Goal: Task Accomplishment & Management: Use online tool/utility

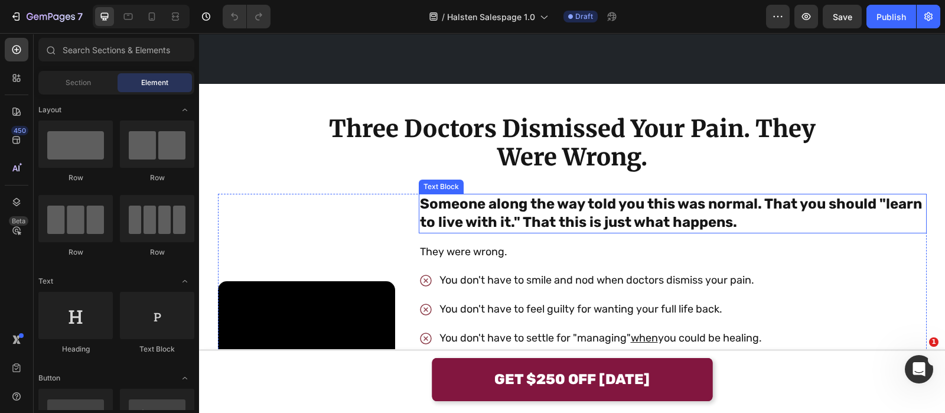
scroll to position [772, 0]
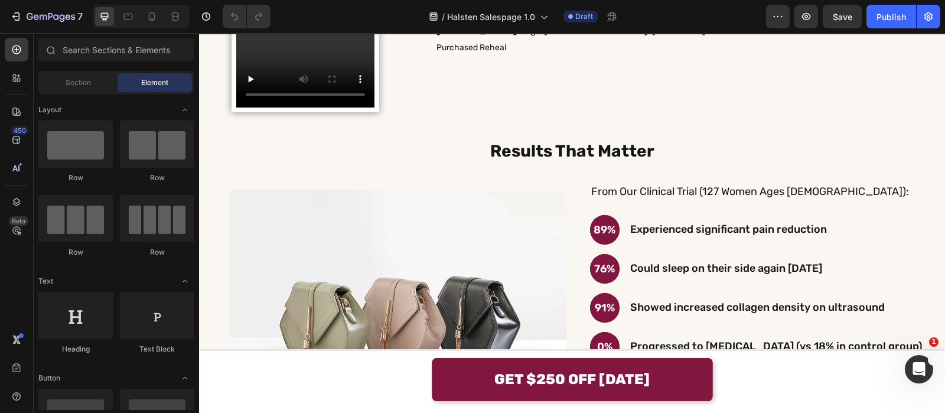
scroll to position [2944, 0]
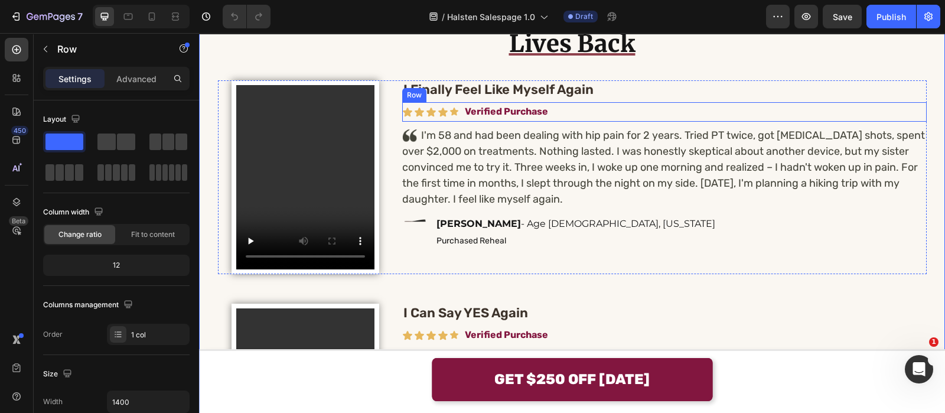
scroll to position [2215, 0]
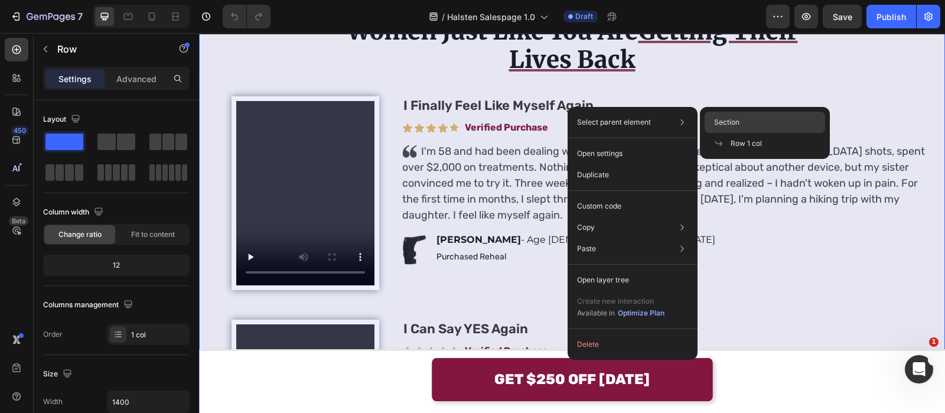
click at [727, 120] on span "Section" at bounding box center [726, 122] width 25 height 11
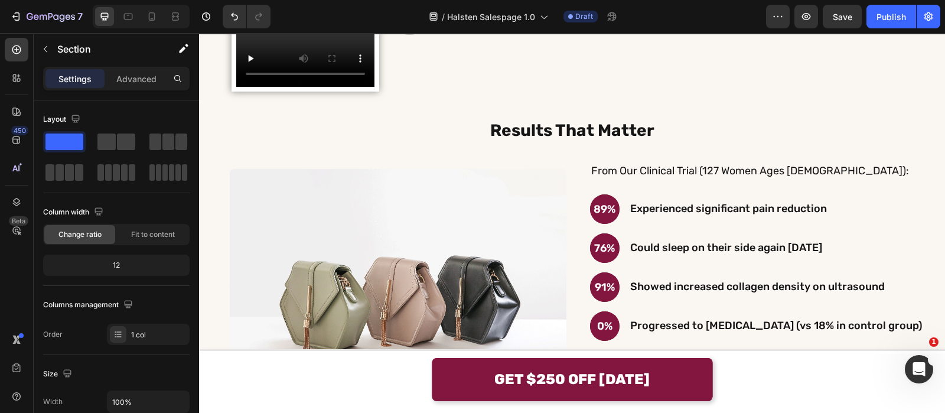
scroll to position [2980, 0]
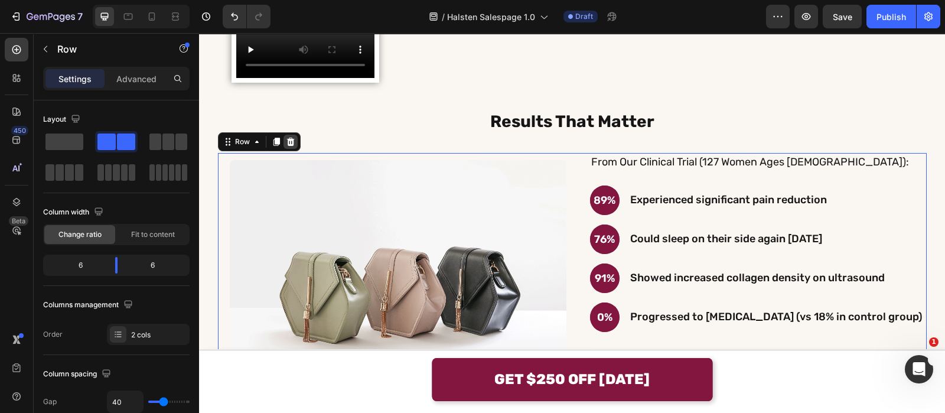
click at [288, 141] on icon at bounding box center [290, 141] width 9 height 9
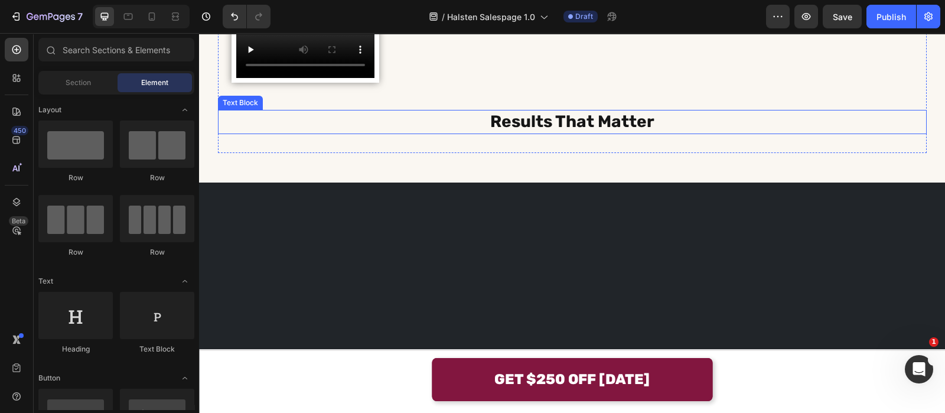
click at [436, 130] on p "Results That Matter" at bounding box center [572, 121] width 706 height 21
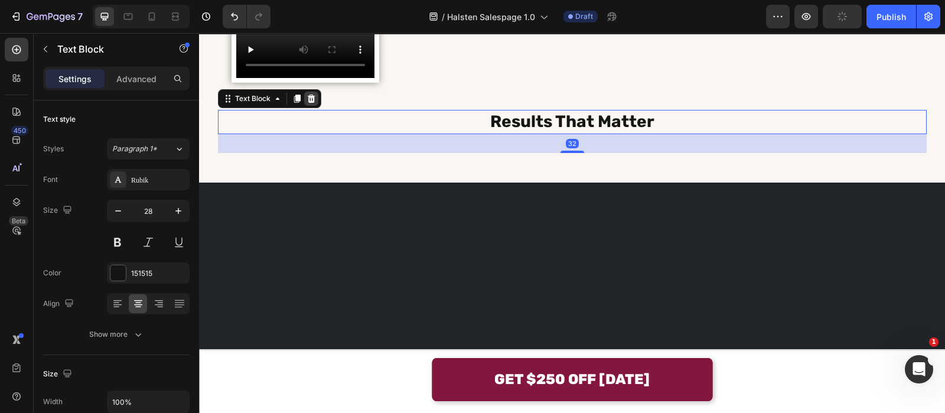
click at [307, 98] on icon at bounding box center [311, 98] width 9 height 9
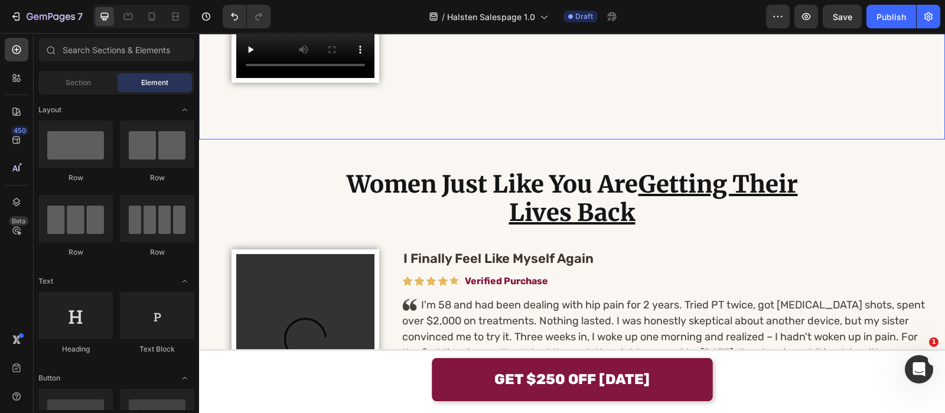
scroll to position [2921, 0]
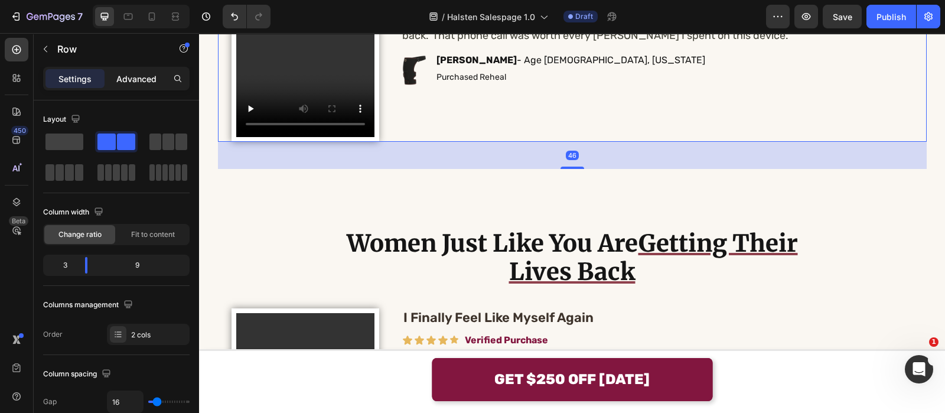
click at [129, 73] on p "Advanced" at bounding box center [136, 79] width 40 height 12
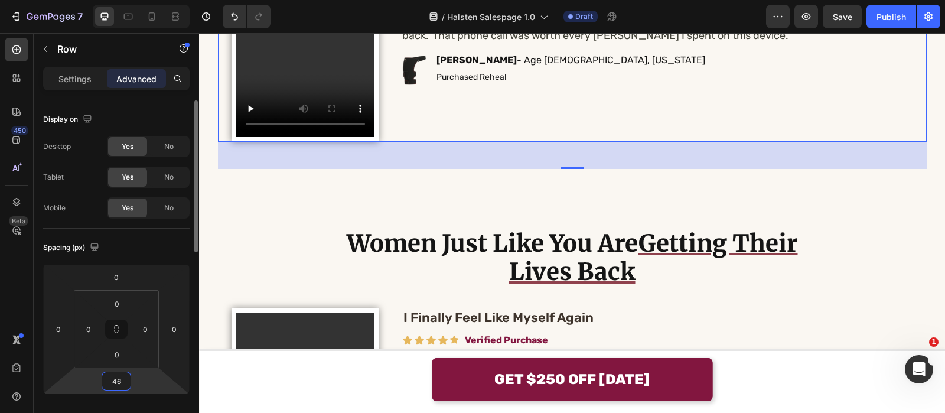
click at [121, 374] on input "46" at bounding box center [117, 381] width 24 height 18
type input "0"
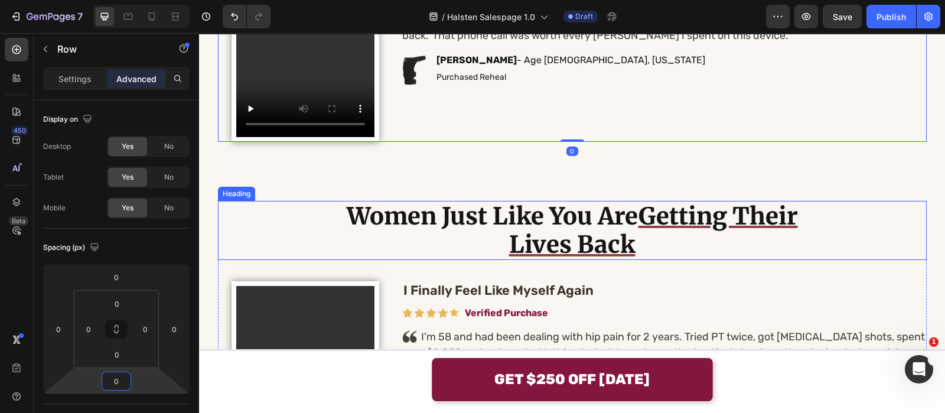
click at [411, 230] on h2 "Women Just Like You Are Getting Their Lives Back" at bounding box center [572, 230] width 496 height 59
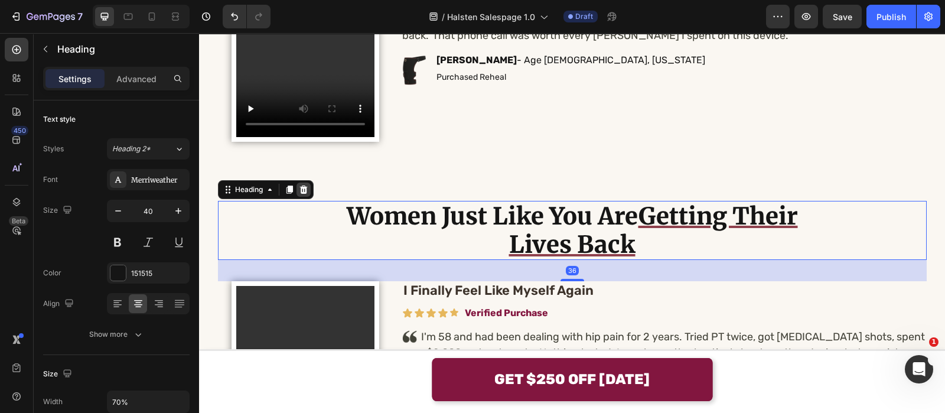
click at [297, 184] on div at bounding box center [304, 190] width 14 height 14
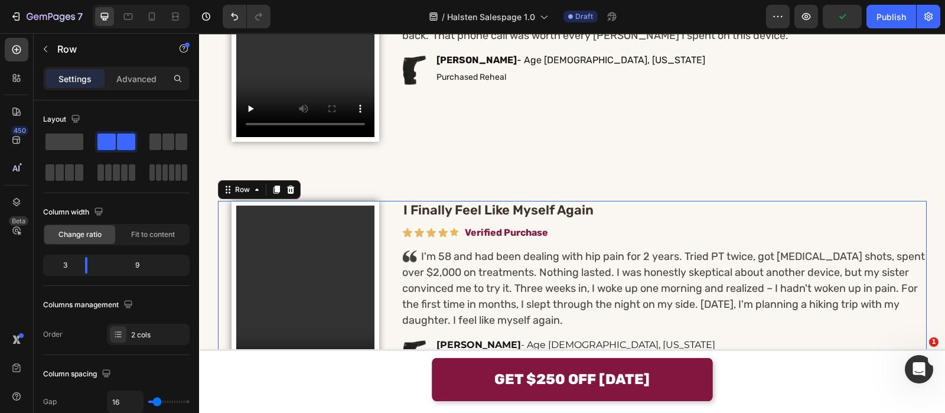
click at [395, 214] on div "Video Row I Finally Feel Like Myself Again Heading Icon Icon Icon Icon Icon Ico…" at bounding box center [572, 298] width 709 height 194
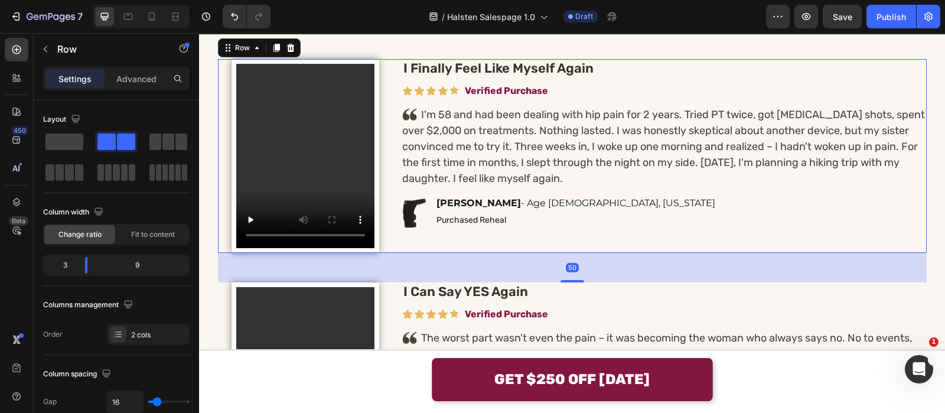
scroll to position [3062, 0]
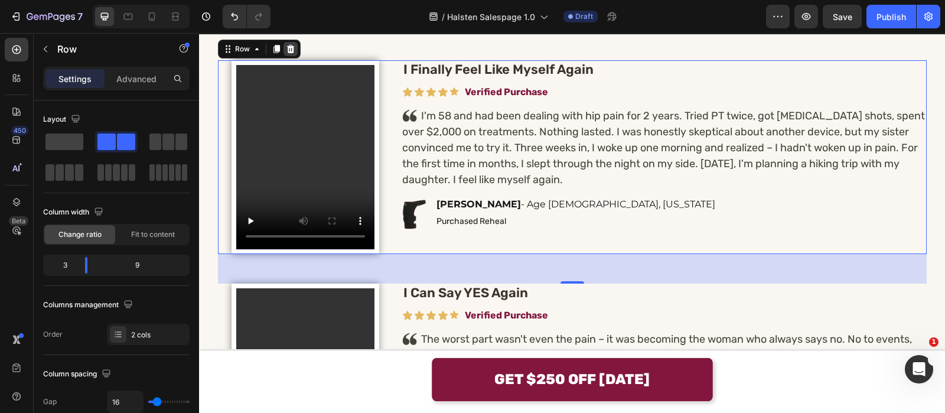
click at [289, 50] on div at bounding box center [291, 49] width 14 height 14
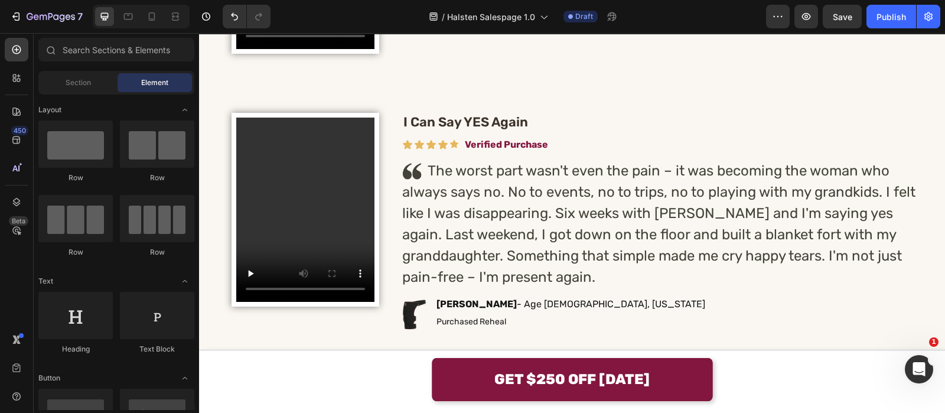
scroll to position [2764, 0]
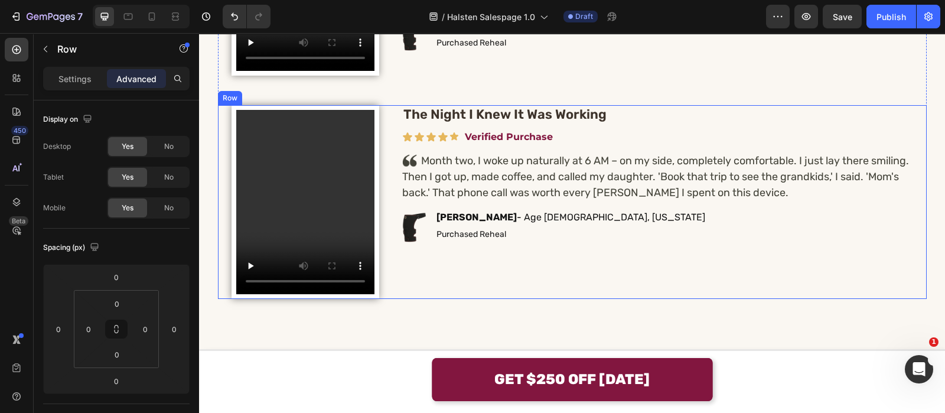
click at [381, 156] on div "Video Row" at bounding box center [305, 202] width 175 height 194
click at [284, 87] on div at bounding box center [291, 94] width 14 height 14
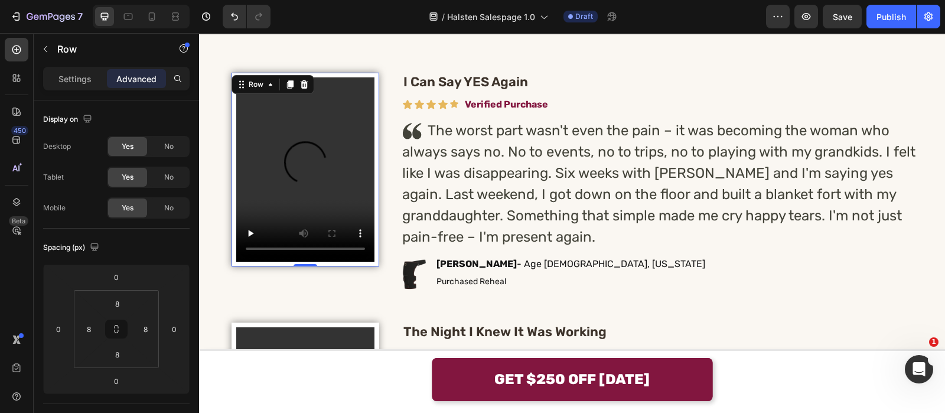
scroll to position [2821, 0]
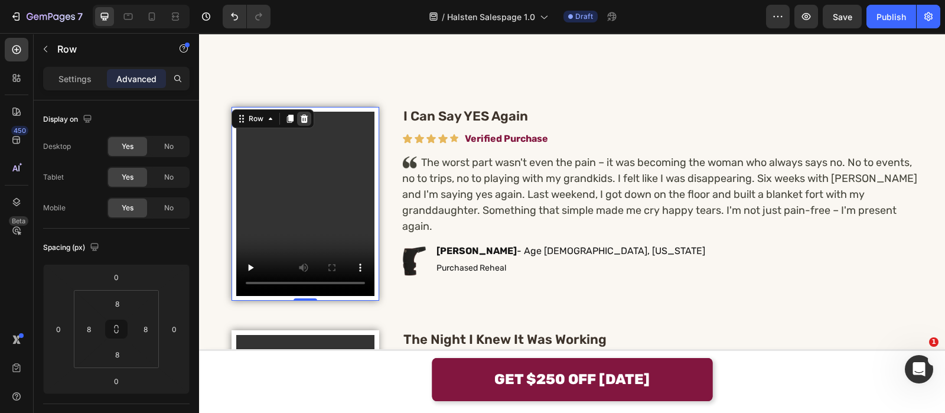
click at [297, 112] on div at bounding box center [304, 119] width 14 height 14
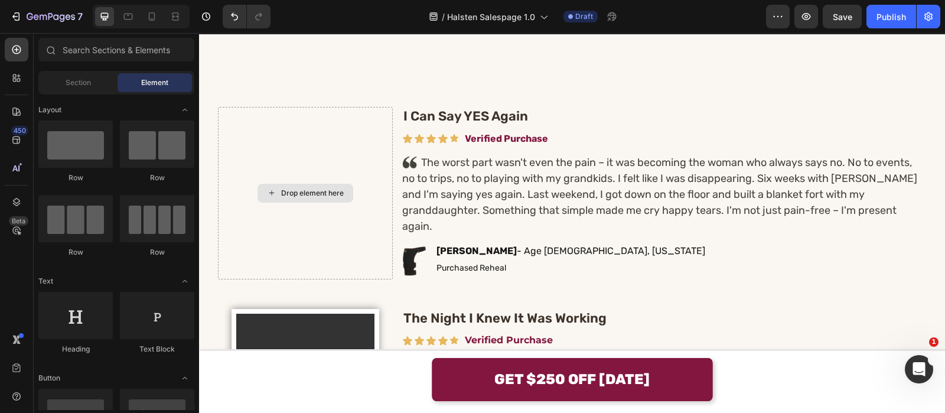
scroll to position [2879, 0]
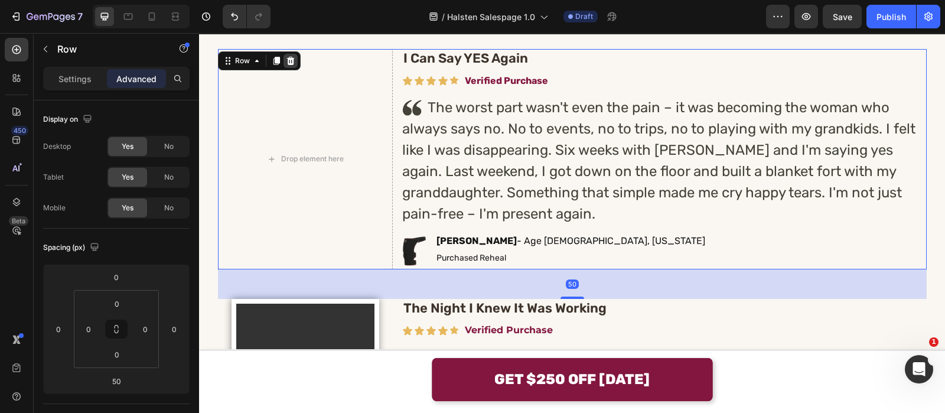
click at [284, 54] on div at bounding box center [291, 61] width 14 height 14
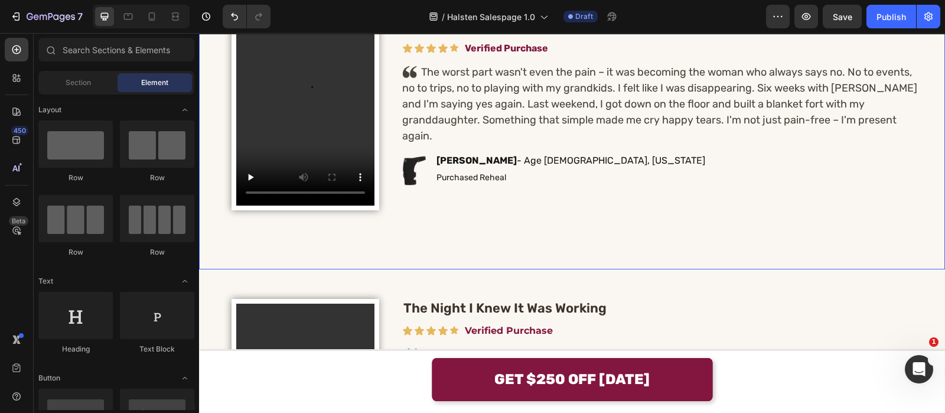
scroll to position [2836, 0]
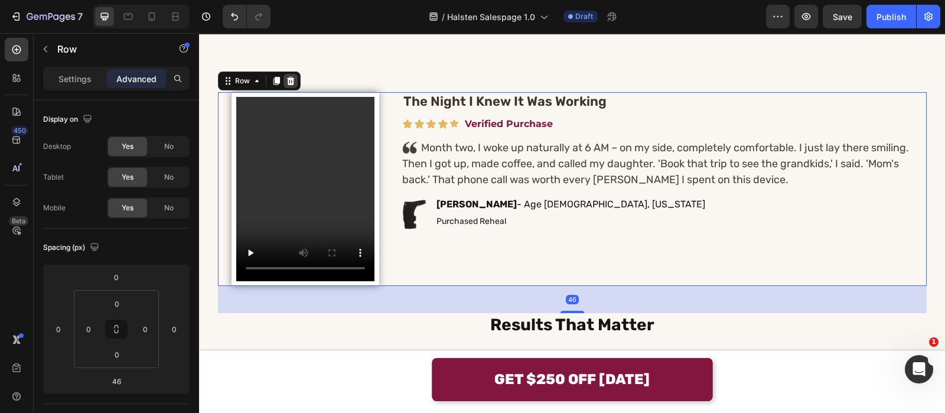
click at [288, 74] on div at bounding box center [291, 81] width 14 height 14
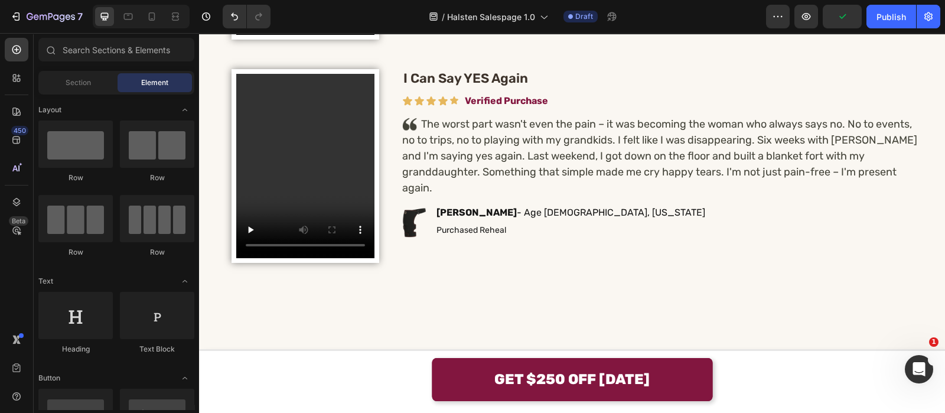
scroll to position [2466, 0]
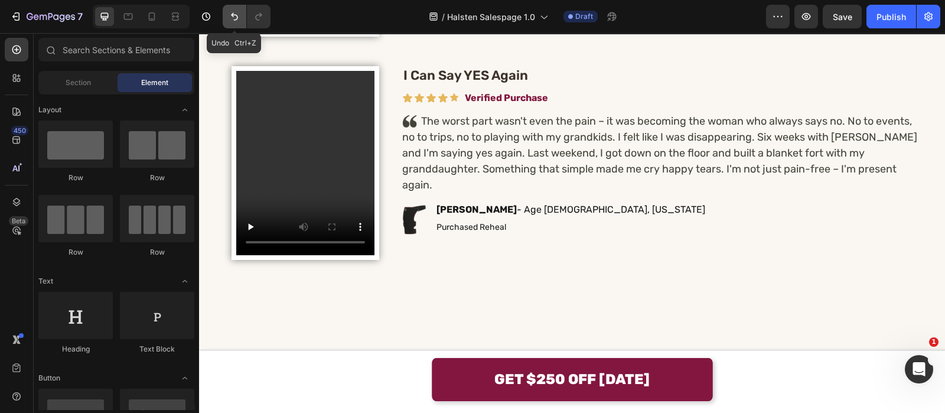
click at [243, 19] on button "Undo/Redo" at bounding box center [235, 17] width 24 height 24
click at [241, 19] on button "Undo/Redo" at bounding box center [235, 17] width 24 height 24
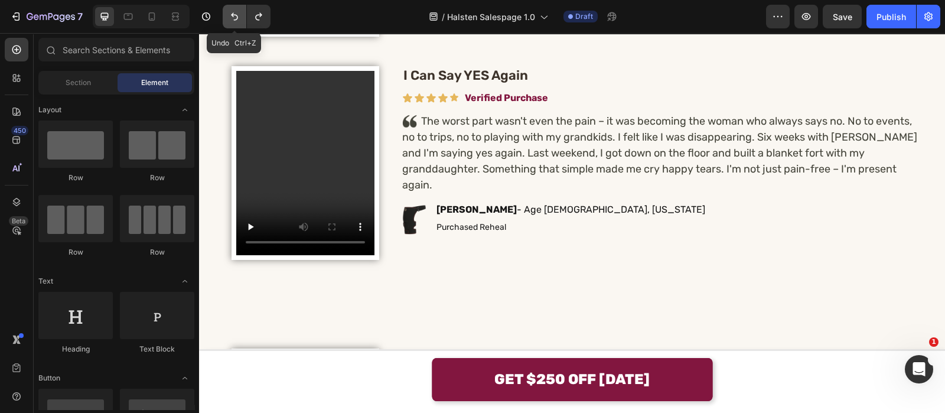
click at [241, 19] on button "Undo/Redo" at bounding box center [235, 17] width 24 height 24
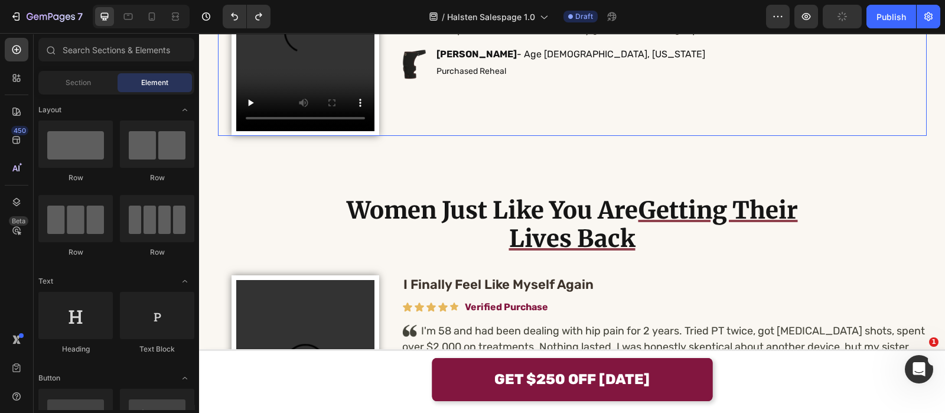
scroll to position [2929, 0]
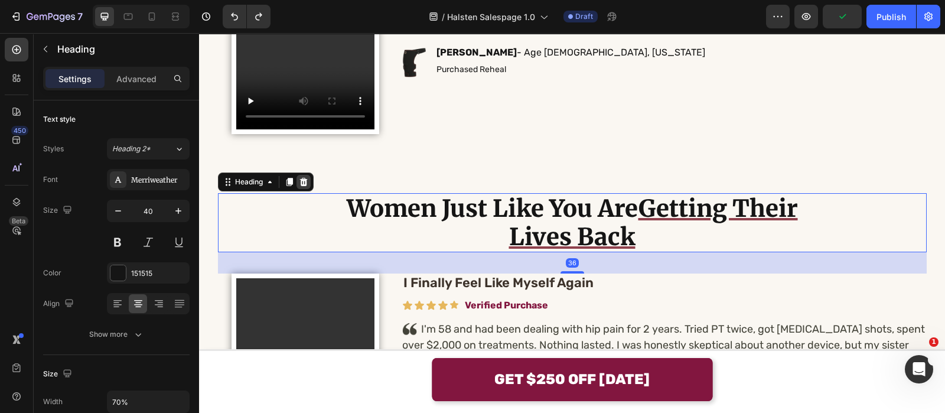
click at [297, 179] on div at bounding box center [304, 182] width 14 height 14
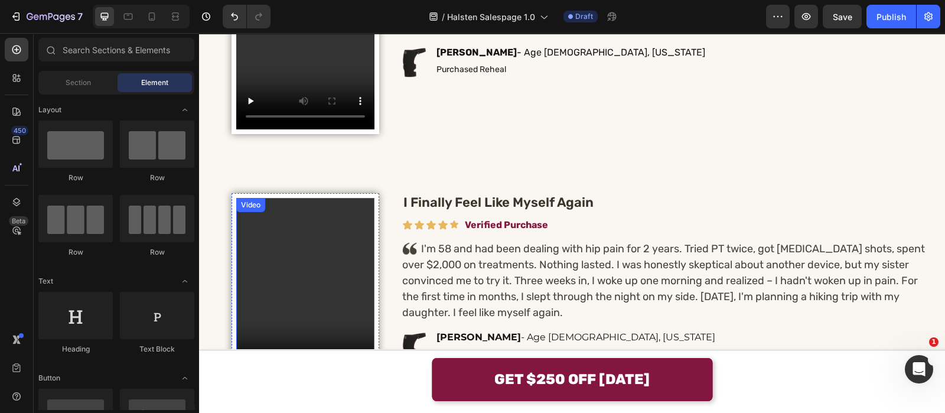
scroll to position [2980, 0]
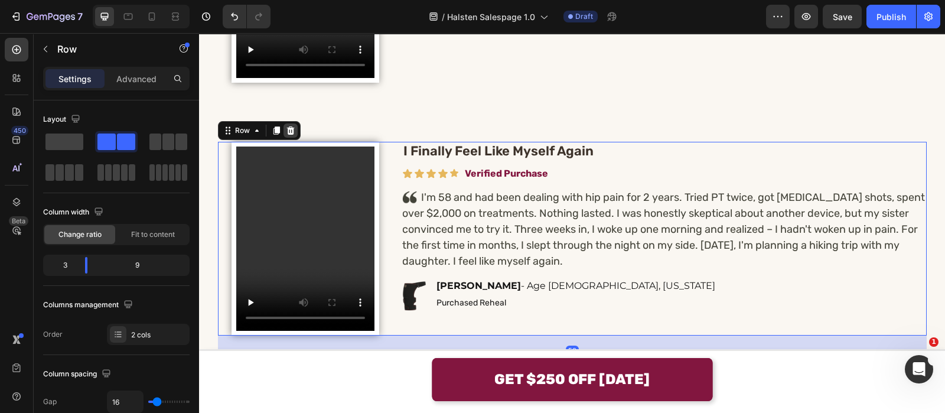
click at [286, 129] on icon at bounding box center [290, 130] width 9 height 9
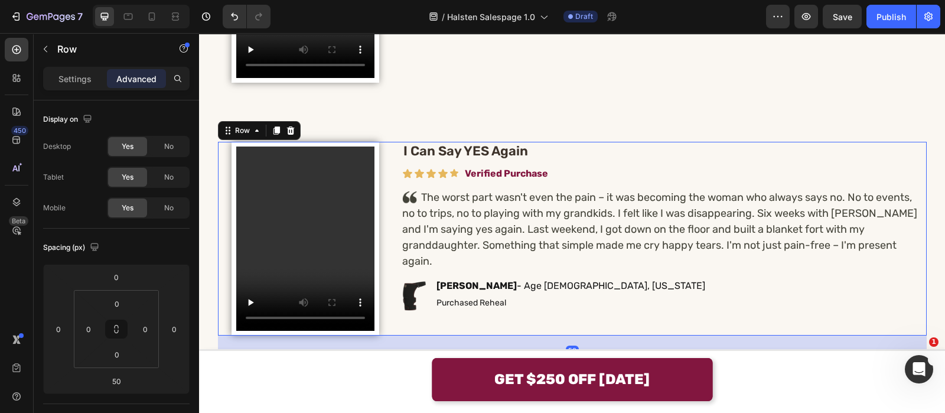
click at [387, 207] on div "Video Row I Can Say YES Again Heading Icon Icon Icon Icon Icon Icon List Verifi…" at bounding box center [572, 239] width 709 height 194
click at [286, 131] on icon at bounding box center [290, 130] width 9 height 9
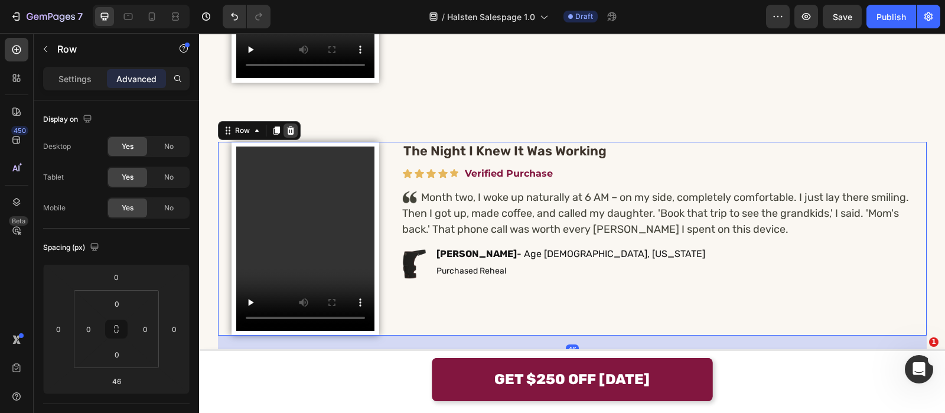
click at [286, 127] on icon at bounding box center [290, 130] width 9 height 9
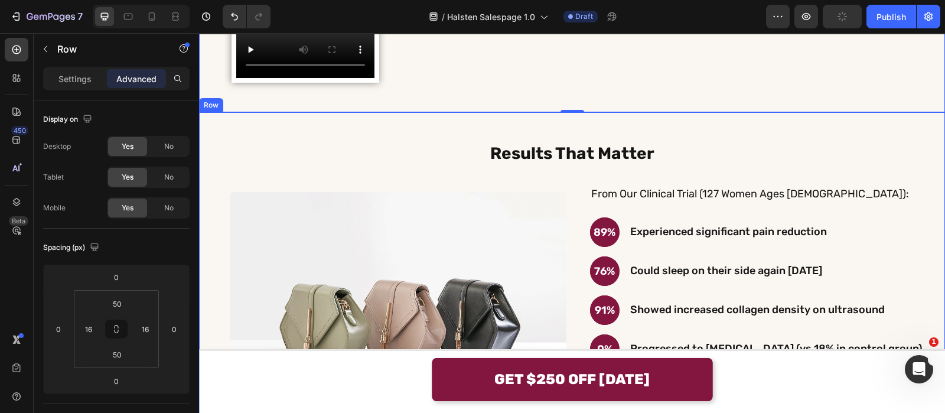
click at [508, 128] on div "Results That Matter Text Block From Our Clinical Trial (127 Women Ages [DEMOGRA…" at bounding box center [572, 296] width 746 height 369
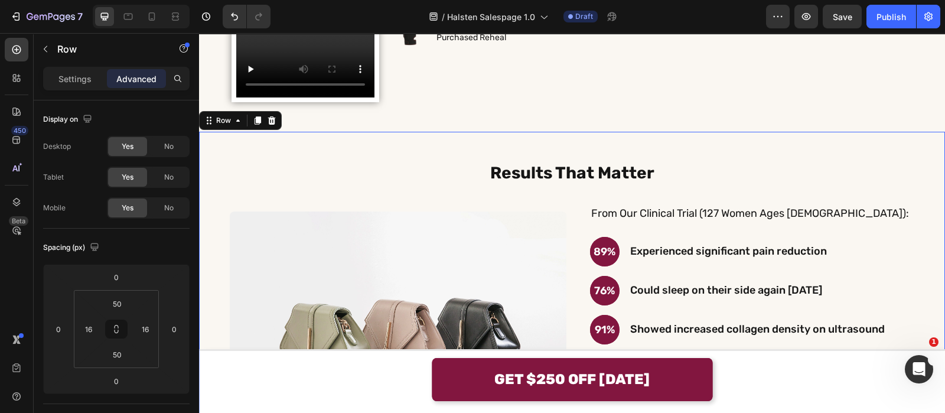
scroll to position [2959, 0]
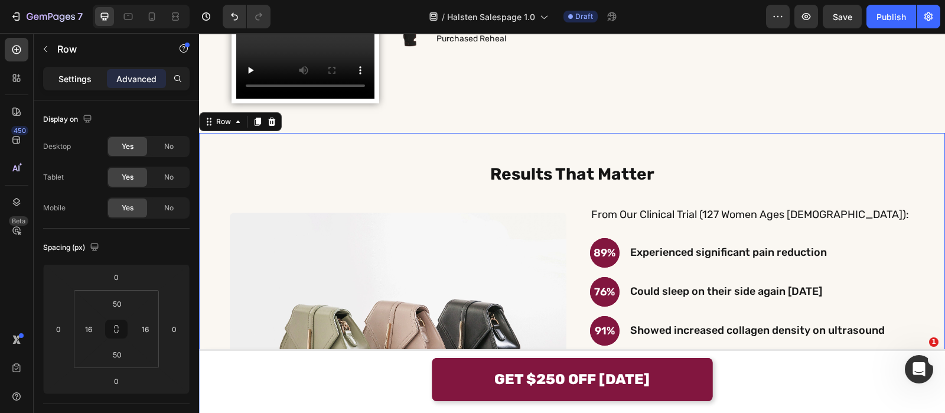
click at [99, 86] on div "Settings" at bounding box center [74, 78] width 59 height 19
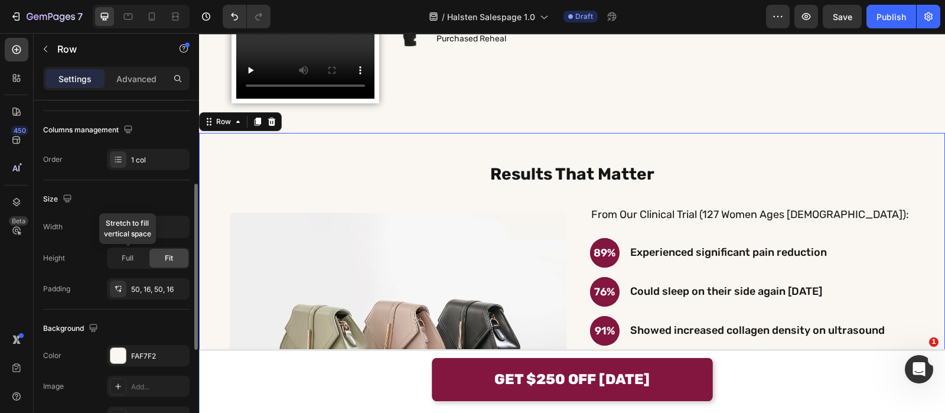
scroll to position [176, 0]
click at [133, 344] on div "FAF7F2" at bounding box center [148, 354] width 83 height 21
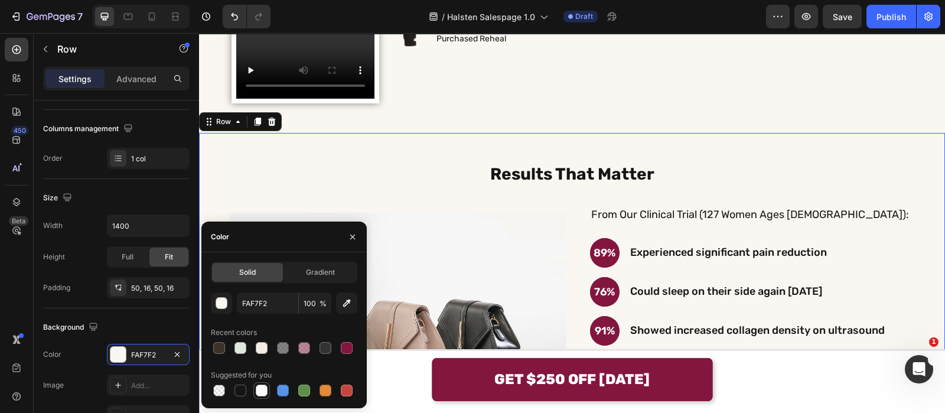
click at [256, 388] on div at bounding box center [262, 391] width 12 height 12
type input "FFFFFF"
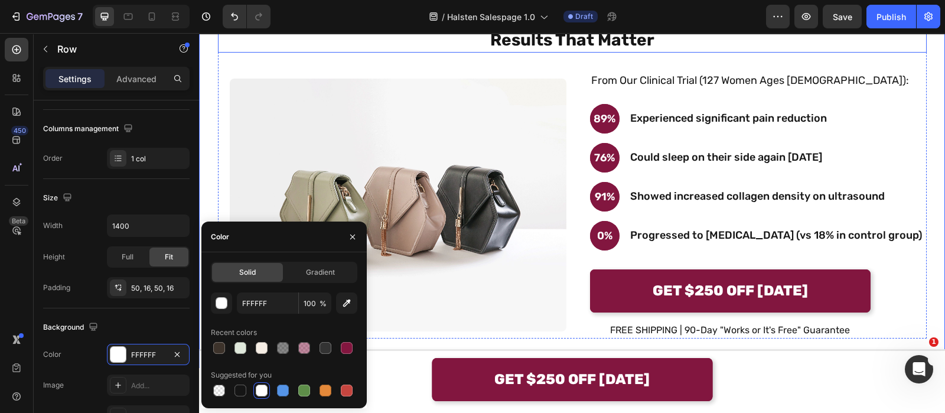
scroll to position [3094, 0]
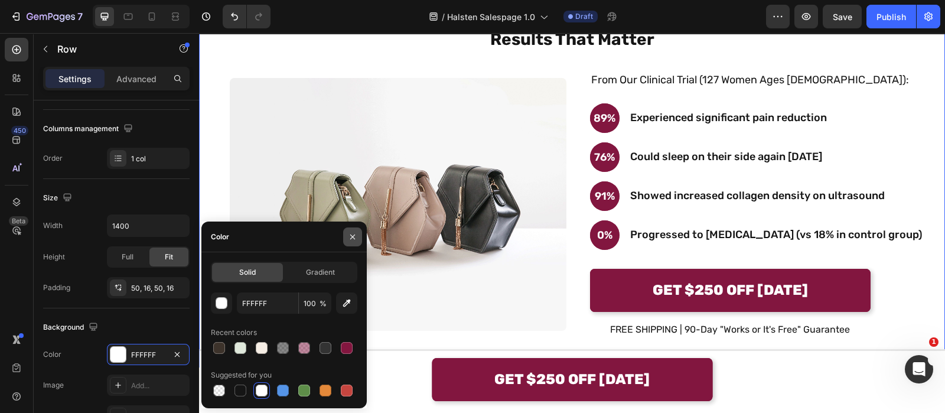
click at [350, 237] on icon "button" at bounding box center [352, 236] width 9 height 9
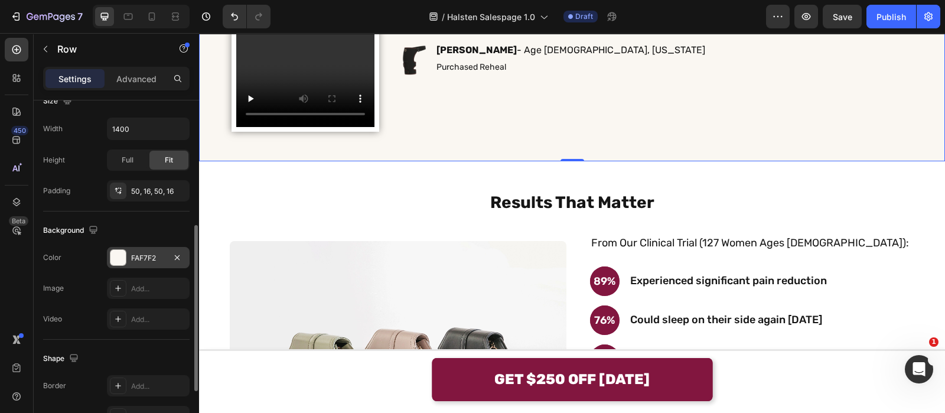
scroll to position [276, 0]
drag, startPoint x: 131, startPoint y: 264, endPoint x: 138, endPoint y: 259, distance: 8.5
click at [138, 259] on div "The changes might be hidden by the video. Color FAF7F2 Image Add... Video Add..." at bounding box center [116, 285] width 146 height 83
click at [138, 259] on div "FAF7F2" at bounding box center [148, 254] width 83 height 21
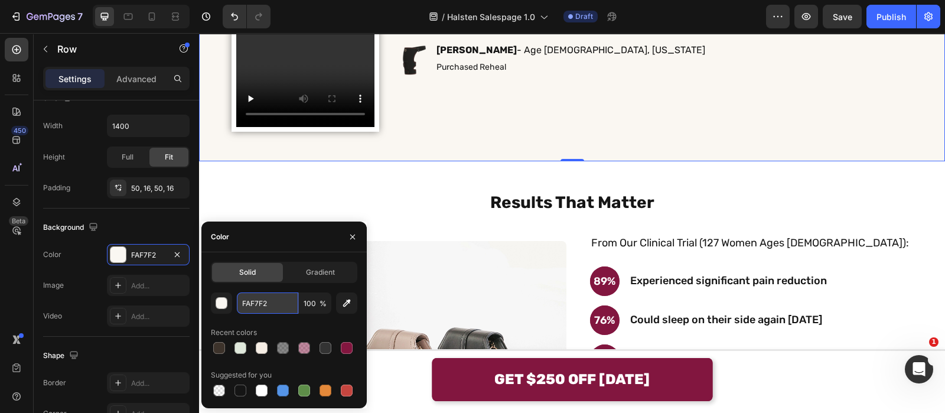
click at [280, 296] on input "FAF7F2" at bounding box center [267, 302] width 61 height 21
click at [358, 240] on button "button" at bounding box center [352, 236] width 19 height 19
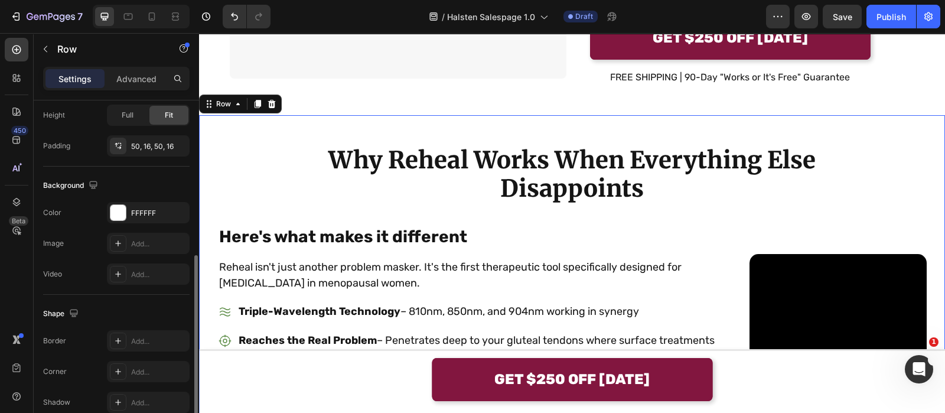
scroll to position [319, 0]
click at [145, 203] on div "FFFFFF" at bounding box center [148, 211] width 83 height 21
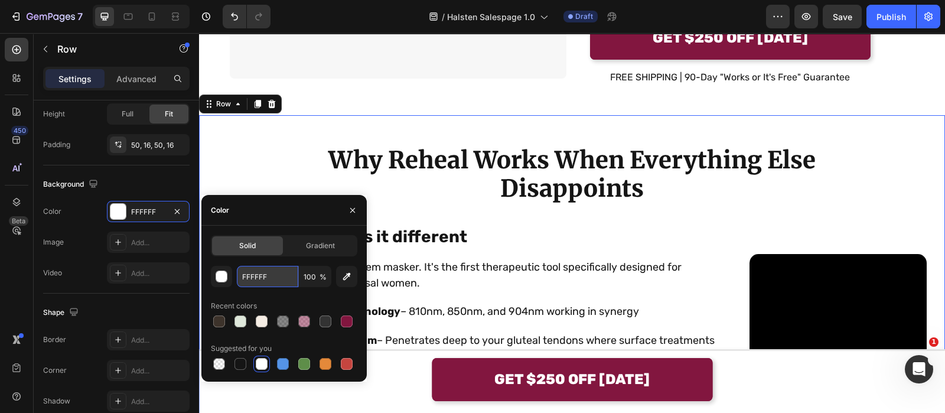
click at [249, 273] on input "FFFFFF" at bounding box center [267, 276] width 61 height 21
click at [315, 255] on div "Gradient" at bounding box center [320, 245] width 71 height 19
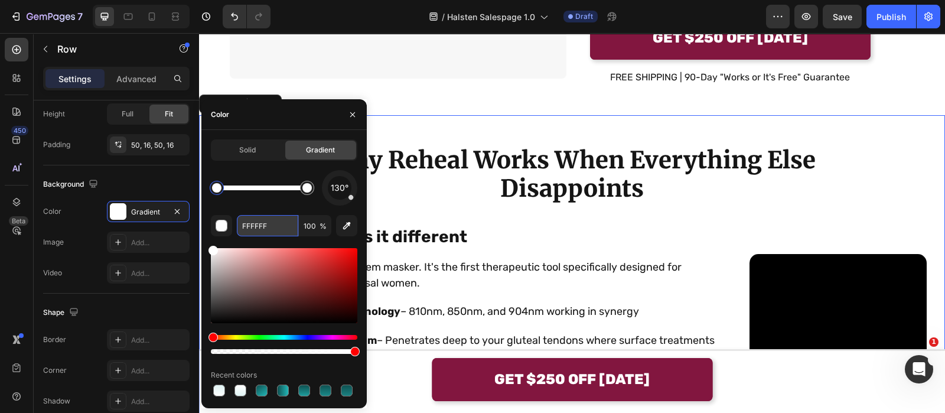
click at [276, 230] on input "FFFFFF" at bounding box center [267, 225] width 61 height 21
paste input "AF7F2"
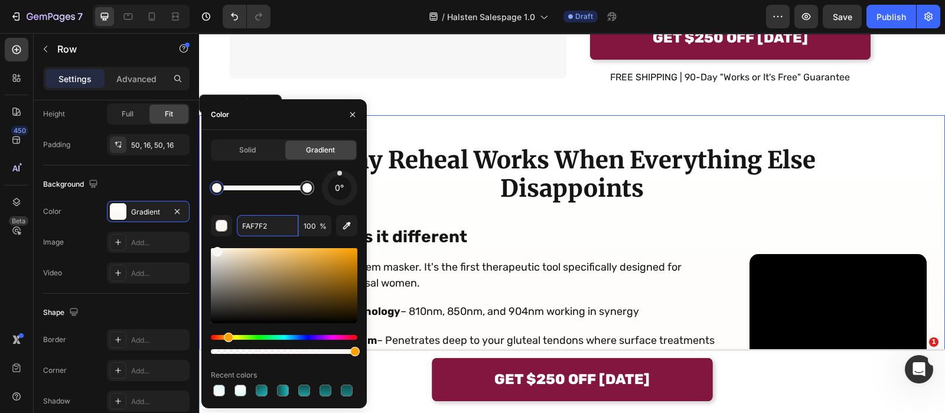
drag, startPoint x: 343, startPoint y: 195, endPoint x: 340, endPoint y: 141, distance: 54.5
click at [340, 141] on div "Solid Gradient 0° FAF7F2 100 % Recent colors" at bounding box center [284, 268] width 146 height 259
type input "FAF7F2"
click at [357, 112] on button "button" at bounding box center [352, 114] width 19 height 19
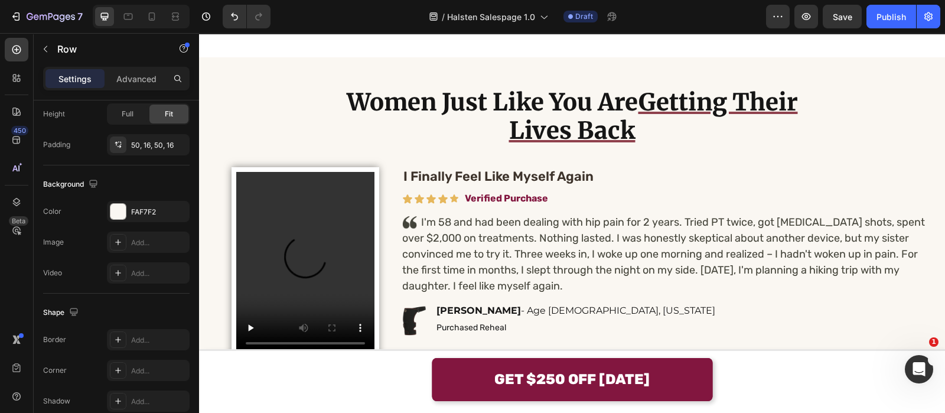
scroll to position [2244, 0]
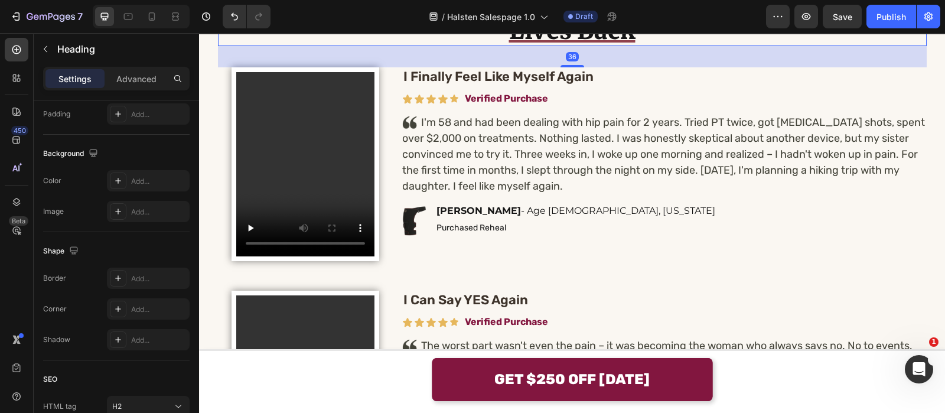
click at [564, 45] on u "Getting Their Lives Back" at bounding box center [653, 17] width 289 height 58
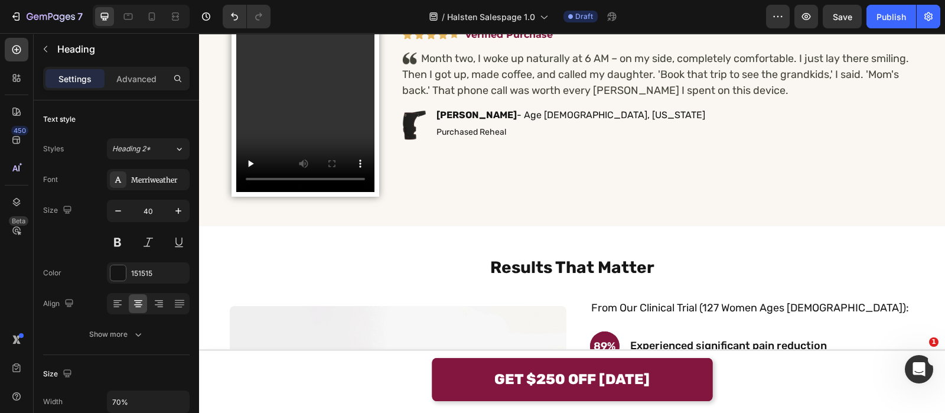
scroll to position [2933, 0]
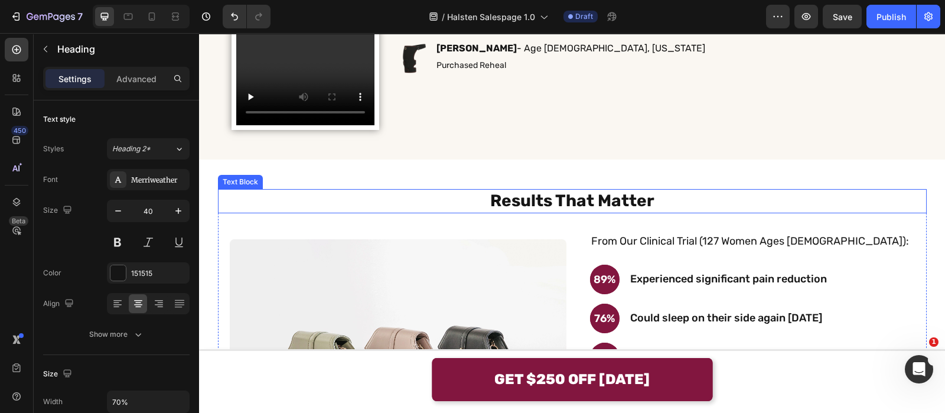
click at [562, 196] on strong "Results That Matter" at bounding box center [572, 200] width 164 height 19
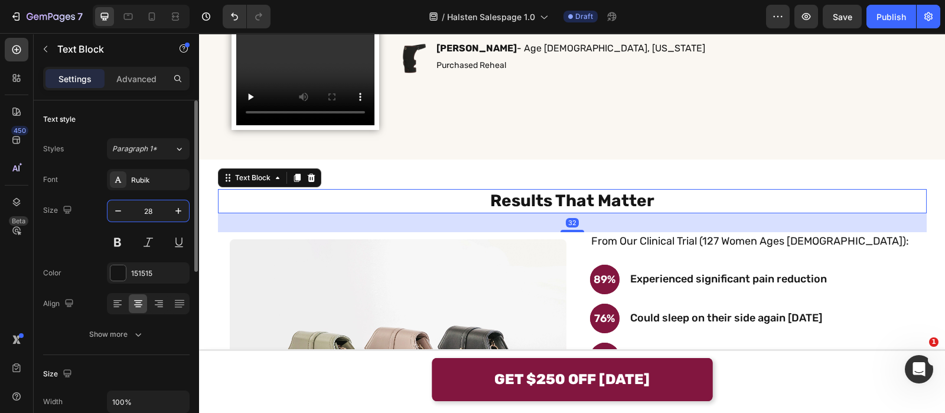
click at [155, 205] on input "28" at bounding box center [148, 210] width 39 height 21
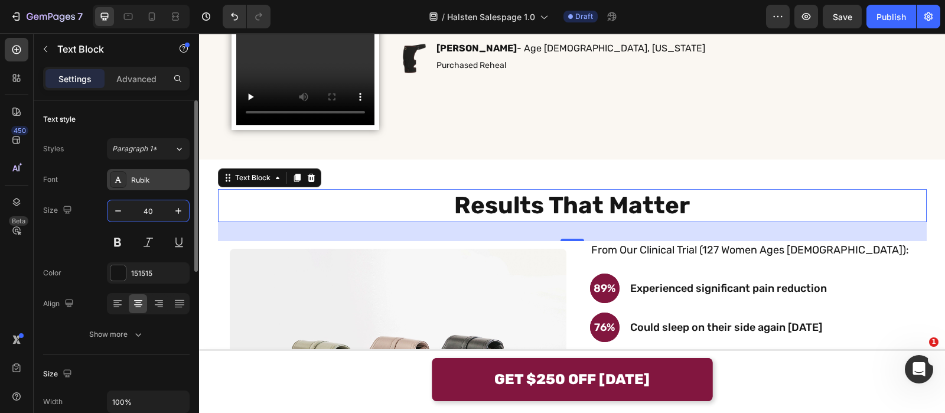
type input "40"
click at [171, 188] on div "Rubik" at bounding box center [148, 179] width 83 height 21
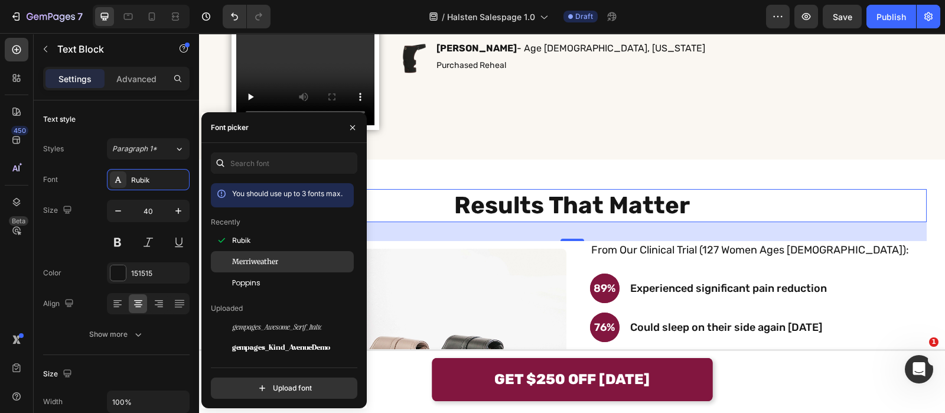
click at [260, 256] on span "Merriweather" at bounding box center [255, 261] width 46 height 11
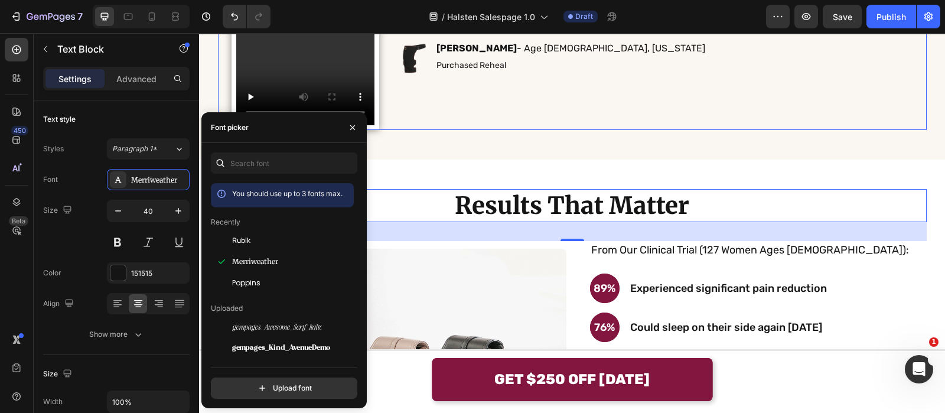
click at [515, 92] on div "The Night I Knew It Was Working Heading Icon Icon Icon Icon Icon Icon List Veri…" at bounding box center [664, 33] width 525 height 194
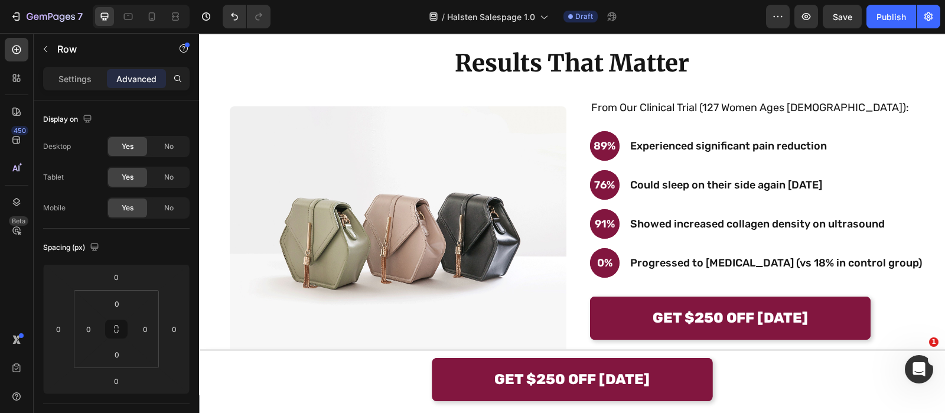
scroll to position [2900, 0]
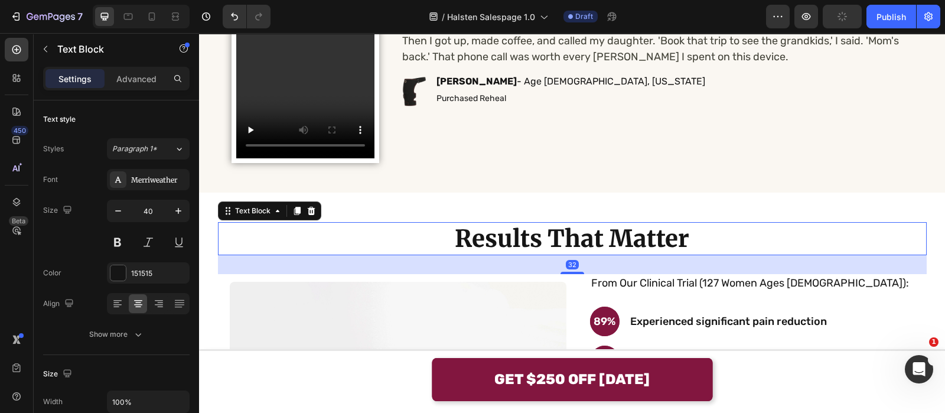
click at [528, 249] on strong "Results That Matter" at bounding box center [572, 239] width 235 height 30
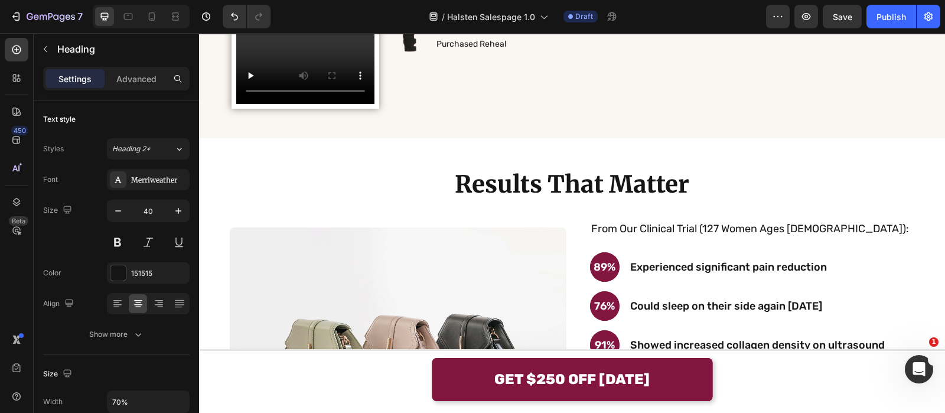
scroll to position [3039, 0]
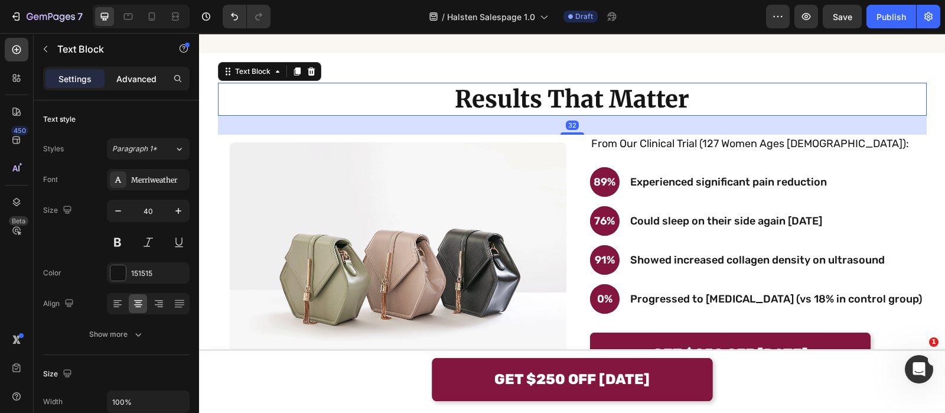
click at [139, 78] on p "Advanced" at bounding box center [136, 79] width 40 height 12
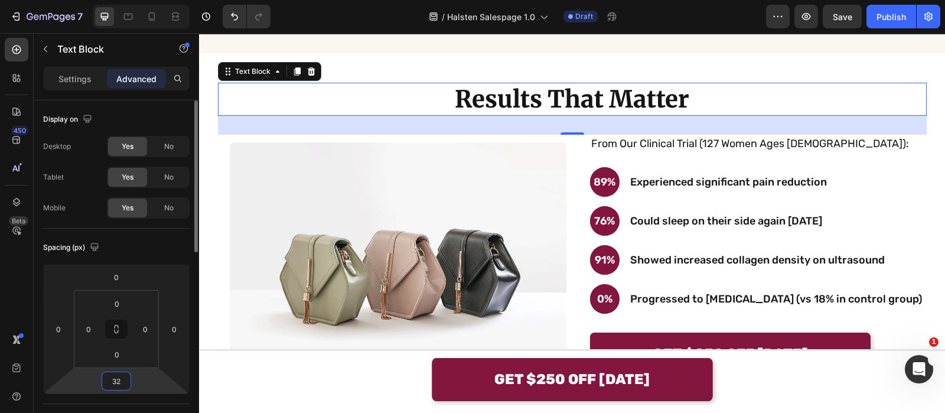
click at [116, 383] on input "32" at bounding box center [117, 381] width 24 height 18
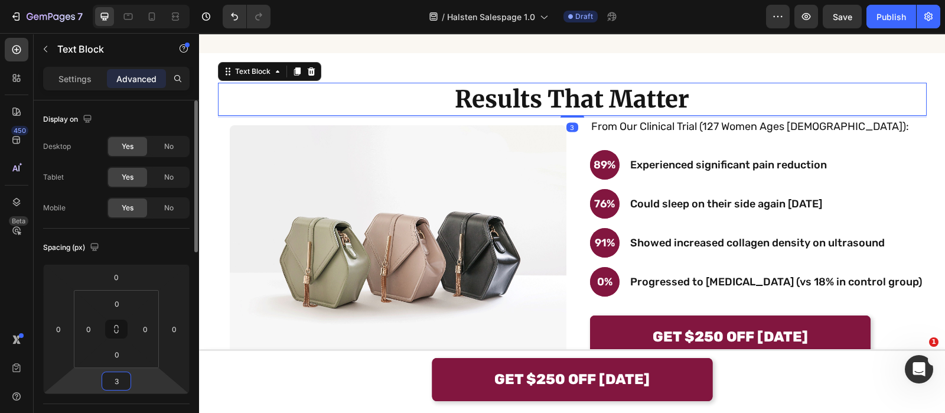
type input "36"
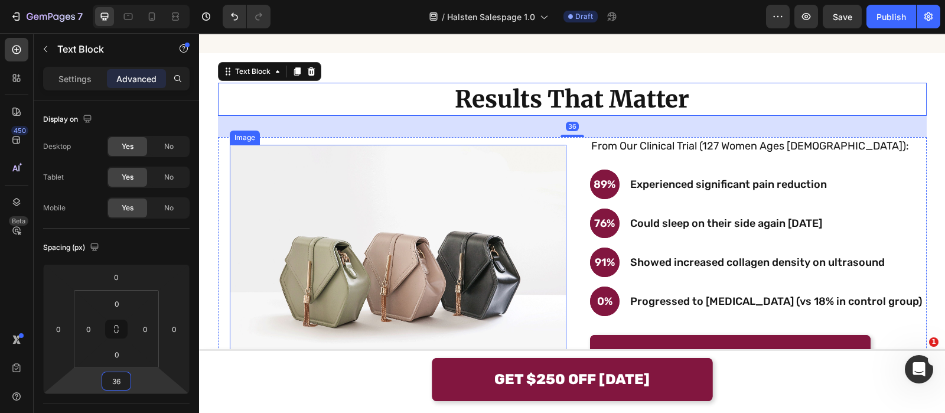
scroll to position [2922, 0]
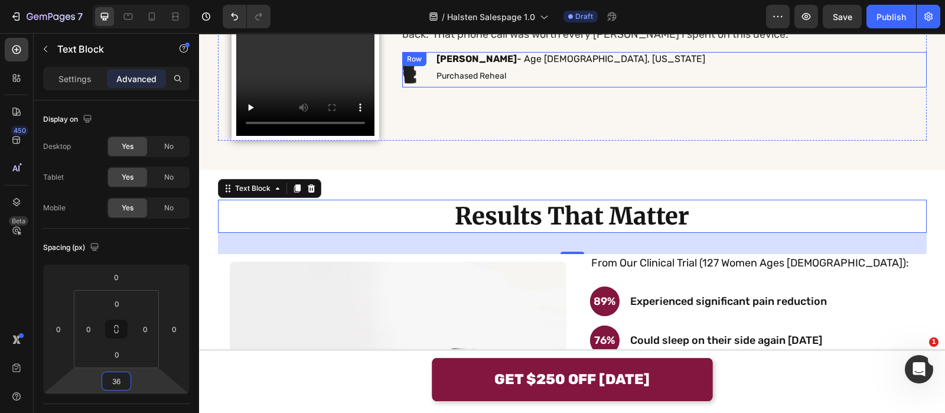
click at [561, 70] on div "Image Carol D. - Age 55, California Text Block Purchased Reheal Text Block Row" at bounding box center [664, 69] width 525 height 35
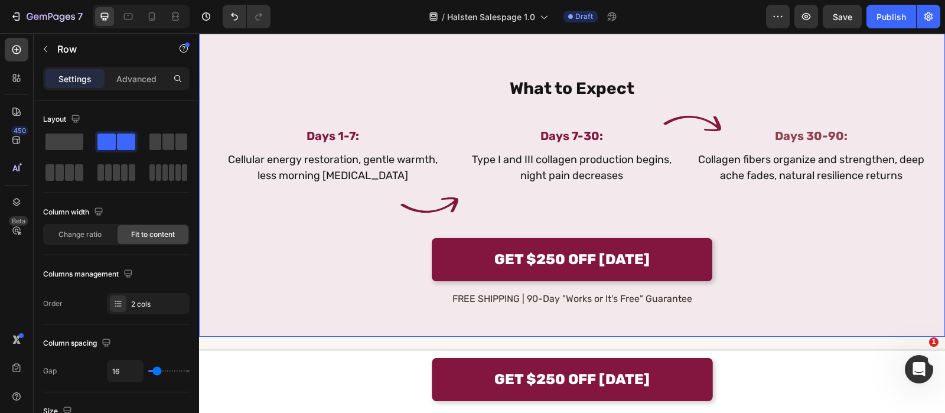
scroll to position [4772, 0]
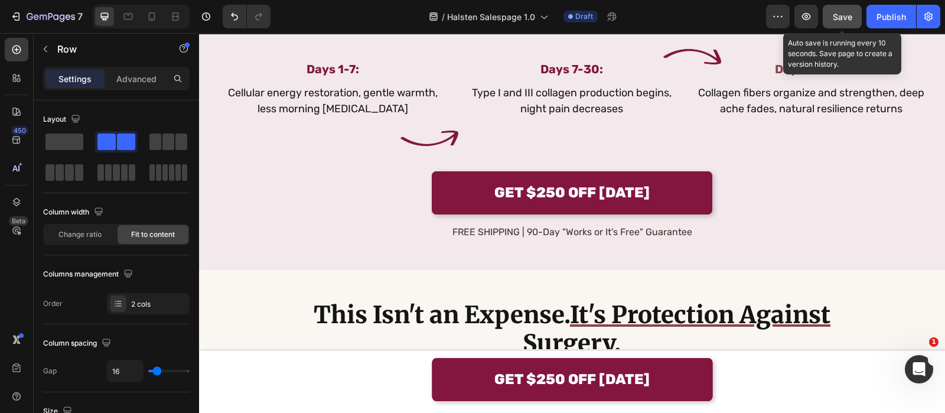
click at [841, 22] on div "Save" at bounding box center [842, 17] width 19 height 12
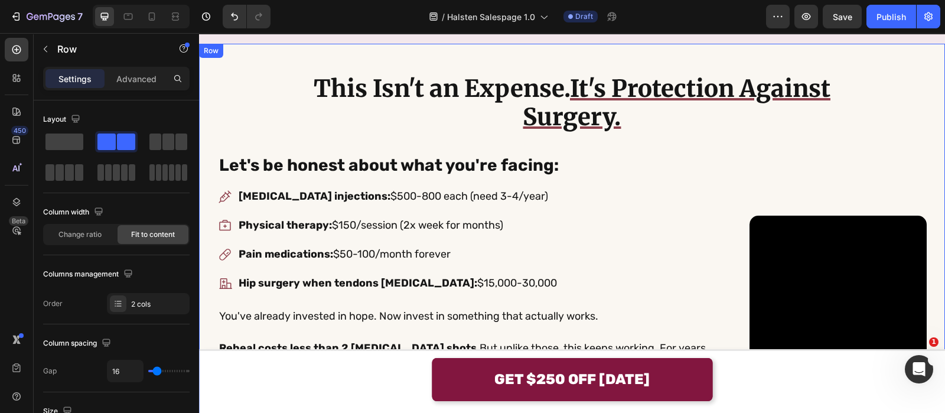
scroll to position [4982, 0]
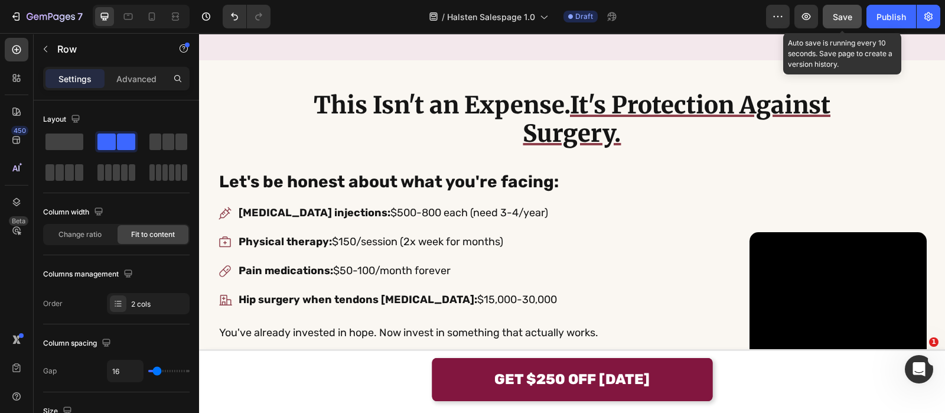
click at [841, 23] on button "Save" at bounding box center [842, 17] width 39 height 24
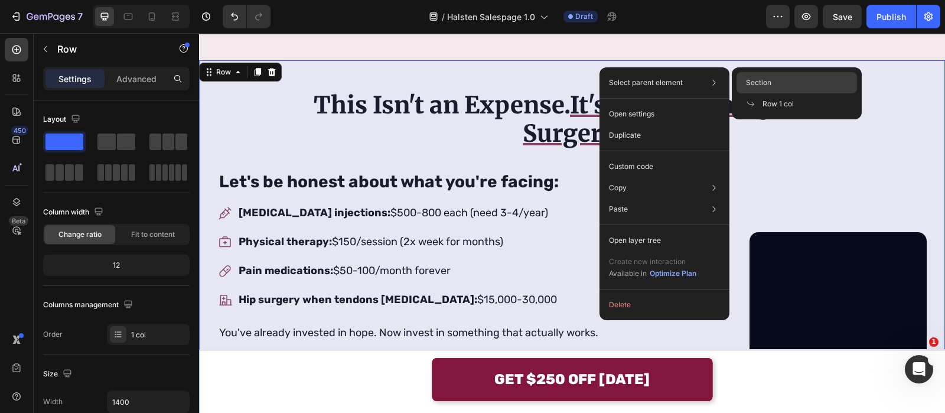
click at [747, 78] on span "Section" at bounding box center [758, 82] width 25 height 11
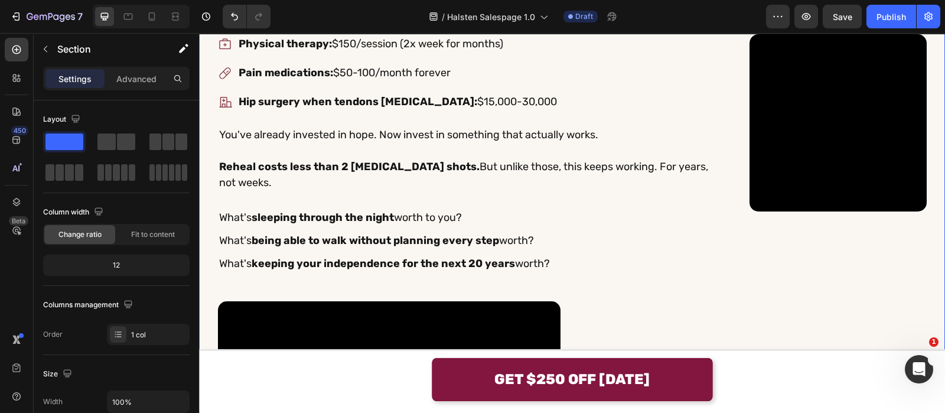
scroll to position [5023, 0]
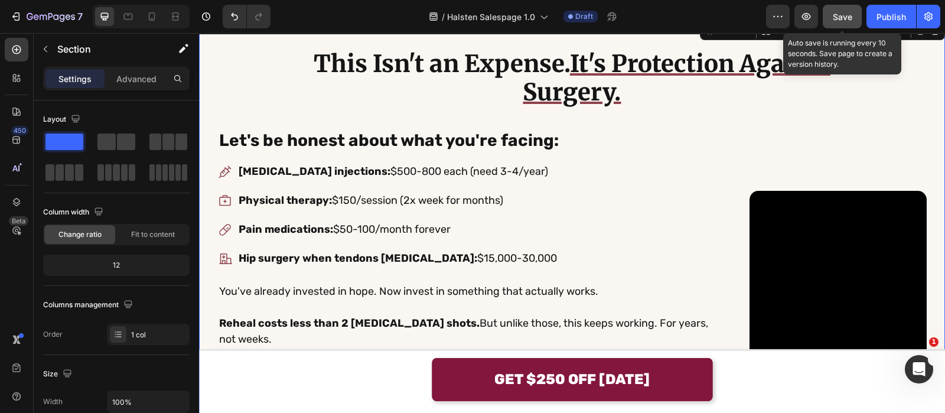
click at [831, 17] on button "Save" at bounding box center [842, 17] width 39 height 24
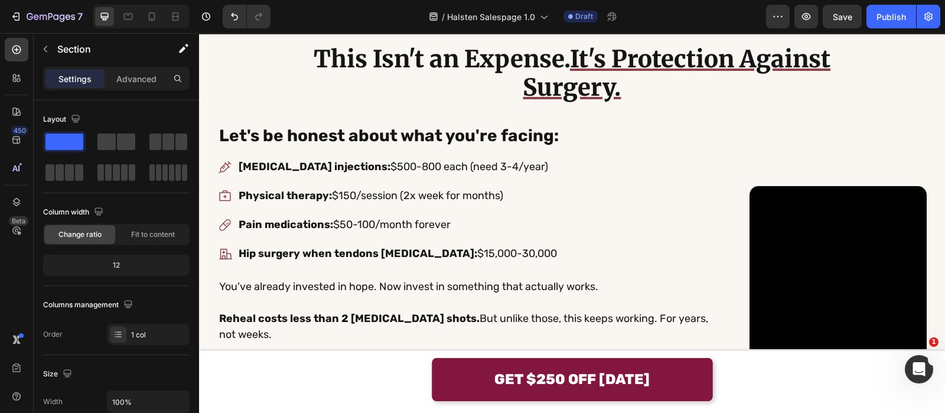
scroll to position [4839, 0]
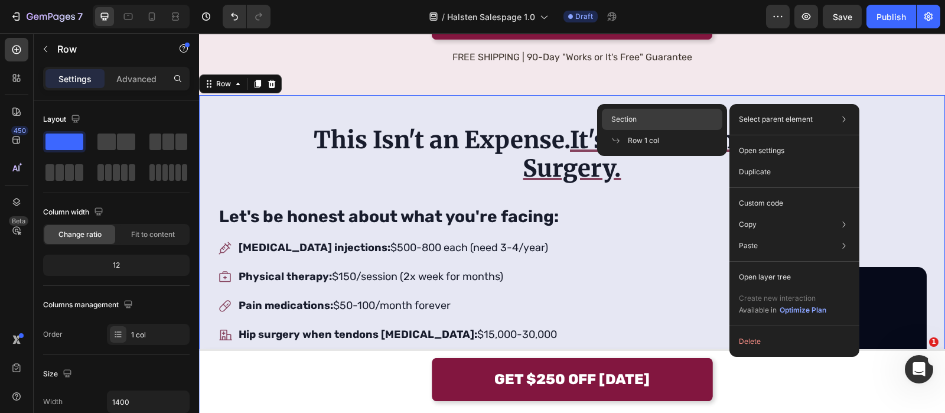
click at [697, 130] on div "Section" at bounding box center [662, 140] width 121 height 21
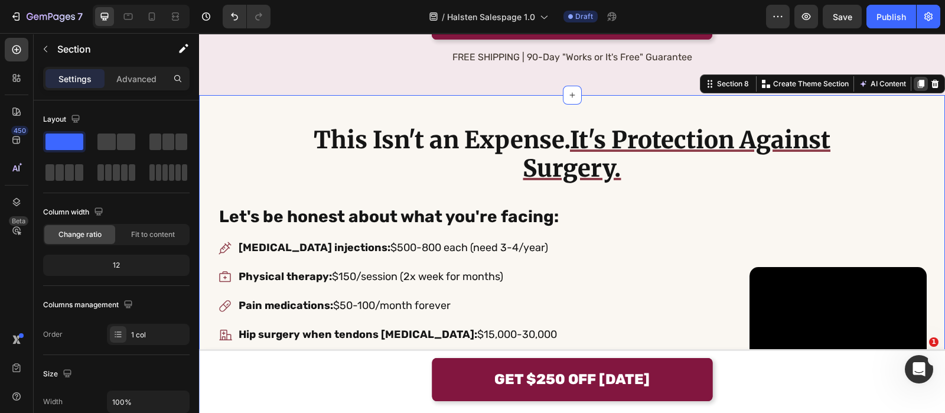
click at [916, 86] on icon at bounding box center [920, 83] width 9 height 9
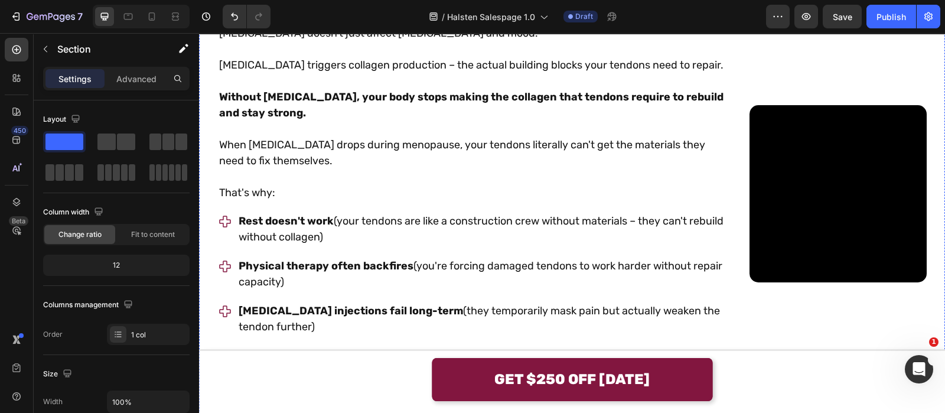
scroll to position [1331, 0]
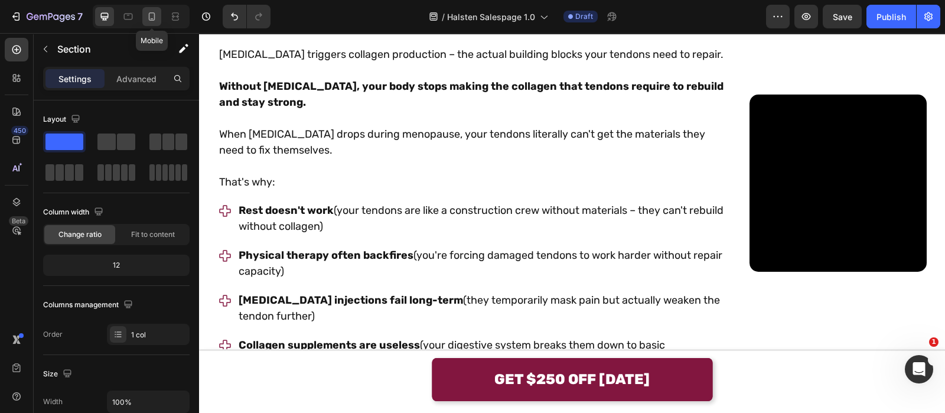
click at [154, 22] on icon at bounding box center [152, 17] width 12 height 12
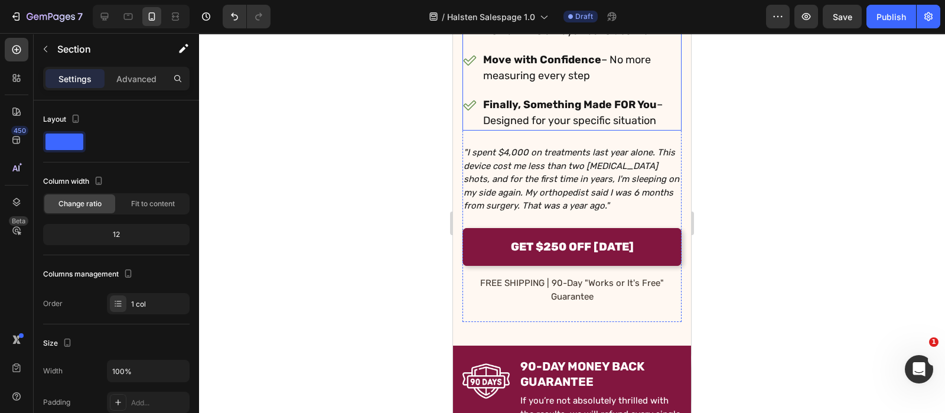
scroll to position [659, 0]
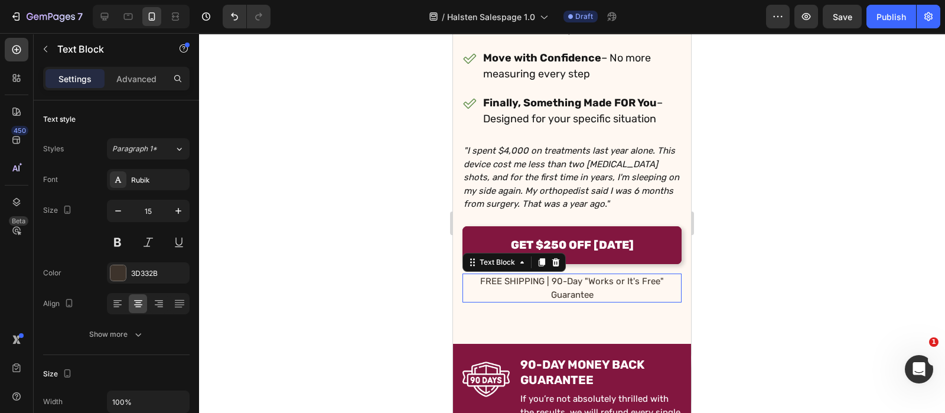
click at [529, 296] on p "FREE SHIPPING | 90-Day "Works or It's Free" Guarantee" at bounding box center [572, 288] width 217 height 27
click at [558, 264] on icon at bounding box center [555, 262] width 9 height 9
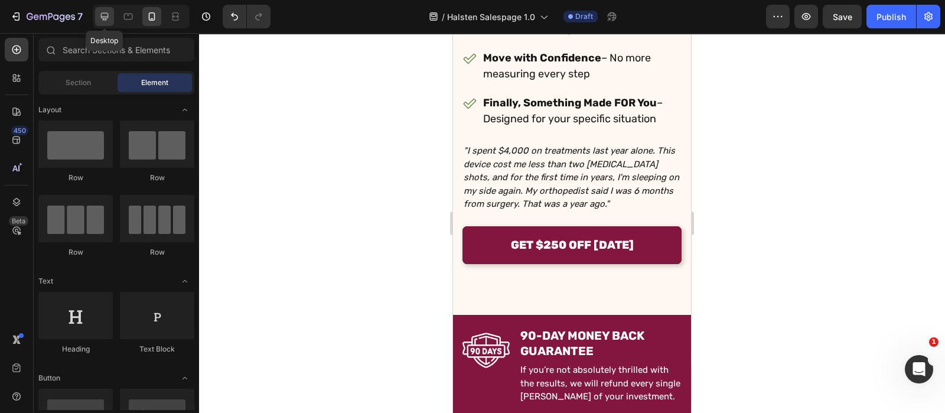
click at [106, 19] on icon at bounding box center [105, 17] width 12 height 12
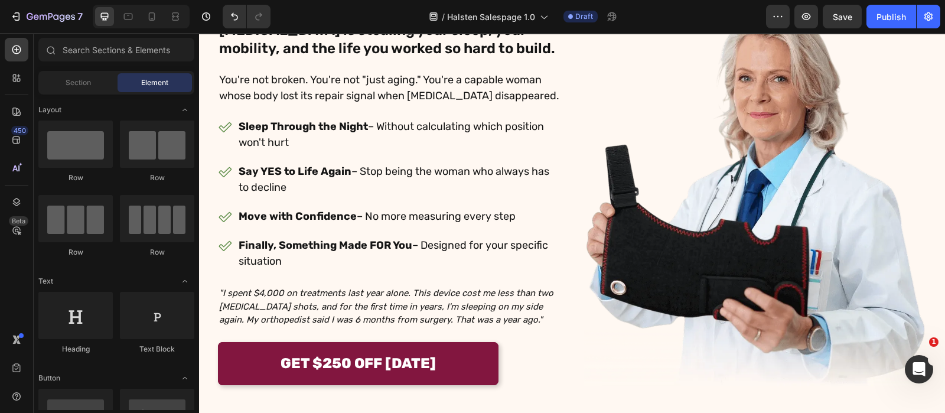
scroll to position [234, 0]
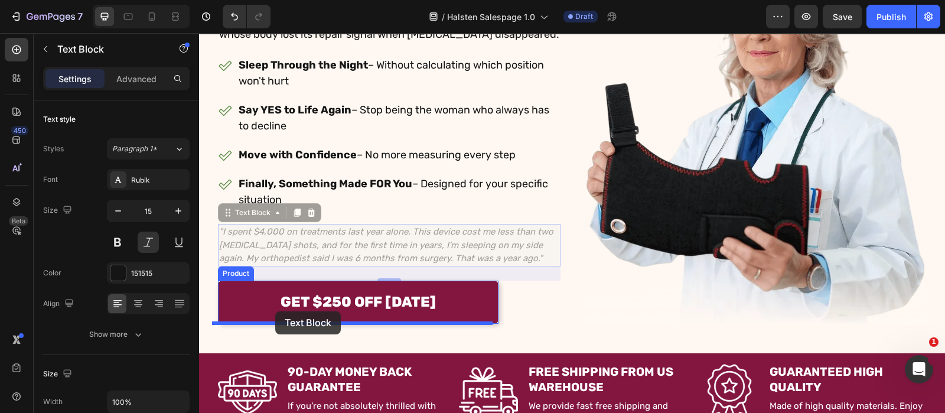
drag, startPoint x: 262, startPoint y: 213, endPoint x: 275, endPoint y: 317, distance: 104.2
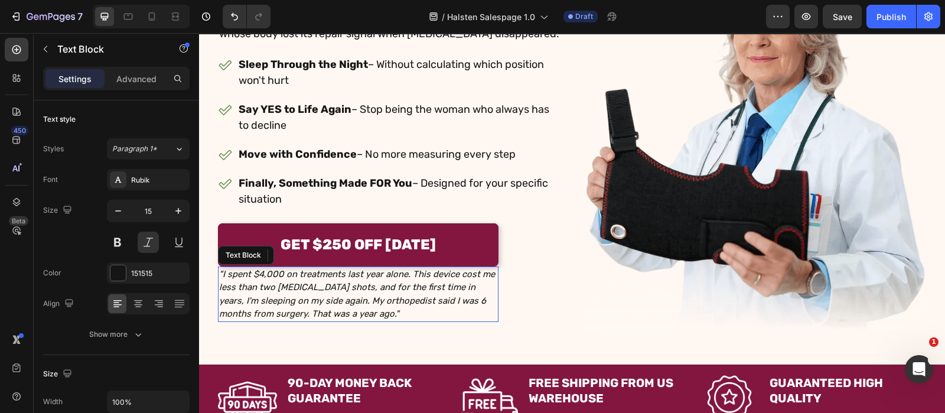
scroll to position [233, 0]
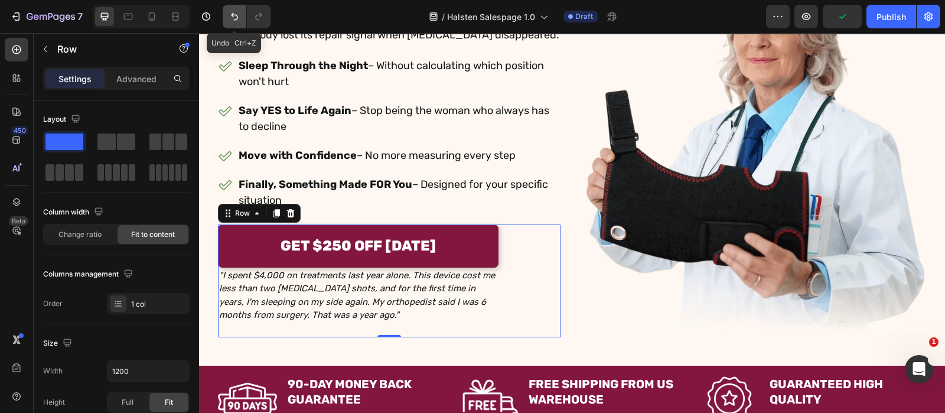
drag, startPoint x: 230, startPoint y: 9, endPoint x: 48, endPoint y: 35, distance: 184.4
click at [230, 9] on button "Undo/Redo" at bounding box center [235, 17] width 24 height 24
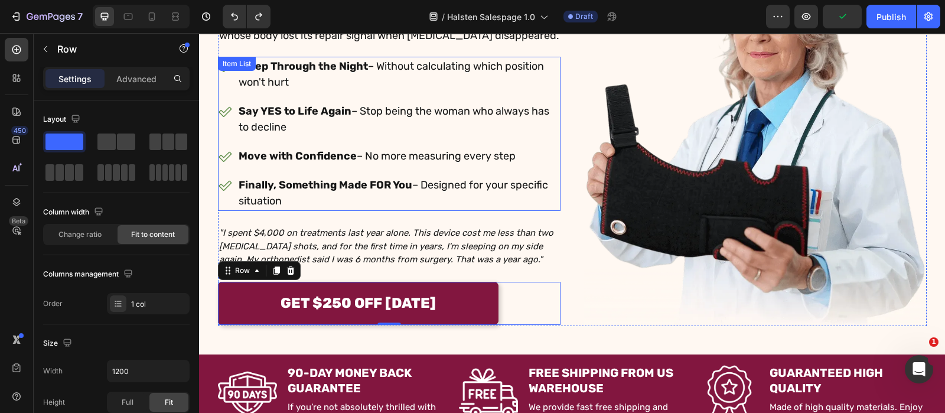
scroll to position [234, 0]
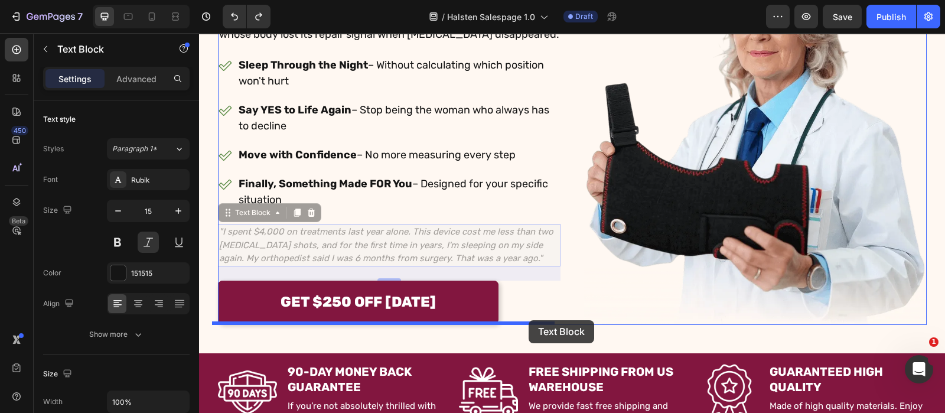
drag, startPoint x: 260, startPoint y: 212, endPoint x: 529, endPoint y: 320, distance: 289.7
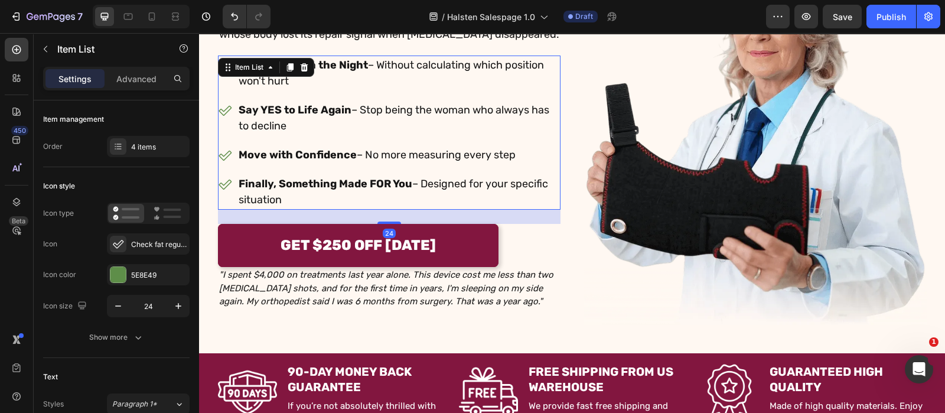
click at [239, 195] on p "Finally, Something Made FOR You – Designed for your specific situation" at bounding box center [399, 192] width 320 height 32
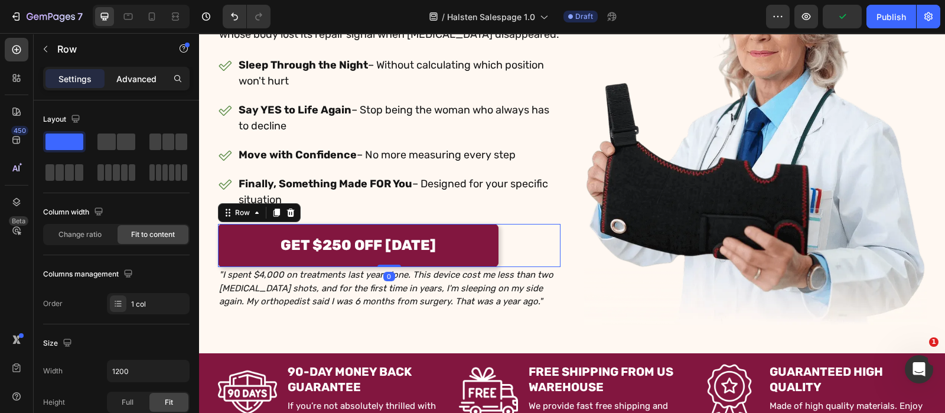
click at [141, 79] on p "Advanced" at bounding box center [136, 79] width 40 height 12
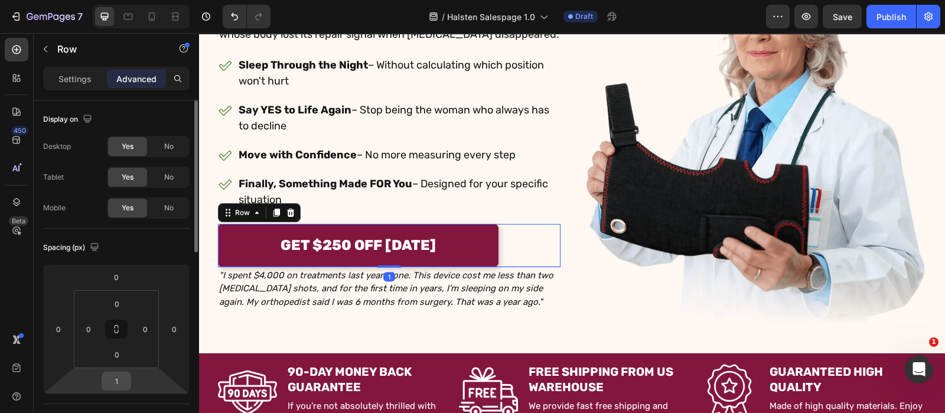
click at [124, 383] on input "1" at bounding box center [117, 381] width 24 height 18
type input "16"
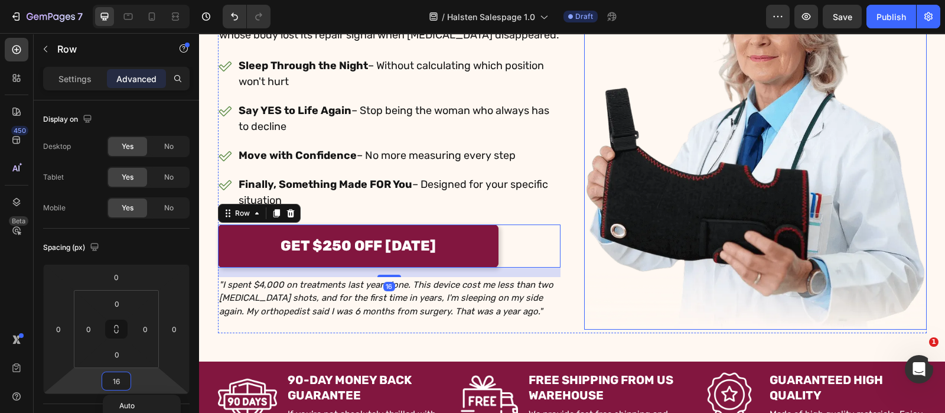
click at [611, 240] on img at bounding box center [755, 137] width 343 height 386
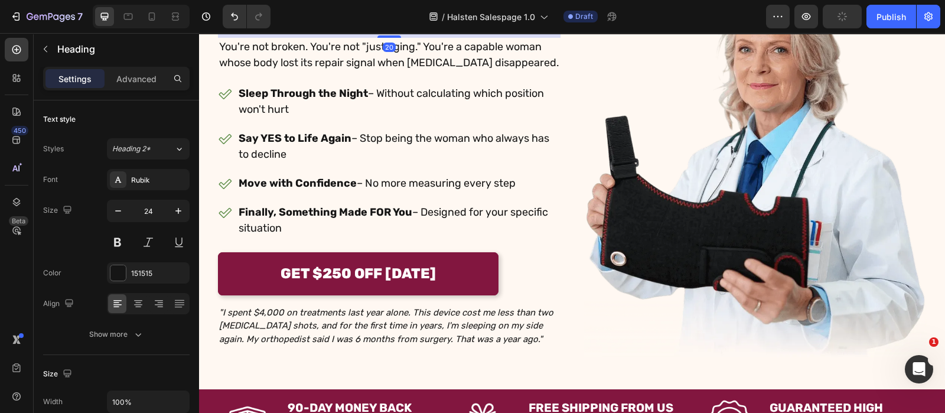
scroll to position [232, 0]
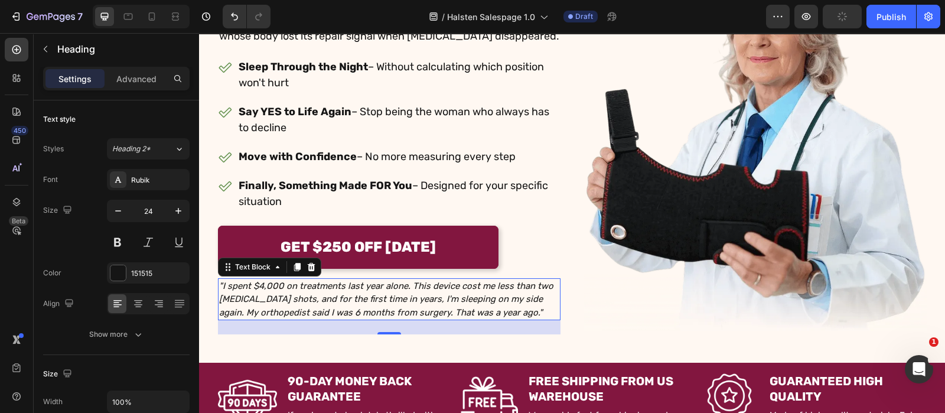
click at [367, 291] on p ""I spent $4,000 on treatments last year alone. This device cost me less than tw…" at bounding box center [389, 299] width 340 height 40
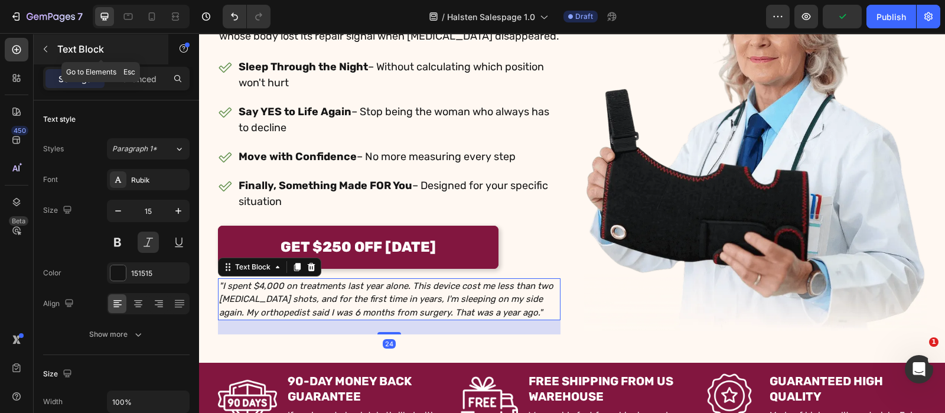
click at [70, 52] on p "Text Block" at bounding box center [107, 49] width 100 height 14
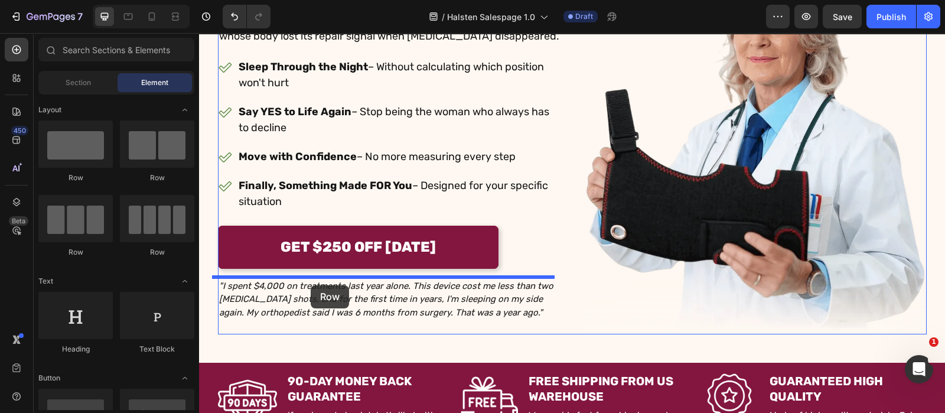
drag, startPoint x: 296, startPoint y: 199, endPoint x: 311, endPoint y: 285, distance: 87.5
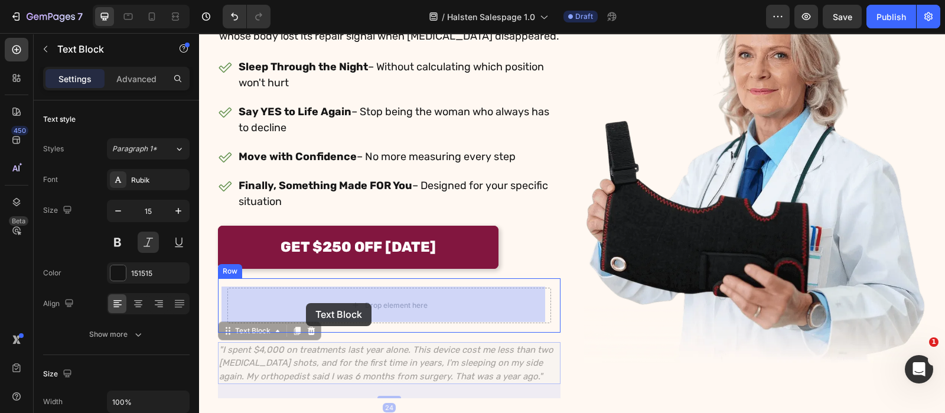
drag, startPoint x: 272, startPoint y: 327, endPoint x: 306, endPoint y: 303, distance: 42.0
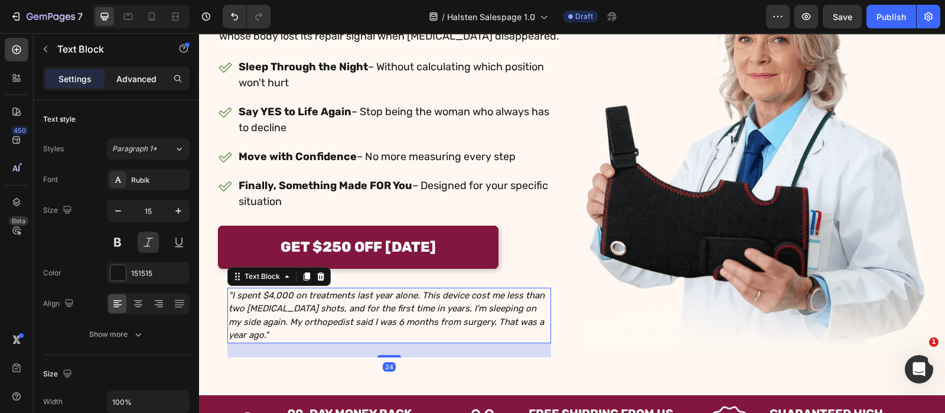
click at [145, 78] on p "Advanced" at bounding box center [136, 79] width 40 height 12
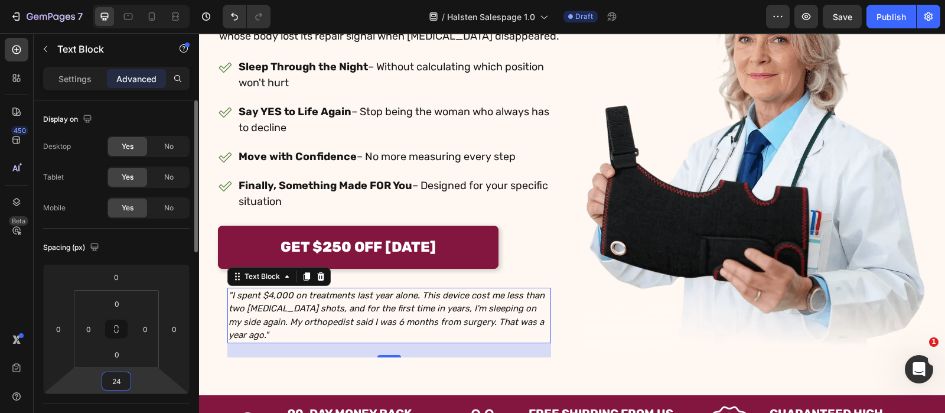
click at [122, 384] on input "24" at bounding box center [117, 381] width 24 height 18
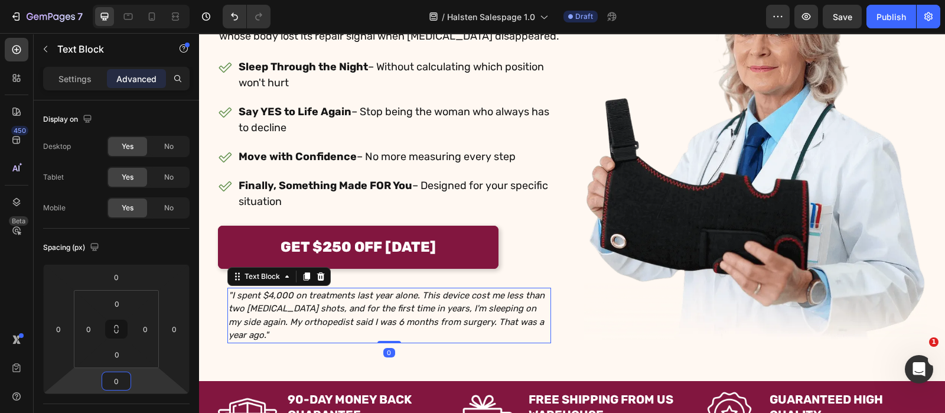
type input "0"
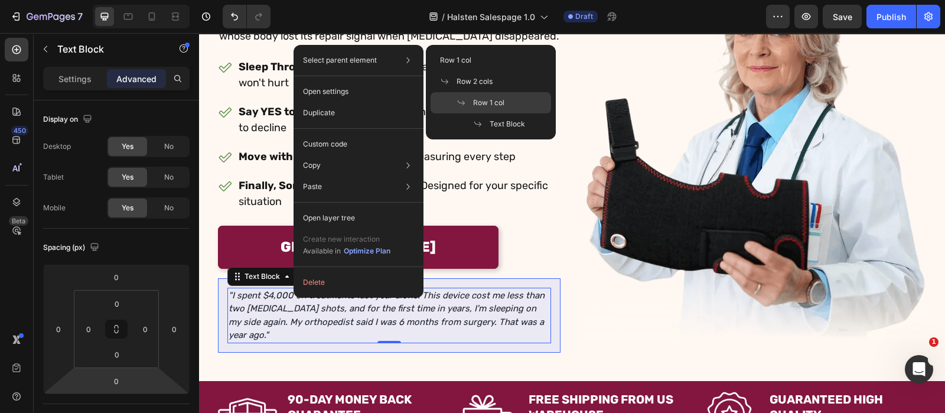
click at [470, 113] on div "Row 1 col" at bounding box center [491, 123] width 121 height 21
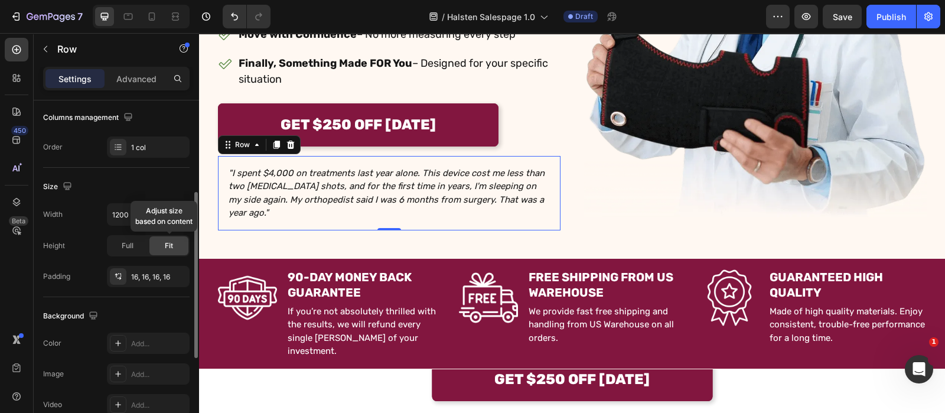
scroll to position [189, 0]
click at [152, 245] on div "Fit" at bounding box center [168, 244] width 39 height 19
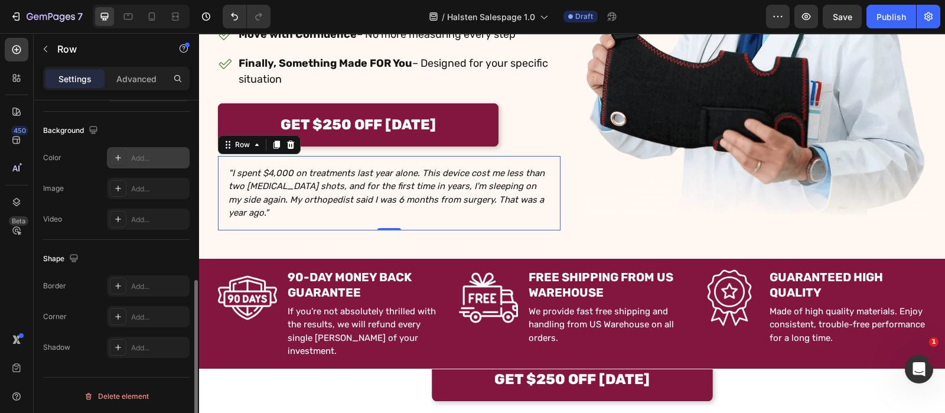
click at [140, 157] on div "Add..." at bounding box center [159, 158] width 56 height 11
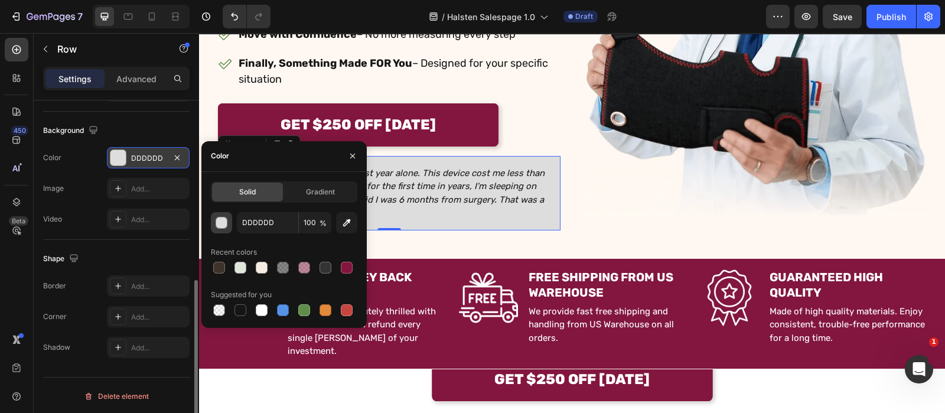
click at [211, 214] on button "button" at bounding box center [221, 222] width 21 height 21
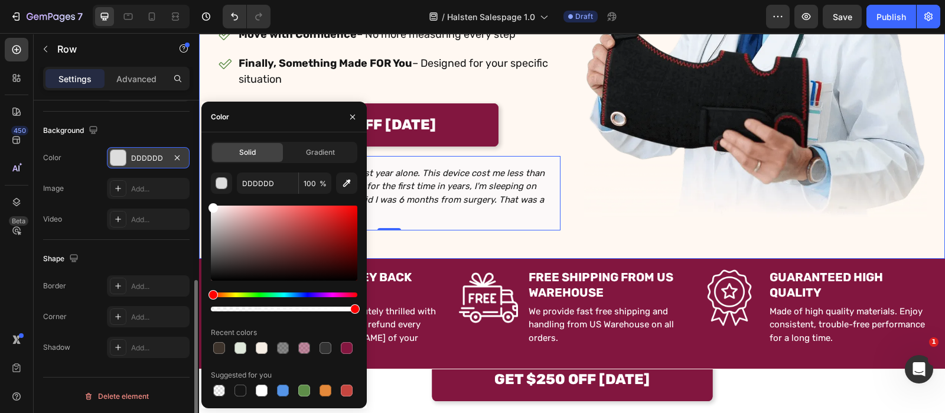
drag, startPoint x: 242, startPoint y: 216, endPoint x: 151, endPoint y: 175, distance: 99.7
click at [151, 175] on div "450 Beta Sections(18) Elements(83) Section Element Hero Section Product Detail …" at bounding box center [99, 223] width 199 height 380
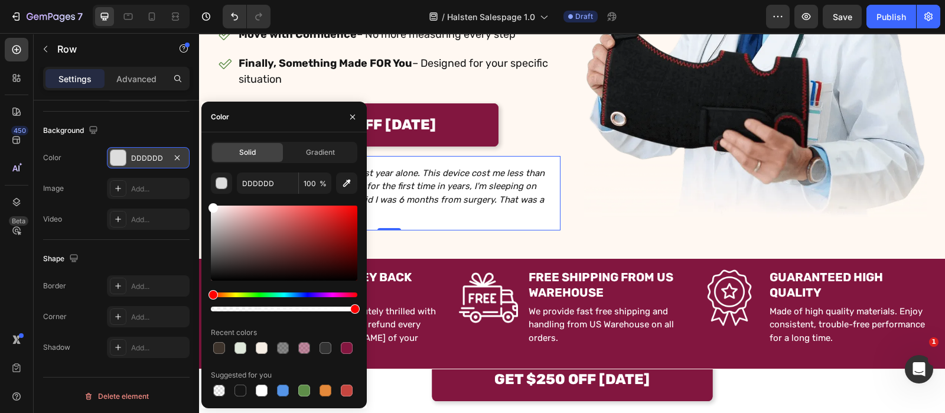
type input "FFFFFF"
click at [360, 109] on button "button" at bounding box center [352, 117] width 19 height 19
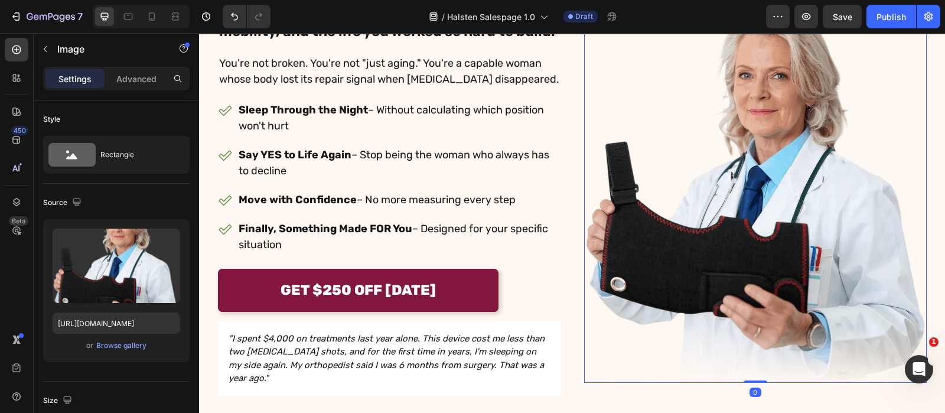
scroll to position [187, 0]
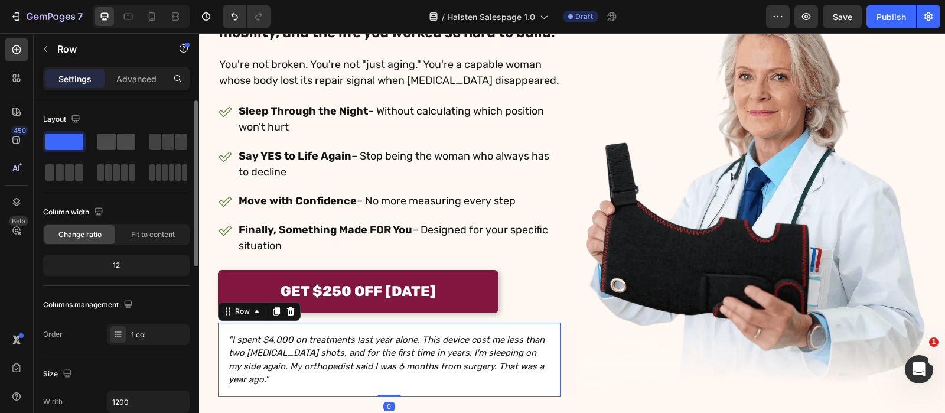
drag, startPoint x: 123, startPoint y: 141, endPoint x: 151, endPoint y: 224, distance: 87.8
click at [123, 141] on span at bounding box center [126, 141] width 18 height 17
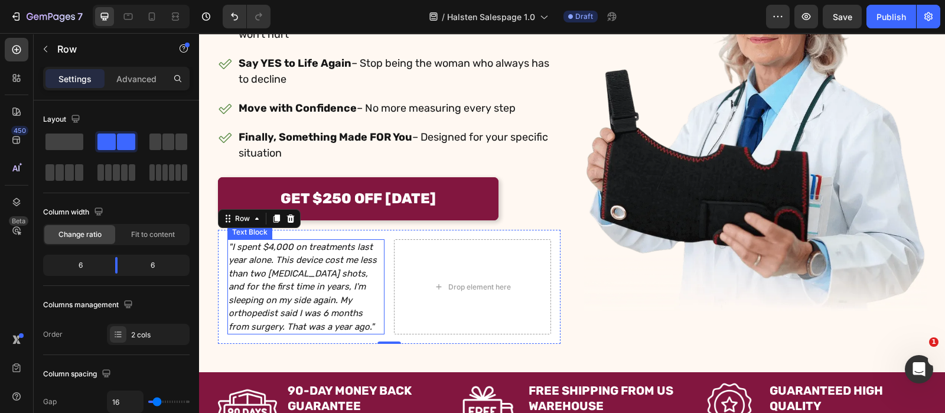
scroll to position [282, 0]
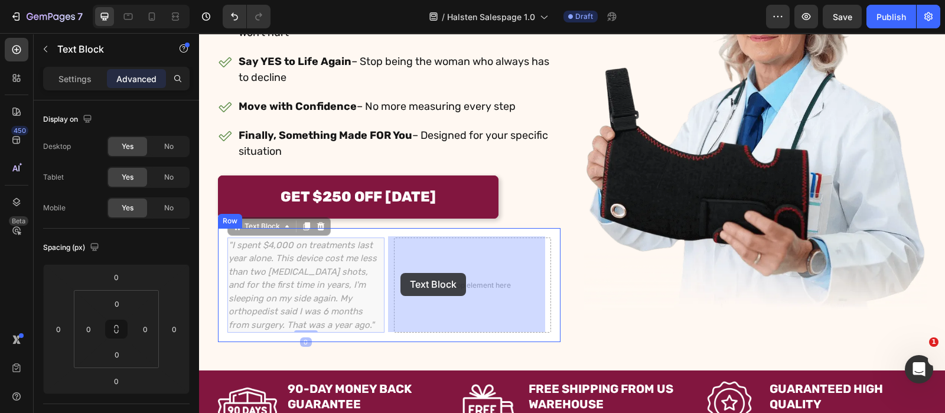
drag, startPoint x: 264, startPoint y: 220, endPoint x: 402, endPoint y: 273, distance: 148.3
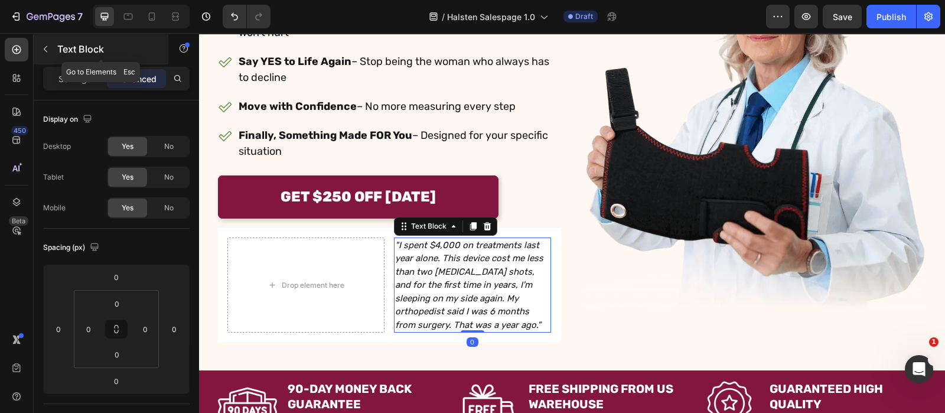
click at [79, 54] on p "Text Block" at bounding box center [107, 49] width 100 height 14
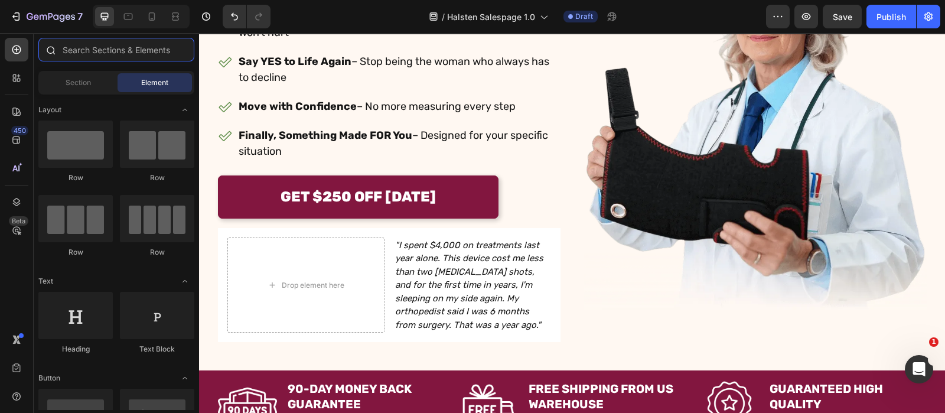
click at [92, 58] on input "text" at bounding box center [116, 50] width 156 height 24
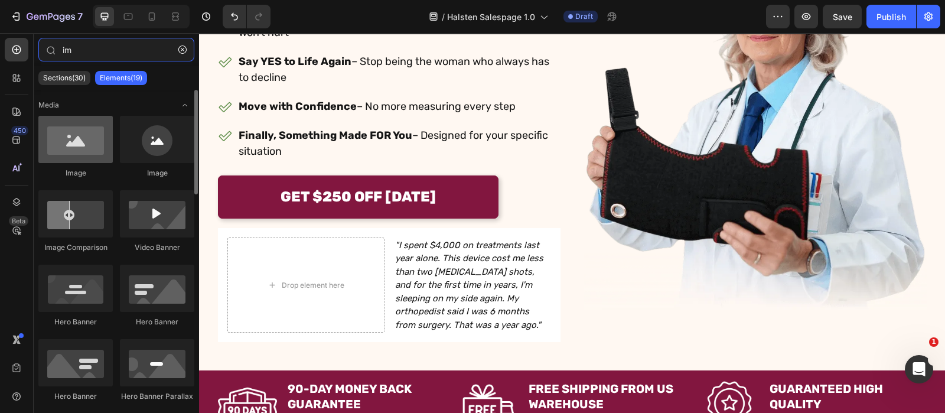
type input "im"
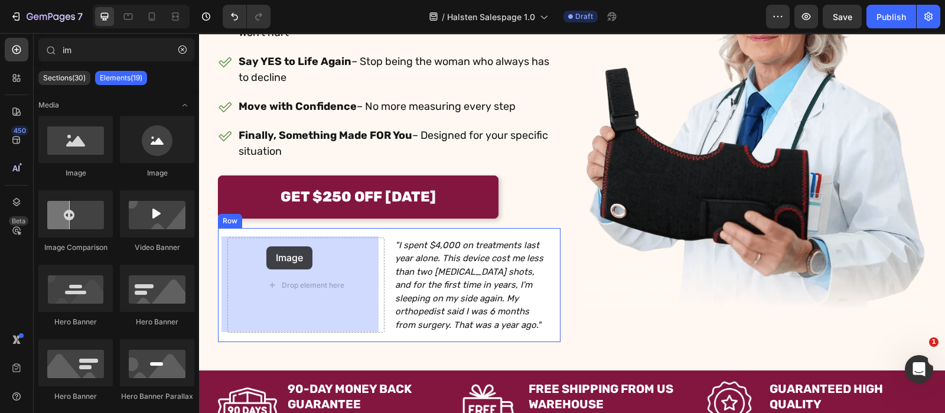
drag, startPoint x: 292, startPoint y: 170, endPoint x: 266, endPoint y: 246, distance: 80.9
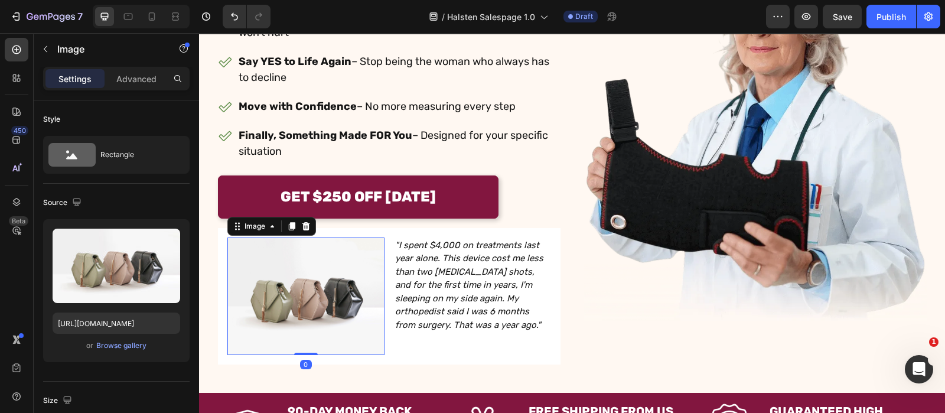
click at [349, 279] on img at bounding box center [305, 296] width 157 height 118
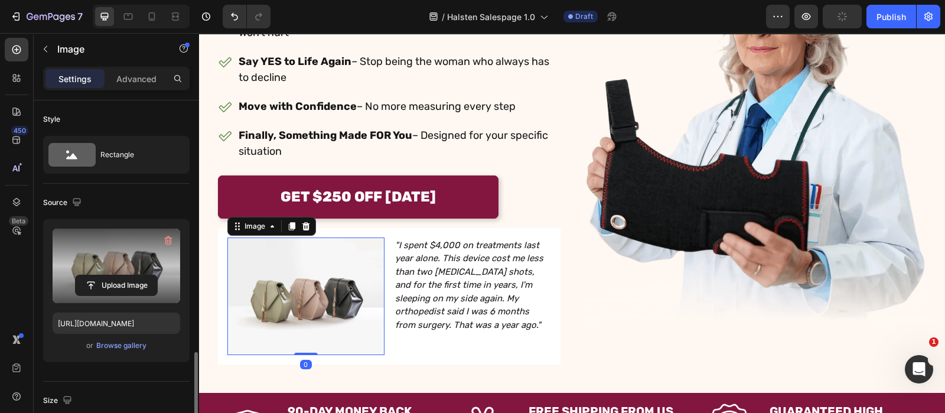
scroll to position [181, 0]
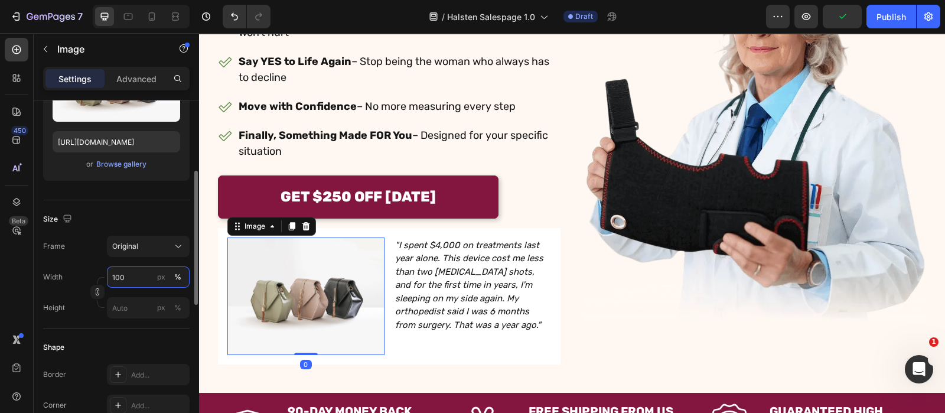
click at [135, 268] on input "100" at bounding box center [148, 276] width 83 height 21
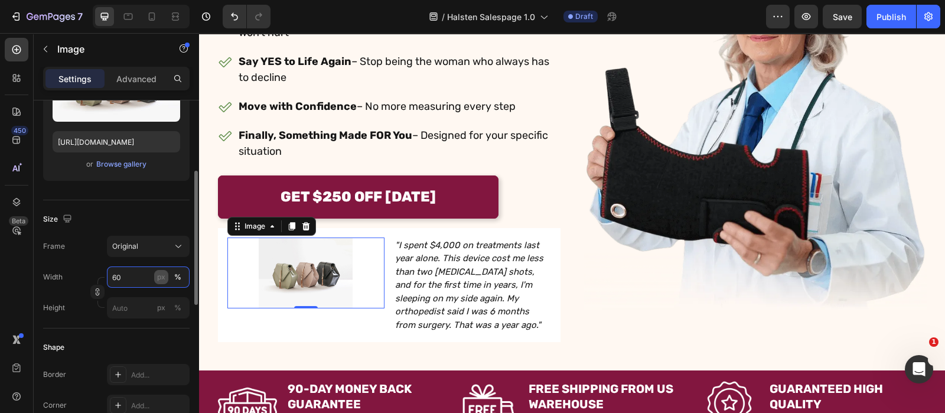
type input "60"
click at [165, 279] on div "px" at bounding box center [161, 277] width 8 height 11
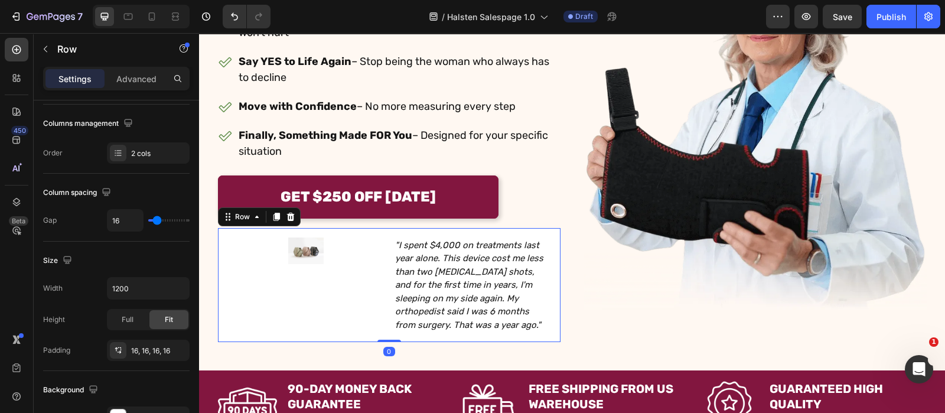
scroll to position [0, 0]
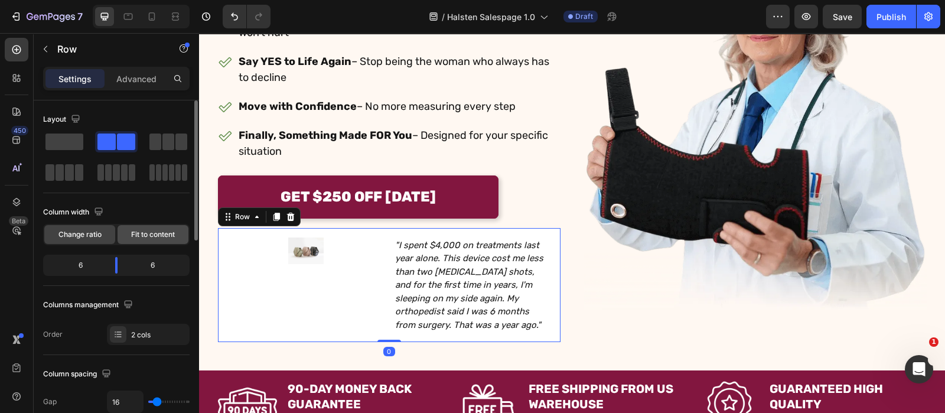
drag, startPoint x: 146, startPoint y: 229, endPoint x: 24, endPoint y: 204, distance: 124.8
click at [146, 230] on span "Fit to content" at bounding box center [153, 234] width 44 height 11
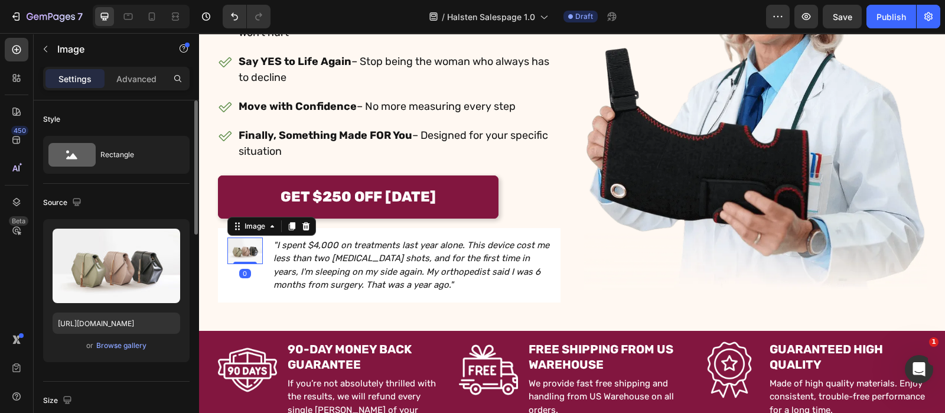
click at [241, 246] on img at bounding box center [244, 250] width 35 height 27
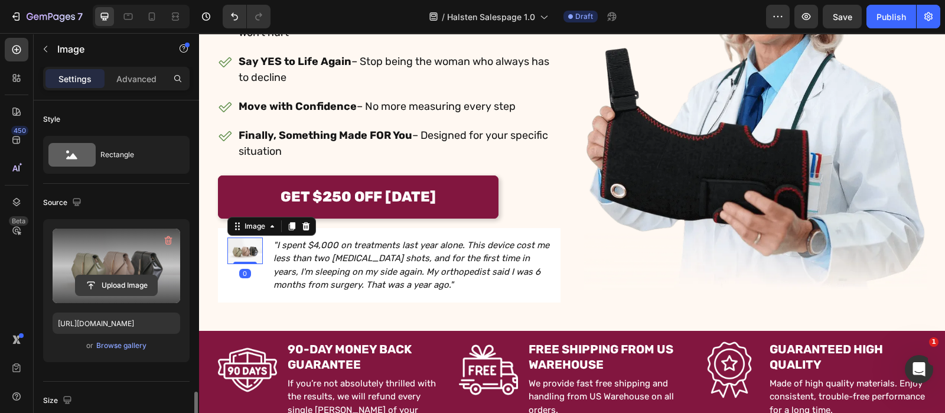
scroll to position [248, 0]
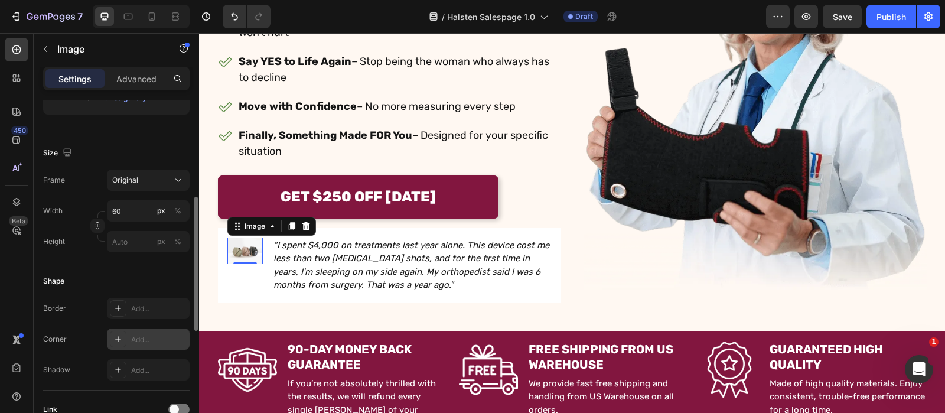
click at [138, 328] on div "Add..." at bounding box center [148, 338] width 83 height 21
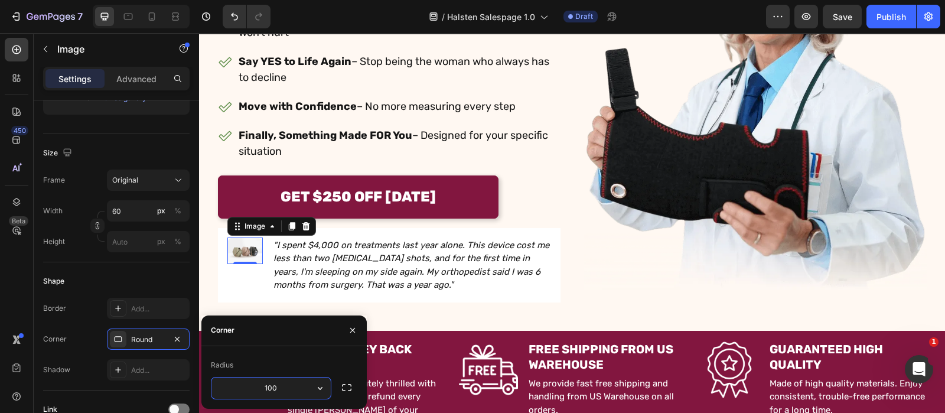
type input "1000"
click at [352, 145] on p "Finally, Something Made FOR You – Designed for your specific situation" at bounding box center [399, 144] width 320 height 32
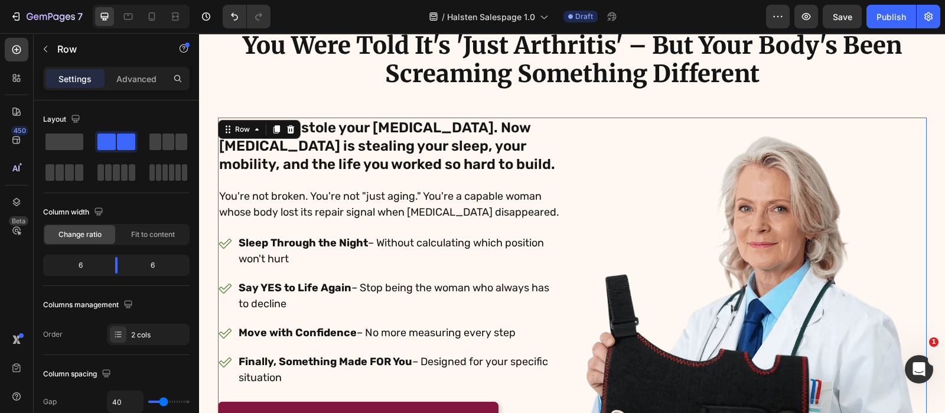
scroll to position [54, 0]
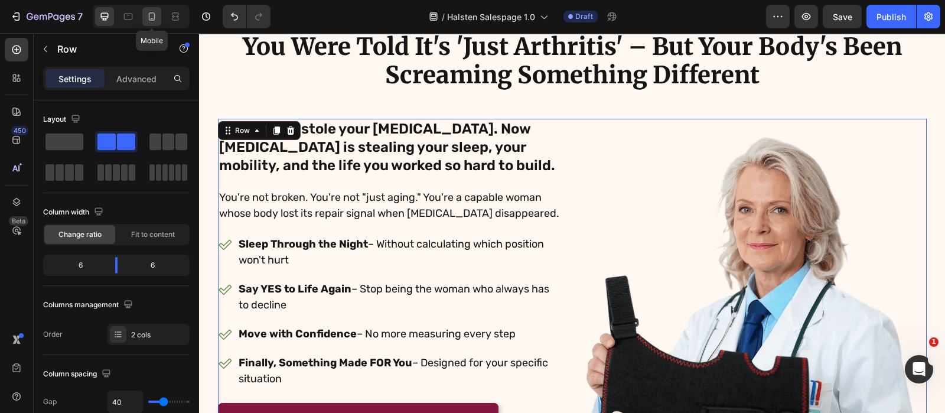
click at [152, 25] on div at bounding box center [151, 16] width 19 height 19
type input "0"
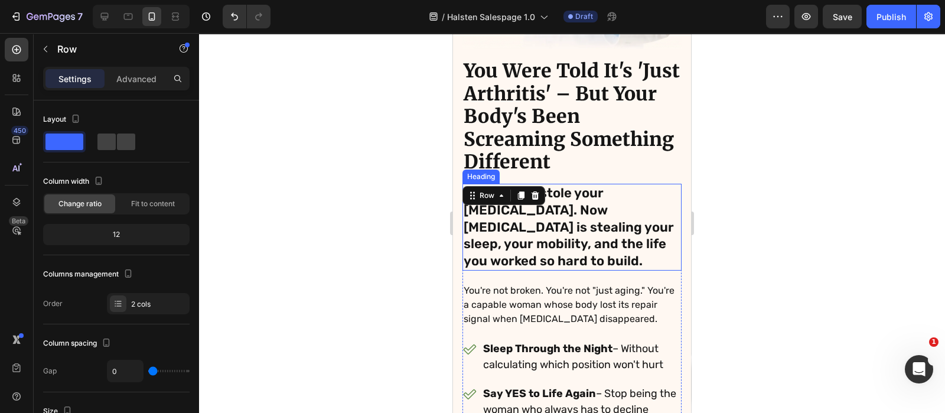
scroll to position [277, 0]
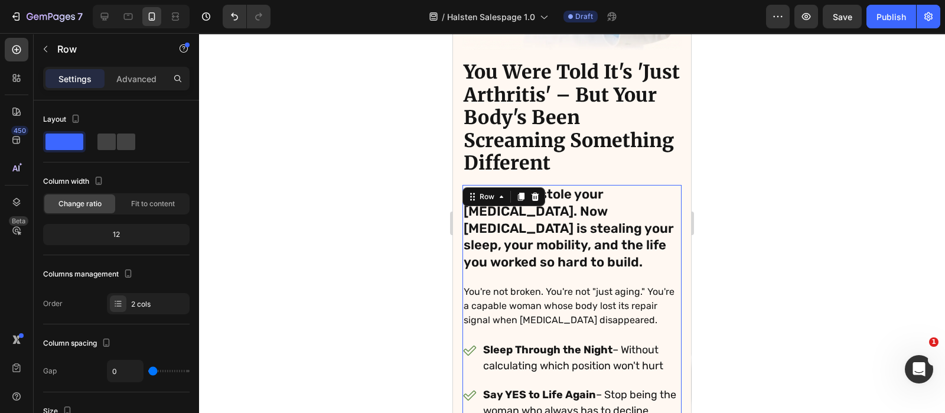
click at [354, 168] on div at bounding box center [572, 223] width 746 height 380
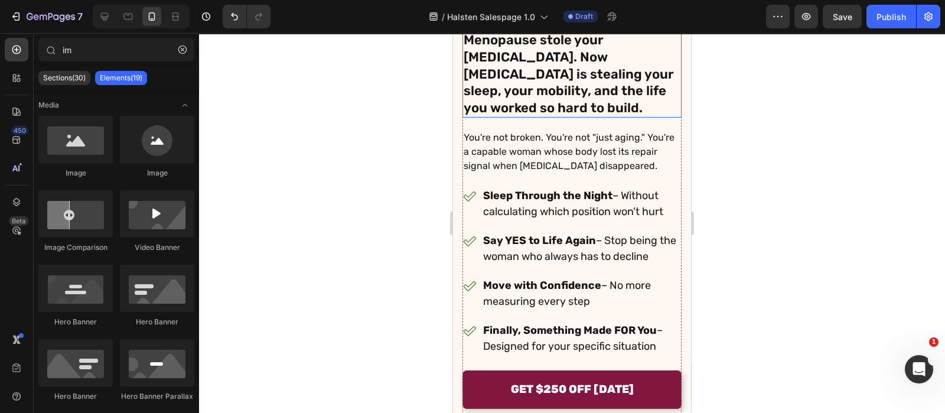
scroll to position [432, 0]
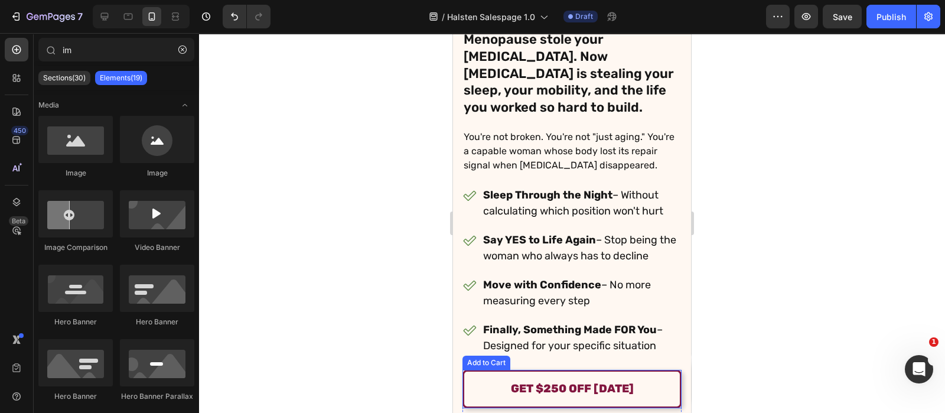
click at [481, 392] on button "GET $250 OFF [DATE]" at bounding box center [572, 389] width 219 height 38
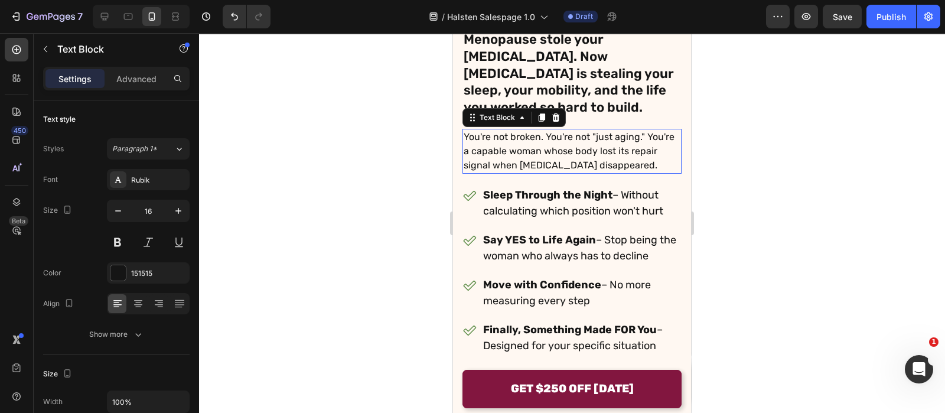
click at [543, 143] on p "You're not broken. You're not "just aging." You're a capable woman whose body l…" at bounding box center [572, 151] width 217 height 43
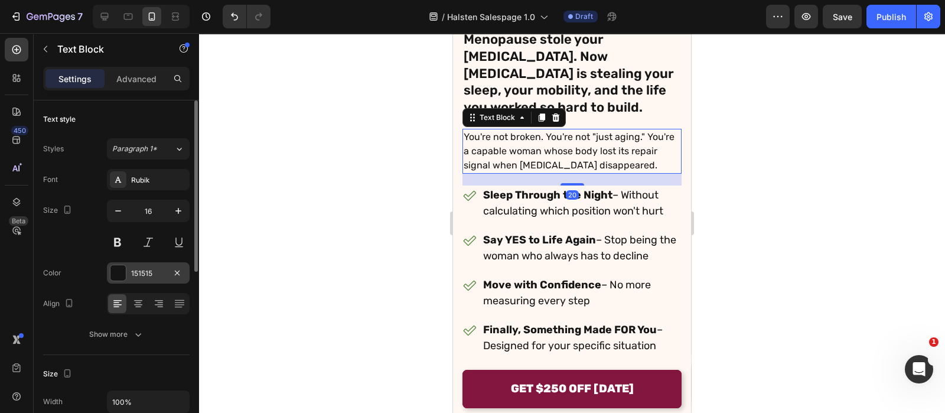
click at [149, 262] on div "151515" at bounding box center [148, 272] width 83 height 21
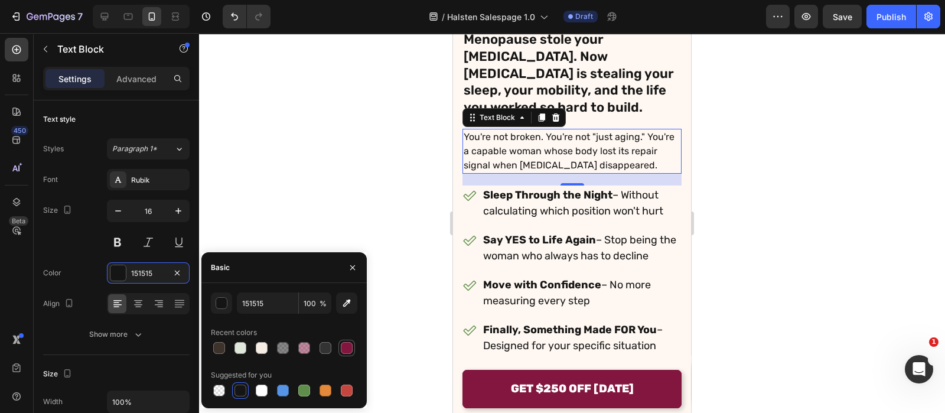
click at [348, 350] on div at bounding box center [347, 348] width 12 height 12
type input "82163F"
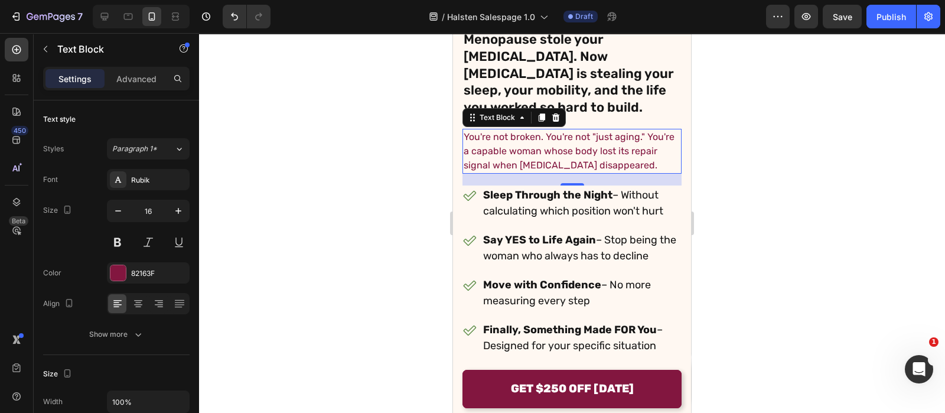
click at [393, 240] on div at bounding box center [572, 223] width 746 height 380
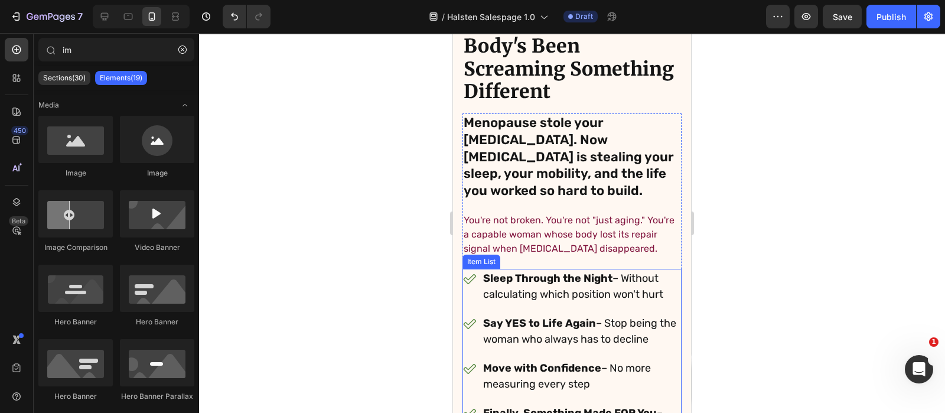
scroll to position [349, 0]
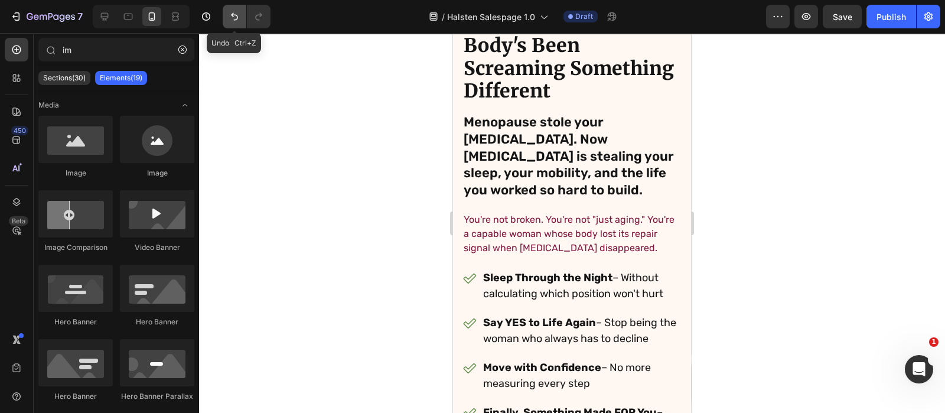
click at [234, 11] on icon "Undo/Redo" at bounding box center [235, 17] width 12 height 12
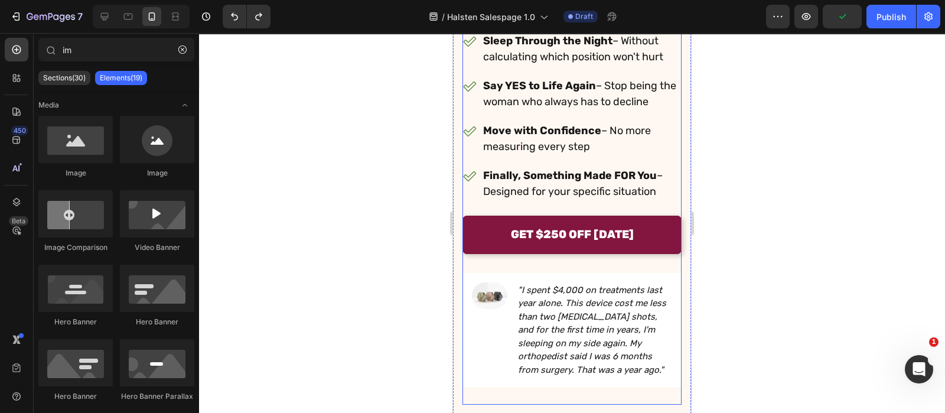
scroll to position [587, 0]
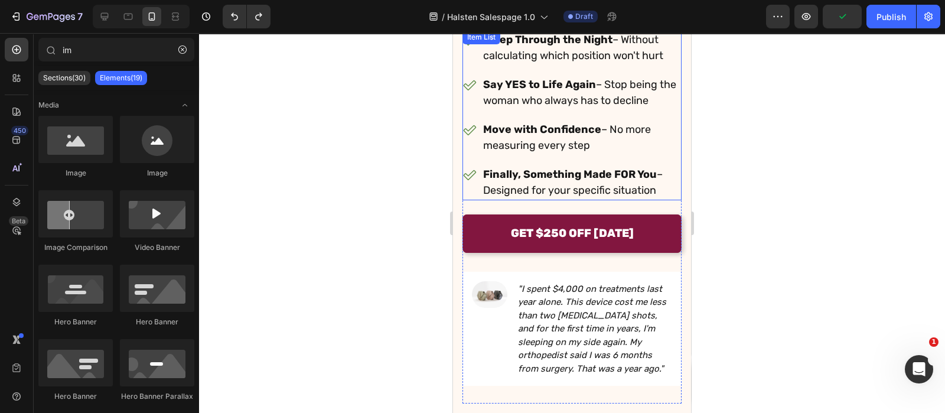
click at [473, 159] on div "Sleep Through the Night – Without calculating which position won't hurt Say YES…" at bounding box center [572, 115] width 219 height 170
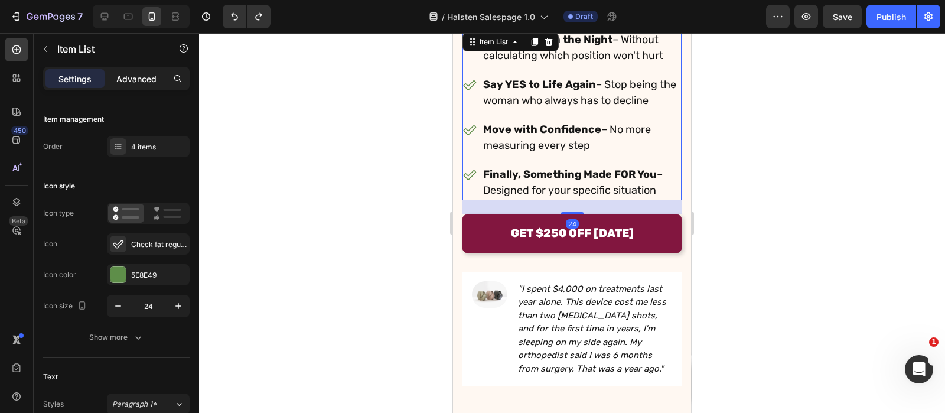
click at [133, 79] on p "Advanced" at bounding box center [136, 79] width 40 height 12
type input "100%"
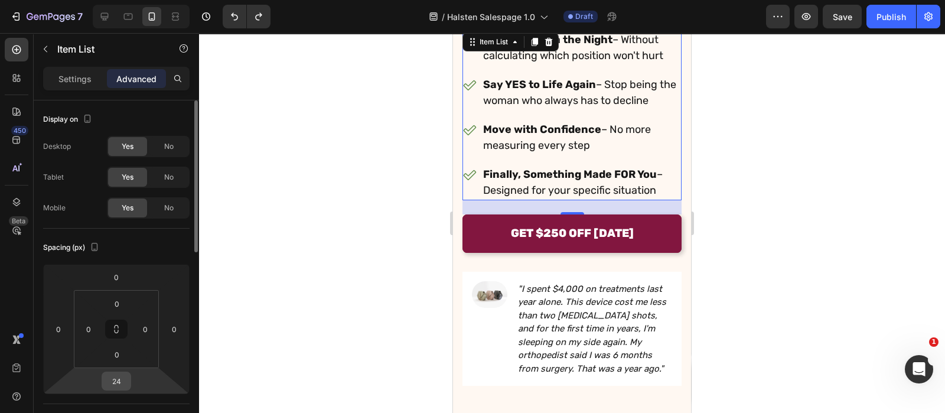
click at [119, 381] on input "24" at bounding box center [117, 381] width 24 height 18
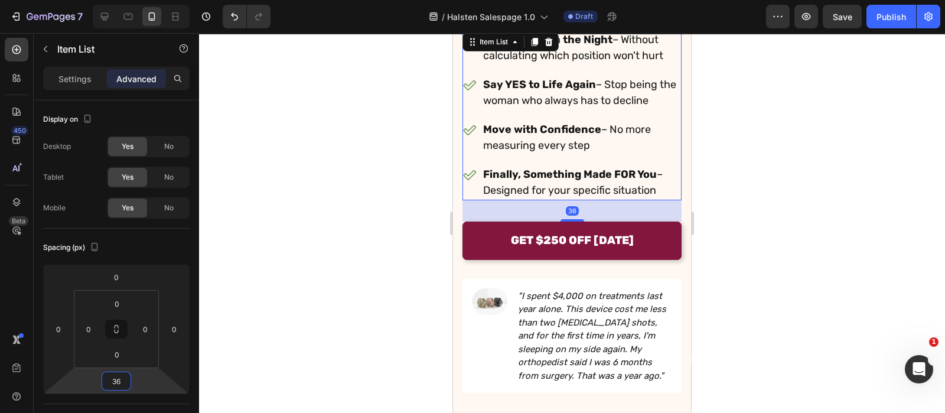
type input "36"
click at [308, 323] on div at bounding box center [572, 223] width 746 height 380
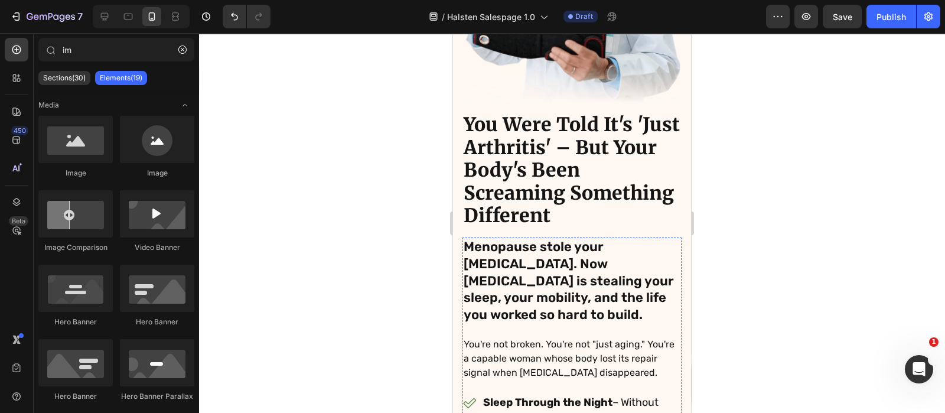
scroll to position [0, 0]
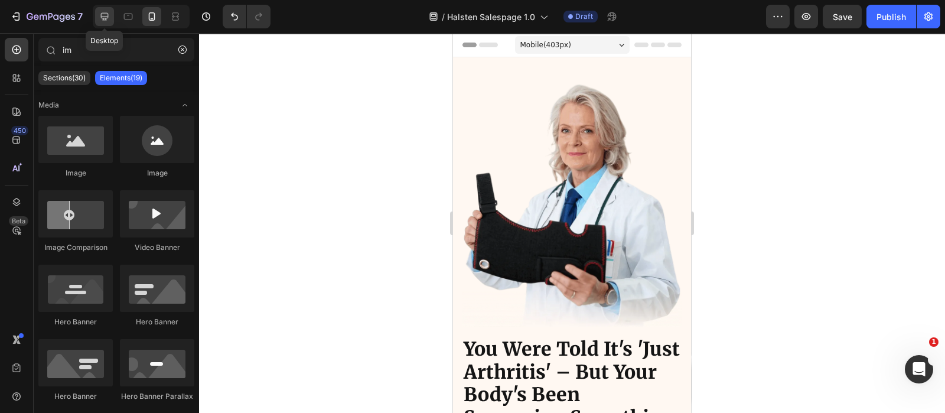
click at [105, 25] on div at bounding box center [104, 16] width 19 height 19
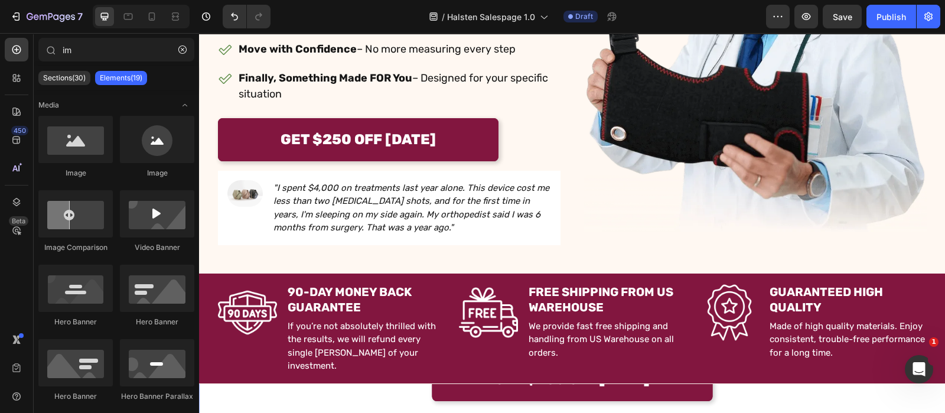
scroll to position [337, 0]
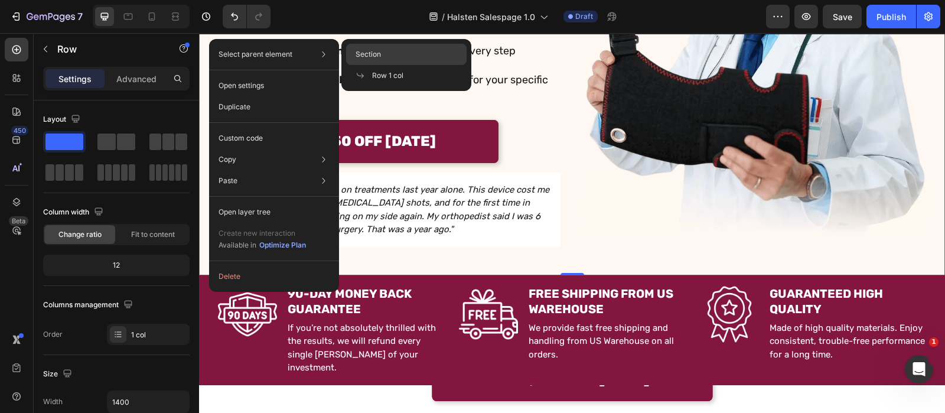
click at [396, 65] on div "Section" at bounding box center [406, 75] width 121 height 21
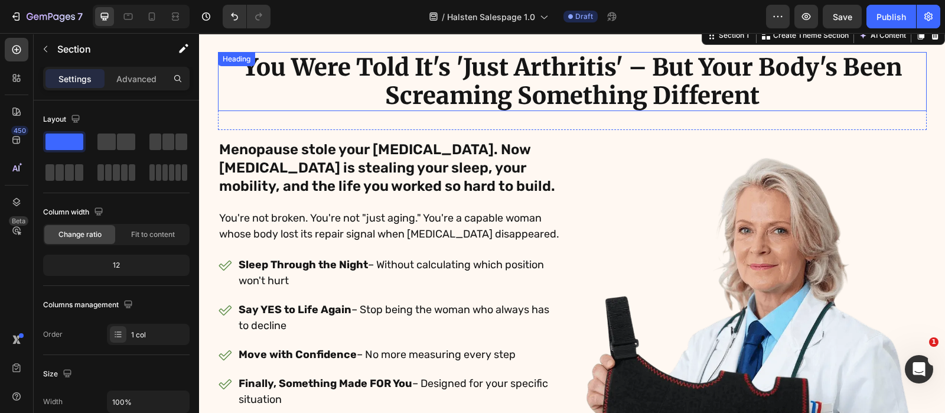
scroll to position [0, 0]
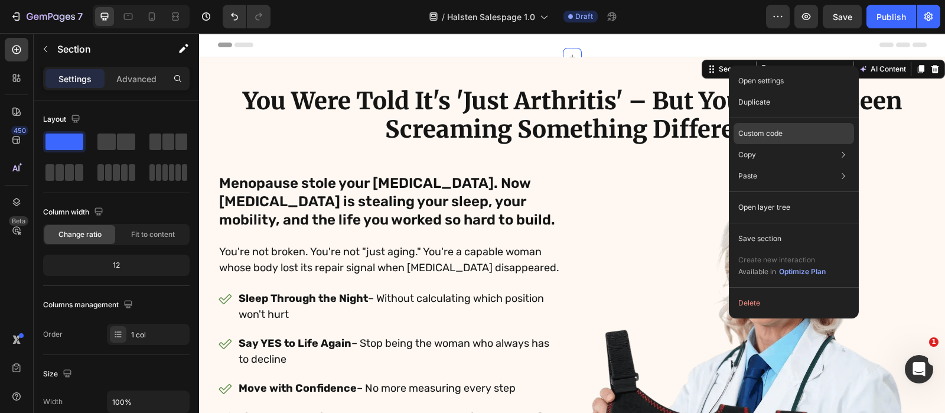
click at [776, 129] on p "Custom code" at bounding box center [760, 133] width 44 height 11
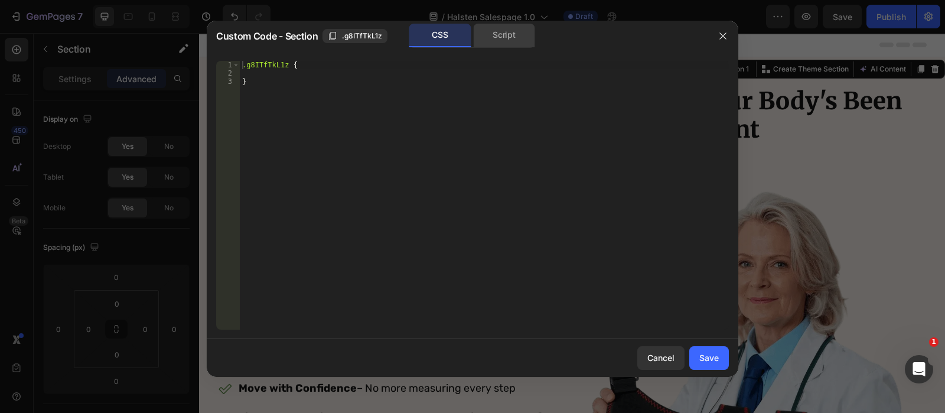
click at [480, 35] on div "Script" at bounding box center [504, 36] width 62 height 24
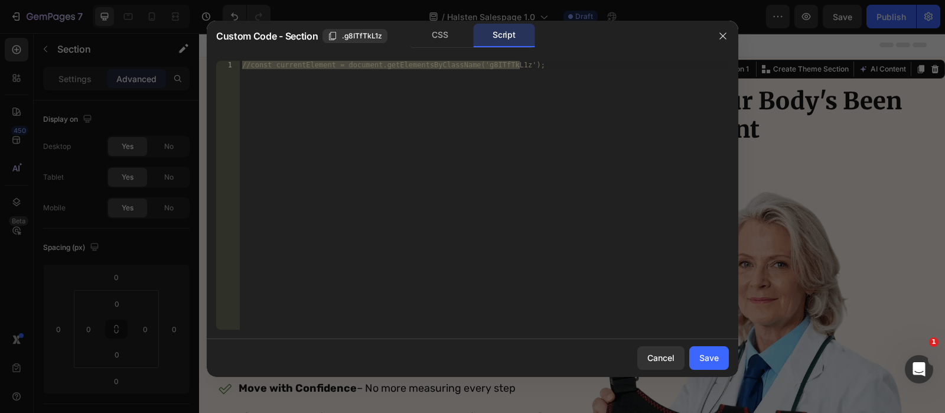
click at [105, 82] on div at bounding box center [472, 206] width 945 height 413
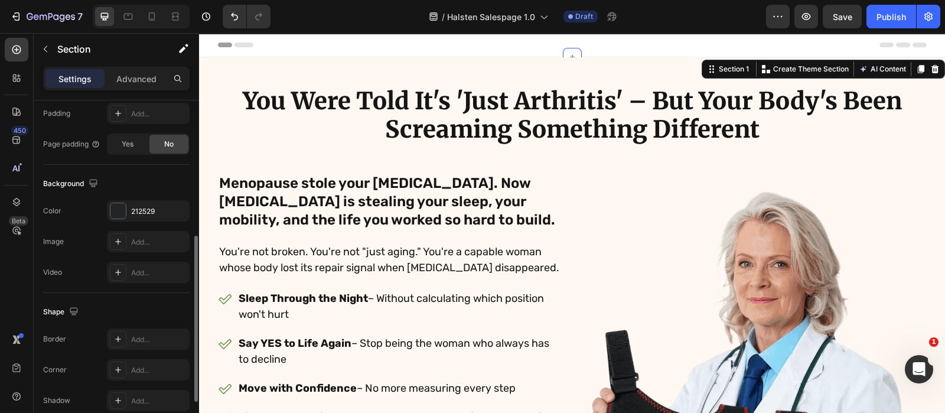
scroll to position [326, 0]
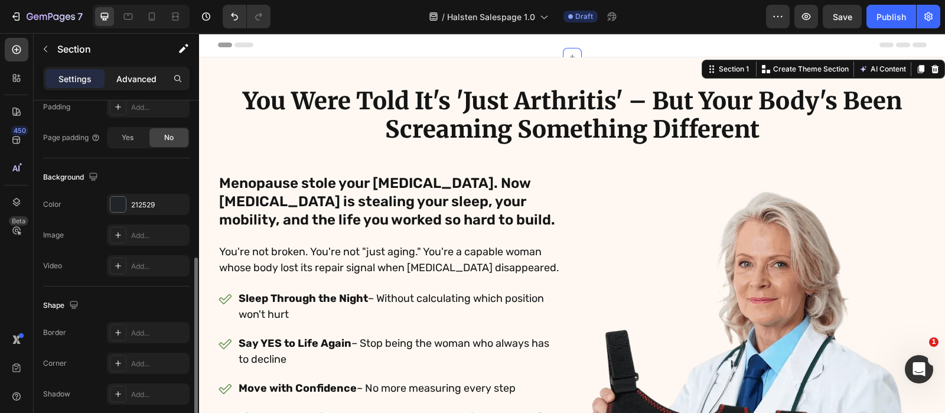
click at [140, 83] on p "Advanced" at bounding box center [136, 79] width 40 height 12
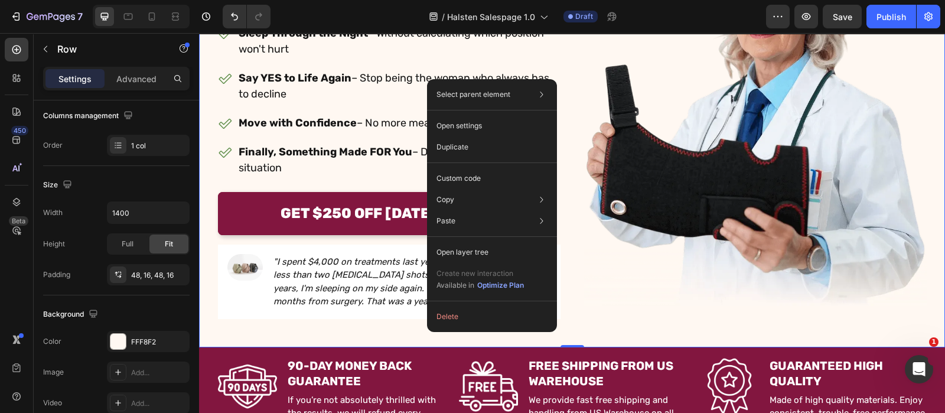
scroll to position [0, 0]
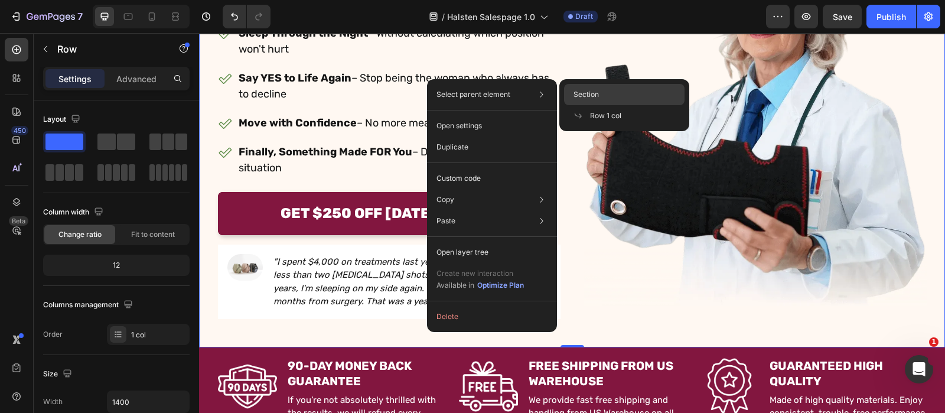
click at [602, 105] on div "Section" at bounding box center [624, 115] width 121 height 21
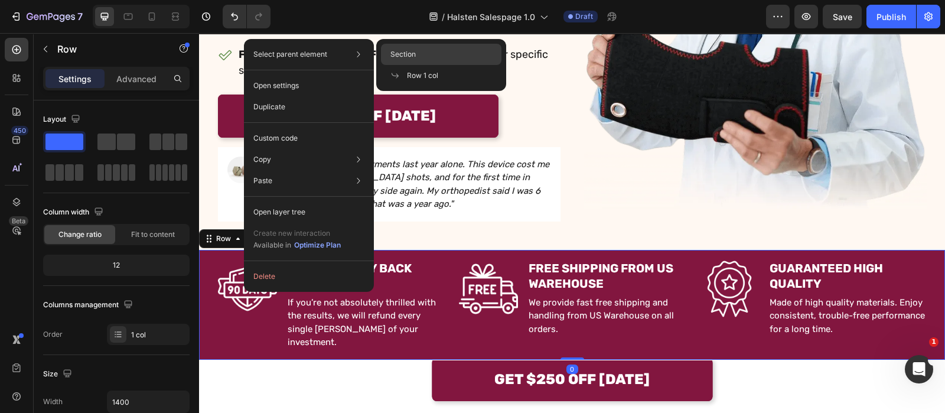
click at [405, 54] on span "Section" at bounding box center [402, 54] width 25 height 11
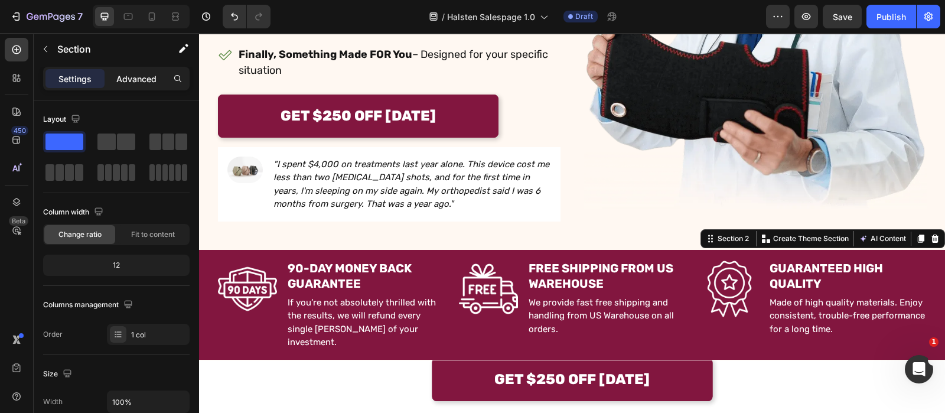
click at [132, 70] on div "Advanced" at bounding box center [136, 78] width 59 height 19
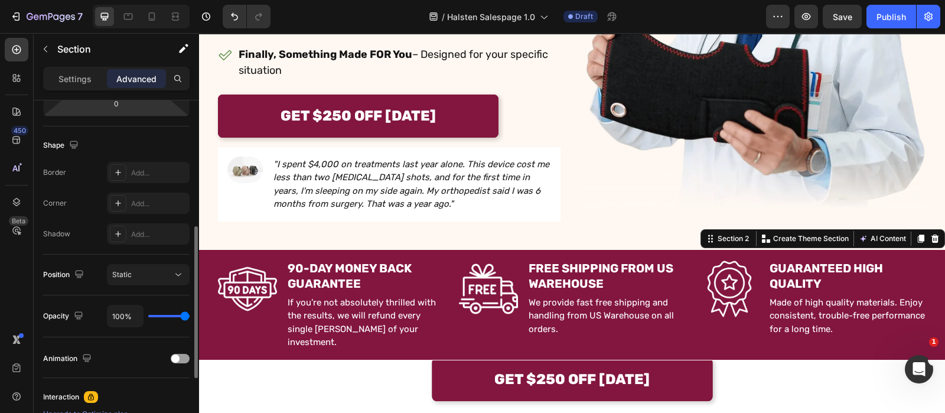
scroll to position [281, 0]
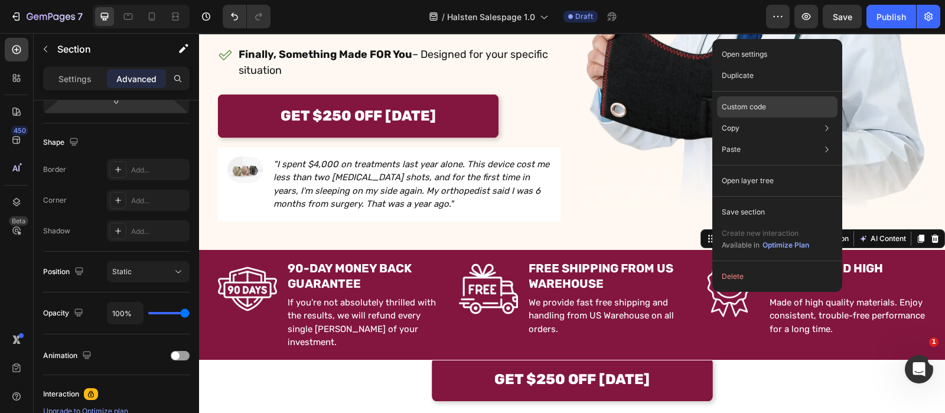
click at [749, 139] on div "Custom code" at bounding box center [777, 149] width 121 height 21
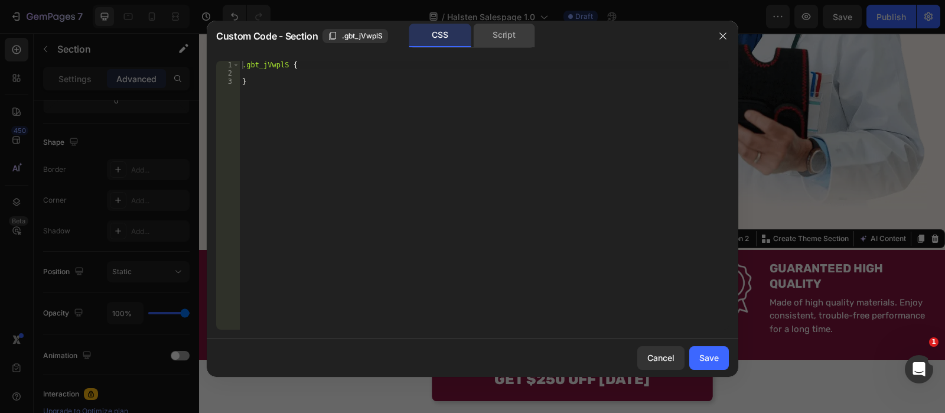
click at [502, 30] on div "Script" at bounding box center [504, 36] width 62 height 24
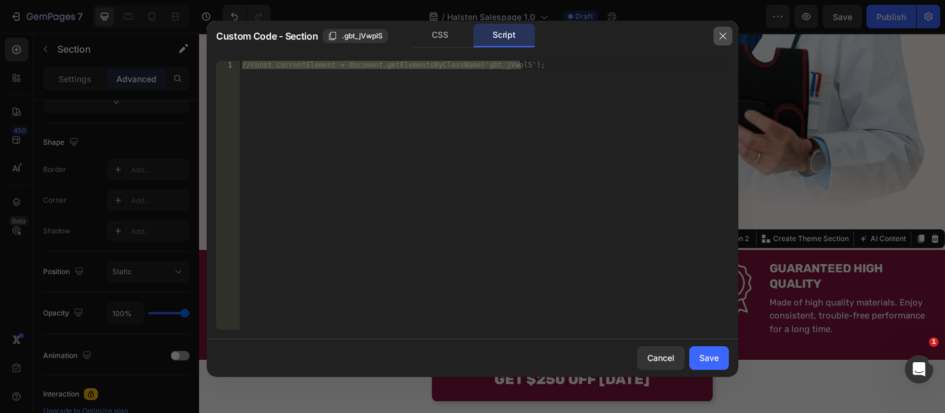
click at [725, 34] on icon "button" at bounding box center [722, 35] width 9 height 9
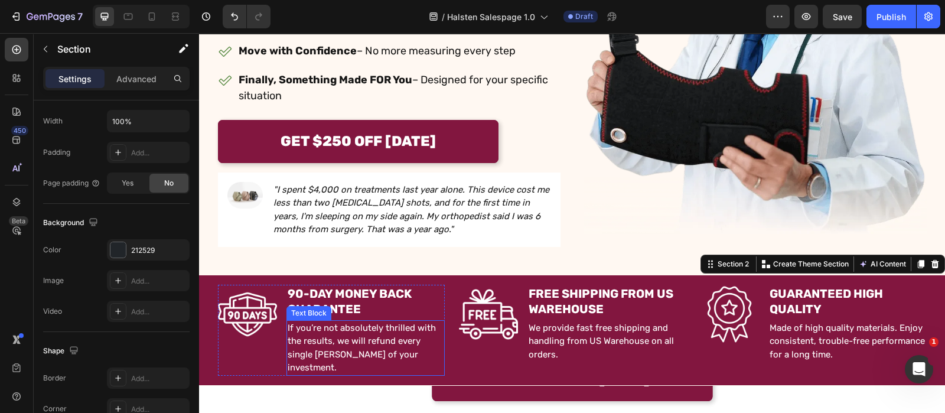
scroll to position [336, 0]
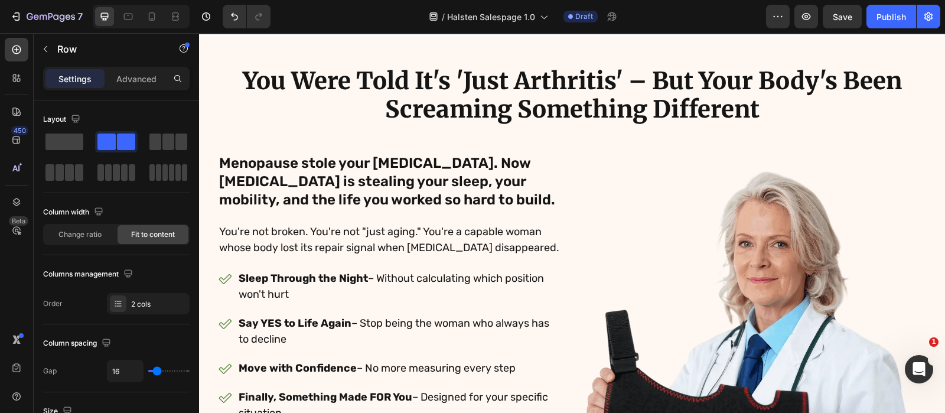
scroll to position [4, 0]
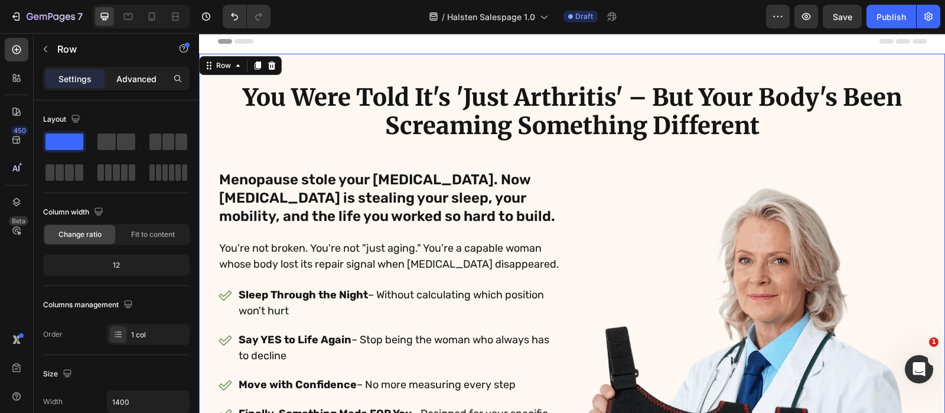
click at [125, 79] on p "Advanced" at bounding box center [136, 79] width 40 height 12
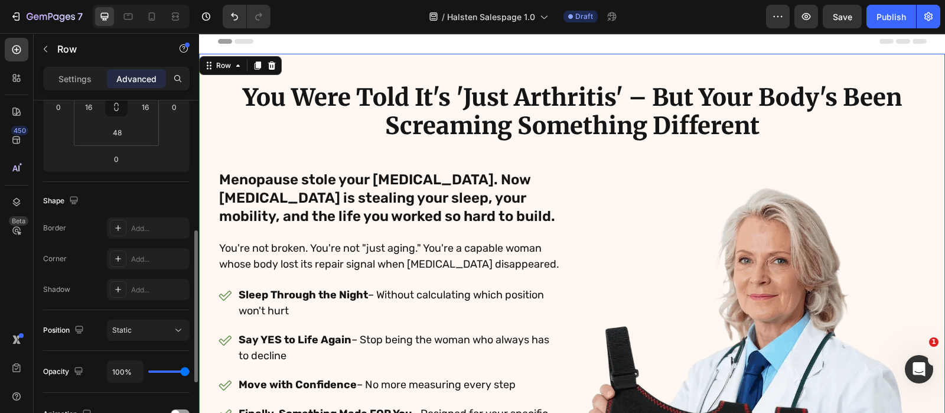
scroll to position [195, 0]
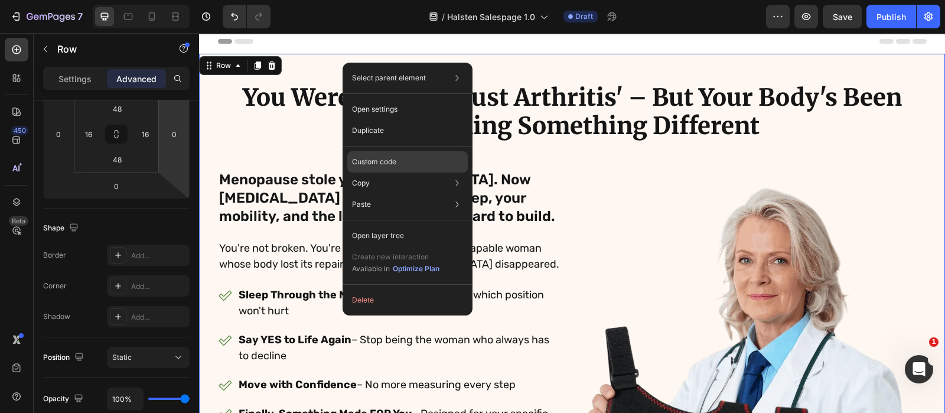
click at [405, 194] on div "Custom code" at bounding box center [407, 204] width 121 height 21
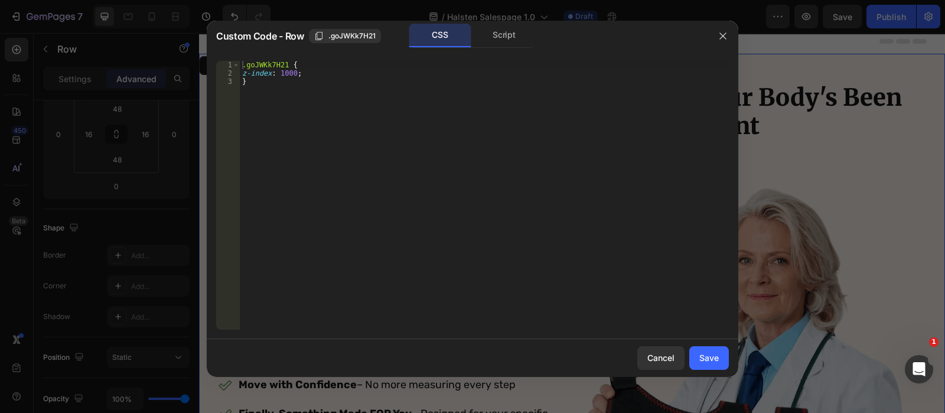
type textarea "z-index: 1000;"
click at [323, 70] on div ".goJWKk7H21 { z-index : 1000 ; }" at bounding box center [484, 203] width 489 height 285
drag, startPoint x: 324, startPoint y: 70, endPoint x: 214, endPoint y: 73, distance: 109.9
click at [214, 73] on div "z-index: 1000; 1 2 3 .goJWKk7H21 { z-index : 1000 ; } ההההההההההההההההההההההההה…" at bounding box center [473, 195] width 532 height 288
click at [703, 357] on div "Save" at bounding box center [708, 357] width 19 height 12
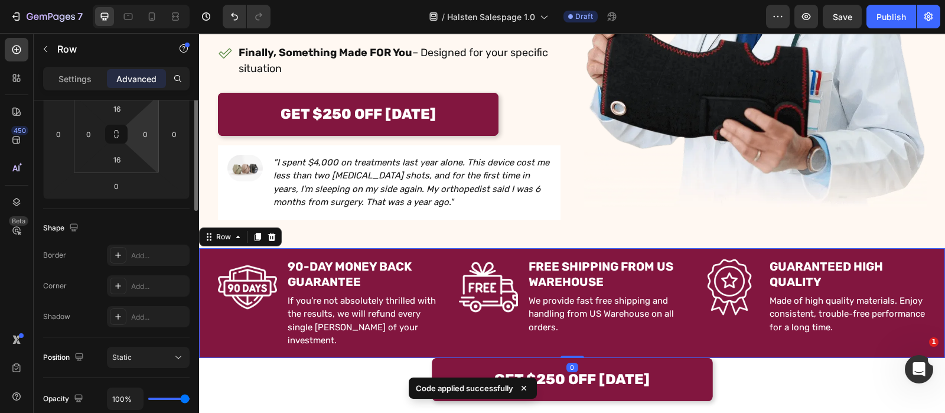
scroll to position [0, 0]
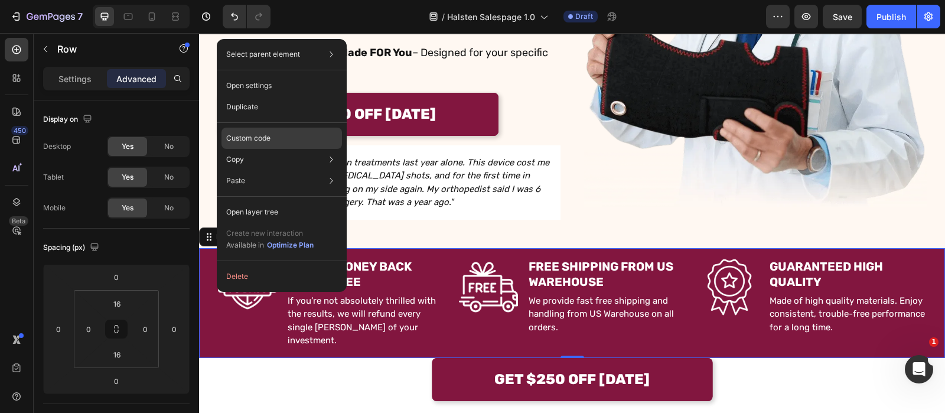
click at [285, 170] on div "Custom code" at bounding box center [282, 180] width 121 height 21
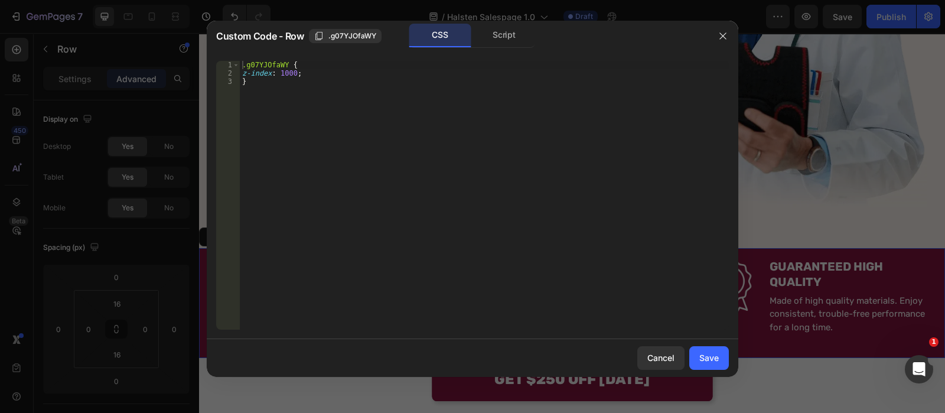
type textarea "z-index: 1000;"
drag, startPoint x: 343, startPoint y: 75, endPoint x: 201, endPoint y: 76, distance: 141.8
click at [201, 76] on div "Custom Code - Row .g07YJOfaWY CSS Script z-index: 1000; 1 2 3 .g07YJOfaWY { z-i…" at bounding box center [472, 206] width 945 height 413
click at [704, 350] on button "Save" at bounding box center [709, 358] width 40 height 24
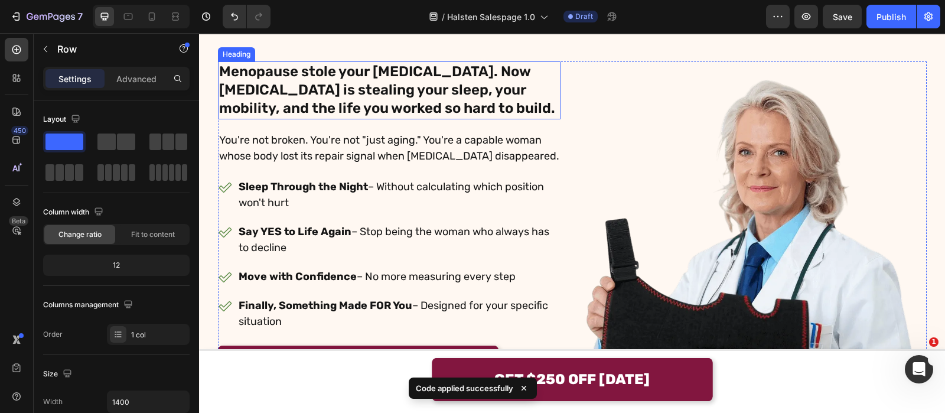
scroll to position [115, 0]
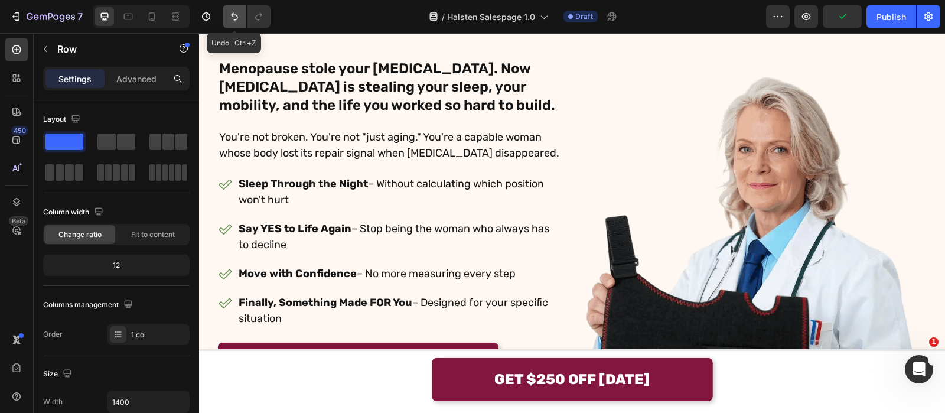
click at [237, 16] on icon "Undo/Redo" at bounding box center [234, 17] width 7 height 8
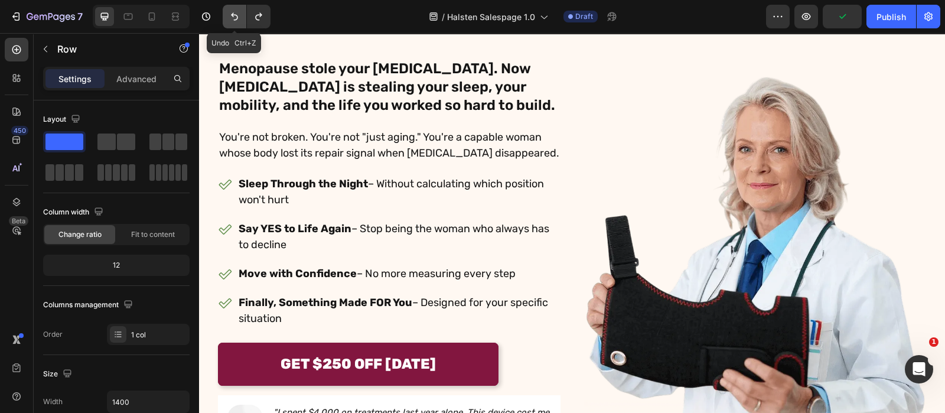
click at [237, 16] on icon "Undo/Redo" at bounding box center [234, 17] width 7 height 8
click at [262, 17] on icon "Undo/Redo" at bounding box center [259, 17] width 12 height 12
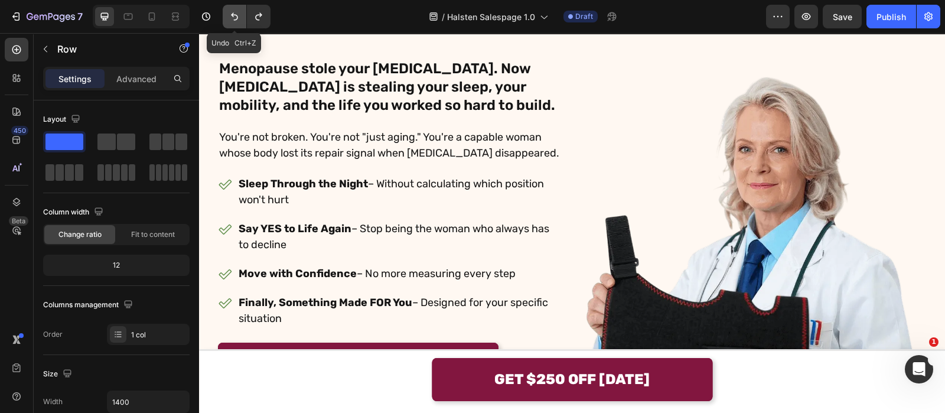
click at [230, 18] on icon "Undo/Redo" at bounding box center [235, 17] width 12 height 12
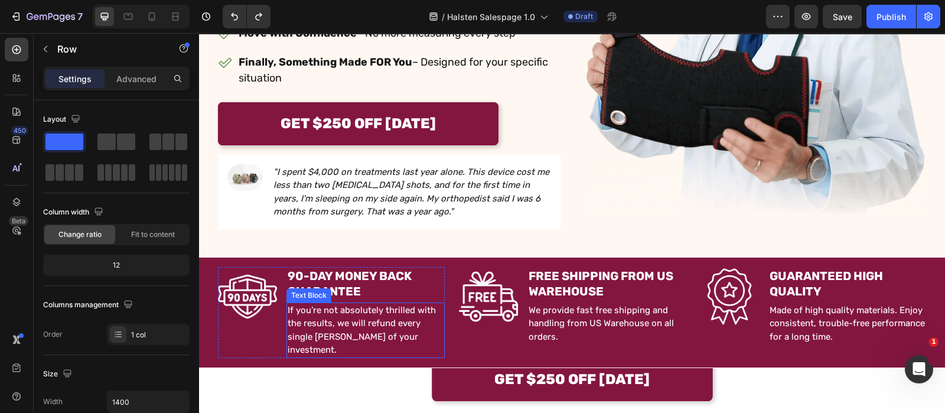
scroll to position [338, 0]
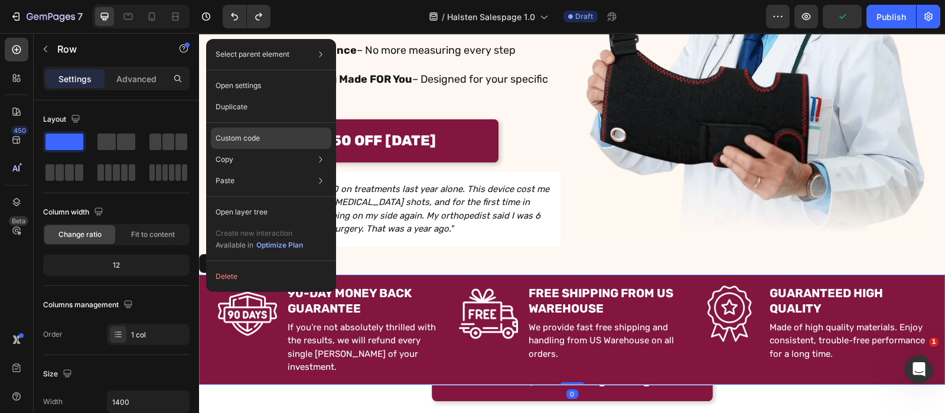
click at [276, 170] on div "Custom code" at bounding box center [271, 180] width 121 height 21
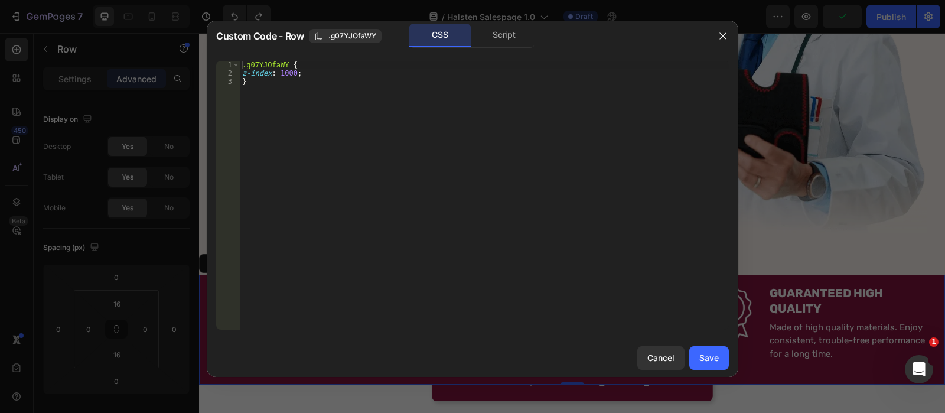
type textarea "}"
click at [372, 110] on div ".g07YJOfaWY { z-index : 1000 ; }" at bounding box center [484, 203] width 489 height 285
type textarea "@media (max-width 500px) {"
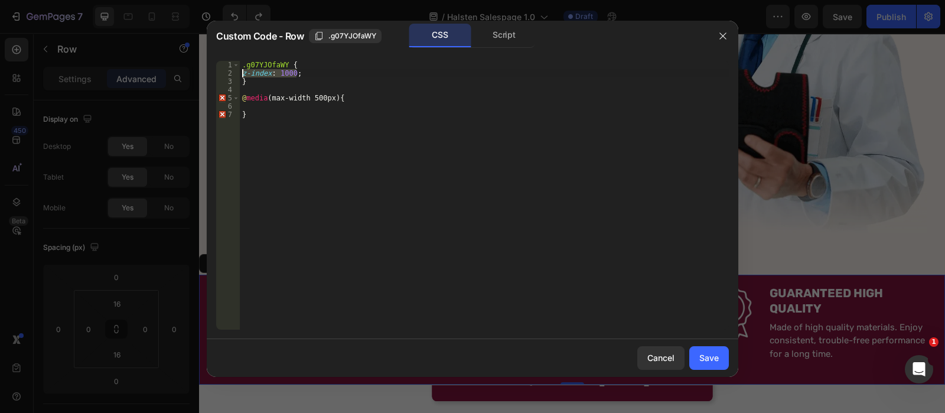
drag, startPoint x: 317, startPoint y: 74, endPoint x: 214, endPoint y: 70, distance: 102.9
click at [214, 70] on div "1 2 3 4 5 6 7 .g07YJOfaWY { z-index : 1000 ; } @ media (max-width 500px) { } הה…" at bounding box center [473, 195] width 532 height 288
type textarea "z-index: 1000;"
click at [297, 108] on div ".g07YJOfaWY { z-index : 1000 ; } @ media (max-width 500px) { }" at bounding box center [484, 203] width 489 height 285
paste textarea "z-index: 1000;"
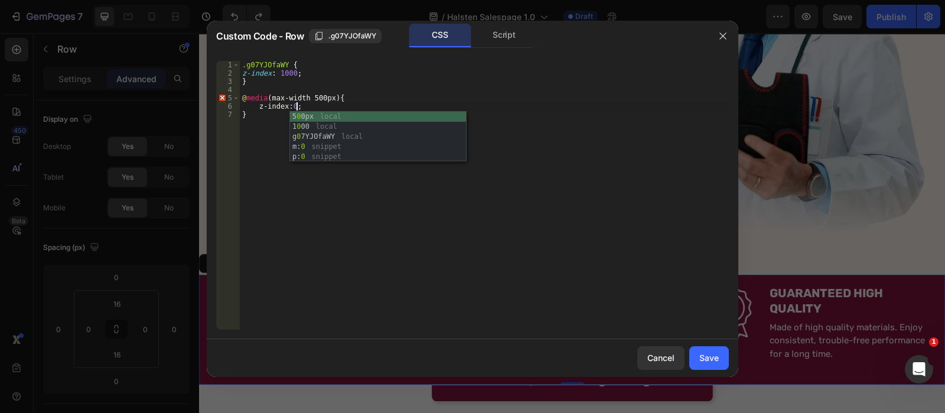
scroll to position [0, 4]
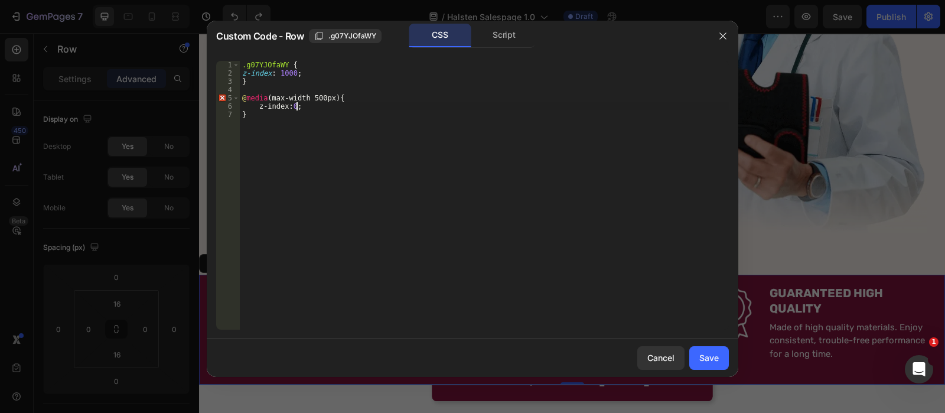
drag, startPoint x: 236, startPoint y: 118, endPoint x: 259, endPoint y: 119, distance: 22.5
click at [259, 119] on div "z-index: 0; 1 2 3 4 5 6 7 .g07YJOfaWY { z-index : 1000 ; } @ media (max-width 5…" at bounding box center [472, 195] width 513 height 269
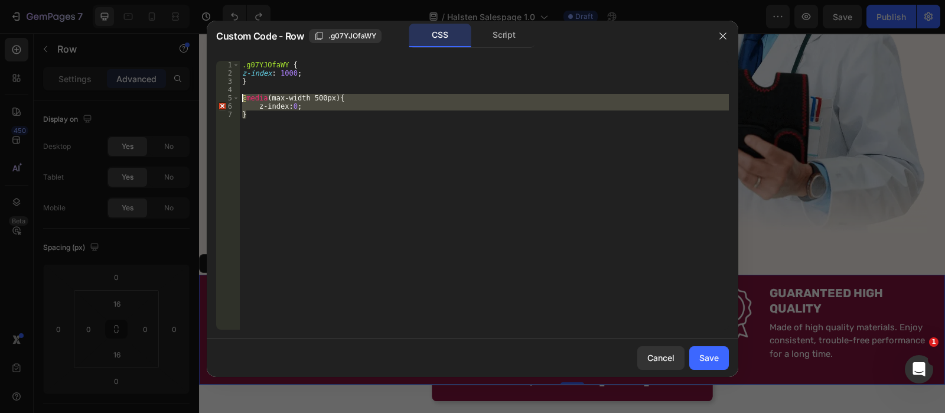
drag, startPoint x: 259, startPoint y: 119, endPoint x: 227, endPoint y: 98, distance: 37.8
click at [227, 98] on div "z-index: 0; 1 2 3 4 5 6 7 .g07YJOfaWY { z-index : 1000 ; } @ media (max-width 5…" at bounding box center [472, 195] width 513 height 269
type textarea "@media (max-width 500px) { z-index: 0;"
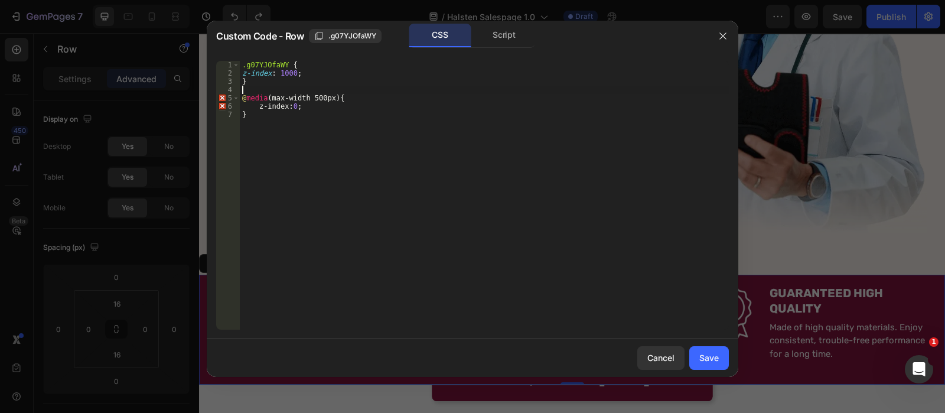
click at [319, 90] on div ".g07YJOfaWY { z-index : 1000 ; } @ media (max-width 500px) { z-index : 0 ; }" at bounding box center [484, 203] width 489 height 285
click at [308, 97] on div ".g07YJOfaWY { z-index : 1000 ; } @ media (max-width 500px) { z-index : 0 ; }" at bounding box center [484, 203] width 489 height 285
click at [257, 110] on div ".g07YJOfaWY { z-index : 1000 ; } @ media (max-width: 500px) { z-index : 0 ; }" at bounding box center [484, 203] width 489 height 285
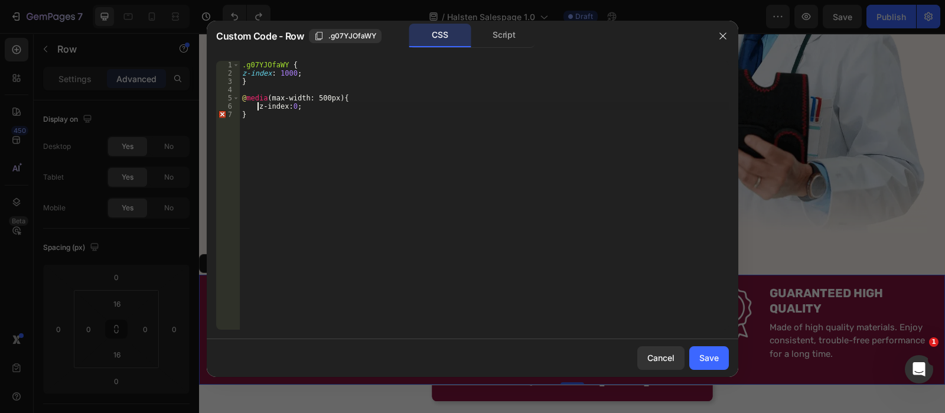
scroll to position [0, 4]
click at [331, 39] on span ".g07YJOfaWY" at bounding box center [352, 36] width 48 height 11
click at [257, 107] on div ".g07YJOfaWY { z-index : 1000 ; } @ media (max-width: 500px) { z-index : 0 ; }" at bounding box center [484, 203] width 489 height 285
paste textarea ".g07YJOfaWY"
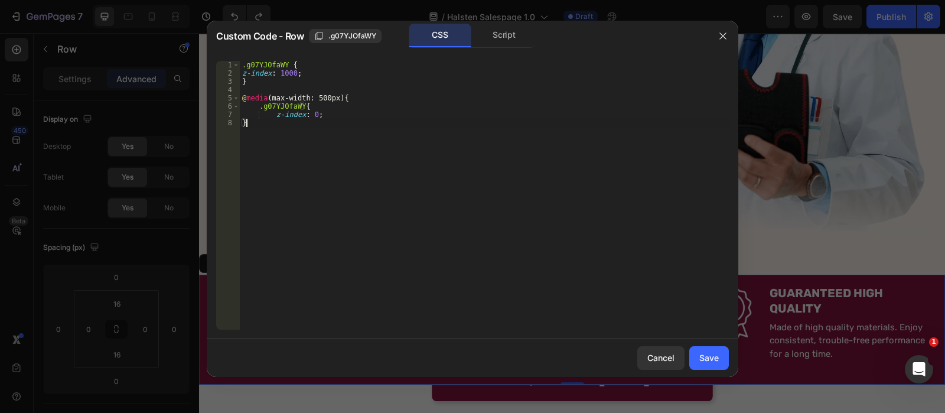
click at [376, 123] on div ".g07YJOfaWY { z-index : 1000 ; } @ media (max-width: 500px) { .g07YJOfaWY { z-i…" at bounding box center [484, 203] width 489 height 285
type textarea "}"
type textarea ")"
type textarea "}"
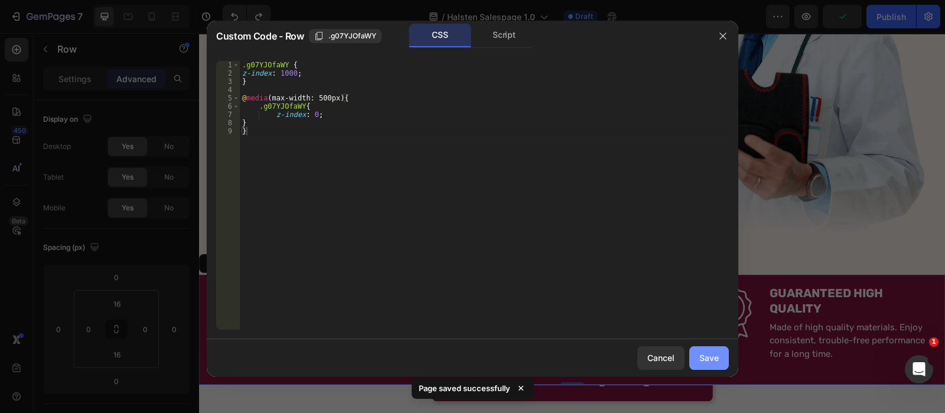
click at [703, 362] on div "Save" at bounding box center [708, 357] width 19 height 12
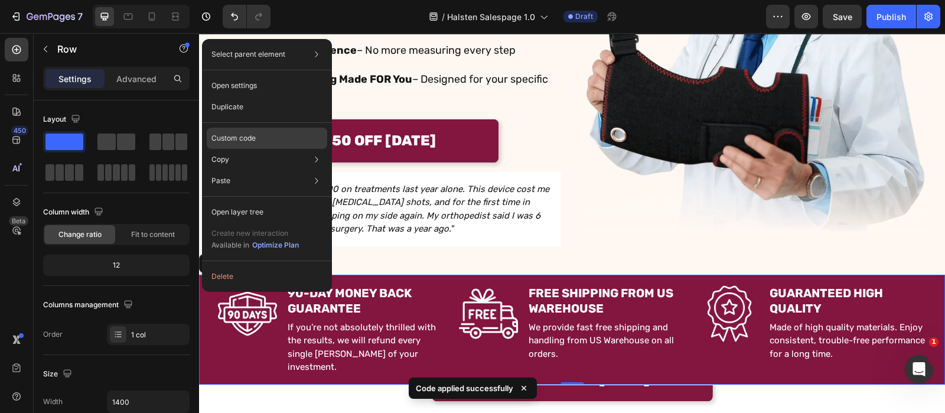
click at [269, 170] on div "Custom code" at bounding box center [267, 180] width 121 height 21
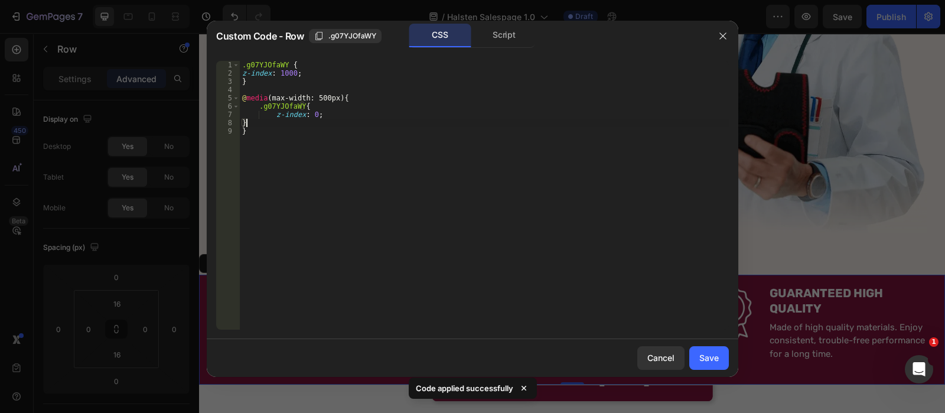
drag, startPoint x: 288, startPoint y: 123, endPoint x: 225, endPoint y: 108, distance: 64.6
click at [225, 108] on div "} 1 2 3 4 5 6 7 8 9 .g07YJOfaWY { z-index : 1000 ; } @ media (max-width: 500px)…" at bounding box center [472, 195] width 513 height 269
click at [288, 132] on div ".g07YJOfaWY { z-index : 1000 ; } @ media (max-width: 500px) { .g07YJOfaWY { z-i…" at bounding box center [484, 203] width 489 height 285
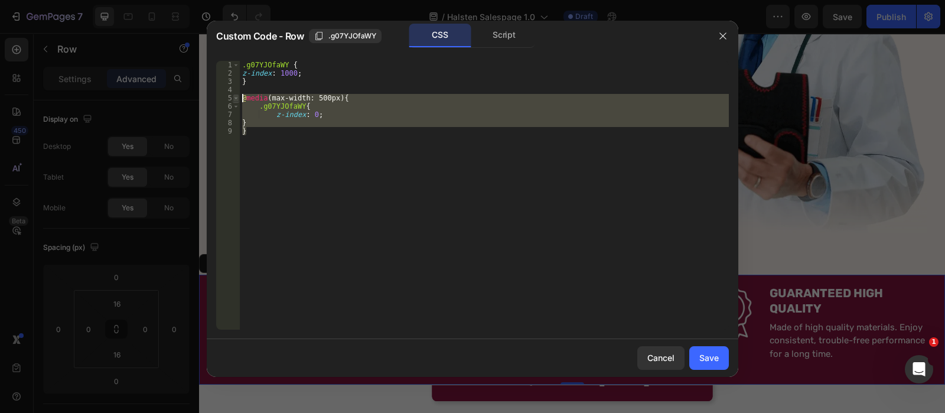
drag, startPoint x: 288, startPoint y: 132, endPoint x: 235, endPoint y: 99, distance: 61.8
click at [235, 99] on div "} 1 2 3 4 5 6 7 8 9 .g07YJOfaWY { z-index : 1000 ; } @ media (max-width: 500px)…" at bounding box center [472, 195] width 513 height 269
type textarea "@media (max-width: 500px) { .g07YJOfaWY{"
click at [718, 358] on div "Save" at bounding box center [708, 357] width 19 height 12
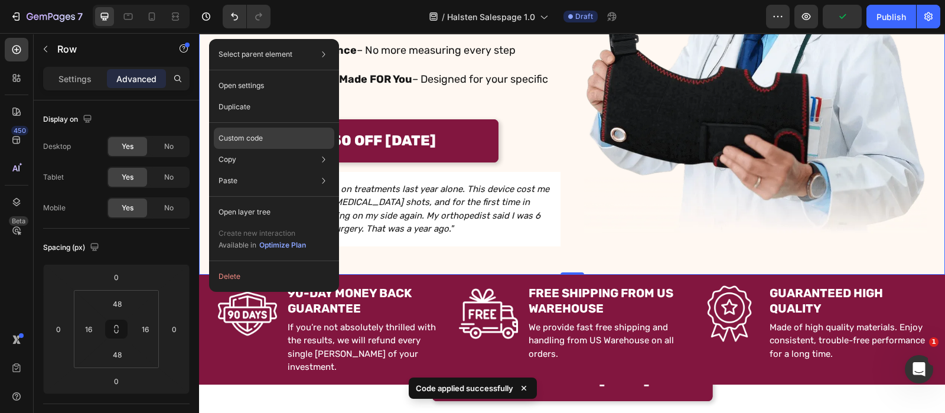
click at [289, 170] on div "Custom code" at bounding box center [274, 180] width 121 height 21
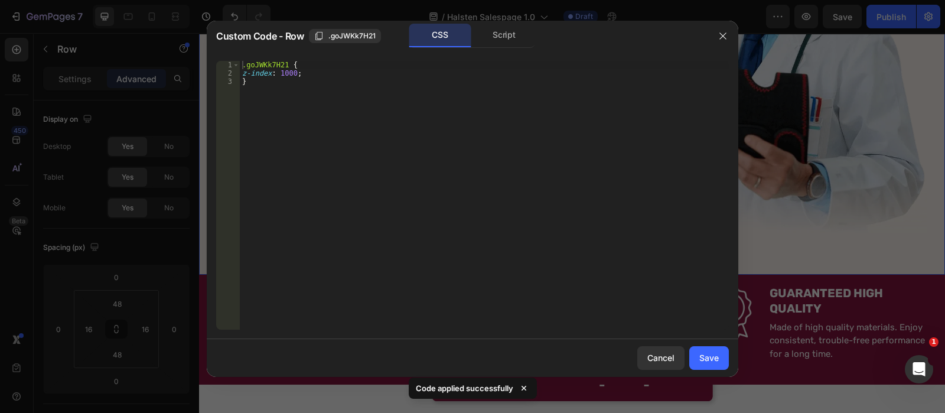
type textarea "}"
click at [316, 87] on div ".goJWKk7H21 { z-index : 1000 ; }" at bounding box center [484, 203] width 489 height 285
paste textarea "}"
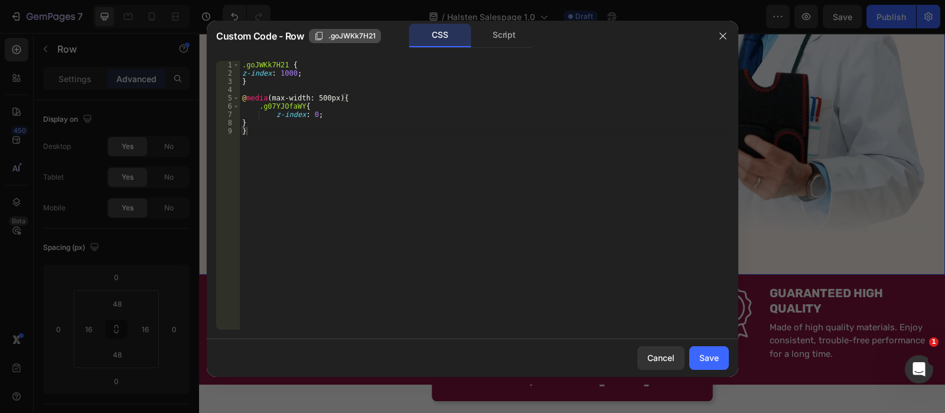
click at [345, 31] on span ".goJWKk7H21" at bounding box center [351, 36] width 47 height 11
click at [301, 104] on div ".goJWKk7H21 { z-index : 1000 ; } @ media (max-width: 500px) { .g07YJOfaWY { z-i…" at bounding box center [484, 203] width 489 height 285
paste textarea ".goJWKk7H21"
type textarea ".goJWKk7H21{"
click at [714, 358] on div "Save" at bounding box center [708, 357] width 19 height 12
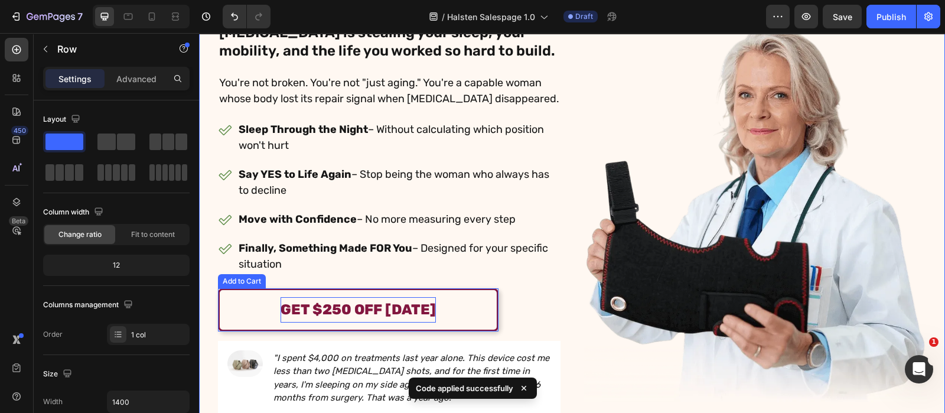
scroll to position [152, 0]
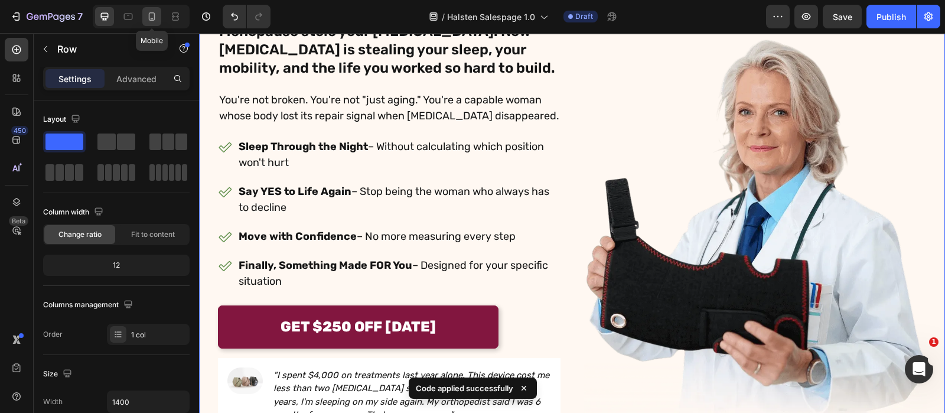
click at [149, 11] on icon at bounding box center [152, 17] width 12 height 12
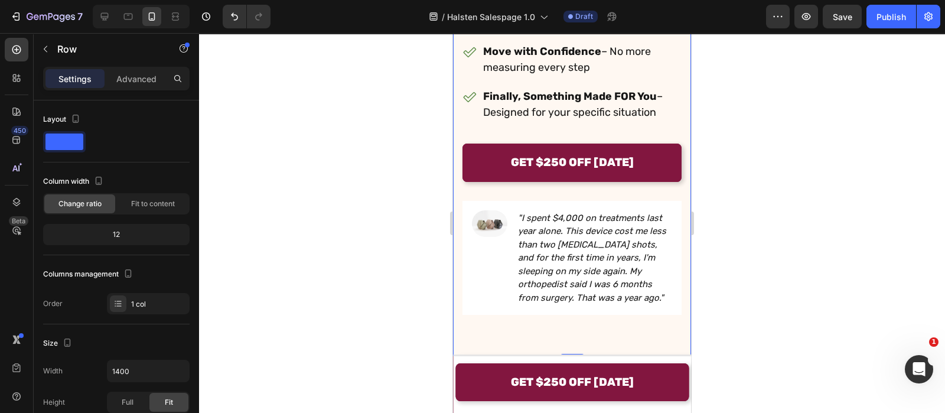
scroll to position [665, 0]
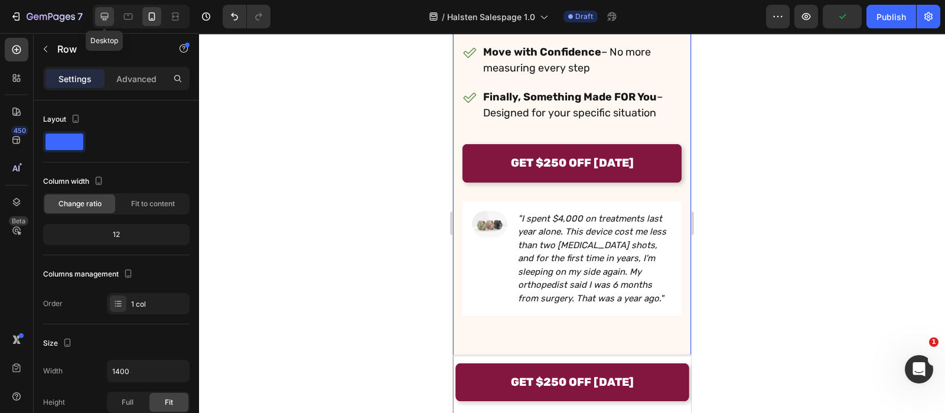
click at [101, 22] on icon at bounding box center [105, 17] width 12 height 12
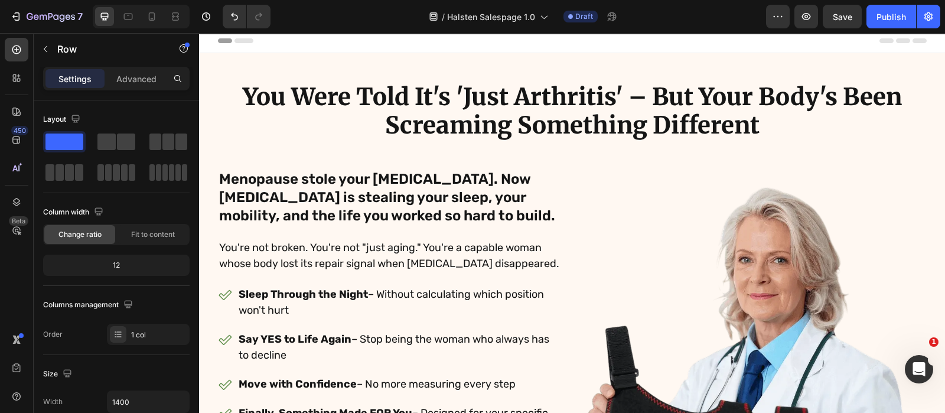
scroll to position [95, 0]
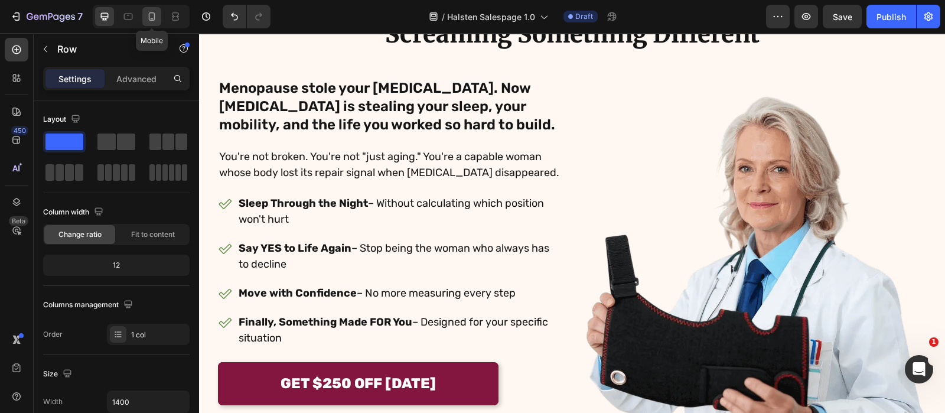
click at [146, 19] on icon at bounding box center [152, 17] width 12 height 12
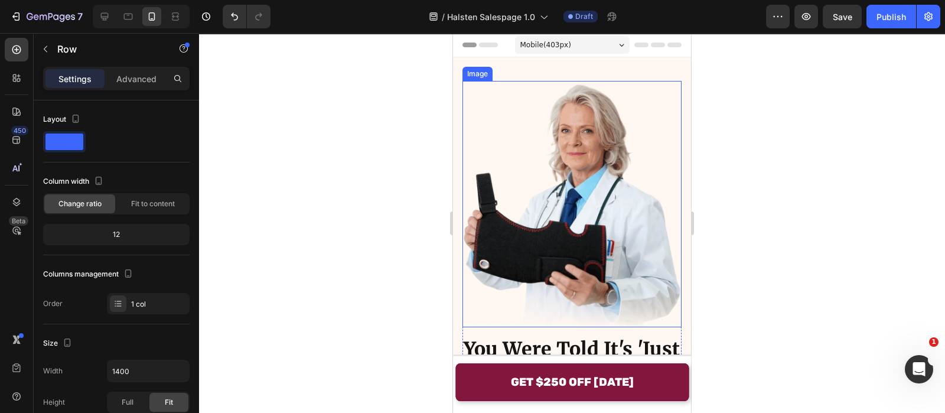
scroll to position [54, 0]
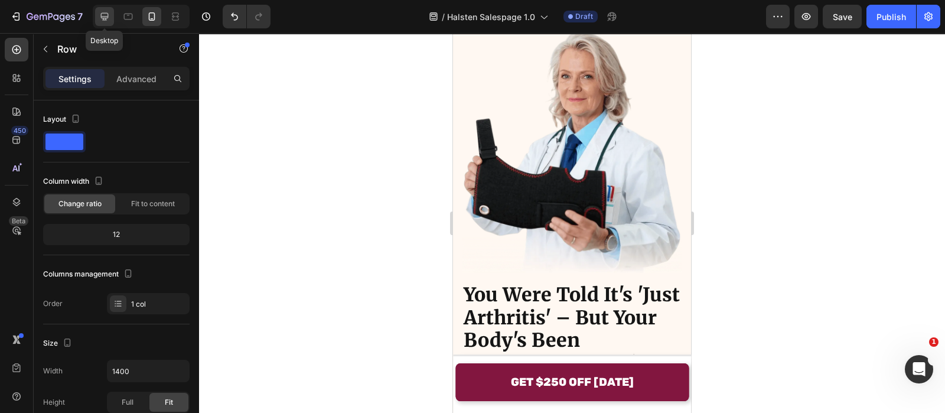
click at [99, 14] on icon at bounding box center [105, 17] width 12 height 12
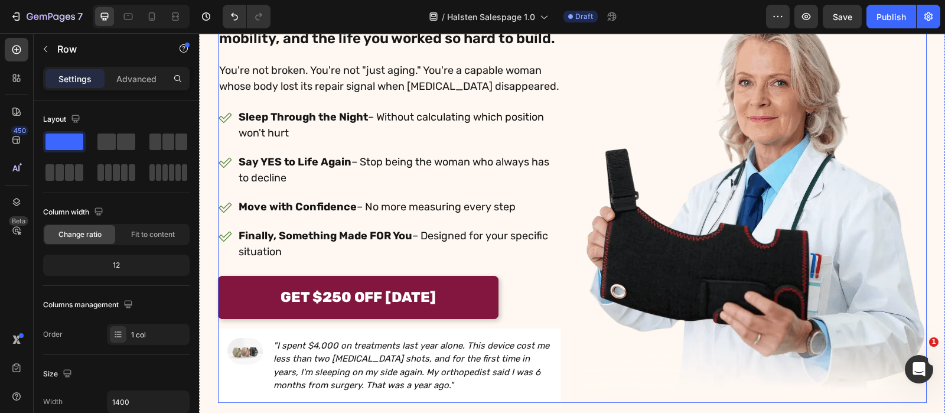
scroll to position [109, 0]
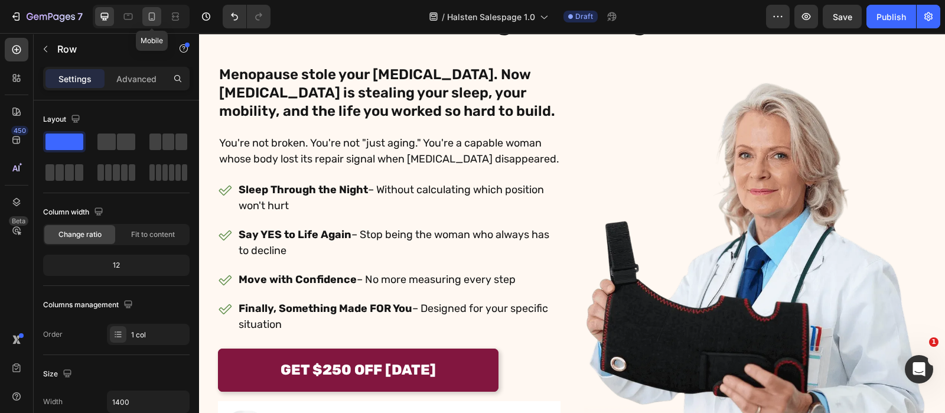
click at [158, 23] on div at bounding box center [151, 16] width 19 height 19
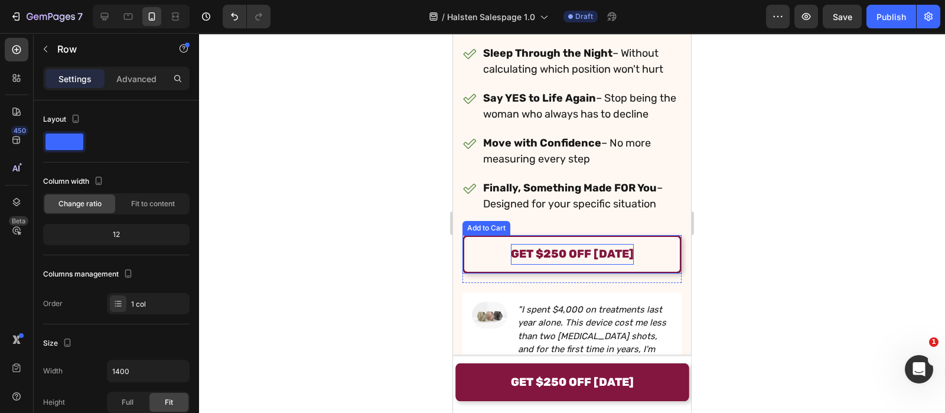
scroll to position [668, 0]
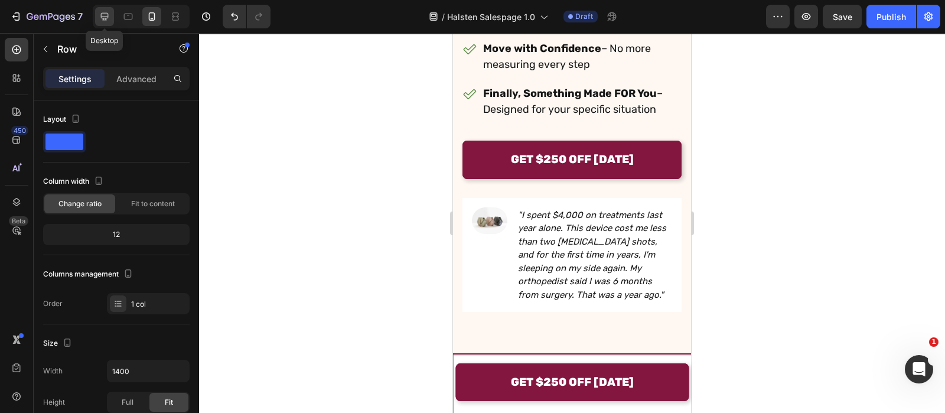
click at [105, 19] on icon at bounding box center [105, 17] width 12 height 12
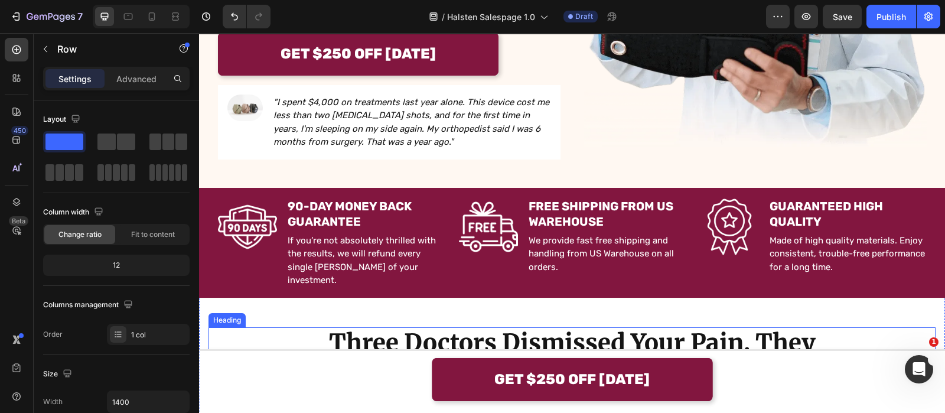
scroll to position [321, 0]
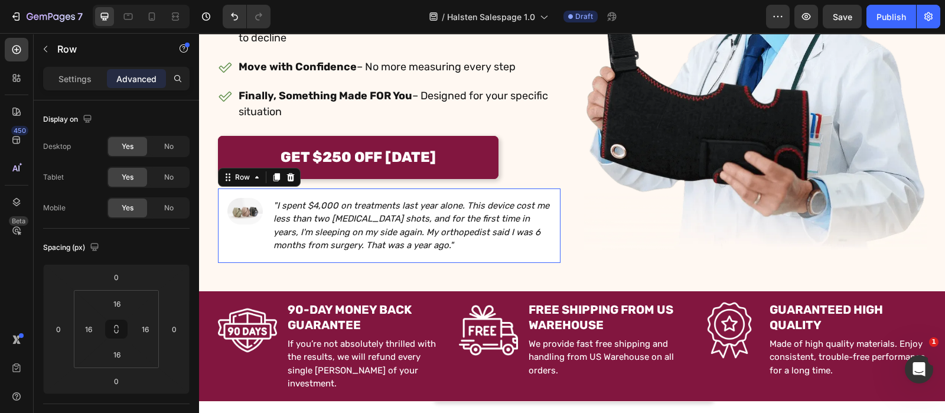
click at [250, 249] on div "Image" at bounding box center [244, 226] width 35 height 56
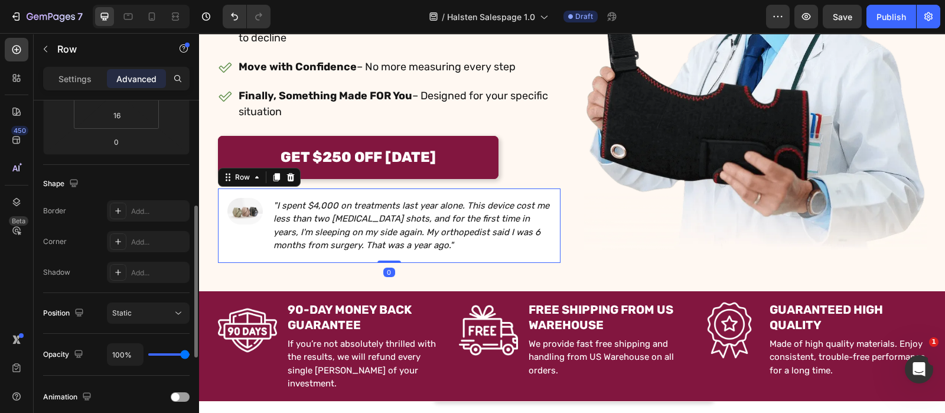
scroll to position [242, 0]
click at [68, 67] on div "Settings Advanced" at bounding box center [116, 79] width 146 height 24
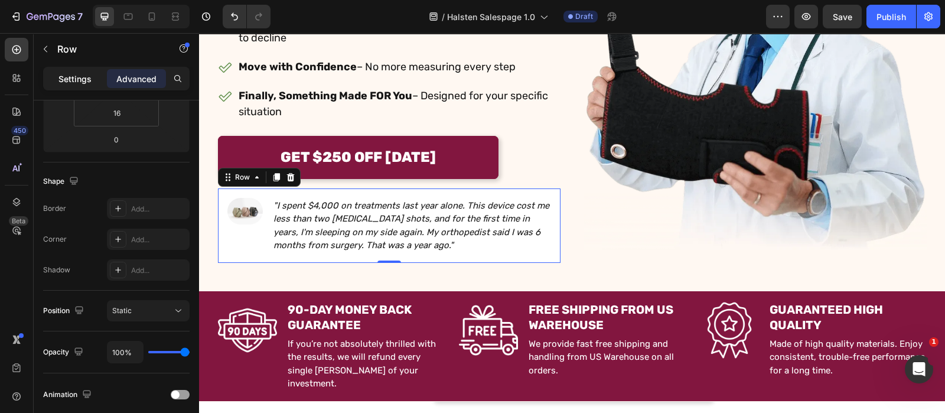
click at [68, 73] on p "Settings" at bounding box center [74, 79] width 33 height 12
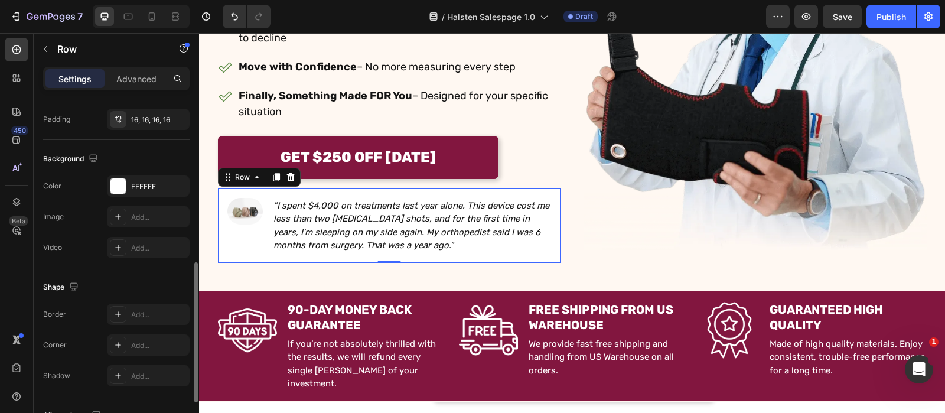
scroll to position [442, 0]
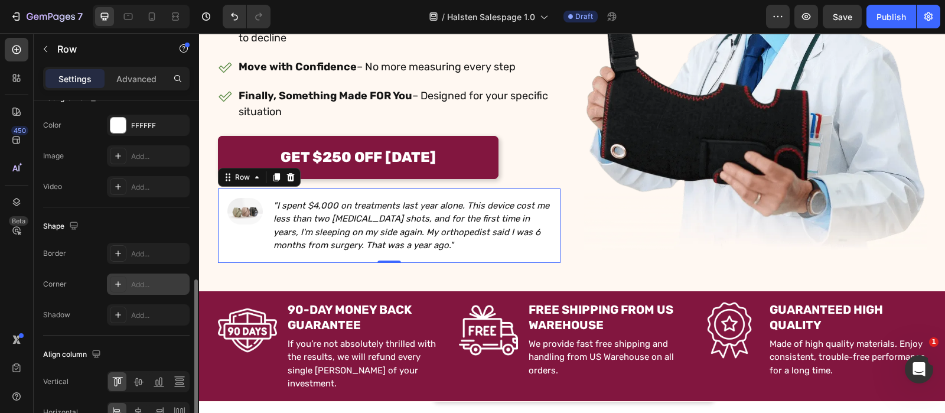
click at [133, 275] on div "Add..." at bounding box center [148, 283] width 83 height 21
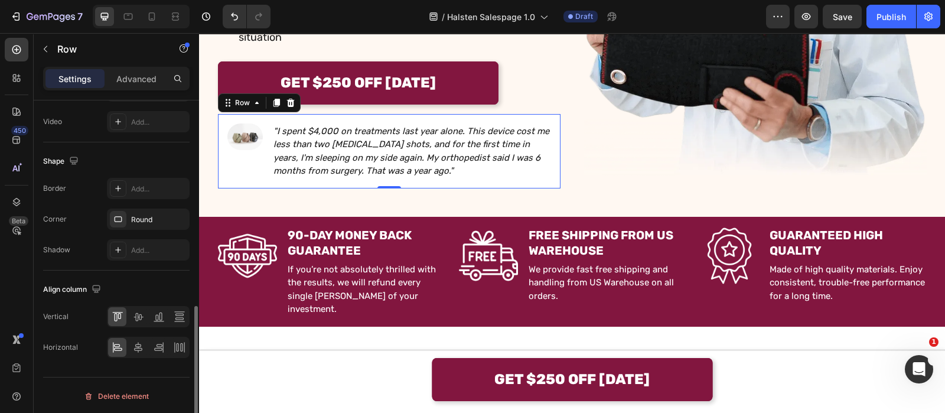
scroll to position [507, 0]
click at [142, 197] on div "Add..." at bounding box center [148, 188] width 83 height 21
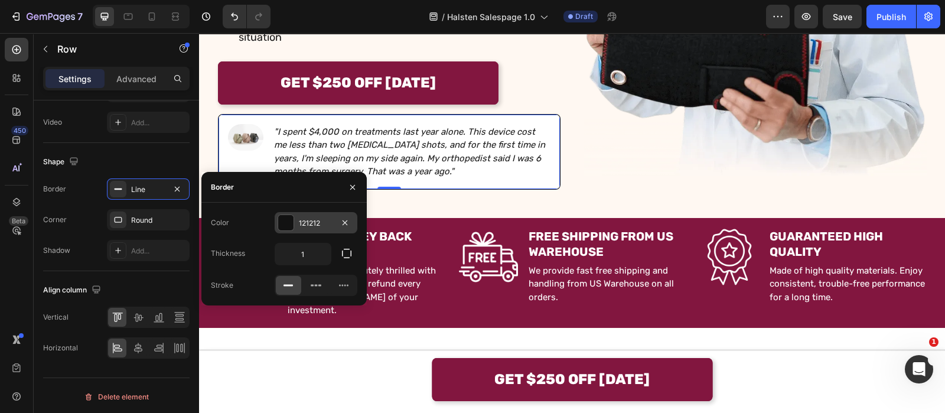
click at [314, 214] on div "121212" at bounding box center [316, 222] width 83 height 21
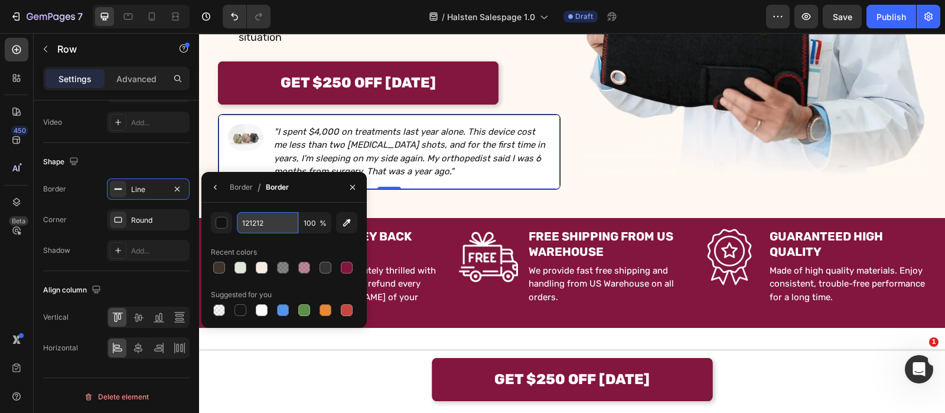
paste input "F5EDE4"
click at [287, 223] on input "121212" at bounding box center [267, 222] width 61 height 21
type input "F5EDE4"
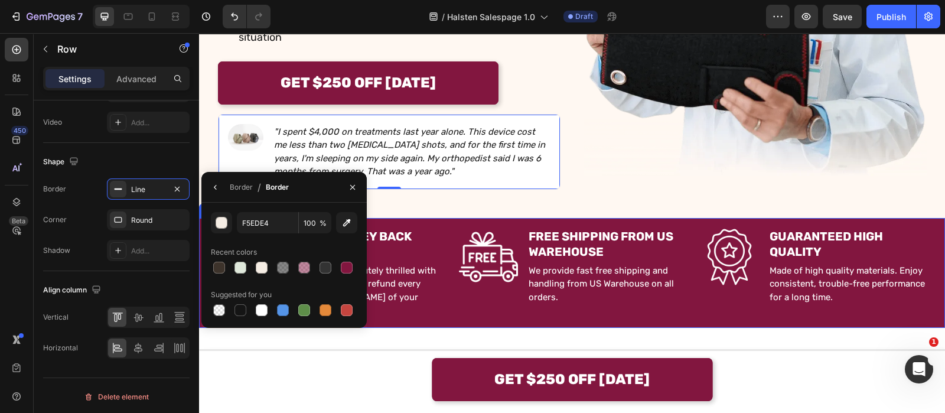
click at [692, 224] on div "Image 90-DAY MONEY BACK GUARANTEE Text Block If you’re not absolutely thrilled …" at bounding box center [572, 273] width 746 height 110
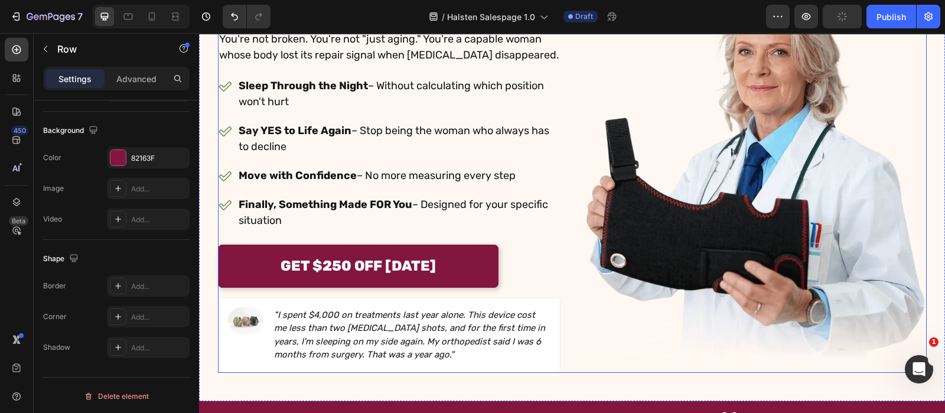
scroll to position [259, 0]
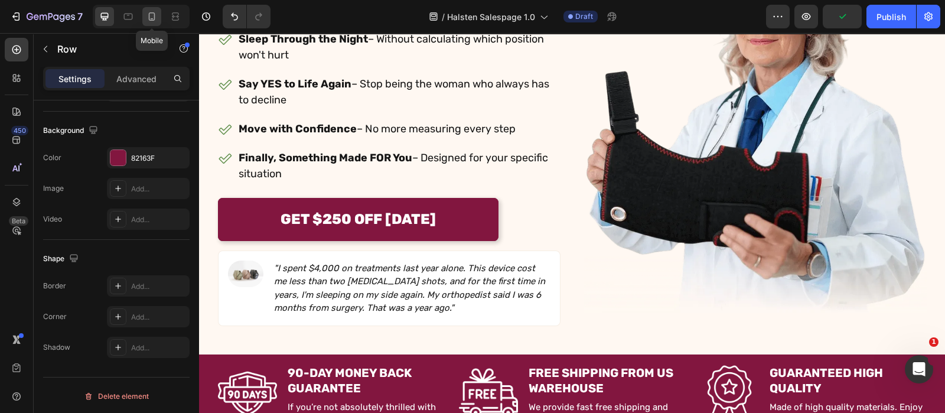
click at [155, 11] on icon at bounding box center [152, 17] width 12 height 12
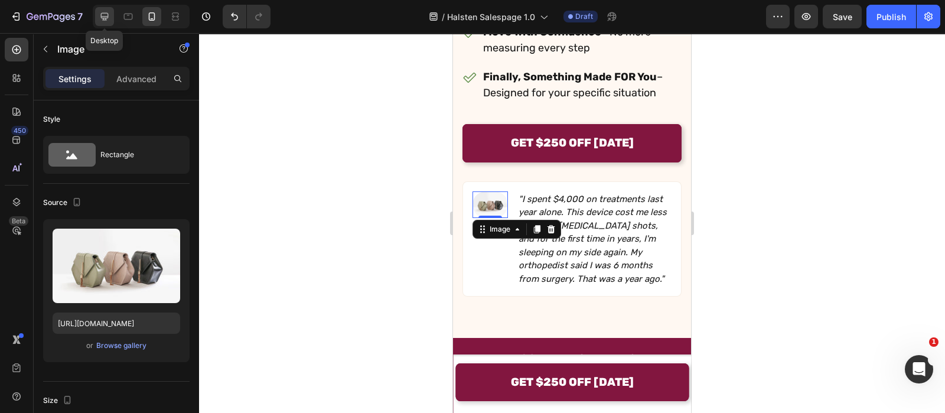
click at [102, 21] on icon at bounding box center [105, 17] width 12 height 12
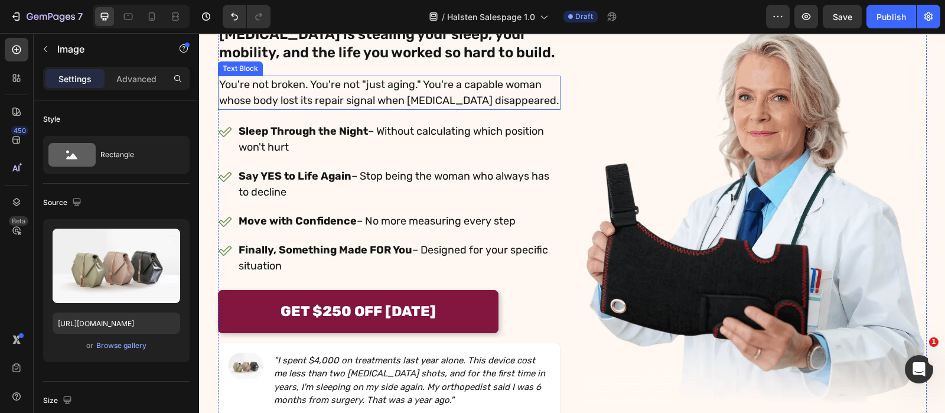
scroll to position [168, 0]
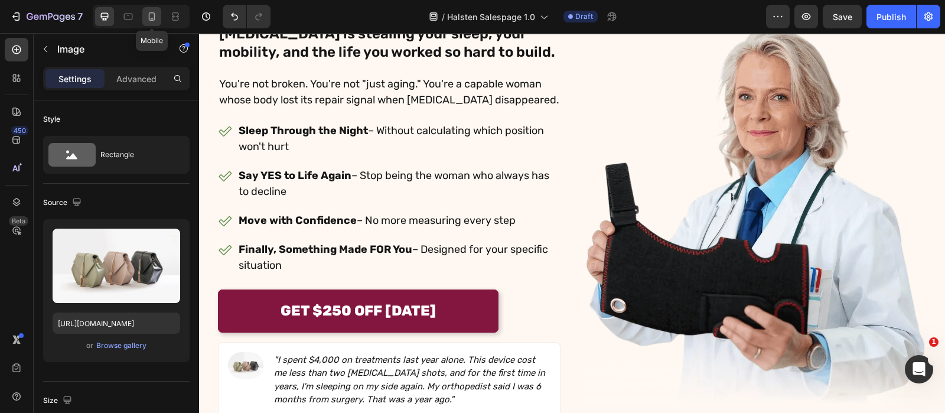
click at [157, 19] on icon at bounding box center [152, 17] width 12 height 12
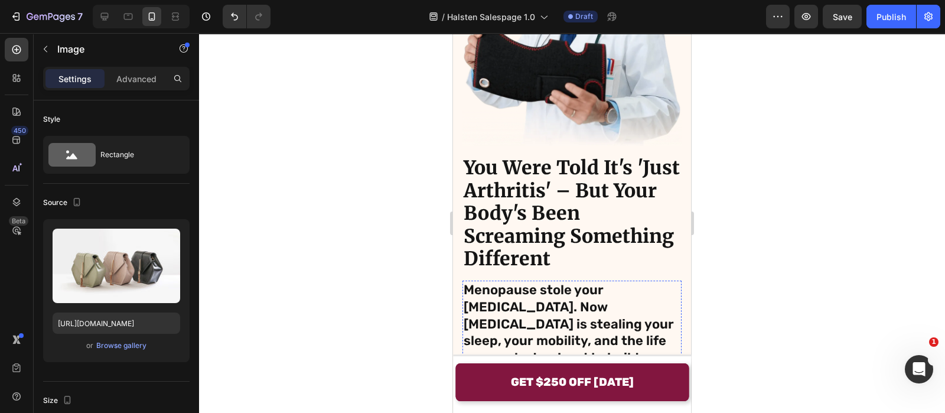
scroll to position [175, 0]
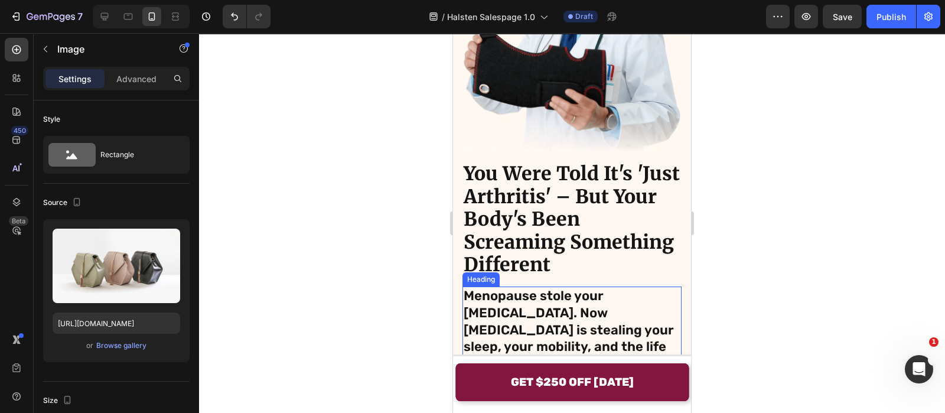
click at [523, 301] on h2 "Menopause stole your estrogen. Now gluteal tendinopathy is stealing your sleep,…" at bounding box center [572, 329] width 219 height 87
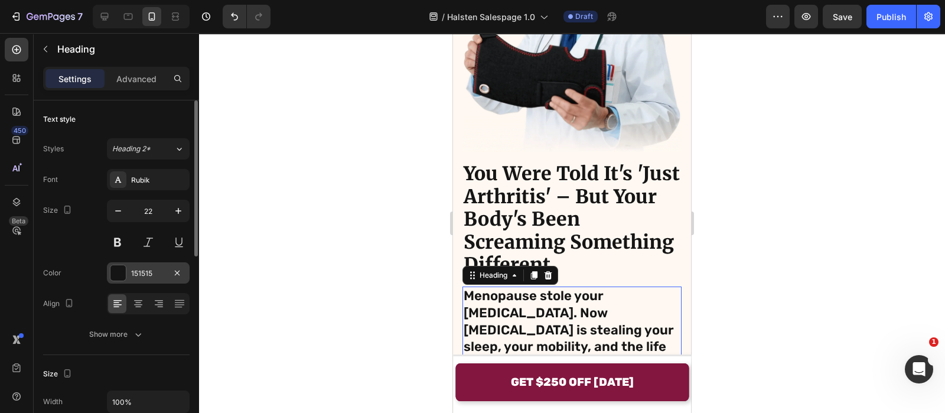
click at [141, 276] on div "151515" at bounding box center [148, 273] width 34 height 11
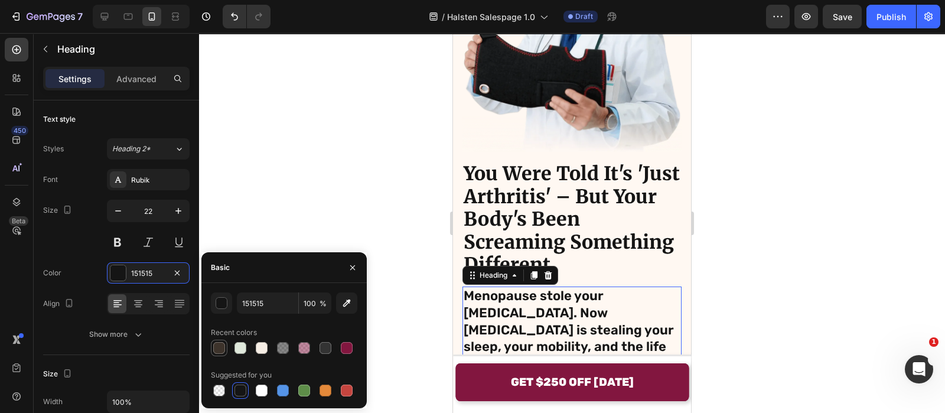
click at [219, 353] on div at bounding box center [219, 348] width 12 height 12
type input "3D332B"
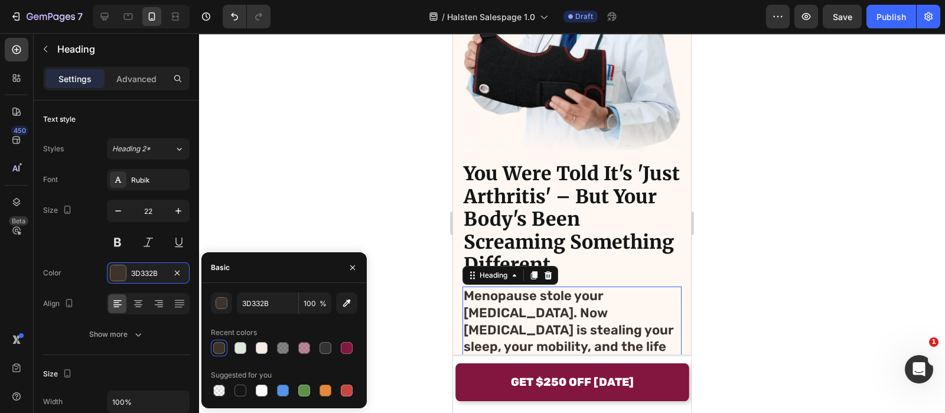
click at [360, 181] on div at bounding box center [572, 223] width 746 height 380
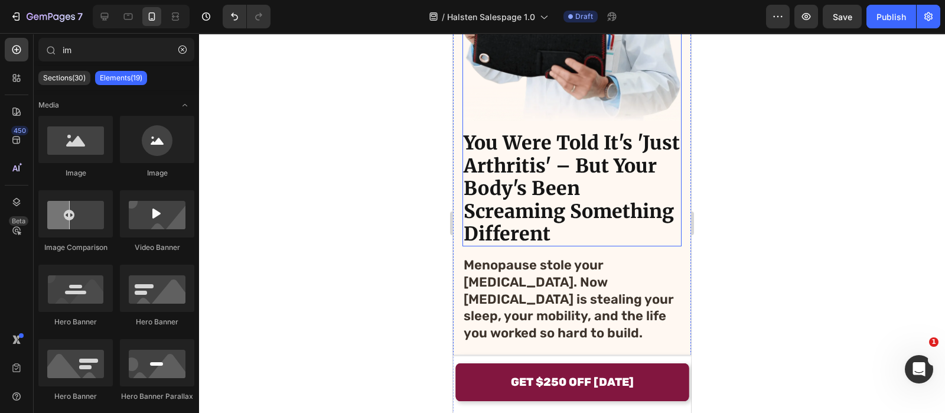
scroll to position [207, 0]
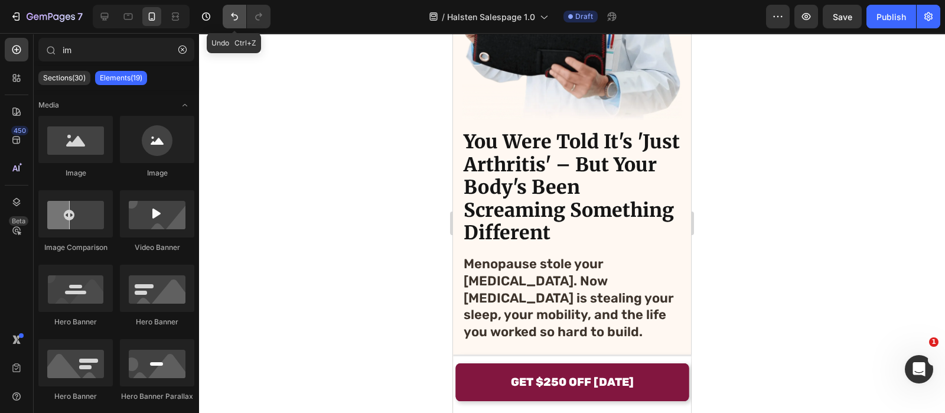
click at [230, 18] on icon "Undo/Redo" at bounding box center [235, 17] width 12 height 12
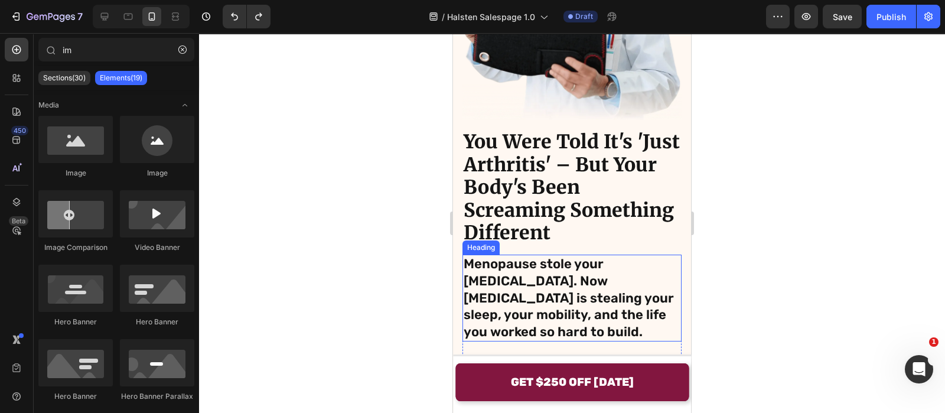
click at [535, 255] on h2 "Menopause stole your estrogen. Now gluteal tendinopathy is stealing your sleep,…" at bounding box center [572, 298] width 219 height 87
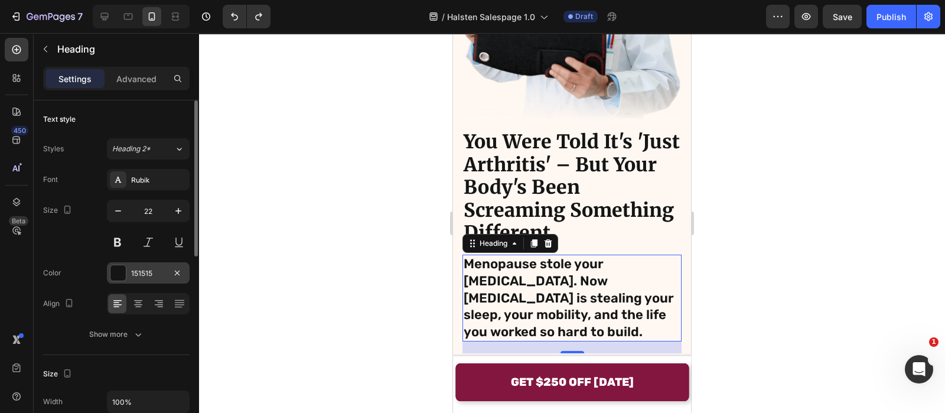
click at [136, 281] on div "151515" at bounding box center [148, 272] width 83 height 21
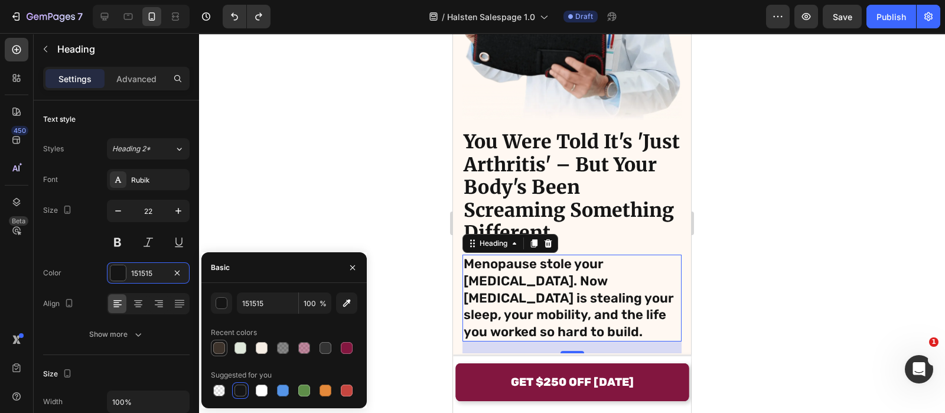
click at [218, 343] on div at bounding box center [219, 348] width 12 height 12
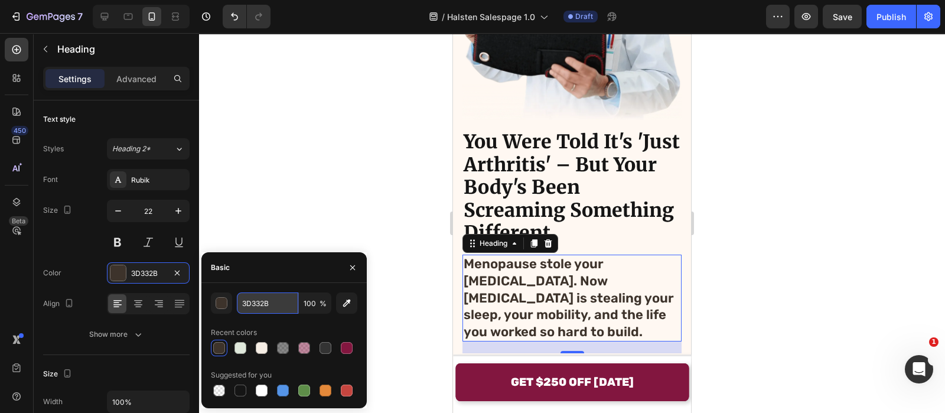
click at [262, 292] on input "3D332B" at bounding box center [267, 302] width 61 height 21
click at [271, 301] on input "3D332B" at bounding box center [267, 302] width 61 height 21
paste input "12922"
type input "312922"
click at [328, 216] on div at bounding box center [572, 223] width 746 height 380
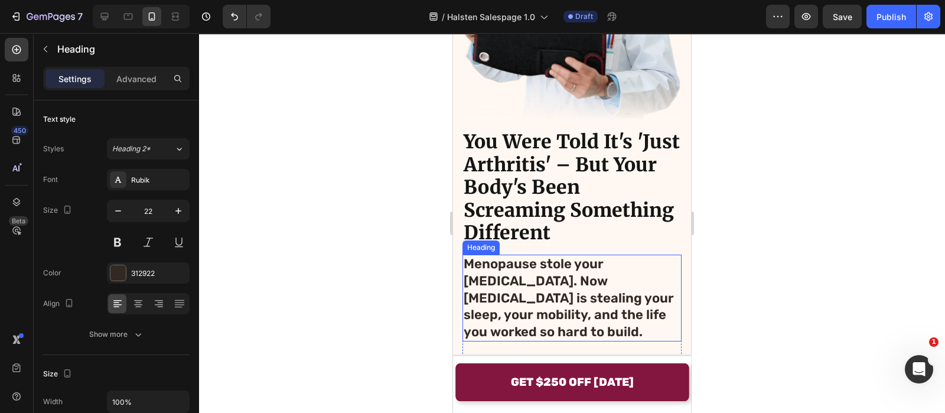
click at [473, 269] on h2 "Menopause stole your estrogen. Now gluteal tendinopathy is stealing your sleep,…" at bounding box center [572, 298] width 219 height 87
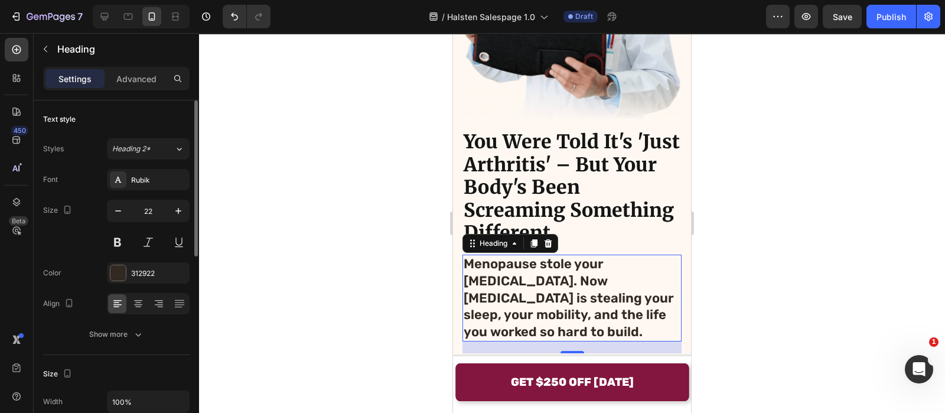
click at [145, 260] on div "Font Rubik Size 22 Color 312922 Align Show more" at bounding box center [116, 257] width 146 height 176
click at [145, 262] on div "312922" at bounding box center [148, 272] width 83 height 21
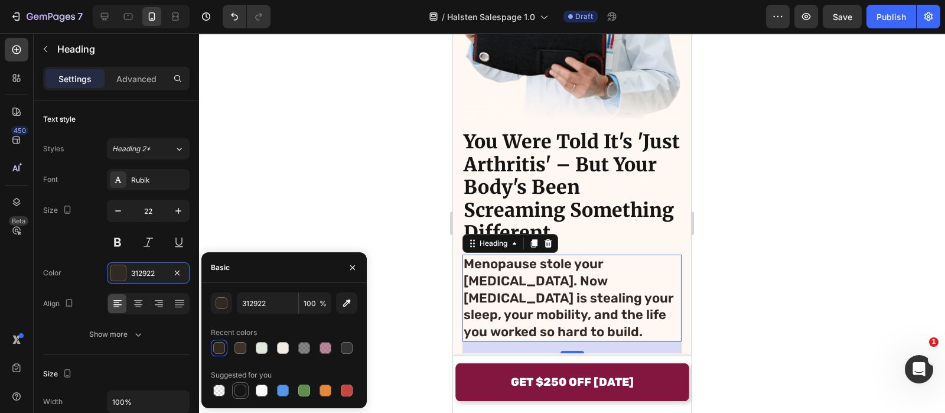
click at [243, 385] on div at bounding box center [241, 391] width 12 height 12
type input "151515"
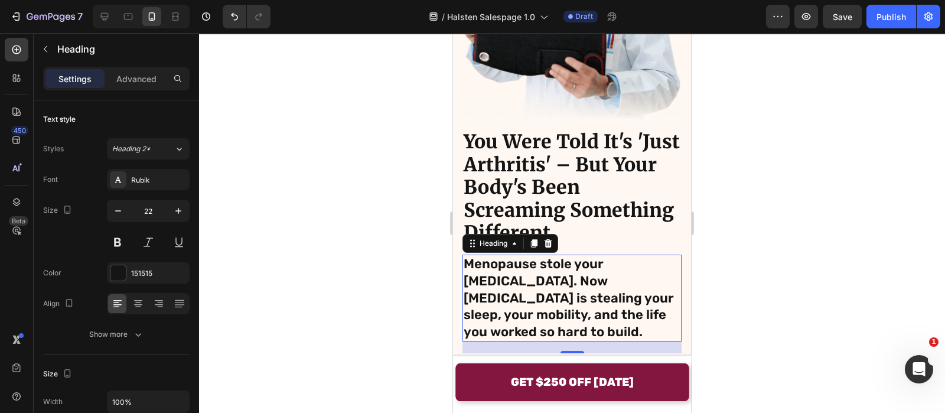
click at [359, 149] on div at bounding box center [572, 223] width 746 height 380
click at [118, 270] on div at bounding box center [117, 272] width 15 height 15
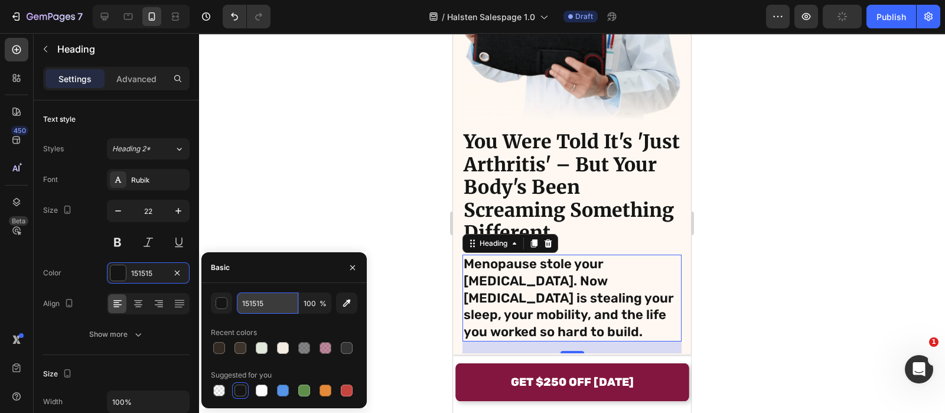
click at [265, 297] on input "151515" at bounding box center [267, 302] width 61 height 21
type input "333"
click at [318, 184] on div at bounding box center [572, 223] width 746 height 380
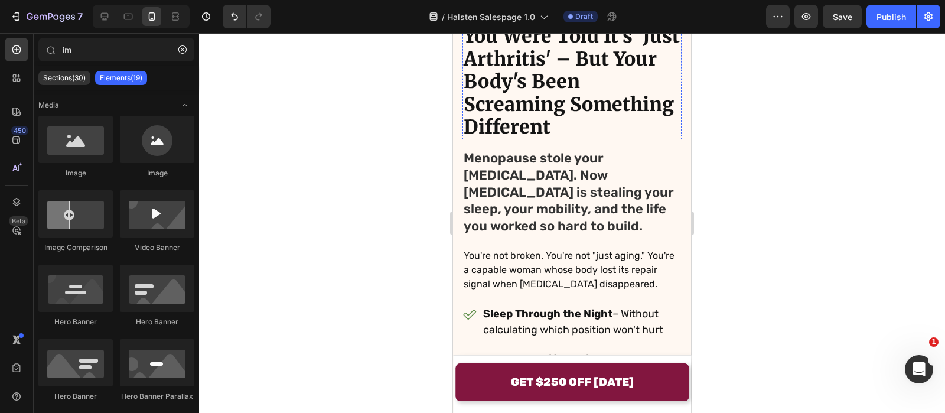
scroll to position [343, 0]
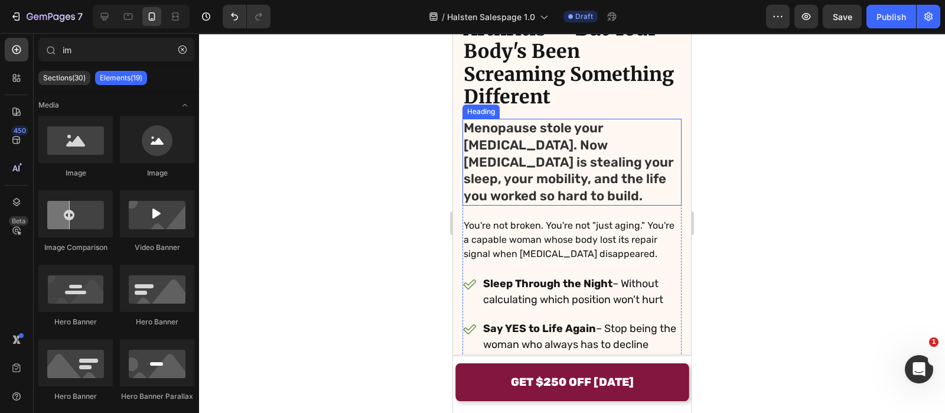
click at [531, 127] on h2 "Menopause stole your estrogen. Now gluteal tendinopathy is stealing your sleep,…" at bounding box center [572, 162] width 219 height 87
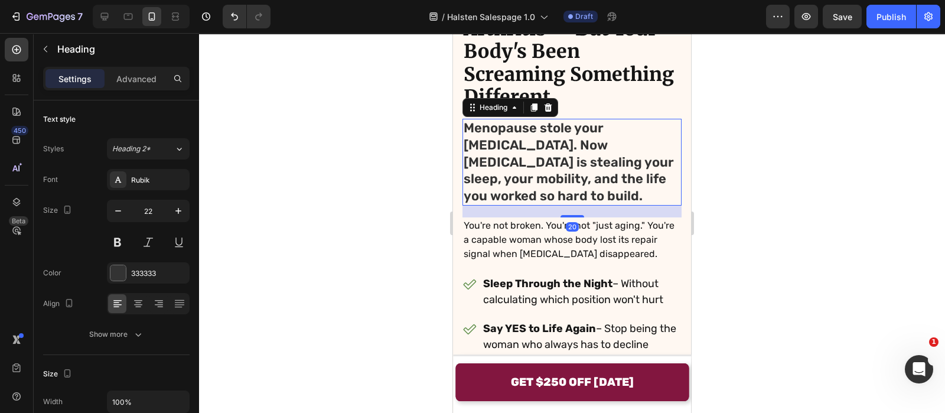
click at [385, 157] on div at bounding box center [572, 223] width 746 height 380
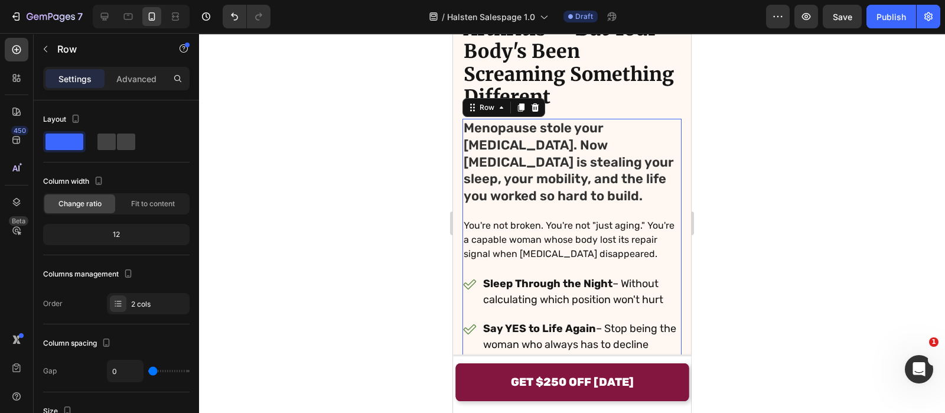
click at [384, 220] on div at bounding box center [572, 223] width 746 height 380
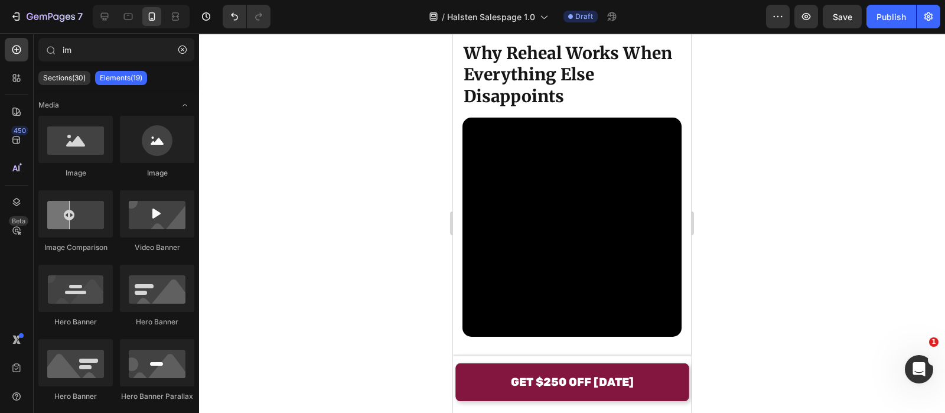
scroll to position [5636, 0]
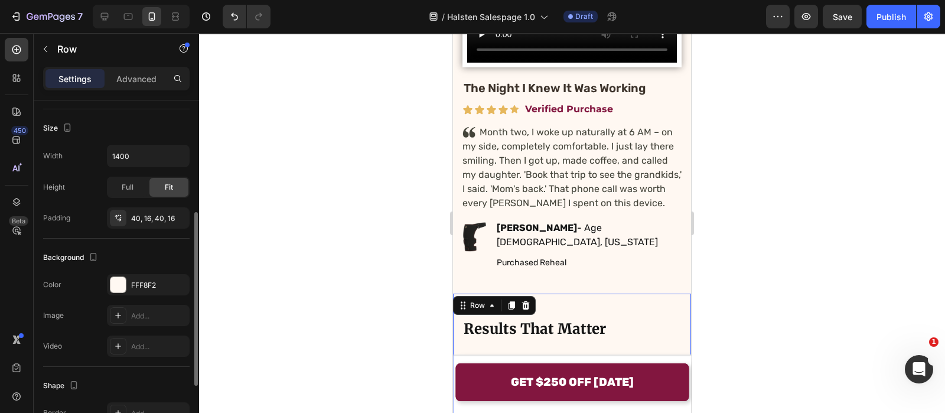
scroll to position [222, 0]
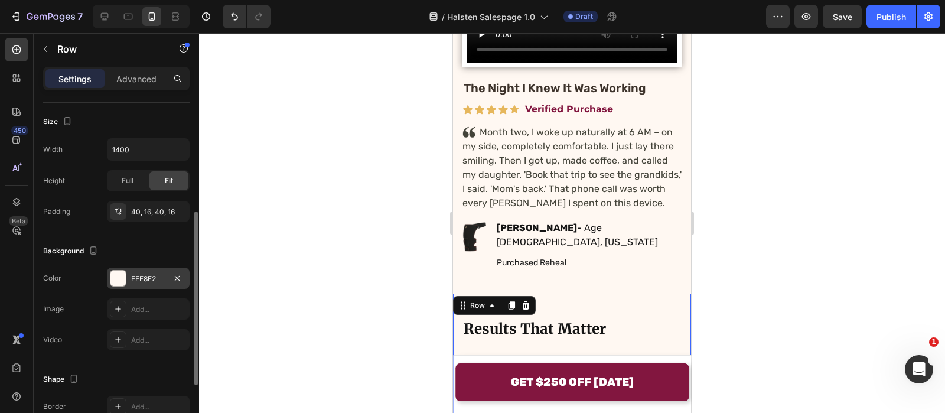
click at [137, 282] on div "FFF8F2" at bounding box center [148, 278] width 34 height 11
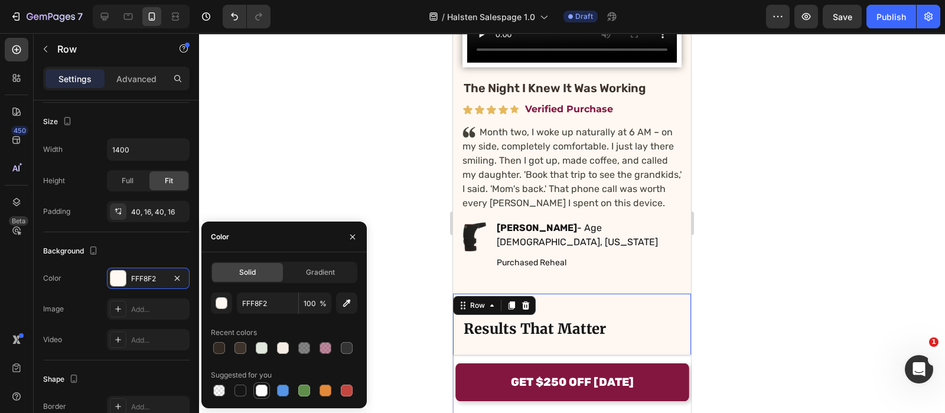
click at [255, 383] on div at bounding box center [261, 390] width 17 height 17
type input "FFFFFF"
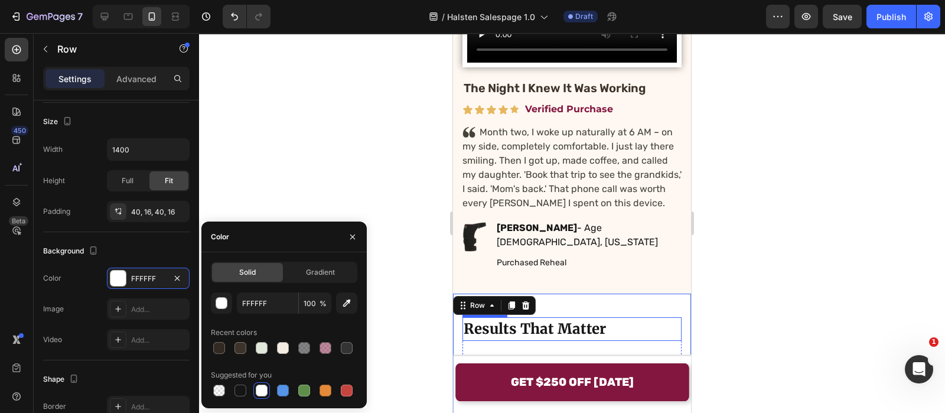
click at [480, 320] on strong "Results That Matter" at bounding box center [535, 329] width 142 height 18
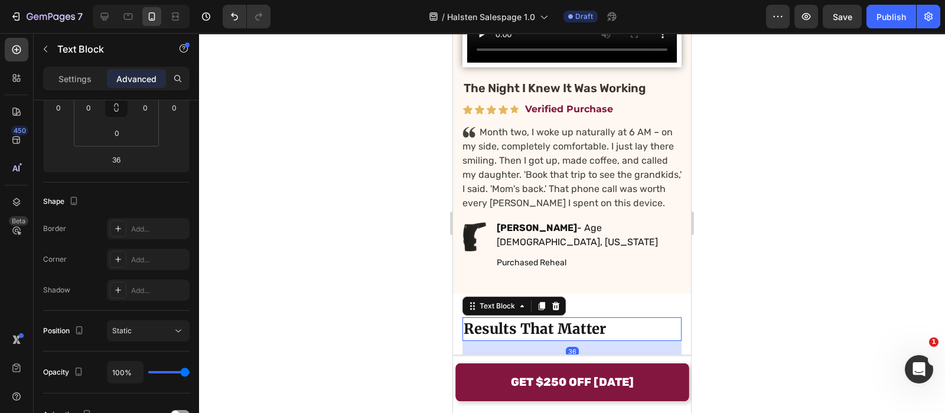
scroll to position [0, 0]
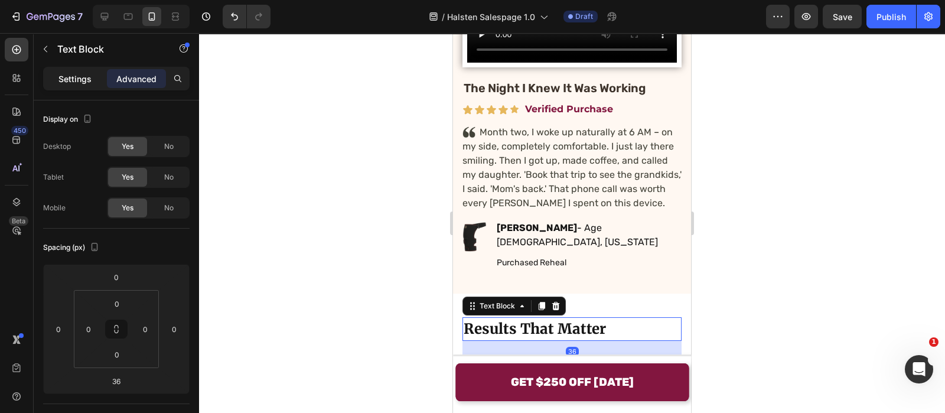
click at [67, 77] on p "Settings" at bounding box center [74, 79] width 33 height 12
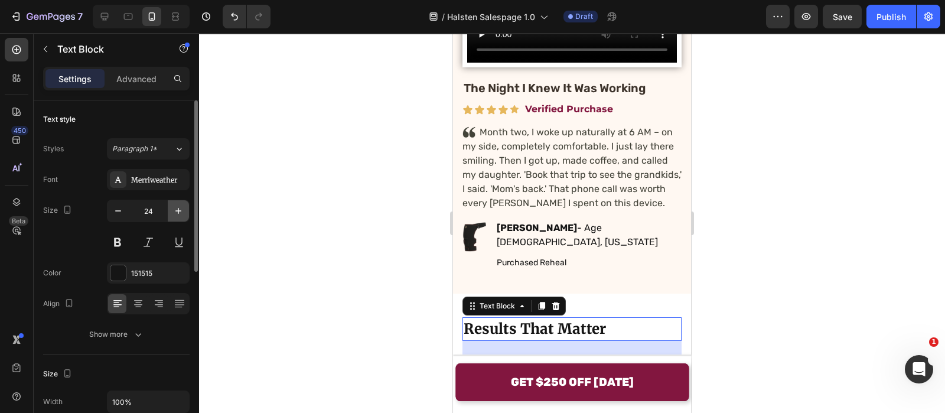
click at [168, 208] on button "button" at bounding box center [178, 210] width 21 height 21
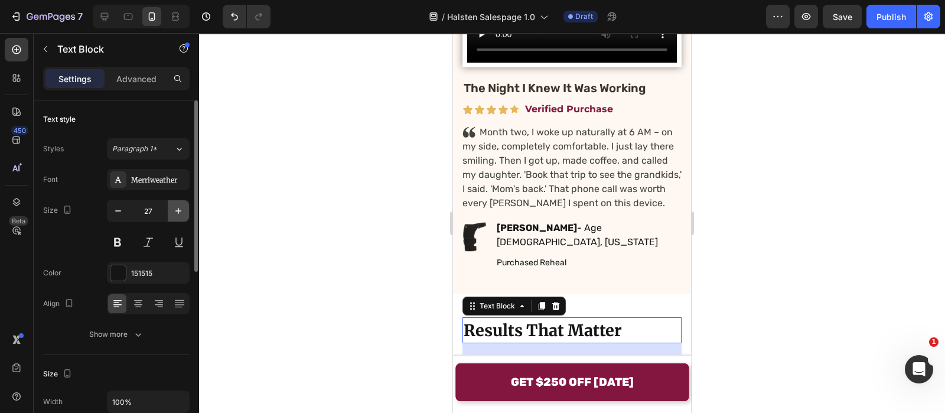
click at [168, 208] on button "button" at bounding box center [178, 210] width 21 height 21
type input "28"
click at [376, 193] on div at bounding box center [572, 223] width 746 height 380
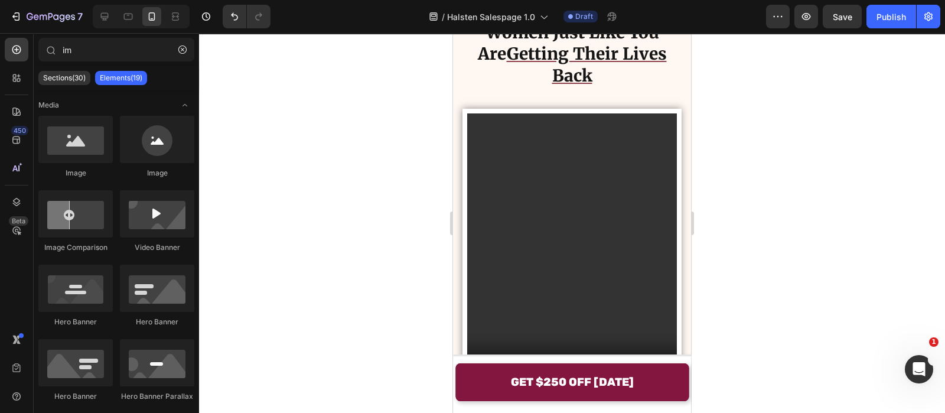
scroll to position [3572, 0]
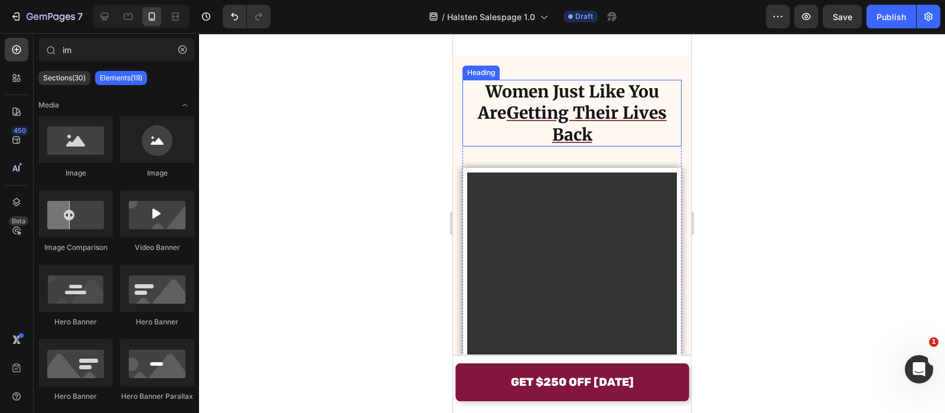
click at [507, 128] on u "Getting Their Lives Back" at bounding box center [587, 123] width 160 height 43
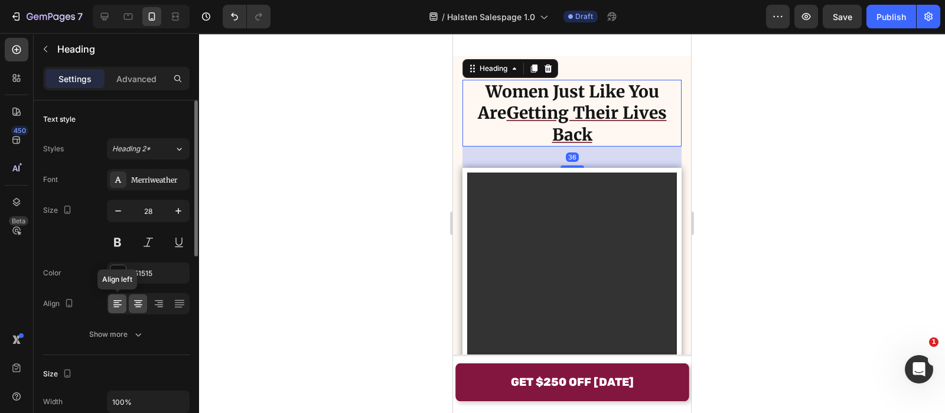
click at [114, 304] on icon at bounding box center [117, 304] width 8 height 1
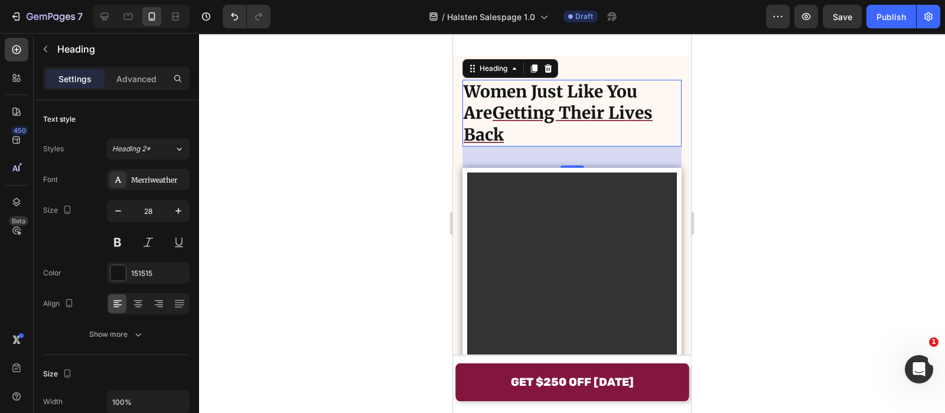
click at [391, 199] on div at bounding box center [572, 223] width 746 height 380
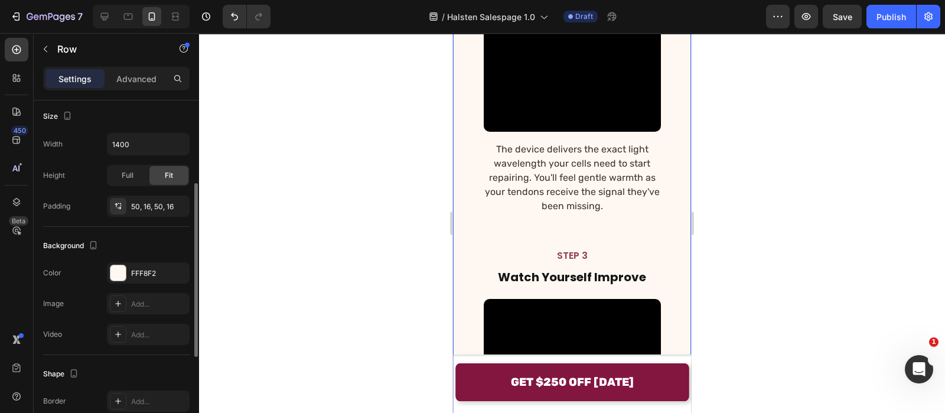
scroll to position [236, 0]
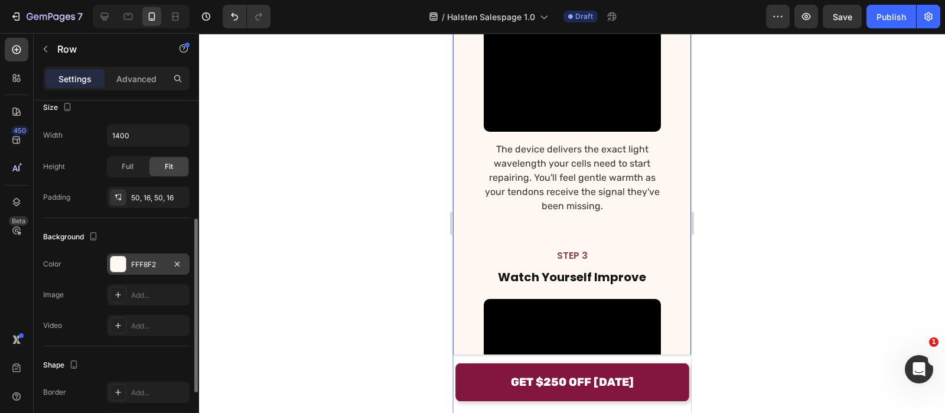
click at [139, 262] on div "FFF8F2" at bounding box center [148, 264] width 34 height 11
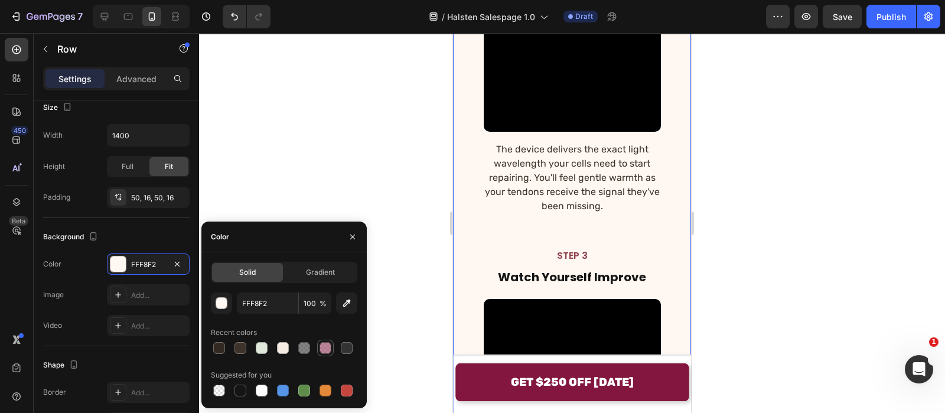
click at [329, 343] on div at bounding box center [326, 348] width 12 height 12
type input "82163F"
type input "50"
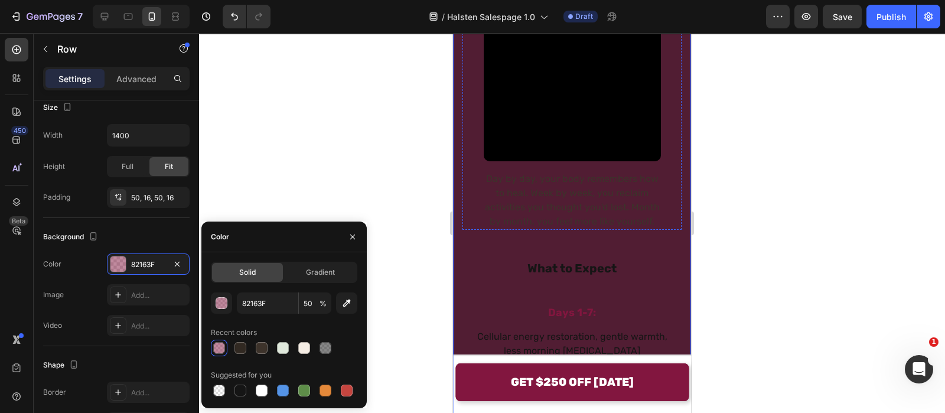
scroll to position [8221, 0]
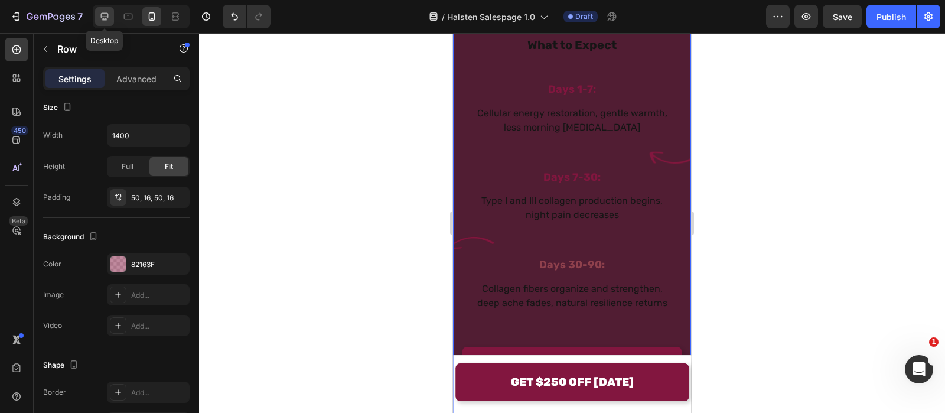
click at [102, 14] on icon at bounding box center [105, 17] width 12 height 12
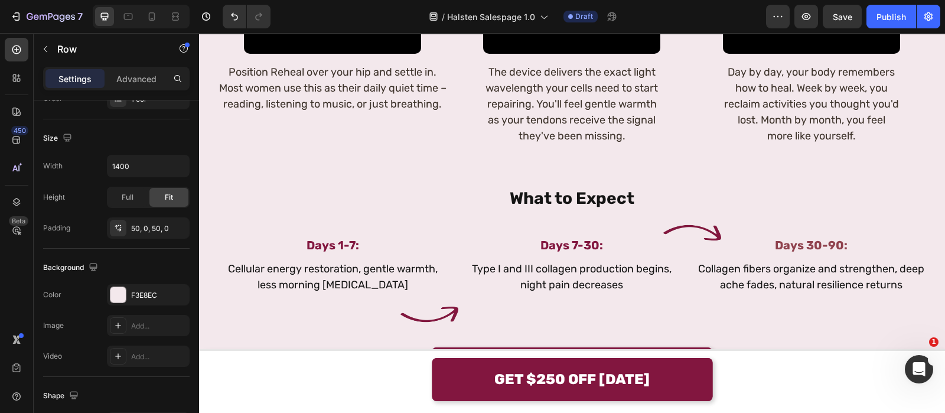
scroll to position [7442, 0]
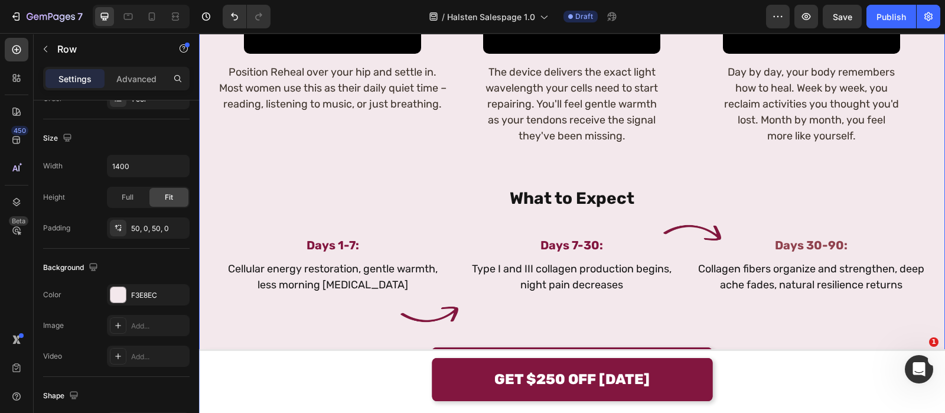
click at [207, 181] on div "20 Minutes a Day to Get Your Life Back Heading STEP 1 Text Block get comfortabl…" at bounding box center [572, 88] width 746 height 657
click at [209, 223] on div "20 Minutes a Day to Get Your Life Back Heading STEP 1 Text Block get comfortabl…" at bounding box center [572, 88] width 746 height 657
click at [158, 295] on div "F3E8EC" at bounding box center [148, 295] width 34 height 11
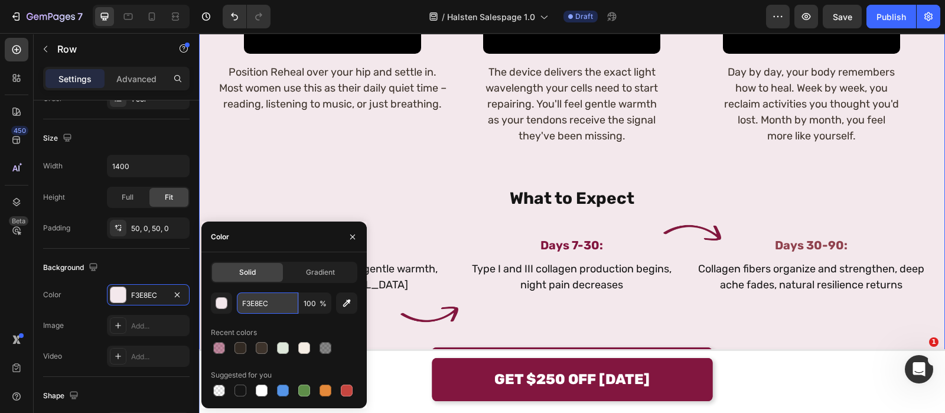
click at [262, 305] on input "F3E8EC" at bounding box center [267, 302] width 61 height 21
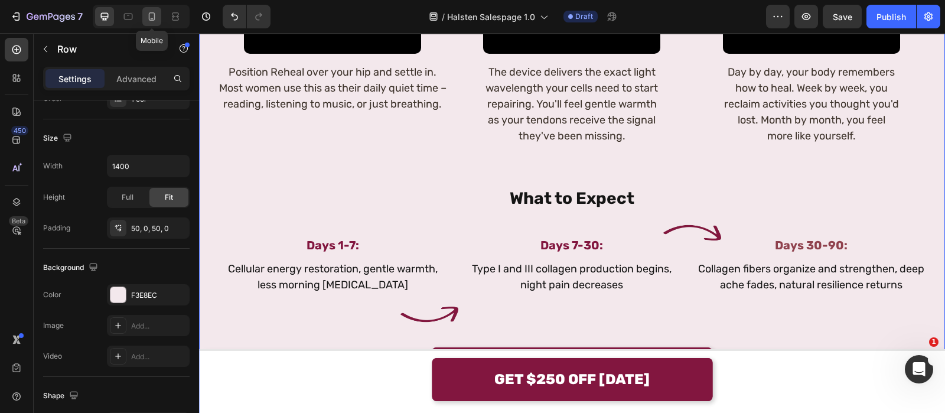
click at [155, 21] on icon at bounding box center [152, 17] width 12 height 12
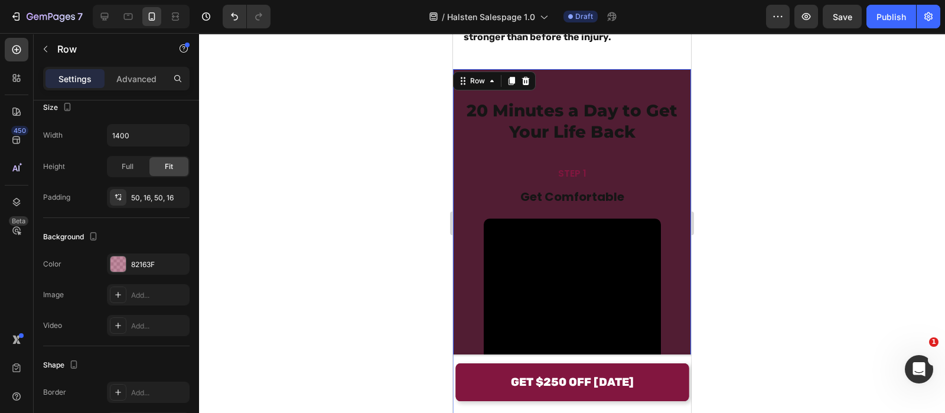
scroll to position [7097, 0]
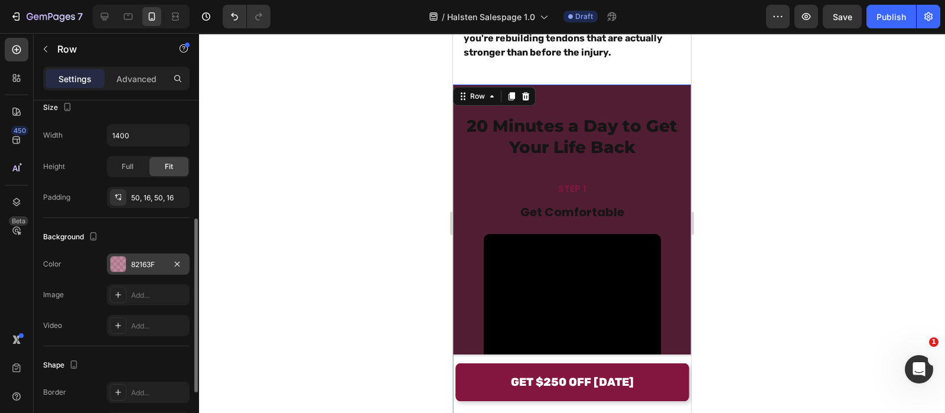
click at [142, 264] on div "82163F" at bounding box center [148, 264] width 34 height 11
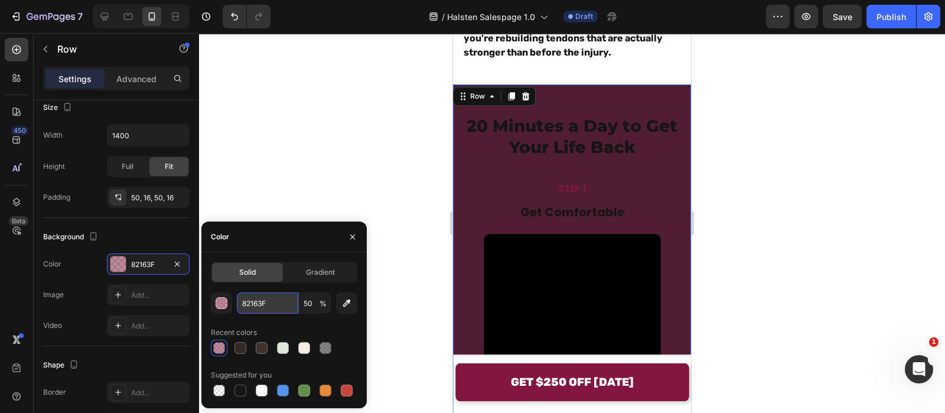
paste input "F3E8EC"
click at [261, 302] on input "82163F" at bounding box center [267, 302] width 61 height 21
type input "F3E8EC"
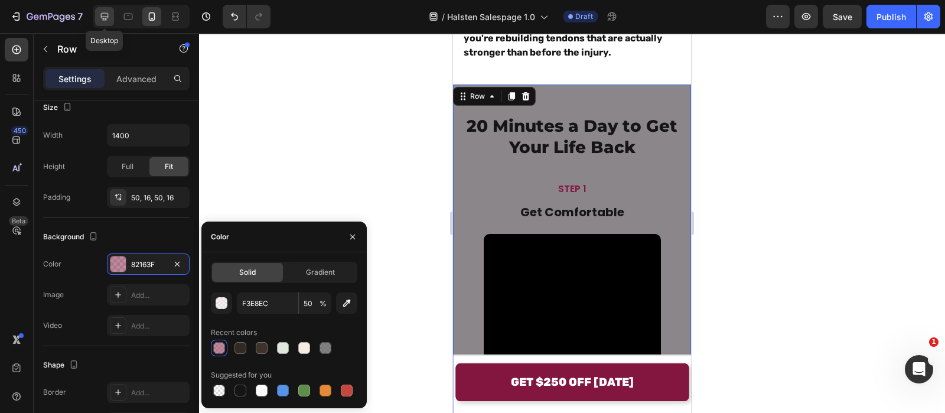
click at [103, 25] on div at bounding box center [104, 16] width 19 height 19
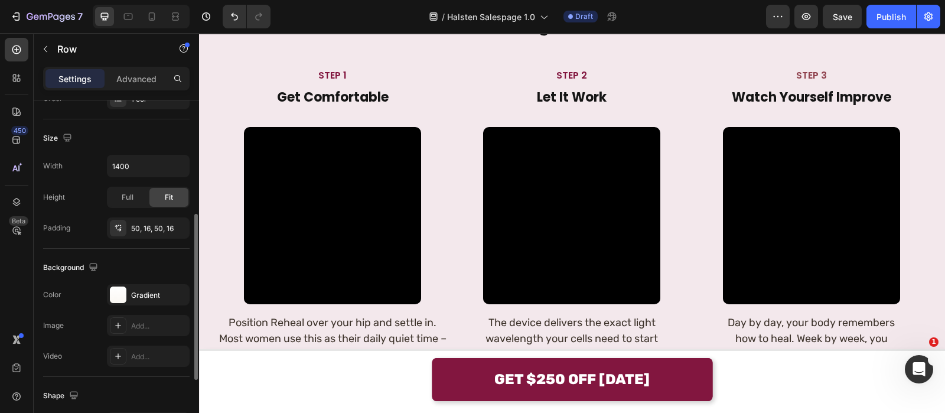
scroll to position [236, 0]
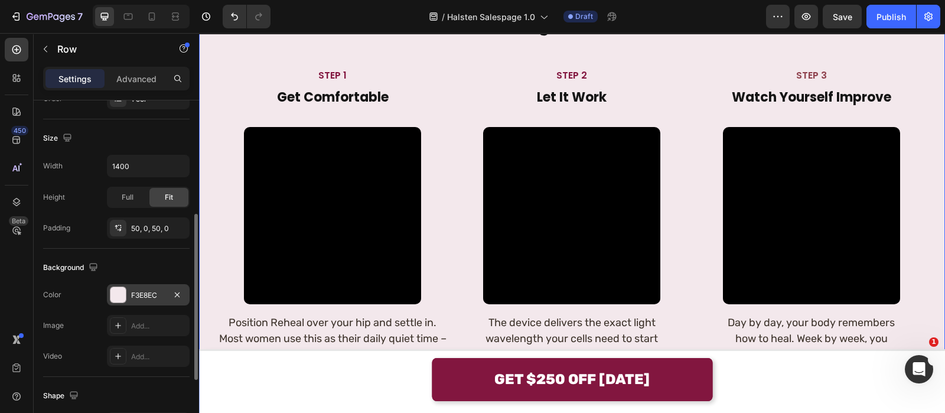
click at [142, 292] on div "F3E8EC" at bounding box center [148, 295] width 34 height 11
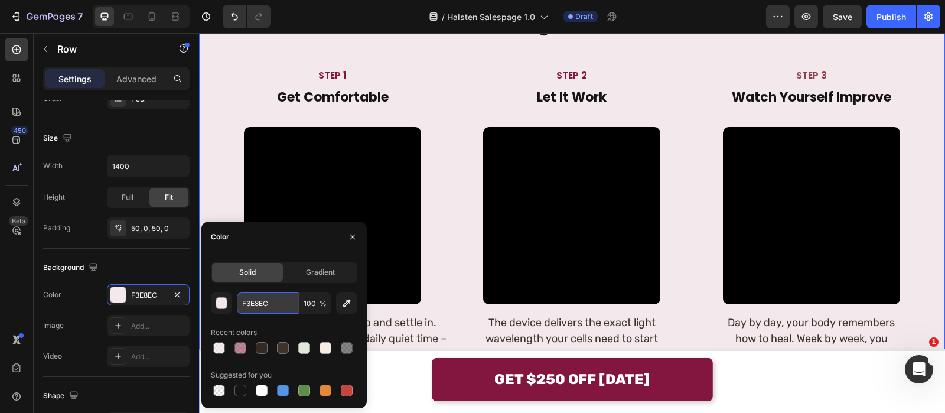
click at [263, 297] on input "F3E8EC" at bounding box center [267, 302] width 61 height 21
click at [150, 18] on icon at bounding box center [152, 17] width 12 height 12
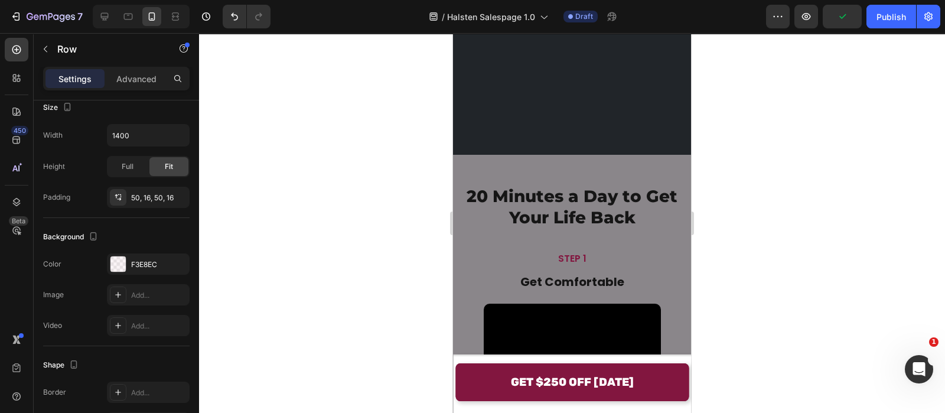
scroll to position [7343, 0]
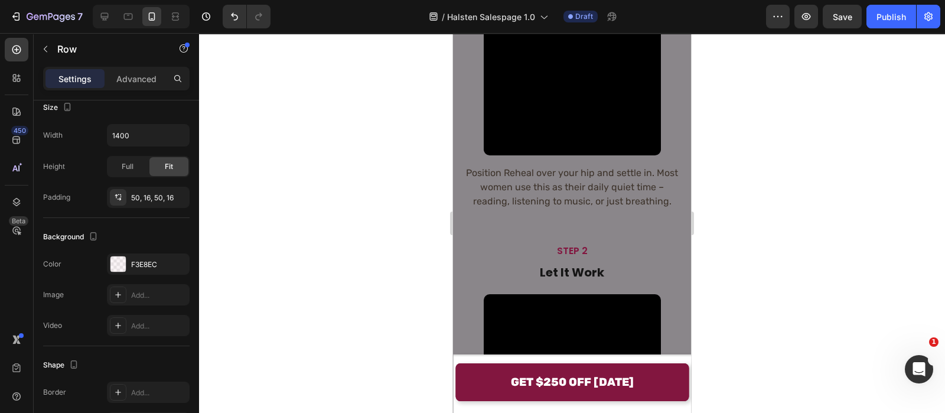
click at [157, 268] on div "F3E8EC" at bounding box center [148, 264] width 34 height 11
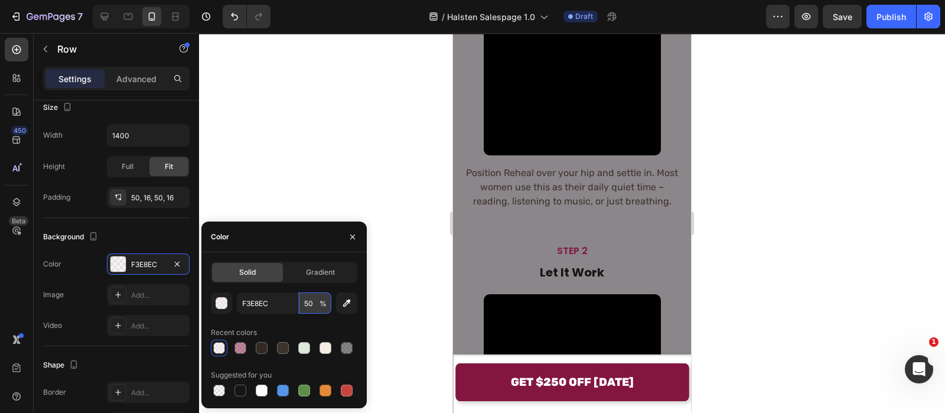
click at [310, 305] on input "50" at bounding box center [315, 302] width 32 height 21
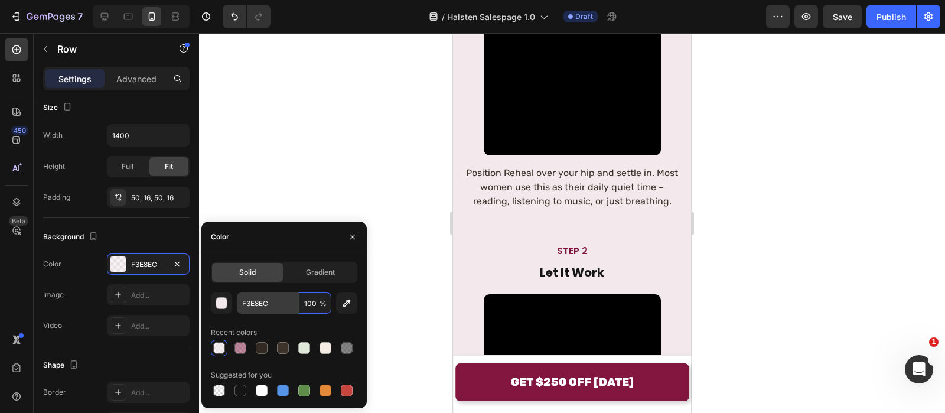
type input "100"
click at [261, 298] on input "F3E8EC" at bounding box center [267, 302] width 61 height 21
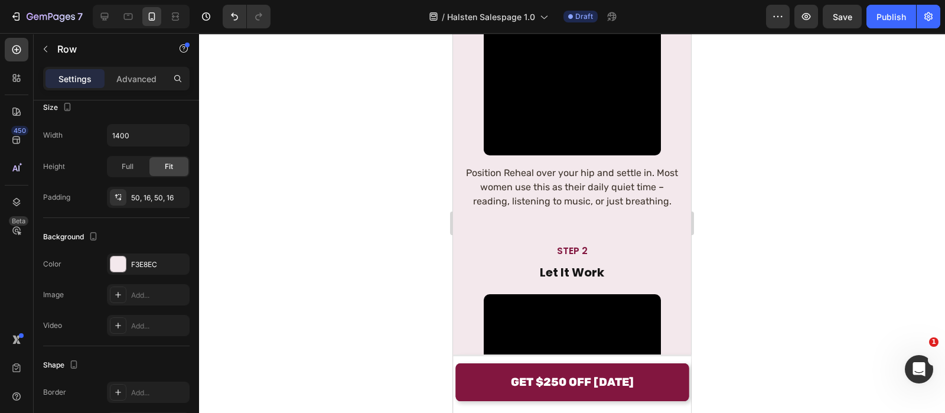
click at [364, 143] on div at bounding box center [572, 223] width 746 height 380
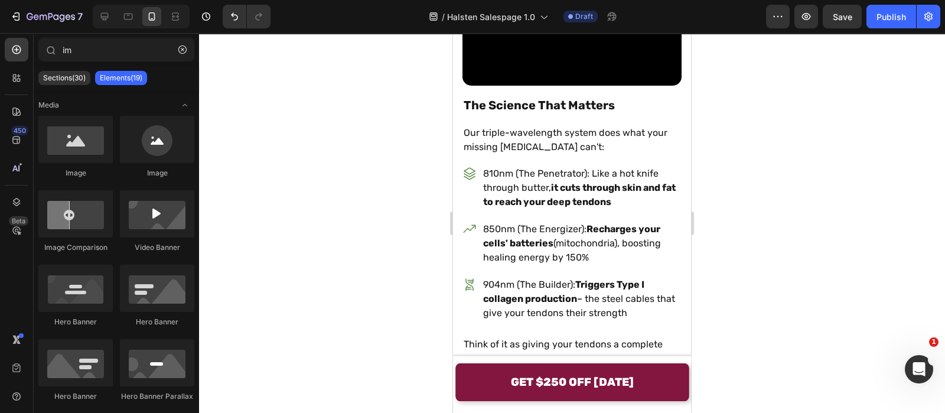
scroll to position [6602, 0]
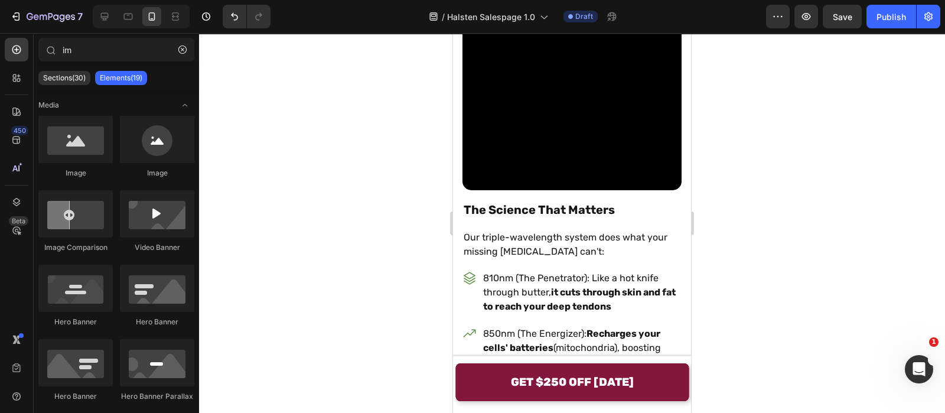
click at [354, 108] on div at bounding box center [572, 223] width 746 height 380
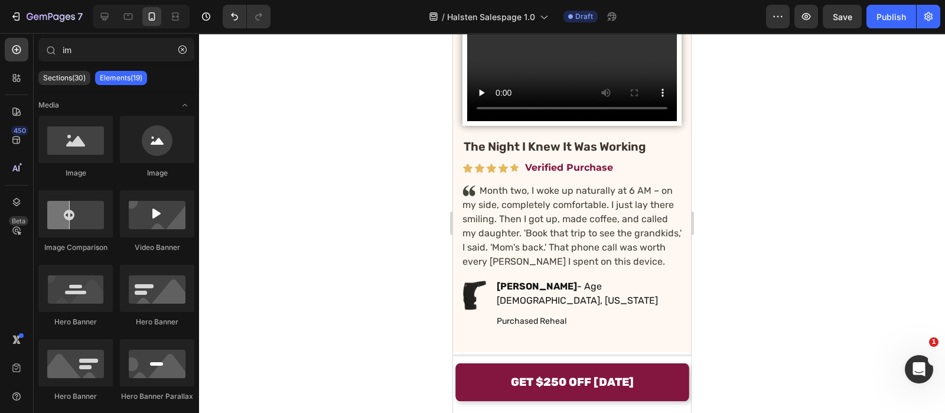
scroll to position [5089, 0]
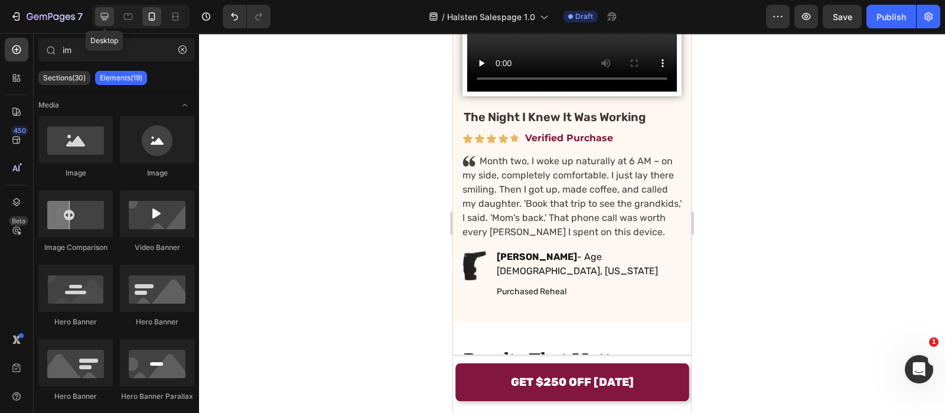
click at [105, 14] on icon at bounding box center [105, 17] width 12 height 12
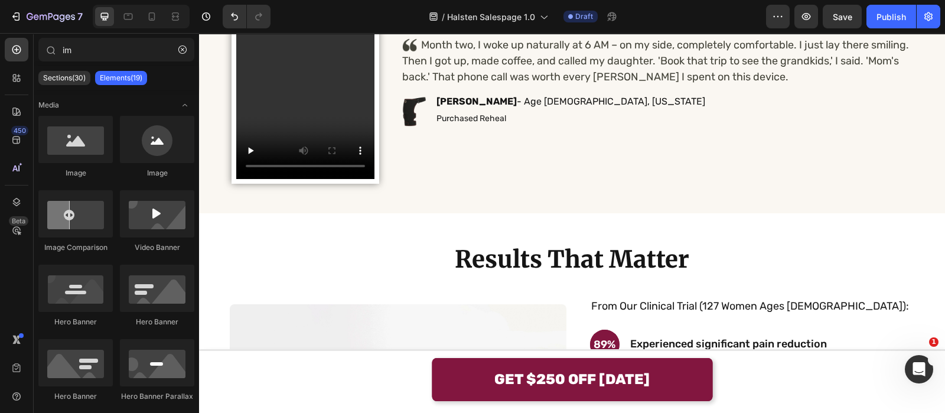
scroll to position [3435, 0]
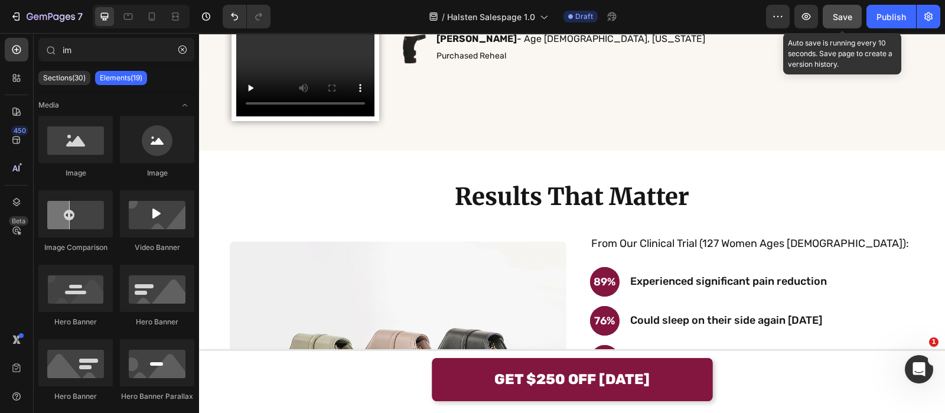
click at [844, 18] on span "Save" at bounding box center [842, 17] width 19 height 10
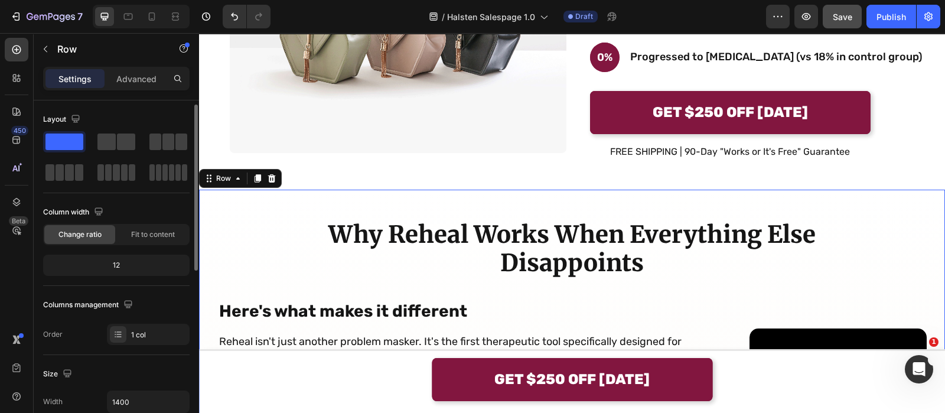
scroll to position [373, 0]
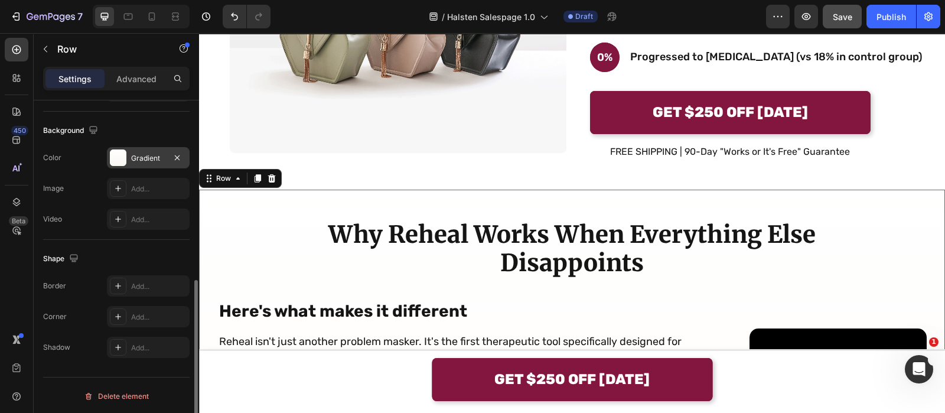
click at [142, 153] on div "Gradient" at bounding box center [148, 158] width 34 height 11
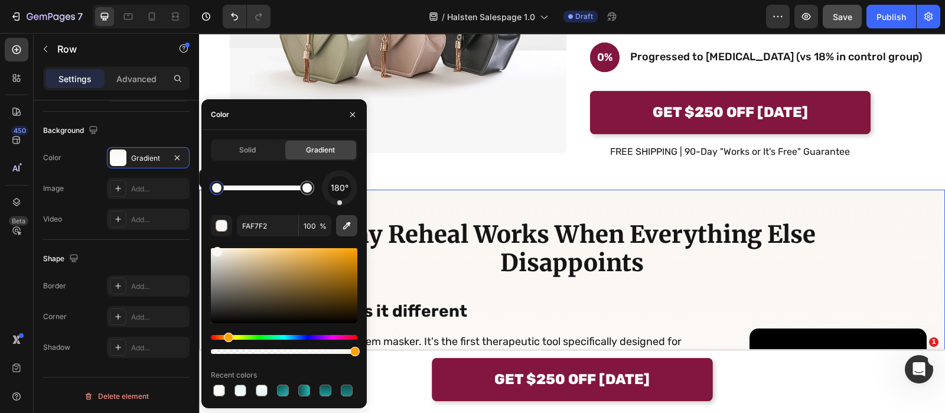
drag, startPoint x: 337, startPoint y: 200, endPoint x: 340, endPoint y: 229, distance: 29.1
click at [340, 229] on div "180° FAF7F2 100 % Recent colors" at bounding box center [284, 284] width 146 height 229
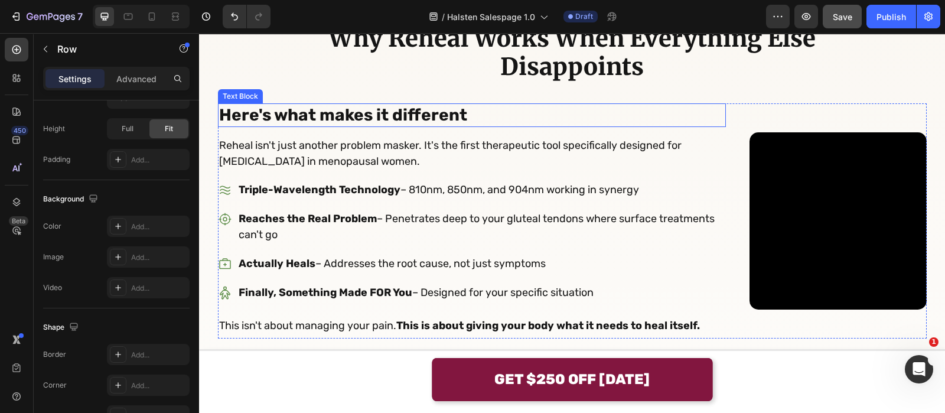
scroll to position [3717, 0]
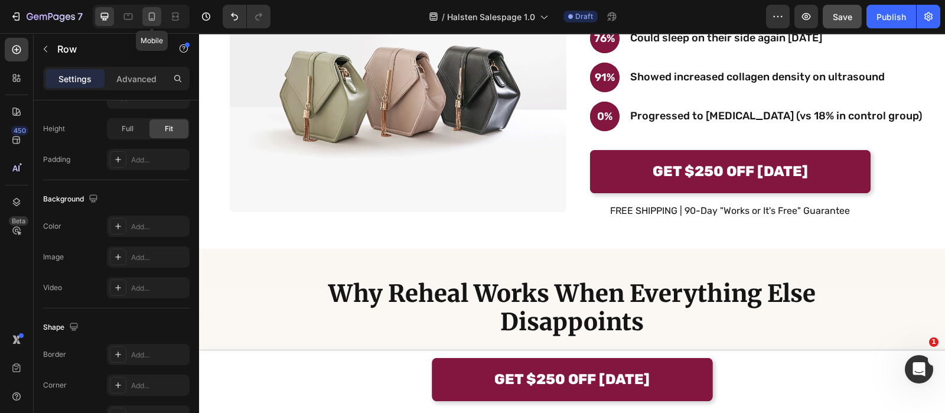
click at [159, 12] on div at bounding box center [151, 16] width 19 height 19
type input "0"
type input "100%"
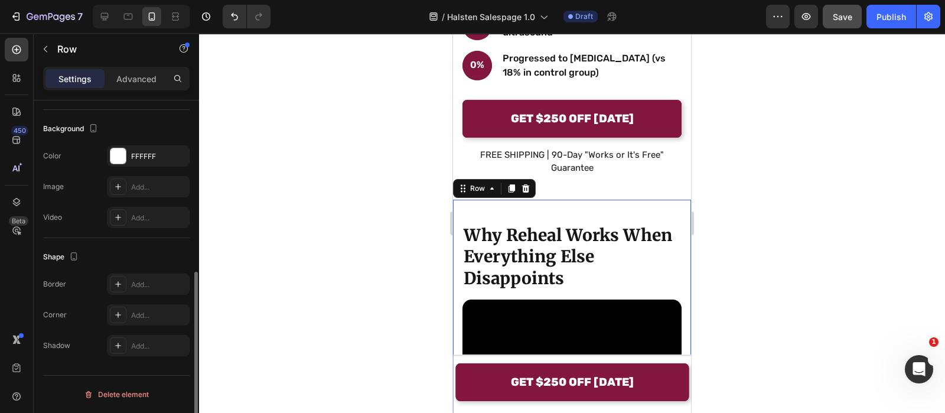
scroll to position [343, 0]
click at [154, 152] on div "FFFFFF" at bounding box center [148, 157] width 34 height 11
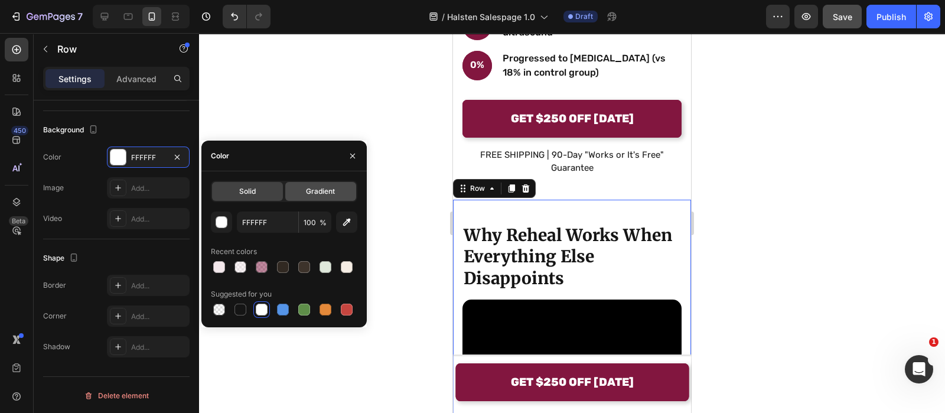
click at [315, 194] on span "Gradient" at bounding box center [320, 191] width 29 height 11
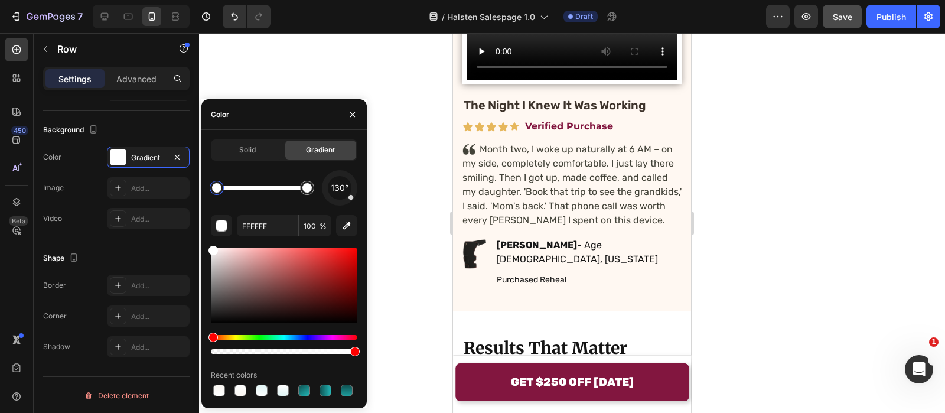
scroll to position [4222, 0]
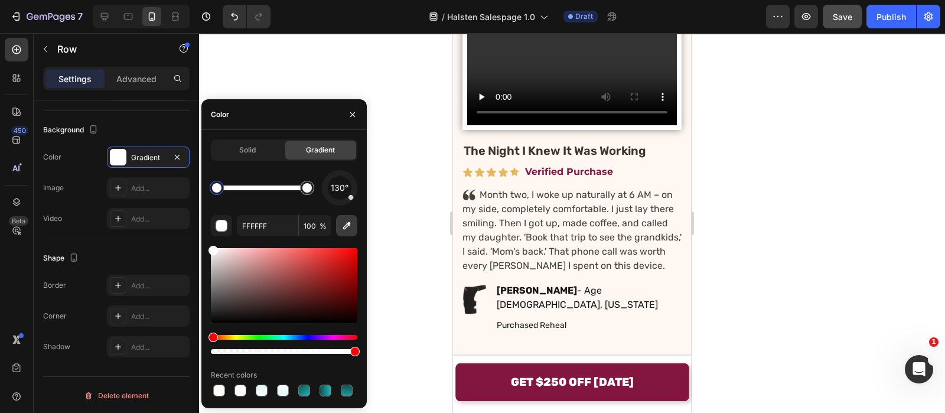
click at [347, 215] on button "button" at bounding box center [346, 225] width 21 height 21
type input "FFF8F2"
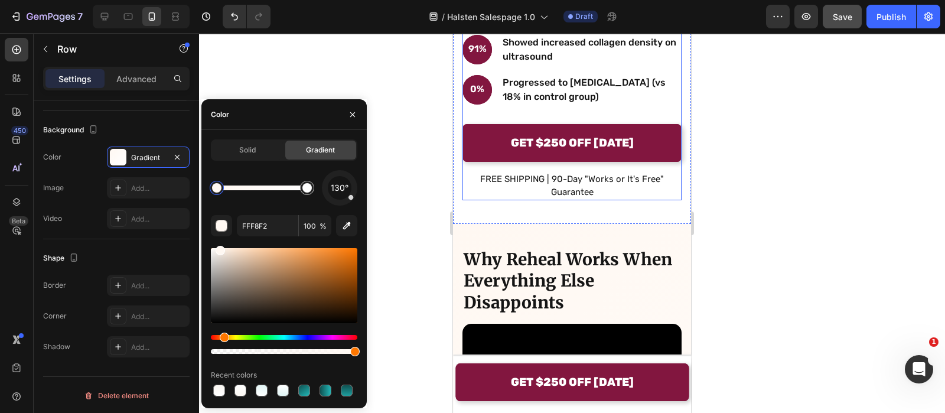
scroll to position [4921, 0]
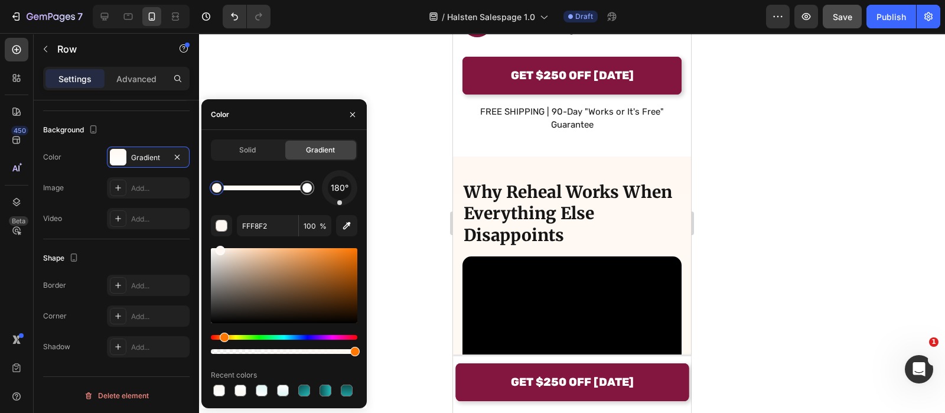
drag, startPoint x: 339, startPoint y: 203, endPoint x: 340, endPoint y: 213, distance: 9.5
click at [340, 213] on div "180° FFF8F2 100 % Recent colors" at bounding box center [284, 284] width 146 height 229
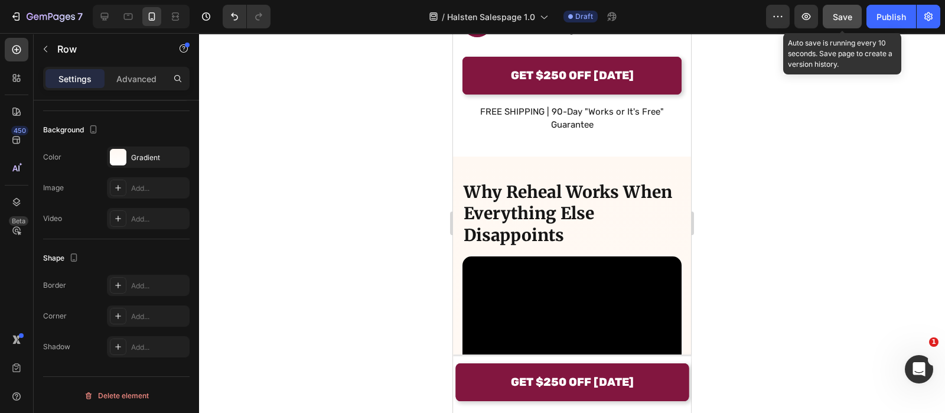
click at [846, 19] on span "Save" at bounding box center [842, 17] width 19 height 10
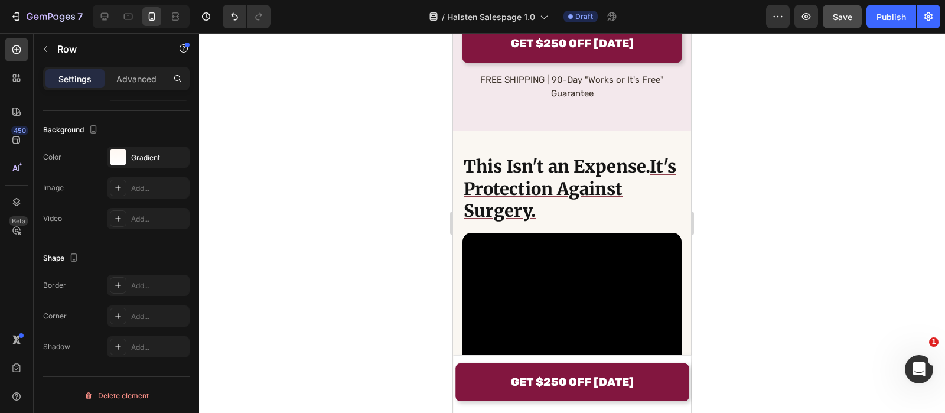
scroll to position [7709, 0]
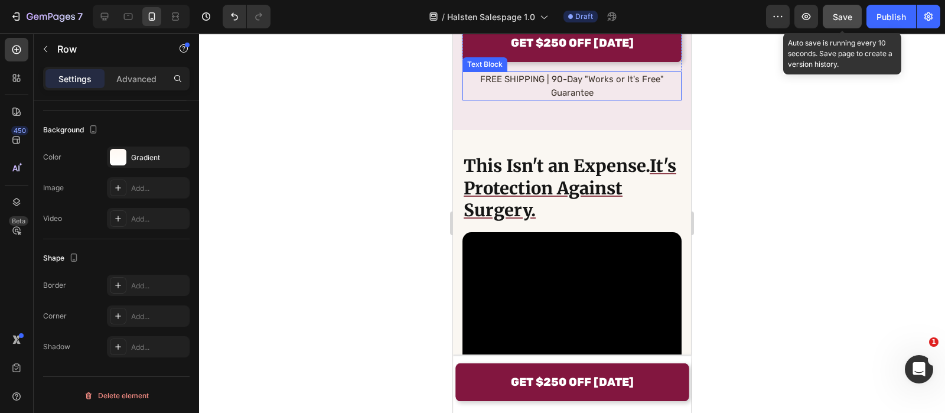
click at [841, 17] on span "Save" at bounding box center [842, 17] width 19 height 10
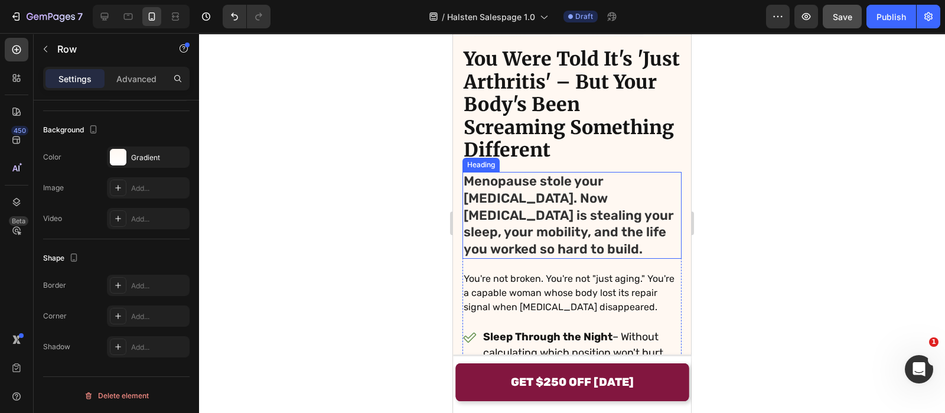
scroll to position [314, 0]
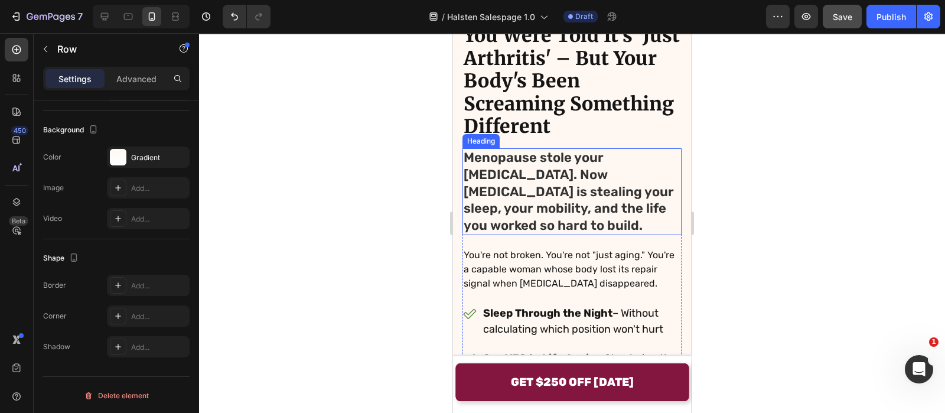
click at [530, 156] on h2 "Menopause stole your estrogen. Now gluteal tendinopathy is stealing your sleep,…" at bounding box center [572, 191] width 219 height 87
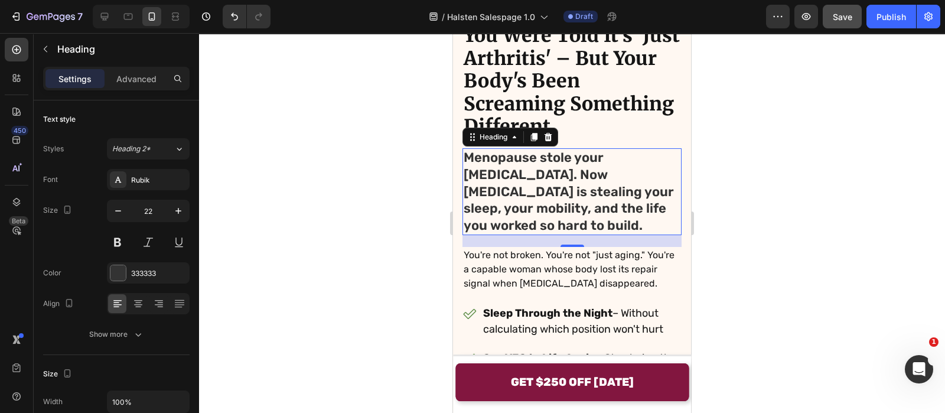
scroll to position [266, 0]
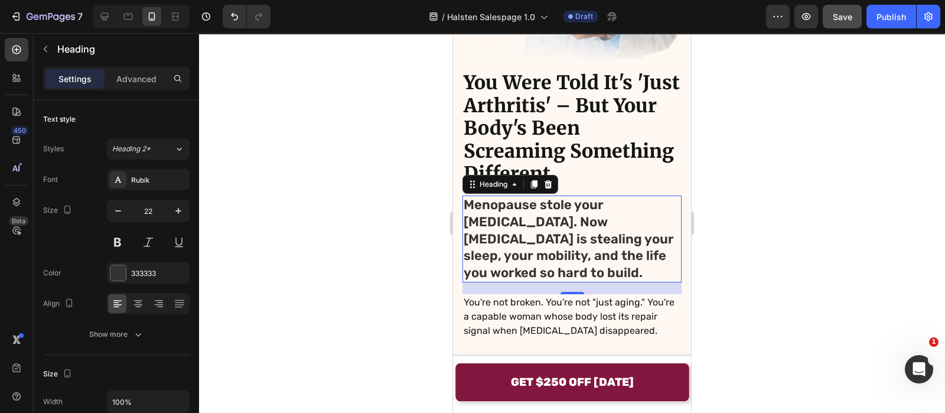
click at [337, 144] on div at bounding box center [572, 223] width 746 height 380
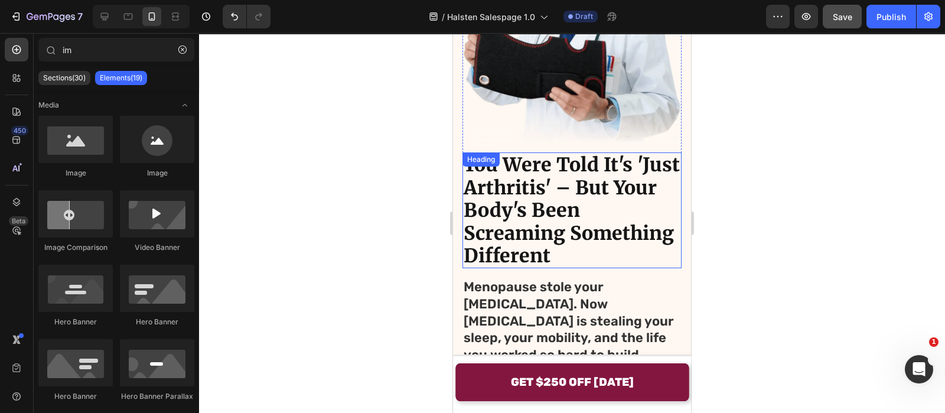
scroll to position [276, 0]
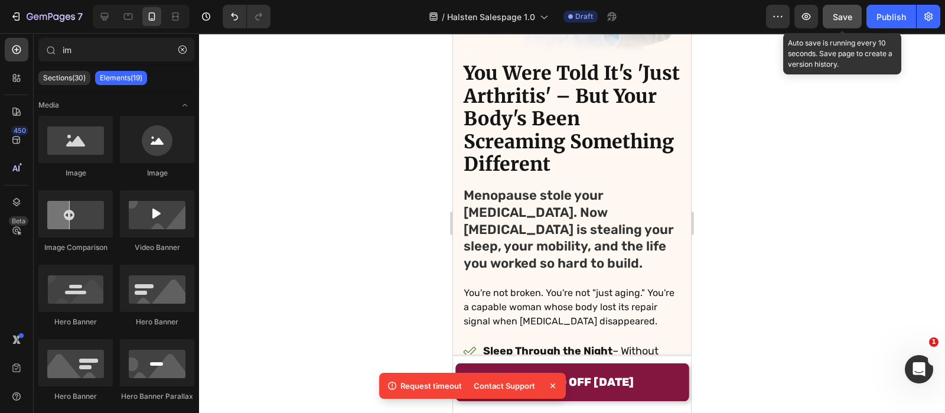
click at [845, 24] on button "Save" at bounding box center [842, 17] width 39 height 24
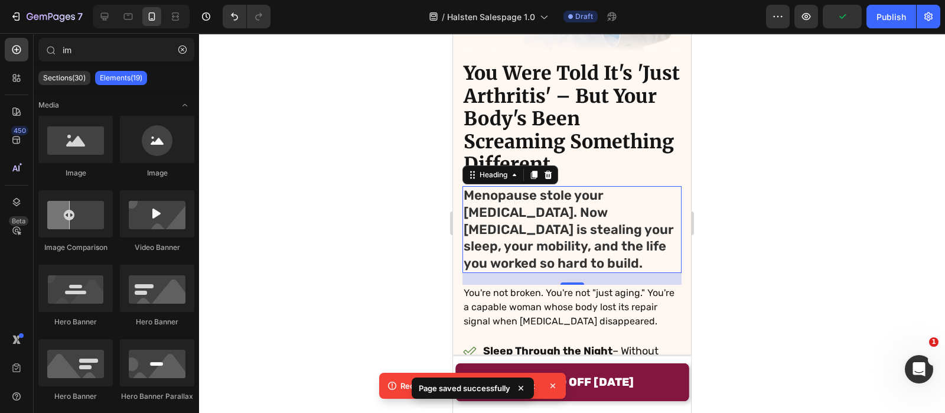
click at [534, 204] on h2 "Menopause stole your estrogen. Now gluteal tendinopathy is stealing your sleep,…" at bounding box center [572, 229] width 219 height 87
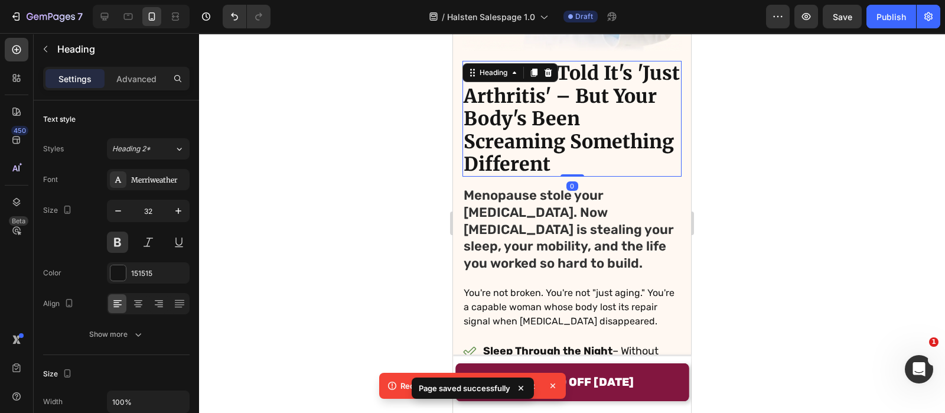
click at [348, 146] on div at bounding box center [572, 223] width 746 height 380
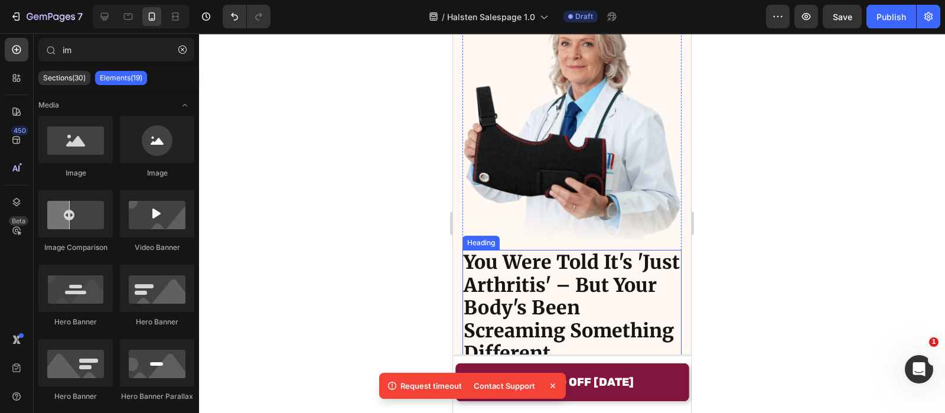
scroll to position [0, 0]
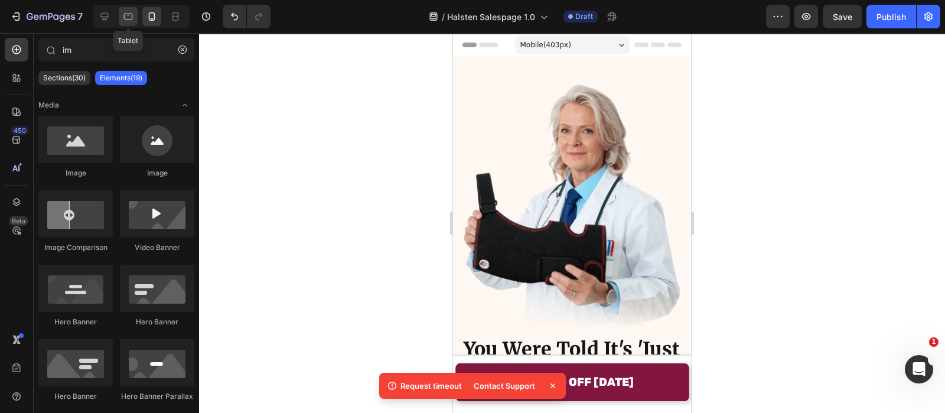
drag, startPoint x: 127, startPoint y: 14, endPoint x: 37, endPoint y: 69, distance: 105.8
click at [127, 14] on icon at bounding box center [128, 17] width 9 height 6
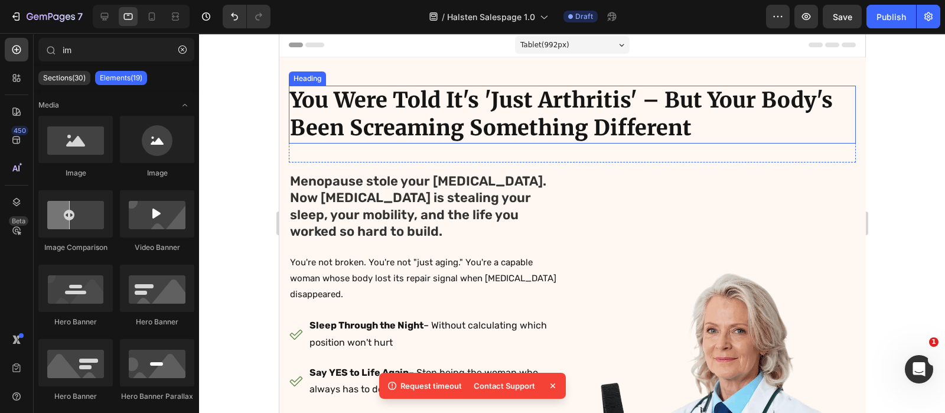
click at [447, 134] on h2 "You Were Told It's 'Just Arthritis' – But Your Body's Been Screaming Something …" at bounding box center [571, 115] width 567 height 58
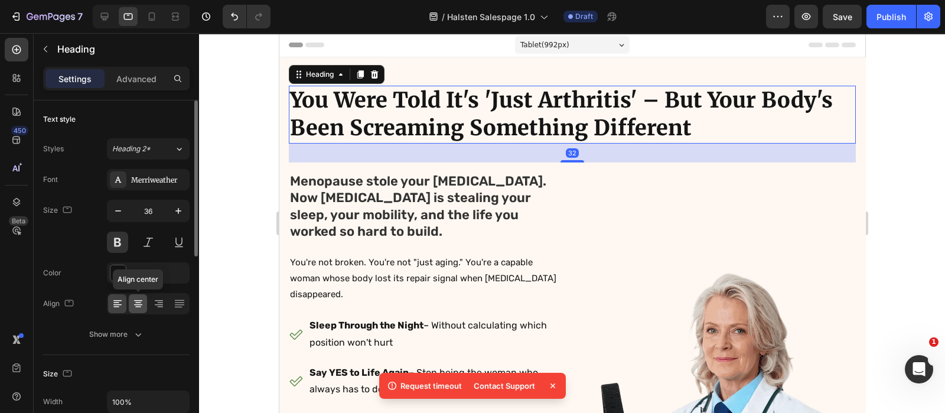
click at [135, 299] on icon at bounding box center [138, 304] width 12 height 12
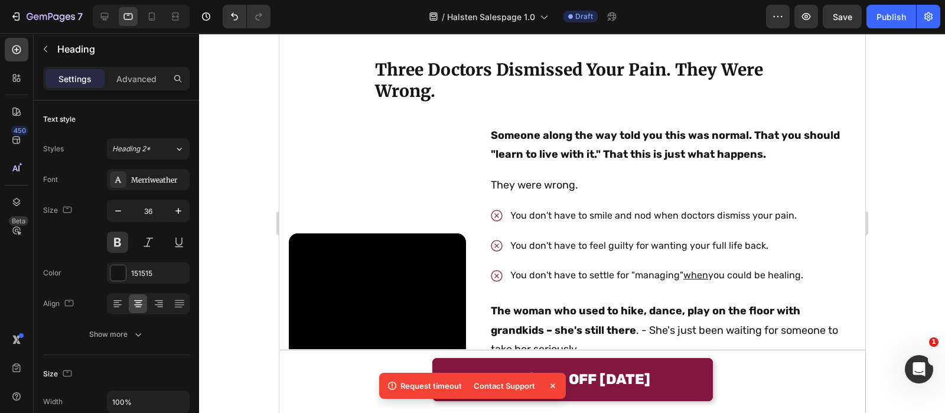
scroll to position [827, 0]
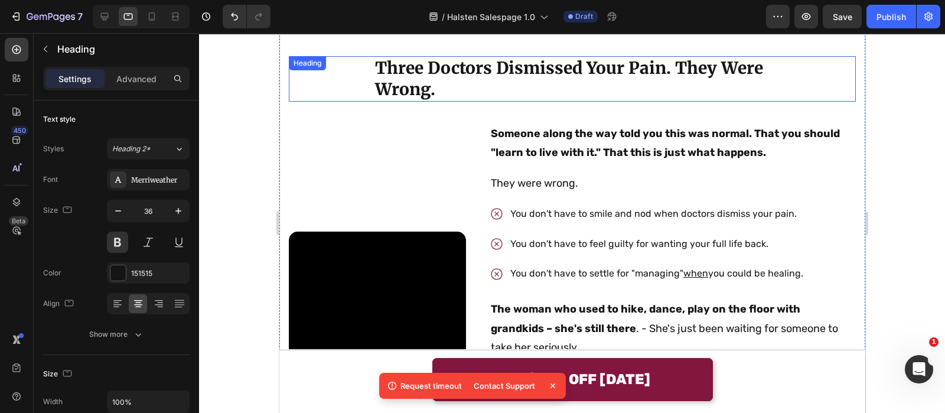
click at [503, 77] on h2 "Three Doctors Dismissed Your Pain. They Were Wrong." at bounding box center [571, 78] width 397 height 45
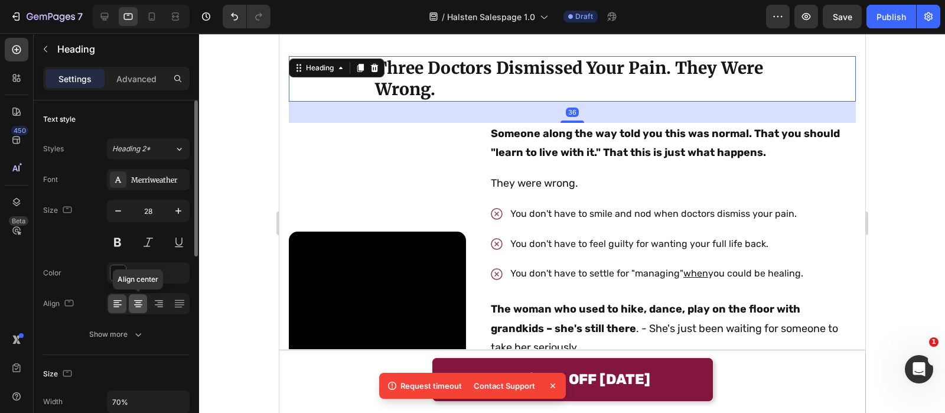
click at [138, 301] on icon at bounding box center [138, 304] width 12 height 12
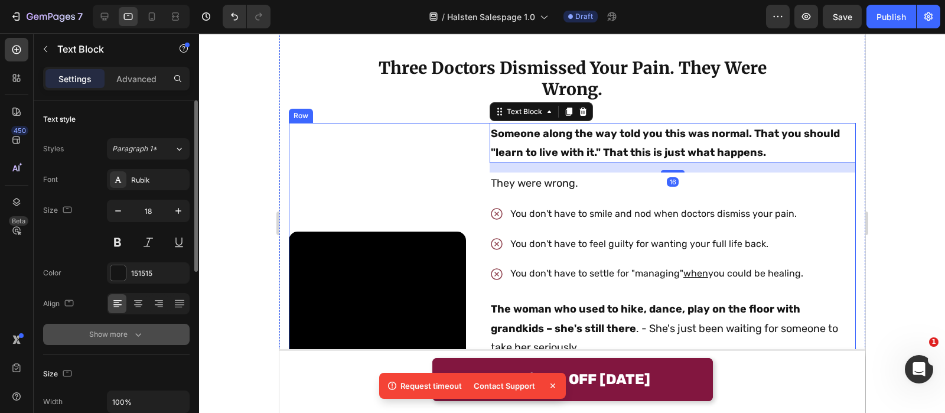
click at [141, 338] on icon "button" at bounding box center [138, 334] width 12 height 12
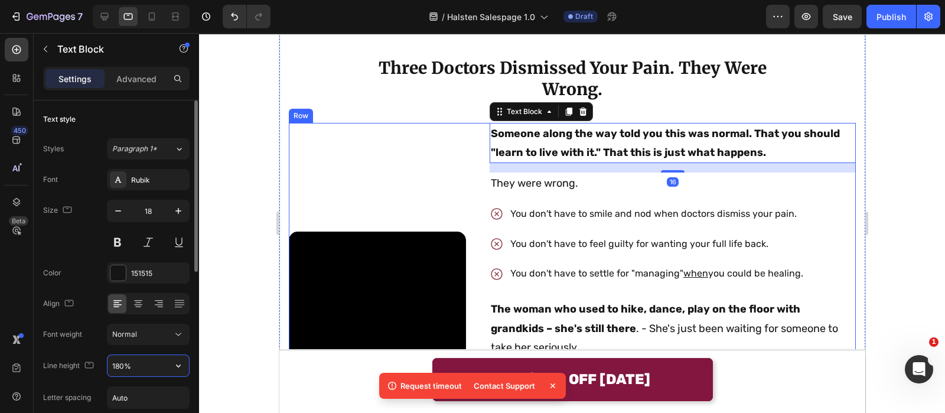
click at [140, 355] on input "180%" at bounding box center [149, 365] width 82 height 21
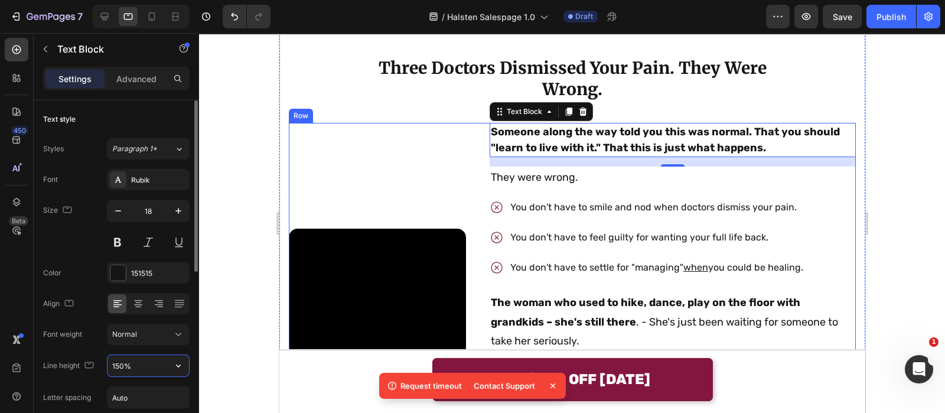
click at [118, 366] on input "150%" at bounding box center [149, 365] width 82 height 21
type input "130%"
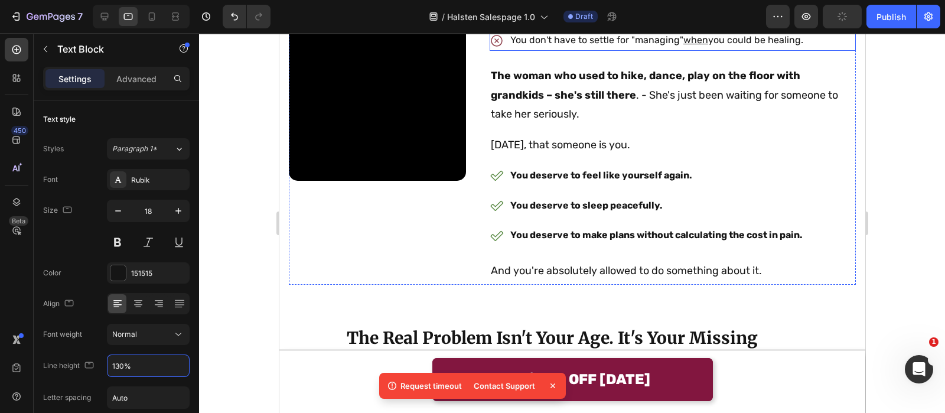
scroll to position [1056, 0]
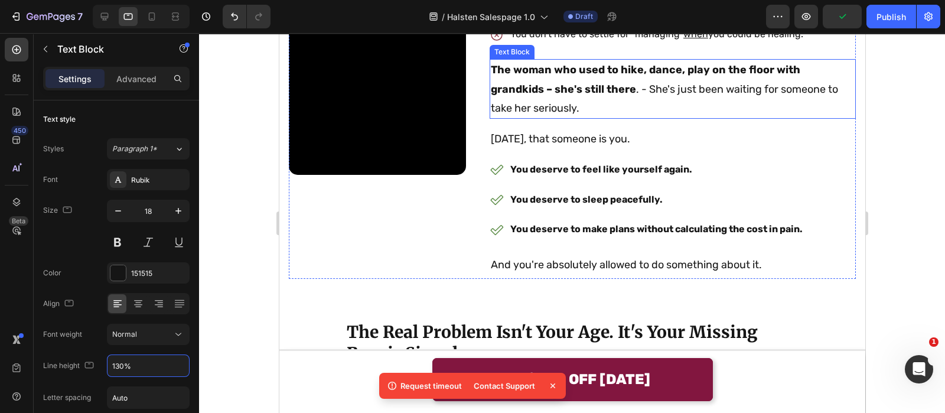
click at [627, 118] on p "The woman who used to hike, dance, play on the floor with grandkids – she's sti…" at bounding box center [672, 88] width 364 height 57
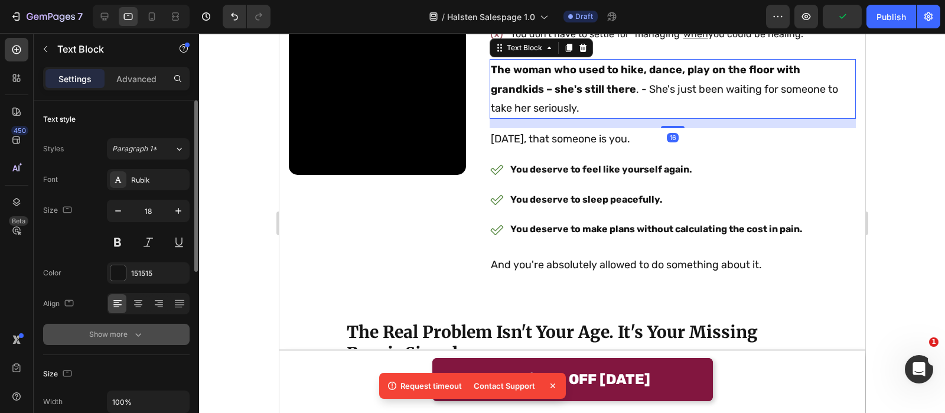
click at [144, 331] on button "Show more" at bounding box center [116, 334] width 146 height 21
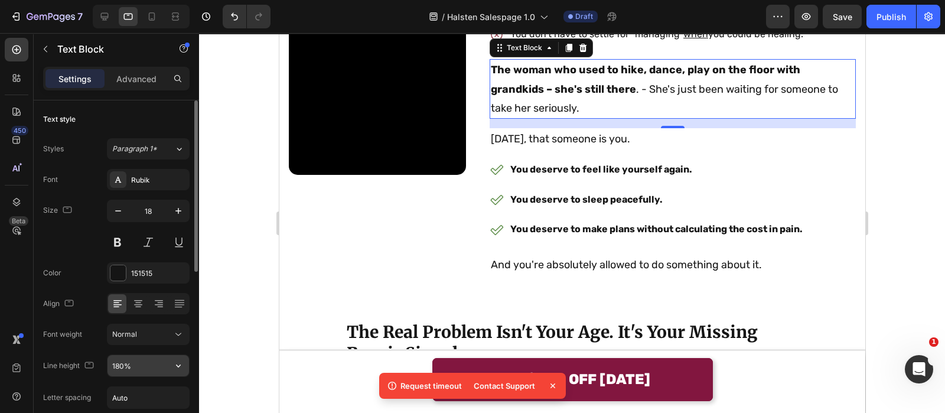
click at [140, 358] on input "180%" at bounding box center [149, 365] width 82 height 21
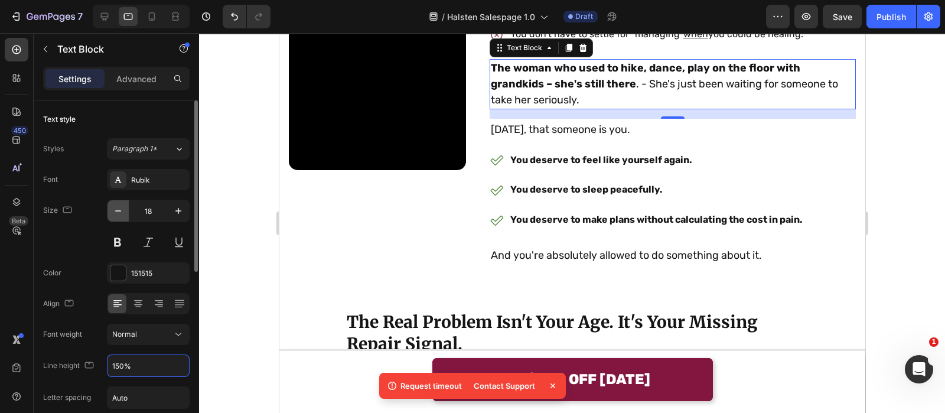
type input "150%"
click at [122, 206] on icon "button" at bounding box center [118, 211] width 12 height 12
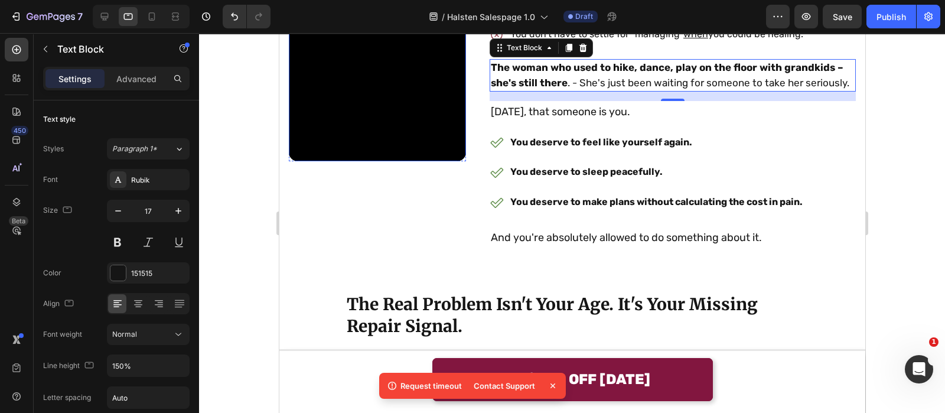
type input "16"
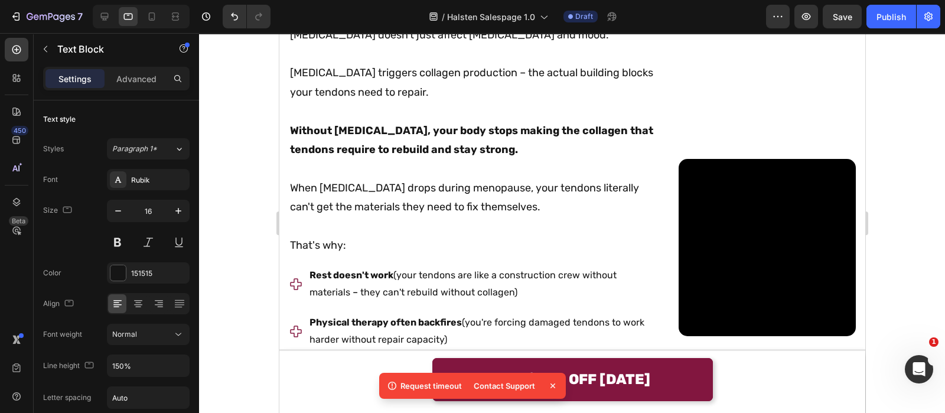
scroll to position [1421, 0]
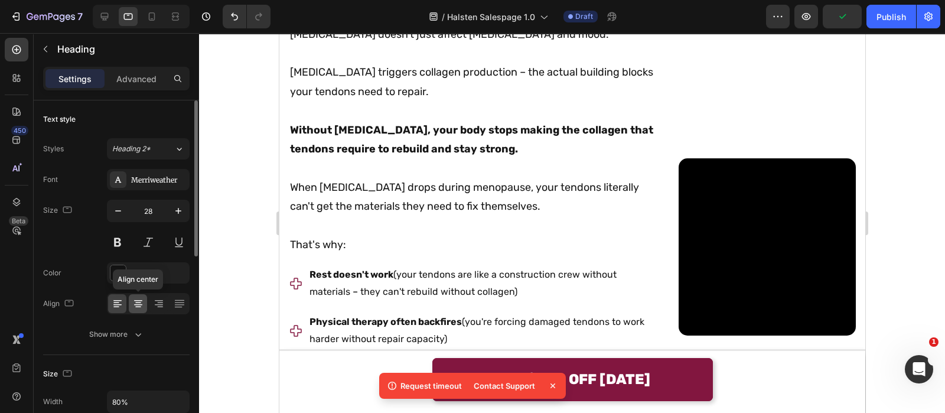
click at [133, 305] on icon at bounding box center [138, 304] width 12 height 12
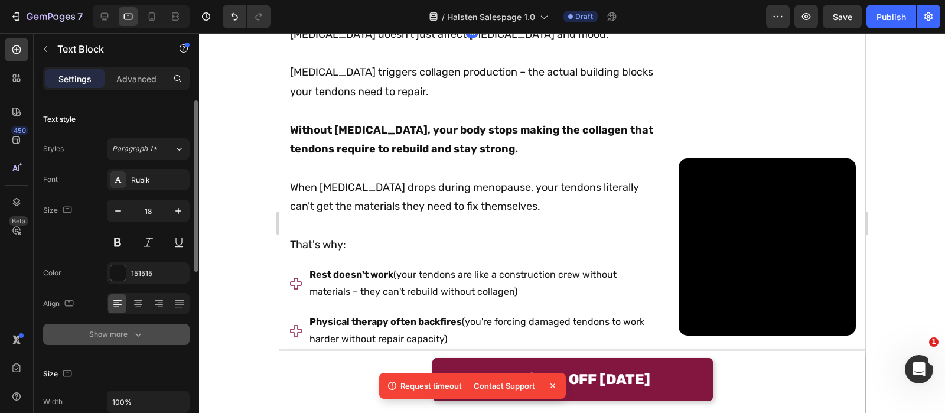
click at [121, 330] on div "Show more" at bounding box center [116, 334] width 55 height 12
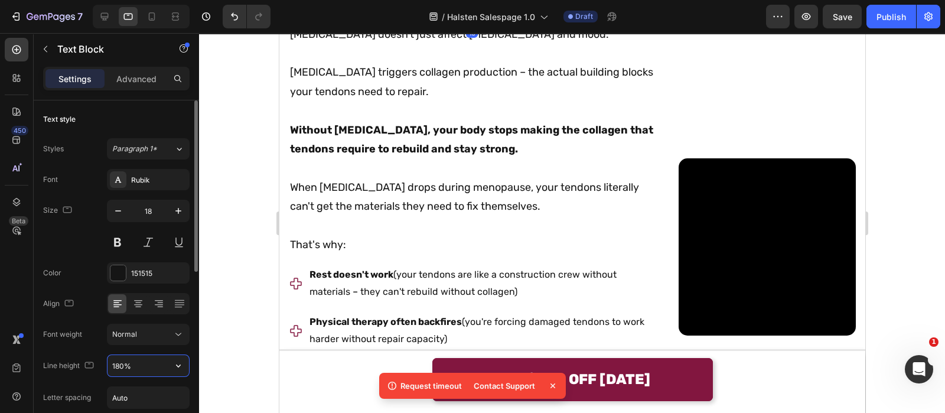
click at [131, 367] on input "180%" at bounding box center [149, 365] width 82 height 21
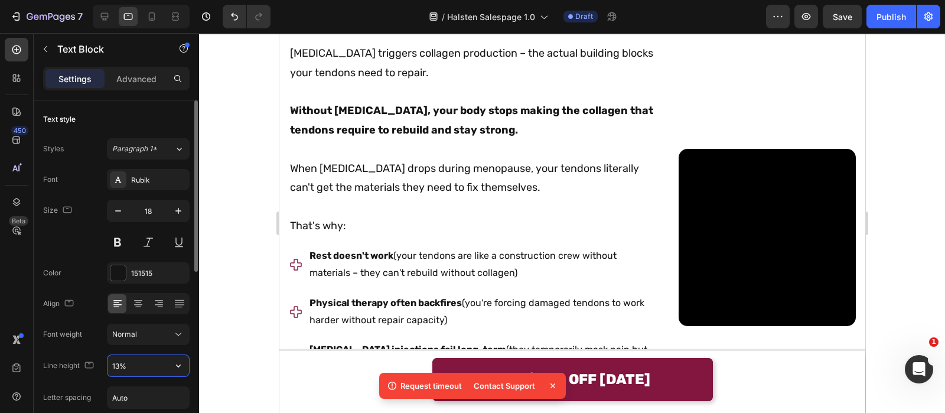
type input "130%"
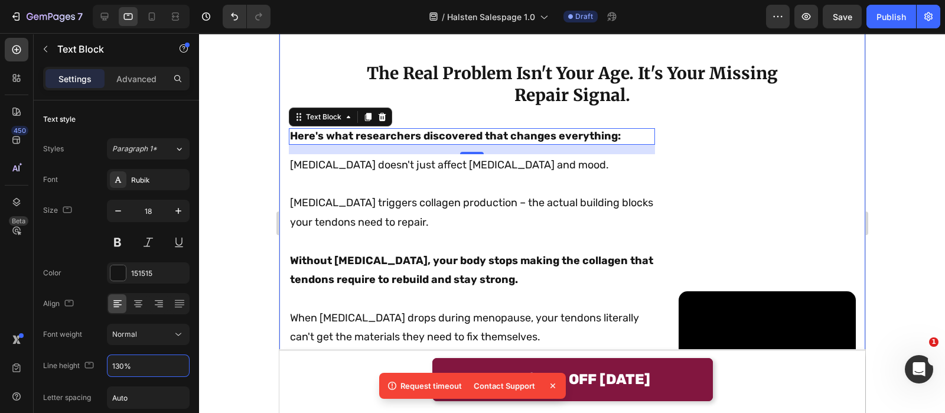
click at [578, 138] on div "Three Doctors Dismissed Your Pain. They Were Wrong. Heading Someone along the w…" at bounding box center [571, 400] width 567 height 1605
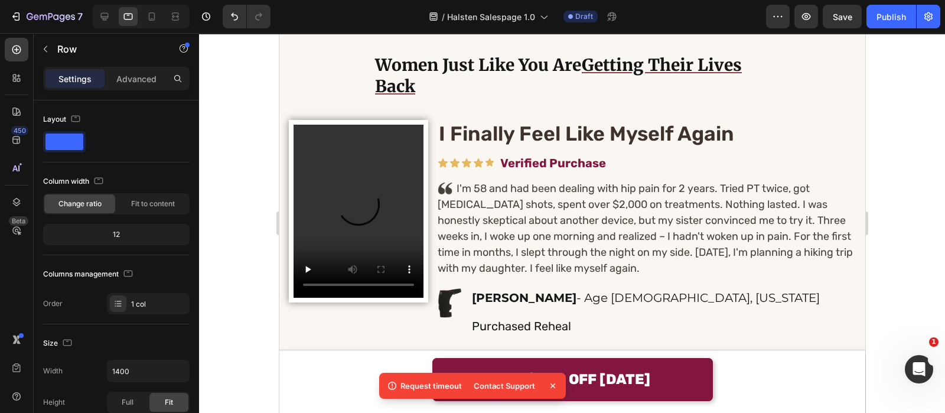
scroll to position [2628, 0]
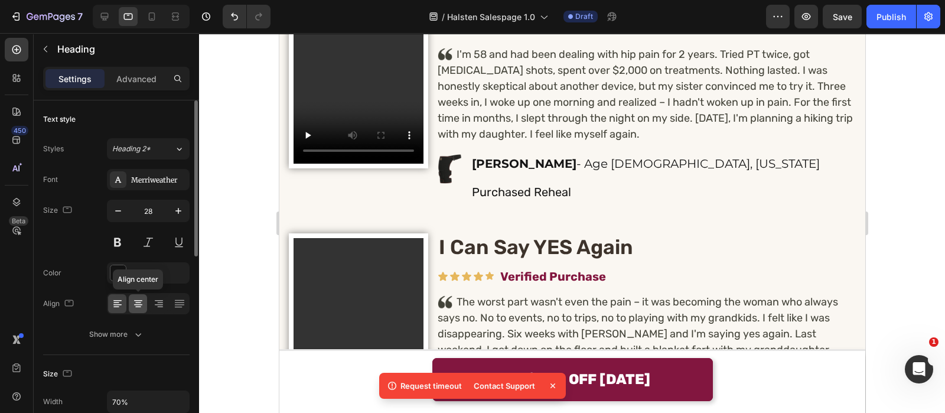
click at [136, 304] on icon at bounding box center [138, 304] width 8 height 1
click at [450, 14] on h2 "I Finally Feel Like Myself Again" at bounding box center [646, 0] width 418 height 28
click at [167, 208] on input "34" at bounding box center [148, 210] width 39 height 21
type input "20"
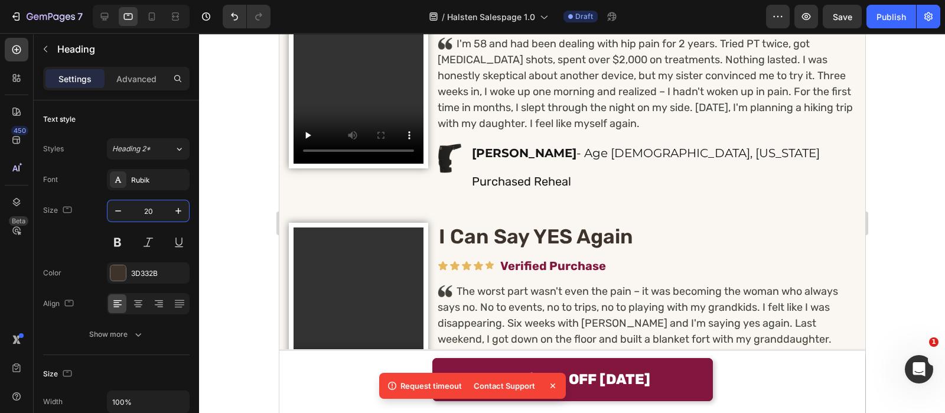
scroll to position [2700, 0]
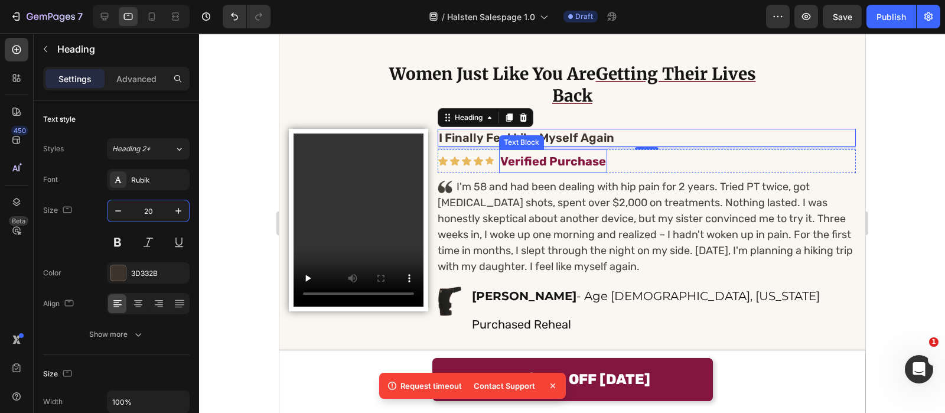
click at [542, 161] on p "Verified Purchase" at bounding box center [553, 161] width 106 height 21
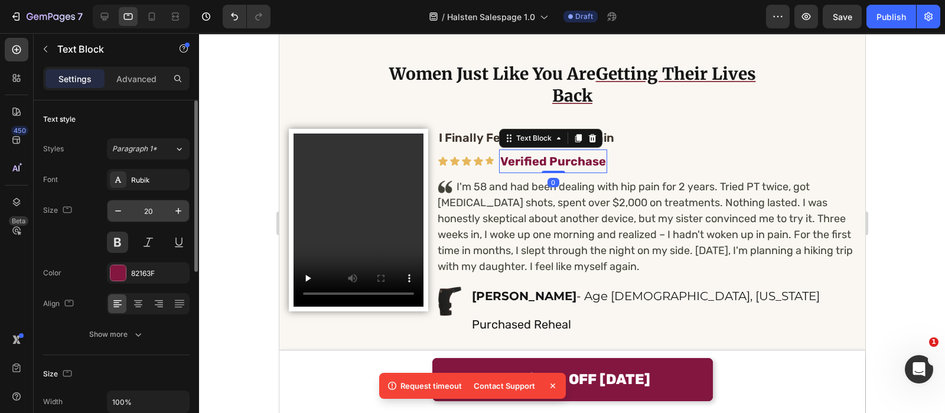
click at [157, 217] on input "20" at bounding box center [148, 210] width 39 height 21
type input "16"
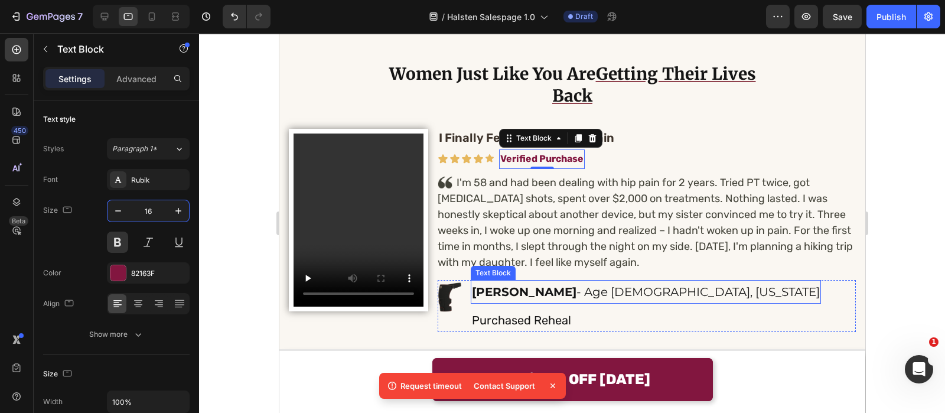
click at [518, 285] on strong "[PERSON_NAME]" at bounding box center [523, 292] width 105 height 14
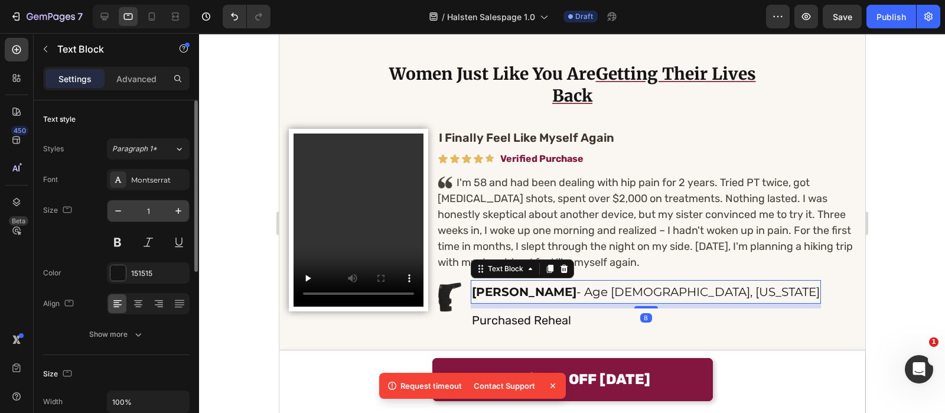
click at [149, 209] on input "1" at bounding box center [148, 210] width 39 height 21
type input "16"
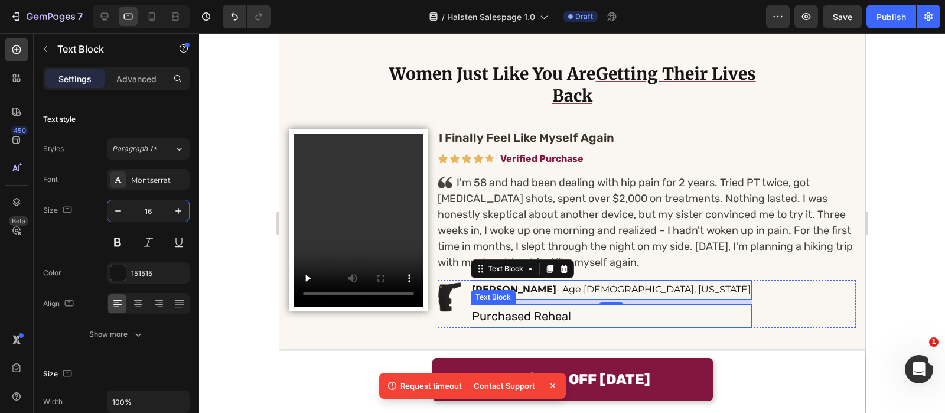
click at [480, 311] on p "Purchased Reheal" at bounding box center [610, 315] width 279 height 21
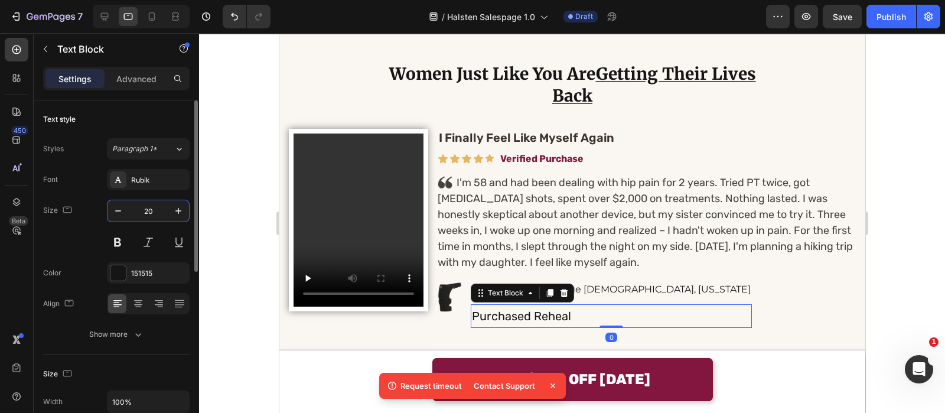
click at [149, 202] on input "20" at bounding box center [148, 210] width 39 height 21
type input "14"
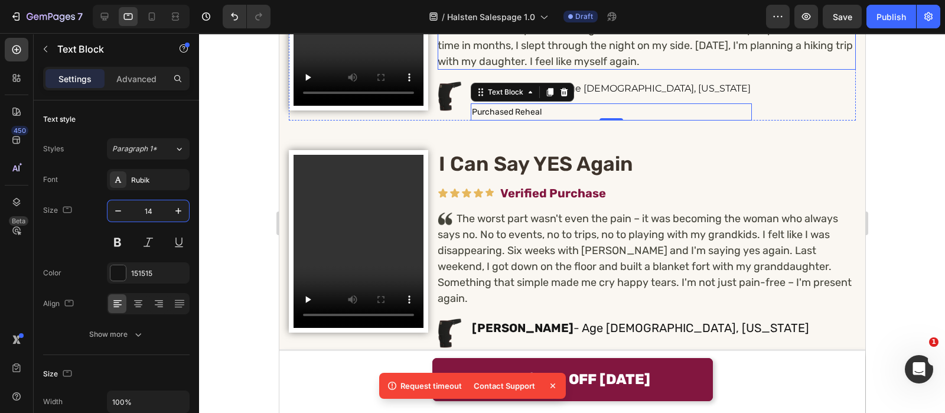
scroll to position [2904, 0]
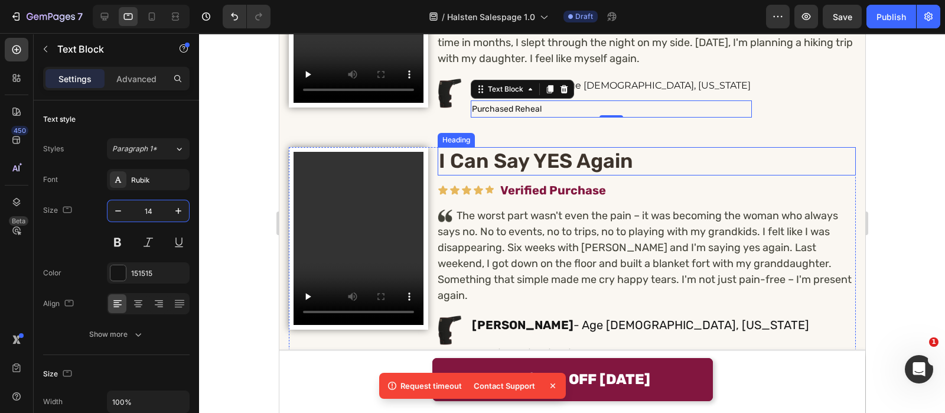
click at [513, 158] on h2 "I Can Say YES Again" at bounding box center [646, 161] width 418 height 28
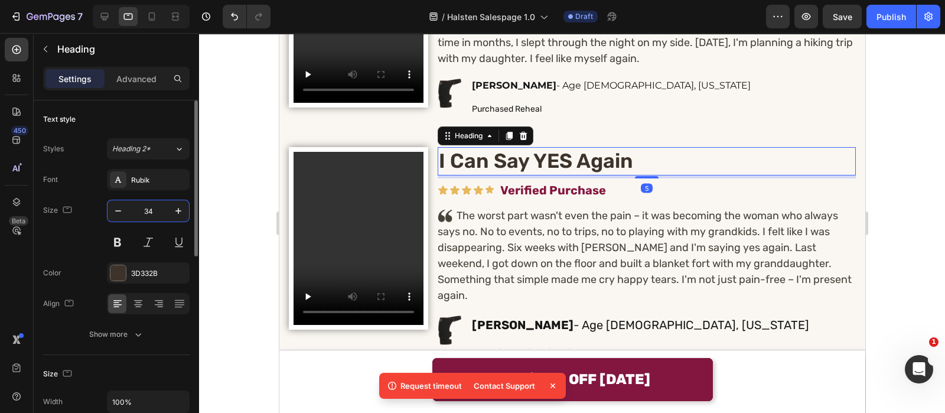
click at [158, 217] on input "34" at bounding box center [148, 210] width 39 height 21
type input "20"
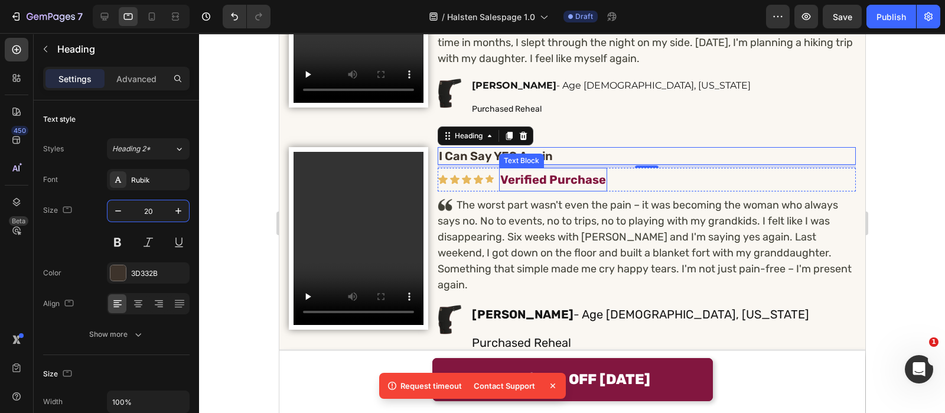
click at [551, 178] on p "Verified Purchase" at bounding box center [553, 179] width 106 height 21
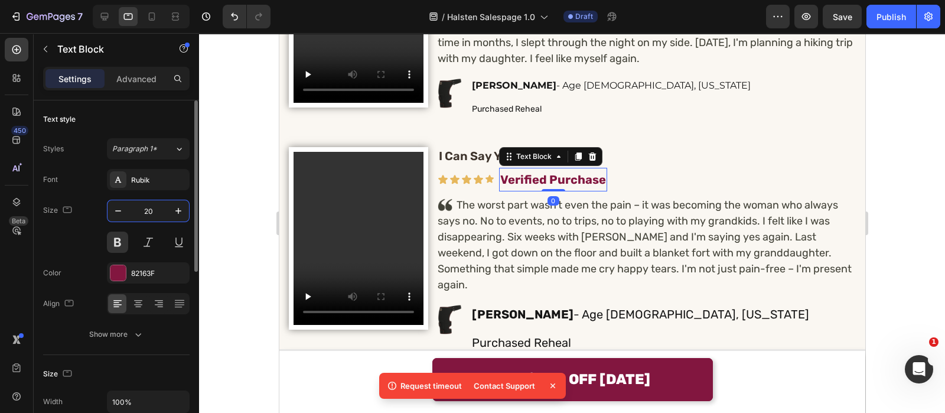
click at [151, 213] on input "20" at bounding box center [148, 210] width 39 height 21
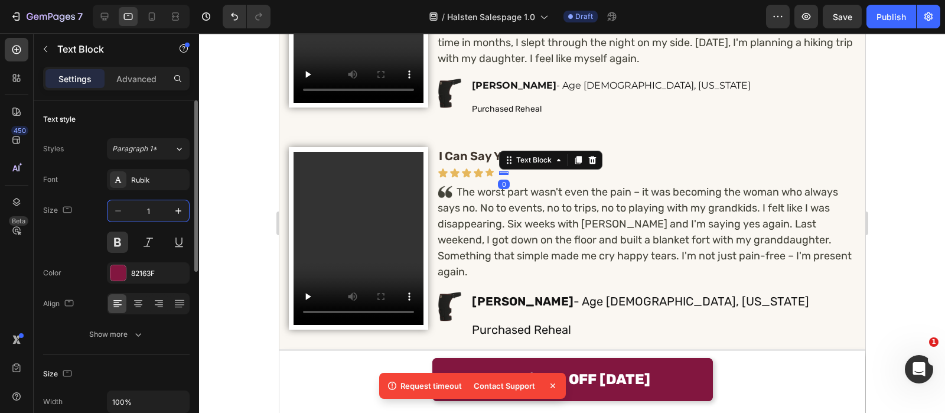
type input "16"
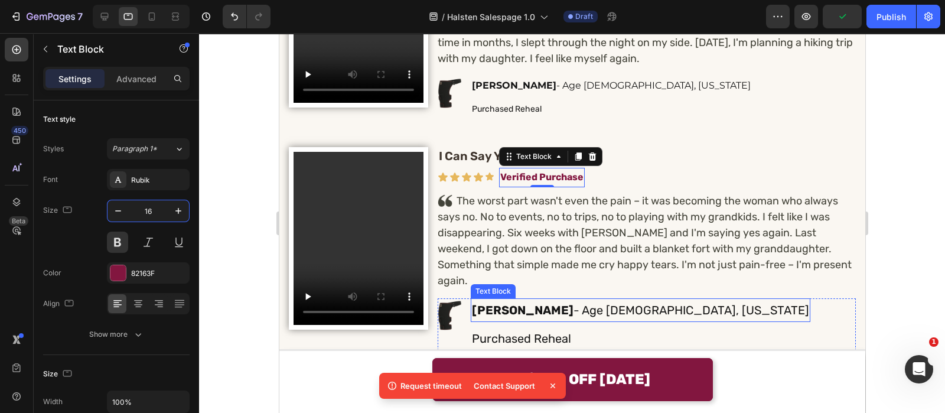
click at [504, 298] on div "Linda R. - Age 62, Texas Text Block" at bounding box center [640, 310] width 340 height 24
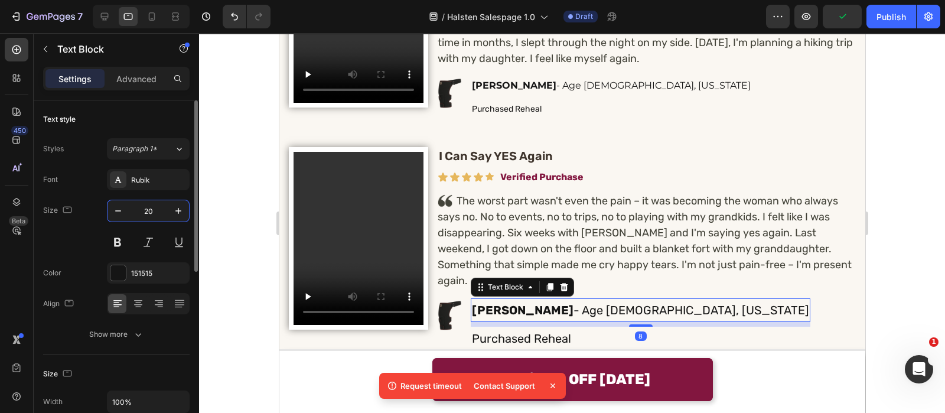
click at [162, 209] on input "20" at bounding box center [148, 210] width 39 height 21
type input "16"
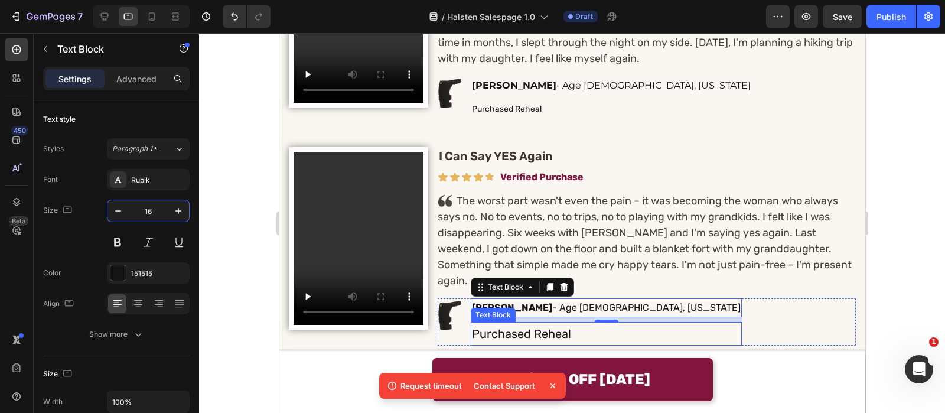
click at [474, 323] on p "Purchased Reheal" at bounding box center [605, 333] width 269 height 21
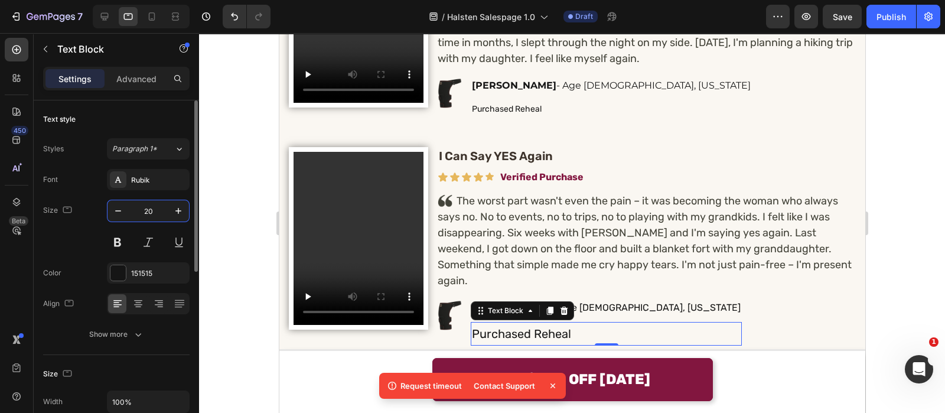
click at [148, 209] on input "20" at bounding box center [148, 210] width 39 height 21
type input "14"
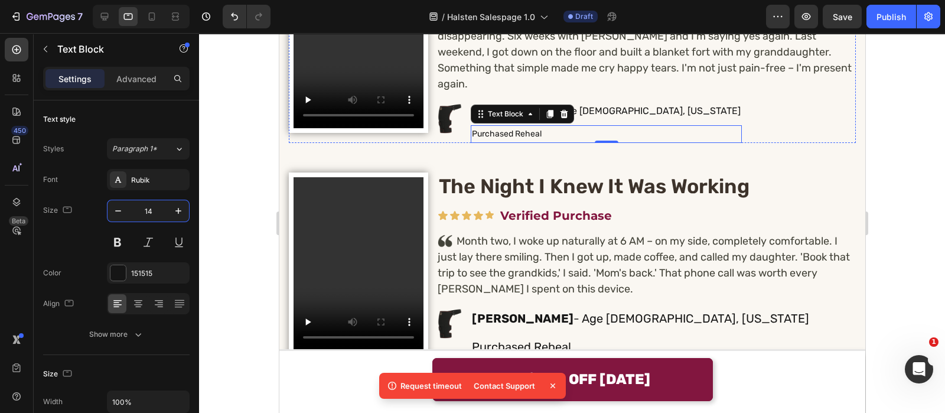
scroll to position [3116, 0]
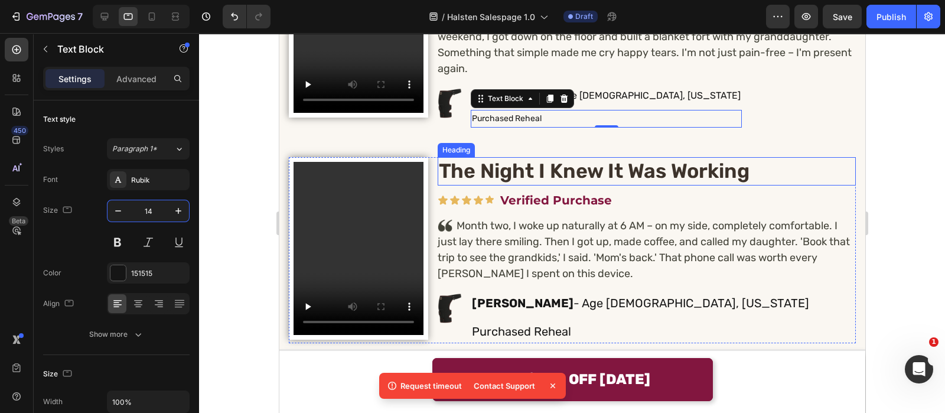
click at [480, 157] on h2 "The Night I Knew It Was Working" at bounding box center [646, 171] width 418 height 28
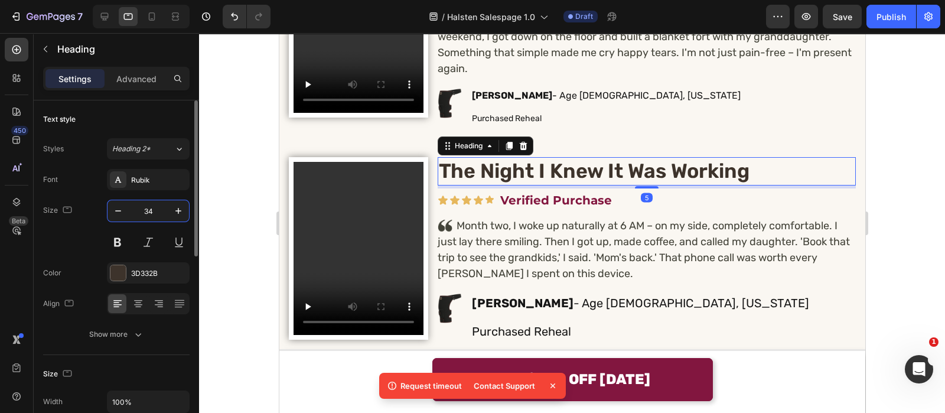
click at [163, 213] on input "34" at bounding box center [148, 210] width 39 height 21
type input "20"
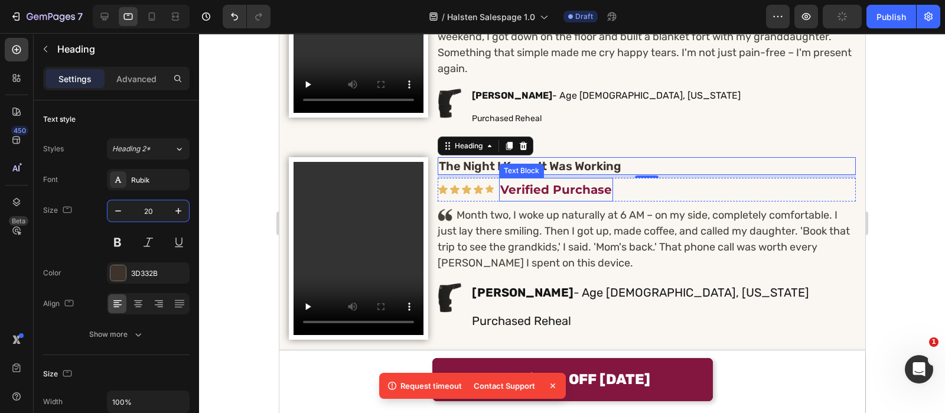
click at [590, 179] on p "Verified Purchase" at bounding box center [556, 189] width 112 height 21
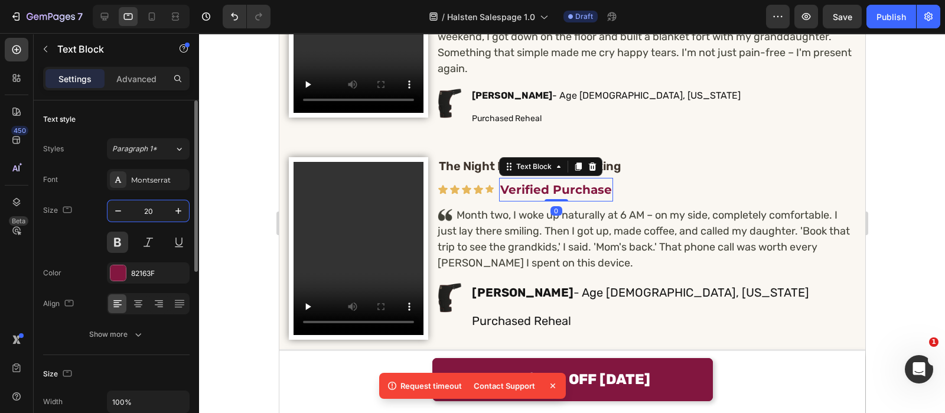
click at [155, 214] on input "20" at bounding box center [148, 210] width 39 height 21
type input "16"
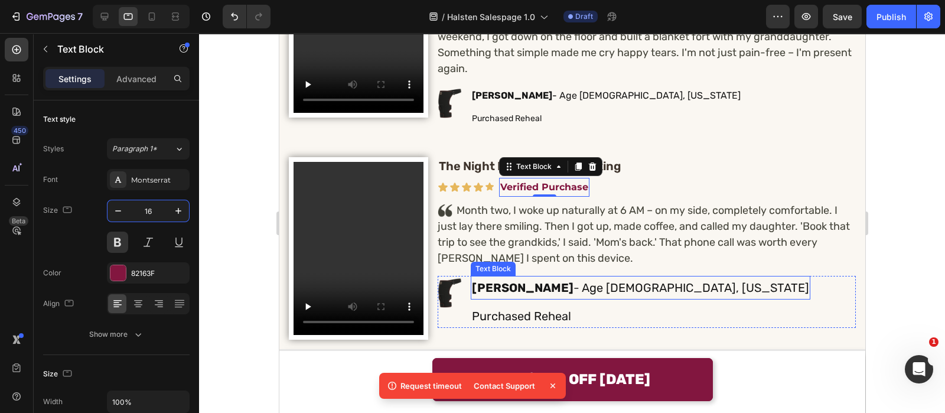
click at [504, 281] on strong "[PERSON_NAME]" at bounding box center [522, 288] width 102 height 14
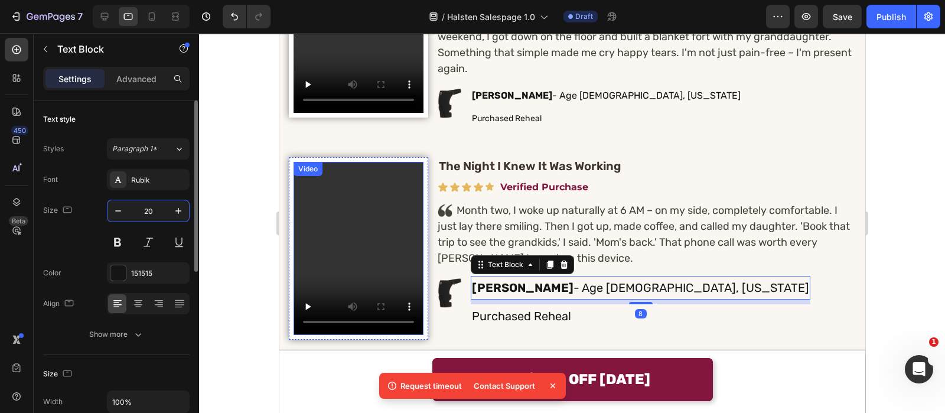
click at [152, 210] on input "20" at bounding box center [148, 210] width 39 height 21
type input "16"
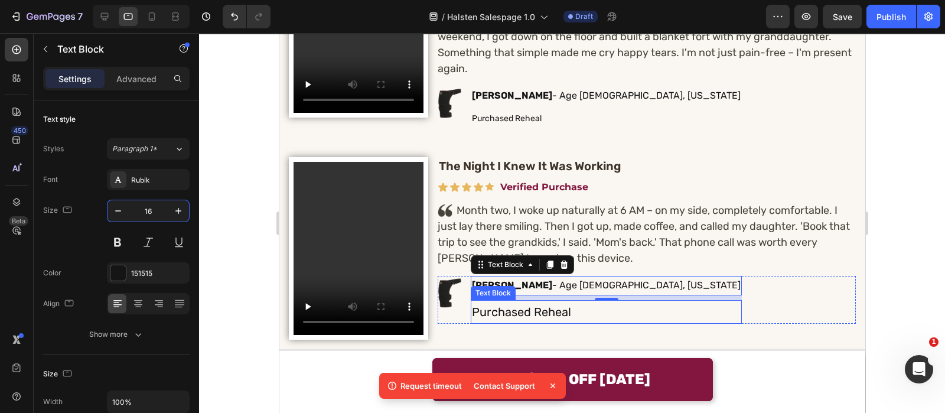
click at [506, 301] on p "Purchased Reheal" at bounding box center [605, 311] width 269 height 21
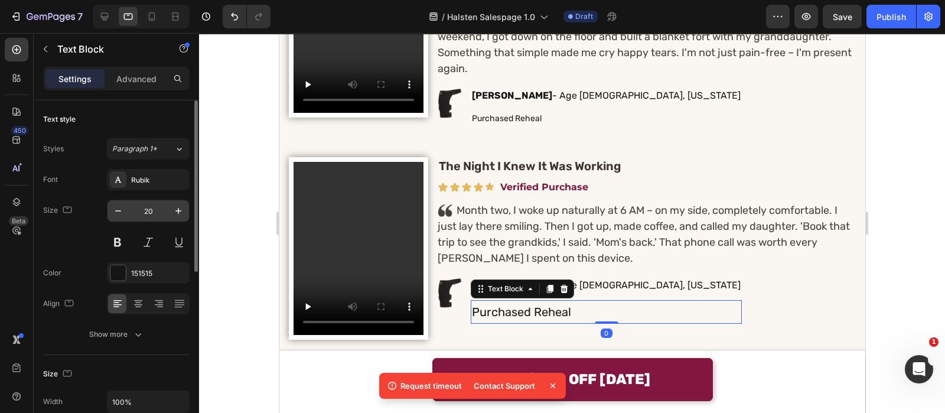
click at [158, 205] on input "20" at bounding box center [148, 210] width 39 height 21
type input "14"
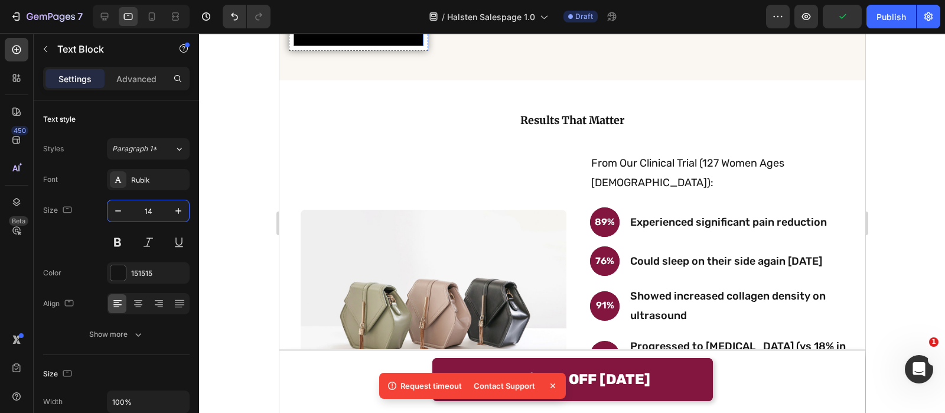
scroll to position [3405, 0]
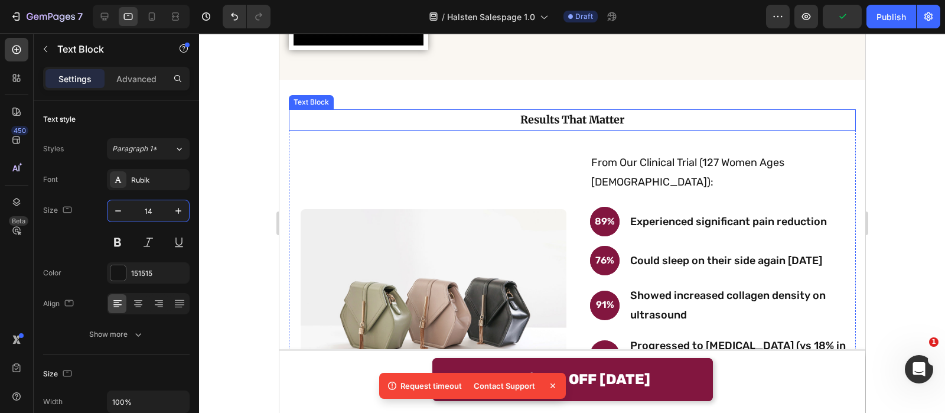
click at [581, 113] on strong "Results That Matter" at bounding box center [572, 120] width 104 height 14
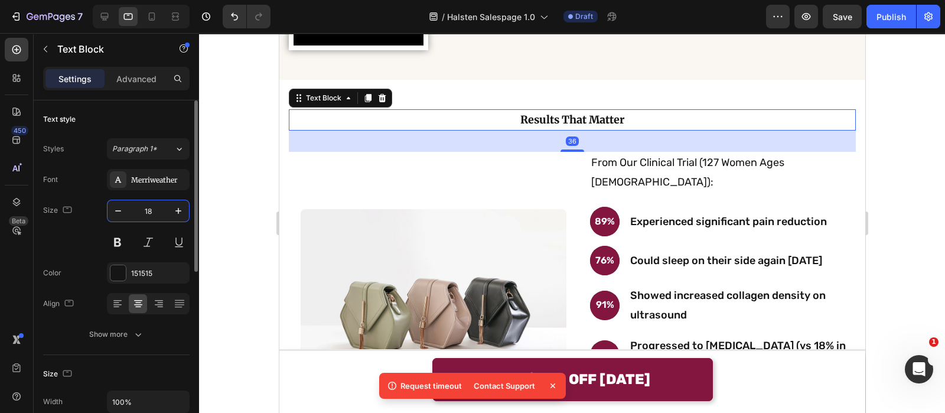
click at [159, 217] on input "18" at bounding box center [148, 210] width 39 height 21
type input "28"
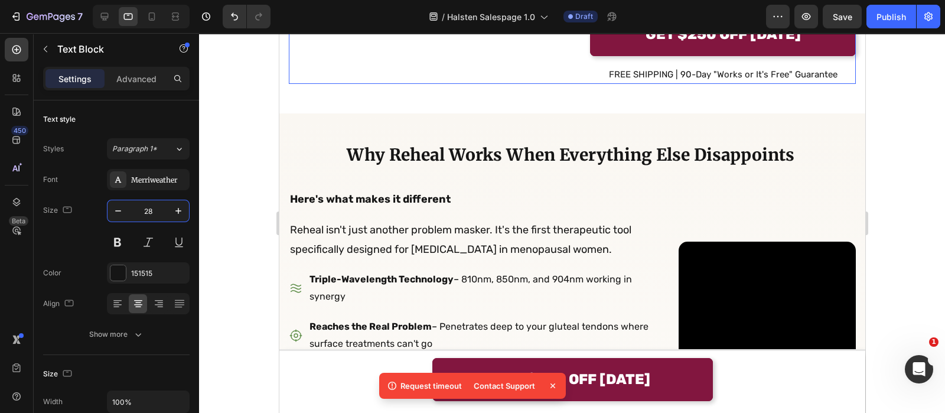
scroll to position [3787, 0]
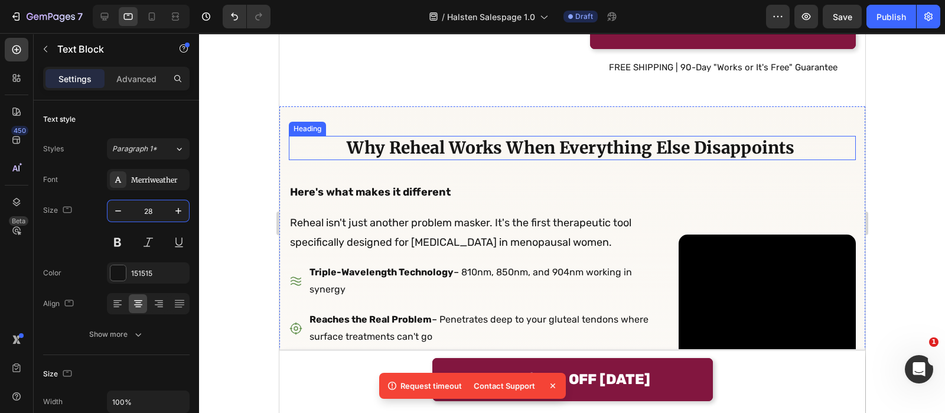
click at [445, 149] on h2 "Why Reheal Works When Everything Else Disappoints" at bounding box center [572, 148] width 454 height 24
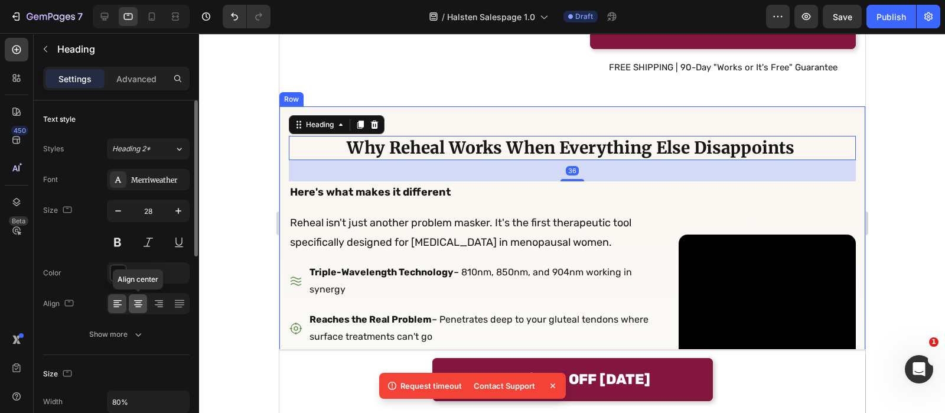
click at [141, 304] on icon at bounding box center [138, 304] width 8 height 1
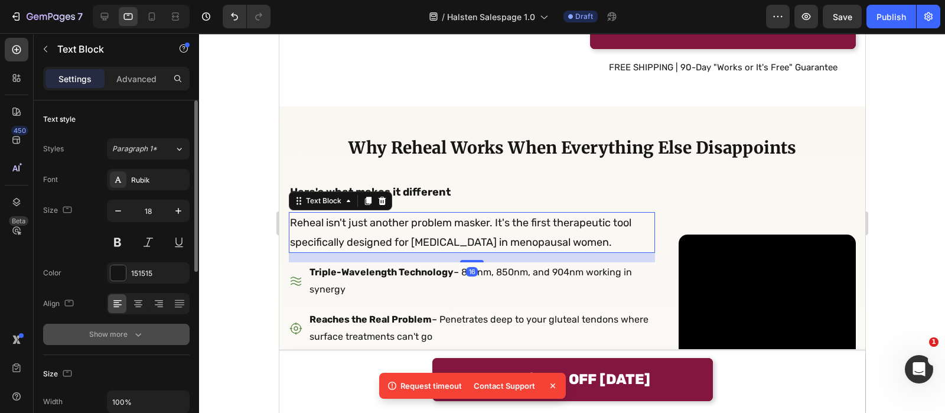
click at [140, 327] on button "Show more" at bounding box center [116, 334] width 146 height 21
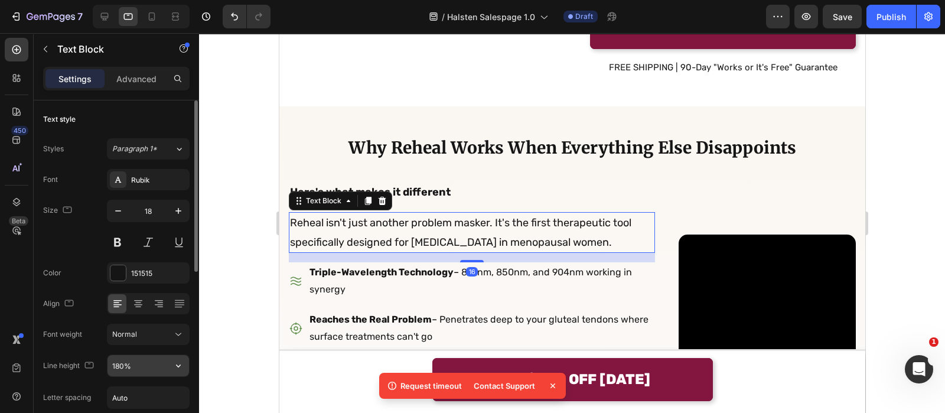
click at [140, 364] on input "180%" at bounding box center [149, 365] width 82 height 21
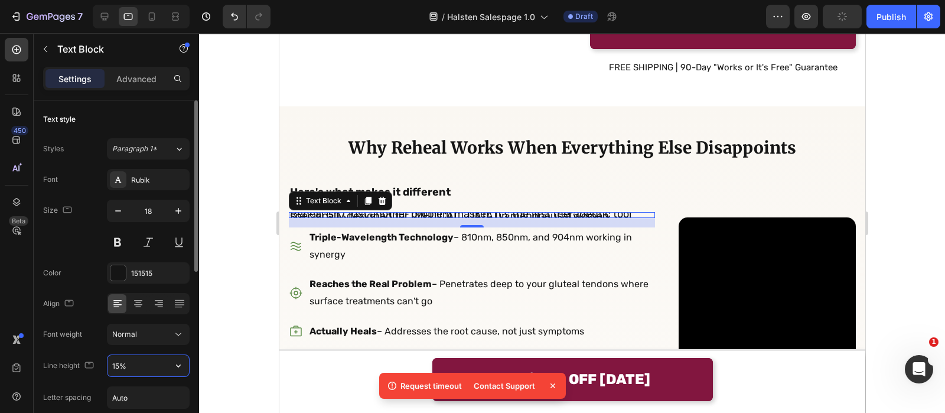
type input "150%"
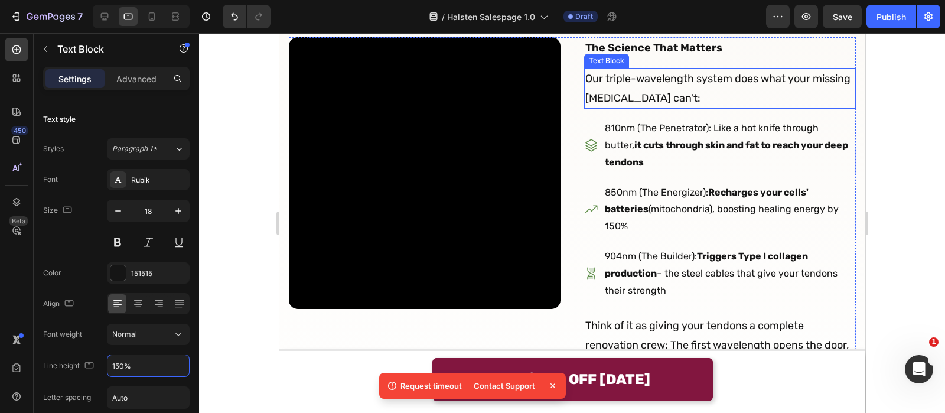
scroll to position [3886, 0]
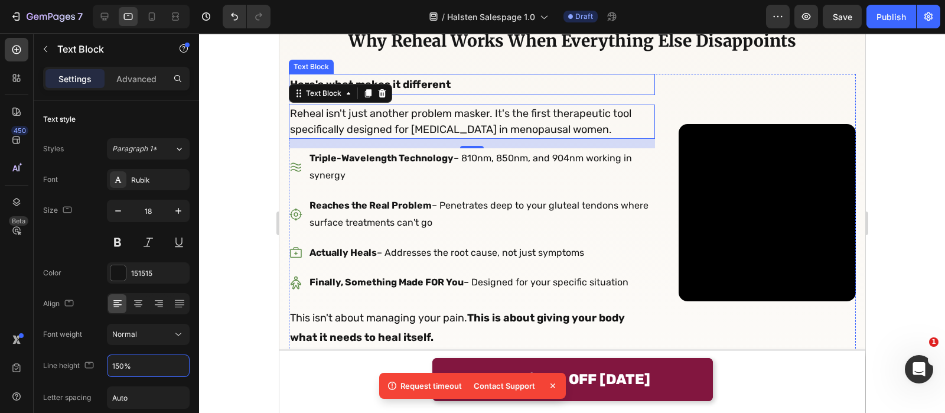
click at [422, 91] on strong "Here's what makes it different" at bounding box center [369, 84] width 161 height 13
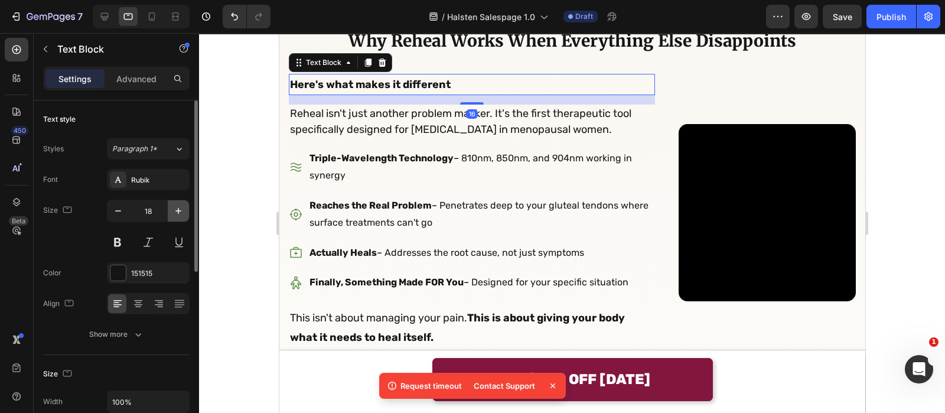
click at [182, 212] on icon "button" at bounding box center [178, 211] width 12 height 12
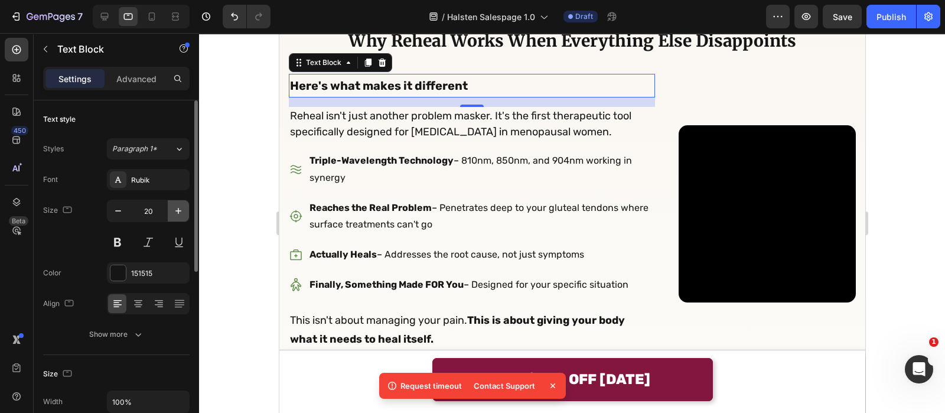
click at [182, 212] on icon "button" at bounding box center [178, 211] width 12 height 12
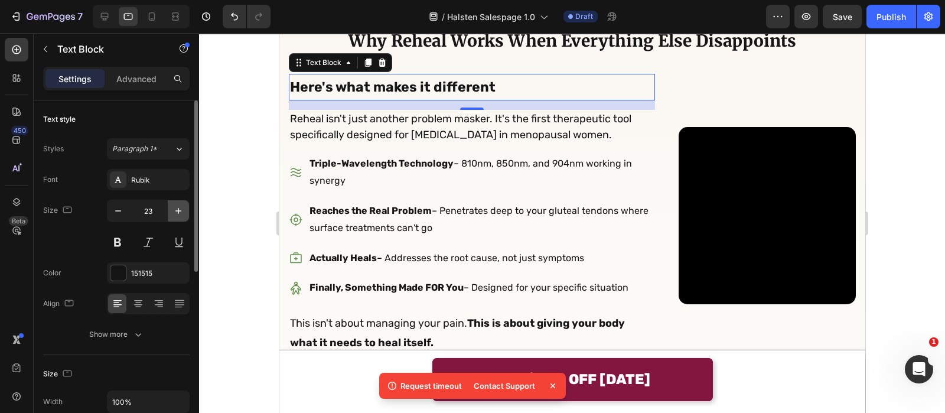
click at [182, 212] on icon "button" at bounding box center [178, 211] width 12 height 12
type input "24"
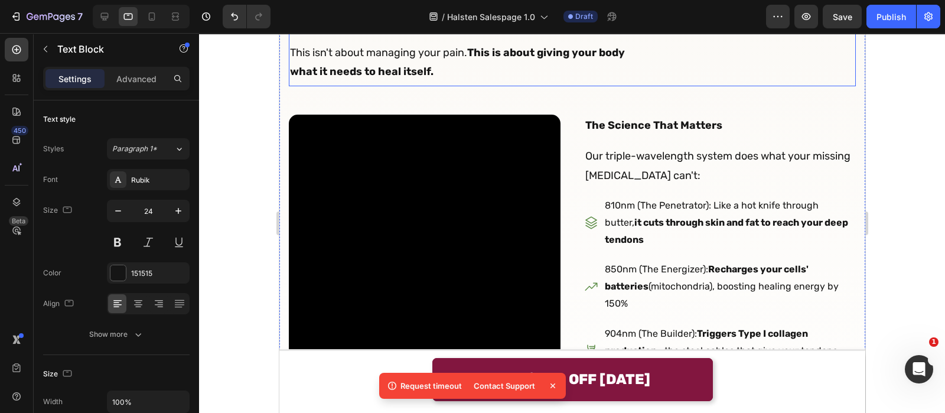
scroll to position [4161, 0]
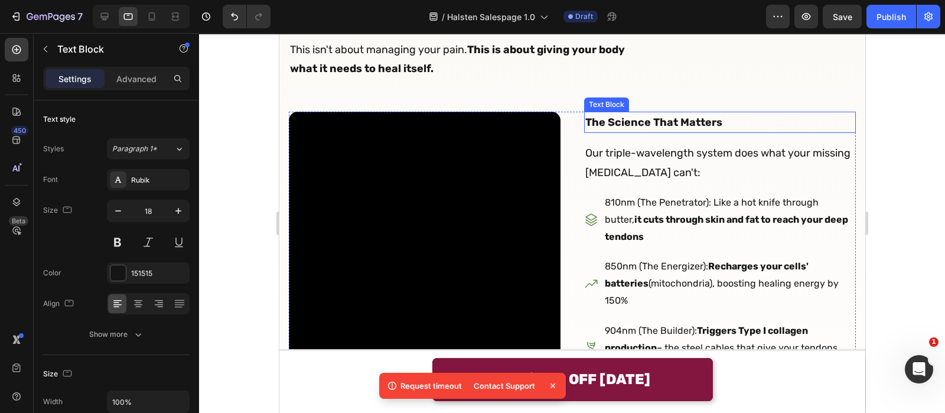
click at [660, 129] on strong "The Science That Matters" at bounding box center [653, 122] width 137 height 13
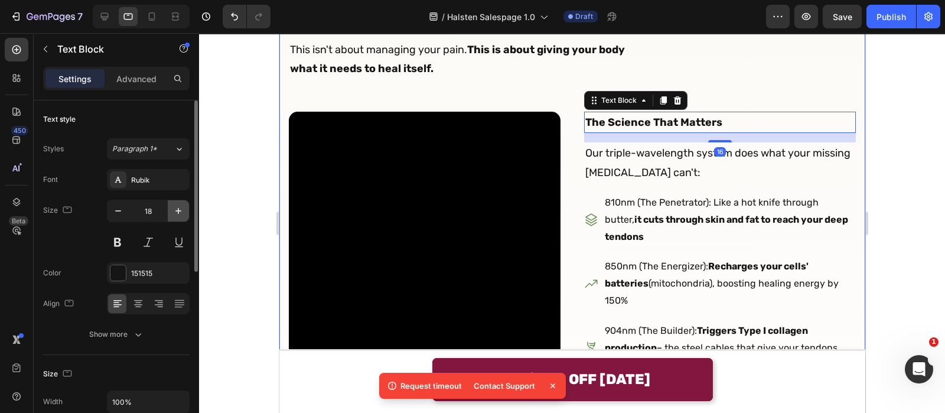
click at [183, 210] on icon "button" at bounding box center [178, 211] width 12 height 12
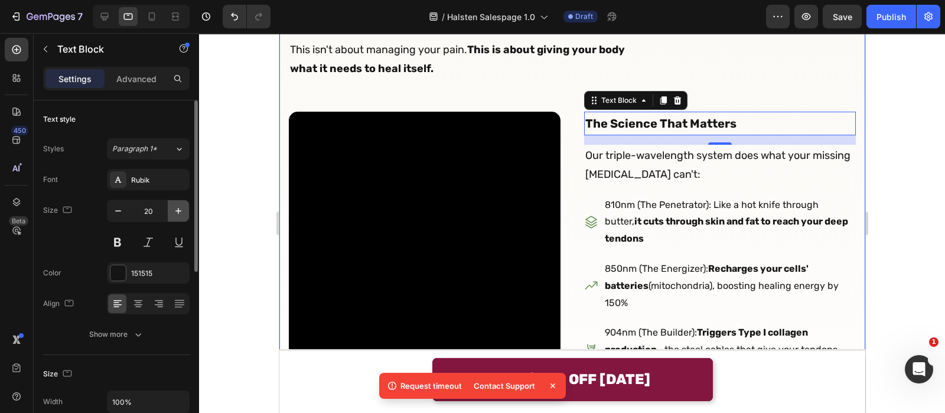
click at [183, 210] on icon "button" at bounding box center [178, 211] width 12 height 12
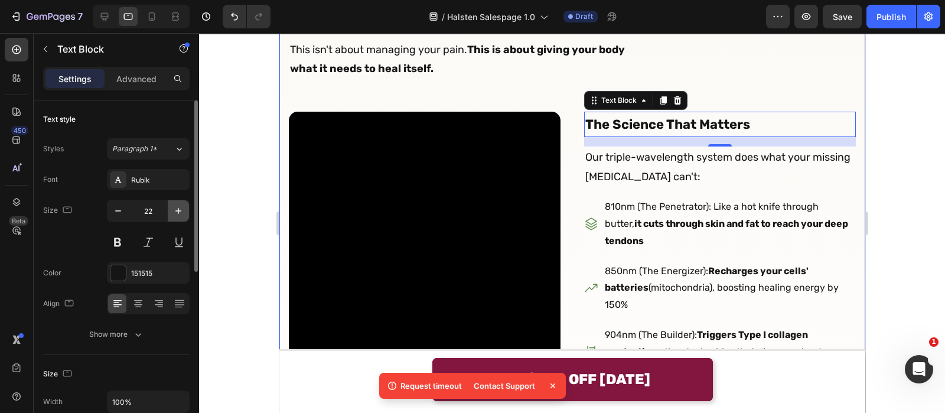
click at [183, 210] on icon "button" at bounding box center [178, 211] width 12 height 12
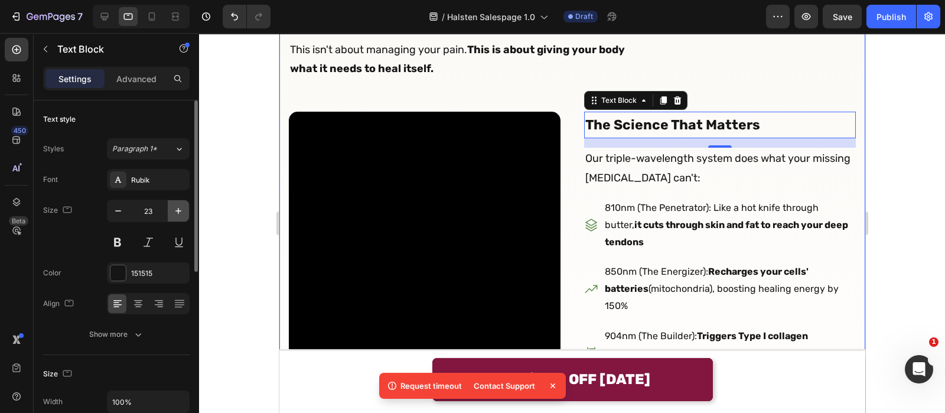
click at [183, 210] on icon "button" at bounding box center [178, 211] width 12 height 12
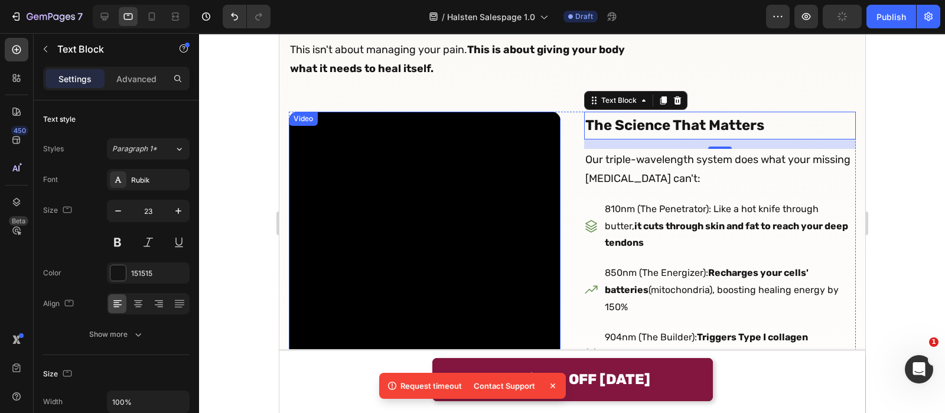
type input "24"
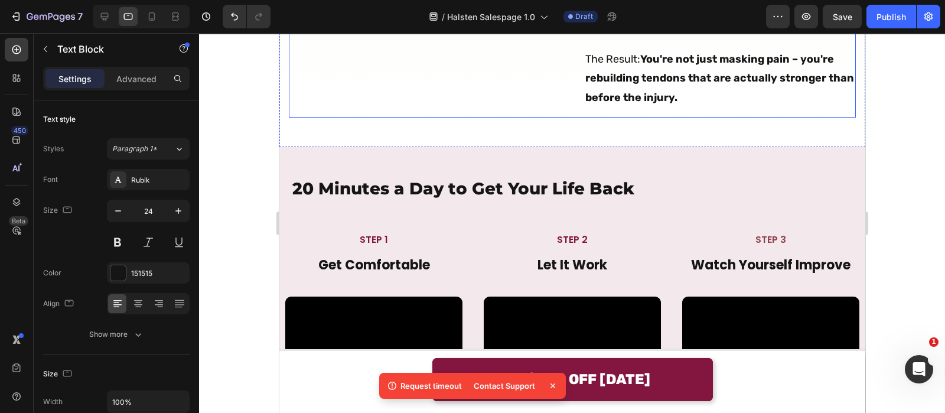
scroll to position [4670, 0]
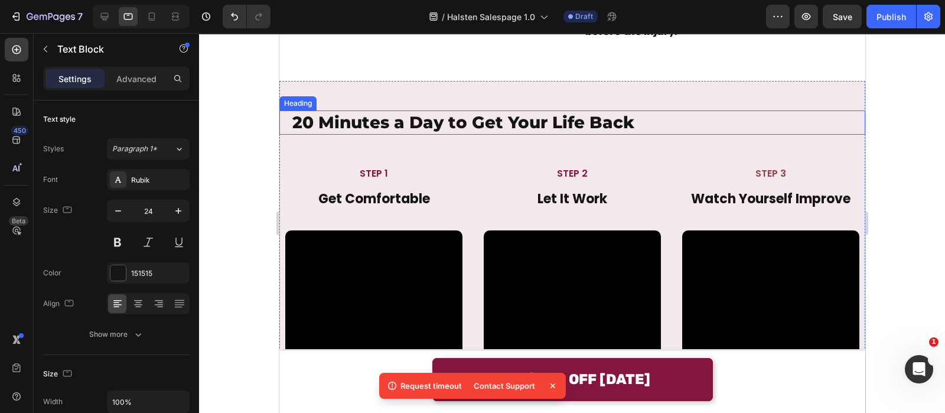
click at [446, 134] on h2 "20 Minutes a Day to Get Your Life Back" at bounding box center [578, 122] width 574 height 24
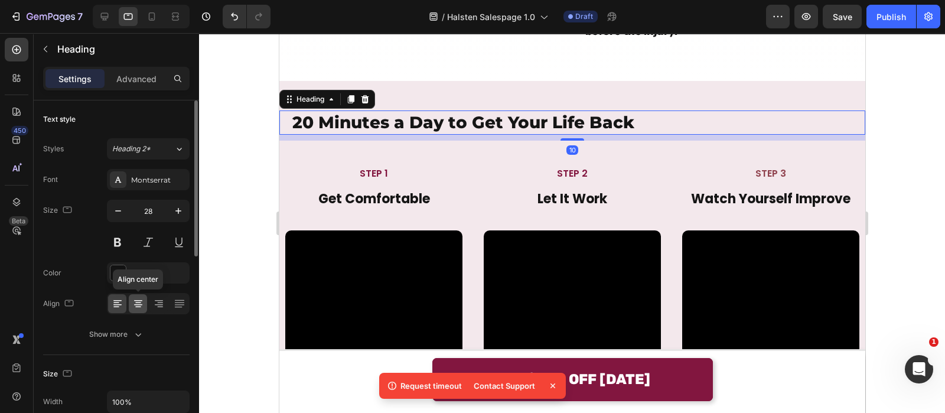
click at [132, 302] on icon at bounding box center [138, 304] width 12 height 12
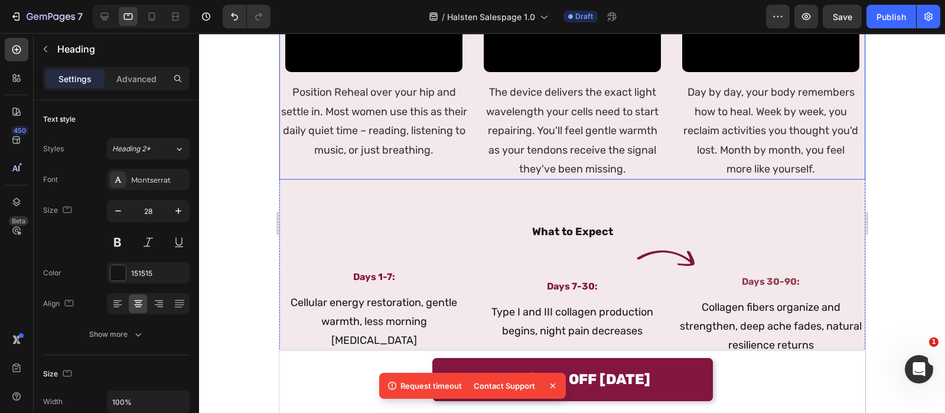
scroll to position [5123, 0]
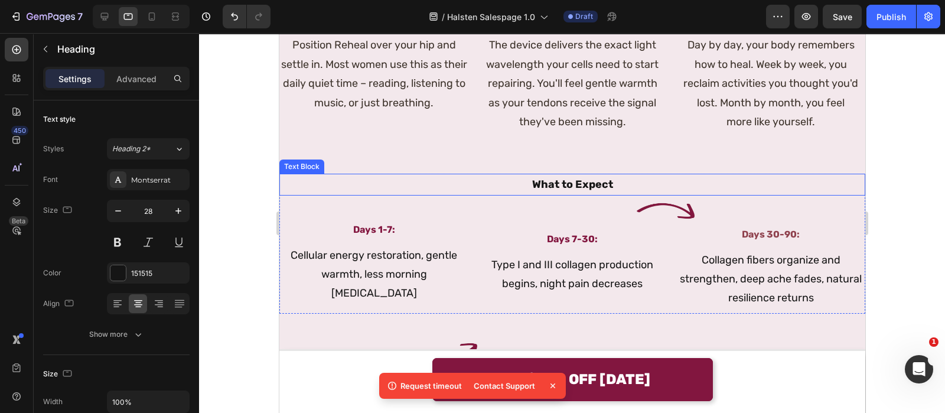
click at [545, 178] on strong "What to Expect" at bounding box center [572, 184] width 81 height 13
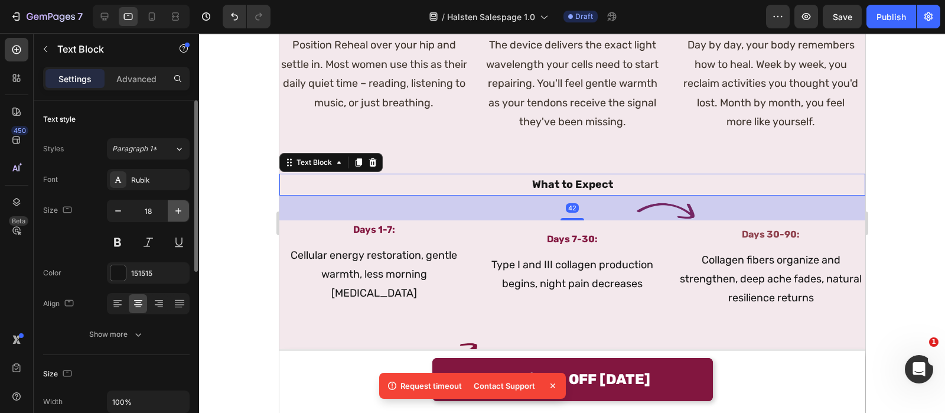
click at [184, 214] on icon "button" at bounding box center [178, 211] width 12 height 12
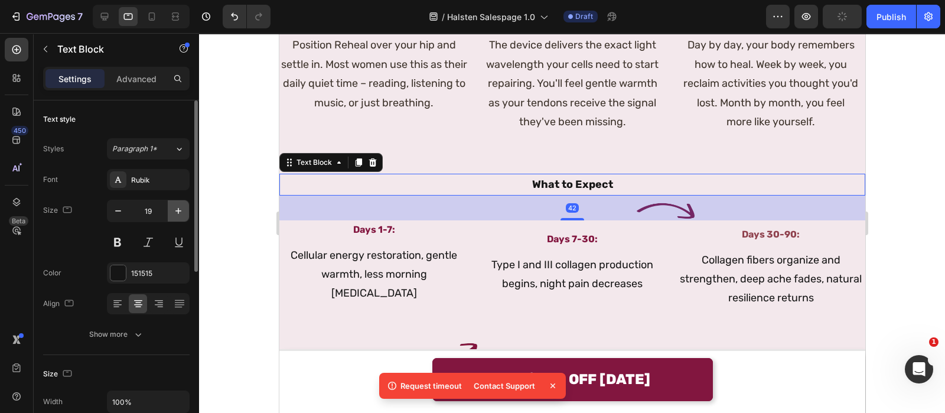
click at [184, 214] on icon "button" at bounding box center [178, 211] width 12 height 12
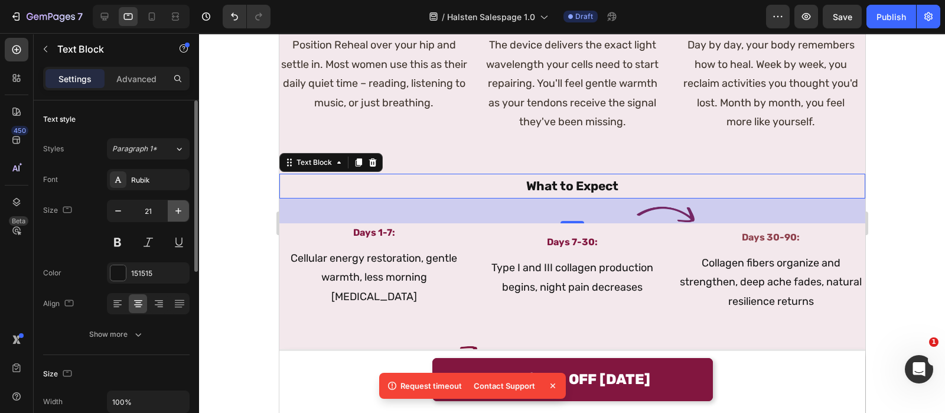
click at [184, 214] on icon "button" at bounding box center [178, 211] width 12 height 12
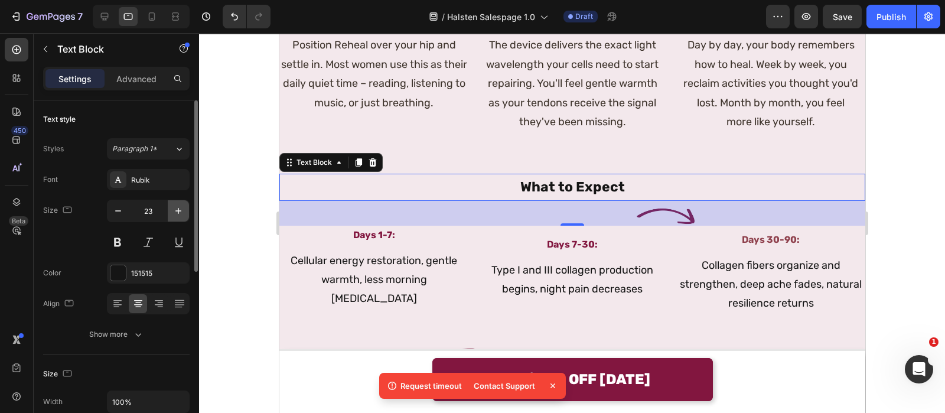
click at [184, 214] on icon "button" at bounding box center [178, 211] width 12 height 12
type input "24"
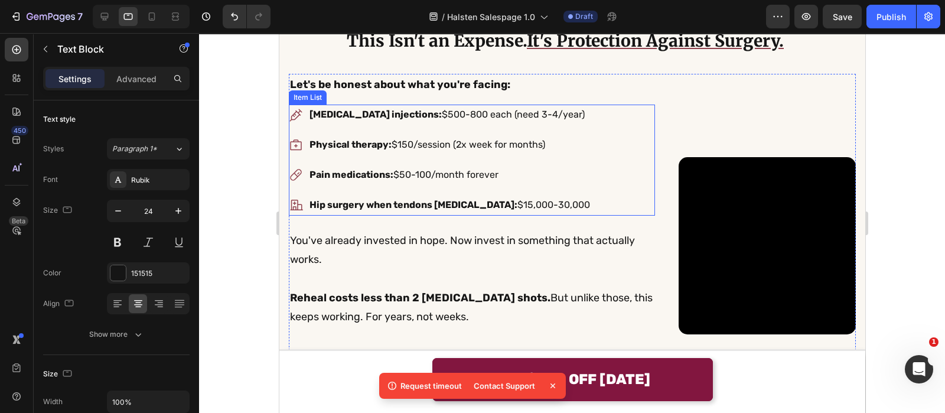
scroll to position [5674, 0]
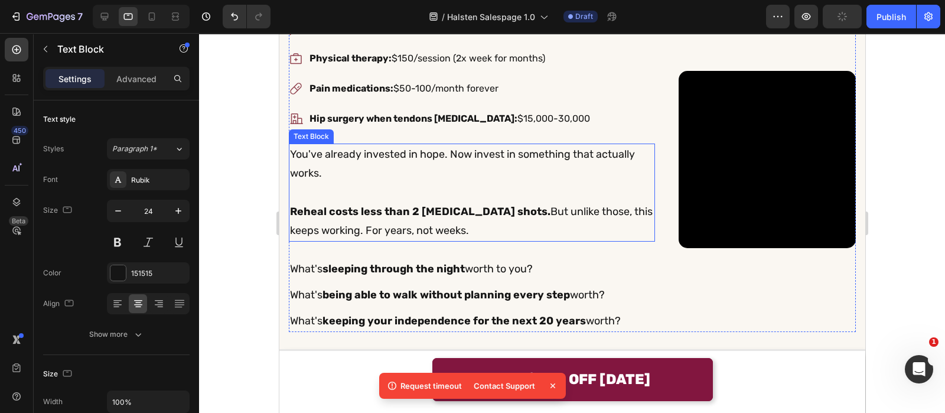
click at [426, 239] on p "Reheal costs less than 2 cortisone shots. But unlike those, this keeps working.…" at bounding box center [471, 221] width 364 height 38
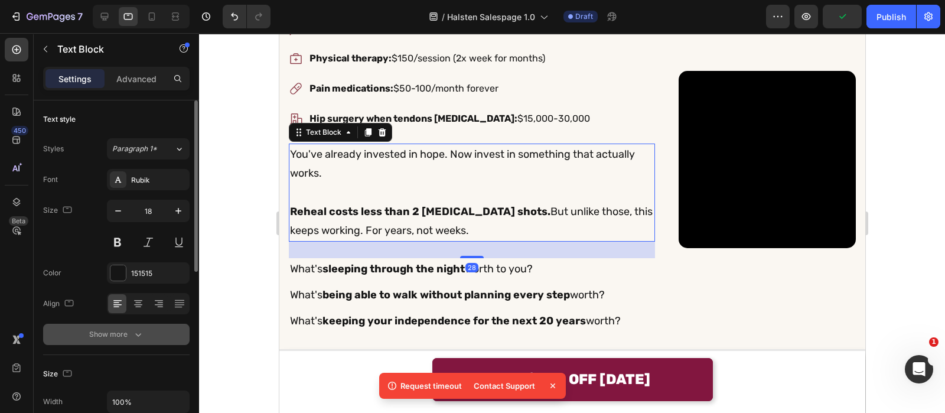
click at [149, 333] on button "Show more" at bounding box center [116, 334] width 146 height 21
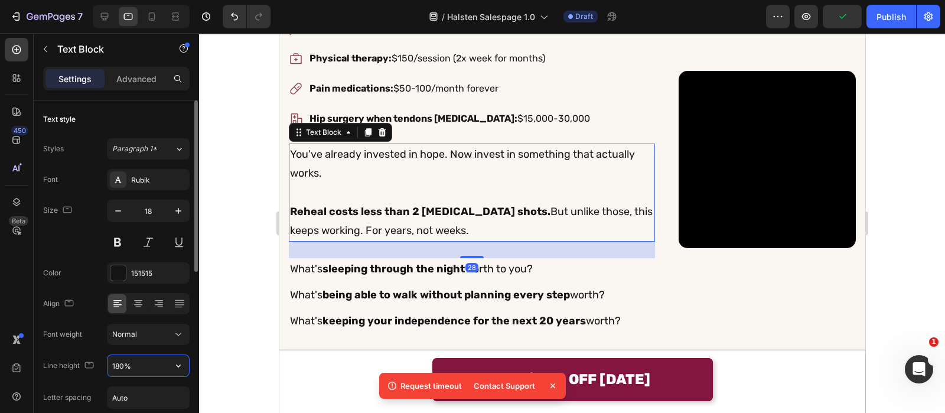
click at [138, 364] on input "180%" at bounding box center [149, 365] width 82 height 21
type input "1%"
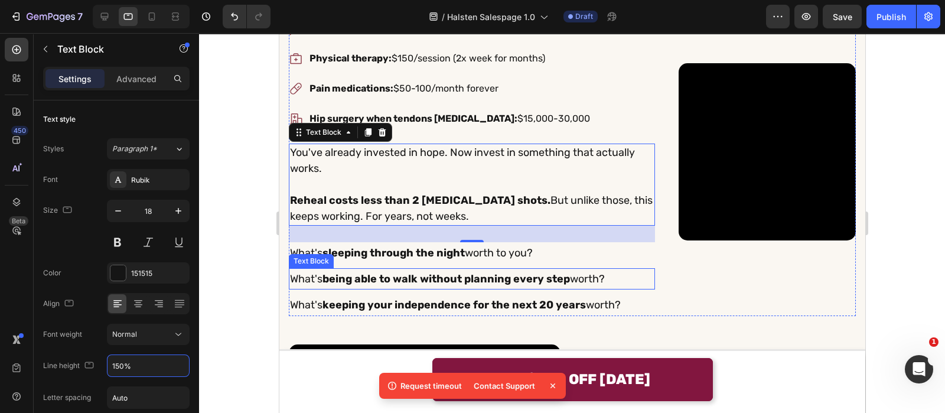
click at [336, 285] on strong "being able to" at bounding box center [356, 278] width 68 height 13
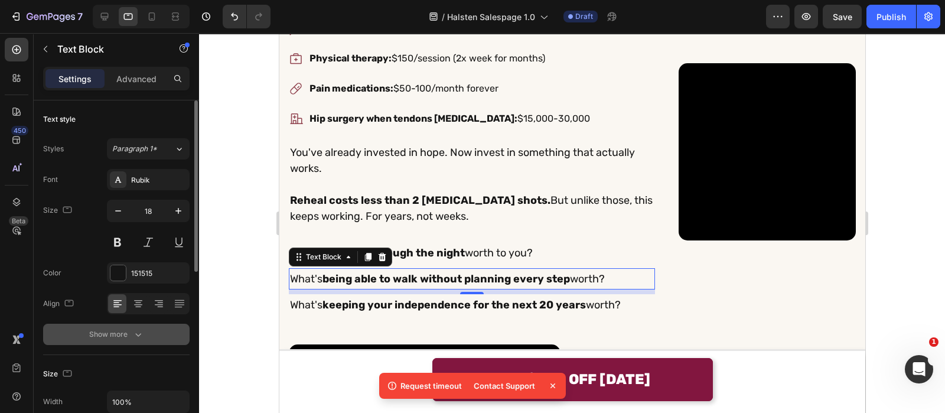
click at [158, 331] on button "Show more" at bounding box center [116, 334] width 146 height 21
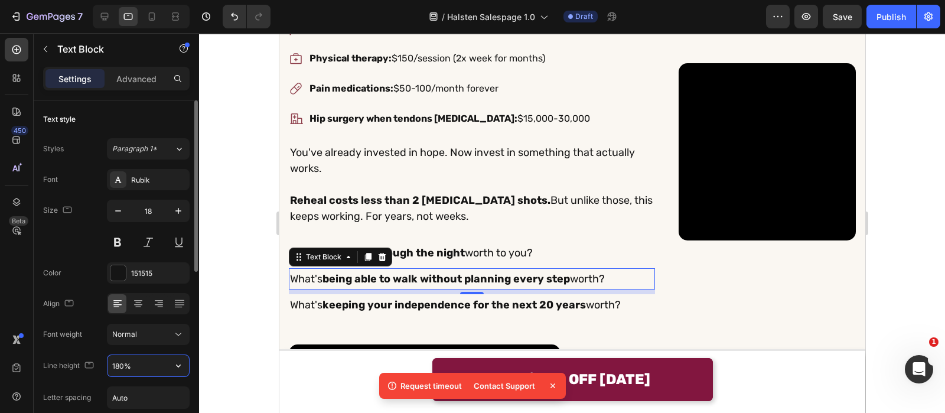
click at [137, 366] on input "180%" at bounding box center [149, 365] width 82 height 21
type input "150%"
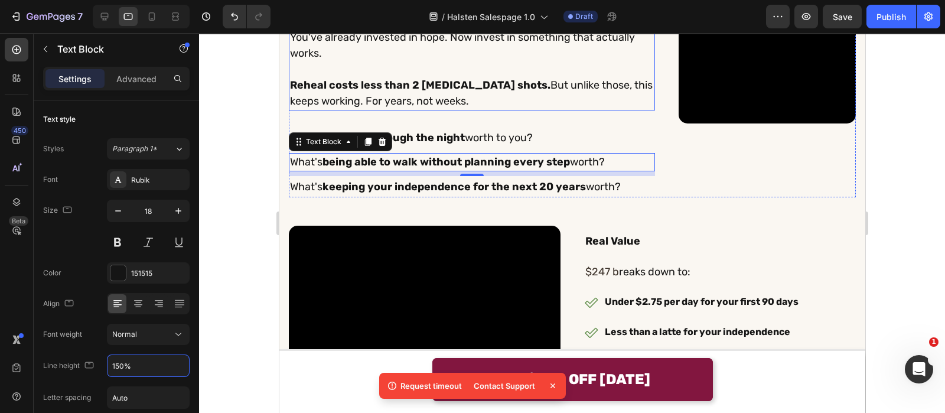
scroll to position [5790, 0]
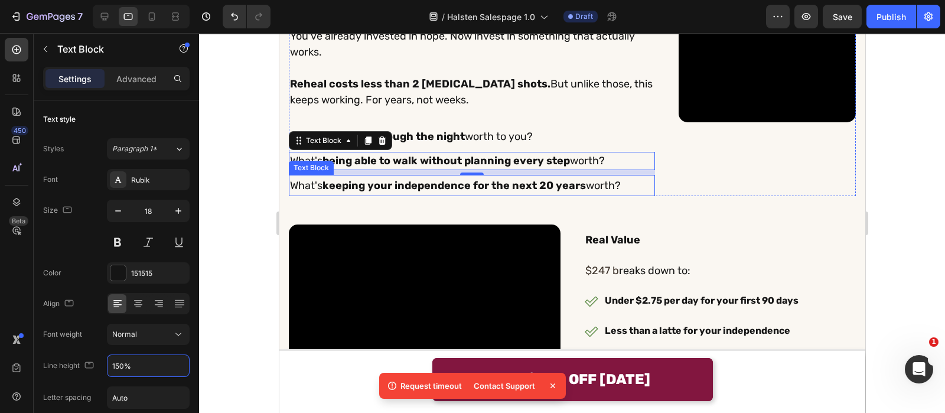
click at [398, 192] on strong "keeping your independence for the next 20 years" at bounding box center [453, 185] width 263 height 13
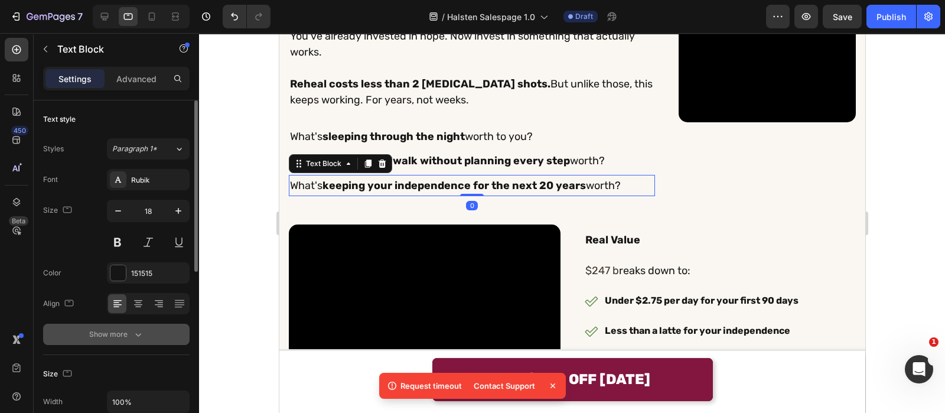
click at [137, 329] on icon "button" at bounding box center [138, 334] width 12 height 12
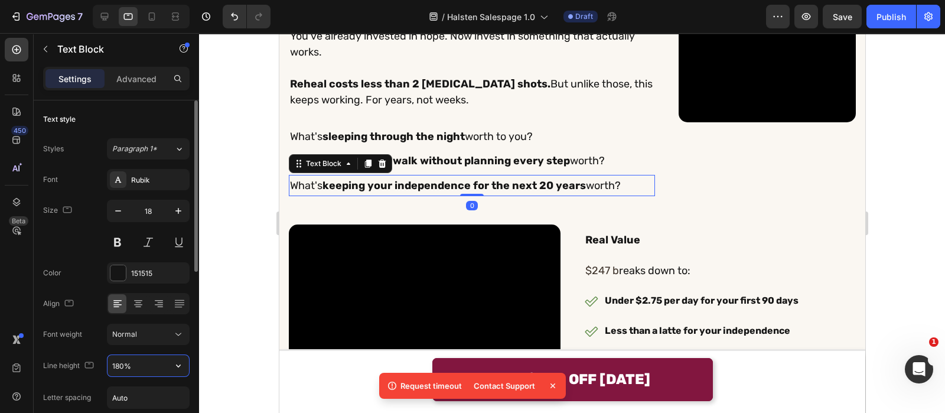
click at [145, 364] on input "180%" at bounding box center [149, 365] width 82 height 21
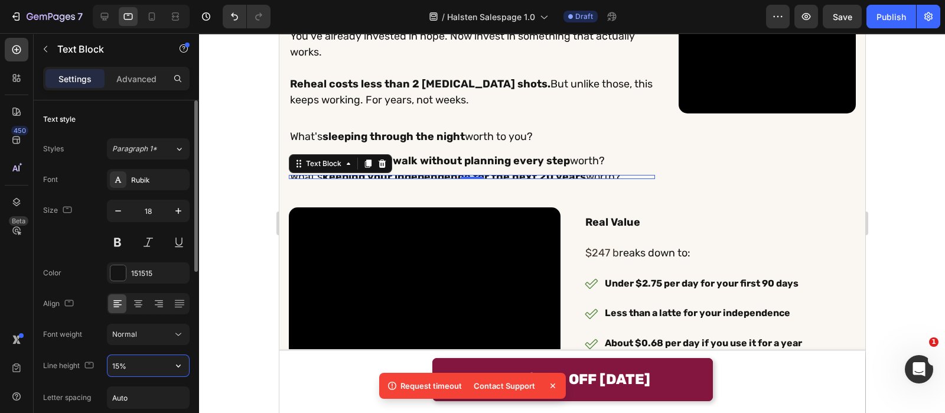
type input "150%"
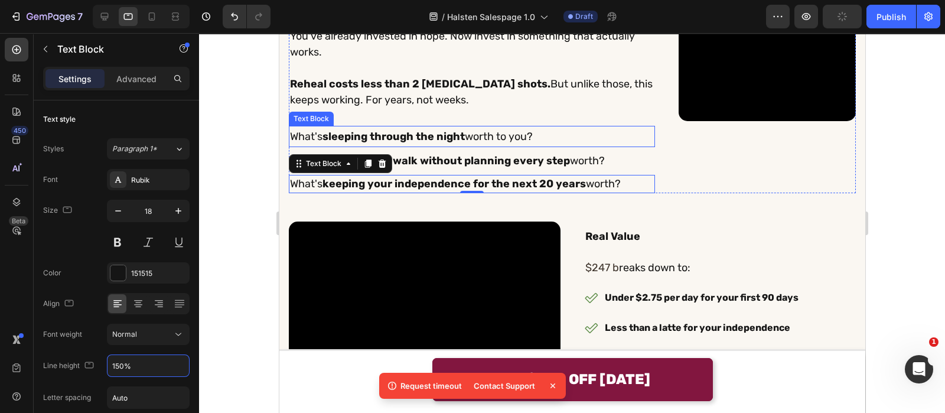
click at [338, 146] on p "What's sleeping through the night worth to you?" at bounding box center [471, 136] width 364 height 19
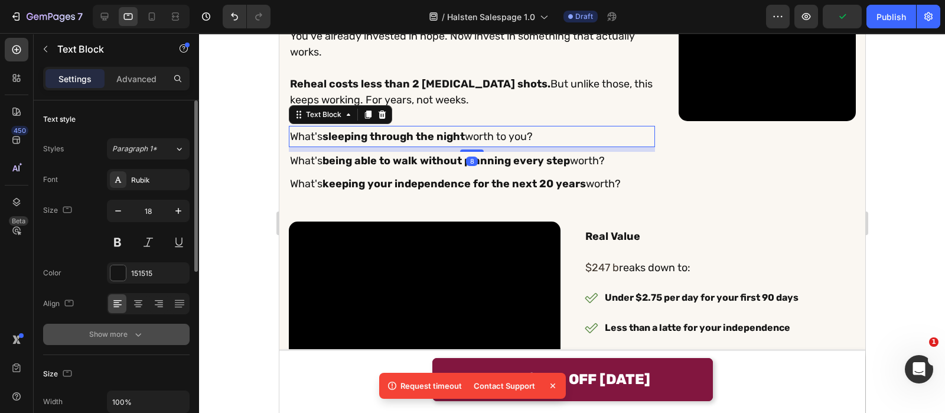
drag, startPoint x: 146, startPoint y: 344, endPoint x: 150, endPoint y: 338, distance: 7.4
click at [150, 338] on button "Show more" at bounding box center [116, 334] width 146 height 21
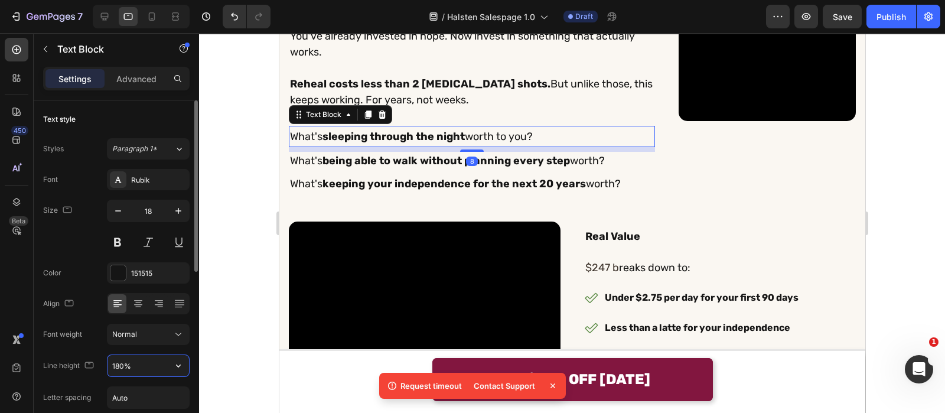
click at [136, 369] on input "180%" at bounding box center [149, 365] width 82 height 21
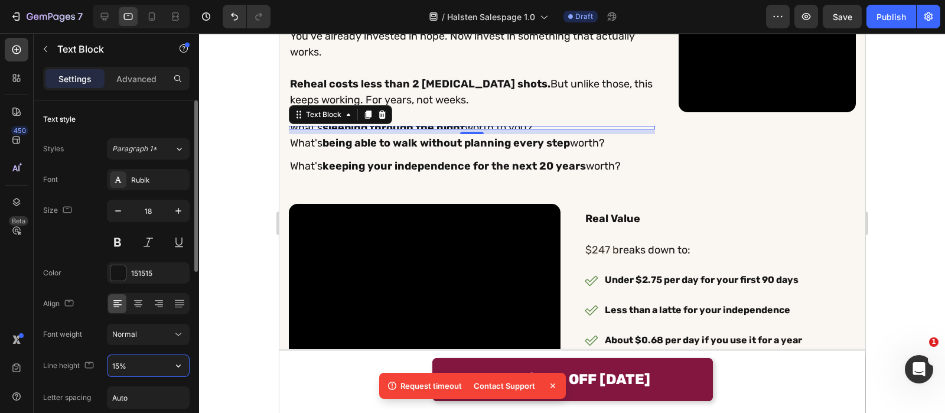
type input "150%"
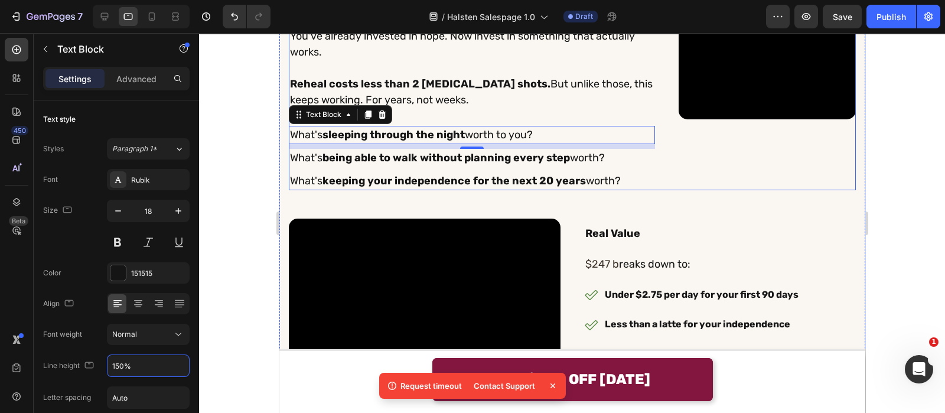
scroll to position [5982, 0]
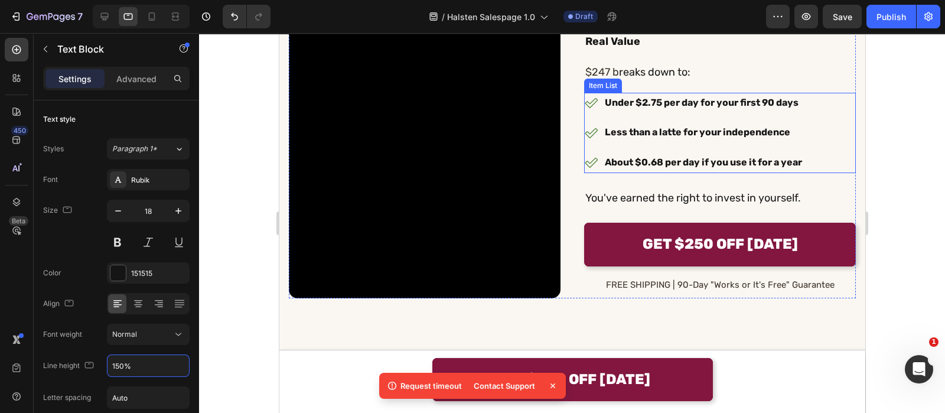
click at [640, 161] on div "Under $2.75 per day for your first 90 days Less than a latte for your independe…" at bounding box center [694, 133] width 220 height 80
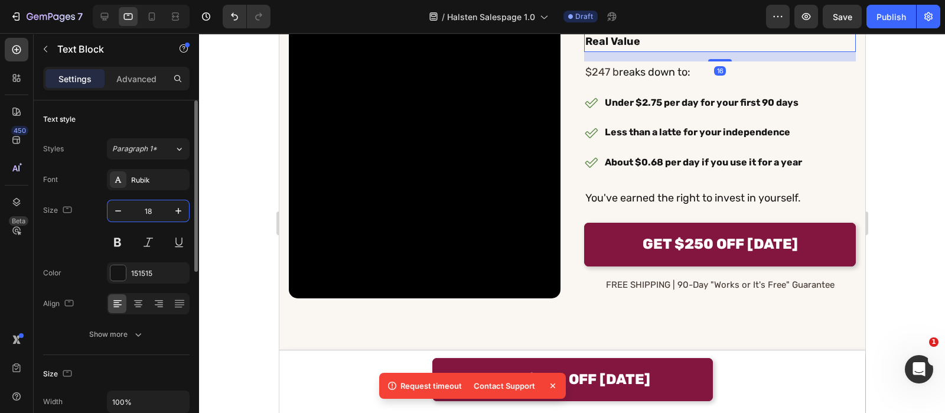
click at [154, 214] on input "18" at bounding box center [148, 210] width 39 height 21
type input "24"
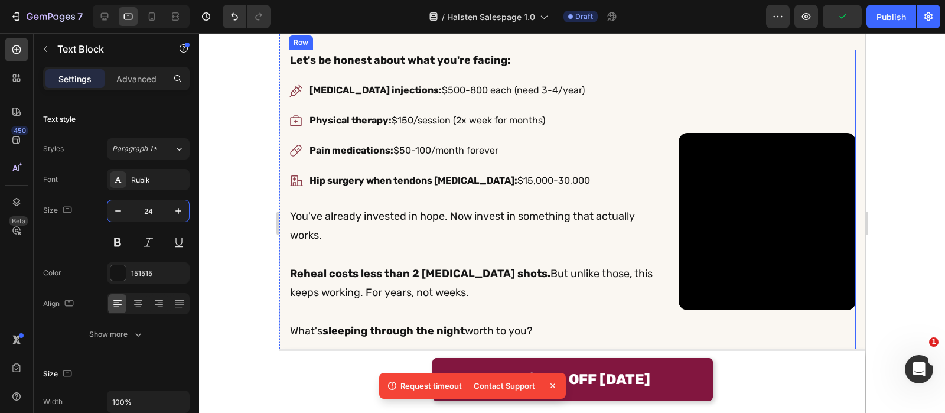
scroll to position [6380, 0]
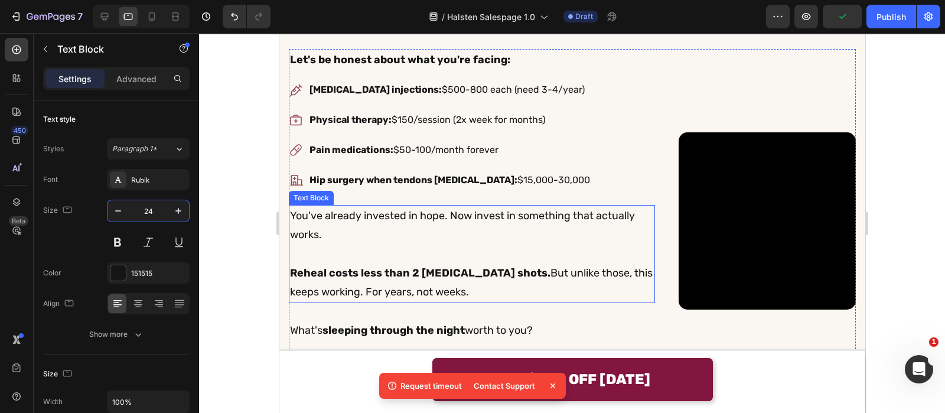
click at [388, 222] on p "You've already invested in hope. Now invest in something that actually works." at bounding box center [471, 225] width 364 height 38
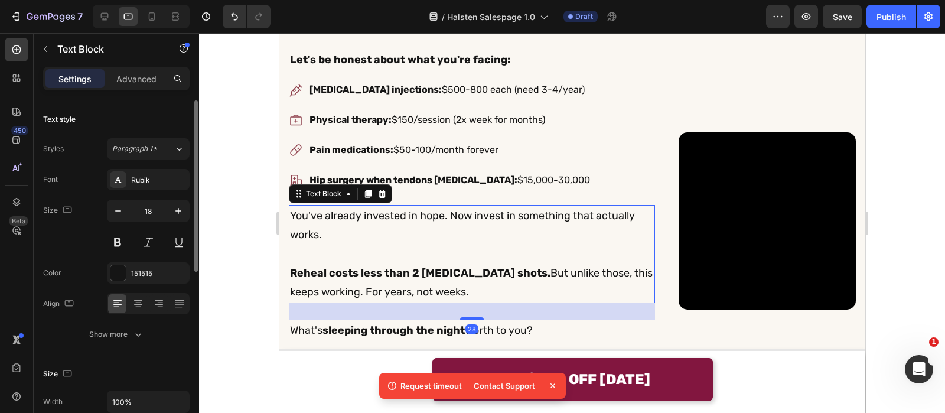
click at [128, 341] on button "Show more" at bounding box center [116, 334] width 146 height 21
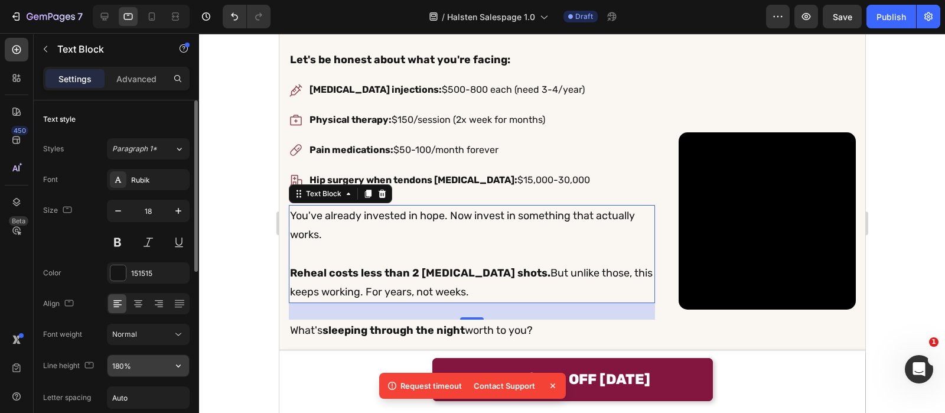
click at [133, 363] on input "180%" at bounding box center [149, 365] width 82 height 21
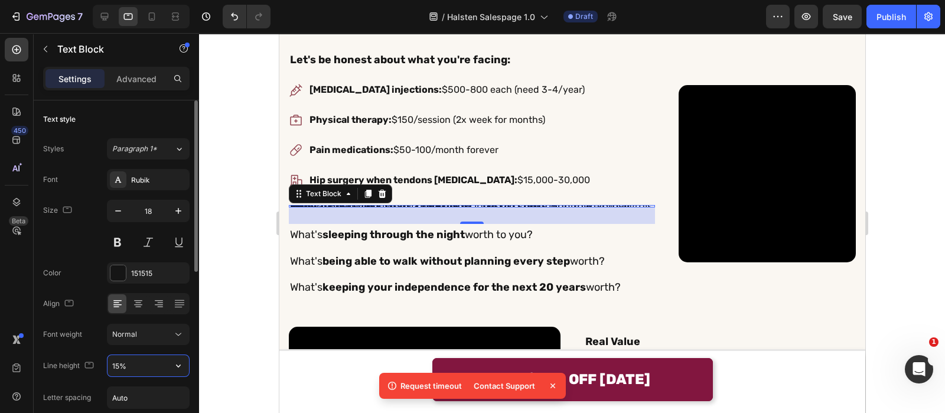
type input "150%"
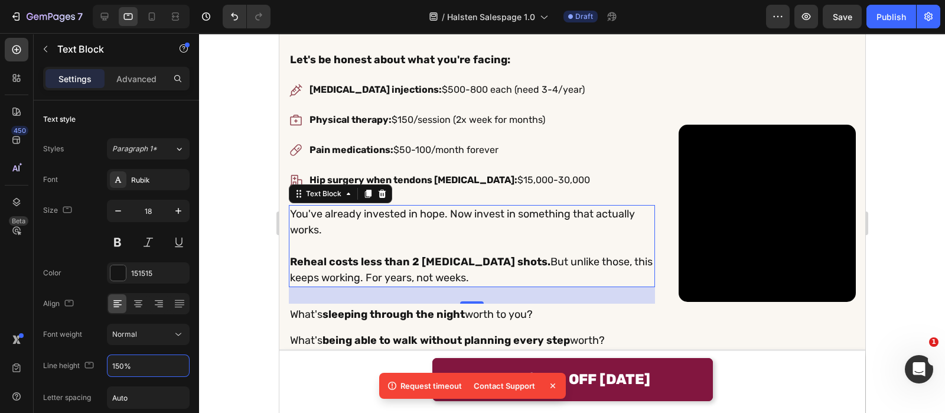
scroll to position [6478, 0]
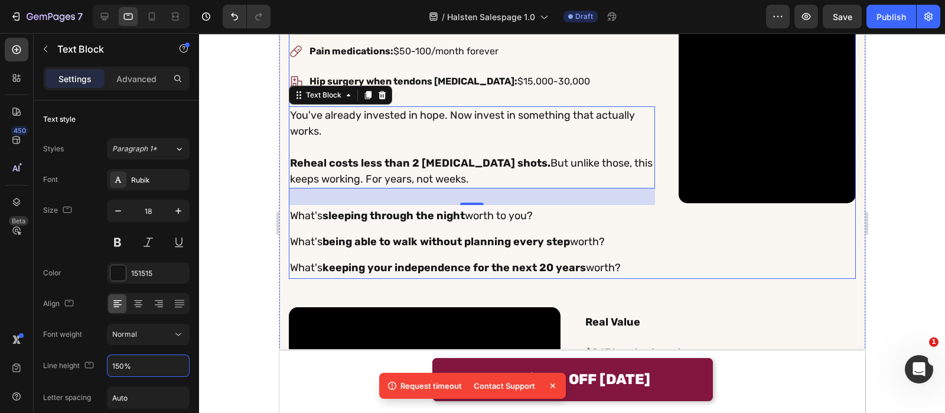
click at [397, 241] on div "Let's be honest about what you're facing: Text Block Cortisone injections: $500…" at bounding box center [471, 114] width 366 height 328
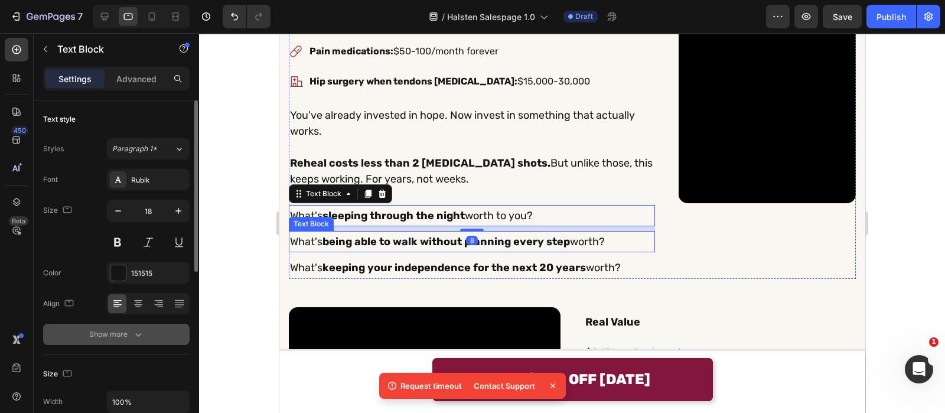
click at [137, 331] on icon "button" at bounding box center [138, 334] width 12 height 12
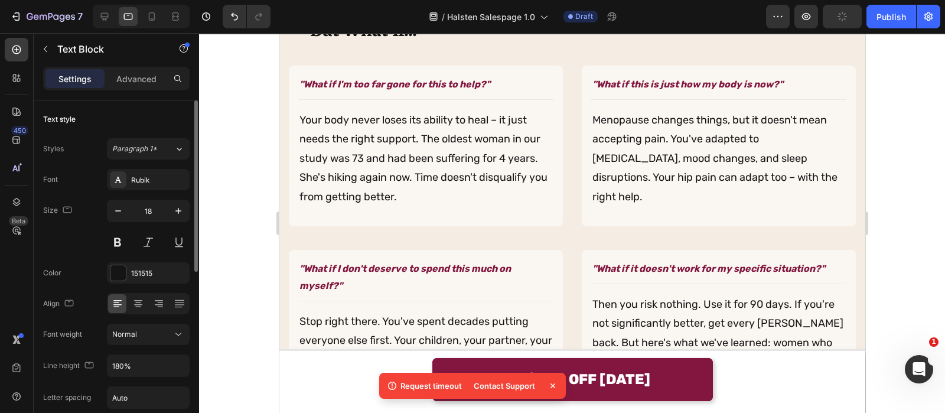
scroll to position [7051, 0]
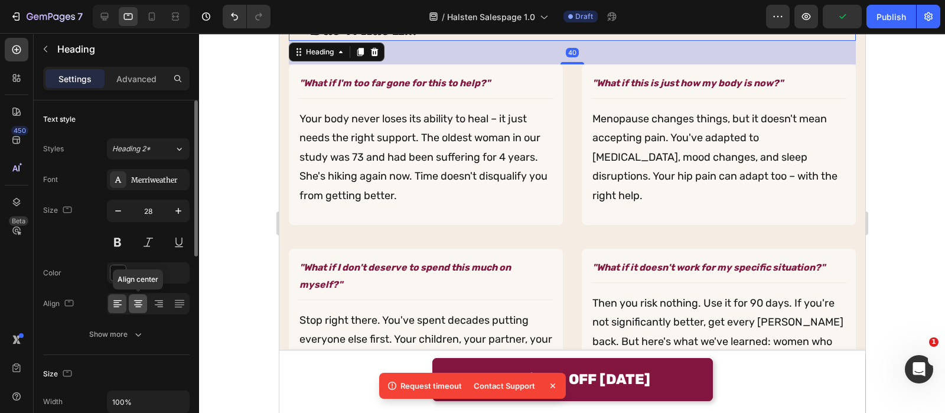
click at [133, 307] on icon at bounding box center [138, 304] width 12 height 12
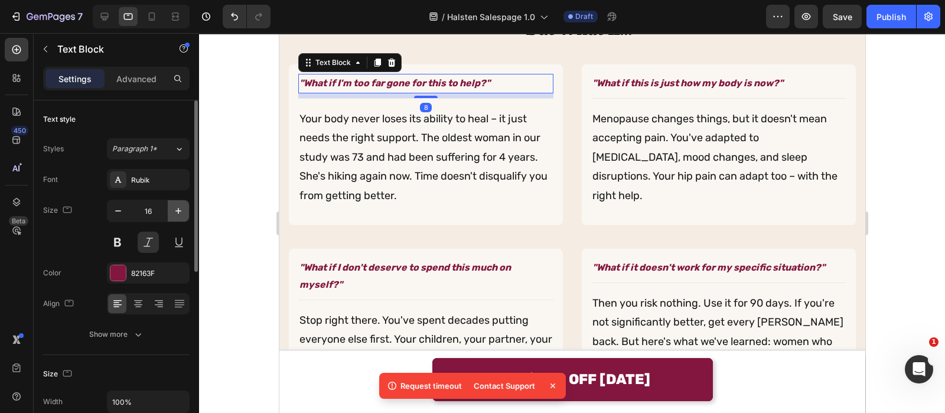
click at [178, 219] on button "button" at bounding box center [178, 210] width 21 height 21
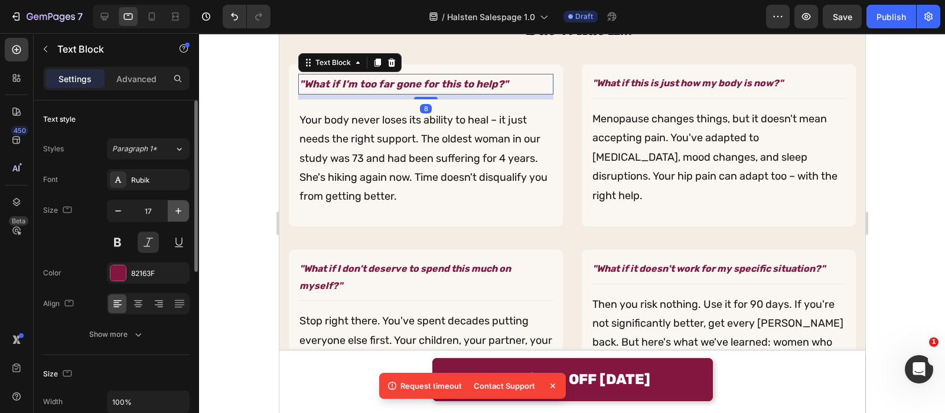
click at [178, 219] on button "button" at bounding box center [178, 210] width 21 height 21
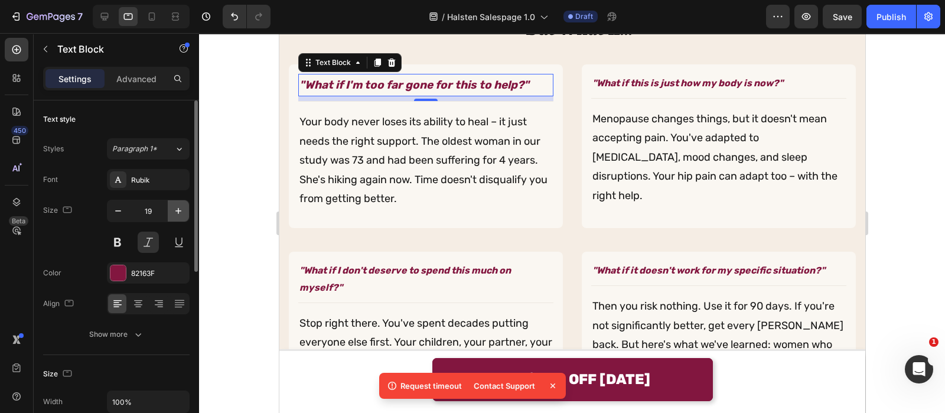
type input "20"
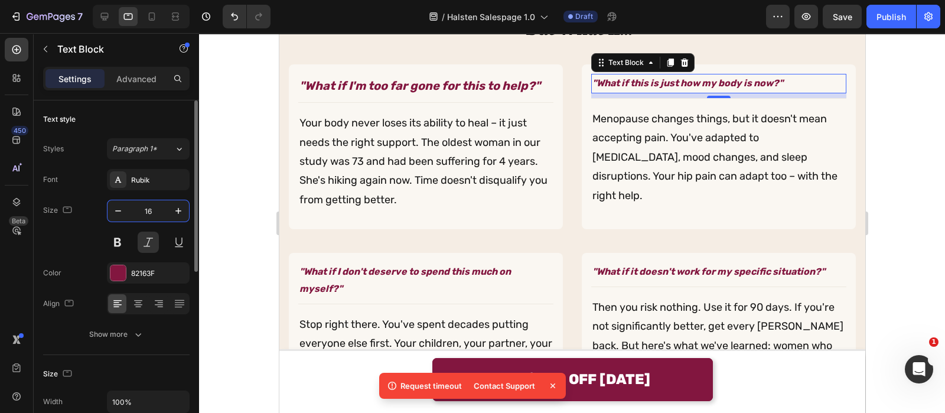
click at [162, 209] on input "16" at bounding box center [148, 210] width 39 height 21
type input "20"
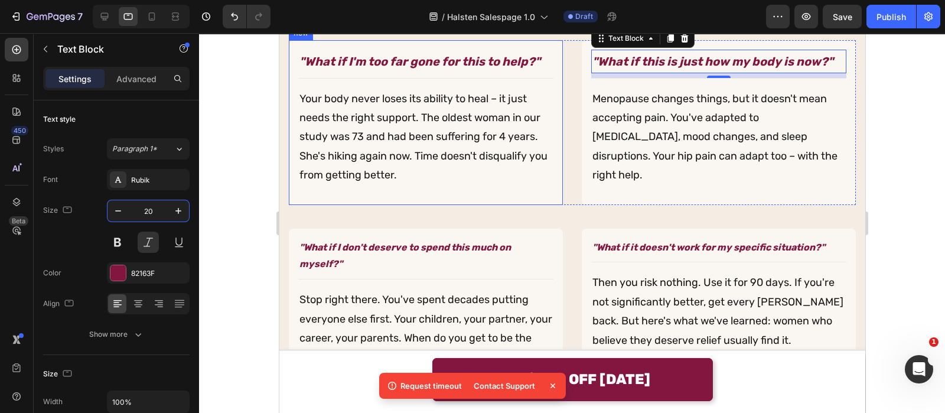
scroll to position [7124, 0]
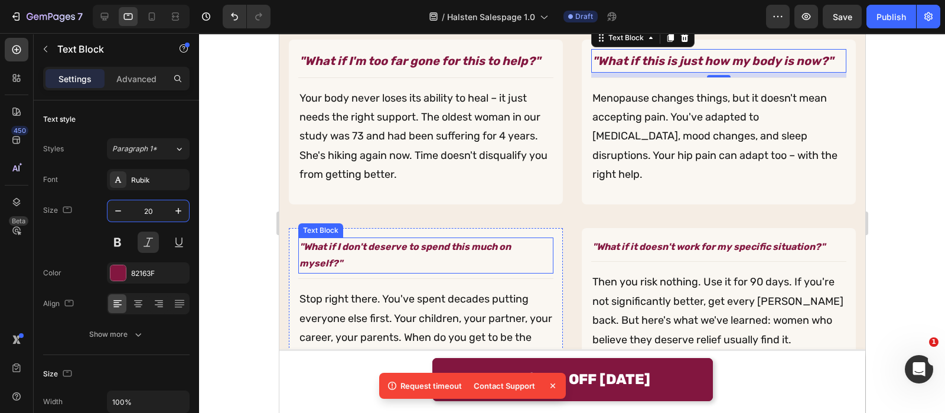
click at [315, 247] on strong ""What if I don't deserve to spend this much on myself?"" at bounding box center [404, 255] width 211 height 28
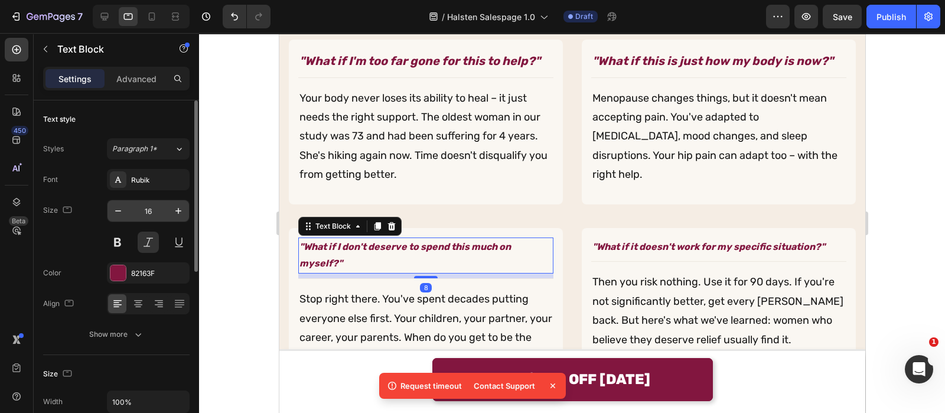
click at [154, 214] on input "16" at bounding box center [148, 210] width 39 height 21
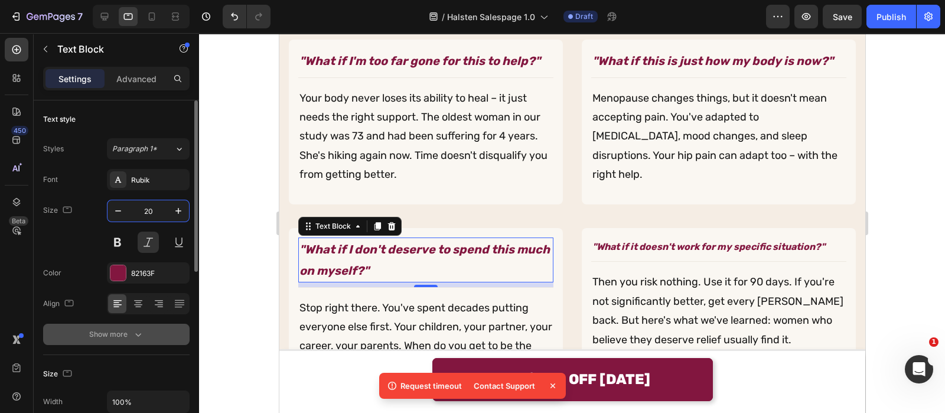
type input "20"
click at [141, 335] on icon "button" at bounding box center [138, 334] width 12 height 12
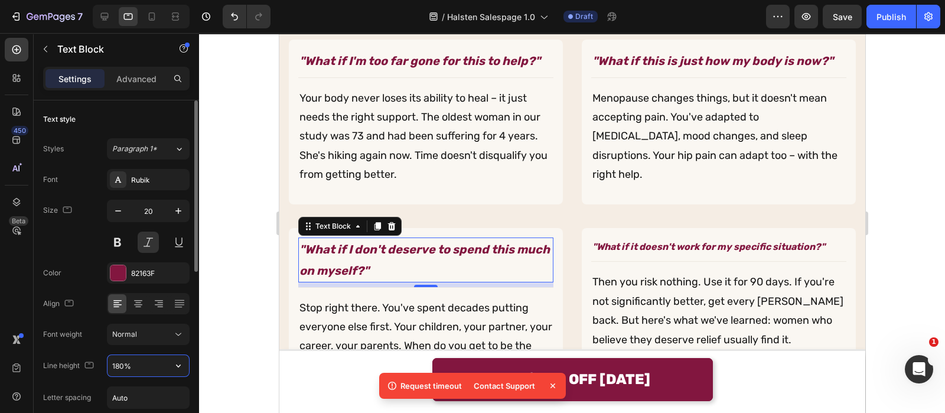
click at [141, 366] on input "180%" at bounding box center [149, 365] width 82 height 21
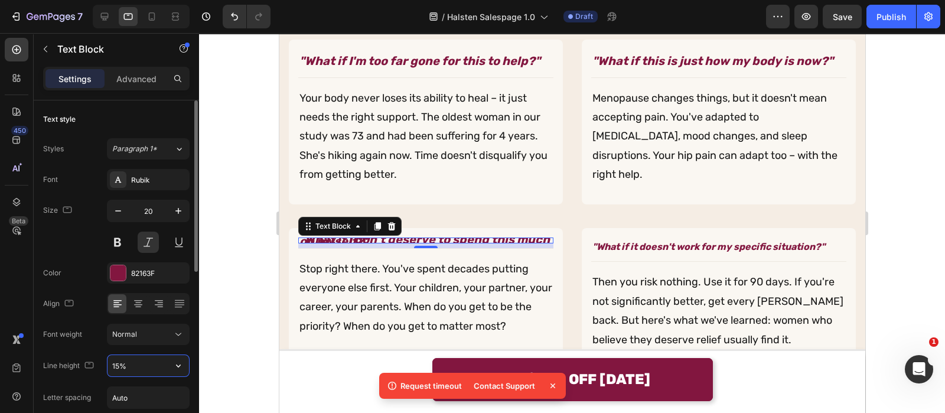
type input "150%"
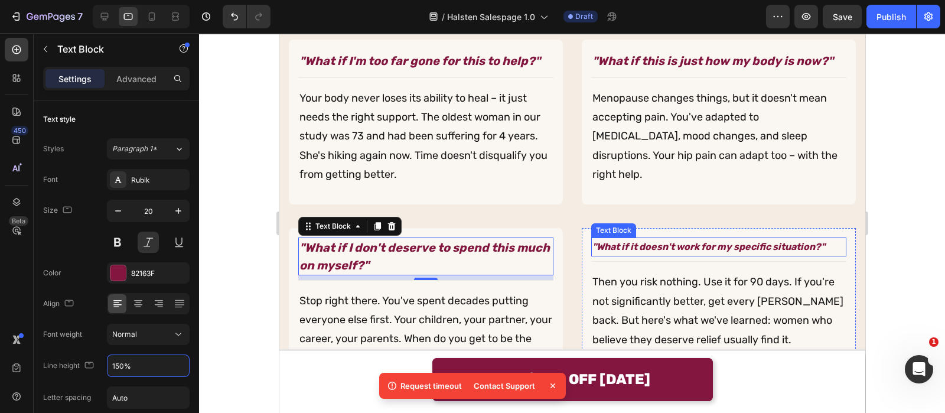
click at [645, 249] on strong ""What if it doesn't work for my specific situation?"" at bounding box center [708, 246] width 233 height 11
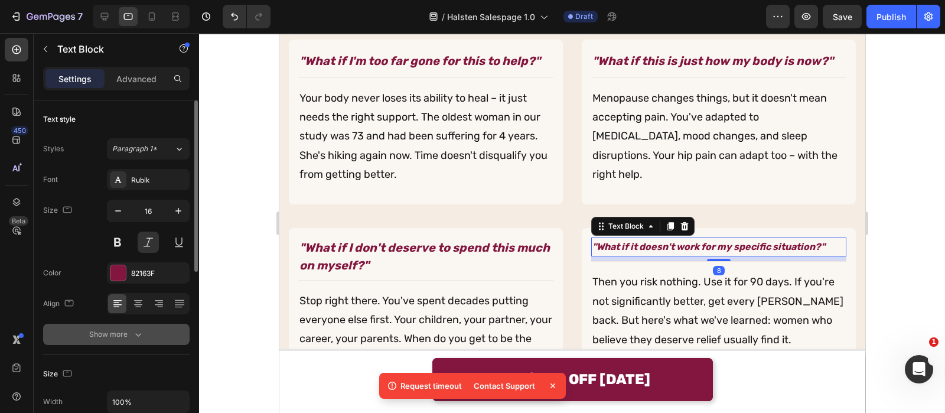
click at [136, 336] on icon "button" at bounding box center [138, 334] width 12 height 12
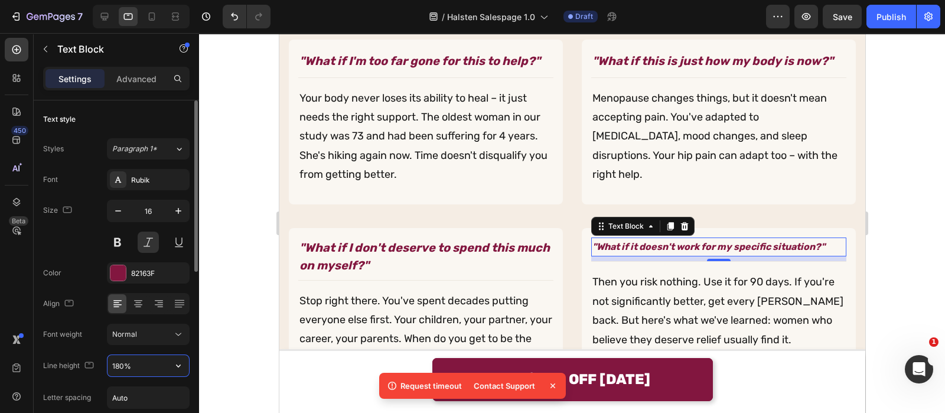
click at [137, 362] on input "180%" at bounding box center [149, 365] width 82 height 21
type input "150%"
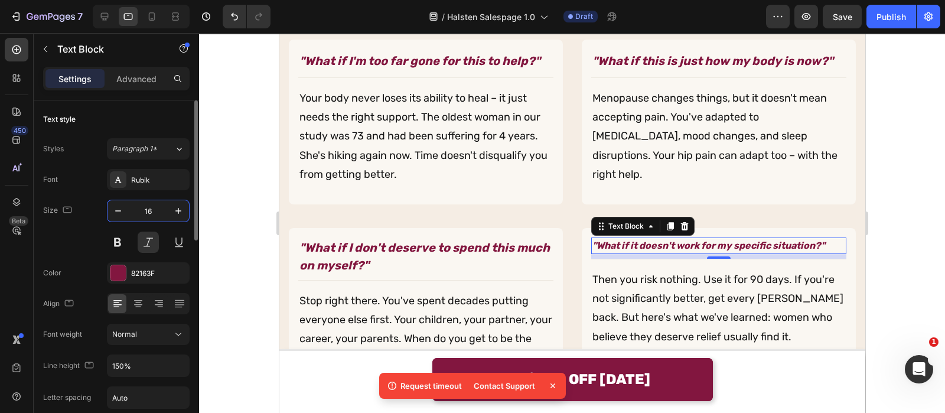
click at [165, 208] on input "16" at bounding box center [148, 210] width 39 height 21
type input "20"
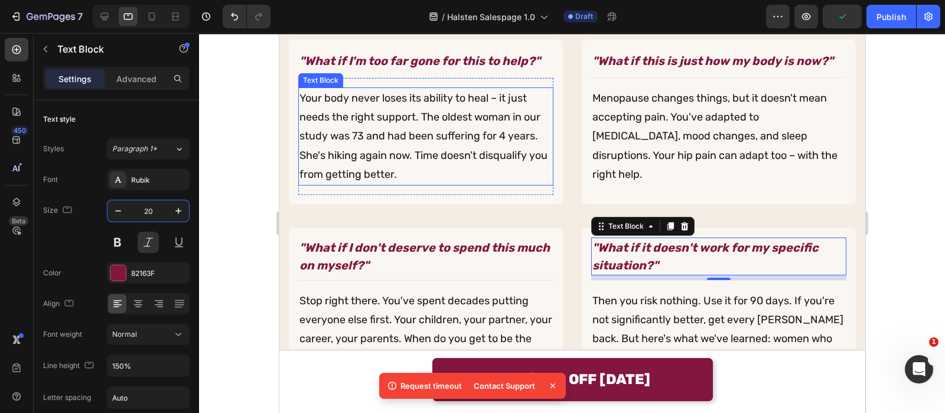
scroll to position [7308, 0]
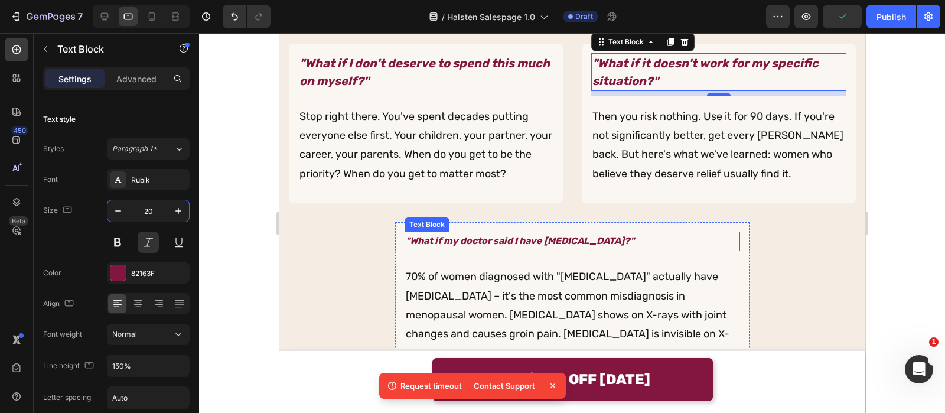
click at [435, 244] on strong ""What if my doctor said I have [MEDICAL_DATA]?"" at bounding box center [519, 240] width 229 height 11
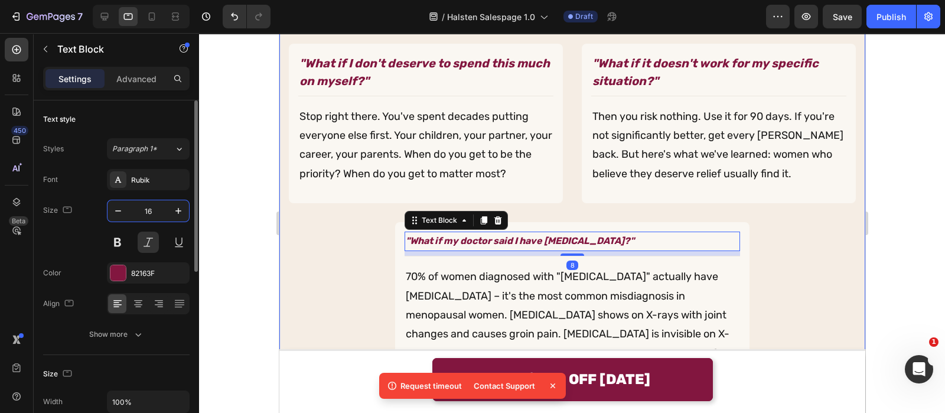
click at [158, 211] on input "16" at bounding box center [148, 210] width 39 height 21
type input "20"
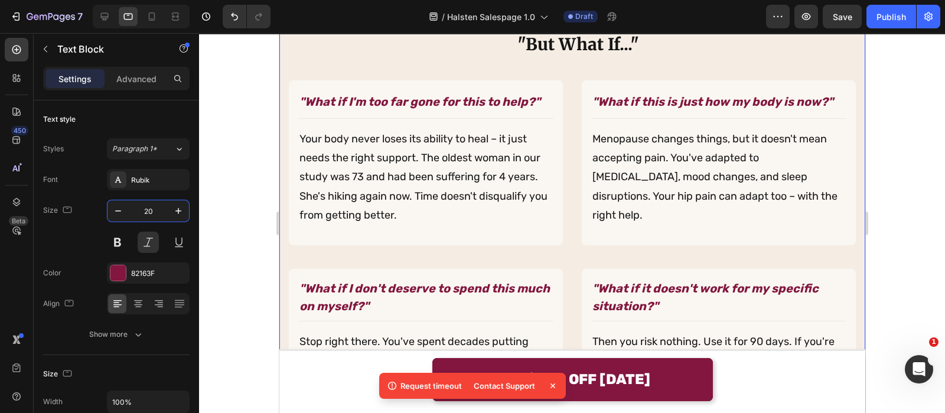
scroll to position [7082, 0]
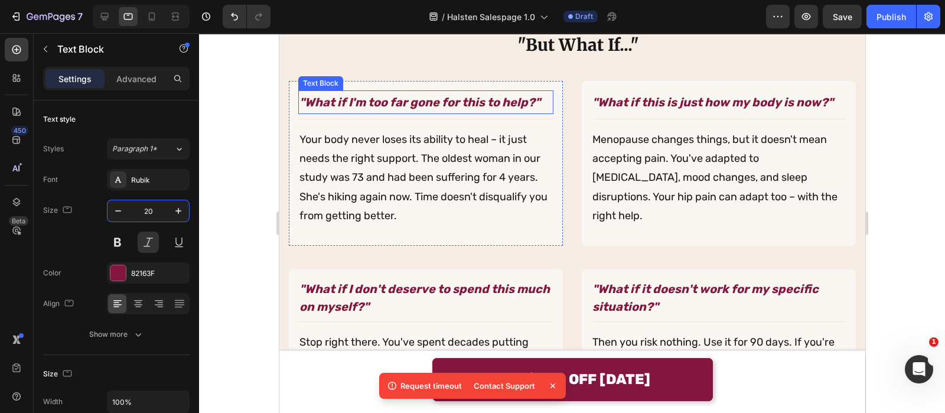
click at [530, 97] on strong ""What if I'm too far gone for this to help?"" at bounding box center [419, 102] width 241 height 14
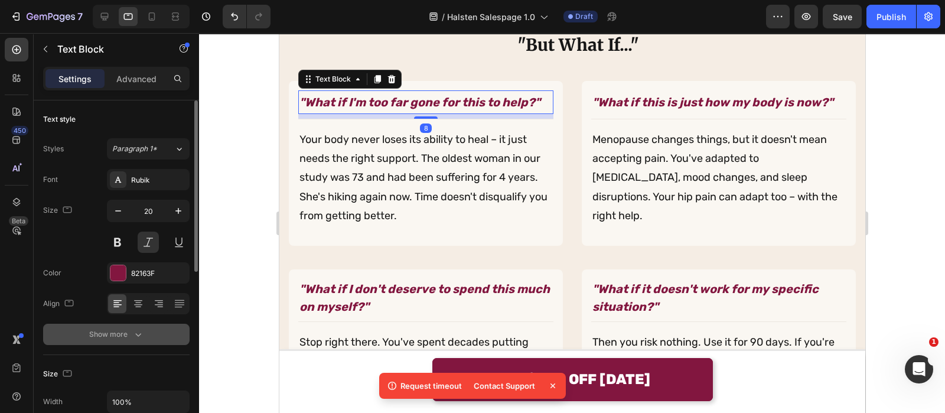
click at [139, 336] on icon "button" at bounding box center [138, 334] width 12 height 12
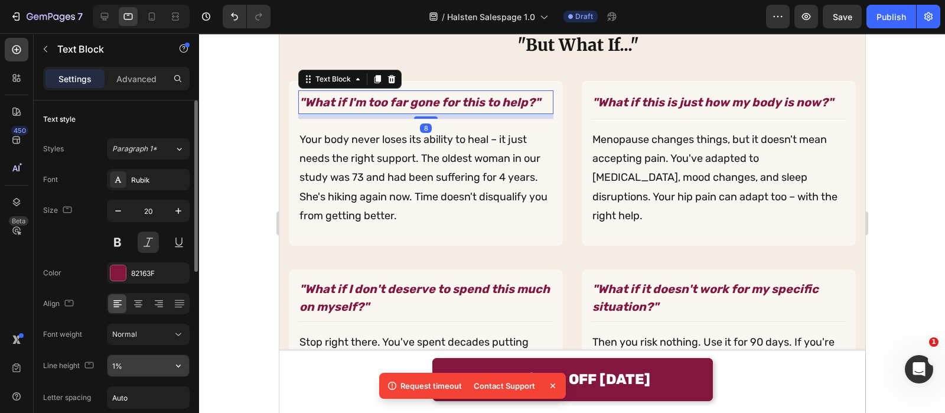
click at [136, 369] on input "1%" at bounding box center [149, 365] width 82 height 21
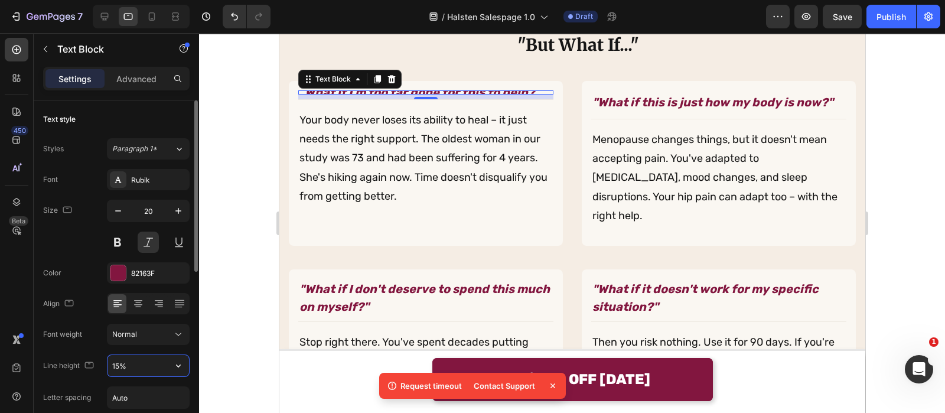
type input "150%"
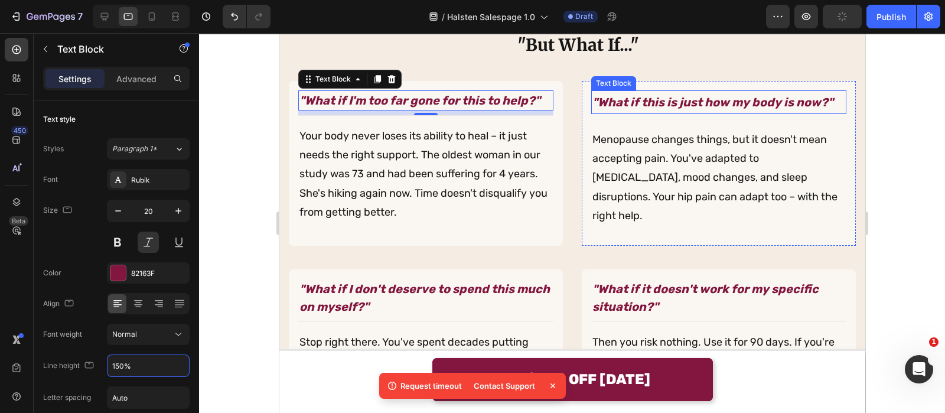
click at [646, 100] on strong ""What if this is just how my body is now?"" at bounding box center [712, 102] width 241 height 14
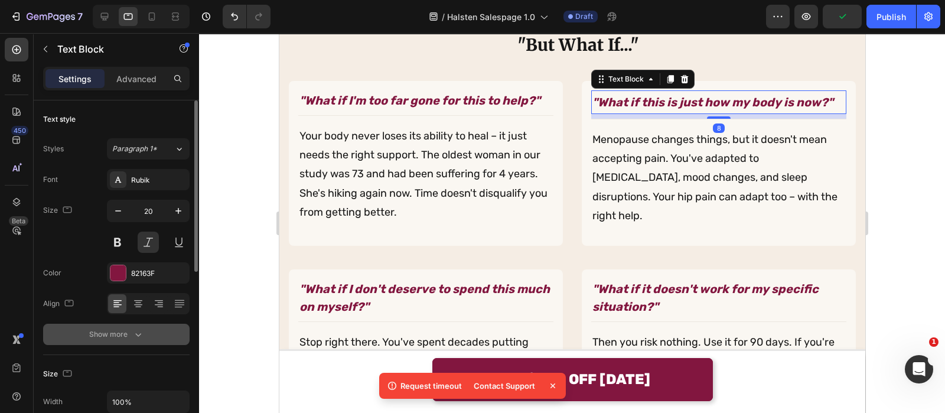
click at [130, 332] on div "Show more" at bounding box center [116, 334] width 55 height 12
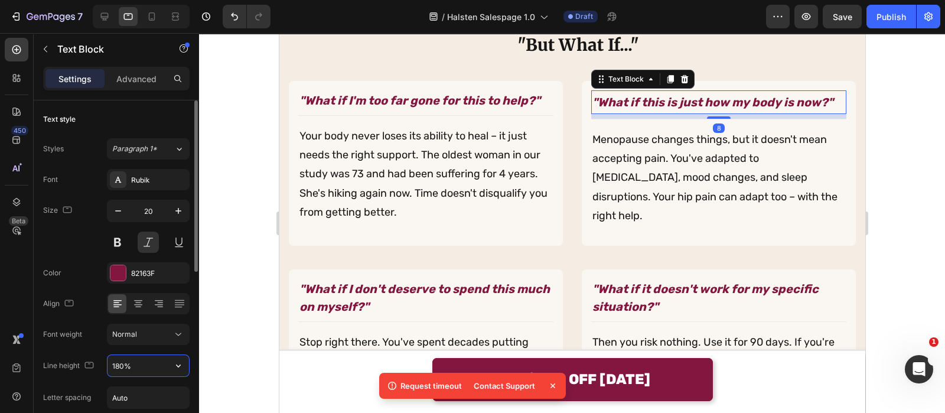
click at [133, 362] on input "180%" at bounding box center [149, 365] width 82 height 21
type input "150%"
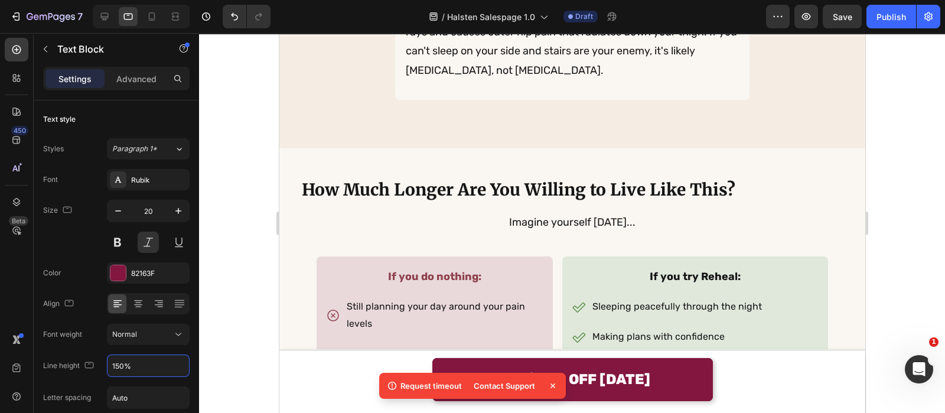
scroll to position [7742, 0]
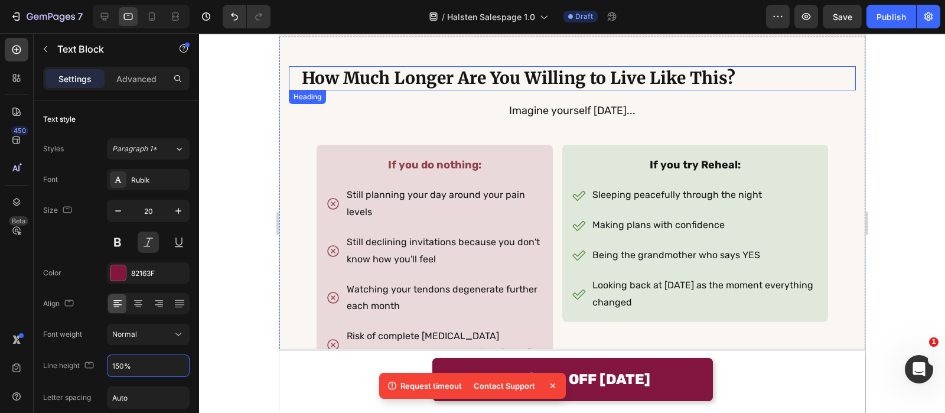
click at [493, 66] on h2 "How Much Longer Are You Willing to Live Like This?" at bounding box center [577, 78] width 555 height 24
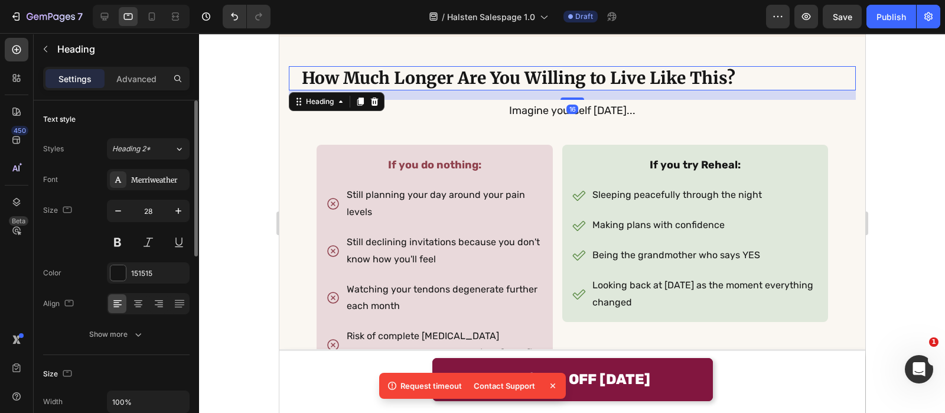
click at [140, 312] on div at bounding box center [148, 303] width 83 height 21
click at [133, 305] on icon at bounding box center [138, 304] width 12 height 12
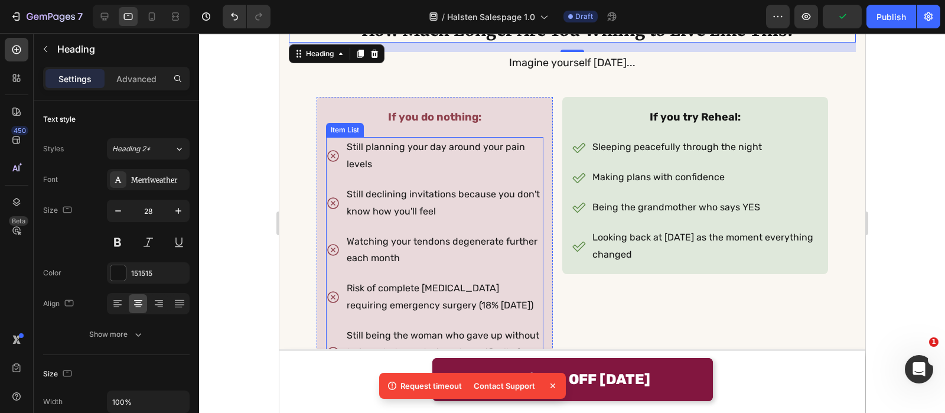
scroll to position [7964, 0]
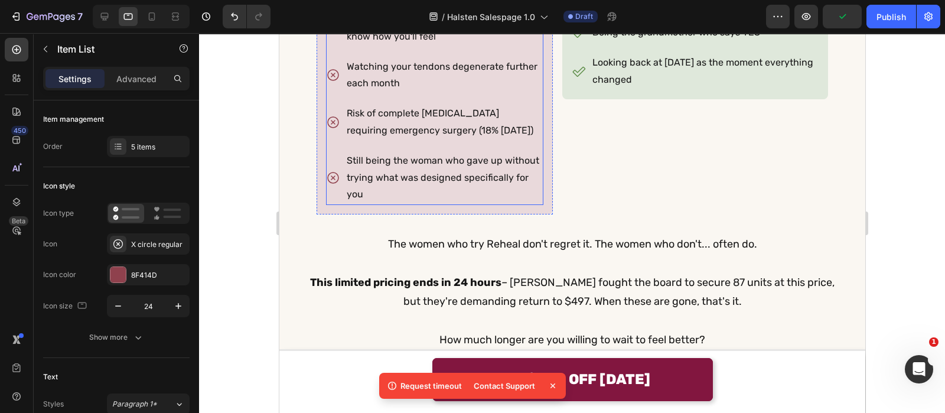
click at [335, 179] on div "Still being the woman who gave up without trying what was designed specifically…" at bounding box center [433, 178] width 217 height 54
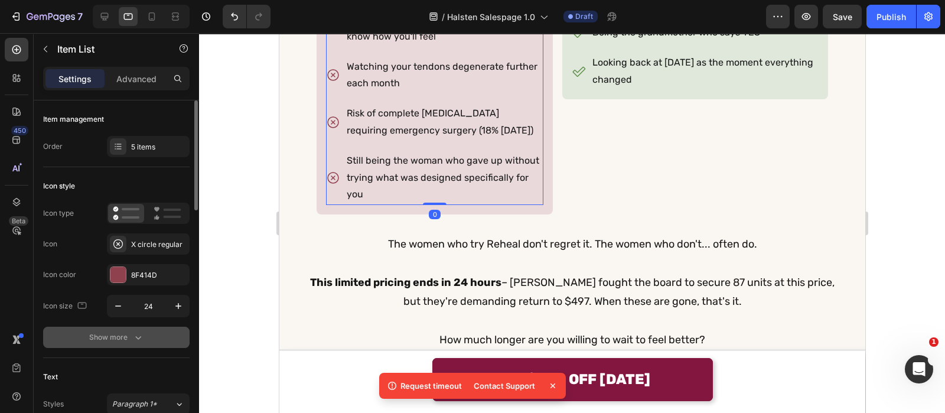
click at [95, 335] on div "Show more" at bounding box center [116, 337] width 55 height 12
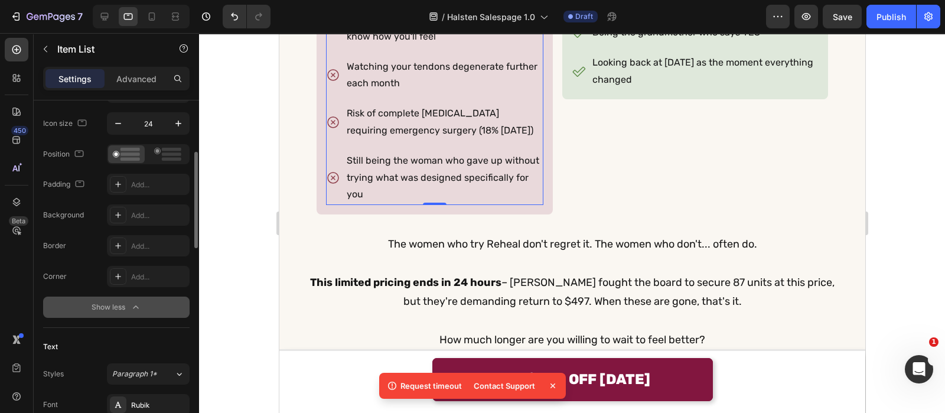
scroll to position [183, 0]
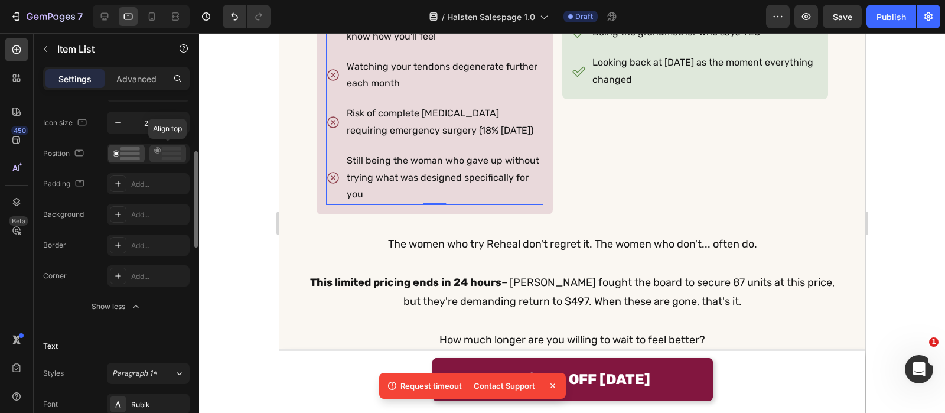
click at [159, 155] on icon at bounding box center [167, 153] width 27 height 13
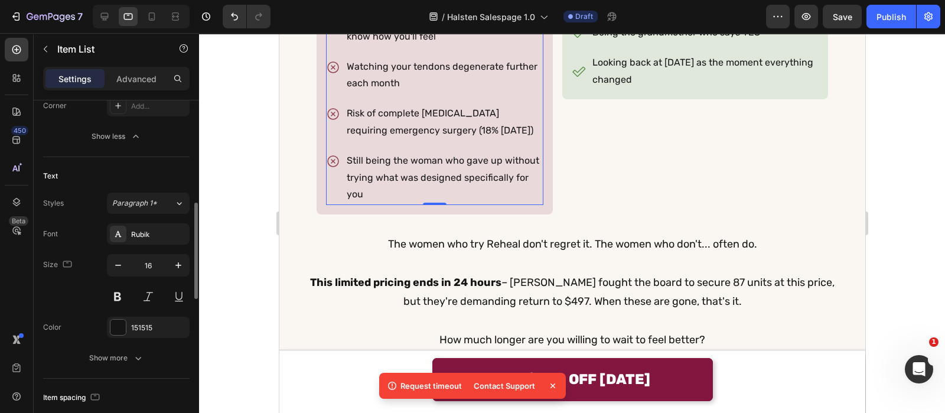
scroll to position [356, 0]
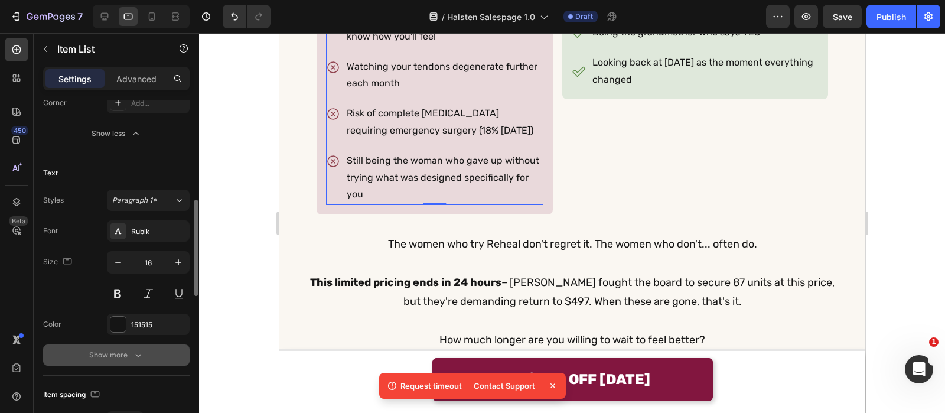
click at [145, 349] on button "Show more" at bounding box center [116, 354] width 146 height 21
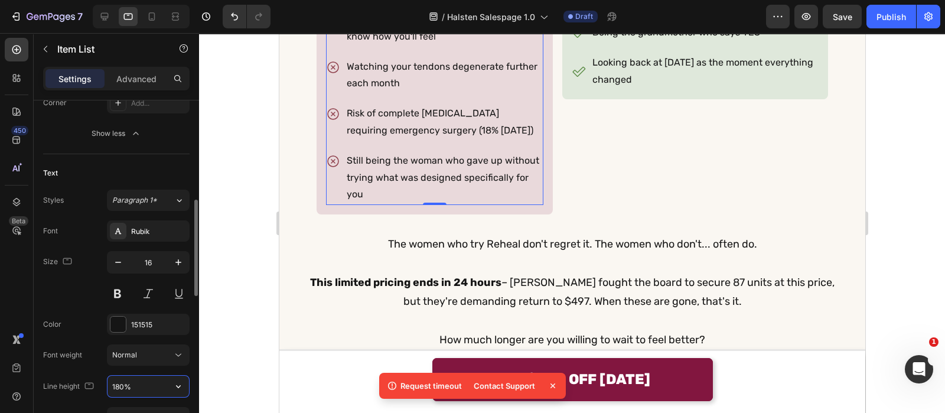
click at [144, 378] on input "180%" at bounding box center [149, 386] width 82 height 21
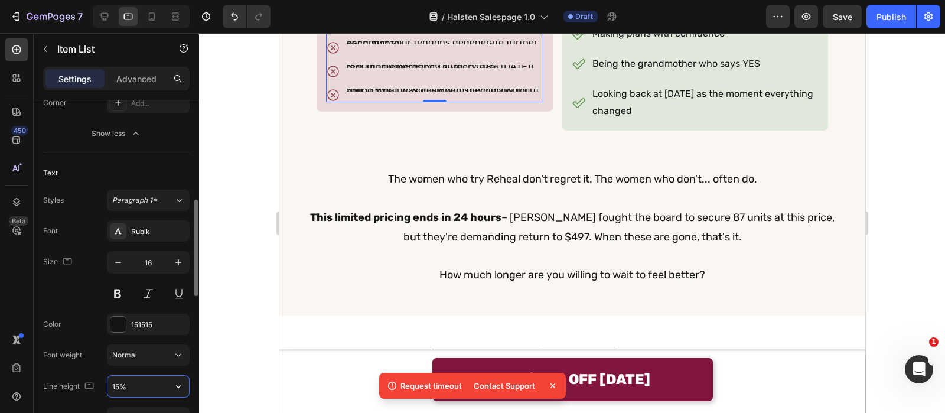
type input "150%"
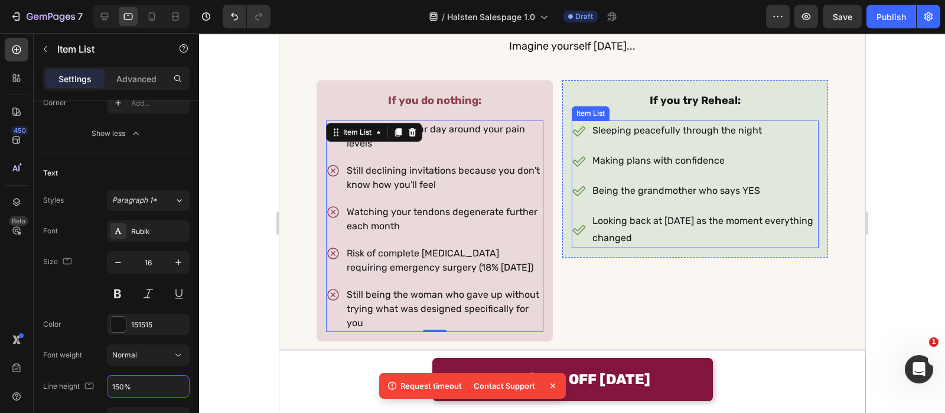
scroll to position [8166, 0]
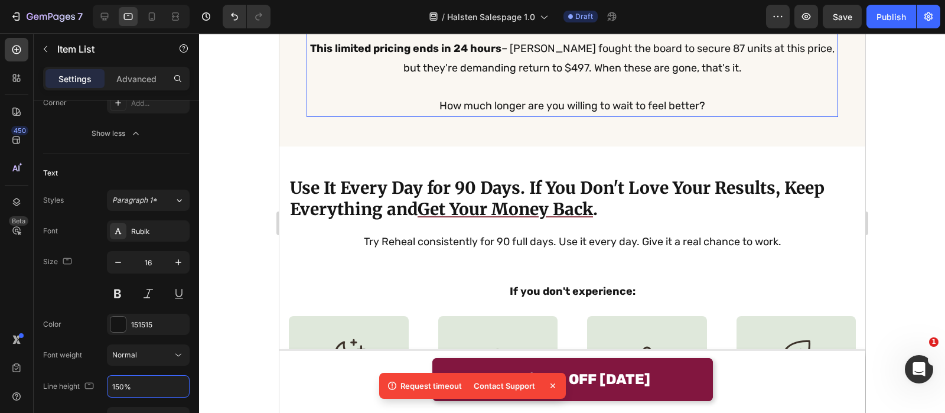
click at [528, 82] on p at bounding box center [571, 86] width 529 height 19
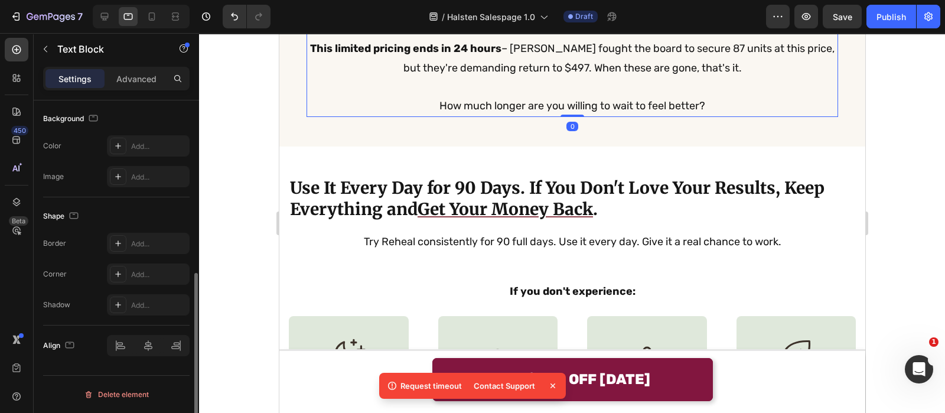
scroll to position [0, 0]
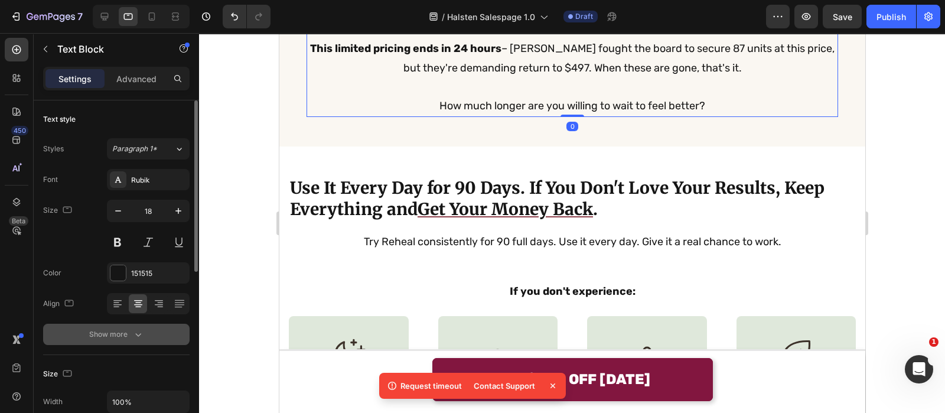
click at [123, 343] on button "Show more" at bounding box center [116, 334] width 146 height 21
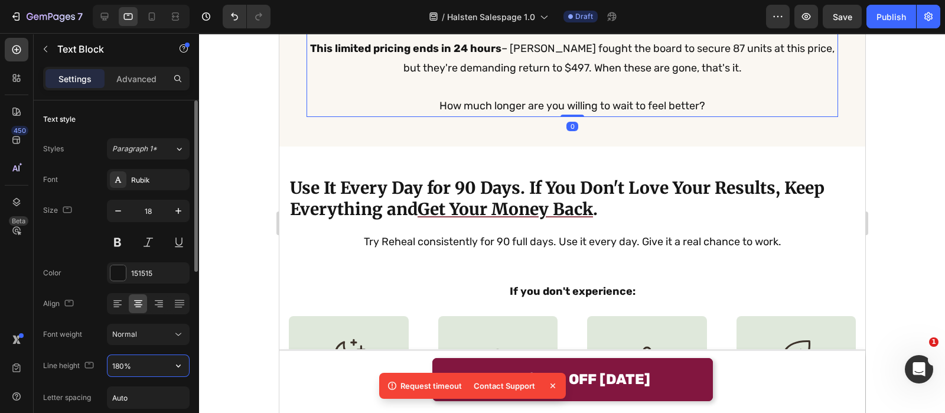
click at [131, 372] on input "180%" at bounding box center [149, 365] width 82 height 21
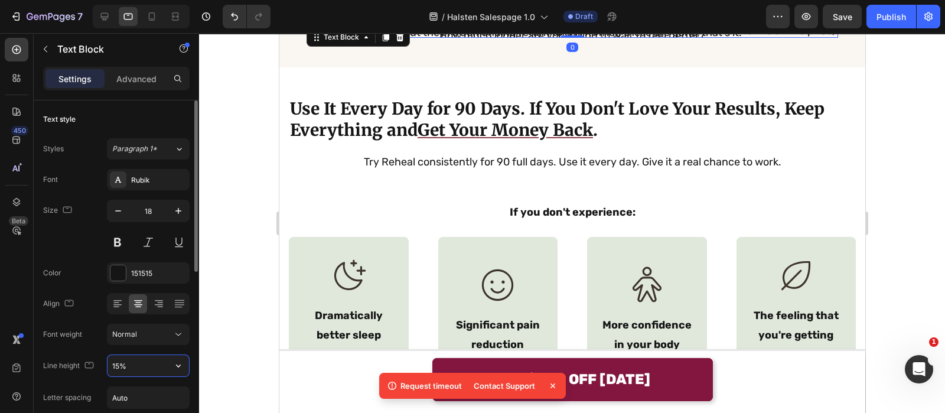
type input "150%"
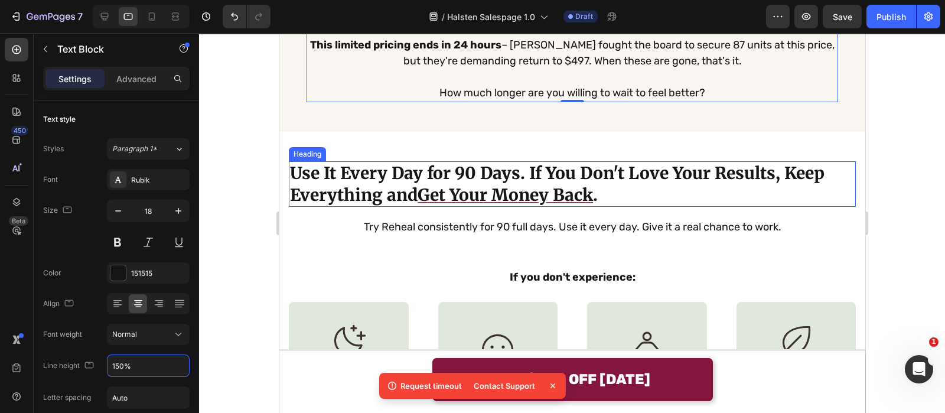
click at [351, 174] on h2 "Use It Every Day for 90 Days. If You Don't Love Your Results, Keep Everything a…" at bounding box center [571, 183] width 567 height 45
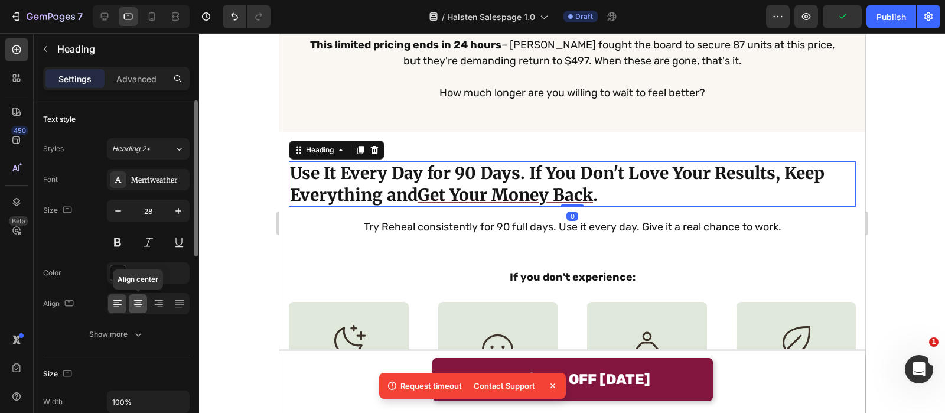
click at [133, 304] on icon at bounding box center [138, 304] width 12 height 12
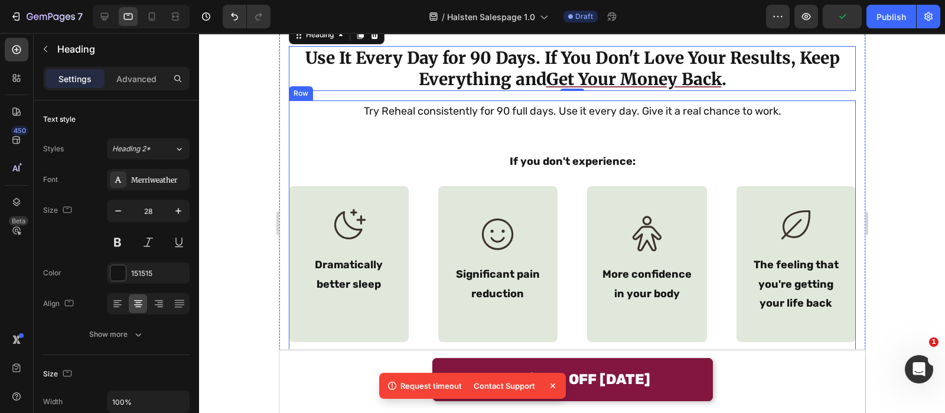
scroll to position [8279, 0]
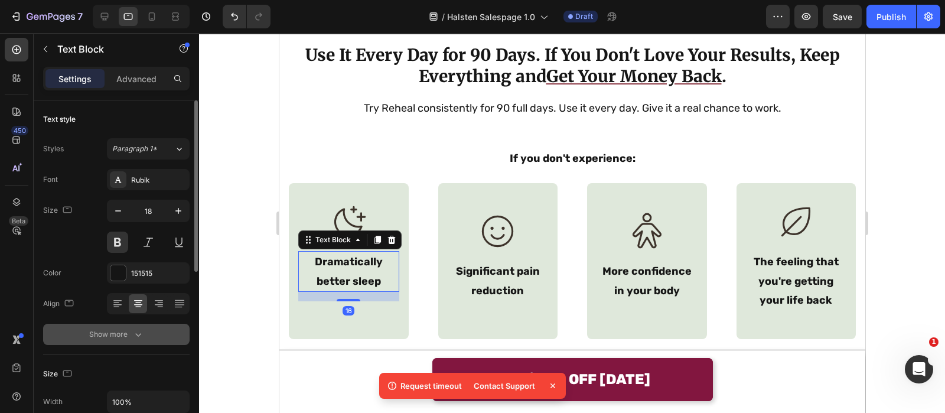
click at [143, 328] on icon "button" at bounding box center [138, 334] width 12 height 12
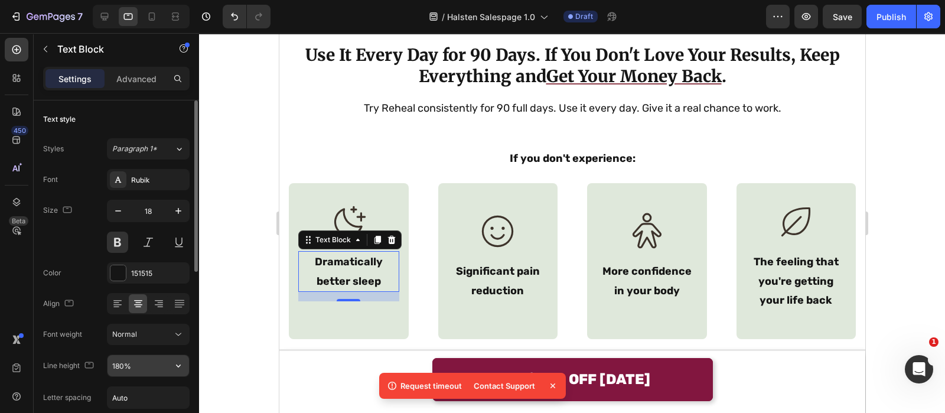
click at [133, 367] on input "180%" at bounding box center [149, 365] width 82 height 21
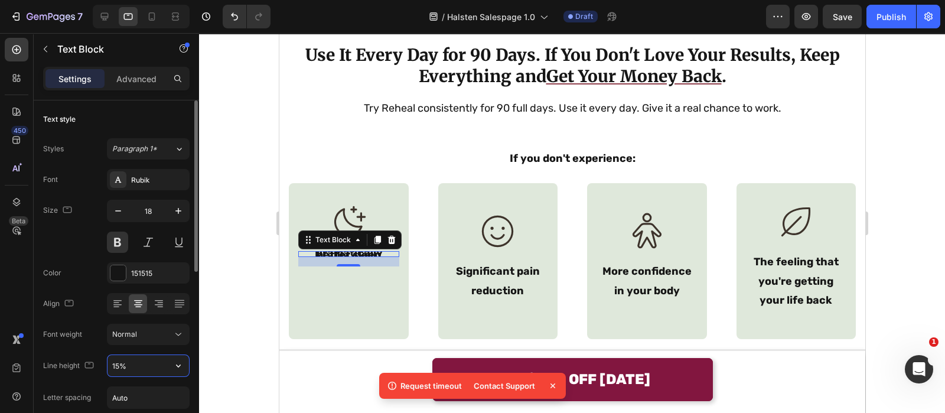
type input "150%"
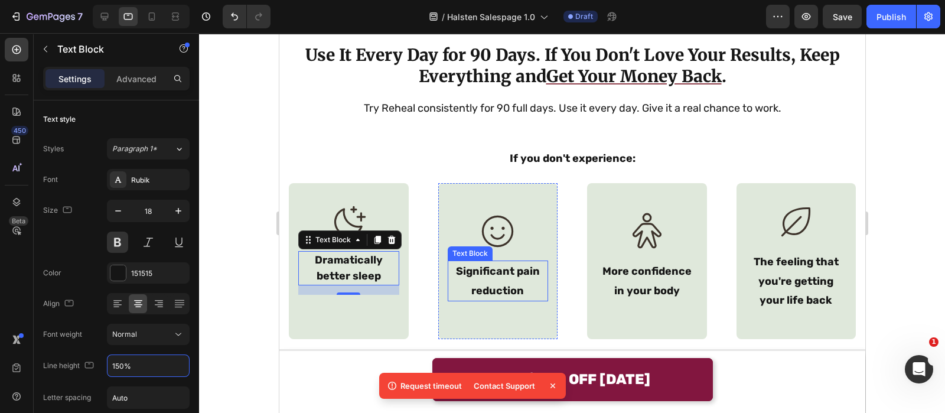
click at [487, 286] on p "Significant pain reduction" at bounding box center [497, 281] width 99 height 38
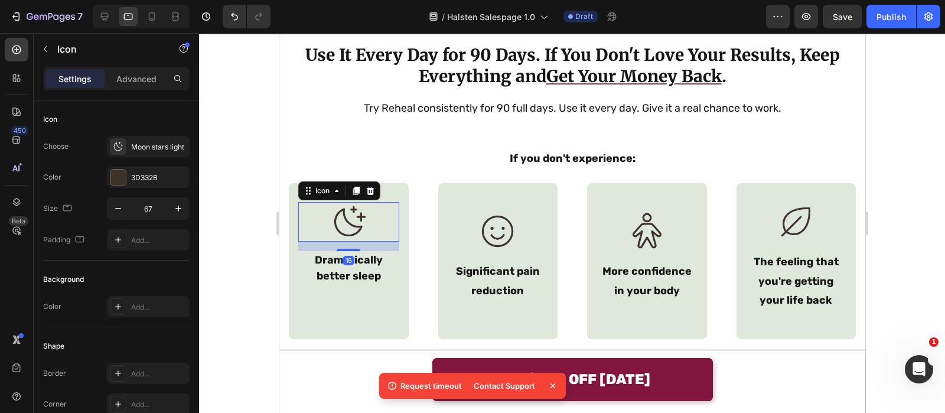
click at [364, 235] on icon at bounding box center [348, 222] width 40 height 40
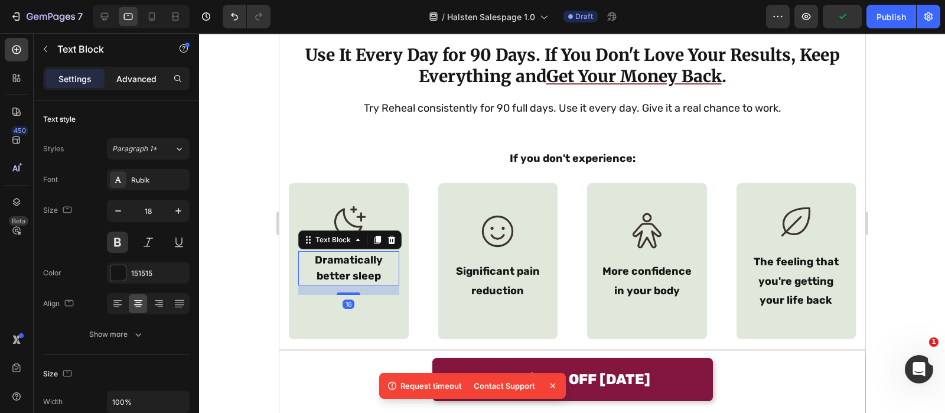
click at [141, 74] on p "Advanced" at bounding box center [136, 79] width 40 height 12
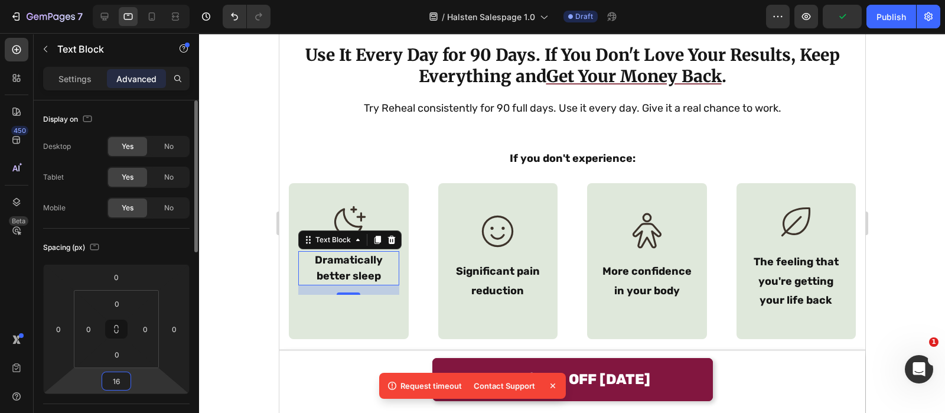
click at [120, 384] on input "16" at bounding box center [117, 381] width 24 height 18
type input "0"
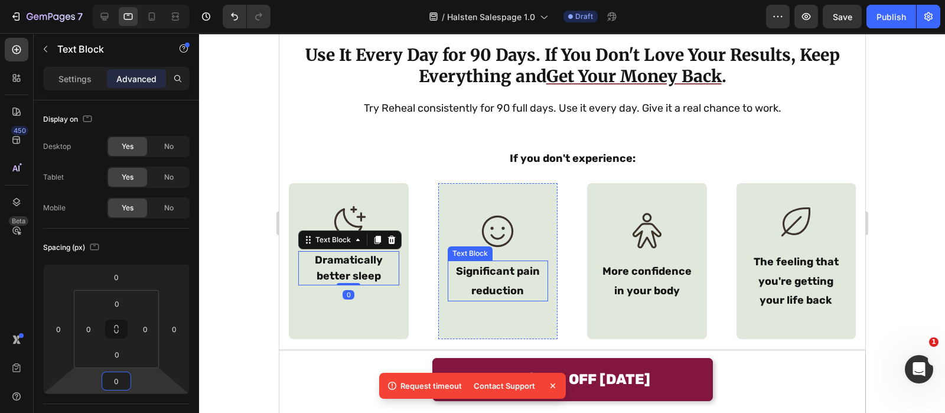
click at [510, 282] on p "Significant pain reduction" at bounding box center [497, 281] width 99 height 38
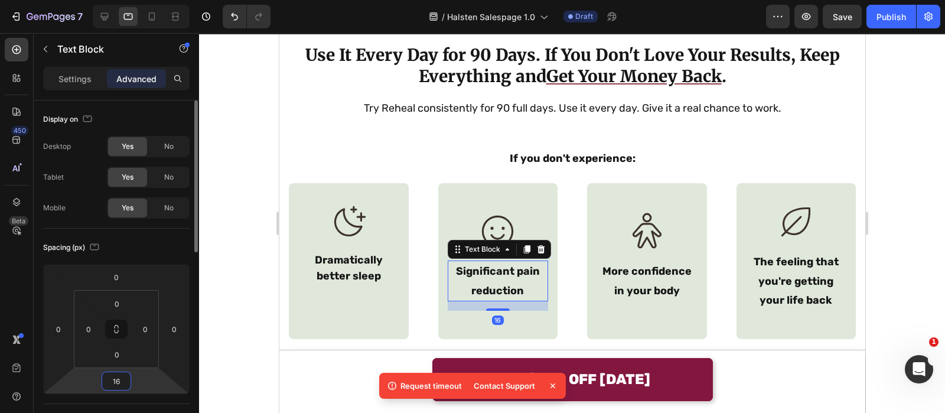
click at [124, 382] on input "16" at bounding box center [117, 381] width 24 height 18
type input "0"
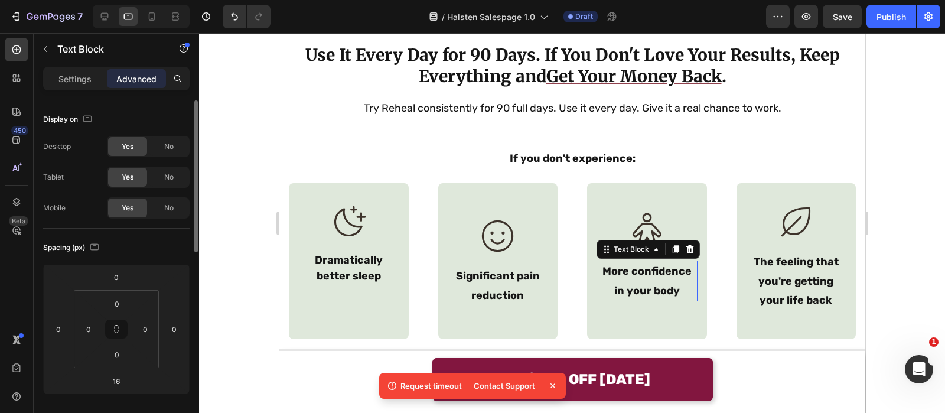
click at [620, 287] on p "More confidence in your body" at bounding box center [646, 281] width 99 height 38
click at [114, 378] on input "16" at bounding box center [117, 381] width 24 height 18
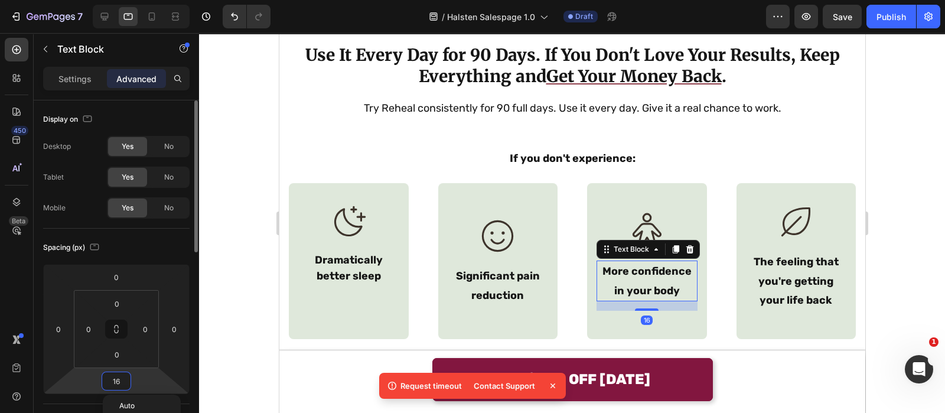
type input "0"
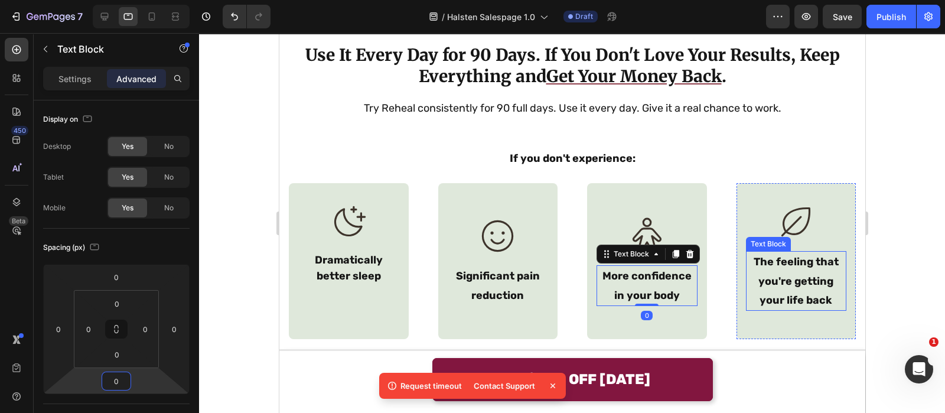
click at [761, 295] on p "The feeling that you're getting your life back" at bounding box center [796, 280] width 99 height 57
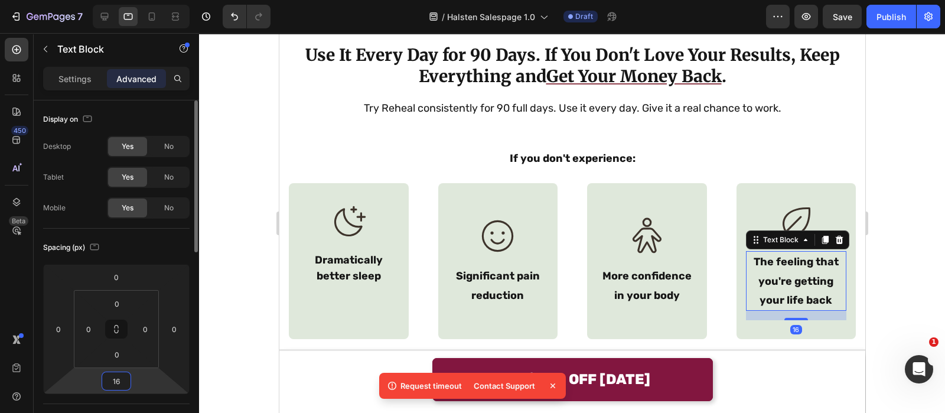
click at [127, 379] on input "16" at bounding box center [117, 381] width 24 height 18
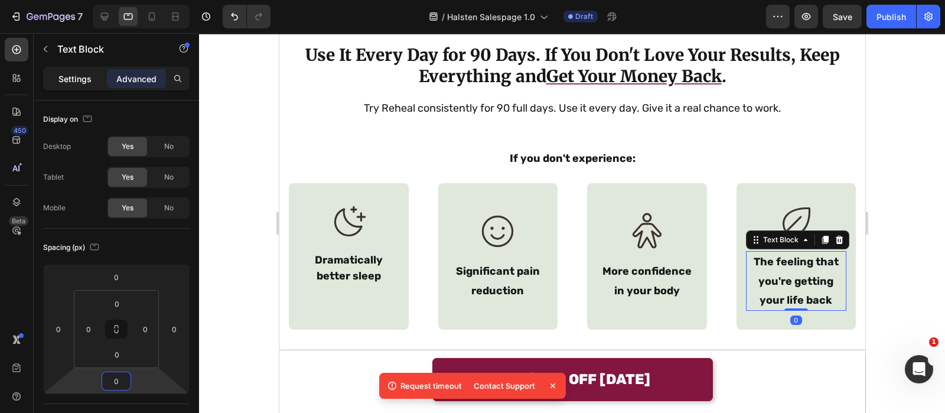
type input "0"
click at [80, 87] on div "Settings" at bounding box center [74, 78] width 59 height 19
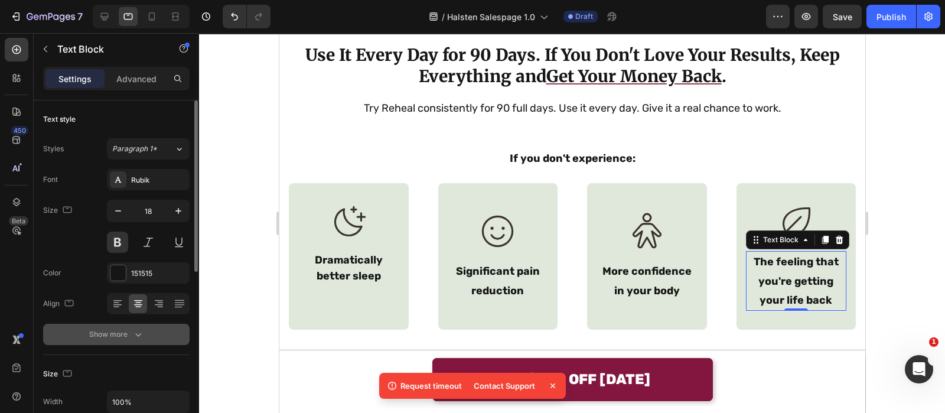
scroll to position [106, 0]
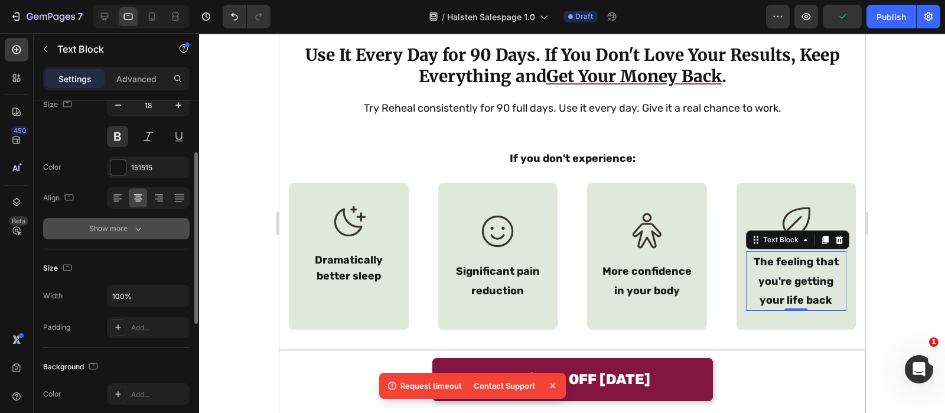
click at [138, 223] on icon "button" at bounding box center [138, 229] width 12 height 12
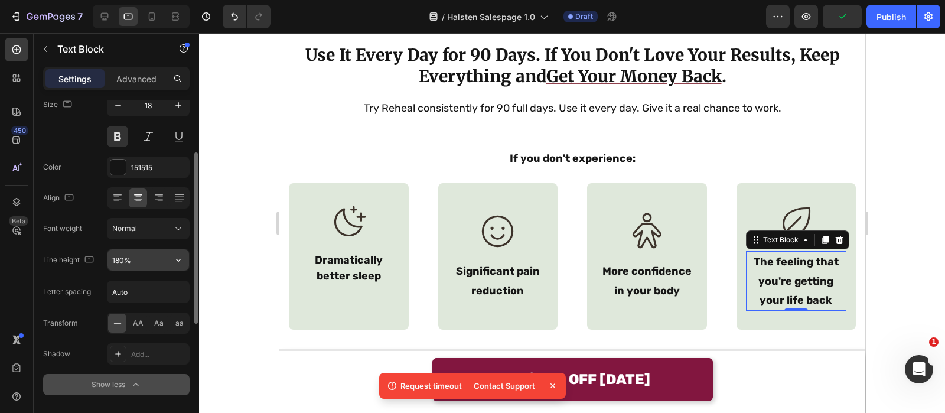
click at [151, 258] on input "180%" at bounding box center [149, 259] width 82 height 21
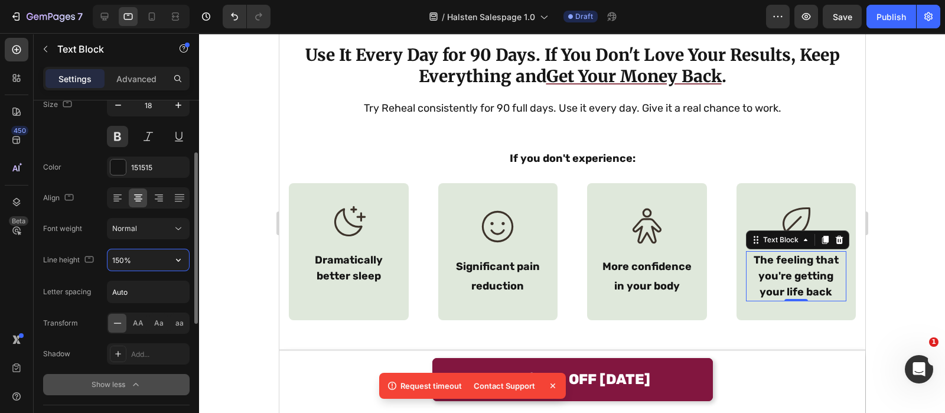
click at [145, 254] on input "150%" at bounding box center [149, 259] width 82 height 21
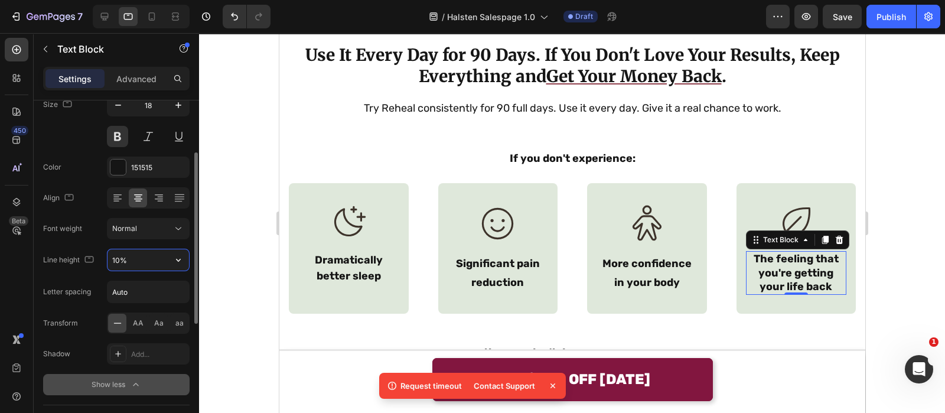
type input "150%"
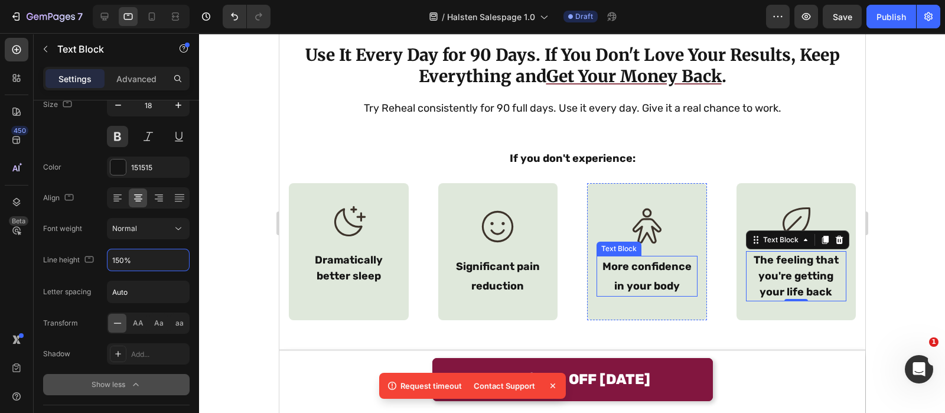
click at [644, 280] on p "More confidence in your body" at bounding box center [646, 276] width 99 height 38
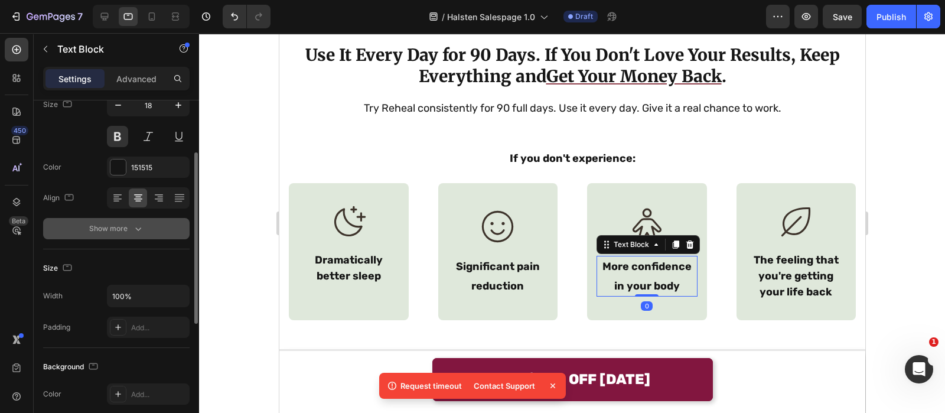
click at [151, 231] on button "Show more" at bounding box center [116, 228] width 146 height 21
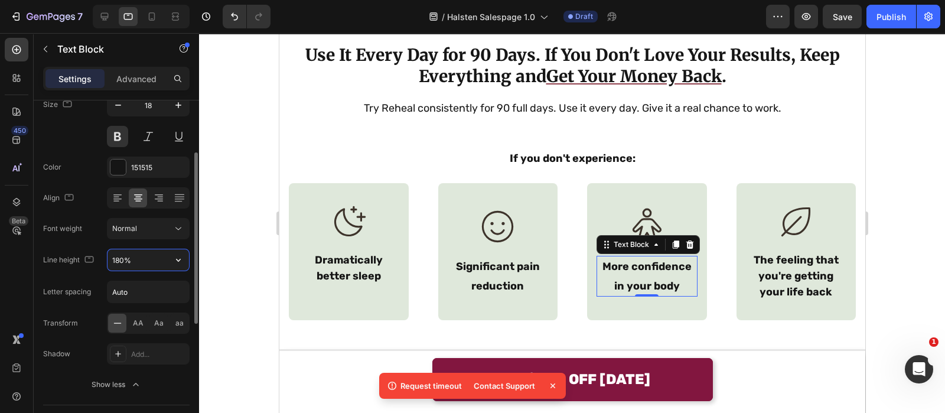
click at [154, 263] on input "180%" at bounding box center [149, 259] width 82 height 21
type input "150%"
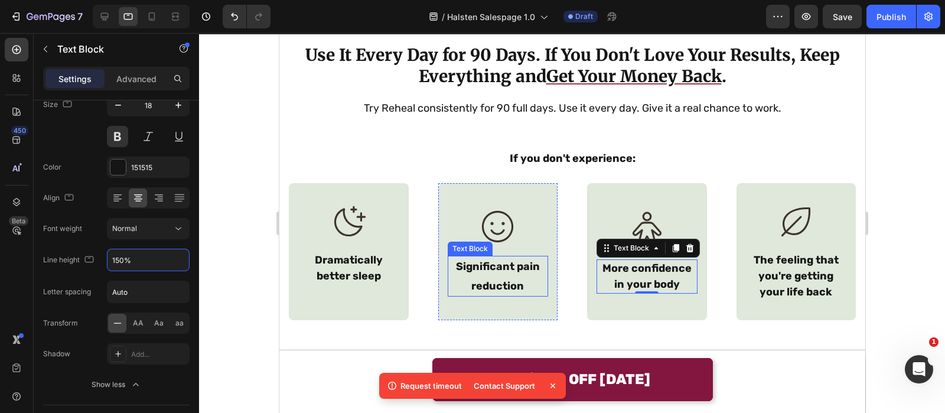
click at [476, 287] on p "Significant pain reduction" at bounding box center [497, 276] width 99 height 38
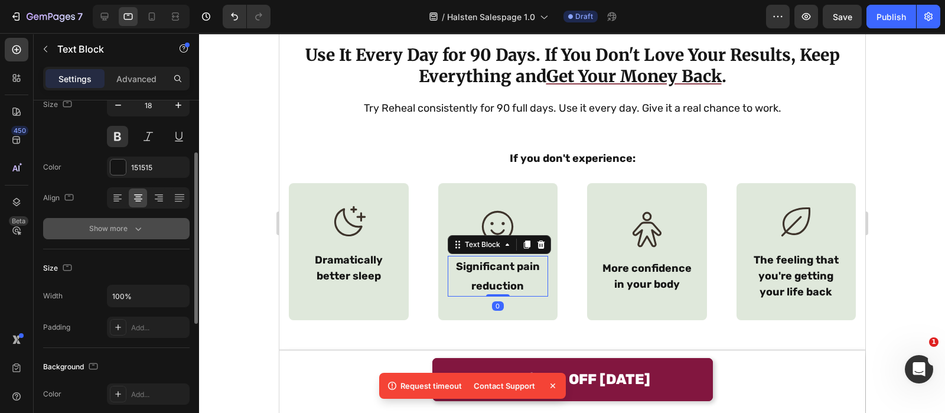
click at [122, 225] on div "Show more" at bounding box center [116, 229] width 55 height 12
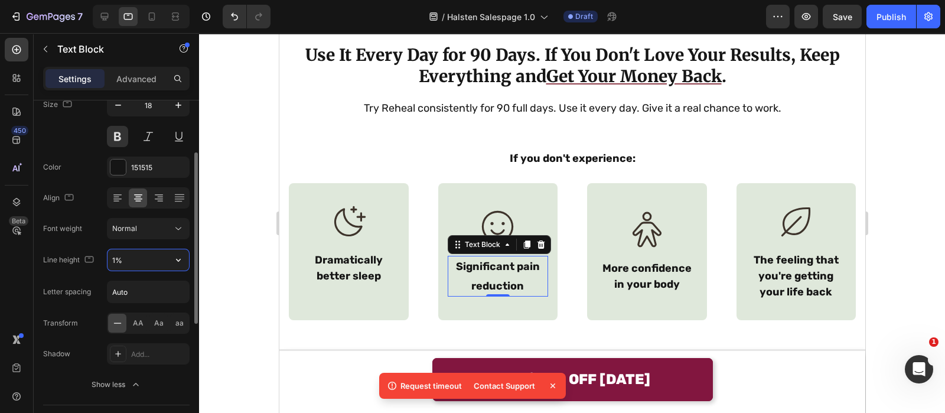
click at [151, 258] on input "1%" at bounding box center [149, 259] width 82 height 21
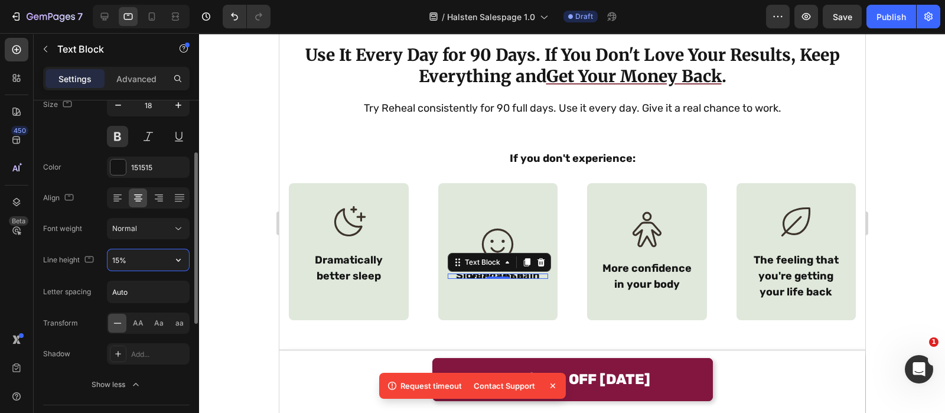
type input "150%"
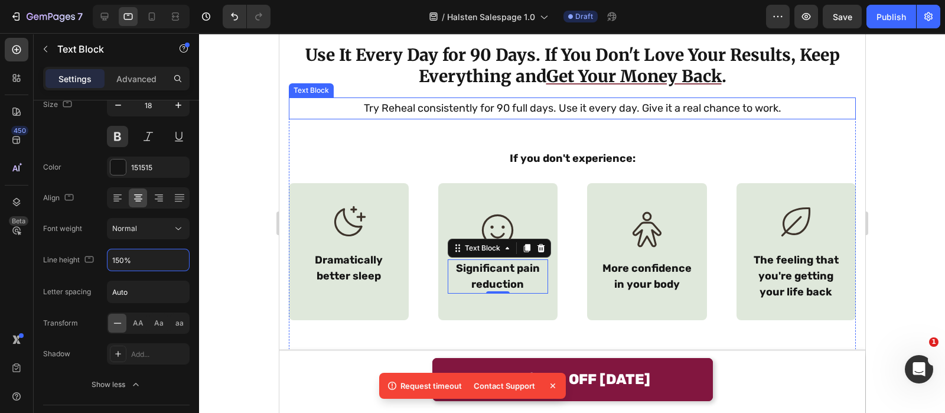
click at [562, 93] on div "Use It Every Day for 90 Days. If You Don't Love Your Results, Keep Everything a…" at bounding box center [571, 268] width 567 height 451
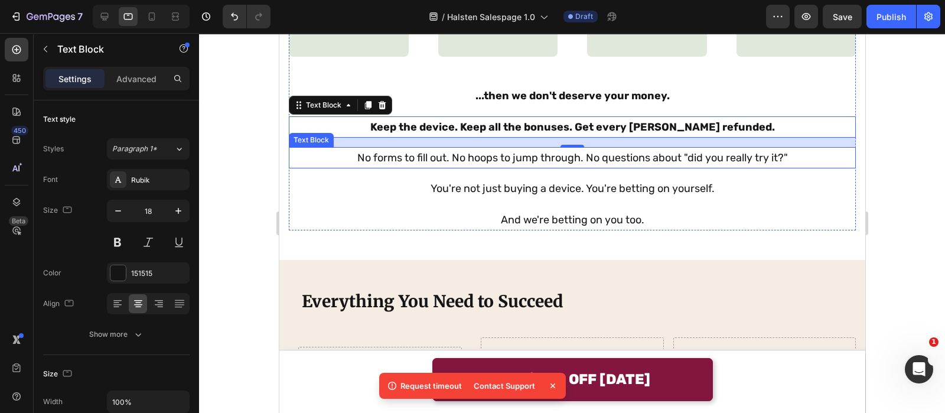
scroll to position [8779, 0]
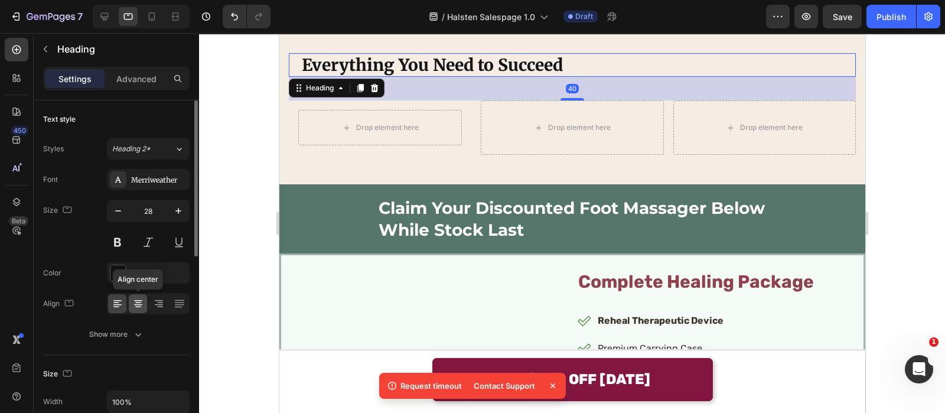
click at [133, 298] on icon at bounding box center [138, 304] width 12 height 12
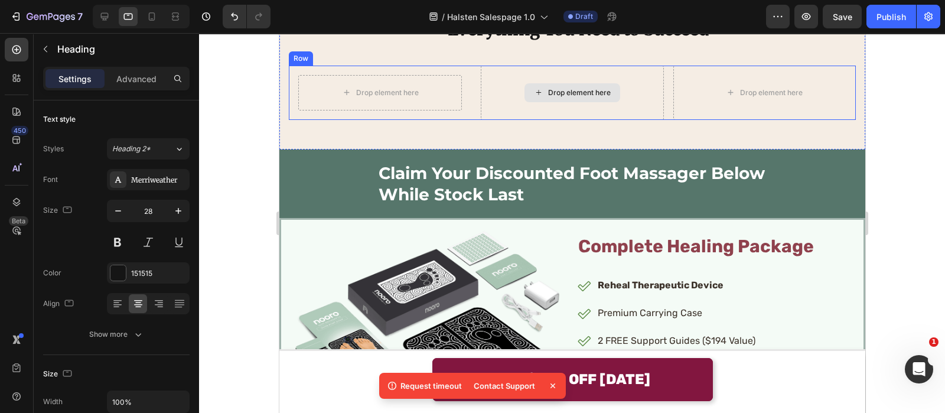
scroll to position [8749, 0]
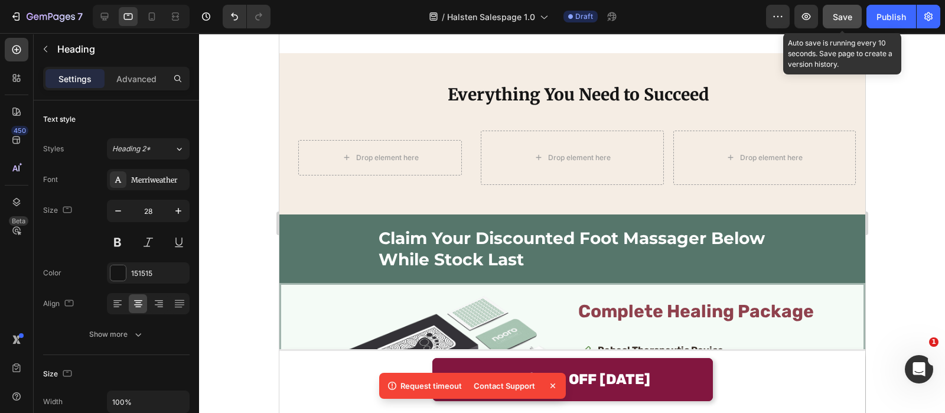
drag, startPoint x: 843, startPoint y: 15, endPoint x: 476, endPoint y: 43, distance: 368.5
click at [843, 15] on span "Save" at bounding box center [842, 17] width 19 height 10
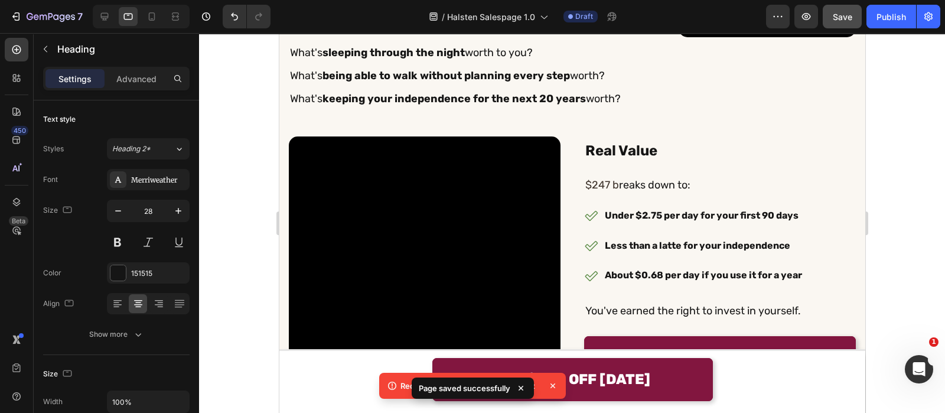
scroll to position [5725, 0]
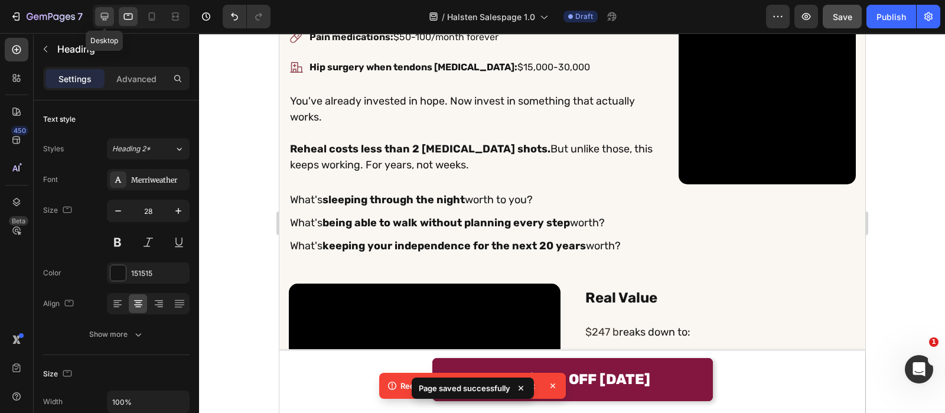
click at [109, 22] on icon at bounding box center [105, 17] width 12 height 12
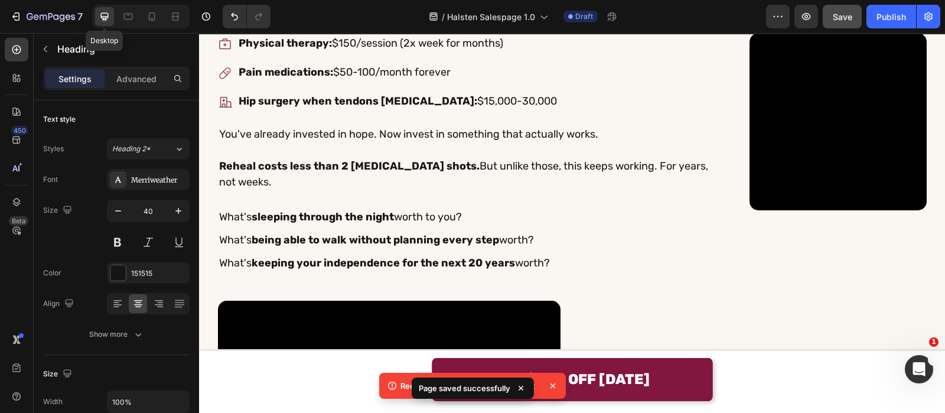
scroll to position [5717, 0]
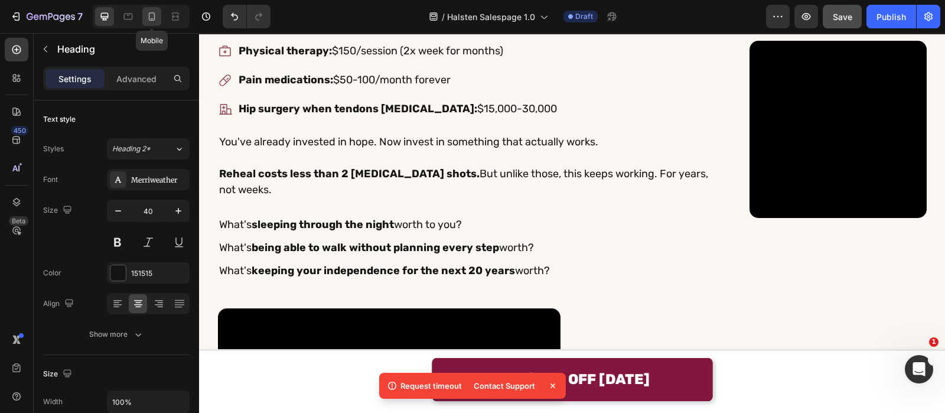
click at [157, 18] on icon at bounding box center [152, 17] width 12 height 12
type input "28"
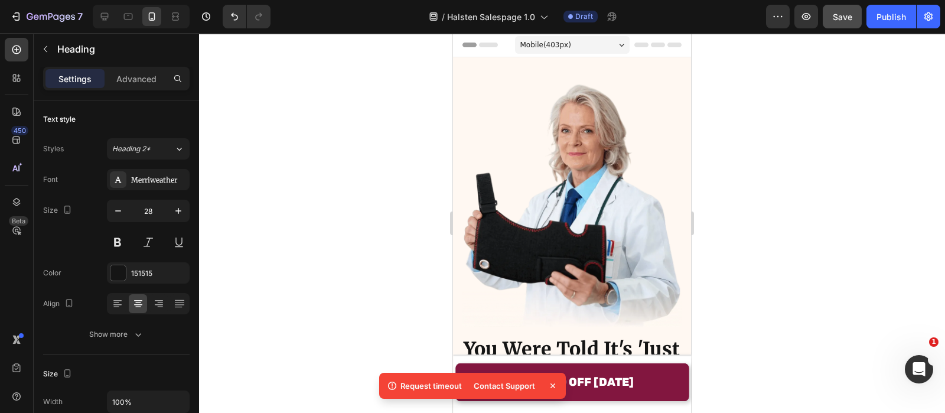
scroll to position [205, 0]
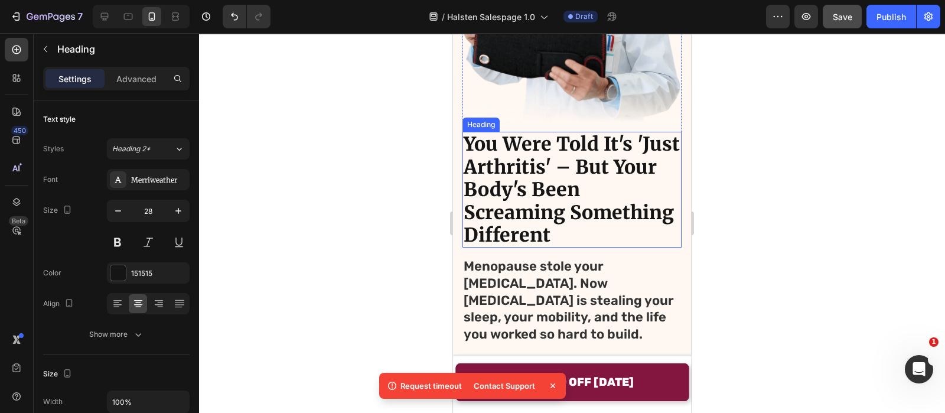
click at [600, 160] on h2 "You Were Told It's 'Just Arthritis' – But Your Body's Been Screaming Something …" at bounding box center [572, 190] width 219 height 116
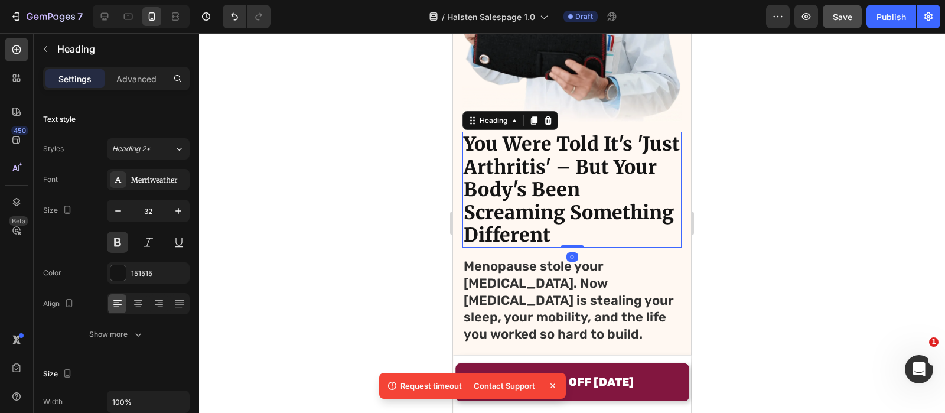
click at [595, 160] on h2 "You Were Told It's 'Just Arthritis' – But Your Body's Been Screaming Something …" at bounding box center [572, 190] width 219 height 116
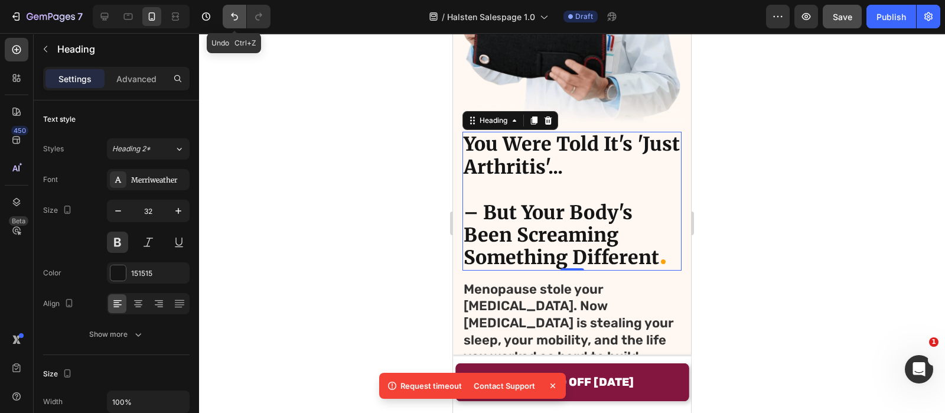
click at [233, 14] on icon "Undo/Redo" at bounding box center [235, 17] width 12 height 12
click at [504, 164] on h2 "You Were Told It's 'Just Arthritis'... – But Your Body's Been Screaming Somethi…" at bounding box center [572, 201] width 219 height 138
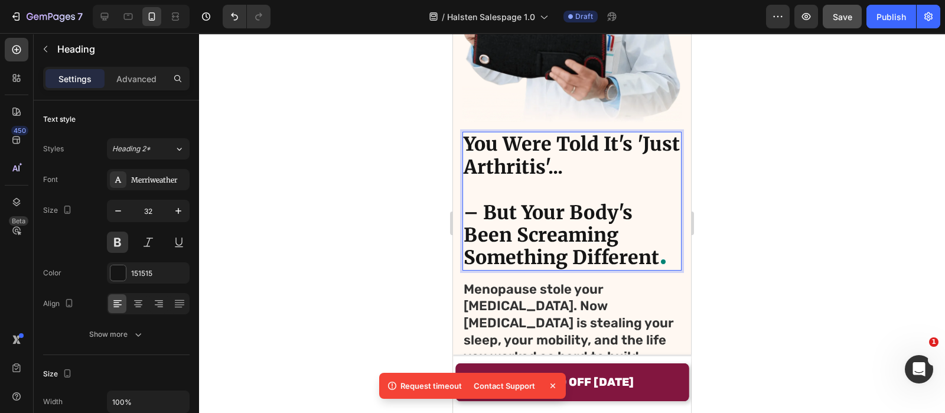
click at [496, 175] on p "You Were Told It's 'Just Arthritis'... – But Your Body's Been Screaming Somethi…" at bounding box center [572, 201] width 217 height 136
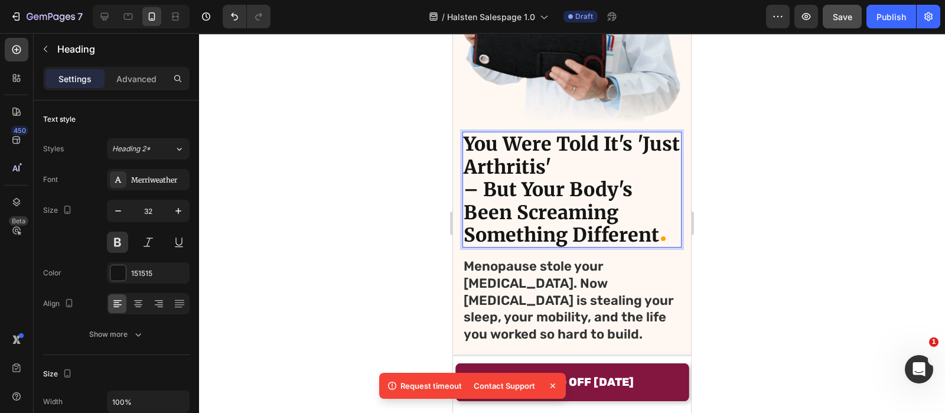
click at [463, 178] on h2 "You Were Told It's 'Just Arthritis' – But Your Body's Been Screaming Something …" at bounding box center [572, 190] width 219 height 116
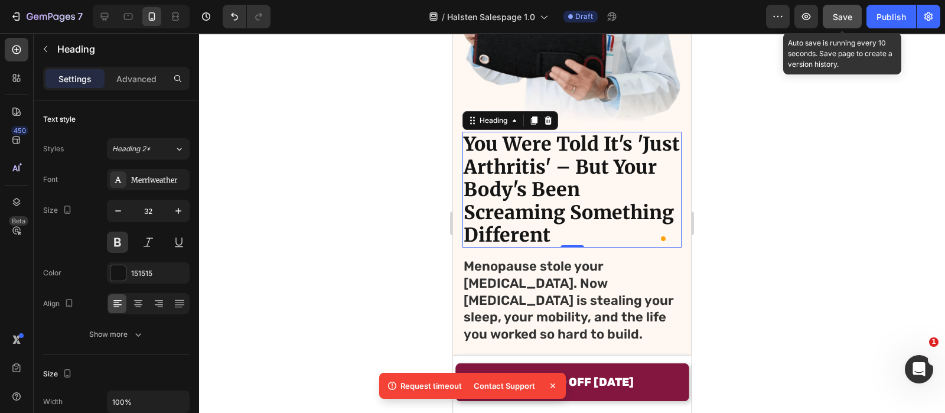
click at [844, 25] on button "Save" at bounding box center [842, 17] width 39 height 24
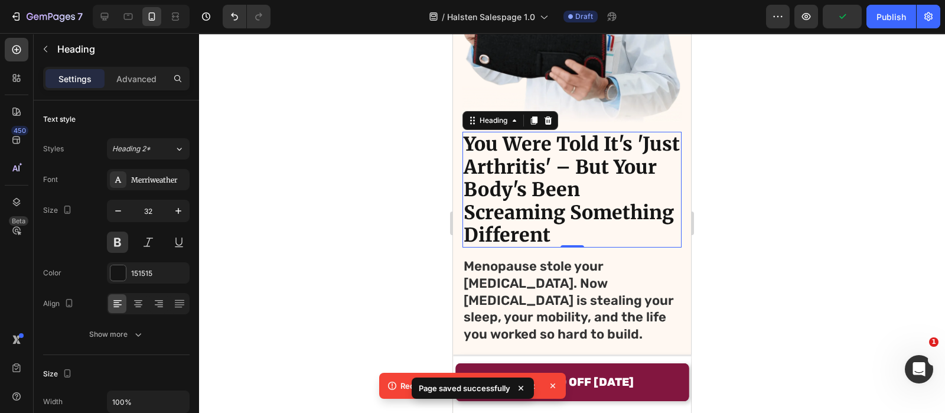
scroll to position [109, 0]
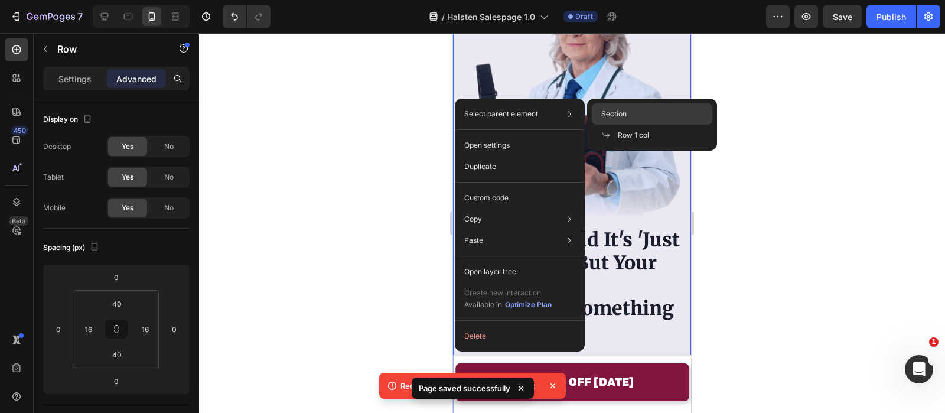
click at [616, 118] on span "Section" at bounding box center [613, 114] width 25 height 11
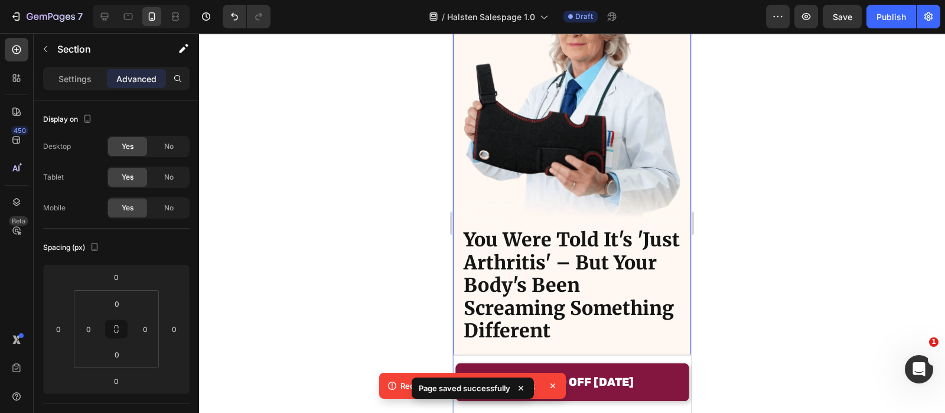
scroll to position [0, 0]
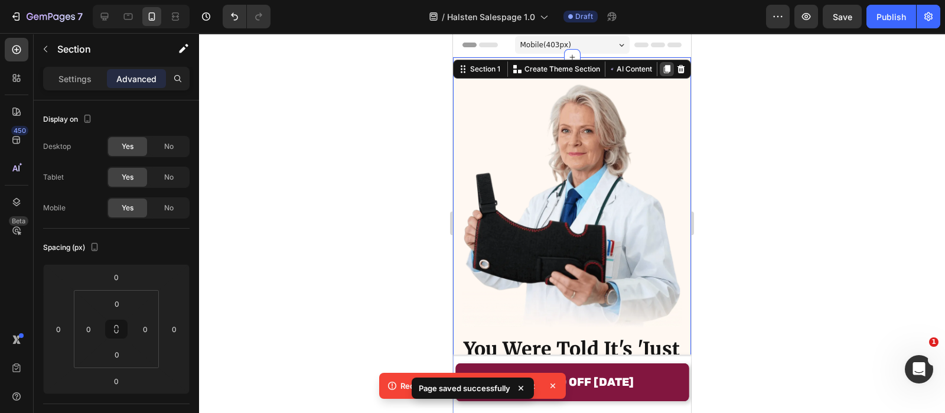
click at [664, 65] on icon at bounding box center [667, 69] width 6 height 8
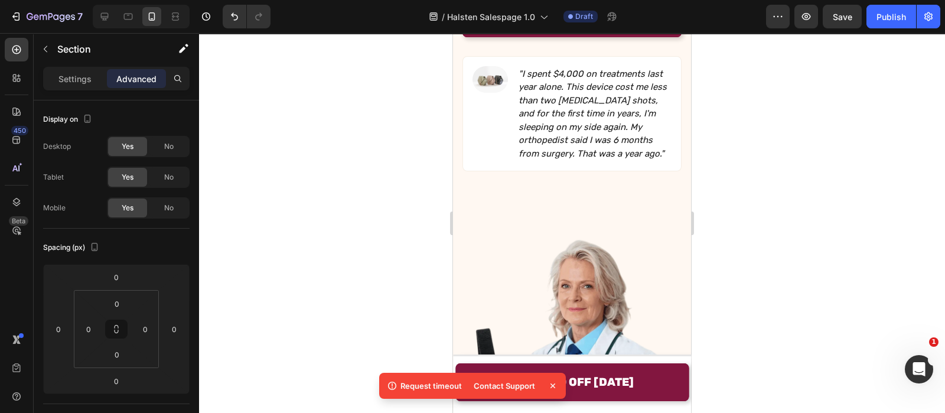
scroll to position [963, 0]
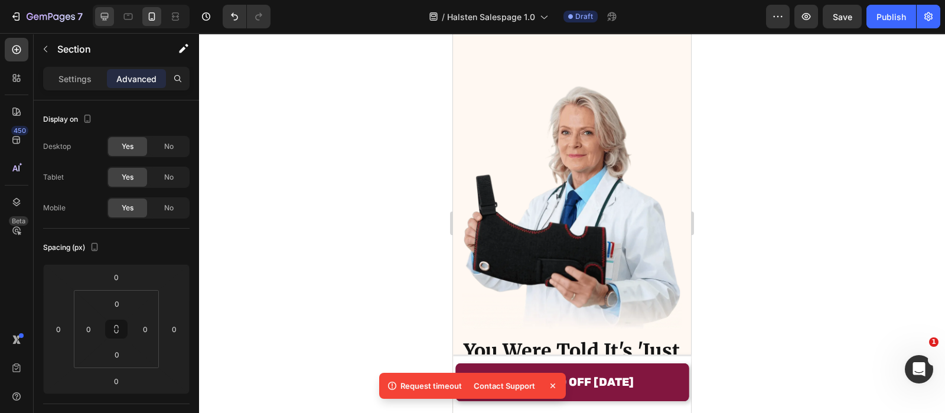
click at [110, 25] on div at bounding box center [141, 17] width 97 height 24
click at [110, 25] on div at bounding box center [104, 16] width 19 height 19
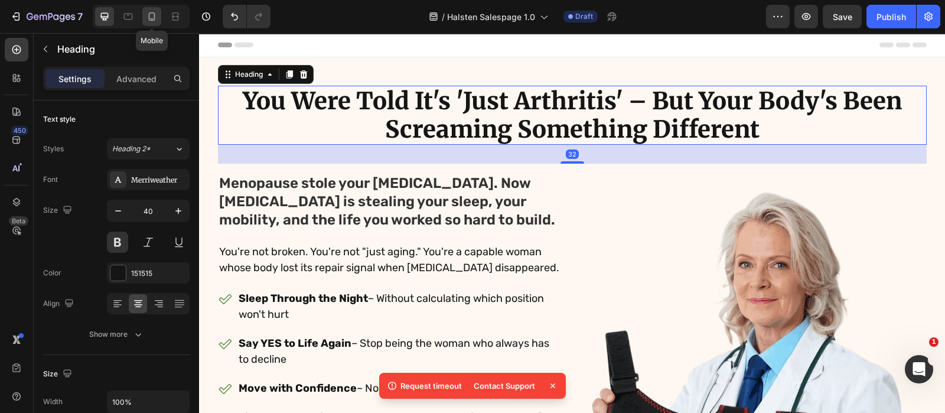
click at [142, 16] on div at bounding box center [151, 16] width 19 height 19
type input "32"
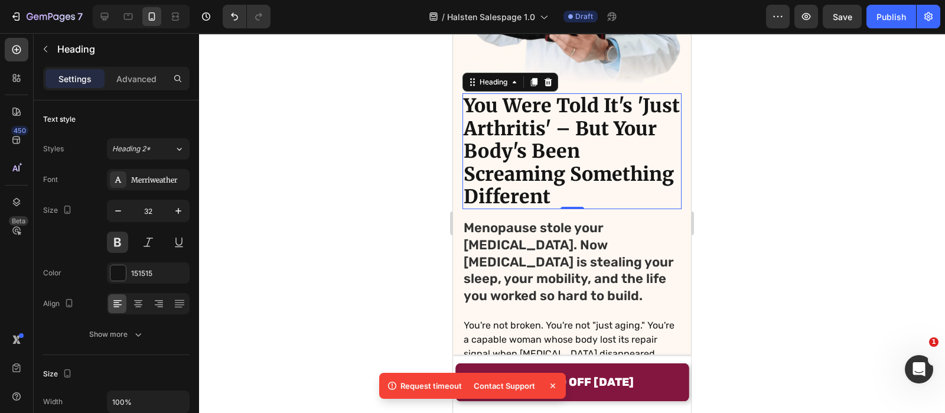
scroll to position [250, 0]
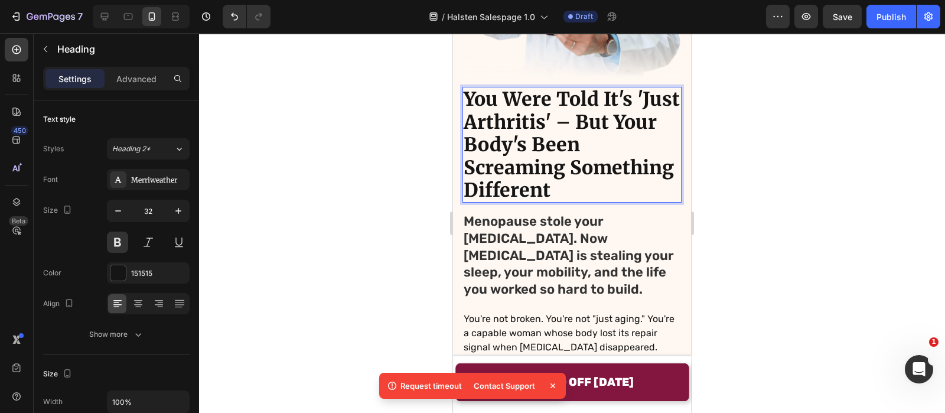
click at [626, 112] on h2 "You Were Told It's 'Just Arthritis' – But Your Body's Been Screaming Something …" at bounding box center [572, 145] width 219 height 116
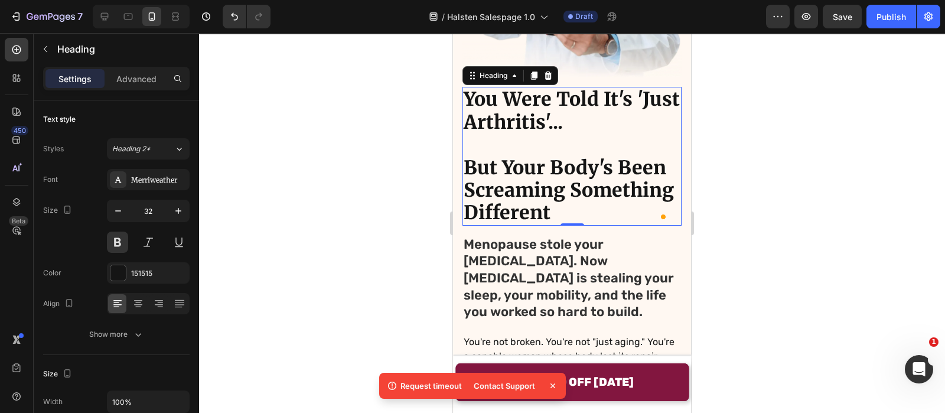
click at [402, 118] on div at bounding box center [572, 223] width 746 height 380
click at [533, 72] on icon at bounding box center [534, 76] width 6 height 8
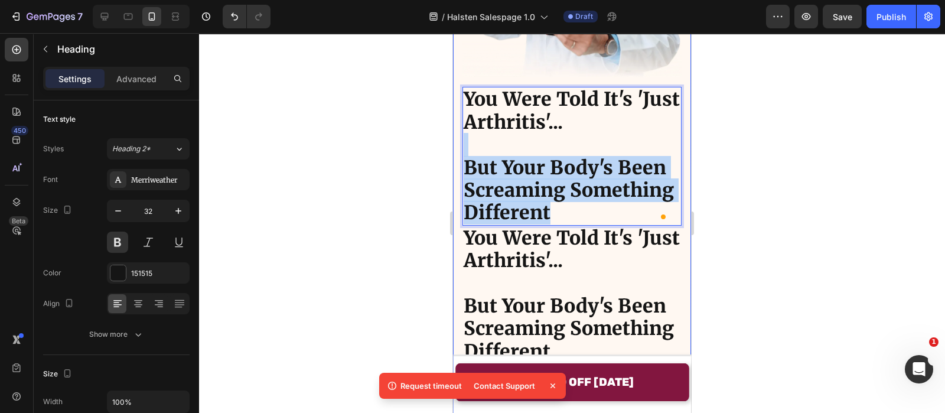
drag, startPoint x: 523, startPoint y: 142, endPoint x: 682, endPoint y: 211, distance: 173.3
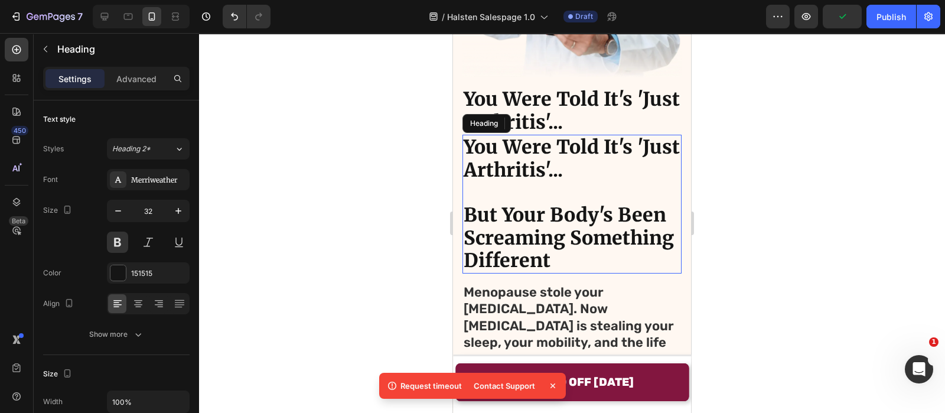
click at [587, 170] on h2 "You Were Told It's 'Just Arthritis'... But Your Body's Been Screaming Something…" at bounding box center [572, 204] width 219 height 138
click at [509, 167] on h2 "You Were Told It's 'Just Arthritis'... But Your Body's Been Screaming Something…" at bounding box center [572, 204] width 219 height 138
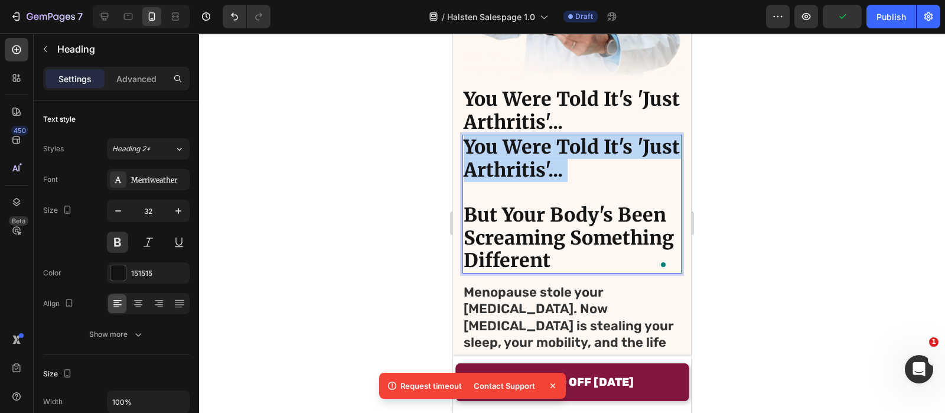
drag, startPoint x: 505, startPoint y: 183, endPoint x: 427, endPoint y: 129, distance: 95.0
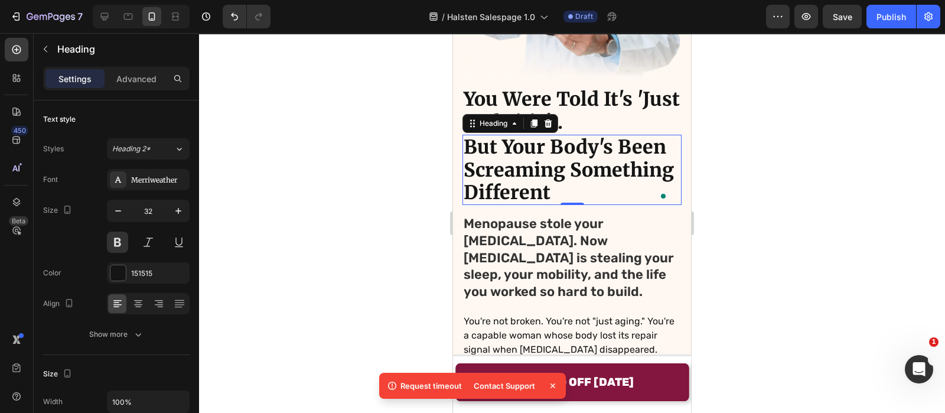
click at [403, 119] on div at bounding box center [572, 223] width 746 height 380
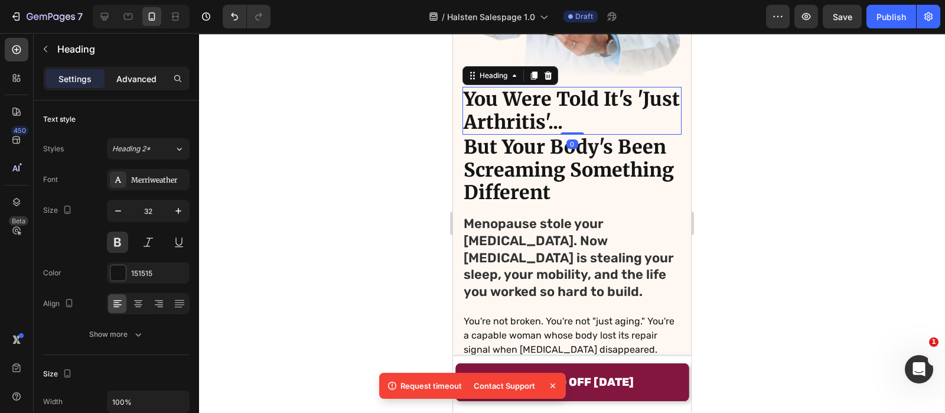
click at [135, 84] on p "Advanced" at bounding box center [136, 79] width 40 height 12
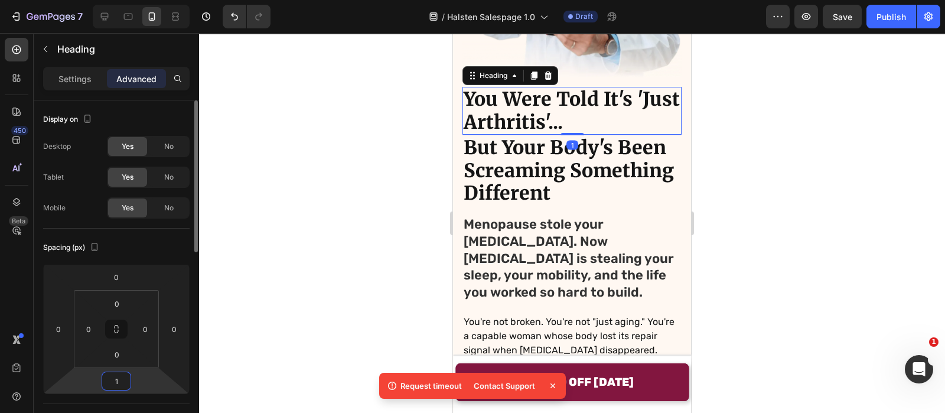
click at [127, 379] on input "1" at bounding box center [117, 381] width 24 height 18
type input "16"
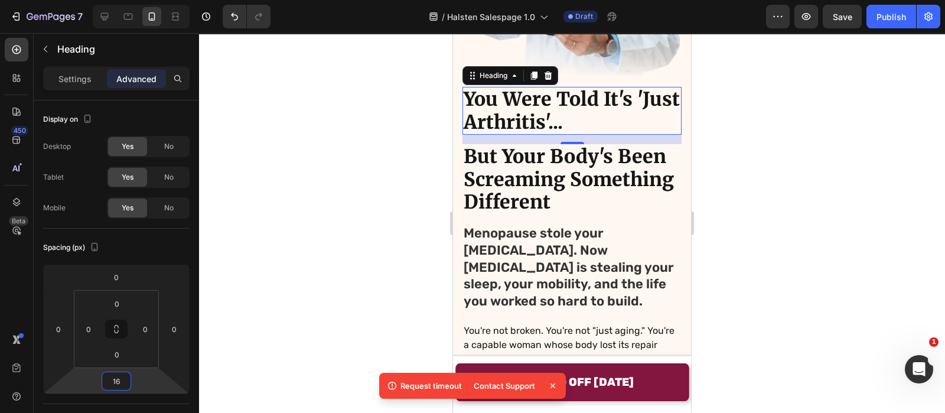
click at [378, 98] on div at bounding box center [572, 223] width 746 height 380
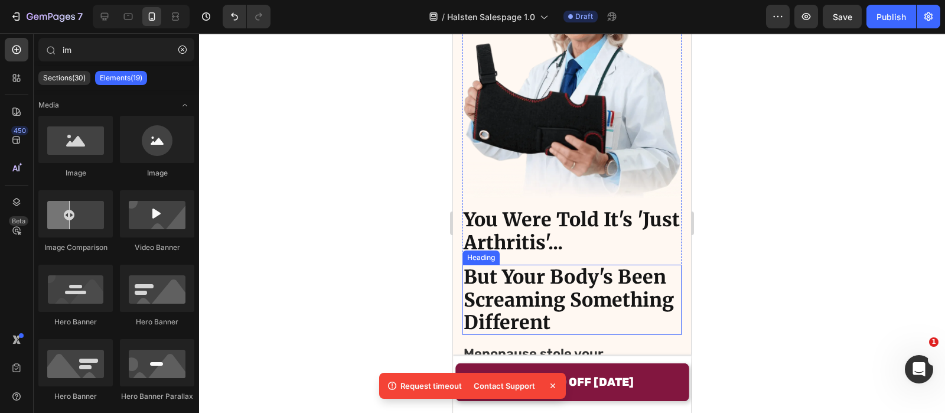
scroll to position [129, 0]
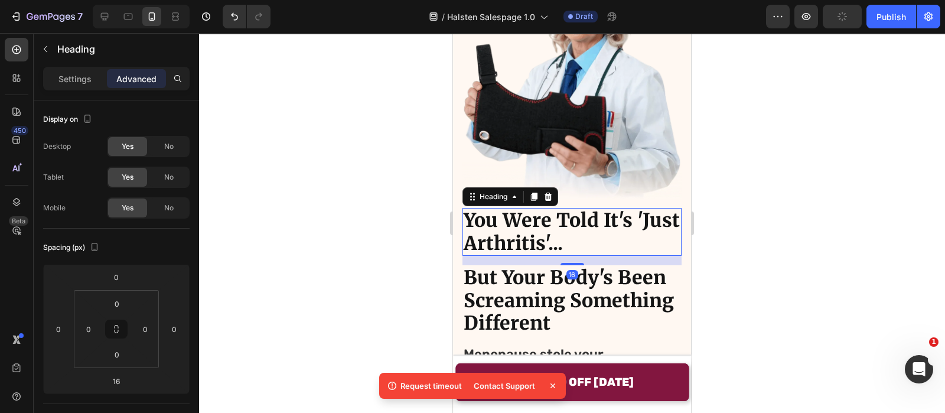
click at [481, 209] on p "You Were Told It's 'Just Arthritis'..." at bounding box center [572, 231] width 217 height 45
click at [86, 80] on p "Settings" at bounding box center [74, 79] width 33 height 12
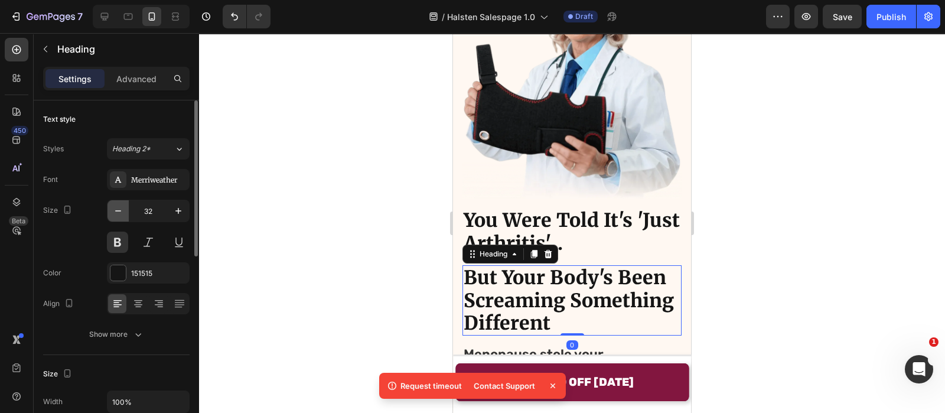
click at [113, 209] on icon "button" at bounding box center [118, 211] width 12 height 12
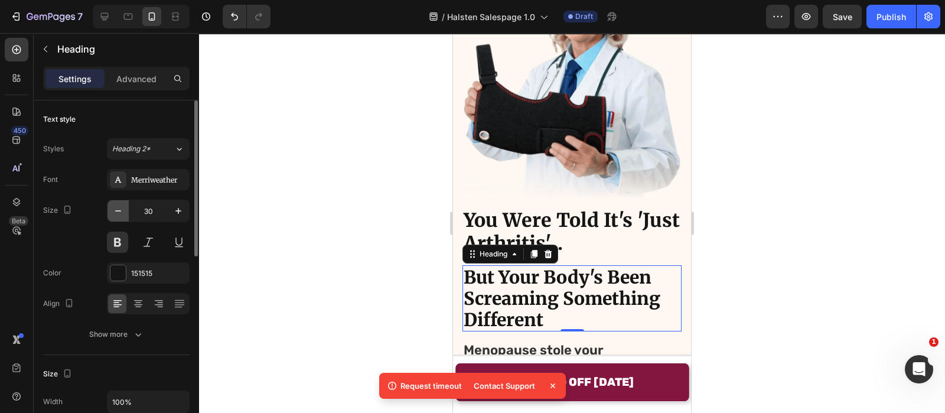
click at [113, 209] on icon "button" at bounding box center [118, 211] width 12 height 12
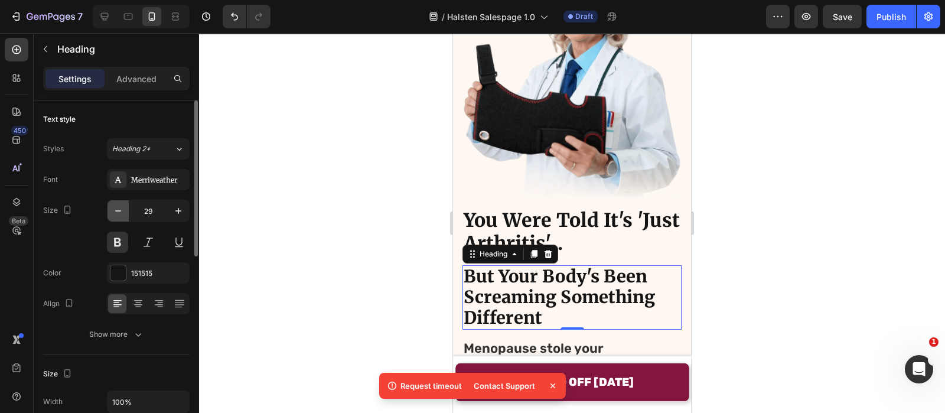
type input "28"
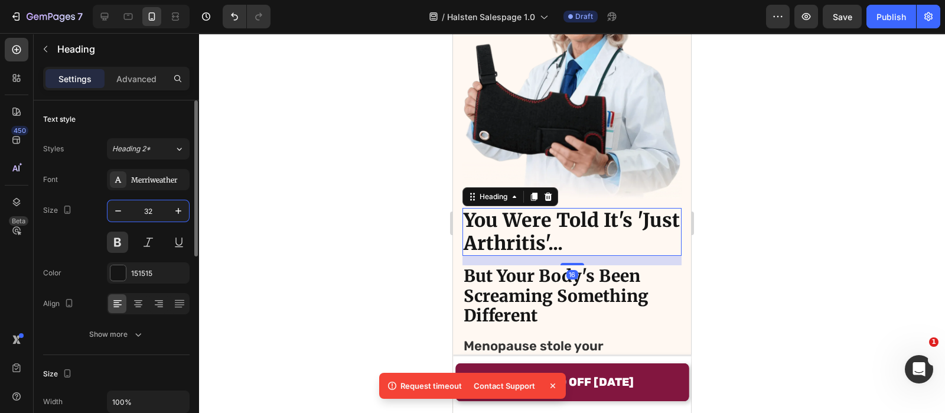
click at [155, 208] on input "32" at bounding box center [148, 210] width 39 height 21
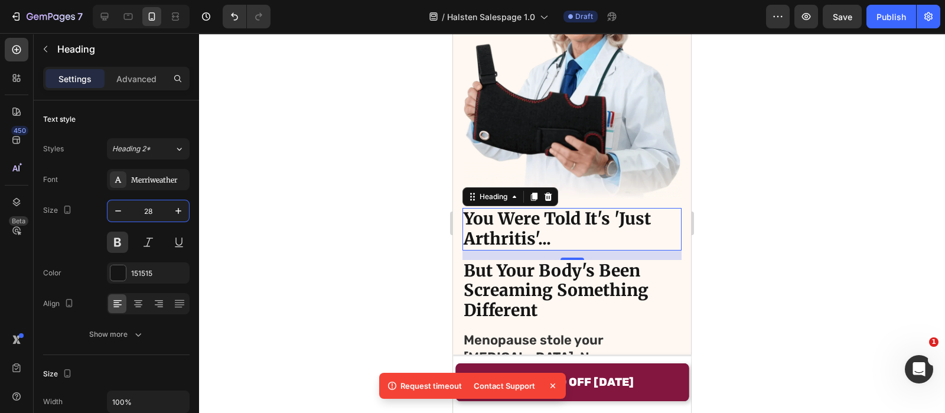
type input "28"
click at [396, 136] on div at bounding box center [572, 223] width 746 height 380
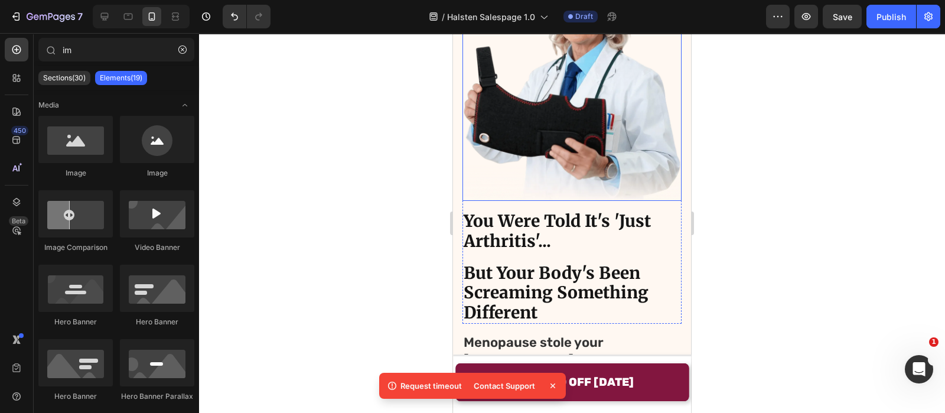
scroll to position [128, 0]
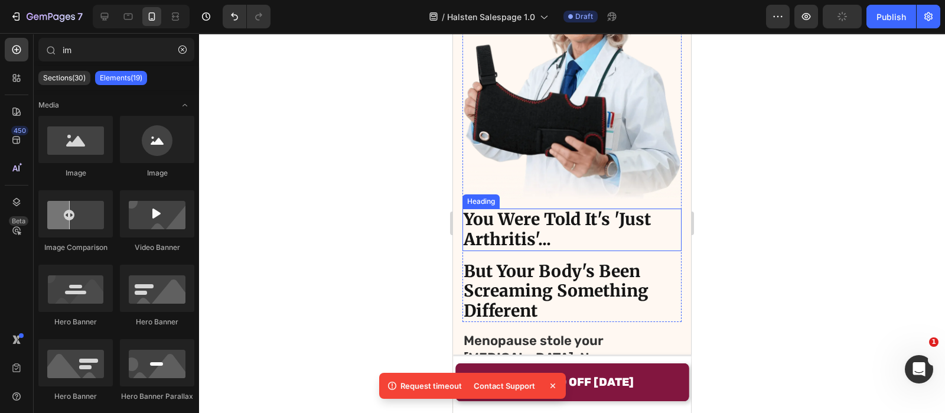
click at [549, 213] on p "You Were Told It's 'Just Arthritis'..." at bounding box center [572, 230] width 217 height 40
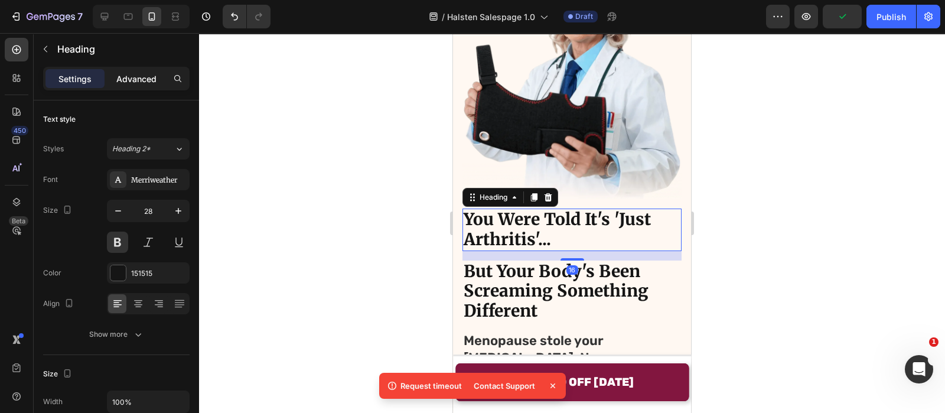
click at [129, 73] on p "Advanced" at bounding box center [136, 79] width 40 height 12
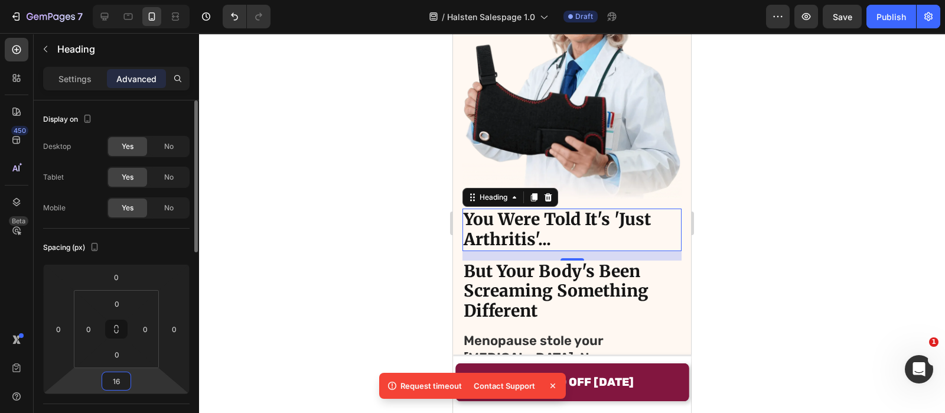
click at [121, 383] on input "16" at bounding box center [117, 381] width 24 height 18
type input "8"
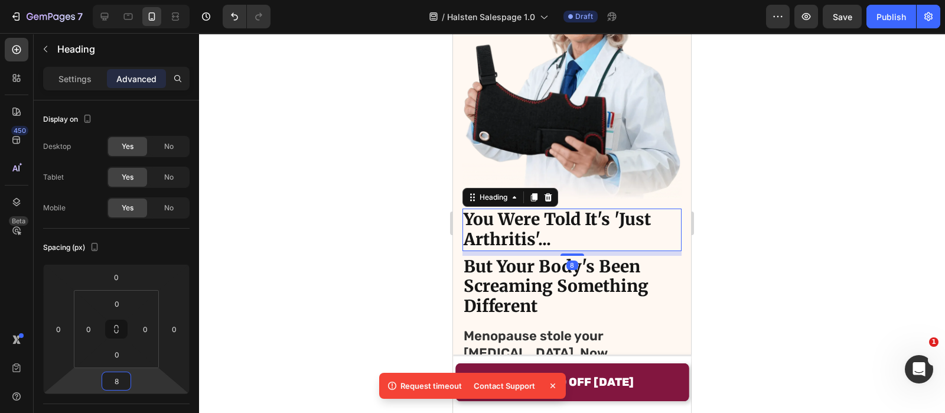
click at [396, 224] on div at bounding box center [572, 223] width 746 height 380
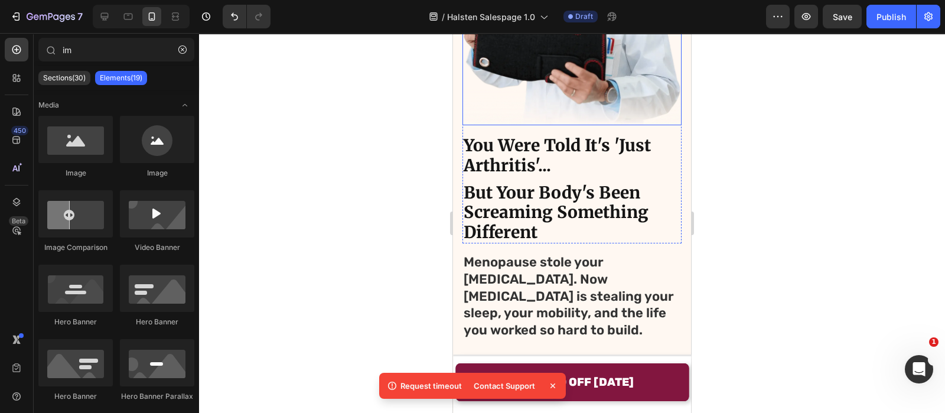
scroll to position [203, 0]
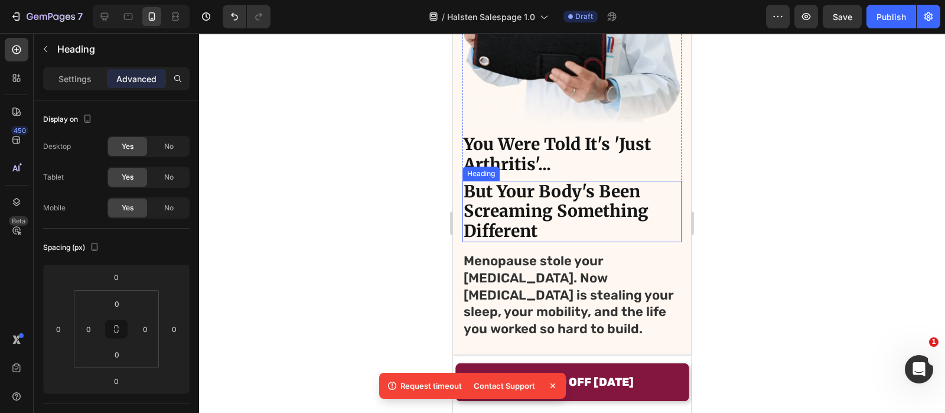
click at [496, 182] on p "But Your Body's Been Screaming Something Different" at bounding box center [572, 212] width 217 height 60
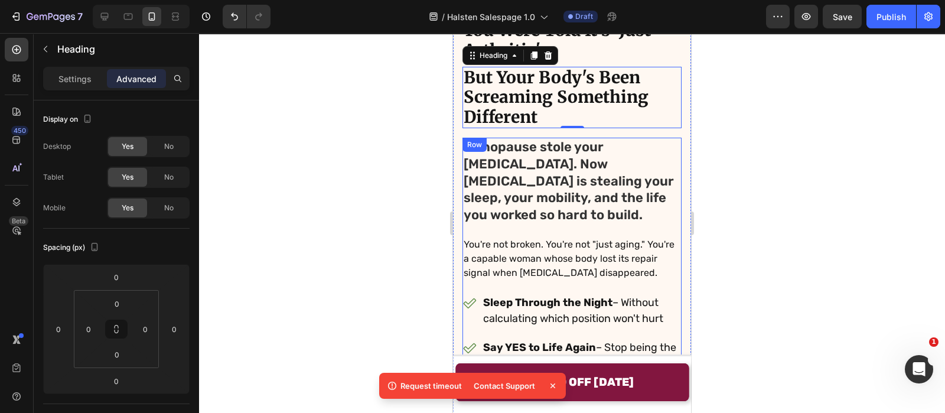
scroll to position [259, 0]
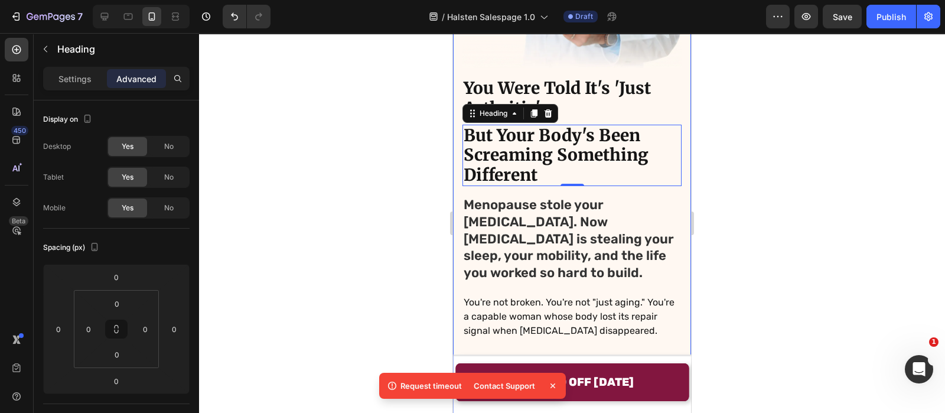
click at [431, 110] on div at bounding box center [572, 223] width 746 height 380
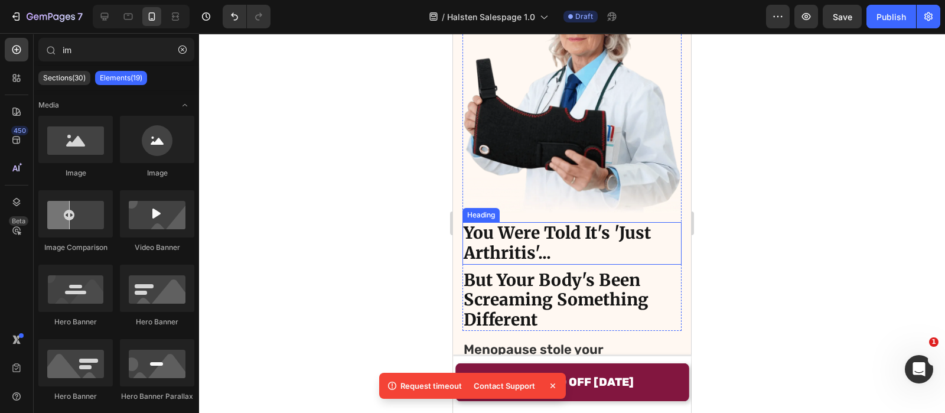
scroll to position [274, 0]
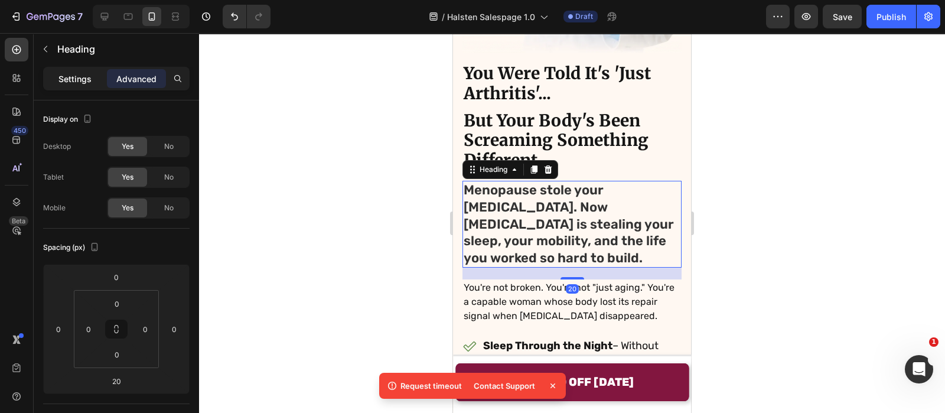
click at [75, 78] on p "Settings" at bounding box center [74, 79] width 33 height 12
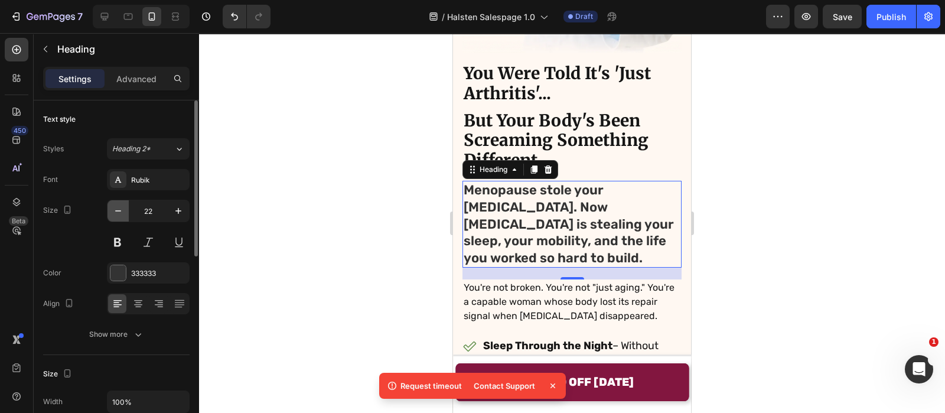
click at [123, 205] on icon "button" at bounding box center [118, 211] width 12 height 12
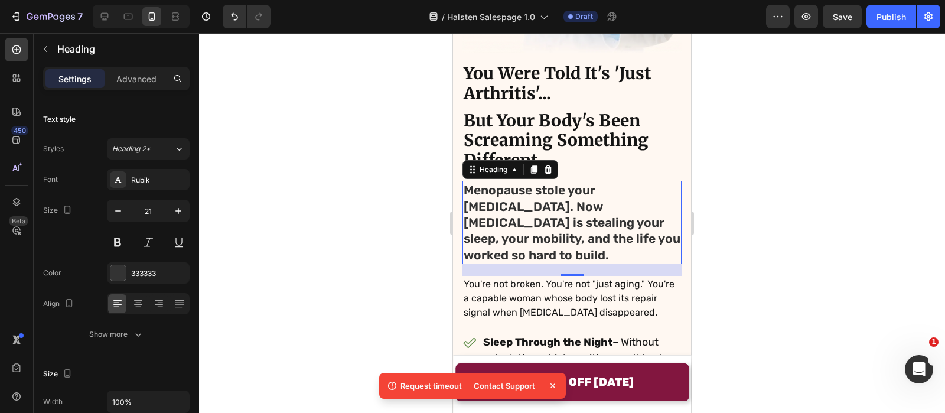
type input "20"
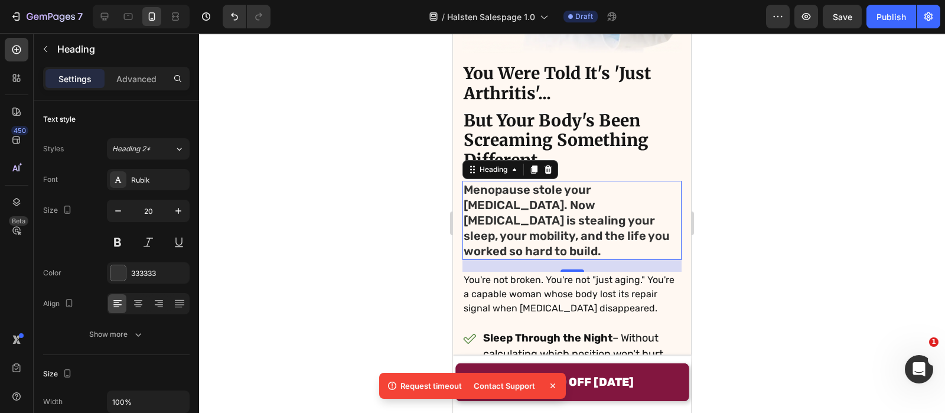
click at [374, 206] on div at bounding box center [572, 223] width 746 height 380
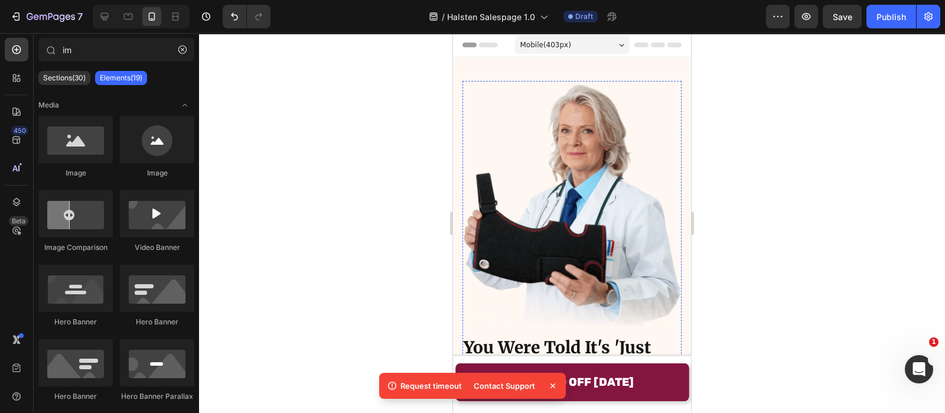
scroll to position [99, 0]
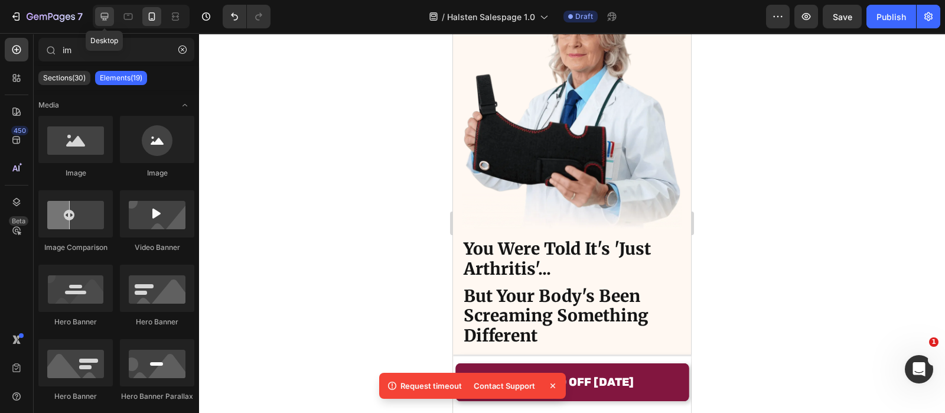
click at [106, 18] on icon at bounding box center [105, 17] width 8 height 8
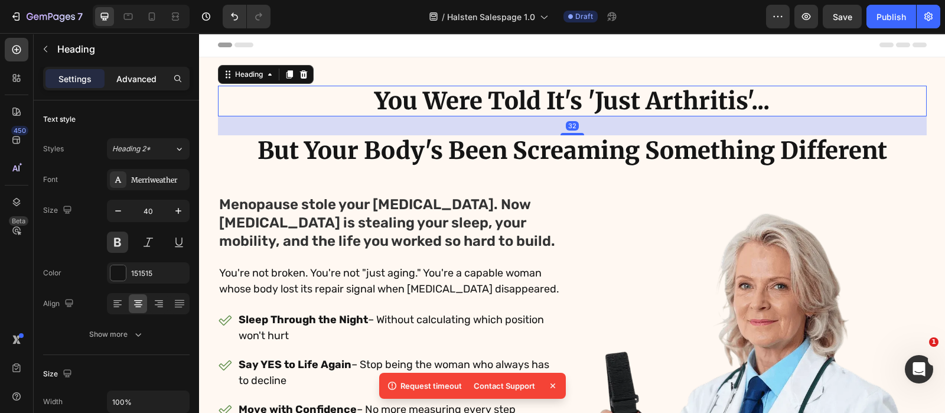
click at [130, 73] on p "Advanced" at bounding box center [136, 79] width 40 height 12
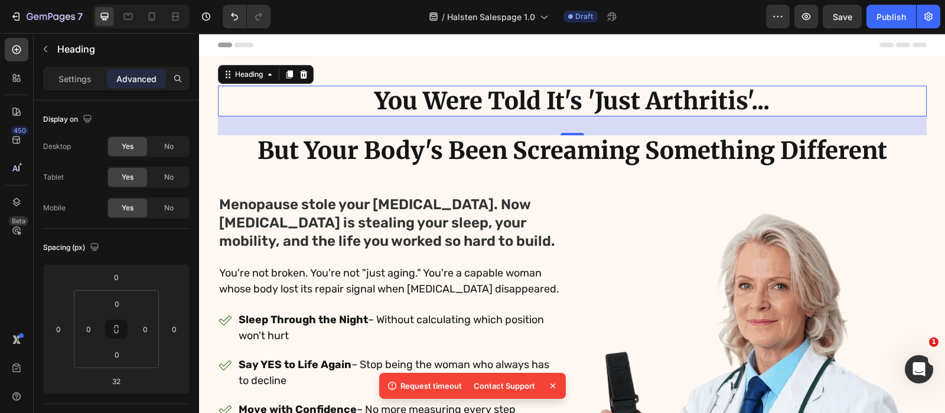
click at [130, 73] on p "Advanced" at bounding box center [136, 79] width 40 height 12
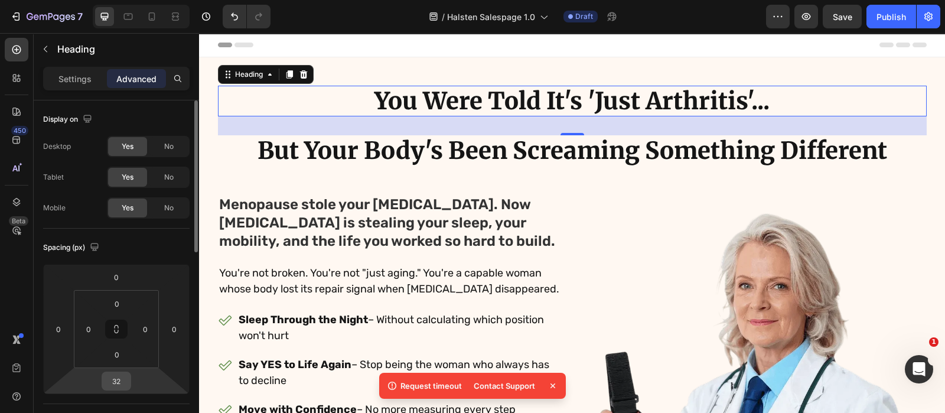
click at [124, 377] on input "32" at bounding box center [117, 381] width 24 height 18
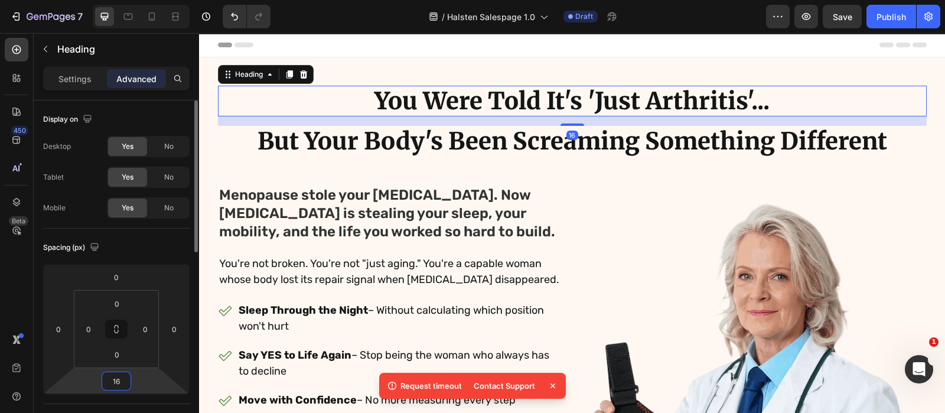
type input "1"
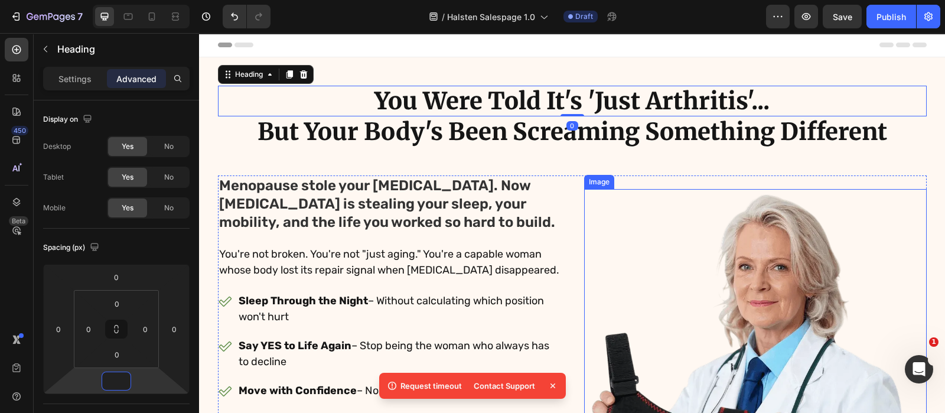
click at [620, 240] on img at bounding box center [755, 382] width 343 height 386
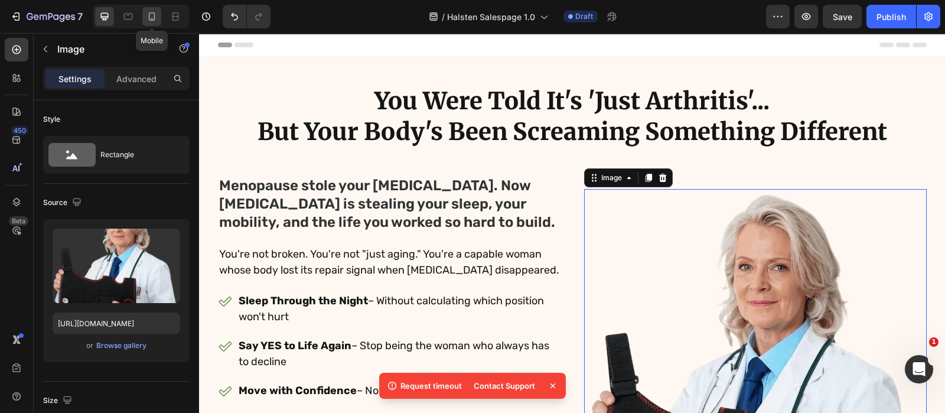
click at [151, 21] on icon at bounding box center [152, 17] width 12 height 12
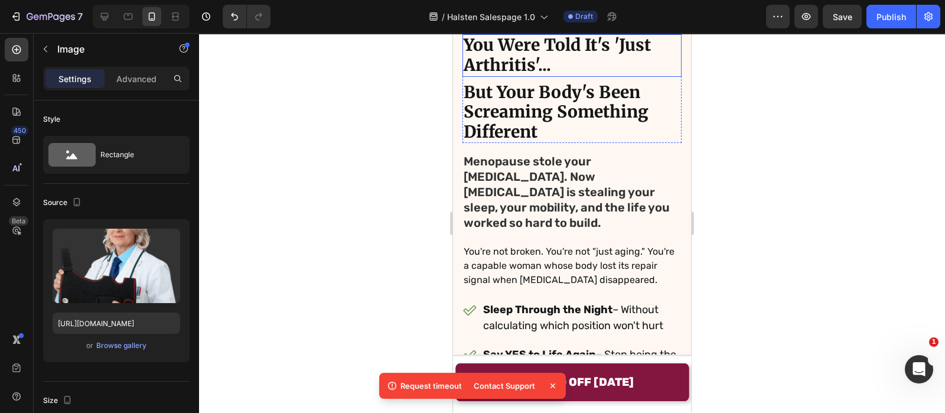
scroll to position [304, 0]
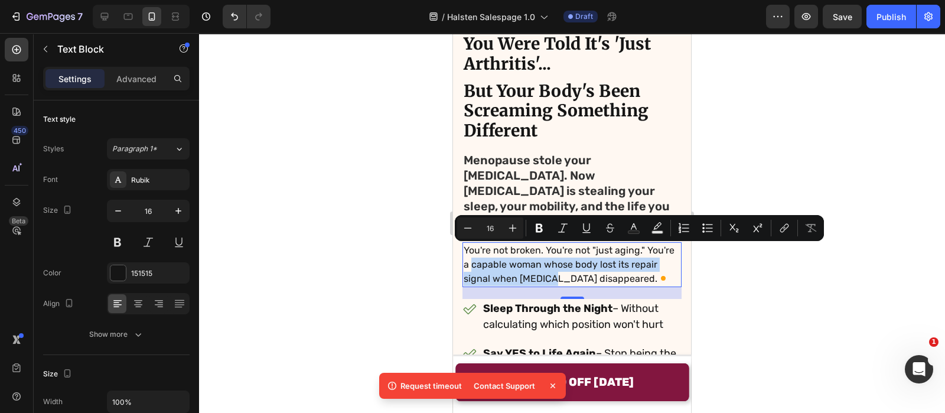
drag, startPoint x: 502, startPoint y: 253, endPoint x: 578, endPoint y: 264, distance: 76.9
click at [578, 264] on p "You're not broken. You're not "just aging." You're a capable woman whose body l…" at bounding box center [572, 264] width 217 height 43
click at [374, 271] on div at bounding box center [572, 223] width 746 height 380
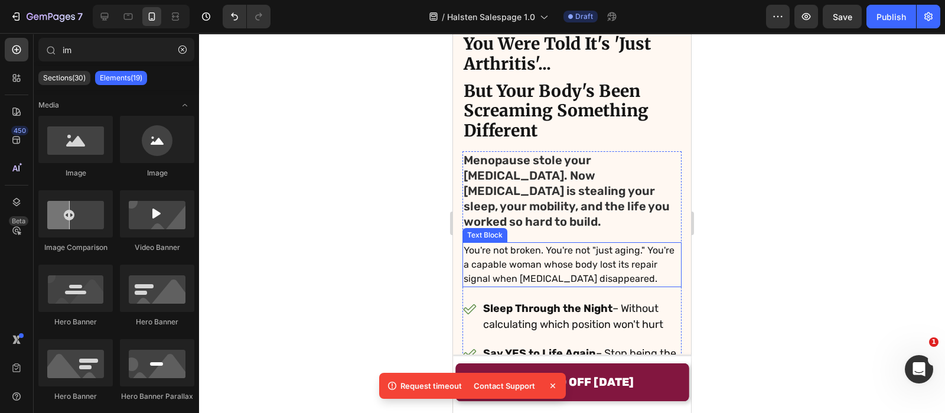
click at [543, 255] on p "You're not broken. You're not "just aging." You're a capable woman whose body l…" at bounding box center [572, 264] width 217 height 43
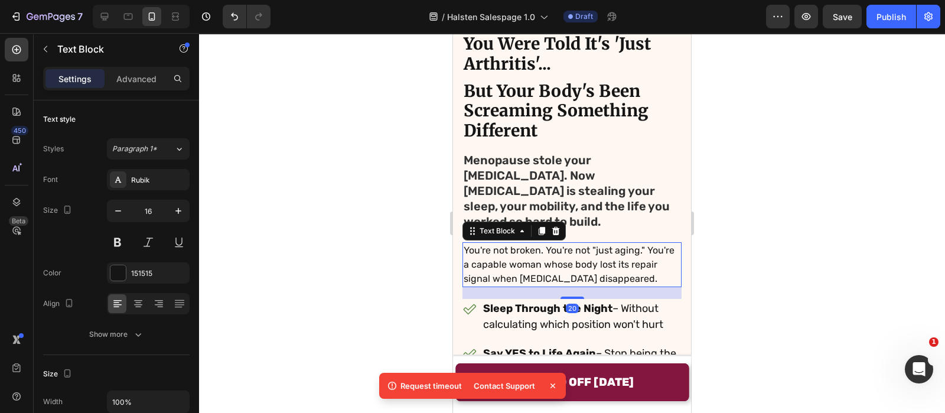
scroll to position [277, 0]
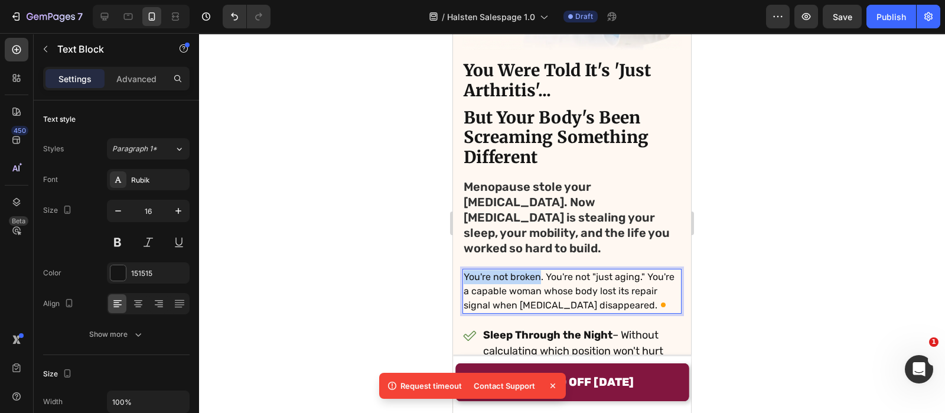
drag, startPoint x: 540, startPoint y: 262, endPoint x: 454, endPoint y: 258, distance: 85.7
click at [454, 258] on div "Image You Were Told It's 'Just Arthritis'... Heading But Your Body's Been Screa…" at bounding box center [572, 255] width 238 height 950
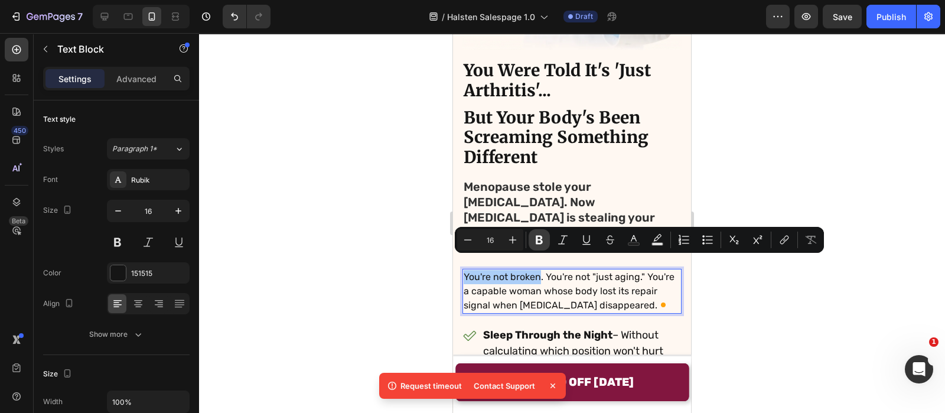
click at [534, 239] on icon "Editor contextual toolbar" at bounding box center [539, 240] width 12 height 12
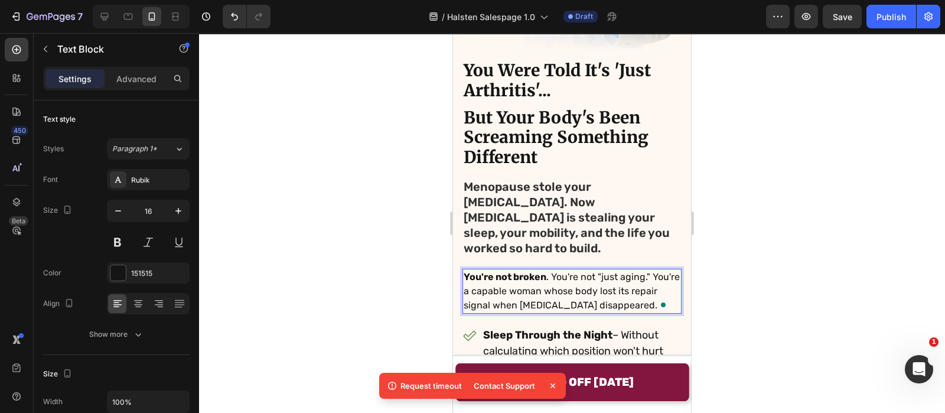
click at [377, 207] on div at bounding box center [572, 223] width 746 height 380
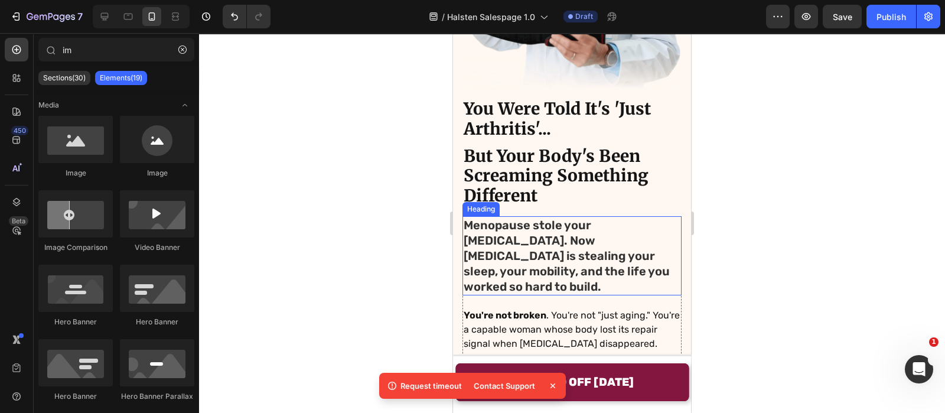
scroll to position [268, 0]
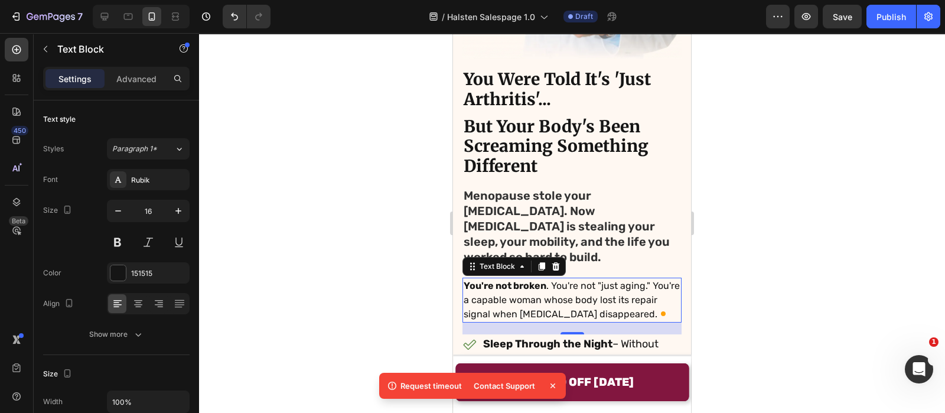
click at [384, 220] on div at bounding box center [572, 223] width 746 height 380
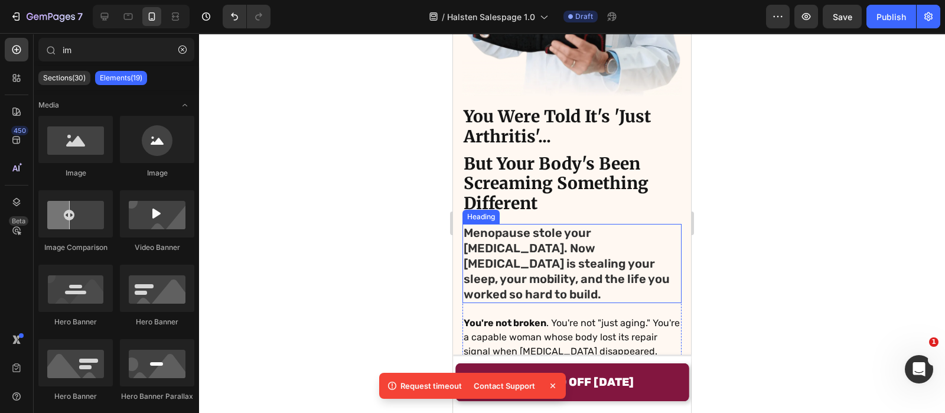
scroll to position [229, 0]
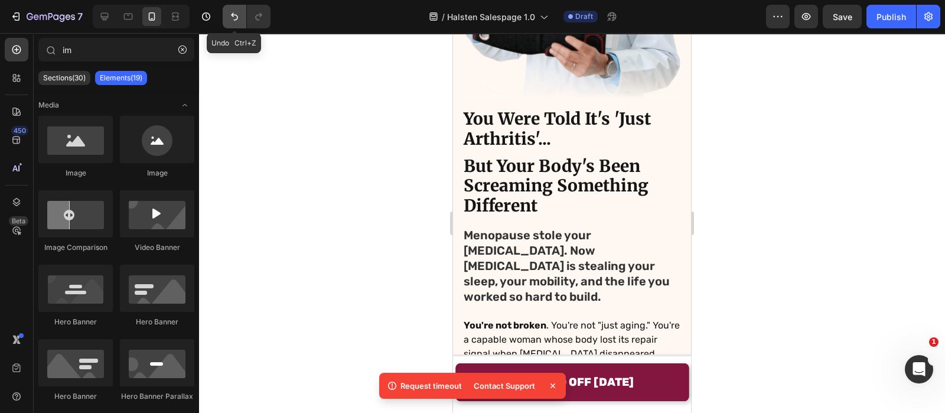
click at [227, 13] on button "Undo/Redo" at bounding box center [235, 17] width 24 height 24
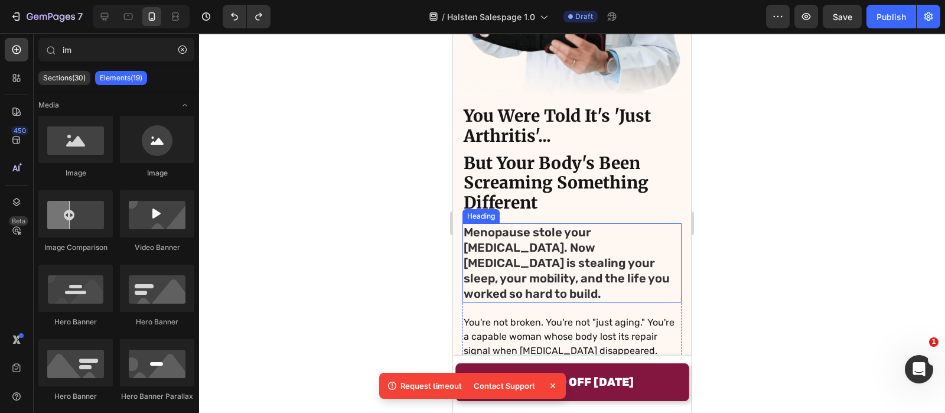
scroll to position [233, 0]
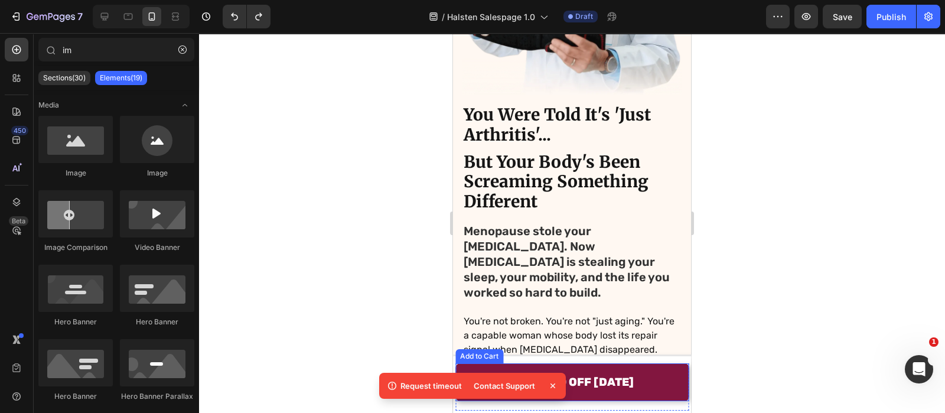
click at [589, 386] on div "GET $250 OFF [DATE]" at bounding box center [572, 382] width 123 height 20
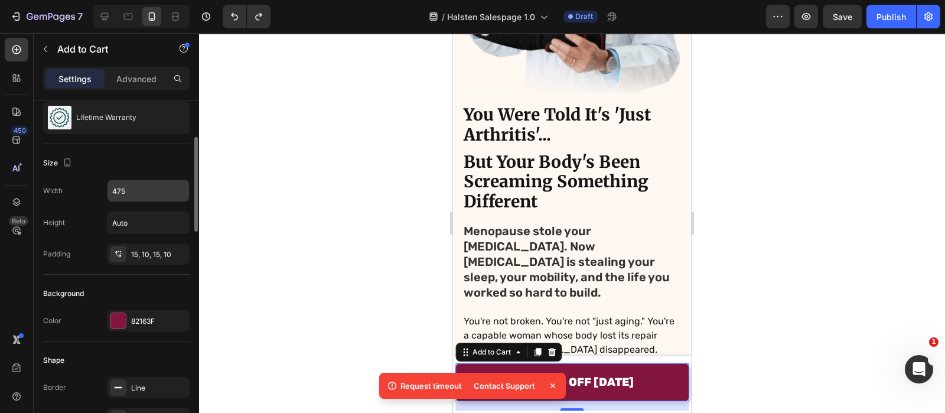
scroll to position [120, 0]
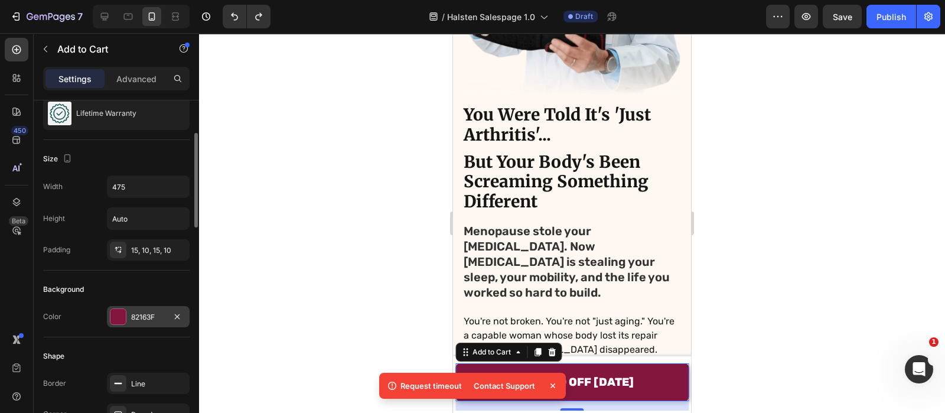
click at [149, 314] on div "82163F" at bounding box center [148, 317] width 34 height 11
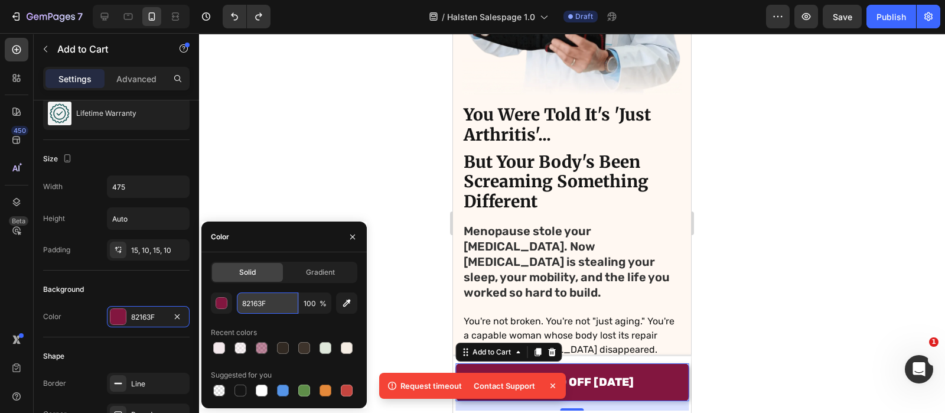
click at [266, 309] on input "82163F" at bounding box center [267, 302] width 61 height 21
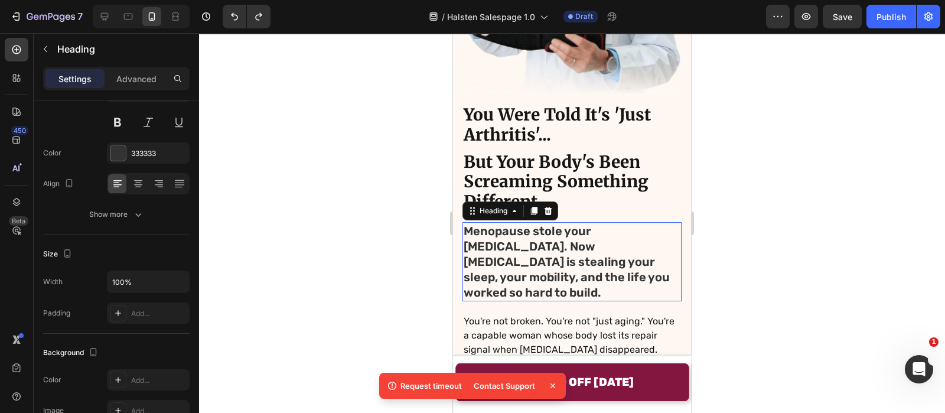
scroll to position [0, 0]
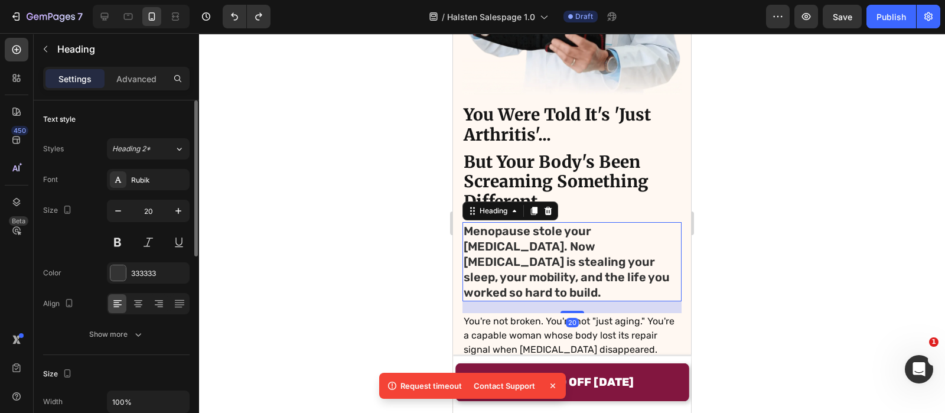
click at [504, 223] on h2 "Menopause stole your [MEDICAL_DATA]. Now [MEDICAL_DATA] is stealing your sleep,…" at bounding box center [572, 261] width 219 height 79
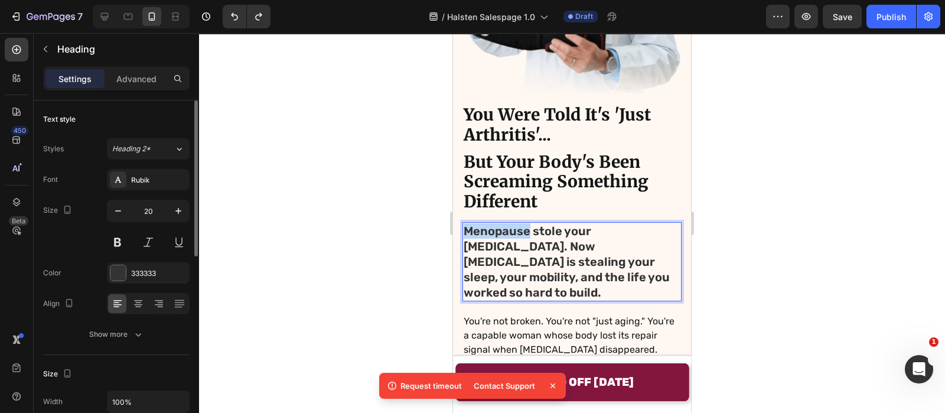
click at [504, 223] on p "Menopause stole your [MEDICAL_DATA]. Now [MEDICAL_DATA] is stealing your sleep,…" at bounding box center [572, 261] width 217 height 77
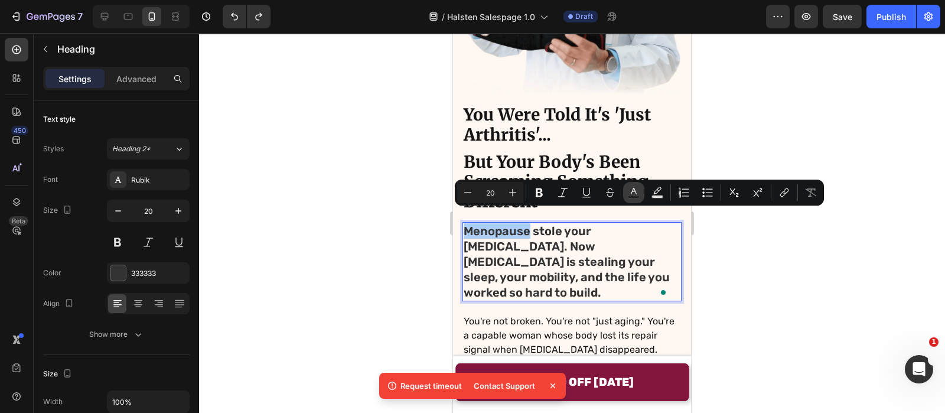
drag, startPoint x: 633, startPoint y: 190, endPoint x: 183, endPoint y: 175, distance: 450.4
click at [633, 190] on icon "Editor contextual toolbar" at bounding box center [634, 193] width 12 height 12
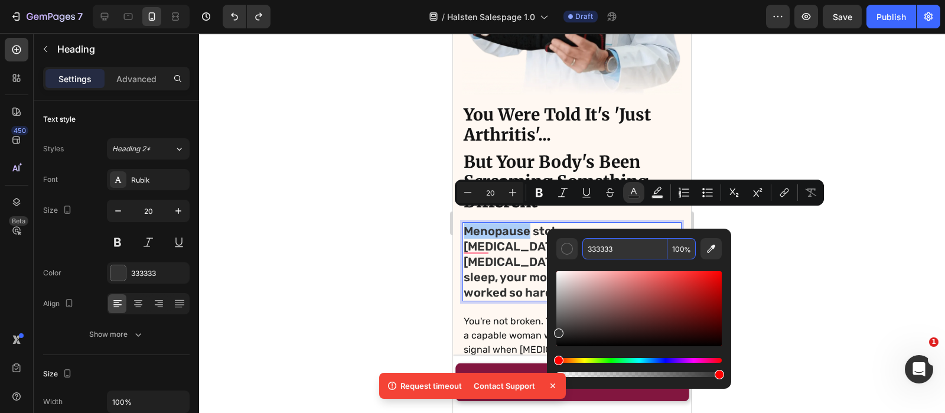
click at [610, 258] on input "333333" at bounding box center [624, 248] width 85 height 21
paste input "82163F"
type input "82163F"
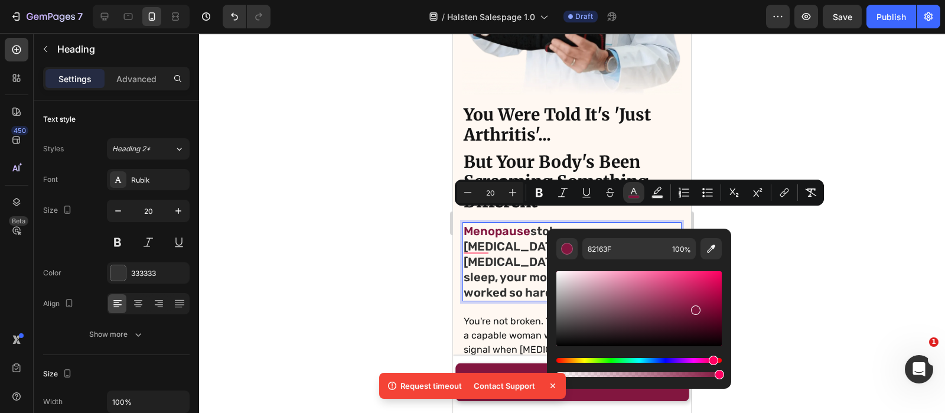
click at [383, 246] on div at bounding box center [572, 223] width 746 height 380
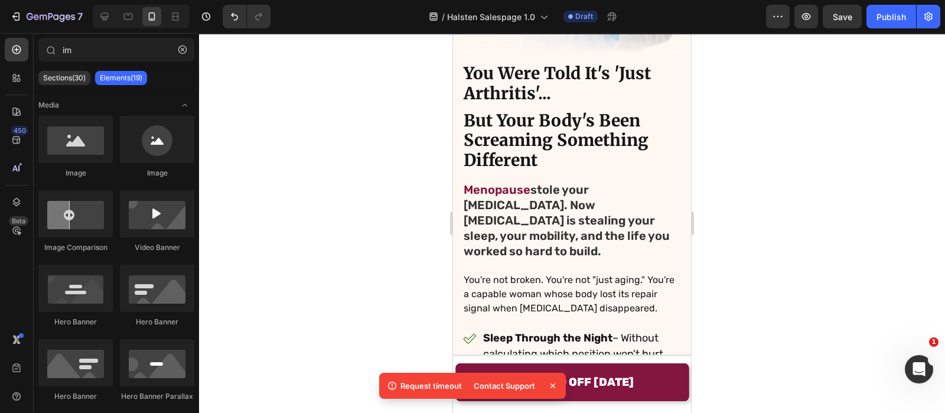
scroll to position [293, 0]
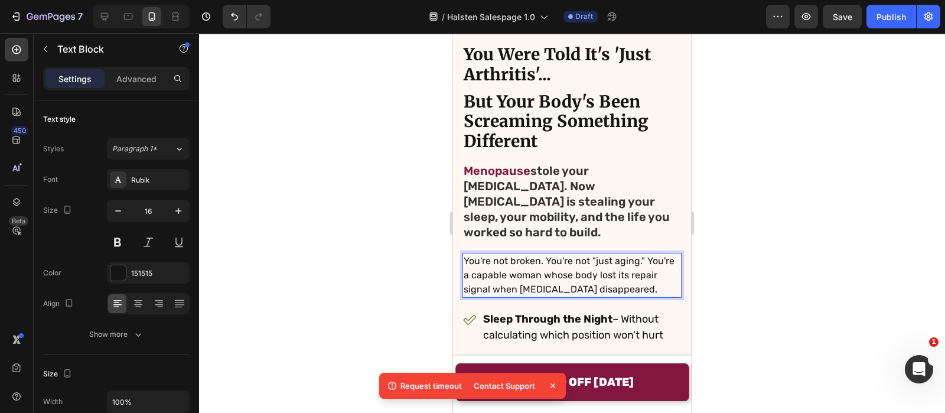
click at [467, 264] on p "You're not broken. You're not "just aging." You're a capable woman whose body l…" at bounding box center [572, 275] width 217 height 43
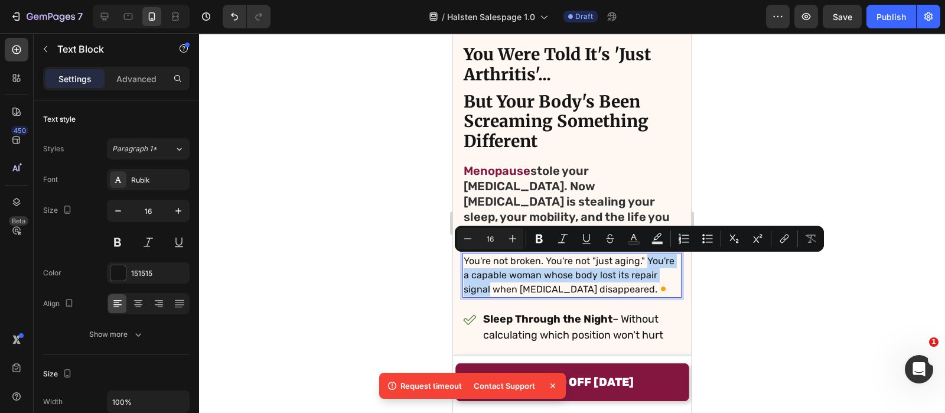
drag, startPoint x: 465, startPoint y: 264, endPoint x: 517, endPoint y: 279, distance: 53.5
click at [517, 279] on p "You're not broken. You're not "just aging." You're a capable woman whose body l…" at bounding box center [572, 275] width 217 height 43
click at [508, 282] on p "You're not broken. You're not "just aging." You're a capable woman whose body l…" at bounding box center [572, 275] width 217 height 43
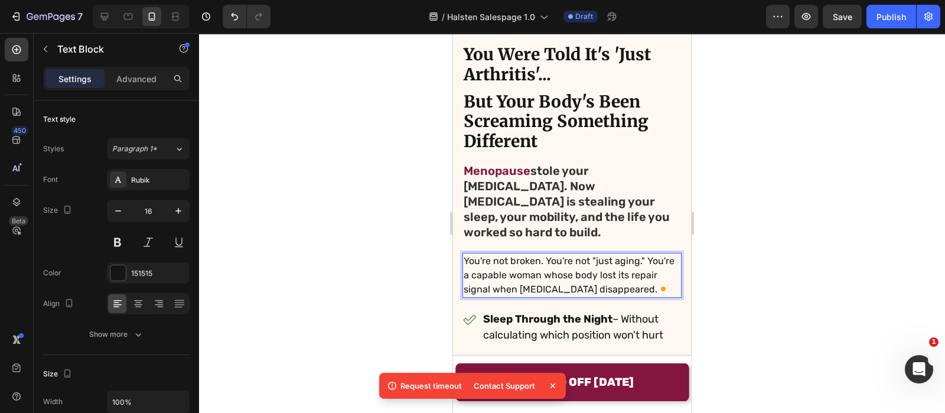
drag, startPoint x: 518, startPoint y: 278, endPoint x: 903, endPoint y: 301, distance: 385.2
drag, startPoint x: 465, startPoint y: 261, endPoint x: 516, endPoint y: 279, distance: 54.0
click at [516, 279] on p "You're not broken. You're not "just aging." You're a capable woman whose body l…" at bounding box center [572, 275] width 217 height 43
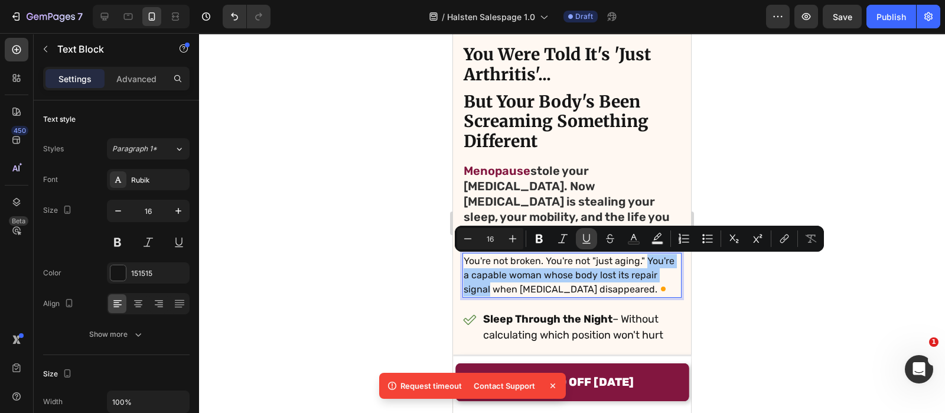
click at [586, 239] on icon "Editor contextual toolbar" at bounding box center [587, 239] width 12 height 12
click at [310, 155] on div at bounding box center [572, 223] width 746 height 380
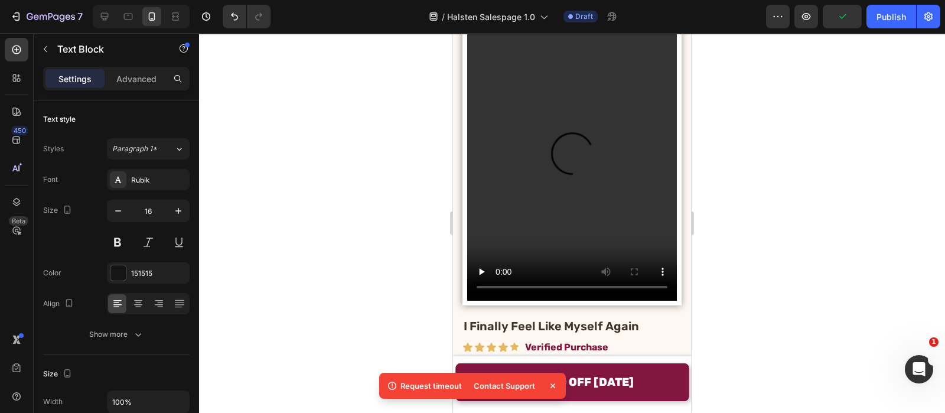
scroll to position [4480, 0]
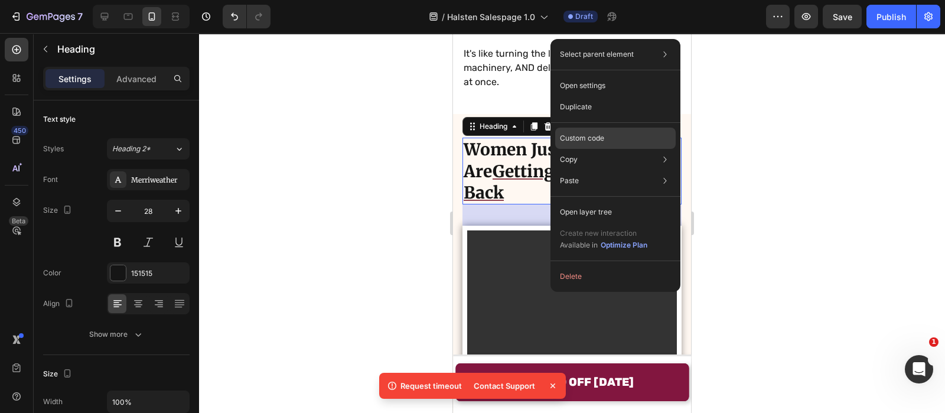
click at [588, 139] on p "Custom code" at bounding box center [582, 138] width 44 height 11
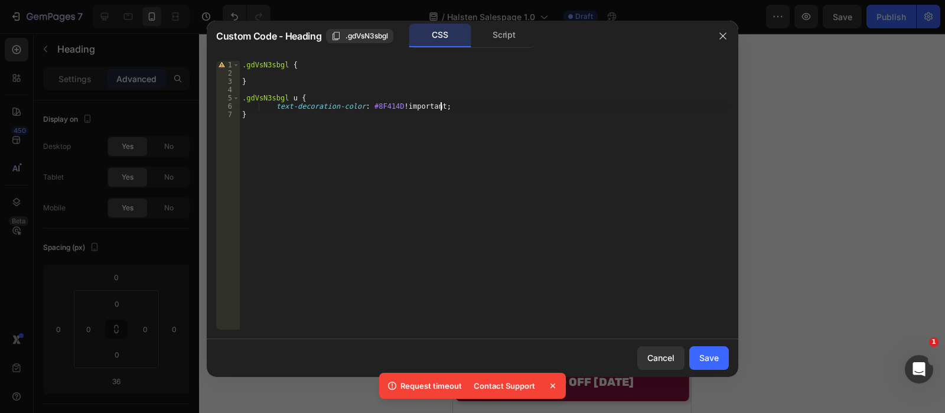
click at [481, 109] on div ".gdVsN3sbgl { } .gdVsN3sbgl u { text-decoration-color : #8F414D !important ; }" at bounding box center [484, 203] width 489 height 285
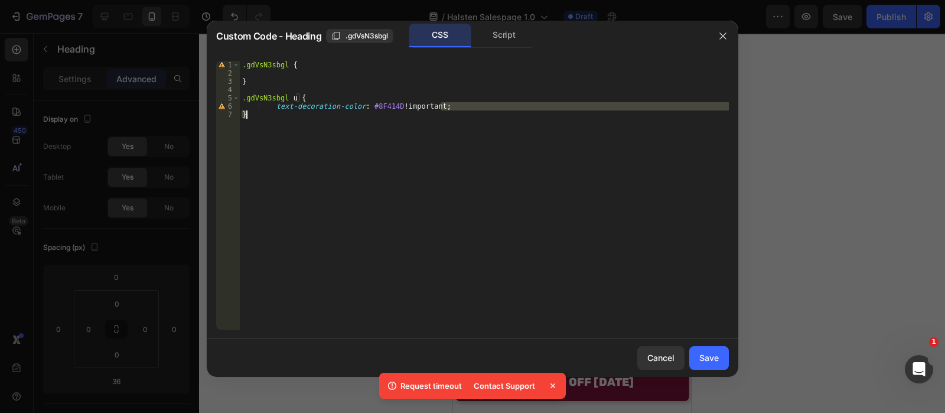
drag, startPoint x: 468, startPoint y: 109, endPoint x: 273, endPoint y: 111, distance: 195.5
click at [273, 111] on div ".gdVsN3sbgl { } .gdVsN3sbgl u { text-decoration-color : #8F414D !important ; }" at bounding box center [484, 203] width 489 height 285
click at [280, 119] on div ".gdVsN3sbgl { } .gdVsN3sbgl u { text-decoration-color : #8F414D !important ; }" at bounding box center [484, 203] width 489 height 285
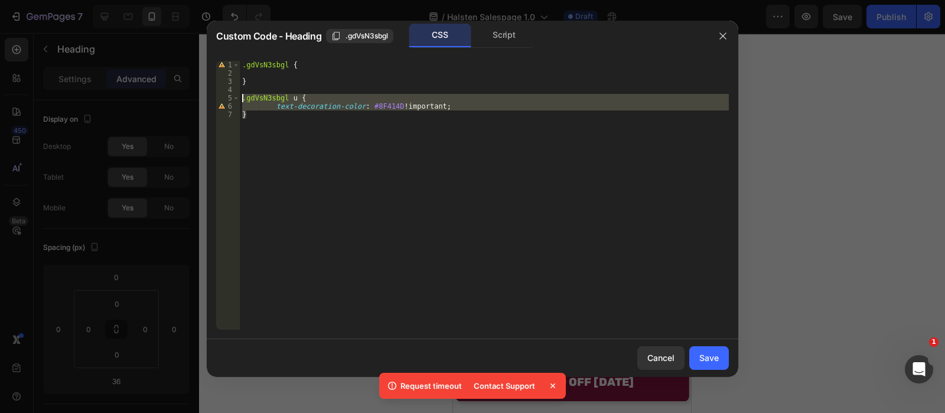
drag, startPoint x: 280, startPoint y: 119, endPoint x: 223, endPoint y: 99, distance: 60.2
click at [223, 99] on div "} 1 2 3 4 5 6 7 .gdVsN3sbgl { } .gdVsN3sbgl u { text-decoration-color : #8F414D…" at bounding box center [472, 195] width 513 height 269
type textarea ".gdVsN3sbgl u { text-decoration-color: #8F414D !important;"
click at [821, 263] on div at bounding box center [472, 206] width 945 height 413
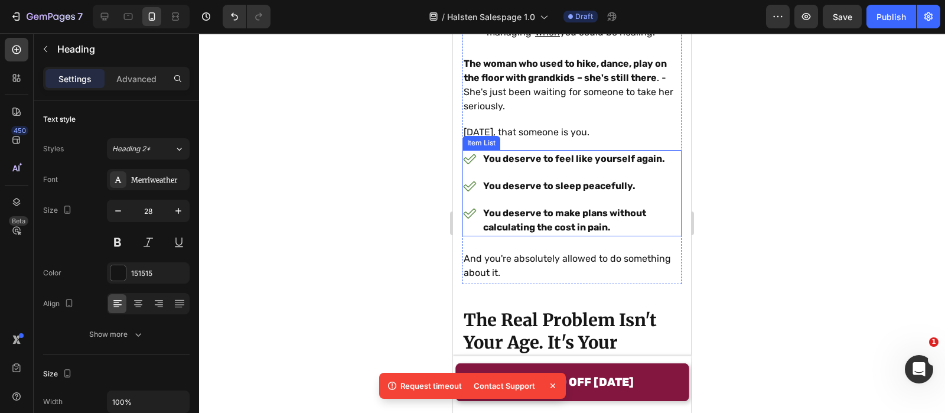
scroll to position [2619, 0]
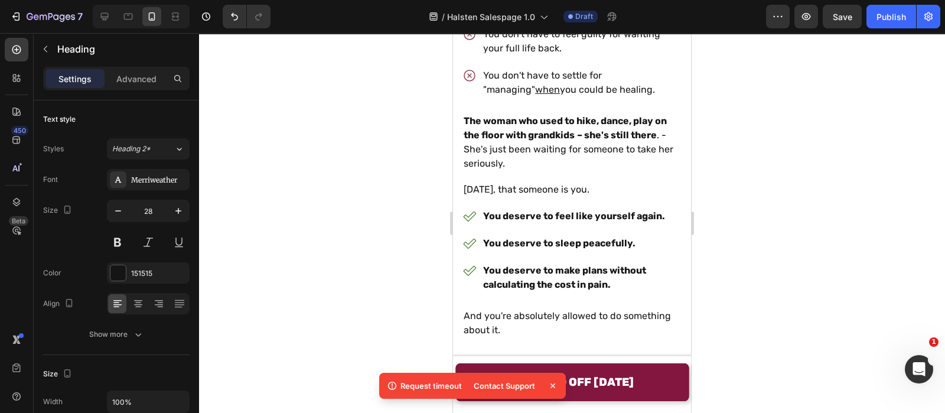
click at [556, 385] on icon at bounding box center [553, 386] width 12 height 12
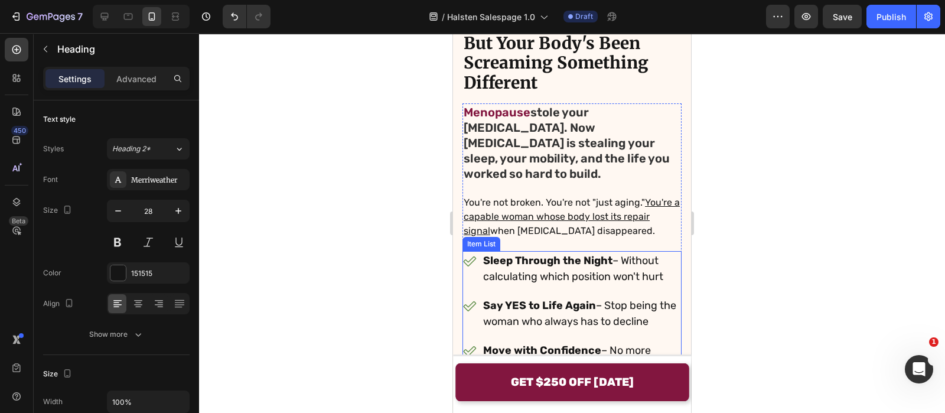
scroll to position [350, 0]
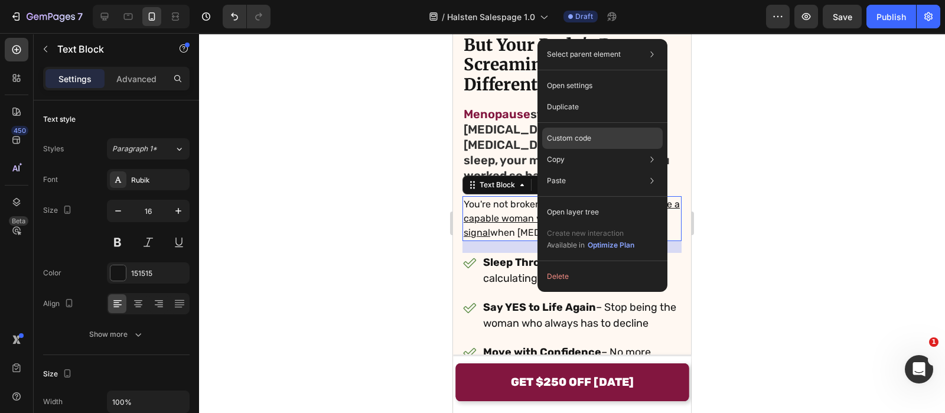
click at [601, 170] on div "Custom code" at bounding box center [602, 180] width 121 height 21
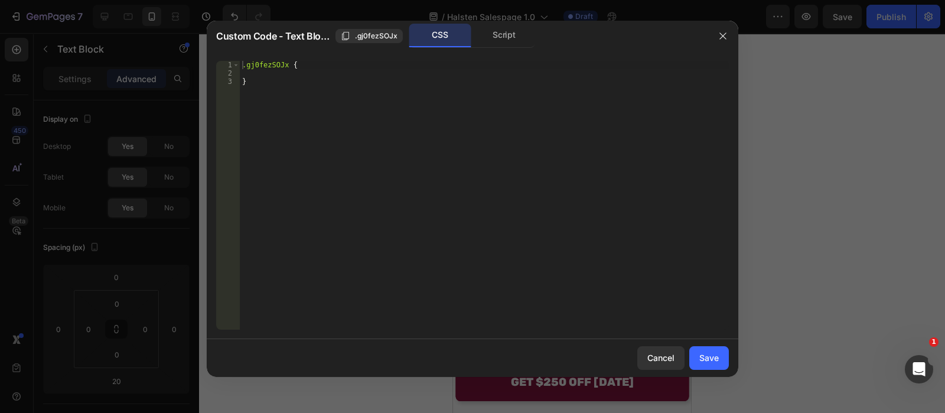
click at [425, 100] on div ".gj0fezSOJx { }" at bounding box center [484, 203] width 489 height 285
type textarea "}"
paste textarea "}"
click at [374, 31] on div "Custom Code - Text Block .gj0fezSOJx CSS Script" at bounding box center [461, 36] width 491 height 24
click at [374, 31] on span ".gj0fezSOJx" at bounding box center [376, 36] width 43 height 11
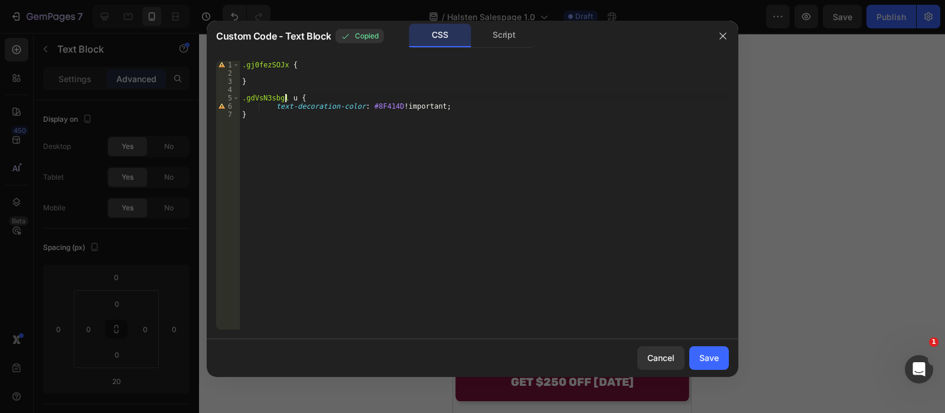
click at [286, 97] on div ".gj0fezSOJx { } .gdVsN3sbgl u { text-decoration-color : #8F414D !important ; }" at bounding box center [484, 203] width 489 height 285
paste textarea ".gj0fezSOJx"
type textarea ".gj0fezSOJx u {"
click at [725, 350] on button "Save" at bounding box center [709, 358] width 40 height 24
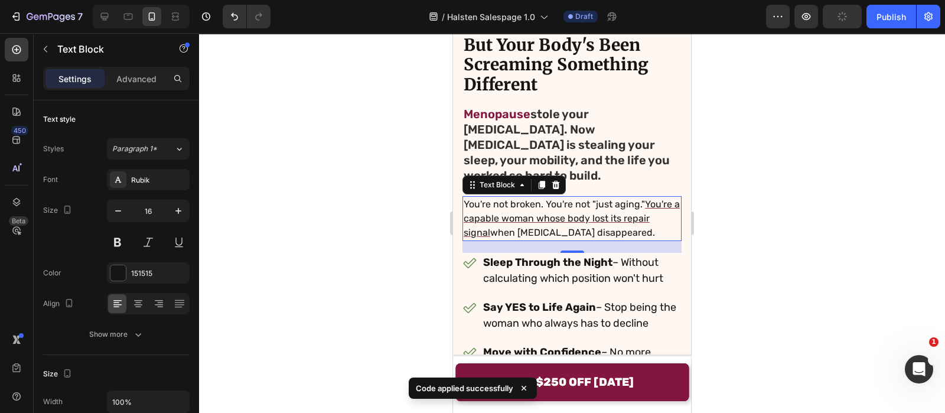
click at [417, 196] on div at bounding box center [572, 223] width 746 height 380
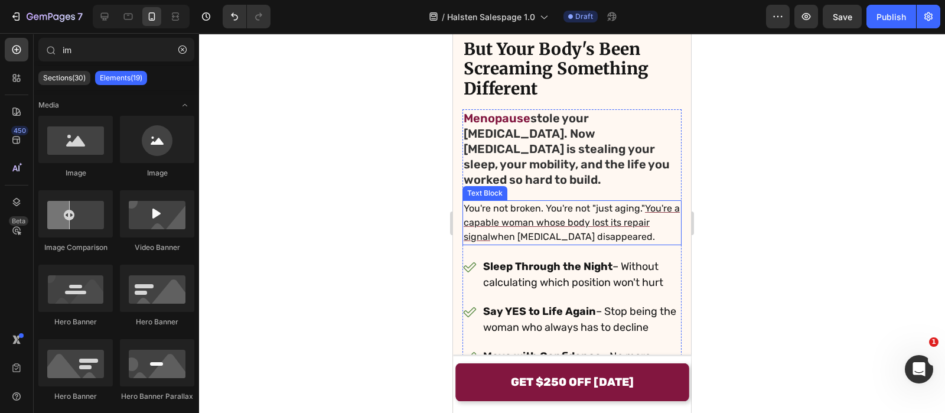
scroll to position [326, 0]
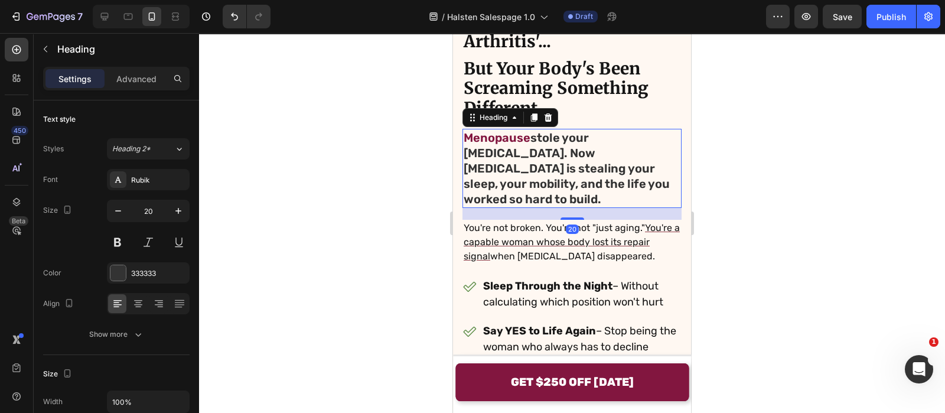
click at [496, 131] on span "Menopause" at bounding box center [497, 138] width 67 height 14
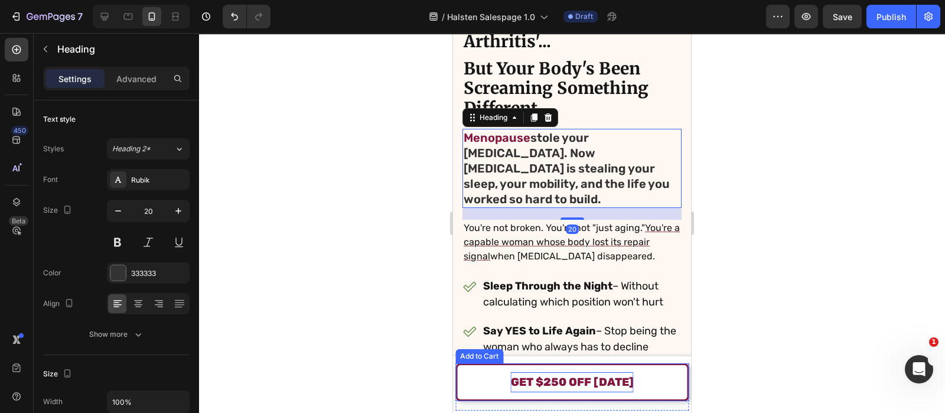
click at [511, 374] on div "GET $250 OFF [DATE]" at bounding box center [572, 382] width 123 height 20
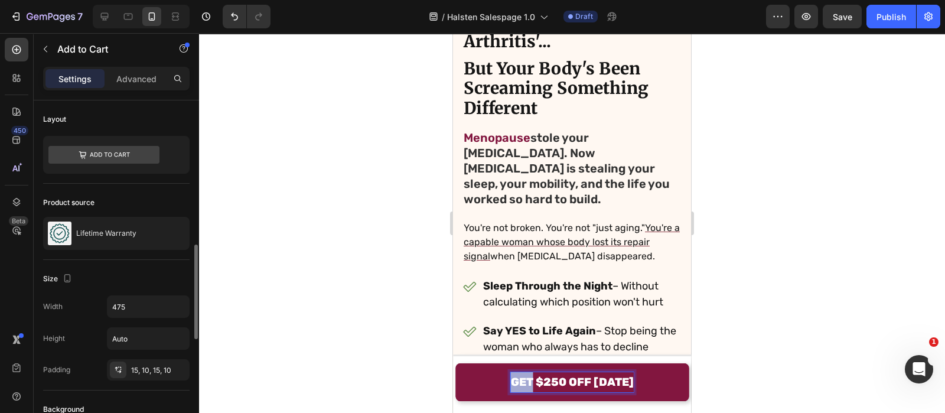
scroll to position [216, 0]
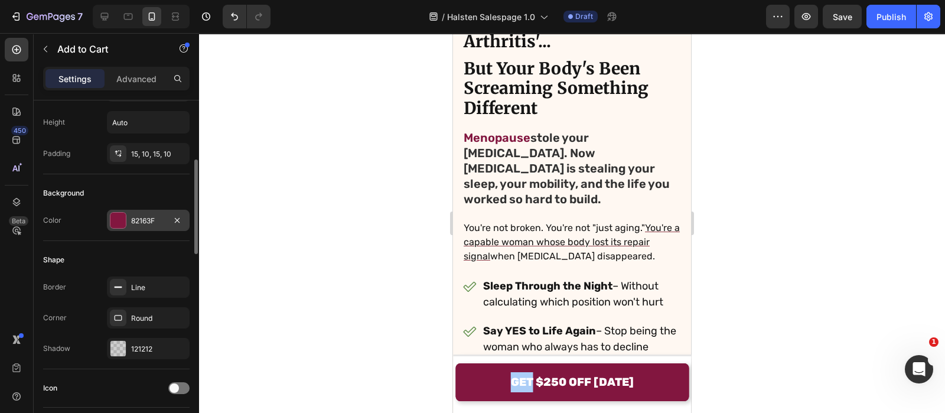
click at [144, 219] on div "82163F" at bounding box center [148, 221] width 34 height 11
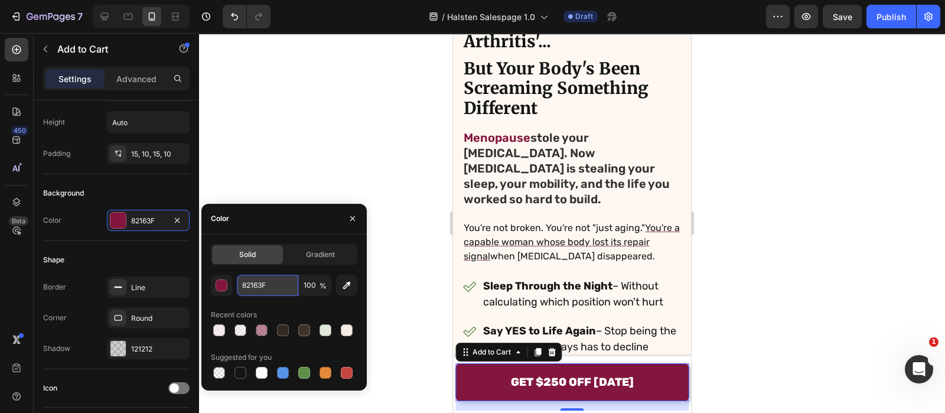
click at [288, 288] on input "82163F" at bounding box center [267, 285] width 61 height 21
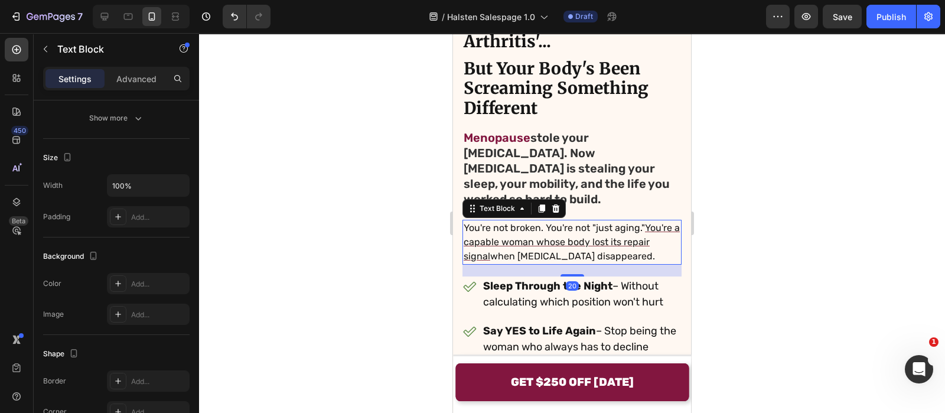
scroll to position [0, 0]
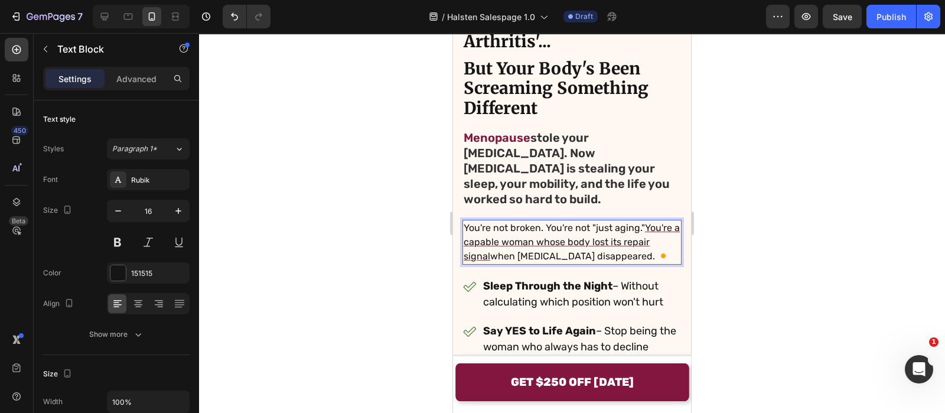
click at [518, 246] on p "You're not broken. You're not "just aging." You're a capable woman whose body l…" at bounding box center [572, 242] width 217 height 43
drag, startPoint x: 518, startPoint y: 246, endPoint x: 464, endPoint y: 230, distance: 56.2
click at [464, 230] on p "You're not broken. You're not "just aging." You're a capable woman whose body l…" at bounding box center [572, 242] width 217 height 43
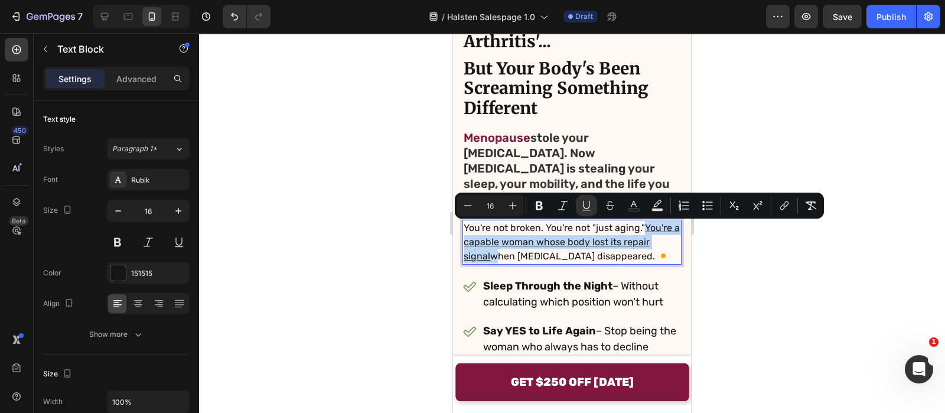
drag, startPoint x: 464, startPoint y: 230, endPoint x: 520, endPoint y: 249, distance: 58.7
click at [520, 249] on p "You're not broken. You're not "just aging." You're a capable woman whose body l…" at bounding box center [572, 242] width 217 height 43
click at [634, 210] on rect "Editor contextual toolbar" at bounding box center [634, 210] width 11 height 3
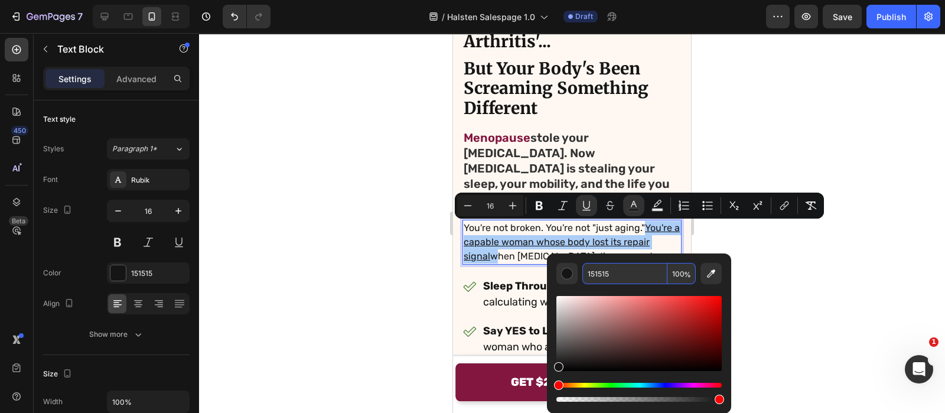
click at [624, 284] on input "151515" at bounding box center [624, 273] width 85 height 21
paste input "82163F"
type input "82163F"
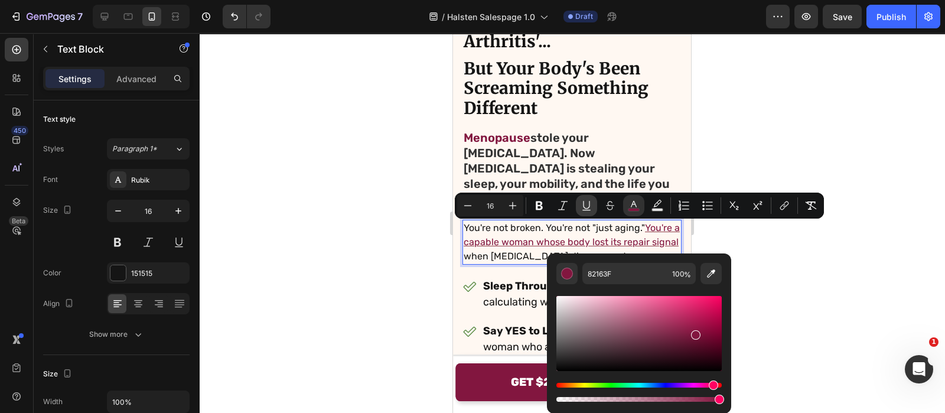
click at [587, 207] on icon "Editor contextual toolbar" at bounding box center [587, 206] width 12 height 12
click at [398, 168] on div at bounding box center [572, 223] width 746 height 380
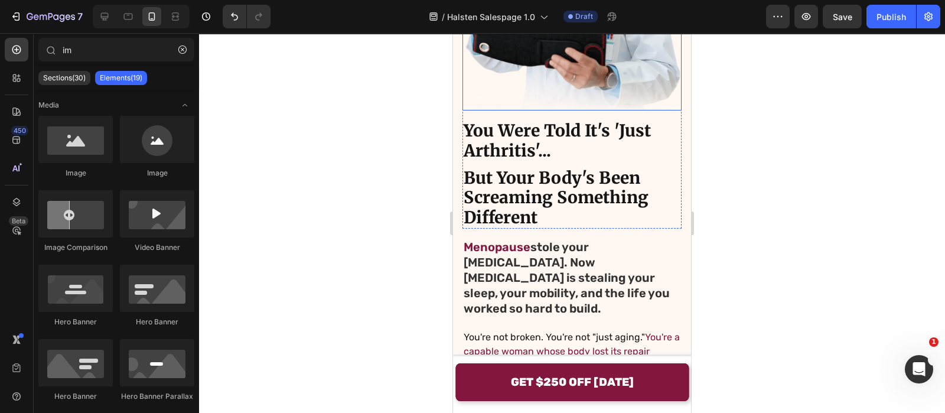
scroll to position [219, 0]
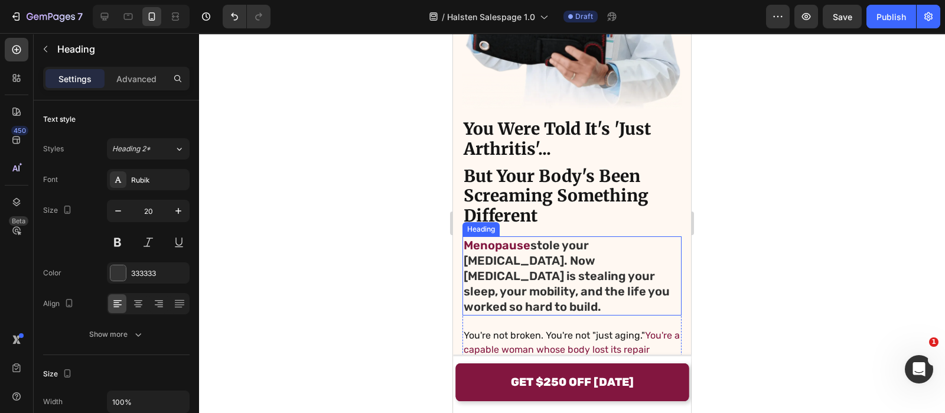
click at [545, 237] on h2 "Menopause stole your estrogen. Now gluteal tendinopathy is stealing your sleep,…" at bounding box center [572, 275] width 219 height 79
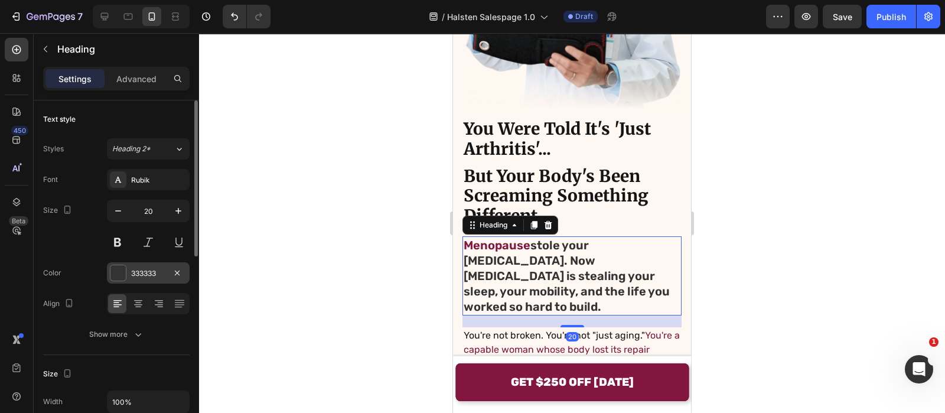
click at [149, 279] on div "333333" at bounding box center [148, 272] width 83 height 21
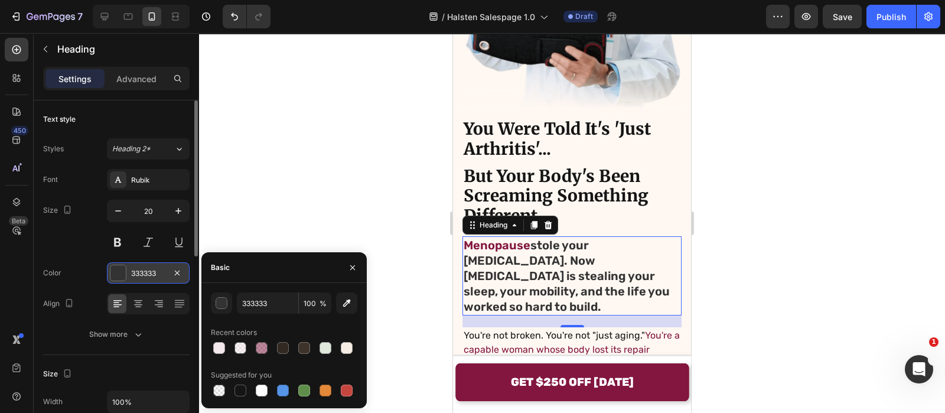
click at [164, 272] on div "333333" at bounding box center [148, 273] width 34 height 11
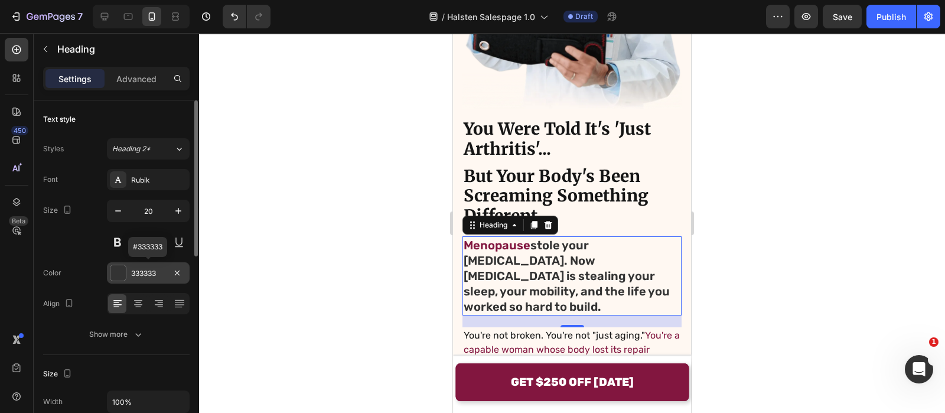
click at [157, 272] on div "333333" at bounding box center [148, 273] width 34 height 11
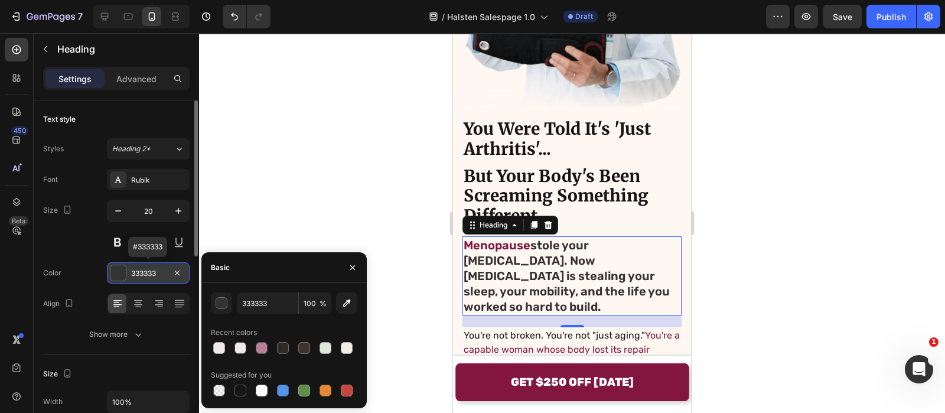
click at [157, 272] on div "333333" at bounding box center [148, 273] width 34 height 11
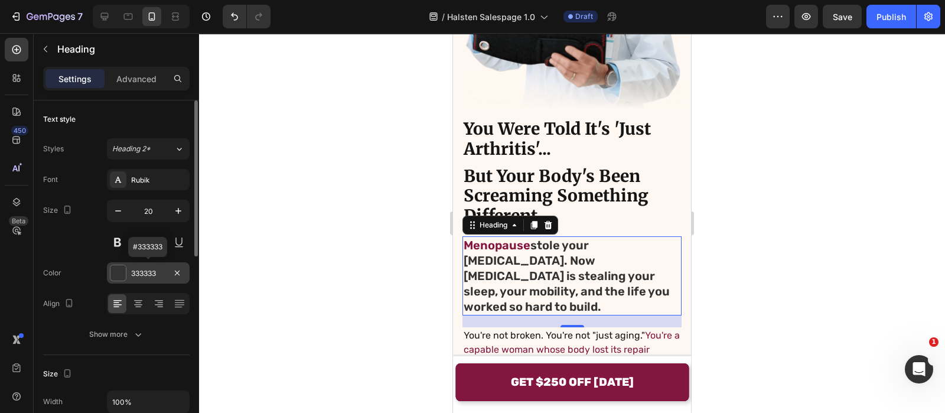
click at [157, 272] on div "333333" at bounding box center [148, 273] width 34 height 11
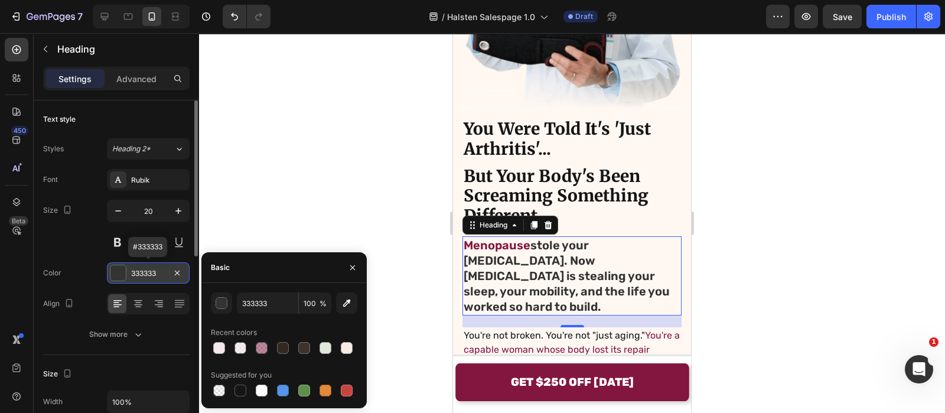
click at [157, 272] on div "333333" at bounding box center [148, 273] width 34 height 11
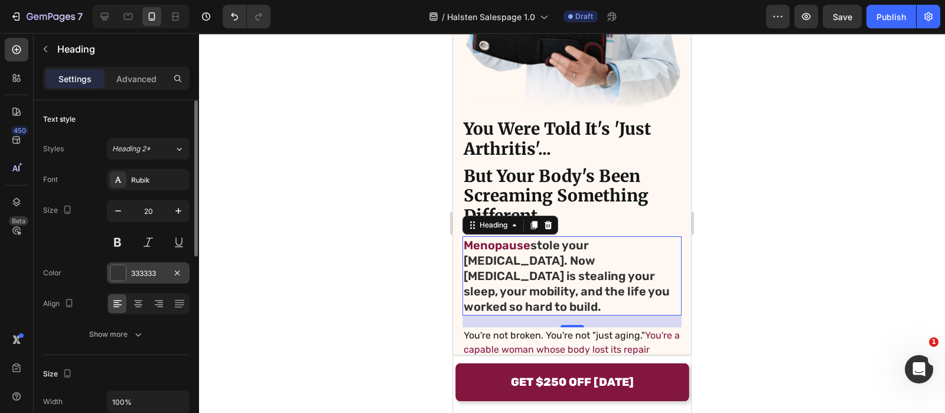
click at [161, 273] on div "333333" at bounding box center [148, 273] width 34 height 11
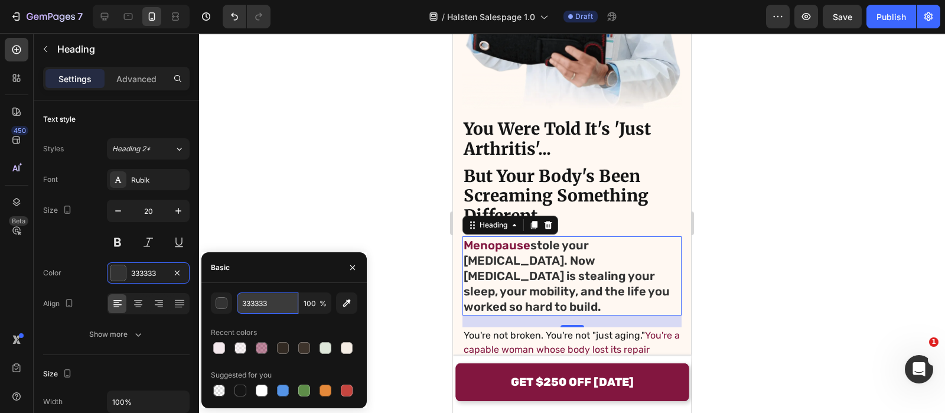
click at [260, 304] on input "333333" at bounding box center [267, 302] width 61 height 21
paste input "82163F"
type input "82163F"
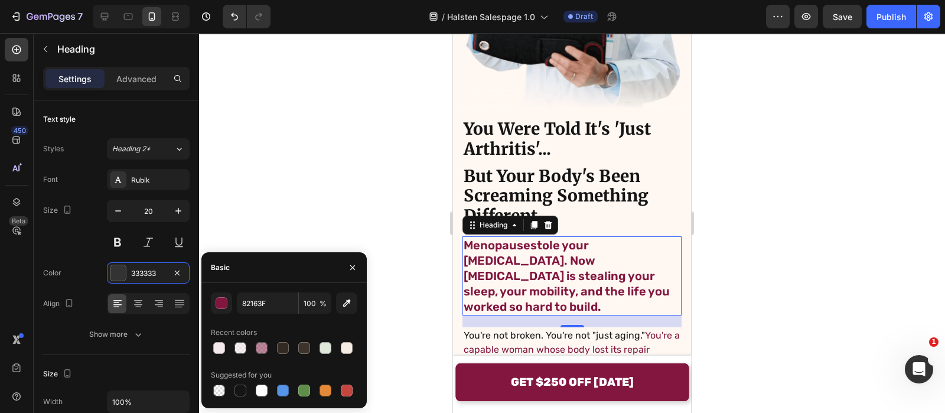
click at [342, 223] on div at bounding box center [572, 223] width 746 height 380
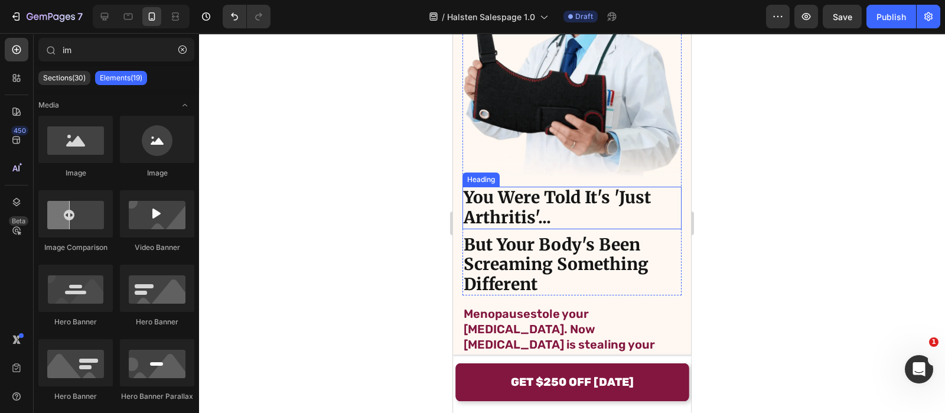
scroll to position [216, 0]
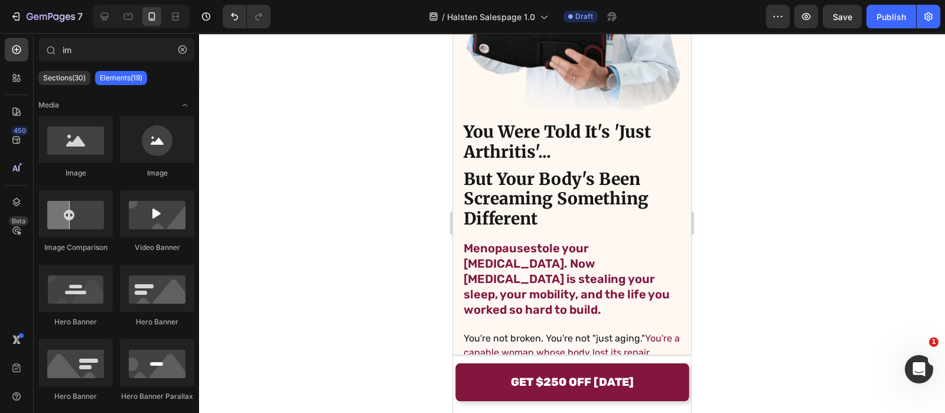
click at [222, 17] on div at bounding box center [244, 17] width 53 height 24
click at [238, 14] on icon "Undo/Redo" at bounding box center [235, 17] width 12 height 12
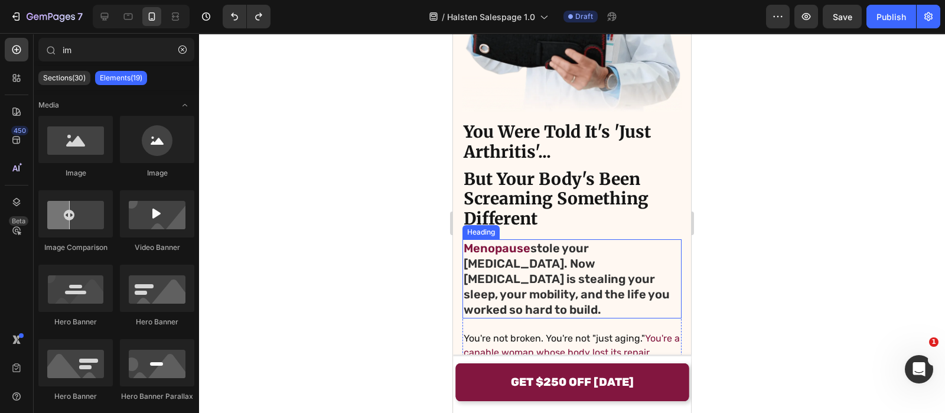
click at [526, 269] on h2 "Menopause stole your estrogen. Now gluteal tendinopathy is stealing your sleep,…" at bounding box center [572, 278] width 219 height 79
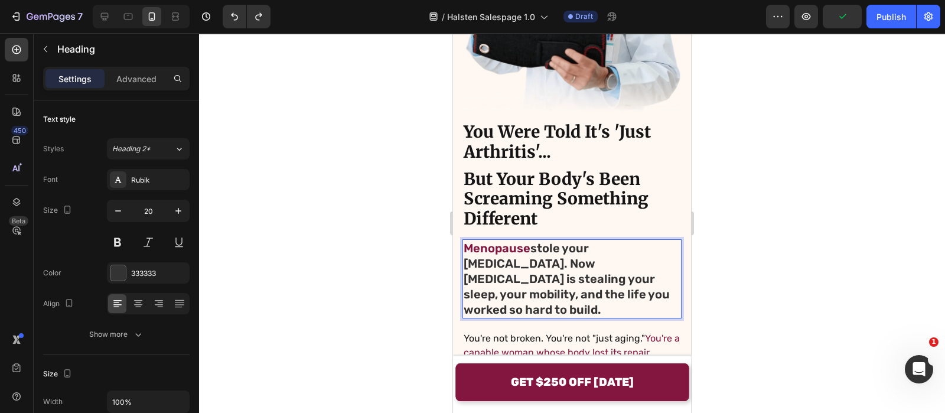
click at [526, 269] on h2 "Menopause stole your estrogen. Now gluteal tendinopathy is stealing your sleep,…" at bounding box center [572, 278] width 219 height 79
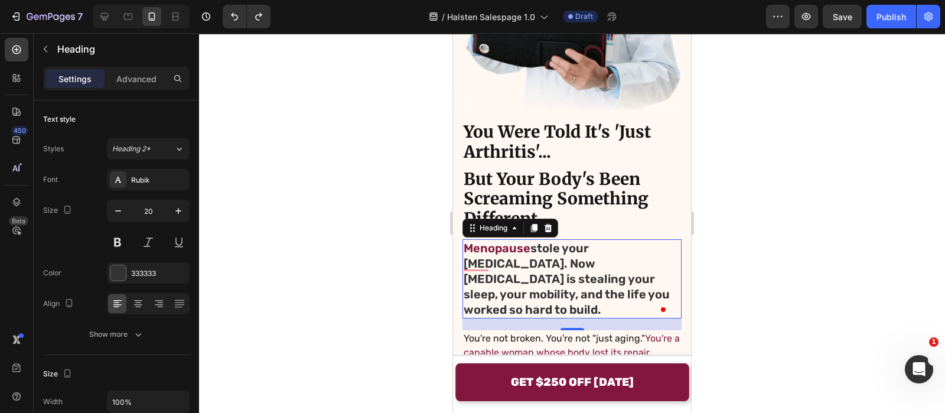
click at [408, 215] on div at bounding box center [572, 223] width 746 height 380
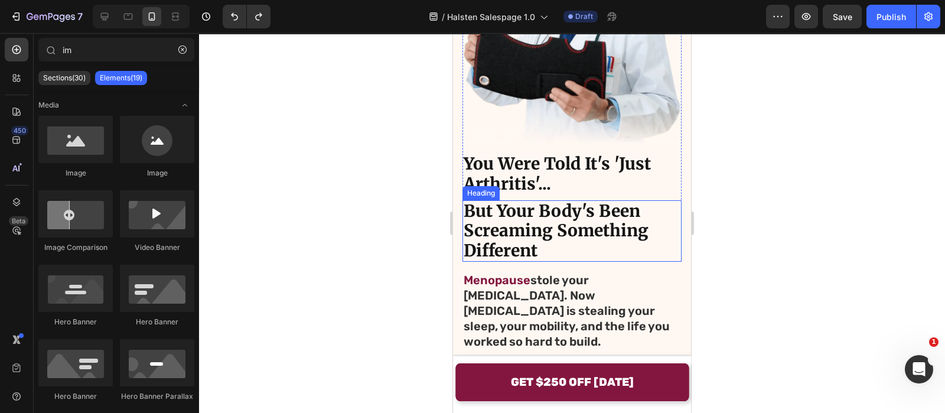
scroll to position [184, 0]
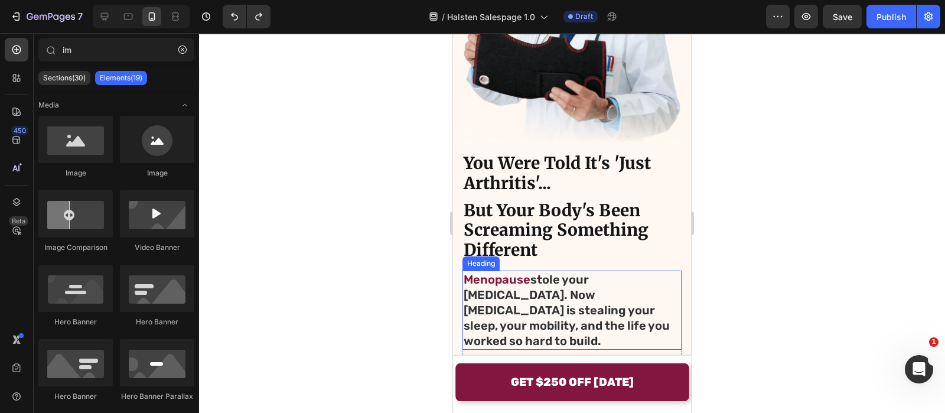
click at [532, 291] on p "⁠⁠⁠⁠⁠⁠⁠ Menopause stole your estrogen. Now gluteal tendinopathy is stealing you…" at bounding box center [572, 310] width 217 height 77
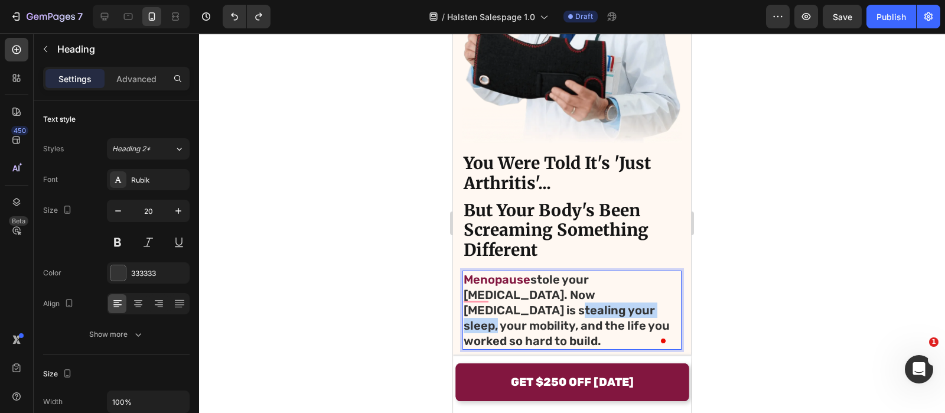
drag, startPoint x: 569, startPoint y: 299, endPoint x: 439, endPoint y: 295, distance: 129.4
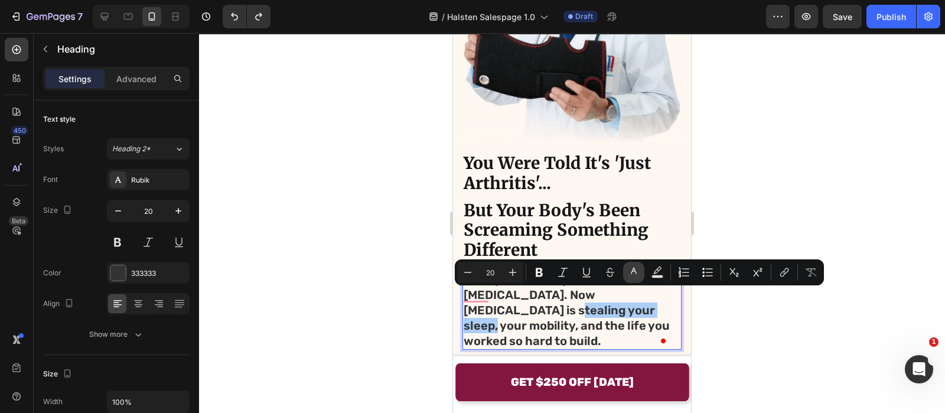
click at [632, 273] on icon "Editor contextual toolbar" at bounding box center [634, 272] width 12 height 12
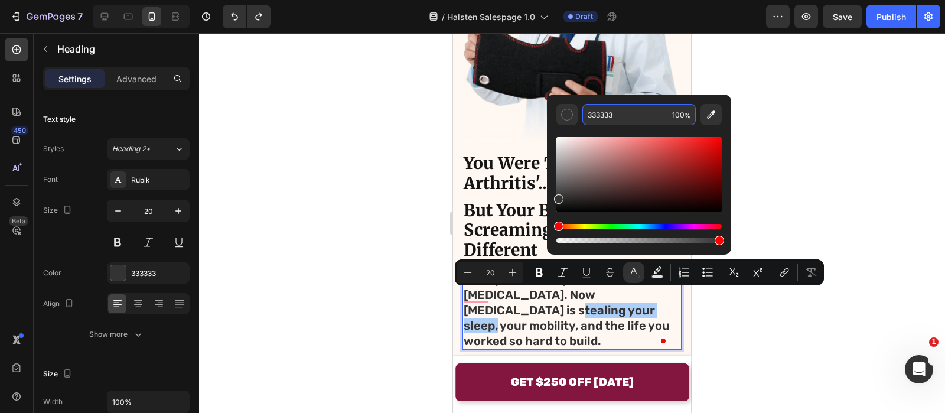
paste input "82163F"
click at [630, 122] on input "82163F" at bounding box center [624, 114] width 85 height 21
type input "82163F"
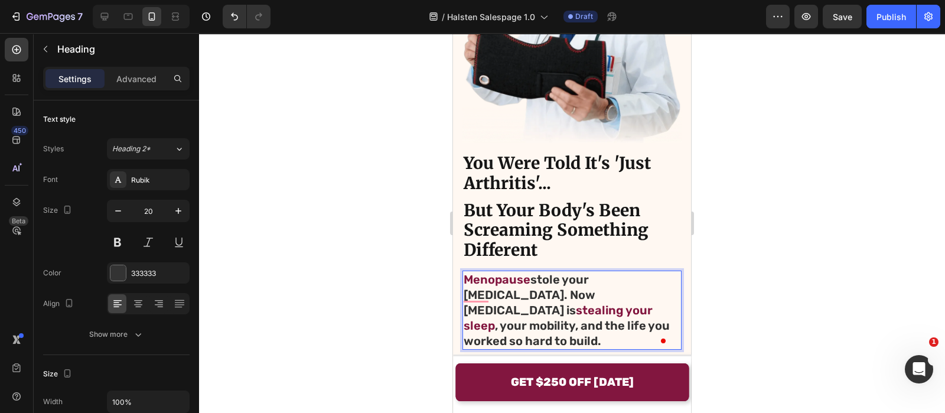
click at [627, 311] on p "Menopause stole your estrogen. Now gluteal tendinopathy is stealing your sleep …" at bounding box center [572, 310] width 217 height 77
click at [639, 298] on p "Menopause stole your estrogen. Now gluteal tendinopathy is stealing your sleep …" at bounding box center [572, 310] width 217 height 77
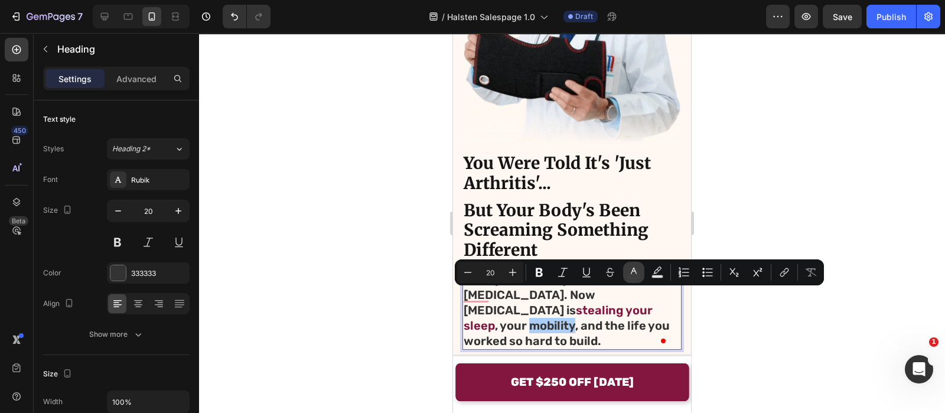
click at [629, 274] on icon "Editor contextual toolbar" at bounding box center [634, 272] width 12 height 12
type input "333333"
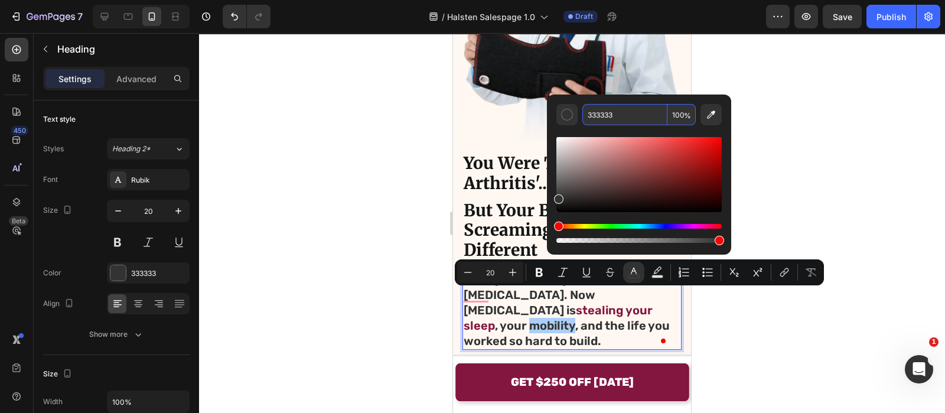
click at [634, 121] on input "333333" at bounding box center [624, 114] width 85 height 21
paste input "82163F"
type input "82163F"
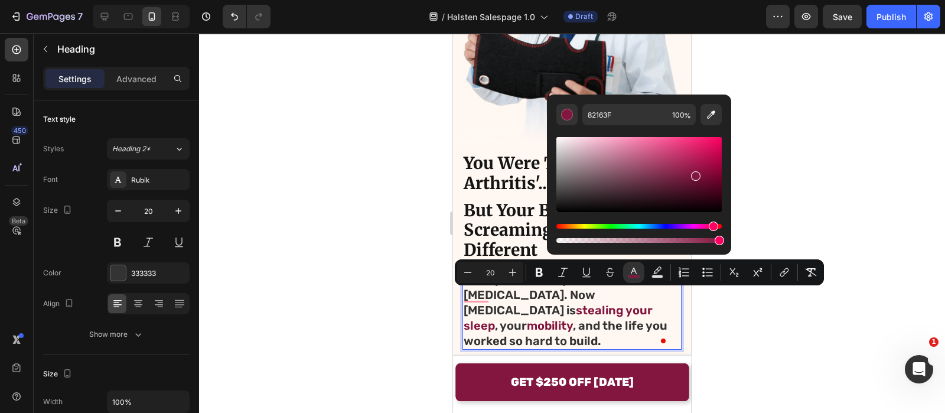
click at [372, 213] on div at bounding box center [572, 223] width 746 height 380
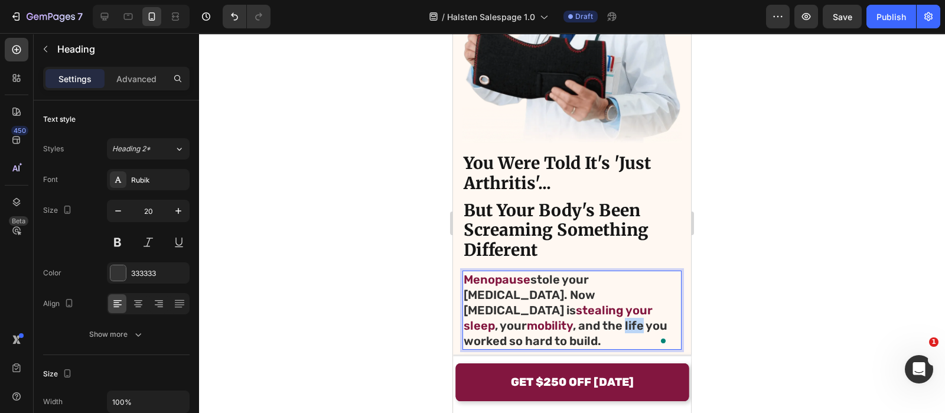
click at [518, 317] on p "Menopause stole your estrogen. Now gluteal tendinopathy is stealing your sleep …" at bounding box center [572, 310] width 217 height 77
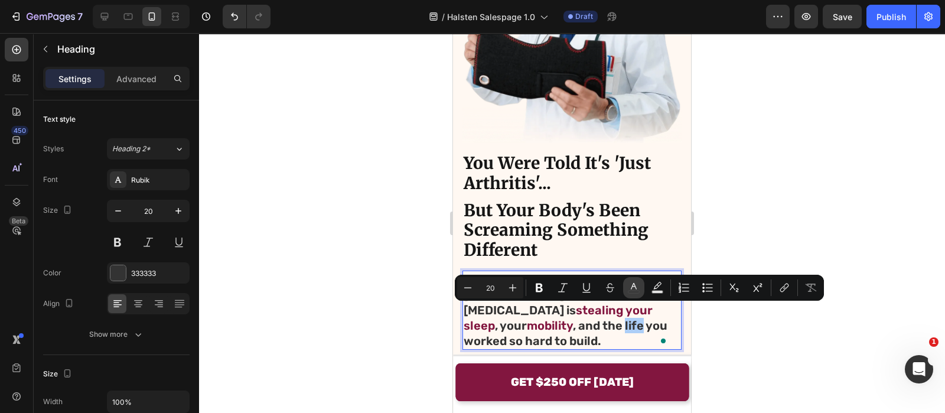
click at [627, 286] on button "color" at bounding box center [633, 287] width 21 height 21
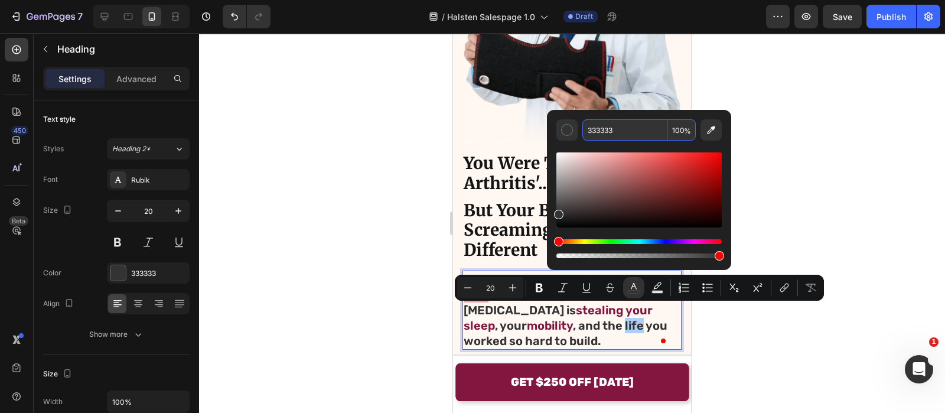
click at [611, 133] on input "333333" at bounding box center [624, 129] width 85 height 21
paste input "82163F"
type input "82163F"
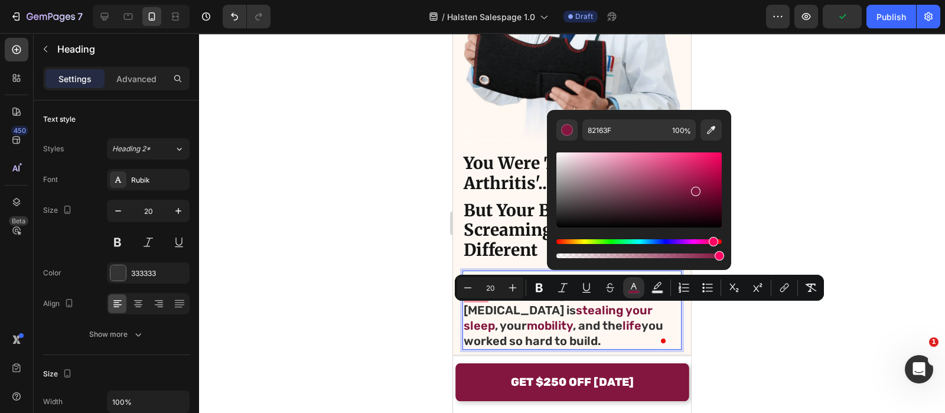
click at [411, 187] on div at bounding box center [572, 223] width 746 height 380
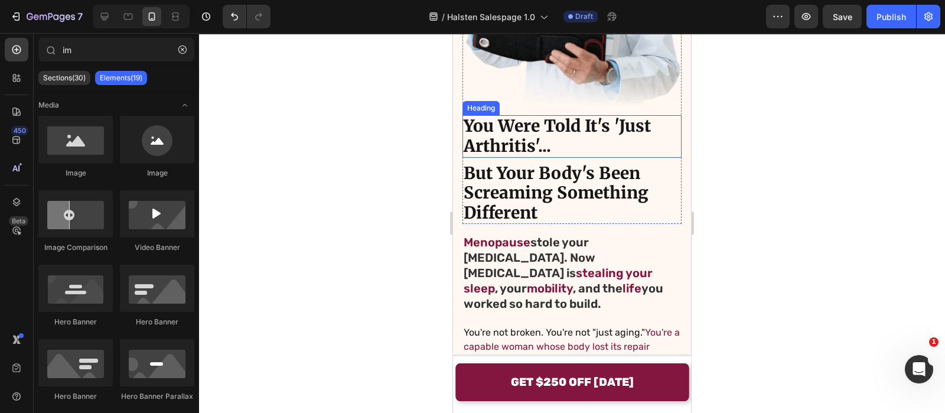
scroll to position [227, 0]
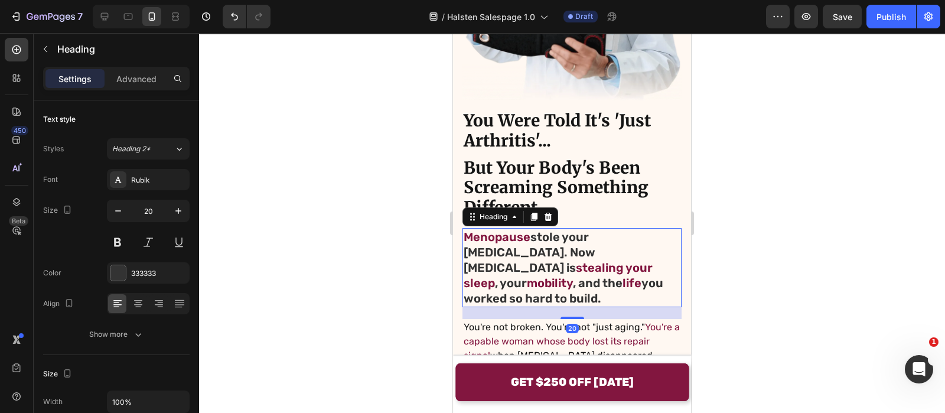
click at [564, 243] on p "⁠⁠⁠⁠⁠⁠⁠ Menopause stole your estrogen. Now gluteal tendinopathy is stealing you…" at bounding box center [572, 267] width 217 height 77
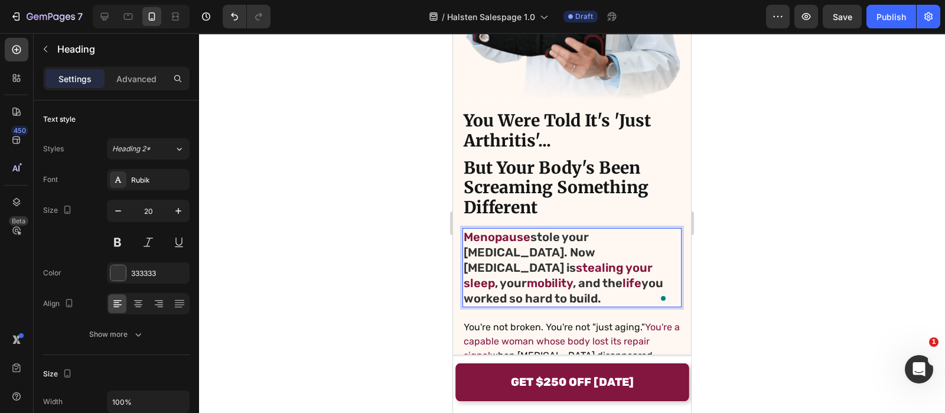
click at [523, 260] on span "stealing your sleep" at bounding box center [558, 275] width 189 height 30
click at [533, 260] on span "stealing your sleep" at bounding box center [558, 275] width 189 height 30
drag, startPoint x: 540, startPoint y: 255, endPoint x: 449, endPoint y: 253, distance: 91.6
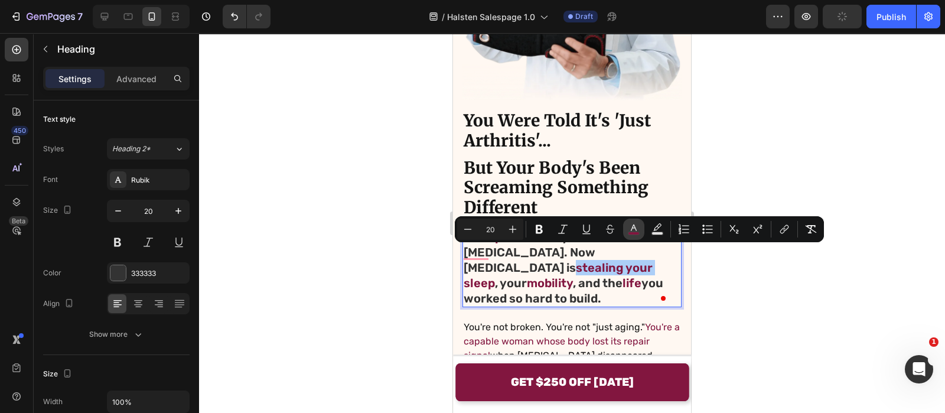
click at [641, 221] on button "color" at bounding box center [633, 229] width 21 height 21
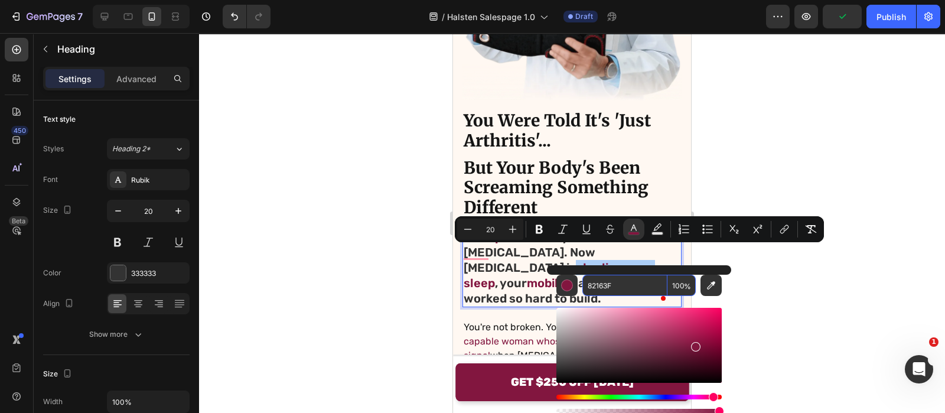
click at [630, 285] on input "82163F" at bounding box center [624, 285] width 85 height 21
type input "151515"
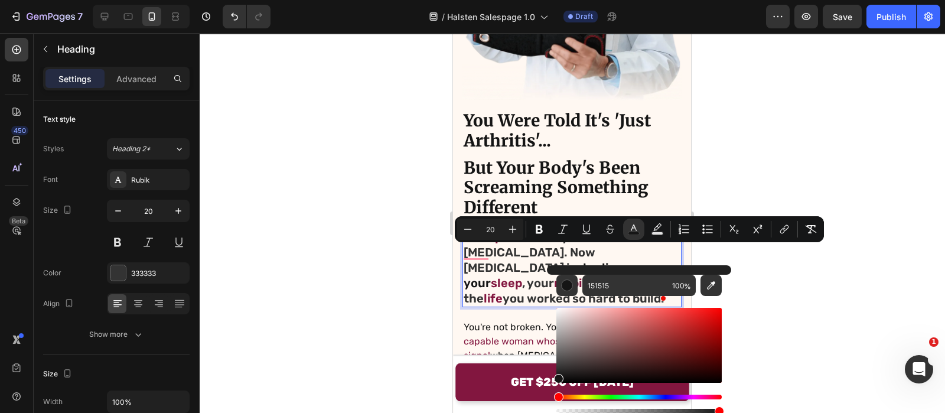
click at [338, 247] on div at bounding box center [572, 223] width 746 height 380
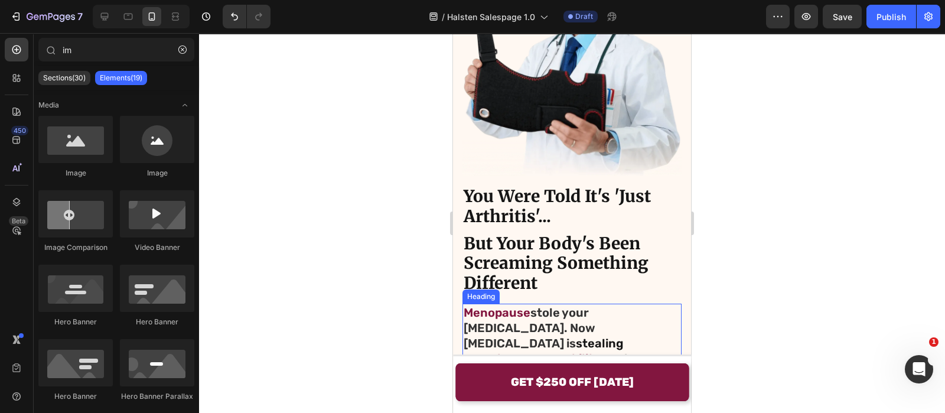
scroll to position [210, 0]
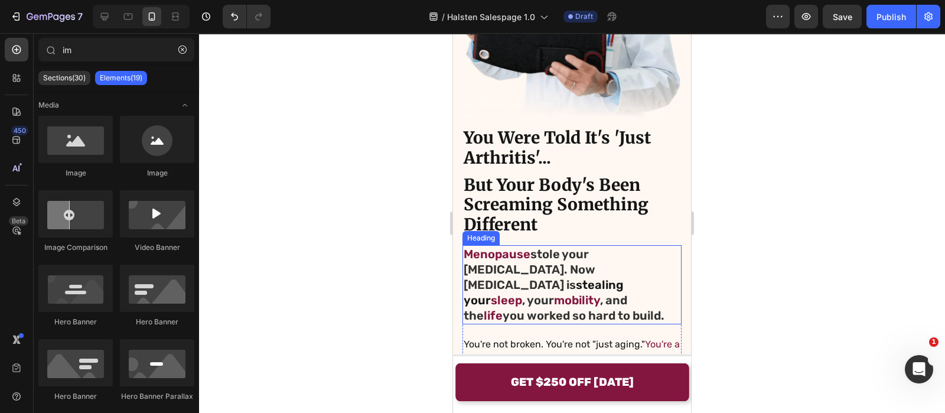
click at [503, 308] on span "life" at bounding box center [493, 315] width 19 height 14
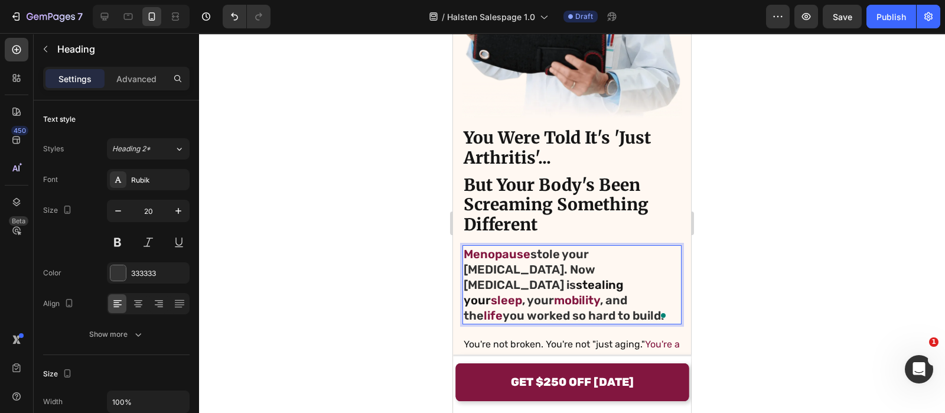
click at [509, 290] on p "Menopause stole your estrogen. Now gluteal tendinopathy is stealing your sleep …" at bounding box center [572, 284] width 217 height 77
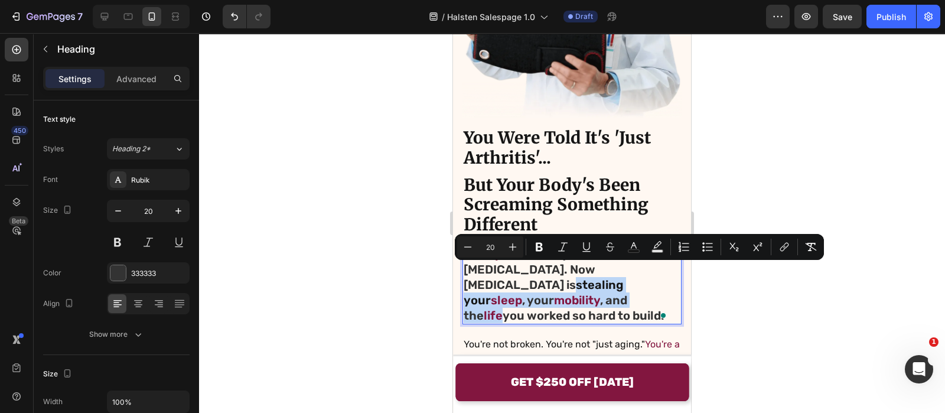
drag, startPoint x: 509, startPoint y: 290, endPoint x: 467, endPoint y: 273, distance: 45.9
click at [467, 273] on p "Menopause stole your estrogen. Now gluteal tendinopathy is stealing your sleep …" at bounding box center [572, 284] width 217 height 77
click at [585, 251] on icon "Editor contextual toolbar" at bounding box center [586, 251] width 8 height 1
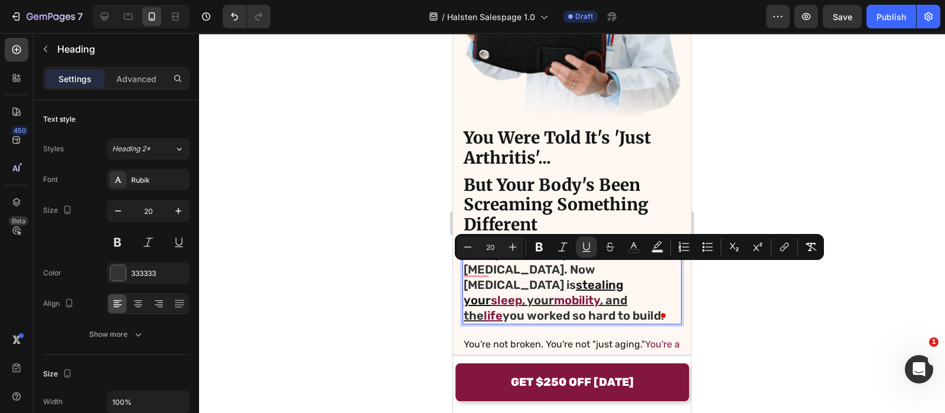
click at [424, 237] on div at bounding box center [572, 223] width 746 height 380
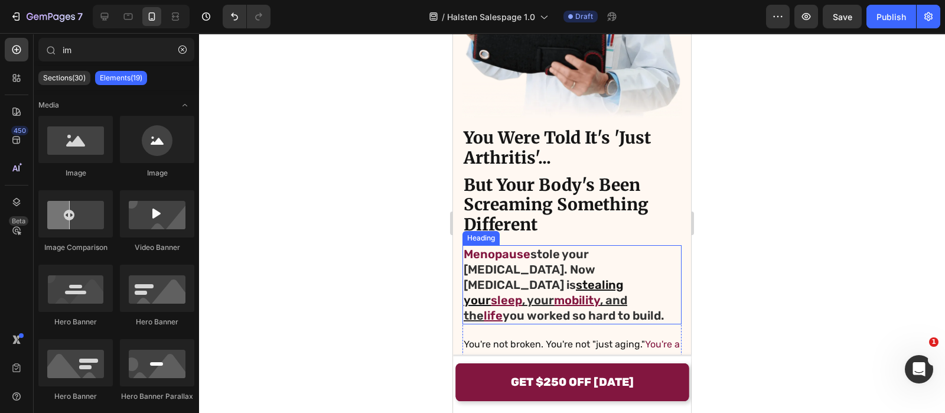
click at [535, 289] on p "⁠⁠⁠⁠⁠⁠⁠ Menopause stole your estrogen. Now gluteal tendinopathy is stealing you…" at bounding box center [572, 284] width 217 height 77
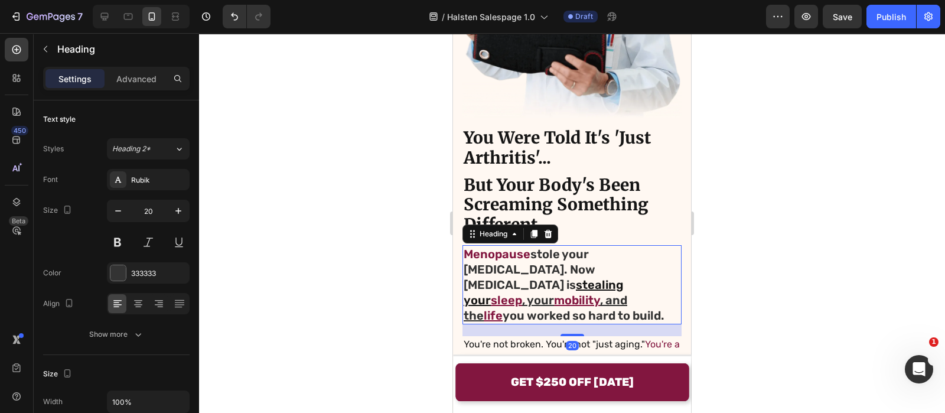
scroll to position [277, 0]
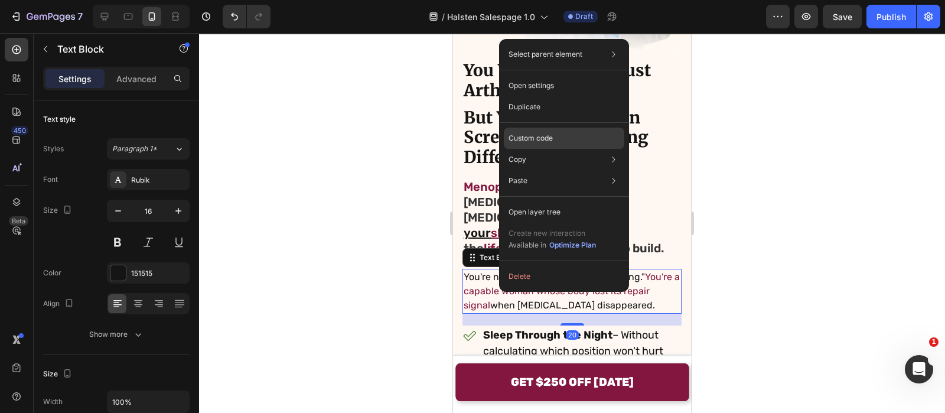
click at [571, 170] on div "Custom code" at bounding box center [564, 180] width 121 height 21
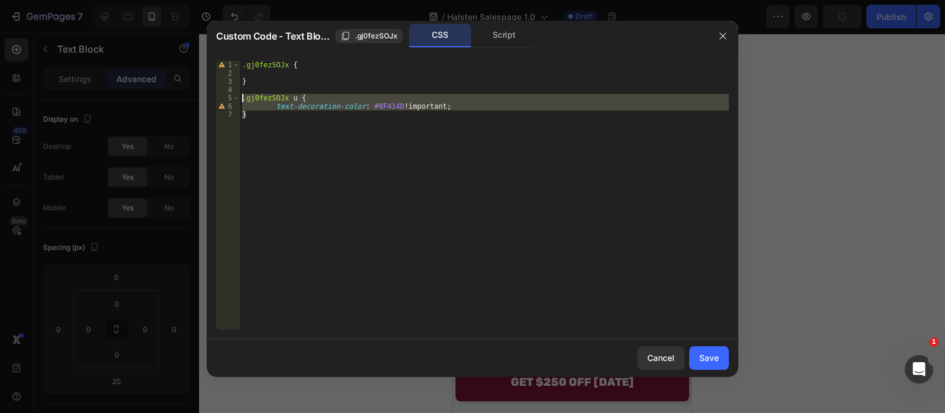
drag, startPoint x: 312, startPoint y: 145, endPoint x: 219, endPoint y: 98, distance: 103.8
click at [219, 98] on div "} 1 2 3 4 5 6 7 .gj0fezSOJx { } .gj0fezSOJx u { text-decoration-color : #8F414D…" at bounding box center [472, 195] width 513 height 269
type textarea ".gj0fezSOJx u { text-decoration-color: #8F414D !important;"
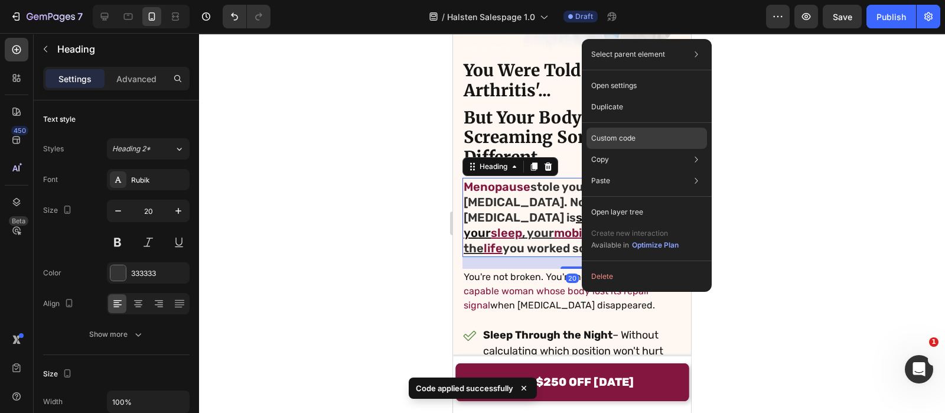
click at [633, 143] on p "Custom code" at bounding box center [613, 138] width 44 height 11
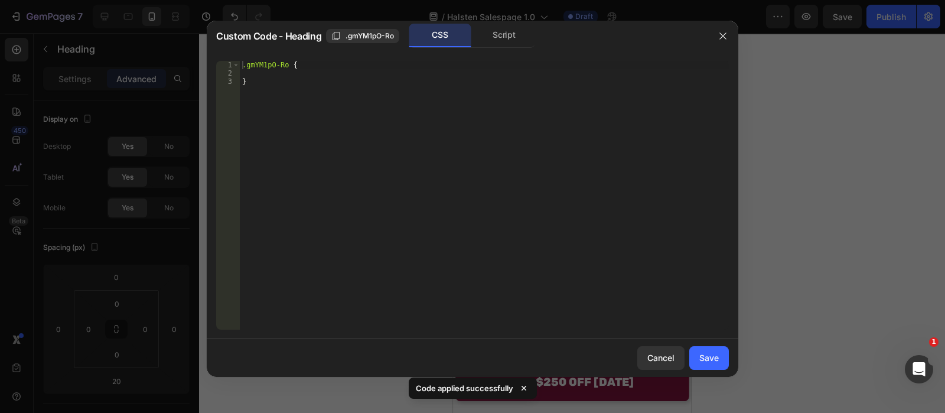
type textarea "}"
click at [323, 128] on div ".gmYM1pO-Ro { }" at bounding box center [484, 203] width 489 height 285
paste textarea "}"
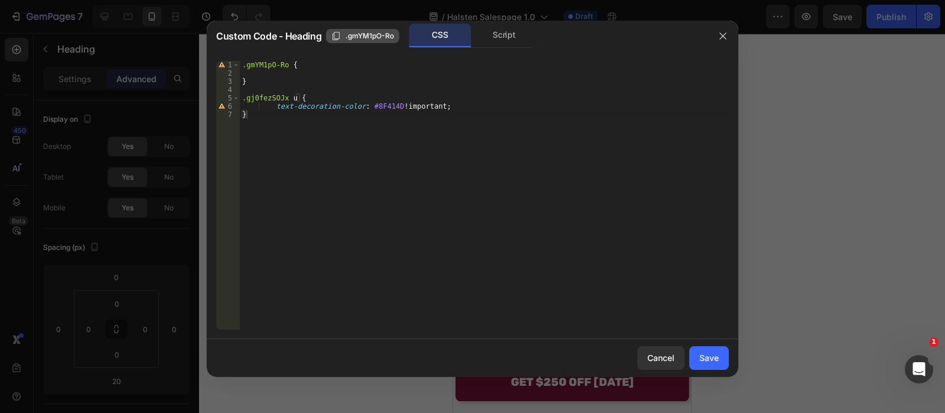
click at [347, 32] on span ".gmYM1pO-Ro" at bounding box center [370, 36] width 48 height 11
click at [288, 97] on div ".gmYM1pO-Ro { } .gj0fezSOJx u { text-decoration-color : #8F414D !important ; }" at bounding box center [484, 203] width 489 height 285
paste textarea ".gmYM1pO-Ro"
type textarea ".gmYM1pO-Ro u {"
click at [712, 369] on button "Save" at bounding box center [709, 358] width 40 height 24
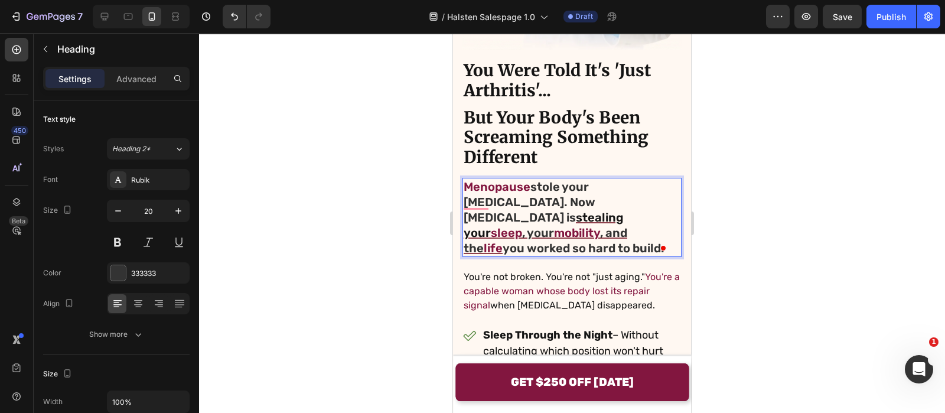
click at [578, 179] on p "Menopause stole your [MEDICAL_DATA]. Now [MEDICAL_DATA] is stealing your sleep …" at bounding box center [572, 217] width 217 height 77
click at [141, 279] on div "333333" at bounding box center [148, 272] width 83 height 21
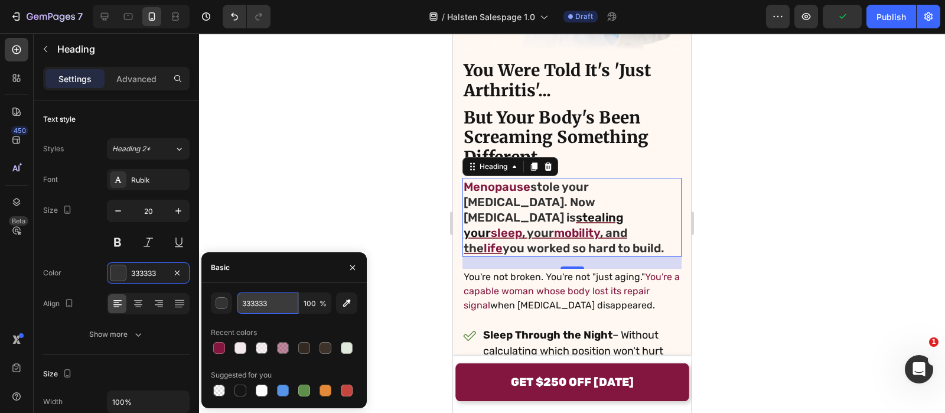
click at [285, 307] on input "333333" at bounding box center [267, 302] width 61 height 21
click at [354, 266] on icon "button" at bounding box center [352, 267] width 5 height 5
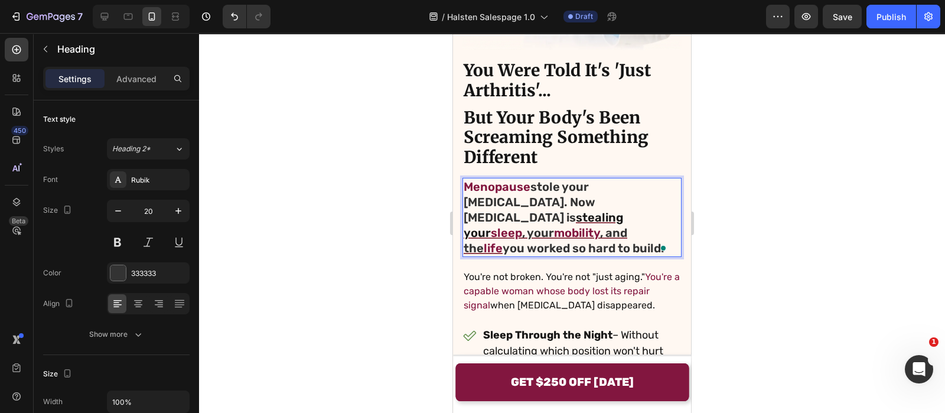
drag, startPoint x: 591, startPoint y: 235, endPoint x: 539, endPoint y: 242, distance: 53.1
drag, startPoint x: 539, startPoint y: 242, endPoint x: 522, endPoint y: 201, distance: 44.5
click at [522, 201] on p "Menopause stole your [MEDICAL_DATA]. Now [MEDICAL_DATA] is stealing your sleep …" at bounding box center [572, 217] width 217 height 77
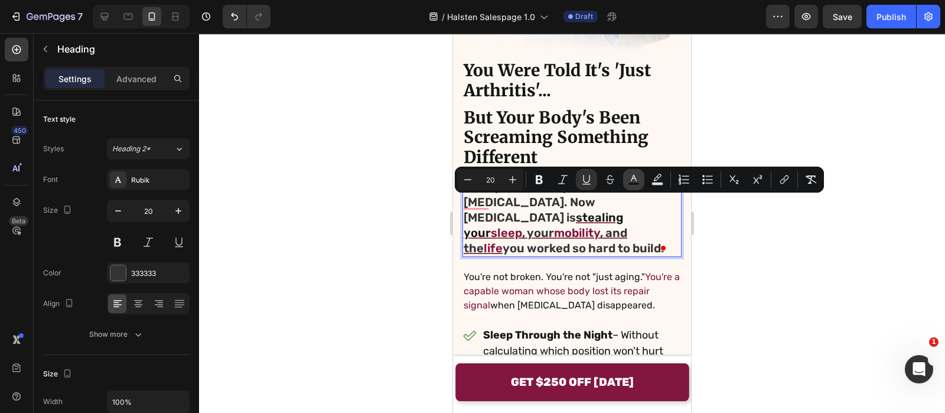
click at [639, 174] on button "color" at bounding box center [633, 179] width 21 height 21
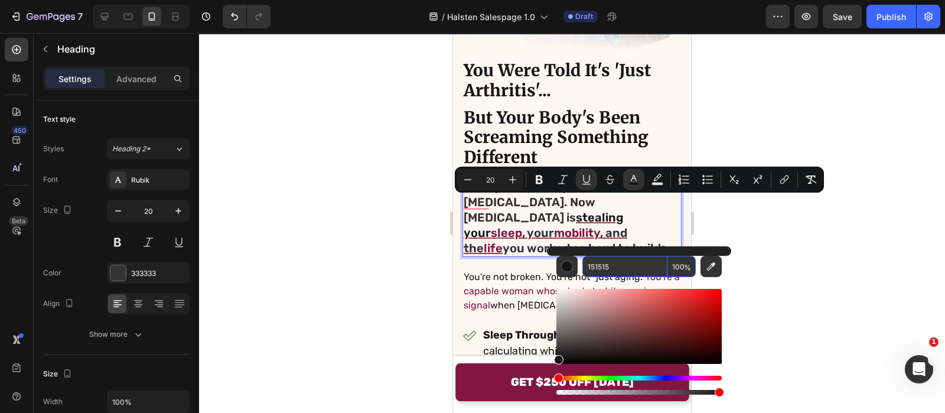
paste input "333333"
click at [638, 266] on input "333333" at bounding box center [624, 266] width 85 height 21
type input "333333"
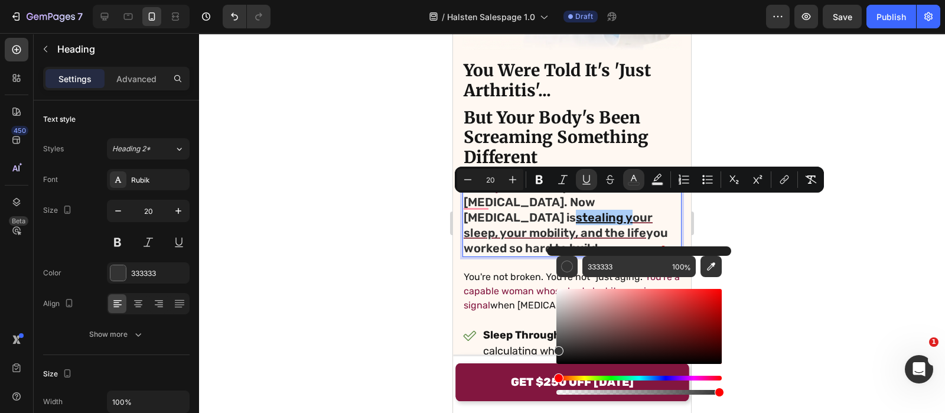
click at [407, 237] on div at bounding box center [572, 223] width 746 height 380
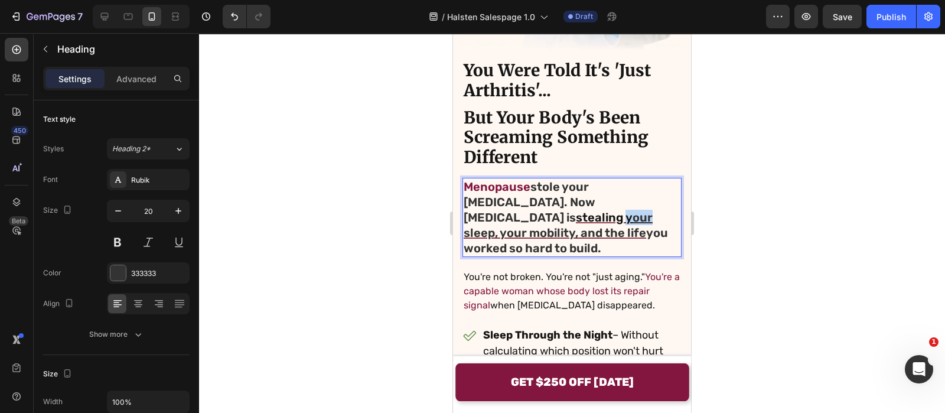
click at [520, 210] on u "our sleep, your mobility, and the life" at bounding box center [558, 225] width 189 height 30
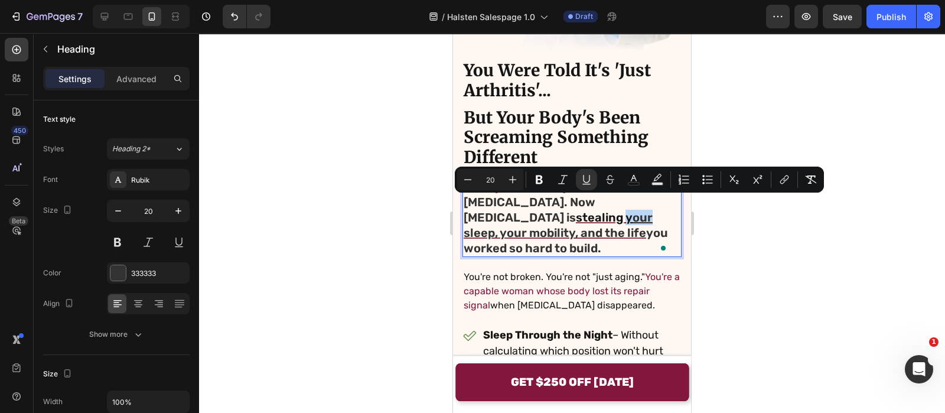
click at [520, 210] on u "our sleep, your mobility, and the life" at bounding box center [558, 225] width 189 height 30
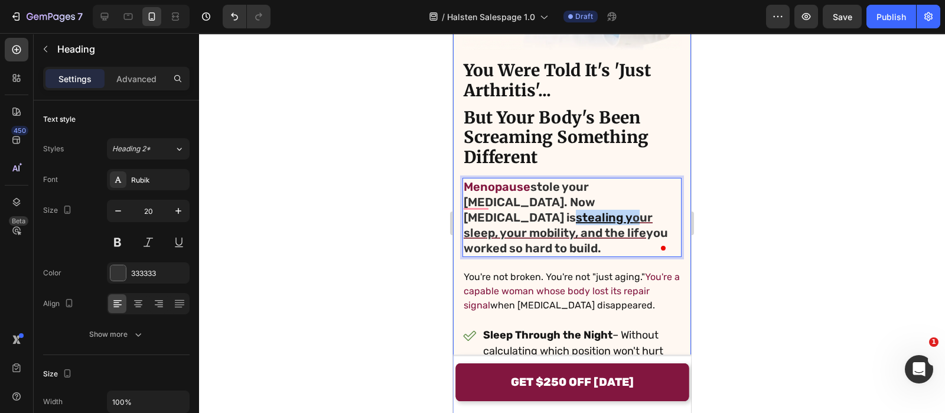
drag, startPoint x: 526, startPoint y: 208, endPoint x: 452, endPoint y: 204, distance: 73.3
click at [453, 204] on div "Image You Were Told It's 'Just Arthritis'... Heading But Your Body's Been Screa…" at bounding box center [572, 255] width 238 height 950
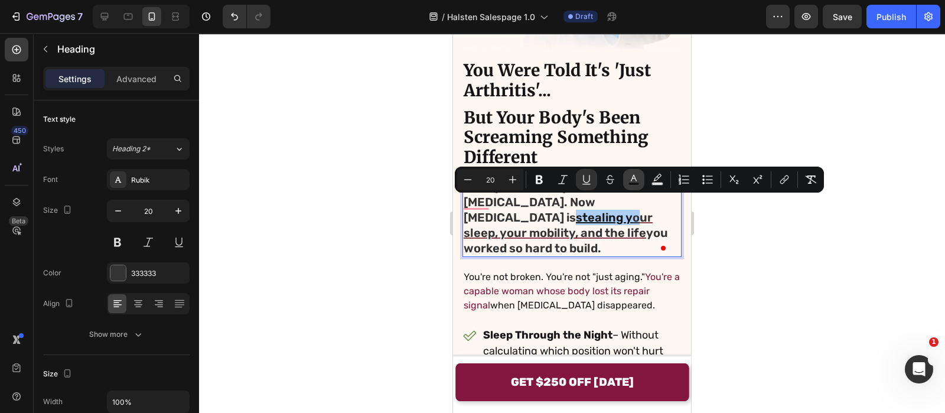
click at [644, 178] on button "color" at bounding box center [633, 179] width 21 height 21
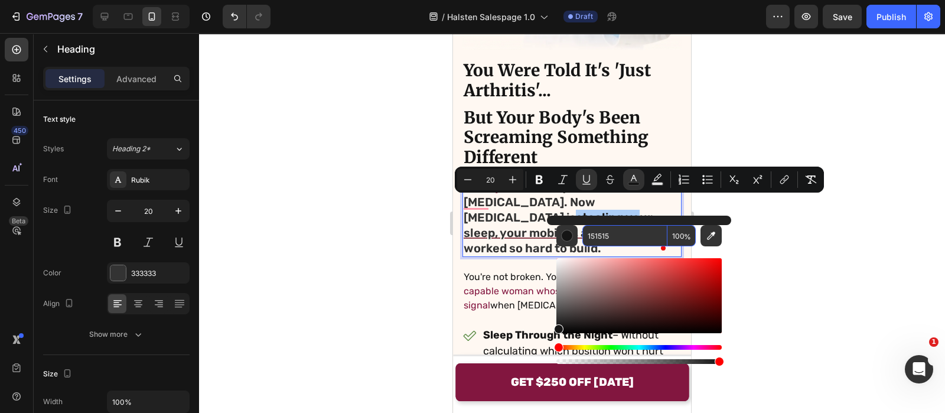
click at [644, 234] on input "151515" at bounding box center [624, 235] width 85 height 21
paste input "333333"
type input "333333"
click at [375, 229] on div at bounding box center [572, 223] width 746 height 380
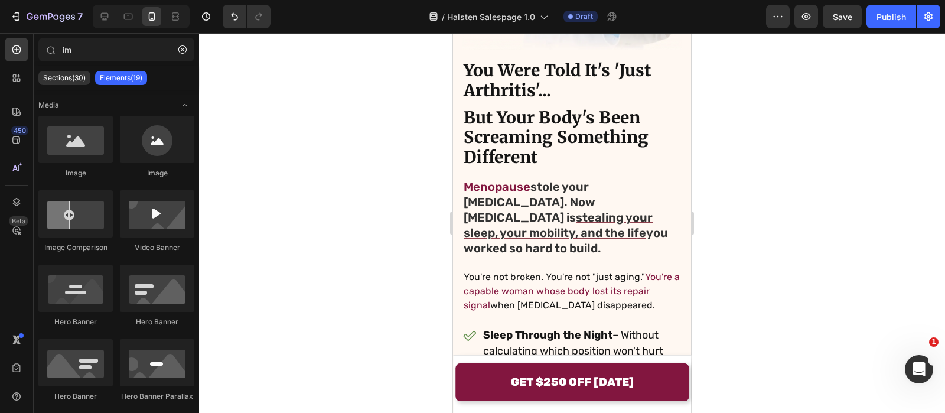
click at [375, 229] on div at bounding box center [572, 223] width 746 height 380
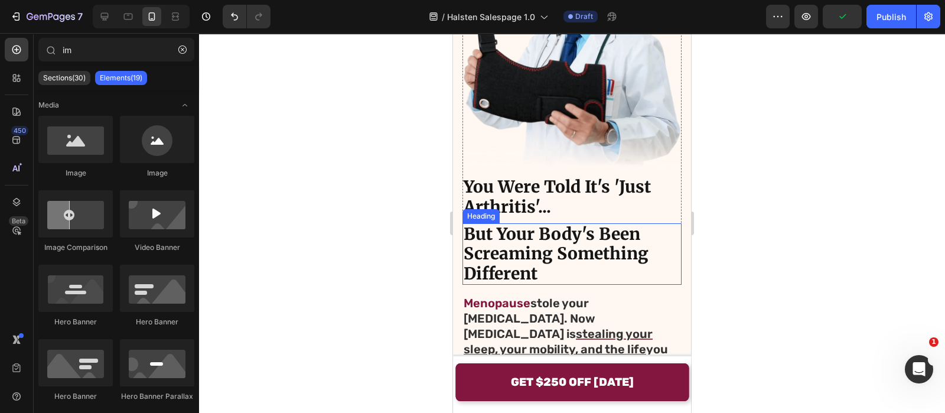
scroll to position [160, 0]
click at [408, 140] on div at bounding box center [572, 223] width 746 height 380
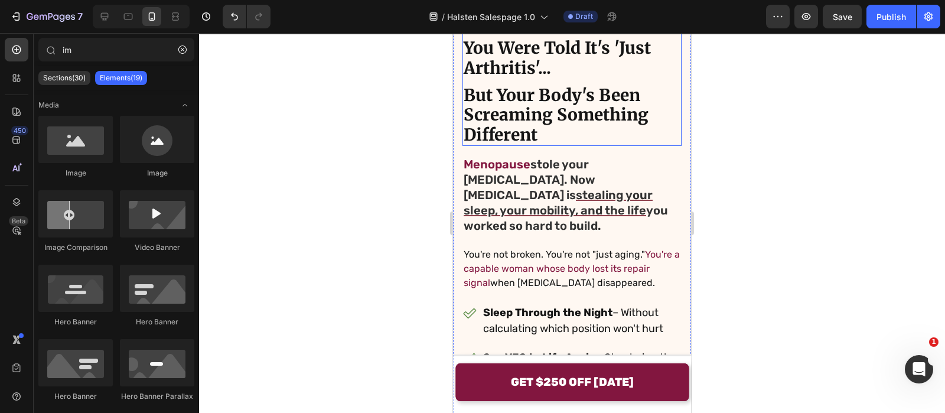
scroll to position [301, 0]
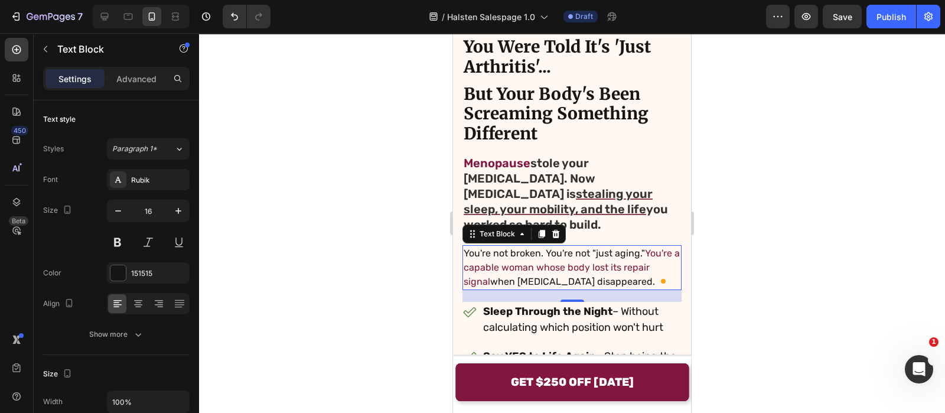
click at [422, 242] on div at bounding box center [572, 223] width 746 height 380
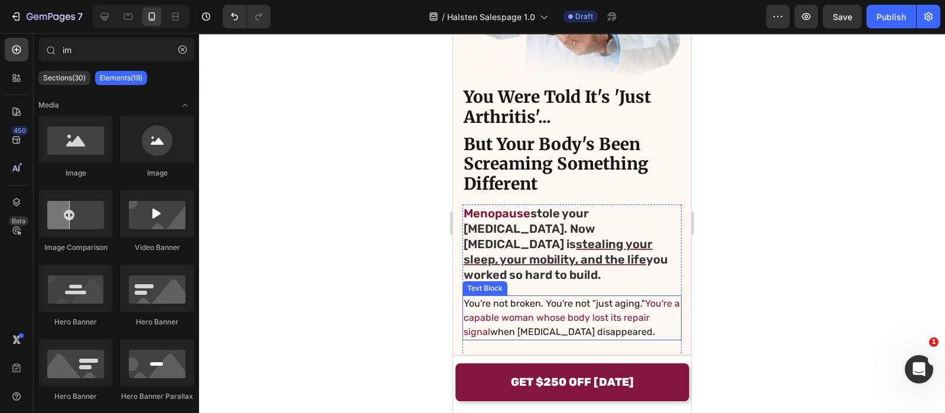
scroll to position [252, 0]
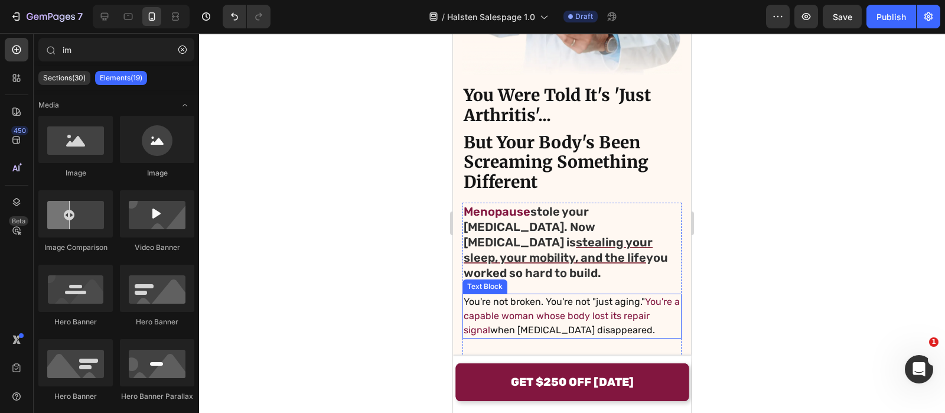
click at [520, 306] on span "You're a capable woman whose body lost its repair signal" at bounding box center [572, 316] width 216 height 40
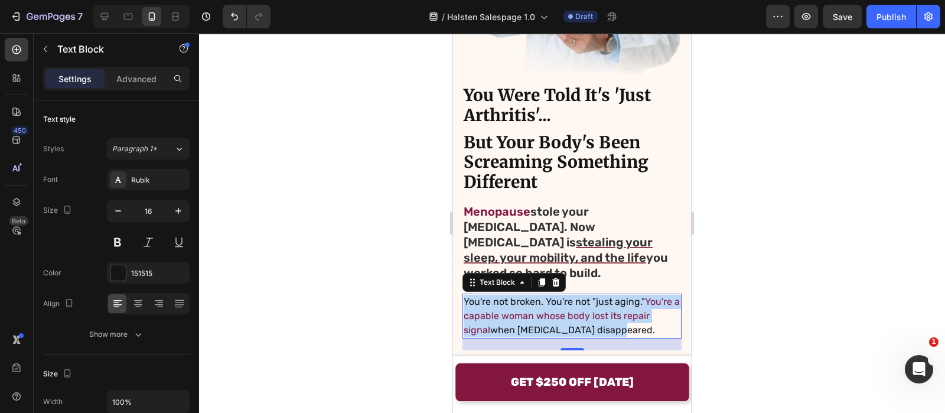
click at [520, 306] on span "You're a capable woman whose body lost its repair signal" at bounding box center [572, 316] width 216 height 40
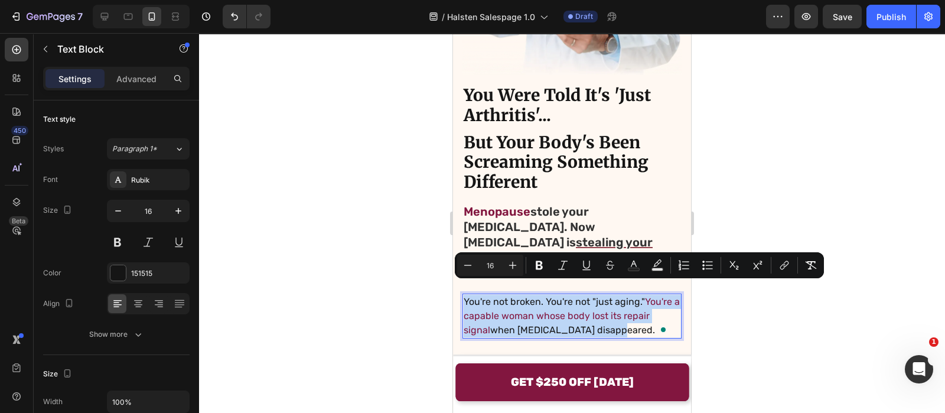
click at [513, 317] on span "You're a capable woman whose body lost its repair signal" at bounding box center [572, 316] width 216 height 40
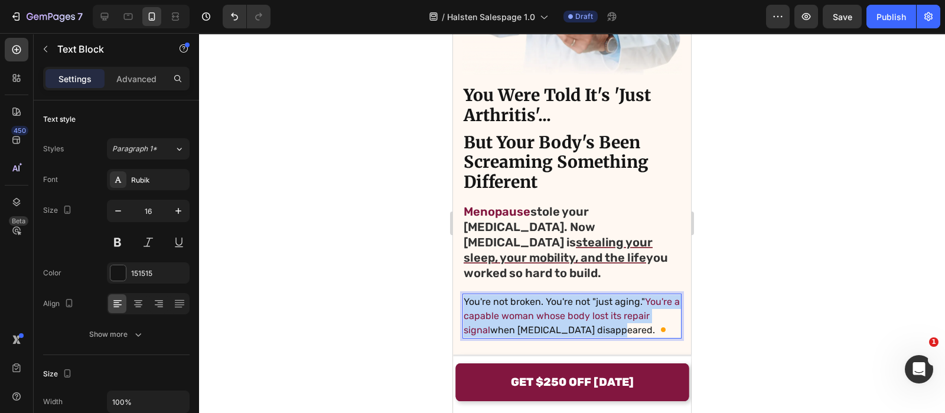
drag, startPoint x: 519, startPoint y: 318, endPoint x: 448, endPoint y: 302, distance: 72.8
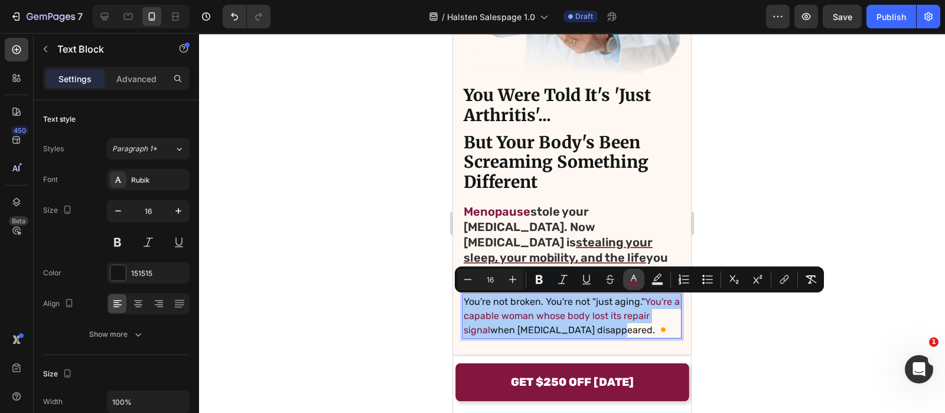
click at [633, 279] on icon "Editor contextual toolbar" at bounding box center [634, 279] width 12 height 12
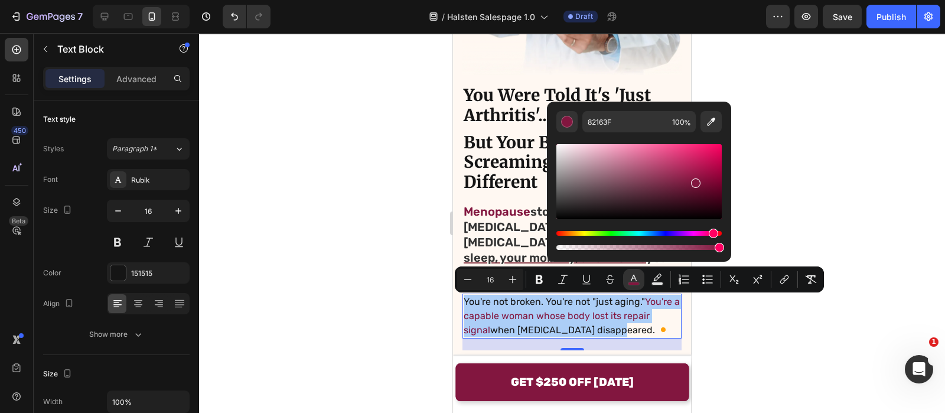
drag, startPoint x: 1086, startPoint y: 142, endPoint x: 633, endPoint y: 112, distance: 454.1
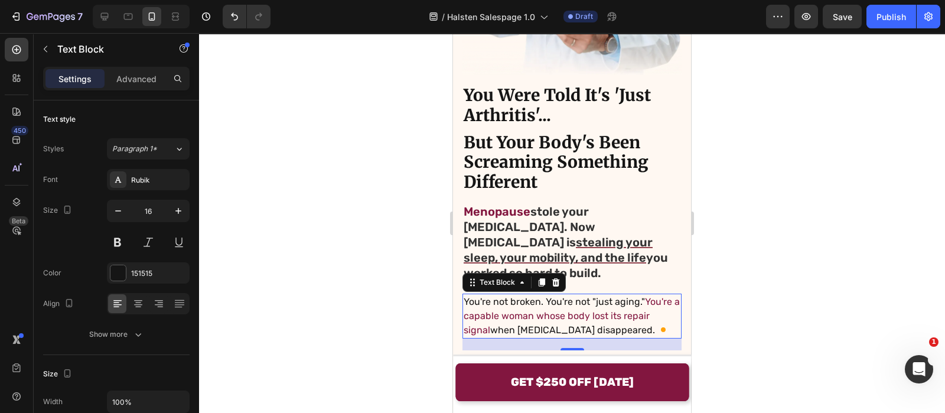
click at [577, 313] on p "You're not broken. You're not "just aging." You're a capable woman whose body l…" at bounding box center [572, 316] width 217 height 43
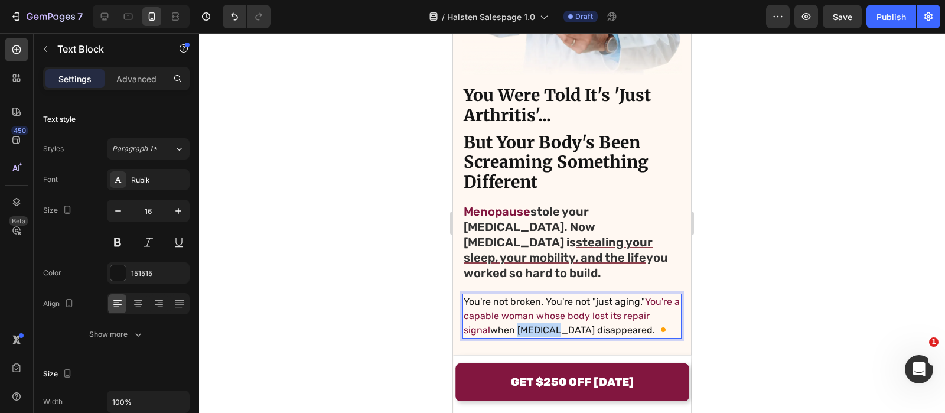
click at [577, 313] on p "You're not broken. You're not "just aging." You're a capable woman whose body l…" at bounding box center [572, 316] width 217 height 43
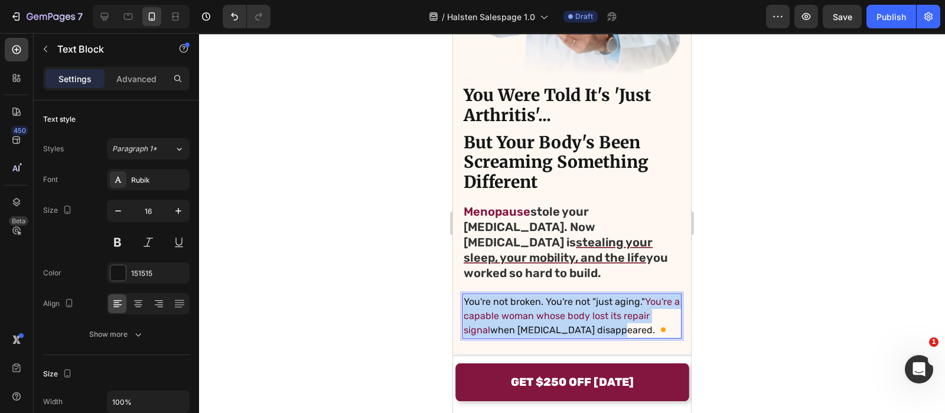
click at [577, 313] on p "You're not broken. You're not "just aging." You're a capable woman whose body l…" at bounding box center [572, 316] width 217 height 43
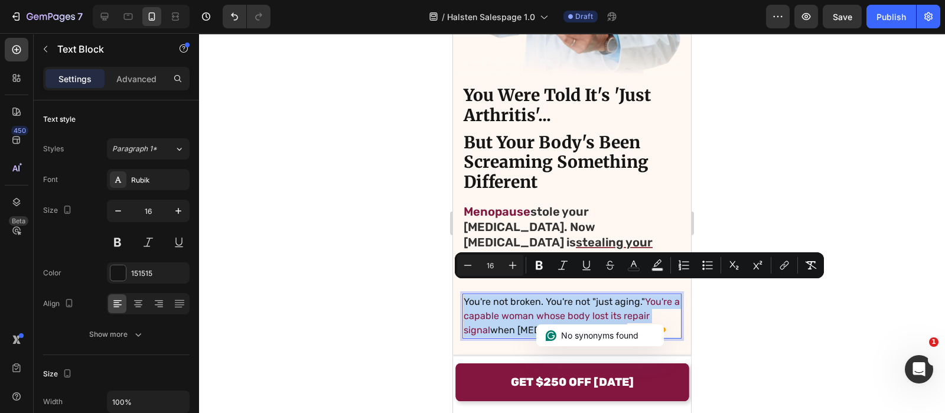
copy p "You're not broken. You're not "just aging." You're a capable woman whose body l…"
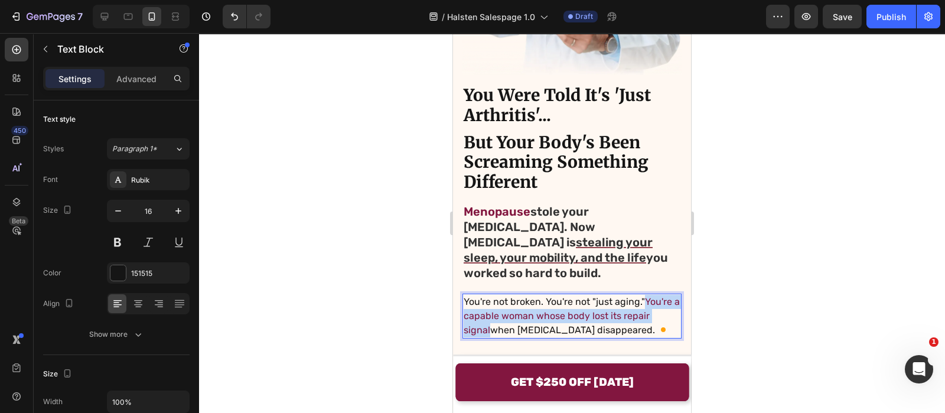
drag, startPoint x: 517, startPoint y: 318, endPoint x: 449, endPoint y: 301, distance: 70.2
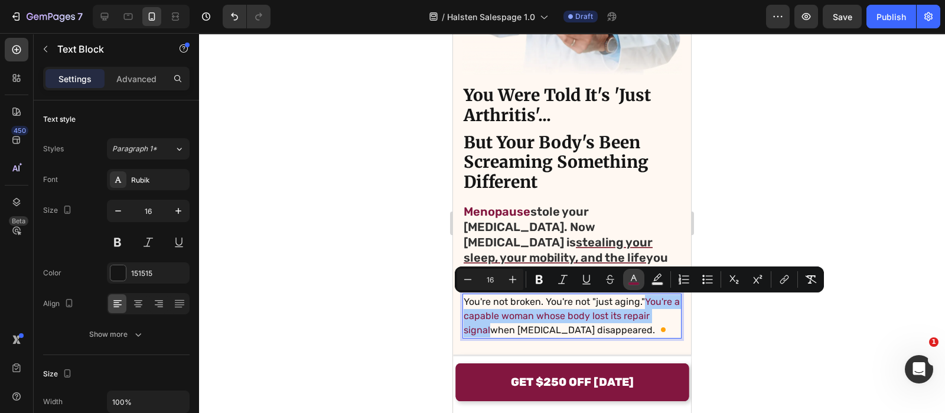
click at [630, 281] on icon "Editor contextual toolbar" at bounding box center [634, 279] width 12 height 12
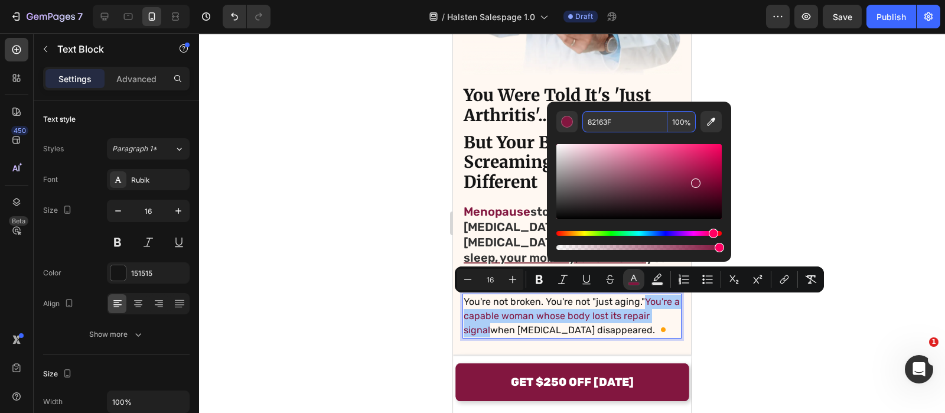
click at [653, 126] on input "82163F" at bounding box center [624, 121] width 85 height 21
type input "151515"
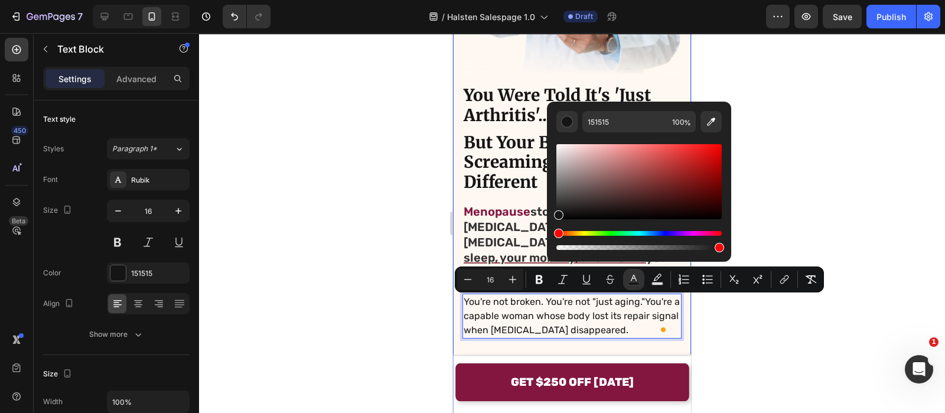
click at [460, 138] on div "Image You Were Told It's 'Just Arthritis'... Heading But Your Body's Been Screa…" at bounding box center [572, 280] width 238 height 950
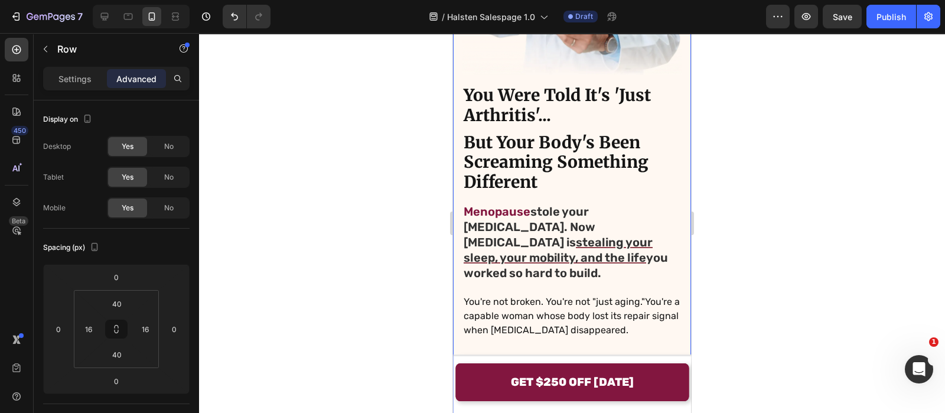
click at [392, 156] on div at bounding box center [572, 223] width 746 height 380
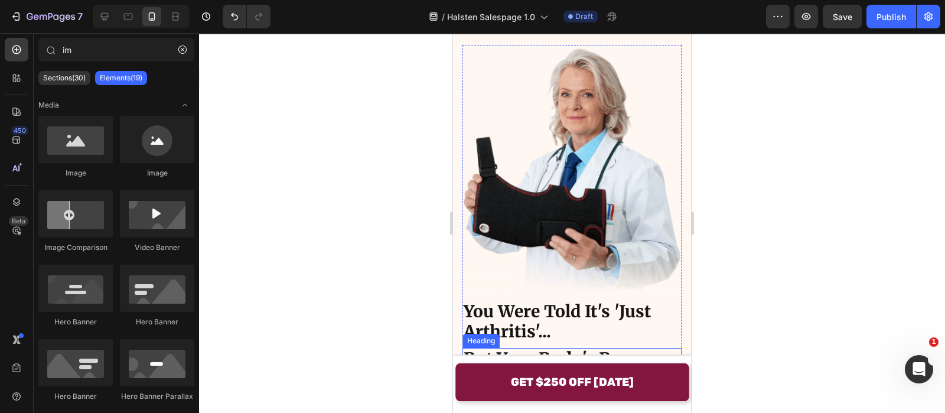
scroll to position [25, 0]
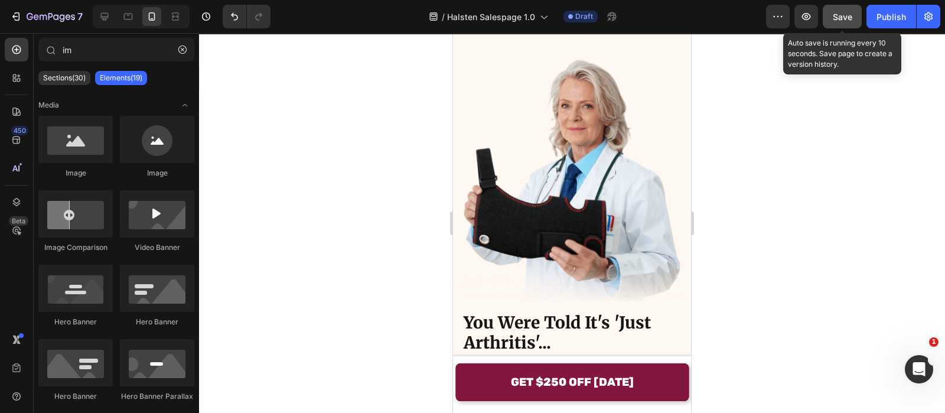
click at [842, 15] on span "Save" at bounding box center [842, 17] width 19 height 10
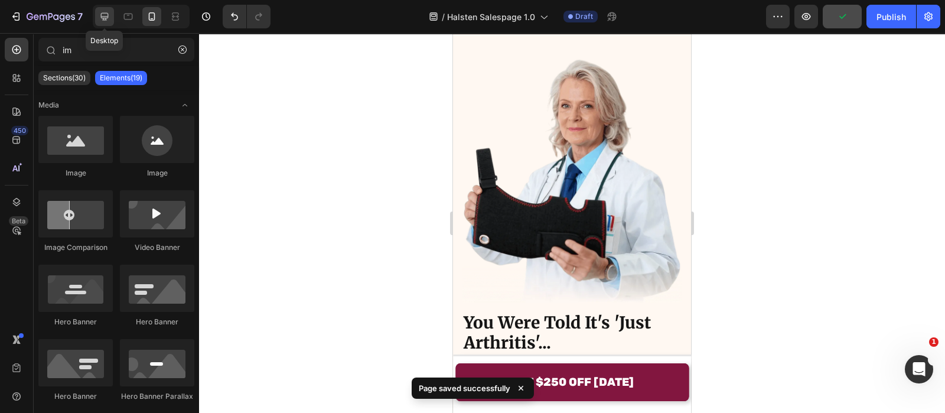
click at [108, 17] on icon at bounding box center [105, 17] width 8 height 8
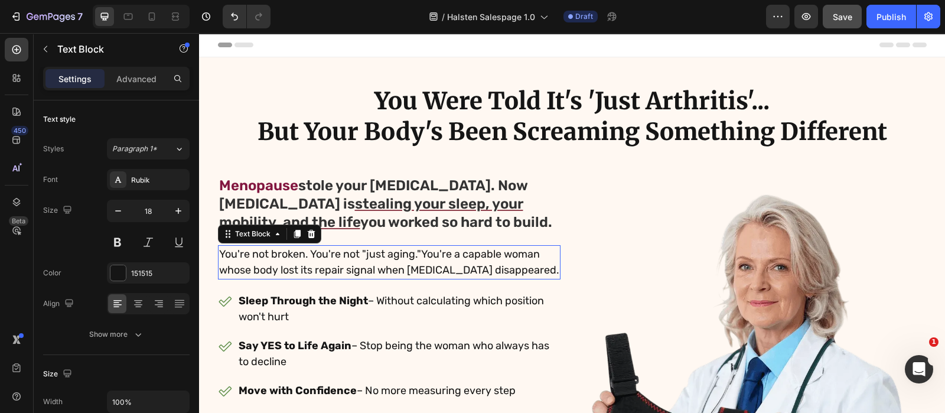
click at [402, 258] on p "You're not broken. You're not "just aging." You're a capable woman whose body l…" at bounding box center [389, 262] width 340 height 32
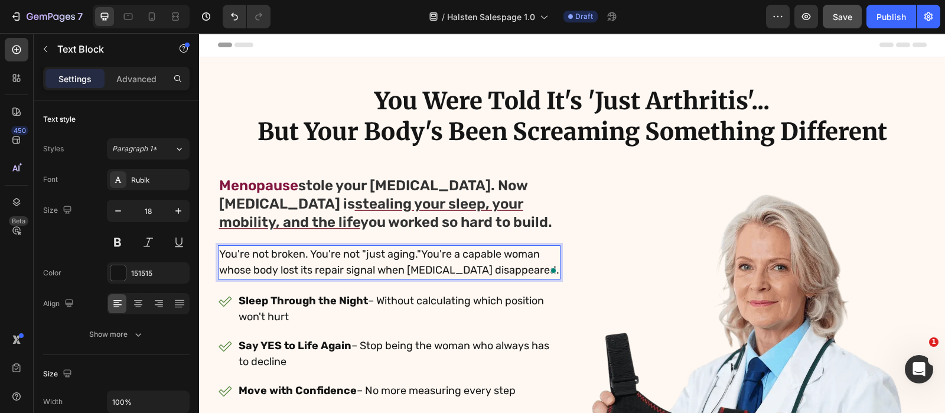
click at [421, 255] on span "You're a capable woman whose body lost its repair signal" at bounding box center [379, 262] width 321 height 29
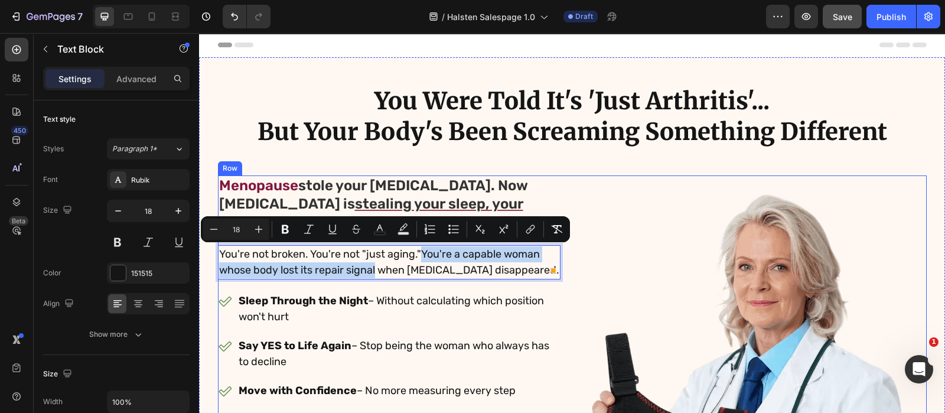
drag, startPoint x: 419, startPoint y: 255, endPoint x: 372, endPoint y: 282, distance: 54.5
click at [372, 282] on div "⁠⁠⁠⁠⁠⁠⁠ Menopause stole your [MEDICAL_DATA]. Now [MEDICAL_DATA] is stealing you…" at bounding box center [389, 381] width 343 height 412
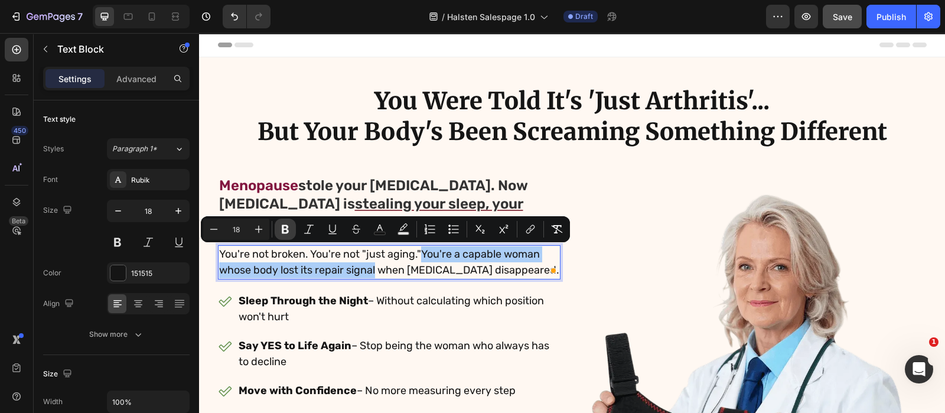
drag, startPoint x: 286, startPoint y: 229, endPoint x: 304, endPoint y: 97, distance: 132.9
click at [286, 229] on icon "Editor contextual toolbar" at bounding box center [285, 229] width 12 height 12
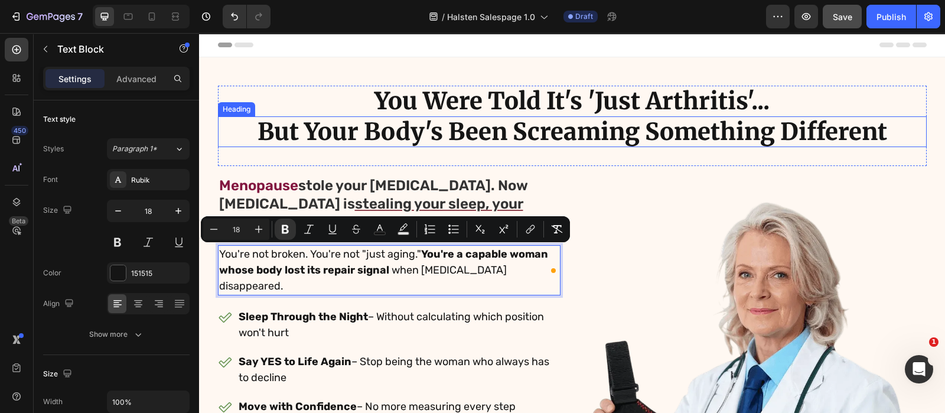
click at [503, 130] on h2 "But Your Body's Been Screaming Something Different" at bounding box center [572, 131] width 709 height 31
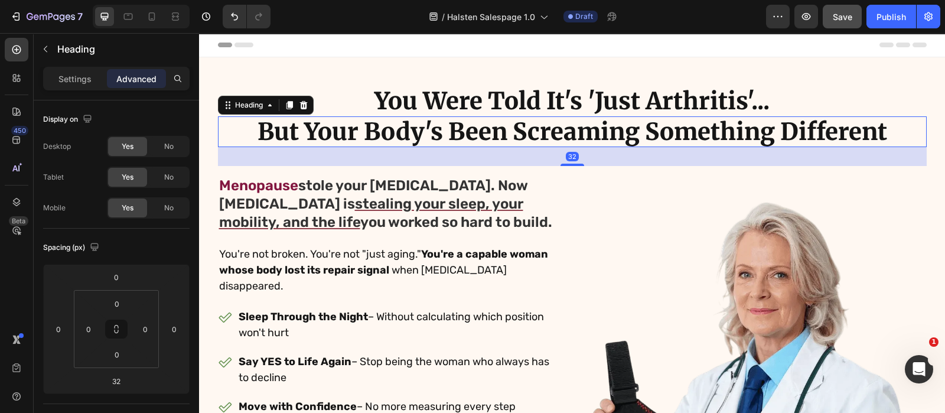
click at [603, 154] on div "32" at bounding box center [572, 156] width 709 height 19
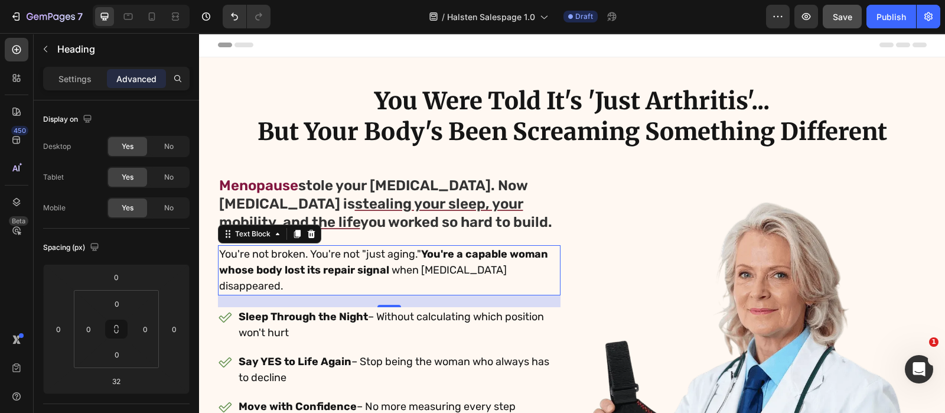
click at [419, 255] on strong "You're a capable woman whose body lost its repair signal" at bounding box center [383, 262] width 329 height 29
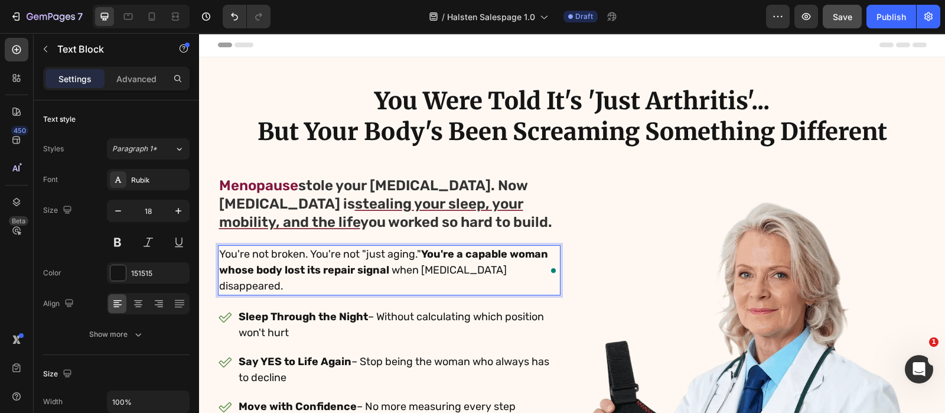
click at [419, 252] on strong "You're a capable woman whose body lost its repair signal" at bounding box center [383, 262] width 329 height 29
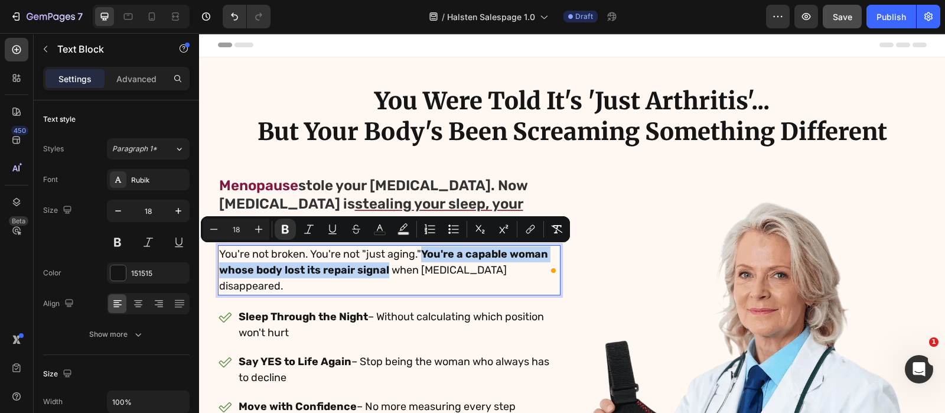
drag, startPoint x: 419, startPoint y: 252, endPoint x: 380, endPoint y: 271, distance: 43.3
click at [380, 271] on strong "You're a capable woman whose body lost its repair signal" at bounding box center [383, 262] width 329 height 29
click at [372, 233] on button "color" at bounding box center [379, 229] width 21 height 21
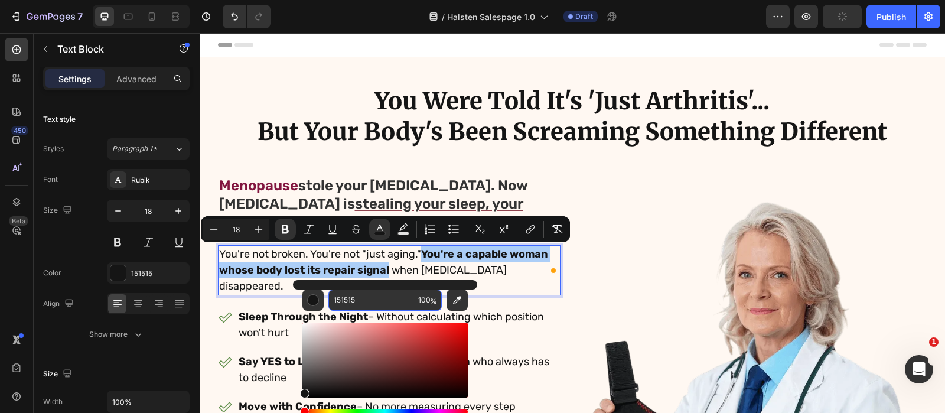
paste input "You're not broken. You're not "just aging." You're a capable woman whose body l…"
click at [393, 299] on input "151515" at bounding box center [370, 299] width 85 height 21
type input "You're not broken. You're not "just aging." You're a capable woman whose body l…"
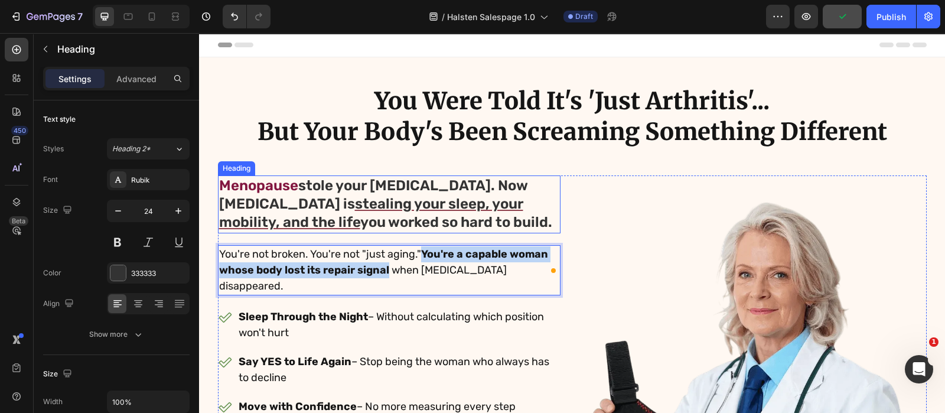
click at [219, 184] on span "Menopause" at bounding box center [258, 185] width 79 height 17
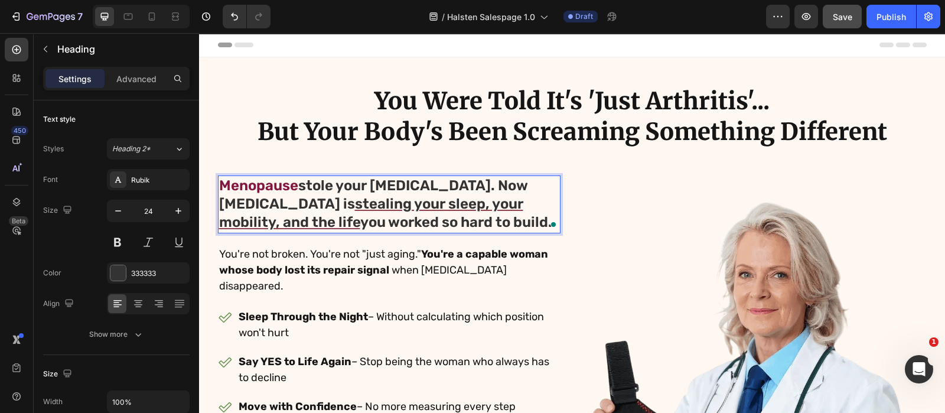
click at [246, 188] on span "Menopause" at bounding box center [258, 185] width 79 height 17
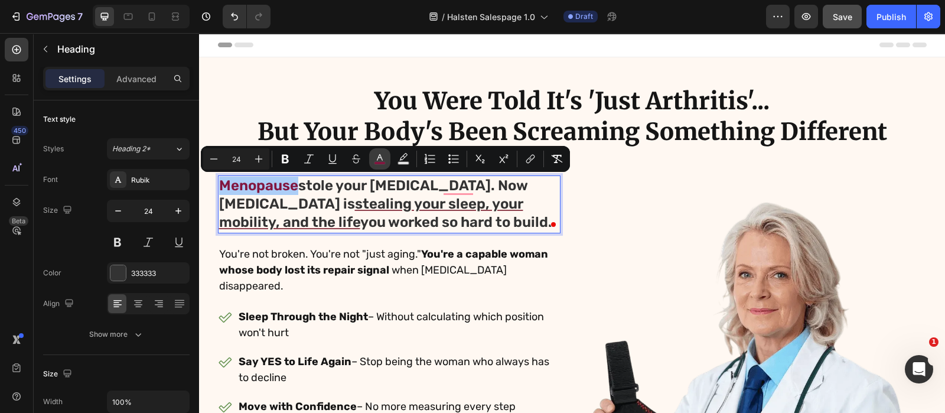
click at [384, 148] on button "color" at bounding box center [379, 158] width 21 height 21
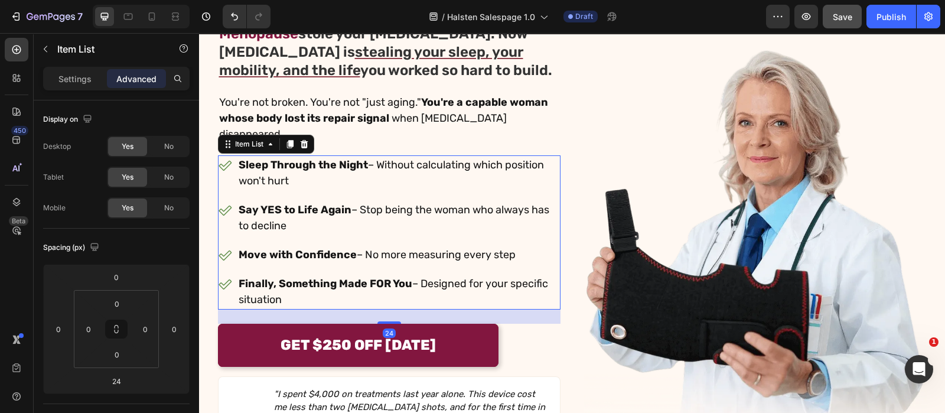
scroll to position [154, 0]
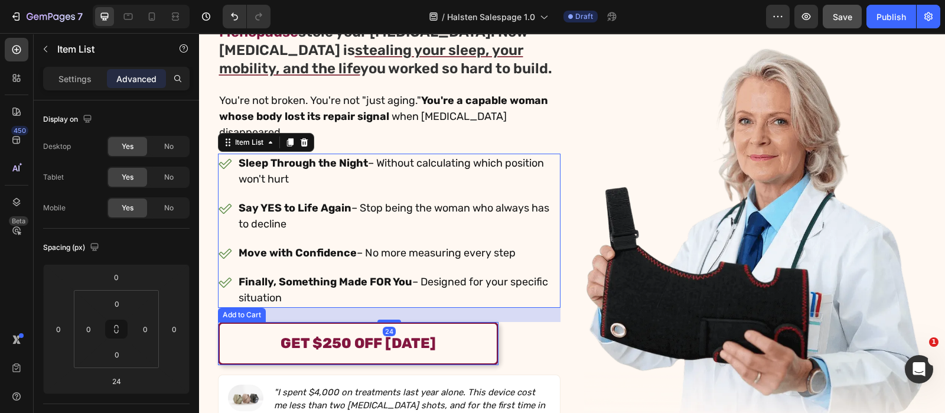
click at [351, 322] on button "GET $250 OFF [DATE]" at bounding box center [358, 343] width 281 height 43
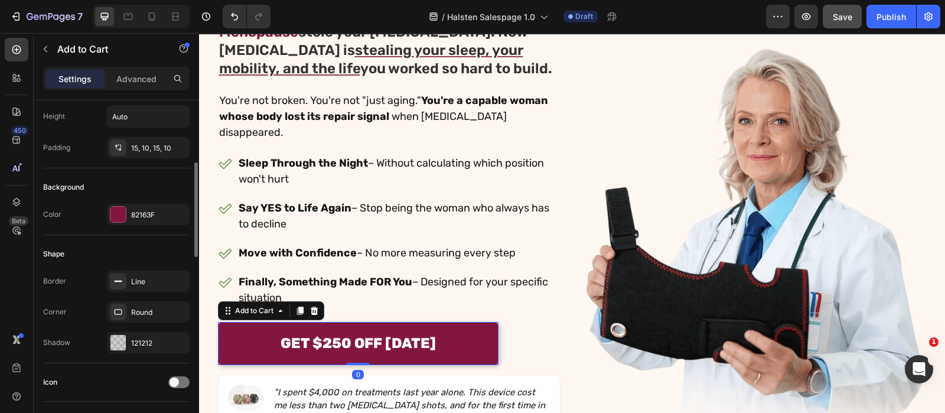
scroll to position [223, 0]
click at [161, 217] on div "82163F" at bounding box center [148, 214] width 34 height 11
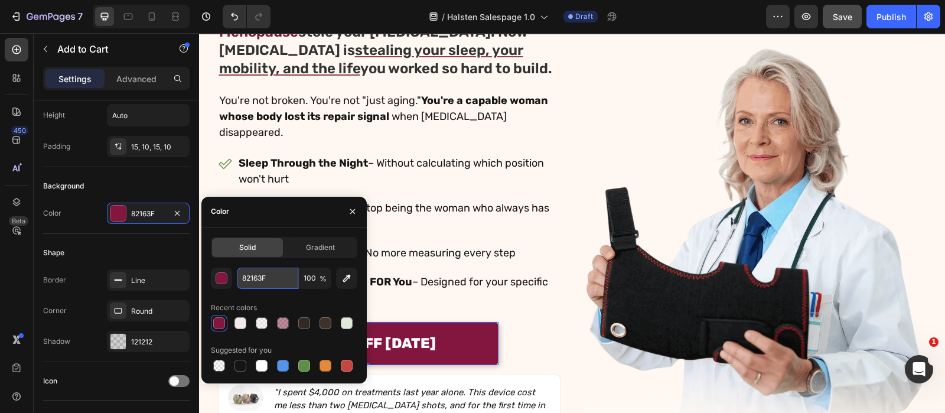
click at [279, 269] on input "82163F" at bounding box center [267, 278] width 61 height 21
click at [358, 205] on button "button" at bounding box center [352, 211] width 19 height 19
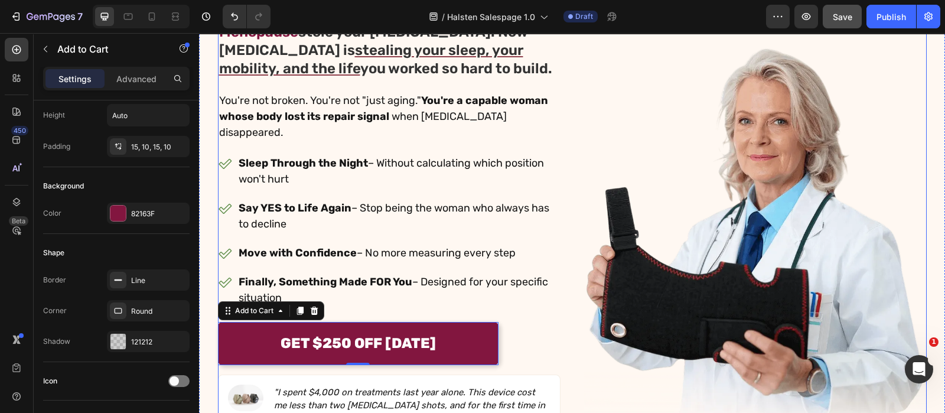
scroll to position [48, 0]
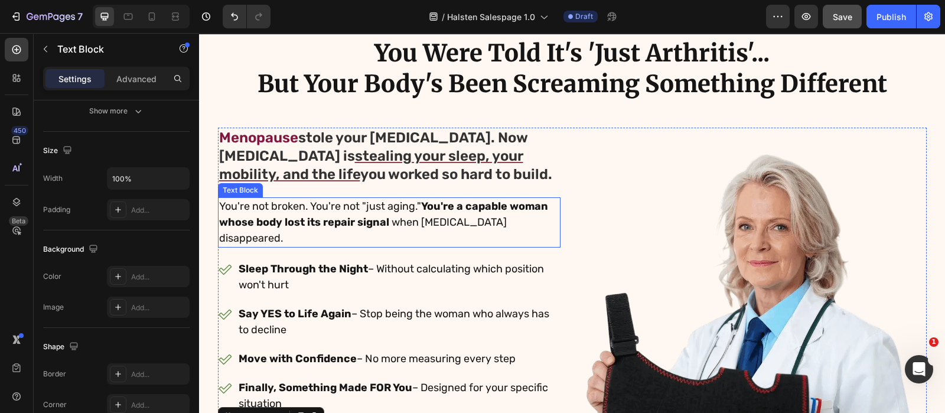
click at [436, 205] on strong "You're a capable woman whose body lost its repair signal" at bounding box center [383, 214] width 329 height 29
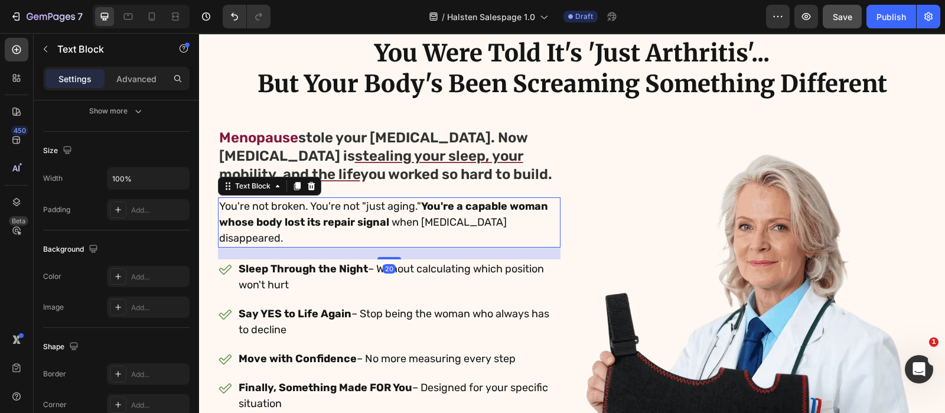
scroll to position [0, 0]
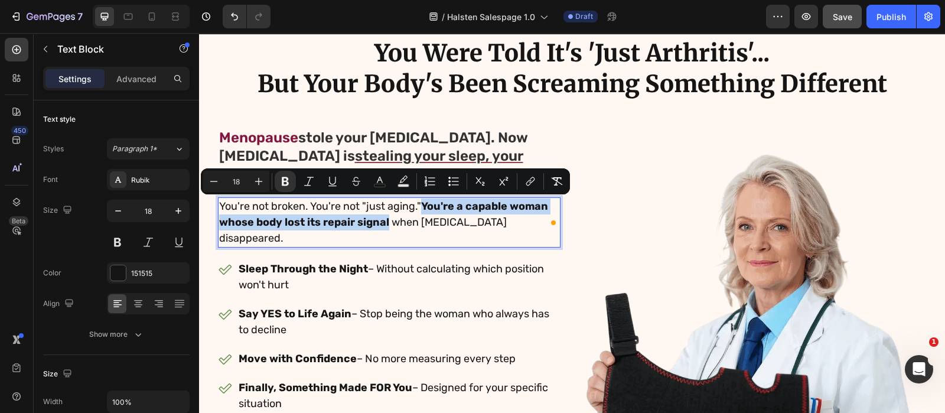
drag, startPoint x: 421, startPoint y: 205, endPoint x: 383, endPoint y: 226, distance: 43.1
click at [383, 226] on p "You're not broken. You're not "just aging." You're a capable woman whose body l…" at bounding box center [389, 222] width 340 height 48
click at [378, 179] on icon "Editor contextual toolbar" at bounding box center [380, 180] width 6 height 6
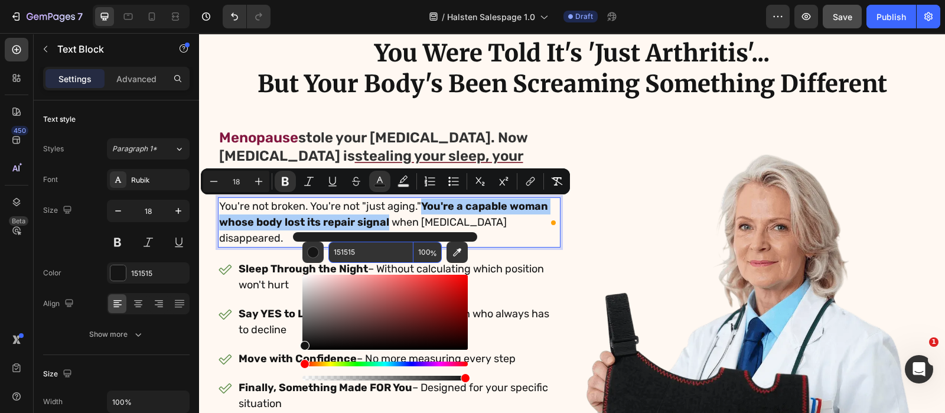
paste input "82163F"
click at [408, 248] on input "82163F" at bounding box center [370, 252] width 85 height 21
type input "82163F"
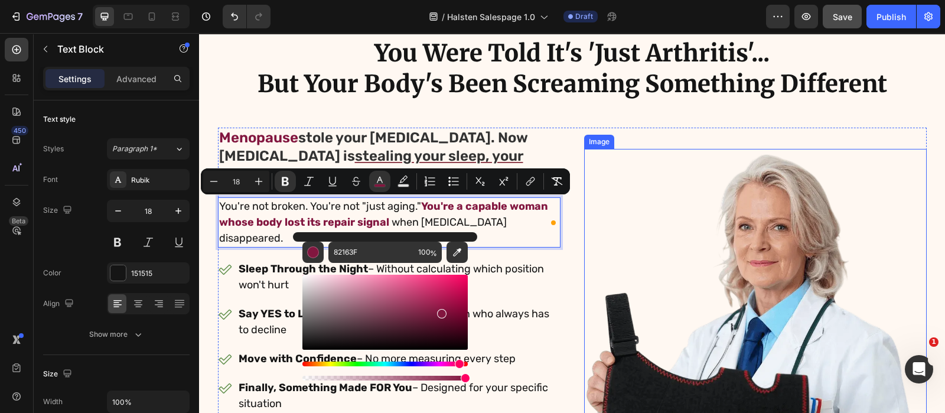
click at [634, 273] on img at bounding box center [755, 342] width 343 height 386
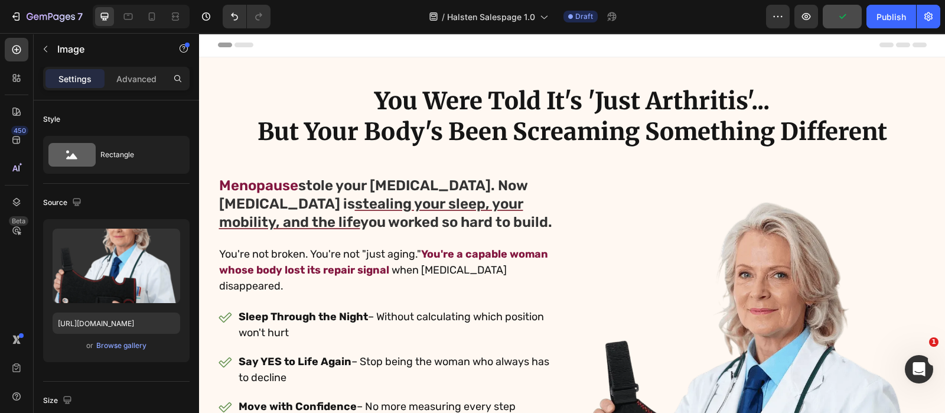
scroll to position [67, 0]
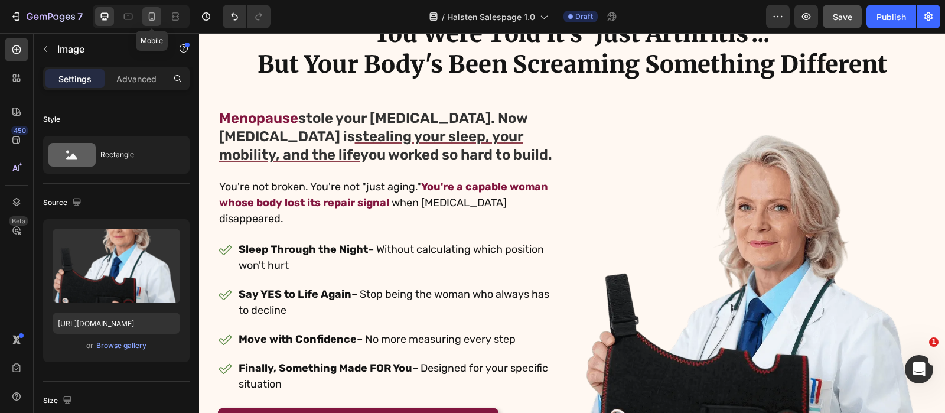
click at [160, 17] on div at bounding box center [151, 16] width 19 height 19
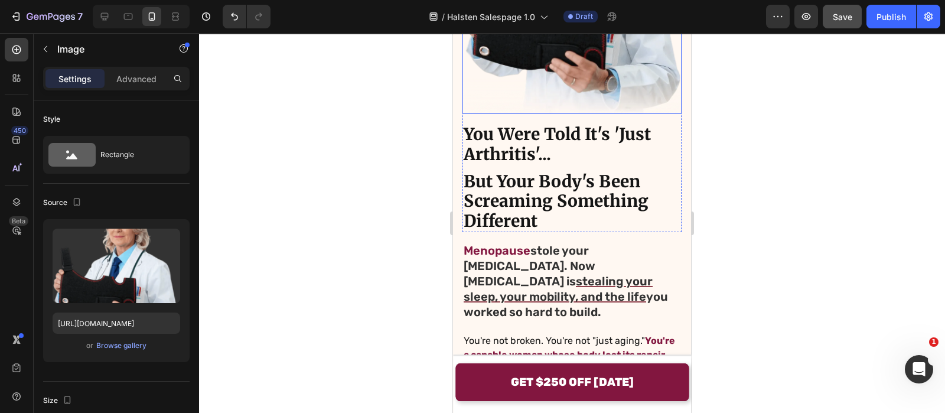
scroll to position [174, 0]
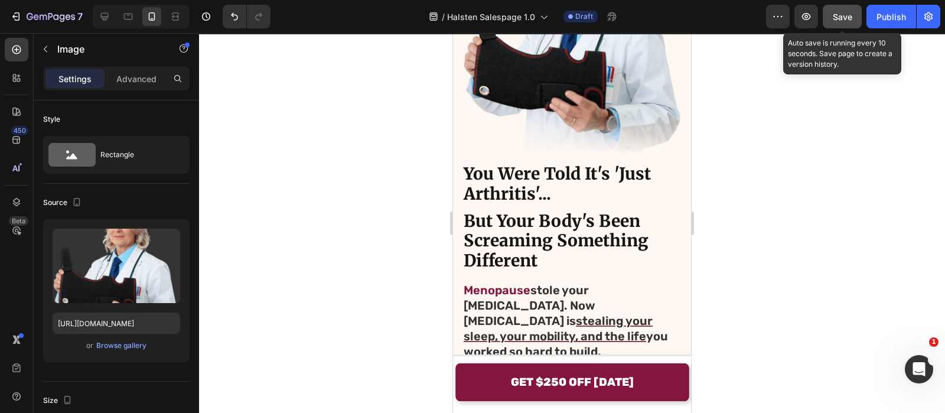
click at [834, 17] on span "Save" at bounding box center [842, 17] width 19 height 10
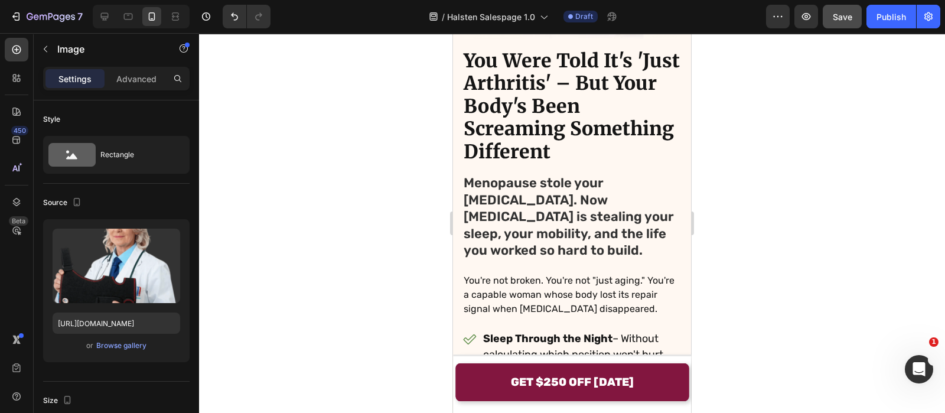
scroll to position [1404, 0]
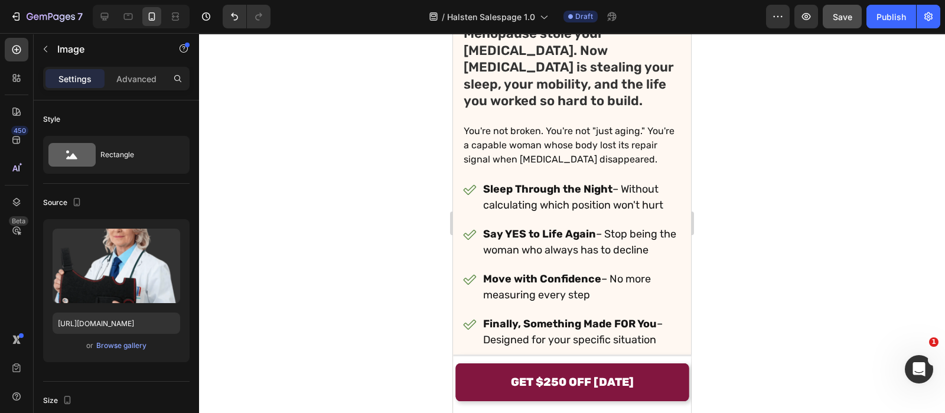
click at [92, 13] on div at bounding box center [139, 17] width 102 height 24
click at [102, 14] on icon at bounding box center [105, 17] width 12 height 12
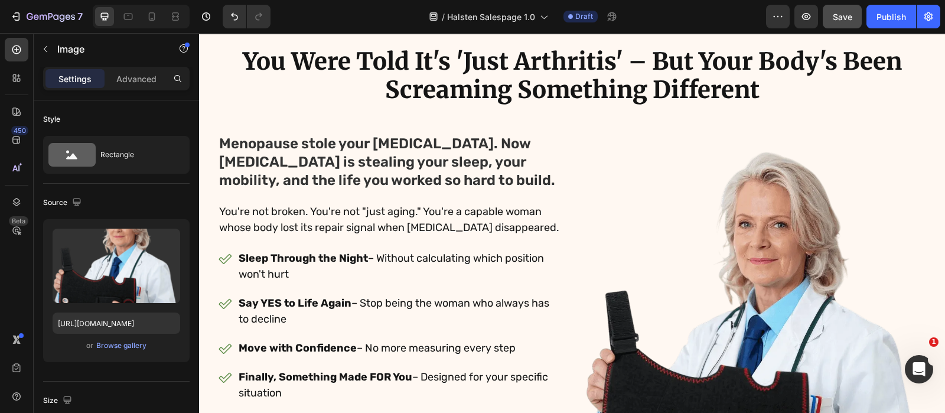
scroll to position [1051, 0]
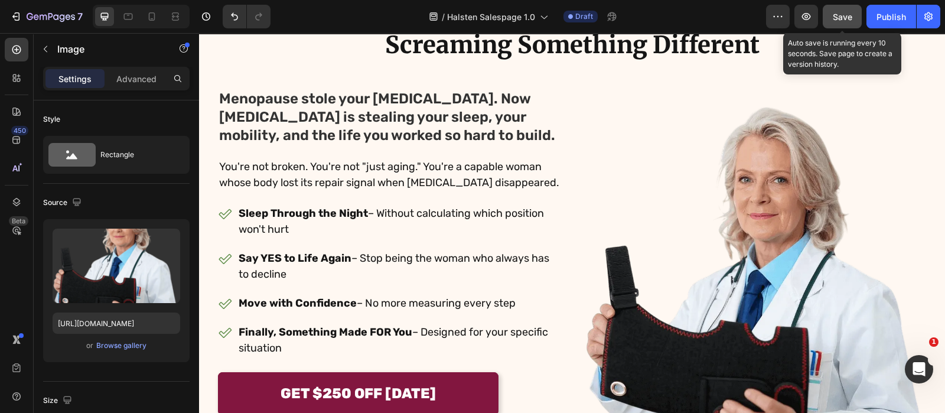
click at [843, 12] on span "Save" at bounding box center [842, 17] width 19 height 10
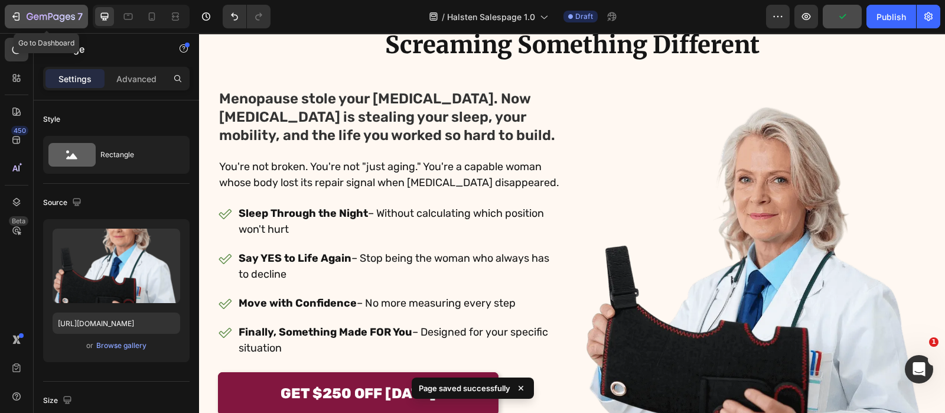
click at [74, 12] on icon "button" at bounding box center [51, 17] width 48 height 10
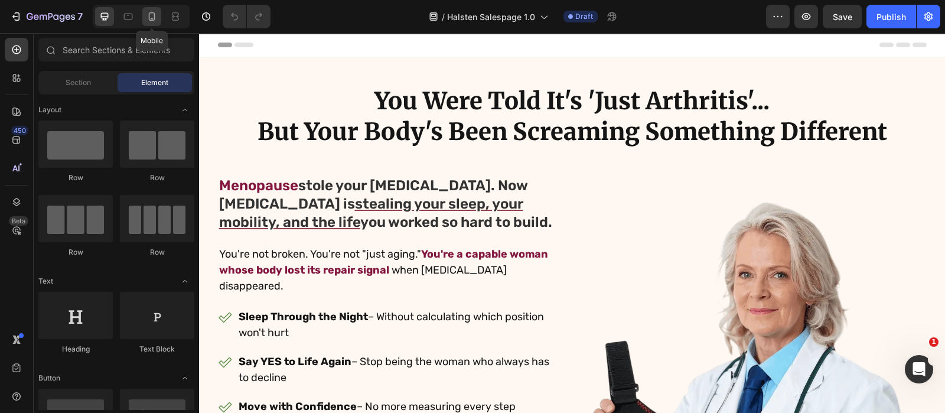
click at [151, 15] on icon at bounding box center [152, 17] width 12 height 12
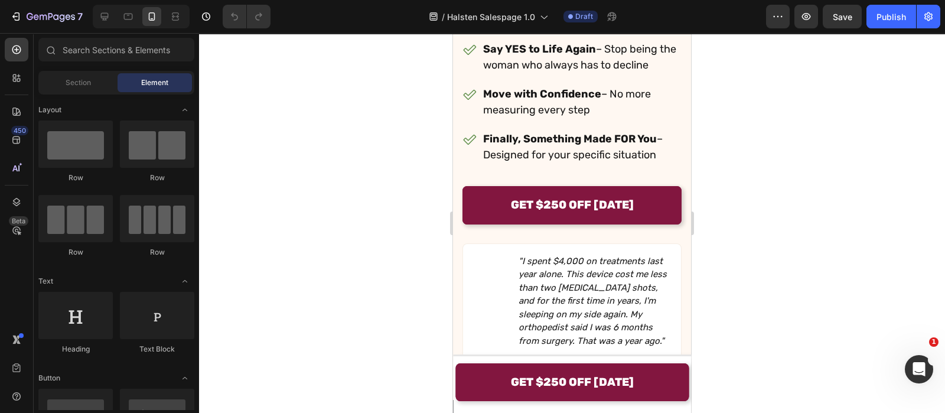
scroll to position [609, 0]
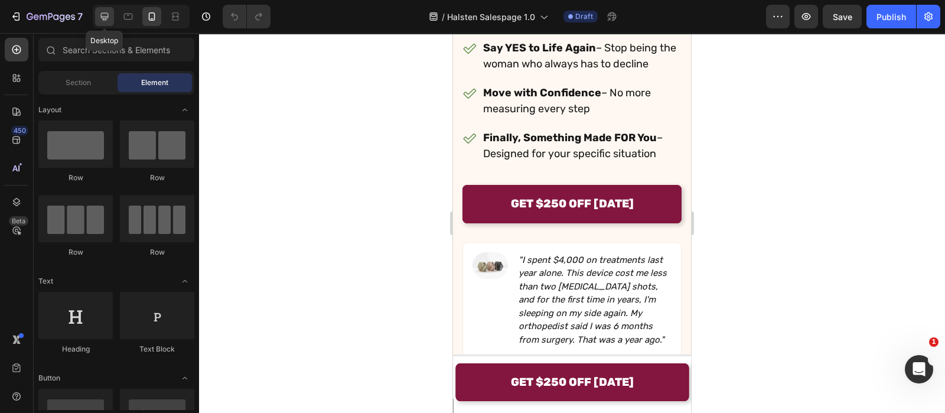
click at [102, 12] on icon at bounding box center [105, 17] width 12 height 12
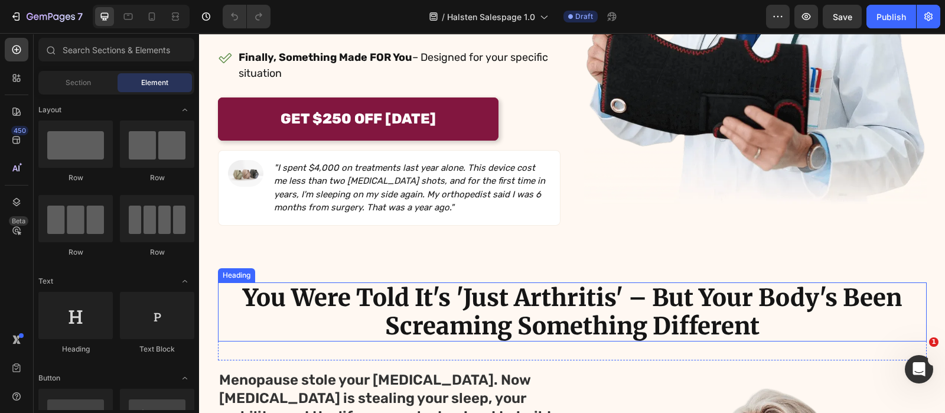
scroll to position [562, 0]
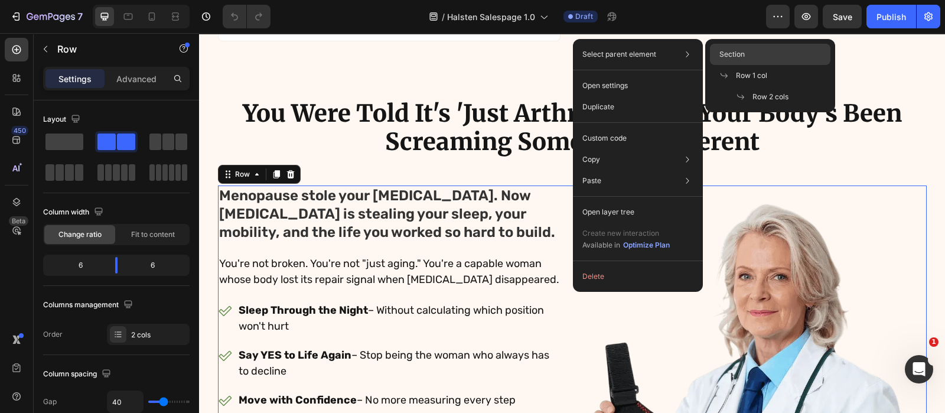
click at [727, 53] on span "Section" at bounding box center [731, 54] width 25 height 11
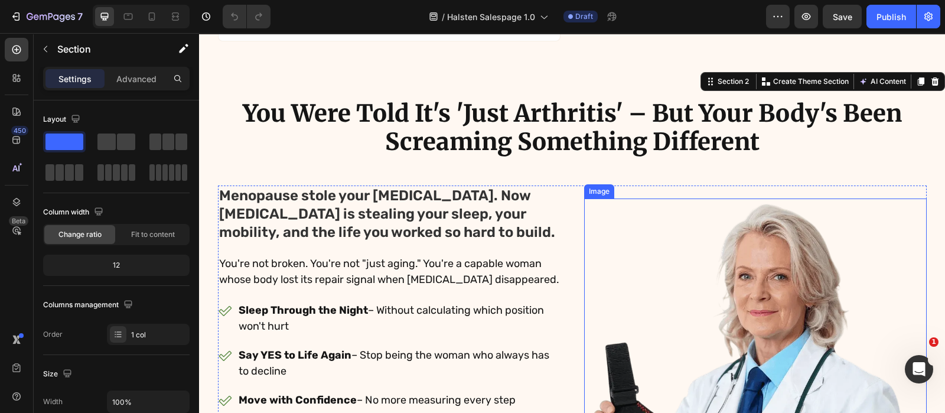
scroll to position [443, 0]
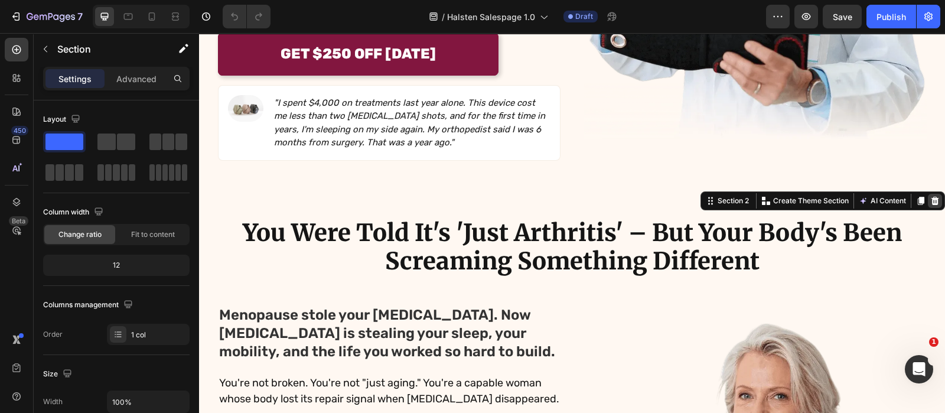
click at [930, 196] on icon at bounding box center [934, 200] width 9 height 9
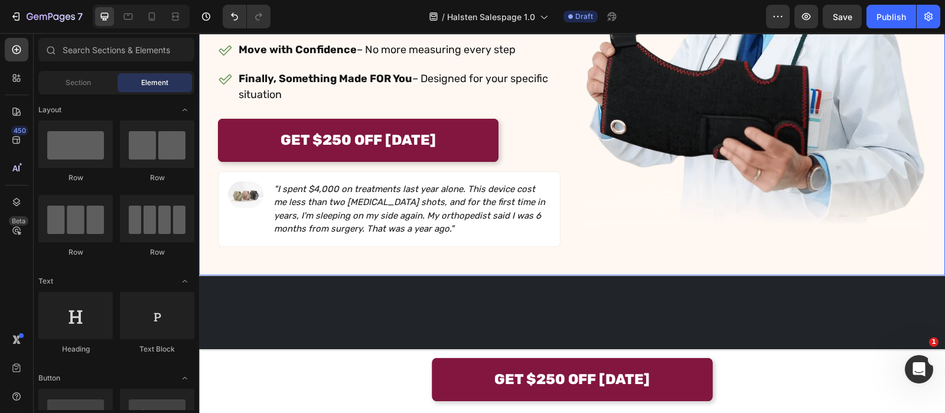
scroll to position [0, 0]
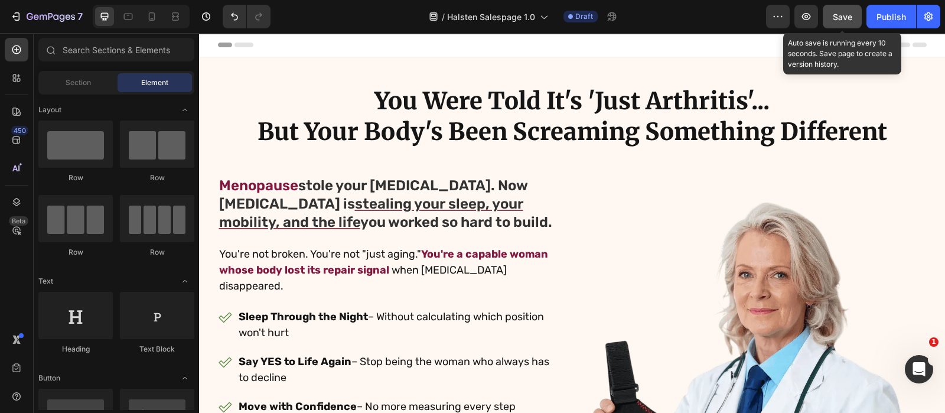
click at [845, 12] on span "Save" at bounding box center [842, 17] width 19 height 10
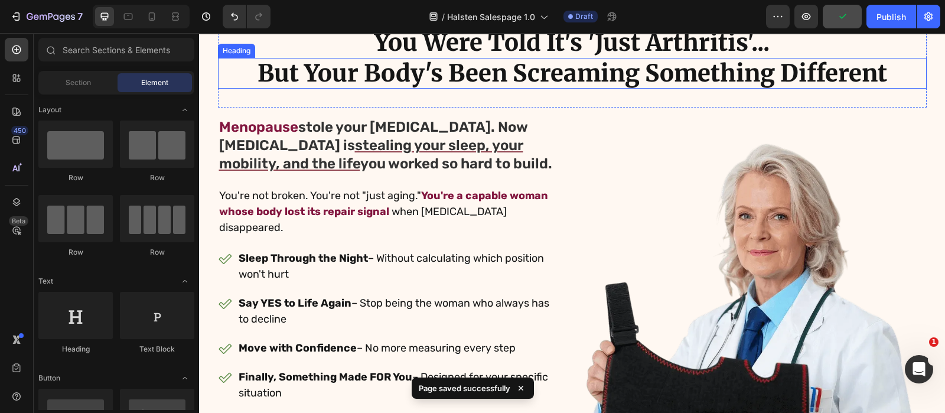
scroll to position [58, 0]
click at [147, 17] on icon at bounding box center [152, 17] width 12 height 12
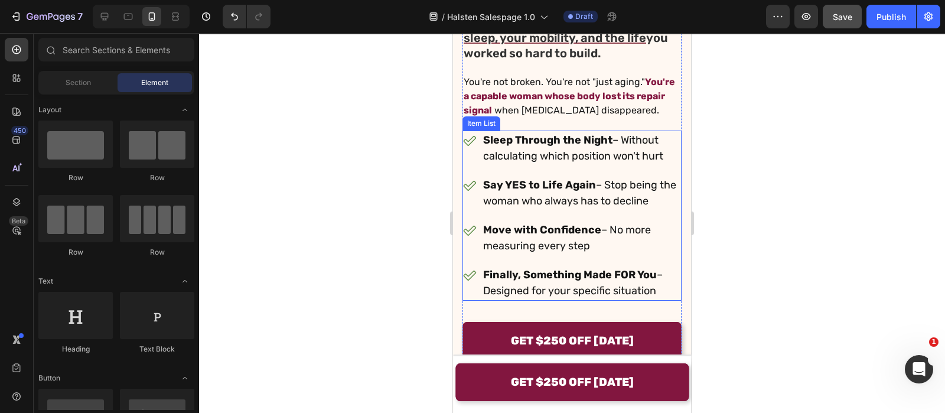
scroll to position [458, 0]
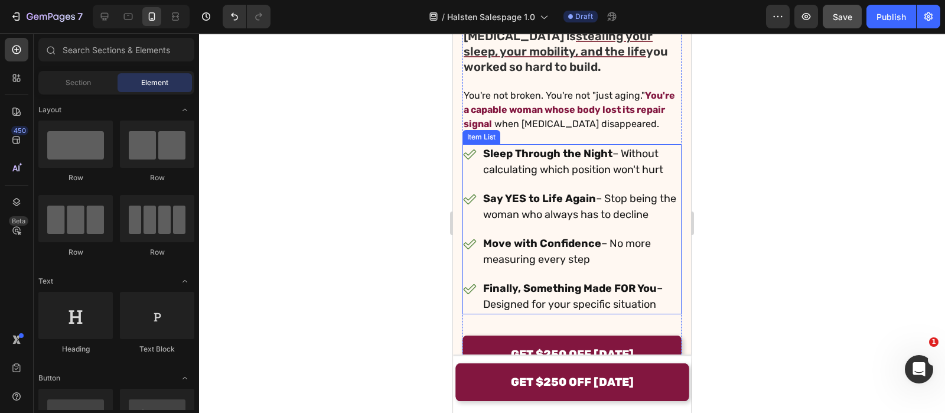
click at [557, 161] on p "Sleep Through the Night – Without calculating which position won't hurt" at bounding box center [581, 162] width 197 height 32
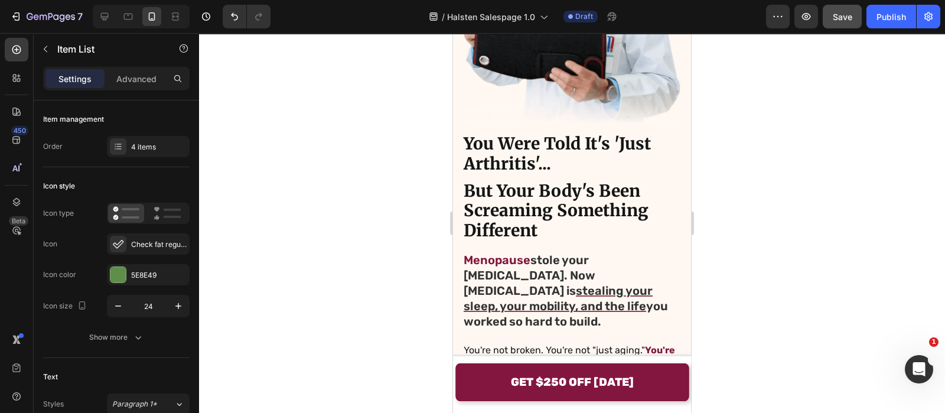
scroll to position [346, 0]
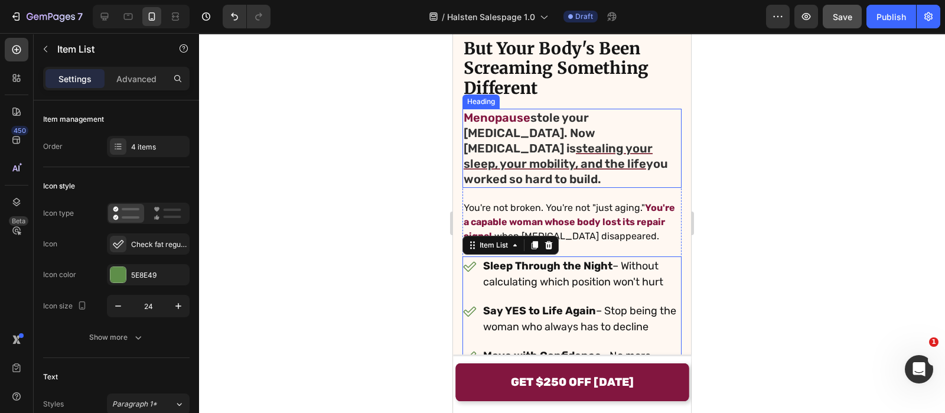
click at [411, 187] on div at bounding box center [572, 223] width 746 height 380
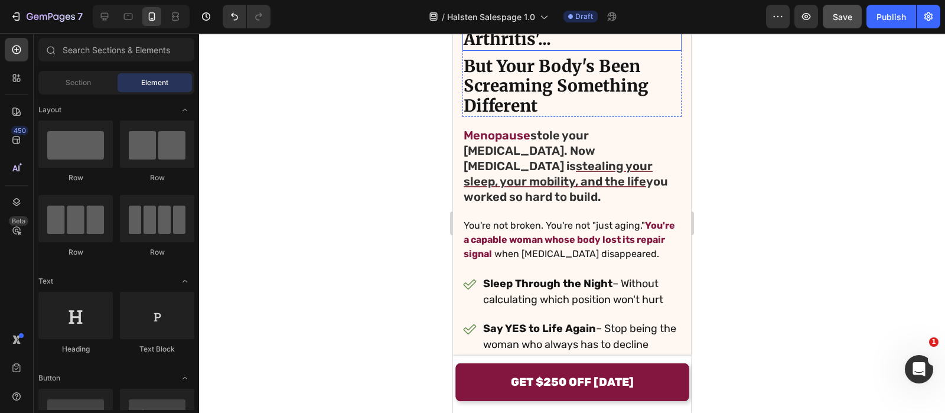
scroll to position [399, 0]
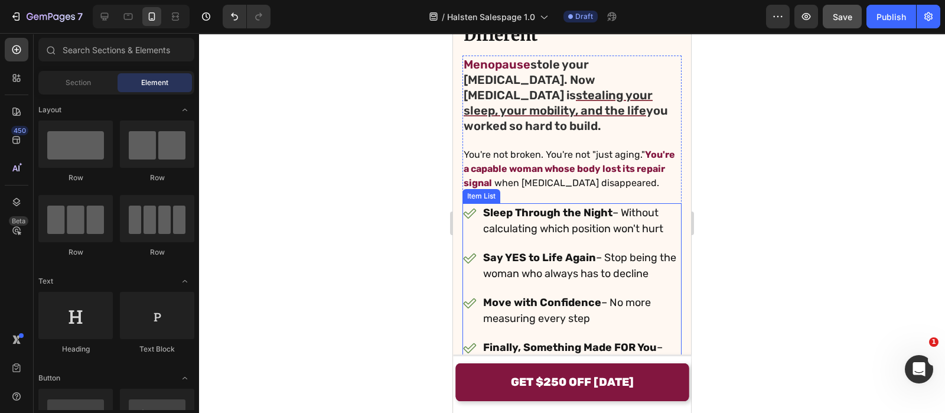
click at [533, 251] on strong "Say YES to Life Again" at bounding box center [539, 257] width 113 height 13
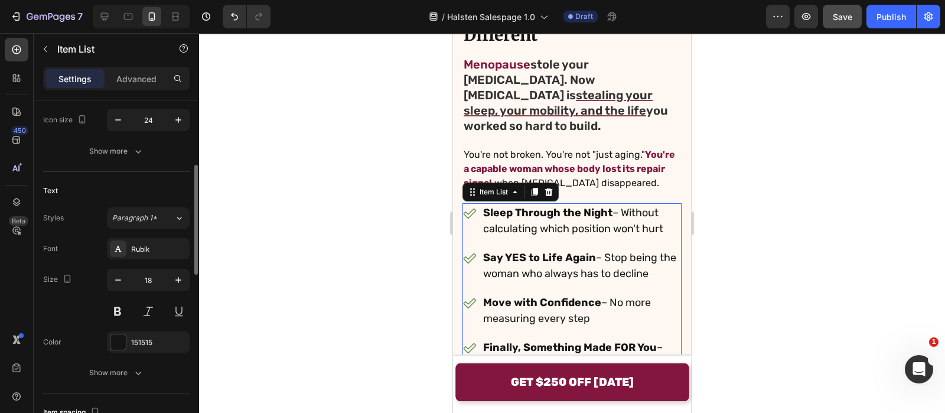
scroll to position [190, 0]
click at [148, 334] on div "151515" at bounding box center [148, 338] width 34 height 11
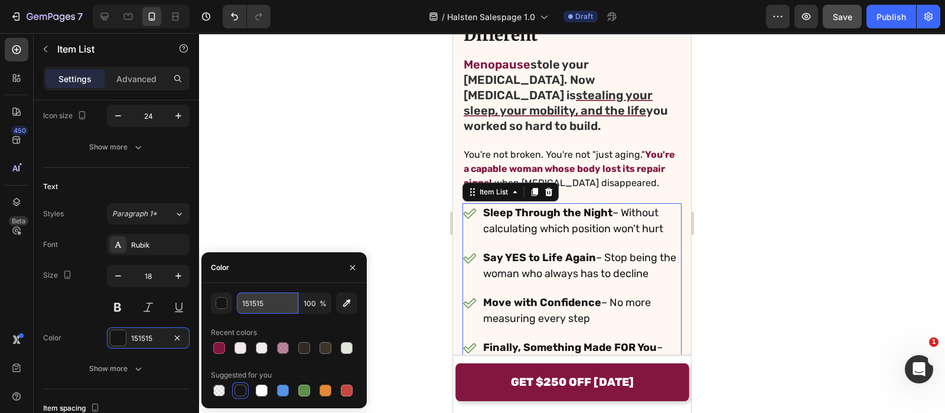
click at [281, 308] on input "151515" at bounding box center [267, 302] width 61 height 21
type input "33333"
click at [323, 213] on div at bounding box center [572, 223] width 746 height 380
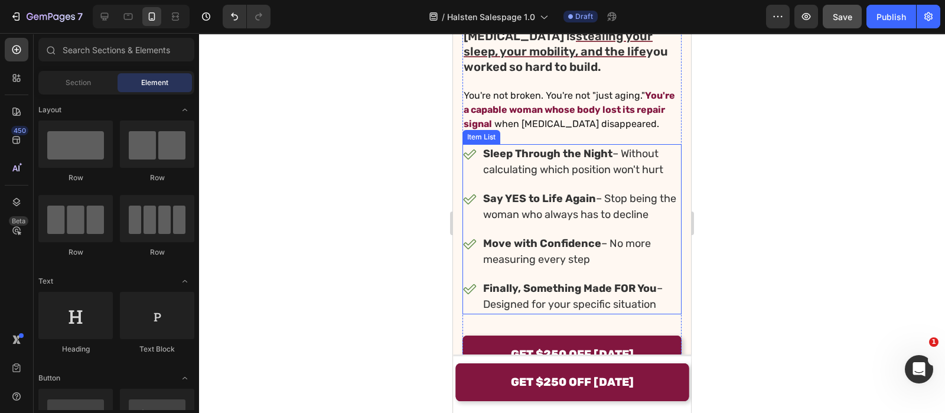
scroll to position [488, 0]
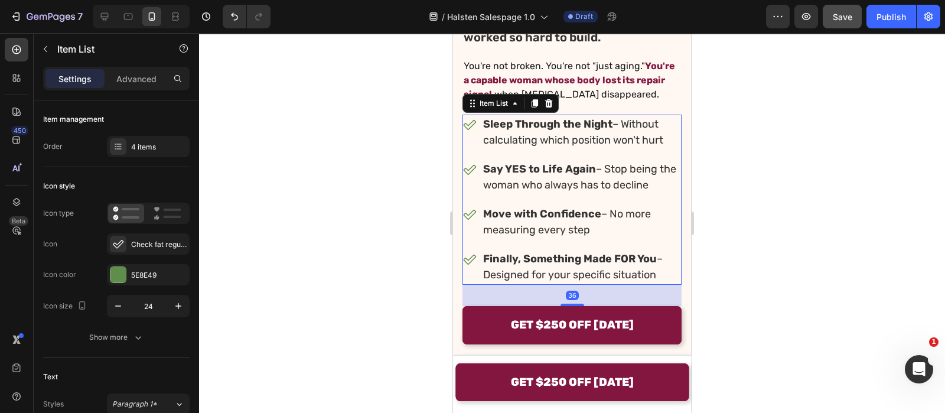
click at [521, 197] on div "Sleep Through the Night – Without calculating which position won't hurt Say YES…" at bounding box center [572, 200] width 219 height 170
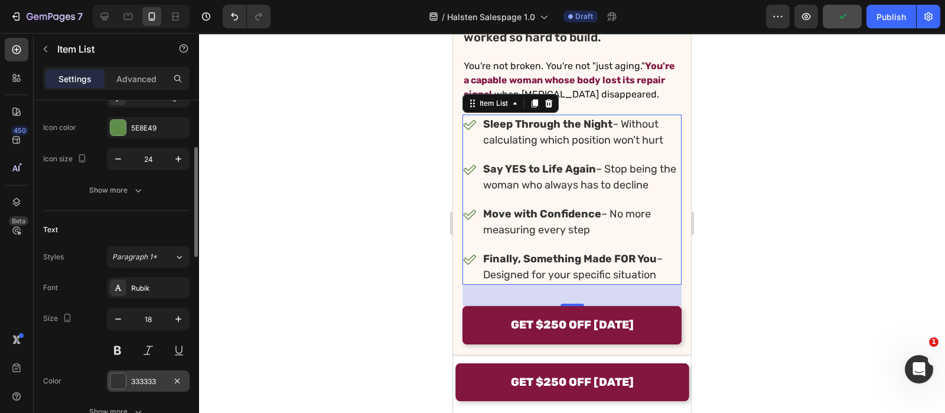
click at [142, 376] on div "333333" at bounding box center [148, 381] width 34 height 11
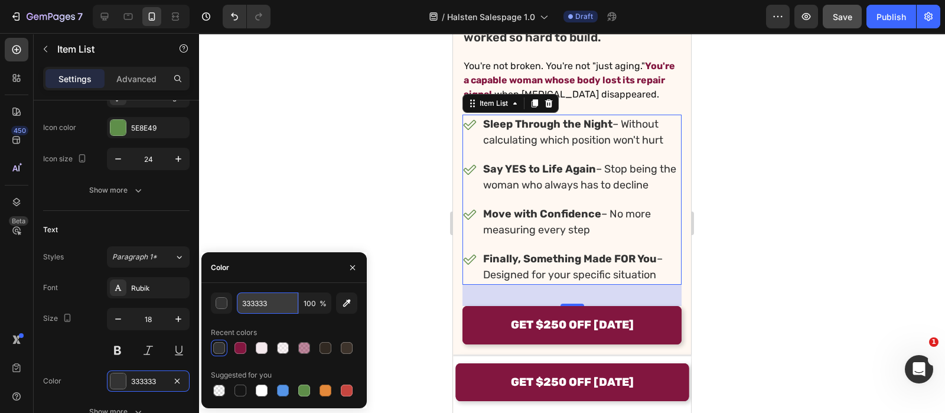
click at [268, 308] on input "333333" at bounding box center [267, 302] width 61 height 21
type input "242424"
click at [390, 208] on div at bounding box center [572, 223] width 746 height 380
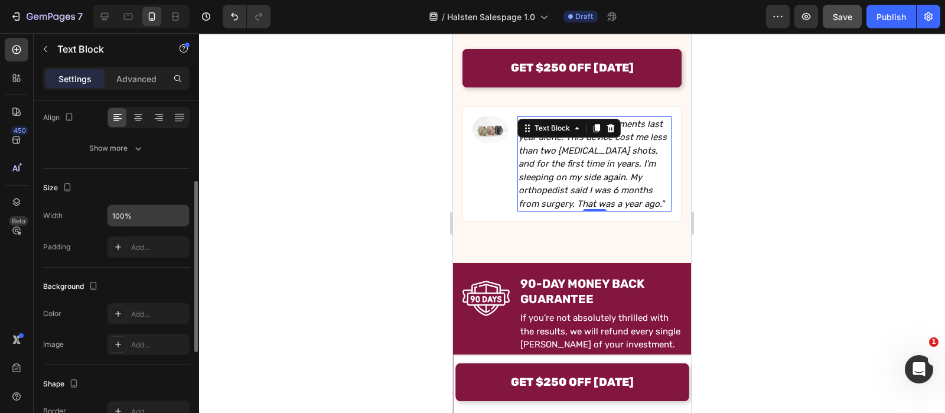
scroll to position [178, 0]
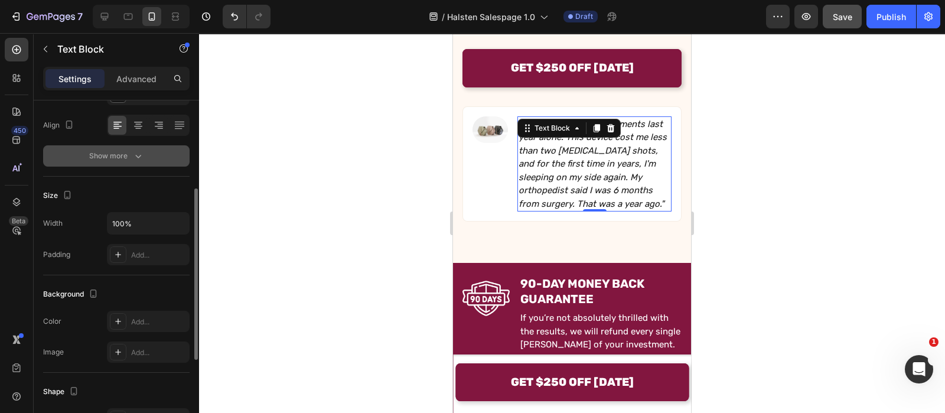
click at [145, 154] on button "Show more" at bounding box center [116, 155] width 146 height 21
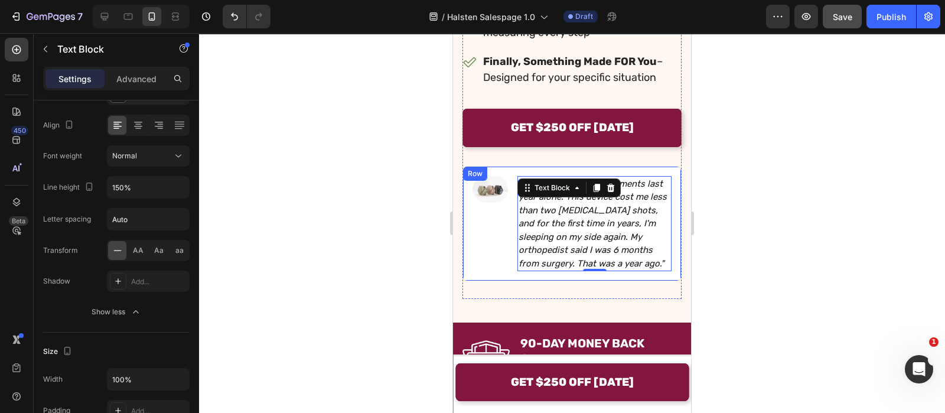
scroll to position [685, 0]
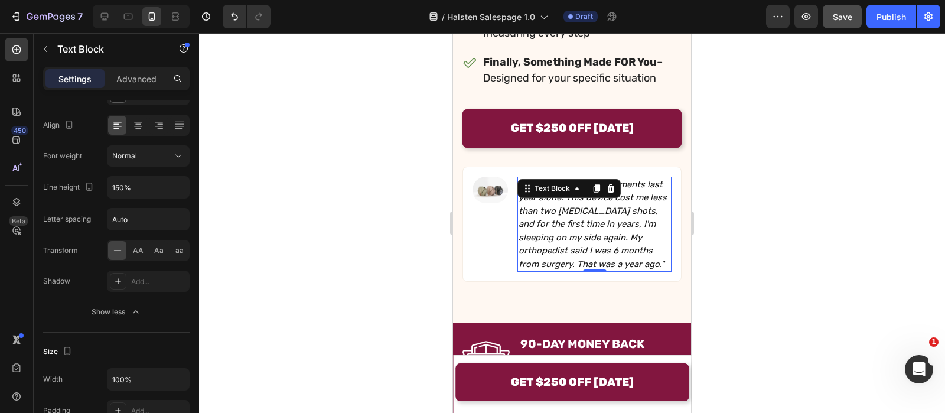
click at [411, 194] on div at bounding box center [572, 223] width 746 height 380
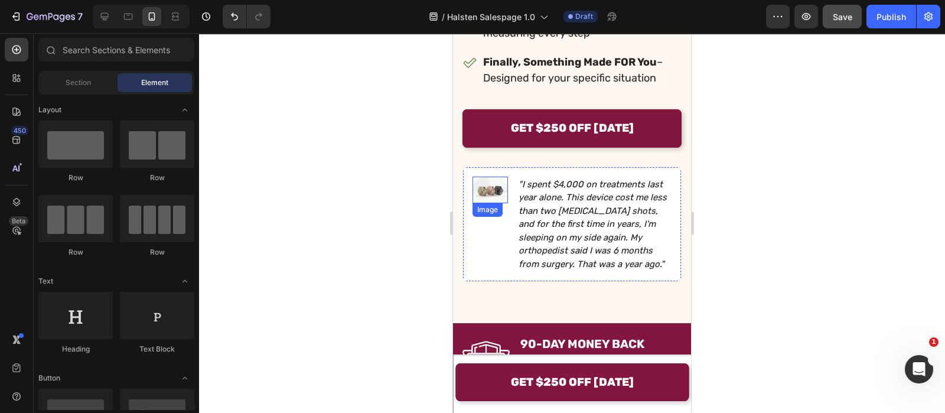
click at [486, 188] on img at bounding box center [490, 190] width 35 height 27
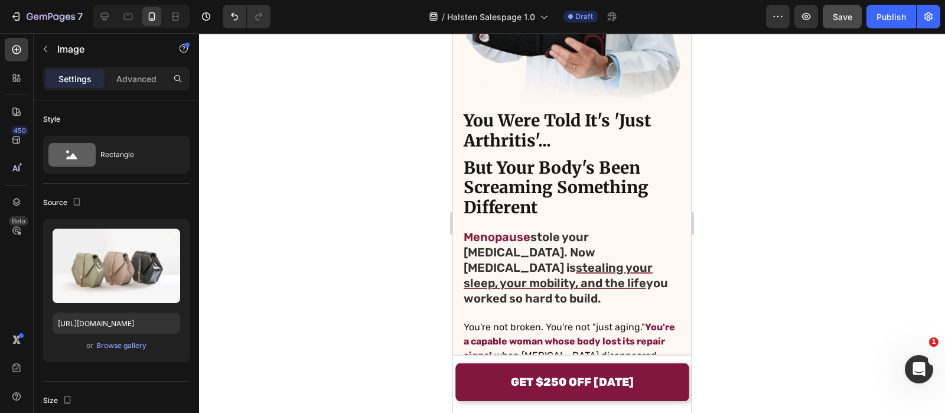
scroll to position [230, 0]
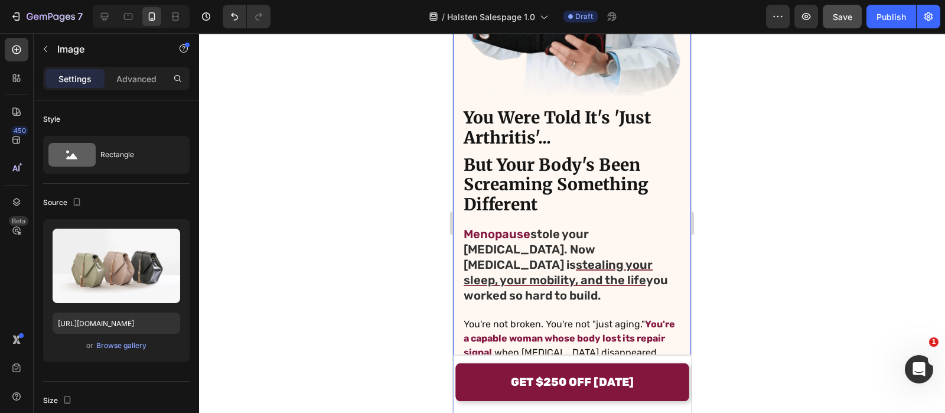
click at [505, 211] on div "Image You Were Told It's 'Just Arthritis'... Heading But Your Body's Been Screa…" at bounding box center [572, 302] width 219 height 903
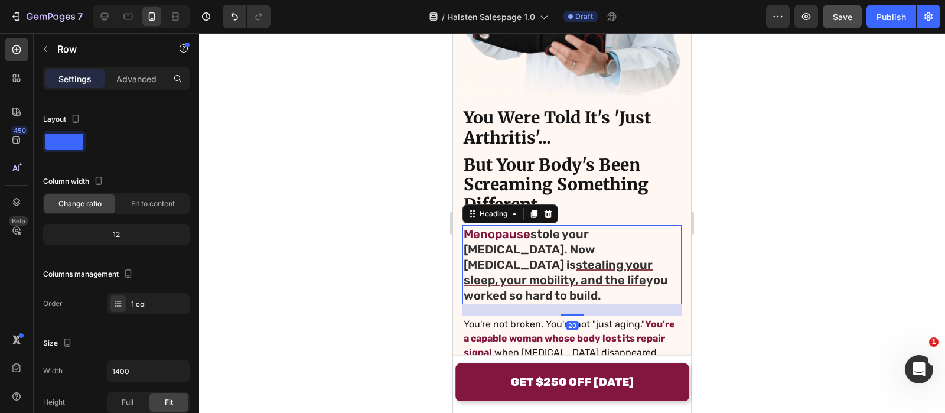
click at [504, 227] on span "Menopause" at bounding box center [497, 234] width 67 height 14
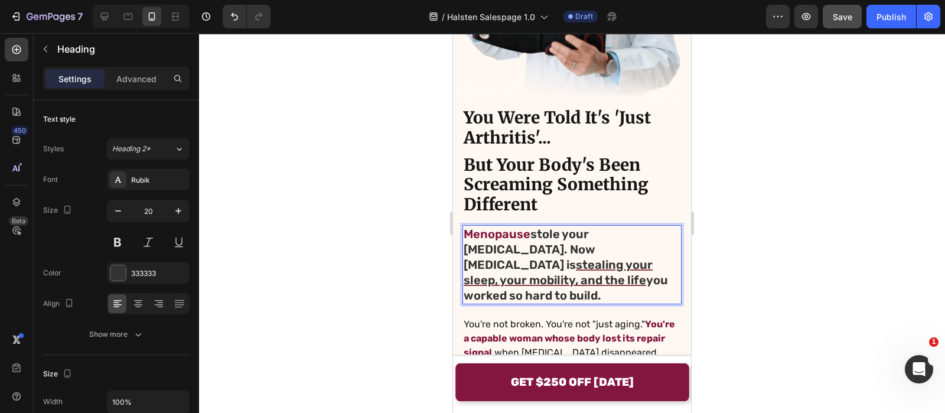
click at [504, 227] on span "Menopause" at bounding box center [497, 234] width 67 height 14
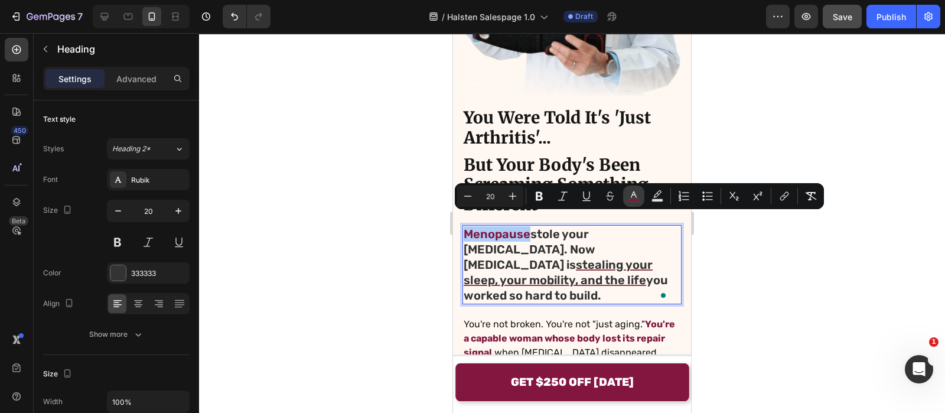
click at [639, 203] on button "color" at bounding box center [633, 195] width 21 height 21
type input "82163F"
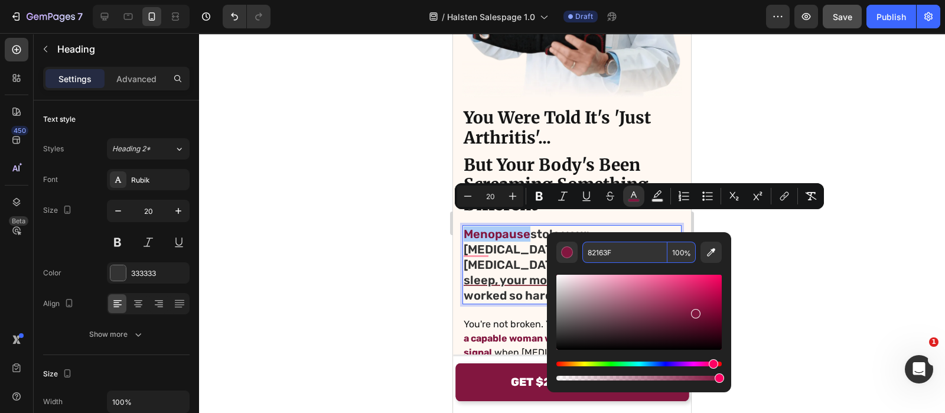
click at [634, 255] on input "82163F" at bounding box center [624, 252] width 85 height 21
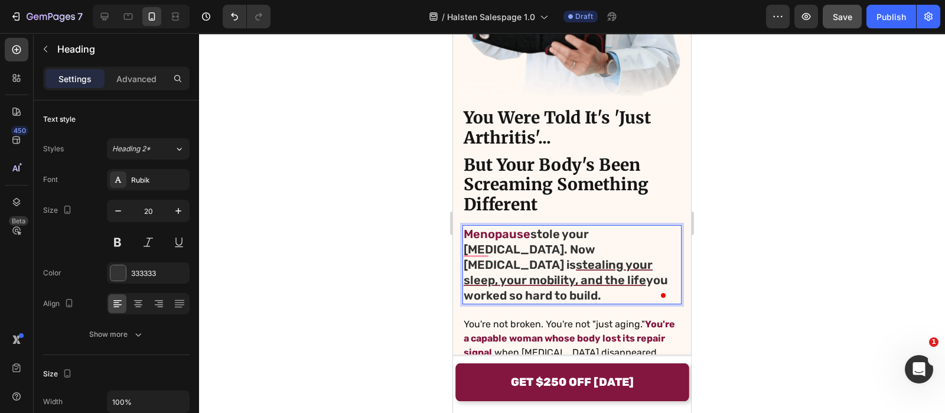
click at [532, 226] on p "Menopause stole your estrogen. Now gluteal tendinopathy is stealing your sleep,…" at bounding box center [572, 264] width 217 height 77
drag, startPoint x: 532, startPoint y: 224, endPoint x: 644, endPoint y: 229, distance: 112.3
click at [644, 229] on p "Menopause stole your estrogen. Now gluteal tendinopathy is stealing your sleep,…" at bounding box center [572, 264] width 217 height 77
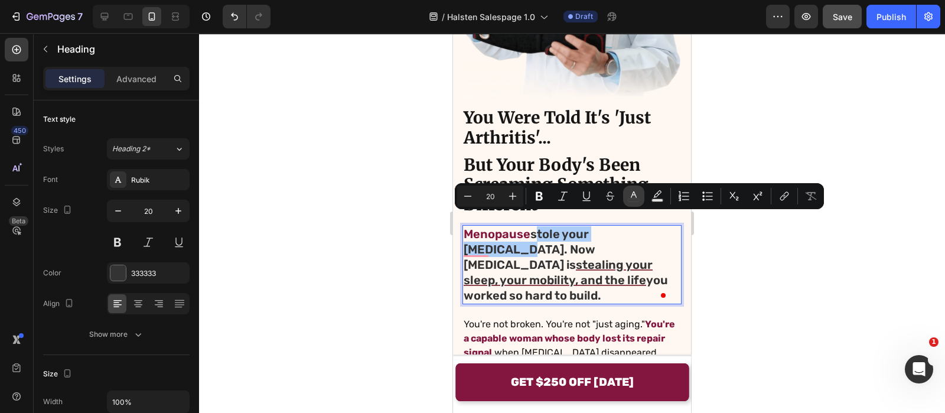
click at [632, 199] on rect "Editor contextual toolbar" at bounding box center [634, 200] width 11 height 3
type input "333333"
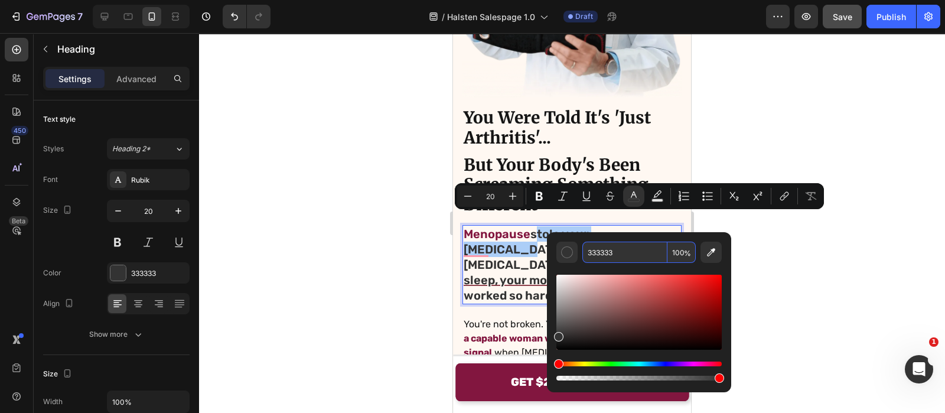
paste input "82163F"
click at [631, 252] on input "333333" at bounding box center [624, 252] width 85 height 21
type input "82163F"
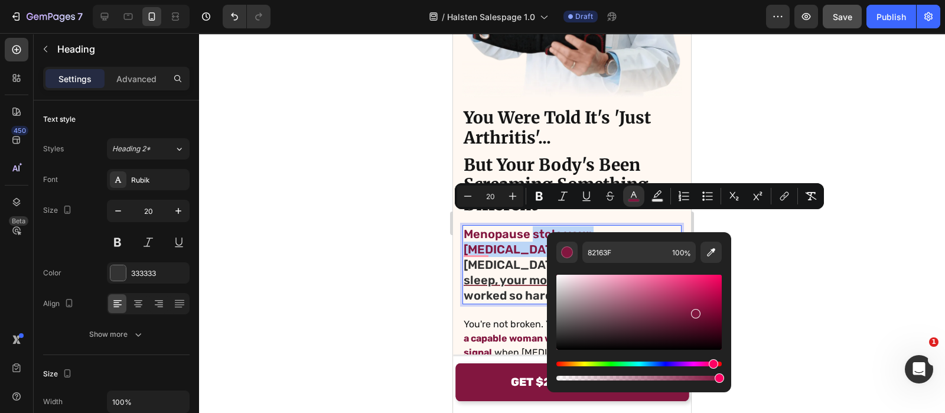
click at [461, 246] on div "Image You Were Told It's 'Just Arthritis'... Heading But Your Body's Been Screa…" at bounding box center [572, 303] width 238 height 950
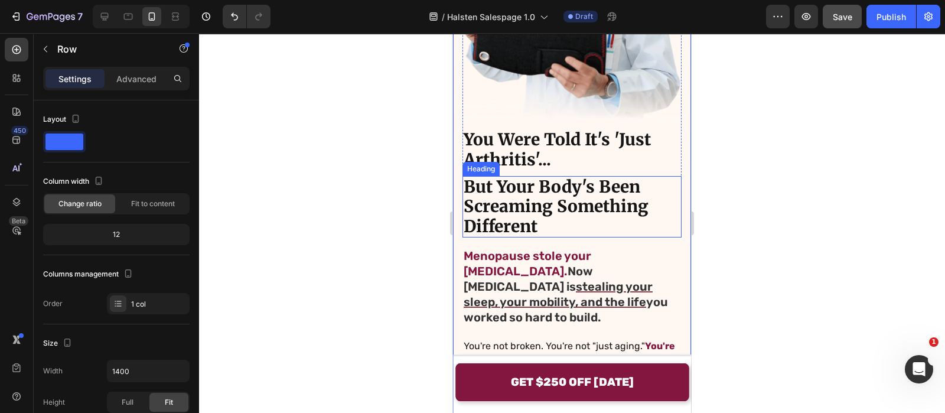
scroll to position [245, 0]
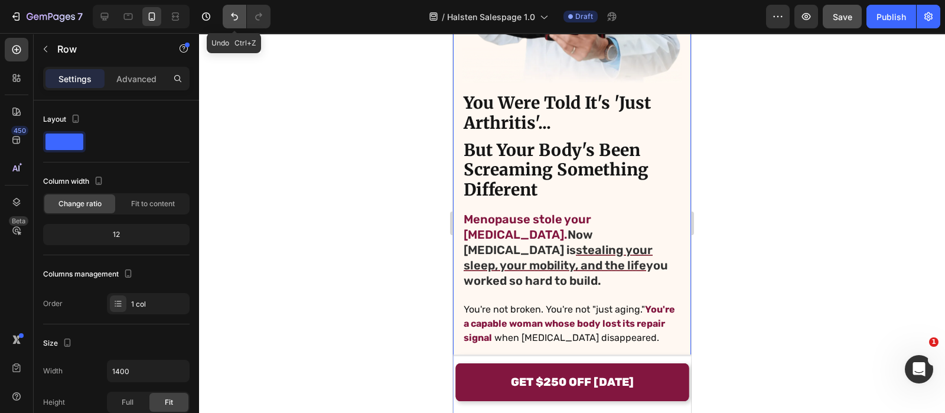
click at [242, 10] on button "Undo/Redo" at bounding box center [235, 17] width 24 height 24
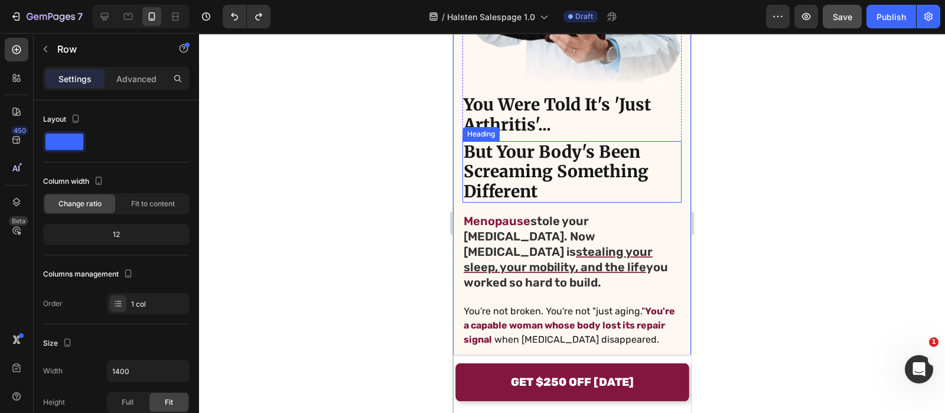
scroll to position [287, 0]
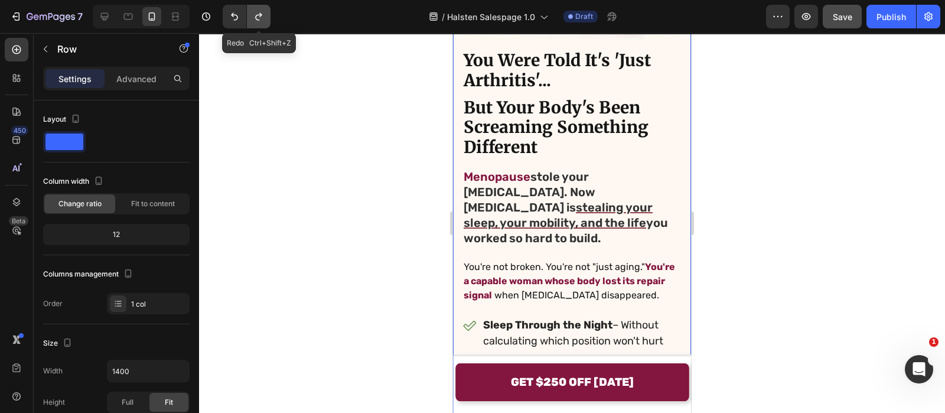
drag, startPoint x: 253, startPoint y: 7, endPoint x: 34, endPoint y: 80, distance: 231.1
click at [252, 7] on button "Undo/Redo" at bounding box center [259, 17] width 24 height 24
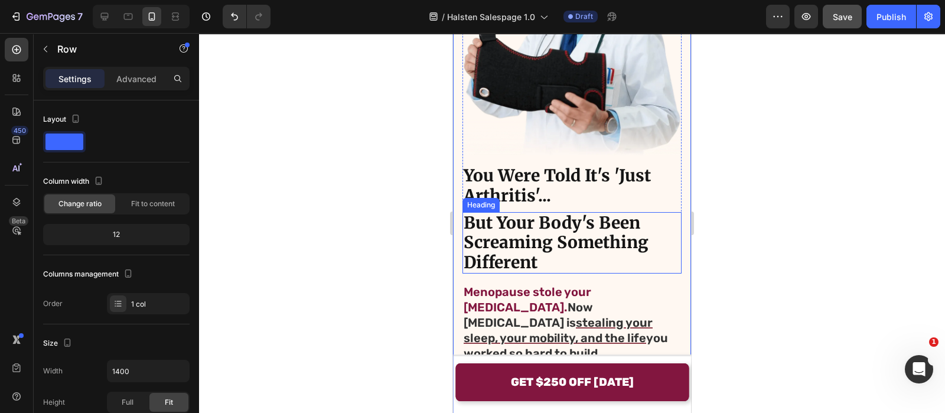
scroll to position [226, 0]
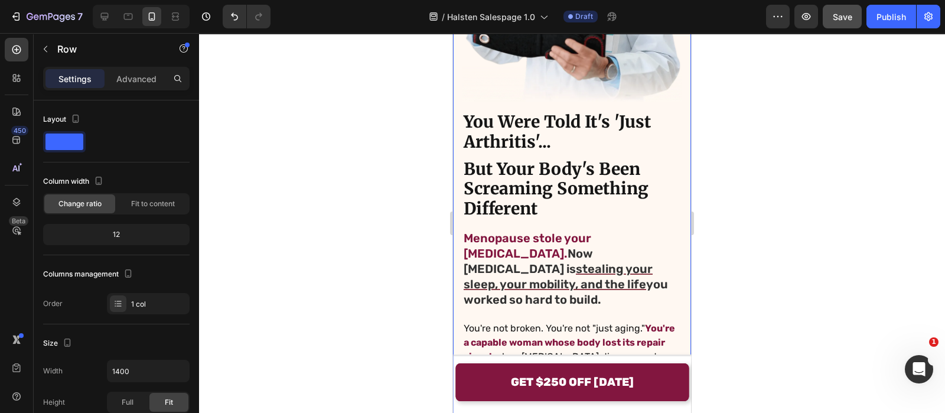
click at [362, 137] on div at bounding box center [572, 223] width 746 height 380
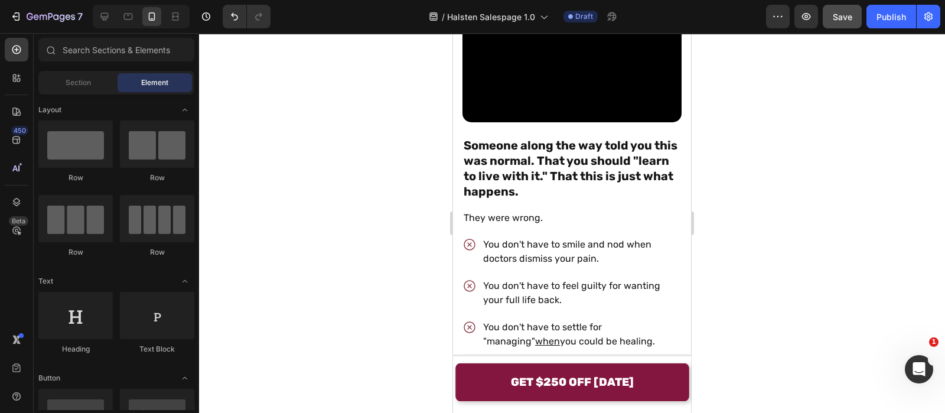
scroll to position [1462, 0]
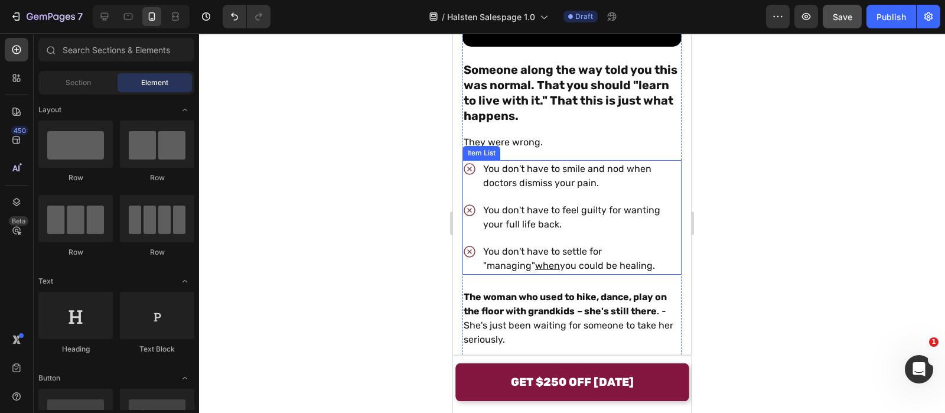
click at [478, 203] on div "You don't have to smile and nod when doctors dismiss your pain. You don't have …" at bounding box center [572, 217] width 219 height 115
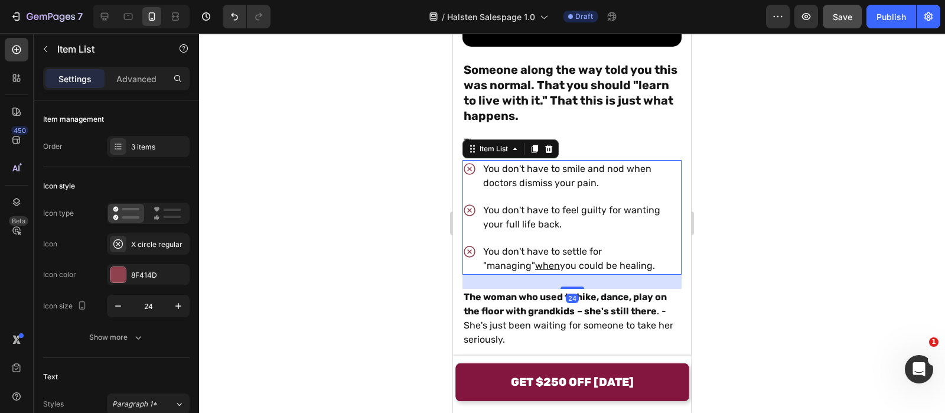
click at [316, 215] on div at bounding box center [572, 223] width 746 height 380
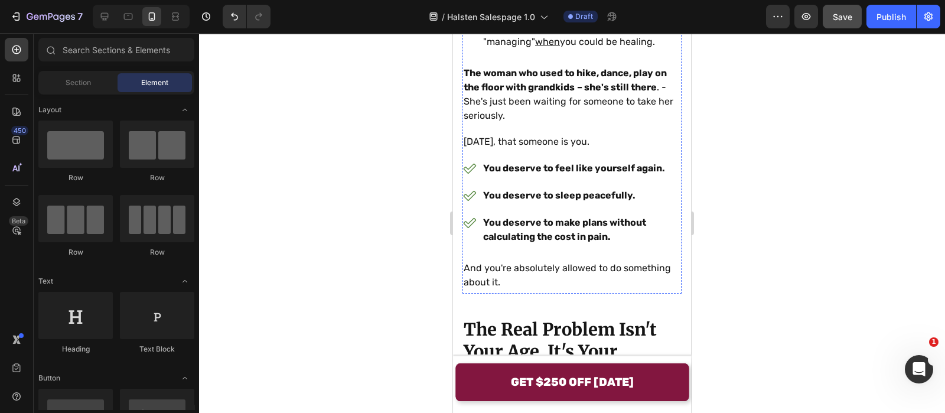
scroll to position [1694, 0]
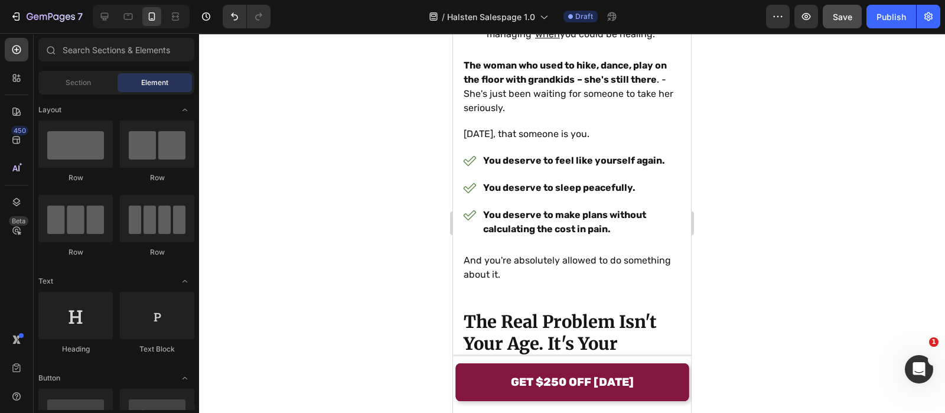
click at [832, 165] on div at bounding box center [572, 223] width 746 height 380
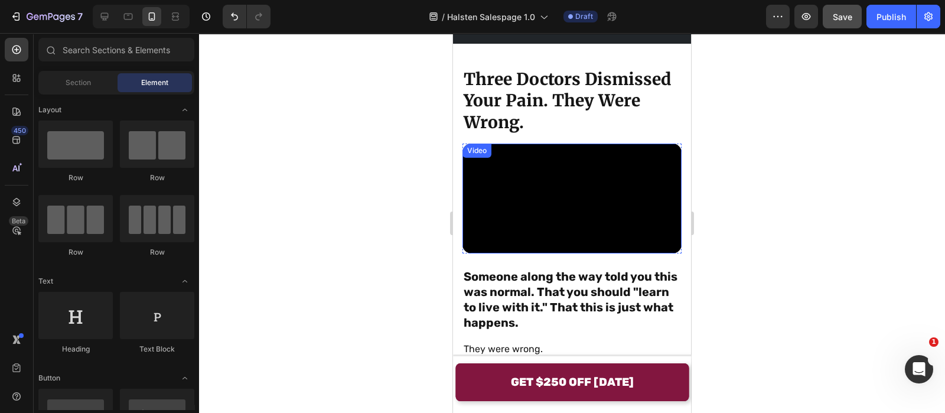
scroll to position [1403, 0]
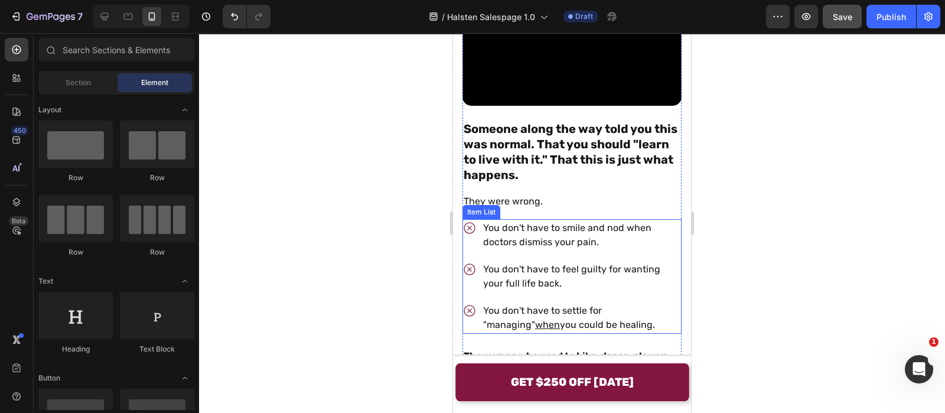
click at [483, 261] on div "You don't have to smile and nod when doctors dismiss your pain. You don't have …" at bounding box center [572, 276] width 219 height 115
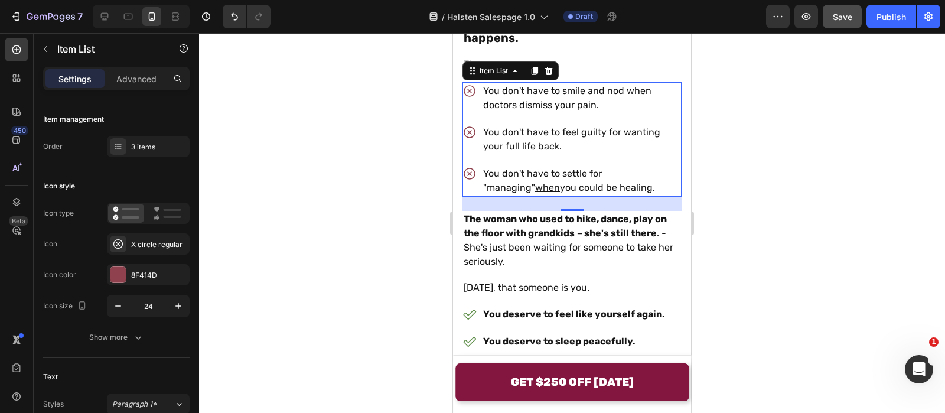
scroll to position [1551, 0]
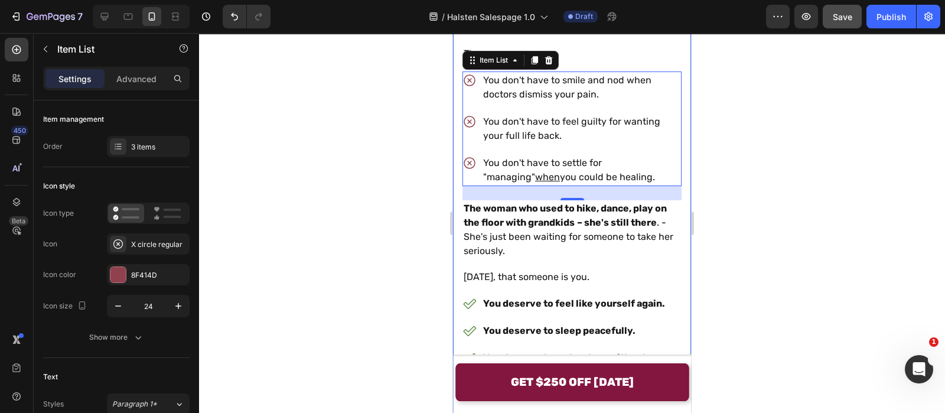
click at [415, 223] on div at bounding box center [572, 223] width 746 height 380
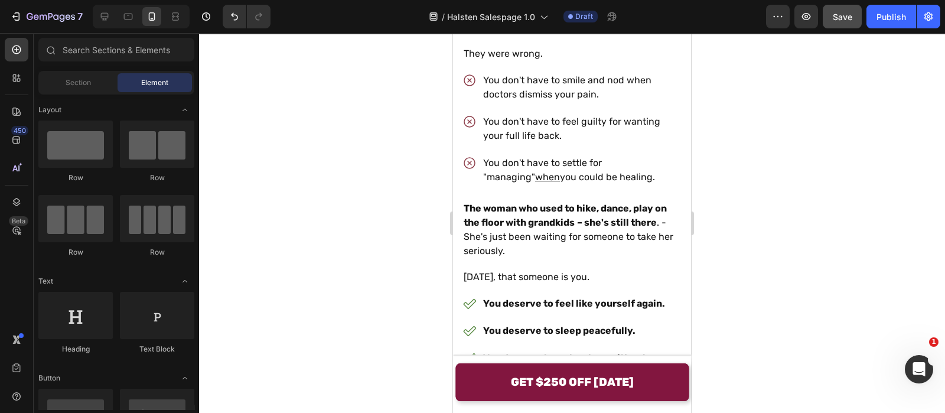
drag, startPoint x: 264, startPoint y: 105, endPoint x: 270, endPoint y: 94, distance: 12.7
click at [264, 107] on div at bounding box center [572, 223] width 746 height 380
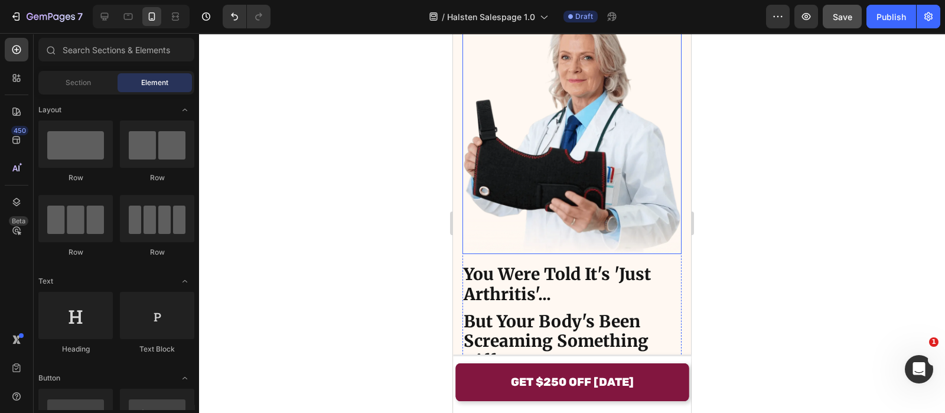
scroll to position [147, 0]
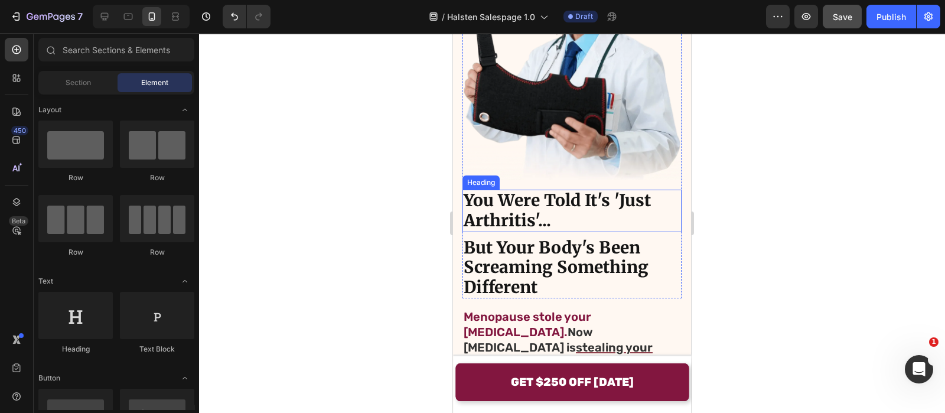
click at [539, 199] on h2 "You Were Told It's 'Just Arthritis'..." at bounding box center [572, 211] width 219 height 42
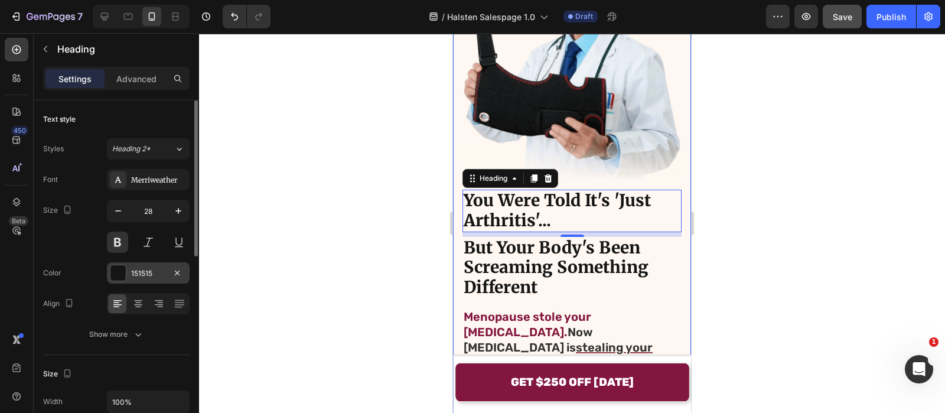
click at [123, 271] on div at bounding box center [117, 272] width 15 height 15
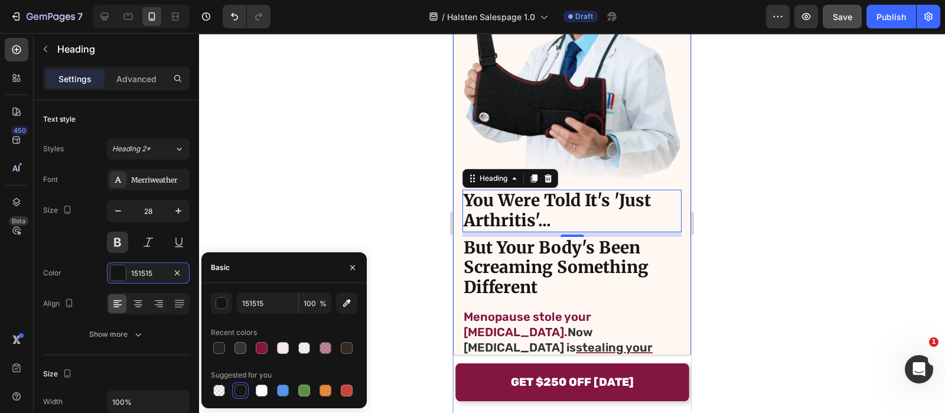
click at [265, 344] on div at bounding box center [262, 348] width 12 height 12
type input "82163F"
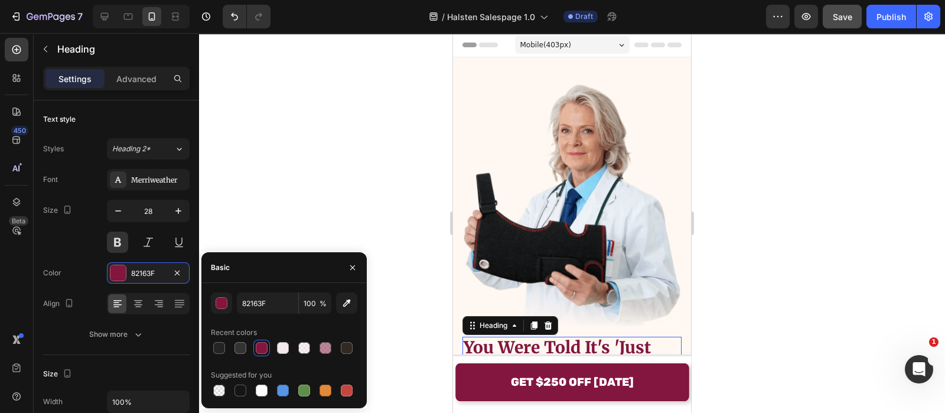
scroll to position [73, 0]
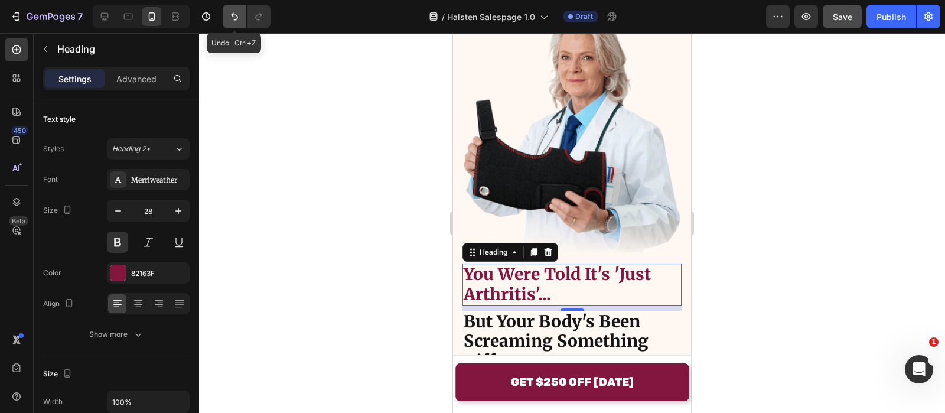
click at [236, 14] on icon "Undo/Redo" at bounding box center [235, 17] width 12 height 12
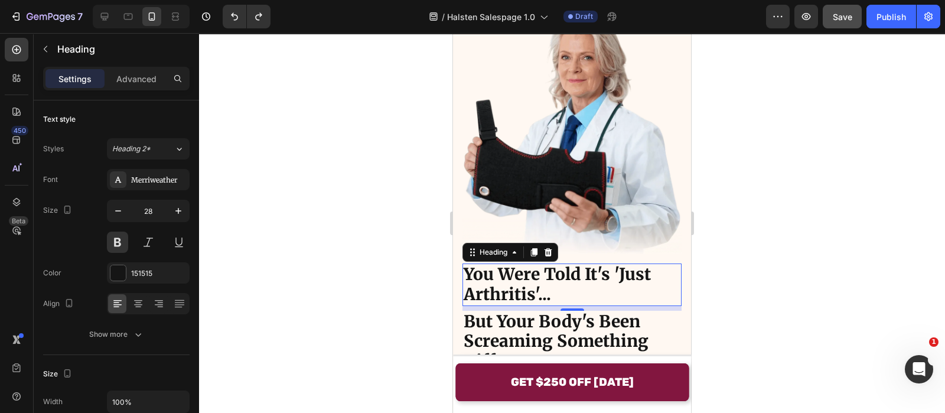
click at [529, 311] on h2 "But Your Body's Been Screaming Something Different" at bounding box center [572, 342] width 219 height 62
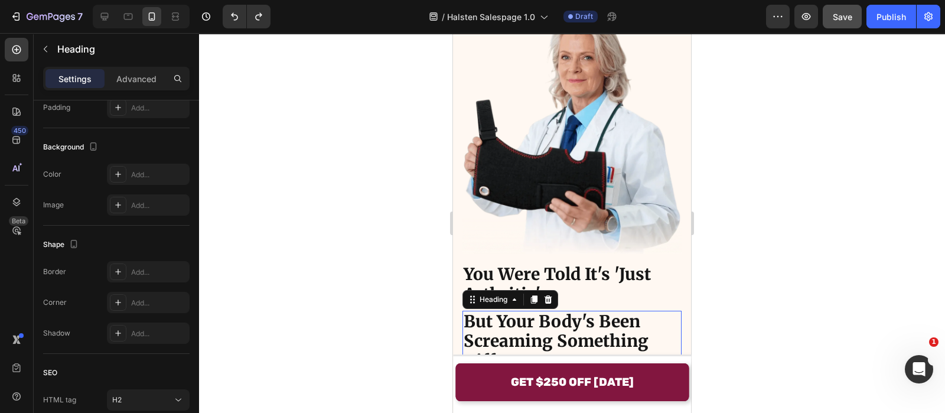
scroll to position [0, 0]
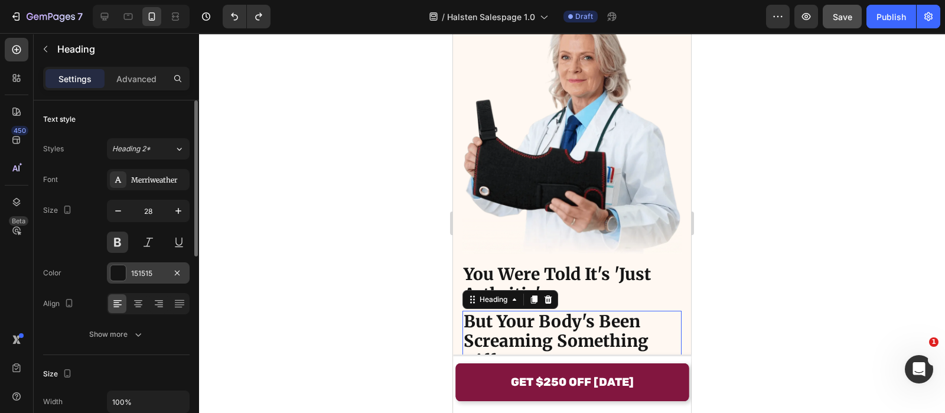
click at [118, 271] on div at bounding box center [117, 272] width 15 height 15
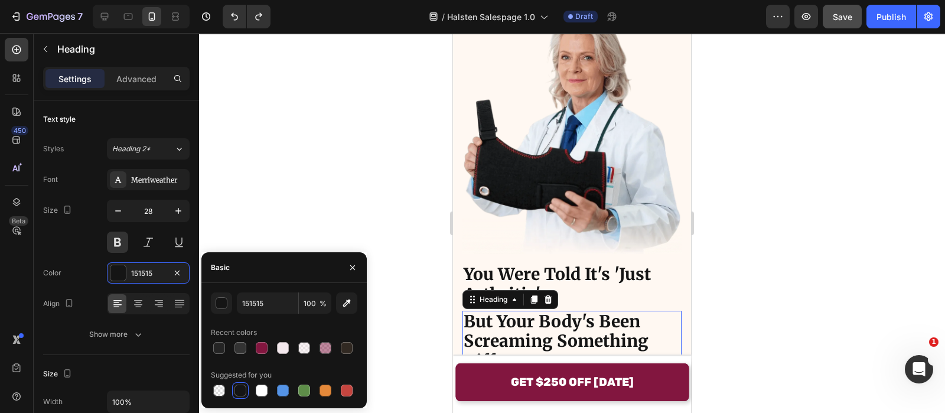
drag, startPoint x: 260, startPoint y: 353, endPoint x: 262, endPoint y: 333, distance: 19.6
click at [262, 351] on div at bounding box center [262, 348] width 12 height 12
type input "82163F"
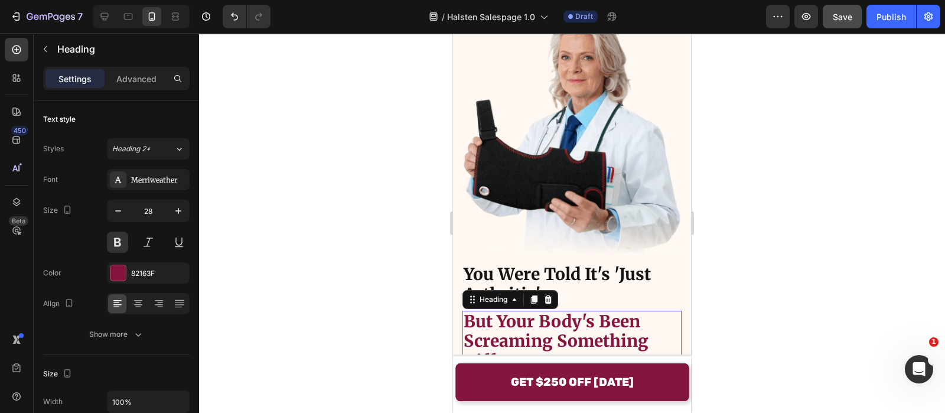
click at [363, 139] on div at bounding box center [572, 223] width 746 height 380
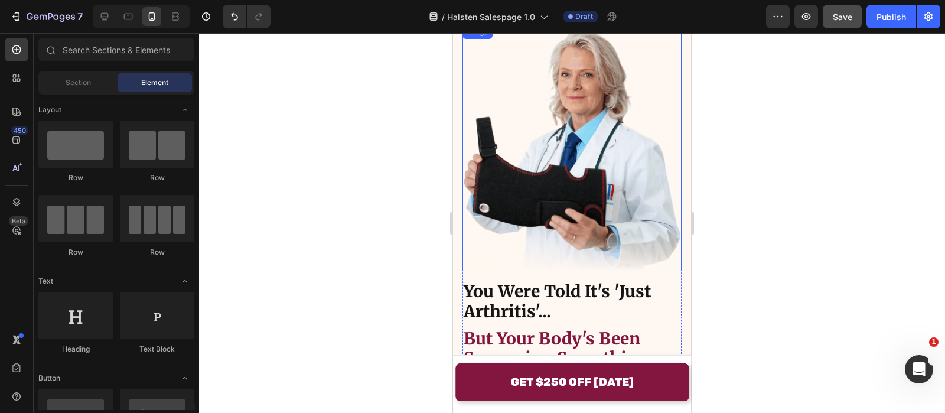
scroll to position [147, 0]
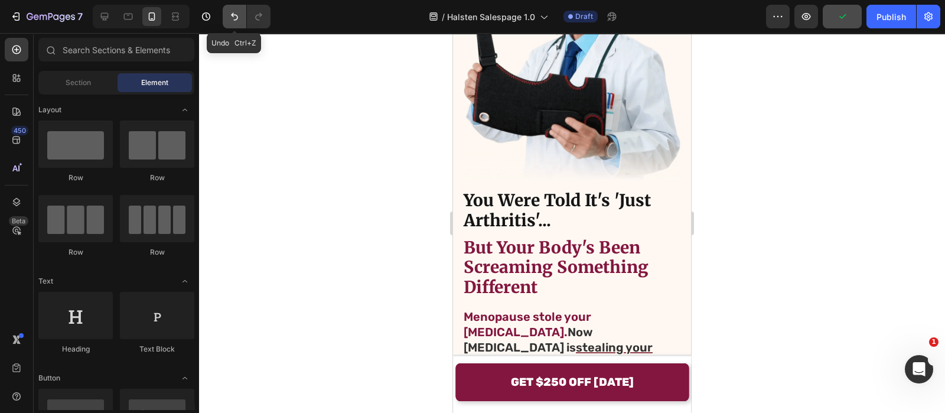
click at [227, 14] on button "Undo/Redo" at bounding box center [235, 17] width 24 height 24
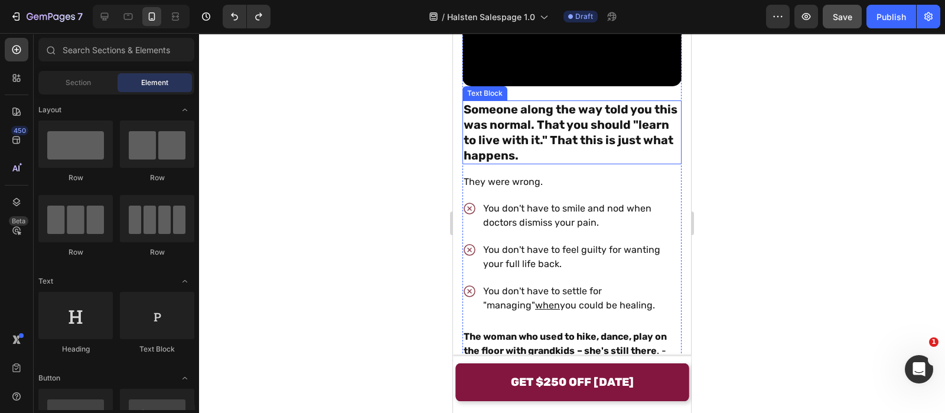
scroll to position [1551, 0]
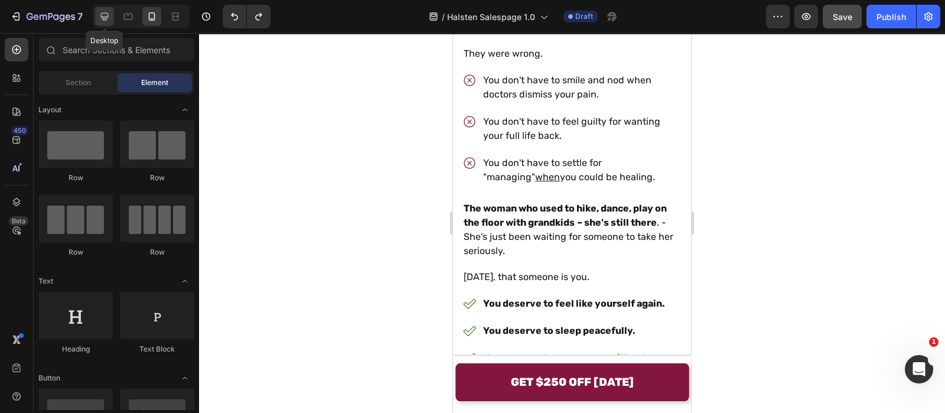
click at [106, 10] on div at bounding box center [104, 16] width 19 height 19
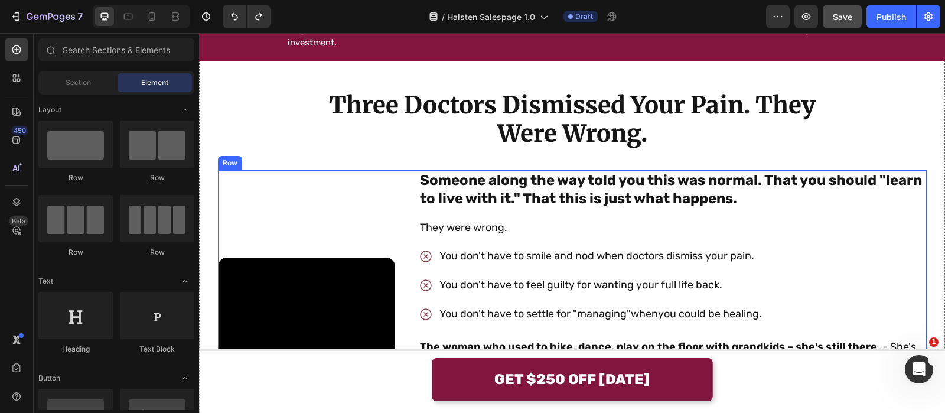
scroll to position [738, 0]
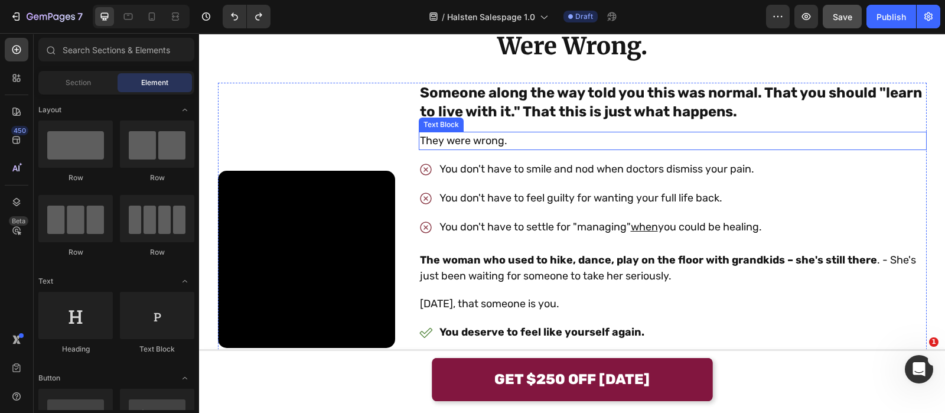
click at [649, 149] on p "They were wrong." at bounding box center [673, 141] width 506 height 16
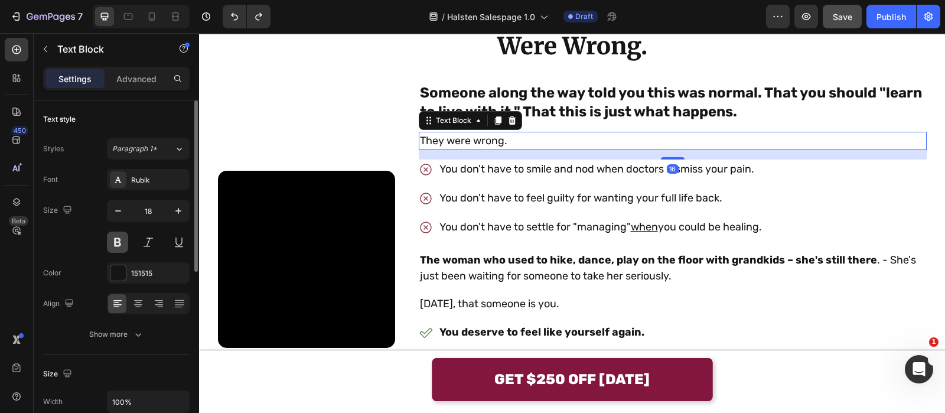
click at [111, 241] on button at bounding box center [117, 242] width 21 height 21
click at [149, 268] on div "151515" at bounding box center [148, 273] width 34 height 11
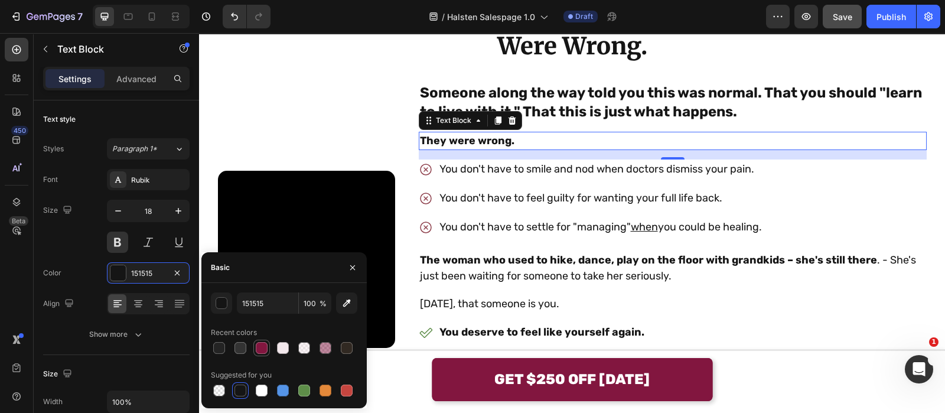
click at [268, 347] on div at bounding box center [262, 348] width 14 height 14
type input "82163F"
click at [395, 199] on video at bounding box center [306, 259] width 177 height 177
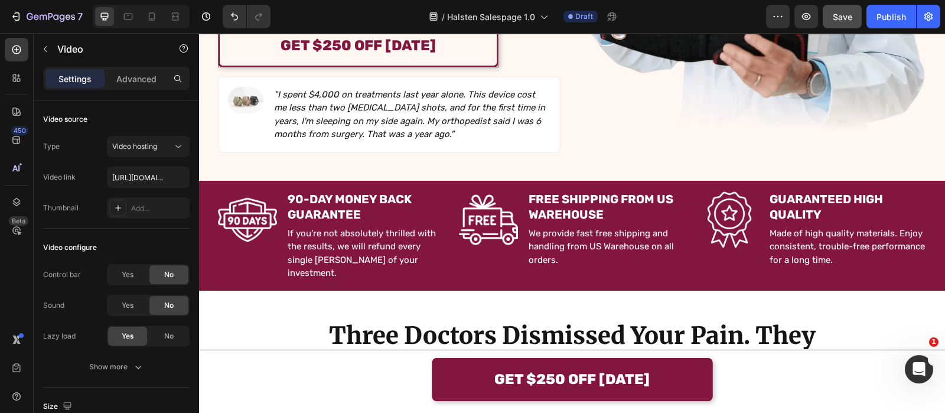
scroll to position [673, 0]
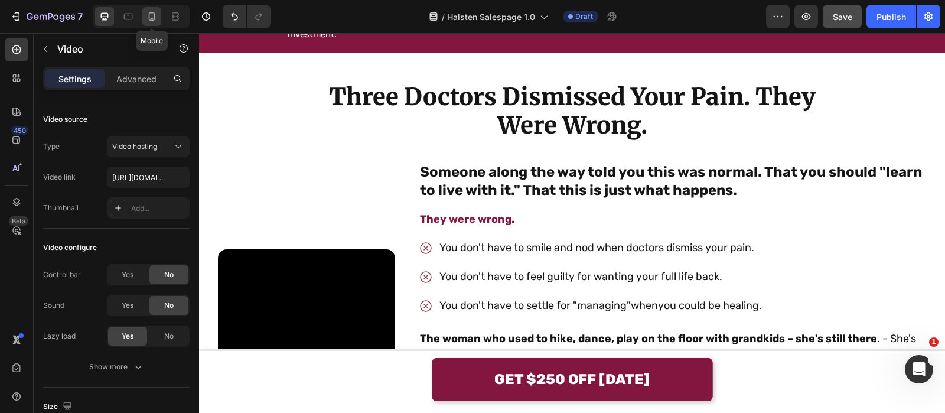
click at [149, 12] on icon at bounding box center [152, 17] width 12 height 12
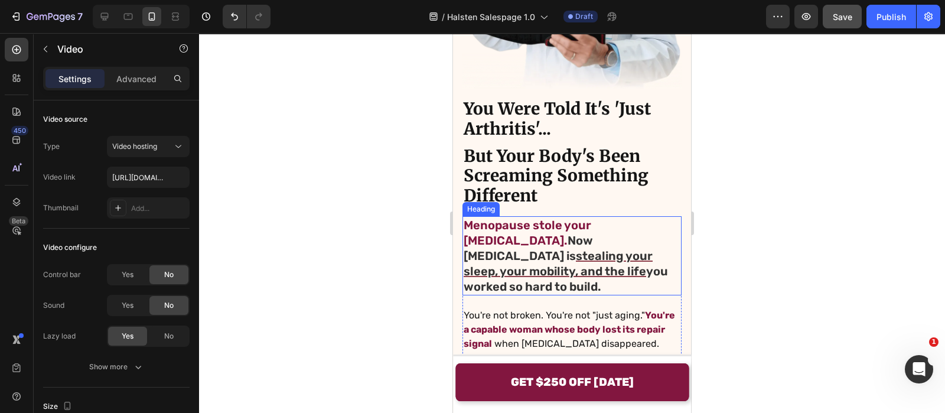
scroll to position [222, 0]
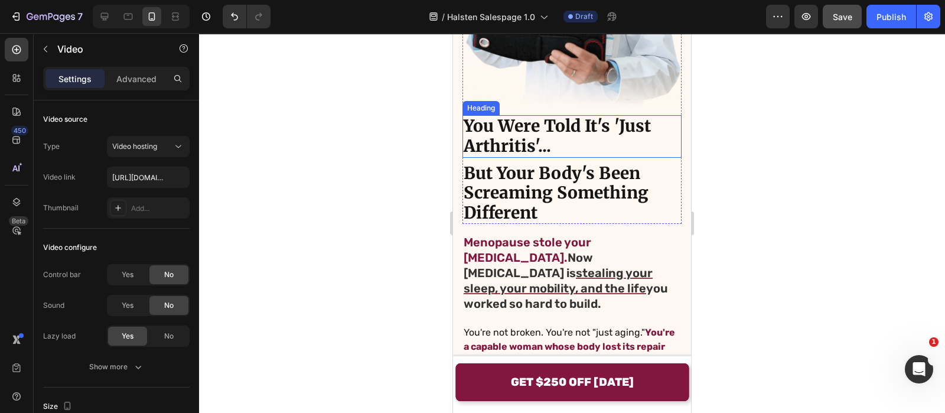
click at [520, 133] on h2 "You Were Told It's 'Just Arthritis'..." at bounding box center [572, 136] width 219 height 42
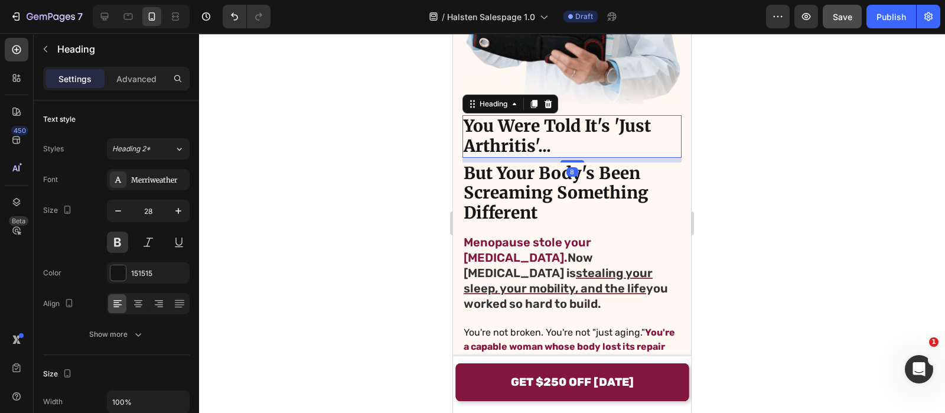
click at [434, 176] on div at bounding box center [572, 223] width 746 height 380
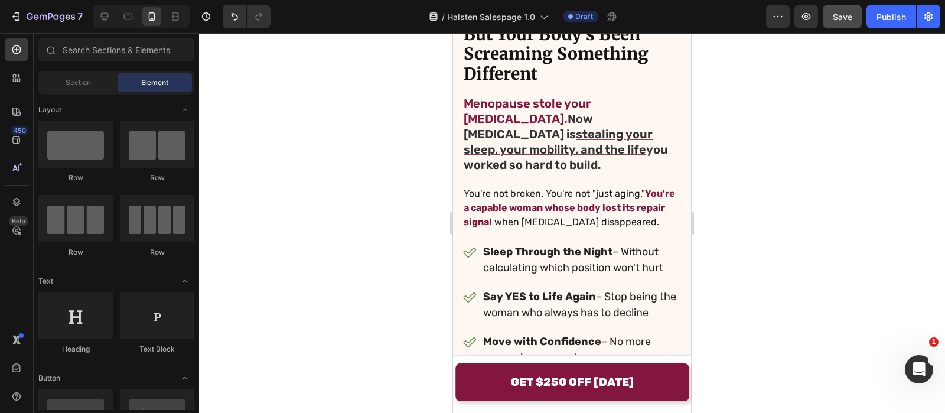
scroll to position [566, 0]
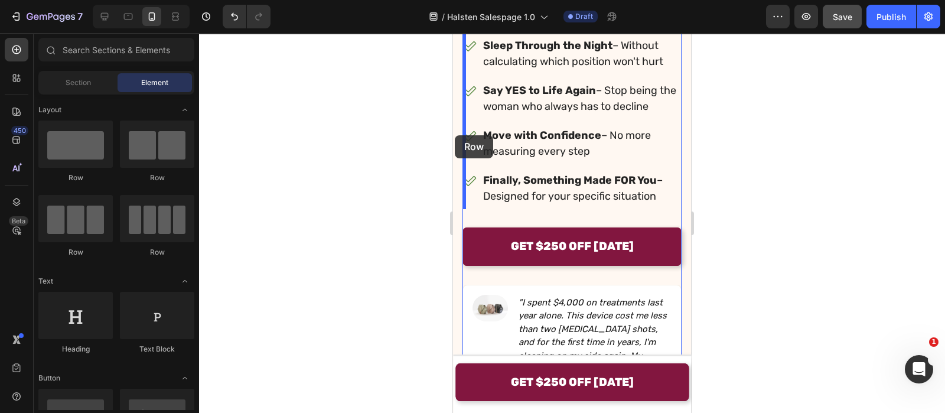
drag, startPoint x: 549, startPoint y: 177, endPoint x: 468, endPoint y: 216, distance: 90.1
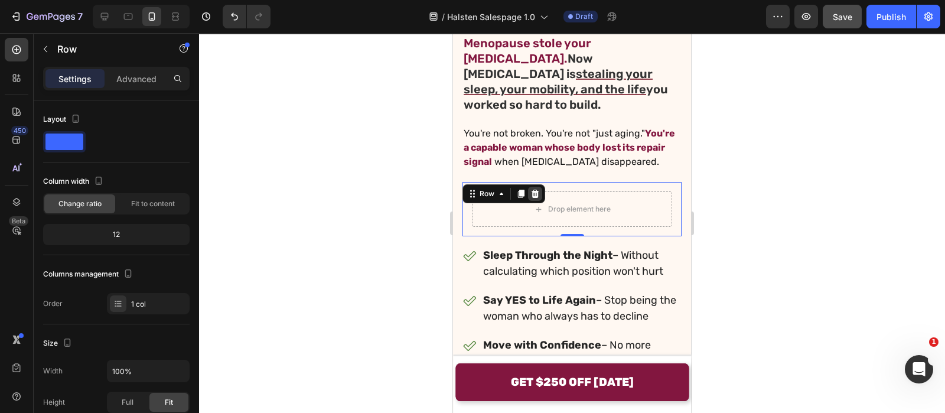
scroll to position [421, 0]
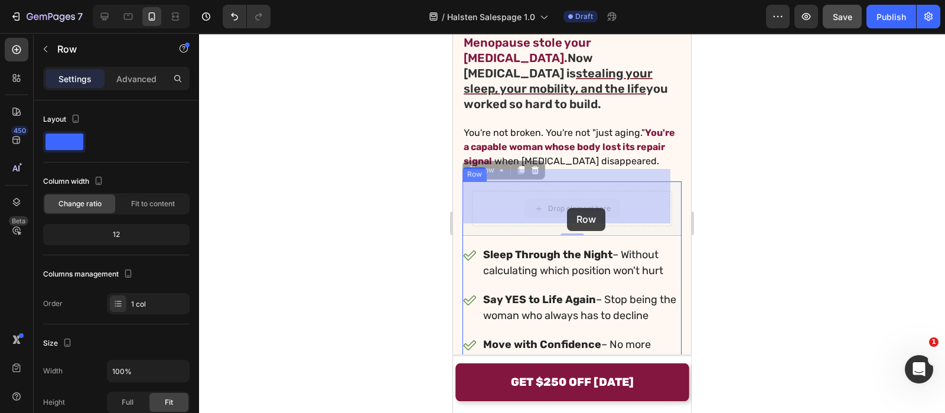
drag, startPoint x: 496, startPoint y: 178, endPoint x: 566, endPoint y: 207, distance: 75.2
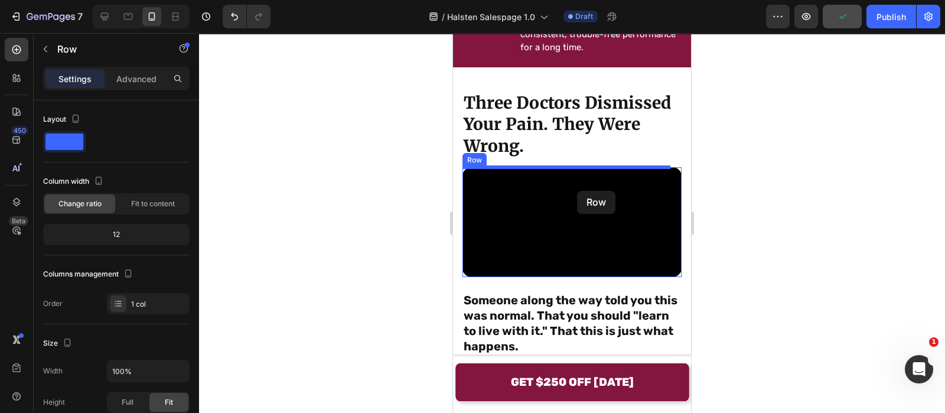
scroll to position [1529, 0]
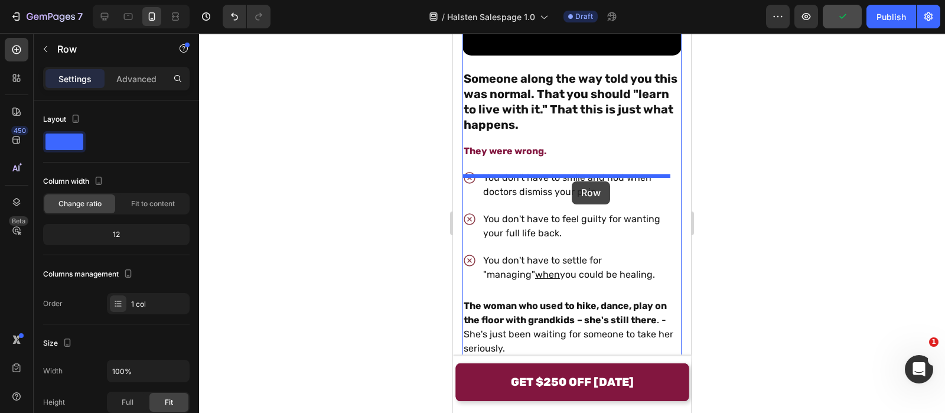
drag, startPoint x: 499, startPoint y: 187, endPoint x: 572, endPoint y: 181, distance: 72.9
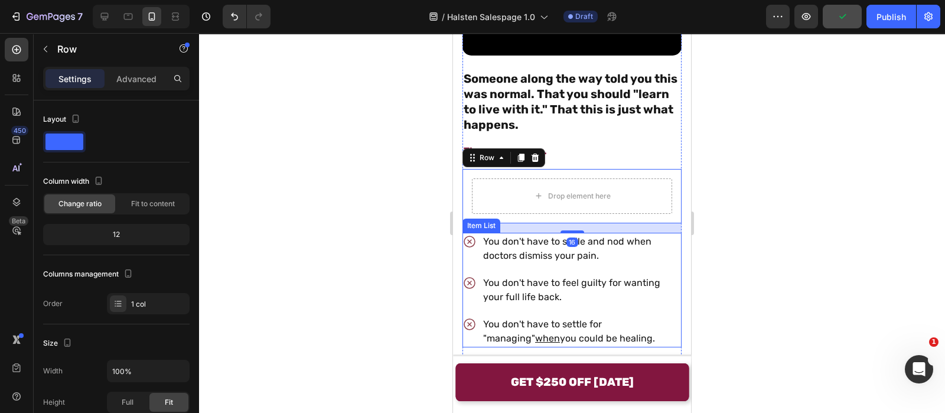
click at [481, 265] on div "You don't have to smile and nod when doctors dismiss your pain." at bounding box center [581, 249] width 200 height 32
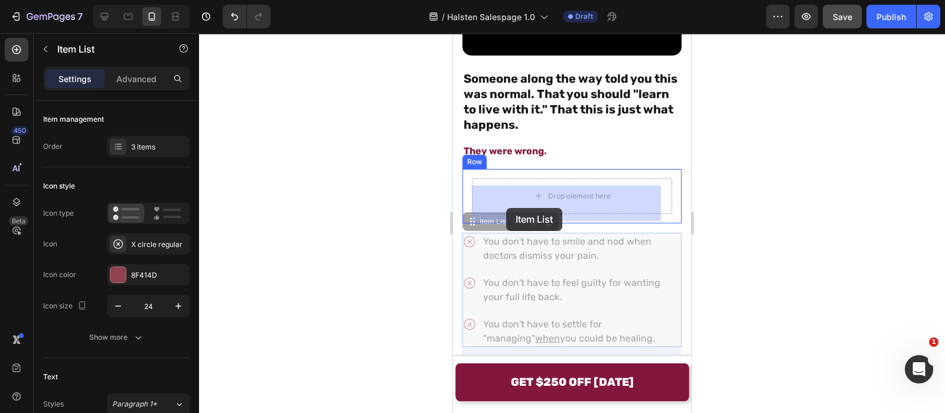
drag, startPoint x: 487, startPoint y: 232, endPoint x: 506, endPoint y: 205, distance: 32.6
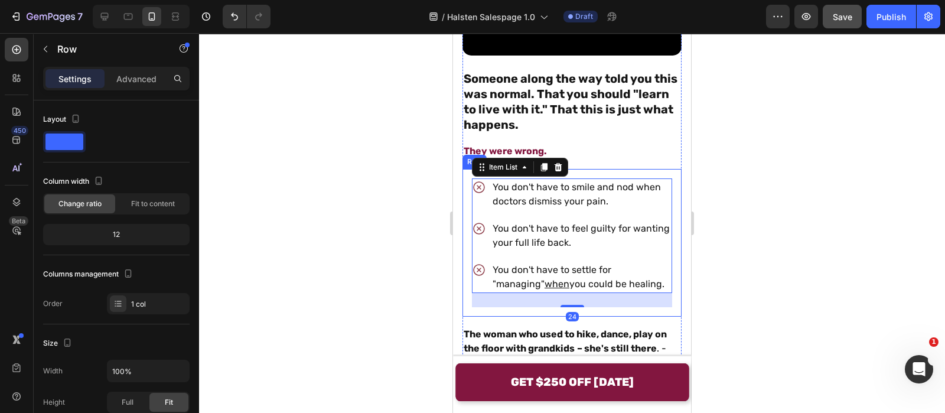
click at [466, 221] on div "You don't have to smile and nod when doctors dismiss your pain. You don't have …" at bounding box center [572, 243] width 219 height 148
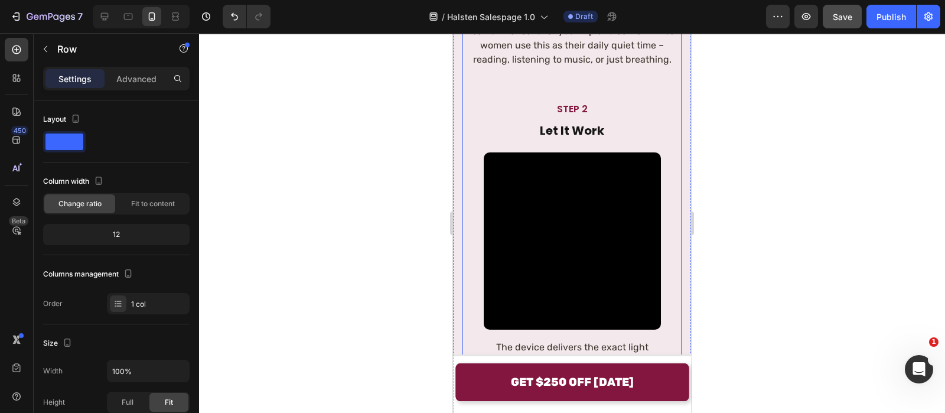
scroll to position [7791, 0]
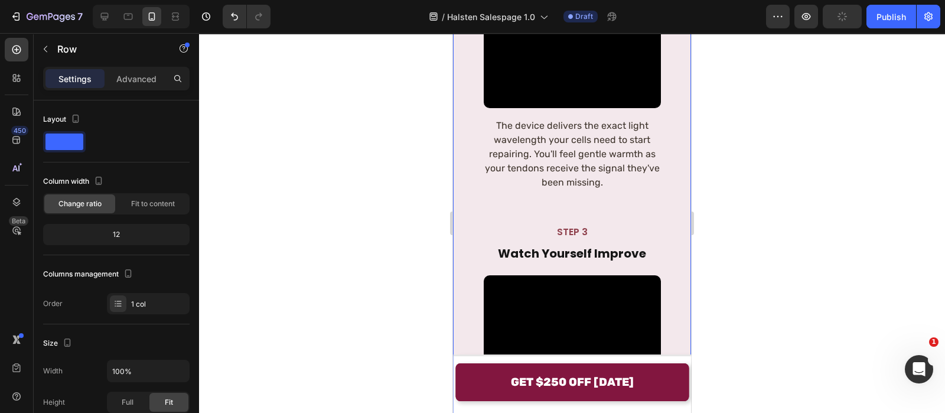
click at [461, 196] on div "20 Minutes a Day to Get Your Life Back Heading STEP 1 Text Block get comfortabl…" at bounding box center [572, 216] width 238 height 1501
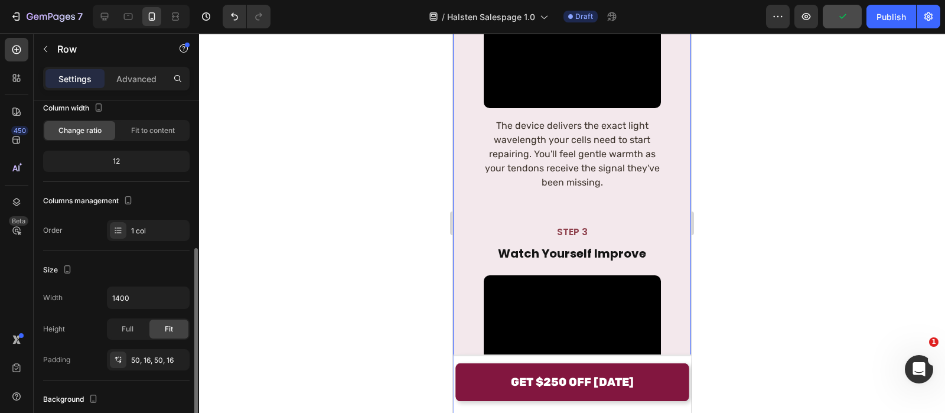
scroll to position [222, 0]
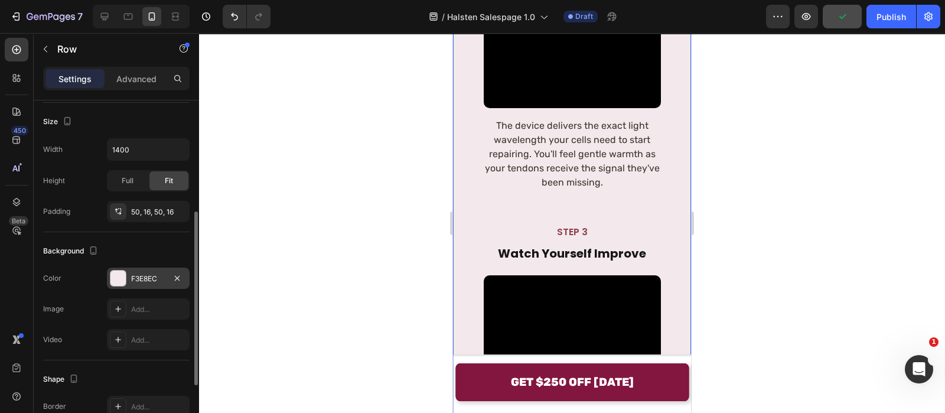
click at [148, 282] on div "F3E8EC" at bounding box center [148, 278] width 34 height 11
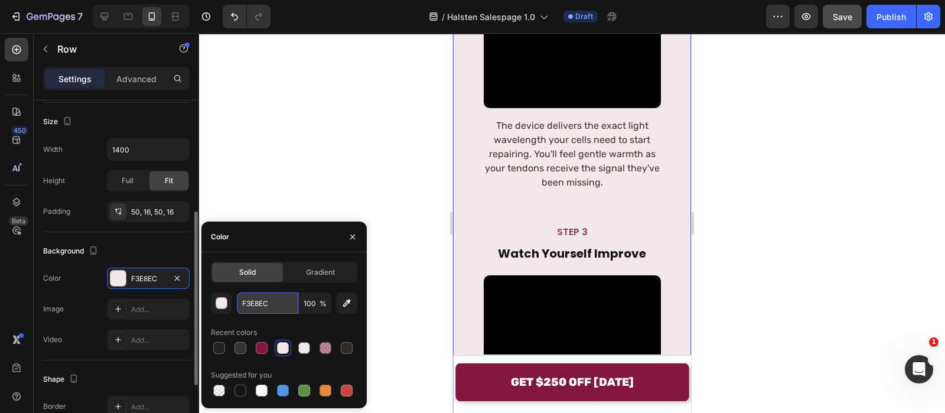
click at [280, 302] on input "F3E8EC" at bounding box center [267, 302] width 61 height 21
click at [354, 237] on icon "button" at bounding box center [352, 236] width 9 height 9
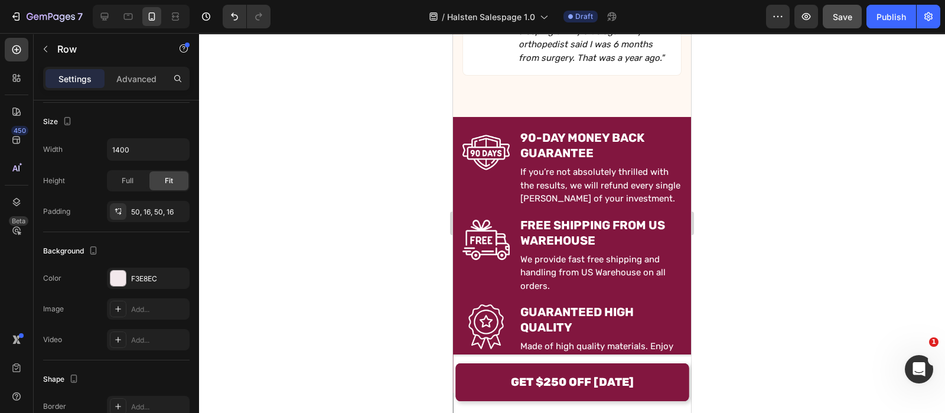
scroll to position [510, 0]
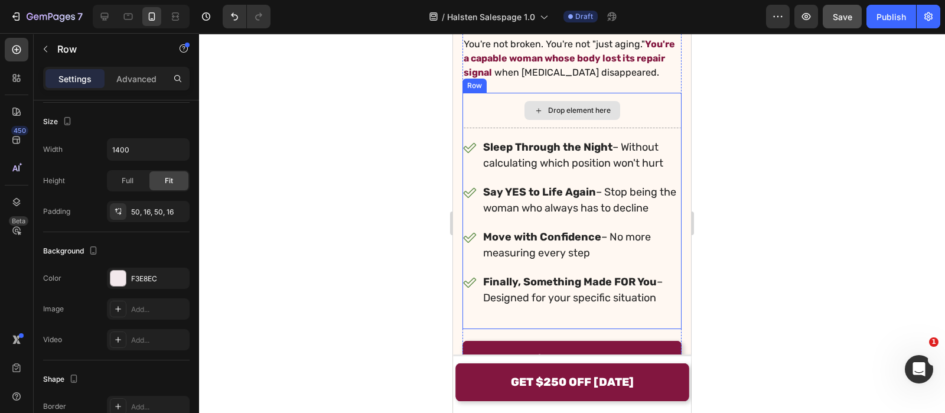
click at [514, 93] on div "Drop element here" at bounding box center [572, 110] width 219 height 35
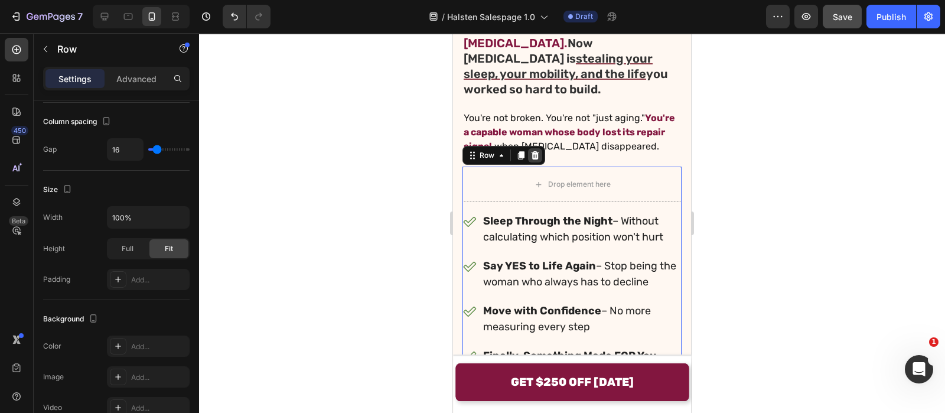
click at [539, 151] on icon at bounding box center [534, 155] width 9 height 9
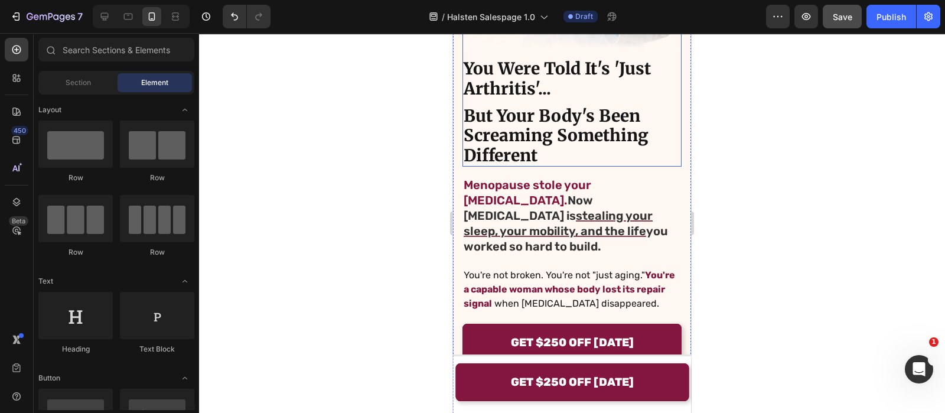
scroll to position [295, 0]
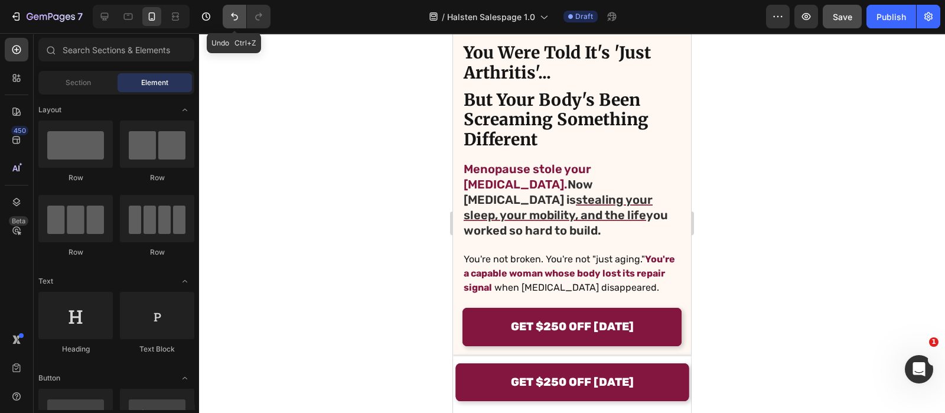
click at [238, 18] on icon "Undo/Redo" at bounding box center [235, 17] width 12 height 12
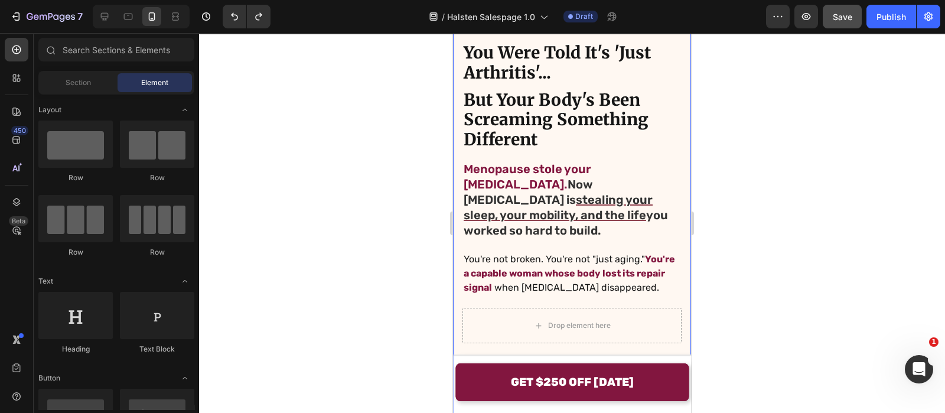
scroll to position [443, 0]
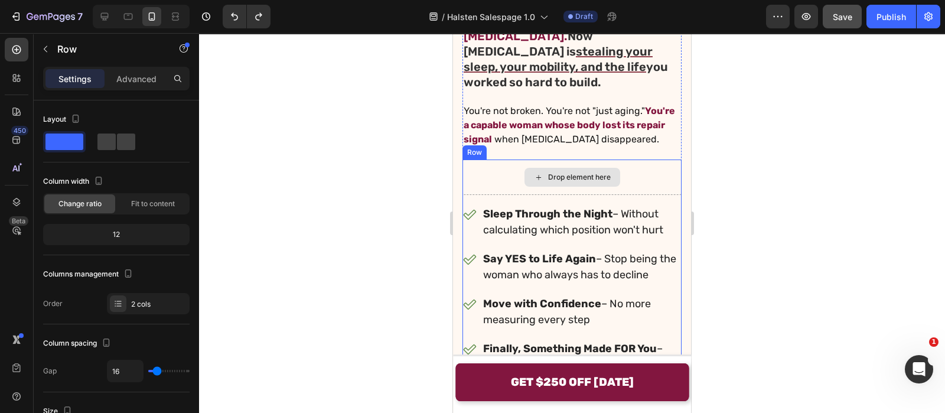
click at [490, 166] on div "Drop element here" at bounding box center [572, 176] width 219 height 35
click at [608, 168] on div "Drop element here" at bounding box center [573, 177] width 96 height 19
click at [503, 170] on div "Drop element here" at bounding box center [572, 176] width 219 height 35
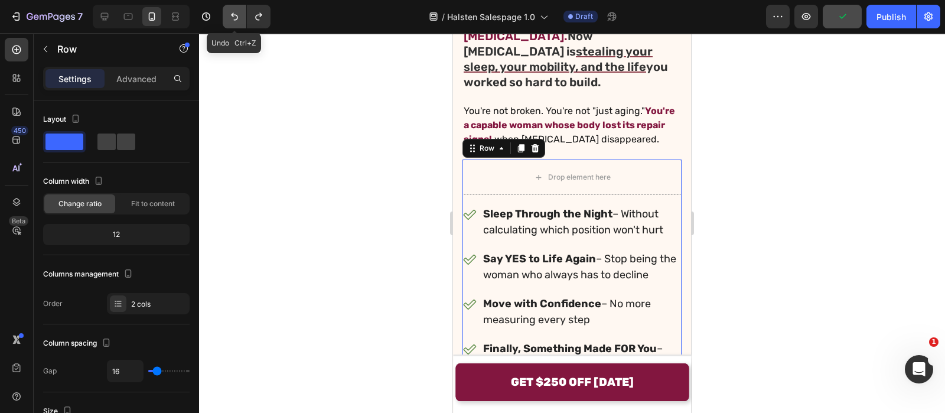
click at [235, 13] on icon "Undo/Redo" at bounding box center [235, 17] width 12 height 12
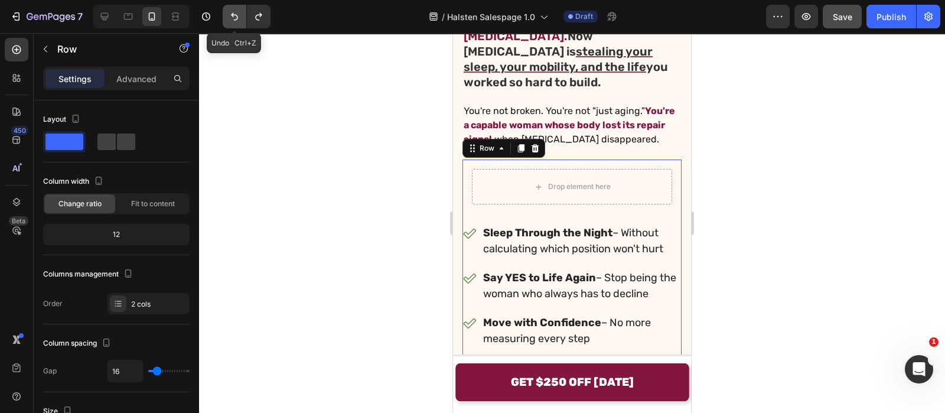
click at [235, 13] on icon "Undo/Redo" at bounding box center [235, 17] width 12 height 12
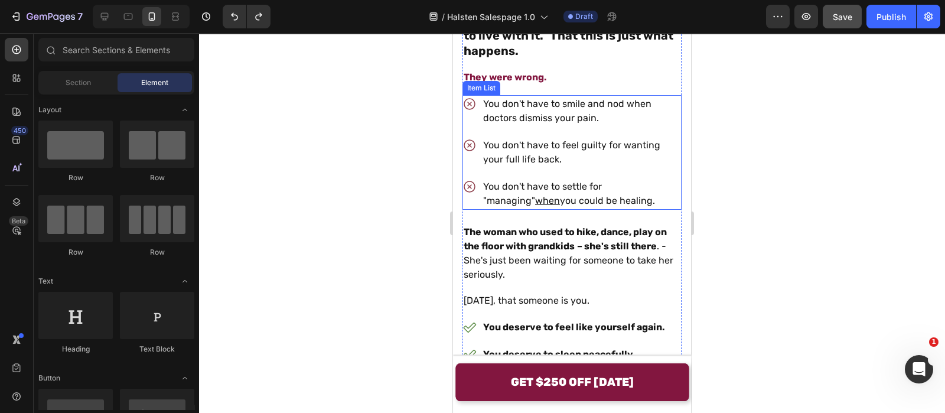
scroll to position [1551, 0]
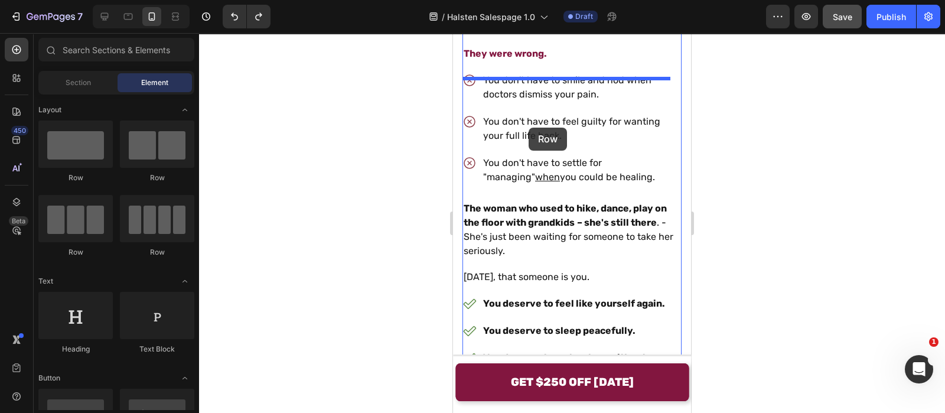
drag, startPoint x: 588, startPoint y: 164, endPoint x: 529, endPoint y: 128, distance: 69.7
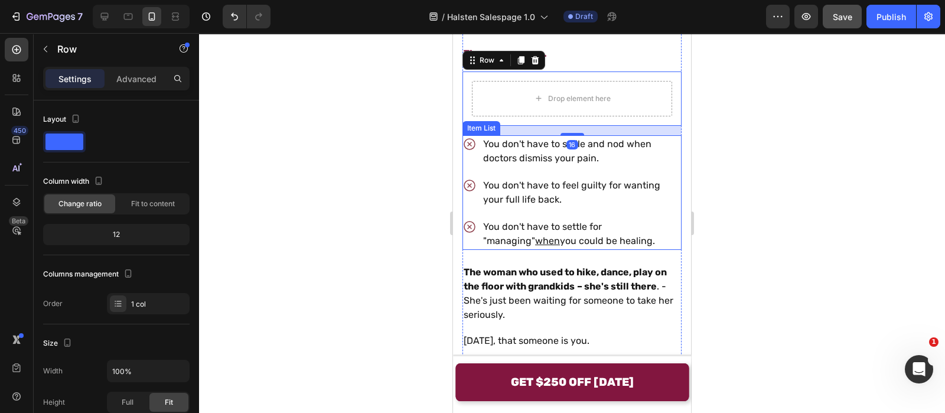
click at [476, 178] on div "You don't have to smile and nod when doctors dismiss your pain. You don't have …" at bounding box center [572, 192] width 219 height 115
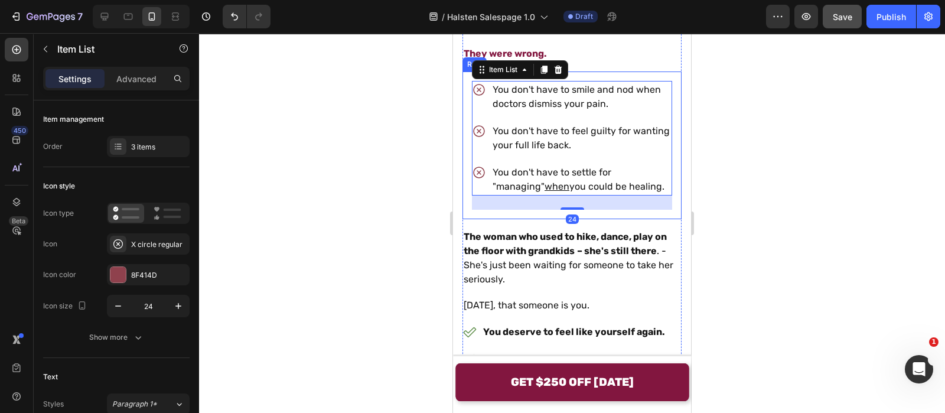
click at [467, 119] on div "You don't have to smile and nod when doctors dismiss your pain. You don't have …" at bounding box center [572, 145] width 219 height 148
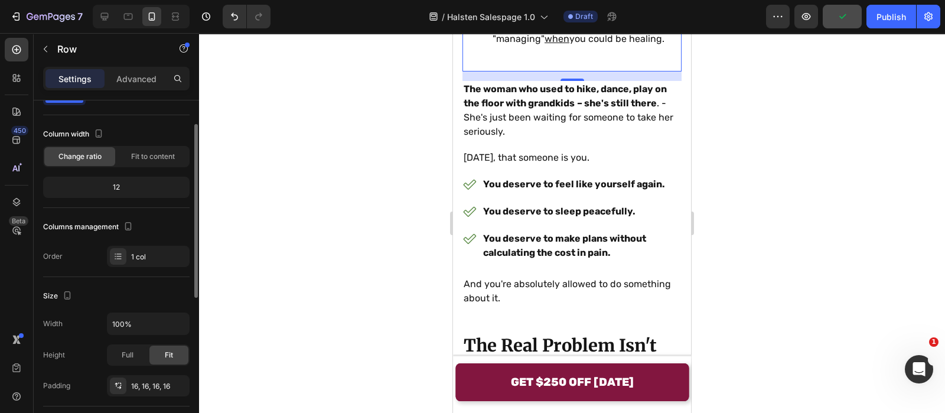
scroll to position [268, 0]
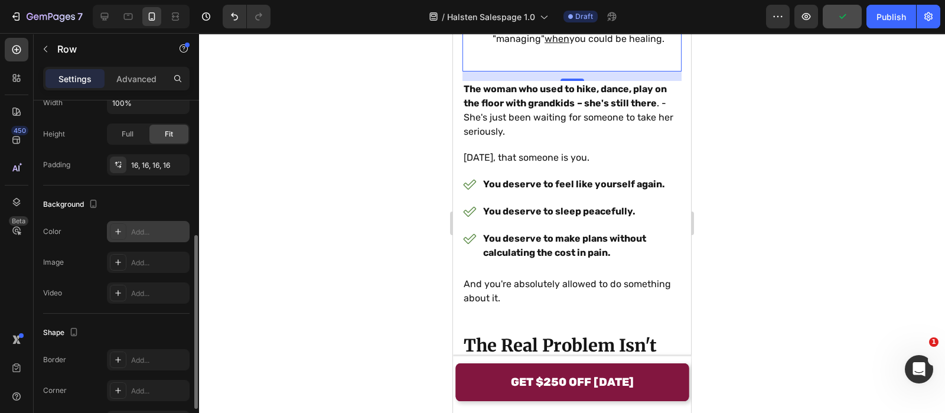
click at [150, 239] on div "Add..." at bounding box center [148, 231] width 83 height 21
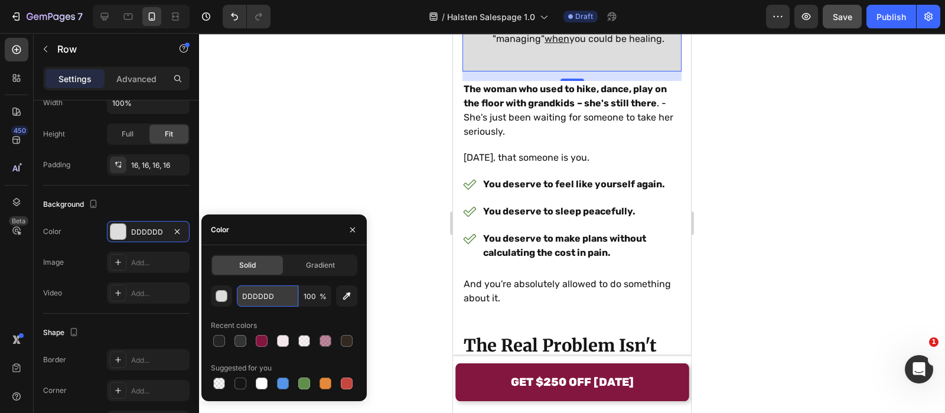
click at [269, 296] on input "DDDDDD" at bounding box center [267, 295] width 61 height 21
paste input "F3E8EC"
type input "F3E8EC"
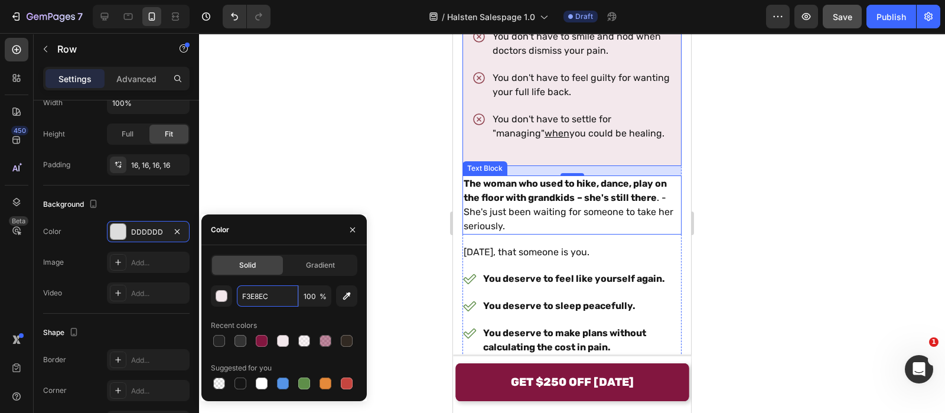
scroll to position [1551, 0]
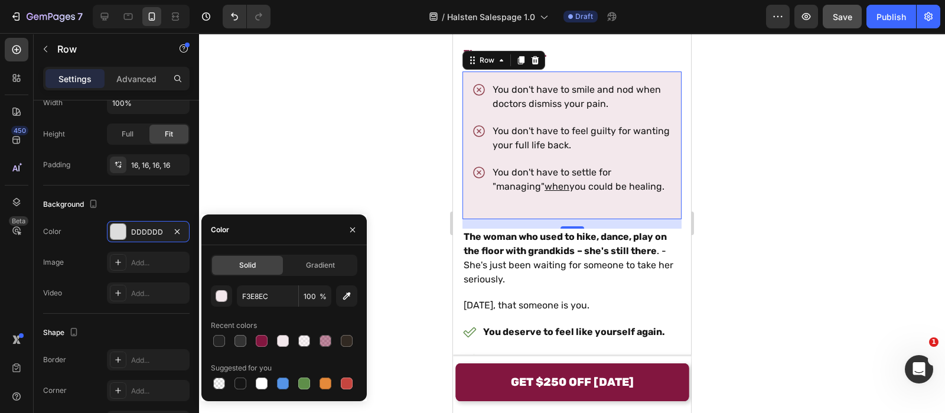
click at [340, 145] on div at bounding box center [572, 223] width 746 height 380
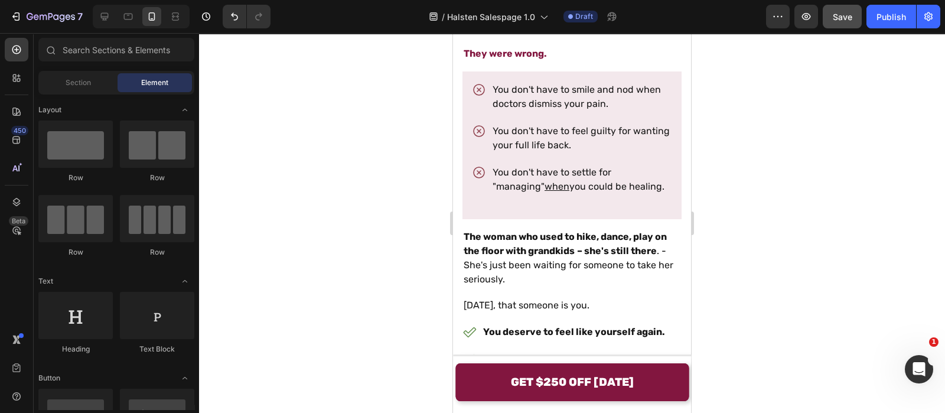
click at [341, 145] on div at bounding box center [572, 223] width 746 height 380
click at [503, 193] on p "You don't have to settle for "managing" when you could be healing." at bounding box center [582, 179] width 178 height 28
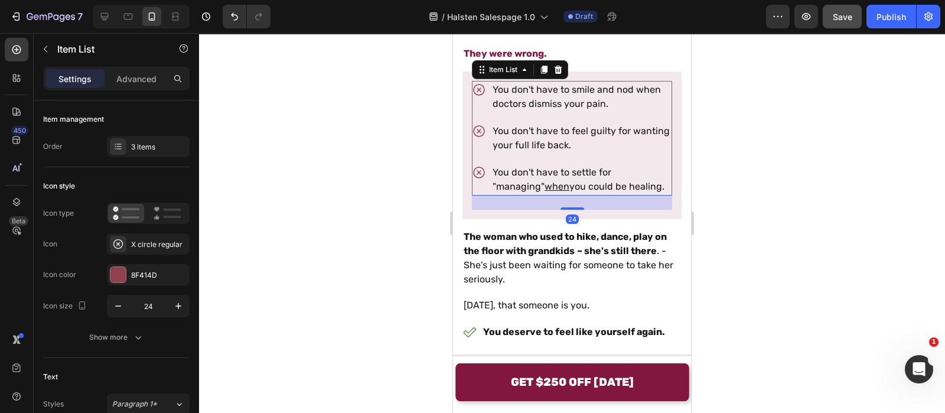
click at [478, 196] on div "You don't have to settle for "managing" when you could be healing." at bounding box center [572, 180] width 200 height 32
click at [344, 178] on div at bounding box center [572, 223] width 746 height 380
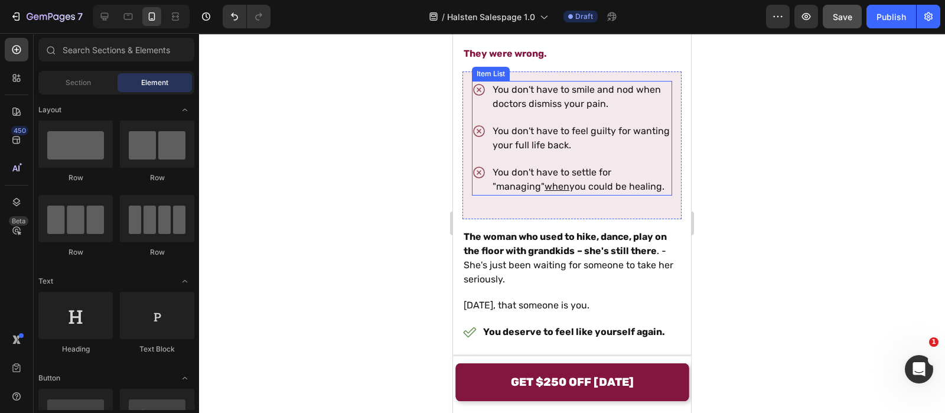
click at [494, 194] on p "You don't have to settle for "managing" when you could be healing." at bounding box center [582, 179] width 178 height 28
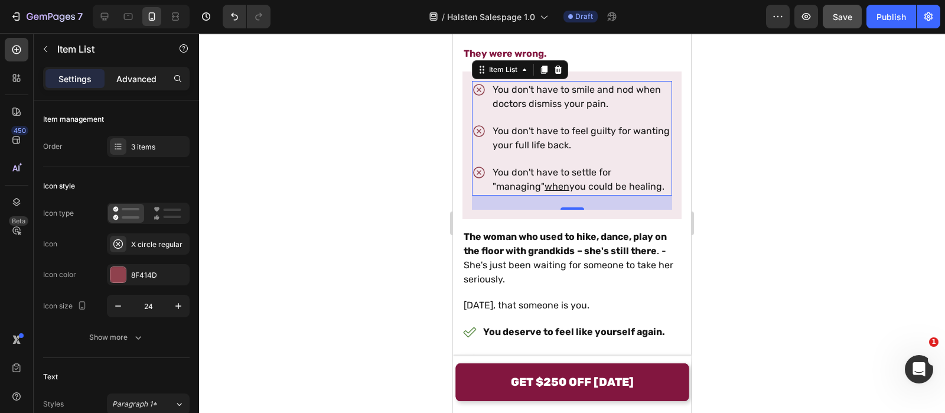
click at [136, 87] on div "Advanced" at bounding box center [136, 78] width 59 height 19
type input "100%"
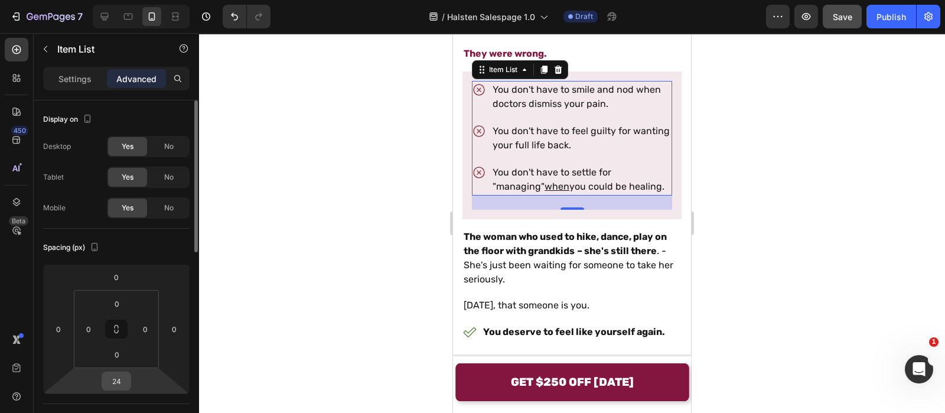
click at [112, 381] on input "24" at bounding box center [117, 381] width 24 height 18
type input "0"
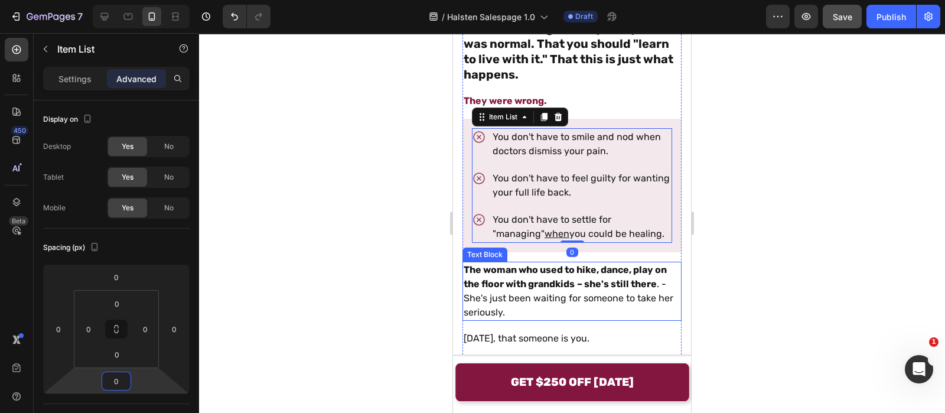
scroll to position [1503, 0]
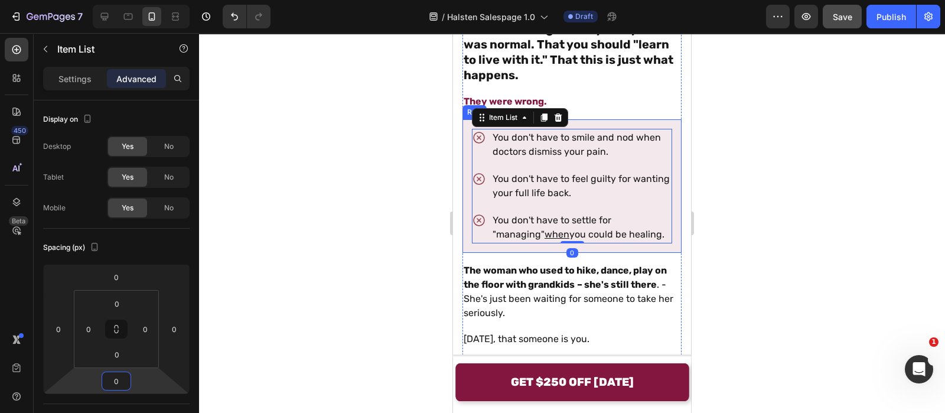
click at [467, 200] on div "You don't have to smile and nod when doctors dismiss your pain. You don't have …" at bounding box center [572, 185] width 219 height 133
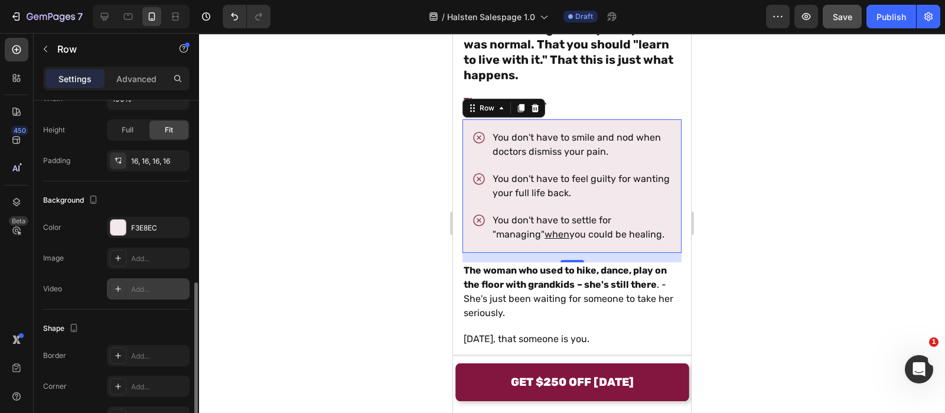
scroll to position [304, 0]
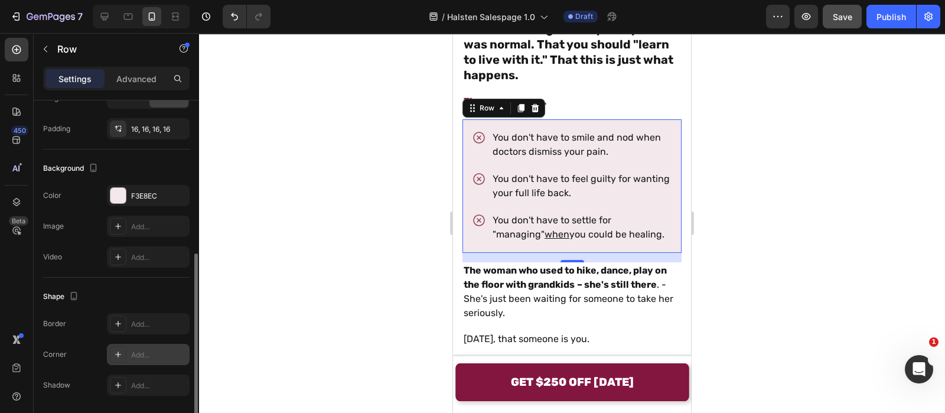
click at [139, 351] on div "Add..." at bounding box center [159, 355] width 56 height 11
click at [350, 197] on div at bounding box center [572, 223] width 746 height 380
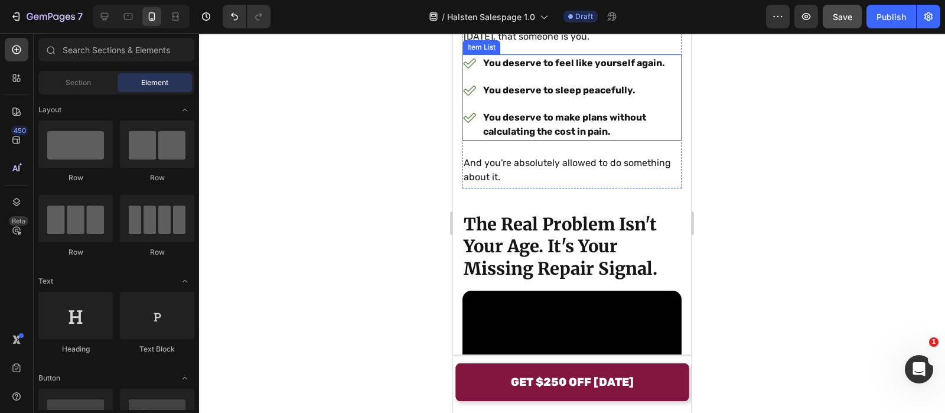
scroll to position [1711, 0]
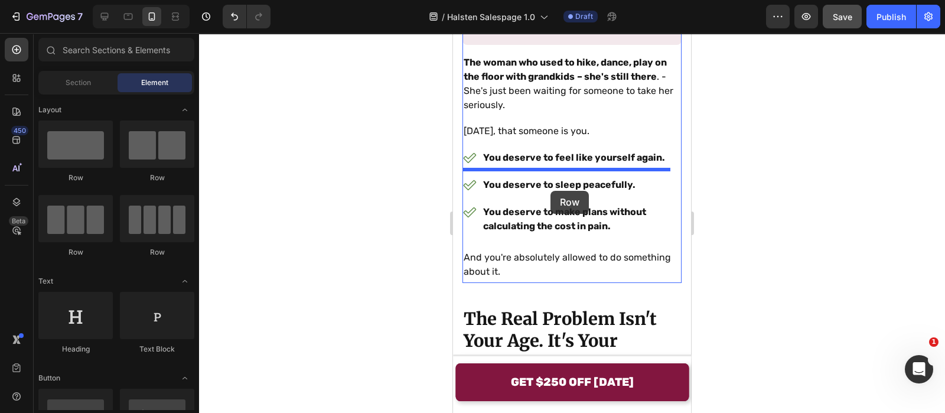
drag, startPoint x: 541, startPoint y: 187, endPoint x: 551, endPoint y: 191, distance: 10.3
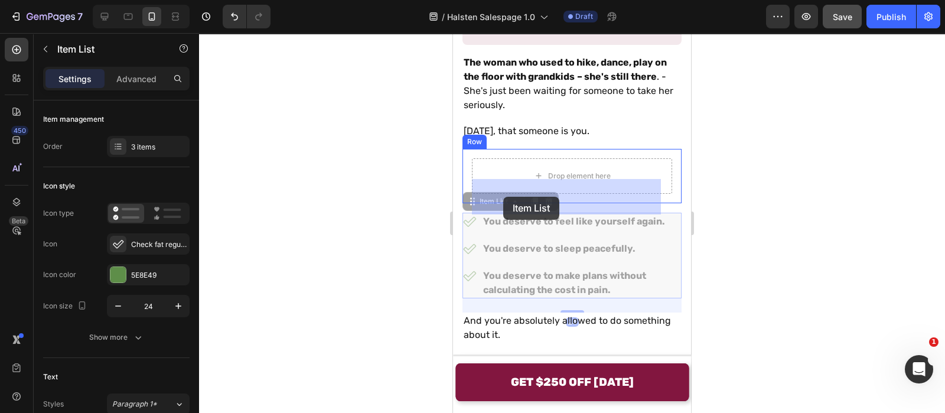
drag, startPoint x: 492, startPoint y: 221, endPoint x: 503, endPoint y: 196, distance: 27.2
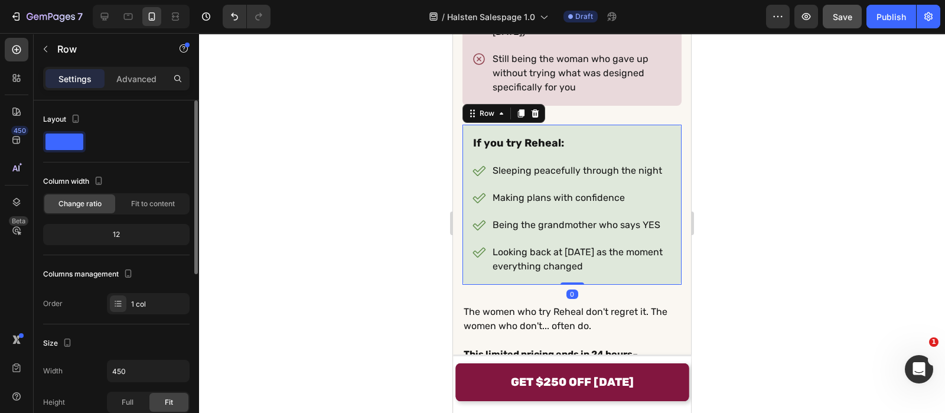
scroll to position [253, 0]
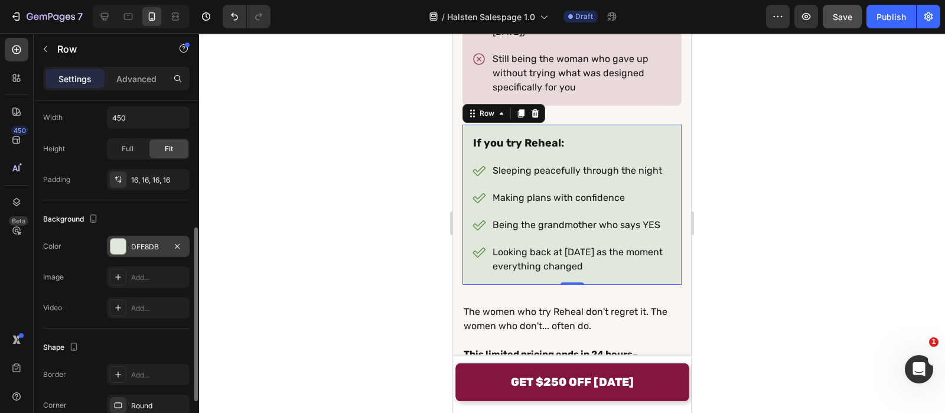
click at [132, 252] on div "DFE8DB" at bounding box center [148, 246] width 83 height 21
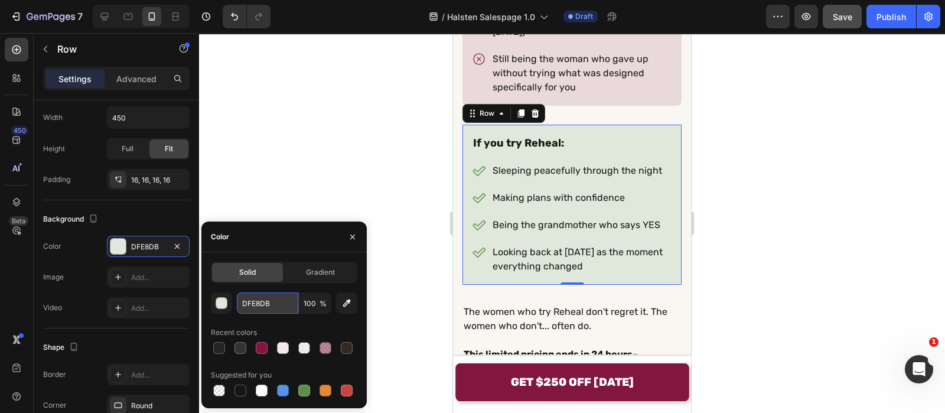
click at [284, 292] on input "DFE8DB" at bounding box center [267, 302] width 61 height 21
click at [356, 230] on button "button" at bounding box center [352, 236] width 19 height 19
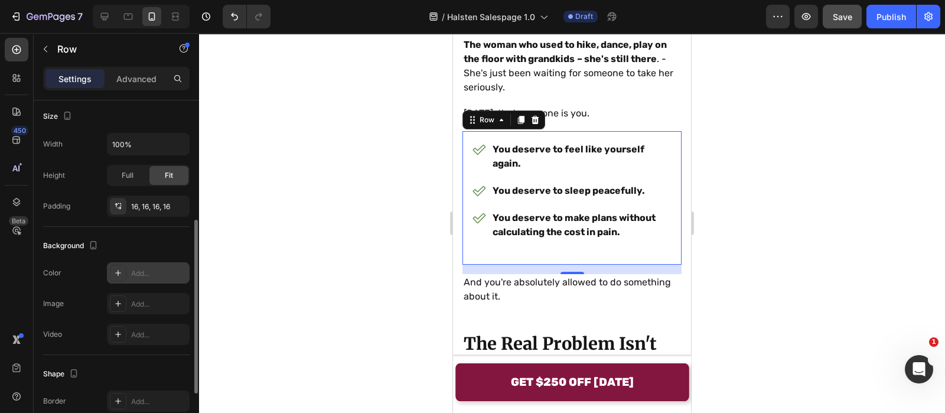
scroll to position [230, 0]
click at [155, 265] on div "Add..." at bounding box center [159, 270] width 56 height 11
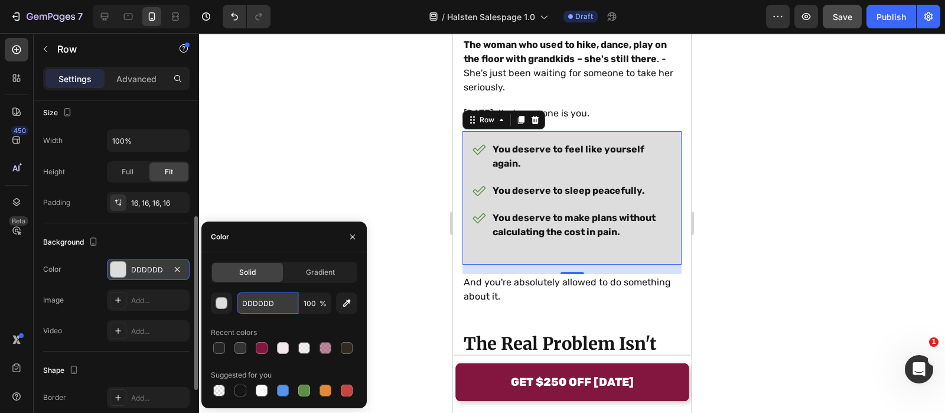
paste input "FE8DB"
click at [272, 299] on input "DDDDDD" at bounding box center [267, 302] width 61 height 21
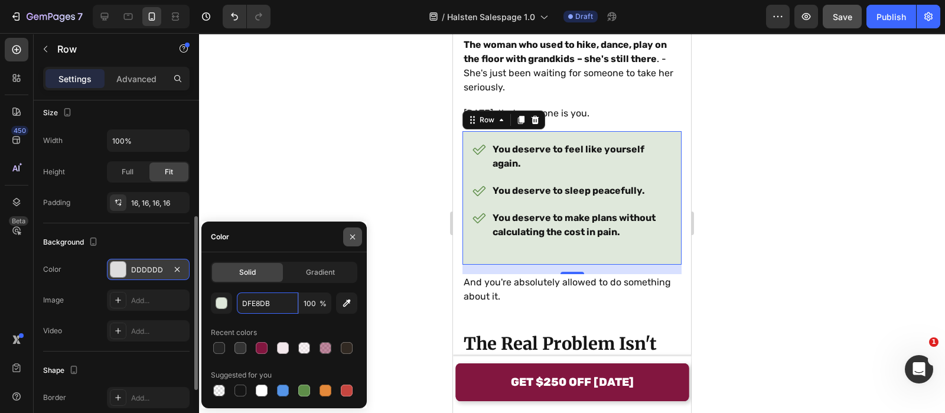
type input "DFE8DB"
click at [349, 240] on icon "button" at bounding box center [352, 236] width 9 height 9
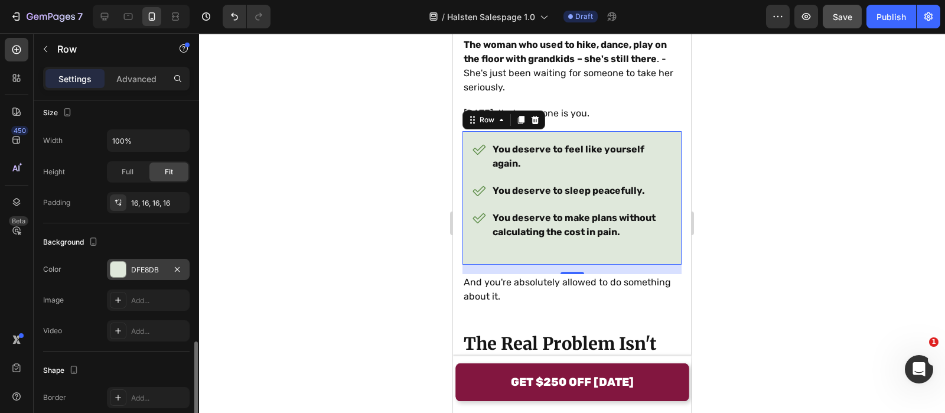
scroll to position [343, 0]
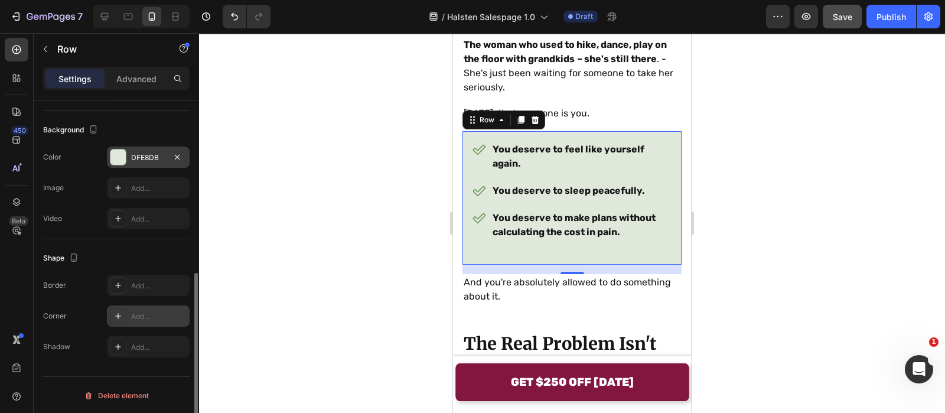
click at [146, 321] on div "Add..." at bounding box center [148, 315] width 83 height 21
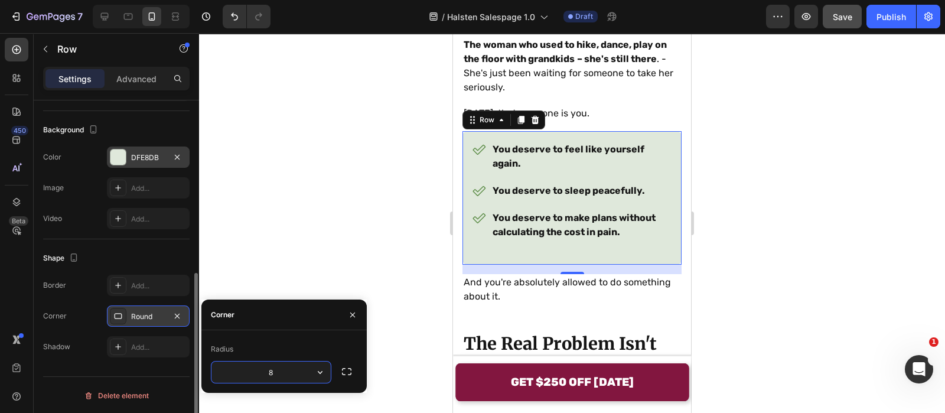
click at [146, 321] on div "Round" at bounding box center [148, 315] width 83 height 21
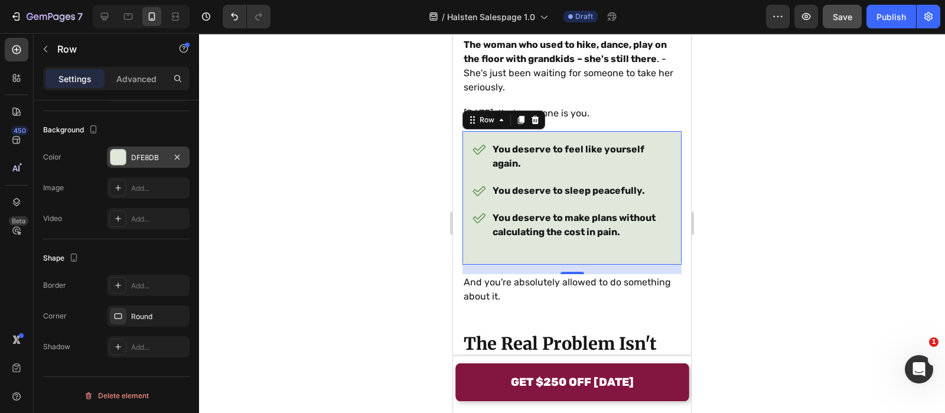
click at [303, 235] on div at bounding box center [572, 223] width 746 height 380
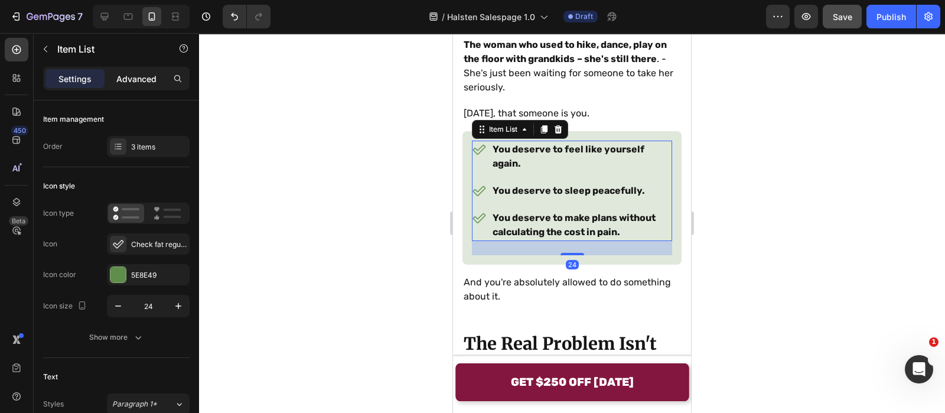
click at [133, 78] on p "Advanced" at bounding box center [136, 79] width 40 height 12
type input "100%"
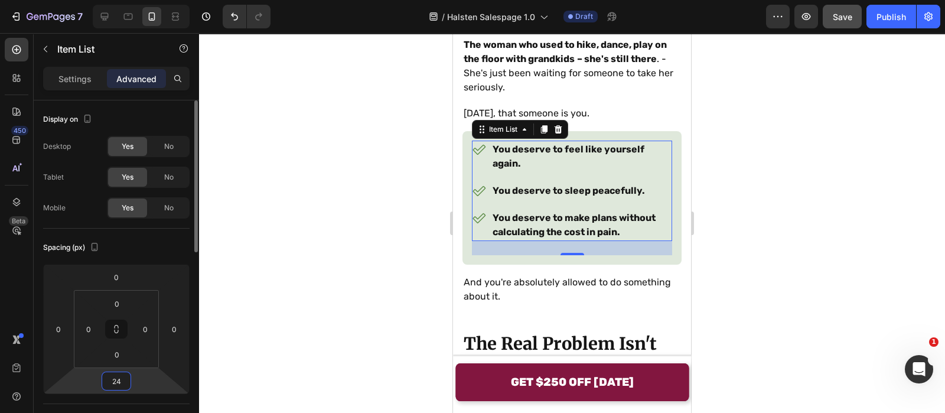
click at [122, 378] on input "24" at bounding box center [117, 381] width 24 height 18
type input "0"
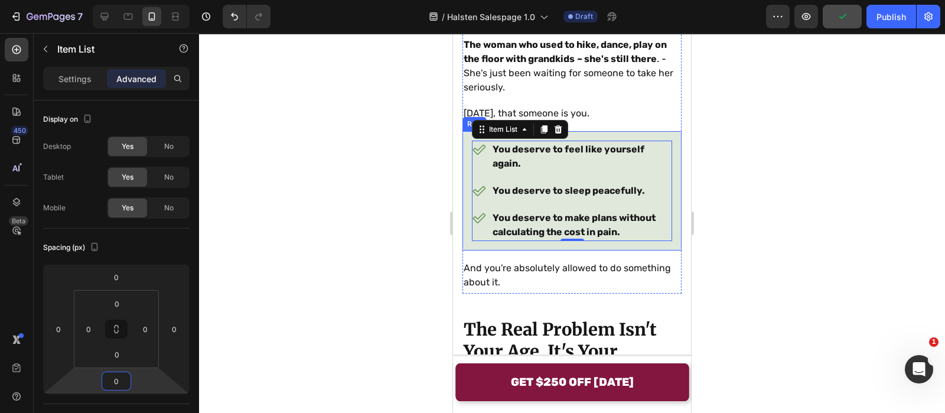
click at [465, 198] on div "You deserve to feel like yourself again. You deserve to sleep peacefully. You d…" at bounding box center [572, 190] width 219 height 119
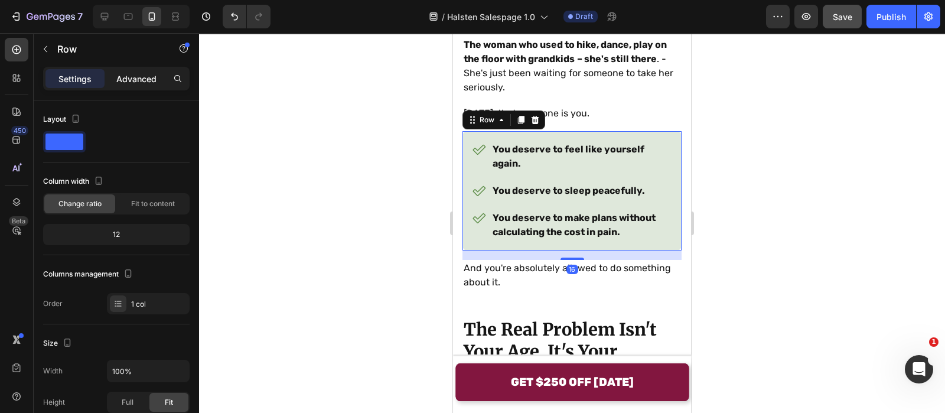
click at [136, 73] on p "Advanced" at bounding box center [136, 79] width 40 height 12
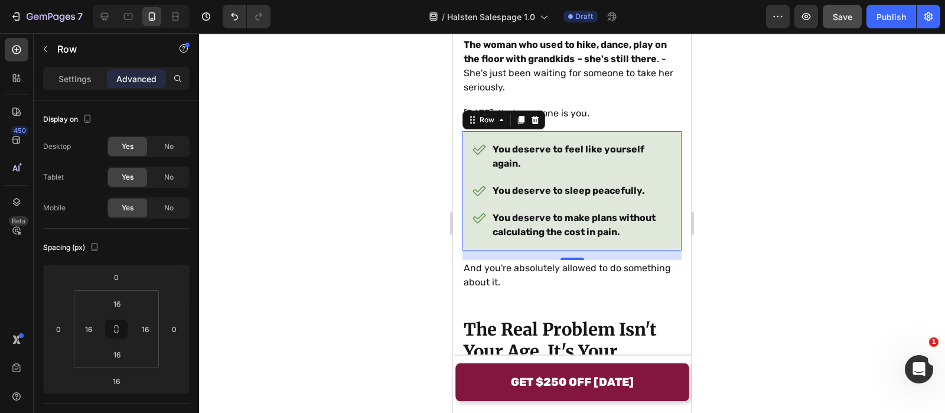
click at [405, 213] on div at bounding box center [572, 223] width 746 height 380
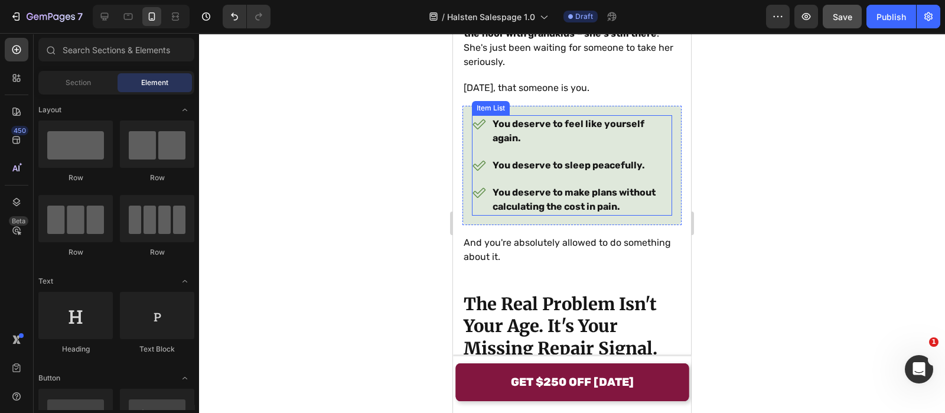
scroll to position [1813, 0]
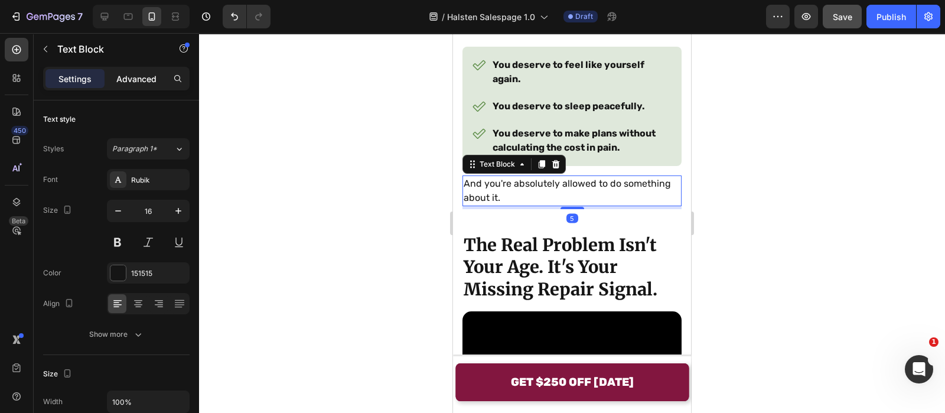
click at [139, 83] on p "Advanced" at bounding box center [136, 79] width 40 height 12
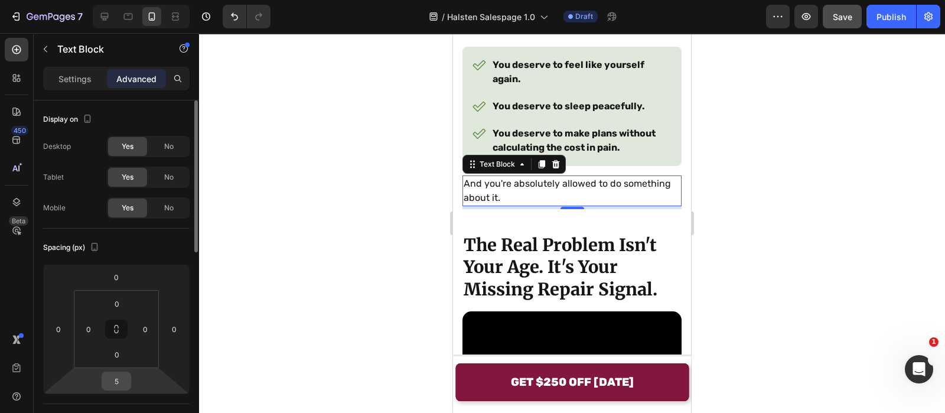
click at [118, 375] on input "5" at bounding box center [117, 381] width 24 height 18
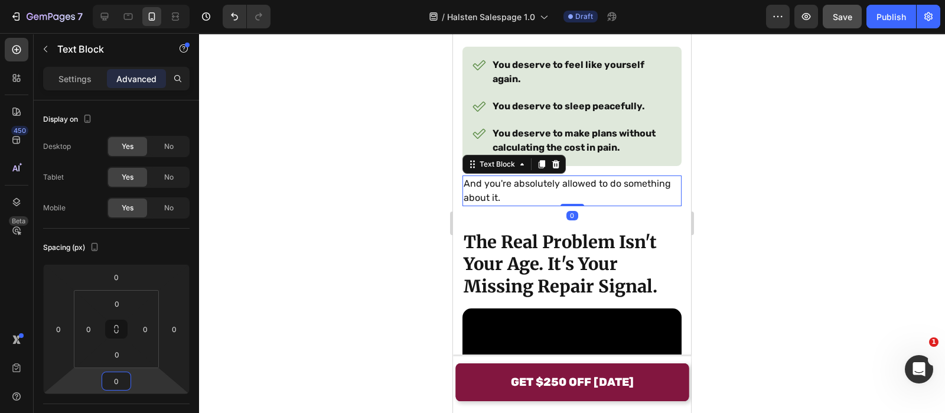
type input "0"
click at [370, 243] on div at bounding box center [572, 223] width 746 height 380
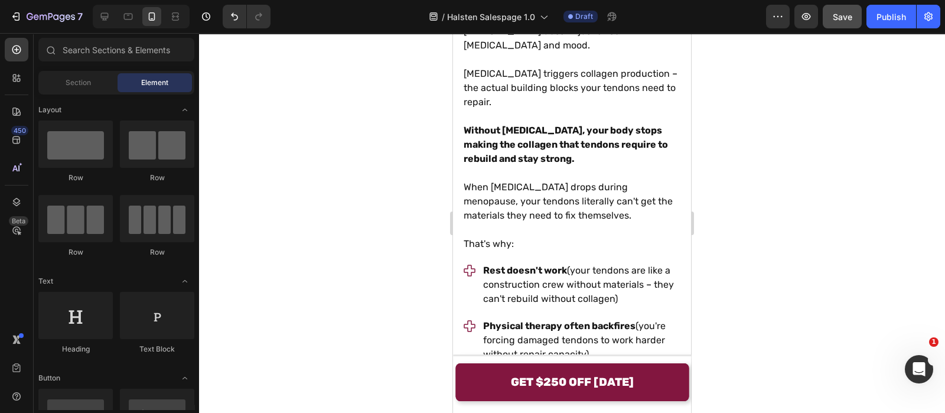
scroll to position [2229, 0]
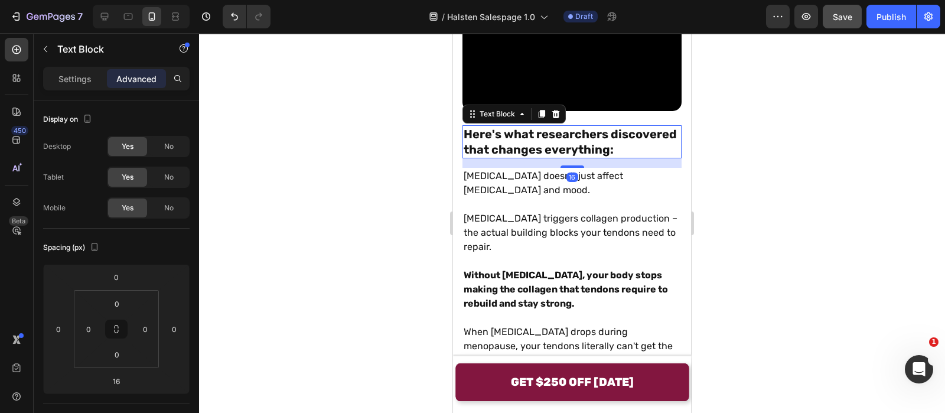
click at [558, 155] on strong "Here's what researchers discovered that changes everything:" at bounding box center [570, 142] width 213 height 30
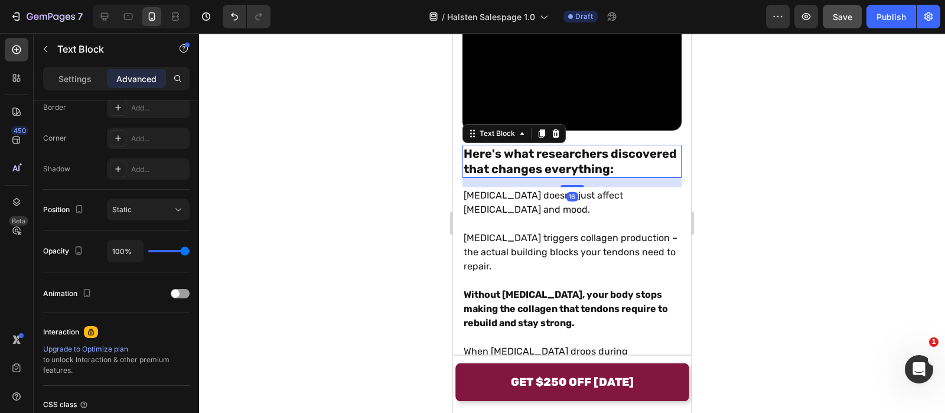
scroll to position [2213, 0]
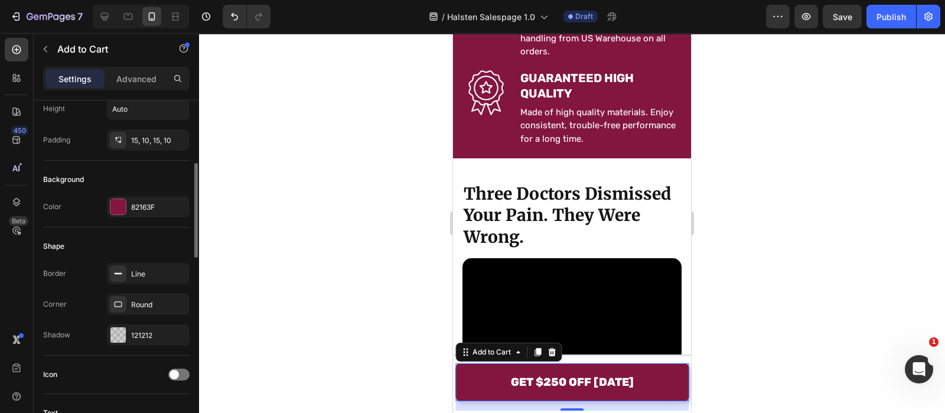
scroll to position [230, 0]
click at [144, 211] on div "82163F" at bounding box center [148, 206] width 83 height 21
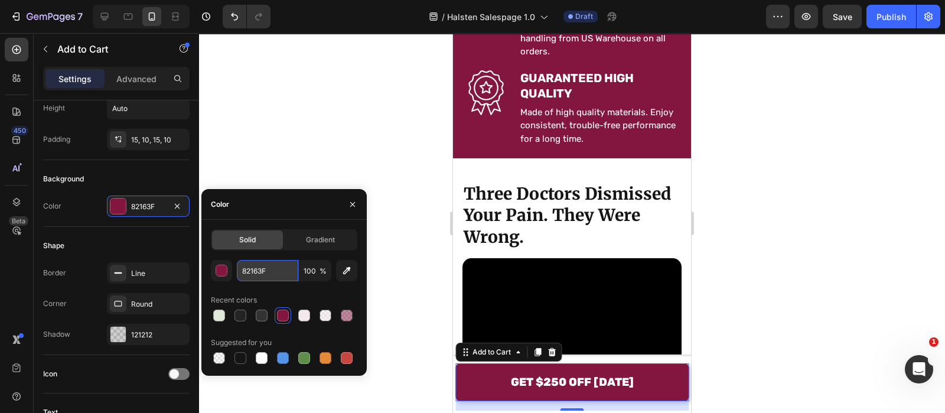
click at [261, 273] on input "82163F" at bounding box center [267, 270] width 61 height 21
click at [351, 206] on icon "button" at bounding box center [352, 204] width 5 height 5
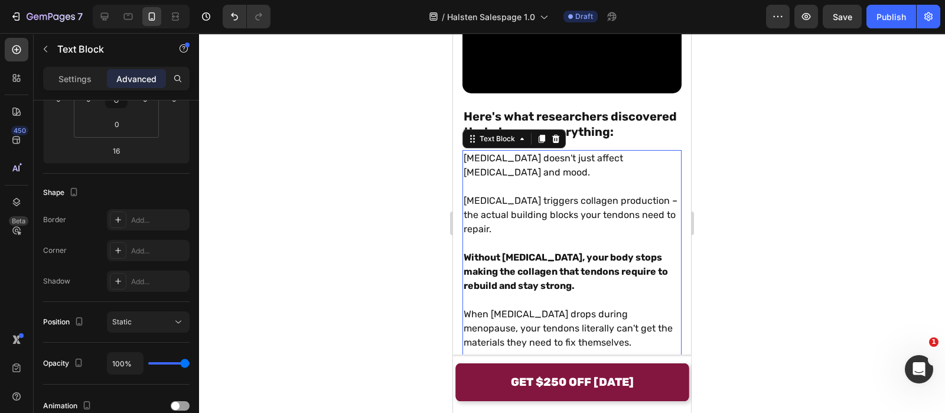
scroll to position [0, 0]
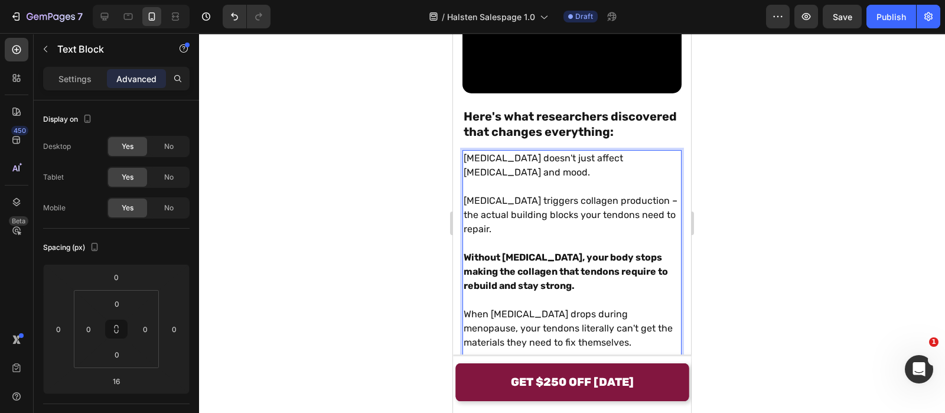
click at [631, 227] on p "Estrogen triggers collagen production – the actual building blocks your tendons…" at bounding box center [572, 215] width 217 height 43
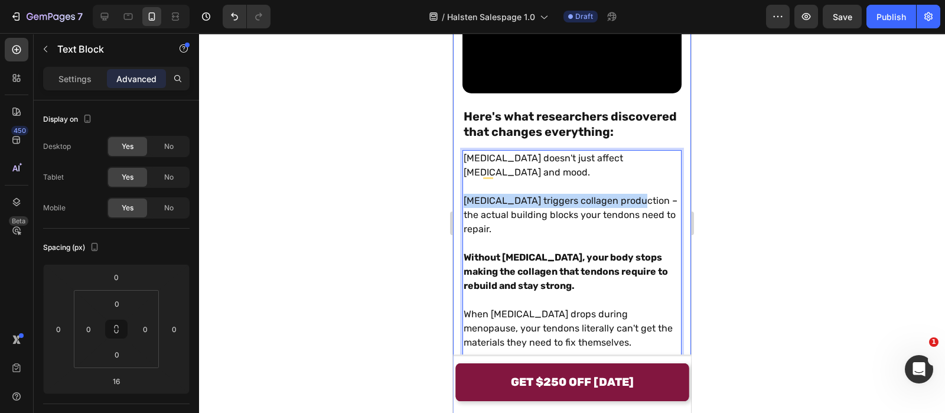
drag, startPoint x: 631, startPoint y: 227, endPoint x: 457, endPoint y: 224, distance: 174.3
click at [457, 224] on div "Three Doctors Dismissed Your Pain. They Were Wrong. Heading Someone along the w…" at bounding box center [572, 229] width 238 height 2354
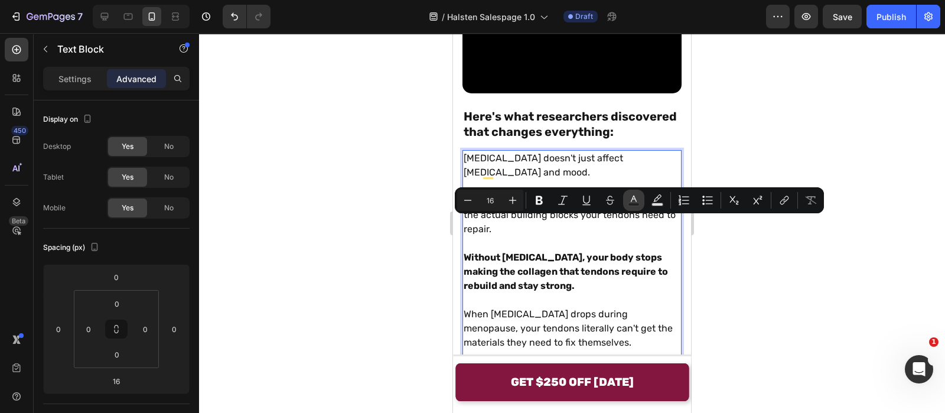
click at [628, 204] on icon "Editor contextual toolbar" at bounding box center [634, 200] width 12 height 12
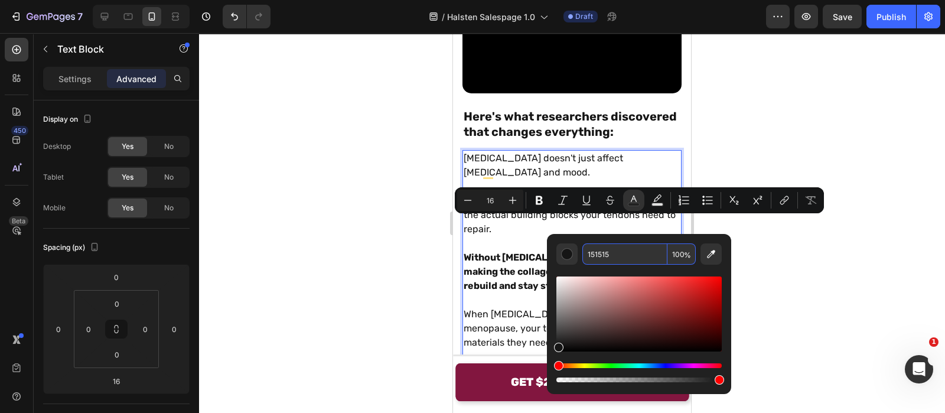
paste input "82163F"
click at [629, 259] on input "151515" at bounding box center [624, 253] width 85 height 21
type input "82163F"
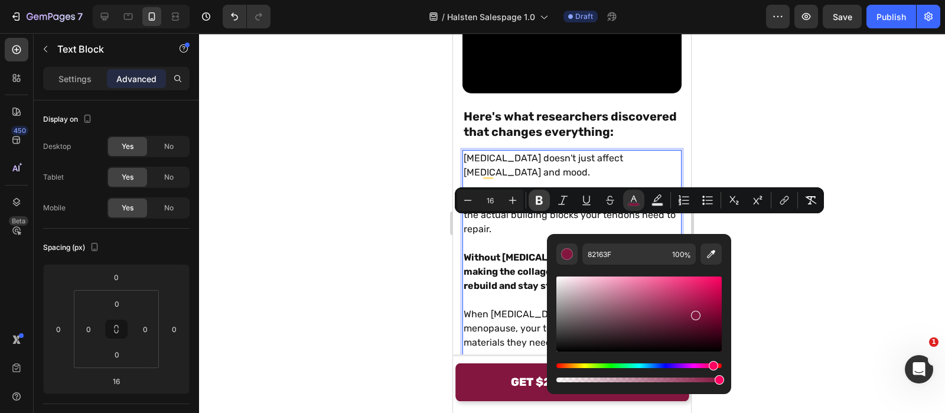
click at [538, 200] on icon "Editor contextual toolbar" at bounding box center [539, 200] width 7 height 9
click at [428, 175] on div at bounding box center [572, 223] width 746 height 380
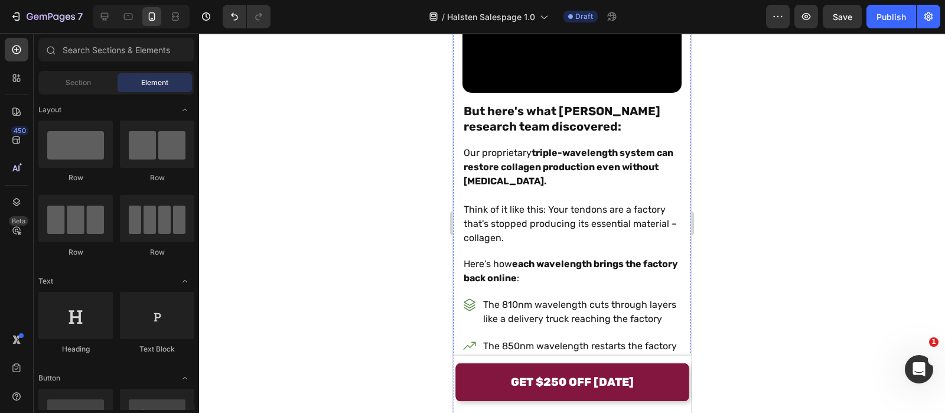
scroll to position [3061, 0]
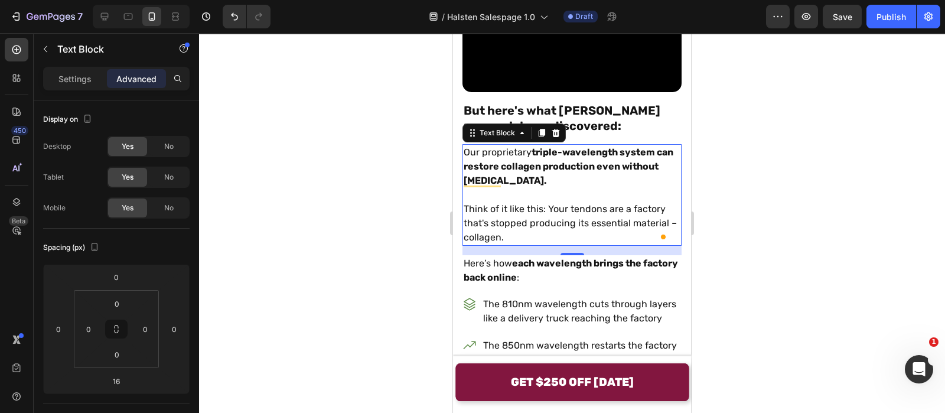
click at [520, 202] on p "To enrich screen reader interactions, please activate Accessibility in Grammarl…" at bounding box center [572, 195] width 217 height 14
click at [394, 193] on div at bounding box center [572, 223] width 746 height 380
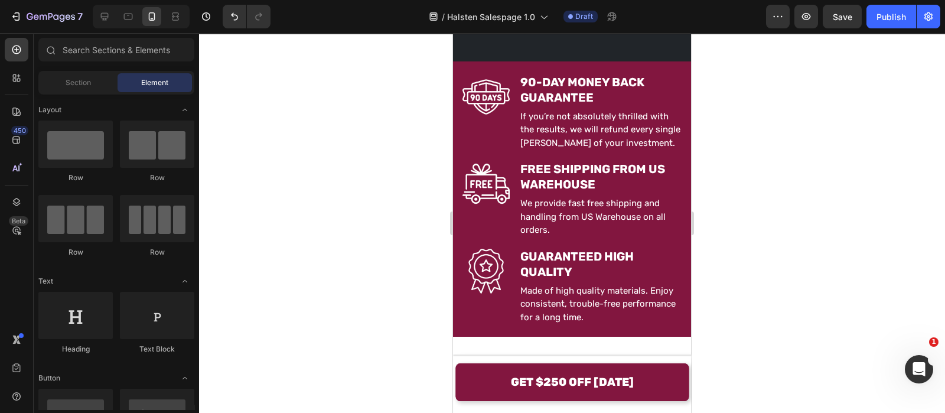
scroll to position [1098, 0]
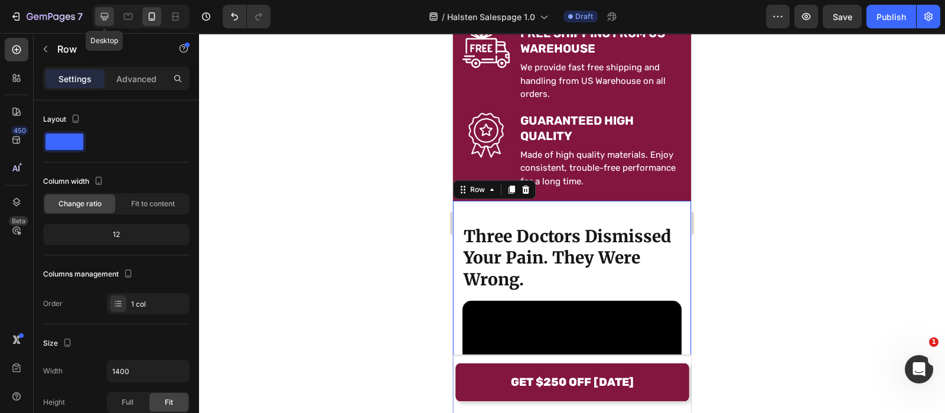
click at [112, 12] on div at bounding box center [104, 16] width 19 height 19
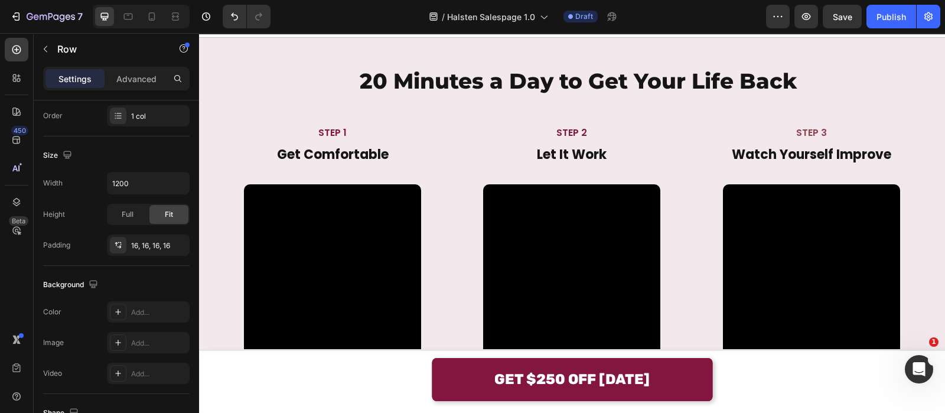
scroll to position [4344, 0]
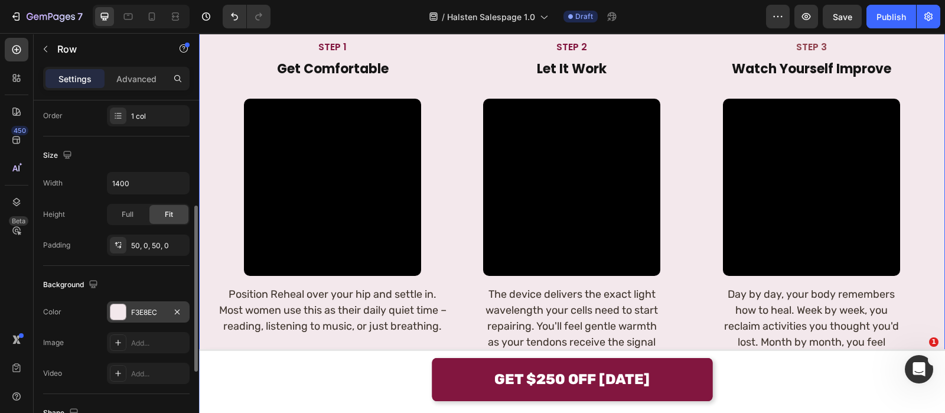
click at [159, 307] on div "F3E8EC" at bounding box center [148, 312] width 34 height 11
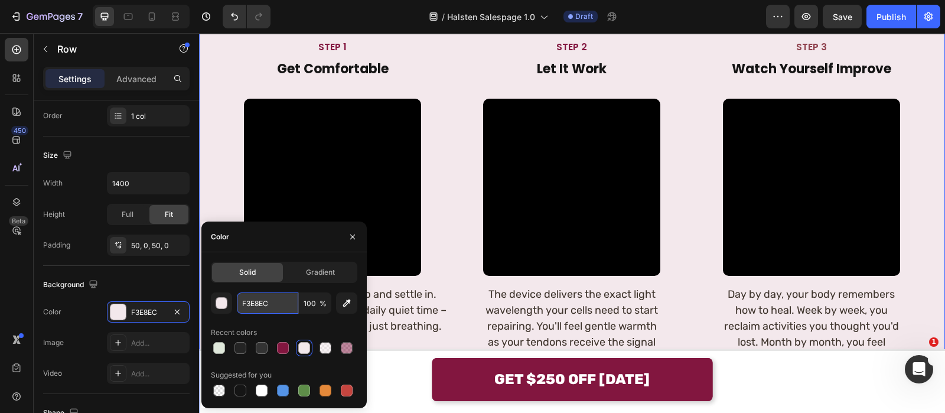
click at [273, 297] on input "F3E8EC" at bounding box center [267, 302] width 61 height 21
click at [355, 237] on icon "button" at bounding box center [352, 236] width 9 height 9
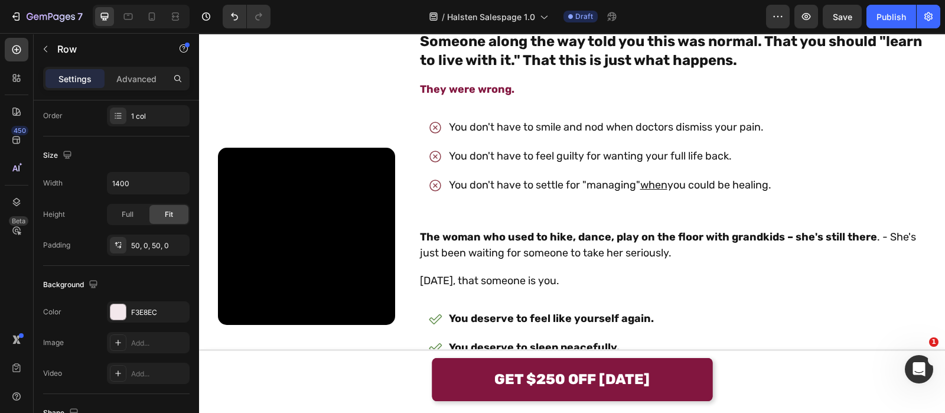
scroll to position [794, 0]
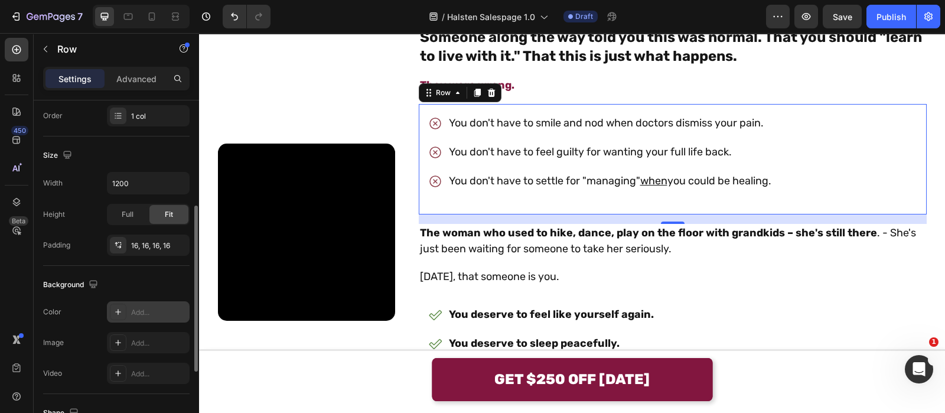
click at [139, 311] on div "Add..." at bounding box center [159, 312] width 56 height 11
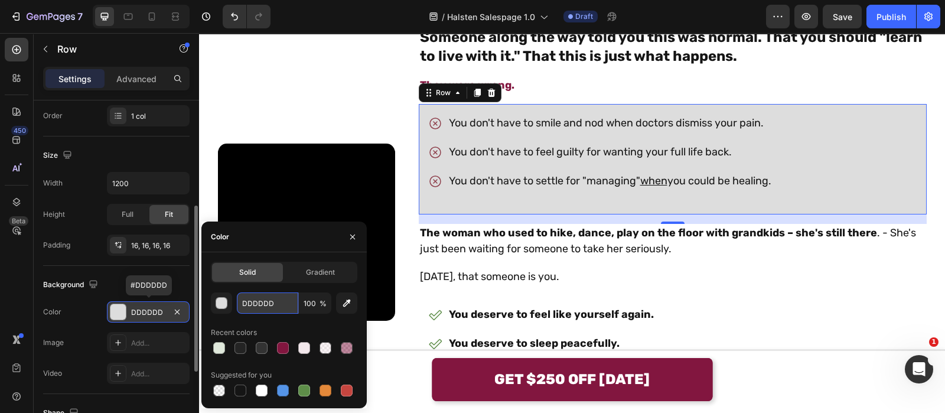
paste input "F3E8EC"
type input "F3E8EC"
click at [281, 301] on input "F3E8EC" at bounding box center [267, 302] width 61 height 21
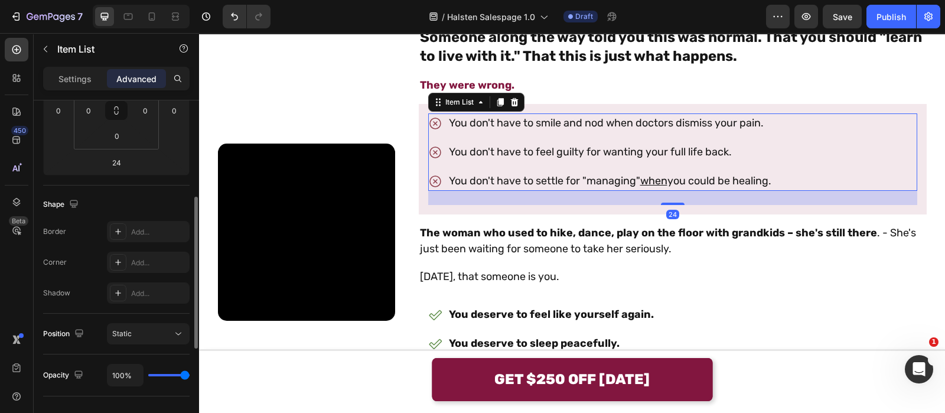
click at [608, 189] on p "You don't have to settle for "managing" when you could be healing." at bounding box center [610, 181] width 323 height 16
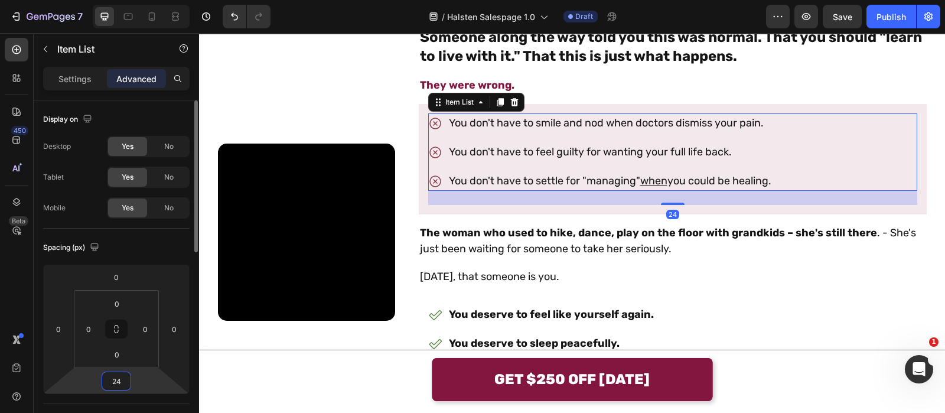
click at [126, 373] on input "24" at bounding box center [117, 381] width 24 height 18
type input "0"
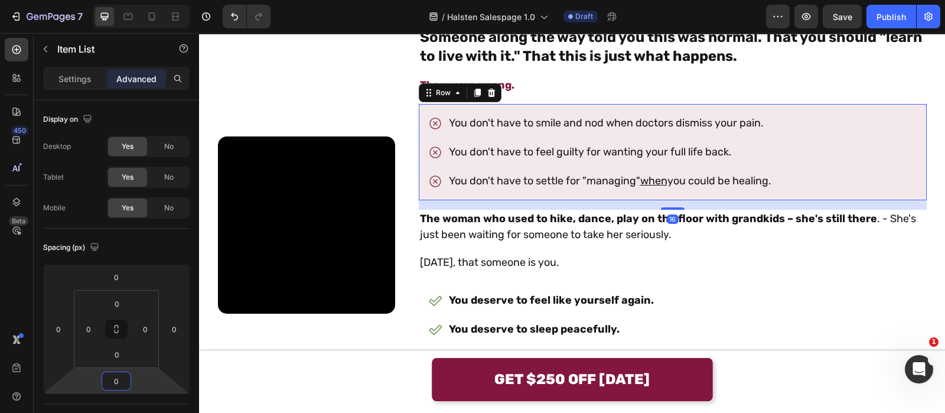
click at [584, 156] on div "You don't have to smile and nod when doctors dismiss your pain. You don't have …" at bounding box center [673, 152] width 508 height 96
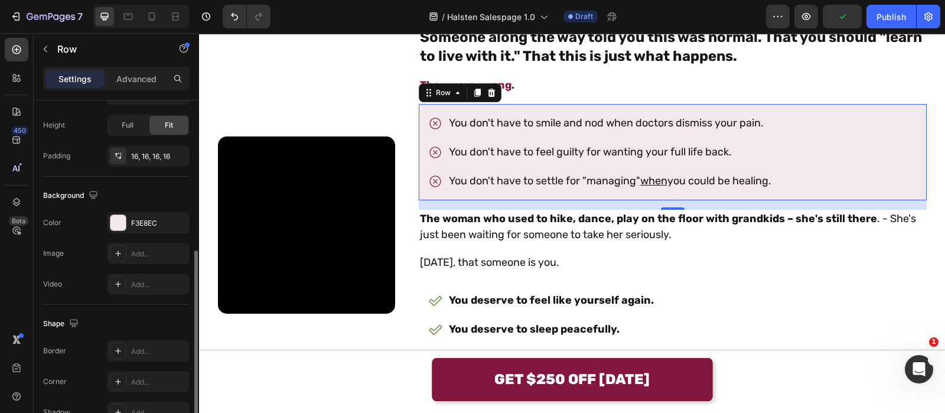
scroll to position [309, 0]
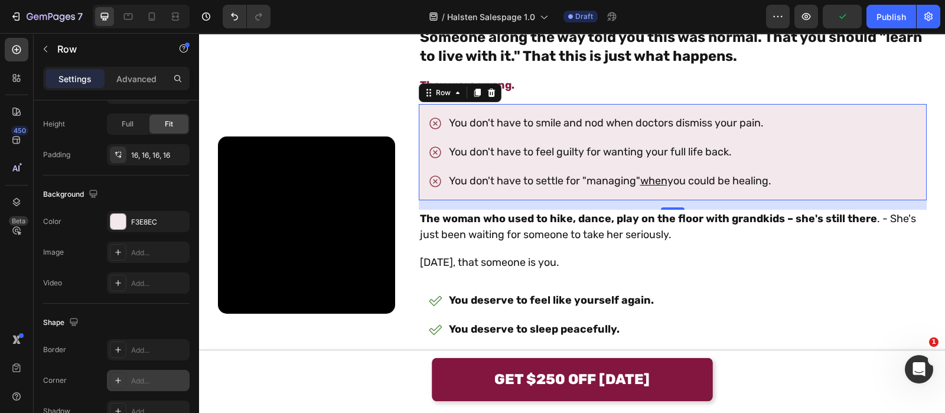
click at [154, 377] on div "Add..." at bounding box center [159, 381] width 56 height 11
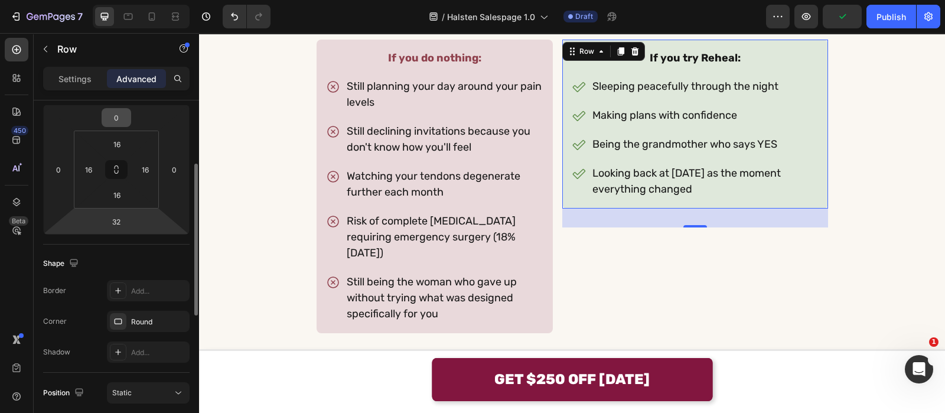
scroll to position [155, 0]
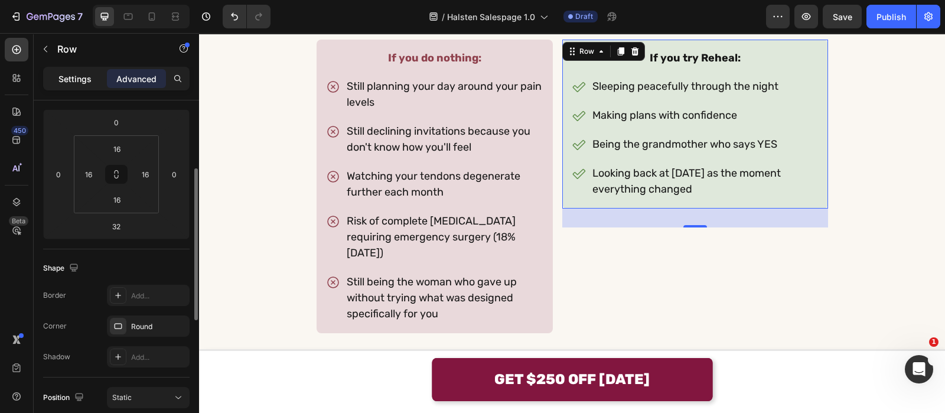
click at [87, 85] on div "Settings" at bounding box center [74, 78] width 59 height 19
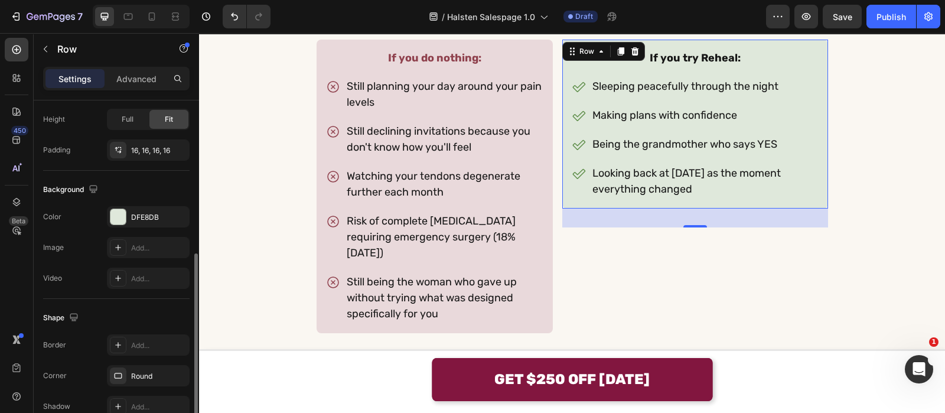
scroll to position [315, 0]
click at [144, 214] on div "DFE8DB" at bounding box center [148, 216] width 34 height 11
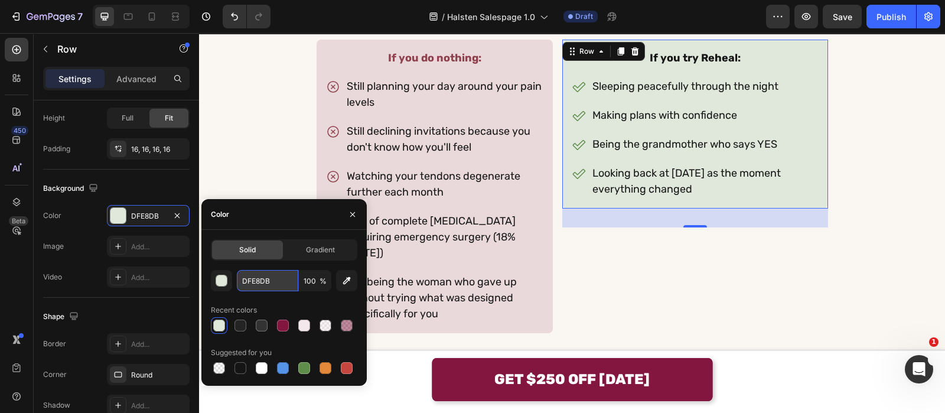
click at [265, 277] on input "DFE8DB" at bounding box center [267, 280] width 61 height 21
click at [353, 214] on icon "button" at bounding box center [352, 213] width 5 height 5
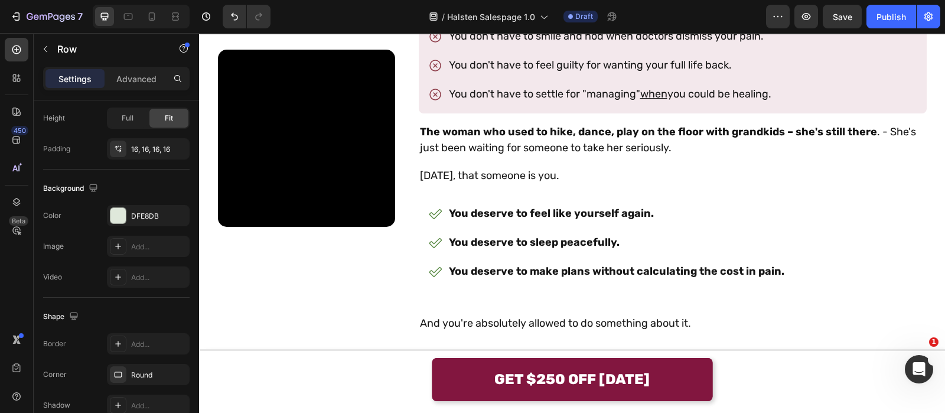
scroll to position [901, 0]
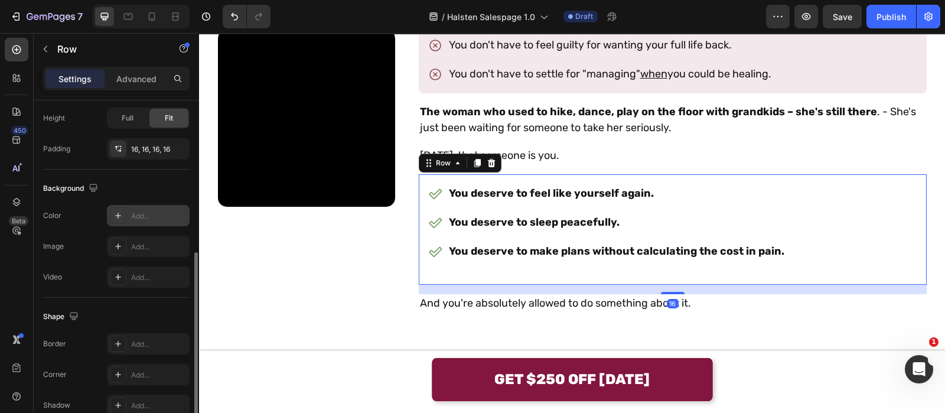
click at [141, 213] on div "Add..." at bounding box center [159, 216] width 56 height 11
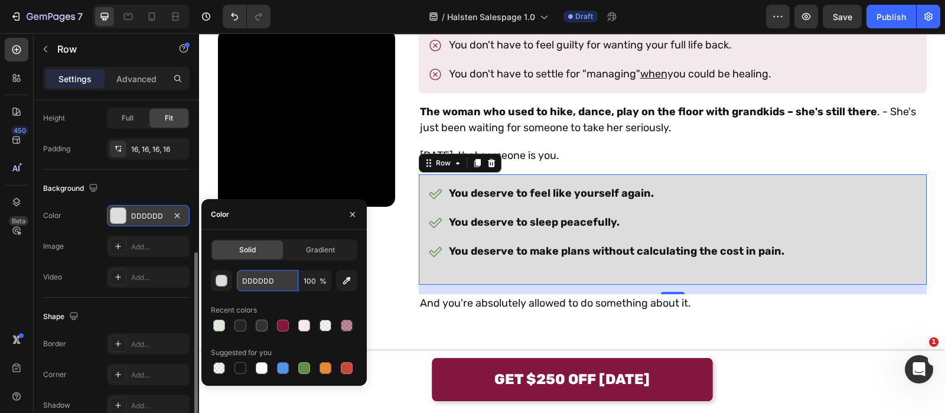
click at [253, 283] on input "DDDDDD" at bounding box center [267, 280] width 61 height 21
paste input "FE8DB"
type input "DFE8DB"
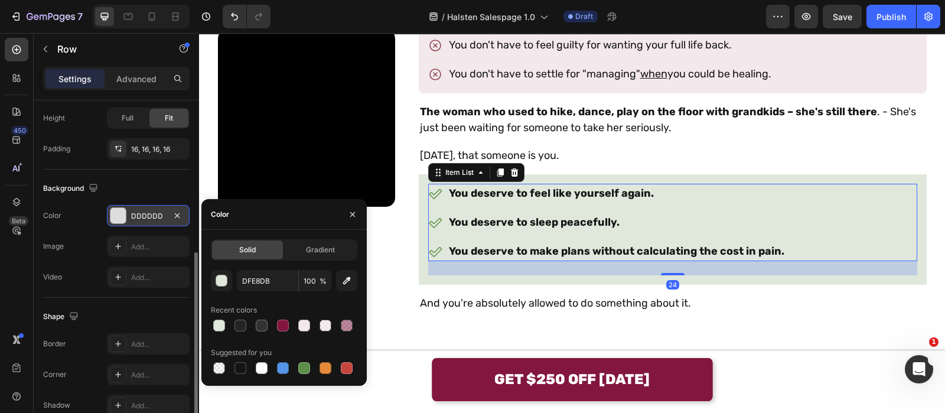
click at [595, 261] on div "You deserve to make plans without calculating the cost in pain." at bounding box center [607, 251] width 358 height 19
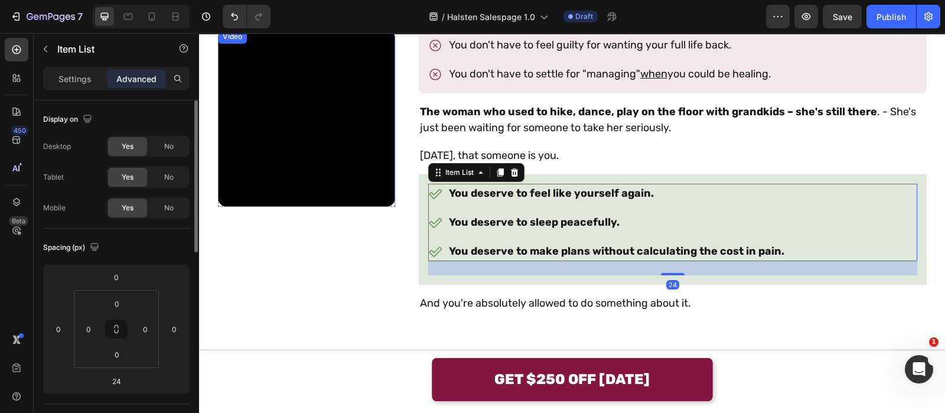
scroll to position [1015, 0]
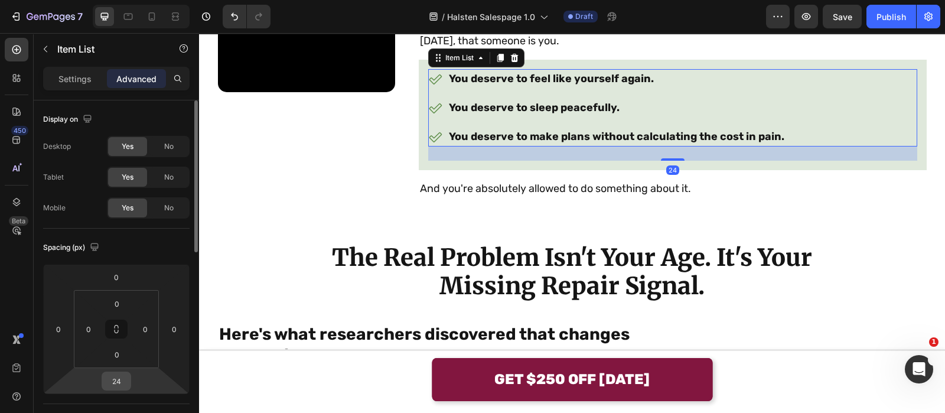
click at [120, 384] on input "24" at bounding box center [117, 381] width 24 height 18
type input "0"
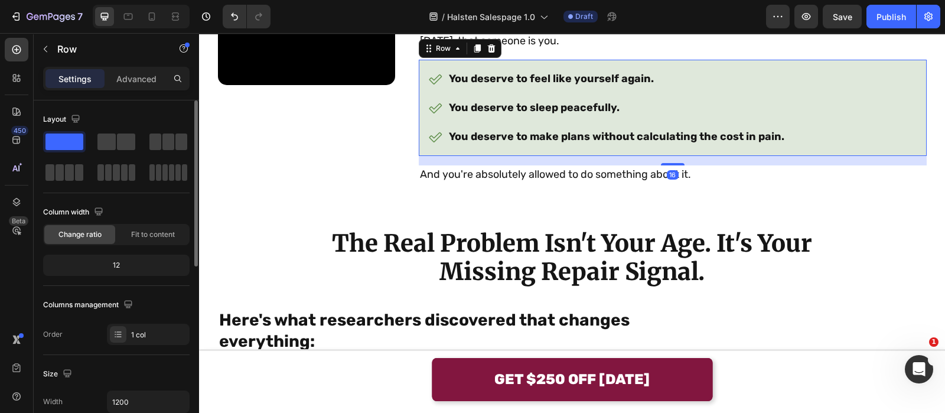
click at [582, 150] on div "You deserve to feel like yourself again. You deserve to sleep peacefully. You d…" at bounding box center [673, 108] width 508 height 96
click at [65, 53] on p "Row" at bounding box center [107, 49] width 100 height 14
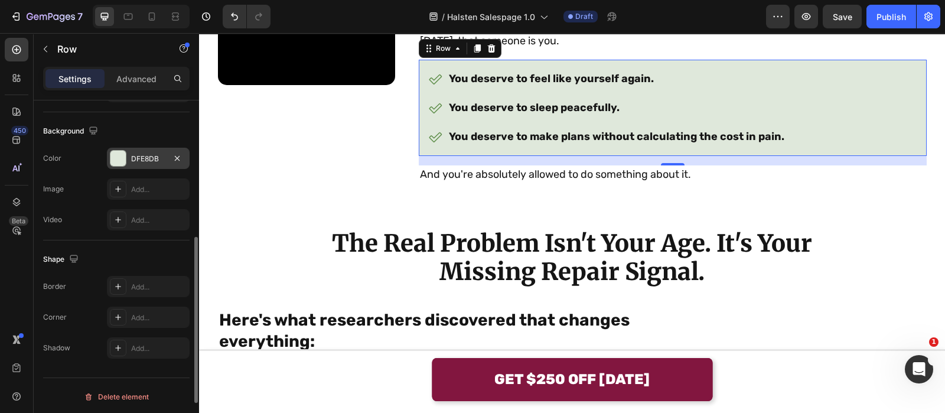
scroll to position [373, 0]
click at [150, 307] on div "Add..." at bounding box center [148, 316] width 83 height 21
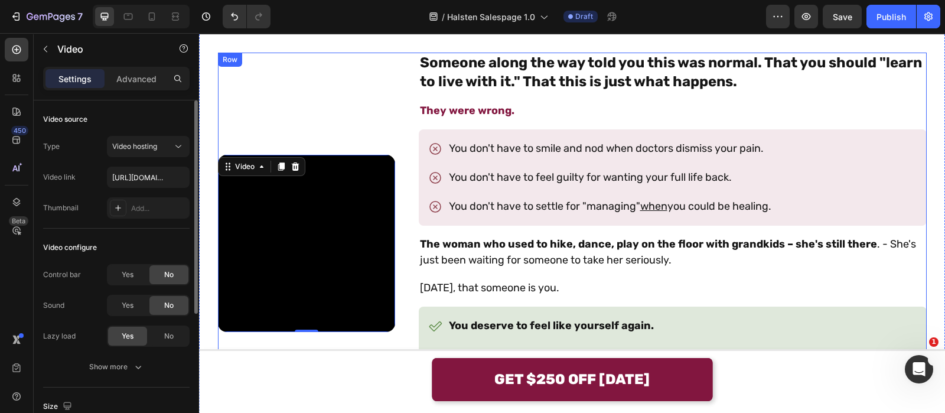
scroll to position [768, 0]
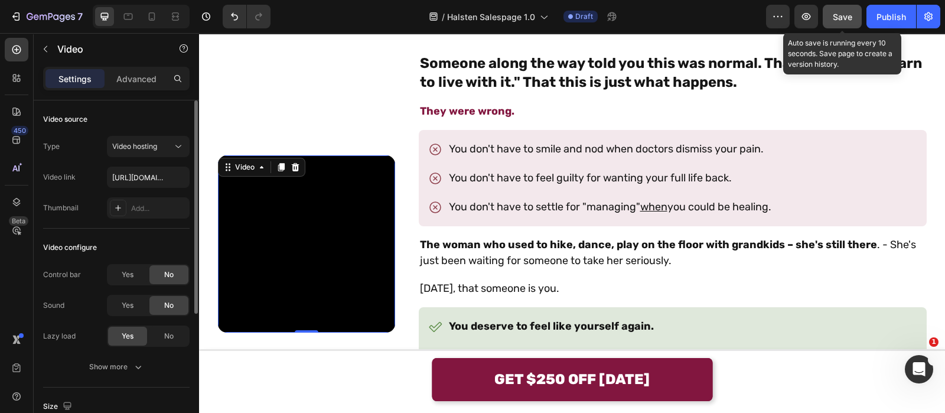
click at [833, 19] on button "Save" at bounding box center [842, 17] width 39 height 24
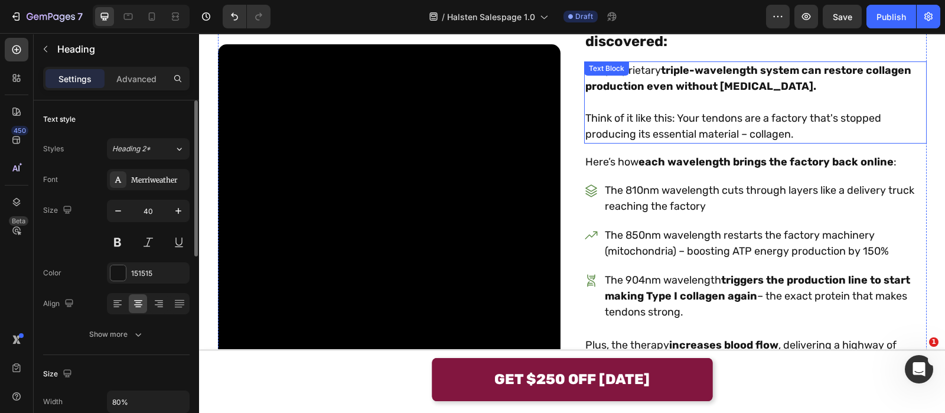
scroll to position [1802, 0]
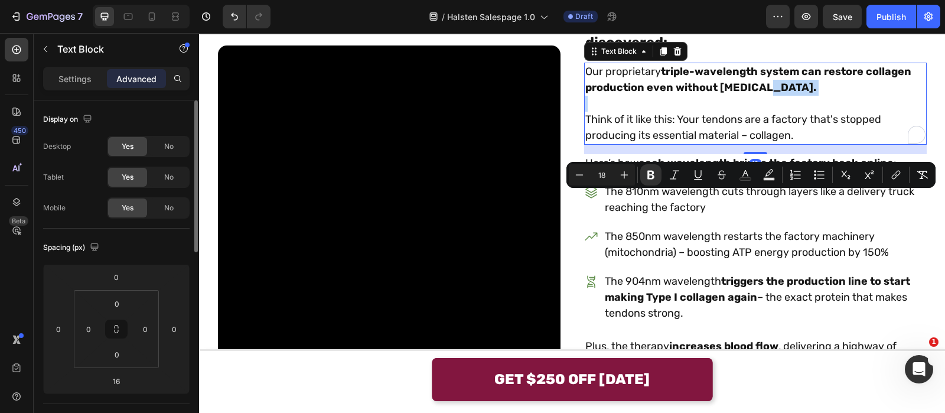
drag, startPoint x: 777, startPoint y: 199, endPoint x: 762, endPoint y: 198, distance: 14.8
click at [762, 96] on p "Our proprietary triple-wavelength system can restore collagen production even w…" at bounding box center [755, 80] width 340 height 32
click at [762, 94] on strong "triple-wavelength system can restore collagen production even without estrogen." at bounding box center [748, 79] width 326 height 29
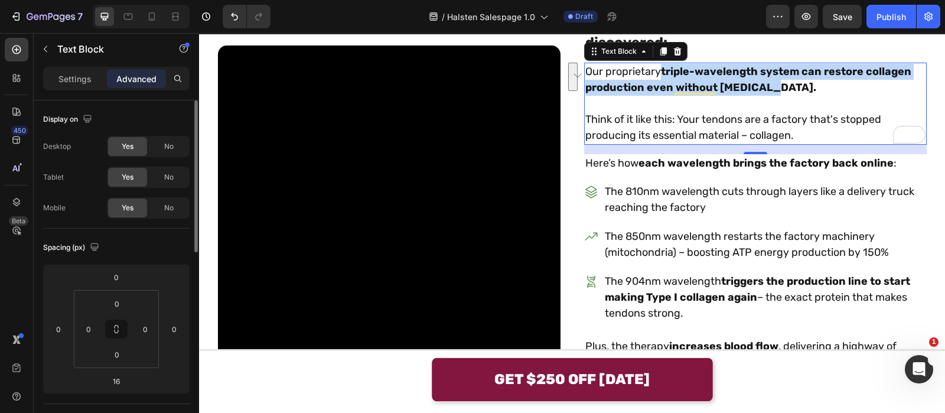
drag, startPoint x: 767, startPoint y: 198, endPoint x: 659, endPoint y: 187, distance: 109.3
click at [659, 96] on p "Our proprietary triple-wavelength system can restore collagen production even w…" at bounding box center [755, 80] width 340 height 32
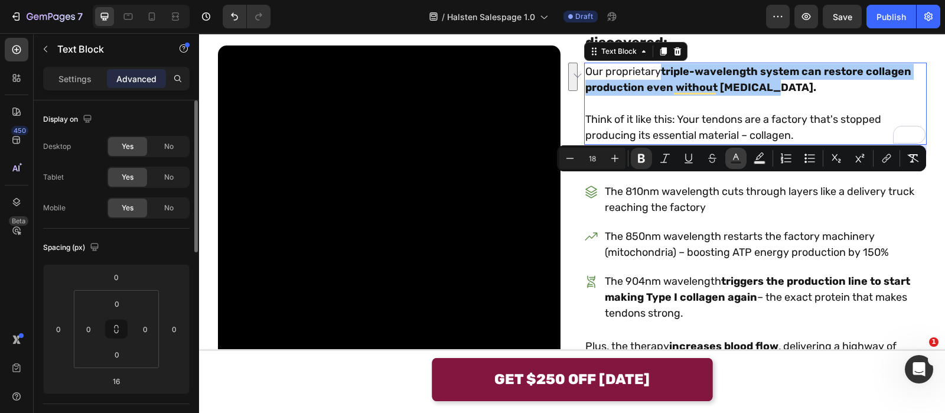
click at [732, 160] on icon "Editor contextual toolbar" at bounding box center [736, 158] width 12 height 12
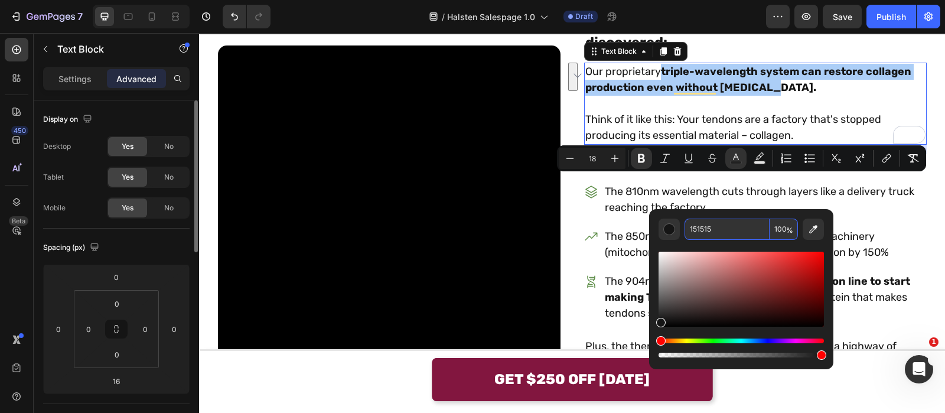
paste input "DFE8DB"
click at [720, 222] on input "DFE8DB" at bounding box center [727, 229] width 85 height 21
type input "DFE8DB"
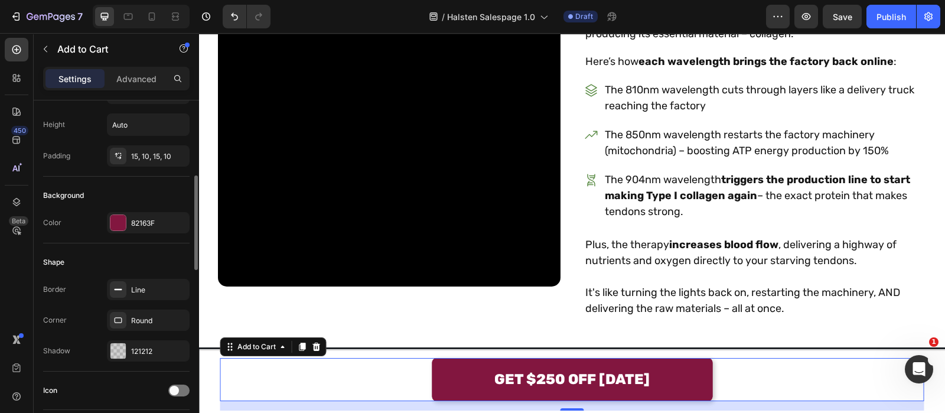
scroll to position [229, 0]
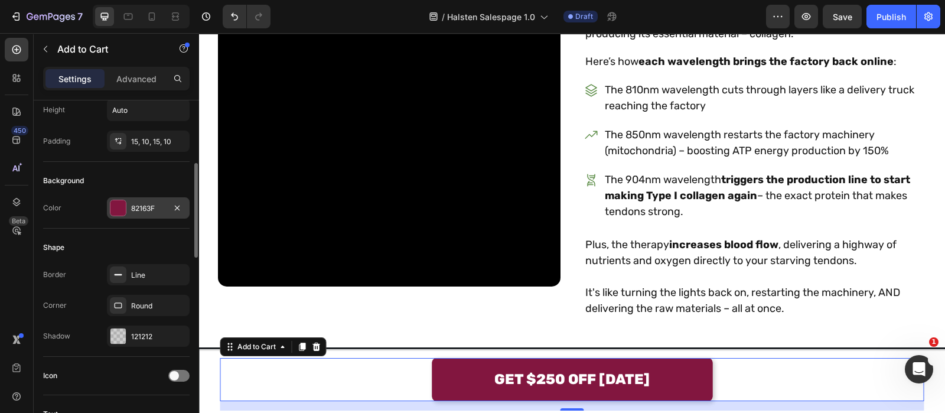
click at [142, 200] on div "82163F" at bounding box center [148, 207] width 83 height 21
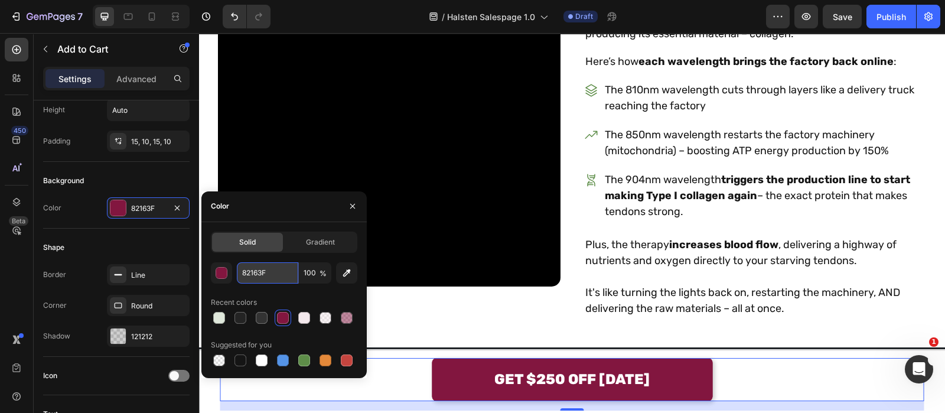
click at [260, 267] on input "82163F" at bounding box center [267, 272] width 61 height 21
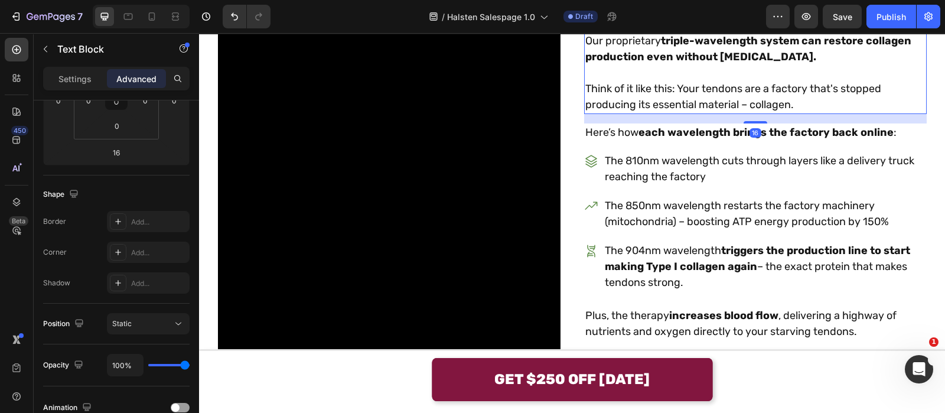
scroll to position [0, 0]
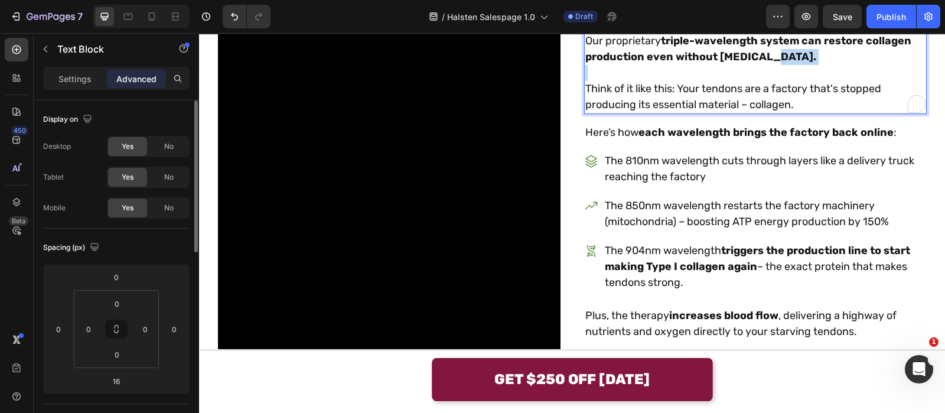
drag, startPoint x: 789, startPoint y: 184, endPoint x: 768, endPoint y: 168, distance: 26.1
drag, startPoint x: 768, startPoint y: 168, endPoint x: 659, endPoint y: 157, distance: 109.9
click at [659, 65] on p "Our proprietary triple-wavelength system can restore collagen production even w…" at bounding box center [755, 49] width 340 height 32
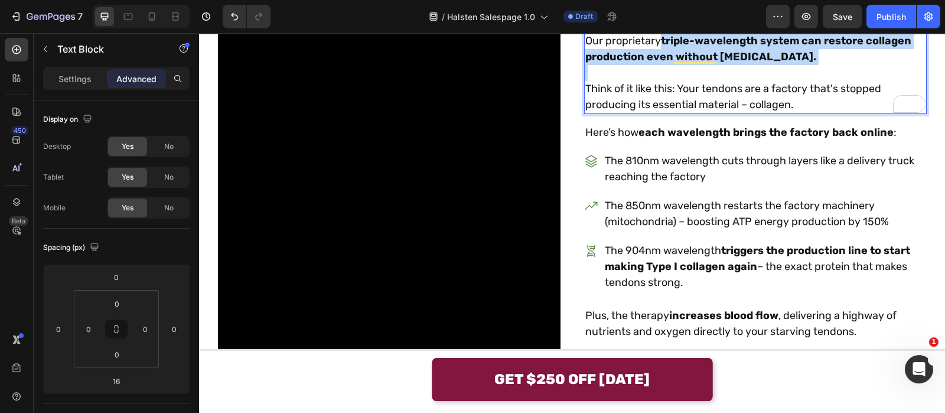
drag, startPoint x: 777, startPoint y: 181, endPoint x: 658, endPoint y: 148, distance: 123.3
click at [658, 114] on div "Our proprietary triple-wavelength system can restore collagen production even w…" at bounding box center [755, 73] width 343 height 82
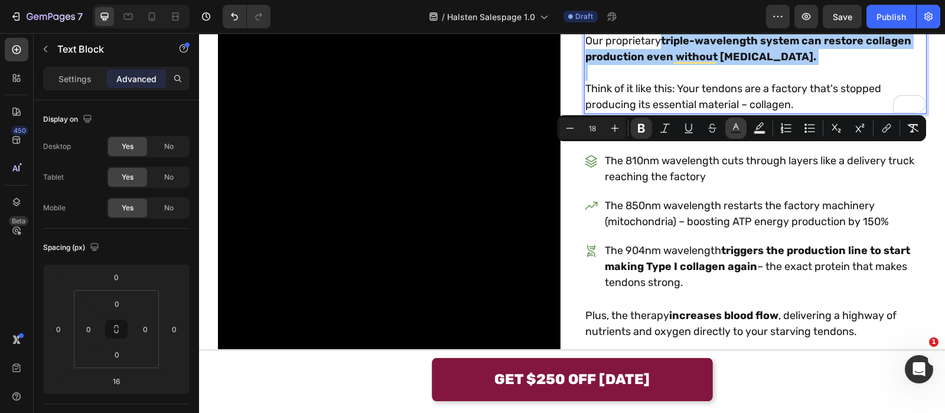
click at [730, 125] on button "Text Color" at bounding box center [735, 128] width 21 height 21
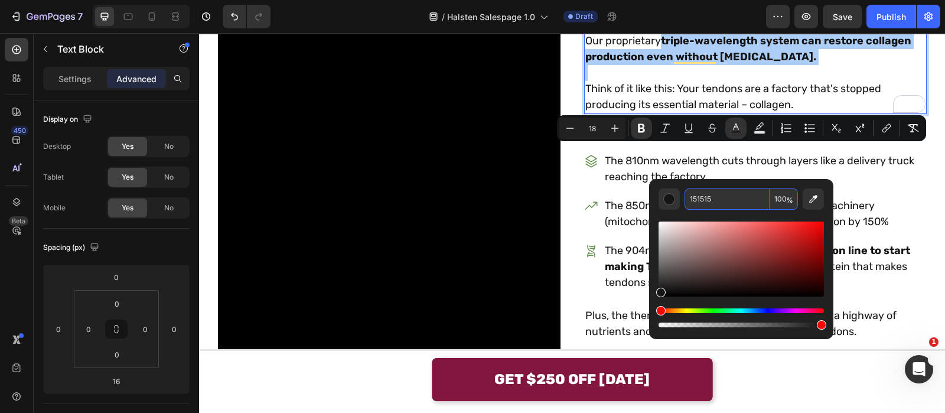
paste input "82163F"
click at [725, 208] on input "151515" at bounding box center [727, 198] width 85 height 21
type input "82163F"
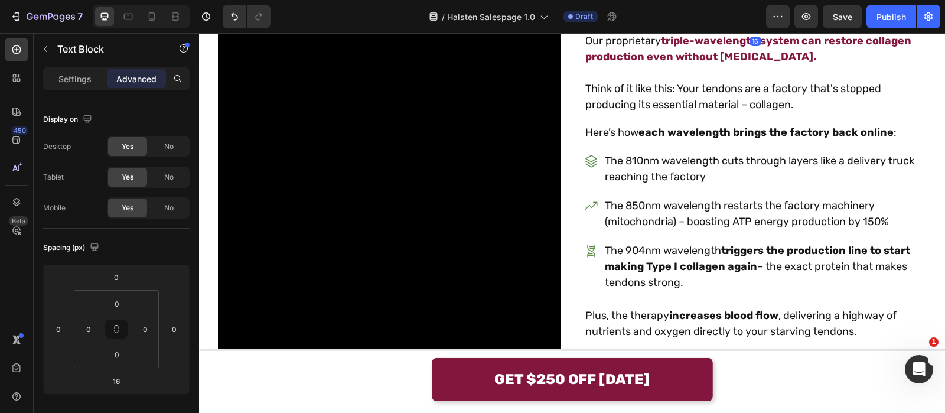
click at [703, 20] on strong "But here's what Dr. Mitchell's research team discovered:" at bounding box center [754, 2] width 338 height 35
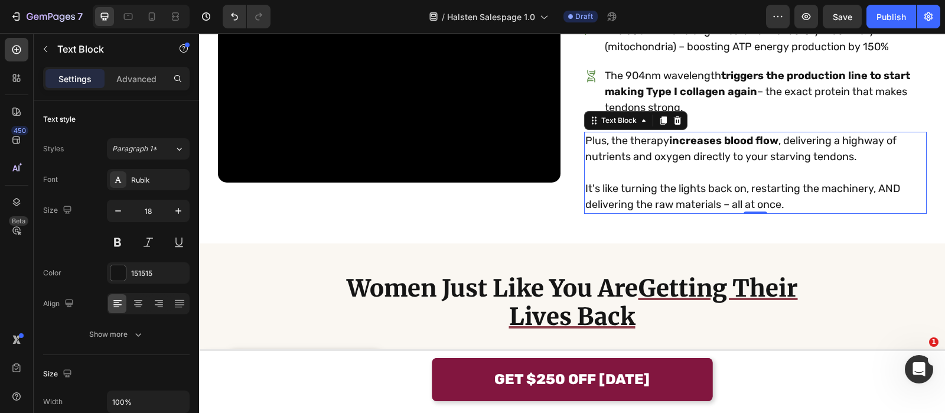
scroll to position [2004, 0]
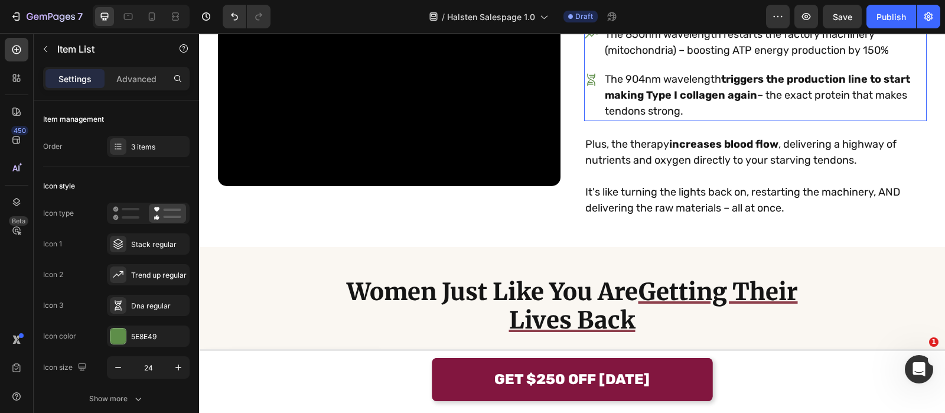
click at [728, 119] on p "The 904nm wavelength triggers the production line to start making Type I collag…" at bounding box center [765, 95] width 320 height 48
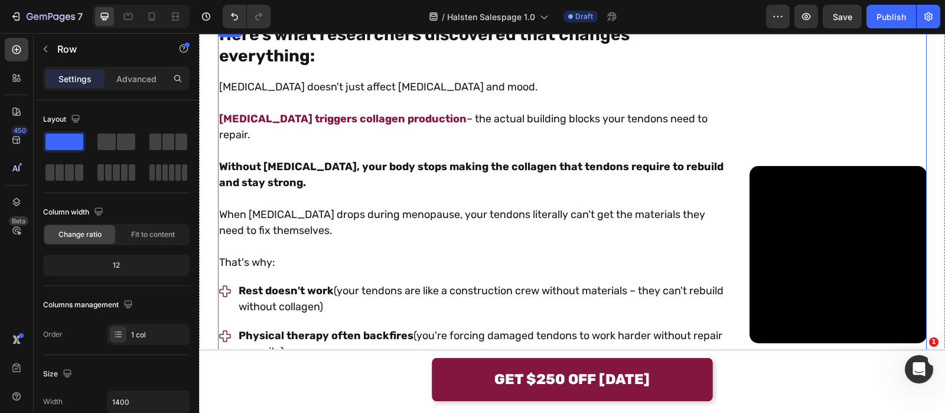
scroll to position [1300, 0]
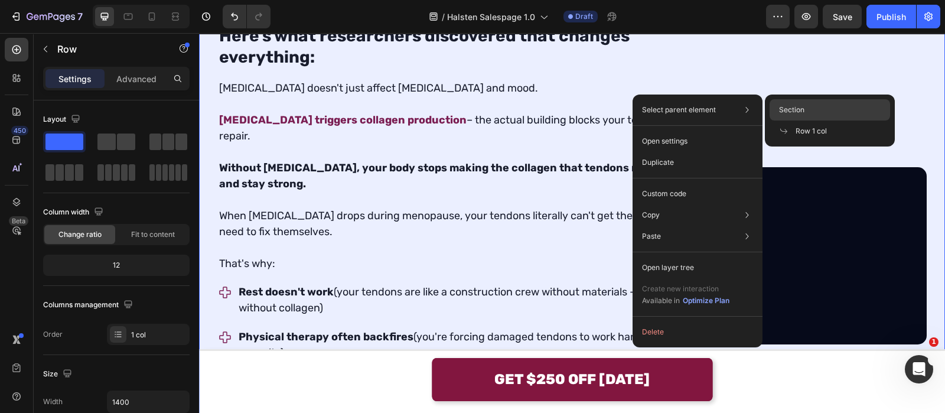
click at [787, 106] on span "Section" at bounding box center [791, 110] width 25 height 11
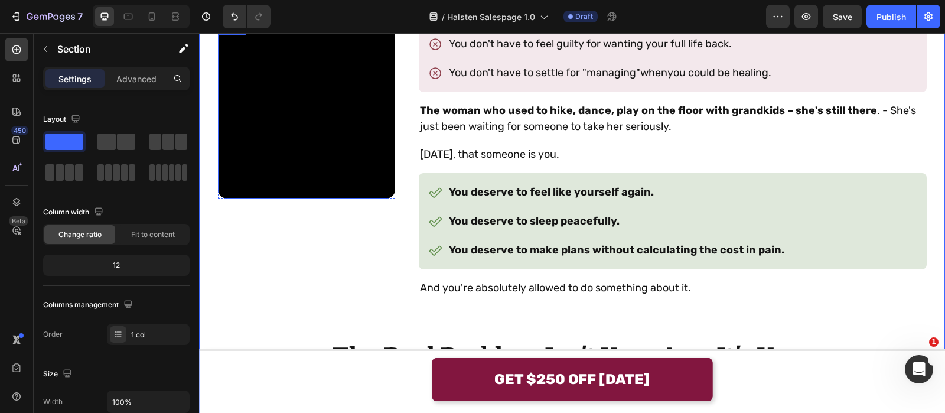
scroll to position [1074, 0]
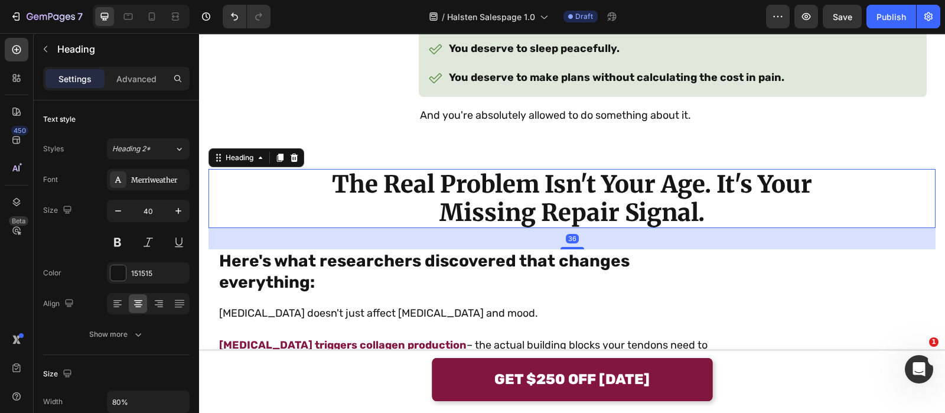
click at [265, 228] on div "The Real Problem Isn't Your Age. It's Your Missing Repair Signal." at bounding box center [572, 198] width 727 height 59
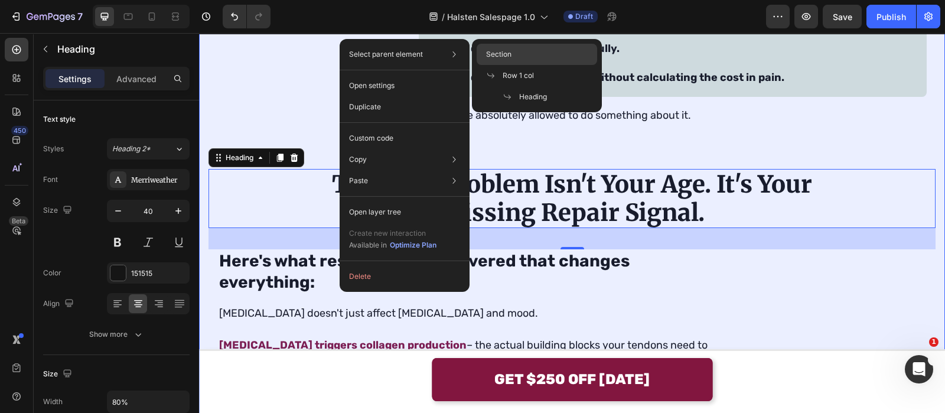
click at [532, 65] on div "Section" at bounding box center [537, 75] width 121 height 21
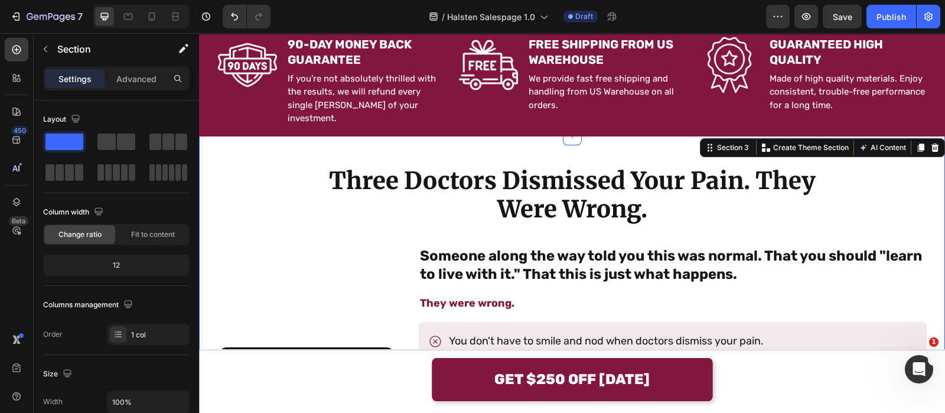
scroll to position [581, 0]
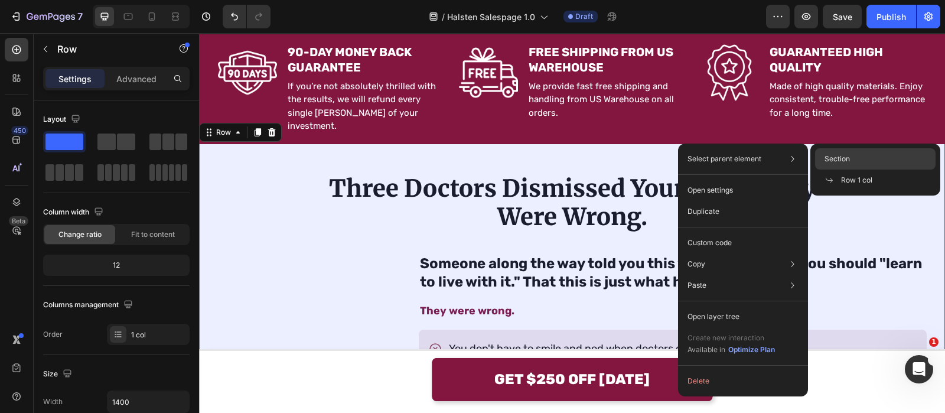
click at [848, 158] on span "Section" at bounding box center [837, 159] width 25 height 11
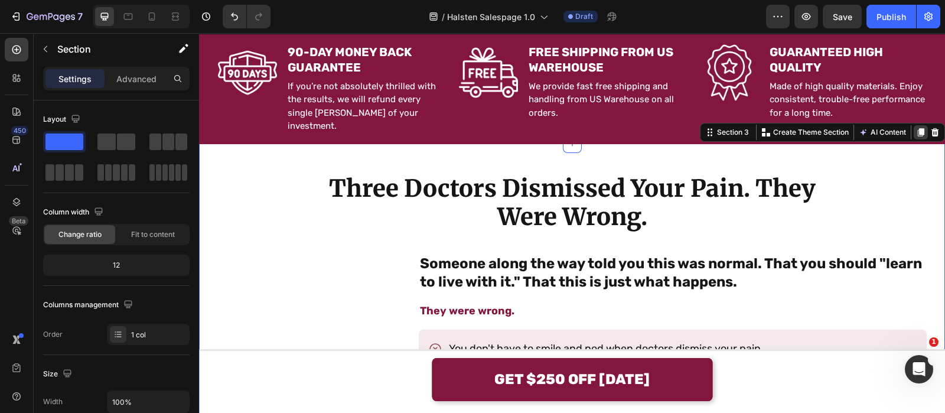
click at [916, 128] on icon at bounding box center [920, 132] width 9 height 9
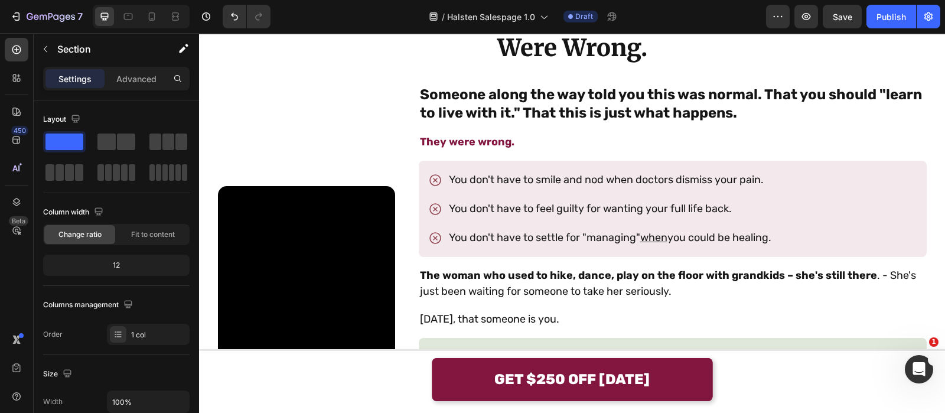
scroll to position [2287, 0]
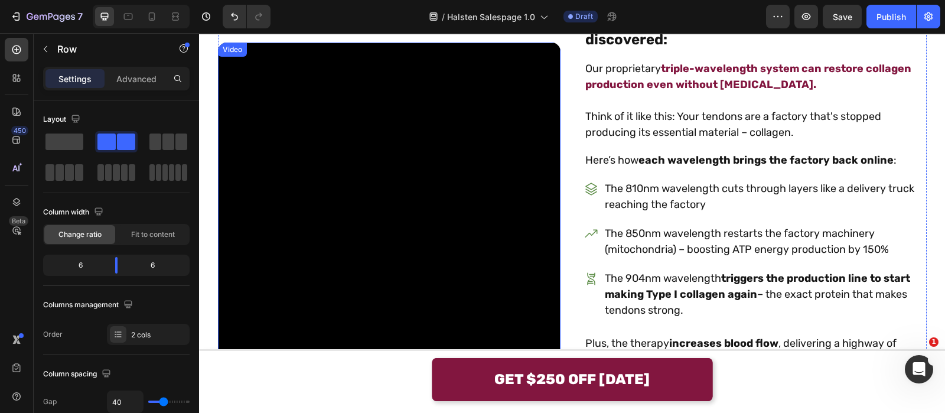
scroll to position [1804, 0]
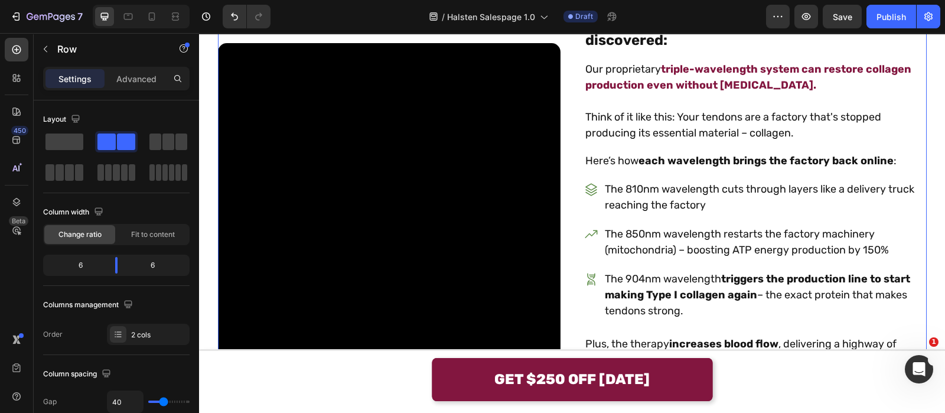
click at [284, 8] on div at bounding box center [291, 1] width 14 height 14
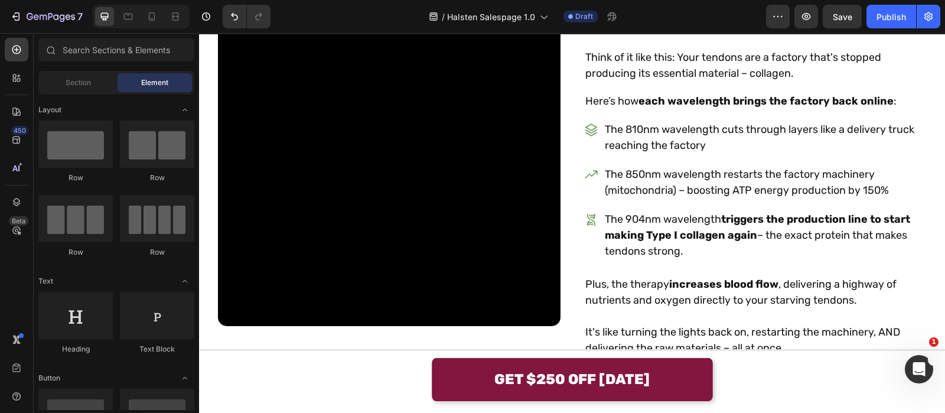
scroll to position [2036, 0]
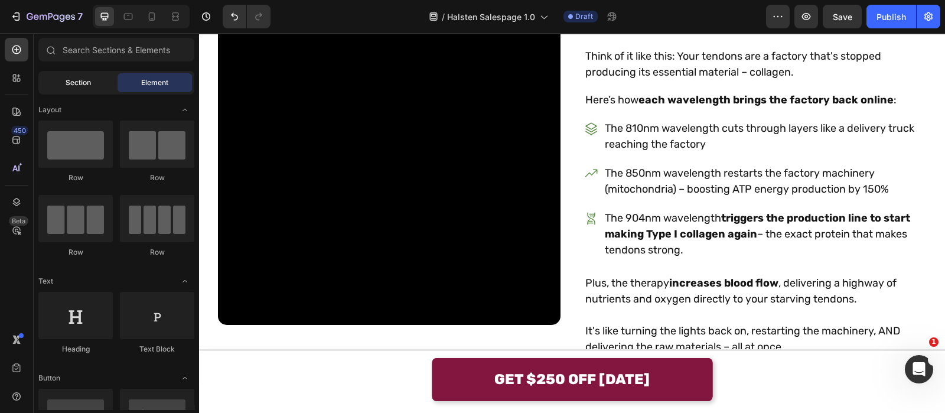
click at [86, 87] on span "Section" at bounding box center [78, 82] width 25 height 11
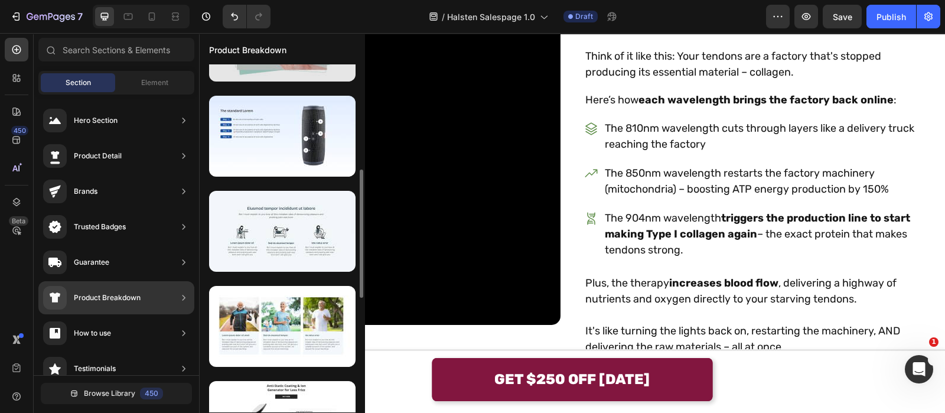
scroll to position [266, 0]
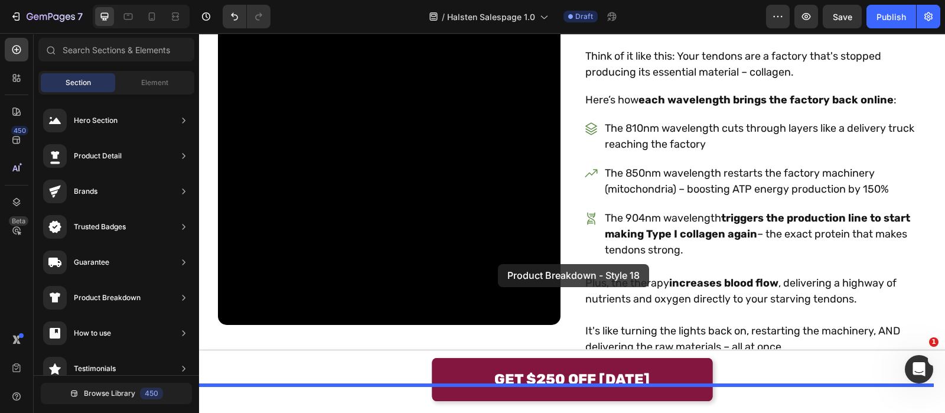
drag, startPoint x: 466, startPoint y: 248, endPoint x: 498, endPoint y: 264, distance: 35.7
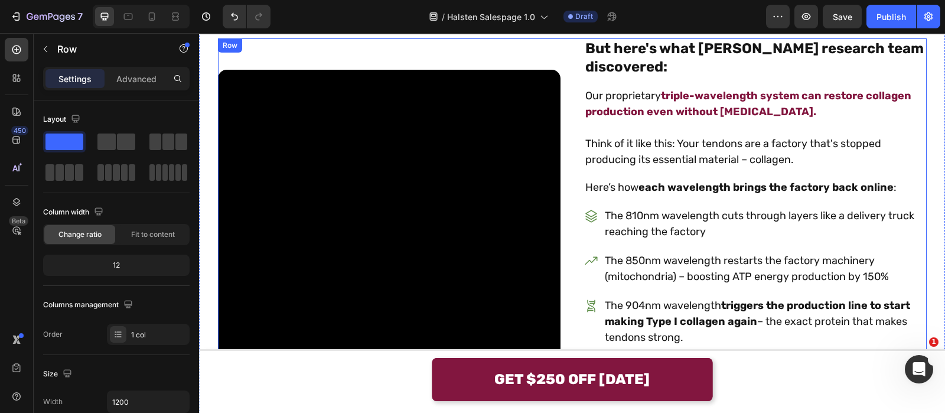
scroll to position [1828, 0]
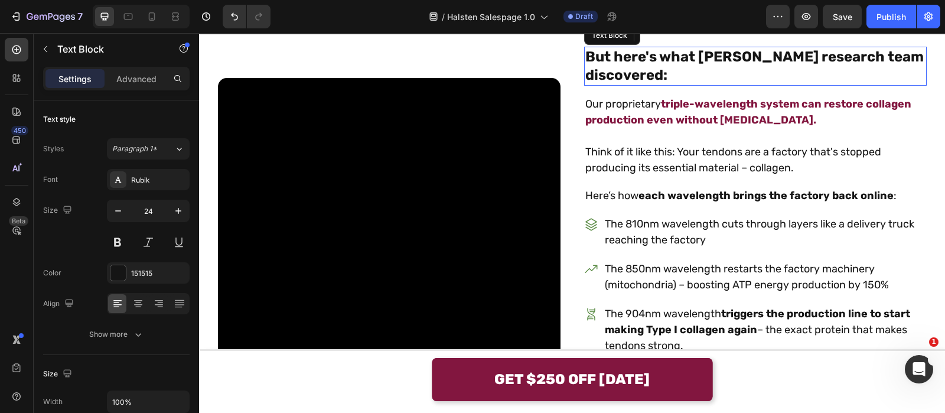
click at [603, 83] on strong "But here's what [PERSON_NAME] research team discovered:" at bounding box center [754, 65] width 338 height 35
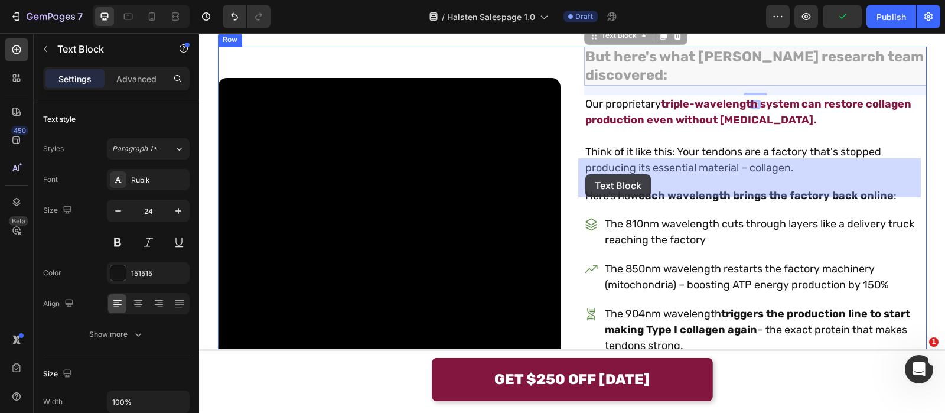
drag, startPoint x: 614, startPoint y: 142, endPoint x: 613, endPoint y: 192, distance: 50.2
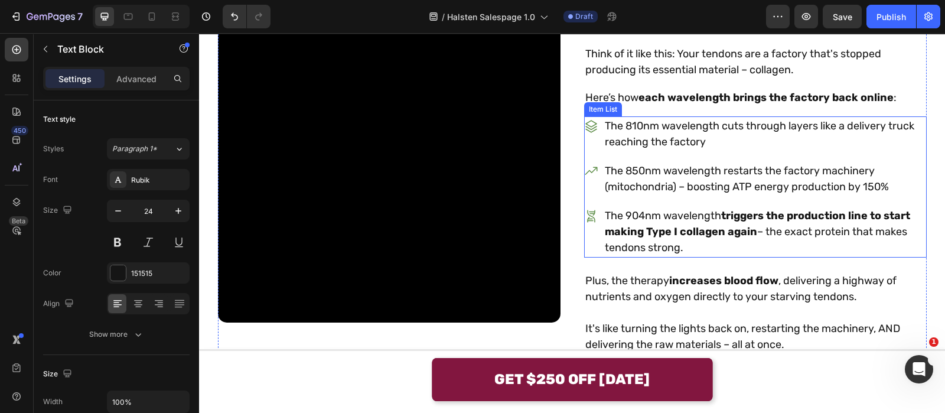
scroll to position [1781, 0]
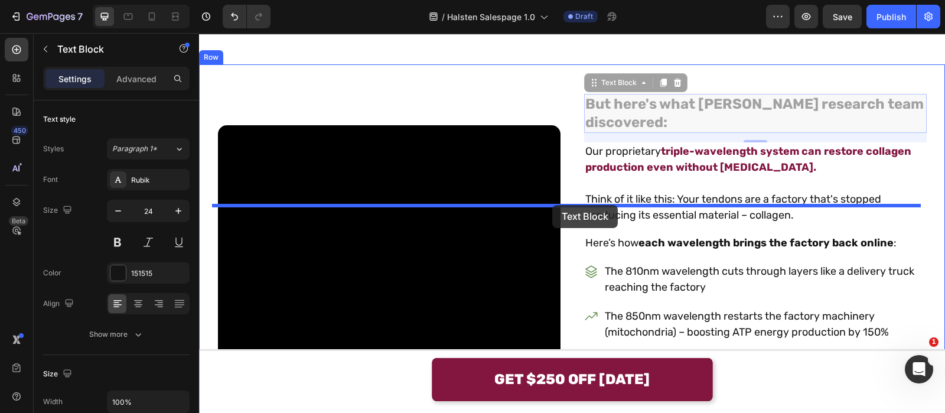
drag, startPoint x: 605, startPoint y: 190, endPoint x: 552, endPoint y: 205, distance: 55.3
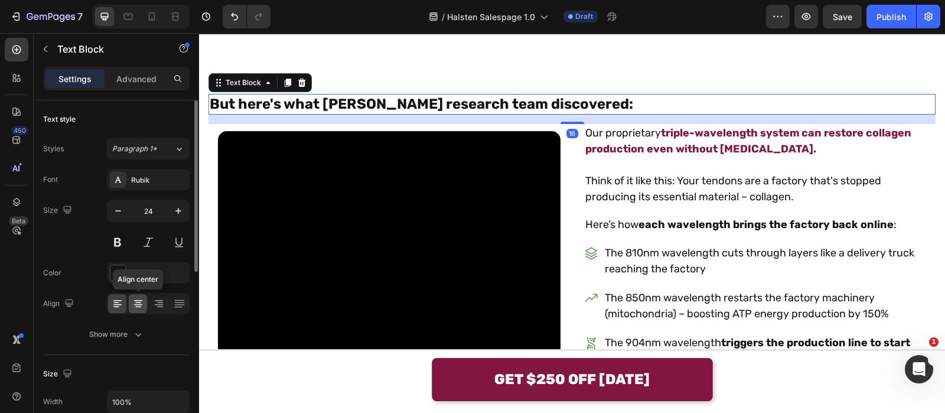
click at [130, 304] on div at bounding box center [138, 303] width 18 height 19
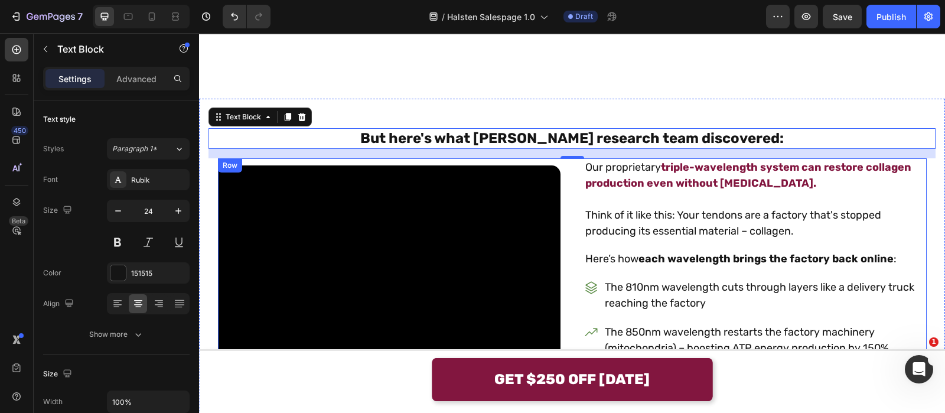
scroll to position [1802, 0]
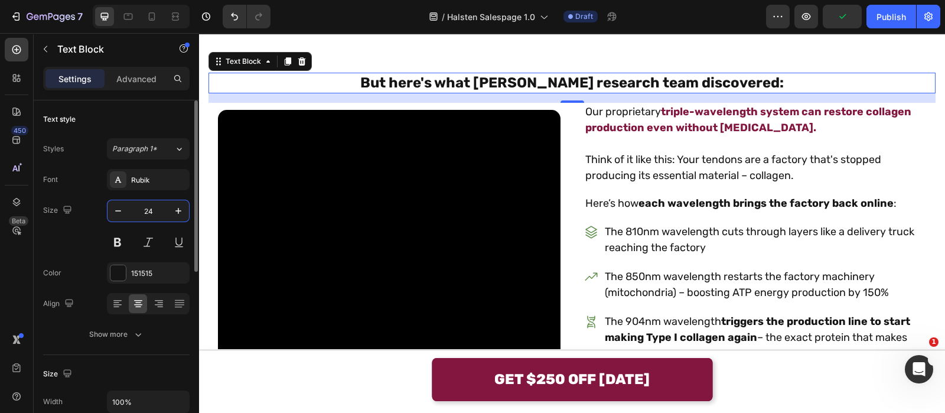
click at [157, 213] on input "24" at bounding box center [148, 210] width 39 height 21
type input "28"
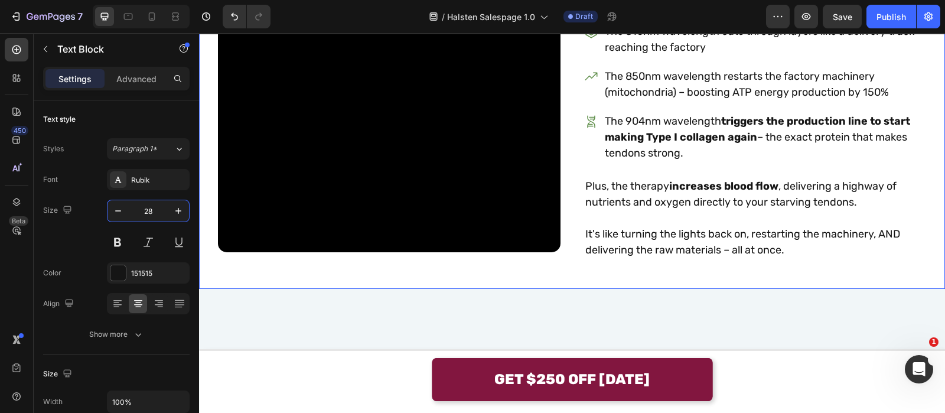
scroll to position [1845, 0]
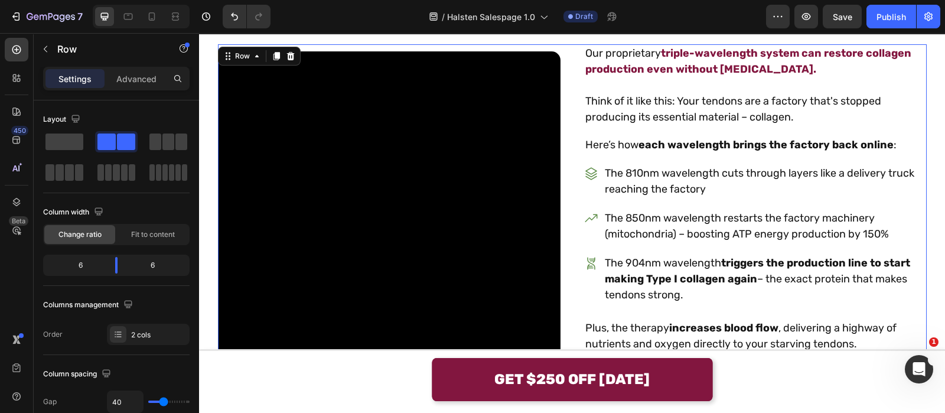
click at [566, 130] on div "Video Our proprietary triple-wavelength system can restore collagen production …" at bounding box center [572, 222] width 709 height 357
click at [275, 59] on div at bounding box center [276, 56] width 14 height 14
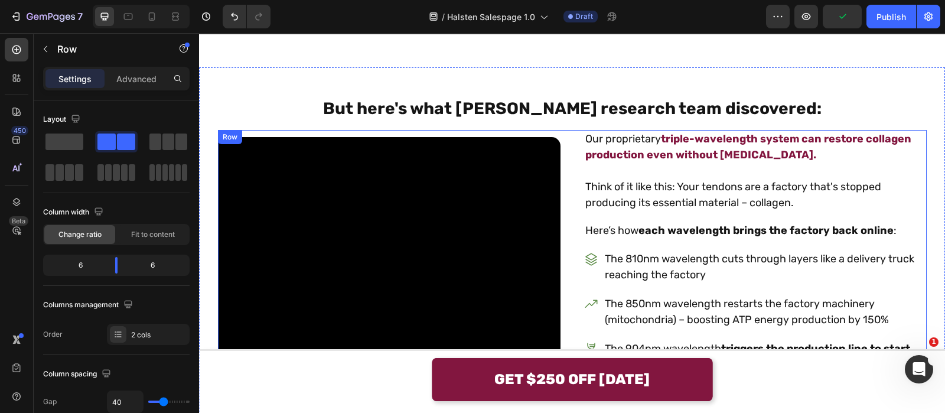
scroll to position [1777, 0]
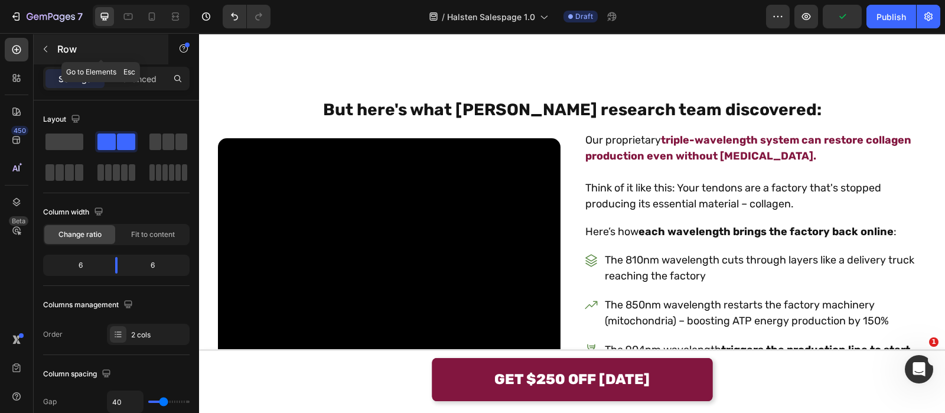
click at [73, 48] on p "Row" at bounding box center [107, 49] width 100 height 14
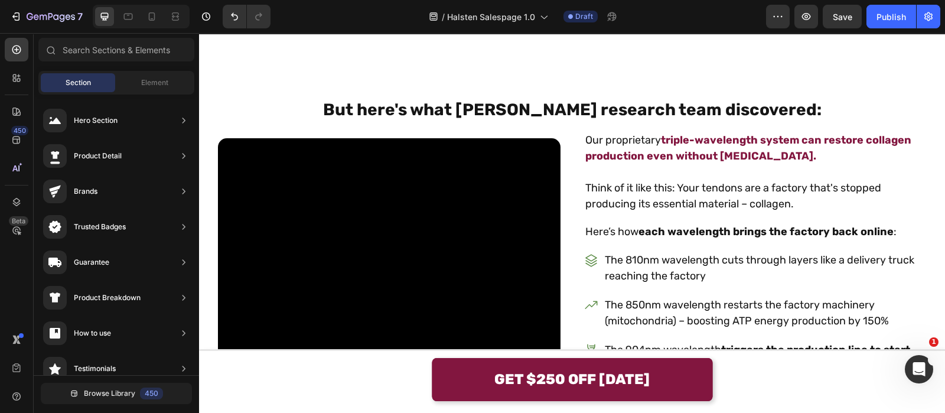
click at [165, 89] on div "Element" at bounding box center [155, 82] width 74 height 19
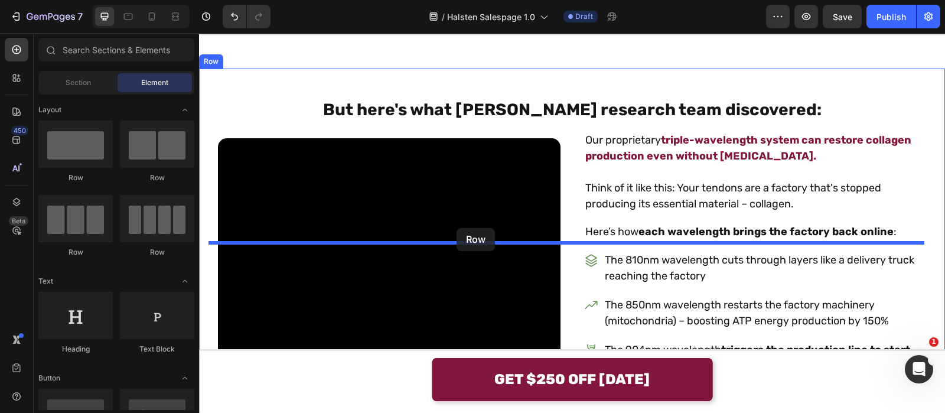
drag, startPoint x: 297, startPoint y: 269, endPoint x: 457, endPoint y: 228, distance: 164.6
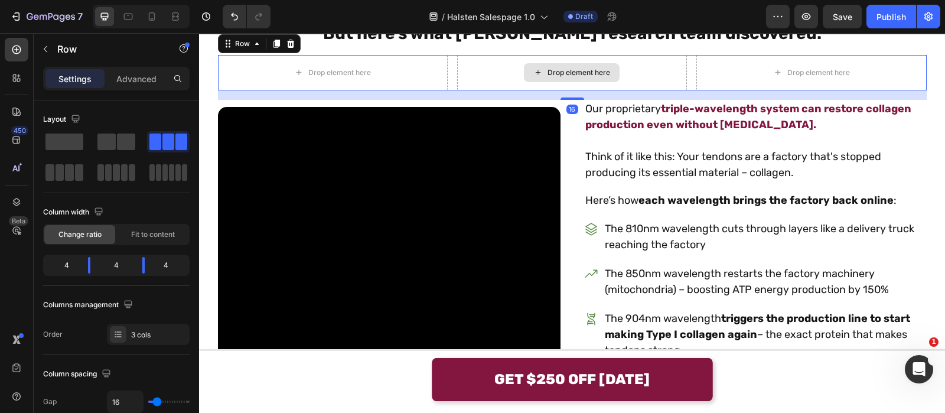
scroll to position [1854, 0]
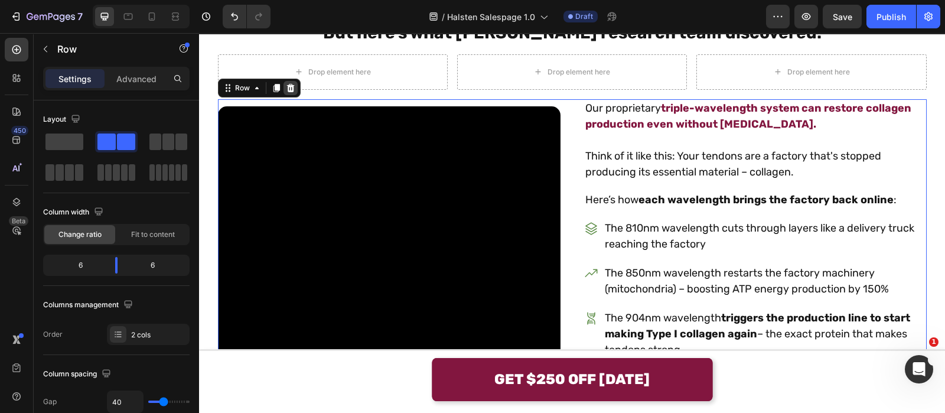
click at [284, 95] on div at bounding box center [291, 88] width 14 height 14
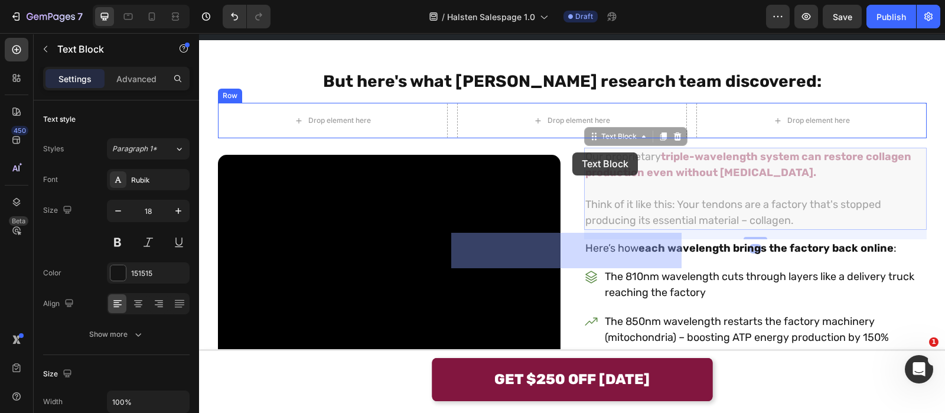
scroll to position [1763, 0]
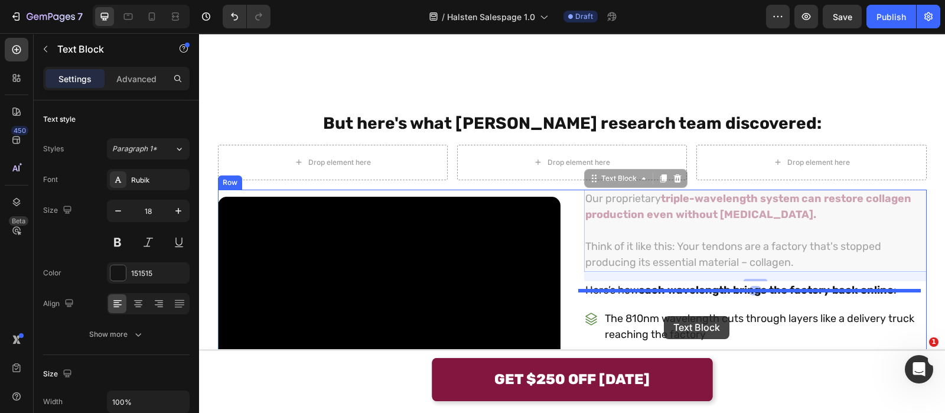
drag, startPoint x: 631, startPoint y: 88, endPoint x: 654, endPoint y: 308, distance: 221.5
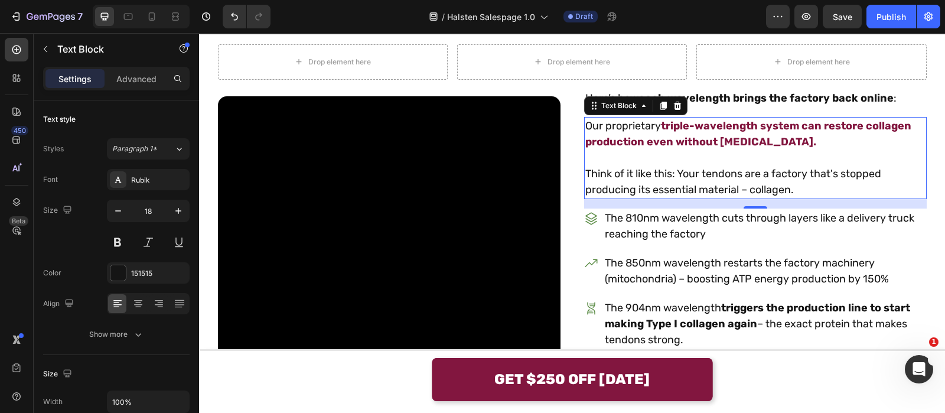
scroll to position [1864, 0]
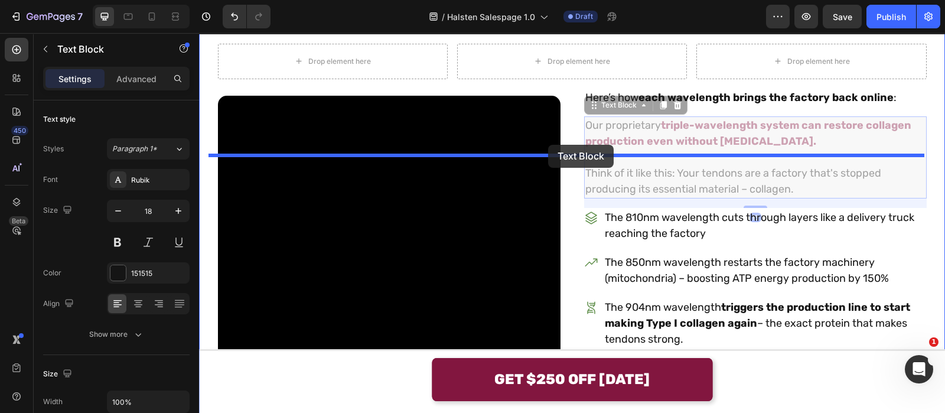
drag, startPoint x: 617, startPoint y: 222, endPoint x: 548, endPoint y: 149, distance: 100.7
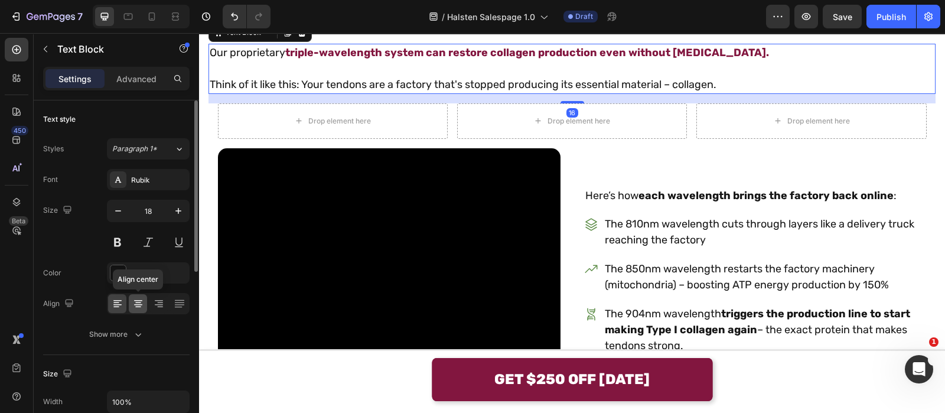
click at [141, 298] on icon at bounding box center [138, 304] width 12 height 12
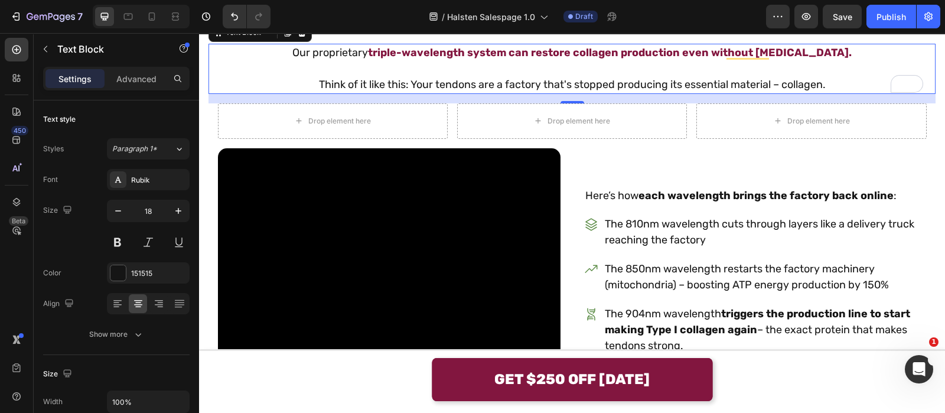
click at [307, 93] on p "Think of it like this: Your tendons are a factory that's stopped producing its …" at bounding box center [572, 85] width 725 height 16
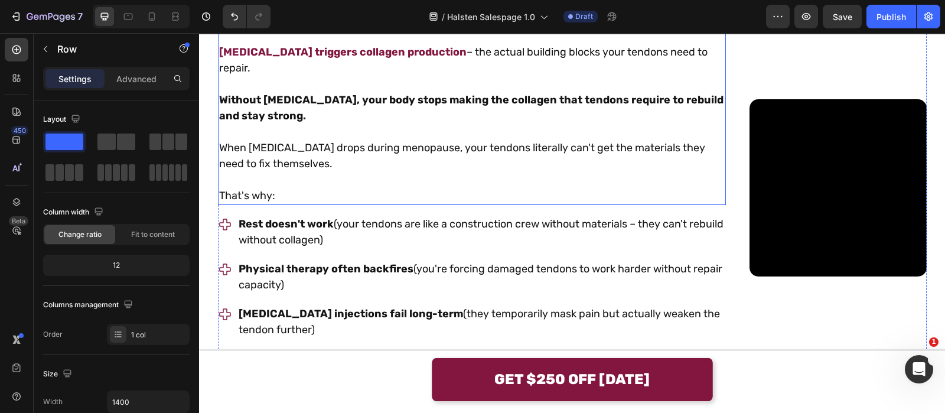
scroll to position [1360, 0]
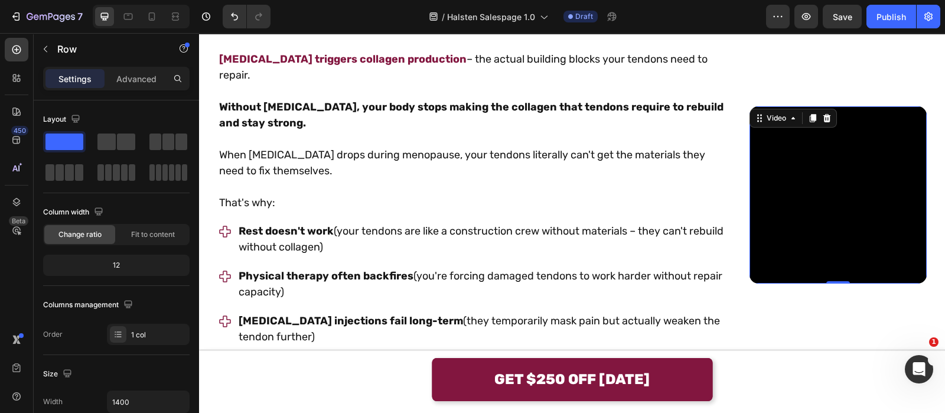
click at [750, 258] on video at bounding box center [838, 194] width 177 height 177
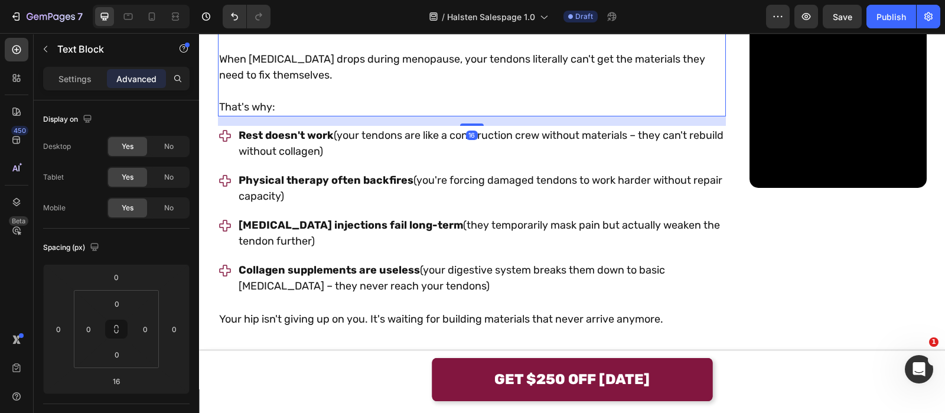
scroll to position [1394, 0]
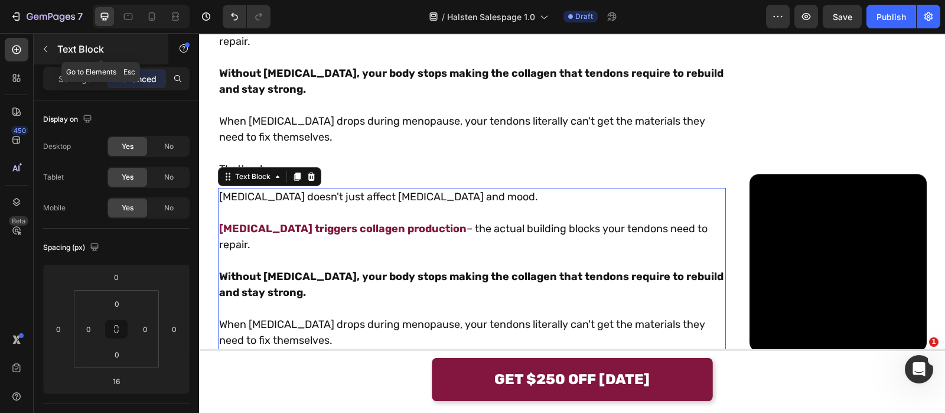
click at [64, 57] on div "Text Block" at bounding box center [101, 49] width 135 height 31
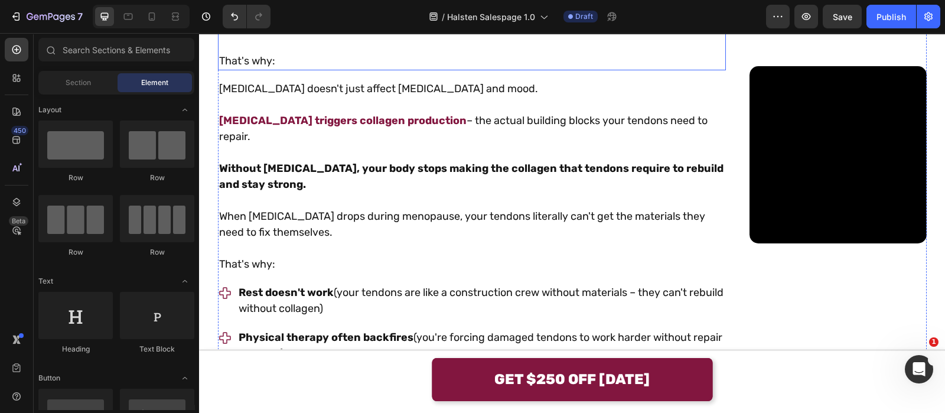
scroll to position [1503, 0]
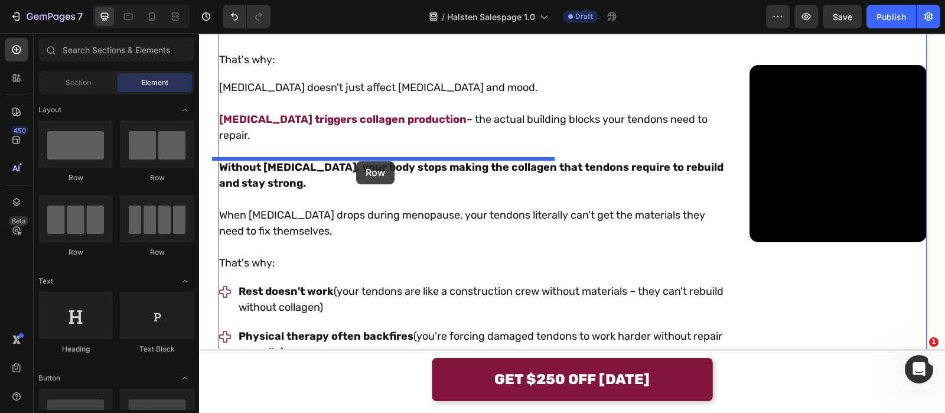
drag, startPoint x: 288, startPoint y: 184, endPoint x: 356, endPoint y: 161, distance: 72.3
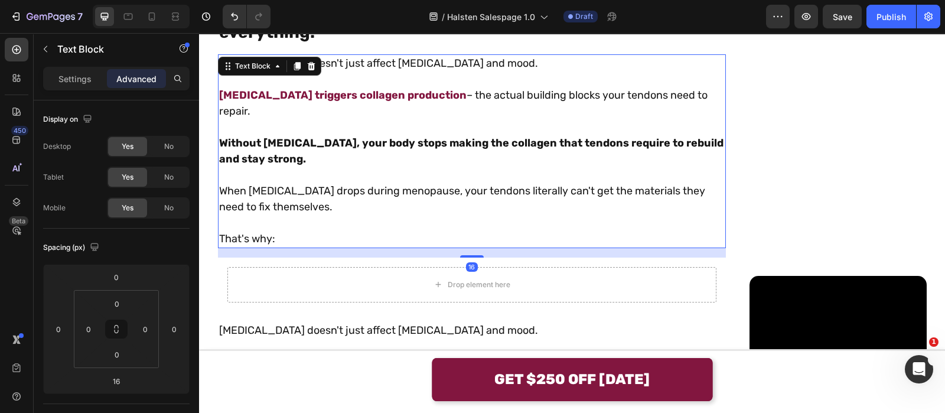
scroll to position [1322, 0]
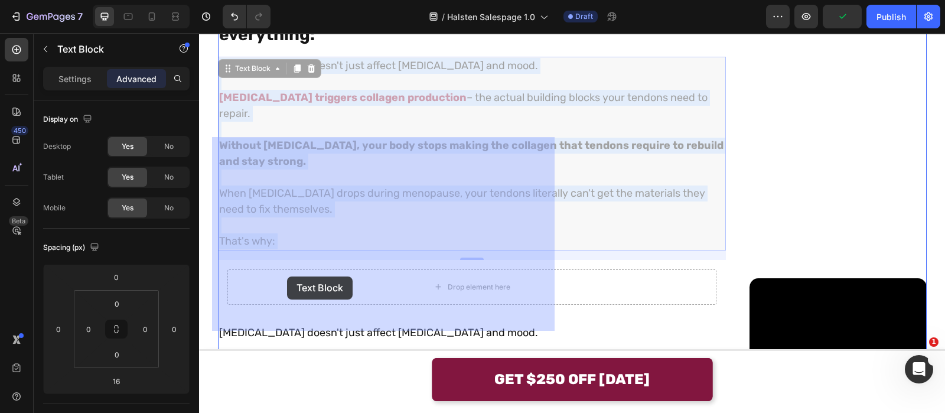
drag, startPoint x: 298, startPoint y: 326, endPoint x: 308, endPoint y: 281, distance: 46.1
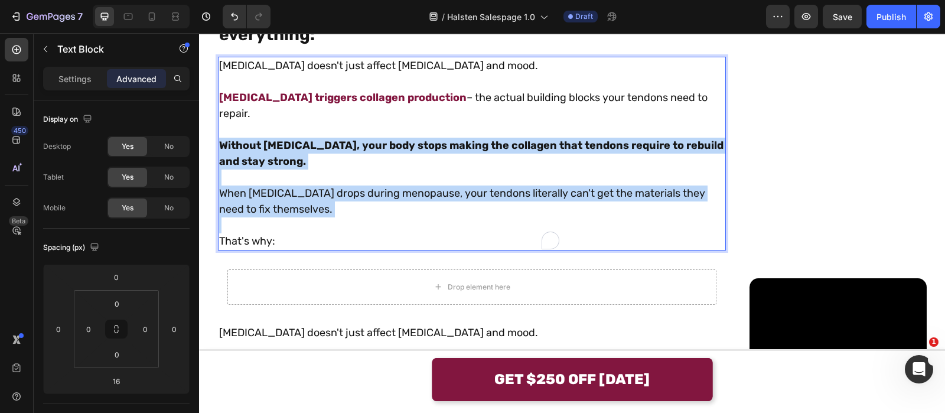
drag, startPoint x: 448, startPoint y: 297, endPoint x: 210, endPoint y: 229, distance: 247.1
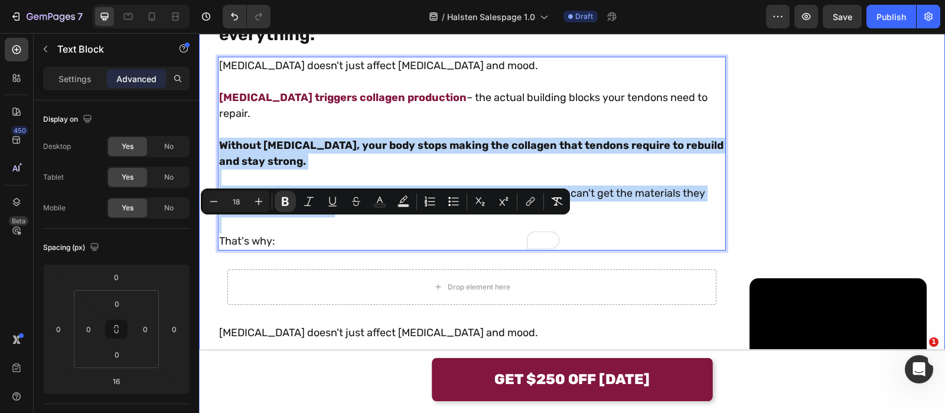
copy div "Without estrogen, your body stops making the collagen that tendons require to r…"
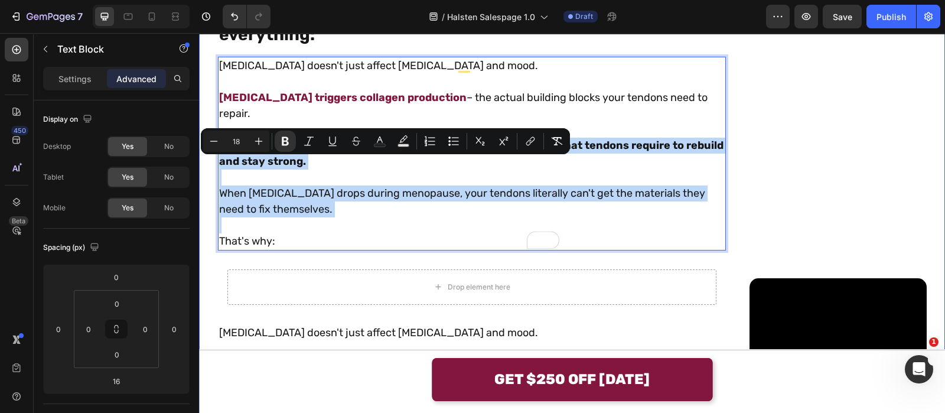
scroll to position [1383, 0]
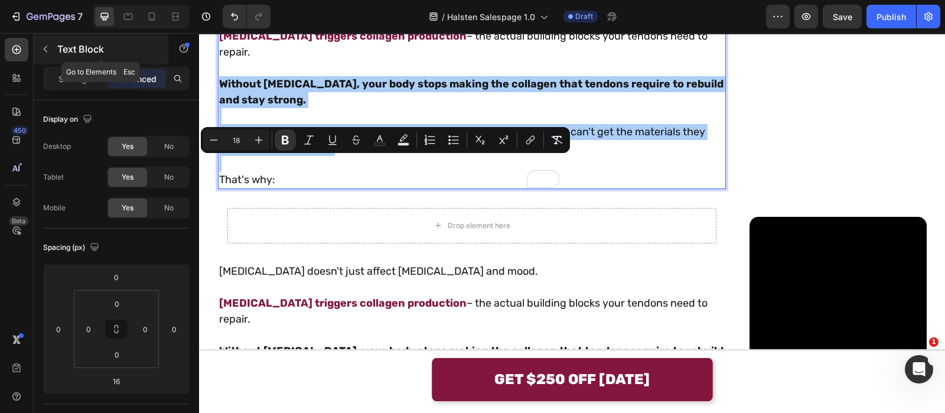
click at [48, 53] on icon "button" at bounding box center [45, 48] width 9 height 9
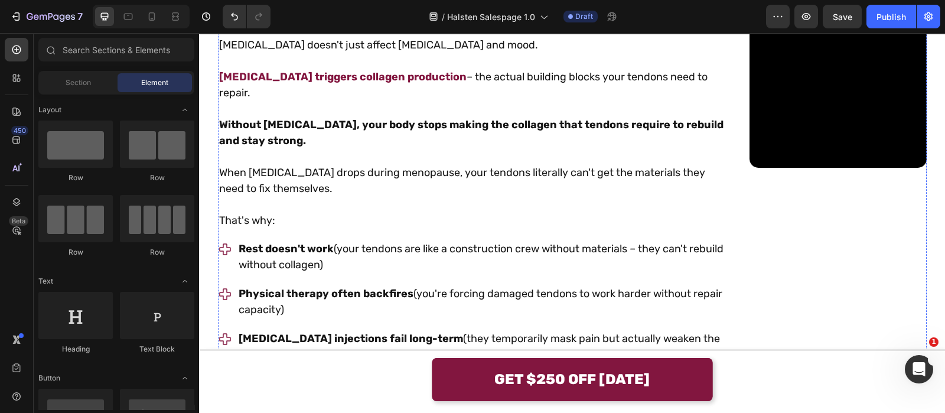
scroll to position [1611, 0]
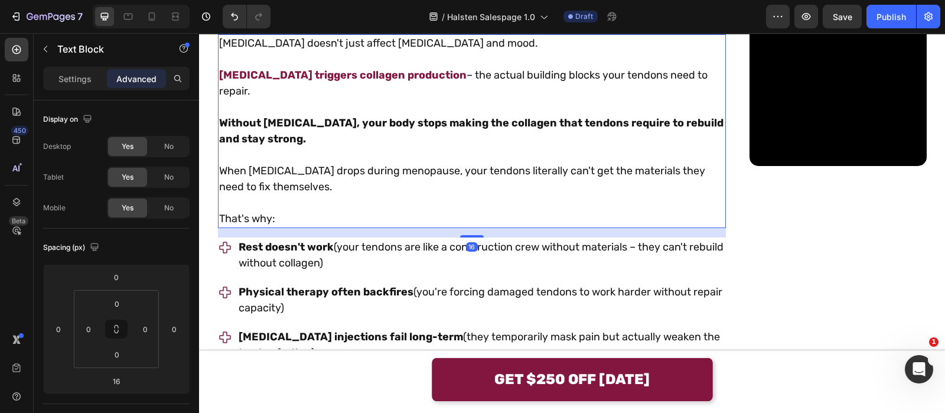
click at [292, 28] on icon at bounding box center [296, 22] width 9 height 9
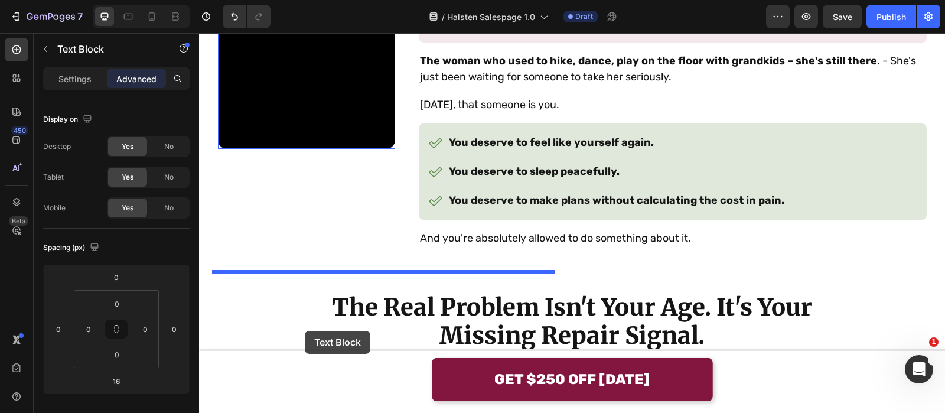
scroll to position [1024, 0]
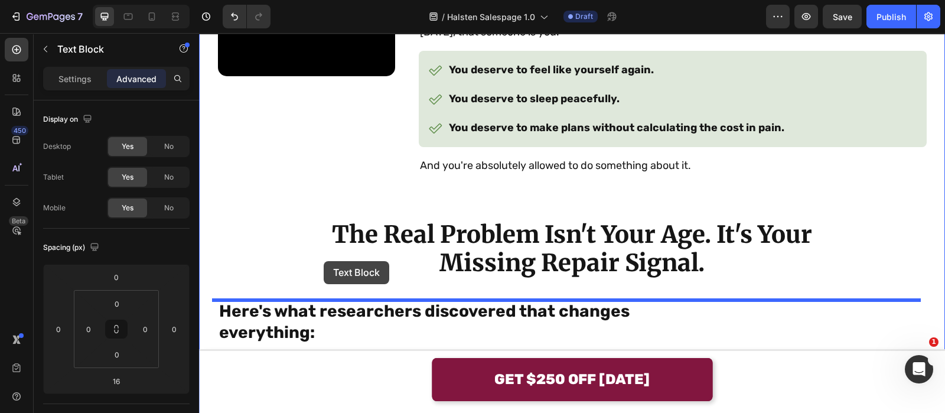
drag, startPoint x: 257, startPoint y: 196, endPoint x: 324, endPoint y: 265, distance: 95.7
type input "70"
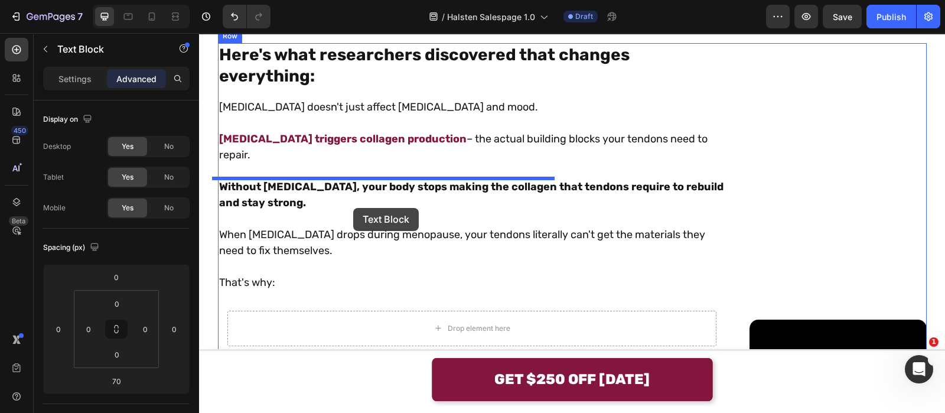
scroll to position [1542, 0]
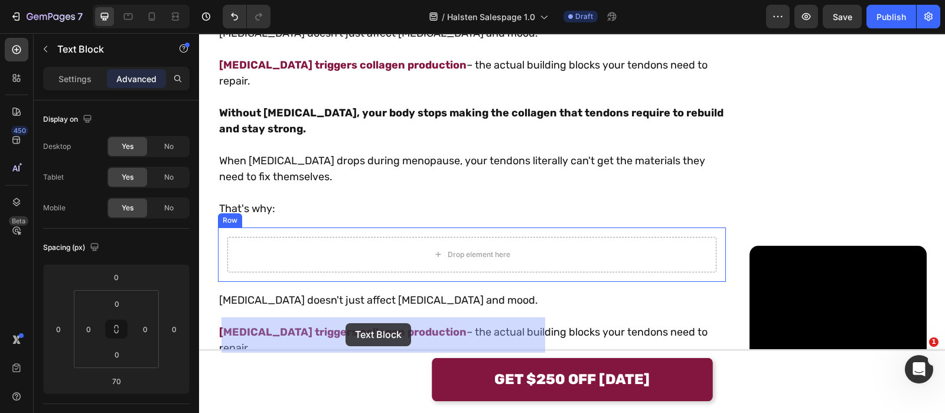
drag, startPoint x: 377, startPoint y: 159, endPoint x: 346, endPoint y: 323, distance: 166.6
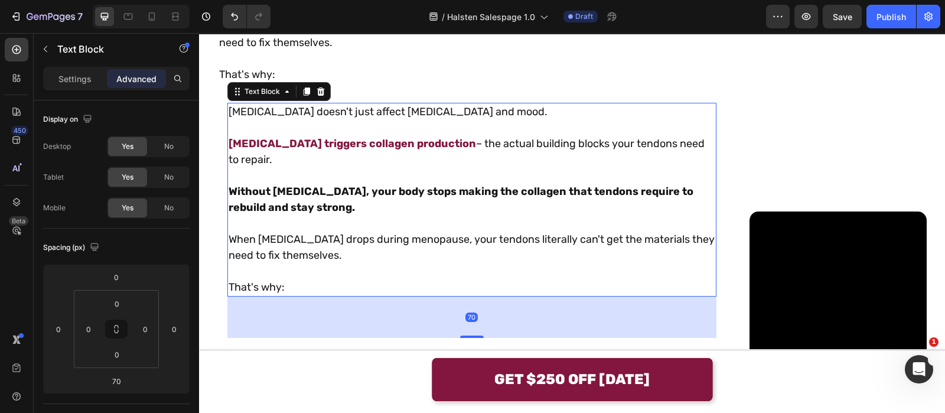
scroll to position [1502, 0]
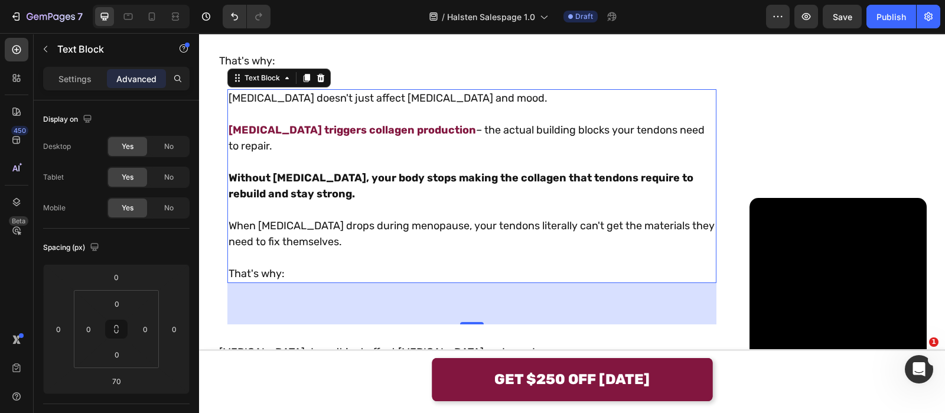
click at [307, 170] on p "Rich Text Editor. Editing area: main" at bounding box center [472, 162] width 487 height 16
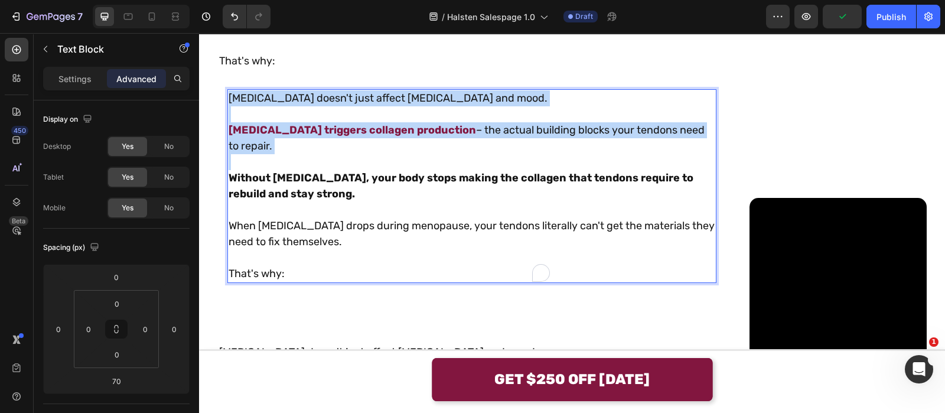
drag, startPoint x: 269, startPoint y: 246, endPoint x: 182, endPoint y: 140, distance: 136.8
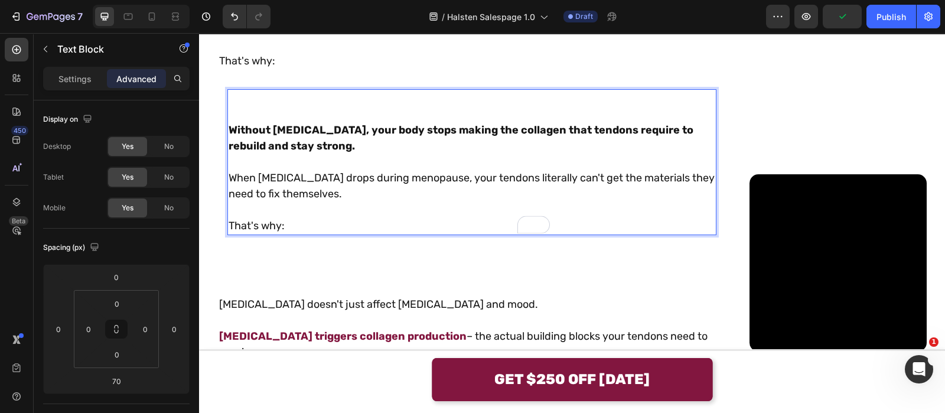
click at [301, 234] on p "That's why:" at bounding box center [472, 226] width 487 height 16
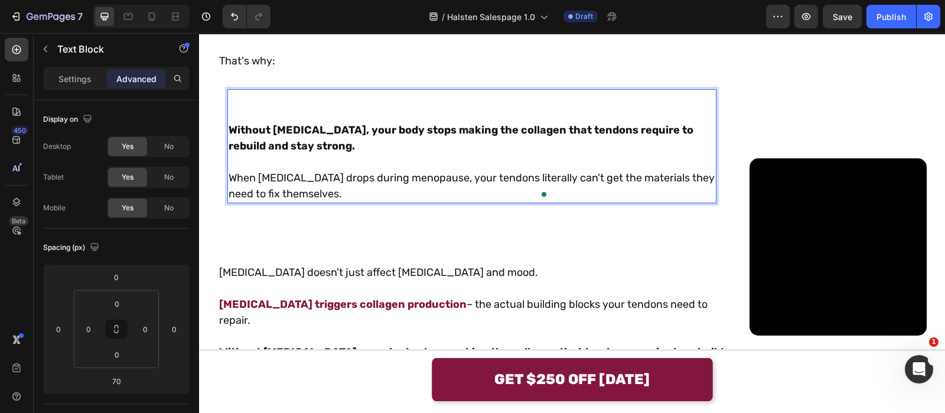
click at [242, 170] on p "To enrich screen reader interactions, please activate Accessibility in Grammarl…" at bounding box center [472, 162] width 487 height 16
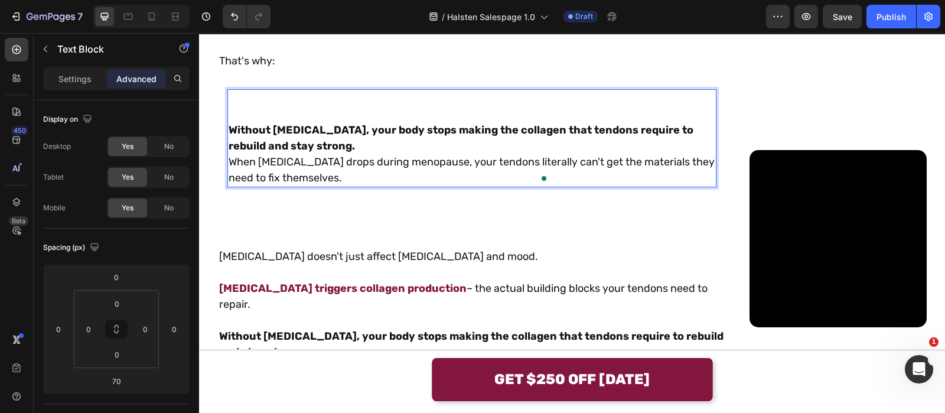
click at [232, 122] on p "To enrich screen reader interactions, please activate Accessibility in Grammarl…" at bounding box center [472, 114] width 487 height 16
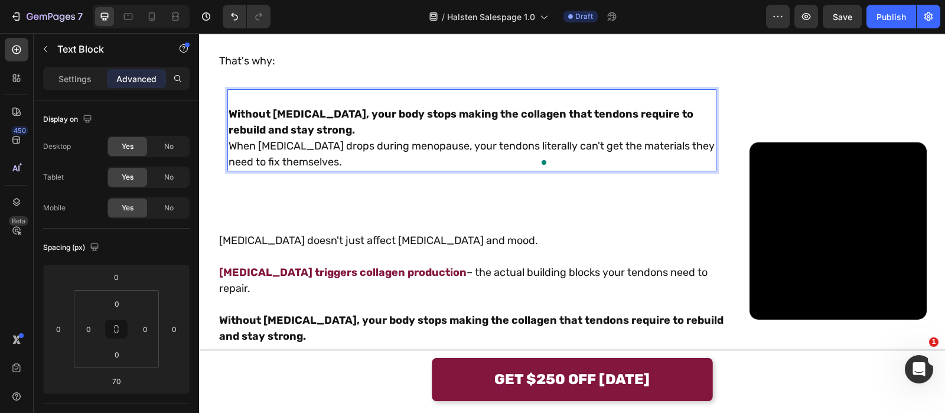
click at [229, 136] on strong "Without estrogen, your body stops making the collagen that tendons require to r…" at bounding box center [461, 122] width 465 height 29
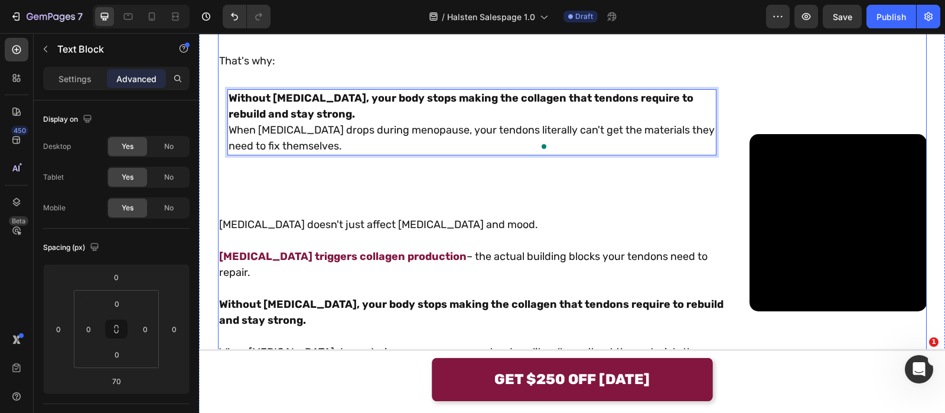
click at [277, 155] on div "Here's what researchers discovered that changes everything: Text Block Estrogen…" at bounding box center [472, 223] width 508 height 803
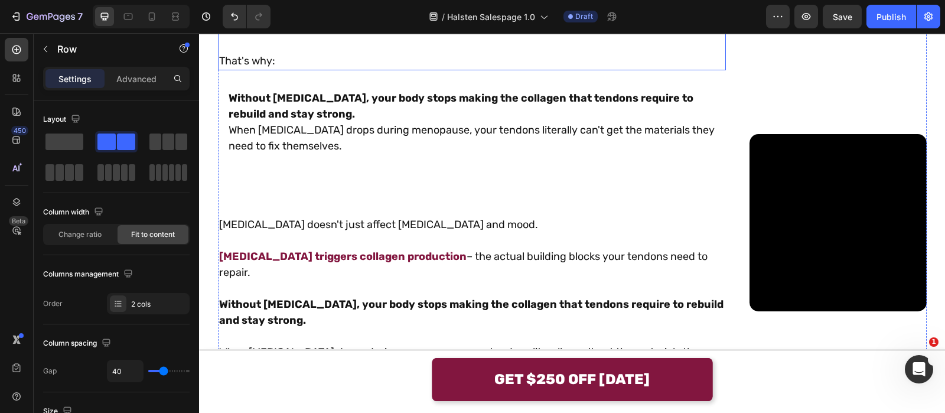
click at [279, 69] on p "That's why:" at bounding box center [472, 61] width 506 height 16
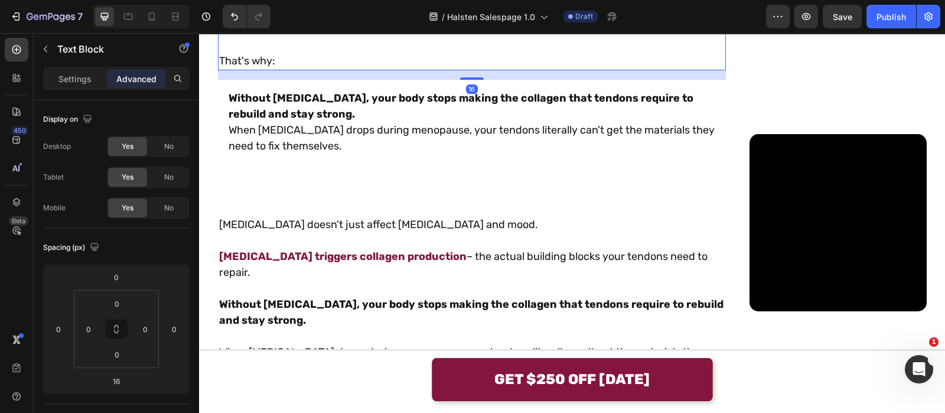
scroll to position [1428, 0]
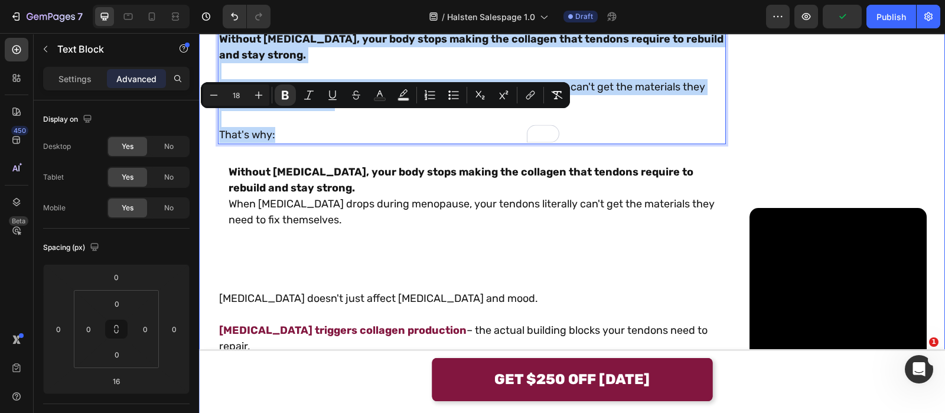
drag, startPoint x: 286, startPoint y: 217, endPoint x: 207, endPoint y: 118, distance: 127.3
click at [207, 118] on div "Three Doctors Dismissed Your Pain. They Were Wrong. Heading Someone along the w…" at bounding box center [572, 19] width 746 height 1473
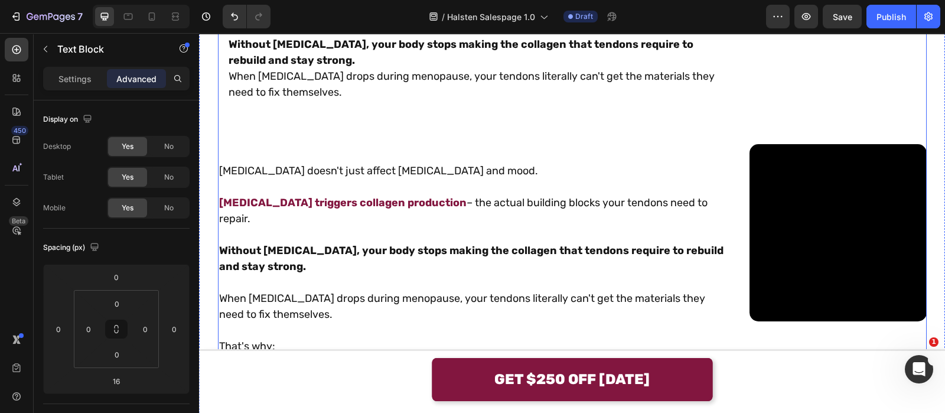
click at [298, 195] on p at bounding box center [472, 187] width 506 height 16
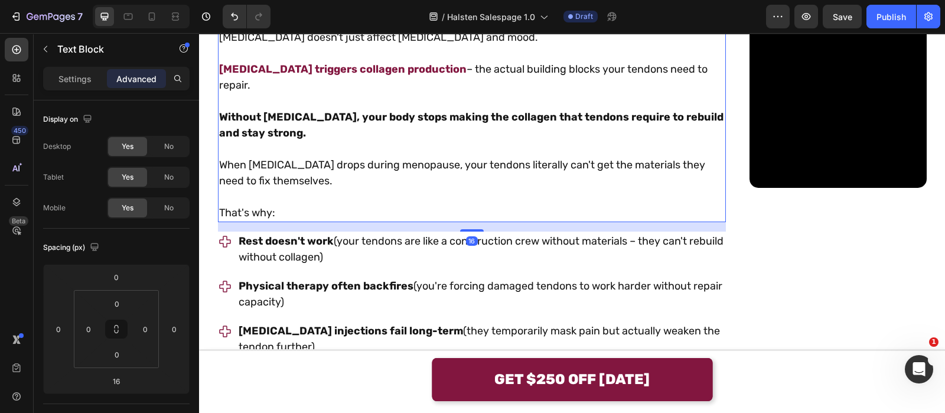
scroll to position [1576, 0]
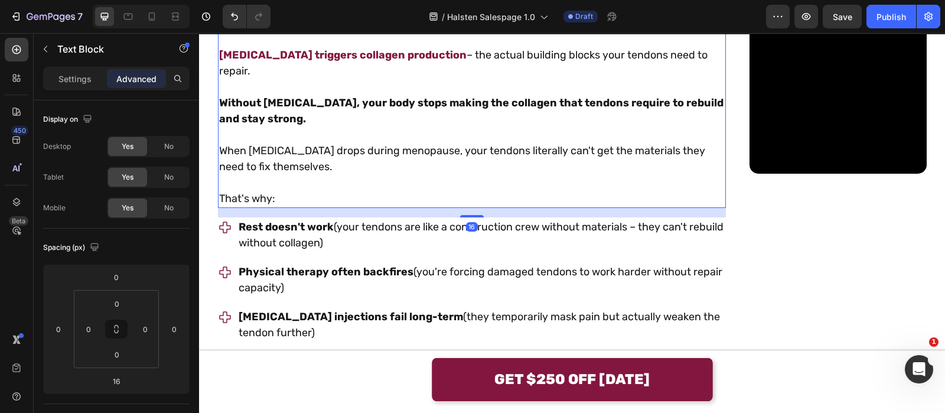
click at [299, 191] on p at bounding box center [472, 183] width 506 height 16
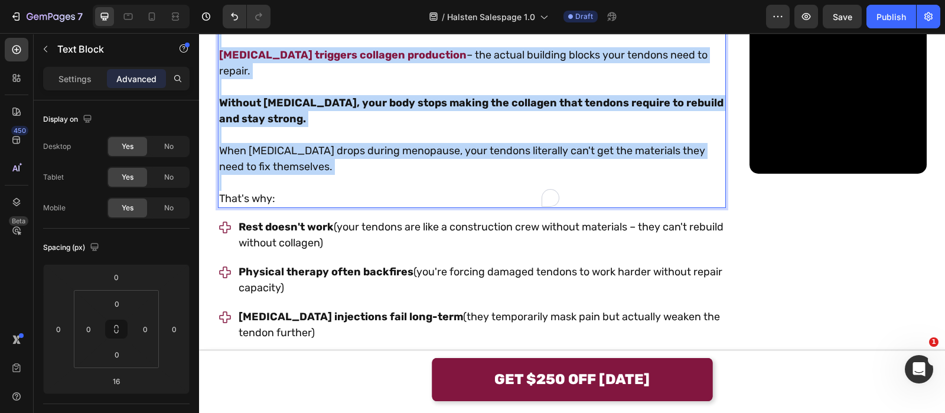
drag, startPoint x: 299, startPoint y: 268, endPoint x: 185, endPoint y: 103, distance: 200.5
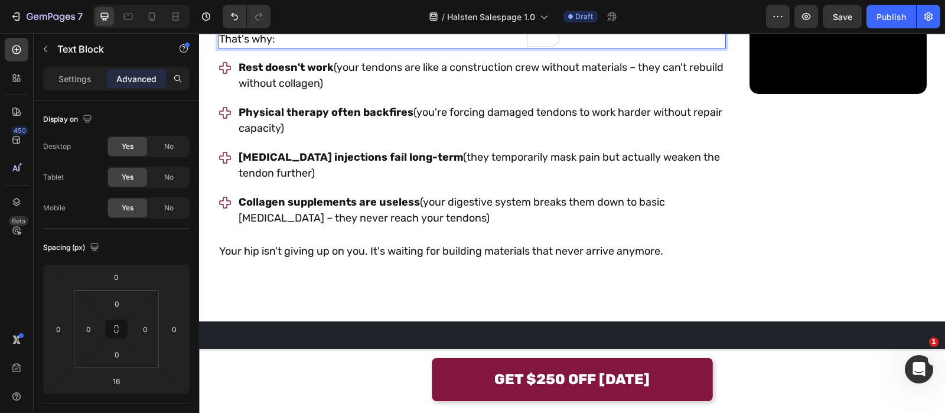
click at [219, 47] on p "That's why:" at bounding box center [472, 39] width 506 height 16
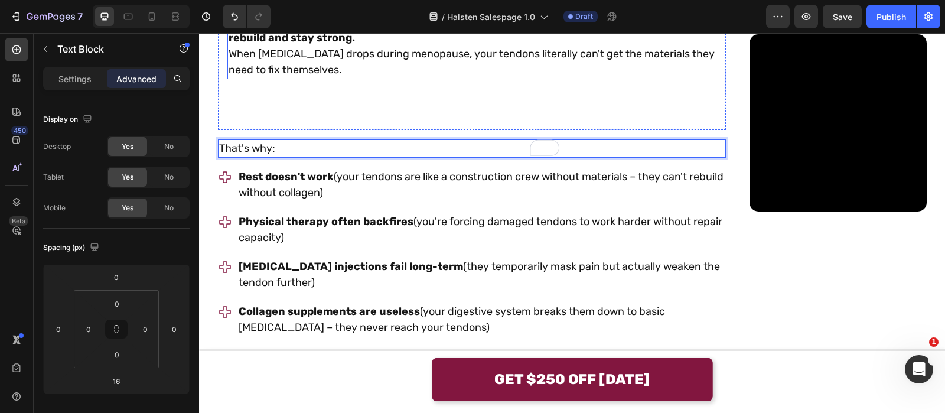
scroll to position [1428, 0]
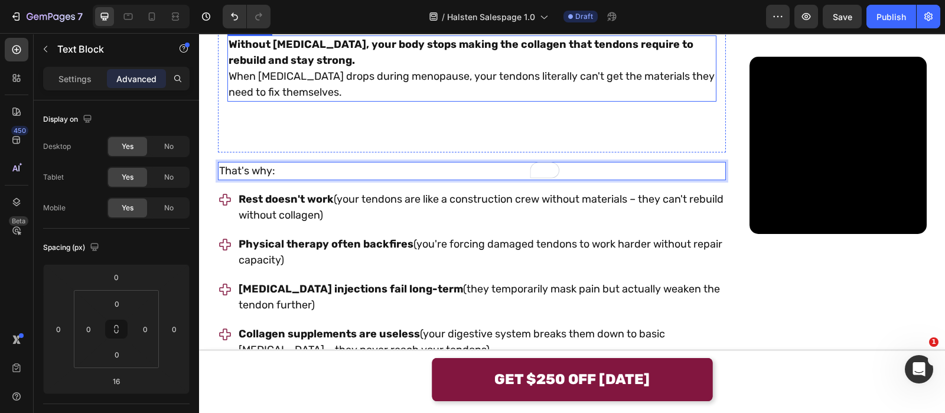
click at [319, 100] on p "When [MEDICAL_DATA] drops during menopause, your tendons literally can't get th…" at bounding box center [472, 85] width 487 height 32
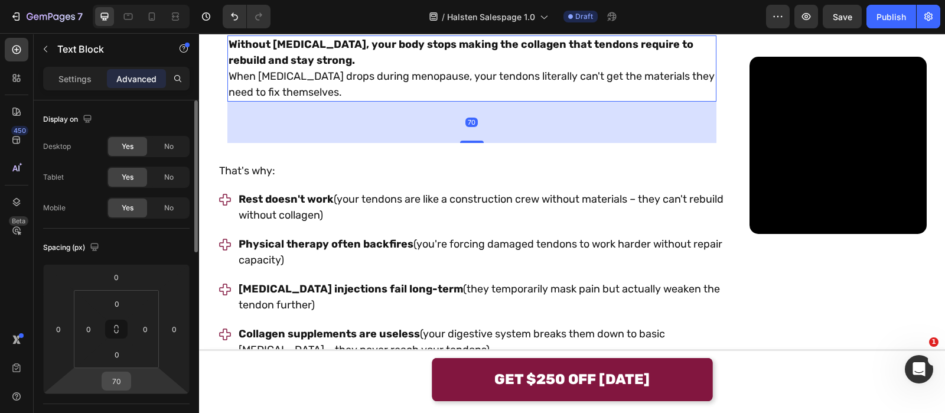
click at [122, 385] on input "70" at bounding box center [117, 381] width 24 height 18
type input "0"
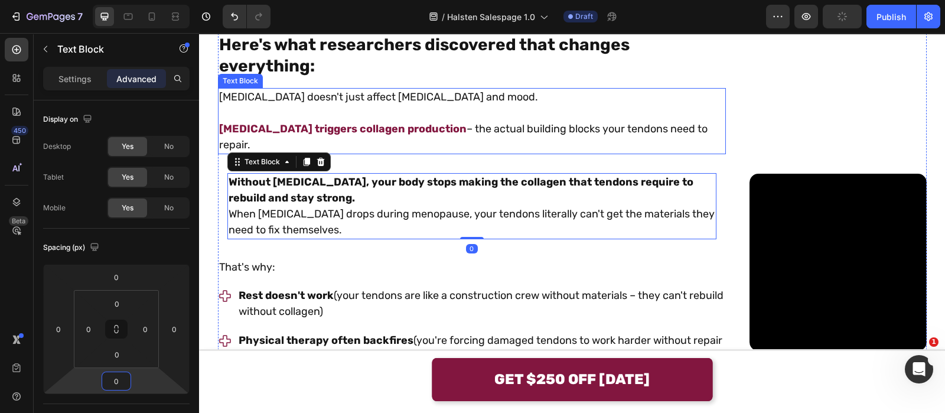
scroll to position [1281, 0]
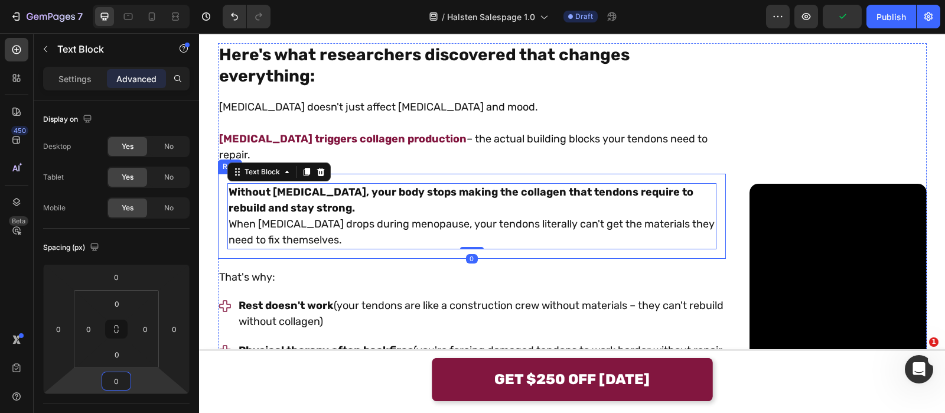
click at [219, 259] on div "Without estrogen, your body stops making the collagen that tendons require to r…" at bounding box center [472, 216] width 508 height 85
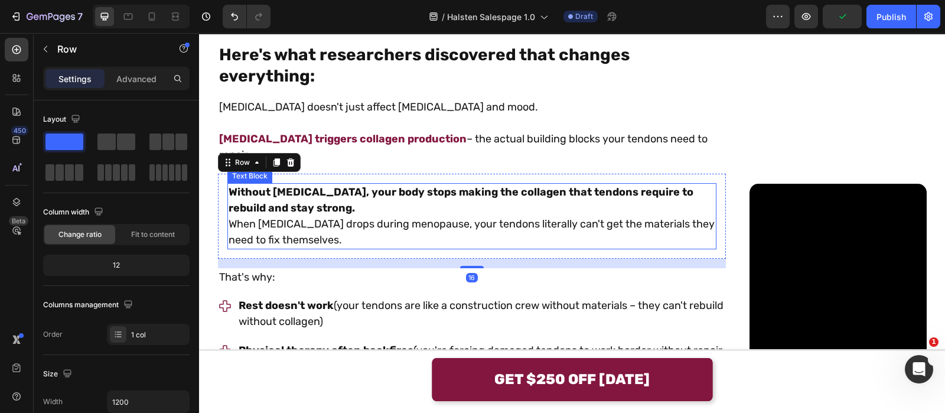
click at [268, 216] on p "Without estrogen, your body stops making the collagen that tendons require to r…" at bounding box center [472, 200] width 487 height 32
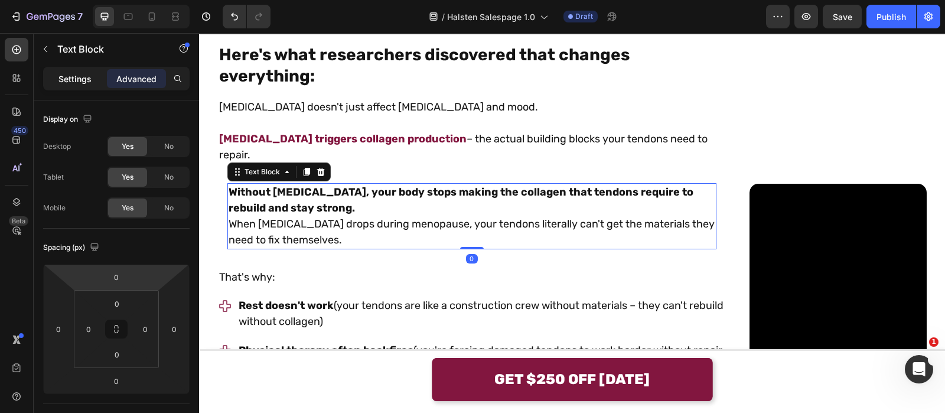
click at [83, 76] on p "Settings" at bounding box center [74, 79] width 33 height 12
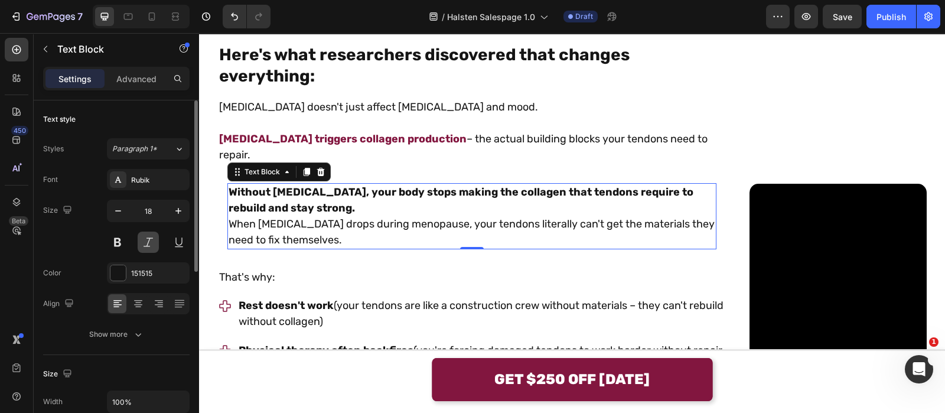
click at [151, 237] on button at bounding box center [148, 242] width 21 height 21
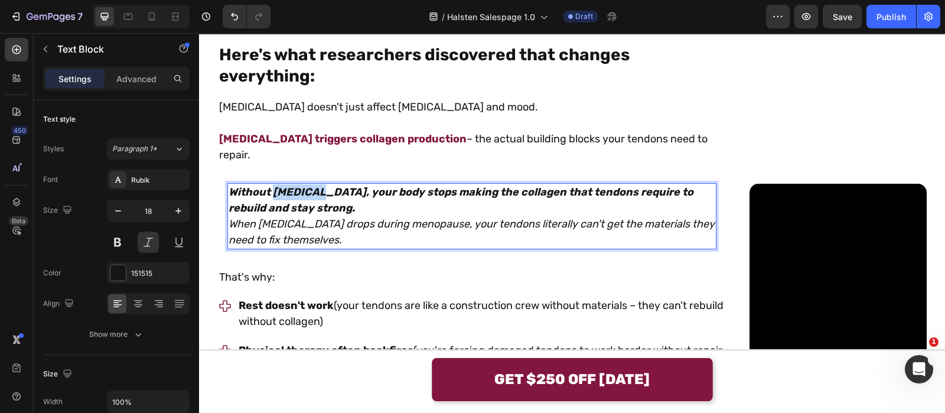
click at [292, 214] on strong "Without estrogen, your body stops making the collagen that tendons require to r…" at bounding box center [461, 199] width 465 height 29
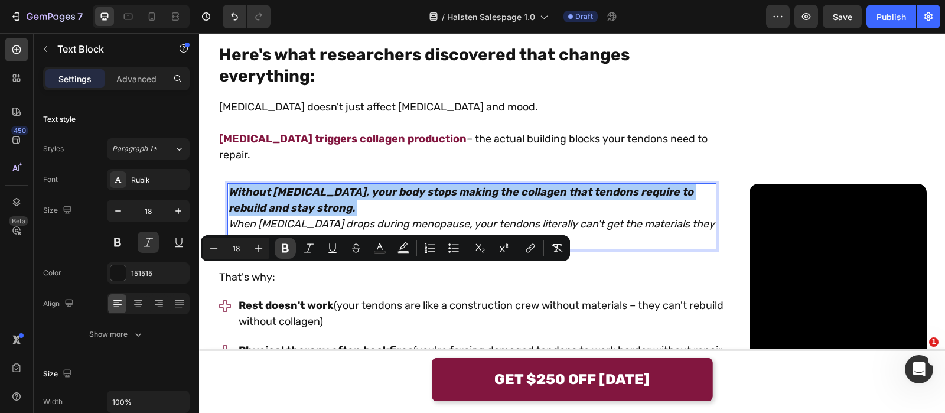
click at [285, 245] on icon "Editor contextual toolbar" at bounding box center [285, 248] width 7 height 9
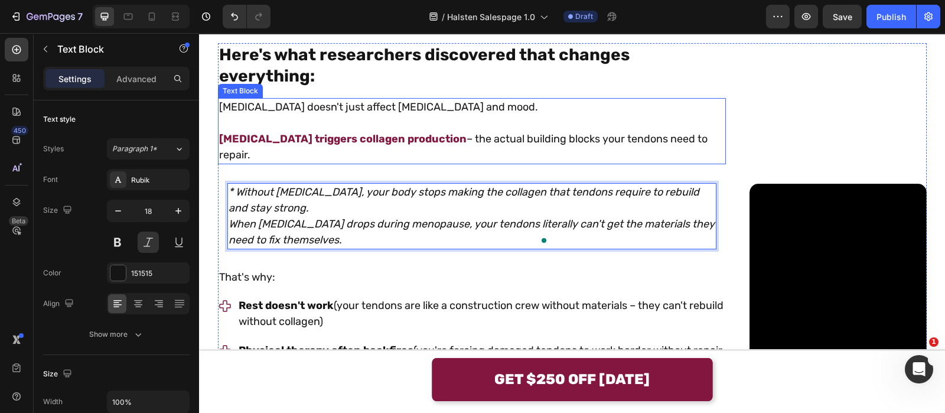
click at [750, 181] on div "Video Row" at bounding box center [838, 272] width 177 height 458
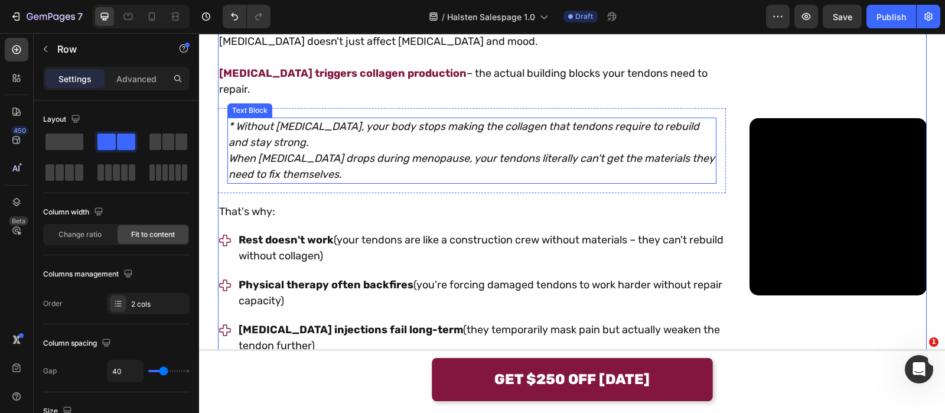
scroll to position [1354, 0]
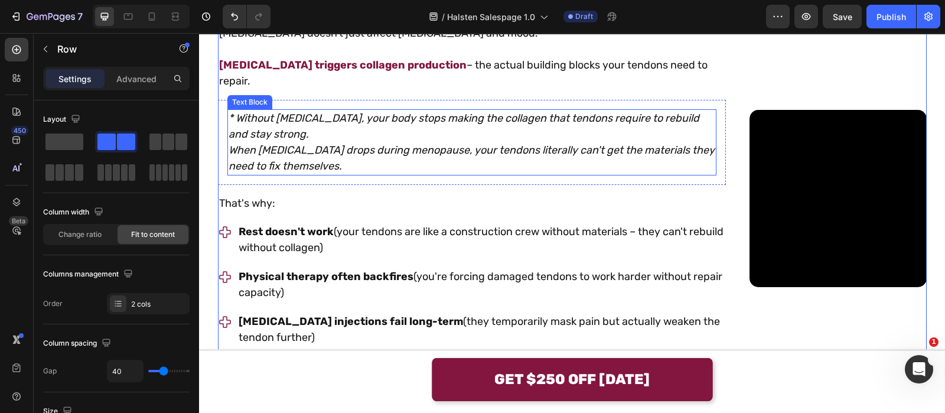
click at [229, 142] on p "* Without estrogen, your body stops making the collagen that tendons require to…" at bounding box center [472, 126] width 487 height 32
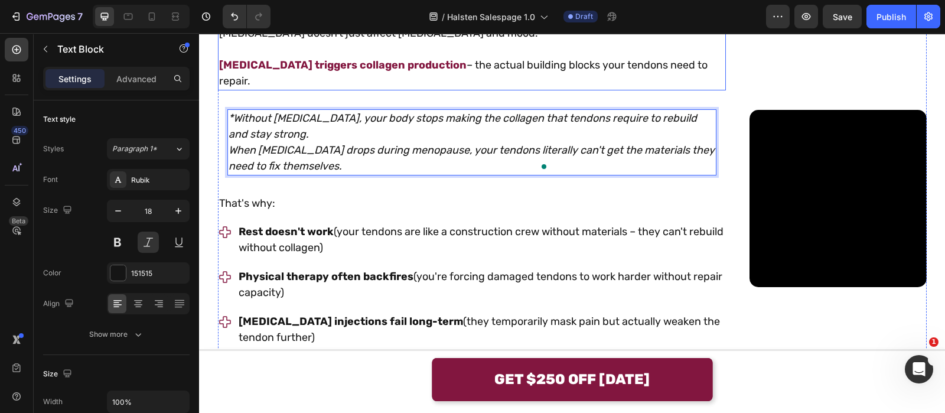
scroll to position [1281, 0]
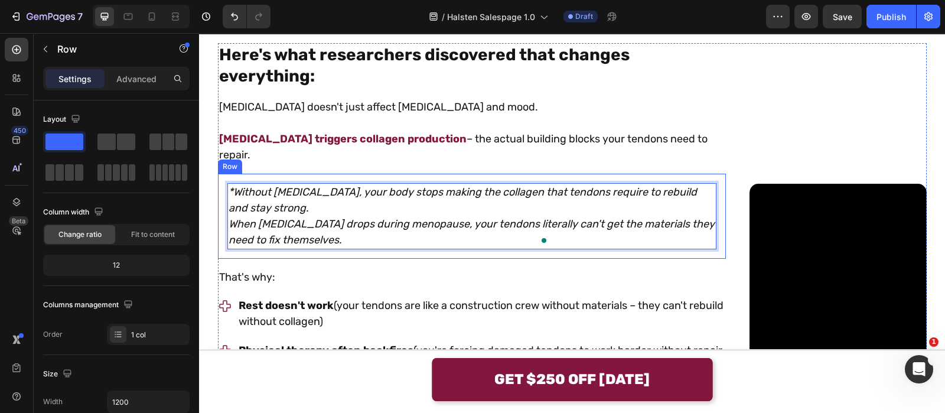
click at [218, 259] on div "*Without estrogen, your body stops making the collagen that tendons require to …" at bounding box center [472, 216] width 508 height 85
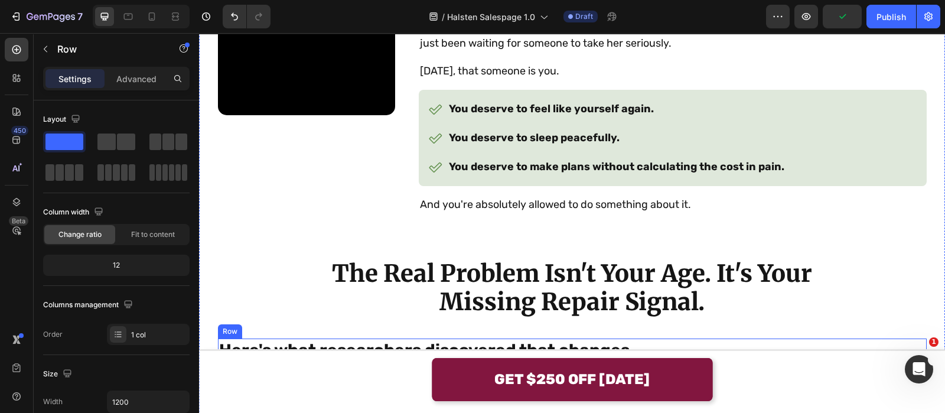
scroll to position [676, 0]
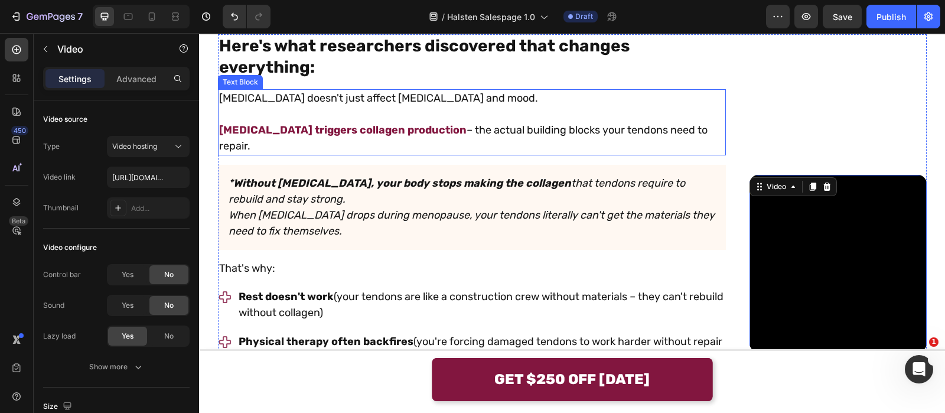
scroll to position [1281, 0]
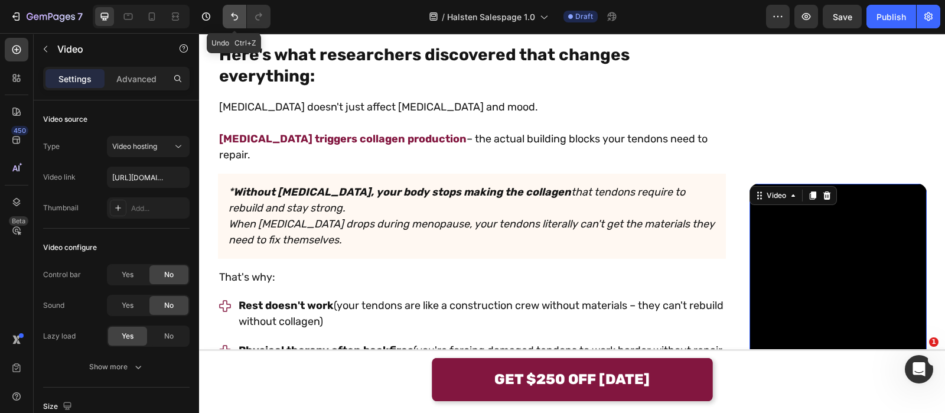
click at [239, 22] on icon "Undo/Redo" at bounding box center [235, 17] width 12 height 12
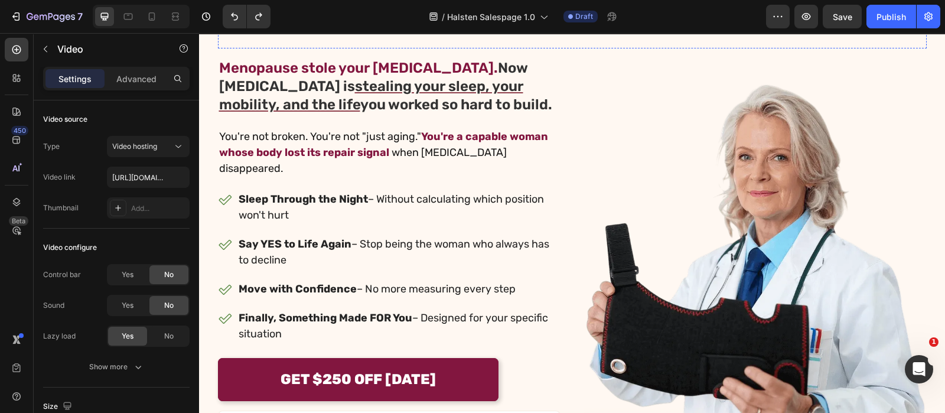
scroll to position [25, 0]
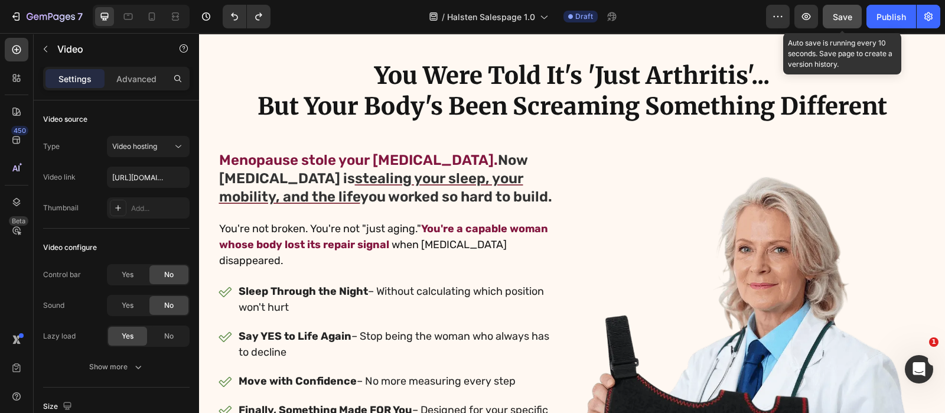
click at [824, 19] on button "Save" at bounding box center [842, 17] width 39 height 24
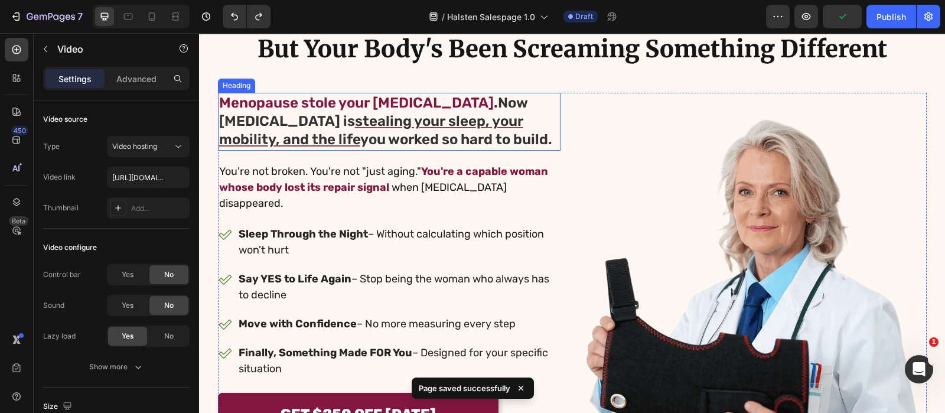
scroll to position [99, 0]
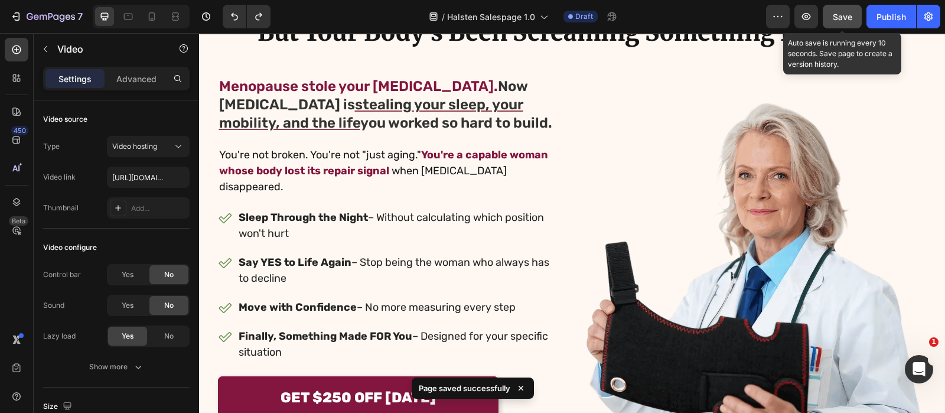
click at [839, 19] on span "Save" at bounding box center [842, 17] width 19 height 10
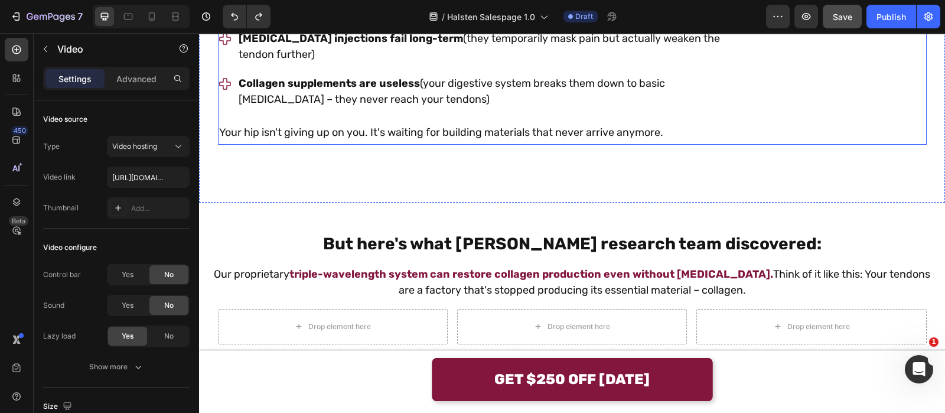
scroll to position [1675, 0]
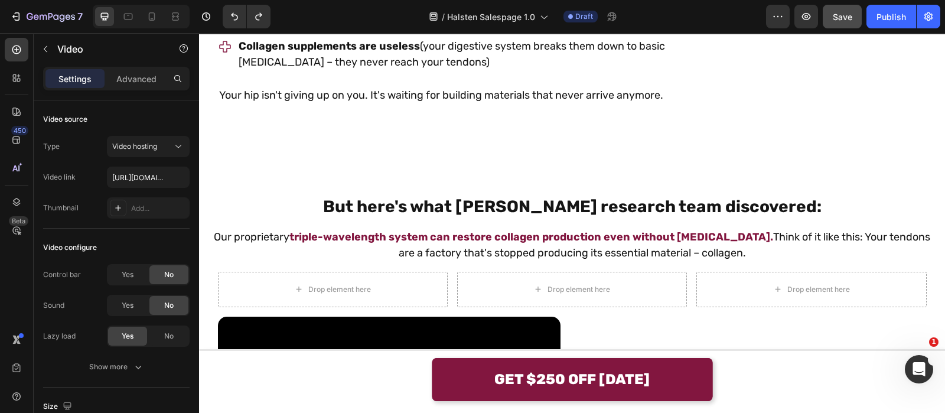
drag, startPoint x: 830, startPoint y: 16, endPoint x: 828, endPoint y: 24, distance: 8.0
click at [830, 16] on button "Save" at bounding box center [842, 17] width 39 height 24
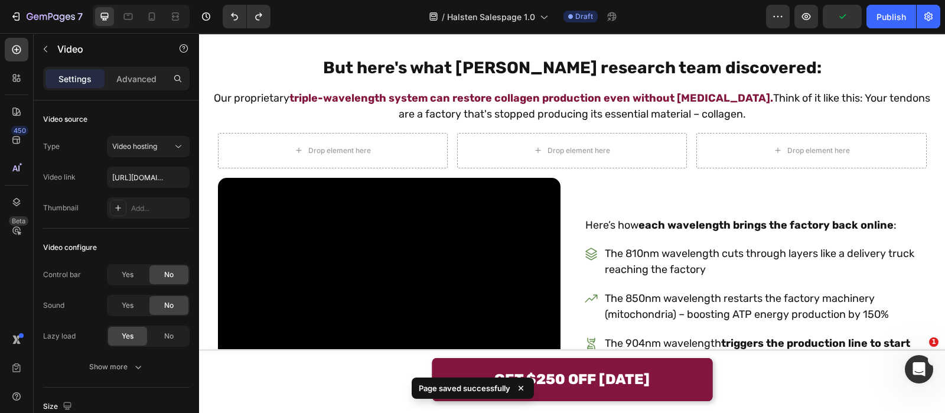
scroll to position [1822, 0]
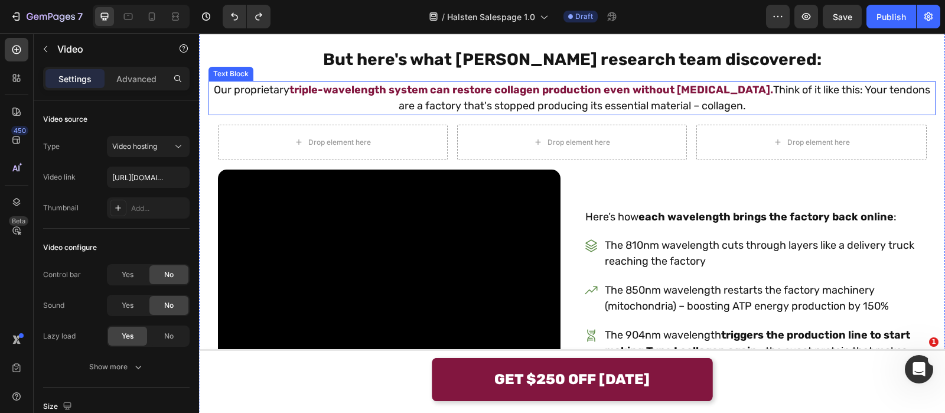
click at [742, 114] on p "Our proprietary triple-wavelength system can restore collagen production even w…" at bounding box center [572, 98] width 725 height 32
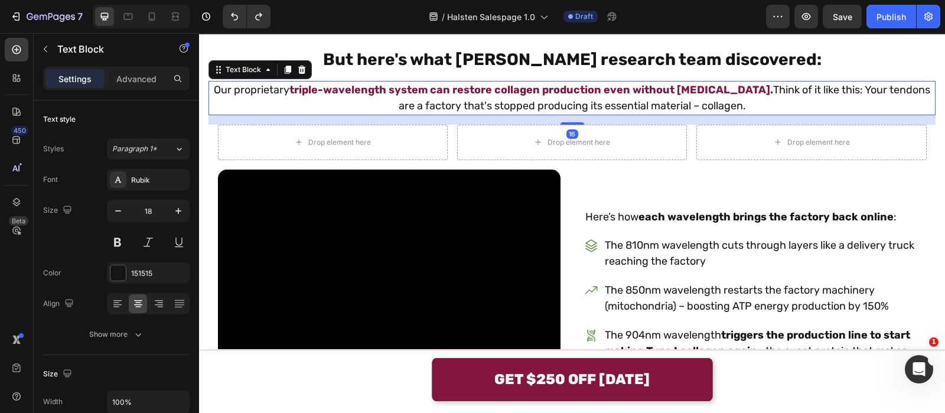
click at [745, 114] on p "Our proprietary triple-wavelength system can restore collagen production even w…" at bounding box center [572, 98] width 725 height 32
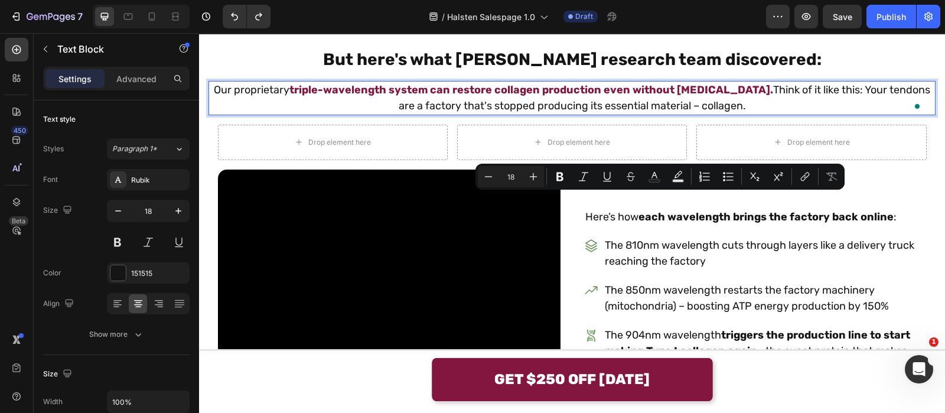
drag, startPoint x: 745, startPoint y: 214, endPoint x: 730, endPoint y: 202, distance: 20.2
click at [730, 114] on p "Our proprietary triple-wavelength system can restore collagen production even w…" at bounding box center [572, 98] width 725 height 32
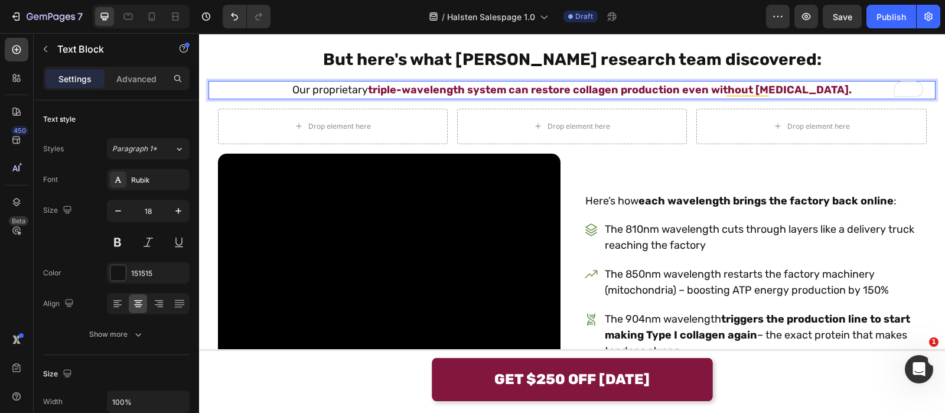
click at [500, 96] on strong "triple-wavelength system can restore collagen production even without [MEDICAL_…" at bounding box center [610, 89] width 484 height 13
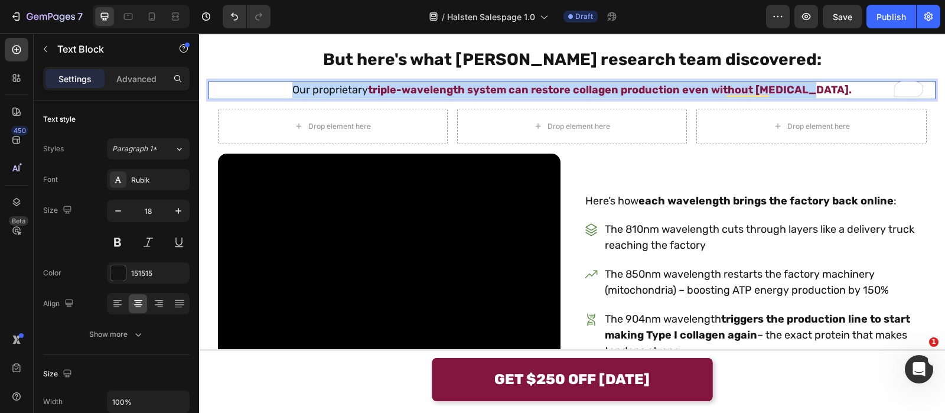
click at [500, 96] on strong "triple-wavelength system can restore collagen production even without [MEDICAL_…" at bounding box center [610, 89] width 484 height 13
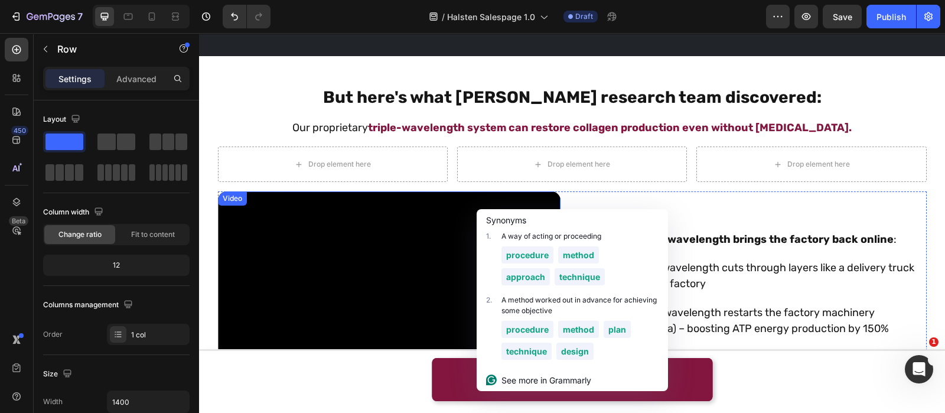
scroll to position [2043, 0]
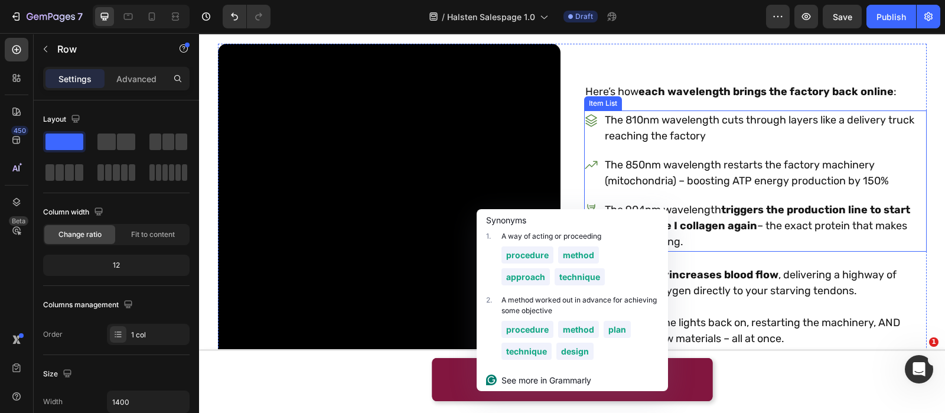
click at [611, 128] on p "The 810nm wavelength cuts through layers like a delivery truck reaching the fac…" at bounding box center [765, 128] width 320 height 32
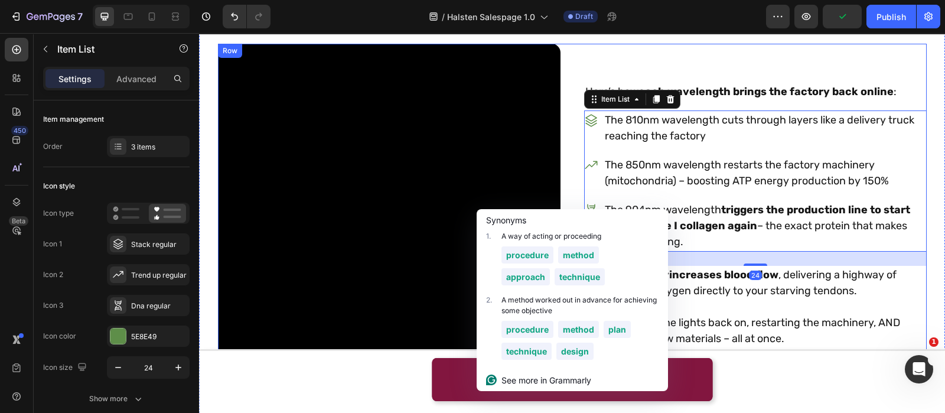
click at [650, 73] on div "Here’s how each wavelength brings the factory back online : Text Block The 810n…" at bounding box center [755, 215] width 343 height 343
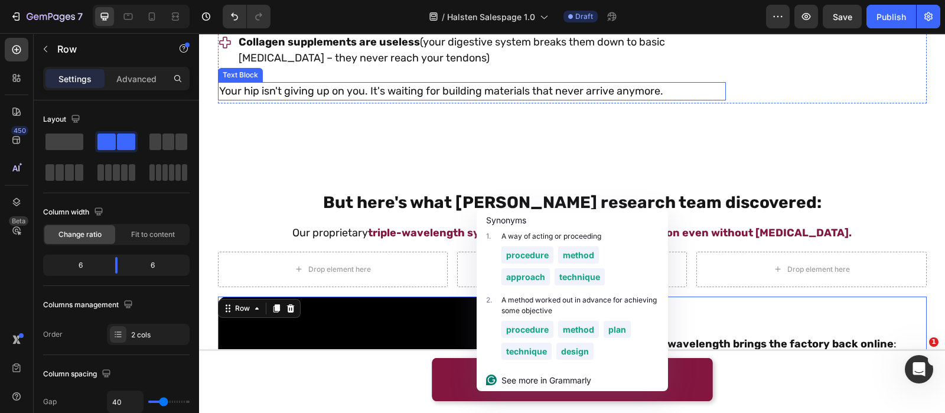
scroll to position [1896, 0]
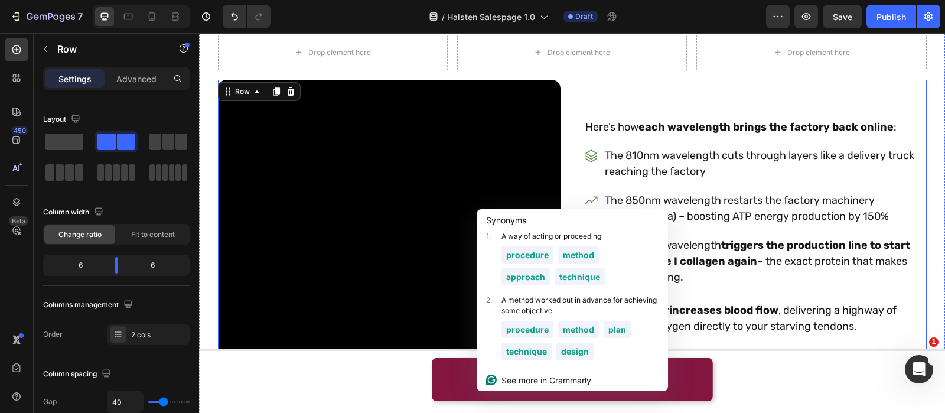
click at [491, 22] on strong "triple-wavelength system can restore collagen production even without [MEDICAL_…" at bounding box center [610, 15] width 484 height 13
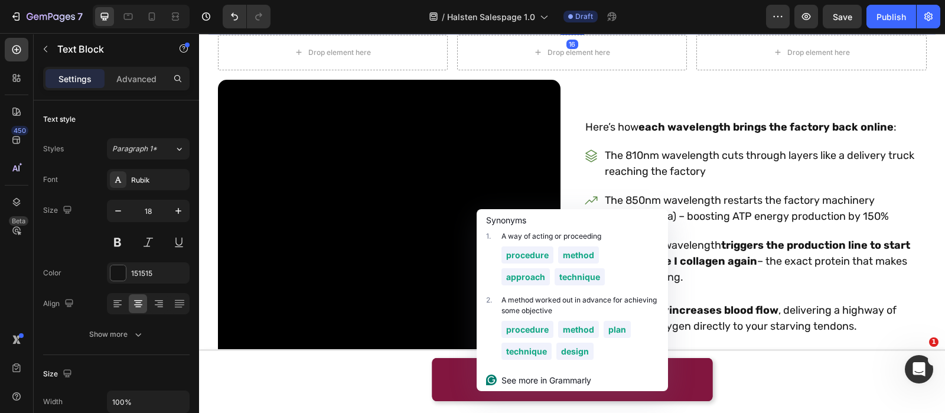
click at [489, 22] on strong "triple-wavelength system can restore collagen production even without [MEDICAL_…" at bounding box center [610, 15] width 484 height 13
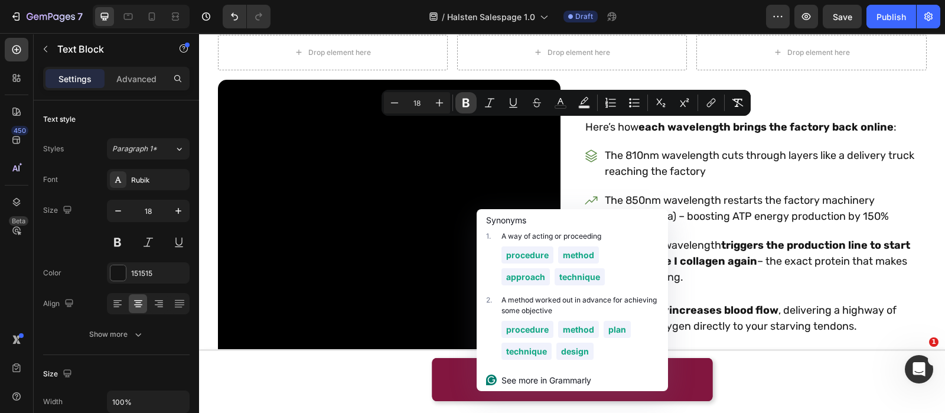
click at [458, 105] on button "Bold" at bounding box center [465, 102] width 21 height 21
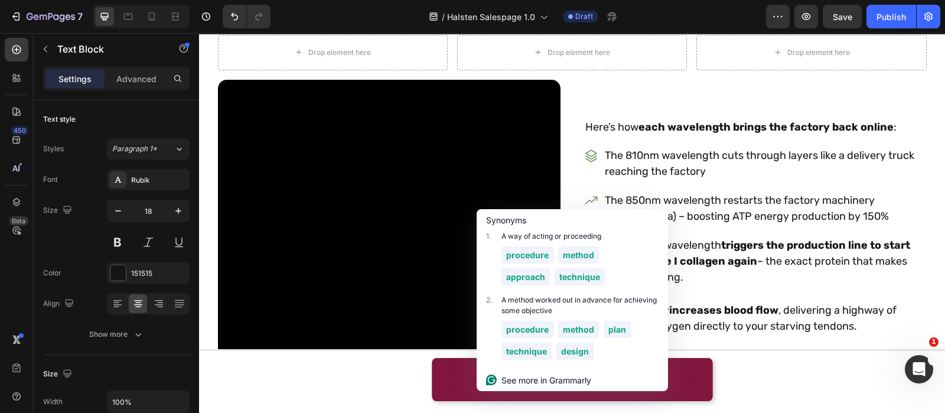
click at [458, 22] on strong "triple-wavelength system can restore collagen production even without [MEDICAL_…" at bounding box center [614, 15] width 484 height 13
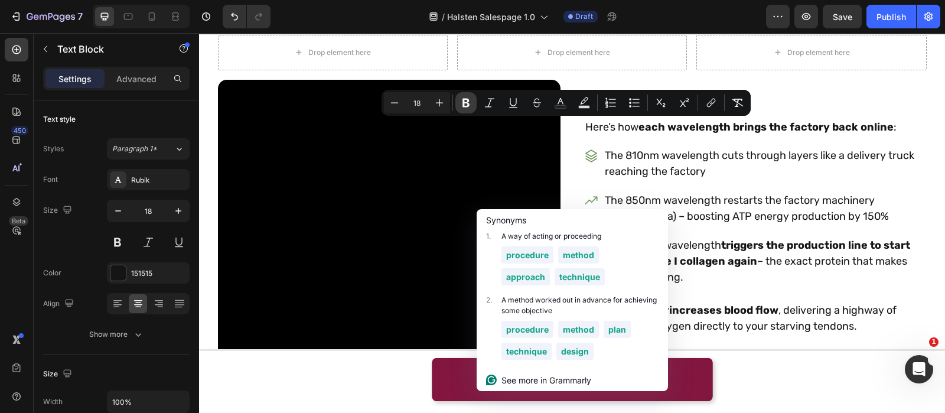
click at [464, 103] on icon "Editor contextual toolbar" at bounding box center [466, 103] width 7 height 9
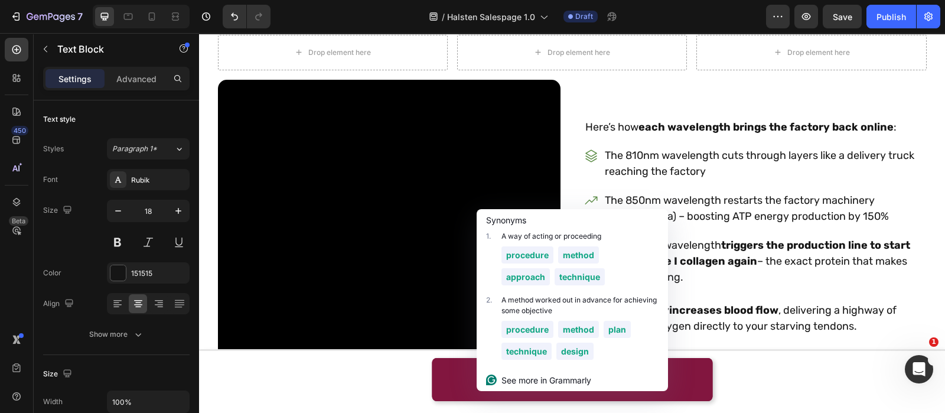
click at [413, 22] on span "triple-wavelength system can restore collagen production even without [MEDICAL_…" at bounding box center [610, 15] width 444 height 13
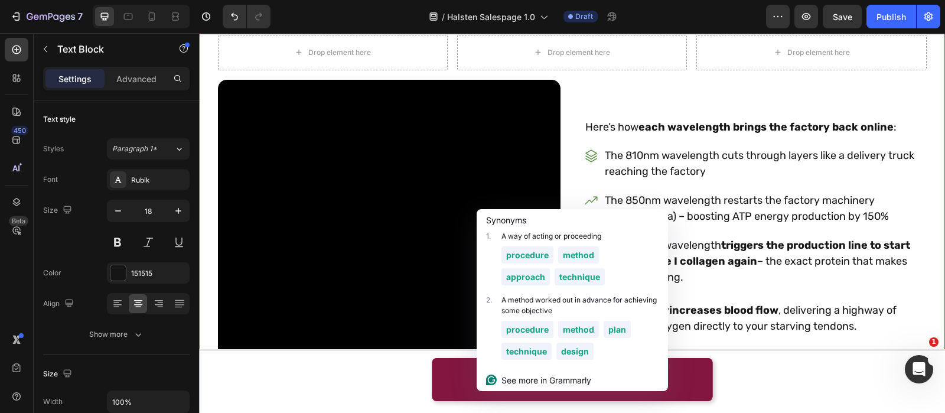
drag, startPoint x: 402, startPoint y: 127, endPoint x: 857, endPoint y: 109, distance: 454.6
click at [855, 109] on div "But here's what [PERSON_NAME] research team discovered: Text Block Our propriet…" at bounding box center [572, 198] width 727 height 448
click at [674, 70] on div "Drop element here" at bounding box center [572, 52] width 230 height 35
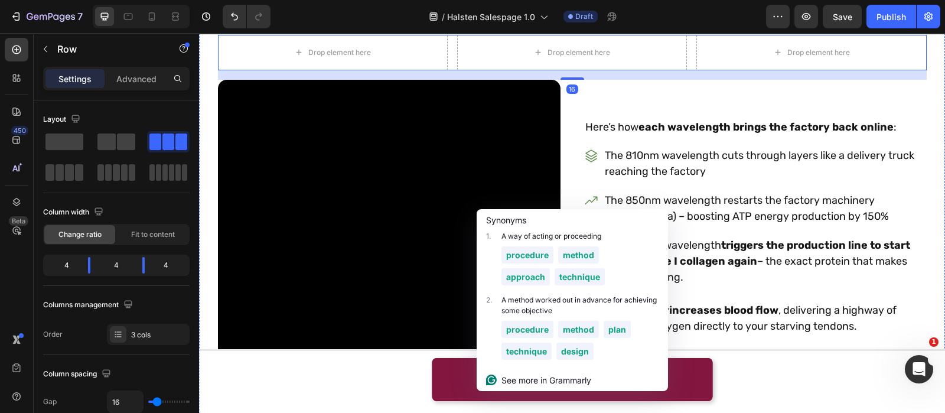
click at [765, 115] on div "But here's what [PERSON_NAME] research team discovered: Text Block Our propriet…" at bounding box center [572, 198] width 727 height 448
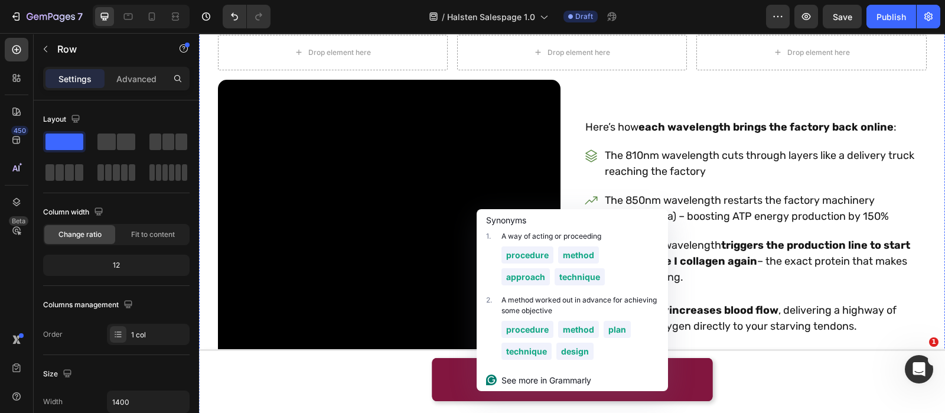
click at [819, 25] on div "Our proprietary triple-wavelength system can restore collagen production even w…" at bounding box center [572, 16] width 727 height 18
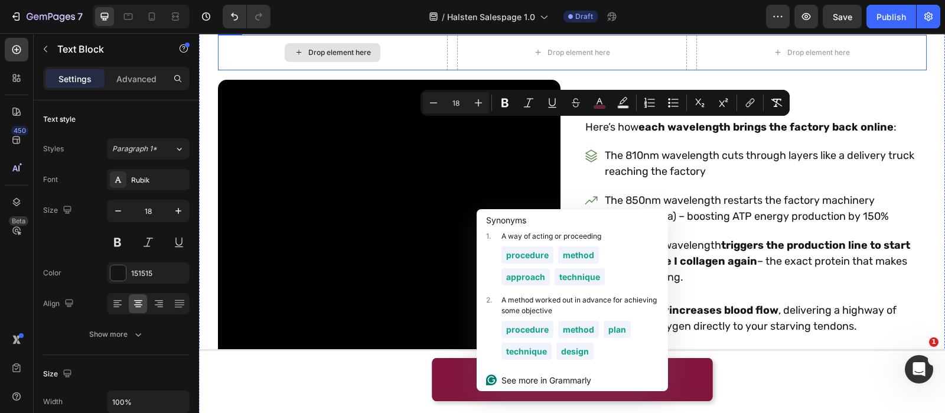
drag, startPoint x: 818, startPoint y: 125, endPoint x: 404, endPoint y: 149, distance: 414.8
click at [404, 149] on div "But here's what [PERSON_NAME] research team discovered: Text Block Our propriet…" at bounding box center [572, 198] width 727 height 448
click at [604, 109] on button "color" at bounding box center [599, 102] width 21 height 21
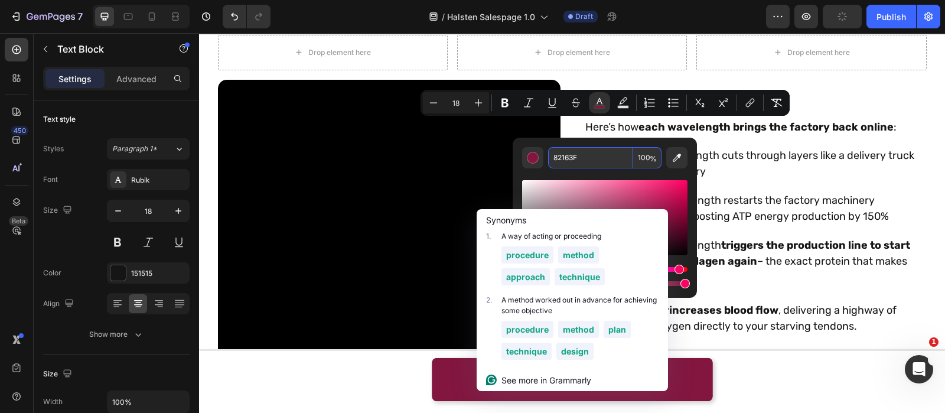
click at [603, 151] on input "82163F" at bounding box center [590, 157] width 85 height 21
type input "151515"
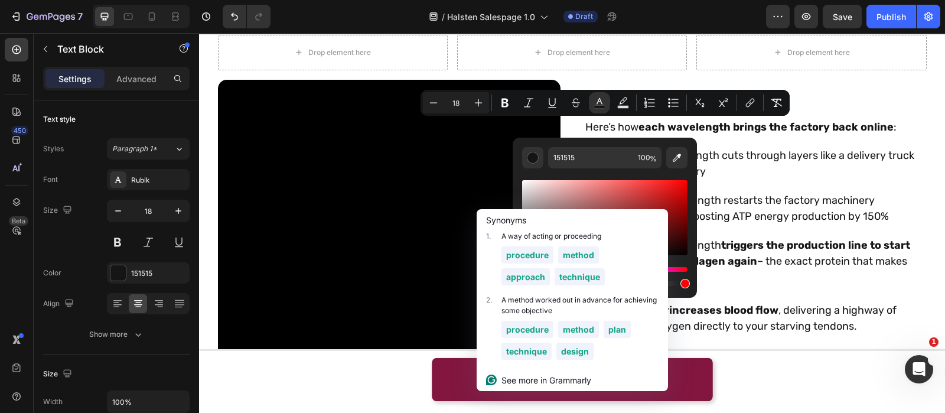
click at [845, 110] on div "But here's what [PERSON_NAME] research team discovered: Text Block Our propriet…" at bounding box center [572, 198] width 727 height 448
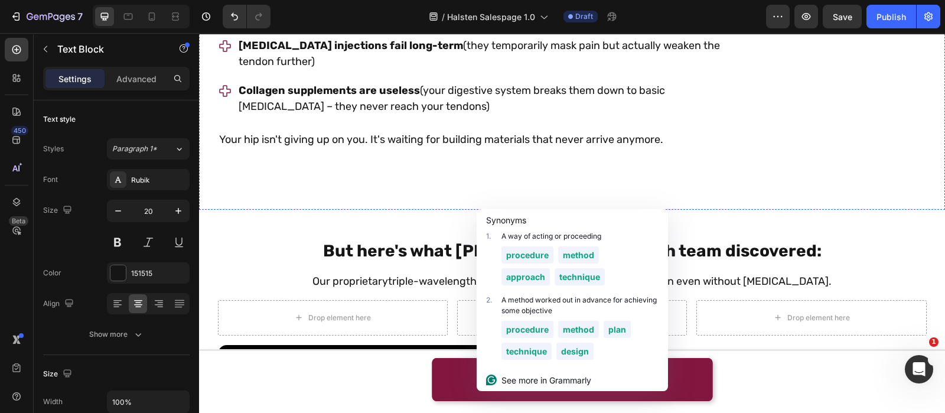
scroll to position [1833, 0]
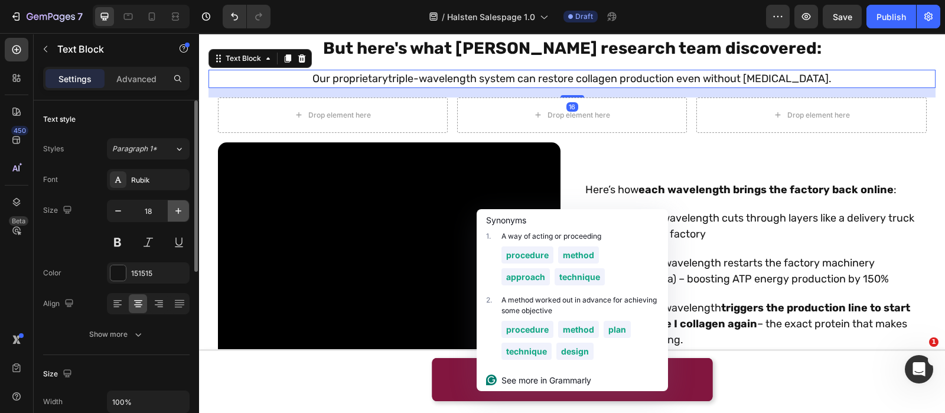
click at [179, 210] on icon "button" at bounding box center [178, 211] width 6 height 6
type input "20"
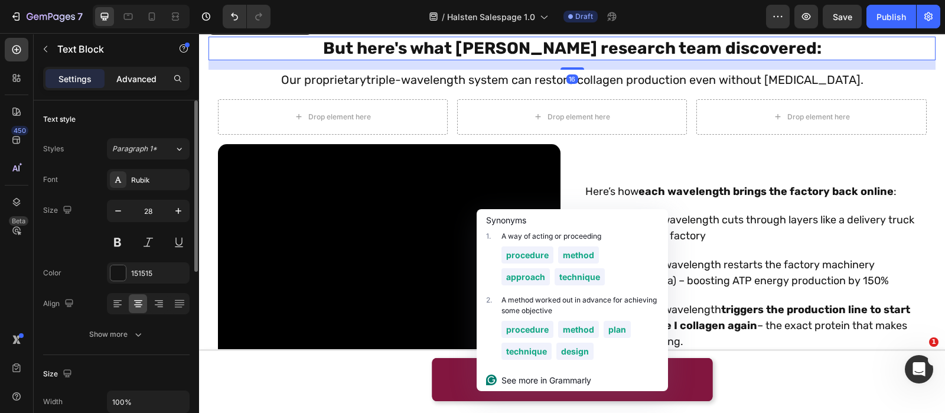
click at [132, 84] on p "Advanced" at bounding box center [136, 79] width 40 height 12
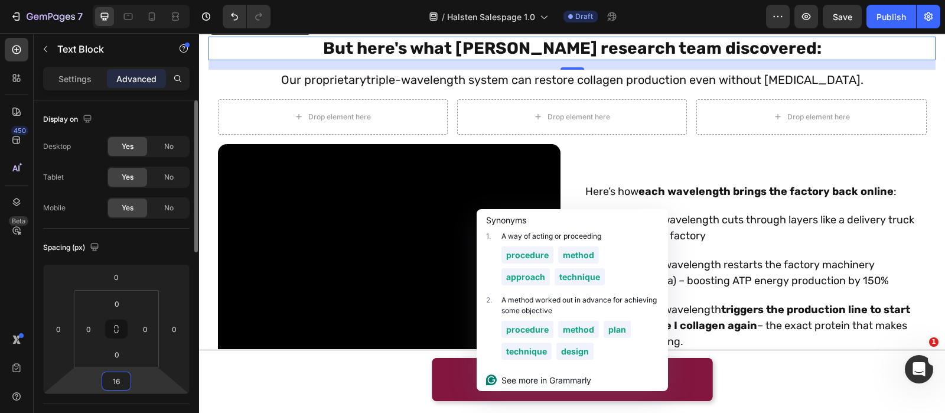
click at [119, 386] on input "16" at bounding box center [117, 381] width 24 height 18
type input "8"
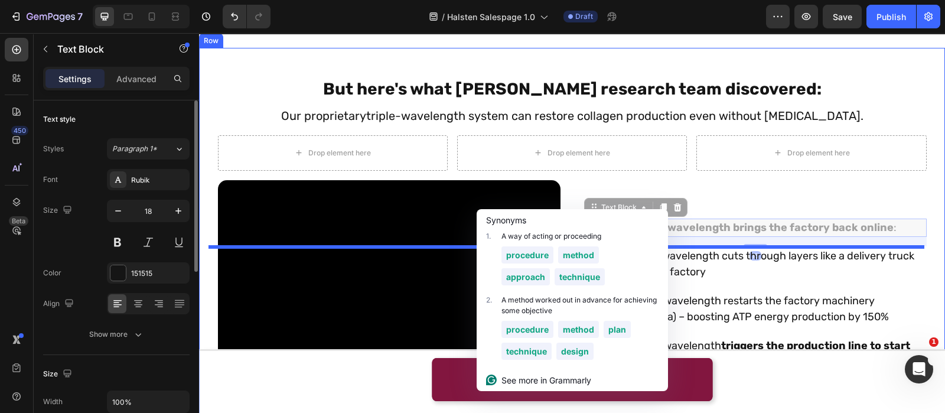
scroll to position [1764, 0]
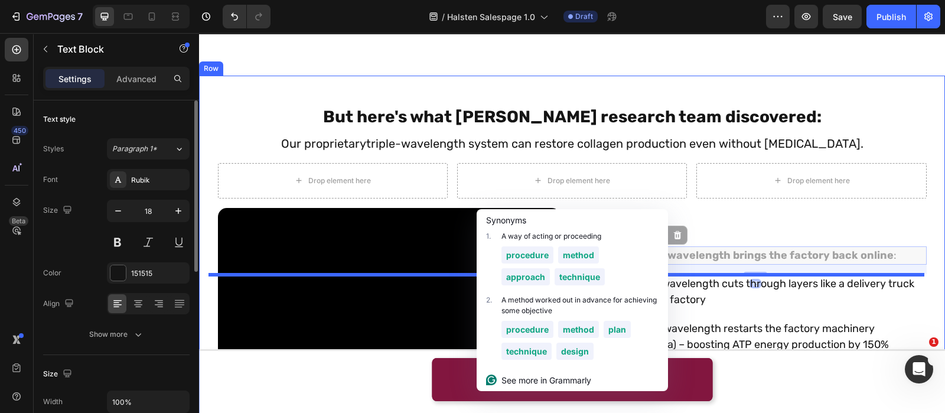
drag, startPoint x: 633, startPoint y: 138, endPoint x: 686, endPoint y: 300, distance: 171.1
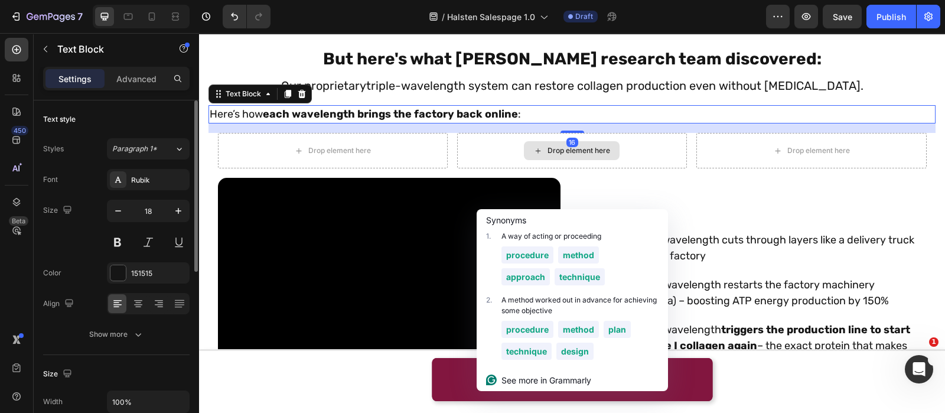
scroll to position [1936, 0]
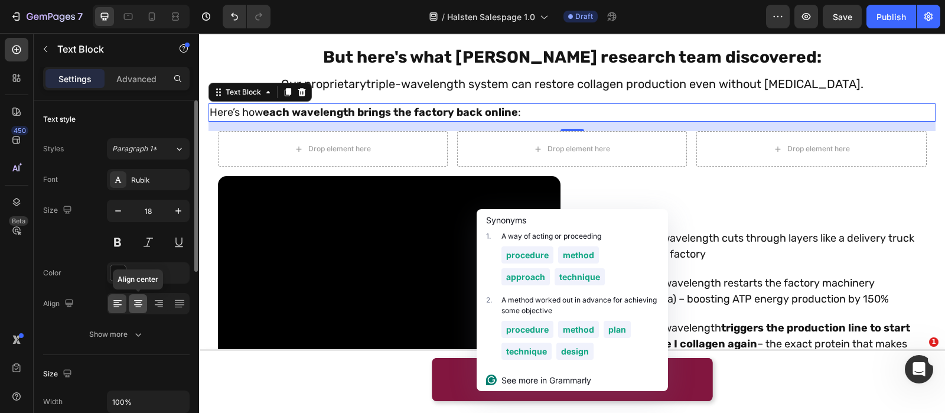
click at [141, 295] on div at bounding box center [138, 303] width 18 height 19
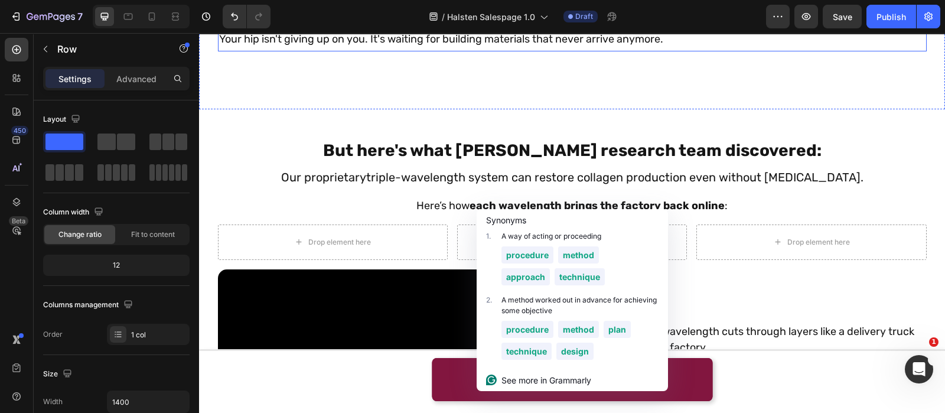
scroll to position [1909, 0]
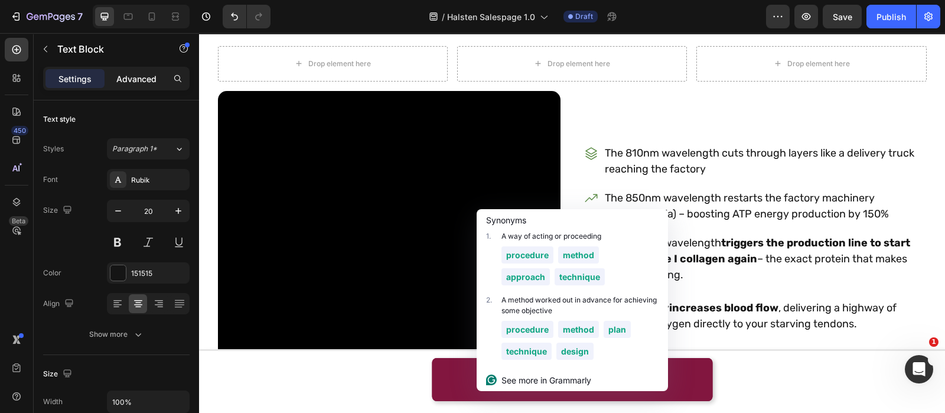
click at [132, 74] on p "Advanced" at bounding box center [136, 79] width 40 height 12
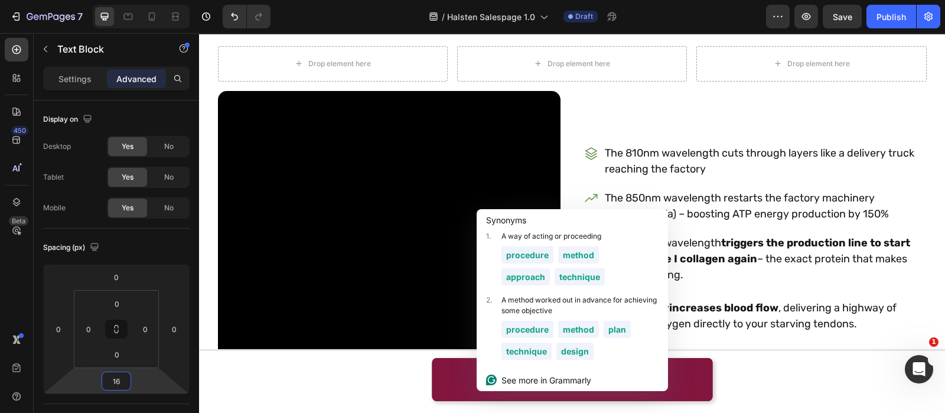
click at [118, 379] on input "16" at bounding box center [117, 381] width 24 height 18
type input "24"
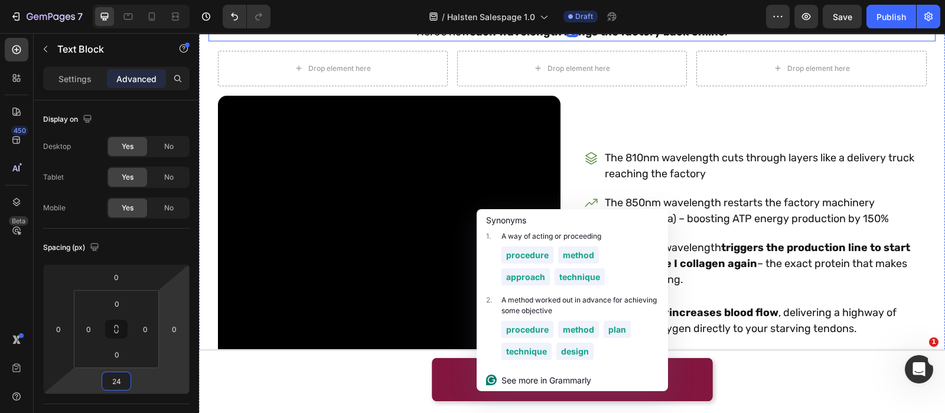
click at [444, 40] on p "Here’s how each wavelength brings the factory back online :" at bounding box center [572, 32] width 725 height 16
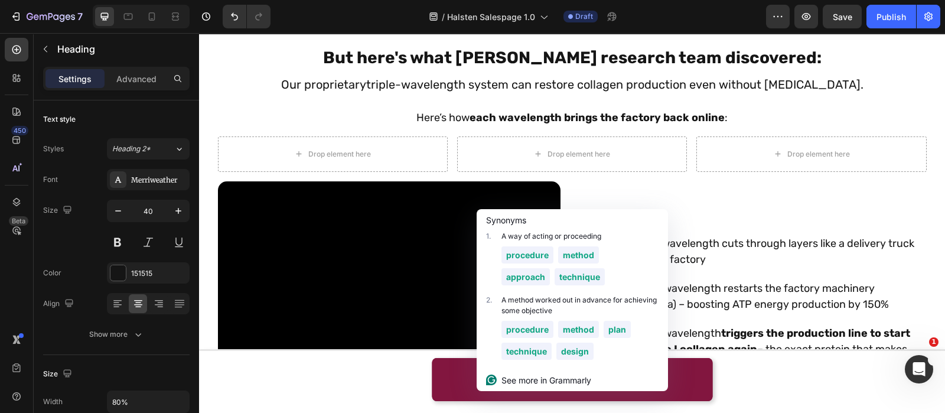
scroll to position [1841, 0]
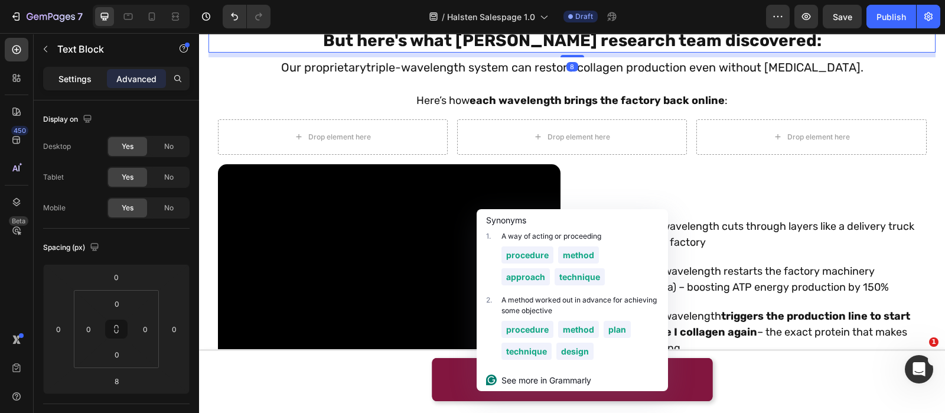
click at [91, 84] on p "Settings" at bounding box center [74, 79] width 33 height 12
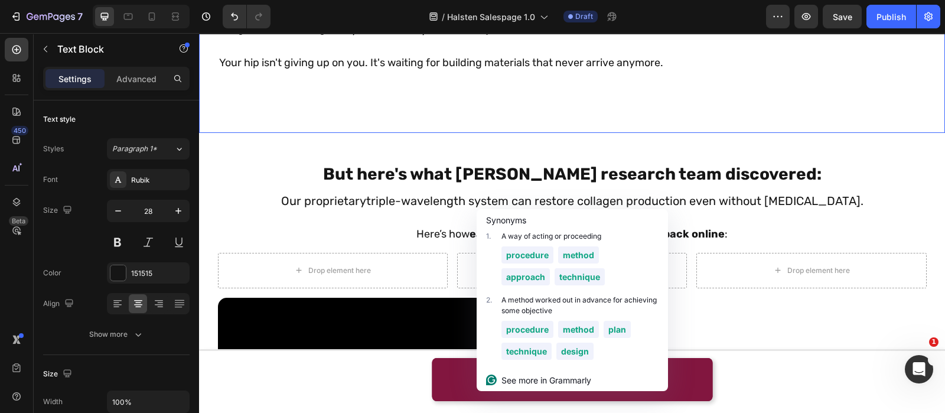
scroll to position [1712, 0]
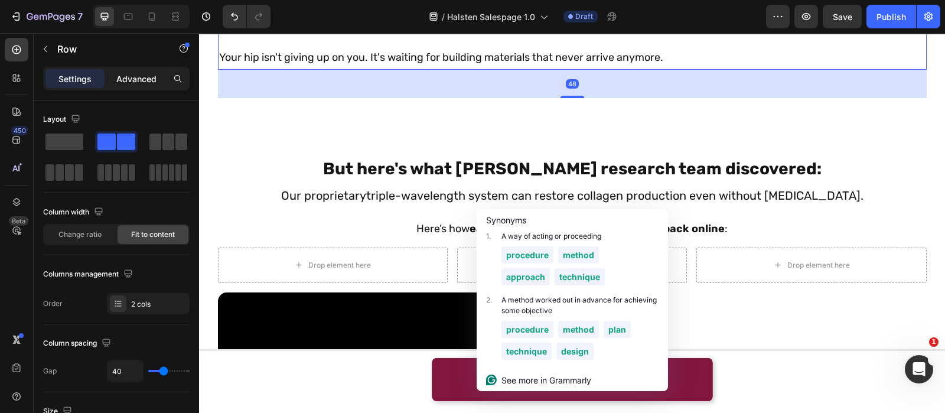
click at [132, 74] on p "Advanced" at bounding box center [136, 79] width 40 height 12
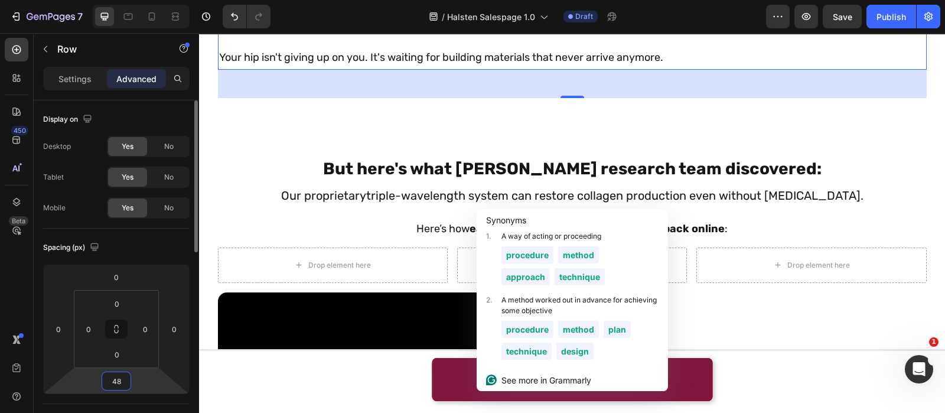
click at [122, 379] on input "48" at bounding box center [117, 381] width 24 height 18
type input "0"
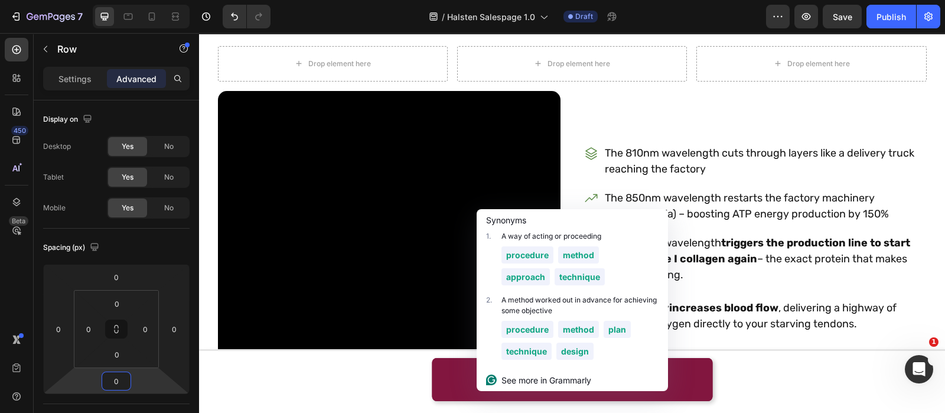
scroll to position [1887, 0]
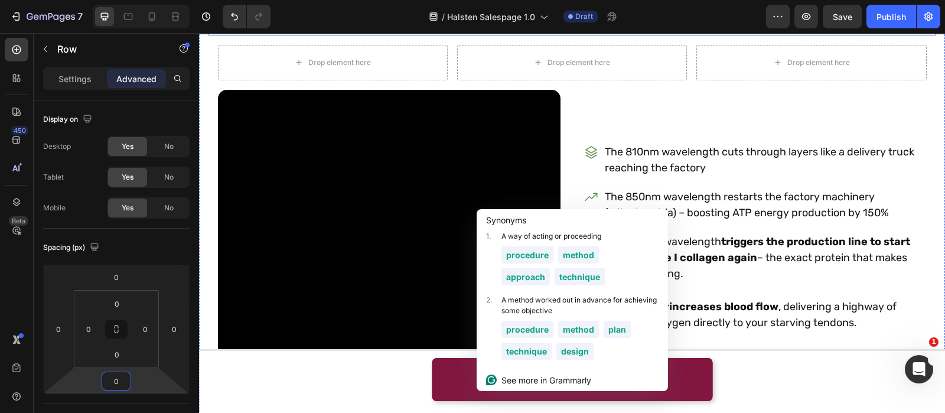
click at [493, 35] on div "Here’s how each wavelength brings the factory back online :" at bounding box center [572, 26] width 727 height 18
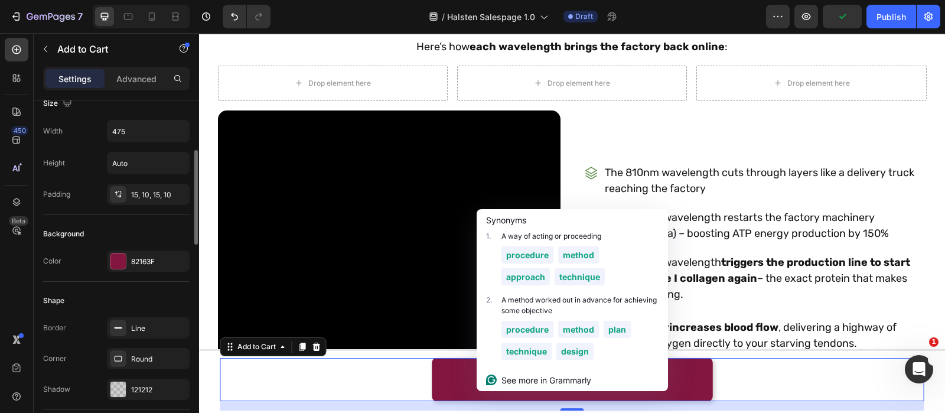
scroll to position [177, 0]
click at [141, 260] on div "82163F" at bounding box center [148, 260] width 34 height 11
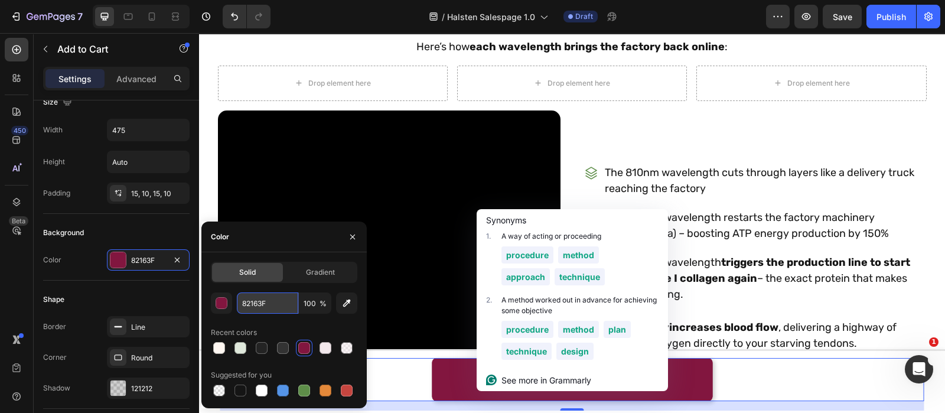
click at [275, 302] on input "82163F" at bounding box center [267, 302] width 61 height 21
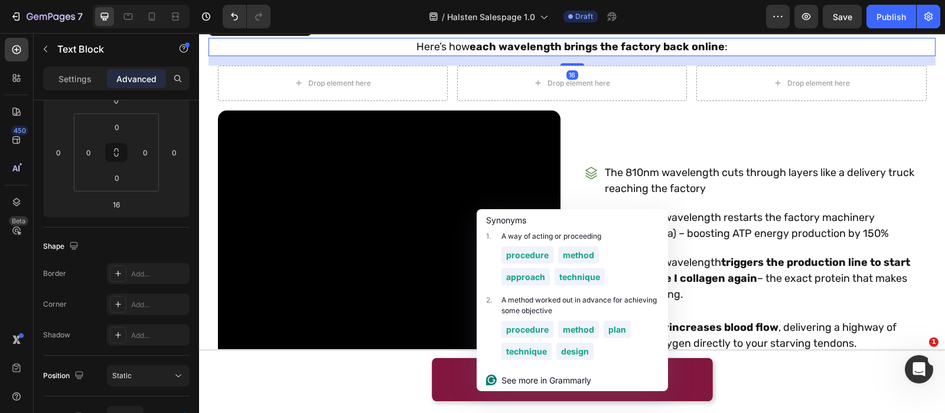
scroll to position [0, 0]
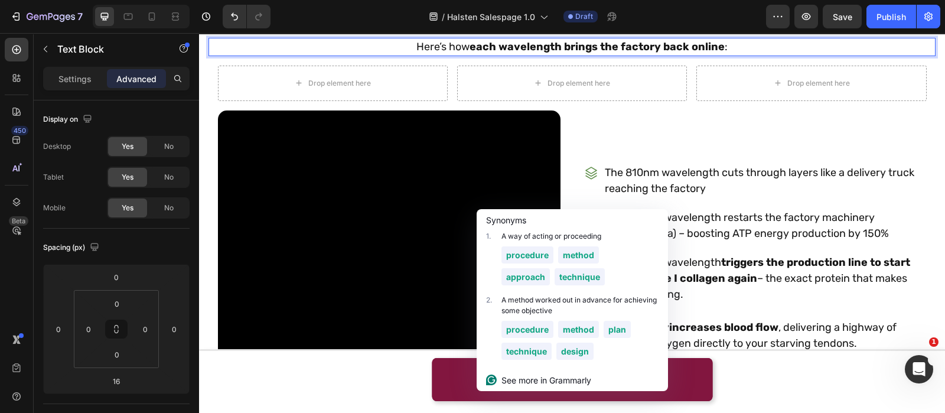
click at [446, 55] on p "Here’s how each wavelength brings the factory back online :" at bounding box center [572, 47] width 725 height 16
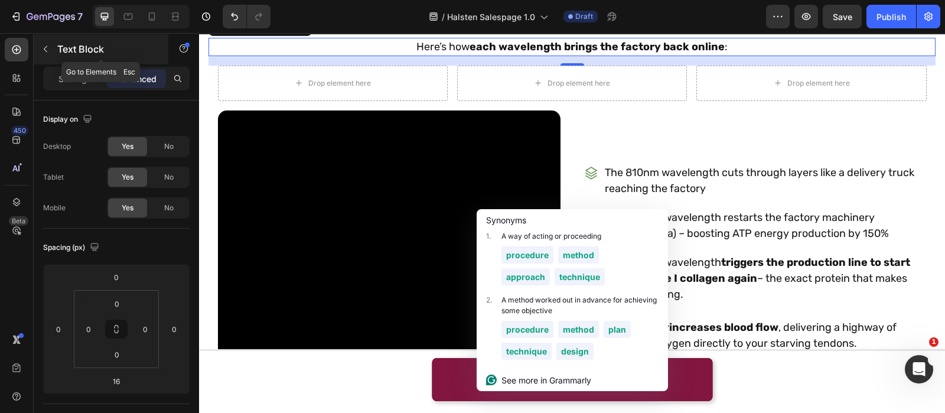
click at [40, 55] on button "button" at bounding box center [45, 49] width 19 height 19
click at [84, 73] on p "Settings" at bounding box center [74, 79] width 33 height 12
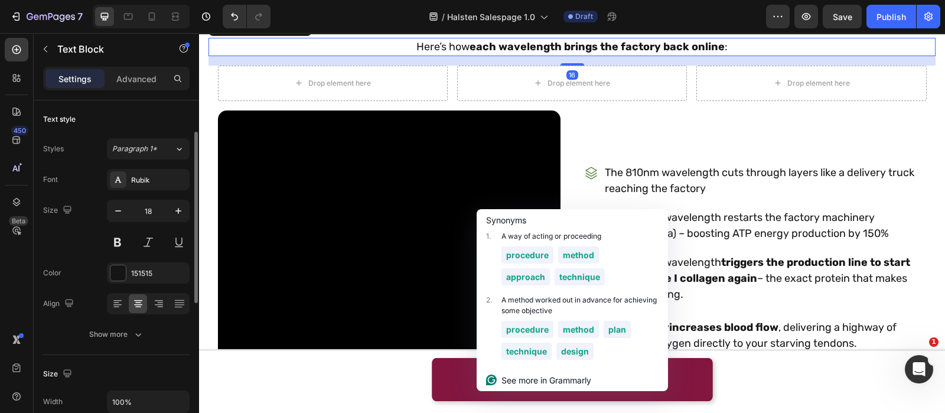
scroll to position [49, 0]
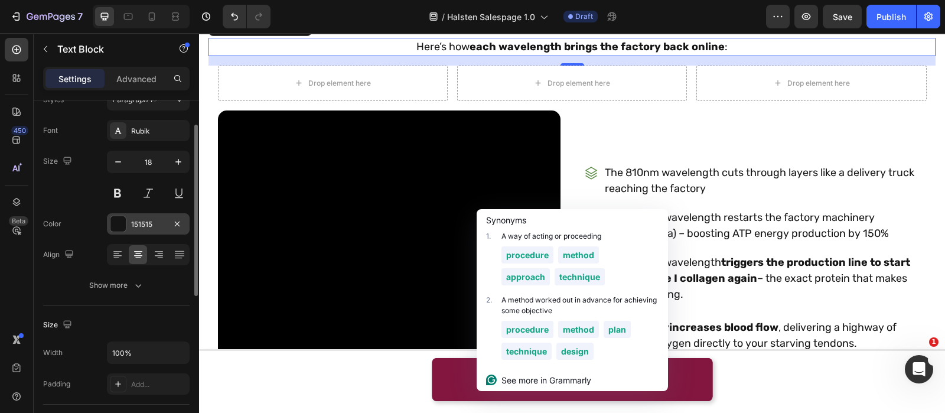
click at [119, 225] on div at bounding box center [117, 223] width 15 height 15
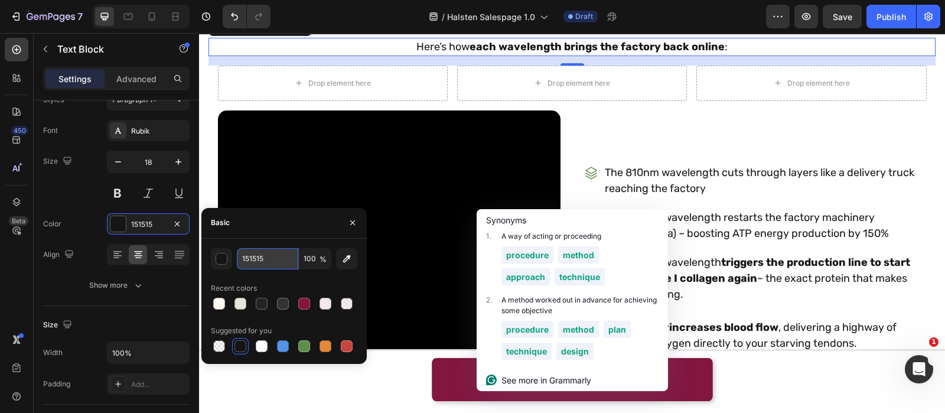
paste input "82163F"
type input "82163F"
click at [258, 260] on input "82163F" at bounding box center [267, 258] width 61 height 21
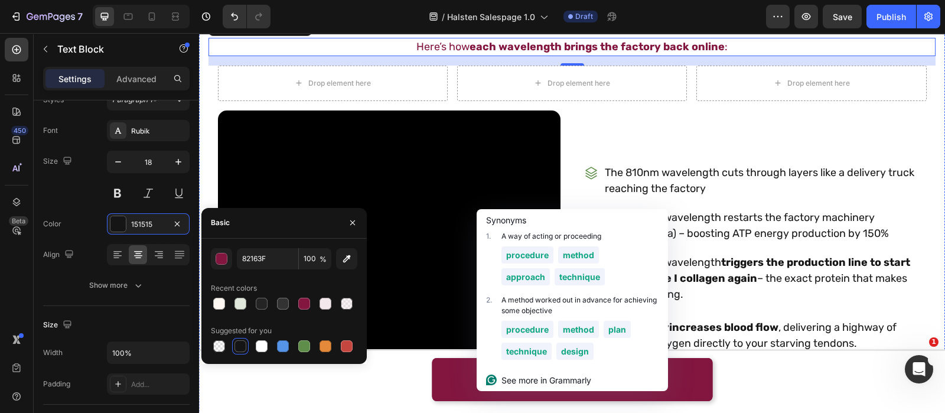
click at [500, 21] on span "triple-wavelength system can restore collagen production even without [MEDICAL_…" at bounding box center [614, 13] width 497 height 14
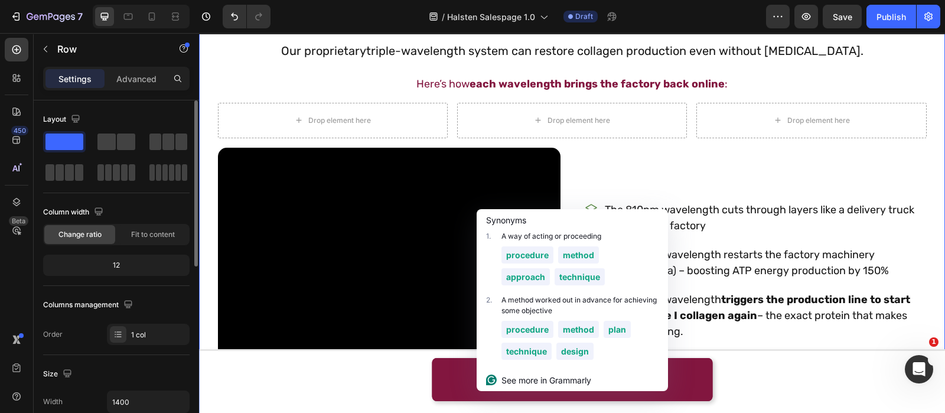
scroll to position [1869, 0]
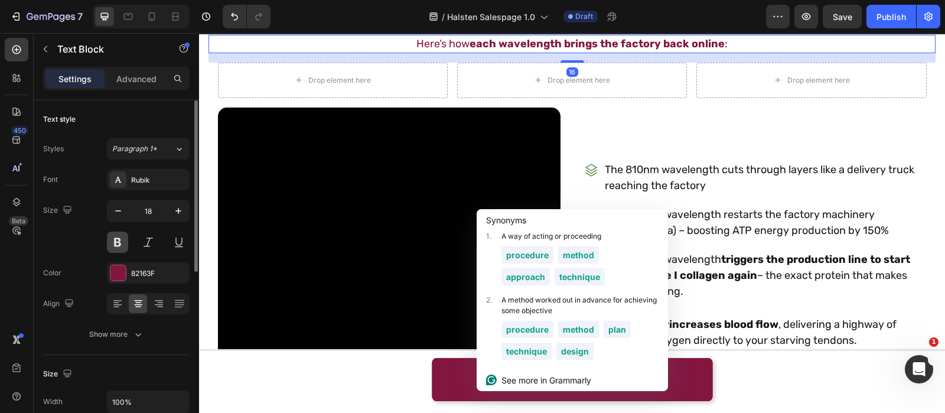
click at [123, 235] on button at bounding box center [117, 242] width 21 height 21
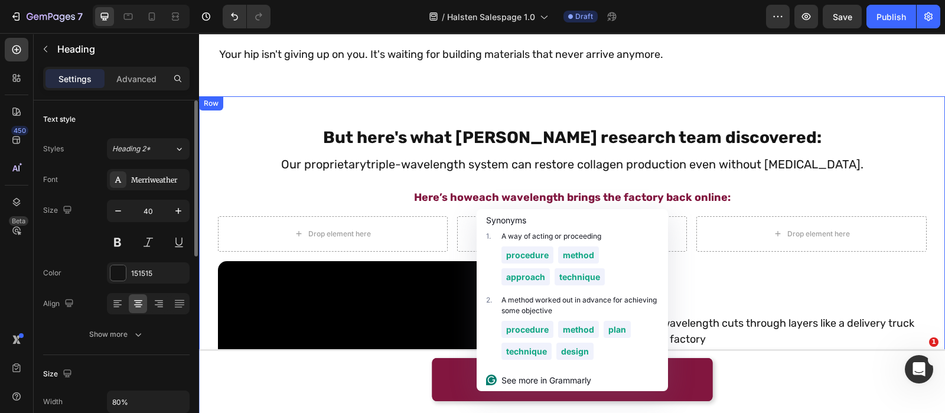
scroll to position [1823, 0]
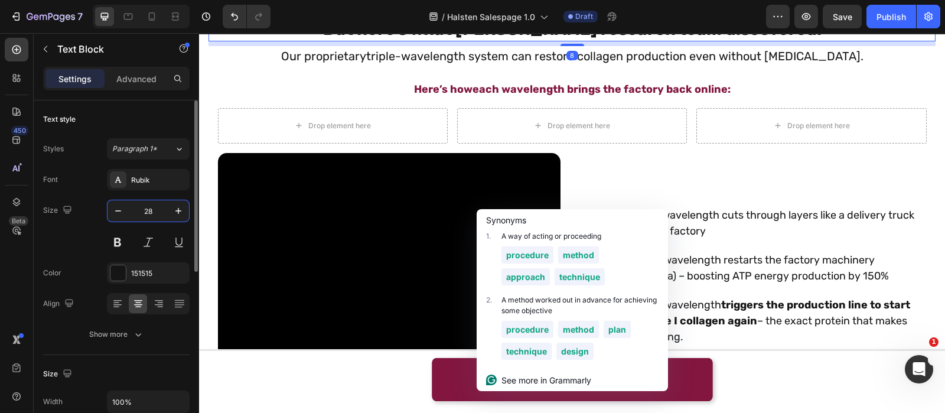
click at [149, 213] on input "28" at bounding box center [148, 210] width 39 height 21
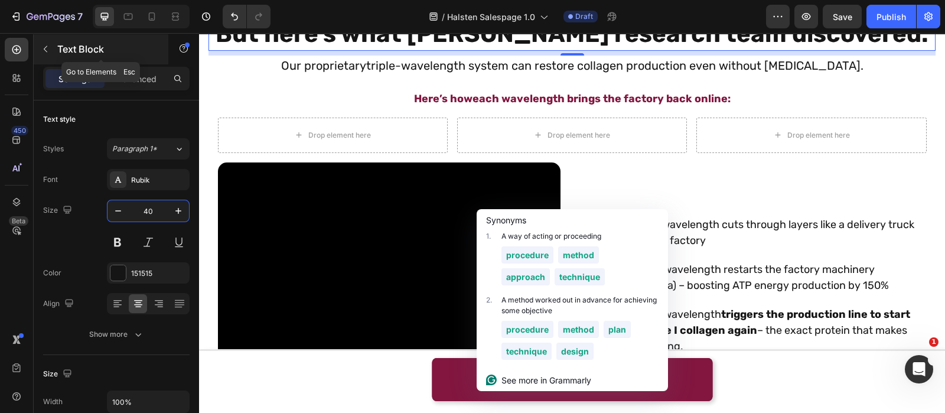
type input "40"
click at [49, 48] on icon "button" at bounding box center [45, 48] width 9 height 9
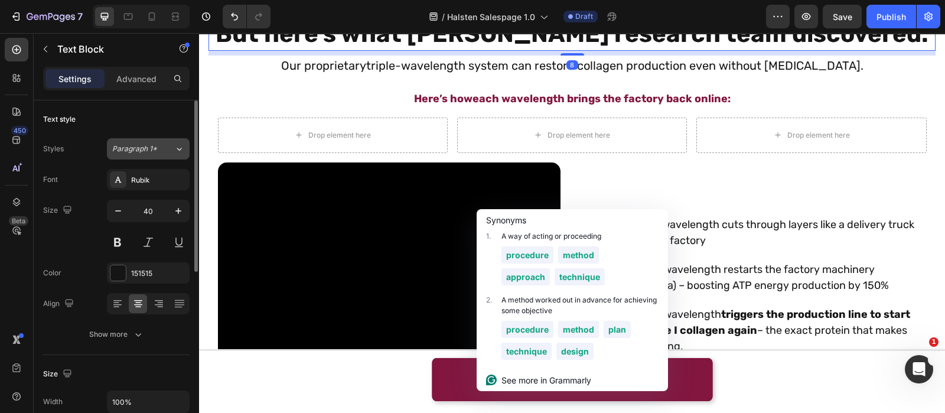
click at [148, 157] on button "Paragraph 1*" at bounding box center [148, 148] width 83 height 21
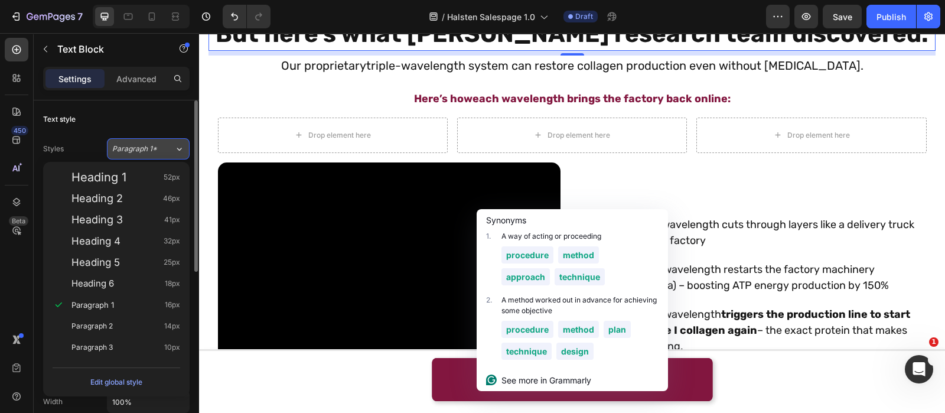
click at [157, 154] on button "Paragraph 1*" at bounding box center [148, 148] width 83 height 21
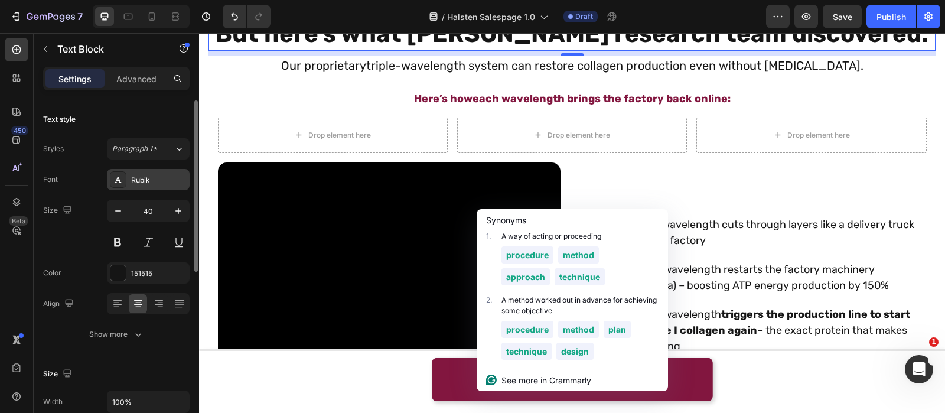
click at [159, 178] on div "Rubik" at bounding box center [159, 180] width 56 height 11
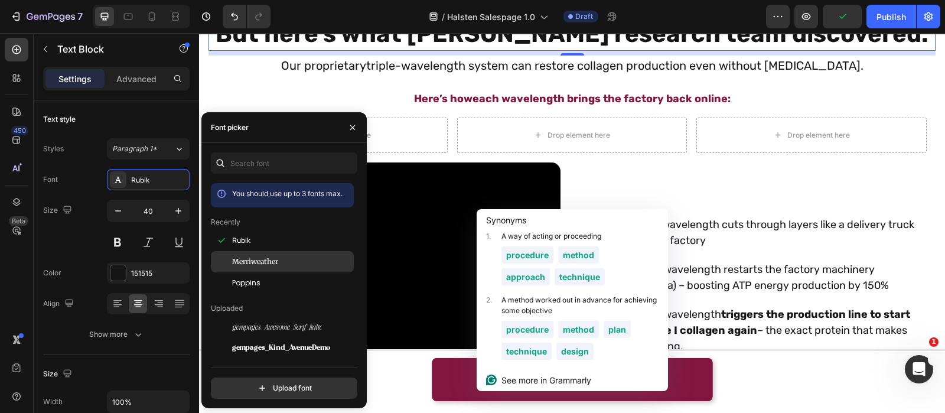
click at [258, 266] on span "Merriweather" at bounding box center [255, 261] width 46 height 11
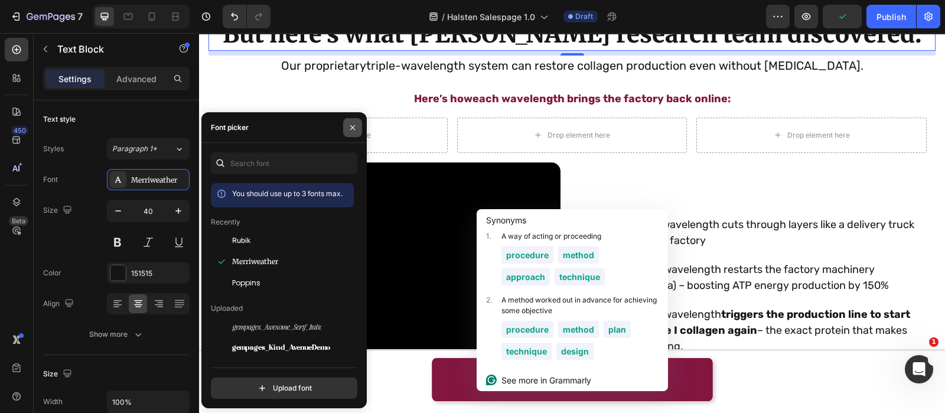
click at [351, 122] on button "button" at bounding box center [352, 127] width 19 height 19
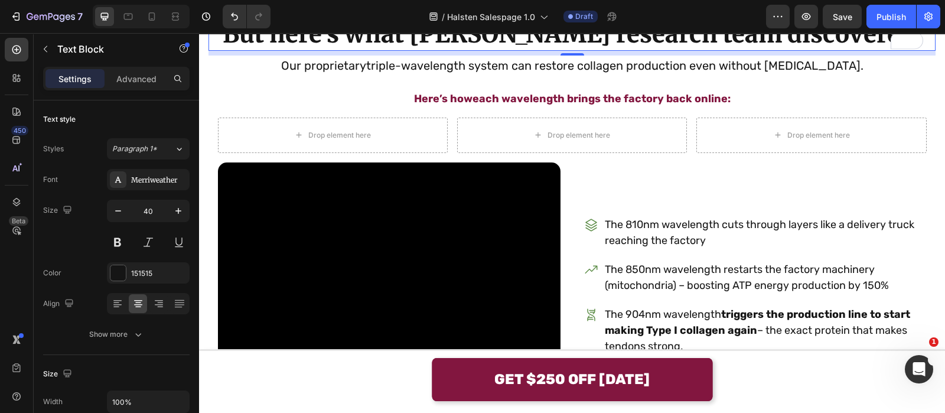
click at [875, 49] on strong "But here's what [PERSON_NAME] research team discovered:" at bounding box center [572, 34] width 699 height 30
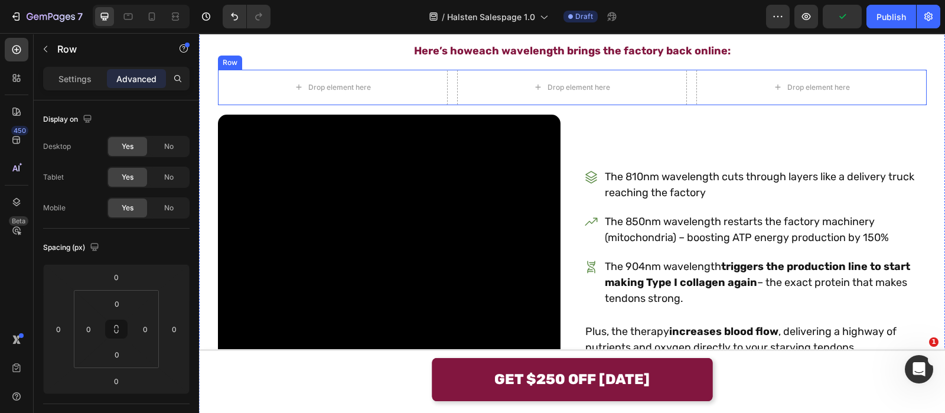
scroll to position [1920, 0]
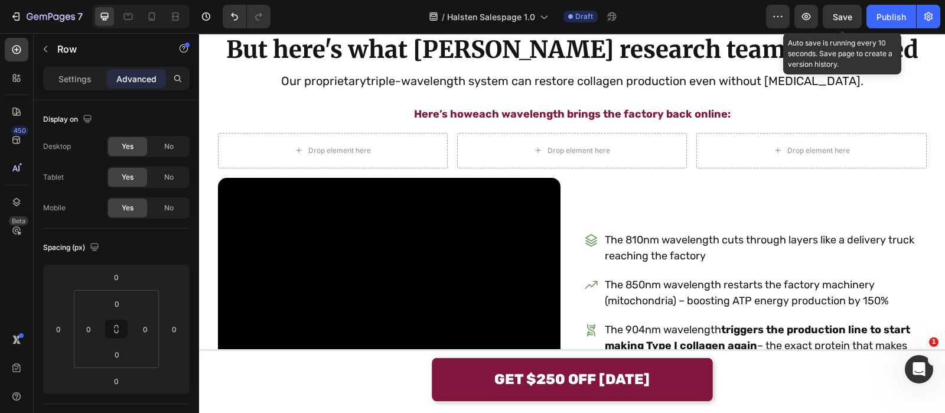
click at [843, 19] on span "Save" at bounding box center [842, 17] width 19 height 10
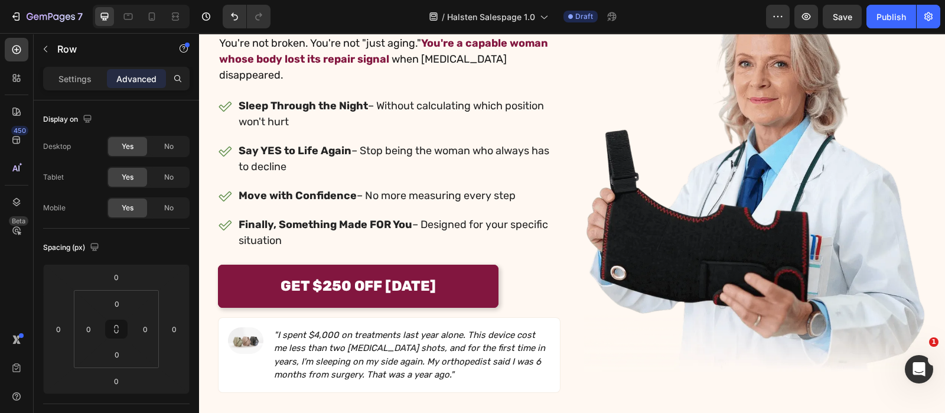
scroll to position [204, 0]
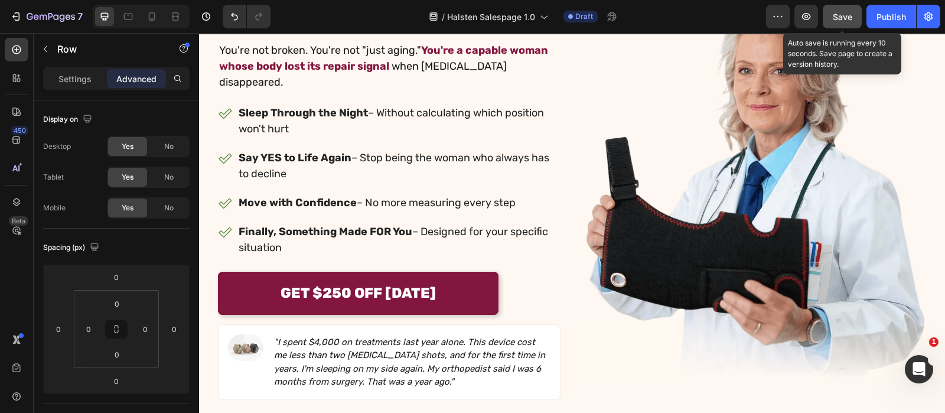
click at [831, 14] on button "Save" at bounding box center [842, 17] width 39 height 24
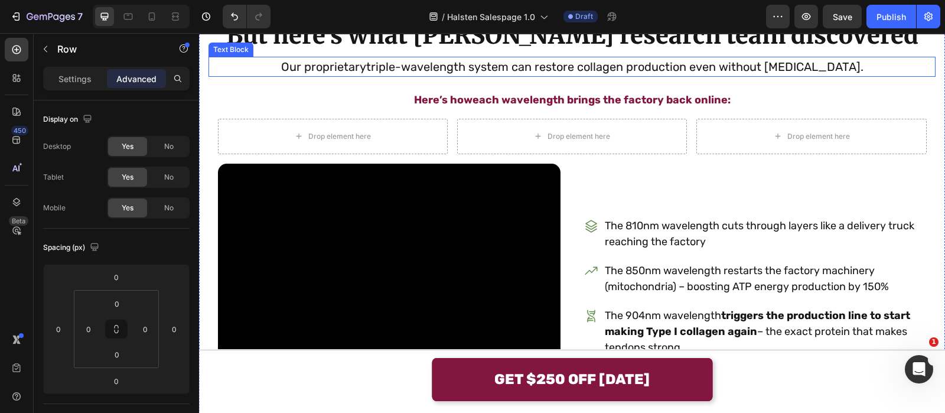
scroll to position [1936, 0]
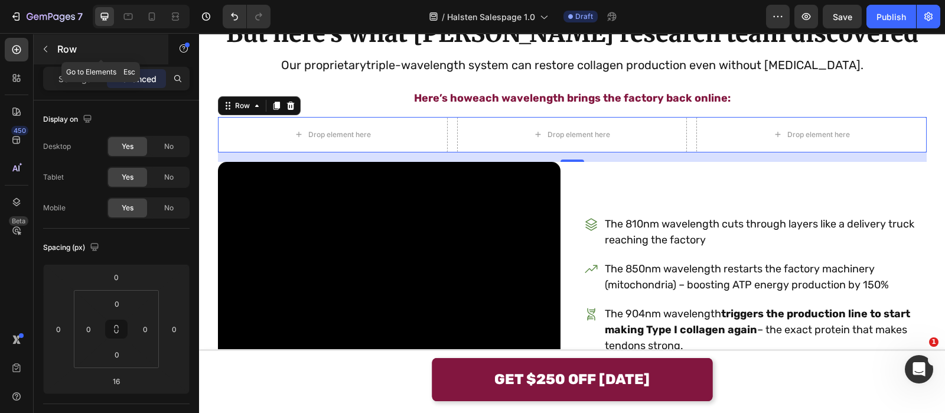
click at [69, 48] on p "Row" at bounding box center [107, 49] width 100 height 14
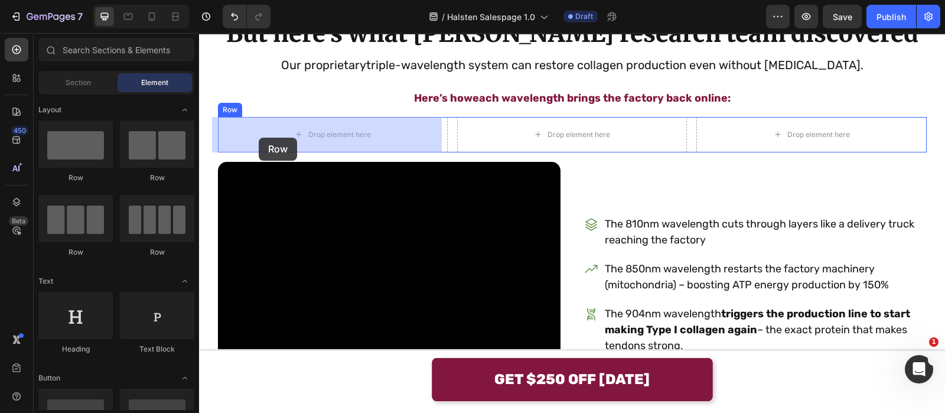
drag, startPoint x: 291, startPoint y: 183, endPoint x: 279, endPoint y: 134, distance: 50.4
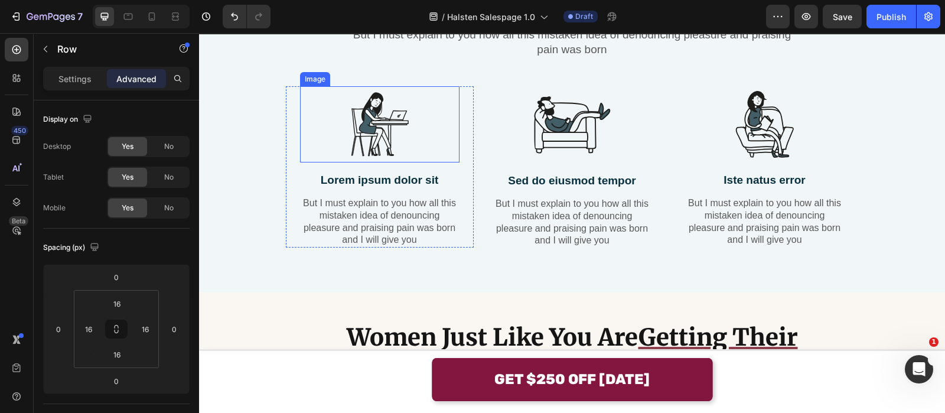
scroll to position [2544, 0]
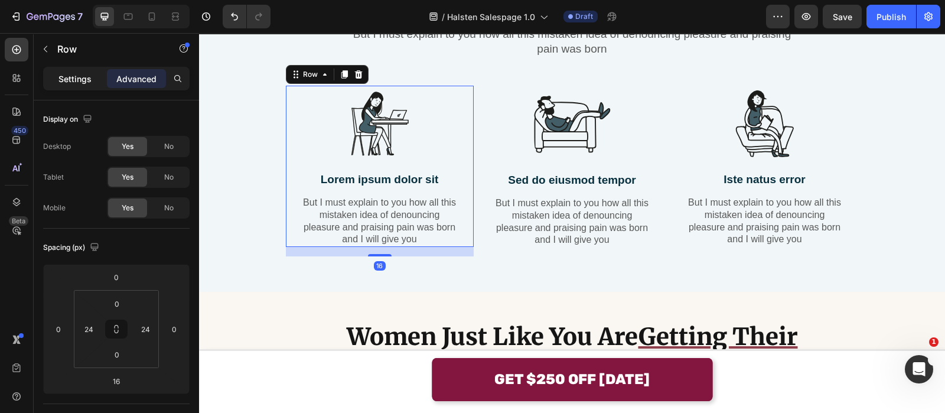
click at [71, 75] on p "Settings" at bounding box center [74, 79] width 33 height 12
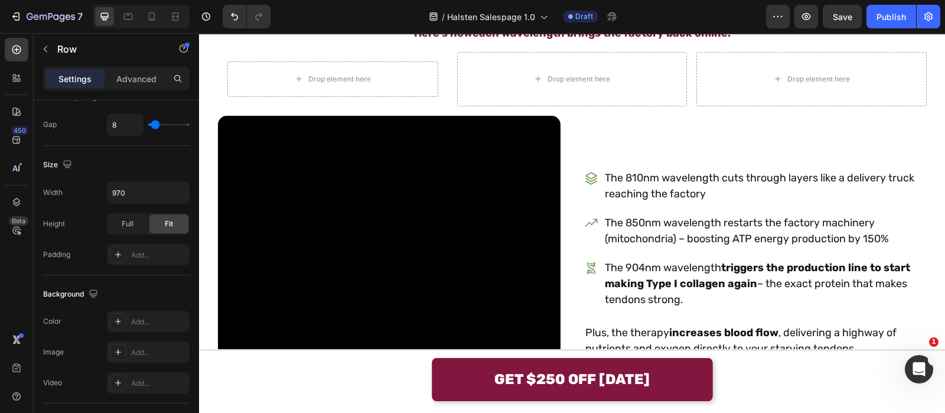
scroll to position [1869, 0]
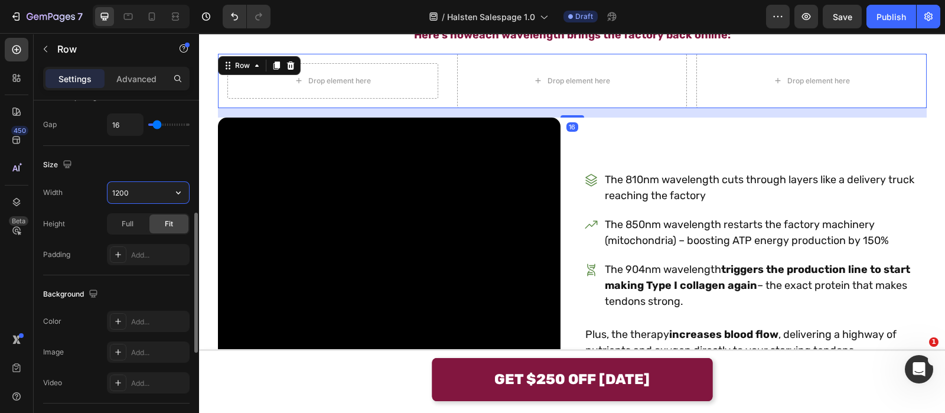
click at [145, 201] on input "1200" at bounding box center [149, 192] width 82 height 21
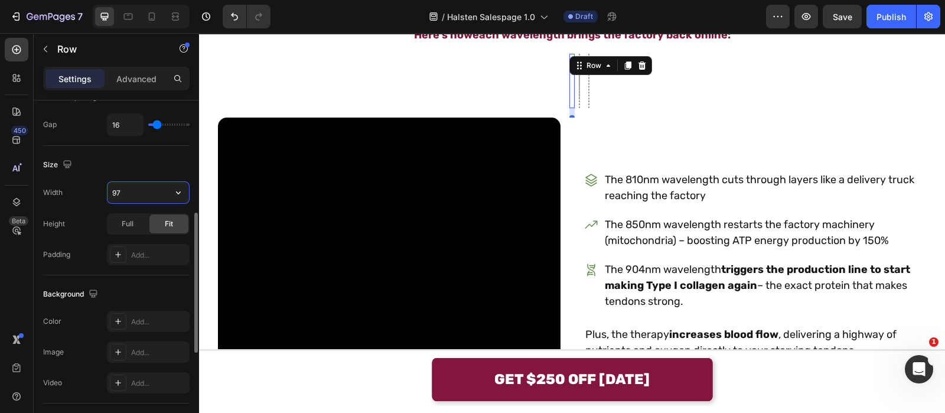
type input "970"
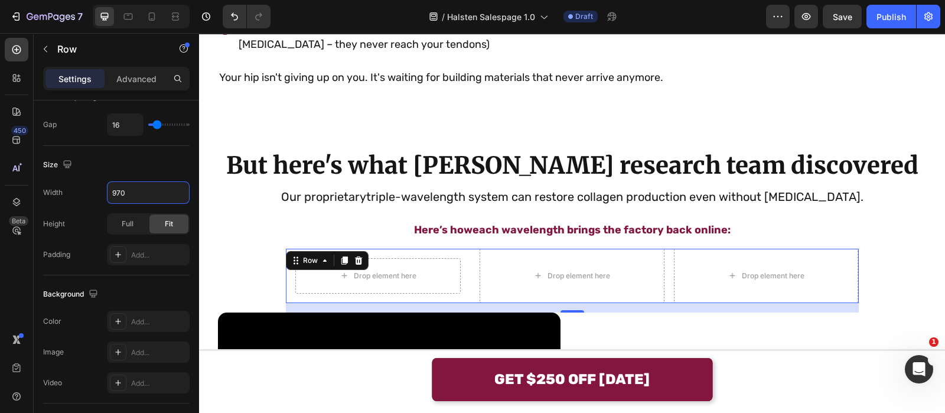
scroll to position [1681, 0]
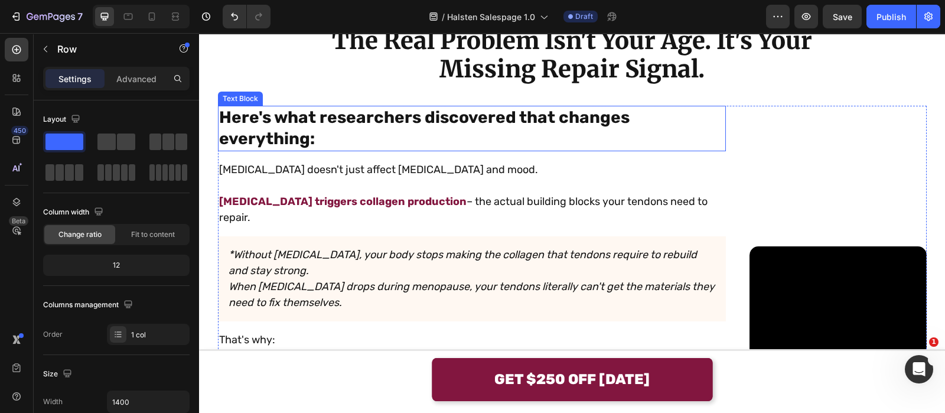
scroll to position [1012, 0]
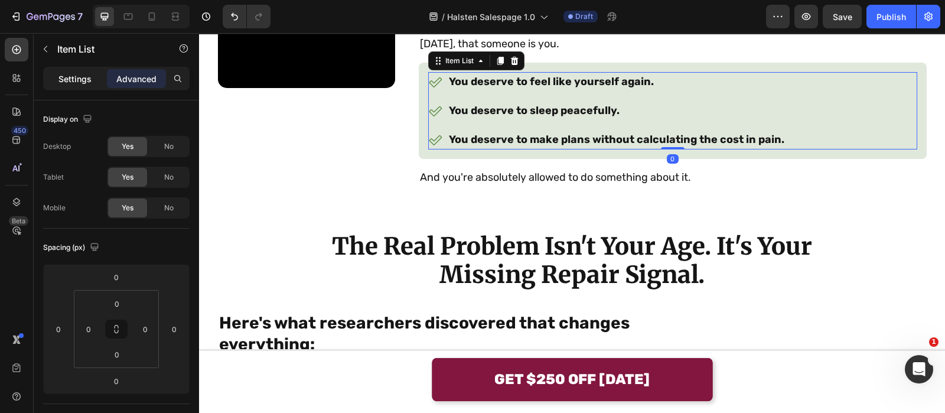
click at [76, 79] on p "Settings" at bounding box center [74, 79] width 33 height 12
type input "8"
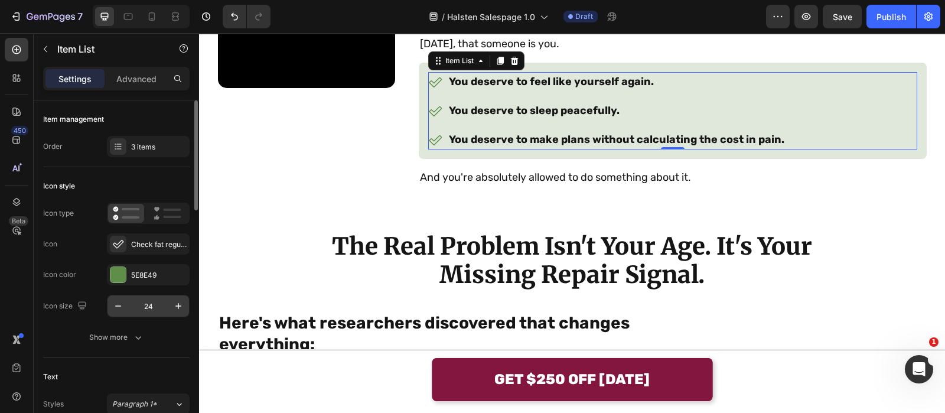
scroll to position [159, 0]
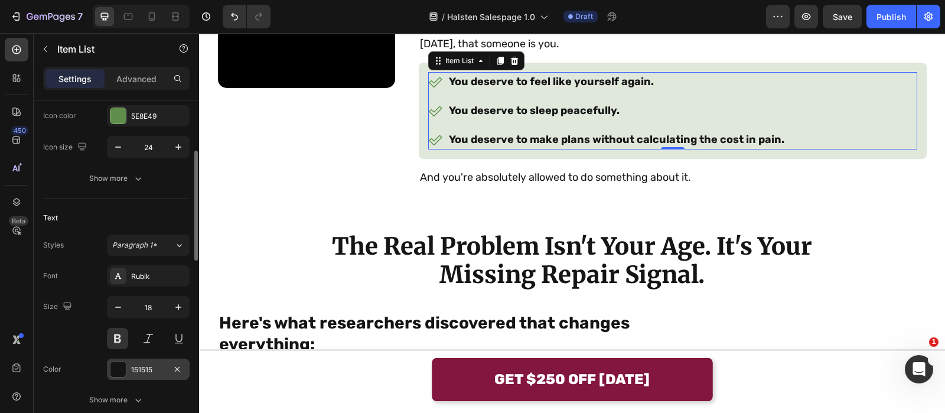
click at [150, 364] on div "151515" at bounding box center [148, 369] width 34 height 11
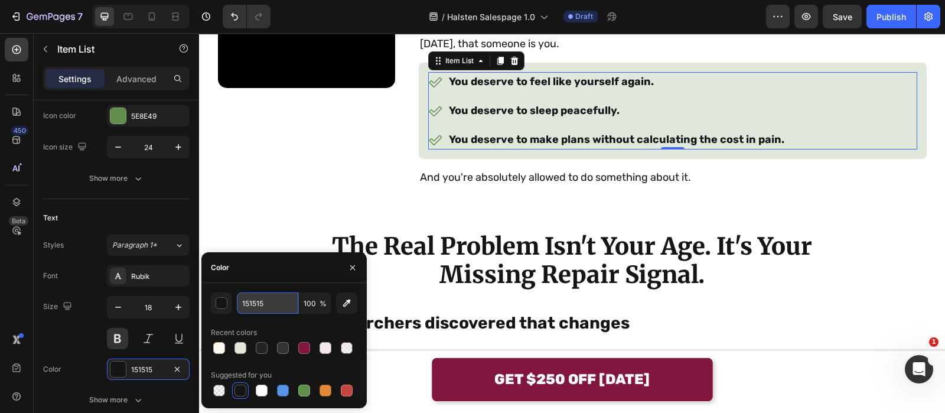
click at [282, 309] on input "151515" at bounding box center [267, 302] width 61 height 21
type input "33333"
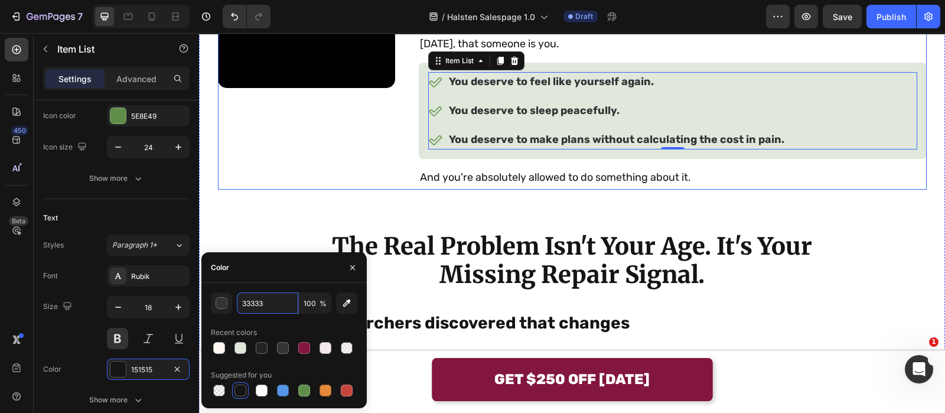
scroll to position [884, 0]
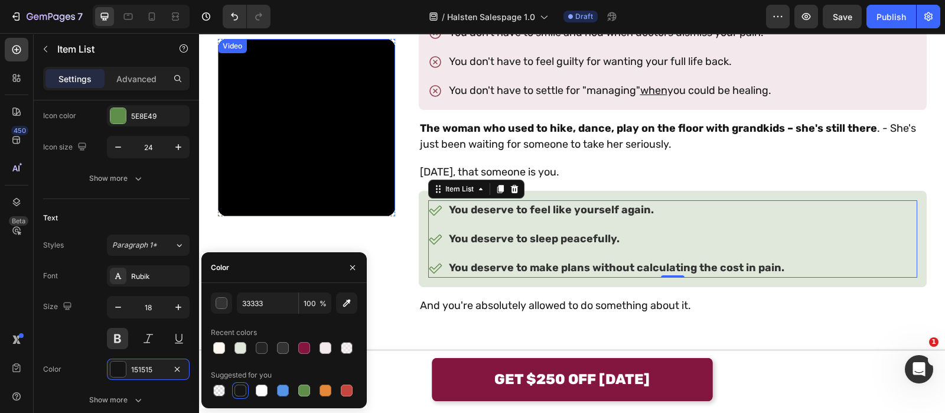
click at [395, 146] on video at bounding box center [306, 127] width 177 height 177
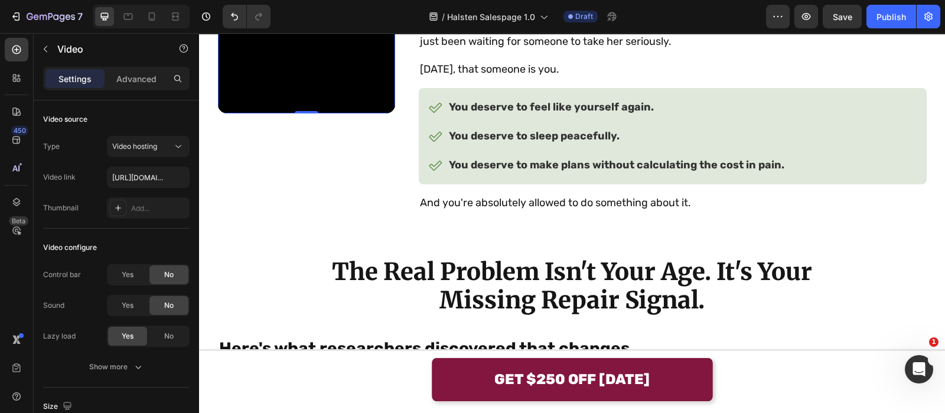
scroll to position [988, 0]
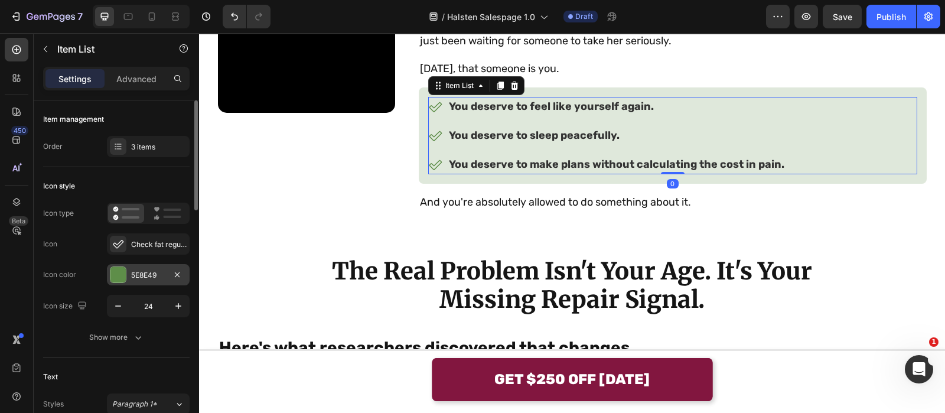
click at [129, 276] on div "5E8E49" at bounding box center [148, 274] width 83 height 21
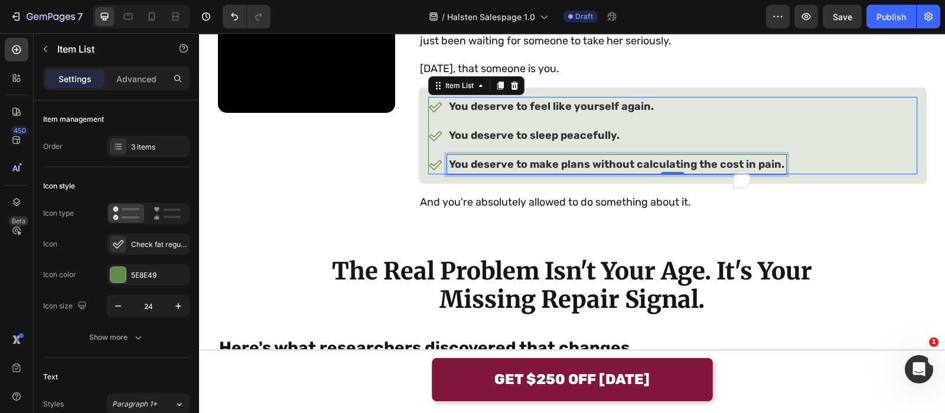
click at [617, 174] on div "You deserve to make plans without calculating the cost in pain." at bounding box center [616, 164] width 339 height 19
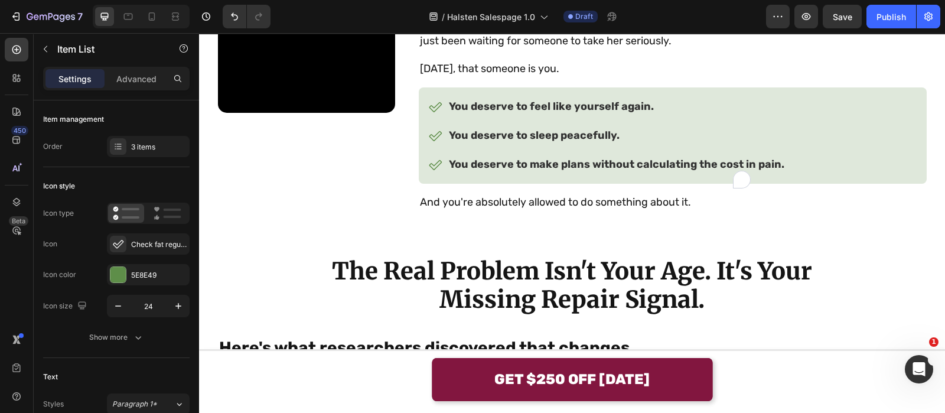
click at [622, 174] on div "You deserve to feel like yourself again. You deserve to sleep peacefully. You d…" at bounding box center [607, 135] width 358 height 77
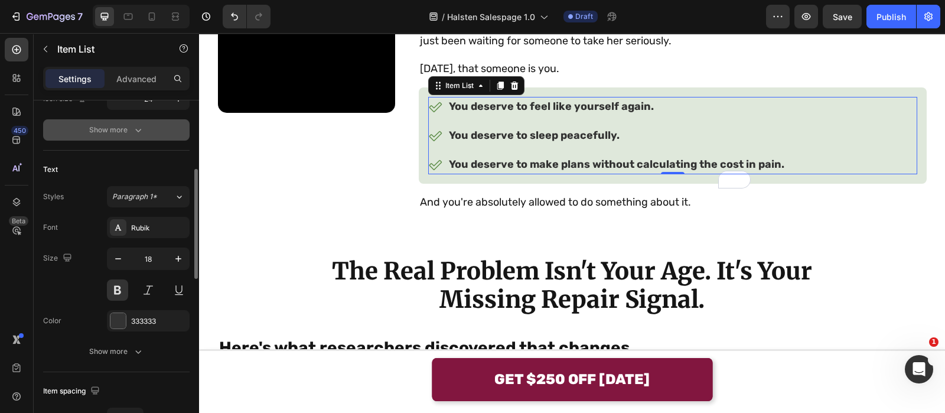
scroll to position [210, 0]
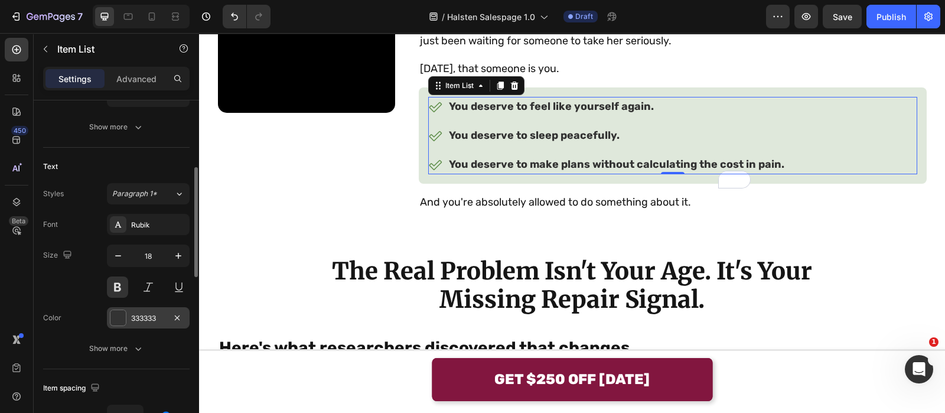
click at [148, 321] on div "333333" at bounding box center [148, 318] width 34 height 11
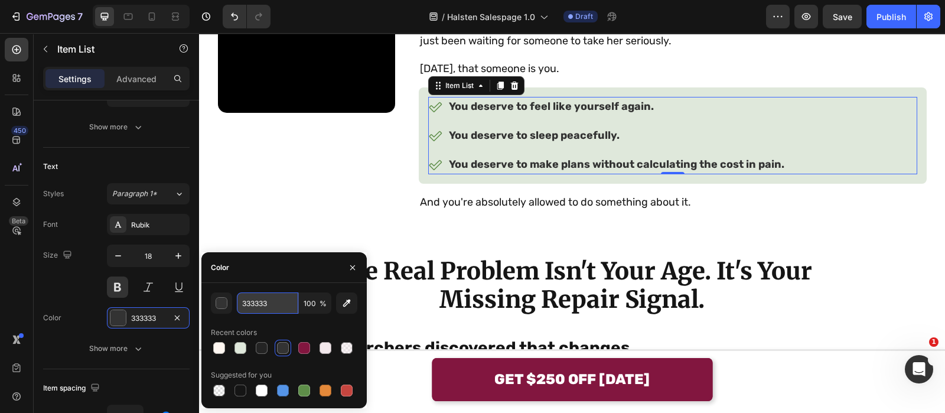
click at [0, 0] on input "333333" at bounding box center [0, 0] width 0 height 0
type input "242424"
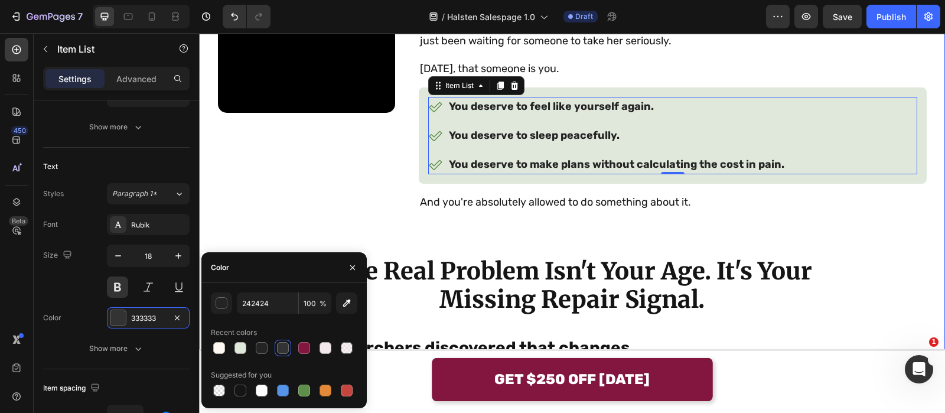
click at [467, 301] on div "Three Doctors Dismissed Your Pain. They Were Wrong. Heading Someone along the w…" at bounding box center [572, 273] width 727 height 1041
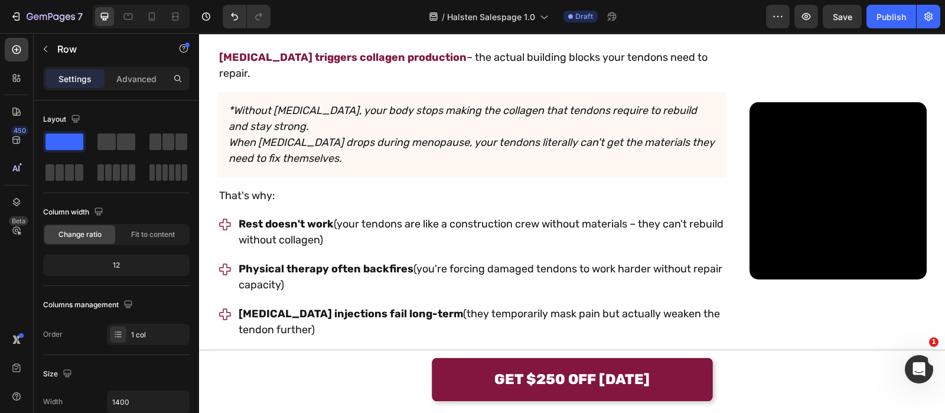
scroll to position [1337, 0]
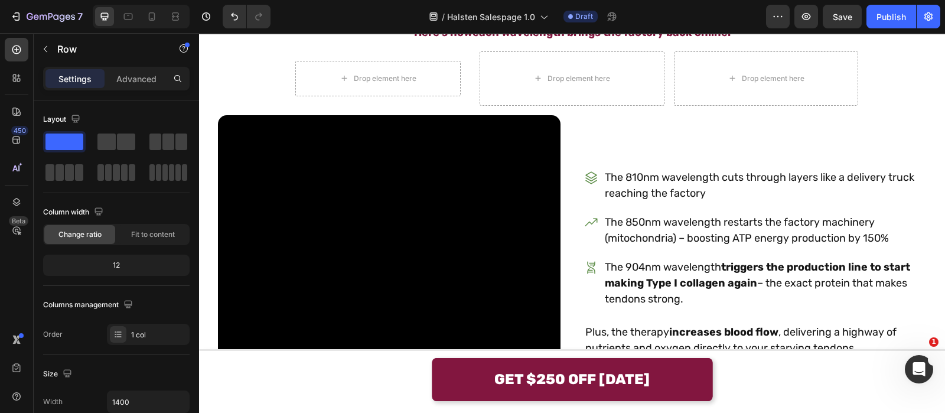
scroll to position [1891, 0]
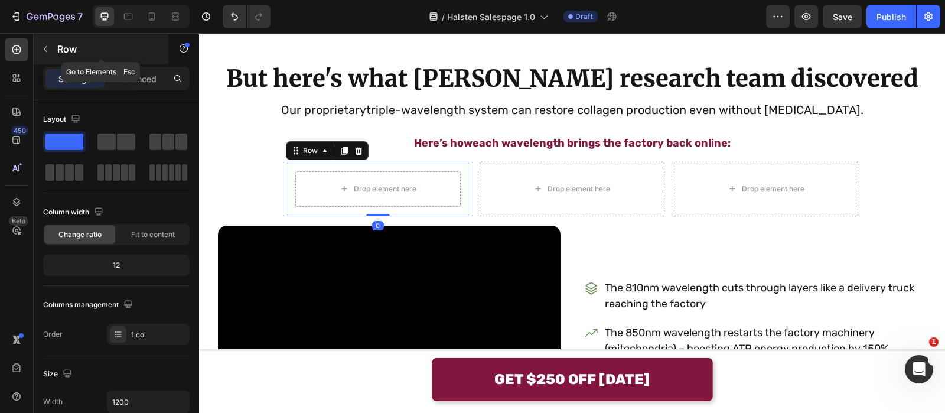
click at [53, 54] on button "button" at bounding box center [45, 49] width 19 height 19
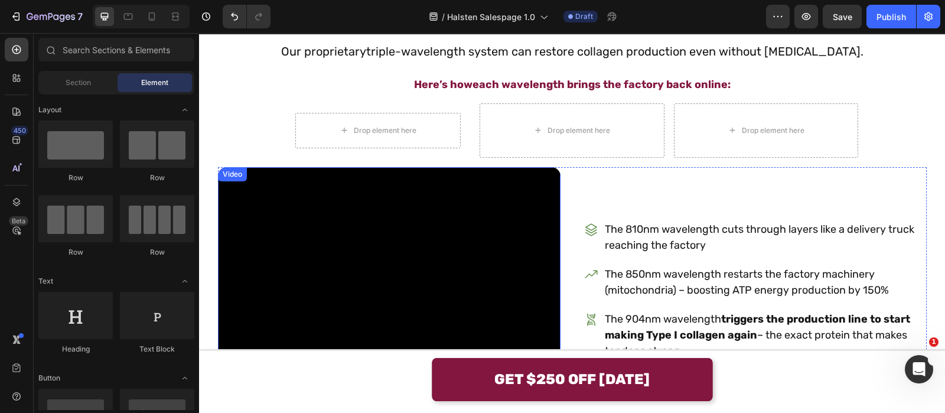
scroll to position [1949, 0]
click at [151, 59] on input "text" at bounding box center [116, 50] width 156 height 24
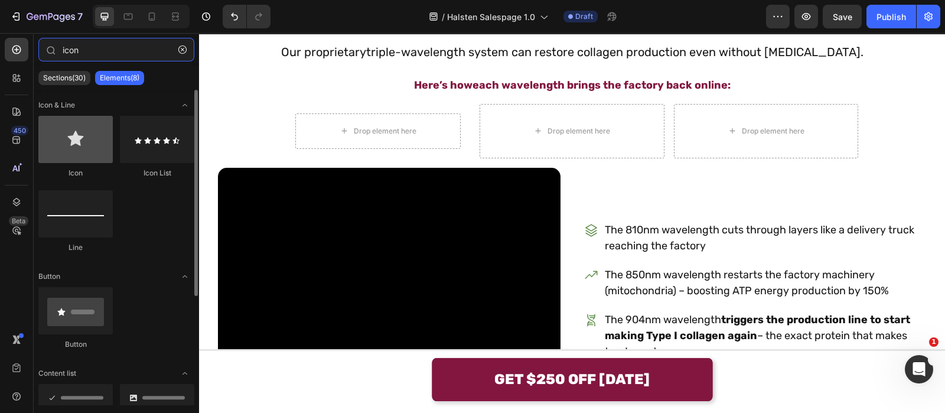
type input "icon"
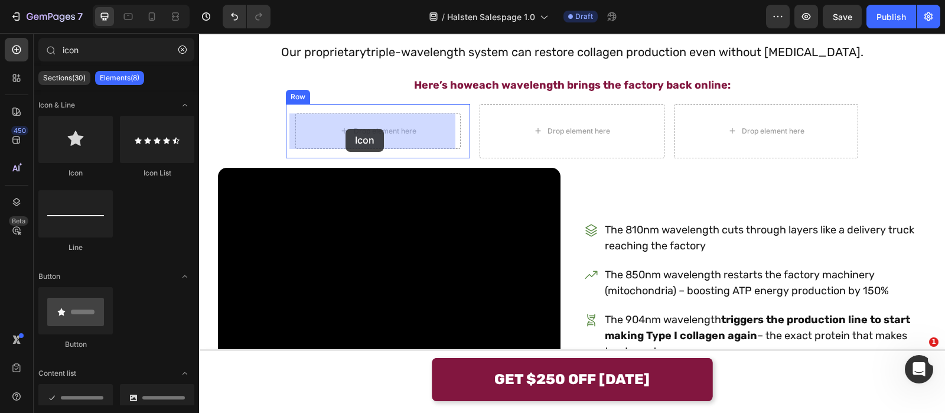
drag, startPoint x: 288, startPoint y: 155, endPoint x: 346, endPoint y: 126, distance: 65.2
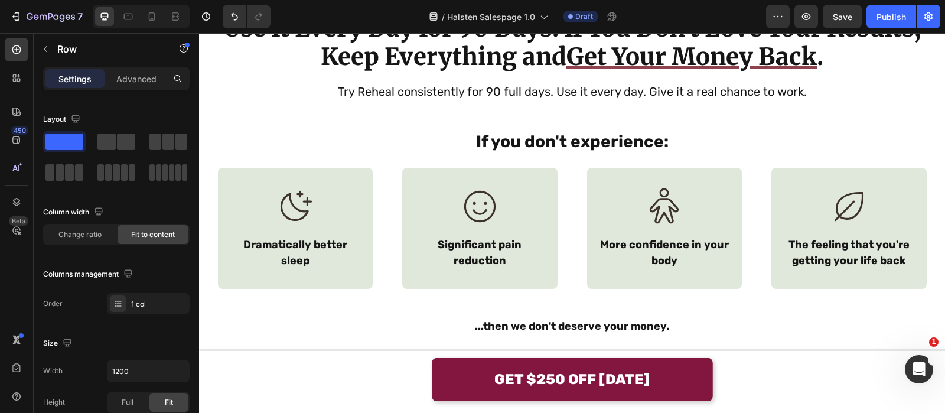
scroll to position [8426, 0]
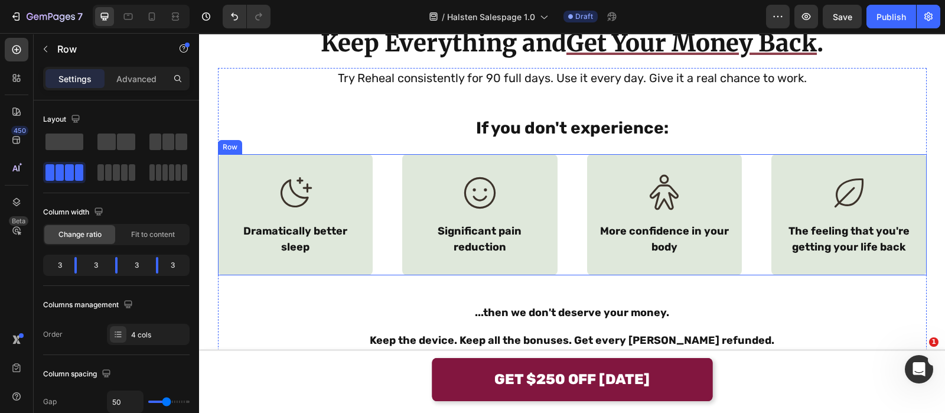
click at [385, 178] on div "Icon Dramatically better sleep Text Block Row Icon Significant pain reduction T…" at bounding box center [572, 214] width 709 height 121
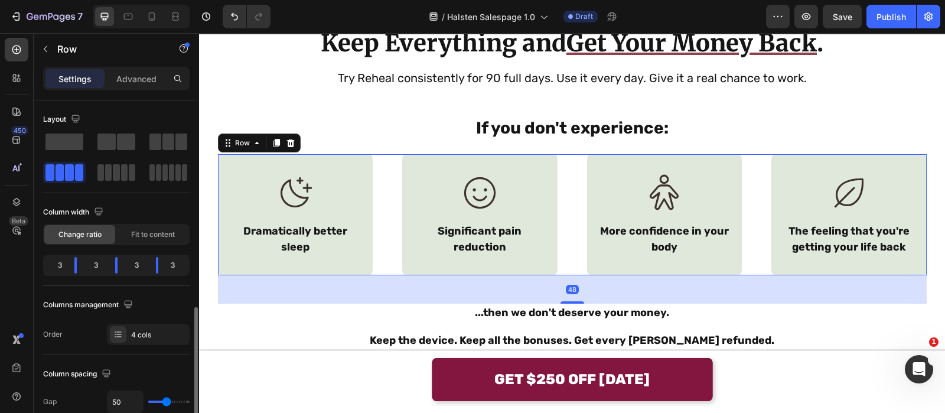
scroll to position [295, 0]
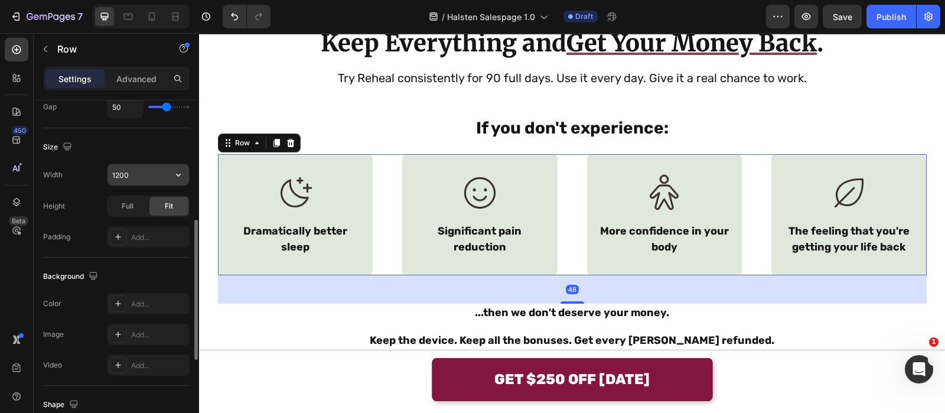
click at [139, 180] on input "1200" at bounding box center [149, 174] width 82 height 21
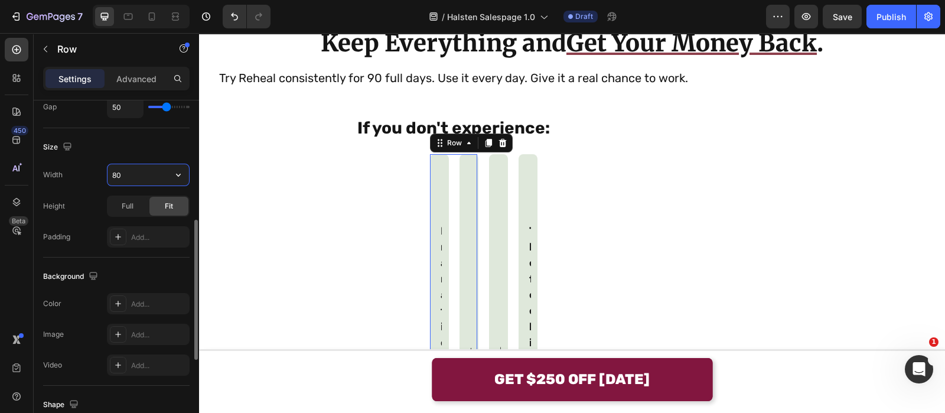
type input "8"
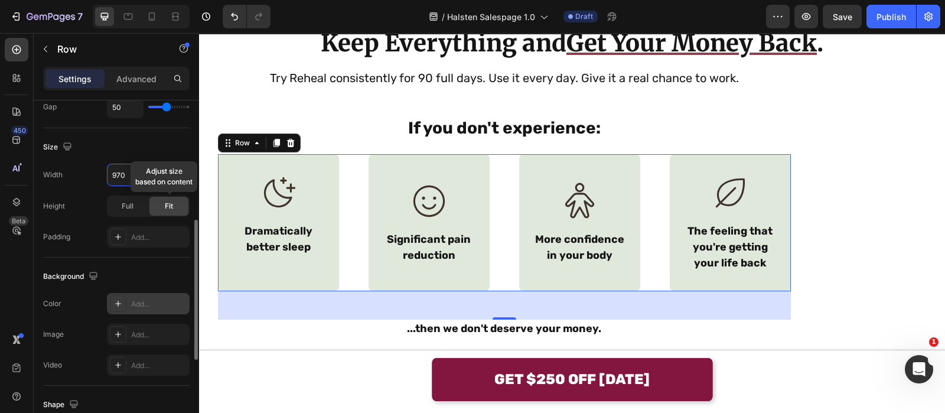
scroll to position [507, 0]
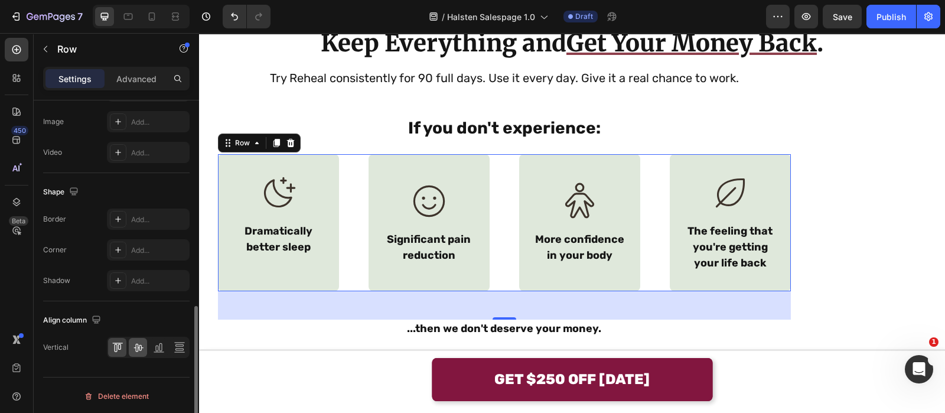
type input "970"
click at [131, 347] on div at bounding box center [138, 347] width 18 height 19
click at [349, 225] on div "Icon Dramatically better sleep Text Block Row Icon Significant pain reduction T…" at bounding box center [504, 222] width 573 height 137
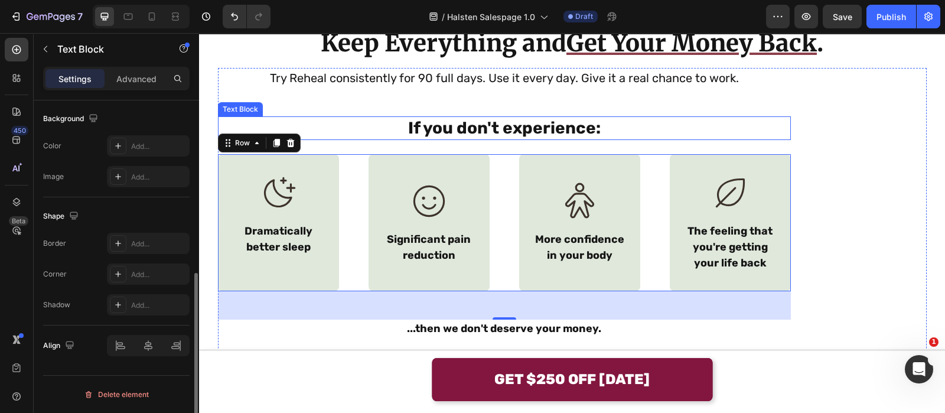
click at [354, 137] on p "If you don't experience:" at bounding box center [504, 128] width 571 height 21
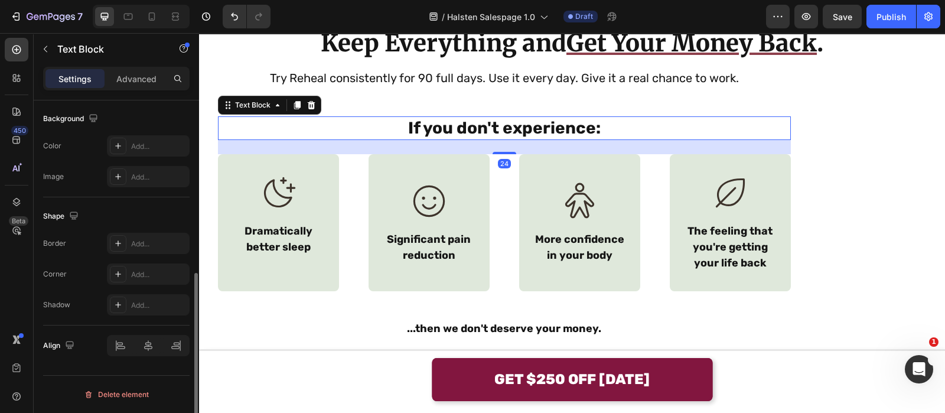
scroll to position [0, 0]
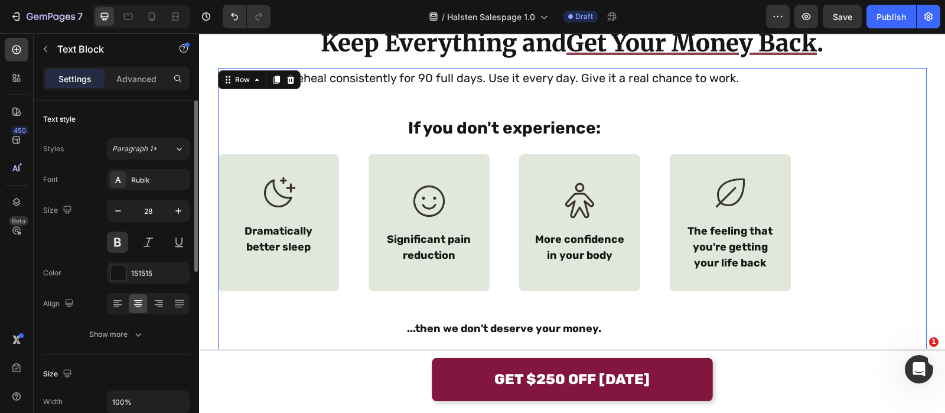
click at [825, 138] on div "Try Reheal consistently for 90 full days. Use it every day. Give it a real chan…" at bounding box center [572, 258] width 709 height 381
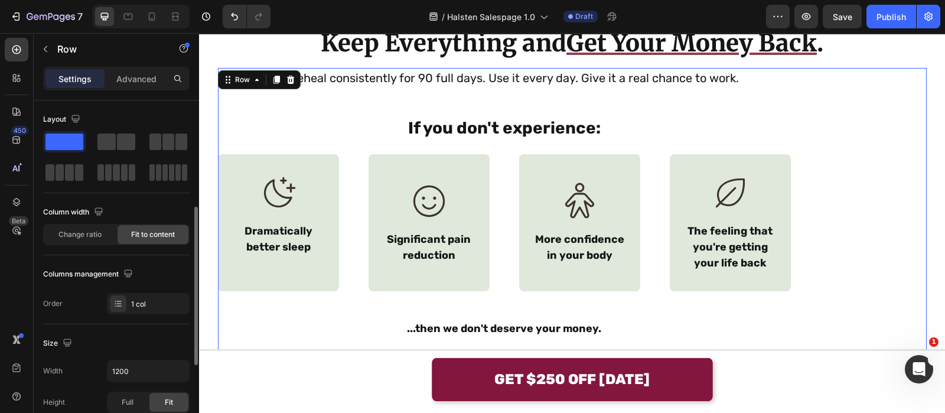
scroll to position [409, 0]
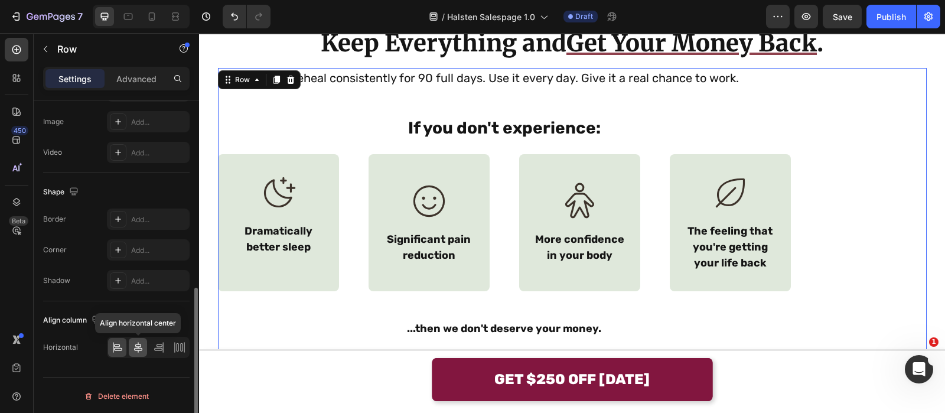
click at [141, 347] on icon at bounding box center [138, 347] width 12 height 12
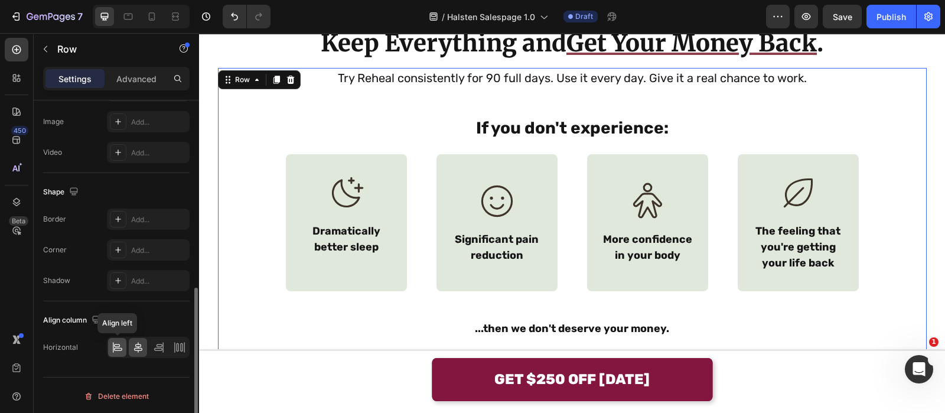
click at [121, 346] on icon at bounding box center [118, 347] width 12 height 12
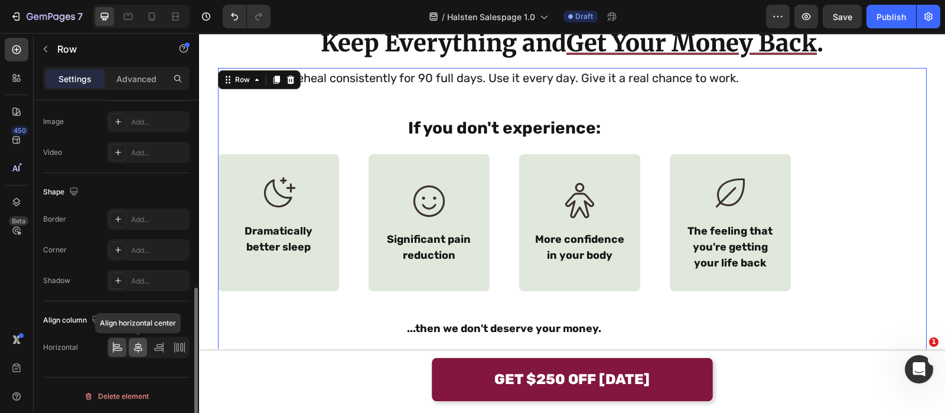
click at [138, 344] on icon at bounding box center [138, 347] width 8 height 11
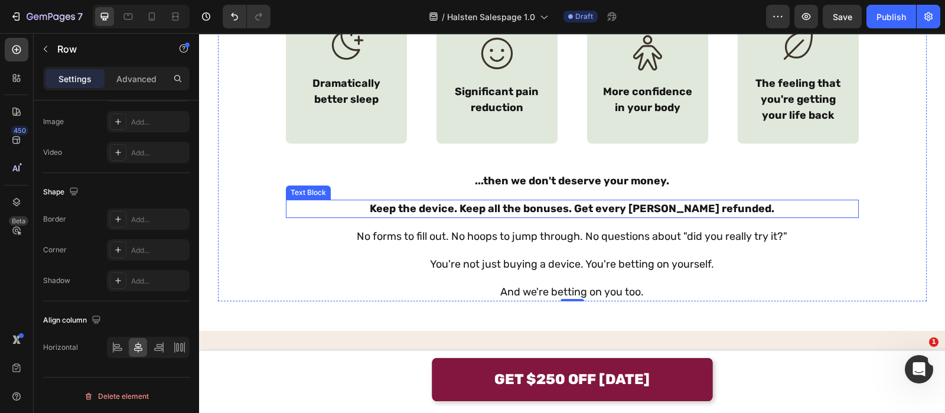
scroll to position [8426, 0]
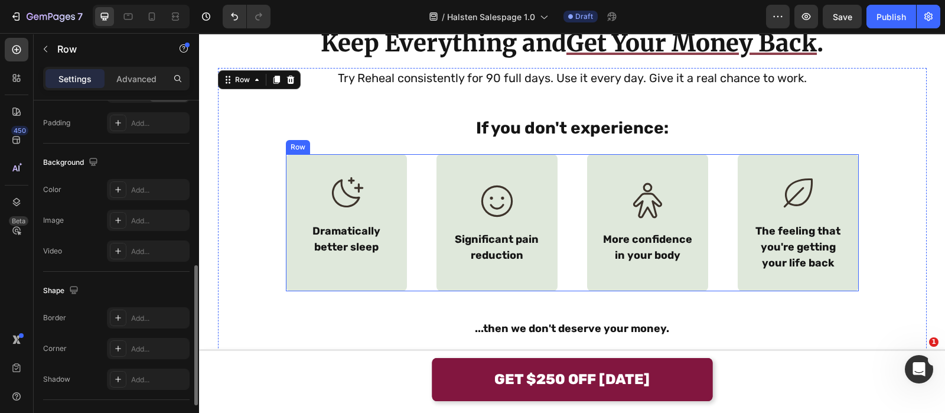
click at [568, 219] on div "Icon Dramatically better sleep Text Block Row Icon Significant pain reduction T…" at bounding box center [572, 222] width 573 height 137
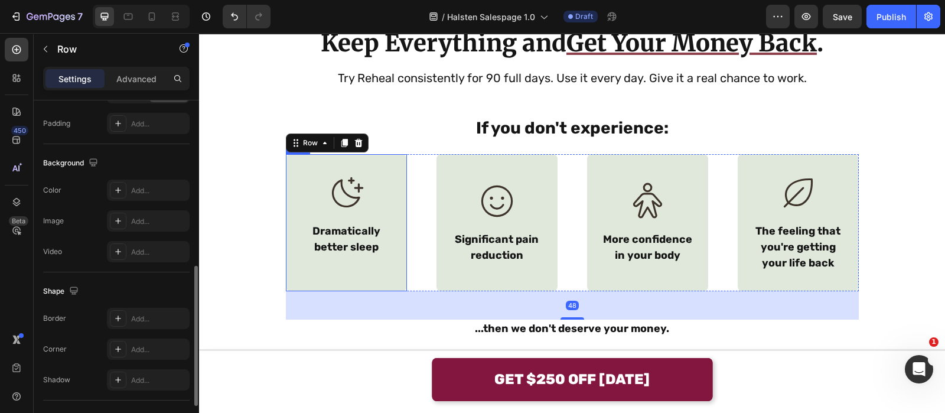
click at [375, 273] on div "Icon Dramatically better sleep Text Block Row" at bounding box center [346, 222] width 121 height 137
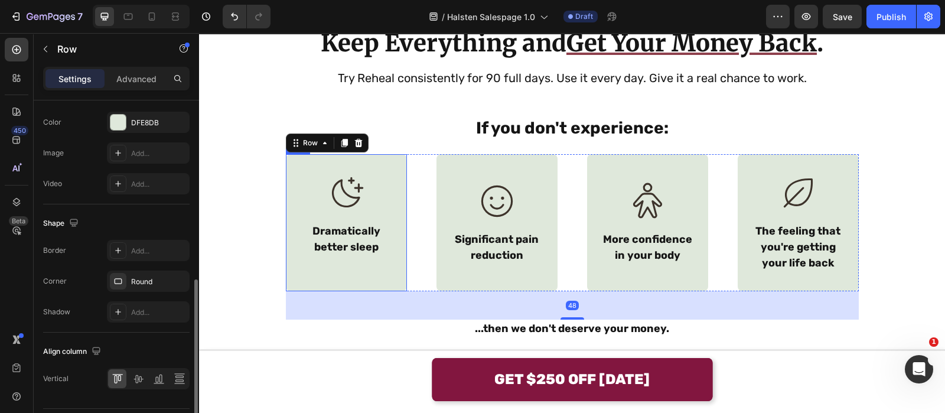
scroll to position [408, 0]
click at [419, 213] on div "Icon Dramatically better sleep Text Block Row Icon Significant pain reduction T…" at bounding box center [572, 222] width 573 height 137
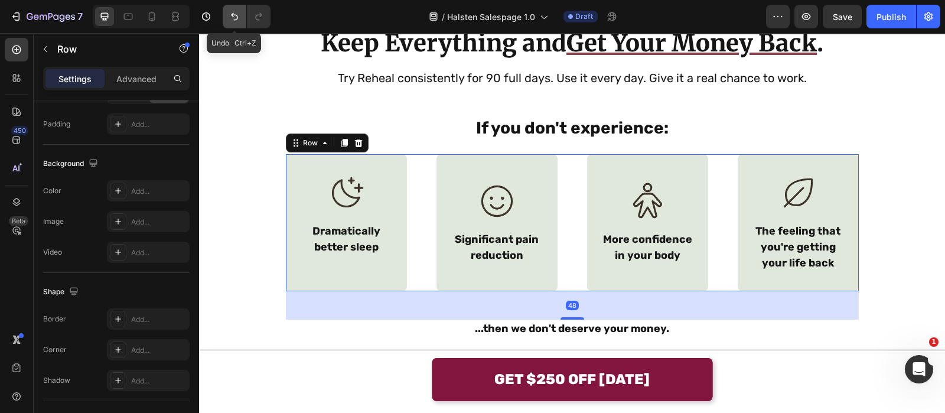
click at [243, 17] on button "Undo/Redo" at bounding box center [235, 17] width 24 height 24
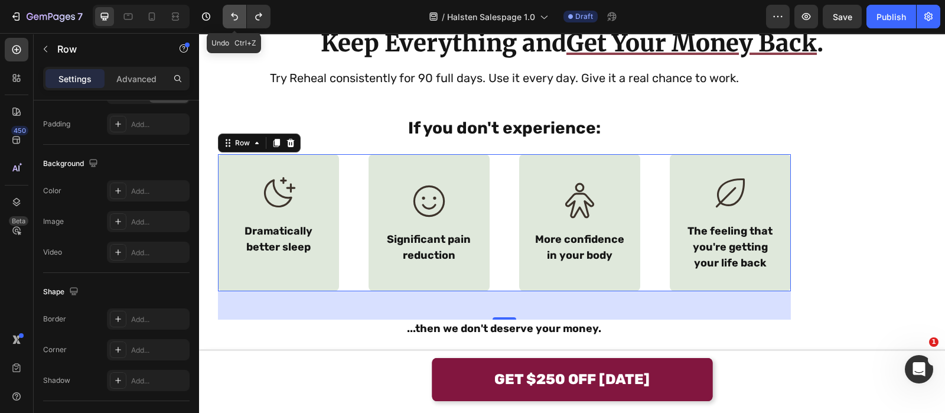
click at [242, 18] on button "Undo/Redo" at bounding box center [235, 17] width 24 height 24
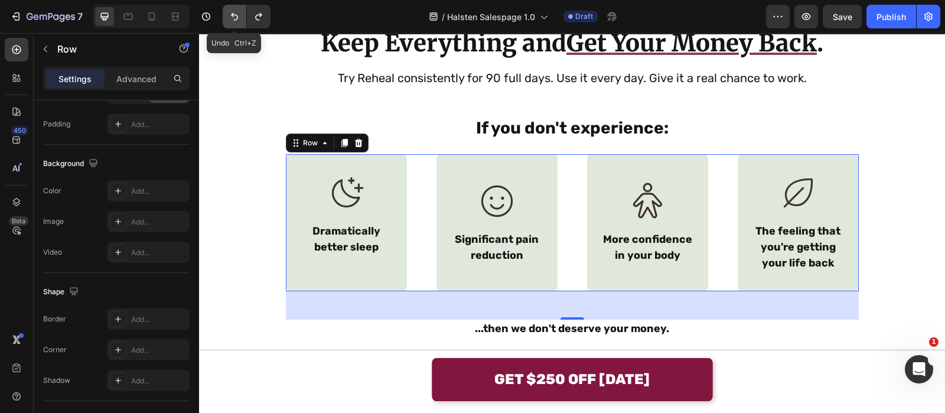
click at [242, 18] on button "Undo/Redo" at bounding box center [235, 17] width 24 height 24
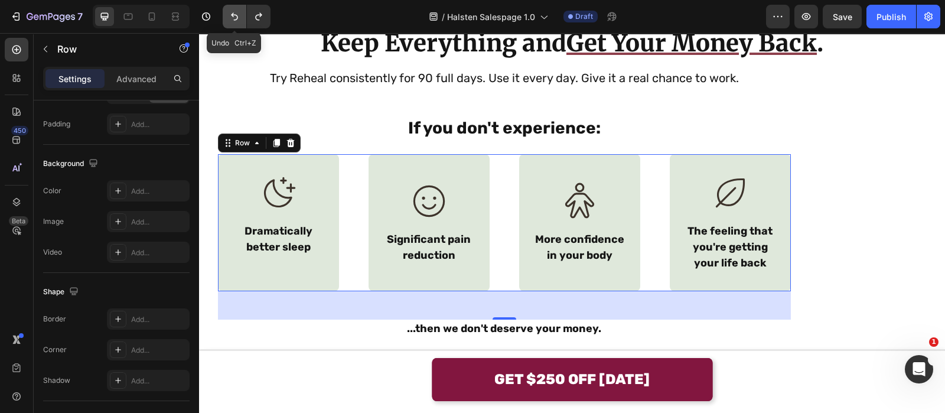
click at [242, 18] on button "Undo/Redo" at bounding box center [235, 17] width 24 height 24
type input "1200"
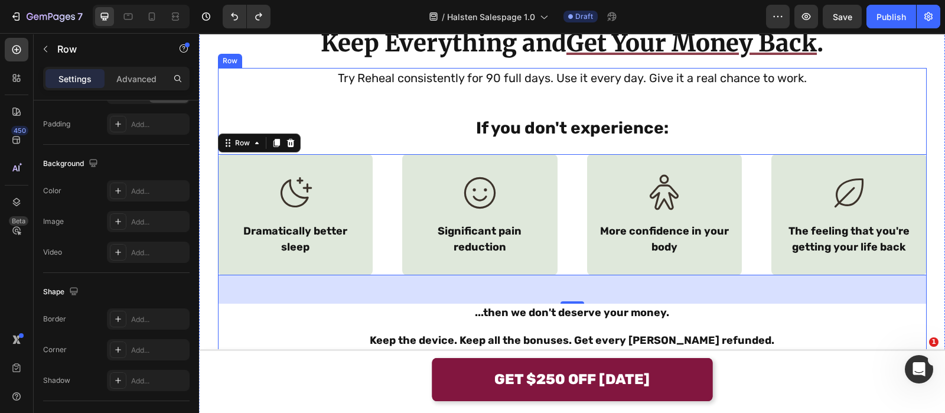
click at [418, 93] on div "Try Reheal consistently for 90 full days. Use it every day. Give it a real chan…" at bounding box center [572, 250] width 709 height 365
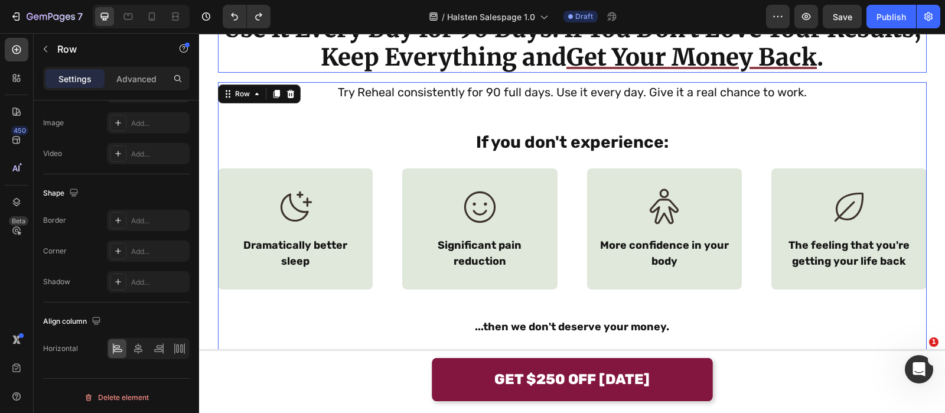
scroll to position [8426, 0]
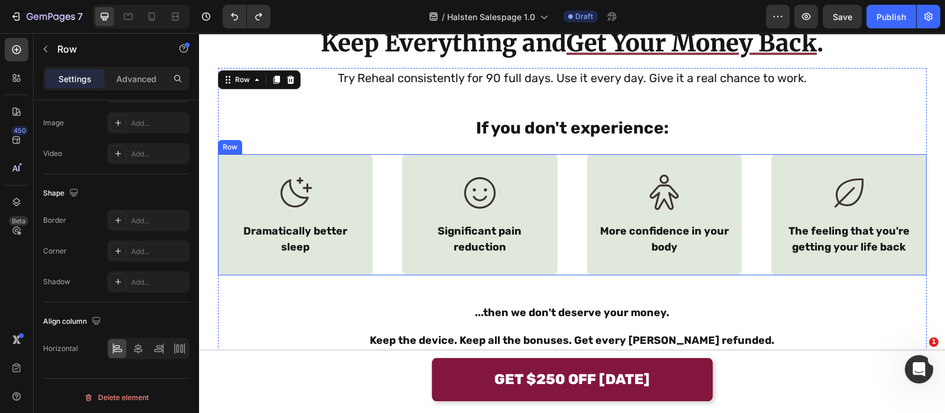
click at [383, 177] on div "Icon Dramatically better sleep Text Block Row Icon Significant pain reduction T…" at bounding box center [572, 214] width 709 height 121
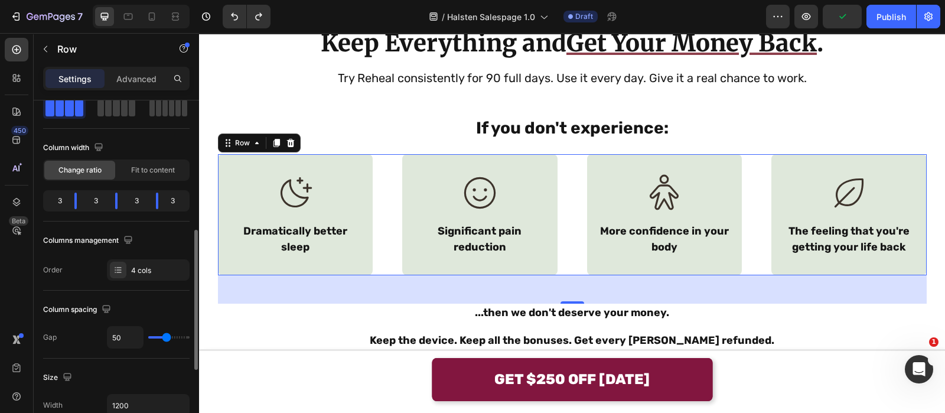
scroll to position [212, 0]
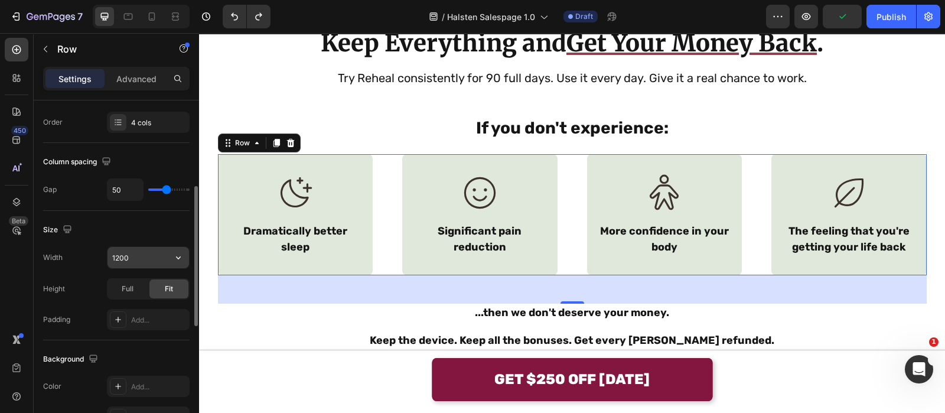
click at [152, 248] on input "1200" at bounding box center [149, 257] width 82 height 21
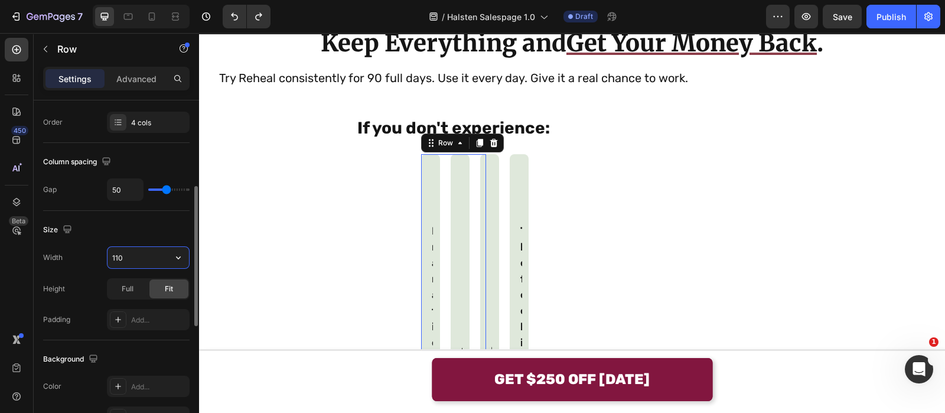
type input "1100"
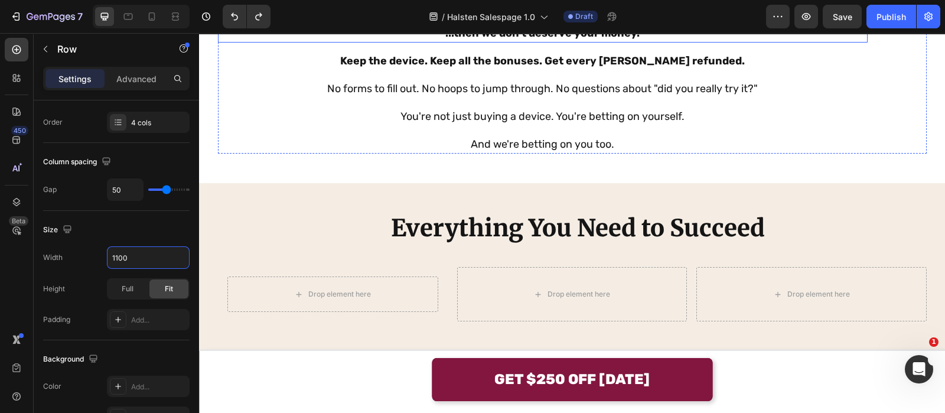
scroll to position [8426, 0]
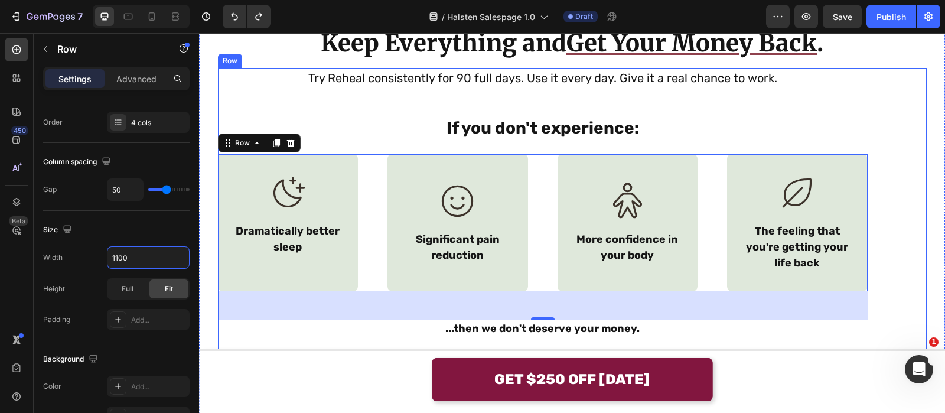
click at [842, 142] on div "Try Reheal consistently for 90 full days. Use it every day. Give it a real chan…" at bounding box center [543, 258] width 650 height 381
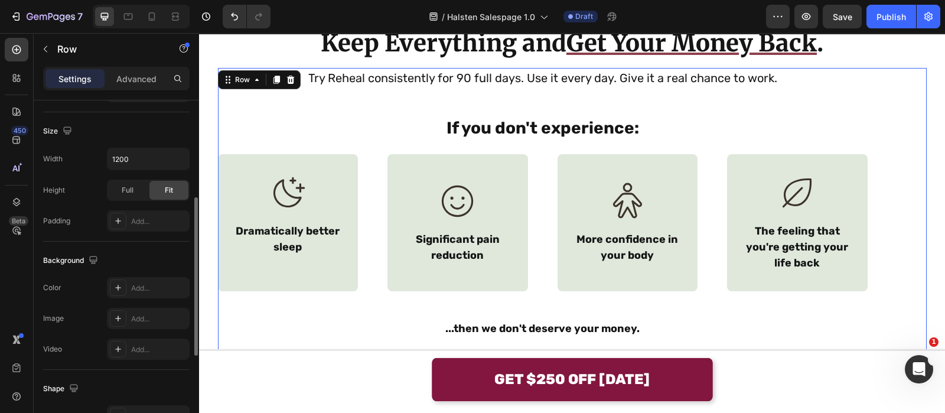
scroll to position [409, 0]
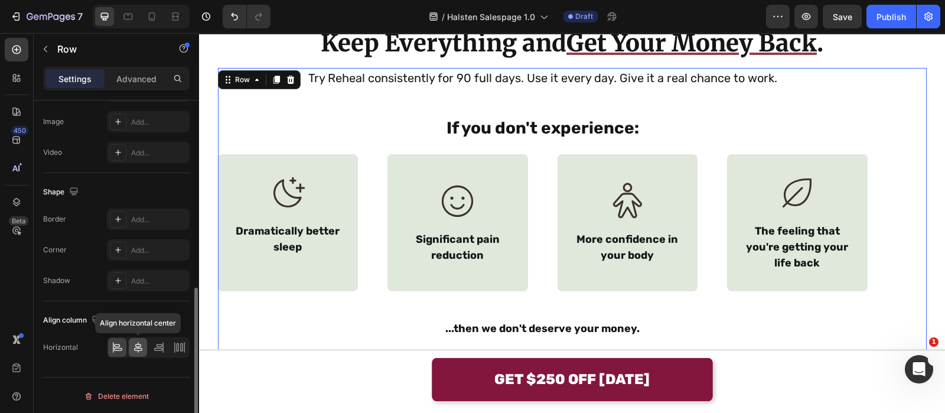
click at [143, 354] on div at bounding box center [138, 347] width 18 height 19
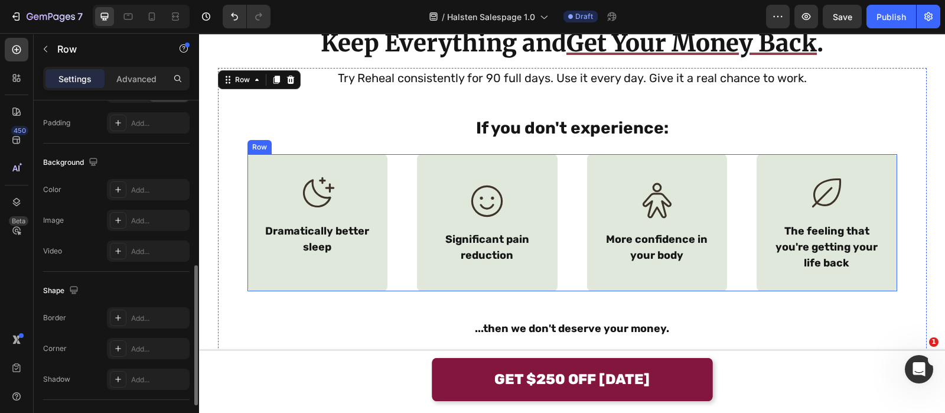
click at [401, 205] on div "Icon Dramatically better sleep Text Block Row Icon Significant pain reduction T…" at bounding box center [573, 222] width 650 height 137
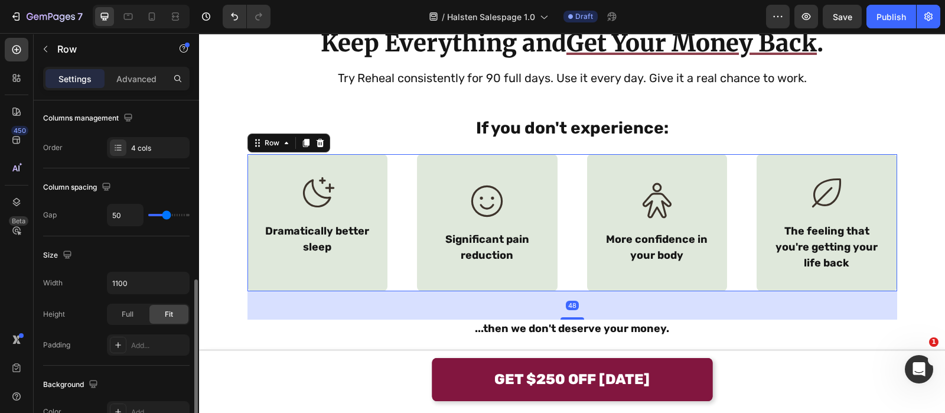
scroll to position [113, 0]
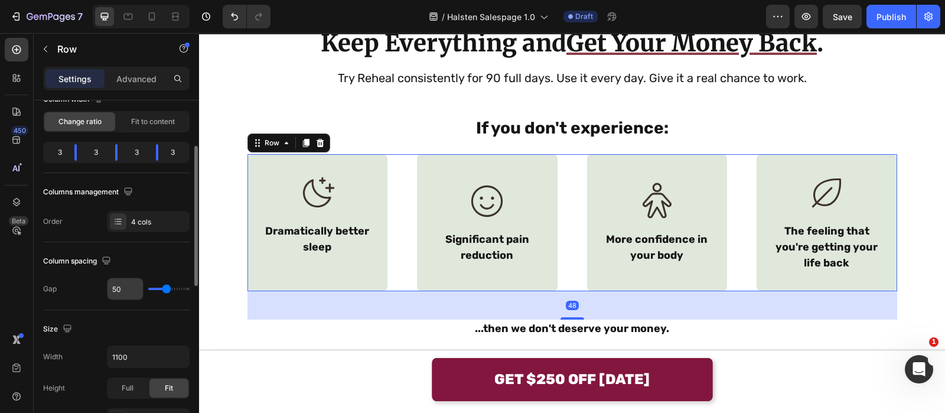
click at [130, 282] on input "50" at bounding box center [125, 288] width 35 height 21
type input "3"
type input "32"
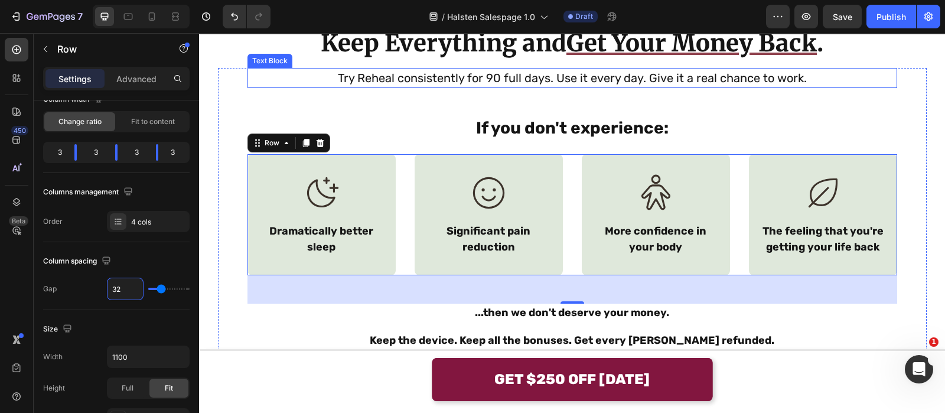
click at [383, 77] on p "Try Reheal consistently for 90 full days. Use it every day. Give it a real chan…" at bounding box center [572, 78] width 647 height 18
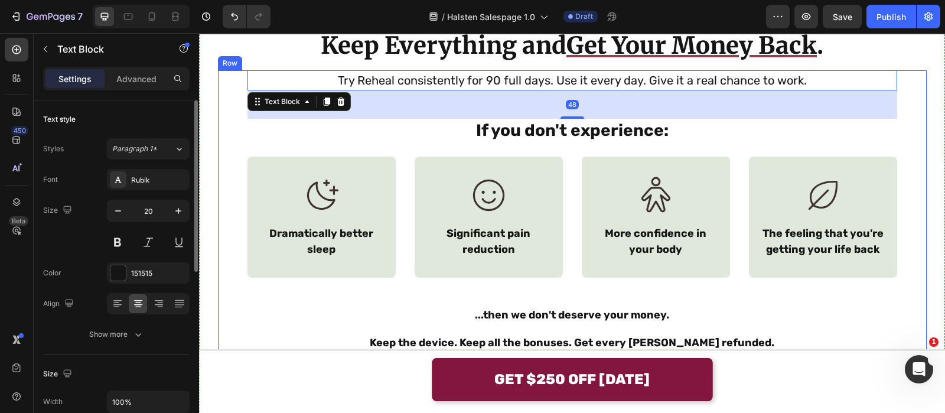
scroll to position [8426, 0]
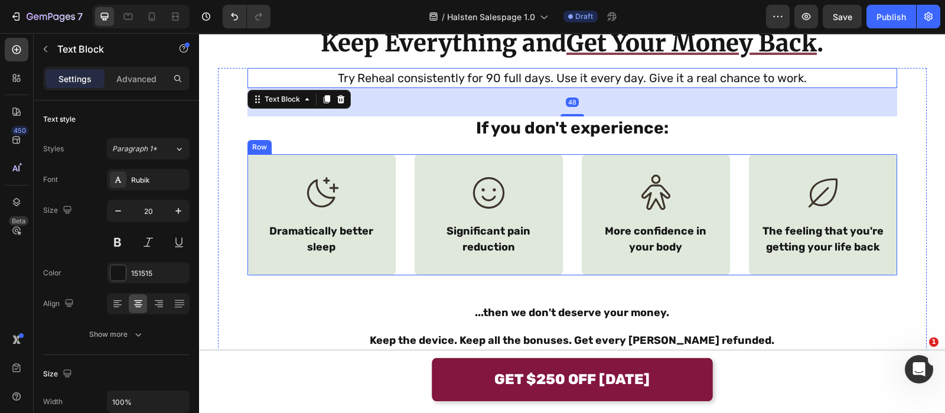
click at [402, 198] on div "Icon Dramatically better sleep Text Block Row Icon Significant pain reduction T…" at bounding box center [573, 214] width 650 height 121
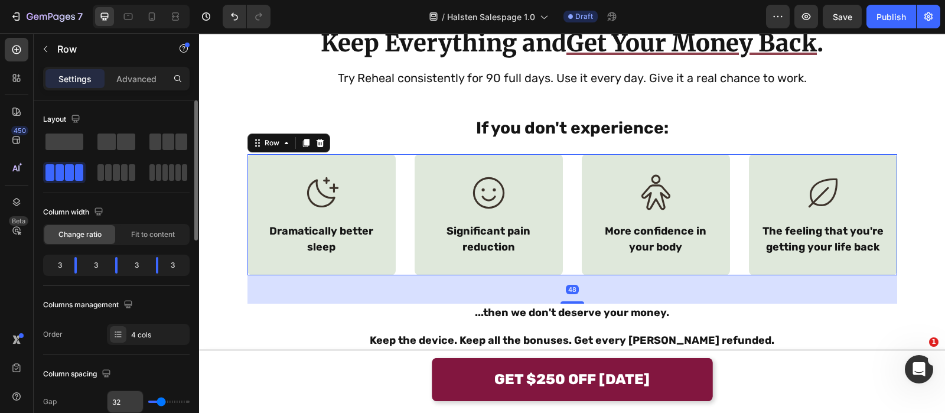
click at [136, 397] on input "32" at bounding box center [125, 401] width 35 height 21
type input "3"
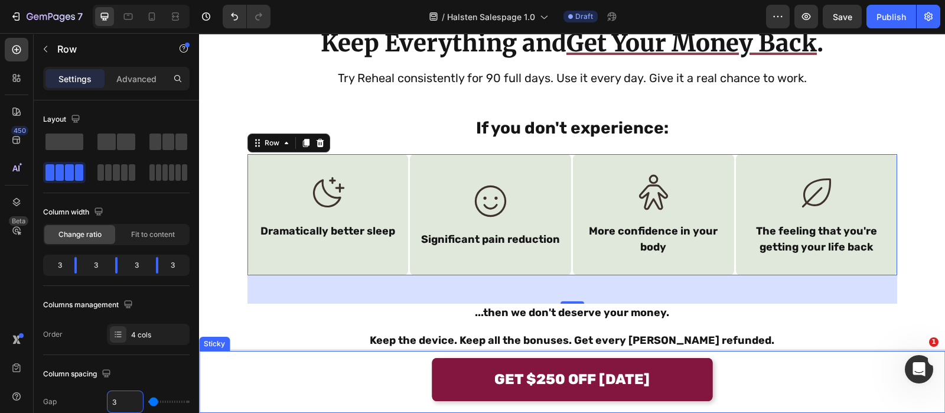
type input "36"
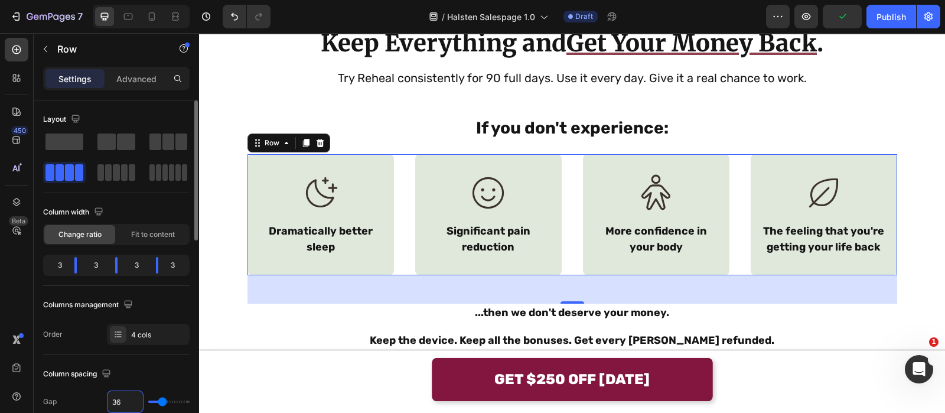
drag, startPoint x: 124, startPoint y: 398, endPoint x: 52, endPoint y: 398, distance: 72.1
click at [122, 399] on input "36" at bounding box center [125, 401] width 35 height 21
drag, startPoint x: 131, startPoint y: 400, endPoint x: 64, endPoint y: 401, distance: 66.8
click at [95, 403] on div "Gap 36" at bounding box center [116, 401] width 146 height 22
type input "4"
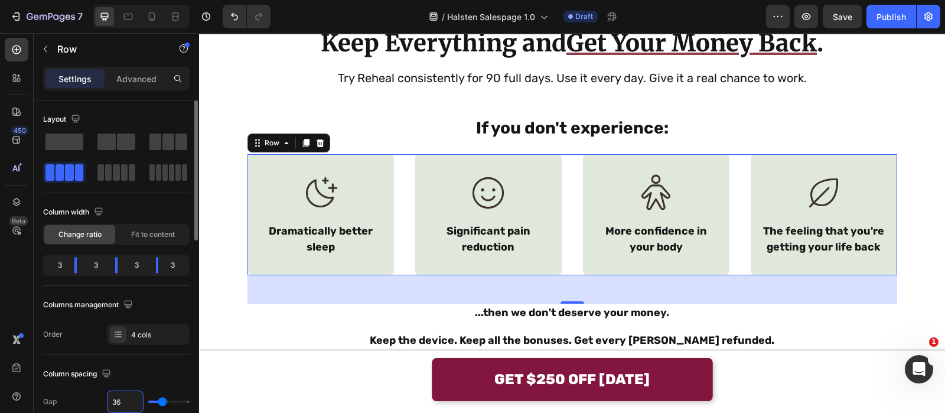
type input "4"
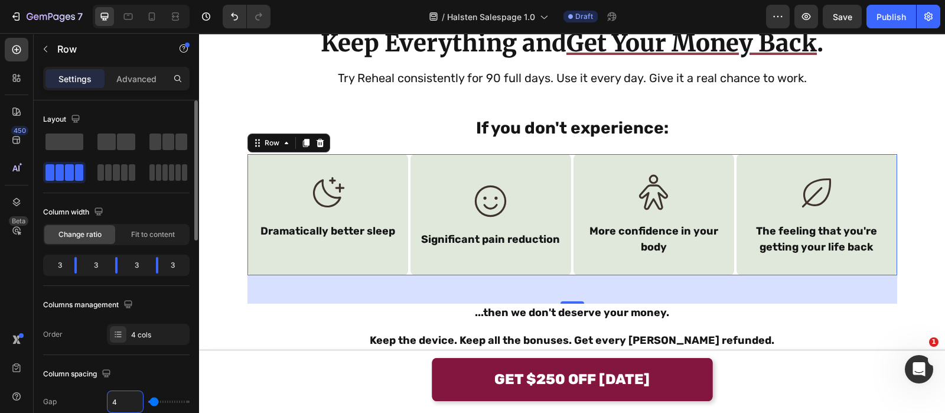
type input "48"
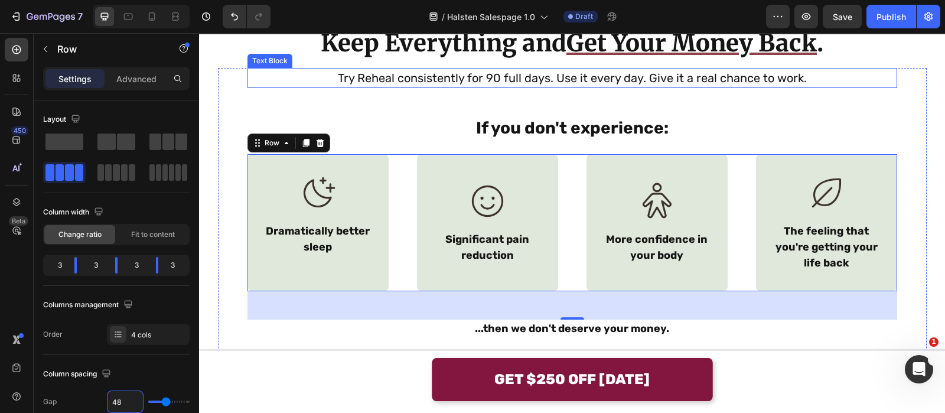
click at [422, 69] on p "Try Reheal consistently for 90 full days. Use it every day. Give it a real chan…" at bounding box center [572, 78] width 647 height 18
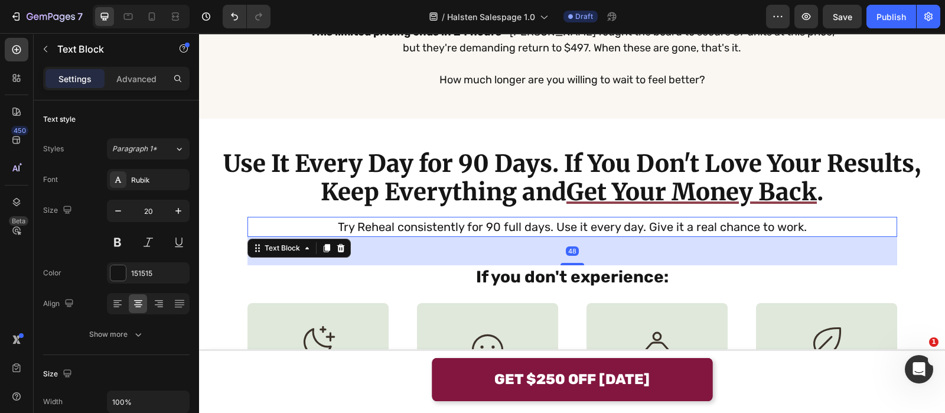
click at [429, 82] on p "How much longer are you willing to wait to feel better?" at bounding box center [572, 80] width 529 height 16
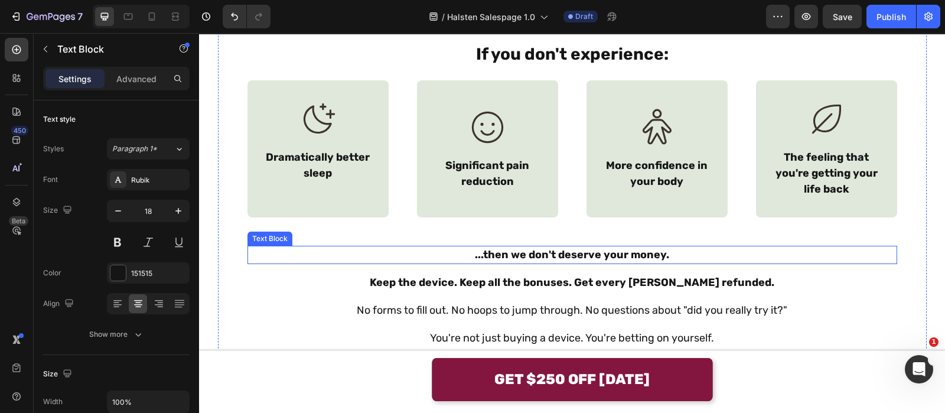
scroll to position [8573, 0]
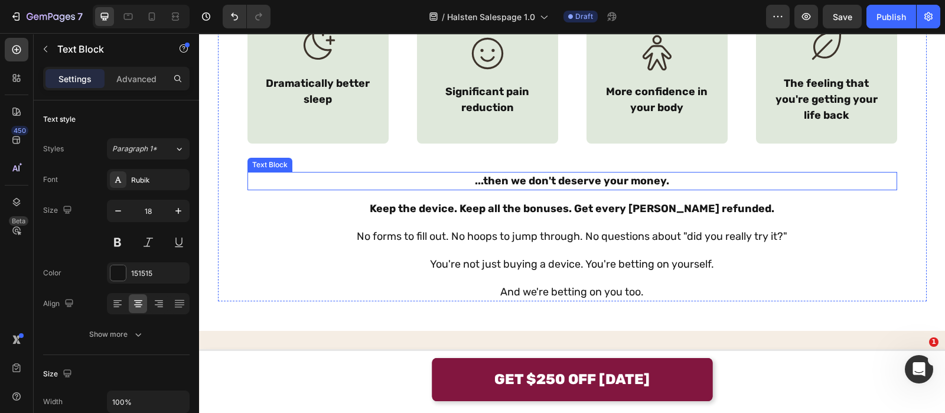
click at [573, 174] on strong "...then we don't deserve your money." at bounding box center [572, 180] width 194 height 13
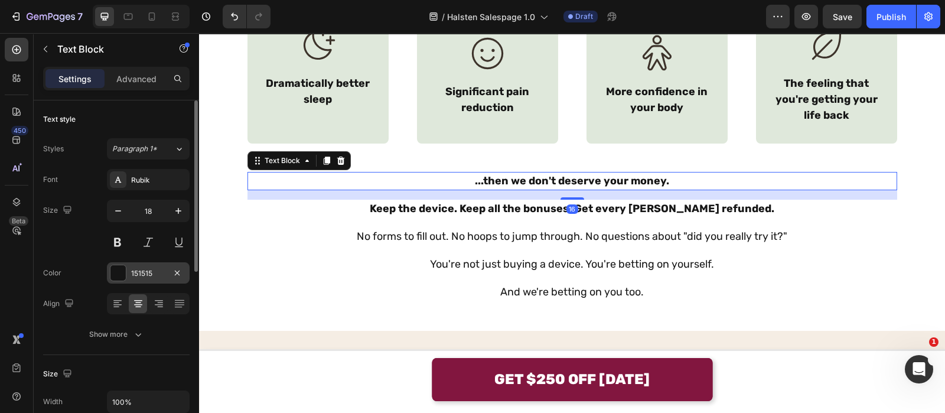
drag, startPoint x: 125, startPoint y: 274, endPoint x: 131, endPoint y: 271, distance: 6.6
click at [124, 273] on div at bounding box center [117, 272] width 15 height 15
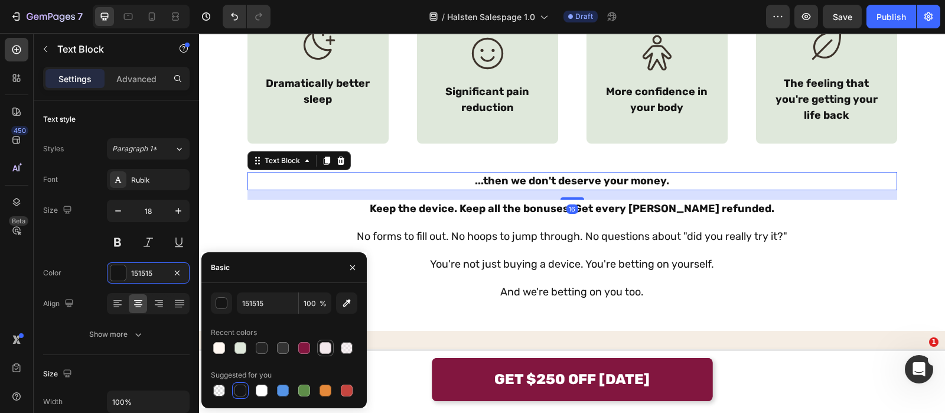
click at [303, 350] on div at bounding box center [304, 348] width 12 height 12
type input "82163F"
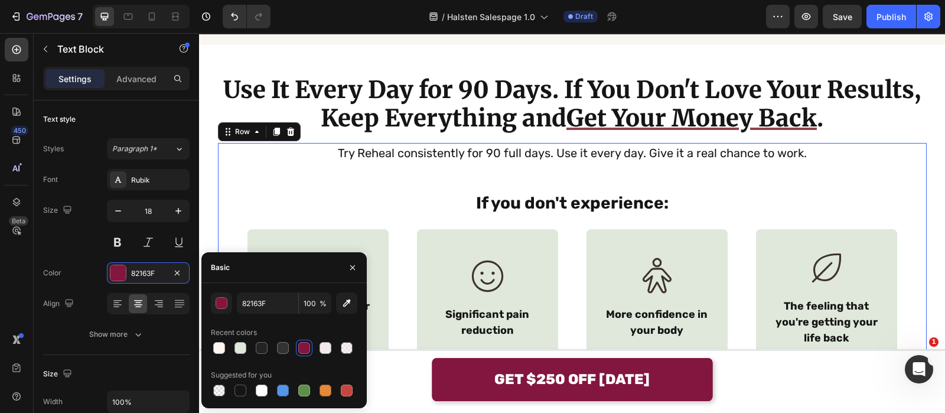
click at [493, 172] on div "Try Reheal consistently for 90 full days. Use it every day. Give it a real chan…" at bounding box center [573, 333] width 650 height 381
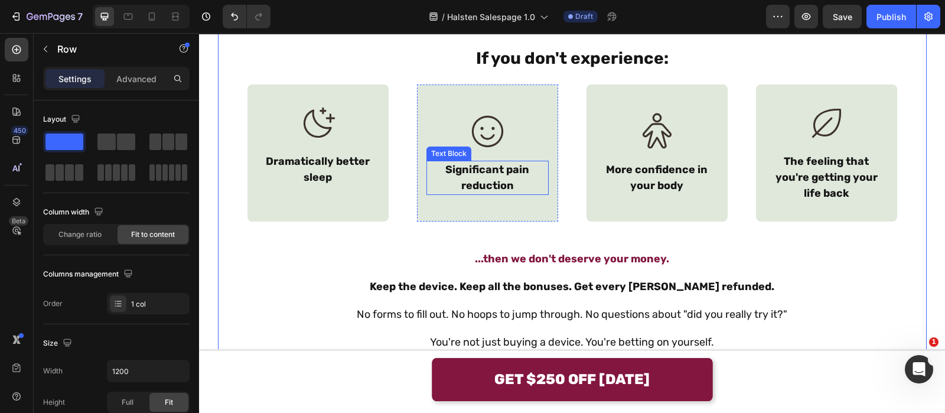
scroll to position [8500, 0]
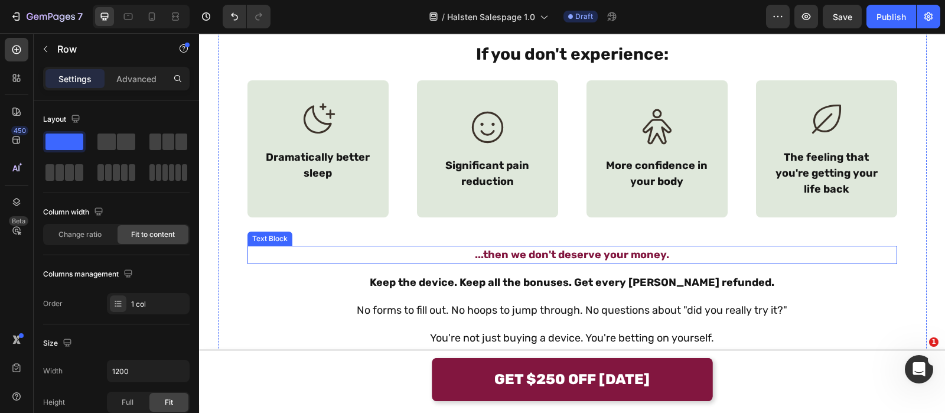
click at [486, 248] on strong "...then we don't deserve your money." at bounding box center [572, 254] width 194 height 13
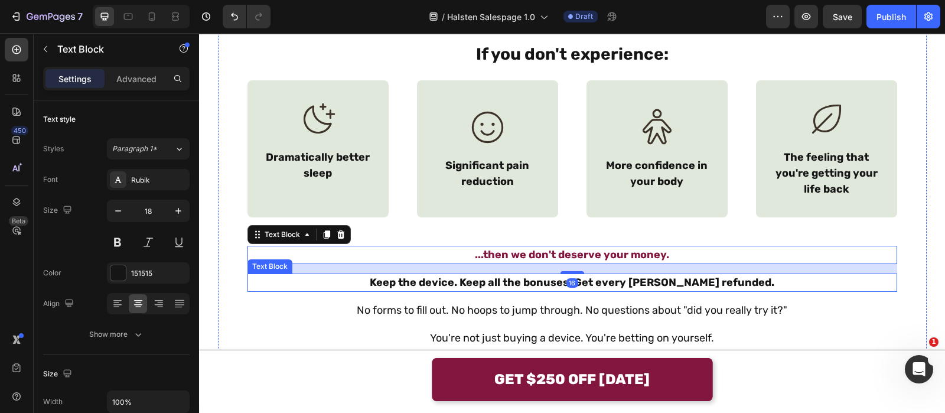
click at [378, 275] on p "Keep the device. Keep all the bonuses. Get every [PERSON_NAME] refunded." at bounding box center [572, 283] width 647 height 16
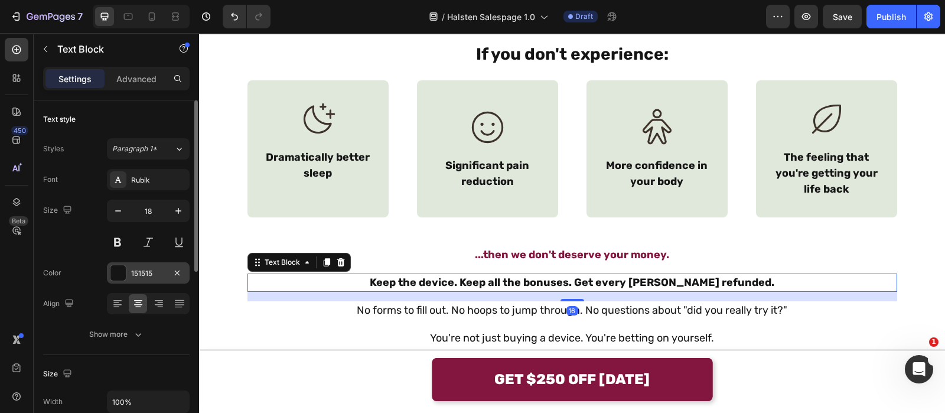
click at [165, 269] on div "151515" at bounding box center [148, 273] width 34 height 11
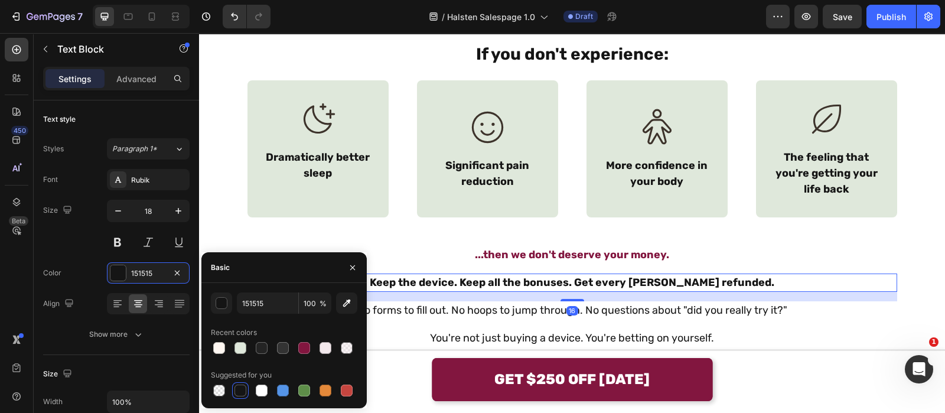
click at [295, 338] on div "Recent colors" at bounding box center [284, 332] width 146 height 19
click at [311, 345] on div at bounding box center [304, 348] width 14 height 14
type input "82163F"
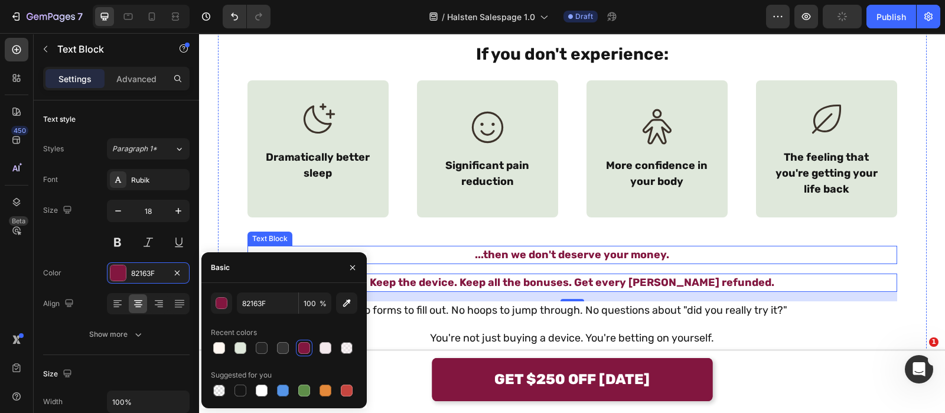
click at [446, 247] on p "...then we don't deserve your money." at bounding box center [572, 255] width 647 height 16
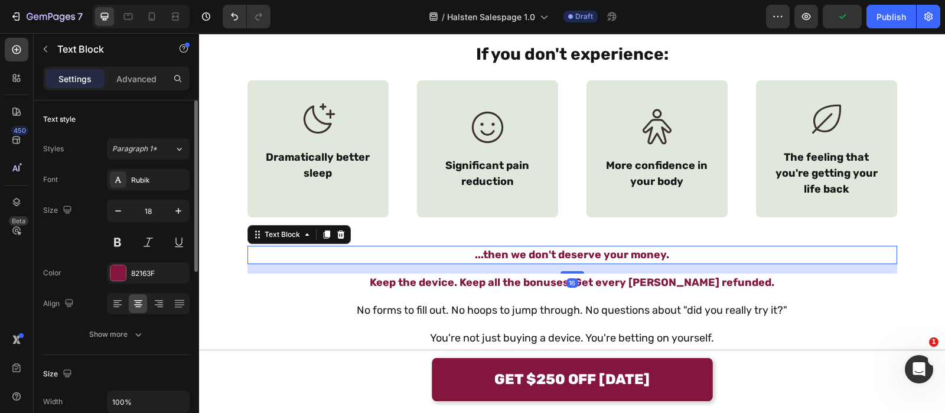
click at [85, 277] on div "Color 82163F" at bounding box center [116, 272] width 146 height 21
click at [113, 276] on div at bounding box center [117, 272] width 15 height 15
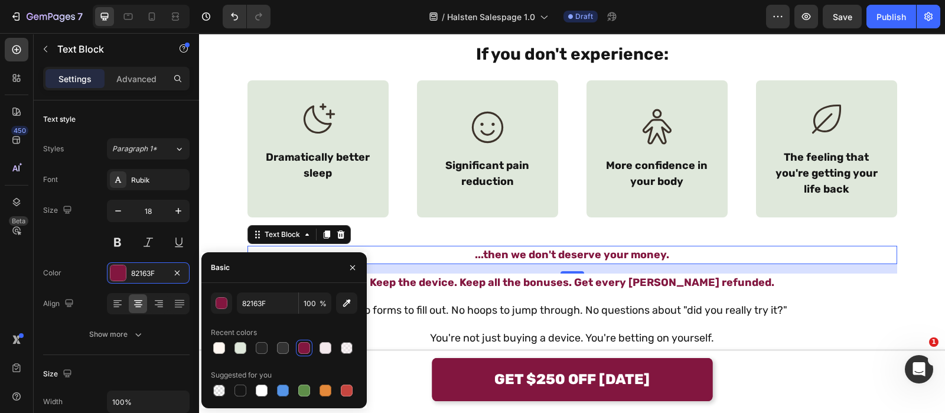
click at [242, 399] on div "82163F 100 % Recent colors Suggested for you" at bounding box center [283, 345] width 165 height 125
click at [243, 392] on div at bounding box center [241, 391] width 12 height 12
type input "151515"
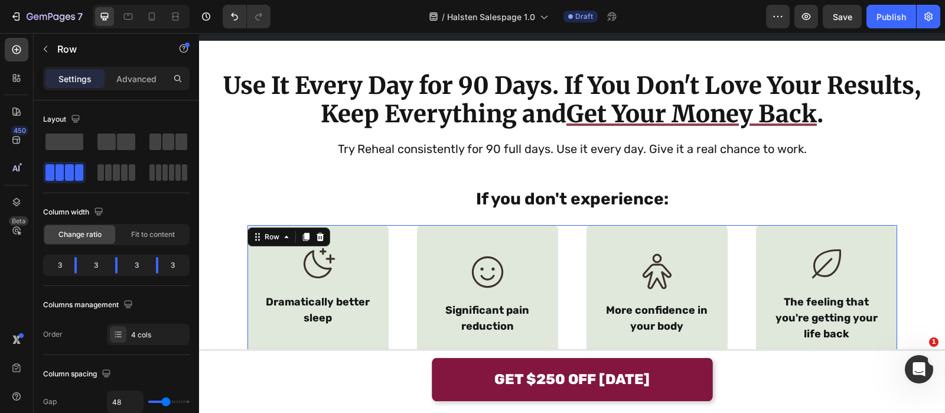
scroll to position [8384, 0]
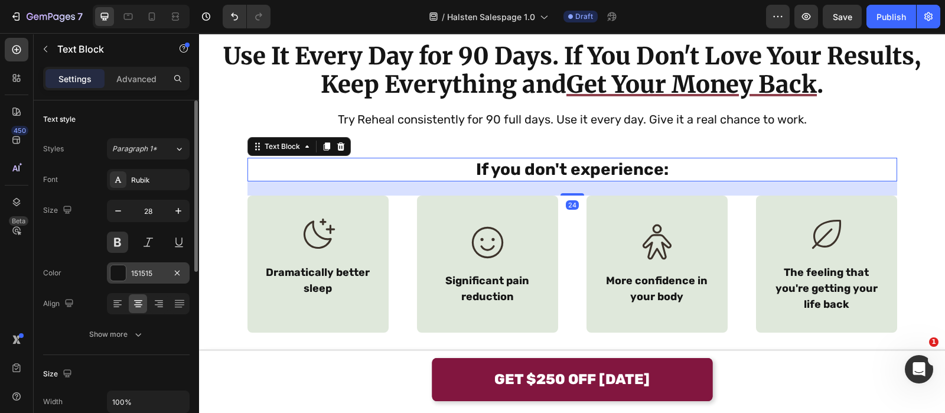
click at [124, 269] on div at bounding box center [117, 272] width 15 height 15
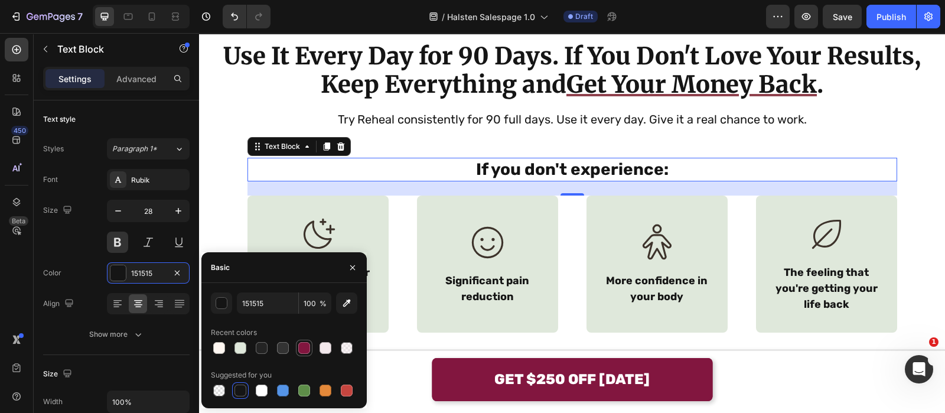
drag, startPoint x: 304, startPoint y: 341, endPoint x: 282, endPoint y: 151, distance: 190.9
click at [304, 341] on div at bounding box center [304, 348] width 14 height 14
type input "82163F"
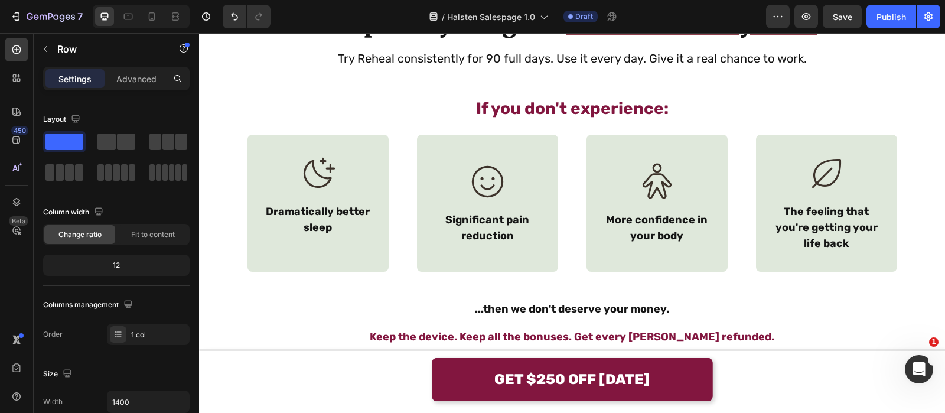
scroll to position [8469, 0]
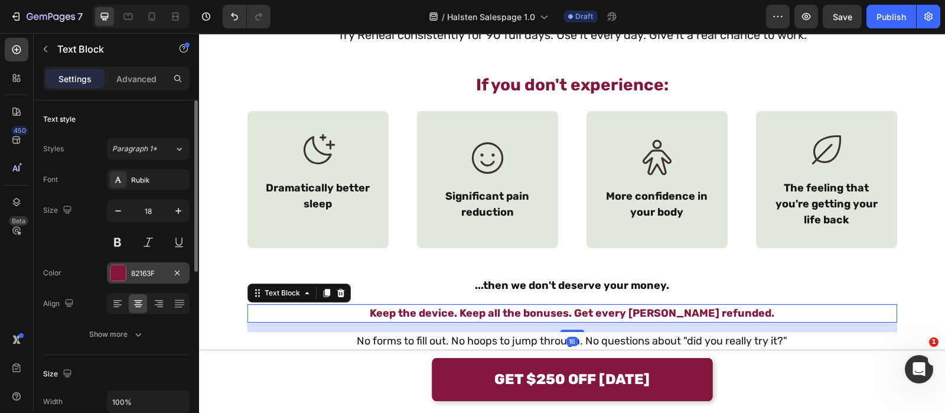
click at [128, 267] on div "82163F" at bounding box center [148, 272] width 83 height 21
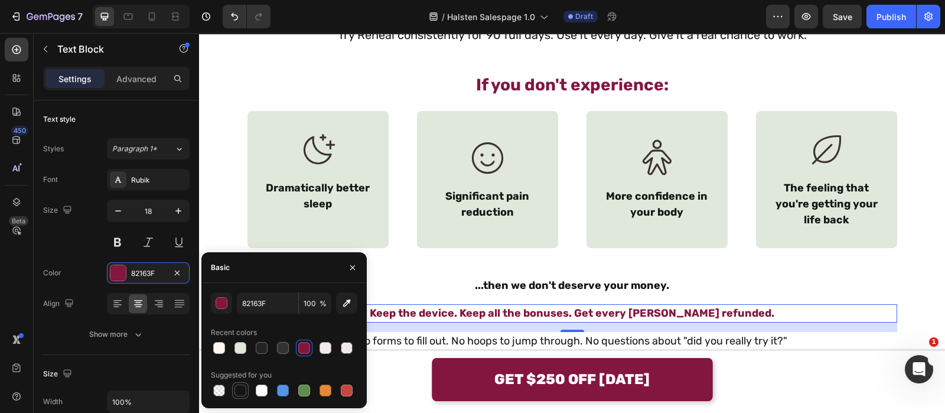
click at [239, 386] on div at bounding box center [241, 391] width 12 height 12
type input "151515"
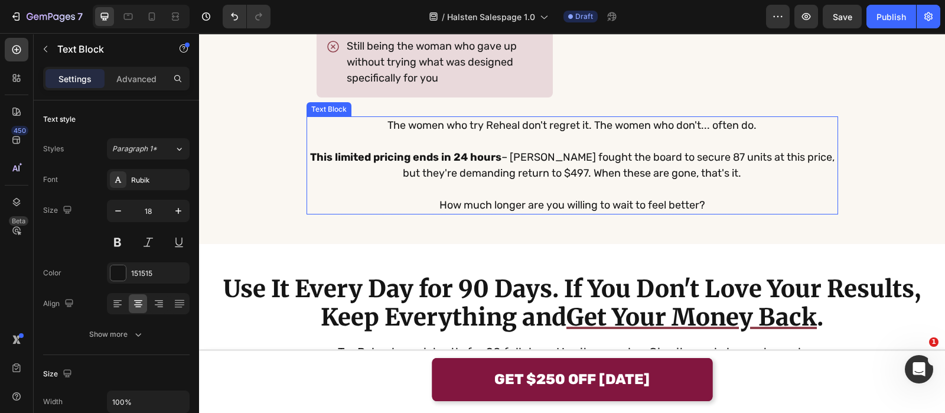
click at [549, 119] on p "The women who try Reheal don't regret it. The women who don't... often do." at bounding box center [572, 126] width 529 height 16
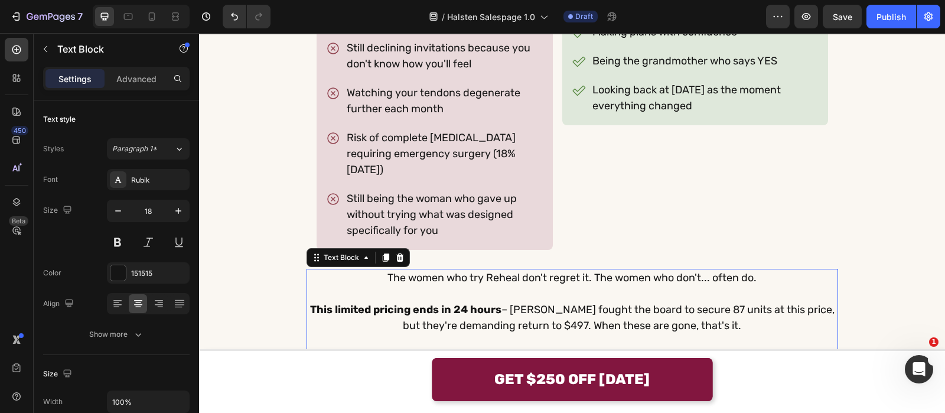
scroll to position [8006, 0]
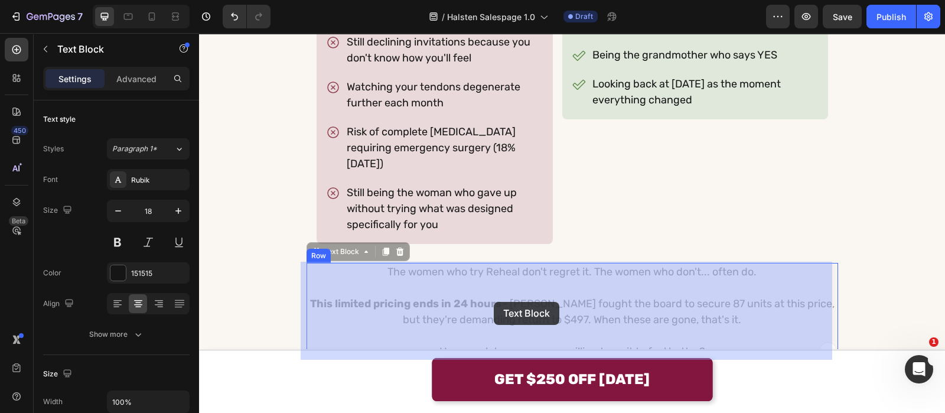
drag, startPoint x: 483, startPoint y: 294, endPoint x: 494, endPoint y: 301, distance: 13.6
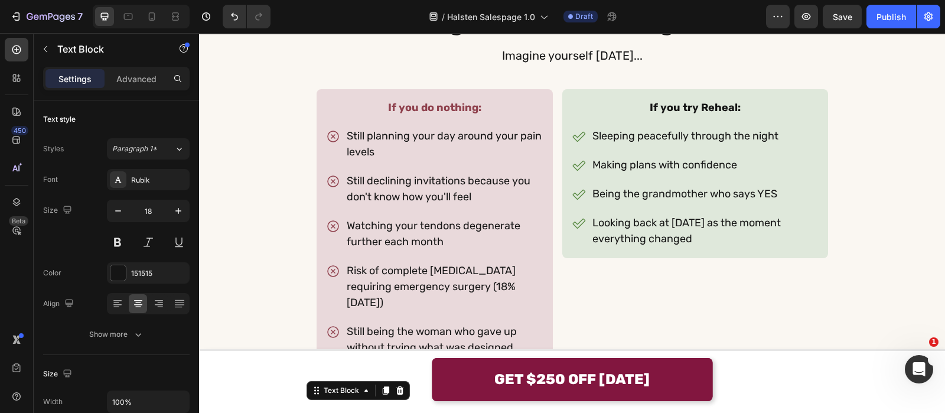
scroll to position [8094, 0]
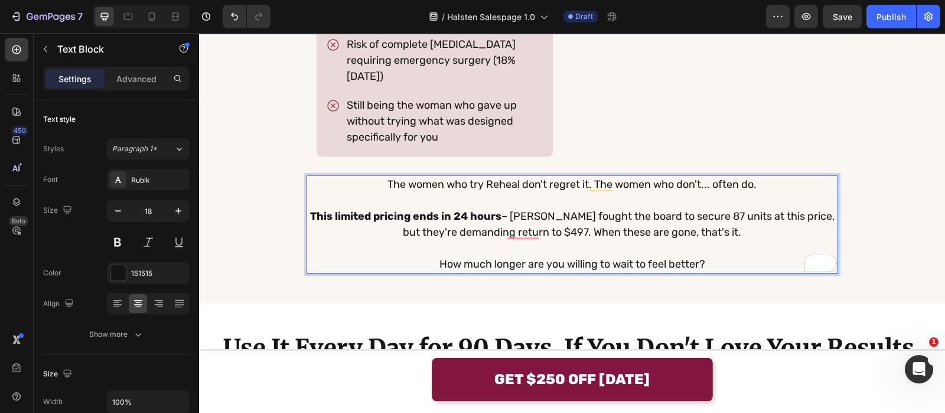
click at [704, 217] on p "This limited pricing ends in 24 hours – Dr. Mitchell fought the board to secure…" at bounding box center [572, 225] width 529 height 32
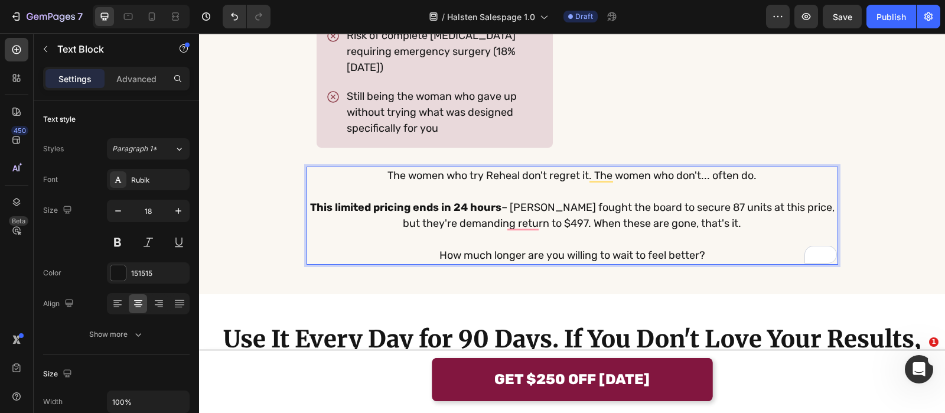
scroll to position [8083, 0]
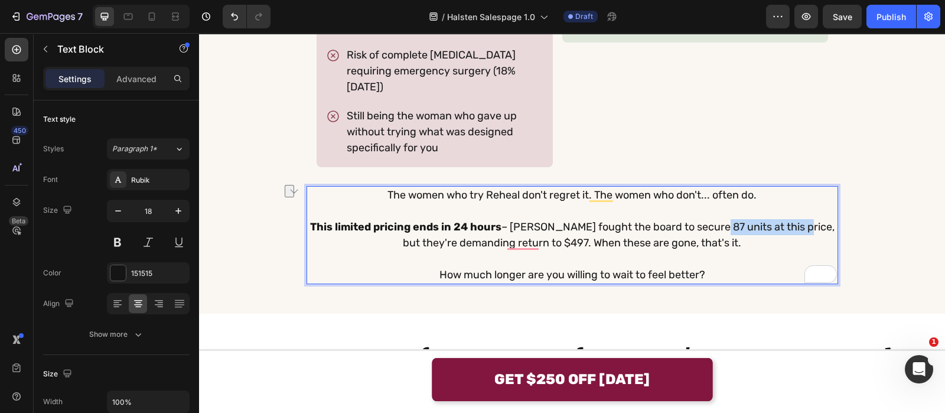
drag, startPoint x: 705, startPoint y: 228, endPoint x: 789, endPoint y: 224, distance: 84.0
click at [789, 224] on p "This limited pricing ends in 24 hours – Dr. Mitchell fought the board to secure…" at bounding box center [572, 235] width 529 height 32
click at [799, 224] on p "This limited pricing ends in 24 hours – Dr. Mitchell fought the board to secure…" at bounding box center [572, 235] width 529 height 32
drag, startPoint x: 804, startPoint y: 226, endPoint x: 703, endPoint y: 229, distance: 101.1
click at [703, 229] on p "This limited pricing ends in 24 hours – Dr. Mitchell fought the board to secure…" at bounding box center [572, 235] width 529 height 32
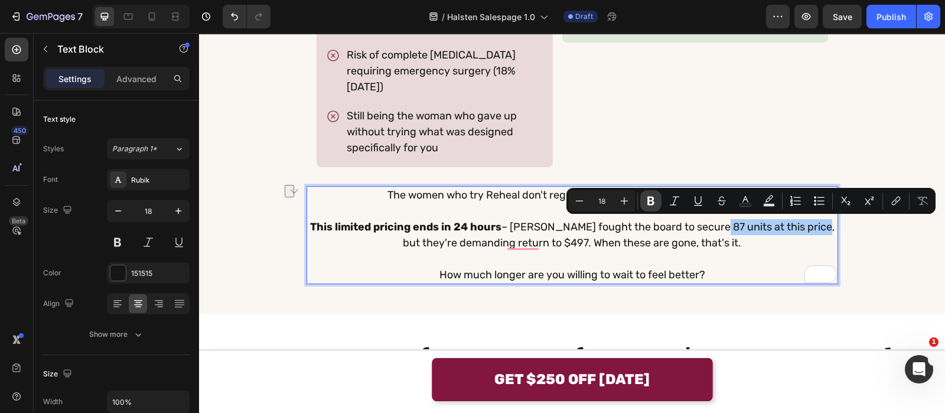
click at [656, 207] on button "Bold" at bounding box center [650, 200] width 21 height 21
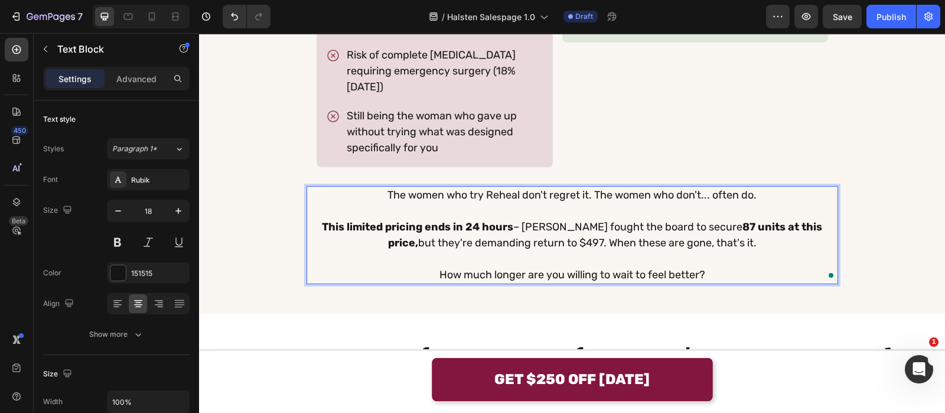
click at [706, 222] on strong "87 units at this price," at bounding box center [605, 234] width 435 height 29
drag, startPoint x: 700, startPoint y: 226, endPoint x: 804, endPoint y: 229, distance: 104.0
click at [804, 229] on strong "87 units at this price," at bounding box center [605, 234] width 435 height 29
click at [724, 188] on p "The women who try Reheal don't regret it. The women who don't... often do." at bounding box center [572, 195] width 529 height 16
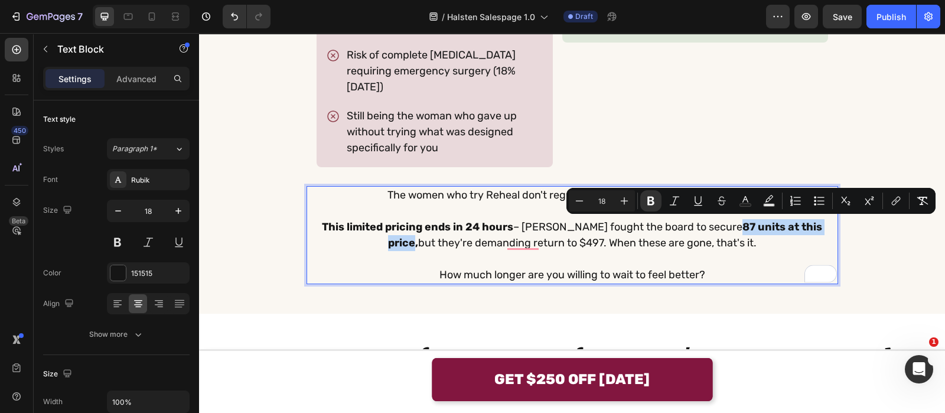
drag, startPoint x: 700, startPoint y: 226, endPoint x: 806, endPoint y: 224, distance: 105.7
click at [806, 224] on strong "87 units at this price," at bounding box center [605, 234] width 435 height 29
click at [741, 194] on button "Text Color" at bounding box center [745, 200] width 21 height 21
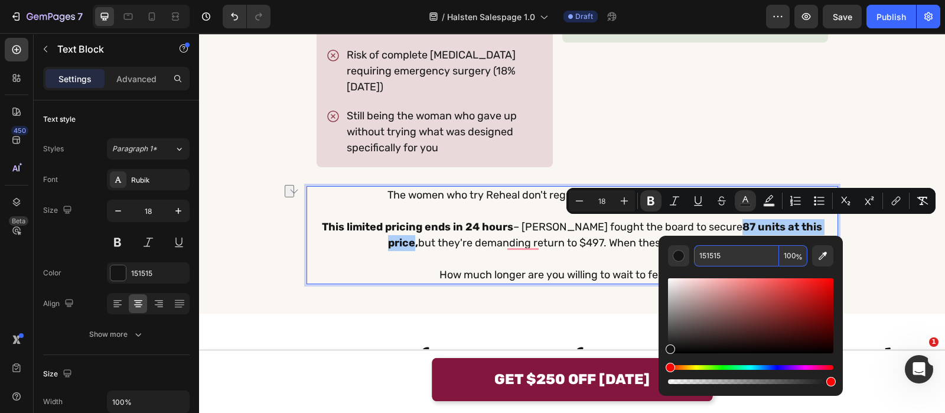
paste input "82163F"
click at [719, 252] on input "82163F" at bounding box center [736, 255] width 85 height 21
type input "82163F"
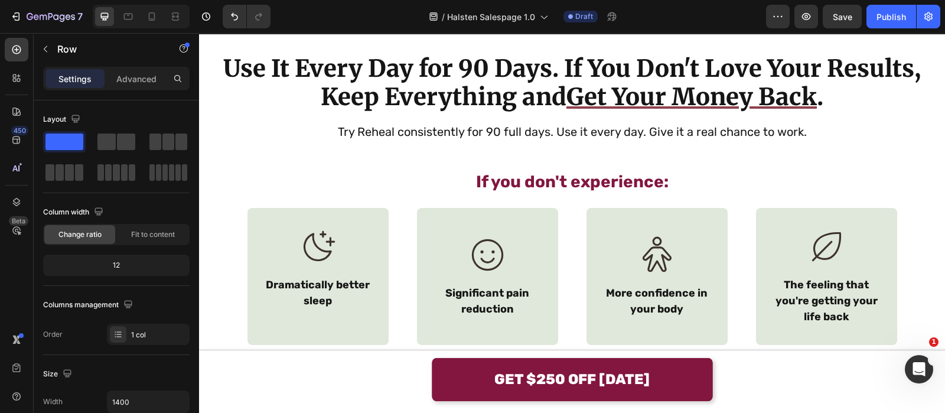
scroll to position [8375, 0]
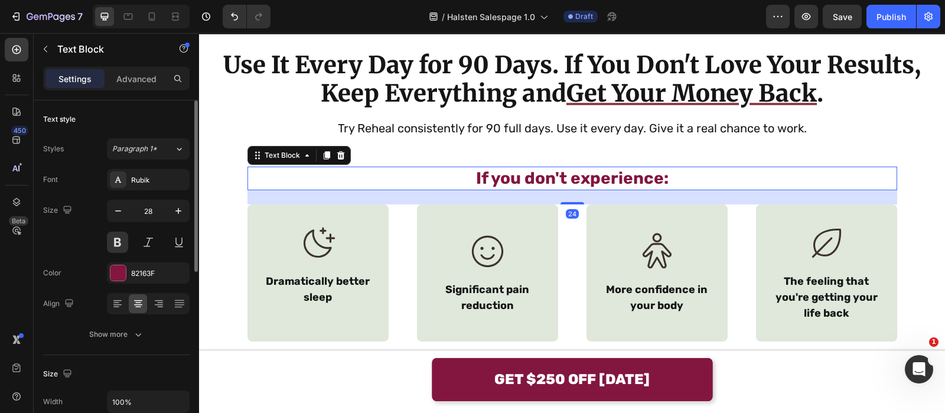
click at [150, 261] on div "Font Rubik Size 28 Color 82163F Align Show more" at bounding box center [116, 257] width 146 height 176
click at [148, 273] on div "82163F" at bounding box center [148, 273] width 34 height 11
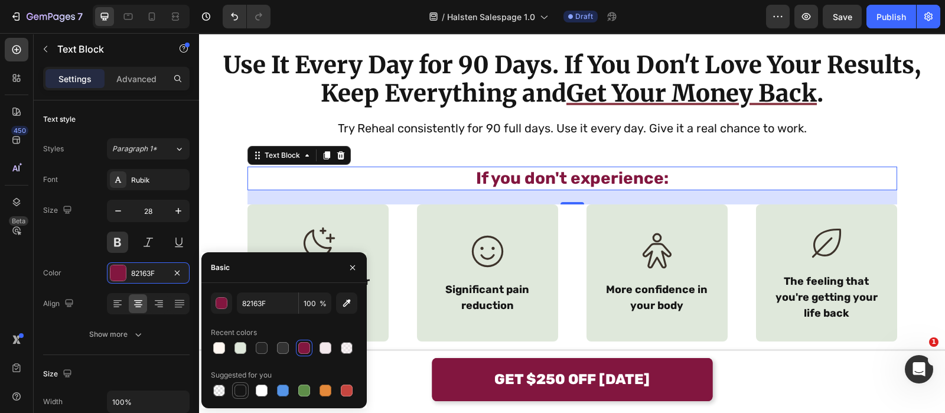
click at [235, 391] on div at bounding box center [241, 391] width 12 height 12
type input "151515"
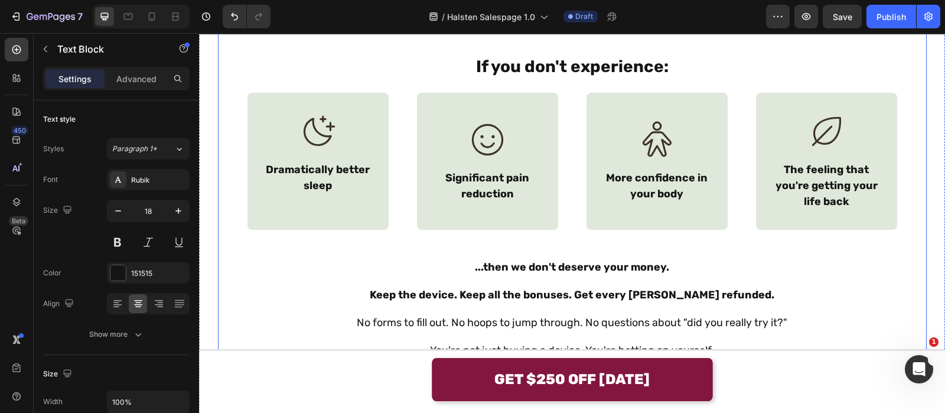
scroll to position [8488, 0]
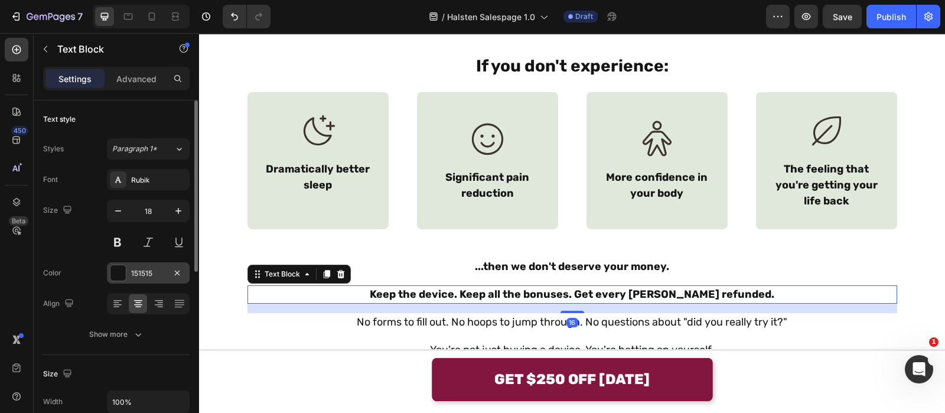
click at [136, 268] on div "151515" at bounding box center [148, 273] width 34 height 11
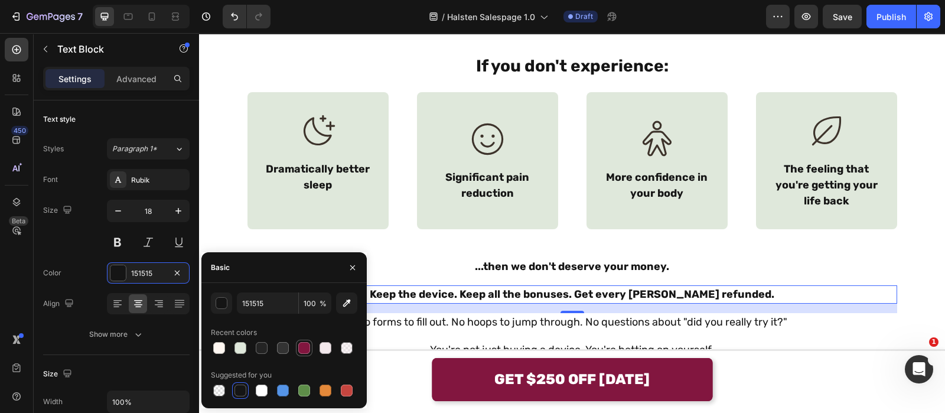
click at [305, 353] on div "151515 100 % Recent colors Suggested for you" at bounding box center [284, 345] width 146 height 106
click at [305, 353] on div at bounding box center [304, 348] width 12 height 12
type input "82163F"
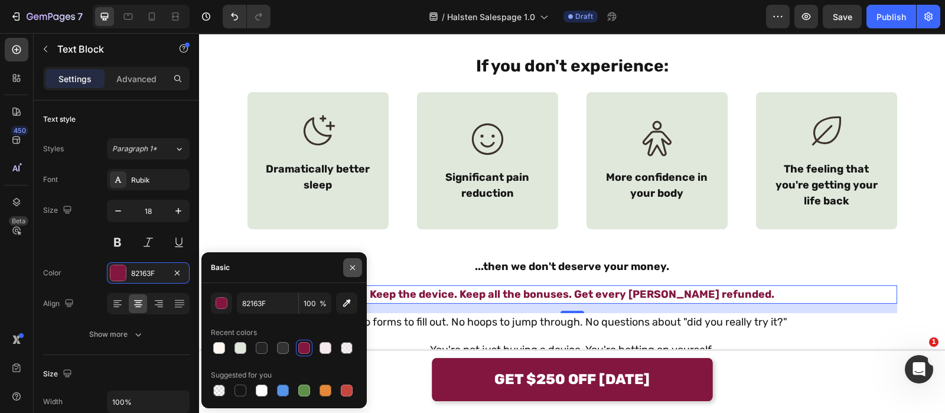
click at [355, 273] on button "button" at bounding box center [352, 267] width 19 height 19
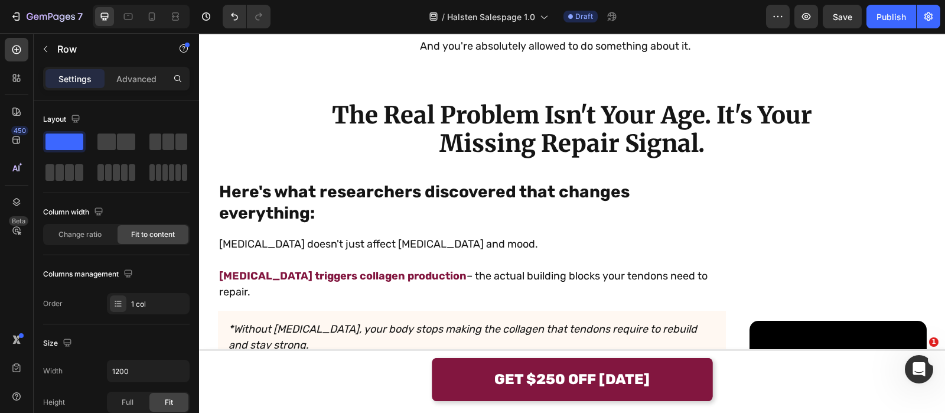
scroll to position [853, 0]
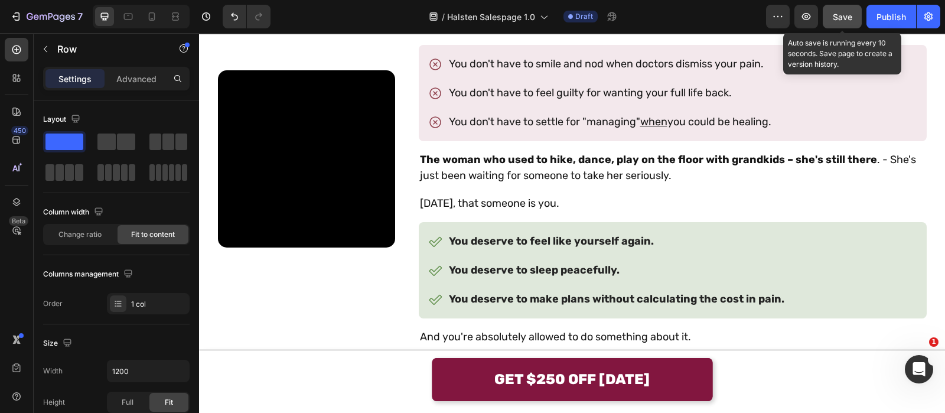
click at [854, 19] on button "Save" at bounding box center [842, 17] width 39 height 24
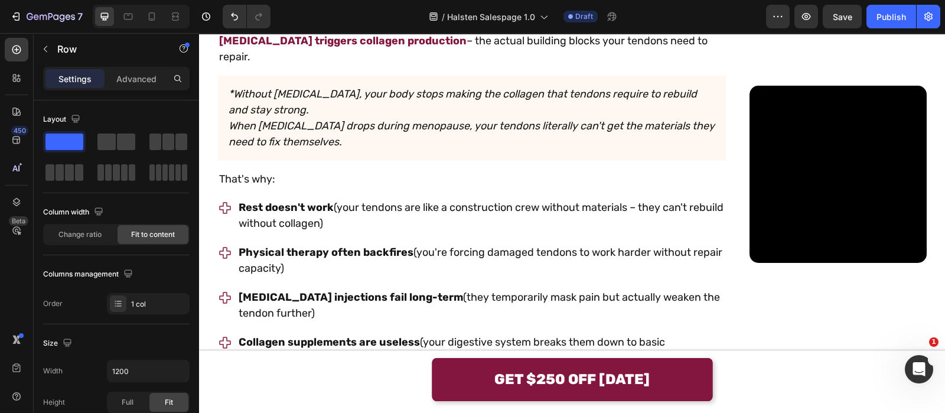
scroll to position [1395, 0]
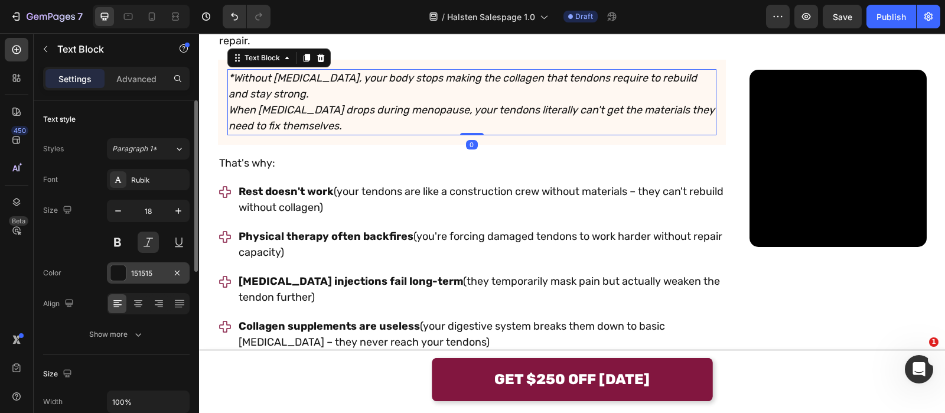
click at [142, 279] on div "151515" at bounding box center [148, 272] width 83 height 21
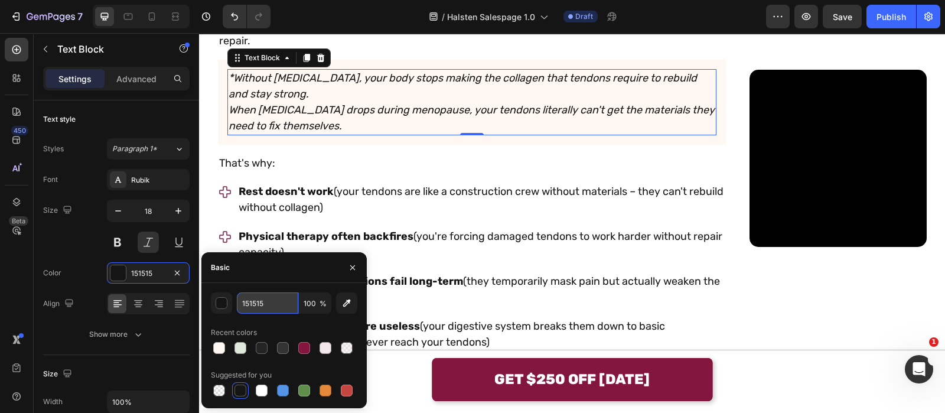
click at [273, 310] on input "151515" at bounding box center [267, 302] width 61 height 21
type input "242424"
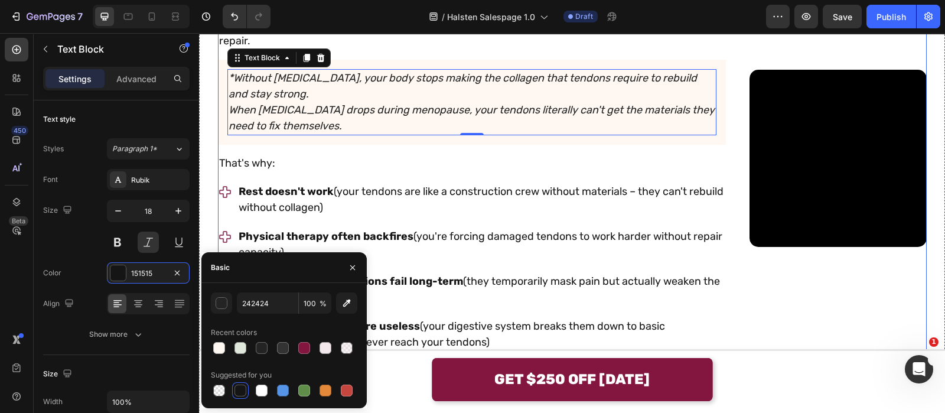
click at [750, 192] on video at bounding box center [838, 158] width 177 height 177
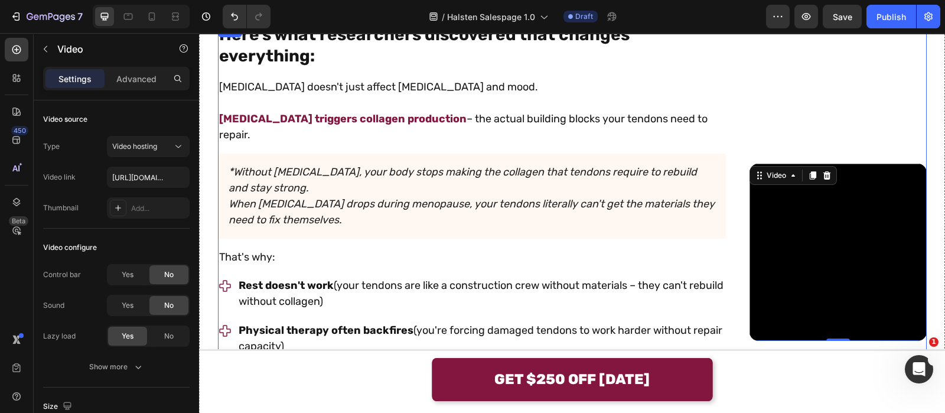
scroll to position [1305, 0]
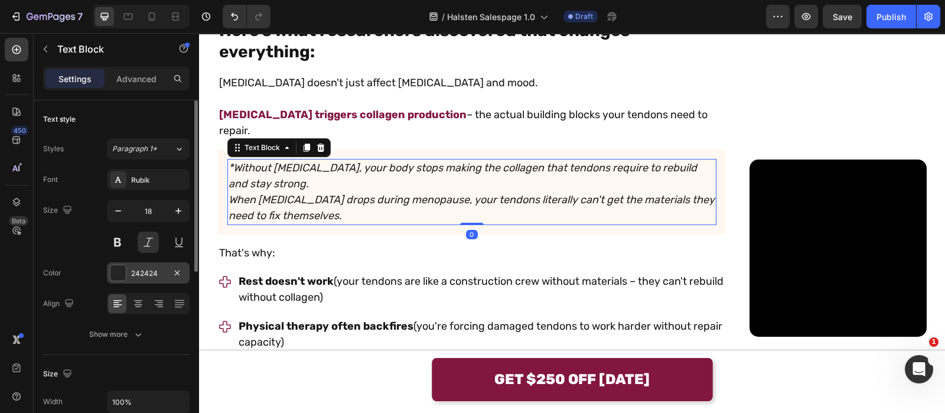
click at [133, 273] on div "242424" at bounding box center [148, 273] width 34 height 11
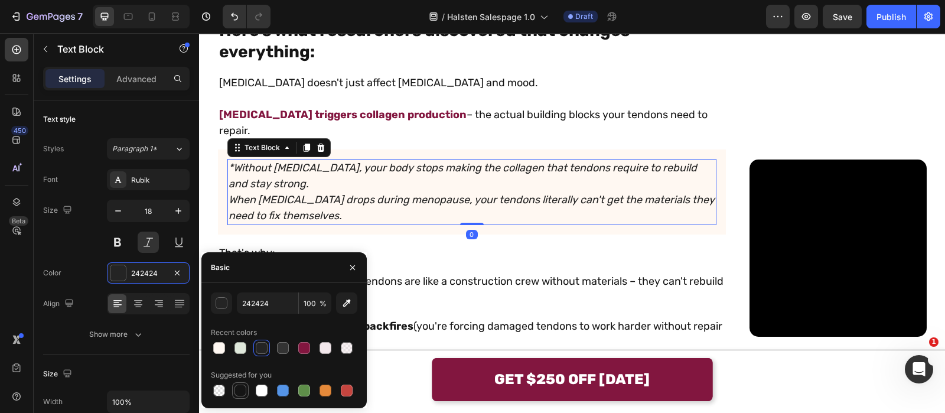
click at [247, 391] on div at bounding box center [240, 390] width 14 height 14
type input "151515"
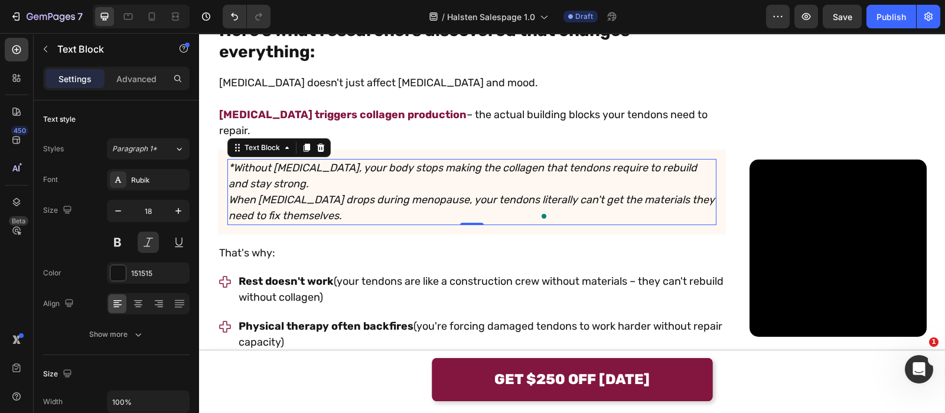
click at [230, 192] on p "*Without [MEDICAL_DATA], your body stops making the collagen that tendons requi…" at bounding box center [472, 176] width 487 height 32
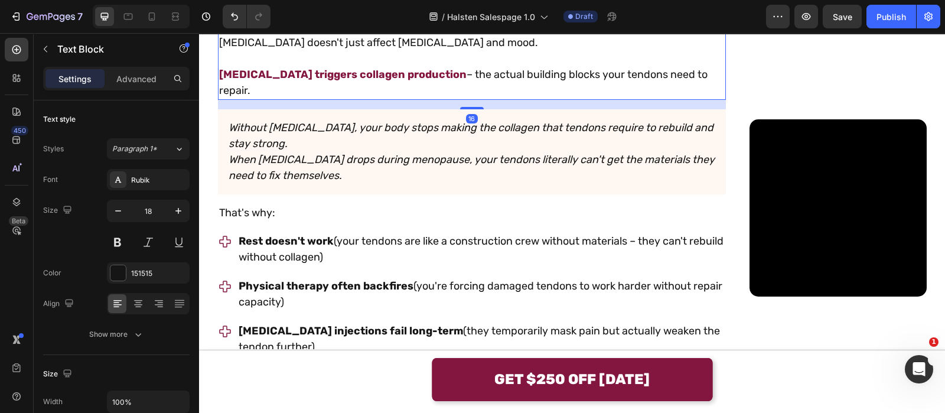
scroll to position [1346, 0]
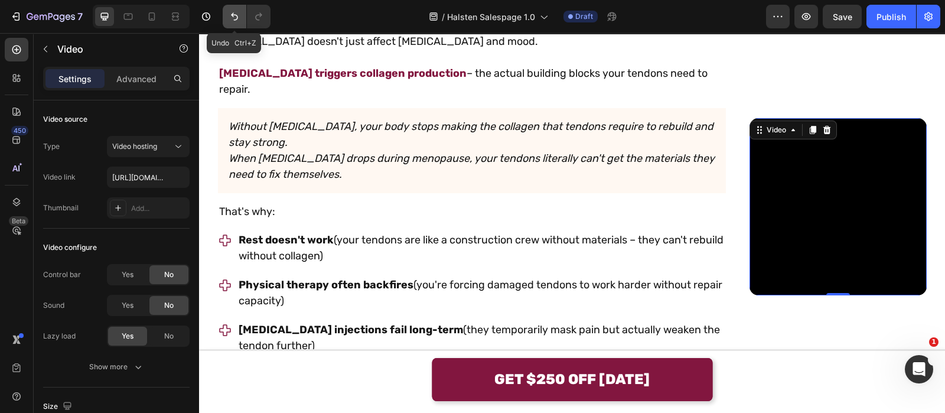
click at [239, 17] on icon "Undo/Redo" at bounding box center [235, 17] width 12 height 12
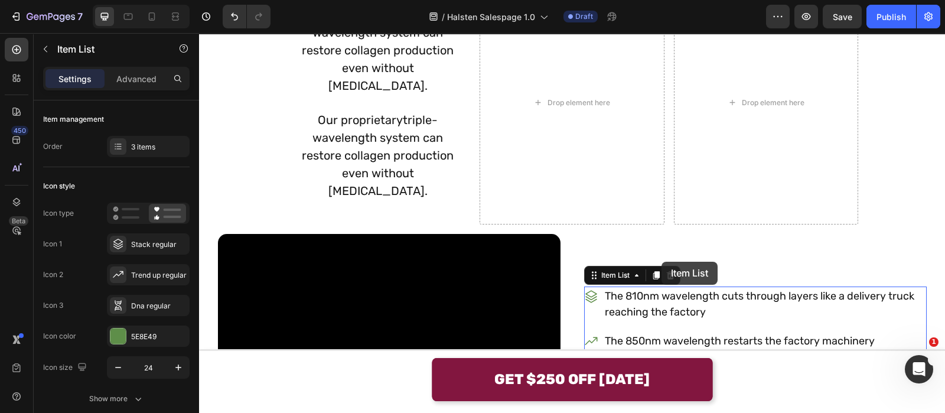
scroll to position [2072, 0]
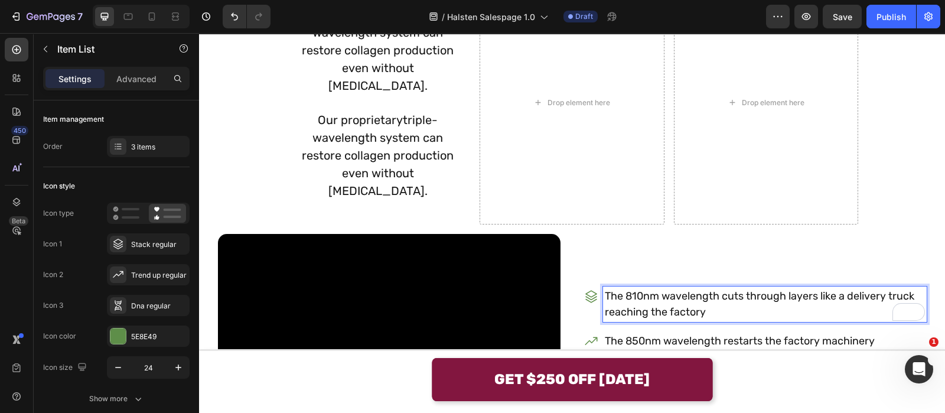
click at [622, 288] on p "The 810nm wavelength cuts through layers like a delivery truck reaching the fac…" at bounding box center [765, 304] width 320 height 32
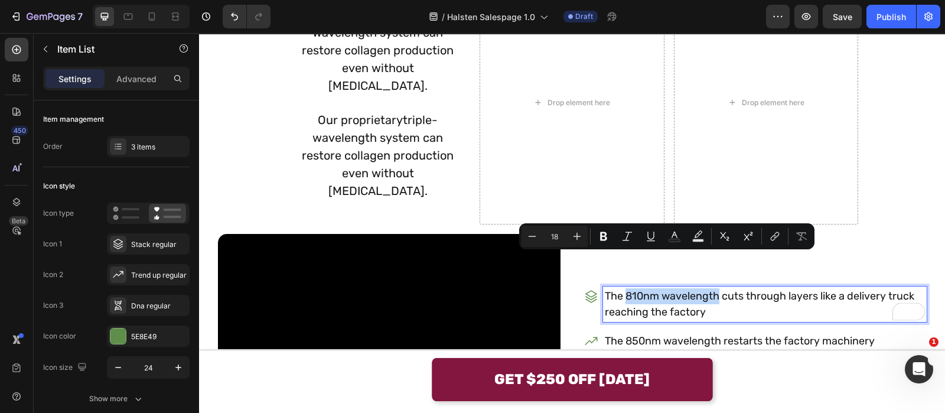
drag, startPoint x: 622, startPoint y: 262, endPoint x: 714, endPoint y: 266, distance: 91.7
click at [714, 288] on p "The 810nm wavelength cuts through layers like a delivery truck reaching the fac…" at bounding box center [765, 304] width 320 height 32
copy p "810nm wavelength"
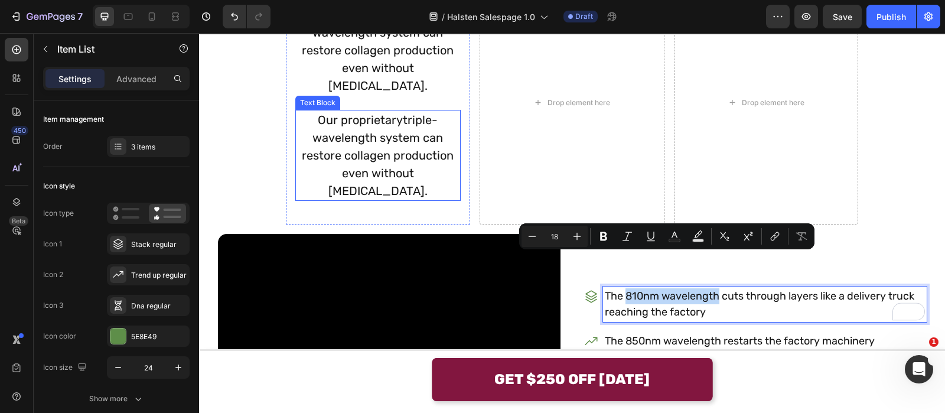
scroll to position [1989, 0]
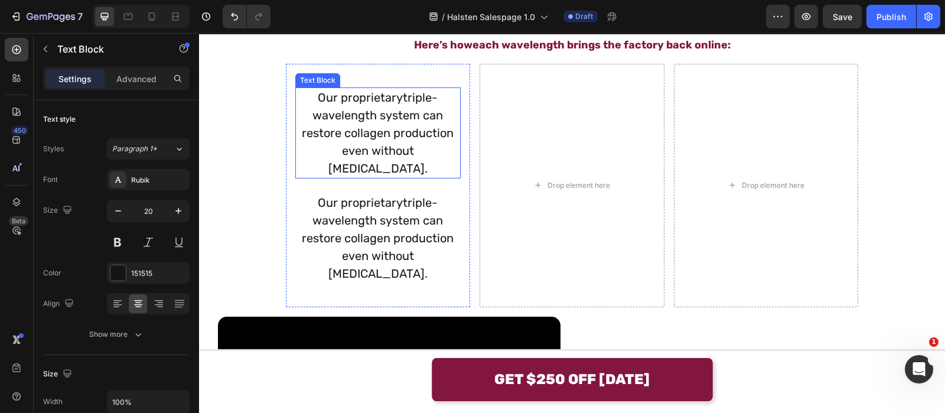
click at [380, 146] on span "triple-wavelength system can restore collagen production even without [MEDICAL_…" at bounding box center [378, 132] width 152 height 85
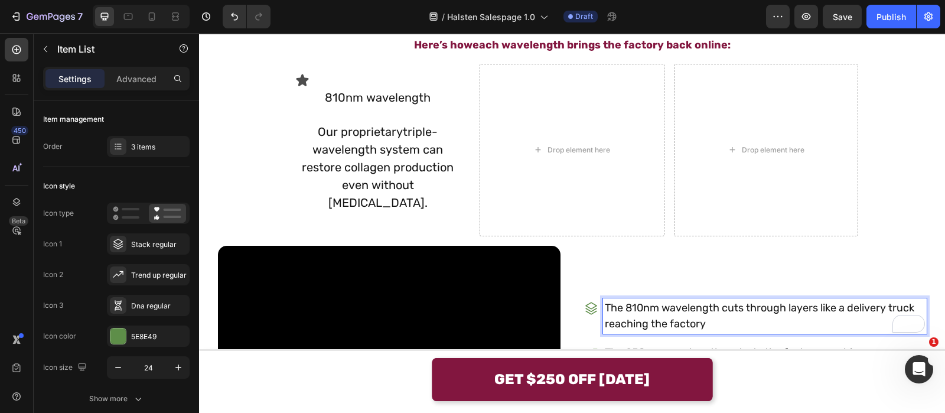
click at [720, 300] on p "The 810nm wavelength cuts through layers like a delivery truck reaching the fac…" at bounding box center [765, 316] width 320 height 32
click at [719, 300] on p "The 810nm wavelength cuts through layers like a delivery truck reaching the fac…" at bounding box center [765, 316] width 320 height 32
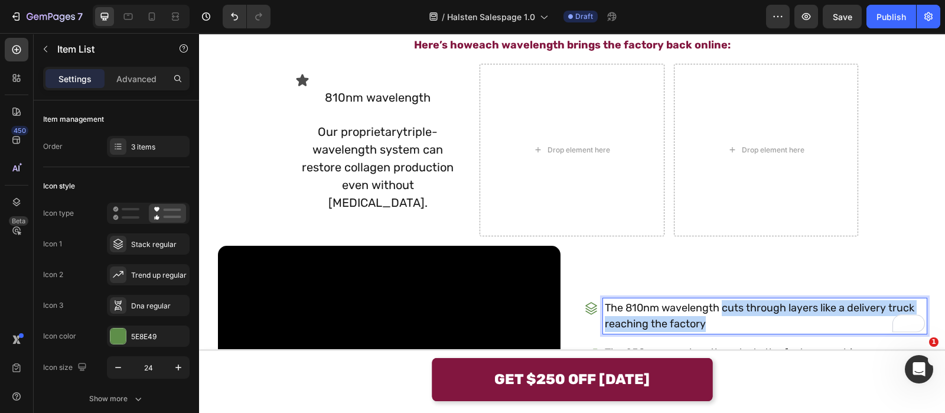
drag, startPoint x: 719, startPoint y: 292, endPoint x: 754, endPoint y: 320, distance: 44.1
click at [754, 320] on div "The 810nm wavelength cuts through layers like a delivery truck reaching the fac…" at bounding box center [755, 368] width 343 height 141
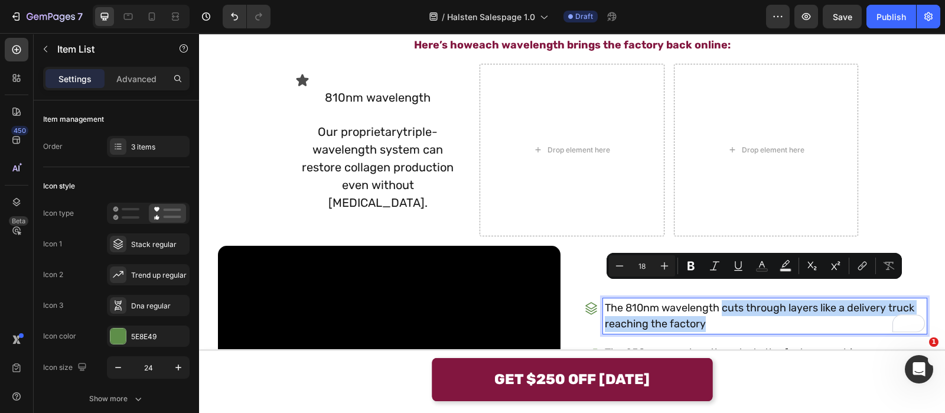
copy p "cuts through layers like a delivery truck reaching the factory"
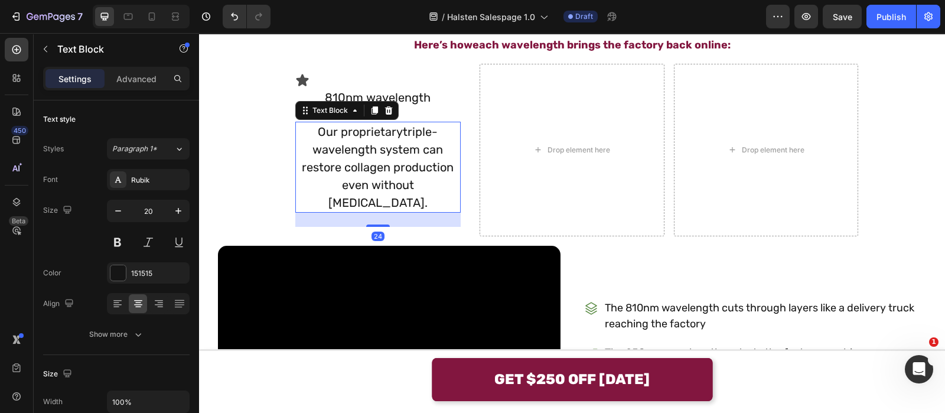
click at [333, 149] on span "triple-wavelength system can restore collagen production even without [MEDICAL_…" at bounding box center [378, 167] width 152 height 85
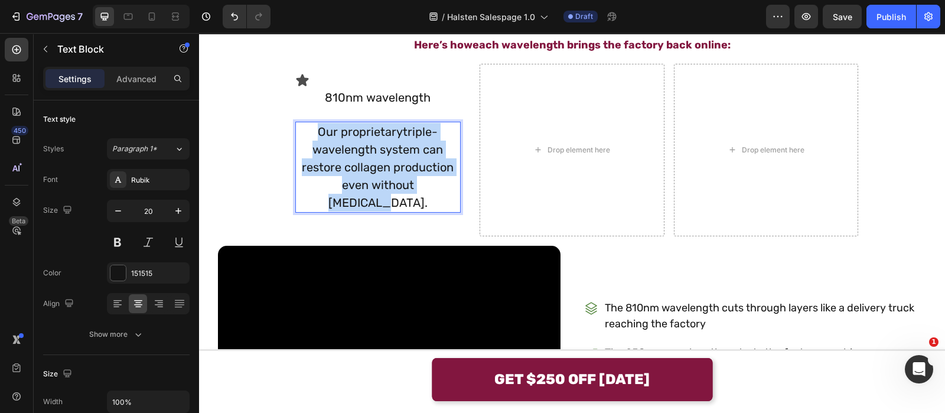
click at [333, 149] on span "triple-wavelength system can restore collagen production even without [MEDICAL_…" at bounding box center [378, 167] width 152 height 85
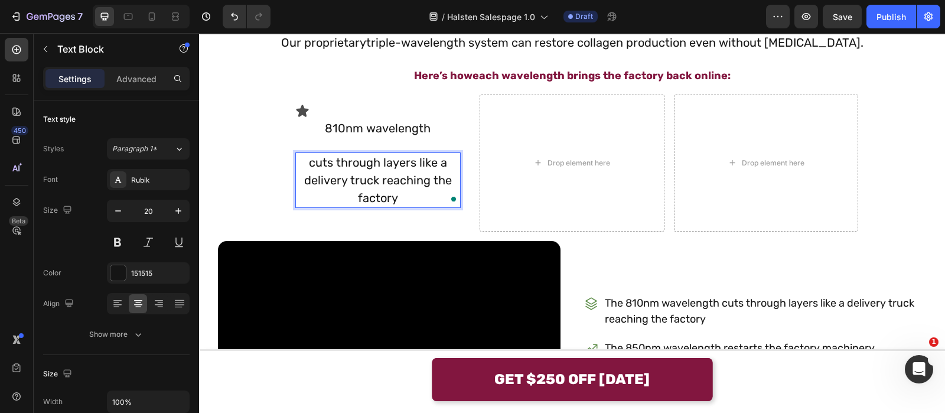
scroll to position [1955, 0]
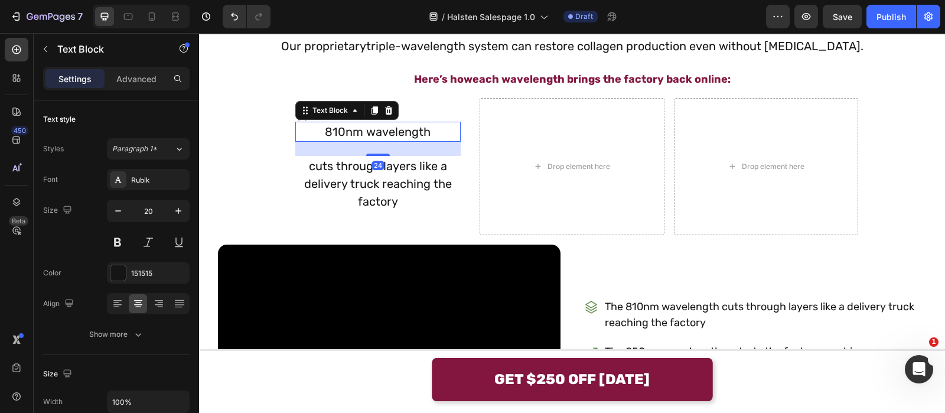
click at [351, 140] on div "810nm wavelength" at bounding box center [378, 132] width 166 height 20
click at [120, 243] on button at bounding box center [117, 242] width 21 height 21
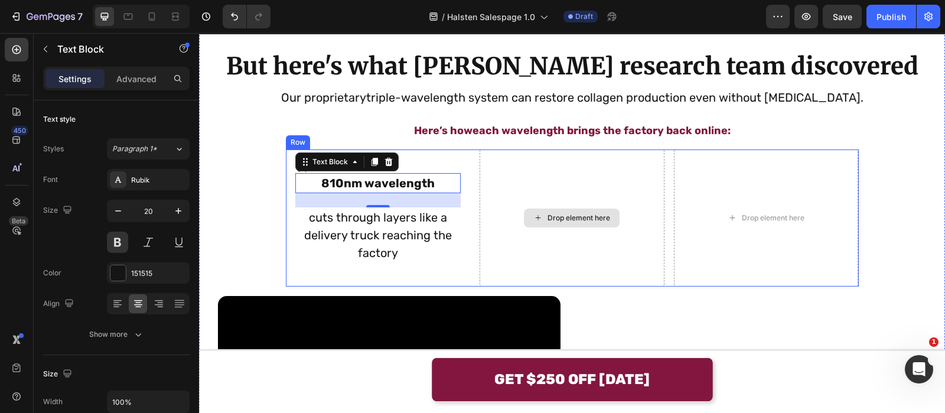
scroll to position [1956, 0]
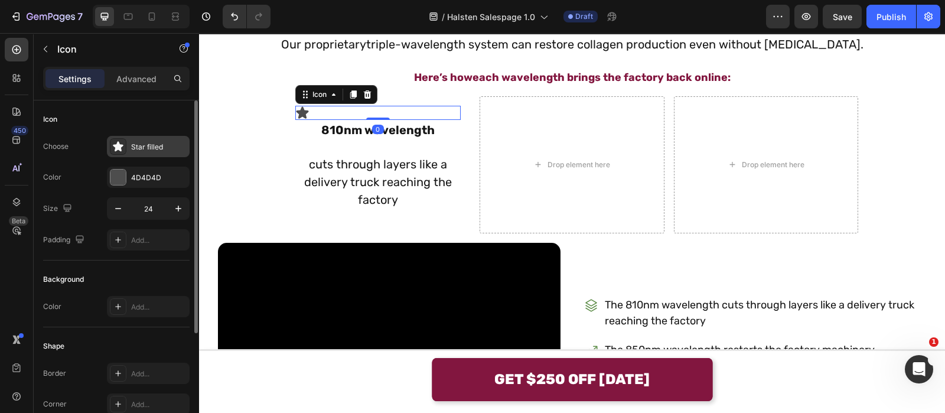
click at [140, 148] on div "Star filled" at bounding box center [159, 147] width 56 height 11
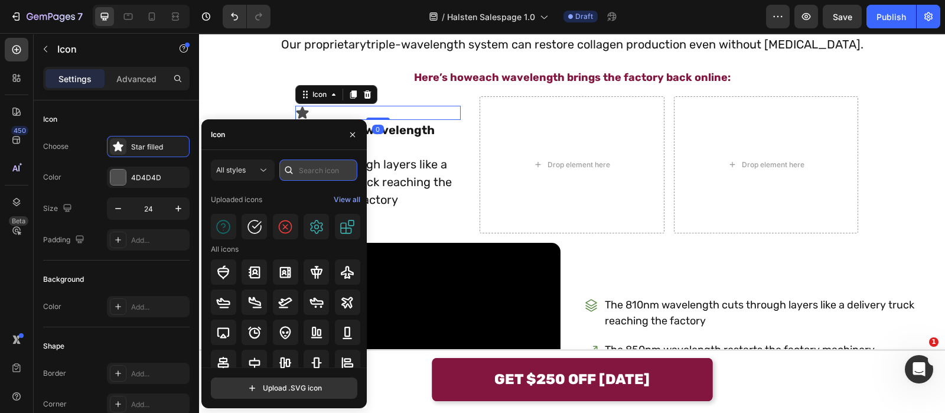
click at [319, 170] on input "text" at bounding box center [318, 169] width 78 height 21
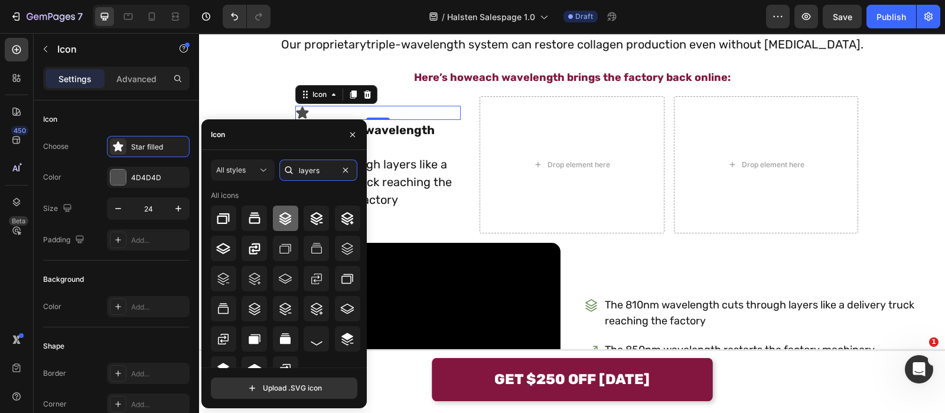
type input "layers"
click at [279, 220] on icon at bounding box center [285, 218] width 14 height 14
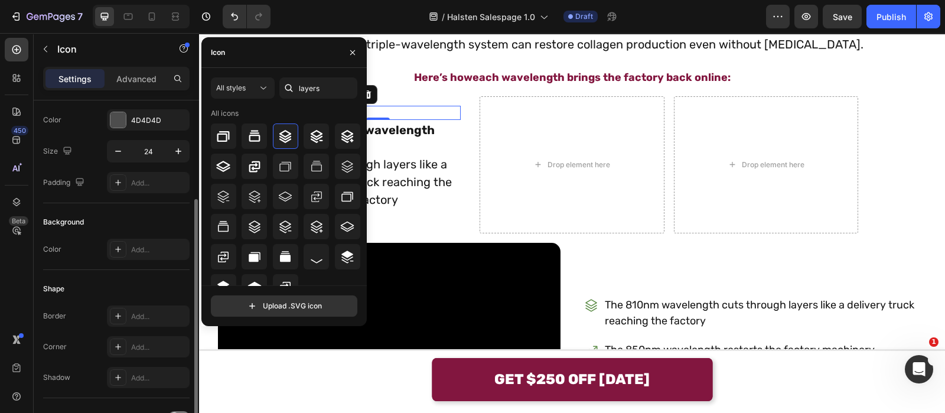
scroll to position [167, 0]
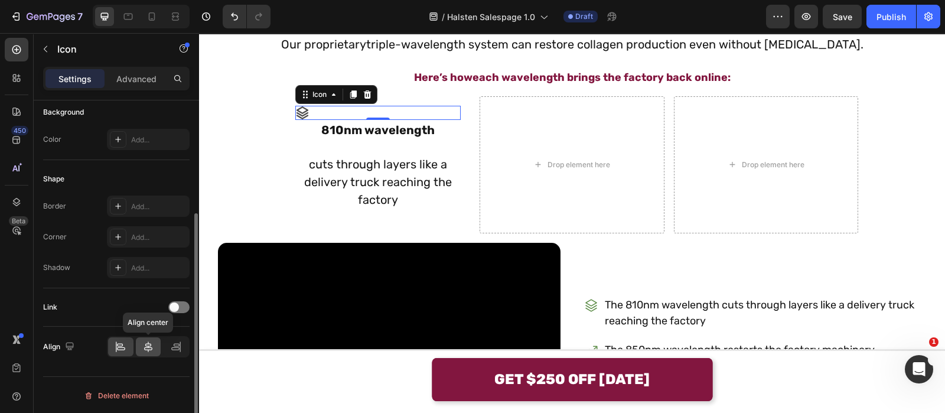
click at [150, 350] on icon at bounding box center [148, 347] width 12 height 12
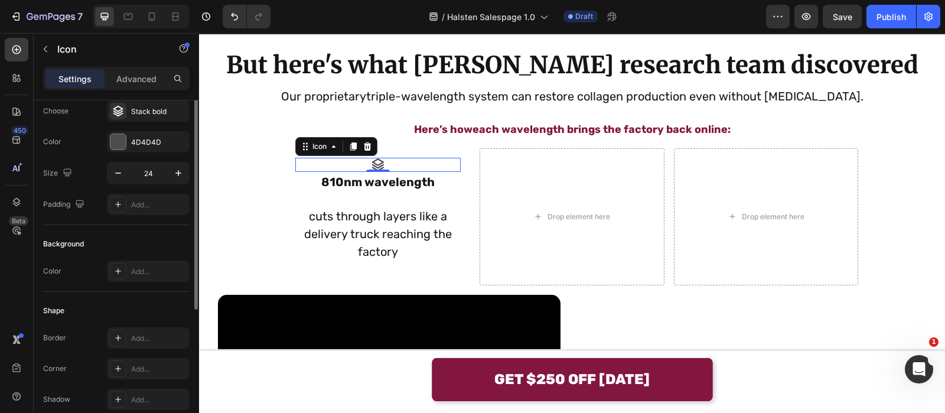
scroll to position [0, 0]
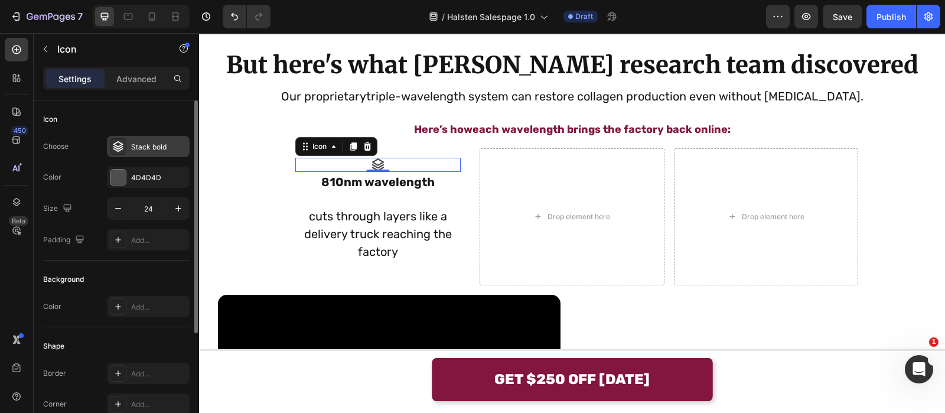
click at [142, 153] on div "Stack bold" at bounding box center [148, 146] width 83 height 21
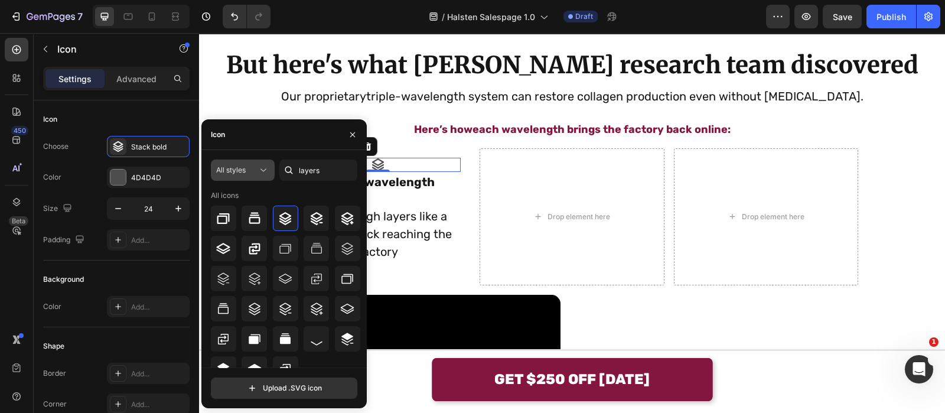
click at [266, 174] on icon at bounding box center [264, 170] width 12 height 12
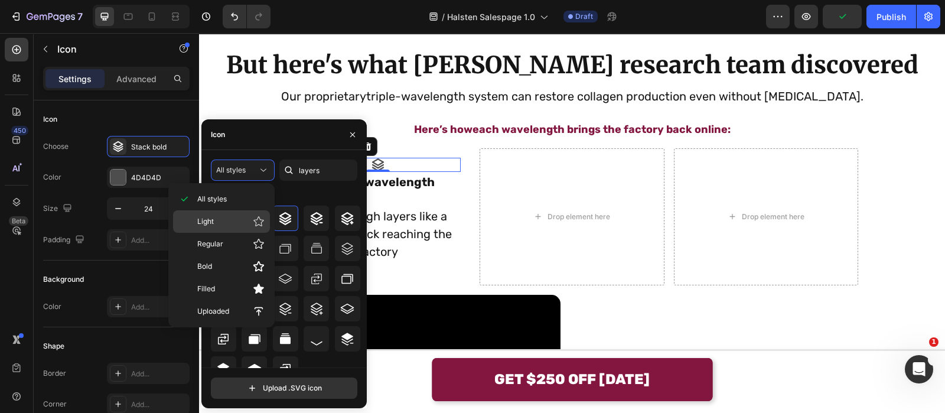
click at [250, 213] on div "Light" at bounding box center [221, 221] width 97 height 22
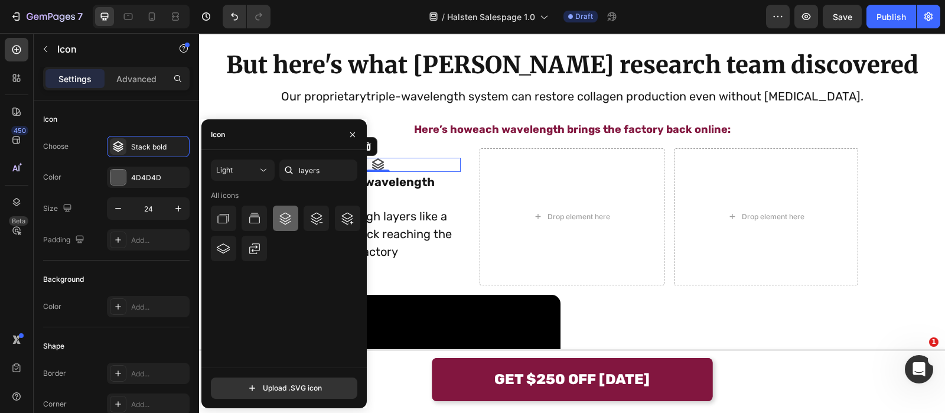
click at [287, 226] on div at bounding box center [285, 218] width 25 height 25
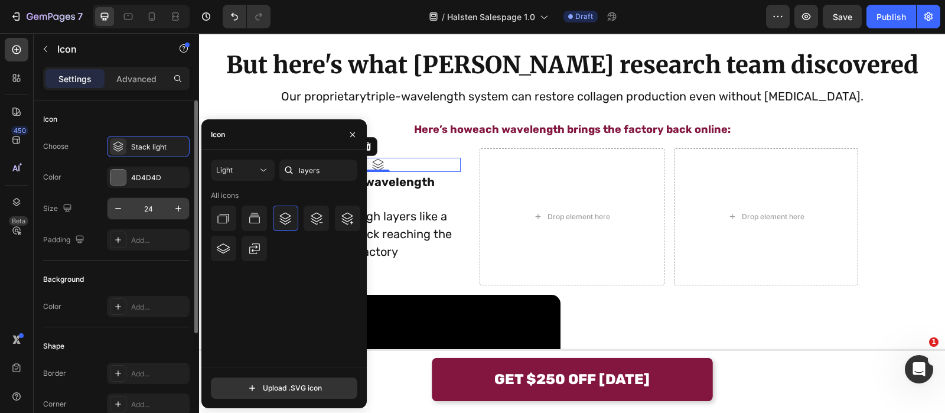
click at [160, 205] on input "24" at bounding box center [148, 208] width 39 height 21
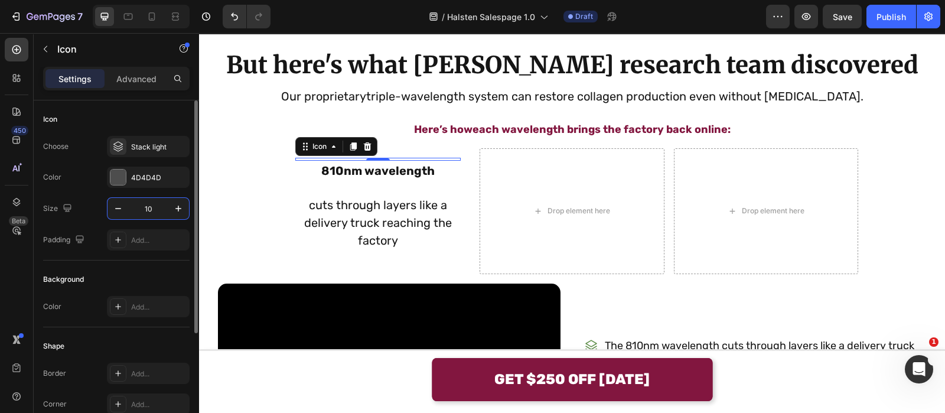
type input "100"
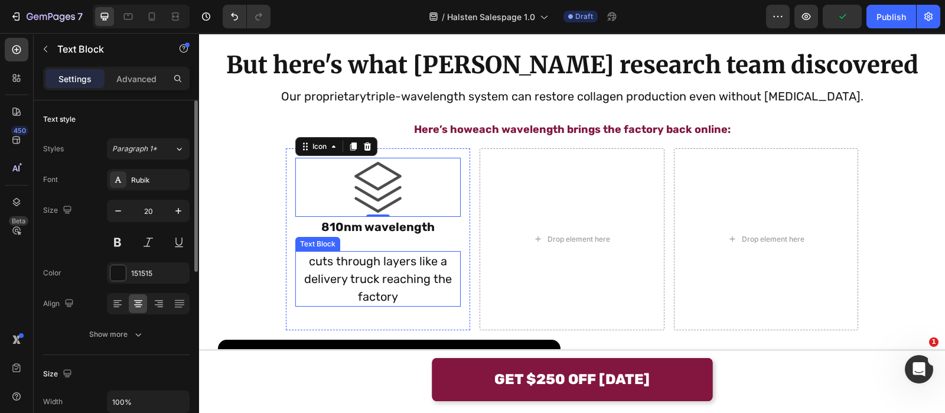
click at [353, 292] on p "cuts through layers like a delivery truck reaching the factory" at bounding box center [379, 278] width 164 height 53
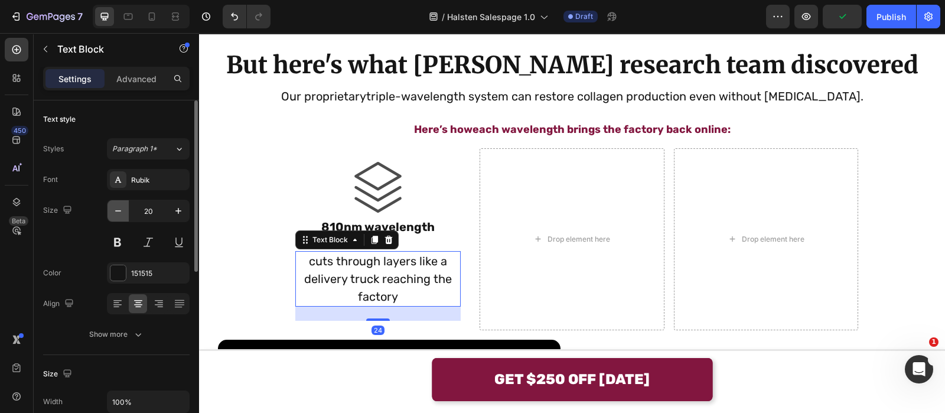
click at [112, 210] on icon "button" at bounding box center [118, 211] width 12 height 12
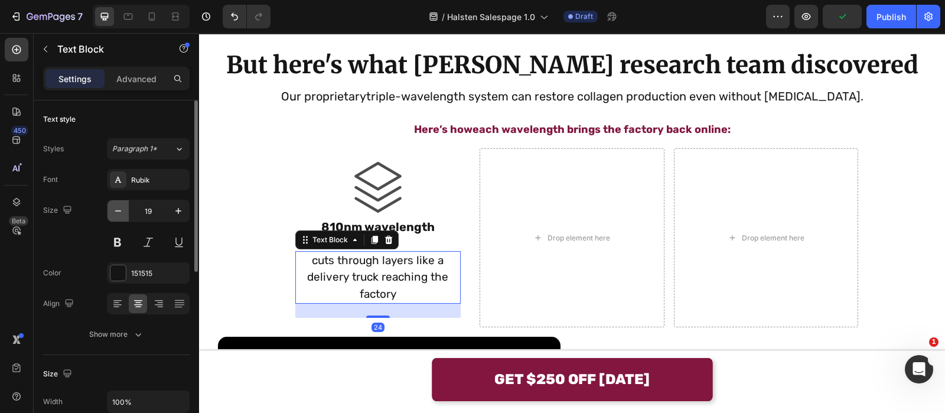
click at [112, 210] on icon "button" at bounding box center [118, 211] width 12 height 12
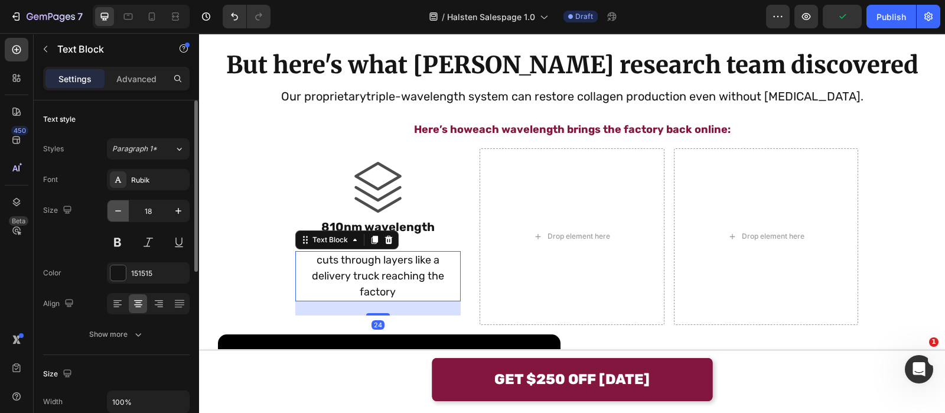
click at [112, 210] on icon "button" at bounding box center [118, 211] width 12 height 12
type input "16"
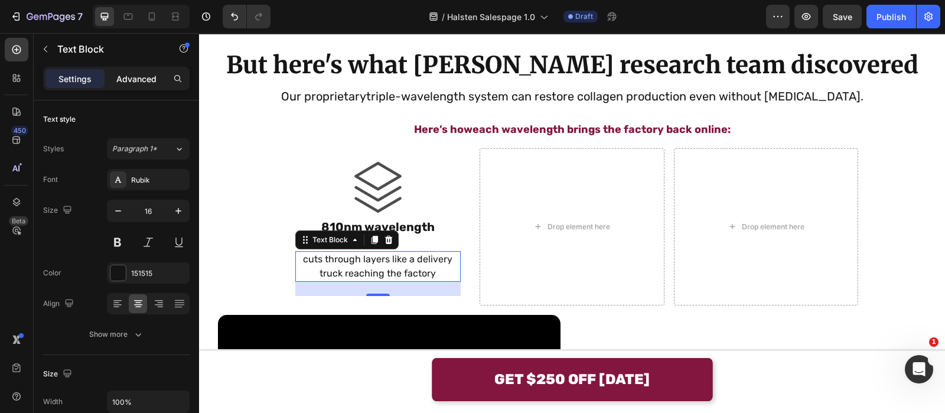
click at [130, 80] on p "Advanced" at bounding box center [136, 79] width 40 height 12
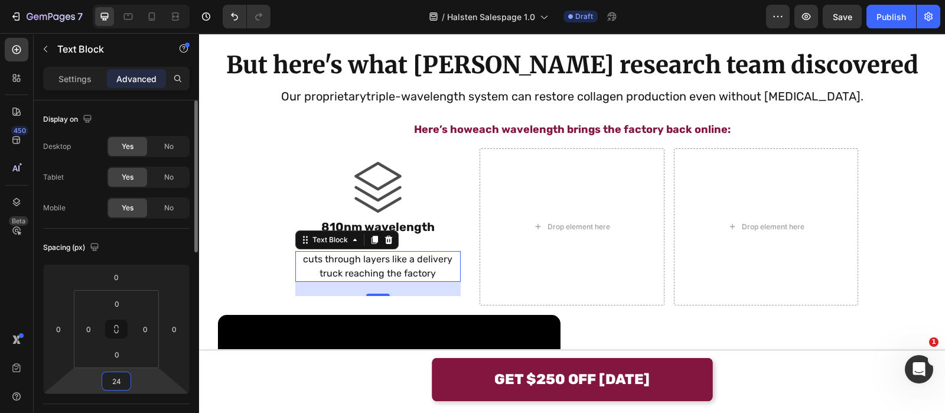
click at [120, 376] on input "24" at bounding box center [117, 381] width 24 height 18
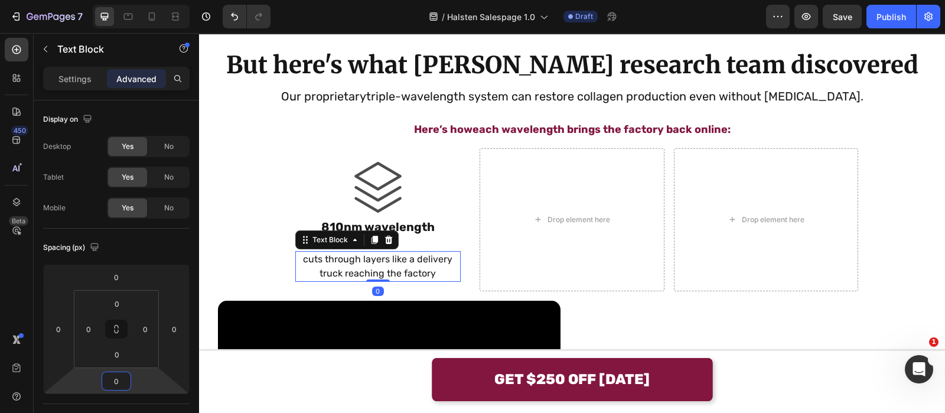
type input "0"
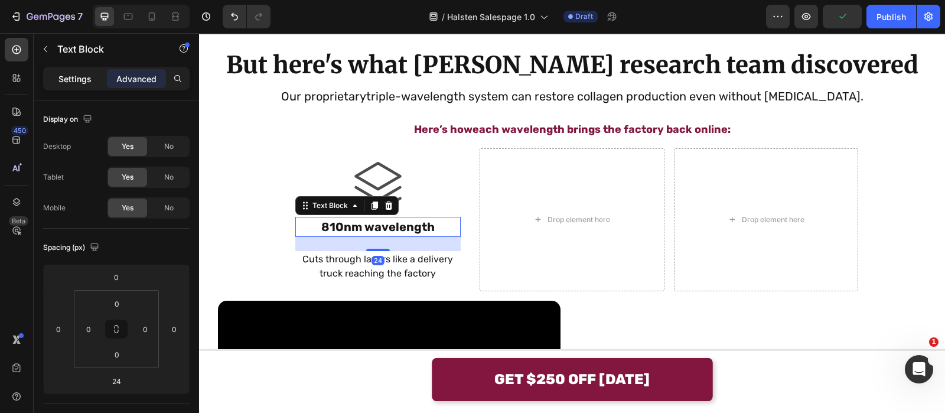
click at [72, 77] on p "Settings" at bounding box center [74, 79] width 33 height 12
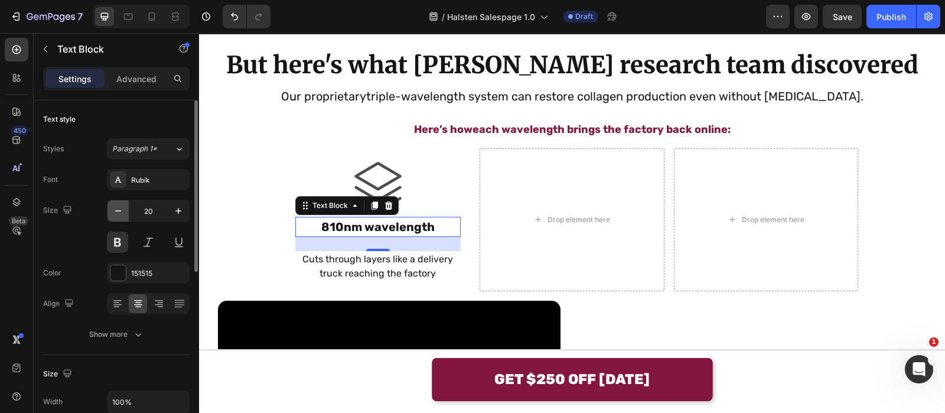
click at [109, 216] on button "button" at bounding box center [118, 210] width 21 height 21
type input "18"
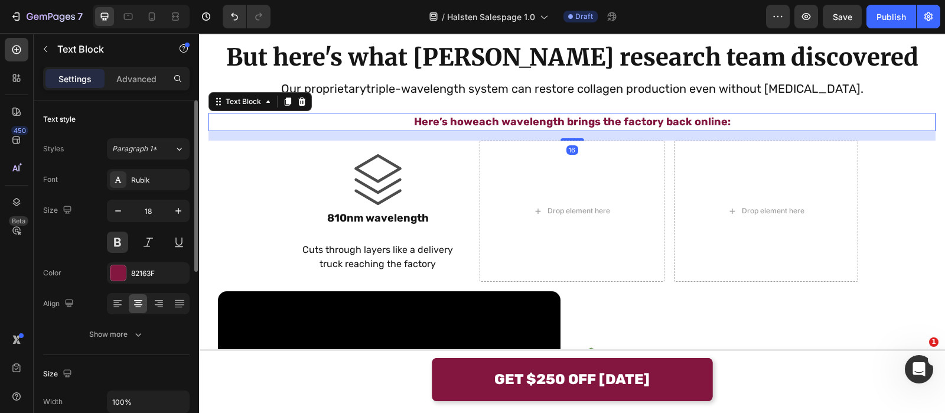
scroll to position [1760, 0]
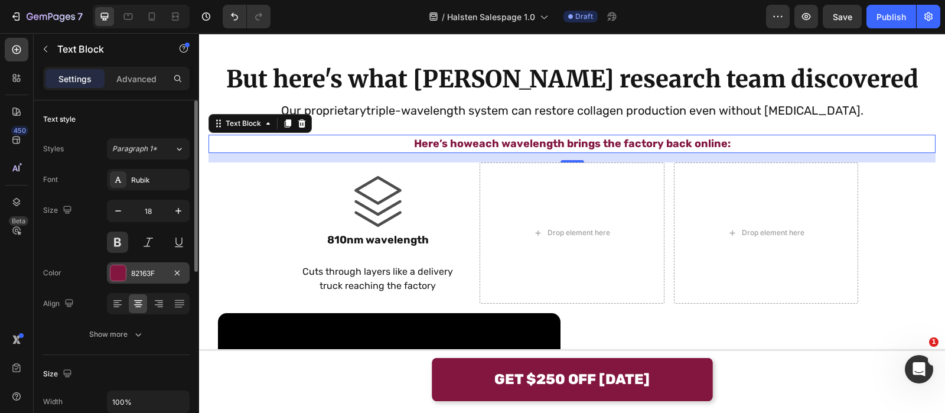
drag, startPoint x: 148, startPoint y: 269, endPoint x: 124, endPoint y: 271, distance: 24.3
click at [124, 271] on div "82163F" at bounding box center [148, 272] width 83 height 21
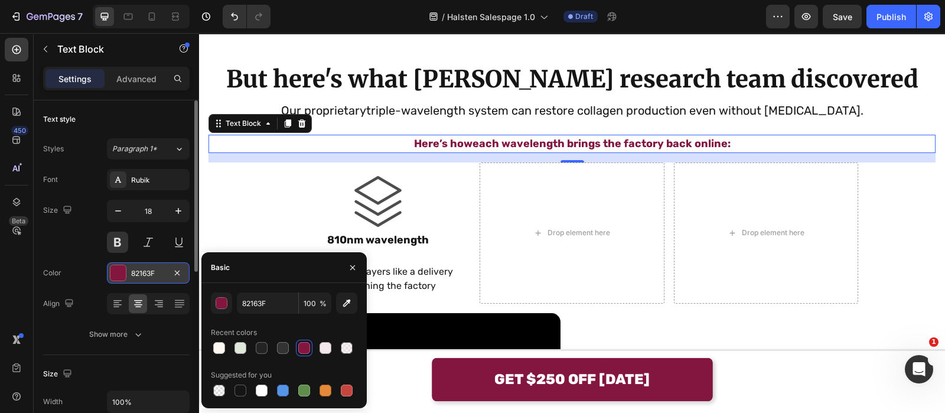
click at [124, 271] on div at bounding box center [117, 272] width 15 height 15
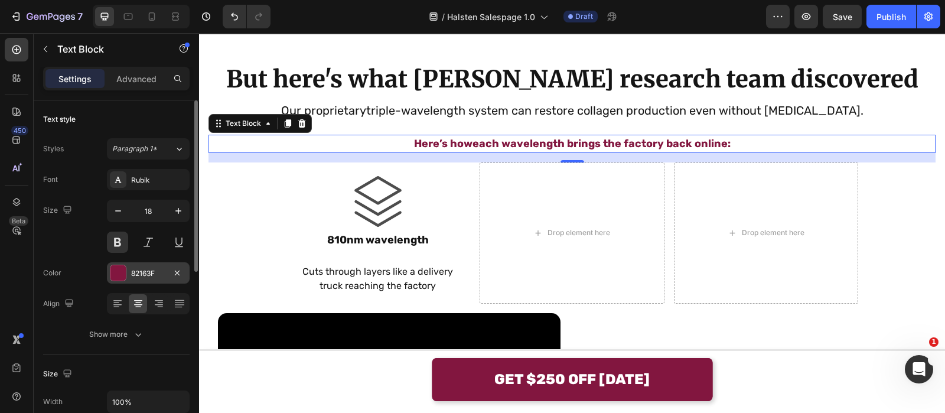
click at [156, 270] on div "82163F" at bounding box center [148, 273] width 34 height 11
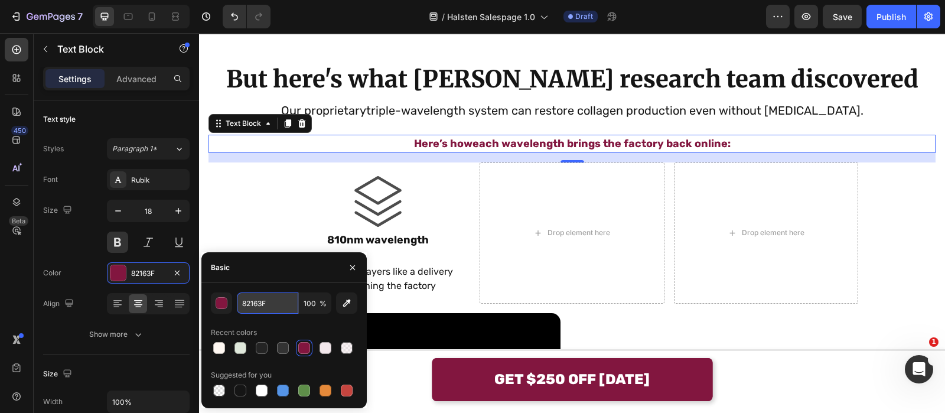
click at [278, 296] on input "82163F" at bounding box center [267, 302] width 61 height 21
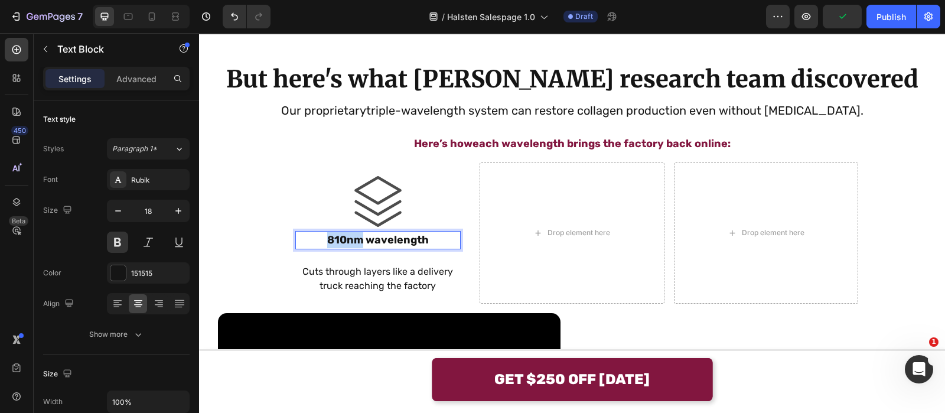
drag, startPoint x: 358, startPoint y: 242, endPoint x: 307, endPoint y: 242, distance: 50.8
click at [307, 242] on p "810nm wavelength" at bounding box center [379, 240] width 164 height 16
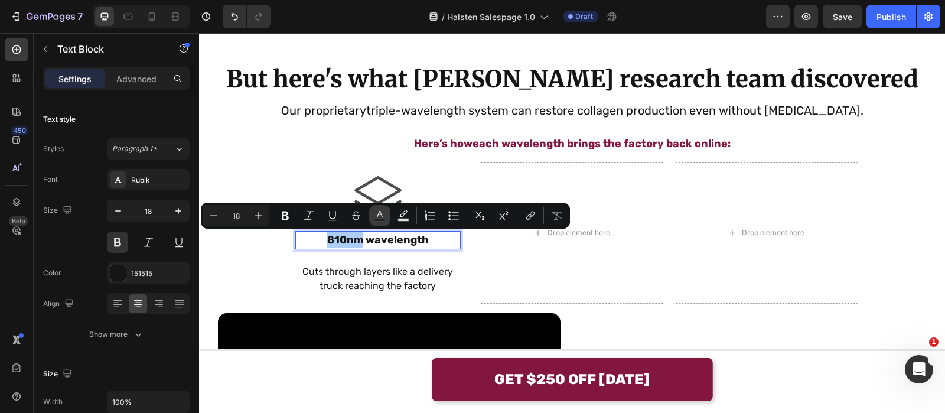
click at [376, 216] on icon "Editor contextual toolbar" at bounding box center [380, 216] width 12 height 12
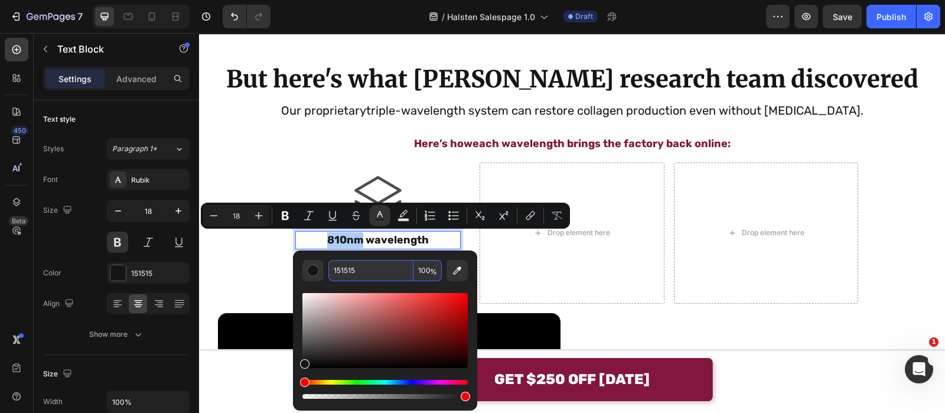
paste input "82163F"
click at [388, 262] on input "82163F" at bounding box center [370, 270] width 85 height 21
type input "82163F"
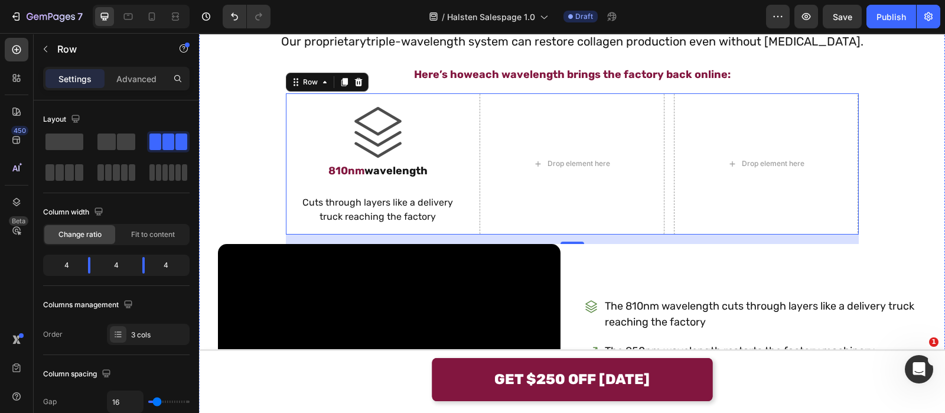
scroll to position [1852, 0]
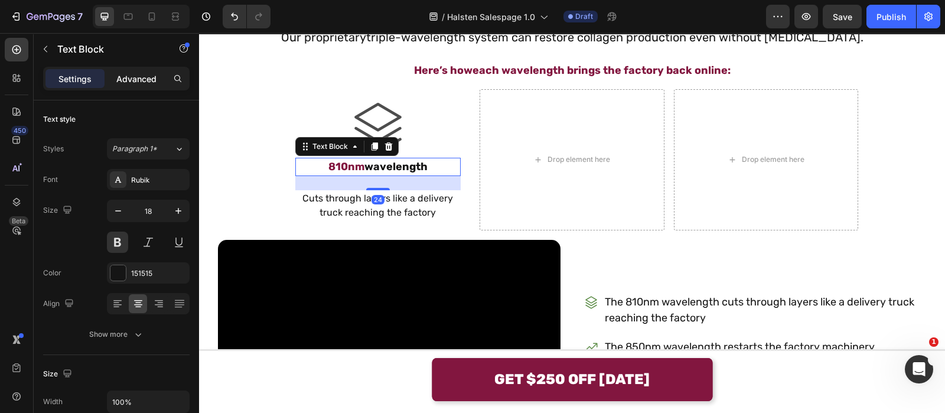
click at [127, 83] on p "Advanced" at bounding box center [136, 79] width 40 height 12
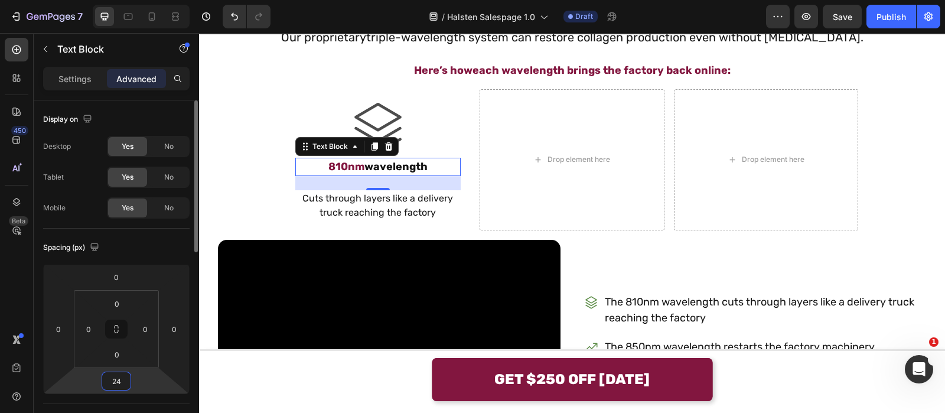
click at [126, 385] on input "24" at bounding box center [117, 381] width 24 height 18
type input "16"
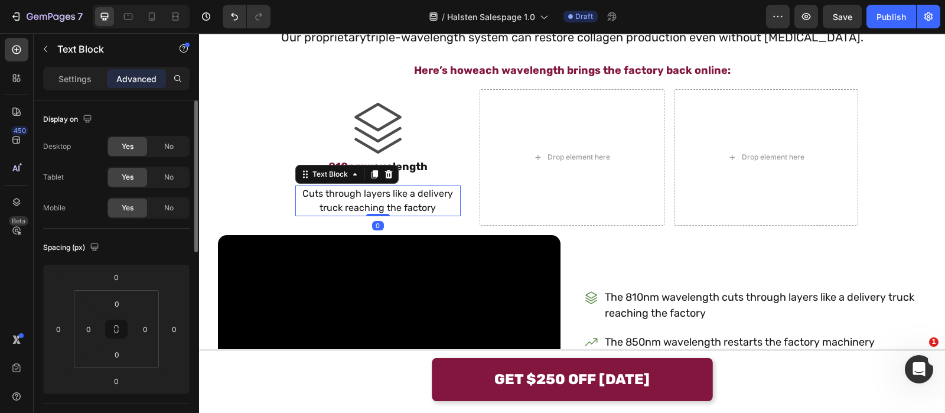
click at [346, 215] on p "Cuts through layers like a delivery truck reaching the factory" at bounding box center [379, 201] width 164 height 28
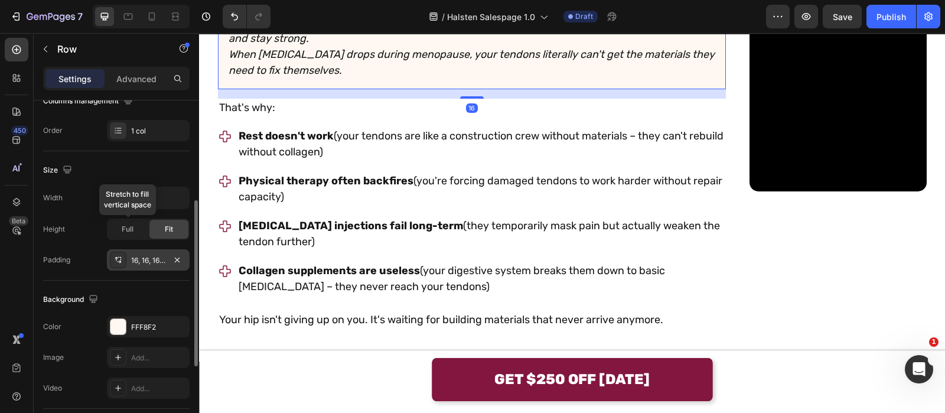
scroll to position [205, 0]
click at [122, 330] on div at bounding box center [117, 325] width 15 height 15
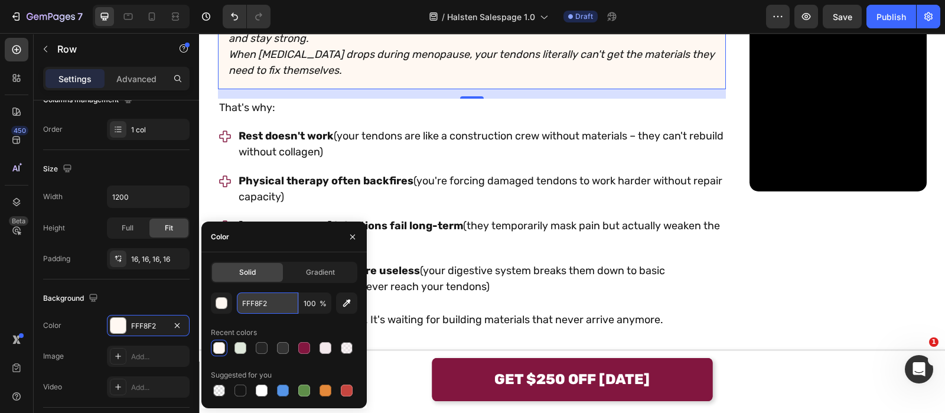
click at [260, 298] on input "FFF8F2" at bounding box center [267, 302] width 61 height 21
click at [349, 237] on icon "button" at bounding box center [352, 236] width 9 height 9
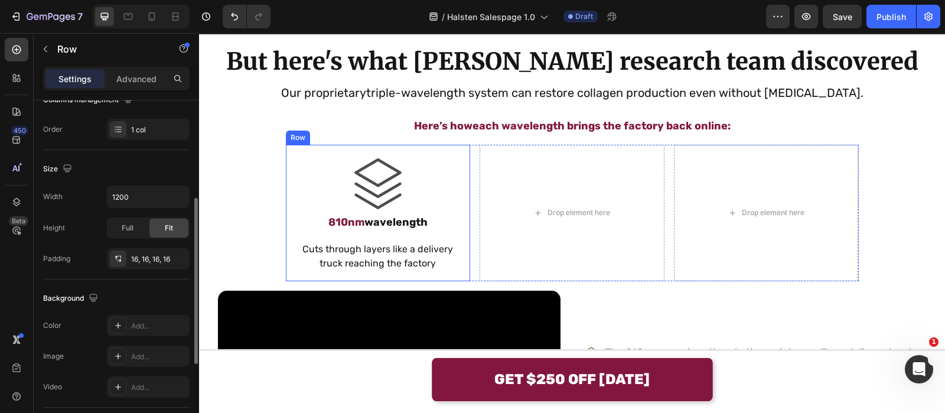
scroll to position [204, 0]
click at [138, 326] on div "Add..." at bounding box center [159, 326] width 56 height 11
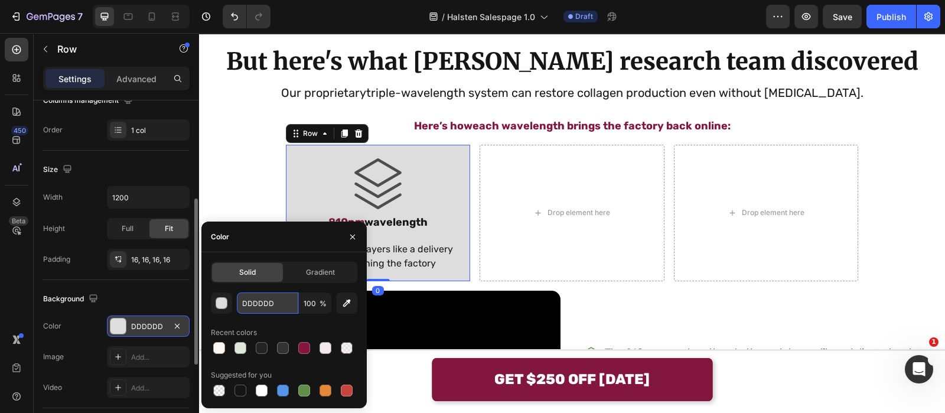
paste input "FFF8F2"
type input "FFF8F2"
click at [286, 299] on input "FFF8F2" at bounding box center [267, 302] width 61 height 21
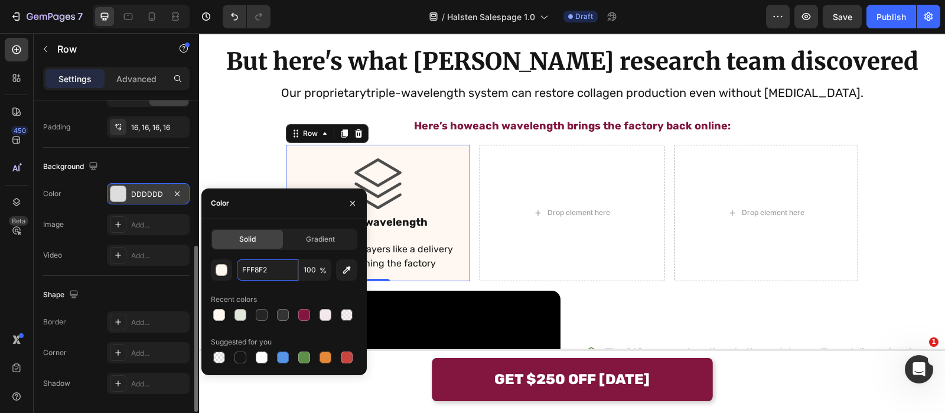
scroll to position [346, 0]
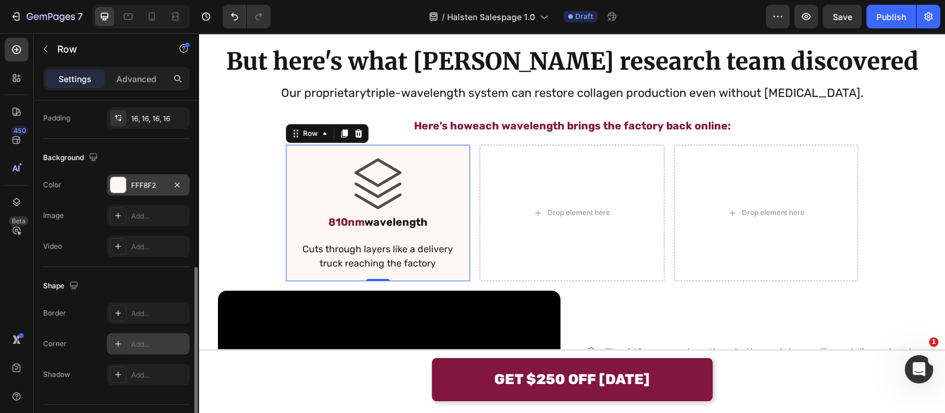
click at [135, 335] on div "Add..." at bounding box center [148, 343] width 83 height 21
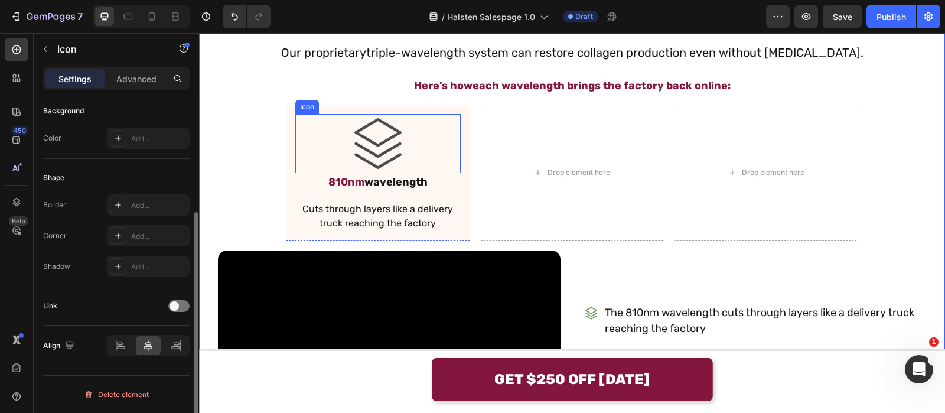
scroll to position [0, 0]
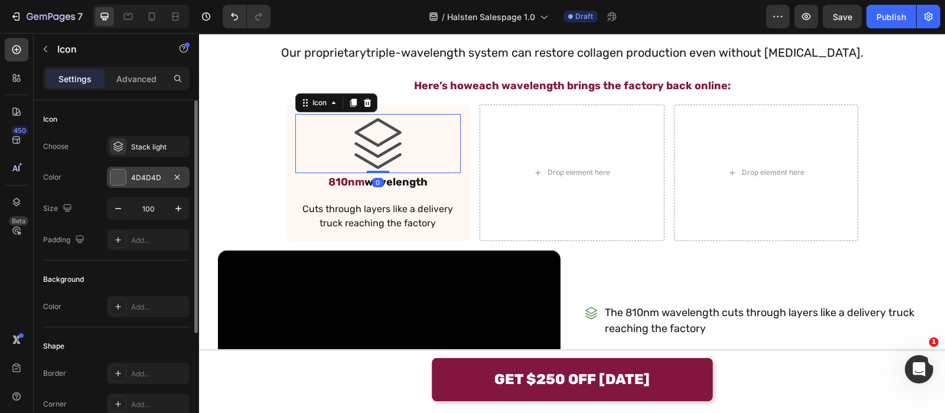
click at [136, 186] on div "4D4D4D" at bounding box center [148, 177] width 83 height 21
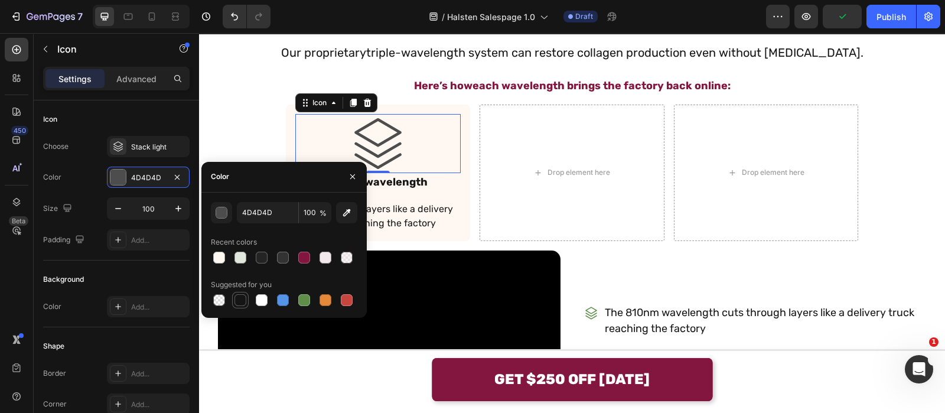
click at [236, 295] on div at bounding box center [241, 300] width 12 height 12
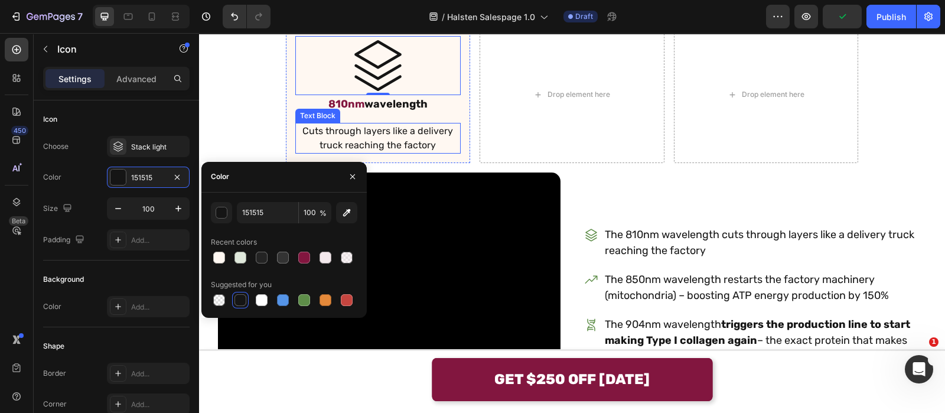
scroll to position [2025, 0]
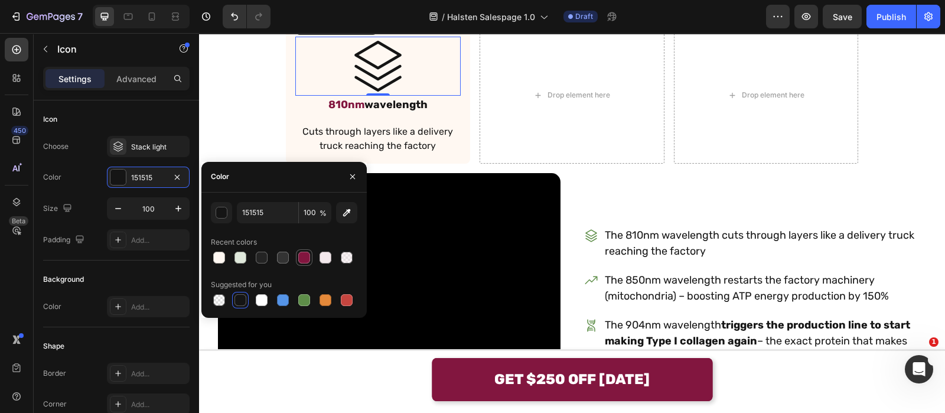
click at [307, 256] on div at bounding box center [304, 258] width 12 height 12
type input "82163F"
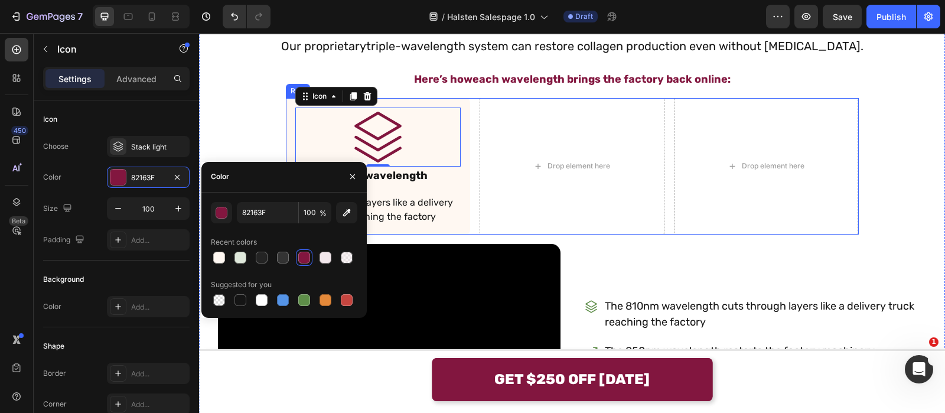
scroll to position [1845, 0]
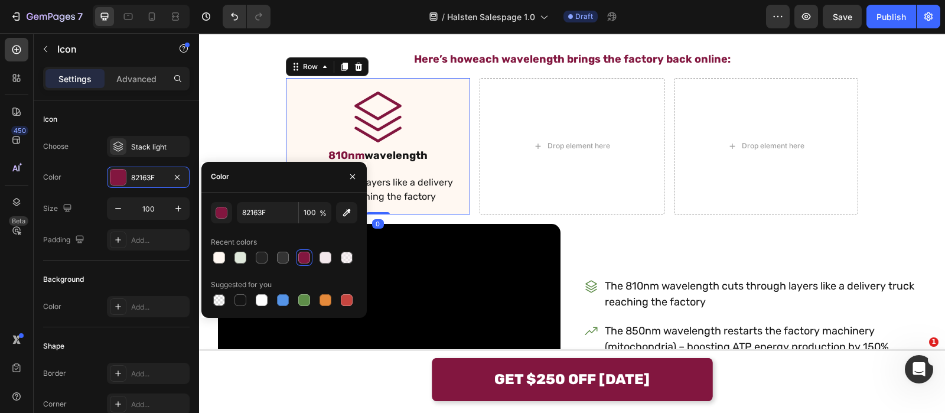
click at [460, 105] on div "Icon 810nm wavelength Text Block Cuts through layers like a delivery truck reac…" at bounding box center [378, 146] width 185 height 136
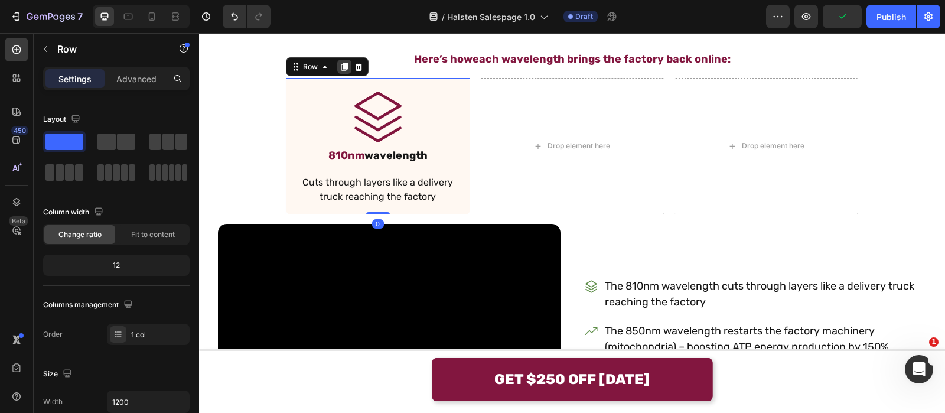
click at [337, 69] on div at bounding box center [344, 67] width 14 height 14
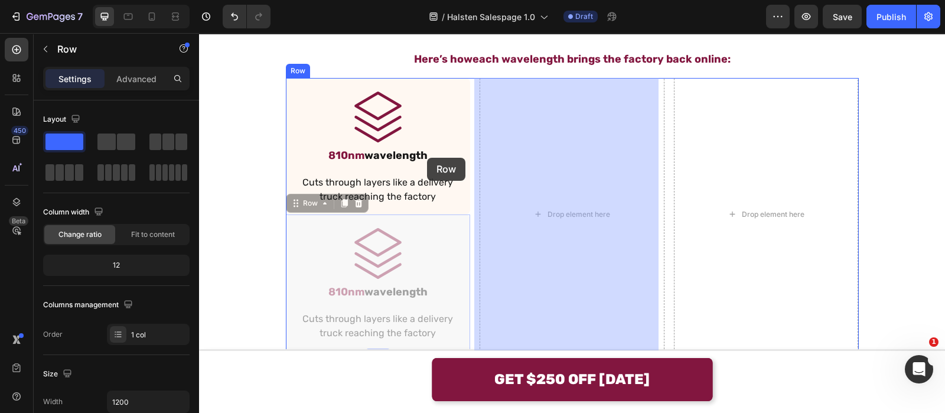
drag, startPoint x: 312, startPoint y: 196, endPoint x: 471, endPoint y: 148, distance: 166.1
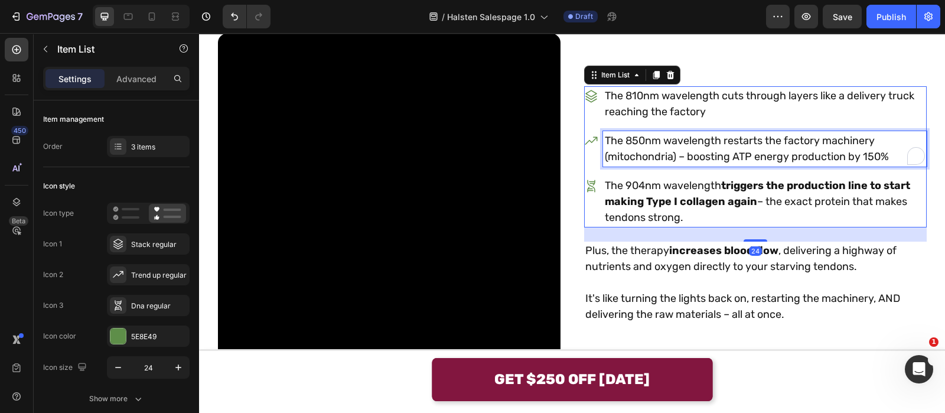
scroll to position [1982, 0]
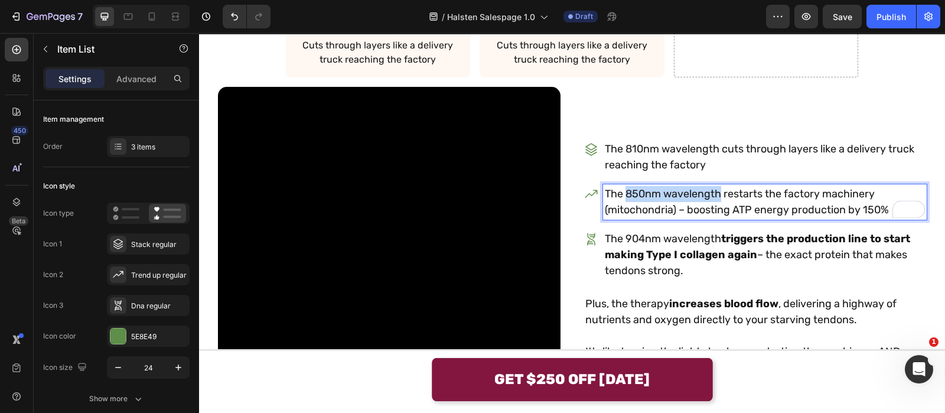
drag, startPoint x: 622, startPoint y: 193, endPoint x: 716, endPoint y: 187, distance: 94.1
click at [716, 187] on p "The 850nm wavelength restarts the factory machinery (mitochondria) – boosting A…" at bounding box center [765, 202] width 320 height 32
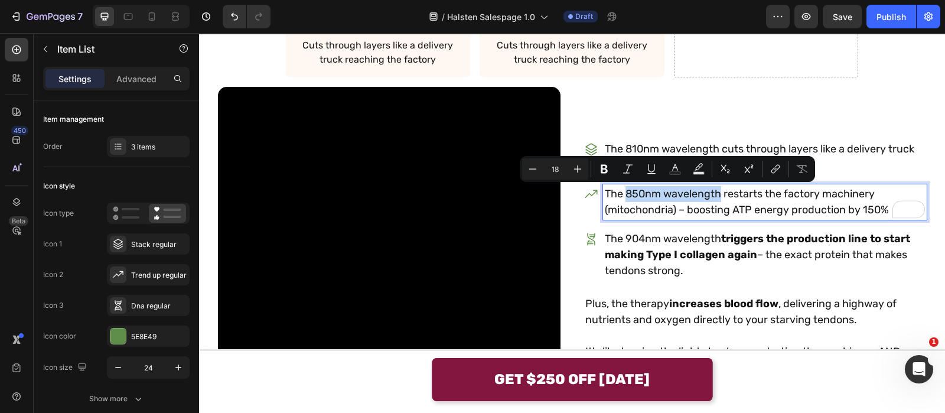
copy p "850nm wavelength"
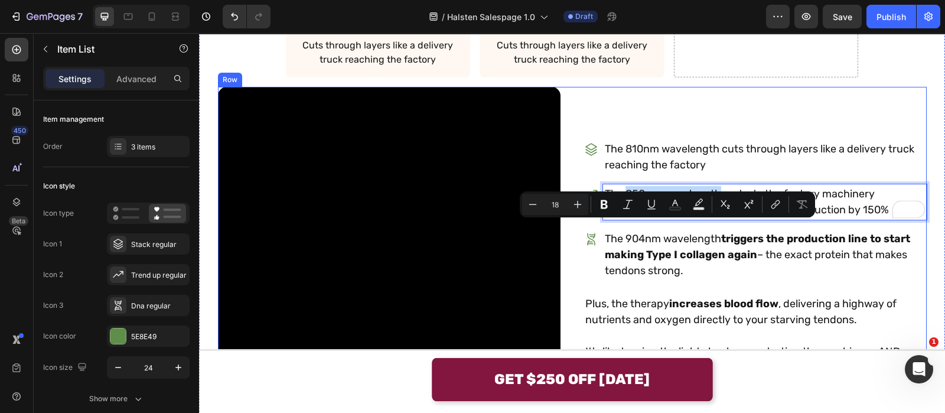
scroll to position [1946, 0]
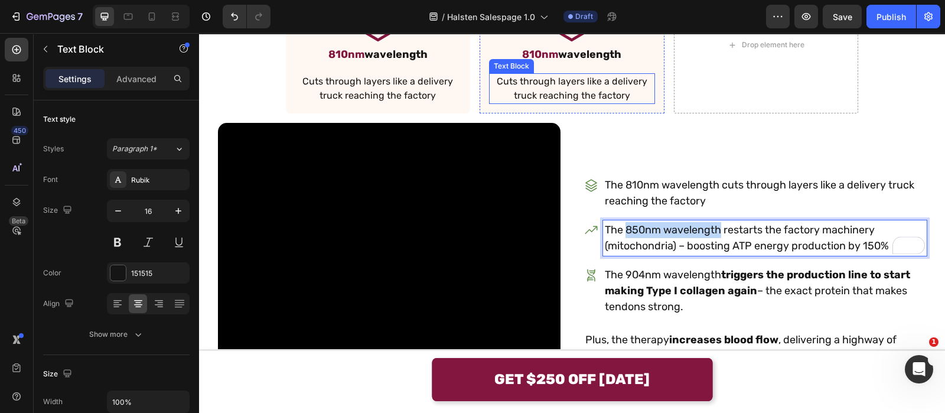
click at [585, 96] on p "Cuts through layers like a delivery truck reaching the factory" at bounding box center [572, 88] width 164 height 28
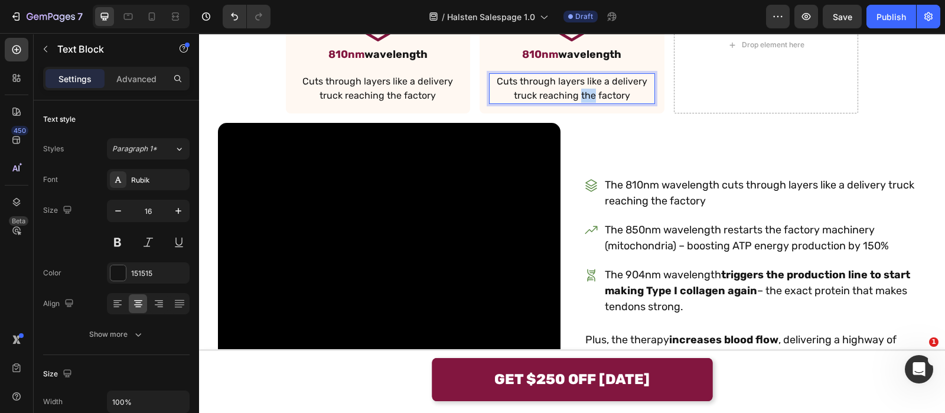
click at [585, 96] on p "Cuts through layers like a delivery truck reaching the factory" at bounding box center [572, 88] width 164 height 28
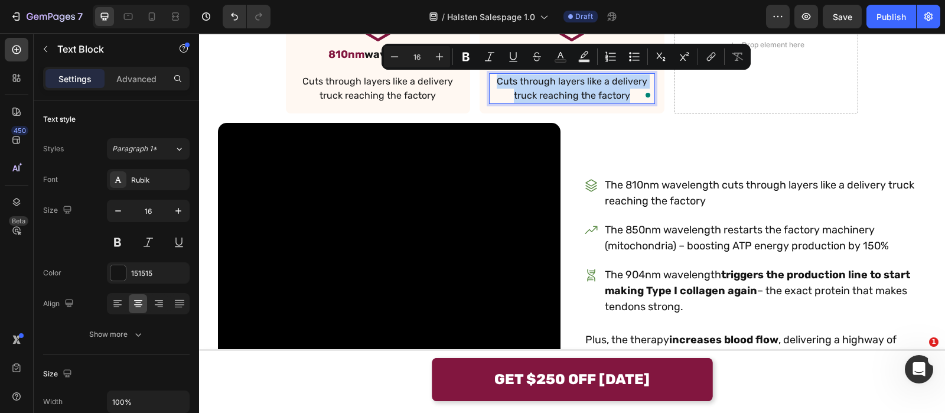
scroll to position [1853, 0]
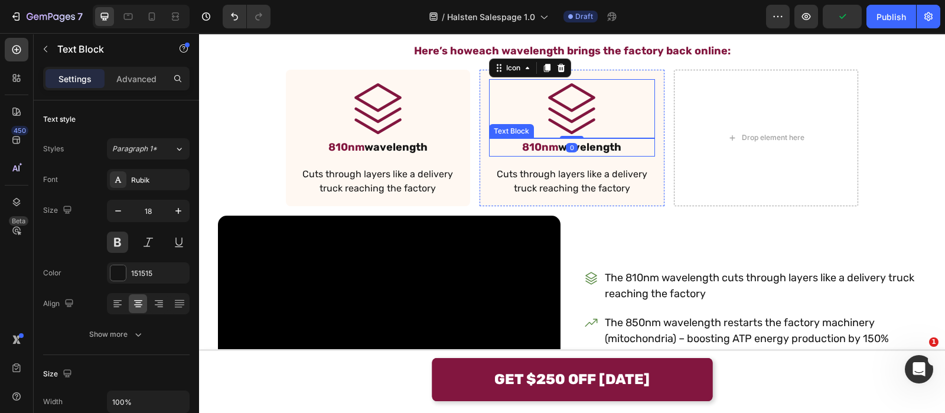
click at [543, 146] on span "810nm" at bounding box center [540, 147] width 36 height 13
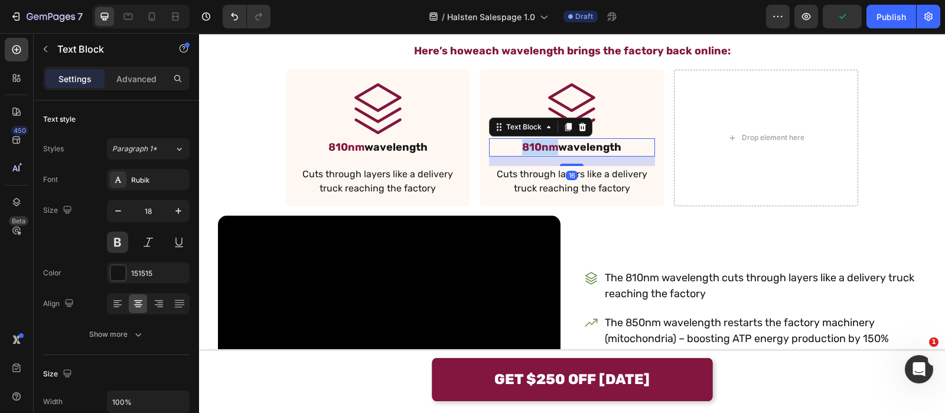
click at [543, 146] on span "810nm" at bounding box center [540, 147] width 36 height 13
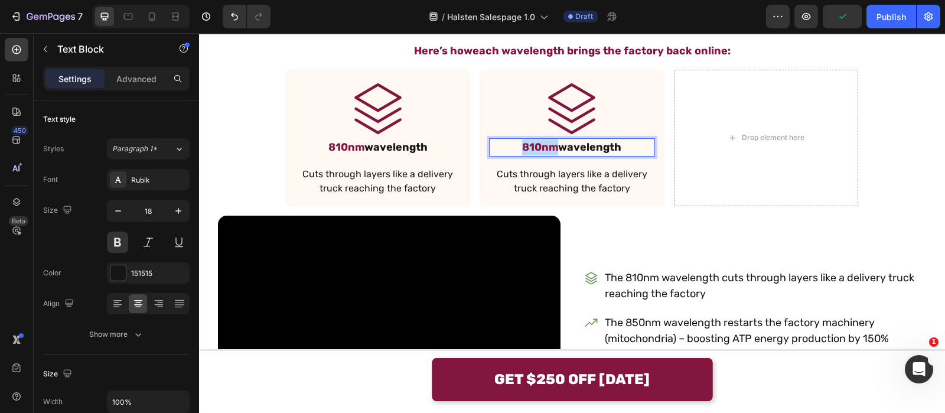
click at [543, 146] on span "810nm" at bounding box center [540, 147] width 36 height 13
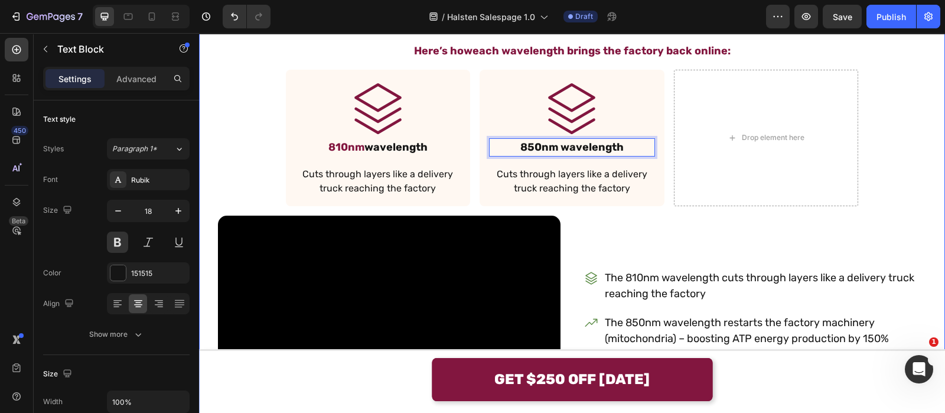
scroll to position [1959, 0]
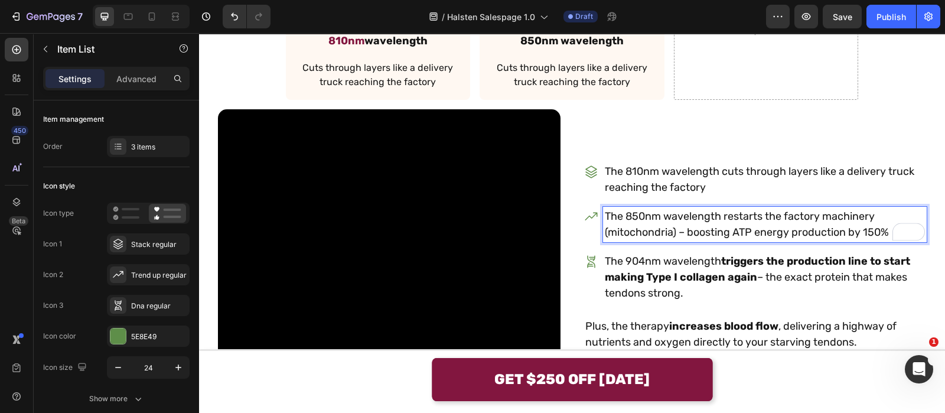
click at [718, 214] on p "The 850nm wavelength restarts the factory machinery (mitochondria) – boosting A…" at bounding box center [765, 225] width 320 height 32
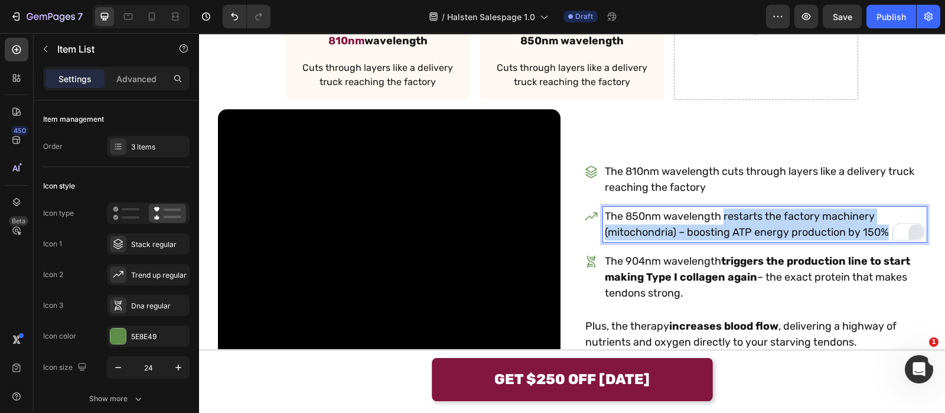
drag, startPoint x: 718, startPoint y: 214, endPoint x: 908, endPoint y: 230, distance: 191.4
click at [908, 230] on div "The 850nm wavelength restarts the factory machinery (mitochondria) – boosting A…" at bounding box center [765, 224] width 324 height 35
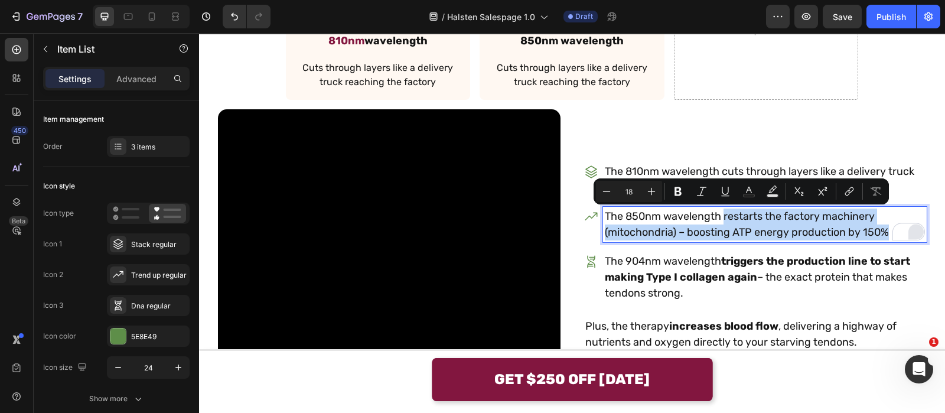
copy p "restarts the factory machinery (mitochondria) – boosting ATP energy production …"
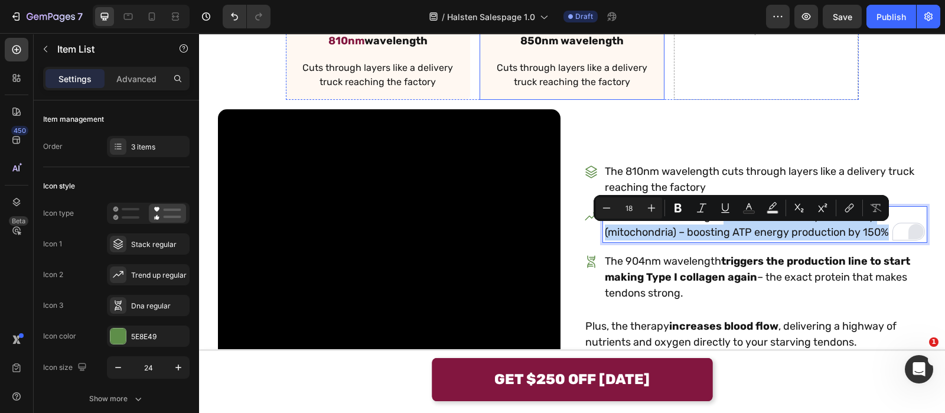
scroll to position [1942, 0]
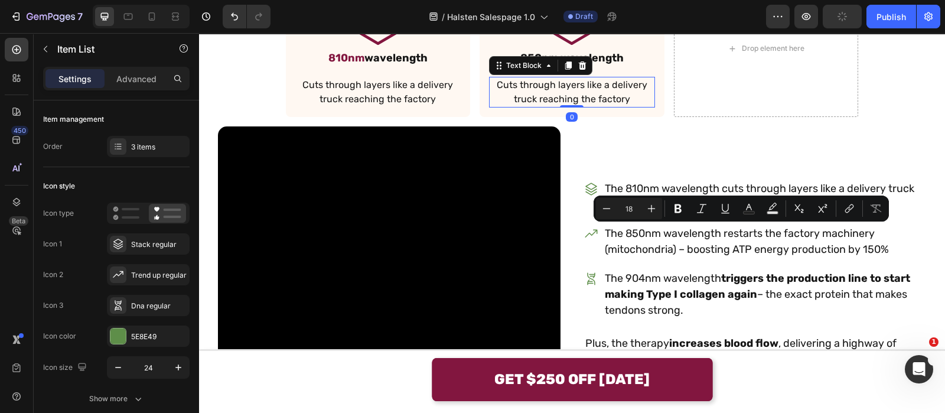
click at [522, 84] on p "Cuts through layers like a delivery truck reaching the factory" at bounding box center [572, 92] width 164 height 28
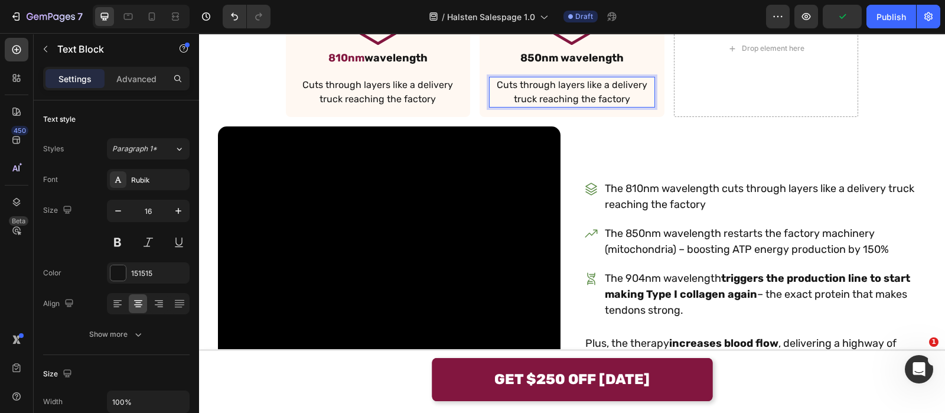
click at [522, 84] on p "Cuts through layers like a delivery truck reaching the factory" at bounding box center [572, 92] width 164 height 28
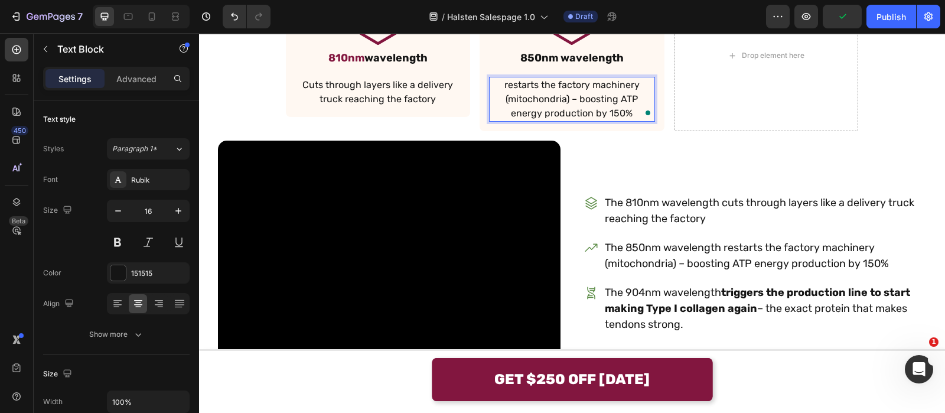
click at [522, 84] on p "restarts the factory machinery (mitochondria) – boosting ATP energy production …" at bounding box center [572, 99] width 164 height 43
click at [496, 84] on p "restarts the factory machinery (mitochondria) – boosting ATP energy production …" at bounding box center [572, 99] width 164 height 43
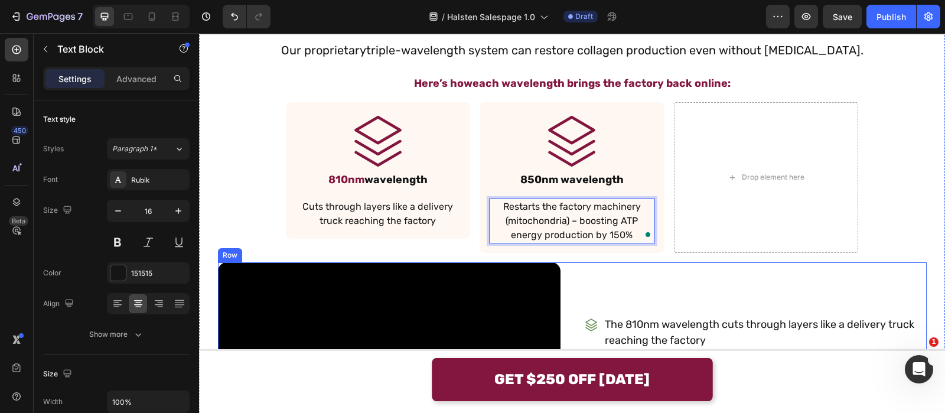
scroll to position [1815, 0]
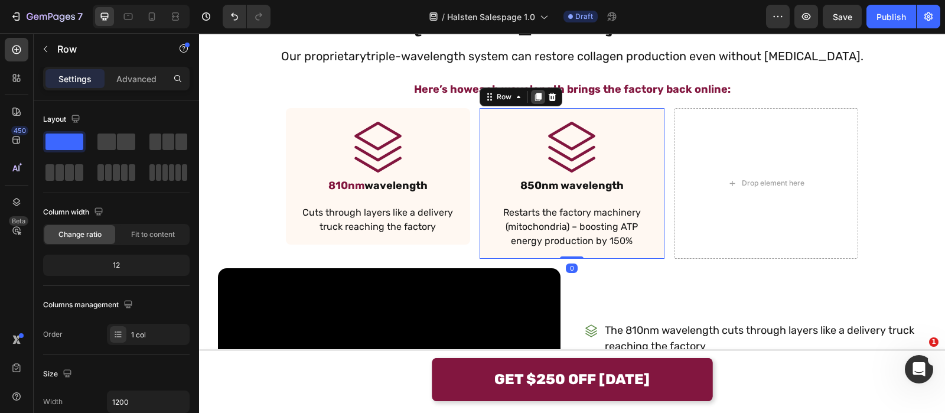
click at [535, 95] on icon at bounding box center [538, 97] width 6 height 8
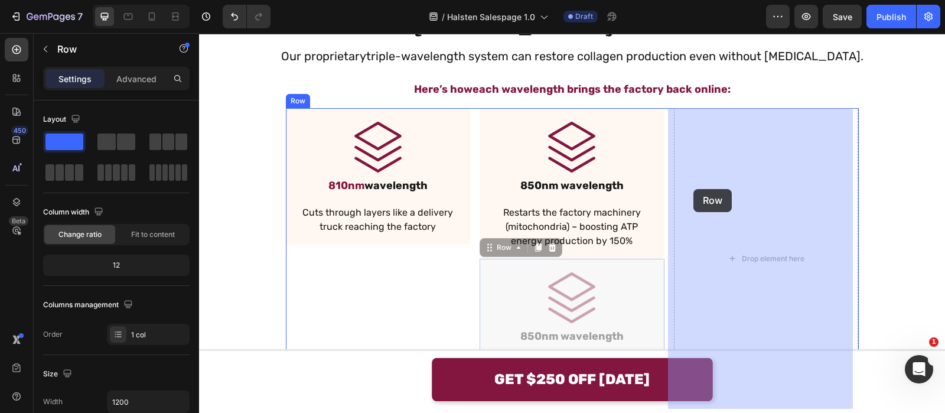
drag, startPoint x: 491, startPoint y: 243, endPoint x: 706, endPoint y: 201, distance: 219.2
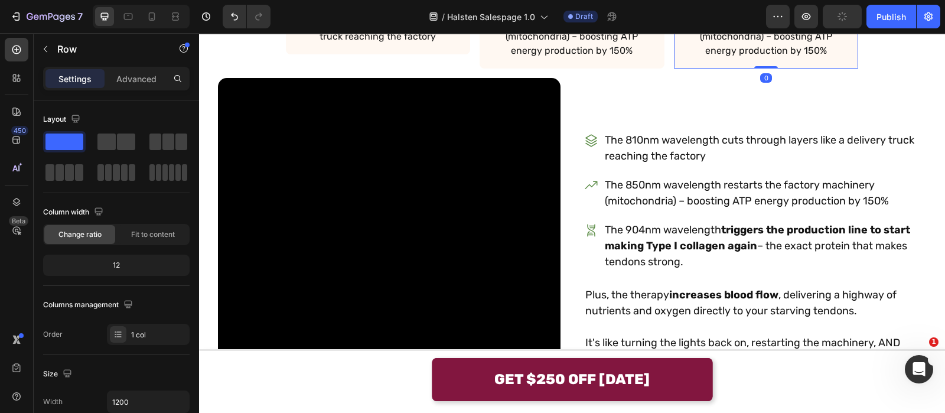
scroll to position [2007, 0]
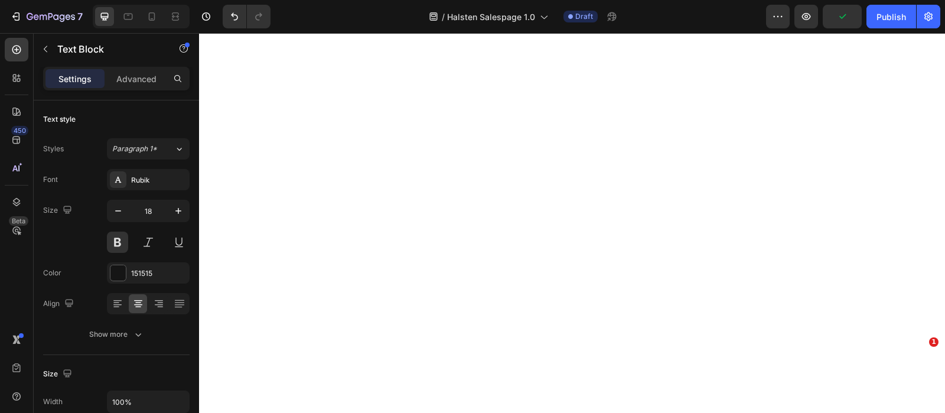
click at [131, 268] on div "151515" at bounding box center [159, 273] width 56 height 11
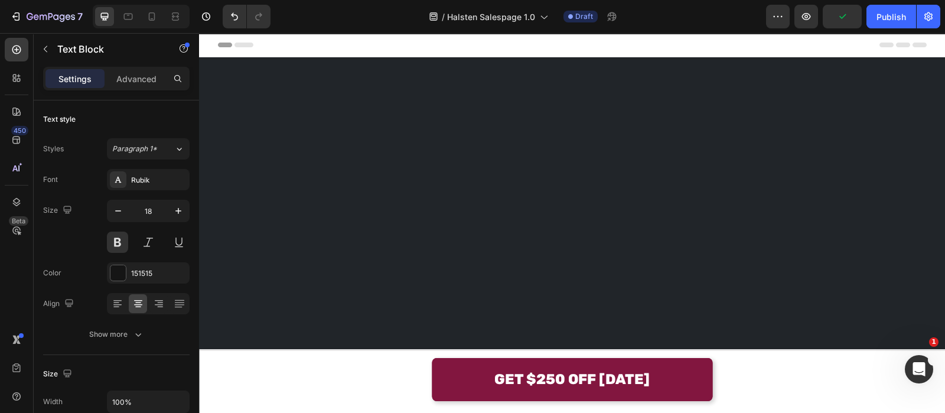
scroll to position [1866, 0]
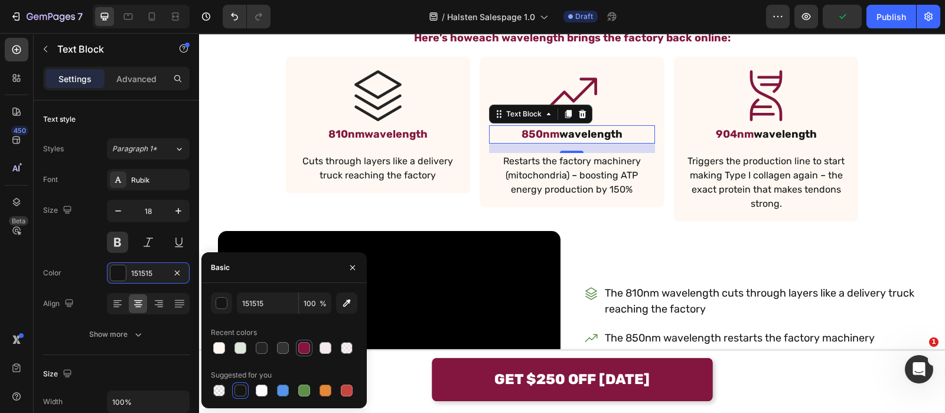
drag, startPoint x: 311, startPoint y: 347, endPoint x: 369, endPoint y: 235, distance: 126.0
click at [311, 348] on div at bounding box center [304, 348] width 17 height 17
type input "82163F"
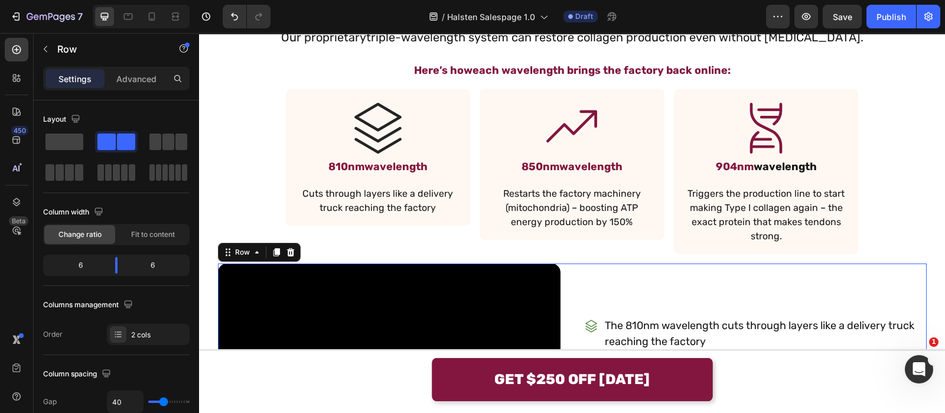
scroll to position [1901, 0]
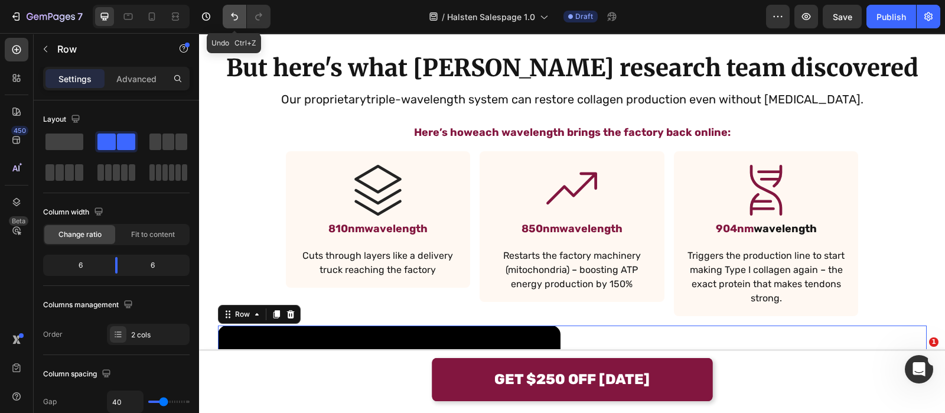
click at [227, 16] on button "Undo/Redo" at bounding box center [235, 17] width 24 height 24
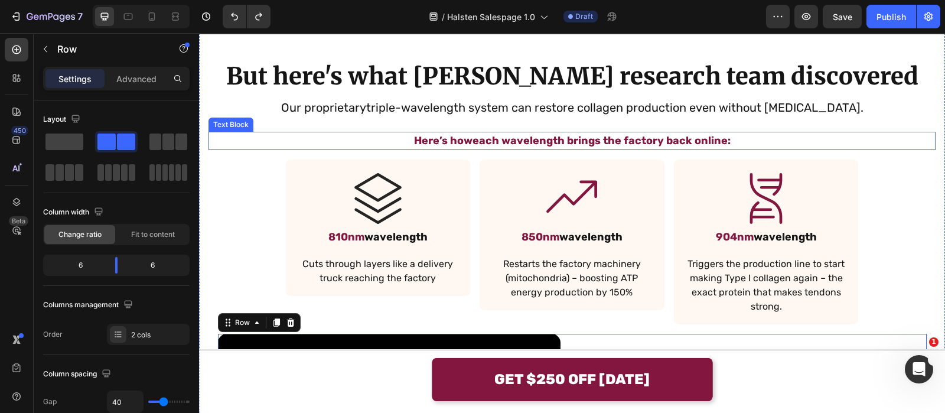
scroll to position [1894, 0]
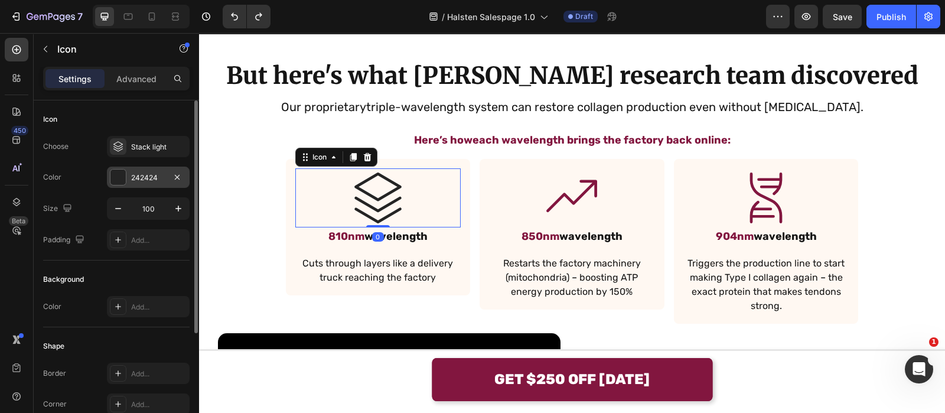
click at [139, 180] on div "242424" at bounding box center [148, 177] width 34 height 11
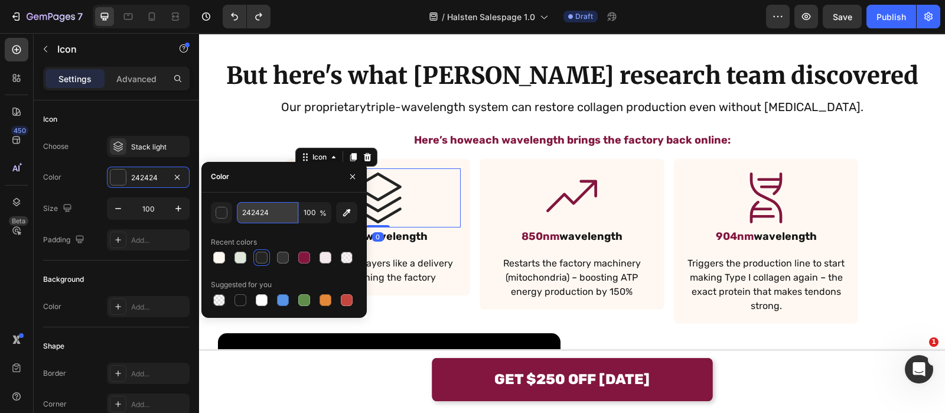
paste input "3D332B"
click at [261, 221] on input "242424" at bounding box center [267, 212] width 61 height 21
type input "3D332B"
click at [463, 164] on div "Icon 0 810nm wavelength Text Block Cuts through layers like a delivery truck re…" at bounding box center [378, 227] width 185 height 136
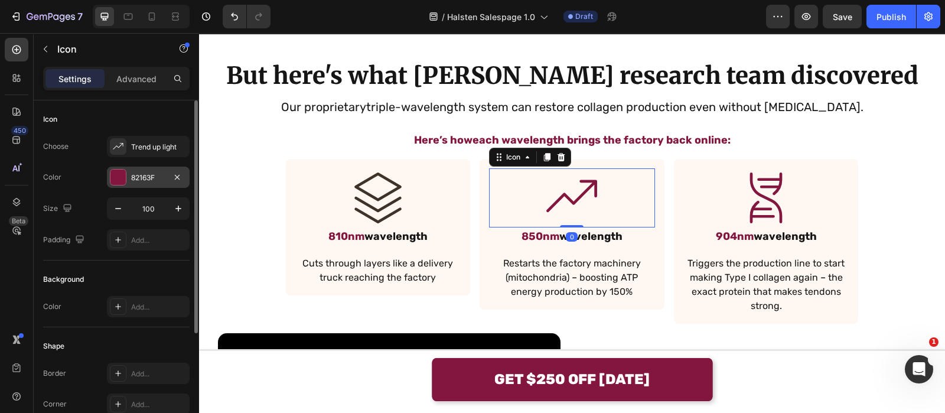
click at [130, 170] on div "82163F" at bounding box center [148, 177] width 83 height 21
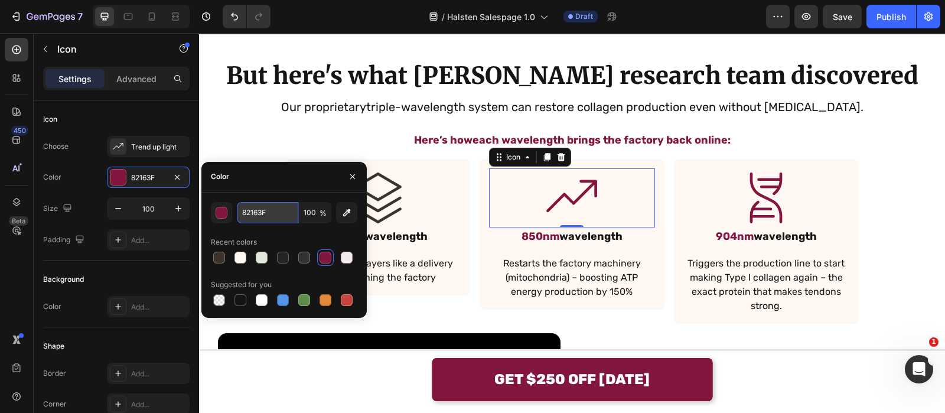
click at [259, 206] on input "82163F" at bounding box center [267, 212] width 61 height 21
paste input "3D332B"
type input "3D332B"
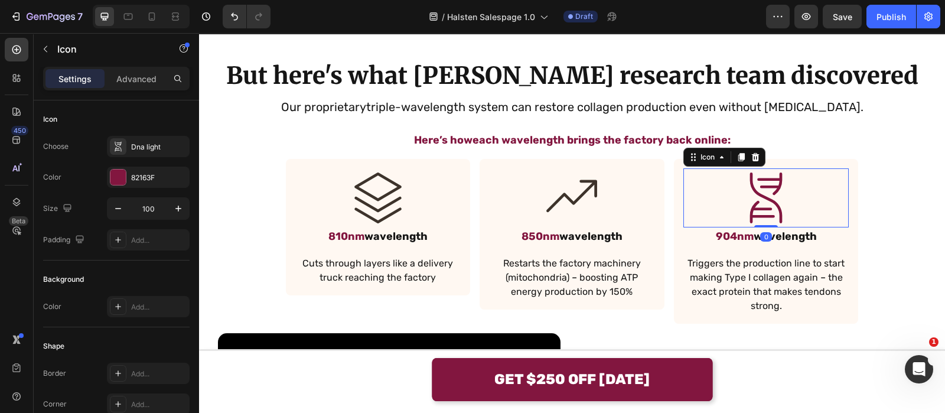
click at [768, 178] on icon at bounding box center [766, 197] width 32 height 51
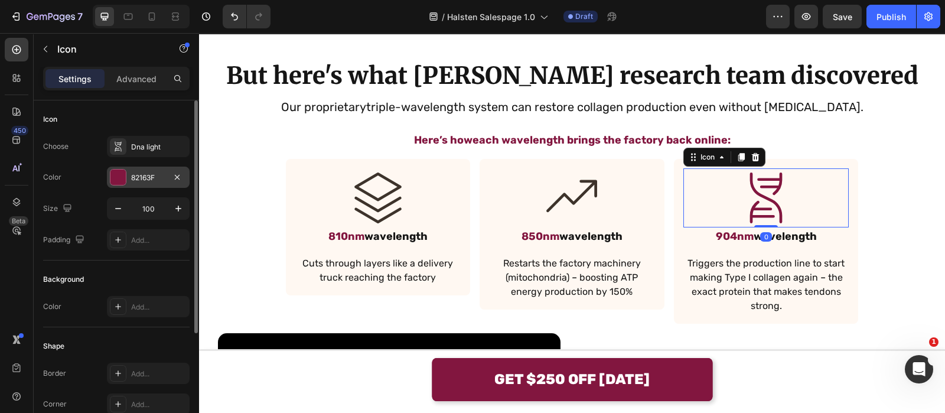
click at [132, 172] on div "82163F" at bounding box center [148, 177] width 34 height 11
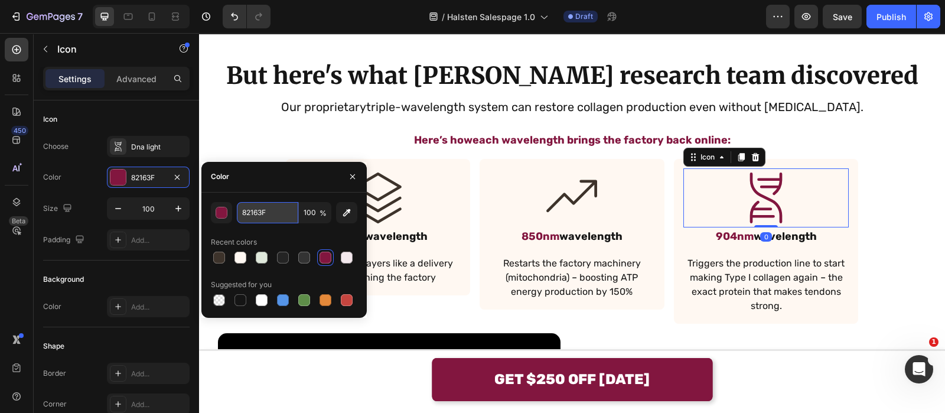
paste input "3D332B"
click at [290, 210] on input "82163F" at bounding box center [267, 212] width 61 height 21
type input "3D332B"
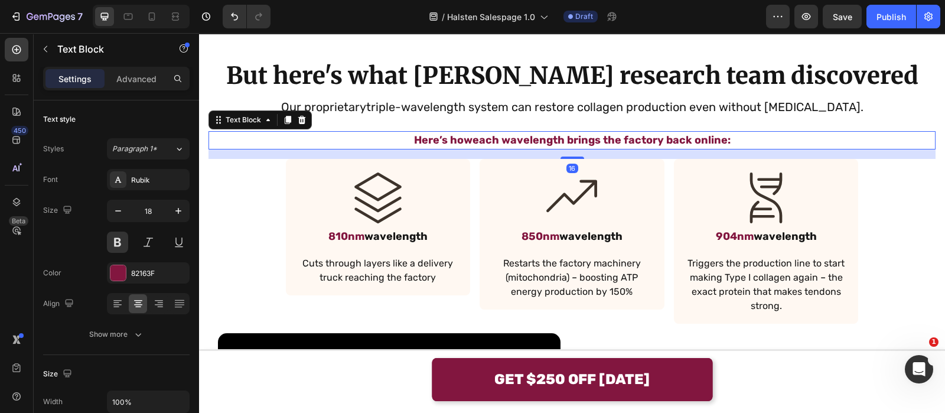
click at [419, 138] on p "Here’s how each wavelength brings the factory back online :" at bounding box center [572, 140] width 725 height 16
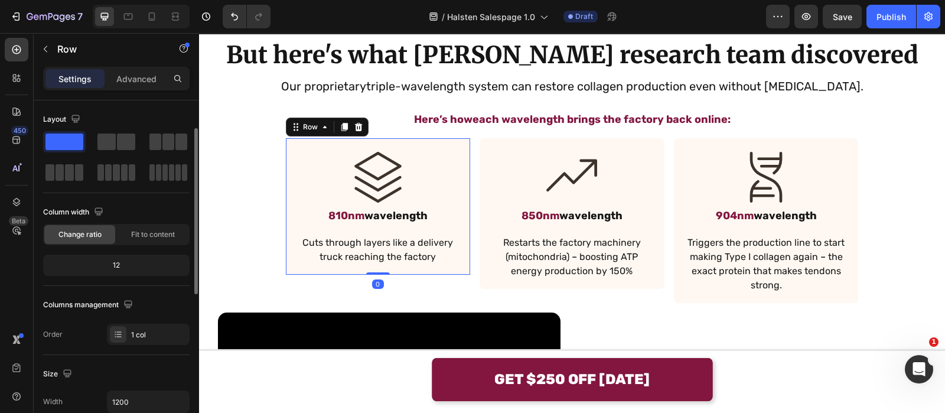
scroll to position [197, 0]
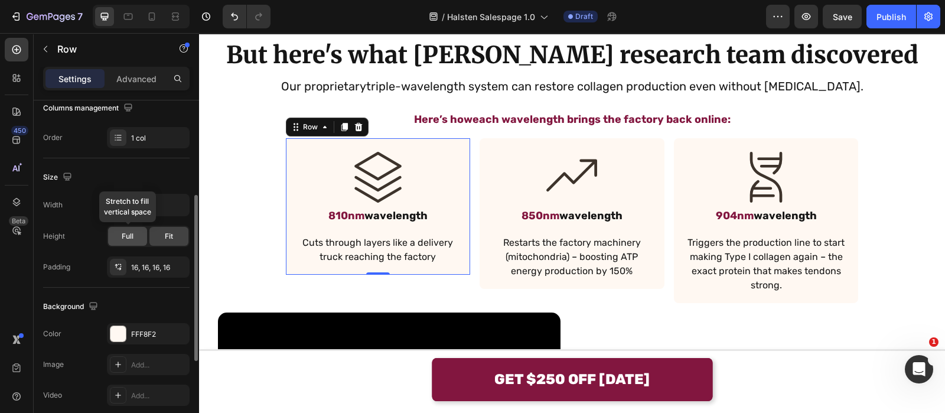
click at [126, 235] on span "Full" at bounding box center [128, 236] width 12 height 11
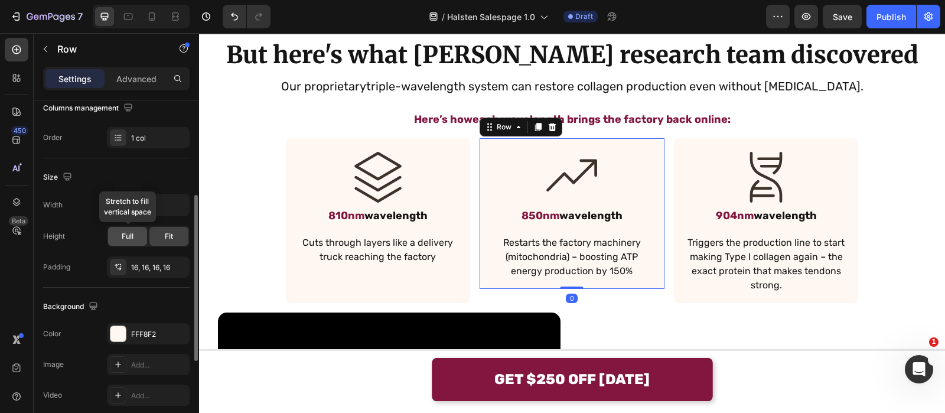
click at [131, 236] on span "Full" at bounding box center [128, 236] width 12 height 11
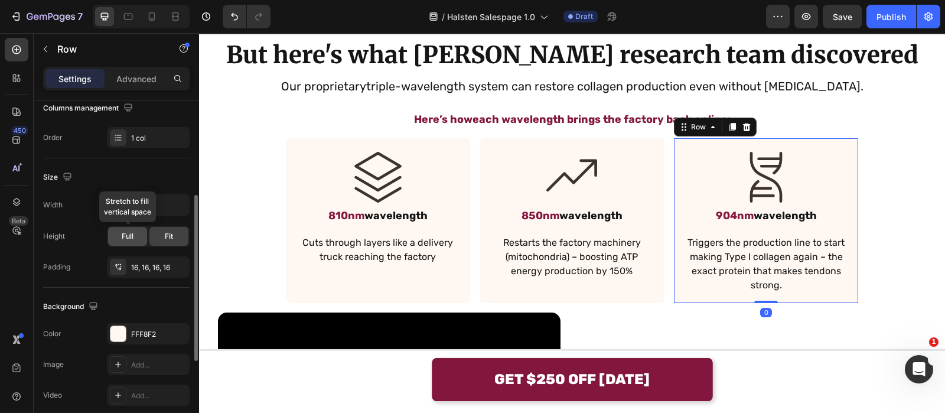
click at [114, 237] on div "Full" at bounding box center [127, 236] width 39 height 19
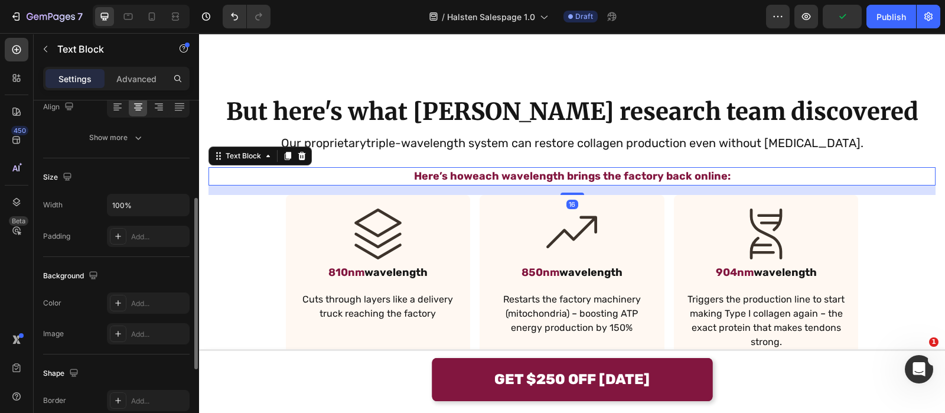
scroll to position [0, 0]
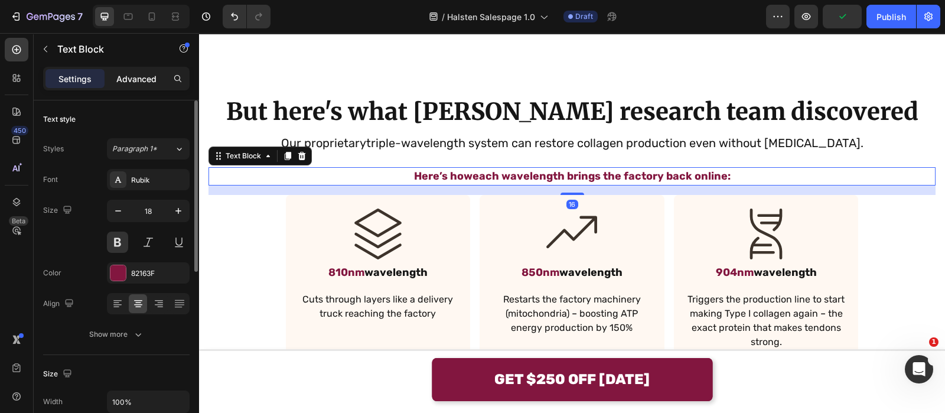
click at [126, 83] on p "Advanced" at bounding box center [136, 79] width 40 height 12
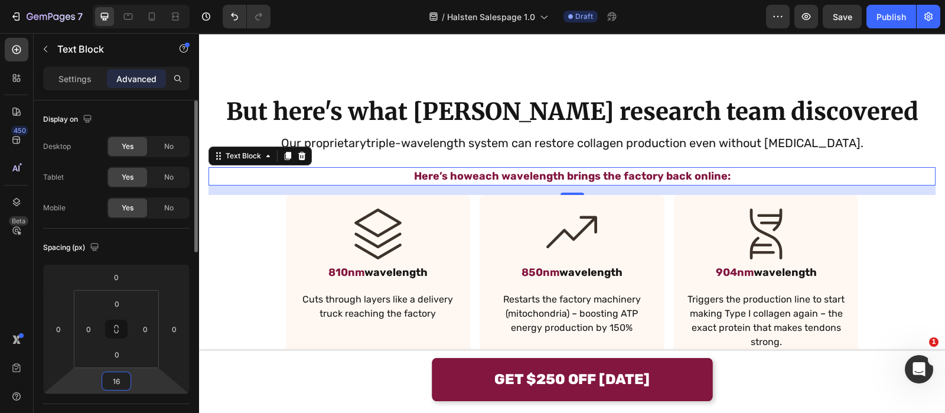
click at [125, 376] on input "16" at bounding box center [117, 381] width 24 height 18
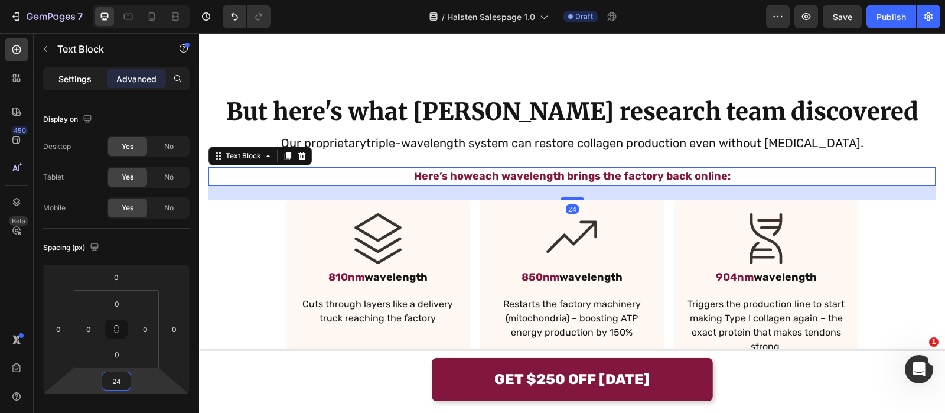
type input "24"
click at [87, 79] on p "Settings" at bounding box center [74, 79] width 33 height 12
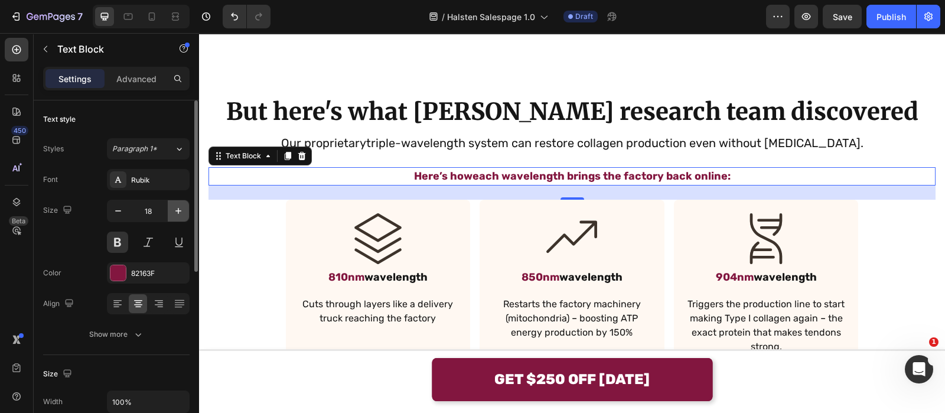
click at [186, 211] on button "button" at bounding box center [178, 210] width 21 height 21
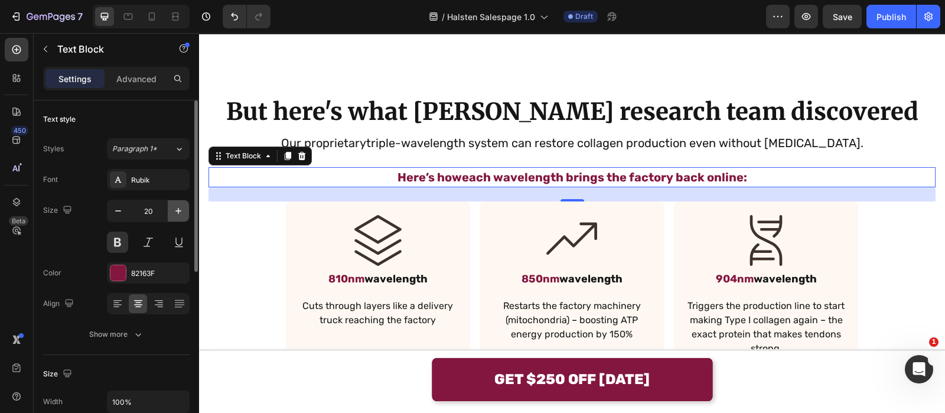
click at [186, 211] on button "button" at bounding box center [178, 210] width 21 height 21
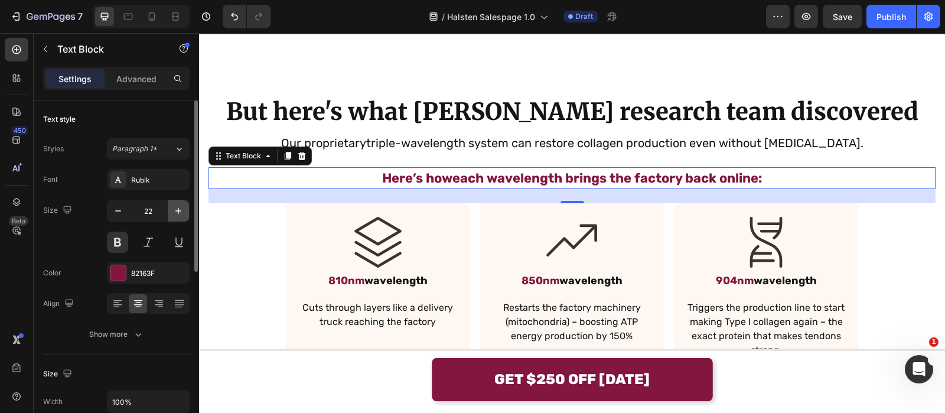
click at [186, 211] on button "button" at bounding box center [178, 210] width 21 height 21
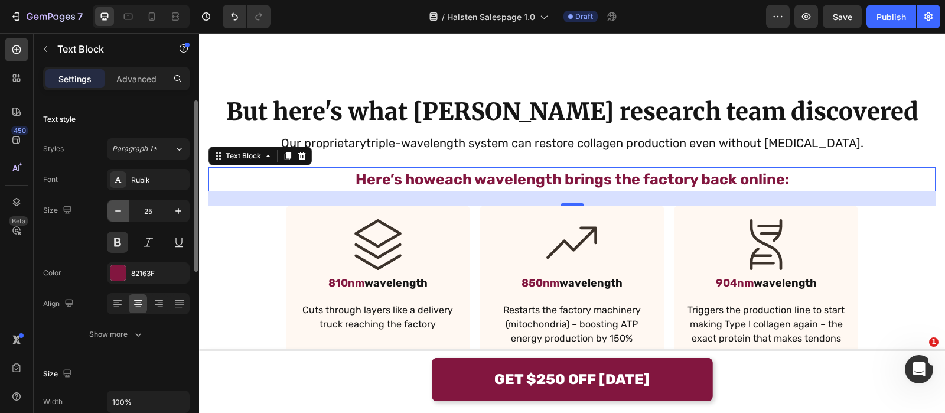
click at [124, 214] on button "button" at bounding box center [118, 210] width 21 height 21
type input "24"
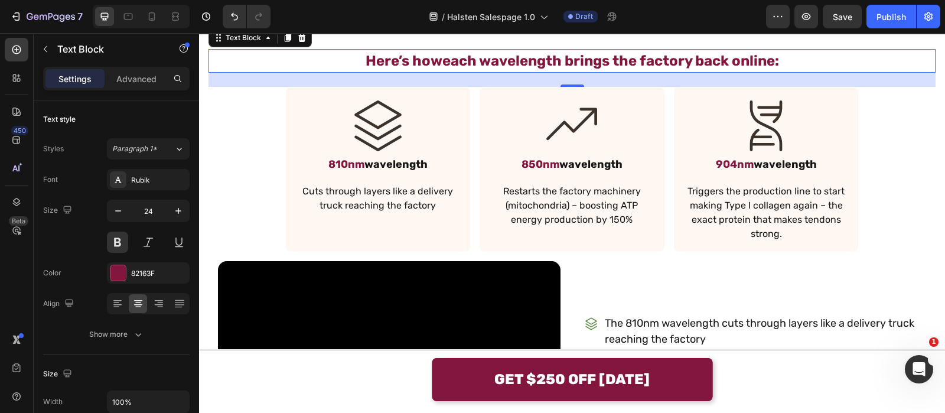
scroll to position [1897, 0]
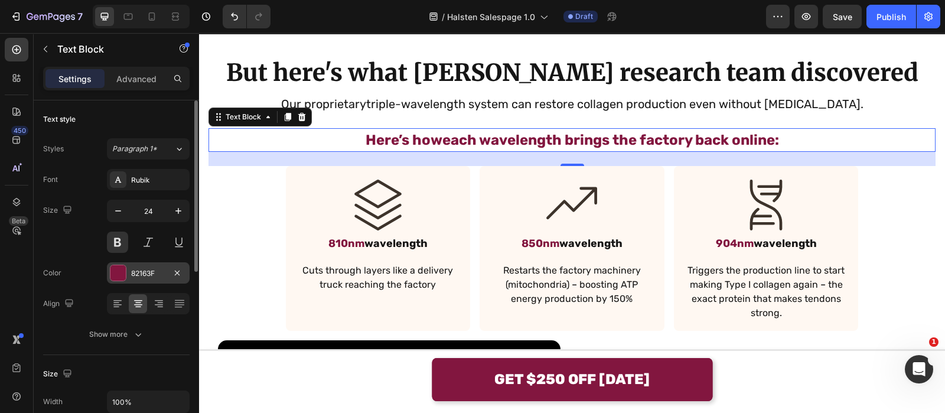
click at [122, 275] on div at bounding box center [117, 272] width 15 height 15
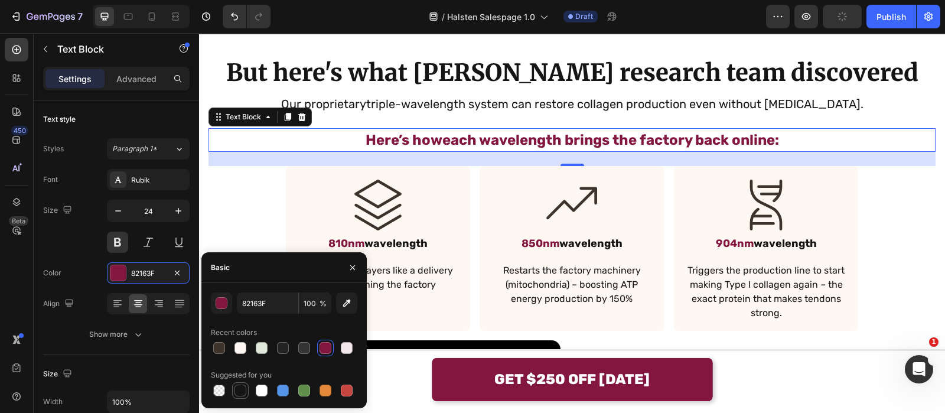
click at [239, 385] on div at bounding box center [241, 391] width 12 height 12
type input "151515"
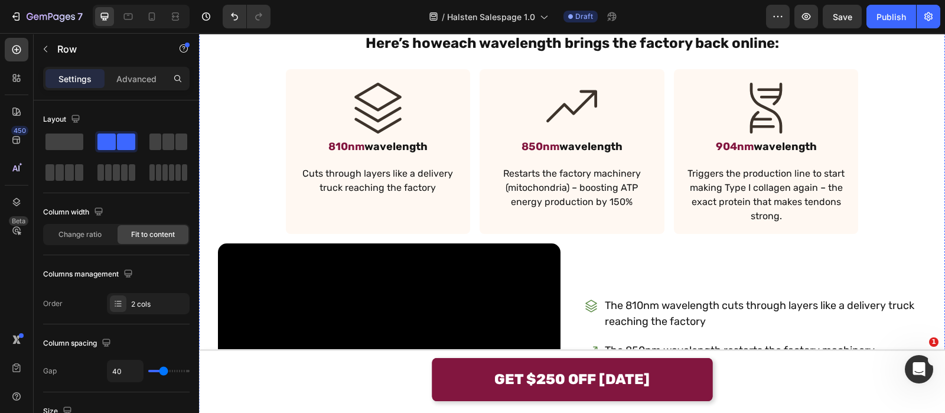
scroll to position [1883, 0]
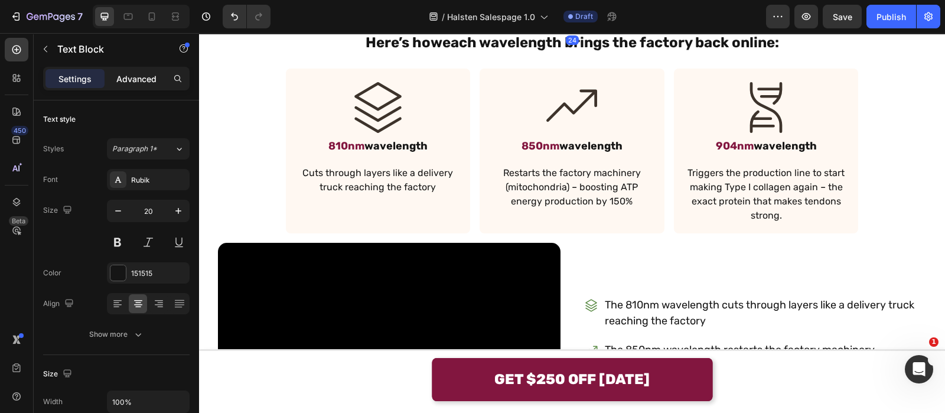
click at [145, 76] on p "Advanced" at bounding box center [136, 79] width 40 height 12
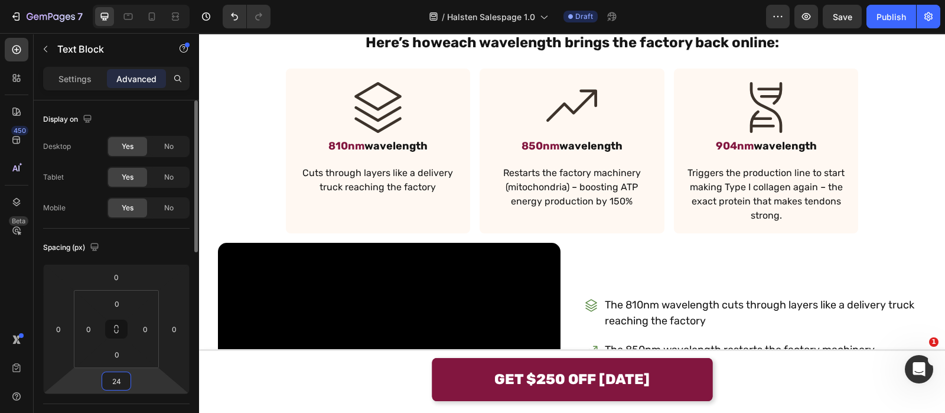
click at [123, 378] on input "24" at bounding box center [117, 381] width 24 height 18
type input "48"
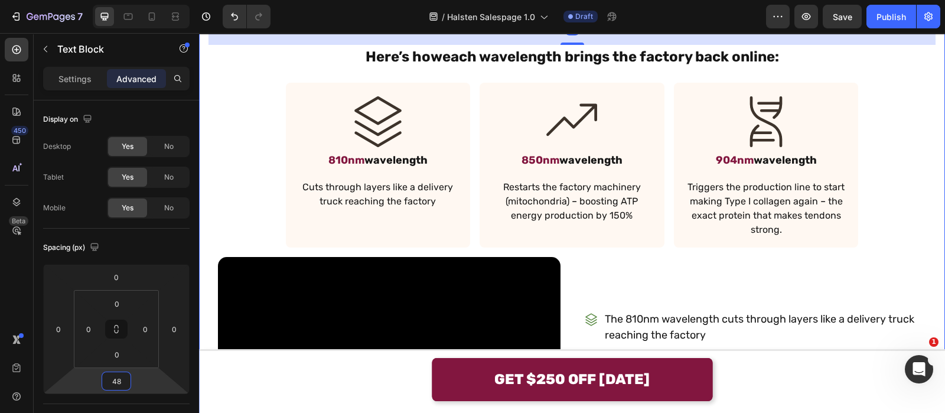
click at [582, 184] on div "But here's what [PERSON_NAME] research team discovered Text Block Our proprieta…" at bounding box center [572, 279] width 727 height 641
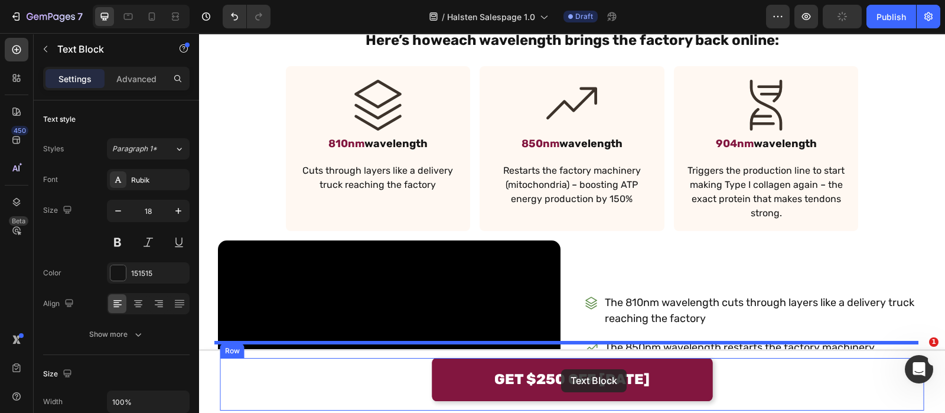
scroll to position [1865, 0]
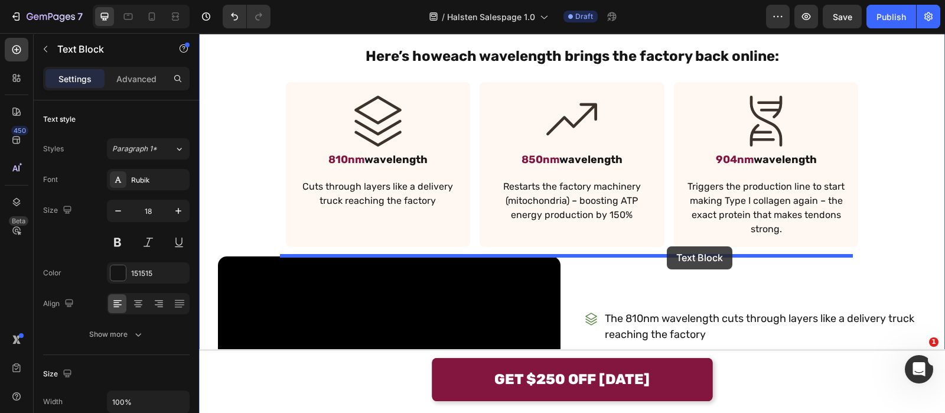
drag, startPoint x: 622, startPoint y: 196, endPoint x: 667, endPoint y: 246, distance: 67.4
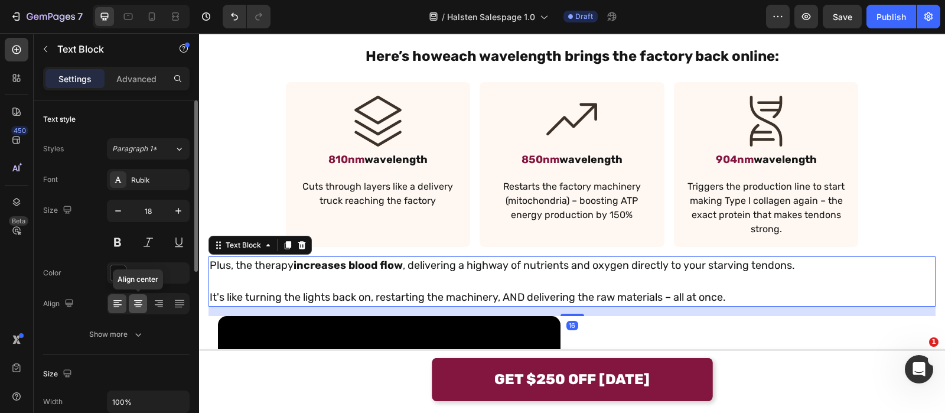
click at [141, 299] on icon at bounding box center [138, 304] width 12 height 12
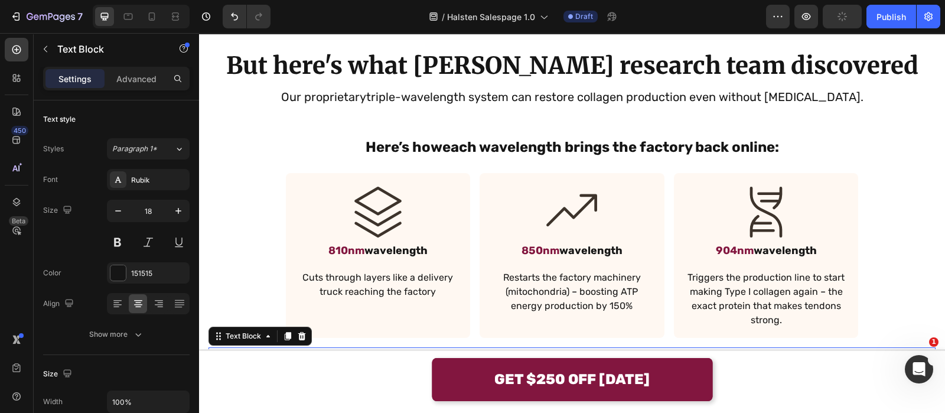
scroll to position [1854, 0]
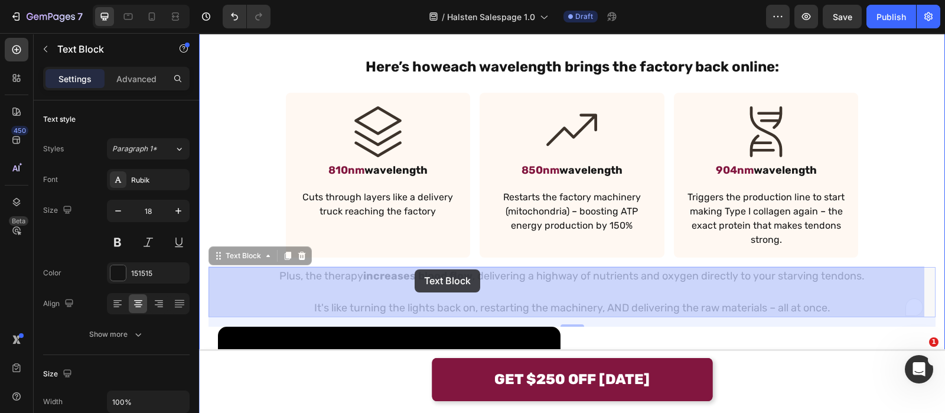
drag, startPoint x: 465, startPoint y: 275, endPoint x: 435, endPoint y: 282, distance: 30.9
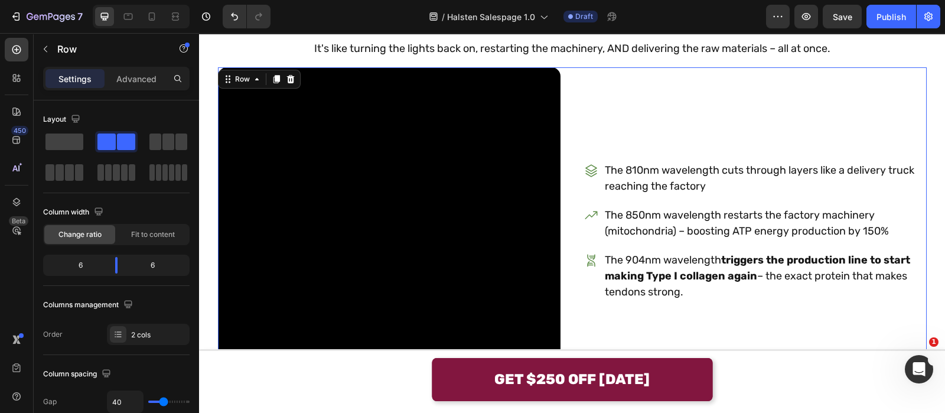
scroll to position [2031, 0]
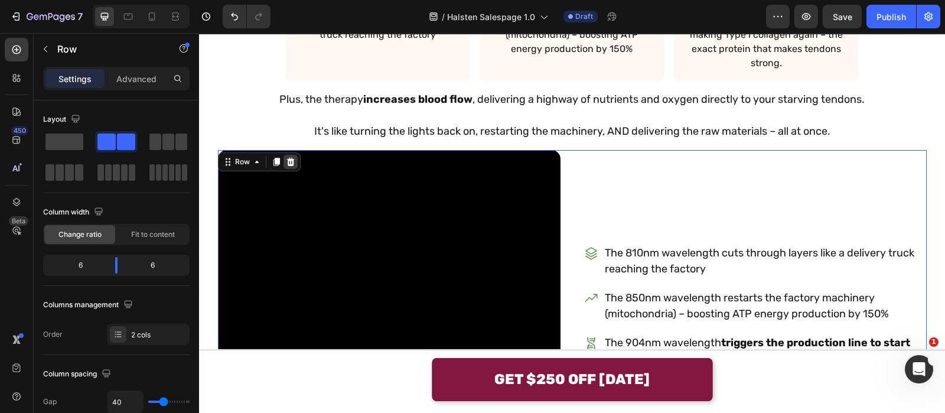
click at [286, 161] on icon at bounding box center [290, 162] width 8 height 8
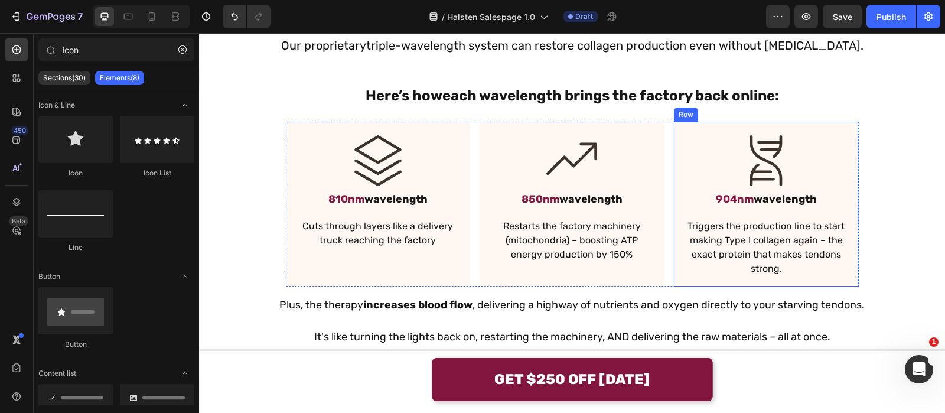
scroll to position [1976, 0]
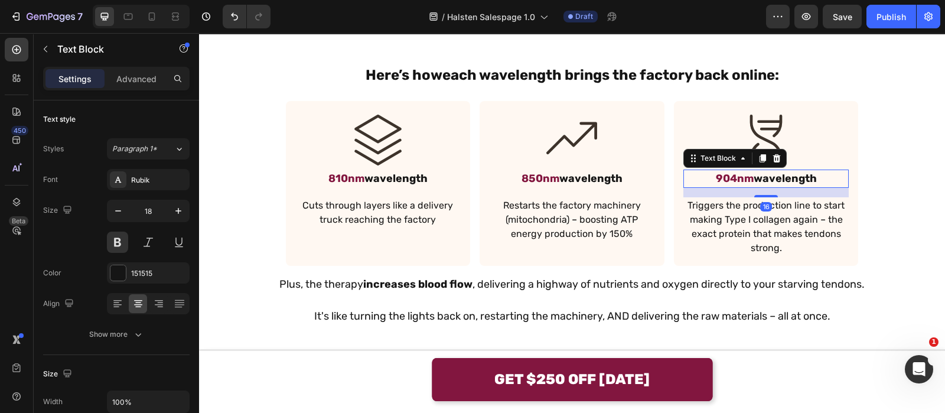
click at [725, 175] on span "904nm" at bounding box center [735, 178] width 38 height 13
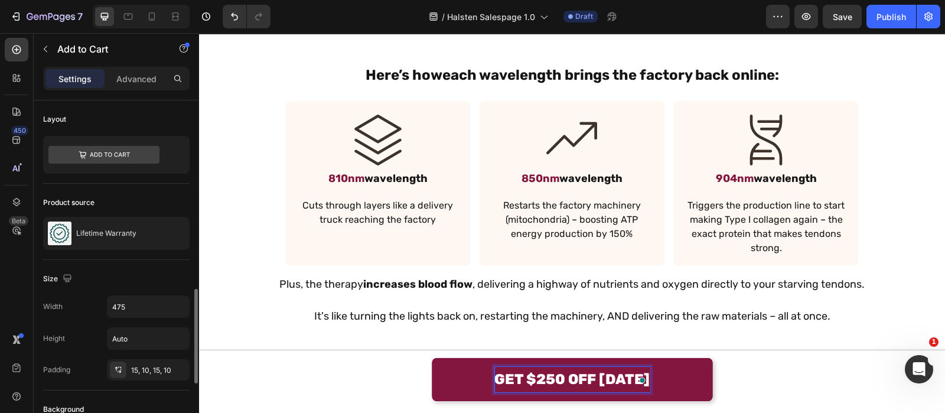
scroll to position [159, 0]
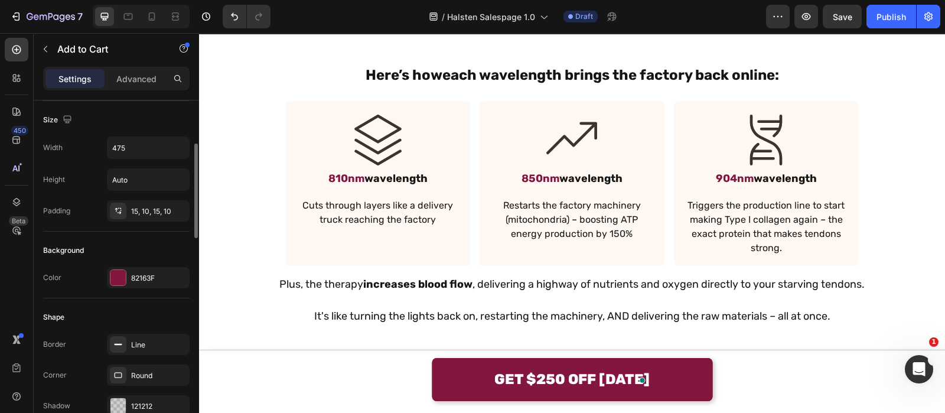
click at [148, 273] on div "82163F" at bounding box center [159, 278] width 56 height 11
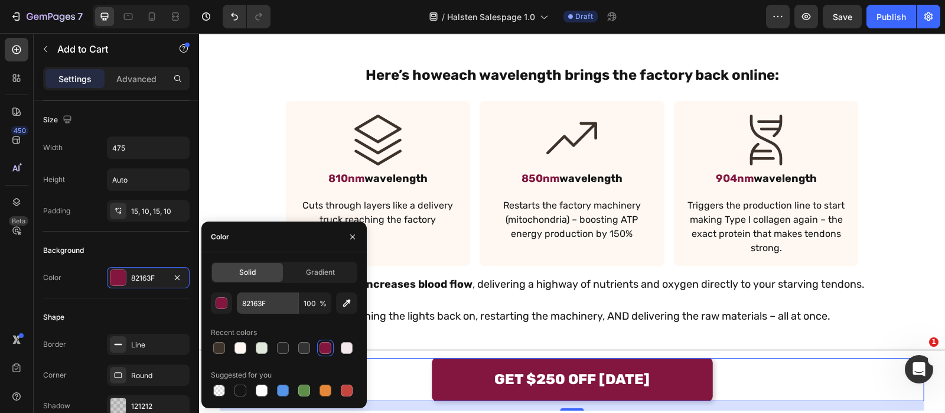
drag, startPoint x: 266, startPoint y: 289, endPoint x: 272, endPoint y: 297, distance: 8.9
click at [272, 297] on div "Solid Gradient 82163F 100 % Recent colors Suggested for you" at bounding box center [284, 330] width 146 height 137
click at [272, 297] on input "82163F" at bounding box center [267, 302] width 61 height 21
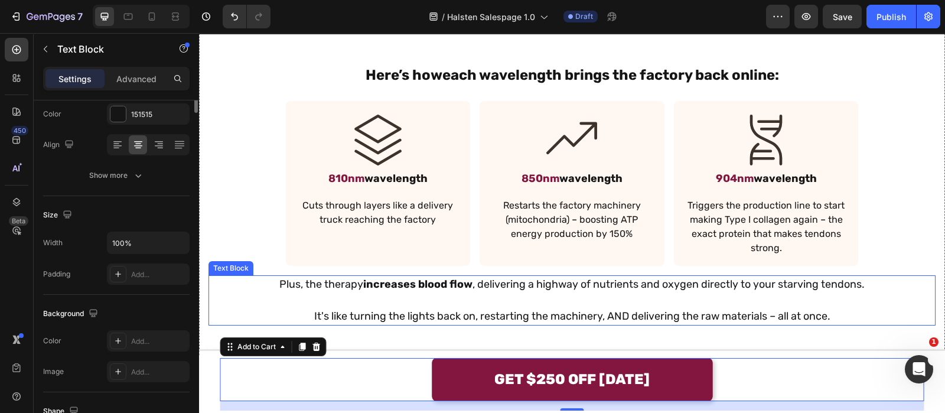
scroll to position [0, 0]
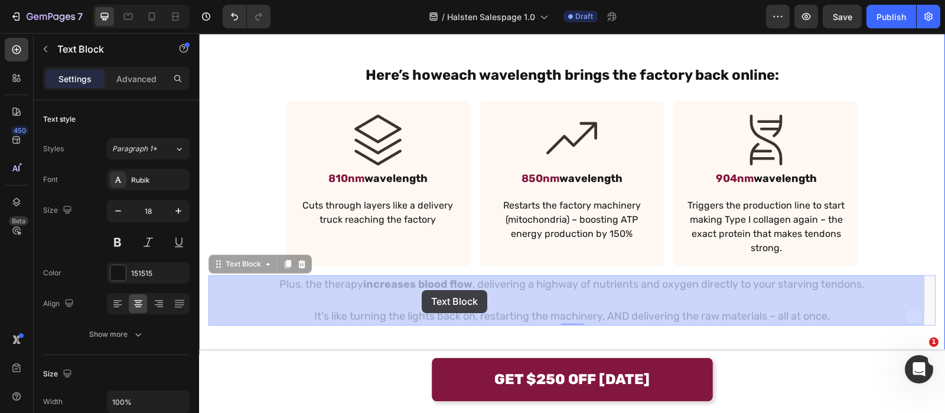
drag, startPoint x: 358, startPoint y: 285, endPoint x: 393, endPoint y: 291, distance: 35.3
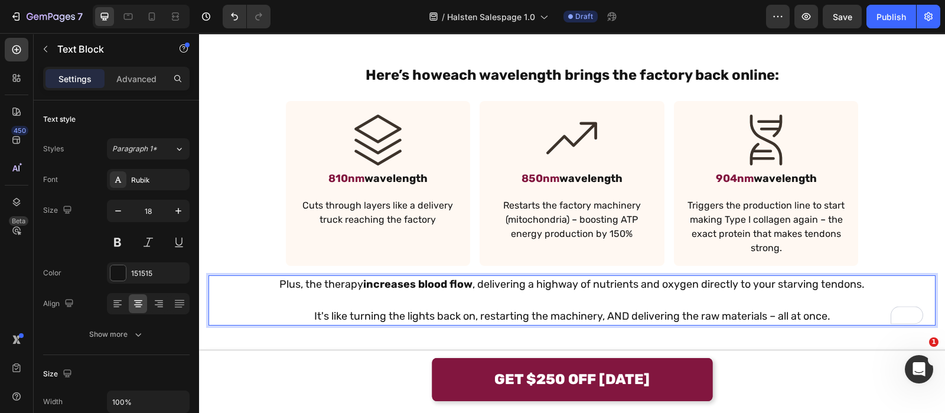
drag, startPoint x: 465, startPoint y: 284, endPoint x: 358, endPoint y: 285, distance: 107.5
drag, startPoint x: 358, startPoint y: 285, endPoint x: 465, endPoint y: 284, distance: 107.5
click at [465, 284] on p "Plus, the therapy increases blood flow , delivering a highway of nutrients and …" at bounding box center [572, 284] width 725 height 16
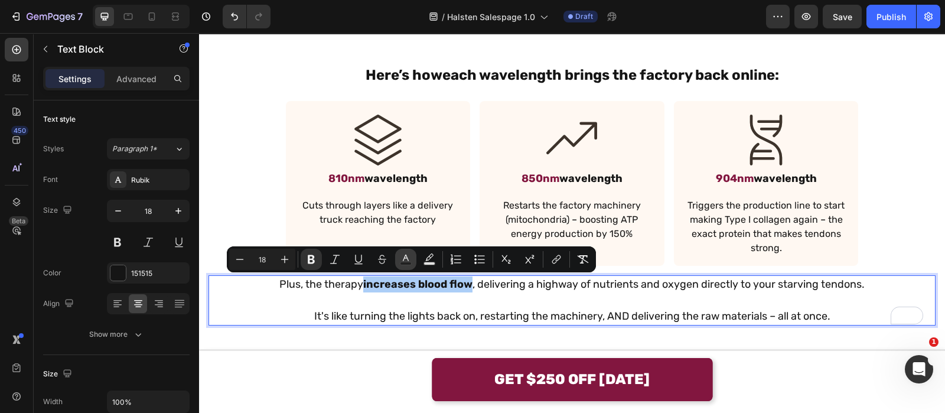
click at [398, 256] on button "Text Color" at bounding box center [405, 259] width 21 height 21
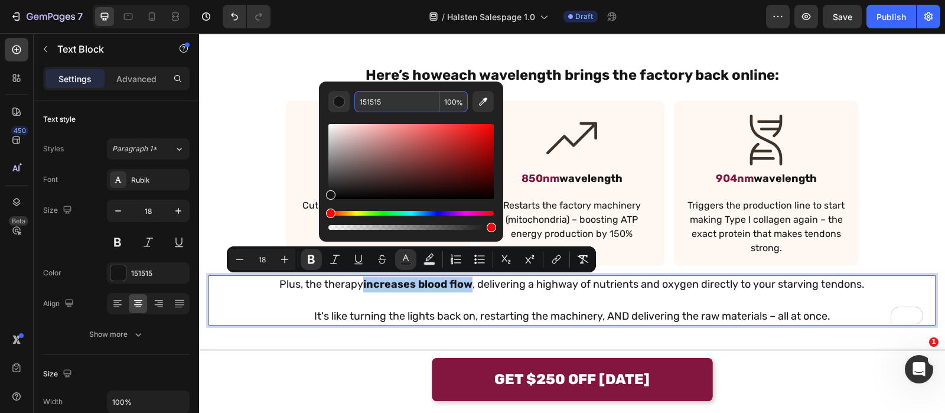
click at [399, 107] on input "151515" at bounding box center [396, 101] width 85 height 21
paste input "82163F"
type input "82163F"
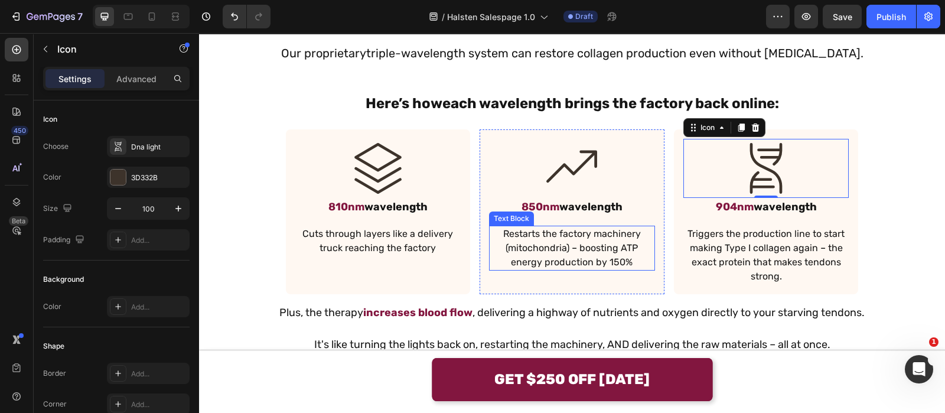
scroll to position [1977, 0]
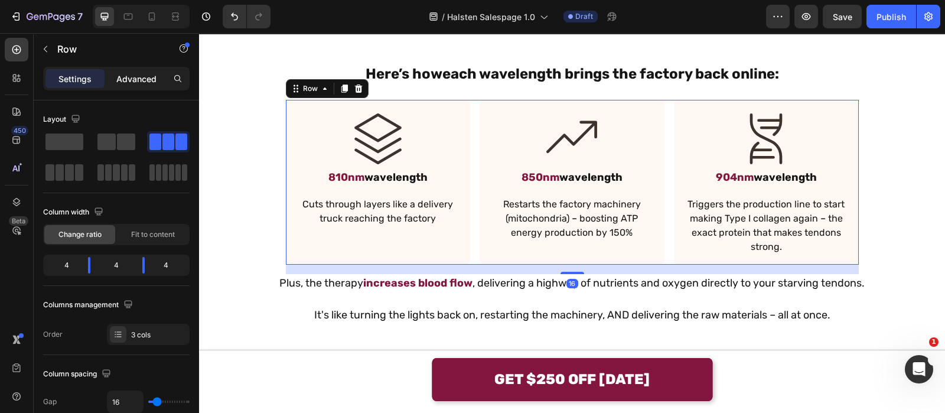
click at [148, 79] on p "Advanced" at bounding box center [136, 79] width 40 height 12
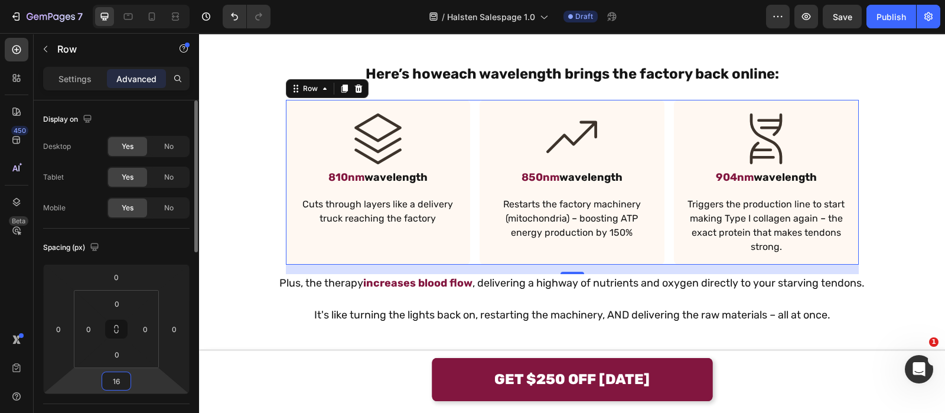
click at [122, 383] on input "16" at bounding box center [117, 381] width 24 height 18
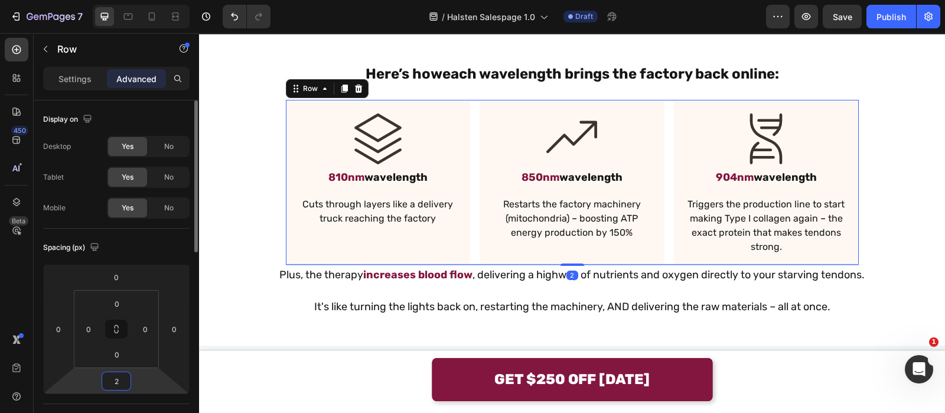
type input "24"
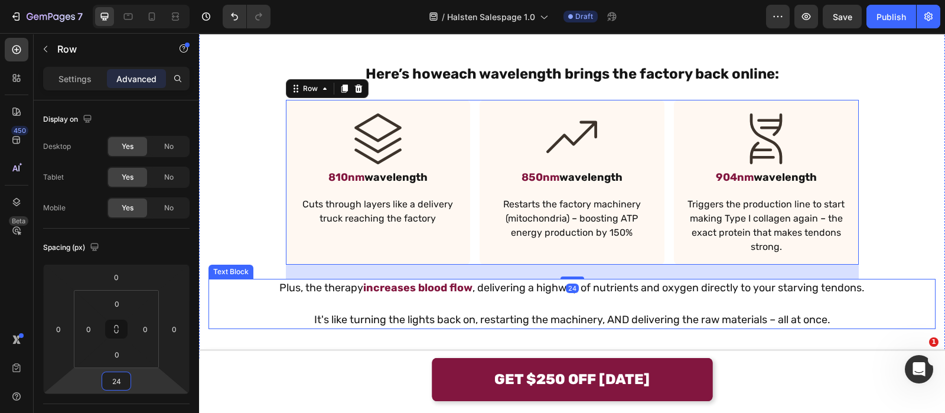
click at [441, 292] on strong "increases blood flow" at bounding box center [417, 287] width 109 height 13
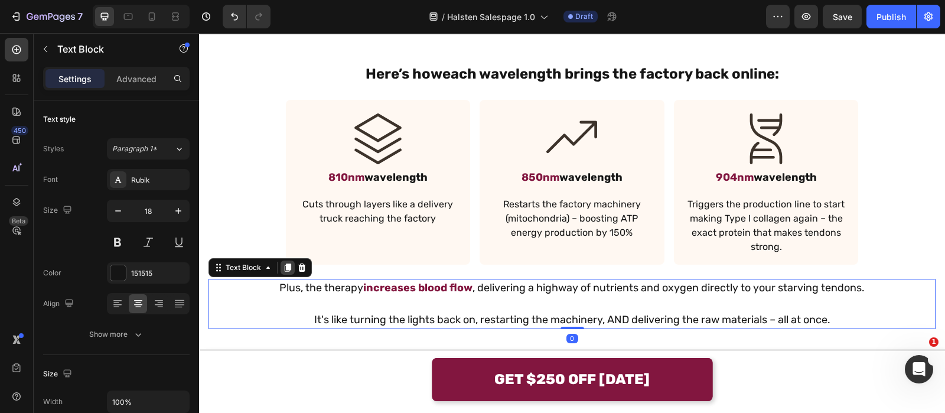
click at [289, 261] on div at bounding box center [288, 267] width 14 height 14
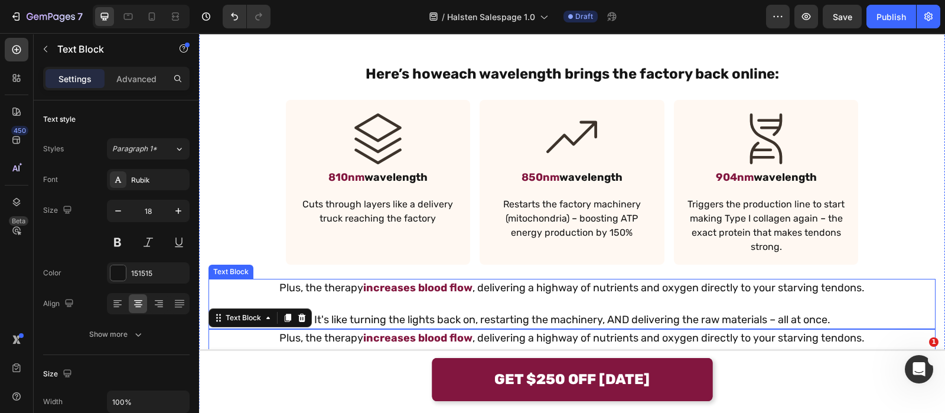
scroll to position [2033, 0]
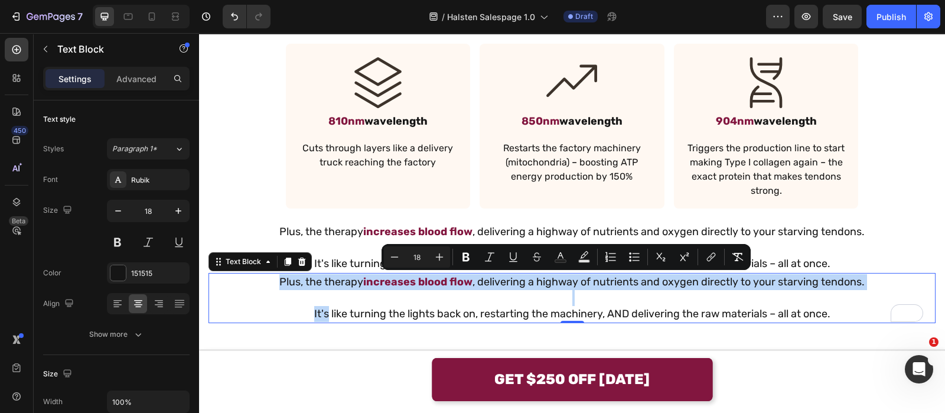
drag, startPoint x: 301, startPoint y: 309, endPoint x: 224, endPoint y: 270, distance: 86.6
click at [224, 273] on div "Plus, the therapy increases blood flow , delivering a highway of nutrients and …" at bounding box center [572, 298] width 727 height 50
click at [297, 311] on p "It's like turning the lights back on, restarting the machinery, AND delivering …" at bounding box center [572, 314] width 725 height 16
drag, startPoint x: 299, startPoint y: 308, endPoint x: 236, endPoint y: 278, distance: 70.0
click at [236, 278] on div "Plus, the therapy increases blood flow , delivering a highway of nutrients and …" at bounding box center [572, 298] width 727 height 50
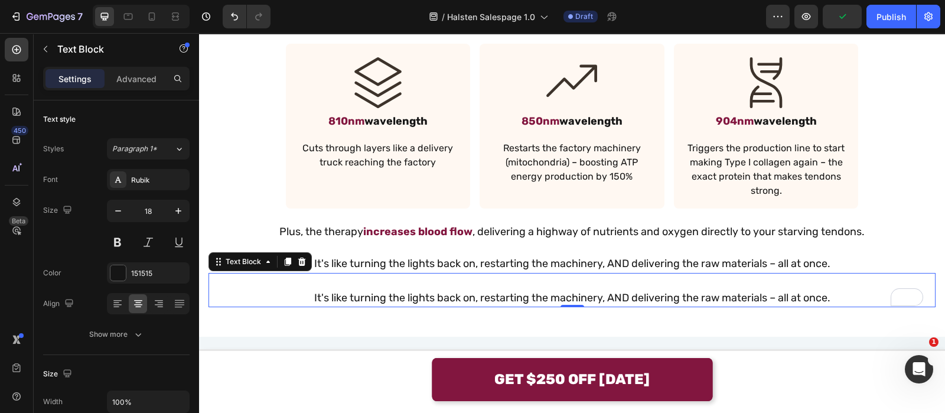
click at [276, 302] on p "It's like turning the lights back on, restarting the machinery, AND delivering …" at bounding box center [572, 298] width 725 height 16
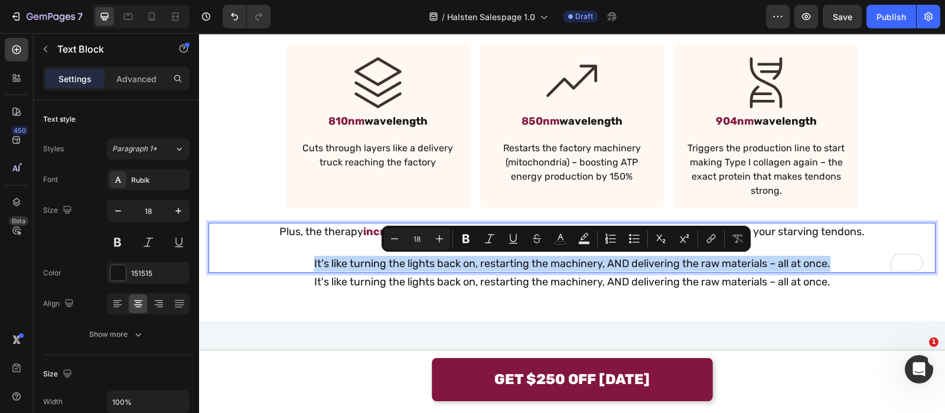
drag, startPoint x: 834, startPoint y: 258, endPoint x: 268, endPoint y: 255, distance: 565.9
click at [268, 256] on p "It's like turning the lights back on, restarting the machinery, AND delivering …" at bounding box center [572, 264] width 725 height 16
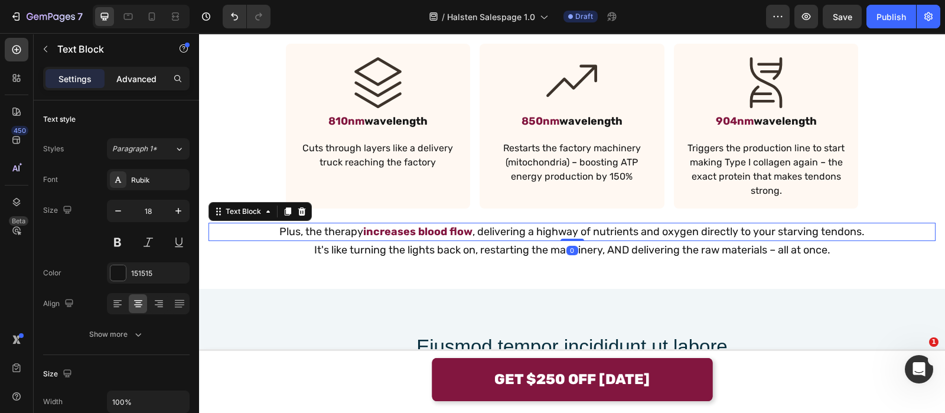
click at [134, 73] on p "Advanced" at bounding box center [136, 79] width 40 height 12
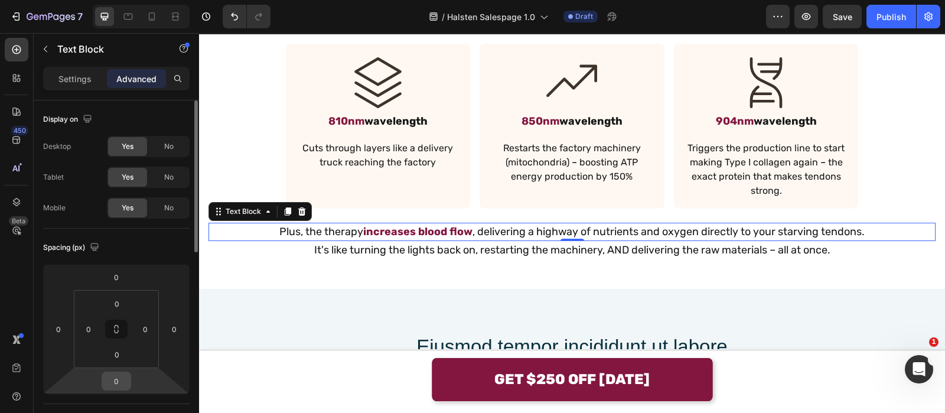
click at [118, 374] on input "0" at bounding box center [117, 381] width 24 height 18
type input "16"
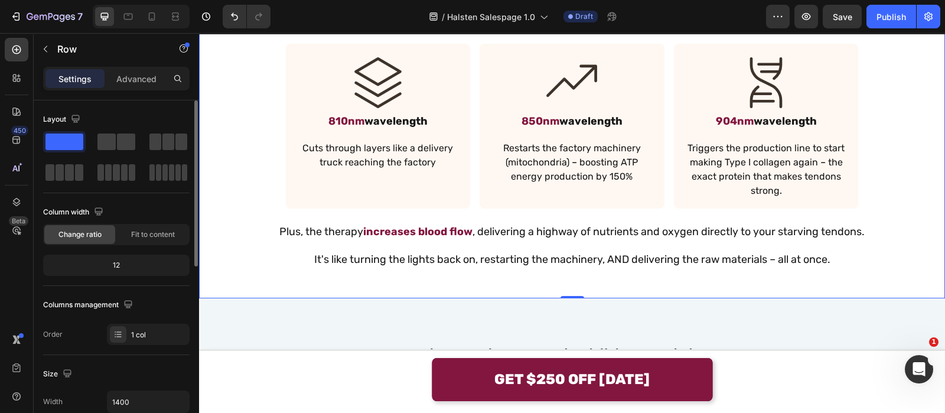
click at [483, 283] on div "But here's what [PERSON_NAME] research team discovered Text Block Our proprieta…" at bounding box center [572, 94] width 746 height 408
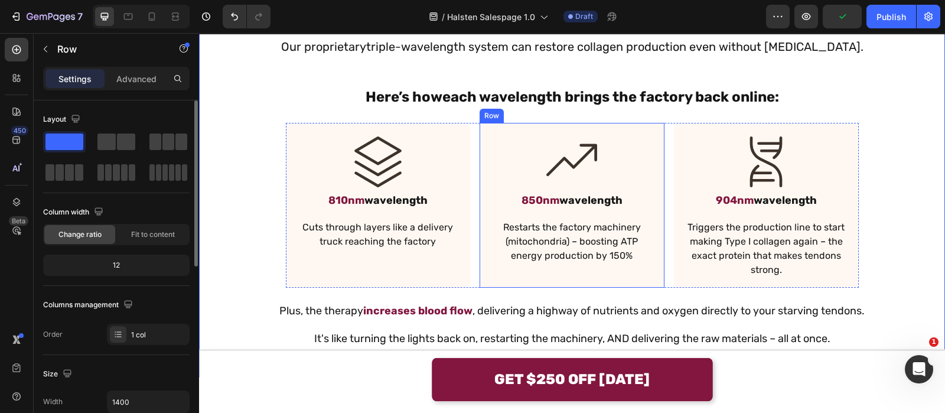
scroll to position [1943, 0]
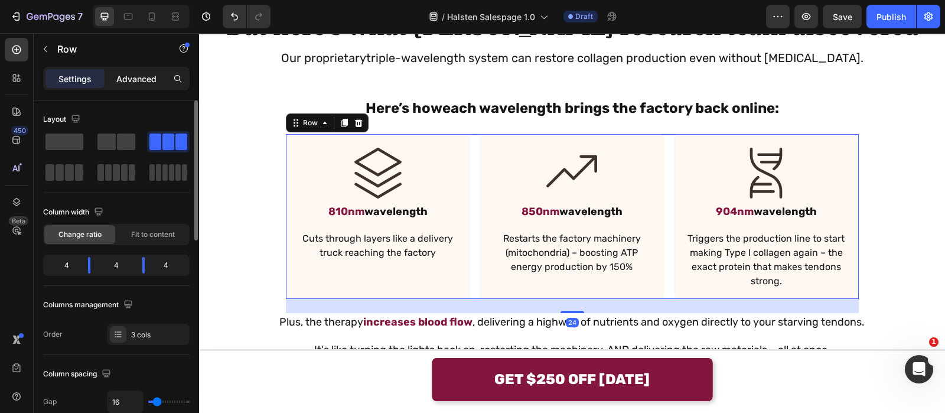
click at [133, 69] on div "Advanced" at bounding box center [136, 78] width 59 height 19
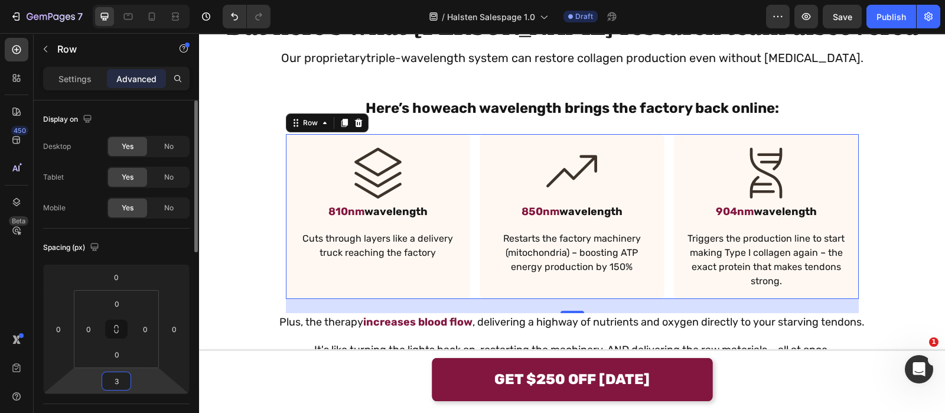
click at [121, 385] on input "3" at bounding box center [117, 381] width 24 height 18
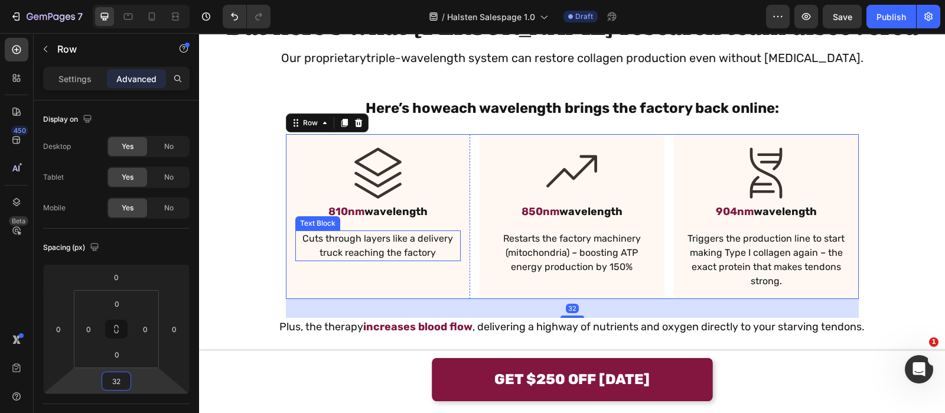
scroll to position [1999, 0]
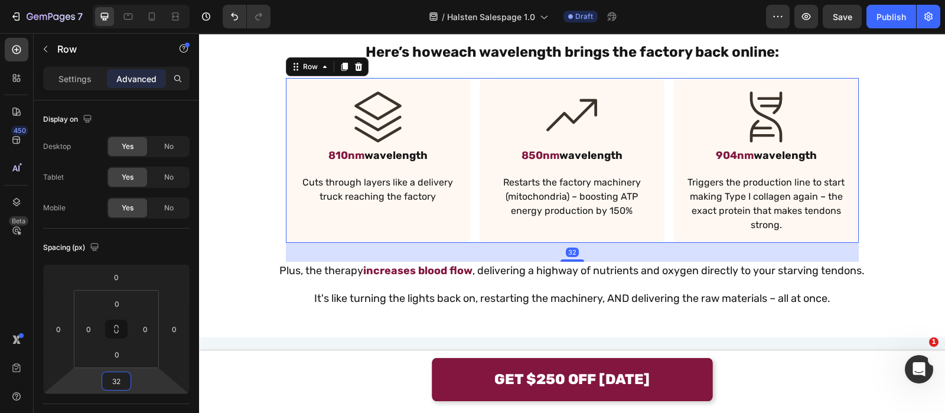
type input "32"
click at [479, 257] on div "32" at bounding box center [572, 252] width 573 height 19
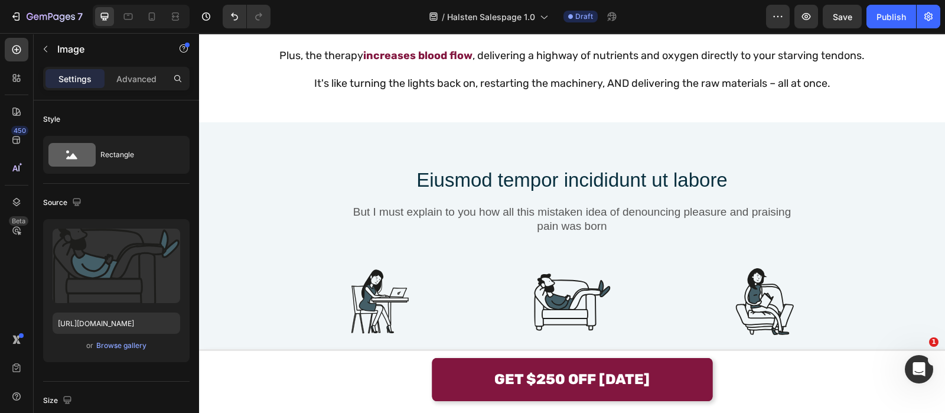
scroll to position [2081, 0]
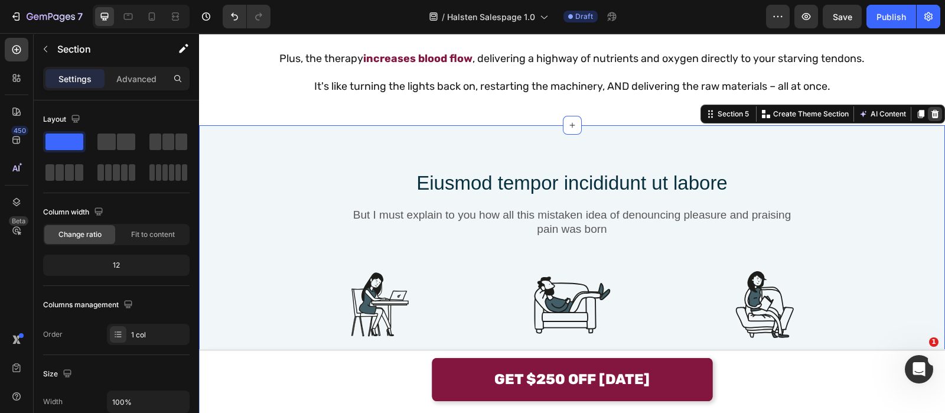
click at [932, 115] on icon at bounding box center [936, 114] width 8 height 8
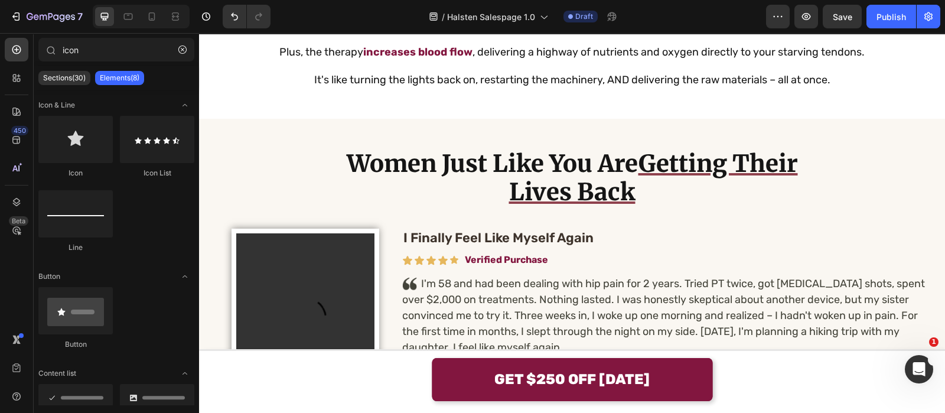
scroll to position [2088, 0]
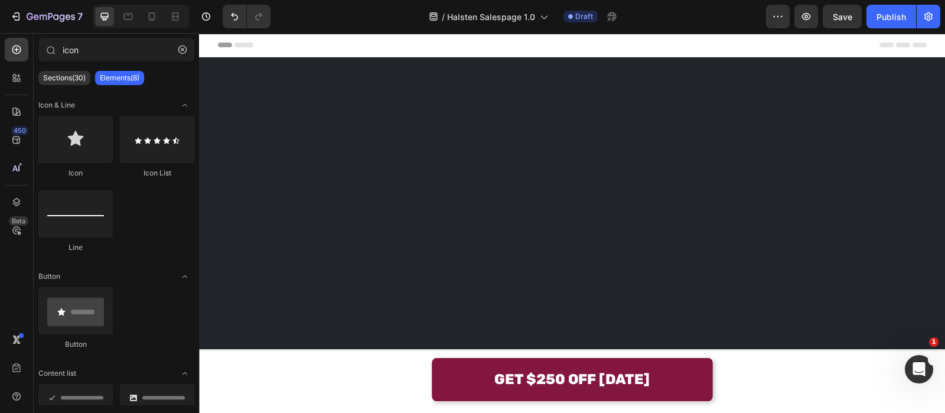
scroll to position [2088, 0]
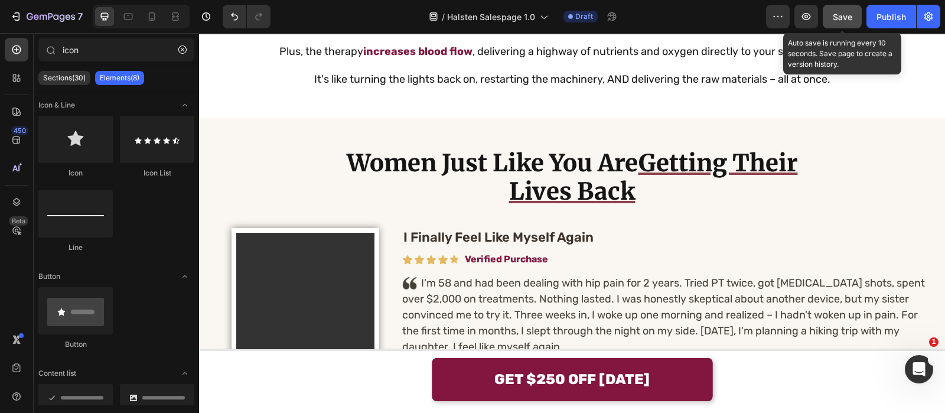
click at [838, 12] on span "Save" at bounding box center [842, 17] width 19 height 10
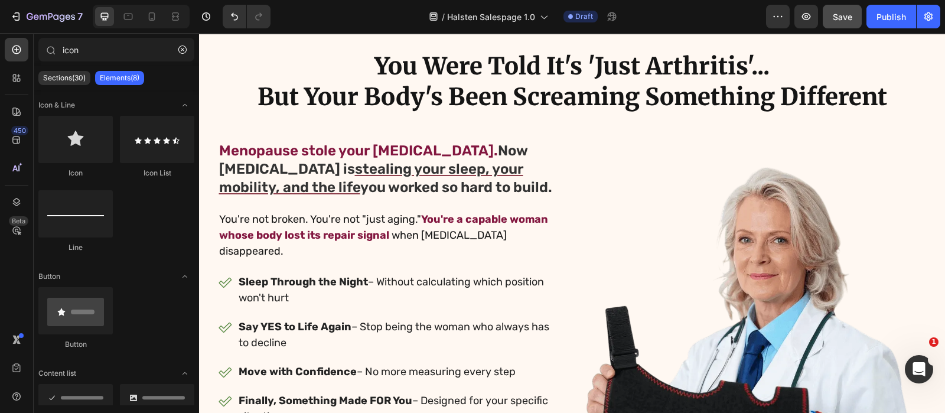
scroll to position [37, 0]
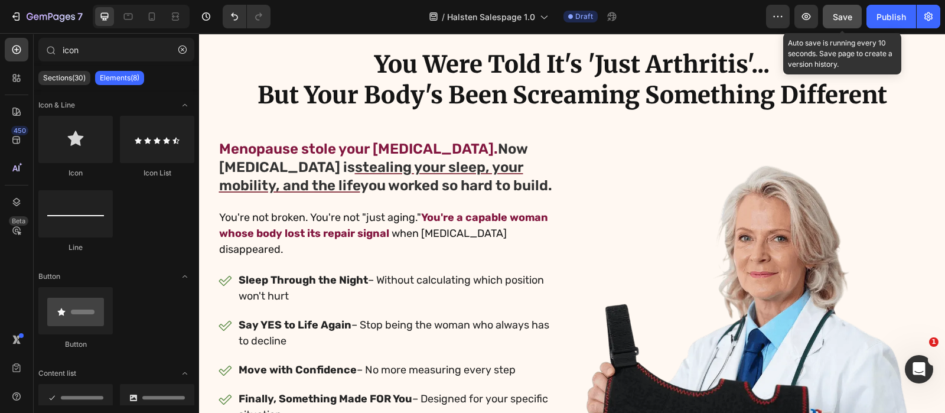
click at [834, 13] on span "Save" at bounding box center [842, 17] width 19 height 10
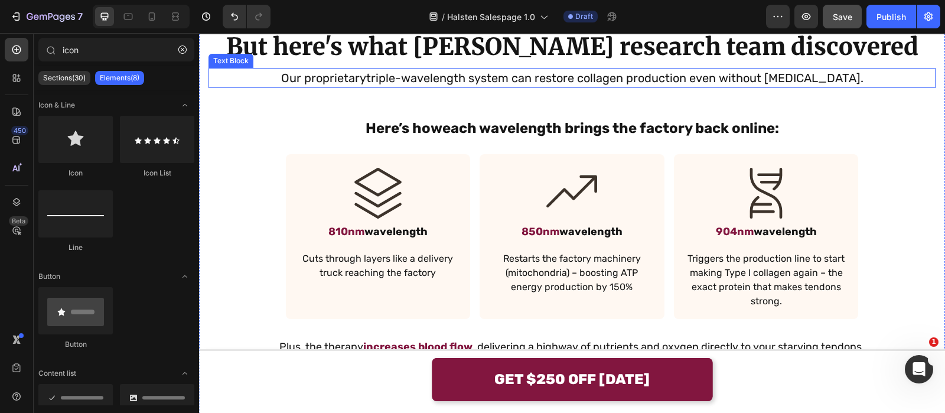
scroll to position [1791, 0]
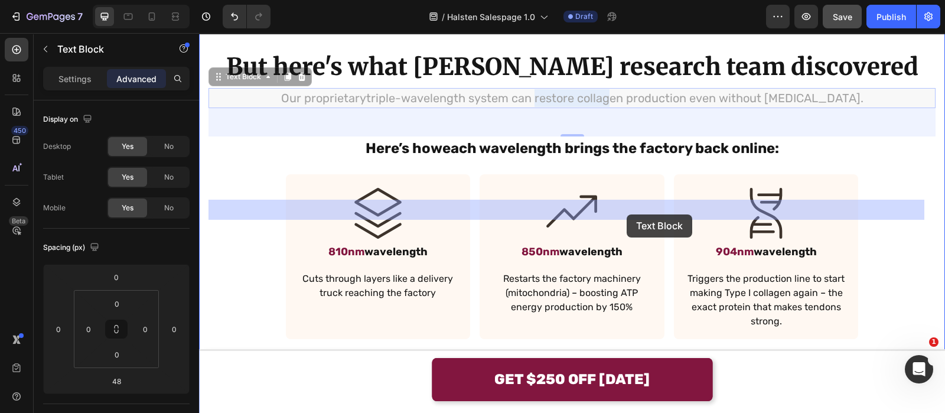
drag, startPoint x: 551, startPoint y: 211, endPoint x: 627, endPoint y: 214, distance: 75.7
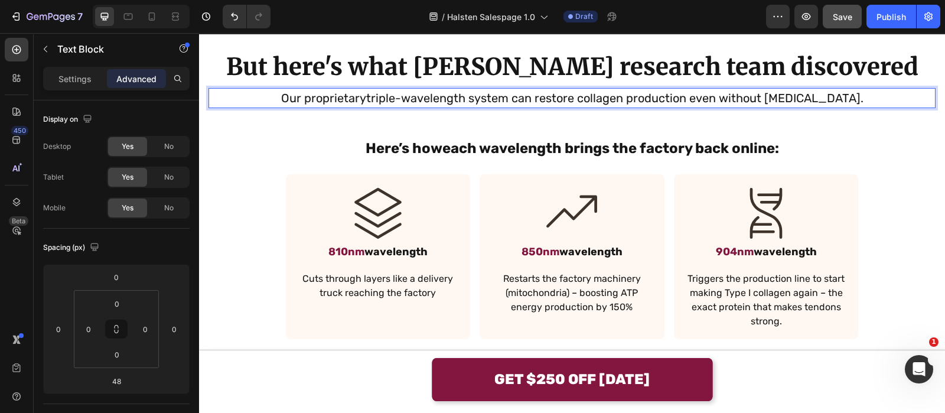
click at [706, 105] on span "triple-wavelength system can restore collagen production even without [MEDICAL_…" at bounding box center [614, 98] width 497 height 14
drag, startPoint x: 702, startPoint y: 211, endPoint x: 553, endPoint y: 211, distance: 148.3
click at [553, 105] on span "triple-wavelength system can restore collagen production even without [MEDICAL_…" at bounding box center [614, 98] width 497 height 14
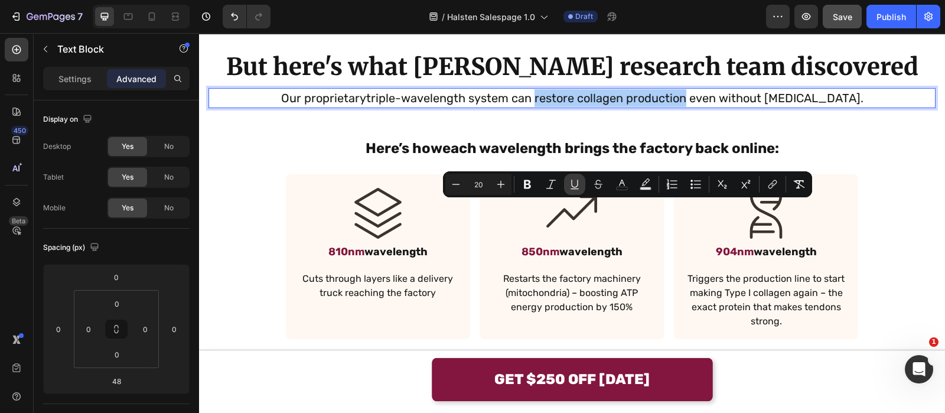
click at [572, 181] on icon "Editor contextual toolbar" at bounding box center [575, 184] width 12 height 12
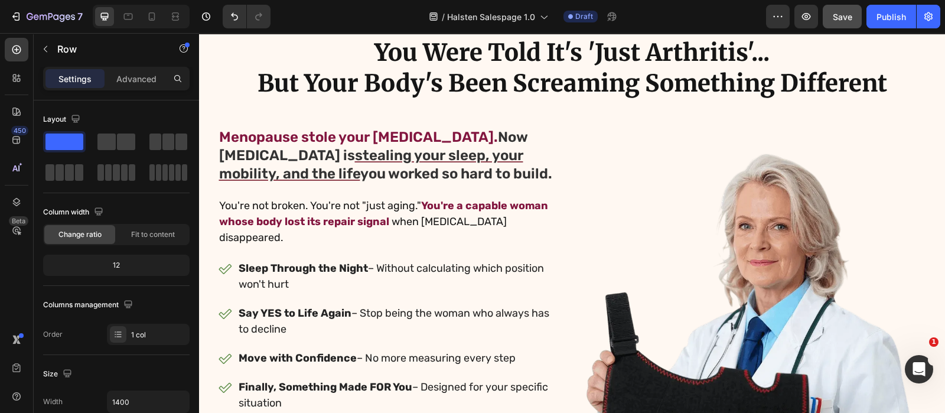
scroll to position [48, 0]
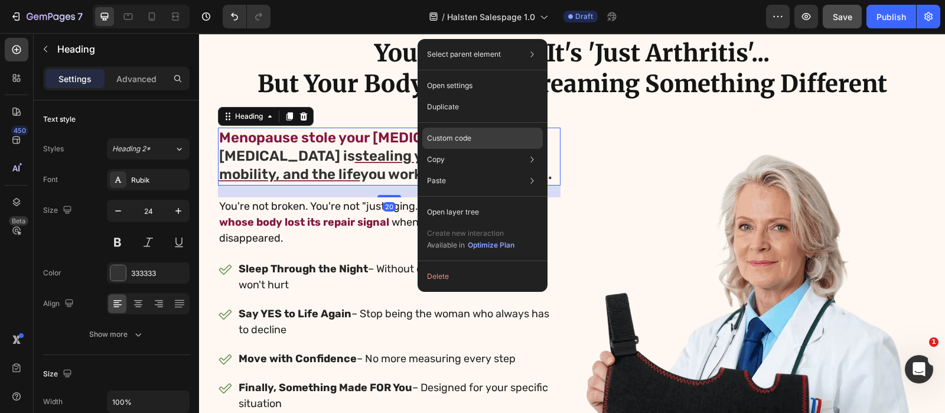
click at [478, 170] on div "Custom code" at bounding box center [482, 180] width 121 height 21
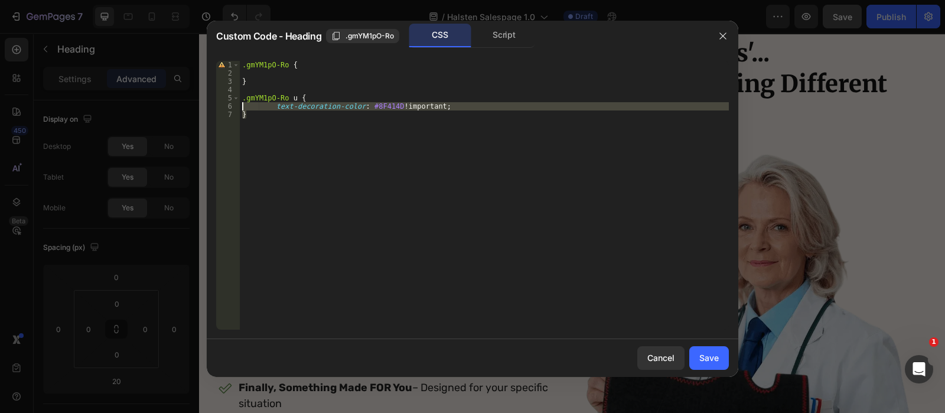
drag, startPoint x: 310, startPoint y: 139, endPoint x: 230, endPoint y: 98, distance: 89.8
click at [230, 98] on div "} 1 2 3 4 5 6 7 .gmYM1pO-Ro { } .gmYM1pO-Ro u { text-decoration-color : #8F414D…" at bounding box center [472, 195] width 513 height 269
type textarea ".gmYM1pO-Ro u { text-decoration-color: #8F414D !important;"
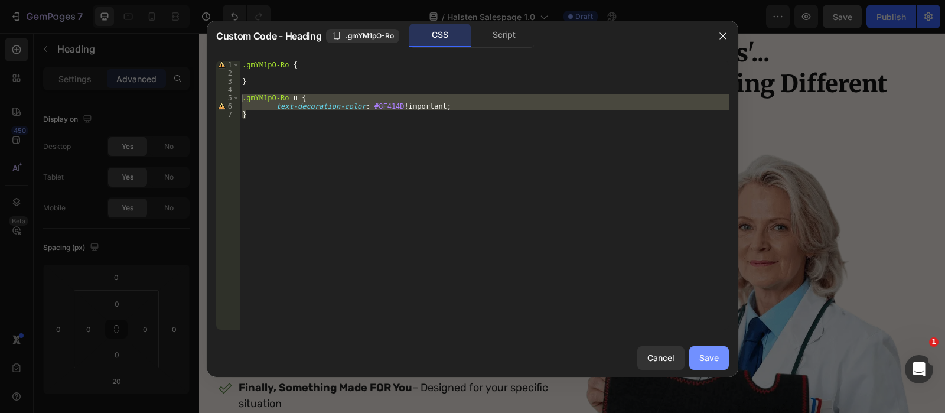
click at [713, 363] on div "Save" at bounding box center [708, 357] width 19 height 12
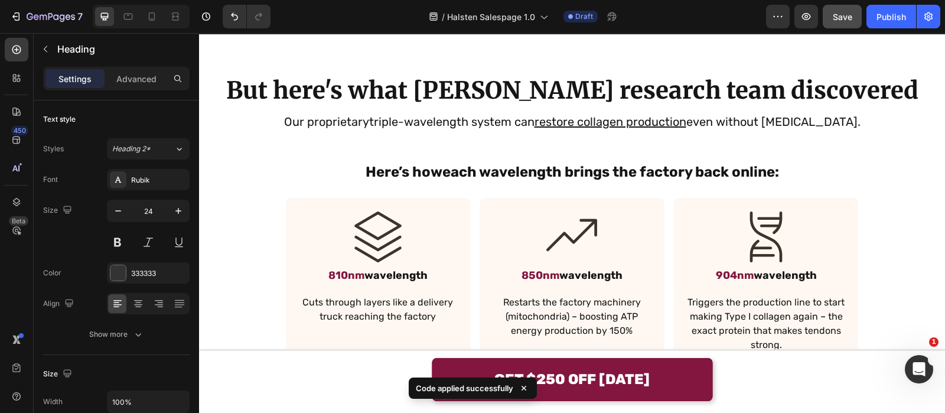
scroll to position [1877, 0]
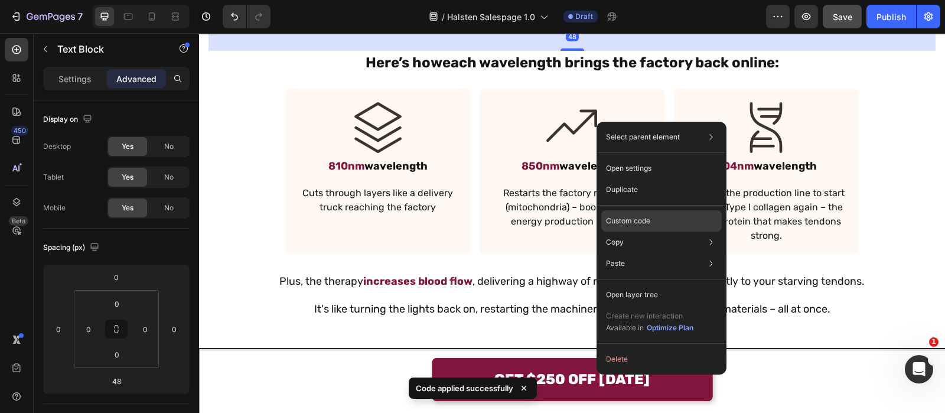
click at [649, 217] on p "Custom code" at bounding box center [628, 221] width 44 height 11
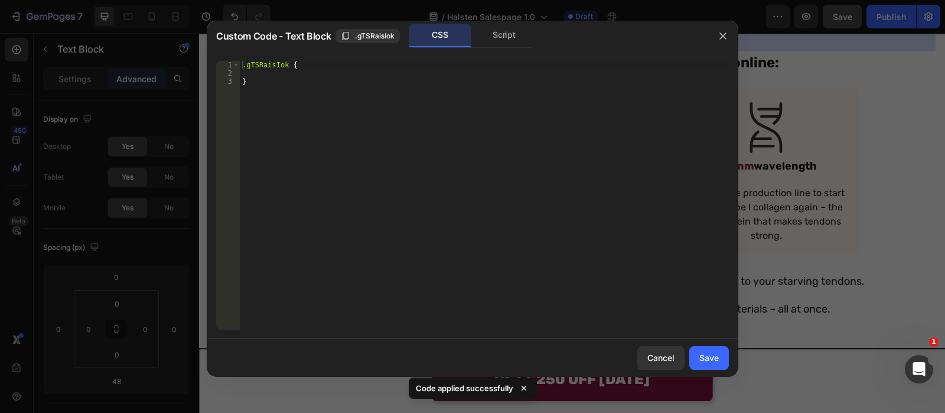
type textarea "}"
click at [370, 137] on div ".gTSRaisIok { }" at bounding box center [484, 203] width 489 height 285
paste textarea "}"
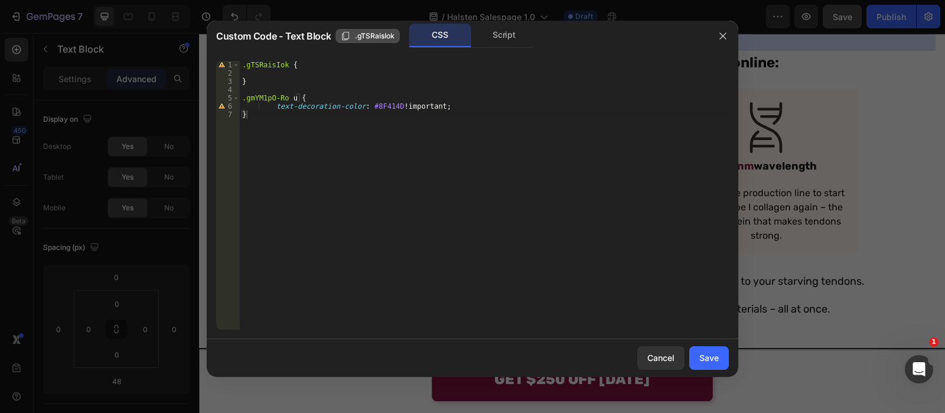
click at [368, 38] on span ".gTSRaisIok" at bounding box center [375, 36] width 40 height 11
click at [285, 95] on div ".gTSRaisIok { } .gmYM1pO-Ro u { text-decoration-color : #8F414D !important ; }" at bounding box center [484, 203] width 489 height 285
paste textarea ".gTSRaisIok"
type textarea ".gTSRaisIok u {"
click at [692, 349] on button "Save" at bounding box center [709, 358] width 40 height 24
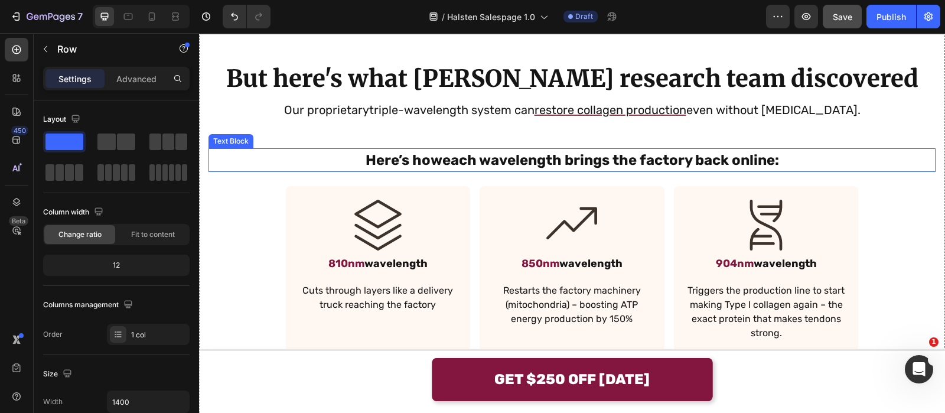
scroll to position [1820, 0]
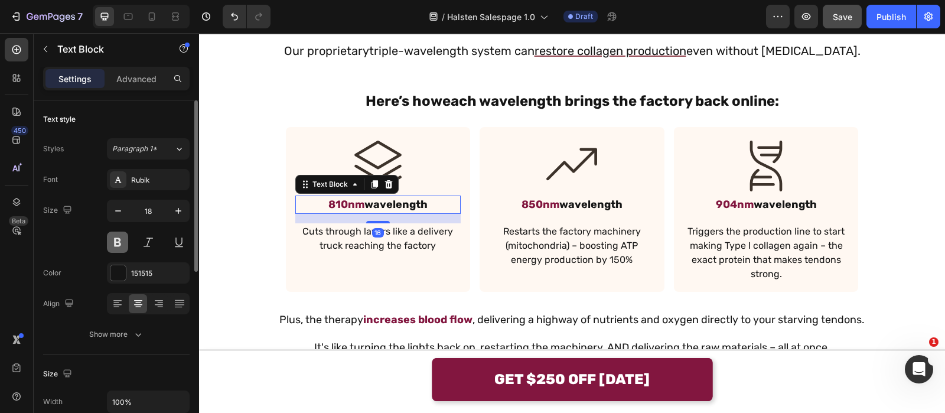
click at [126, 240] on button at bounding box center [117, 242] width 21 height 21
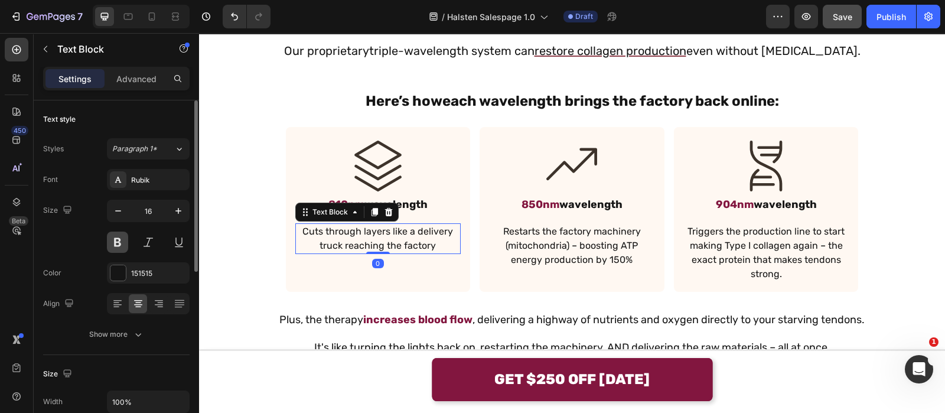
click at [119, 243] on button at bounding box center [117, 242] width 21 height 21
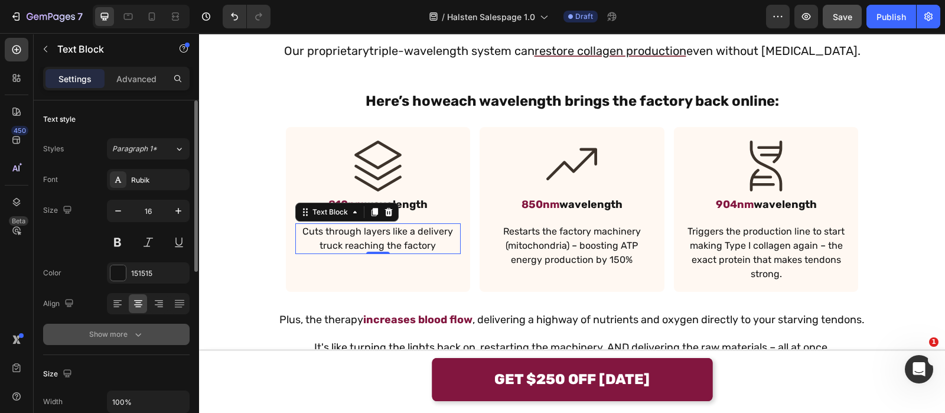
click at [130, 334] on div "Show more" at bounding box center [116, 334] width 55 height 12
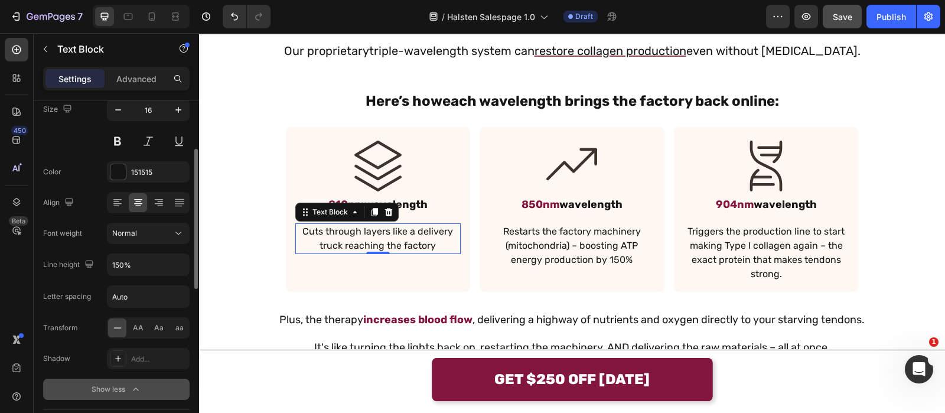
scroll to position [109, 0]
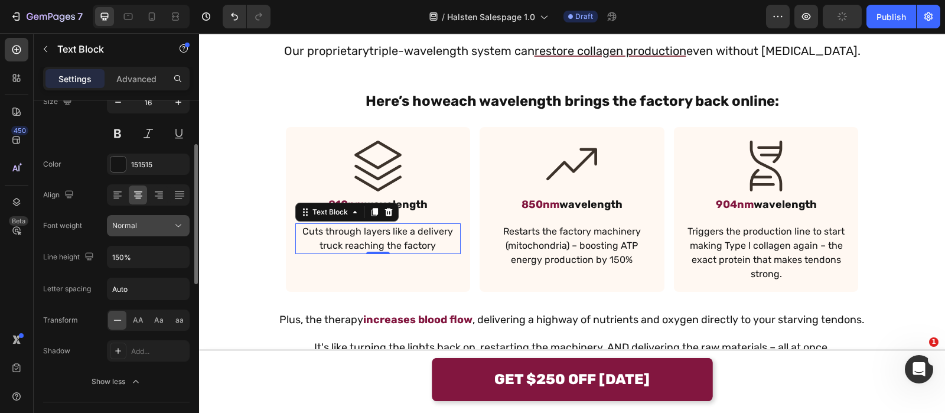
click at [165, 226] on div "Normal" at bounding box center [142, 225] width 60 height 11
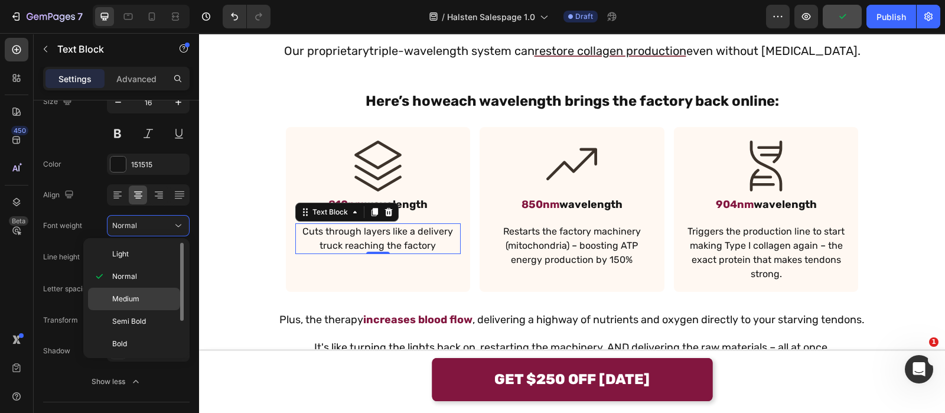
click at [151, 310] on div "Medium" at bounding box center [134, 321] width 92 height 22
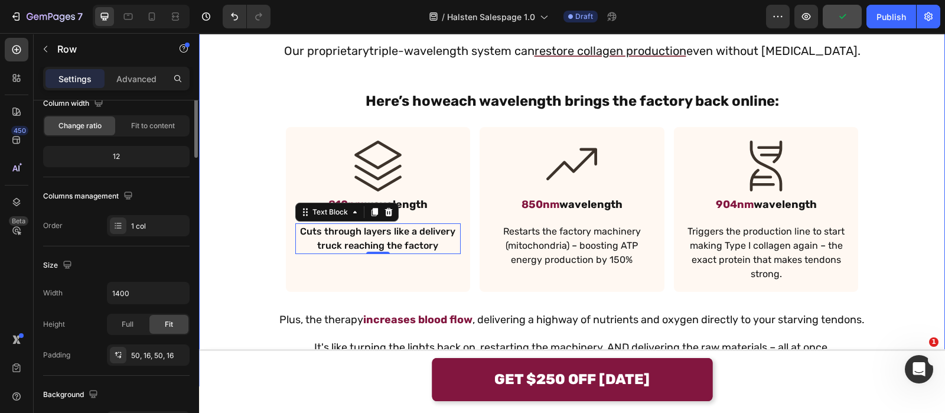
scroll to position [0, 0]
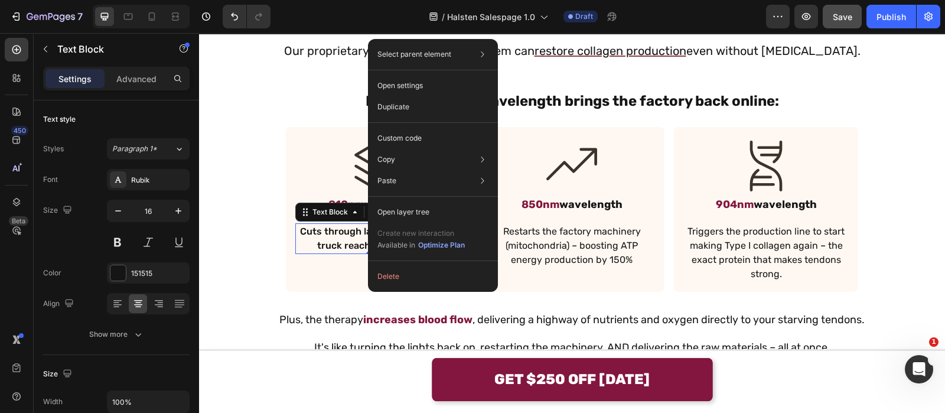
drag, startPoint x: 735, startPoint y: 211, endPoint x: 564, endPoint y: 248, distance: 174.6
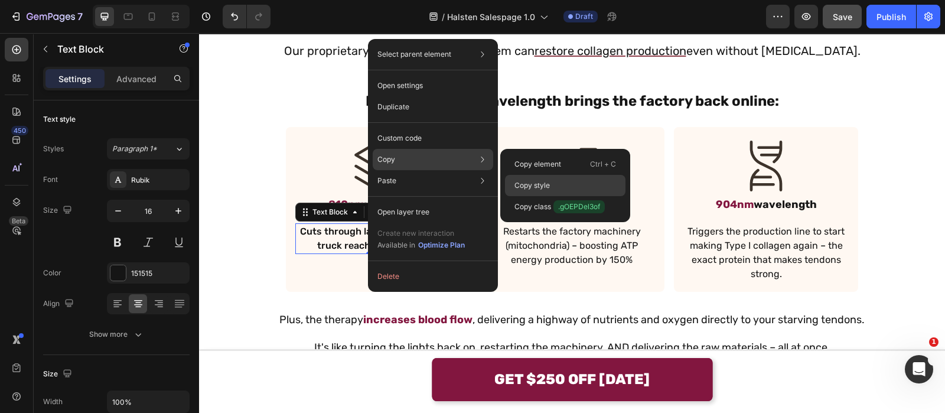
click at [541, 185] on p "Copy style" at bounding box center [531, 185] width 35 height 11
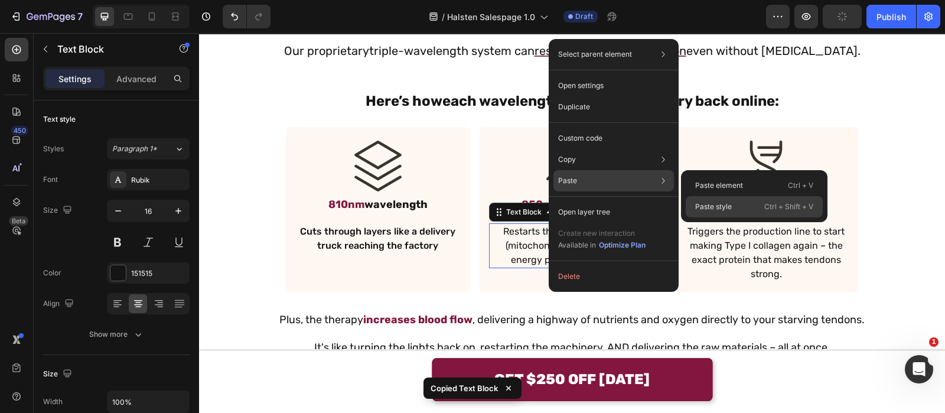
click at [709, 205] on p "Paste style" at bounding box center [713, 206] width 37 height 11
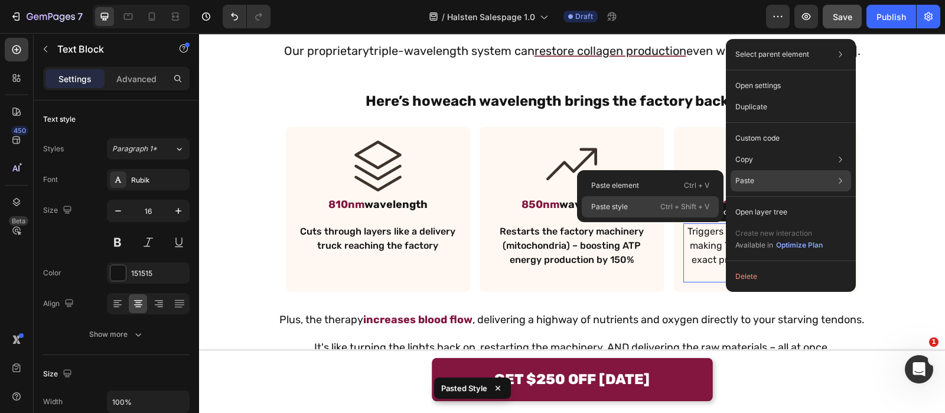
click at [692, 199] on div "Paste style Ctrl + Shift + V" at bounding box center [650, 206] width 137 height 21
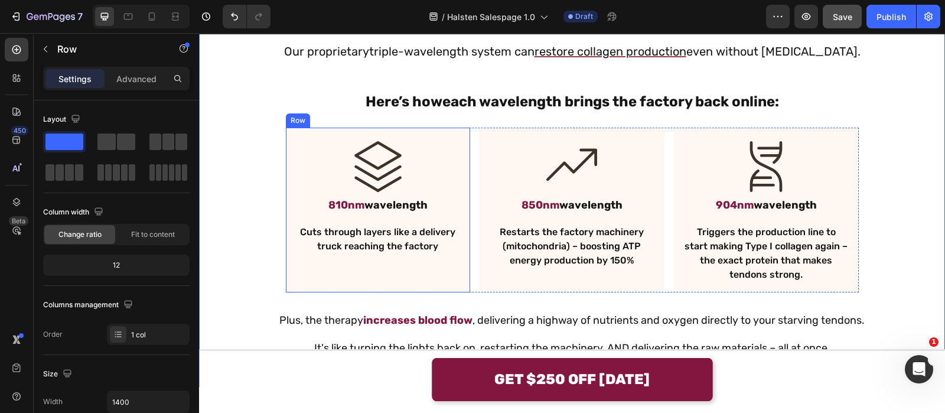
scroll to position [1819, 0]
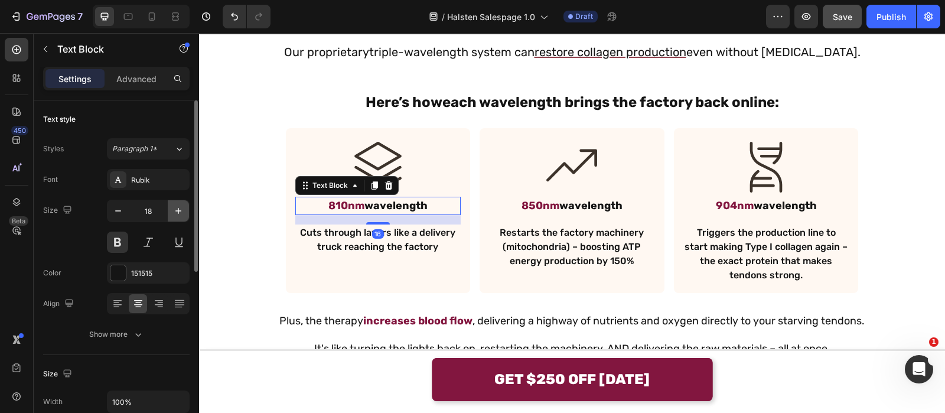
click at [180, 210] on icon "button" at bounding box center [178, 211] width 6 height 6
type input "20"
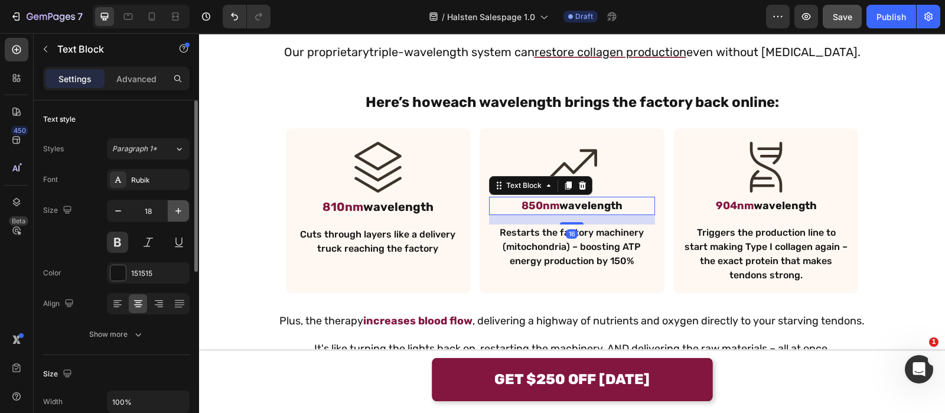
click at [176, 205] on icon "button" at bounding box center [178, 211] width 12 height 12
type input "20"
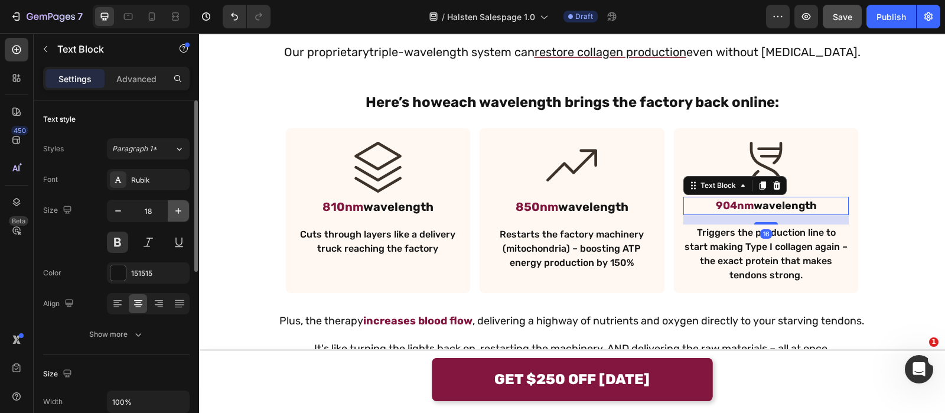
click at [172, 211] on icon "button" at bounding box center [178, 211] width 12 height 12
type input "20"
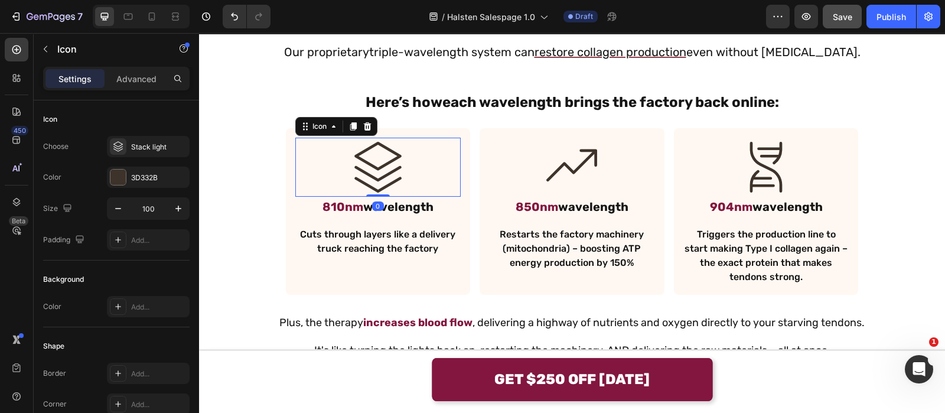
click at [135, 90] on div "Settings Advanced" at bounding box center [116, 84] width 165 height 34
click at [136, 87] on div "Advanced" at bounding box center [136, 78] width 59 height 19
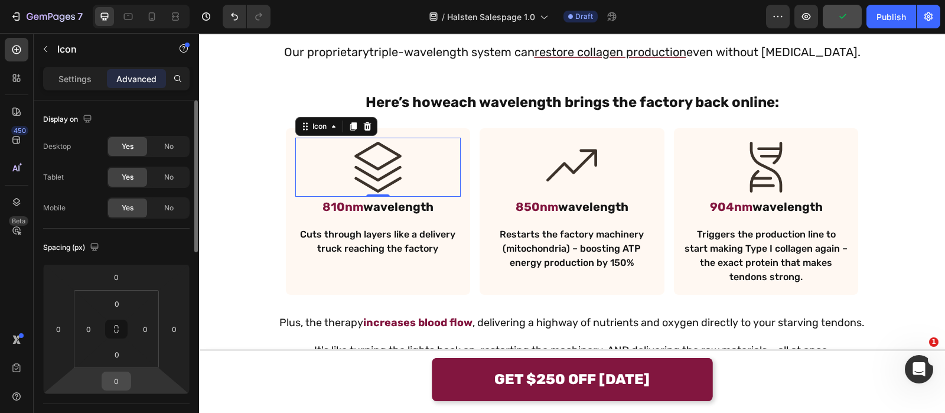
click at [117, 376] on input "0" at bounding box center [117, 381] width 24 height 18
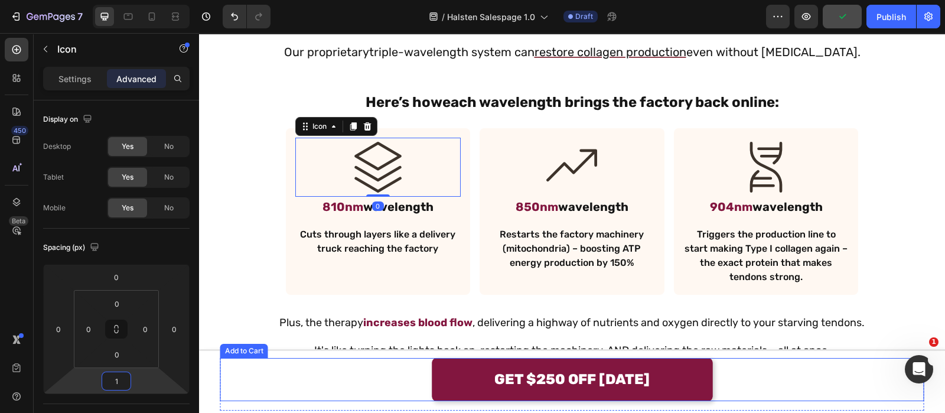
type input "16"
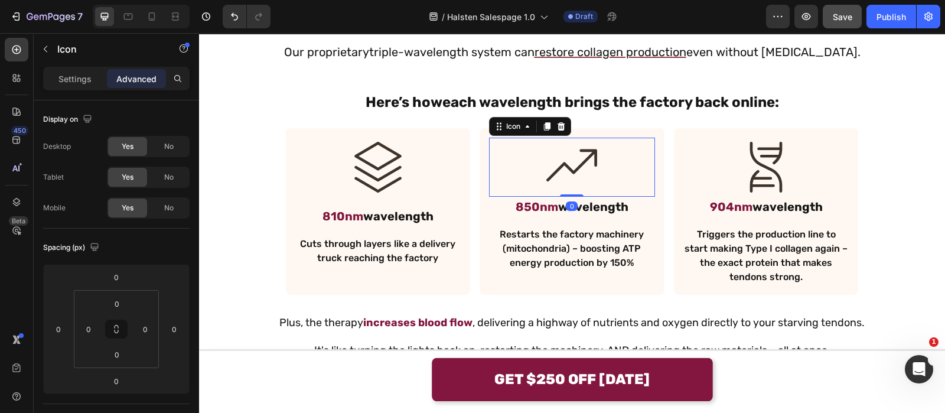
click at [549, 172] on icon at bounding box center [572, 165] width 51 height 32
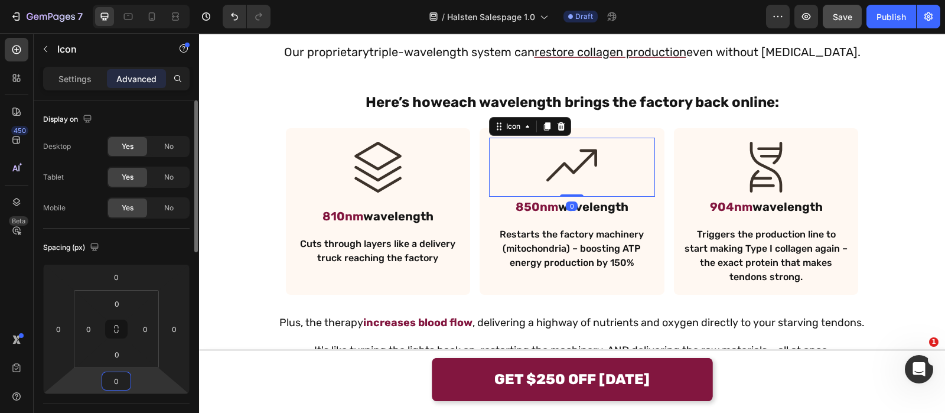
click at [121, 379] on input "0" at bounding box center [117, 381] width 24 height 18
type input "16"
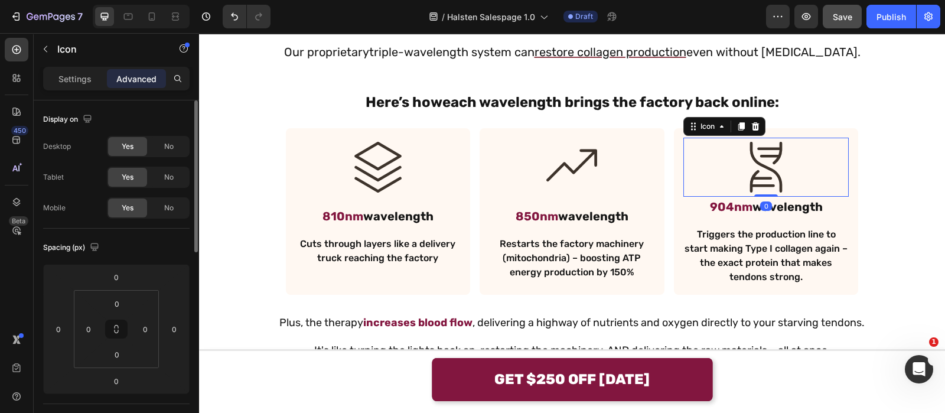
click at [718, 161] on div "Icon 0" at bounding box center [766, 167] width 166 height 59
click at [118, 383] on input "0" at bounding box center [117, 381] width 24 height 18
type input "16"
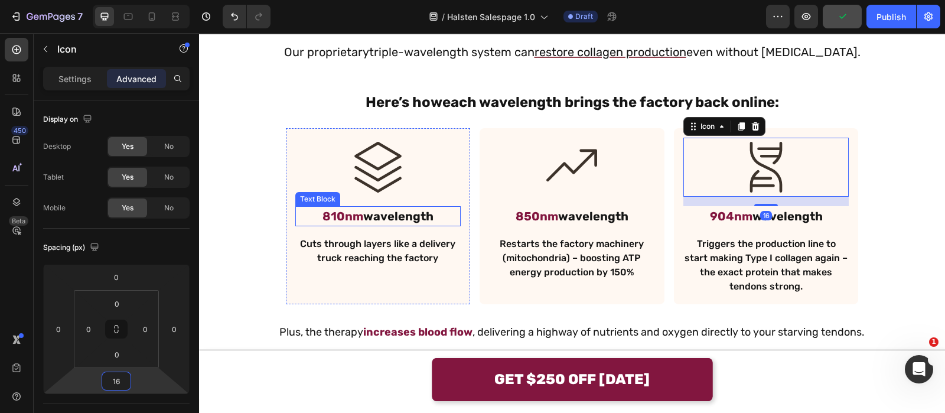
click at [373, 212] on p "810nm wavelength" at bounding box center [379, 216] width 164 height 18
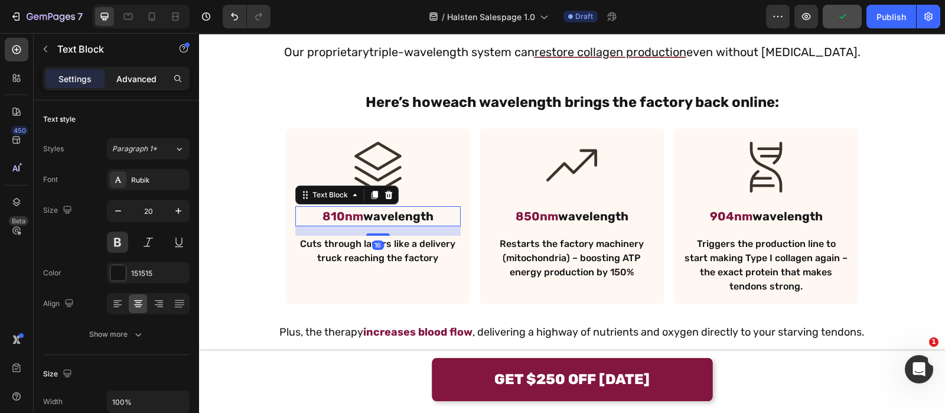
click at [149, 74] on p "Advanced" at bounding box center [136, 79] width 40 height 12
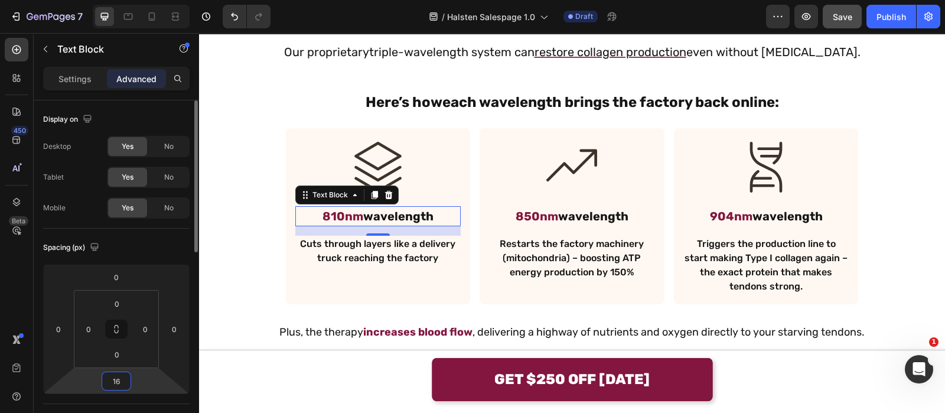
click at [122, 376] on input "16" at bounding box center [117, 381] width 24 height 18
type input "8"
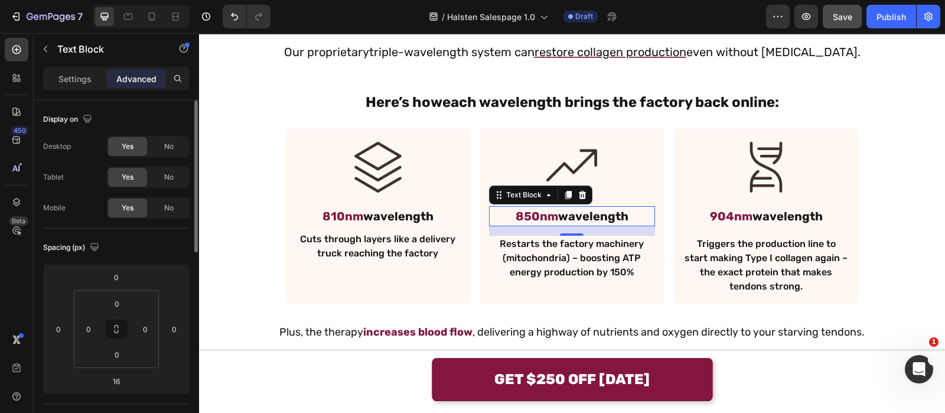
click at [549, 224] on div "850nm wavelength" at bounding box center [572, 216] width 166 height 20
click at [122, 382] on input "16" at bounding box center [117, 381] width 24 height 18
type input "8"
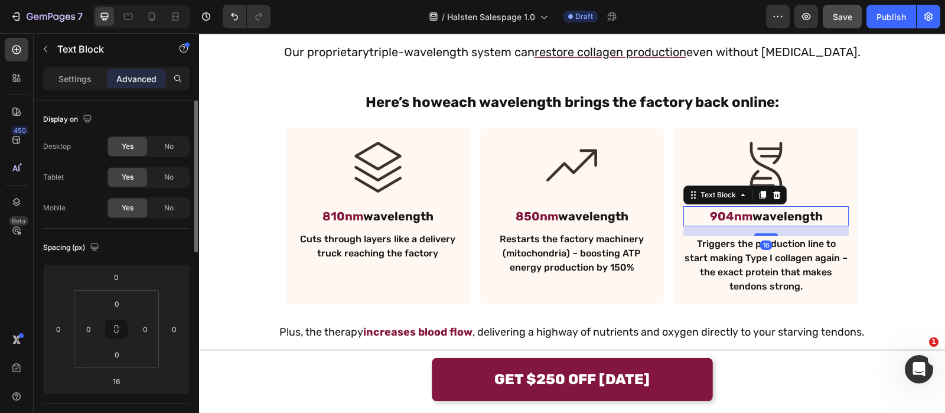
click at [722, 210] on span "904nm" at bounding box center [731, 216] width 43 height 14
click at [124, 382] on input "16" at bounding box center [117, 381] width 24 height 18
type input "8"
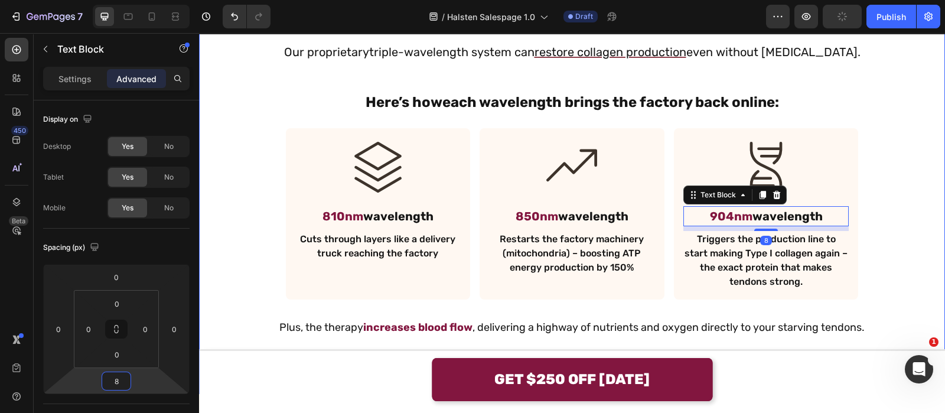
click at [485, 311] on div "But here's what [PERSON_NAME] research team discovered Text Block Our proprieta…" at bounding box center [572, 184] width 727 height 360
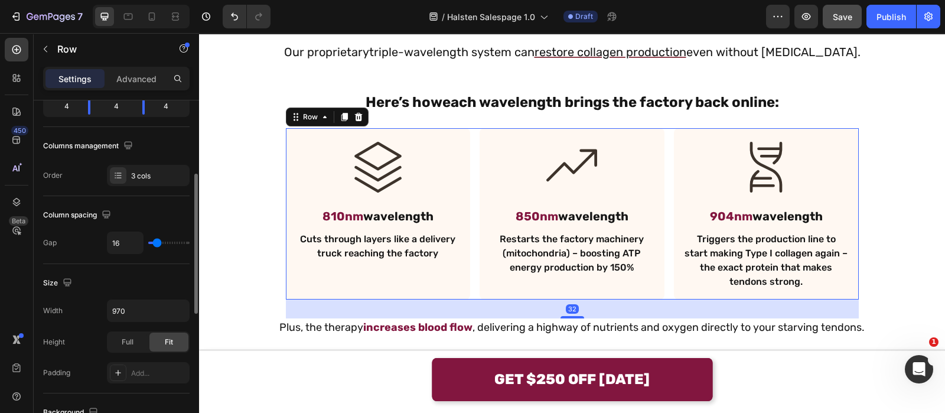
scroll to position [165, 0]
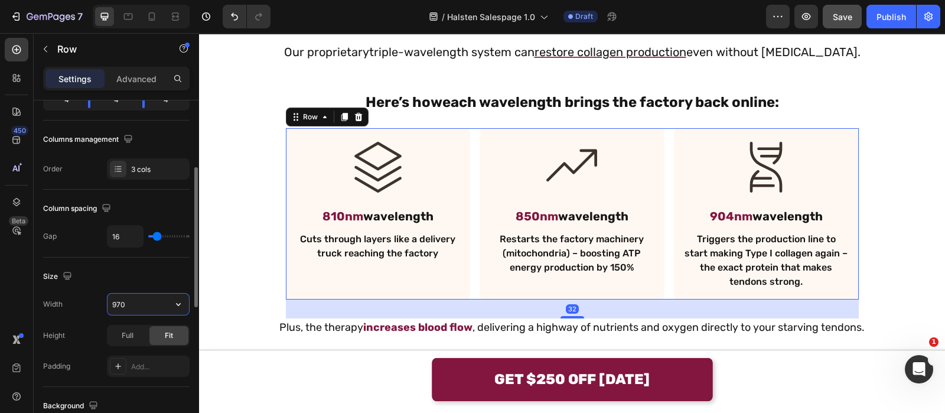
click at [150, 302] on input "970" at bounding box center [149, 304] width 82 height 21
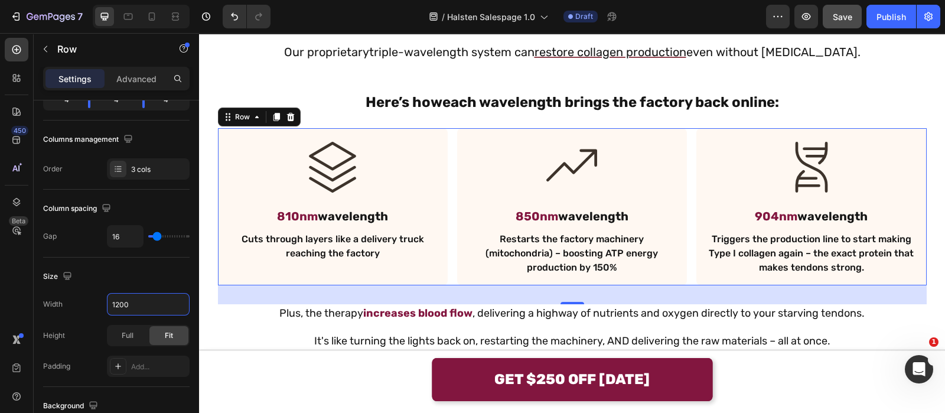
type input "1200"
click at [449, 170] on div "Icon 810nm wavelength Text Block Cuts through layers like a delivery truck reac…" at bounding box center [572, 206] width 709 height 157
type input "3"
click at [136, 240] on input "3" at bounding box center [125, 236] width 35 height 21
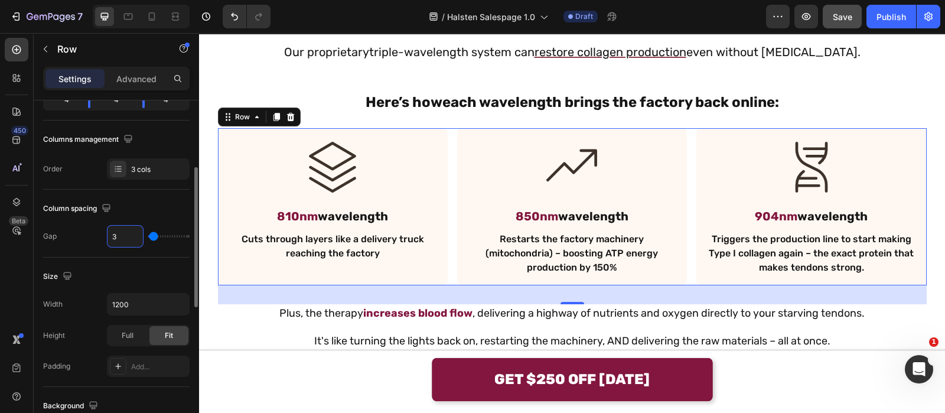
type input "32"
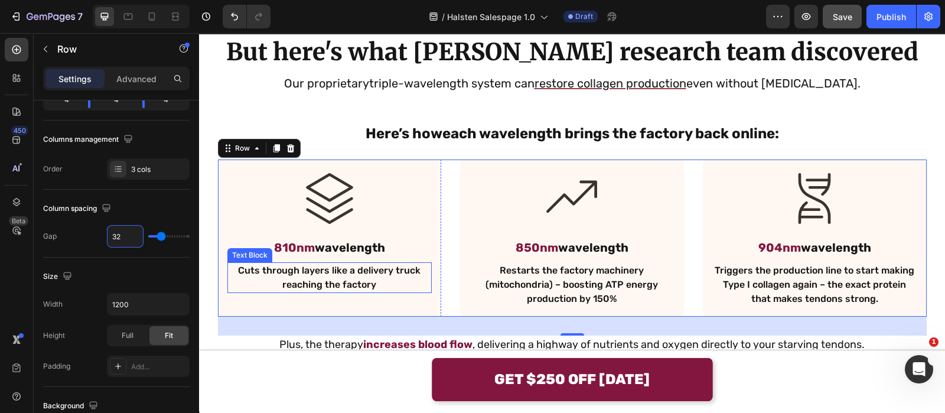
scroll to position [1781, 0]
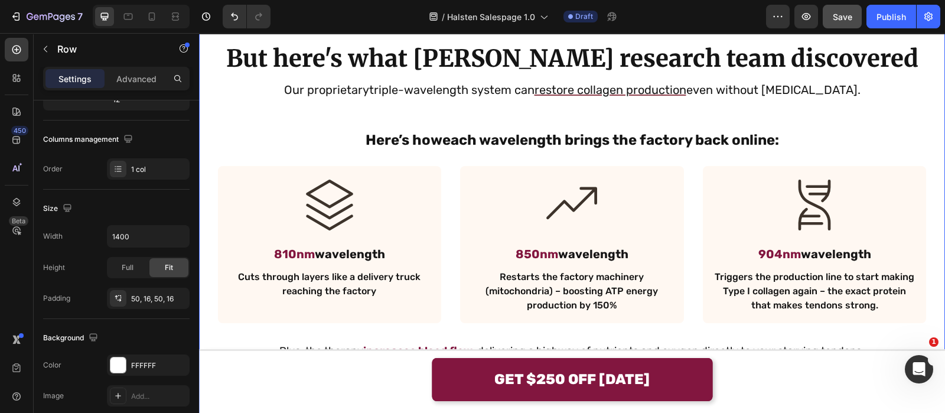
click at [486, 106] on div "But here's what [PERSON_NAME] research team discovered Text Block Our proprieta…" at bounding box center [572, 215] width 727 height 346
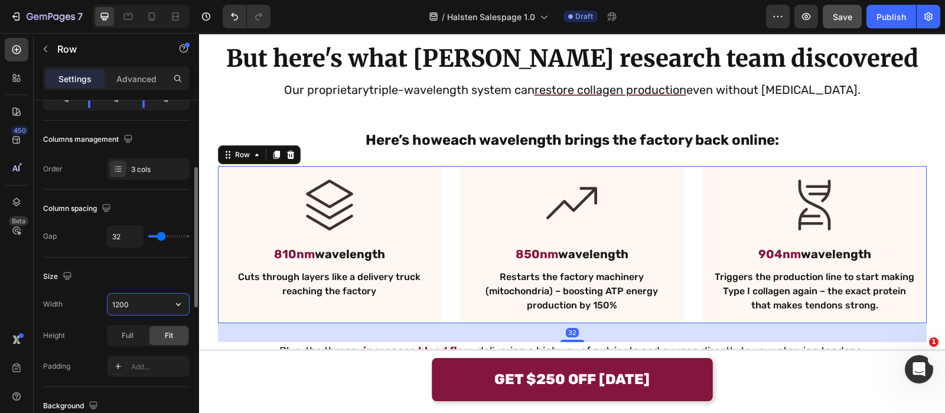
click at [149, 299] on input "1200" at bounding box center [149, 304] width 82 height 21
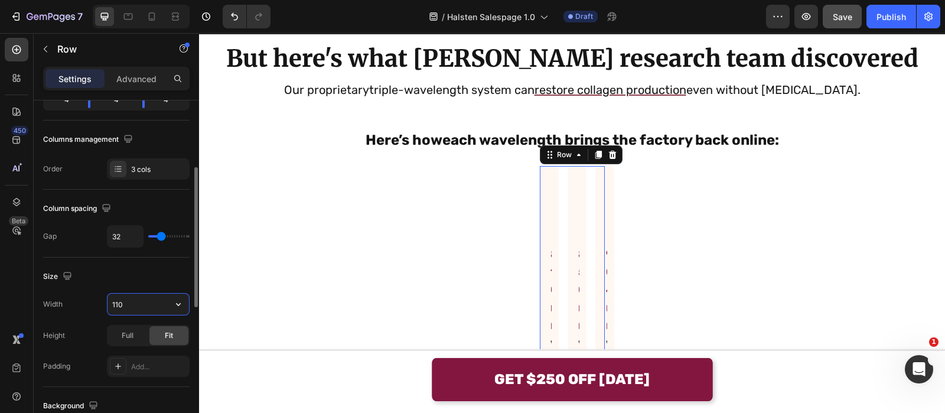
type input "1100"
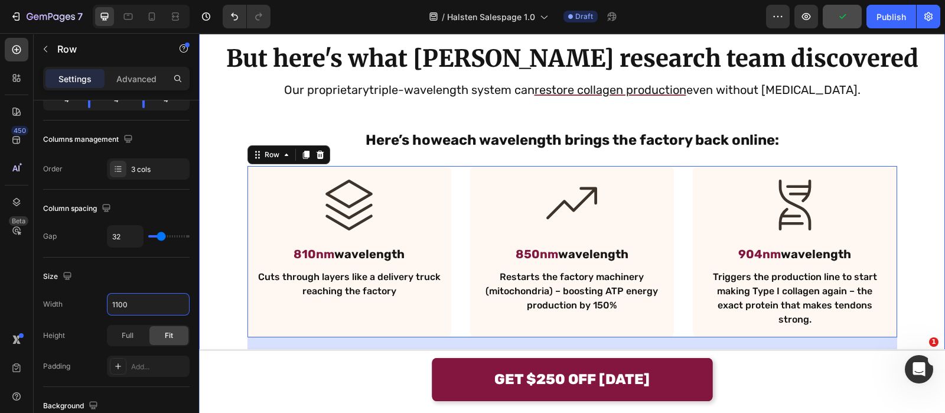
click at [443, 125] on div "But here's what [PERSON_NAME] research team discovered Text Block Our proprieta…" at bounding box center [572, 222] width 727 height 360
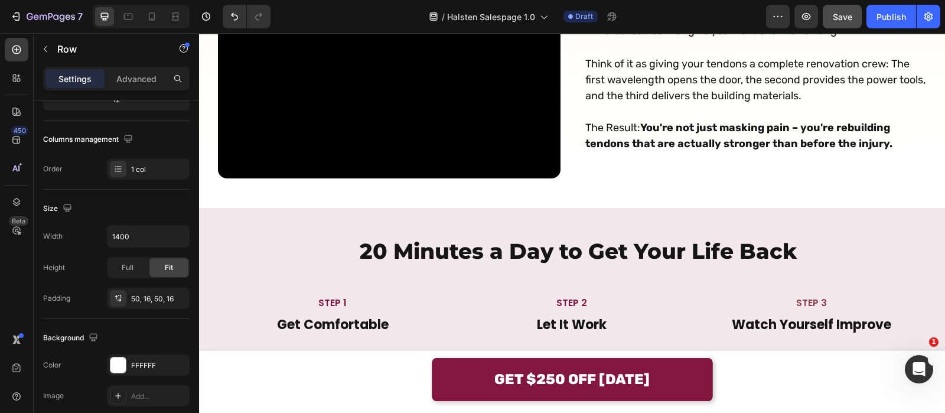
scroll to position [4392, 0]
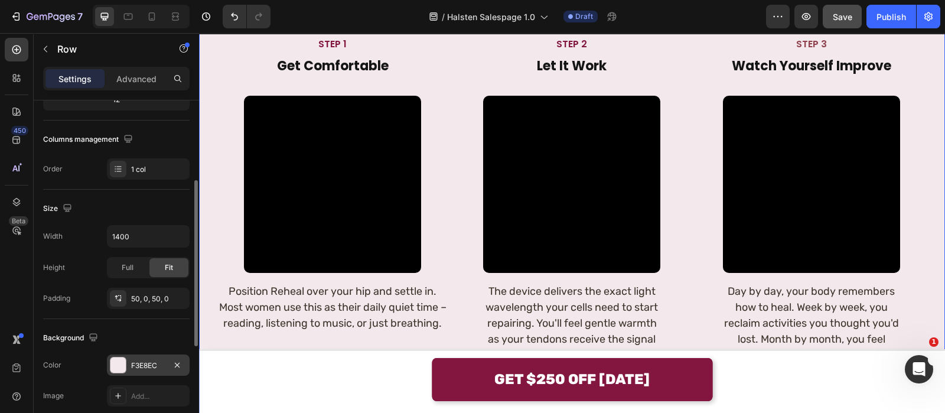
click at [134, 367] on div "F3E8EC" at bounding box center [148, 365] width 34 height 11
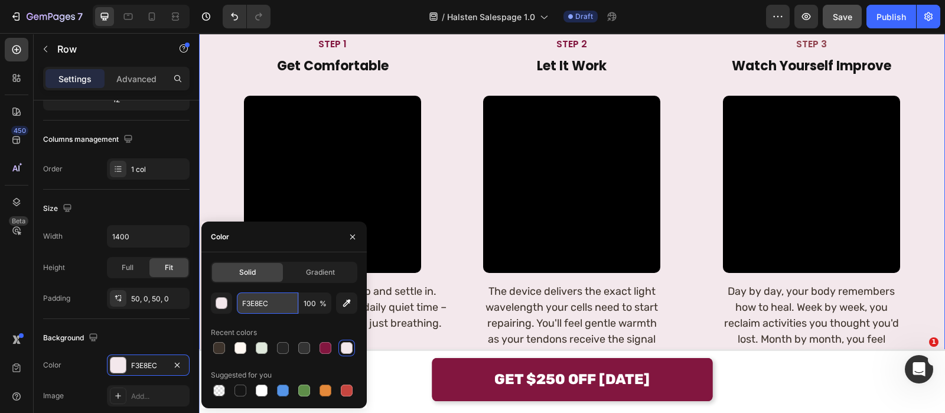
click at [278, 295] on input "F3E8EC" at bounding box center [267, 302] width 61 height 21
click at [348, 237] on icon "button" at bounding box center [352, 236] width 9 height 9
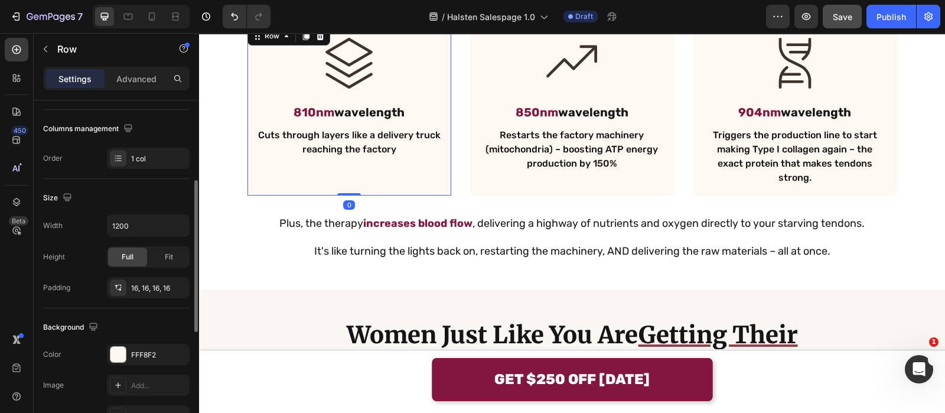
scroll to position [178, 0]
click at [135, 348] on div "FFF8F2" at bounding box center [148, 353] width 34 height 11
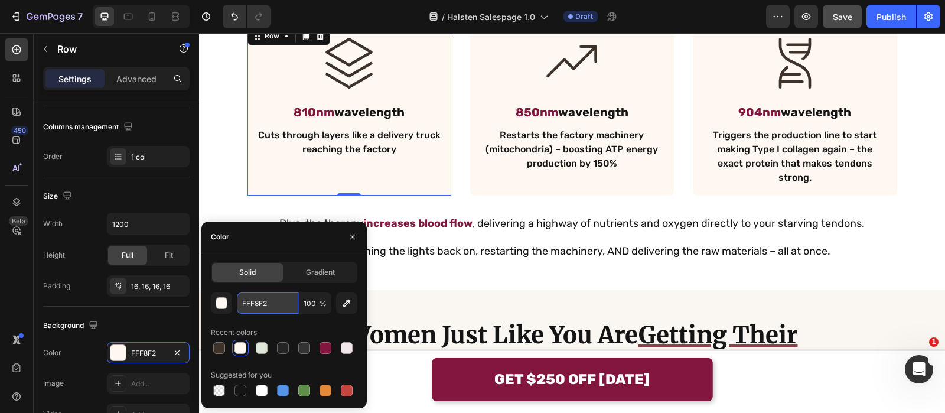
paste input "3E8EC"
type input "F3E8EC"
click at [273, 299] on input "F3E8EC" at bounding box center [267, 302] width 61 height 21
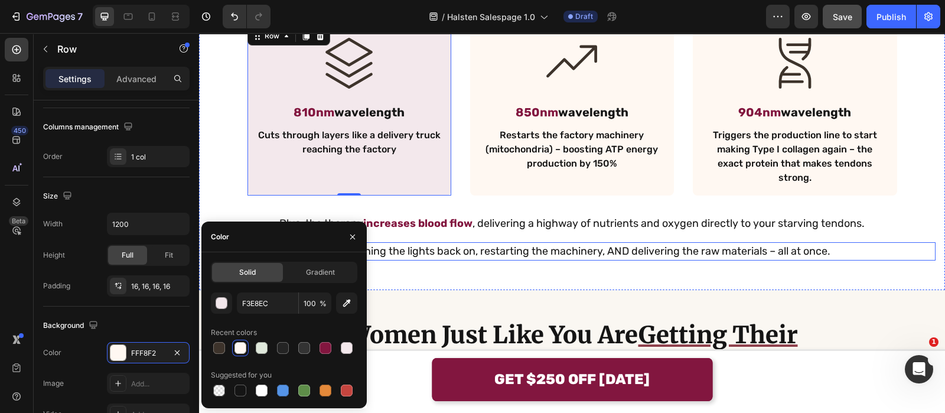
click at [384, 243] on p "It's like turning the lights back on, restarting the machinery, AND delivering …" at bounding box center [572, 251] width 725 height 16
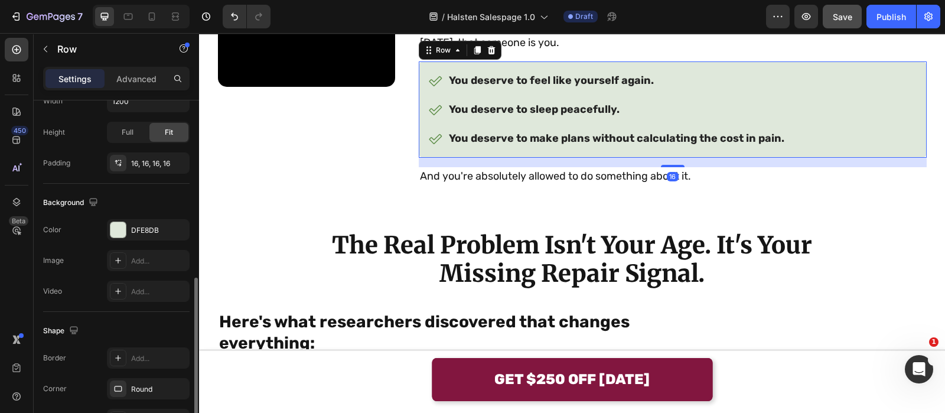
scroll to position [324, 0]
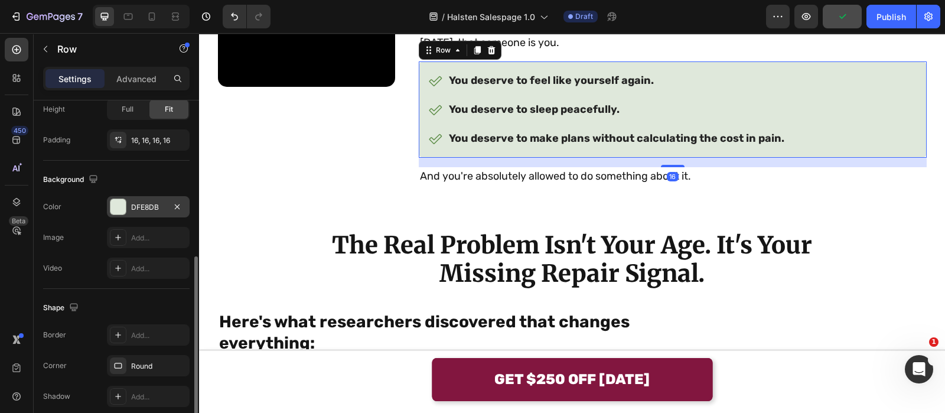
click at [145, 212] on div "DFE8DB" at bounding box center [148, 206] width 83 height 21
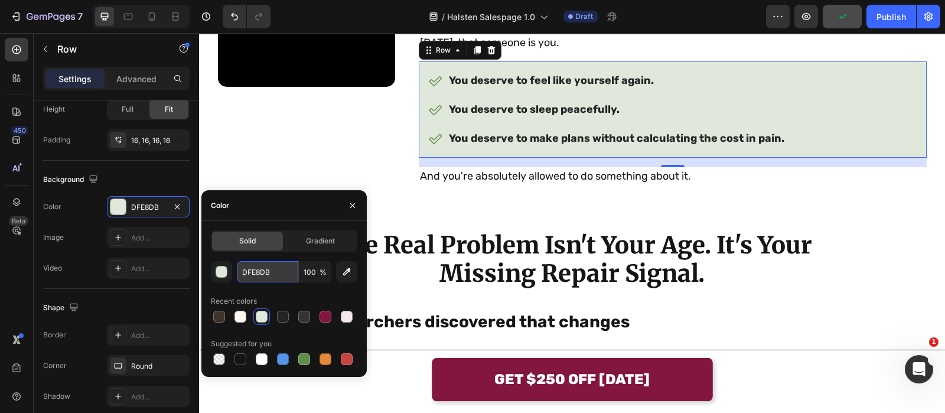
click at [281, 282] on input "DFE8DB" at bounding box center [267, 271] width 61 height 21
click at [354, 203] on icon "button" at bounding box center [352, 205] width 9 height 9
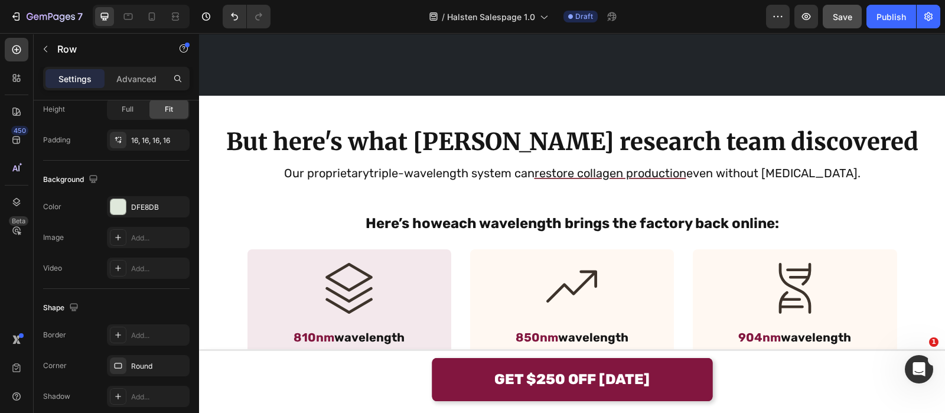
scroll to position [1939, 0]
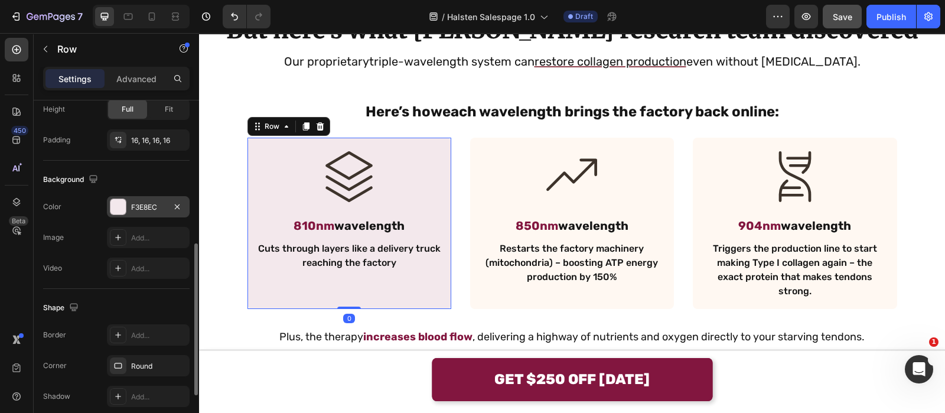
drag, startPoint x: 152, startPoint y: 210, endPoint x: 125, endPoint y: 203, distance: 28.1
click at [125, 203] on div "F3E8EC" at bounding box center [148, 206] width 83 height 21
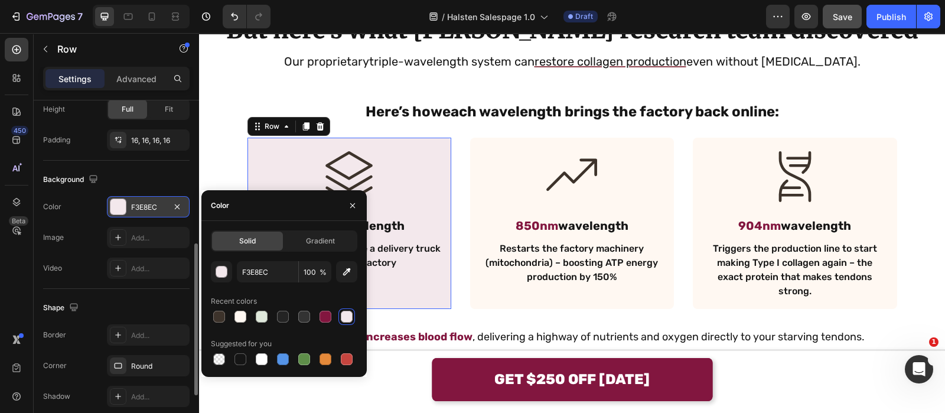
click at [125, 203] on div at bounding box center [117, 206] width 15 height 15
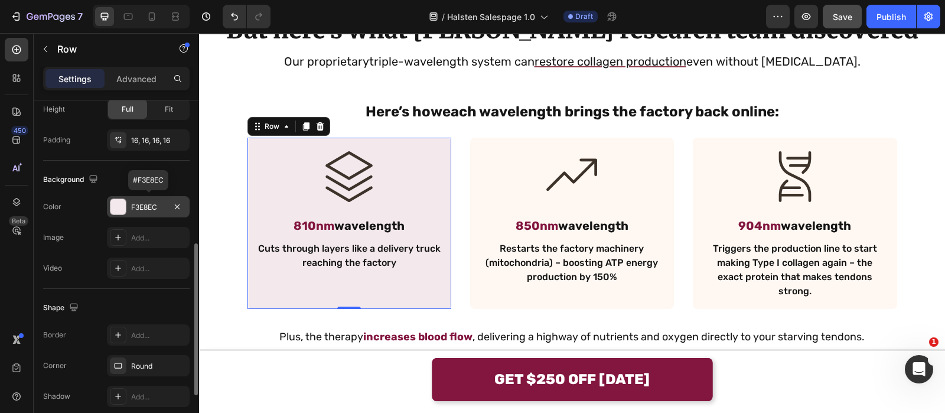
click at [125, 203] on div at bounding box center [117, 206] width 15 height 15
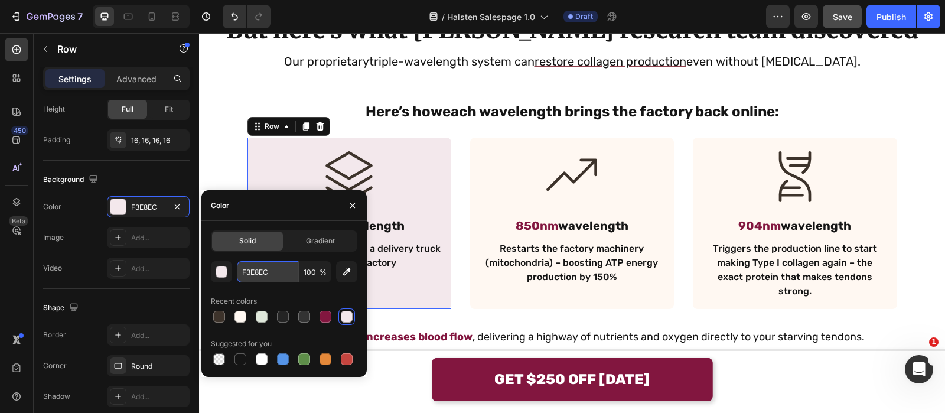
paste input "DFE8DB"
type input "DFE8DB"
click at [257, 267] on input "DFE8DB" at bounding box center [267, 271] width 61 height 21
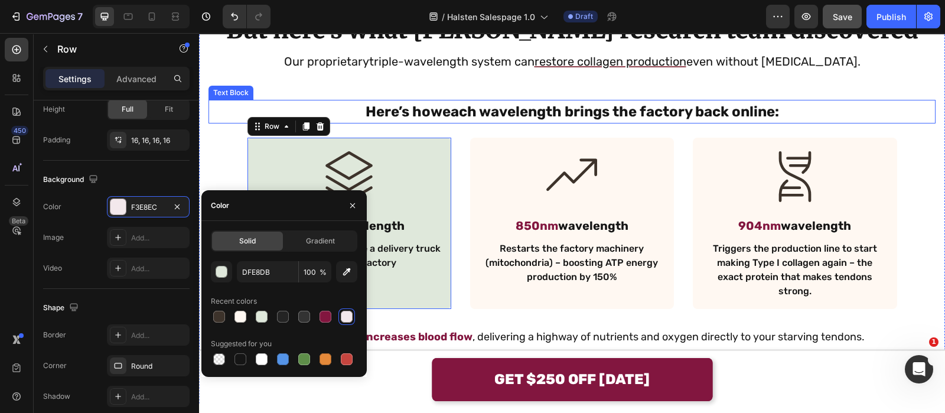
click at [417, 120] on p "Here’s how each wavelength brings the factory back online :" at bounding box center [572, 111] width 725 height 21
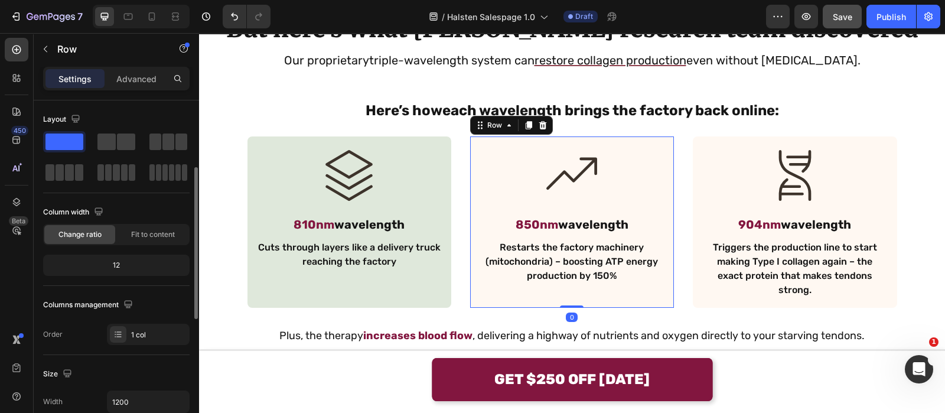
scroll to position [243, 0]
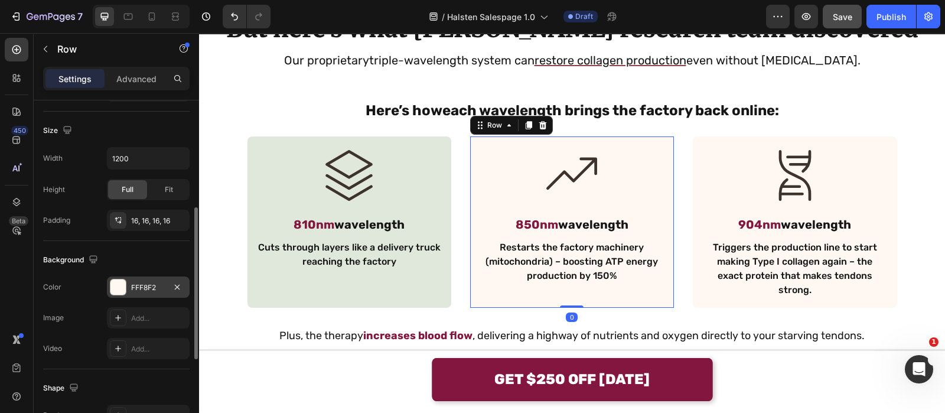
click at [145, 276] on div "FFF8F2" at bounding box center [148, 286] width 83 height 21
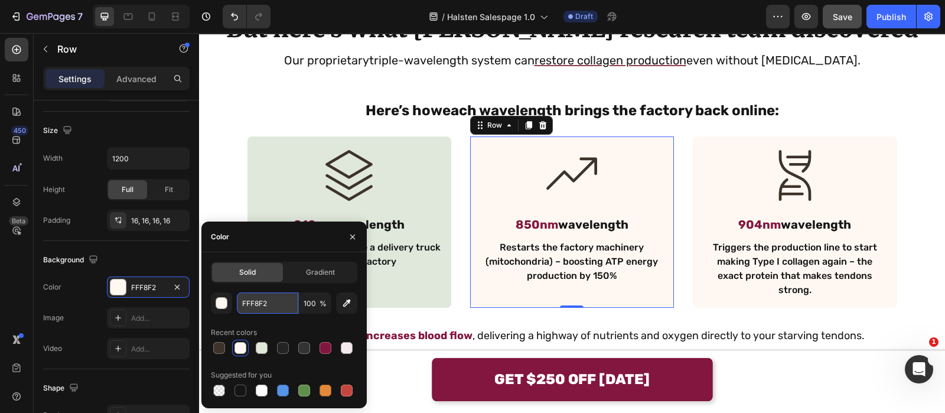
click at [279, 298] on input "FFF8F2" at bounding box center [267, 302] width 61 height 21
paste input "DFE8DB"
type input "DFE8DB"
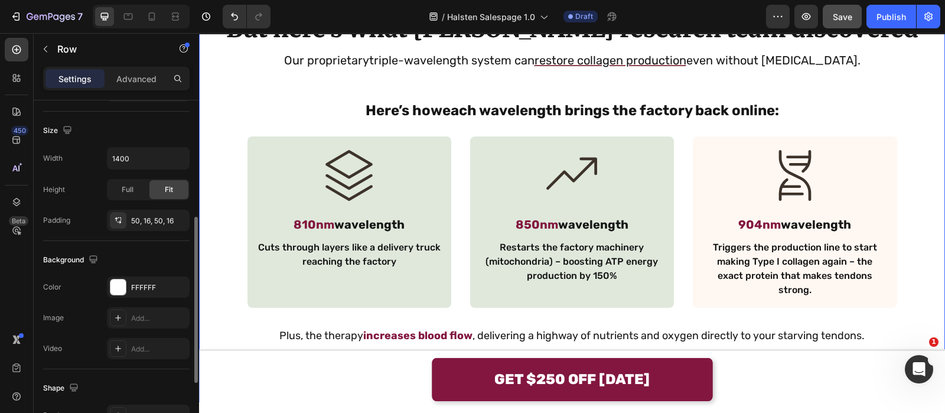
click at [277, 76] on div "But here's what [PERSON_NAME] research team discovered Text Block Our proprieta…" at bounding box center [572, 192] width 727 height 360
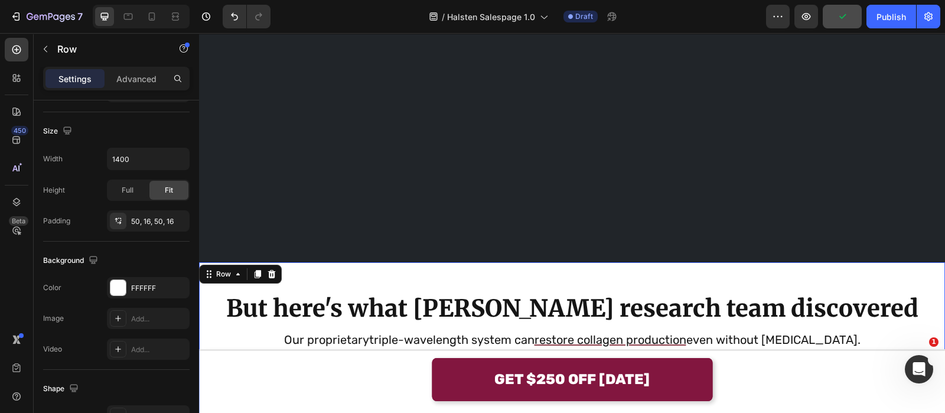
scroll to position [1922, 0]
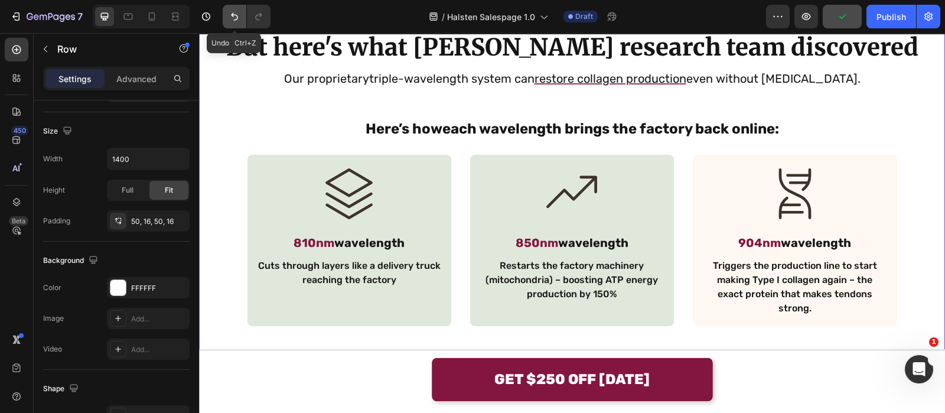
click at [243, 22] on button "Undo/Redo" at bounding box center [235, 17] width 24 height 24
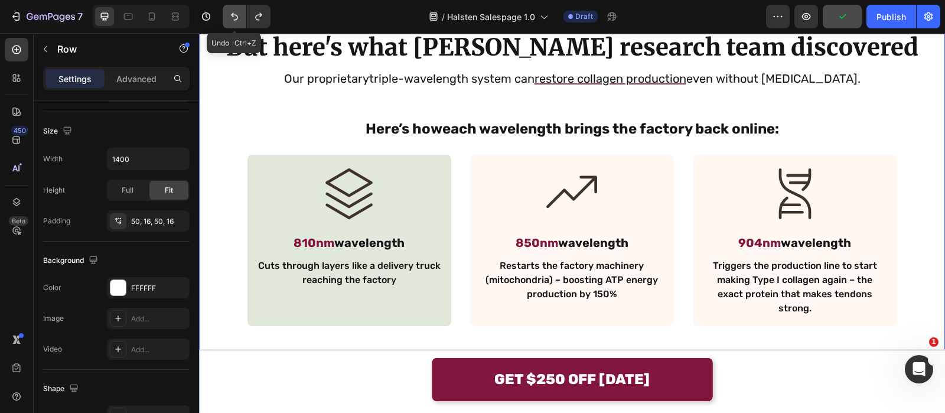
click at [243, 22] on button "Undo/Redo" at bounding box center [235, 17] width 24 height 24
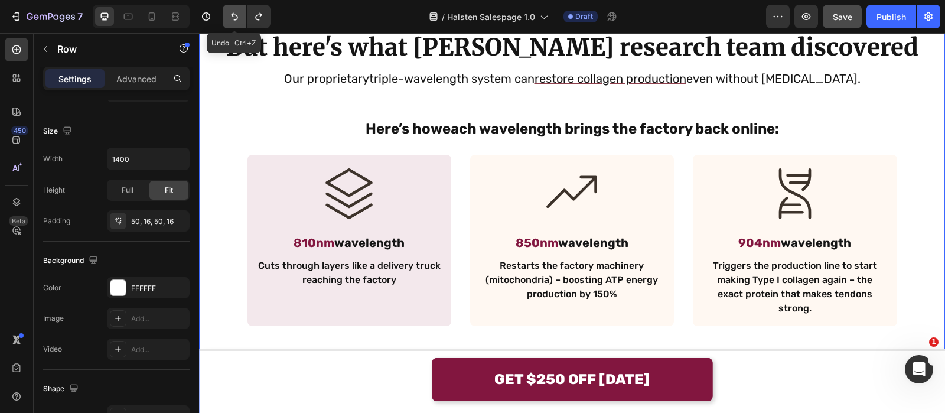
click at [243, 22] on button "Undo/Redo" at bounding box center [235, 17] width 24 height 24
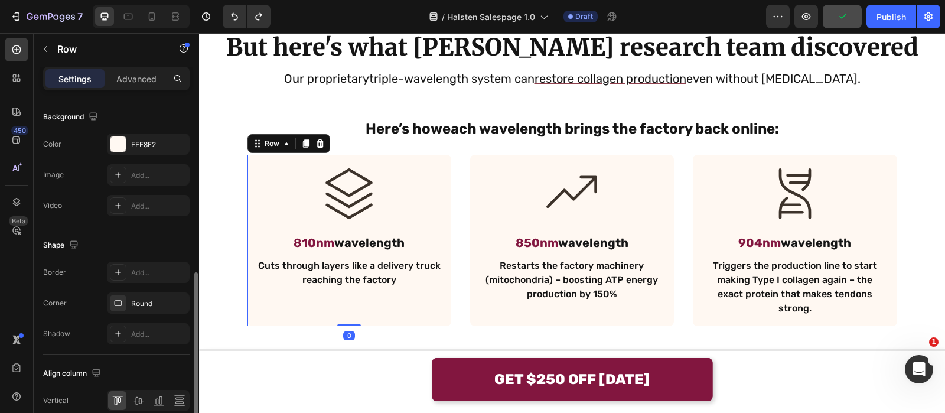
scroll to position [439, 0]
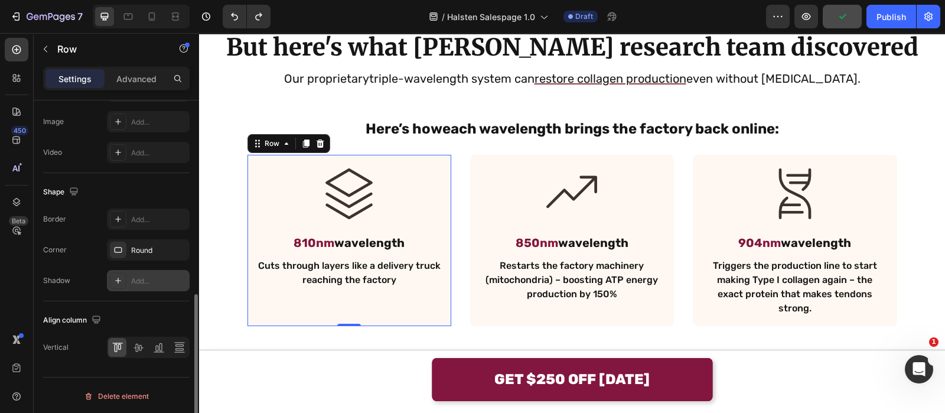
click at [144, 276] on div "Add..." at bounding box center [159, 281] width 56 height 11
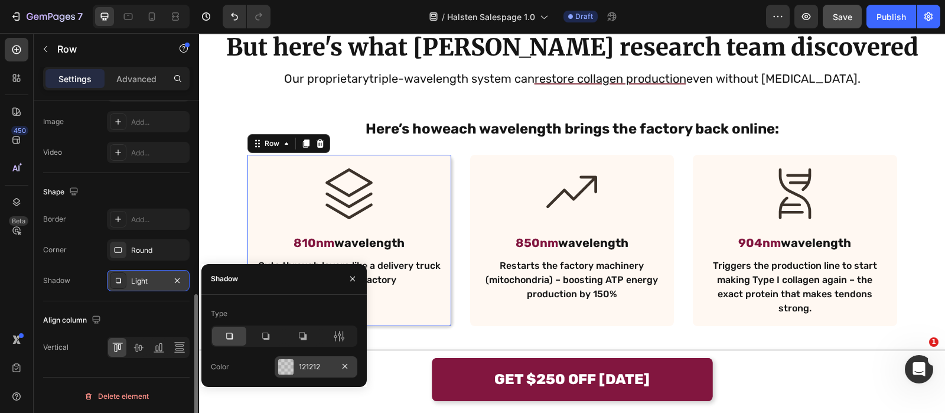
click at [319, 360] on div "121212" at bounding box center [316, 366] width 83 height 21
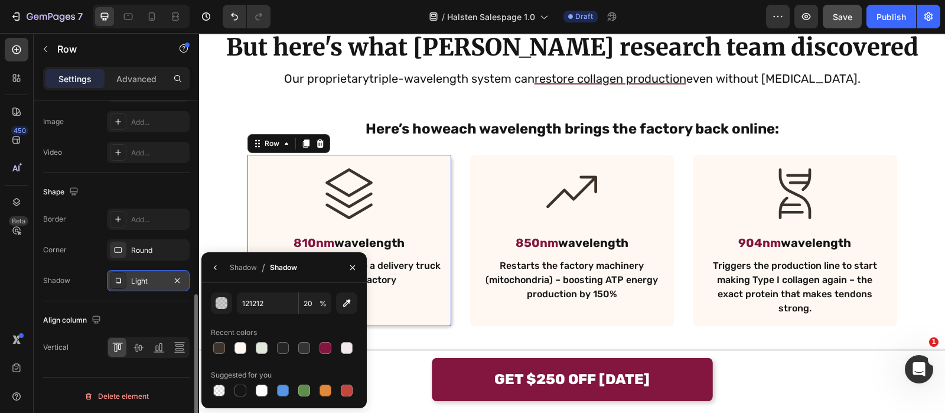
click at [281, 265] on div "Shadow" at bounding box center [283, 267] width 27 height 11
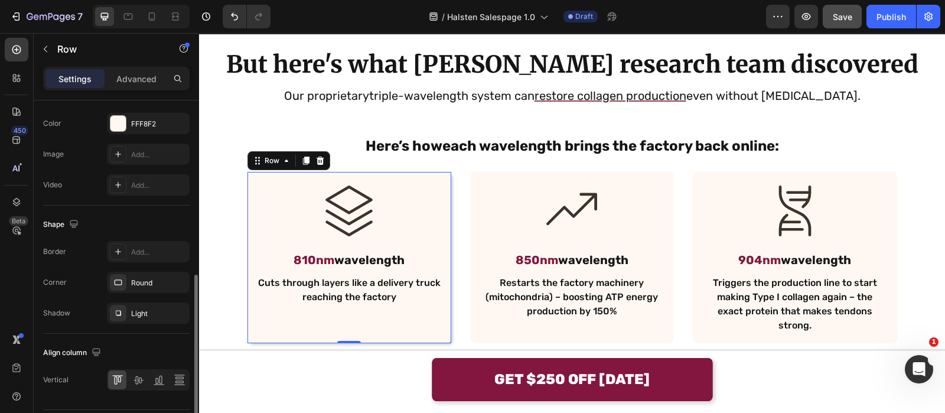
scroll to position [411, 0]
click at [146, 305] on div "Light" at bounding box center [148, 310] width 34 height 11
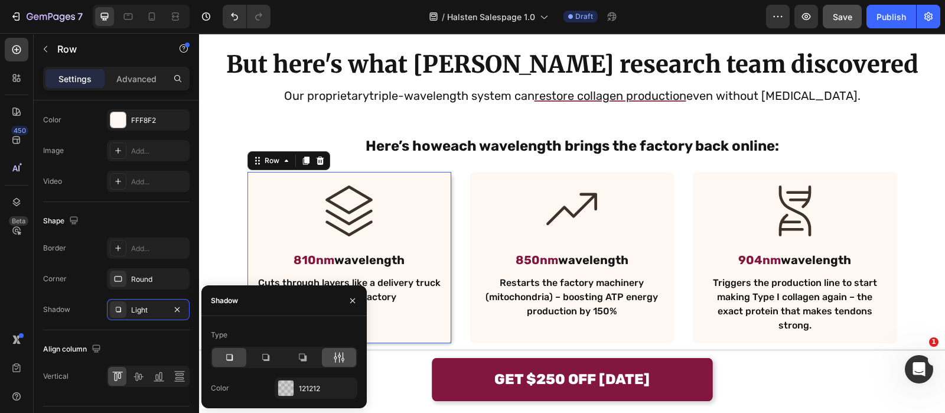
click at [331, 357] on div at bounding box center [339, 357] width 34 height 19
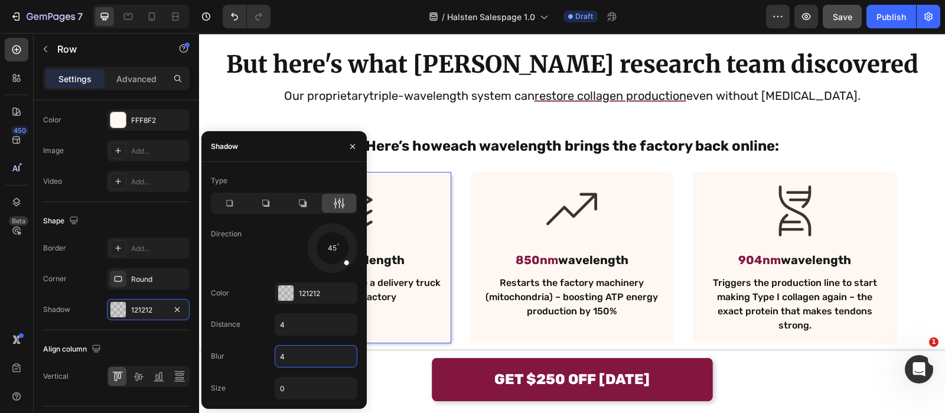
click at [325, 350] on input "4" at bounding box center [316, 356] width 82 height 21
type input "8"
click at [316, 314] on input "4" at bounding box center [316, 324] width 82 height 21
type input "0"
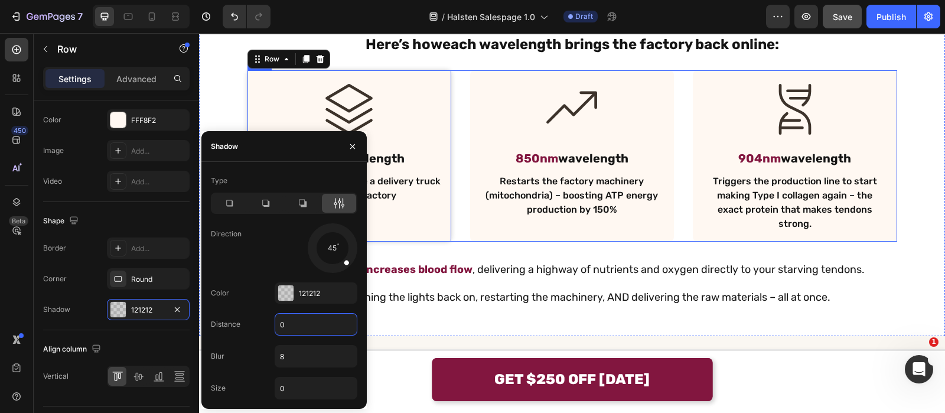
scroll to position [1903, 0]
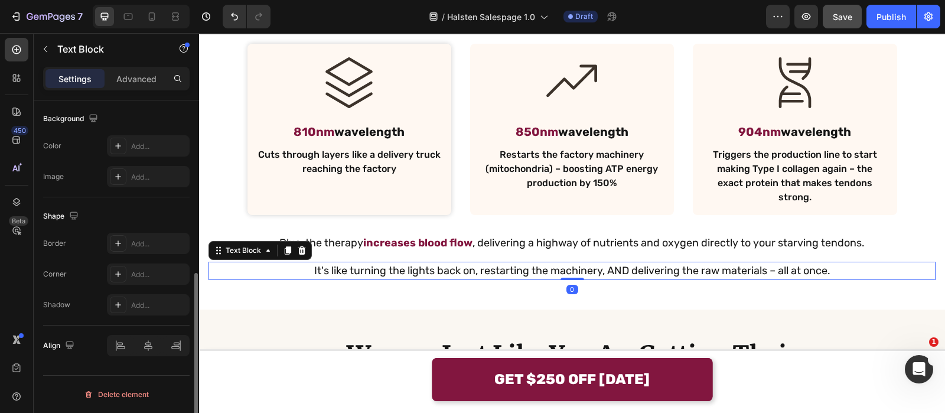
click at [442, 263] on p "It's like turning the lights back on, restarting the machinery, AND delivering …" at bounding box center [572, 271] width 725 height 16
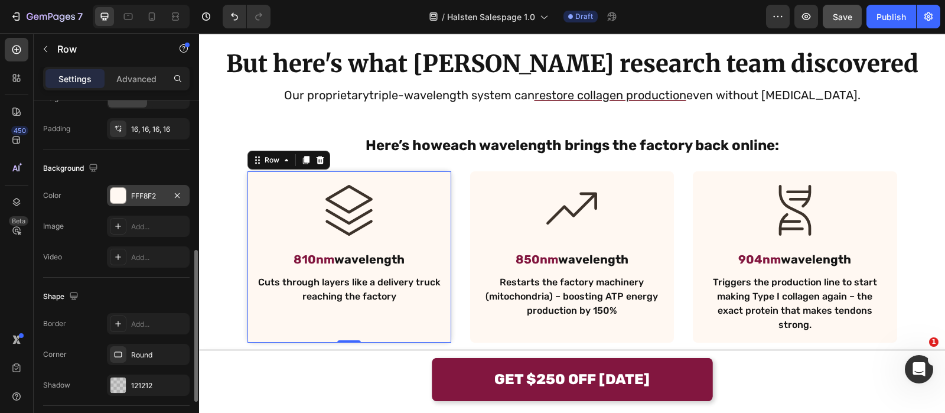
scroll to position [336, 0]
click at [135, 376] on div "121212" at bounding box center [148, 383] width 83 height 21
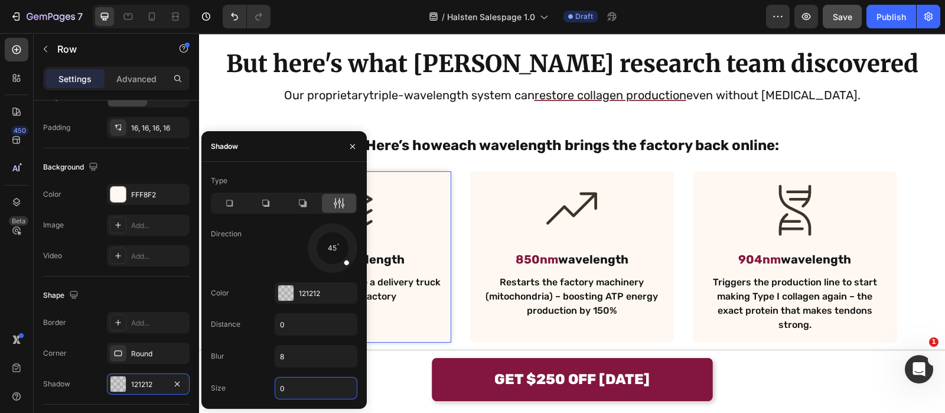
click at [308, 382] on input "0" at bounding box center [316, 387] width 82 height 21
type input "4"
click at [334, 351] on input "8" at bounding box center [316, 356] width 82 height 21
type input "16"
click at [323, 294] on div "121212" at bounding box center [316, 293] width 34 height 11
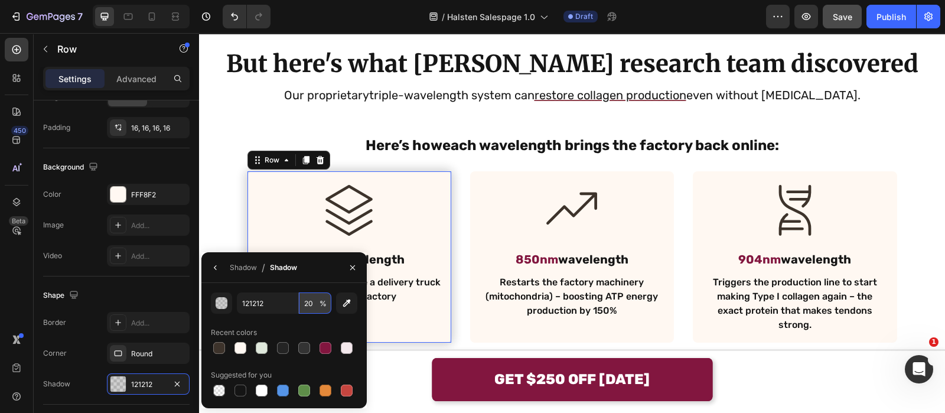
click at [311, 307] on input "20" at bounding box center [315, 302] width 32 height 21
type input "2"
type input "8"
click at [206, 258] on div "Shadow / Shadow" at bounding box center [251, 267] width 100 height 30
click at [209, 270] on button "button" at bounding box center [215, 267] width 19 height 19
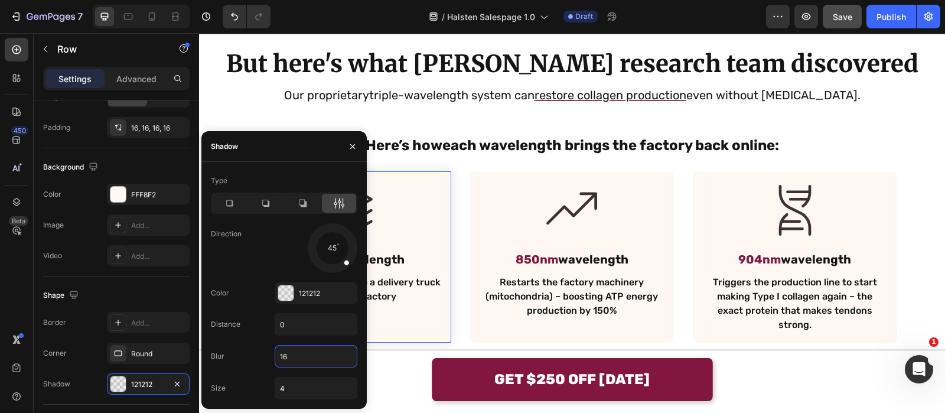
click at [301, 351] on input "16" at bounding box center [316, 356] width 82 height 21
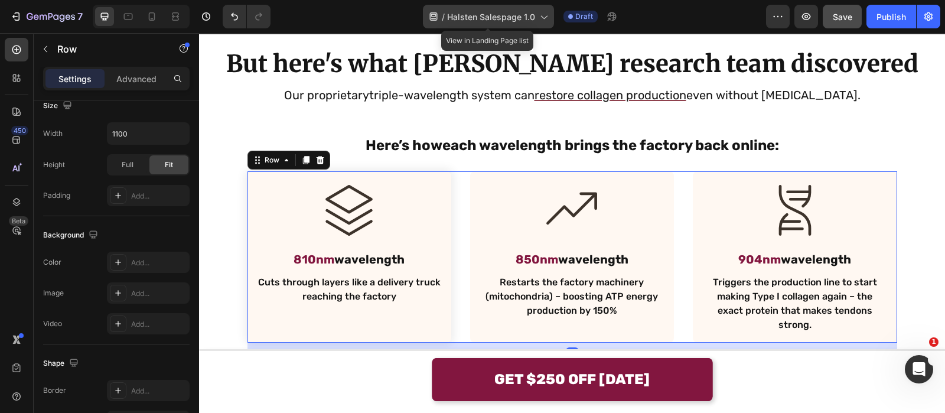
click at [523, 24] on div "/ Halsten Salespage 1.0" at bounding box center [488, 17] width 131 height 24
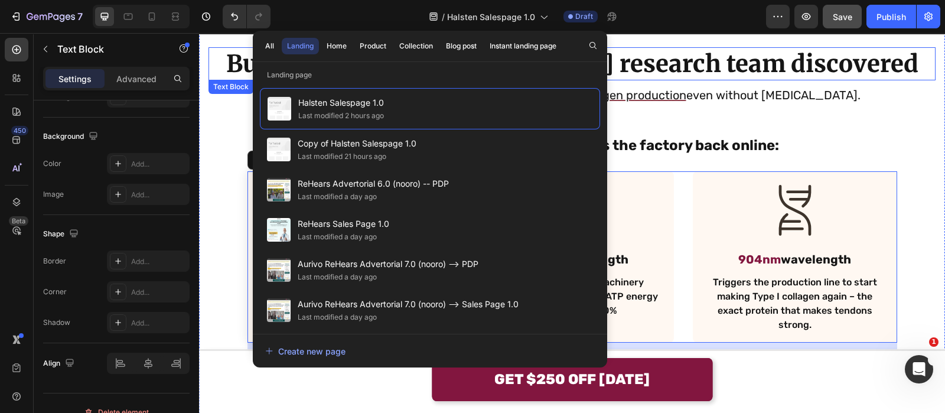
scroll to position [0, 0]
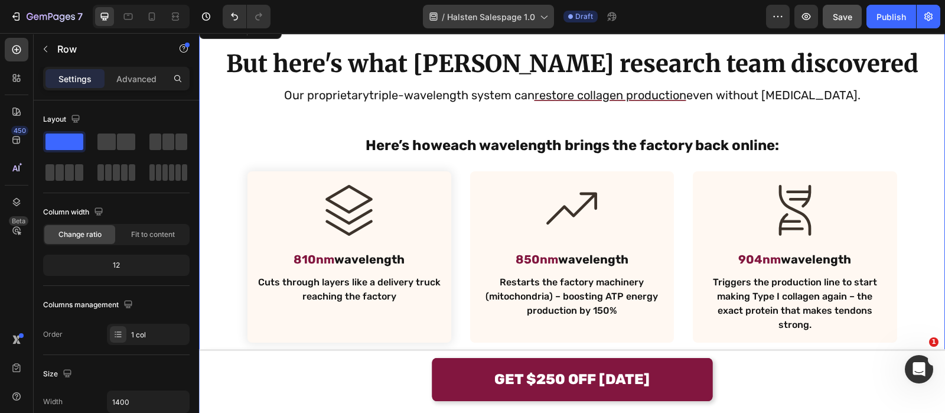
drag, startPoint x: 557, startPoint y: 24, endPoint x: 548, endPoint y: 17, distance: 11.5
click at [548, 17] on div "/ Halsten Salespage 1.0 Draft" at bounding box center [523, 17] width 486 height 24
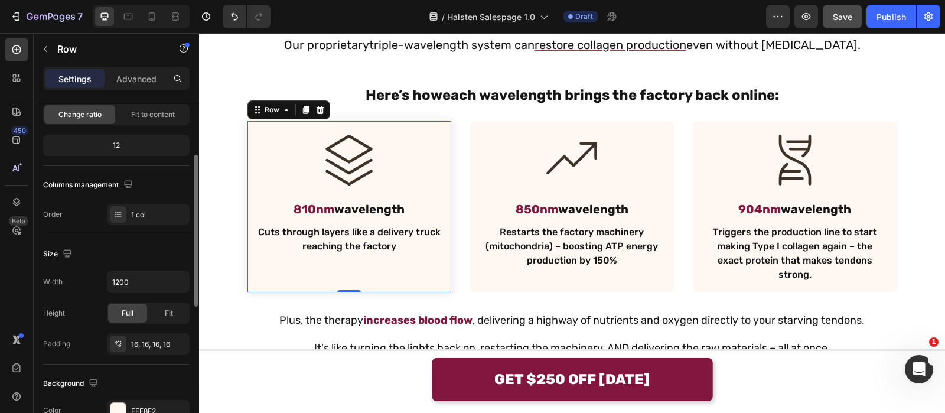
scroll to position [336, 0]
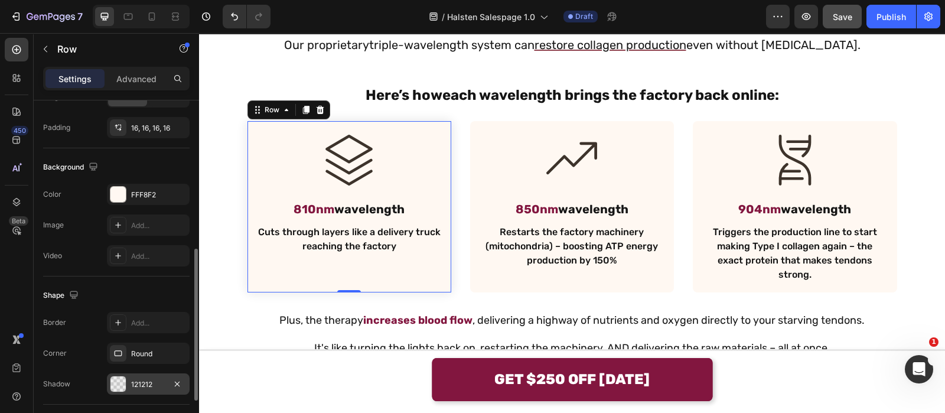
click at [145, 379] on div "121212" at bounding box center [148, 384] width 34 height 11
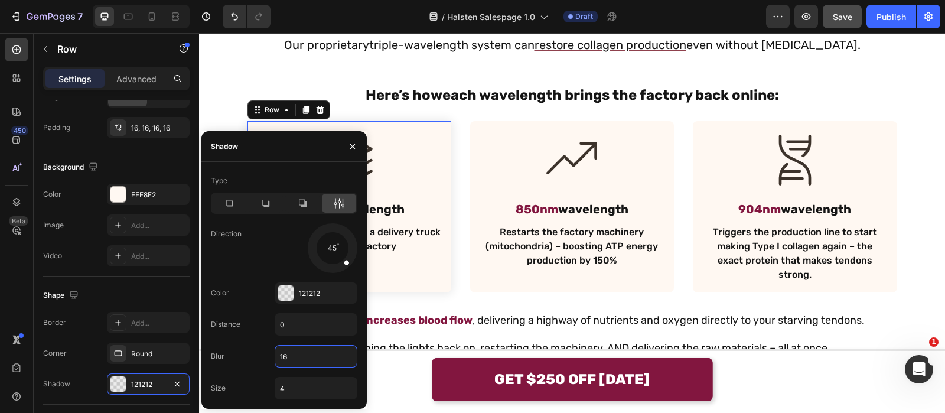
click at [303, 356] on input "16" at bounding box center [316, 356] width 82 height 21
type input "12"
click at [319, 385] on input "4" at bounding box center [316, 387] width 82 height 21
type input "3"
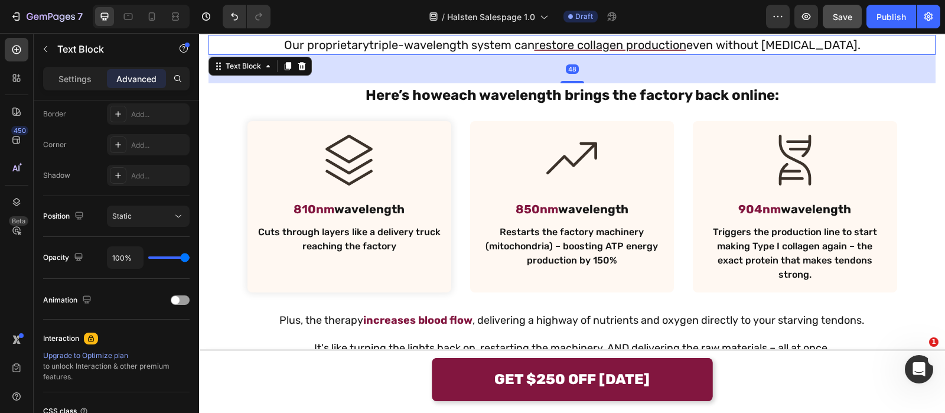
click at [533, 50] on span "triple-wavelength system can restore collagen production even without [MEDICAL_…" at bounding box center [614, 45] width 491 height 14
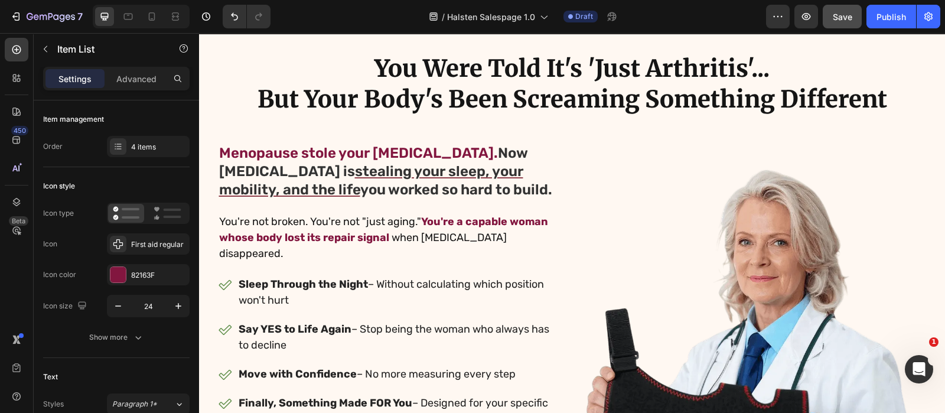
scroll to position [0, 0]
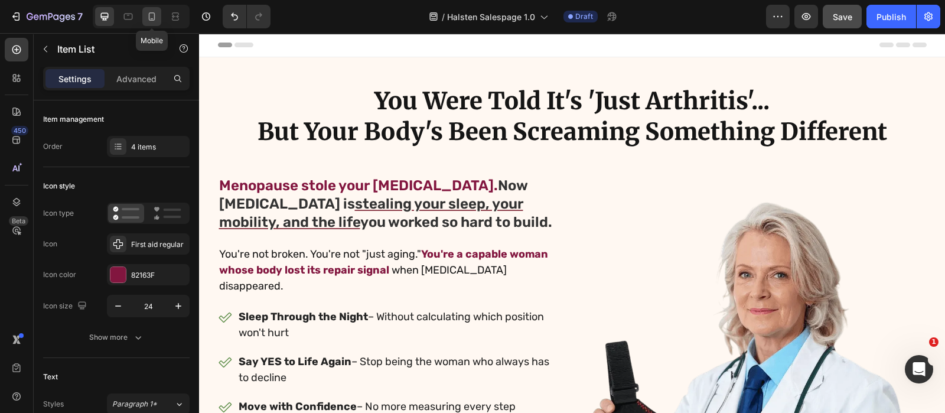
click at [151, 14] on icon at bounding box center [152, 17] width 12 height 12
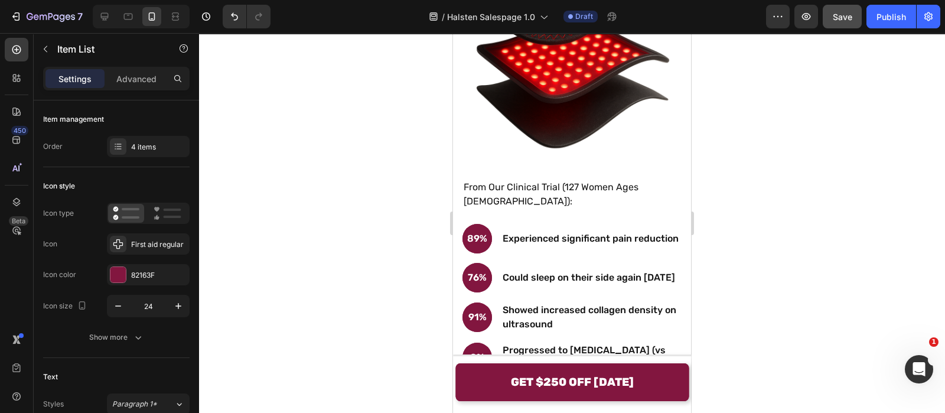
scroll to position [5707, 0]
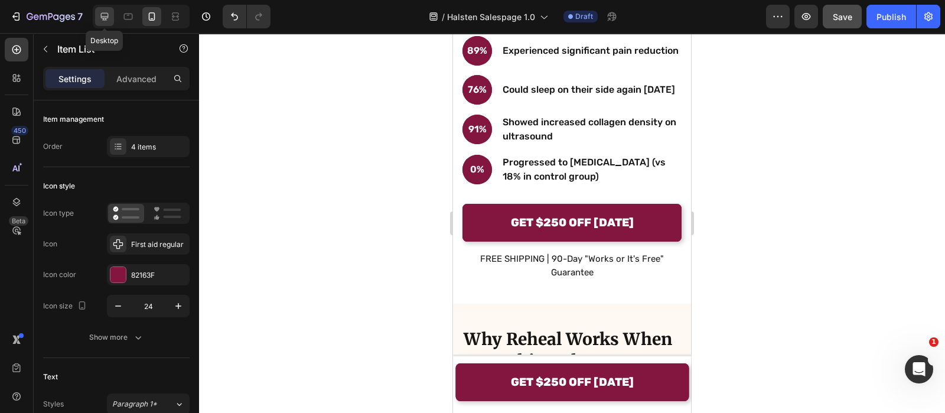
click at [112, 16] on div at bounding box center [104, 16] width 19 height 19
type input "18"
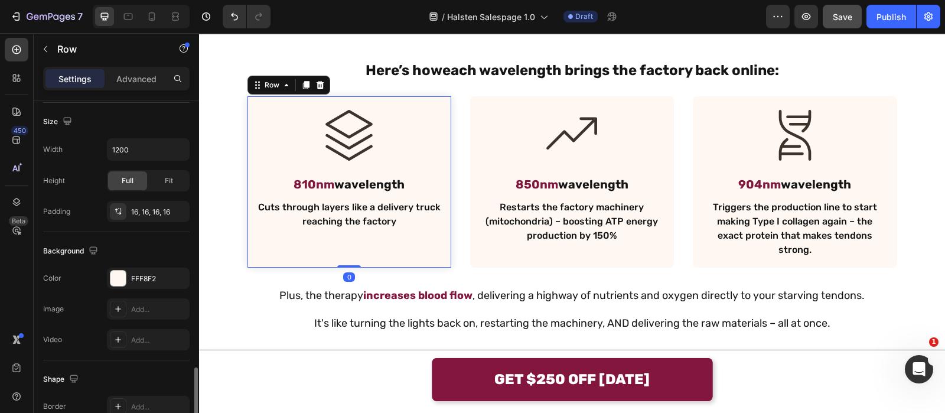
scroll to position [439, 0]
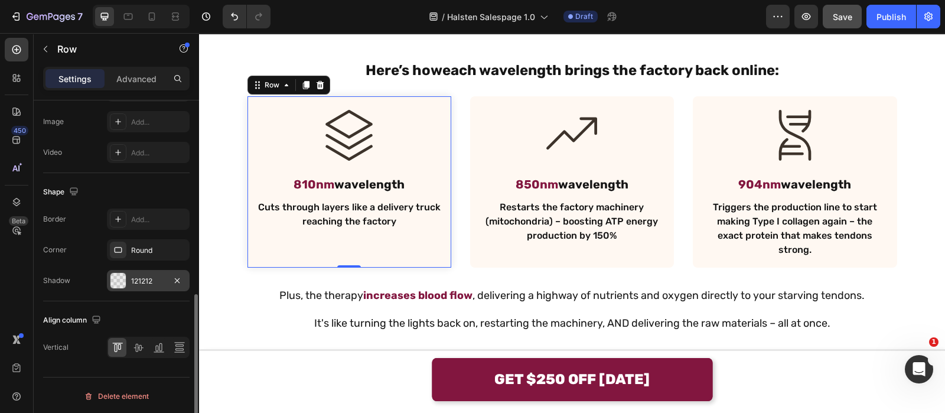
click at [138, 278] on div "121212" at bounding box center [148, 281] width 34 height 11
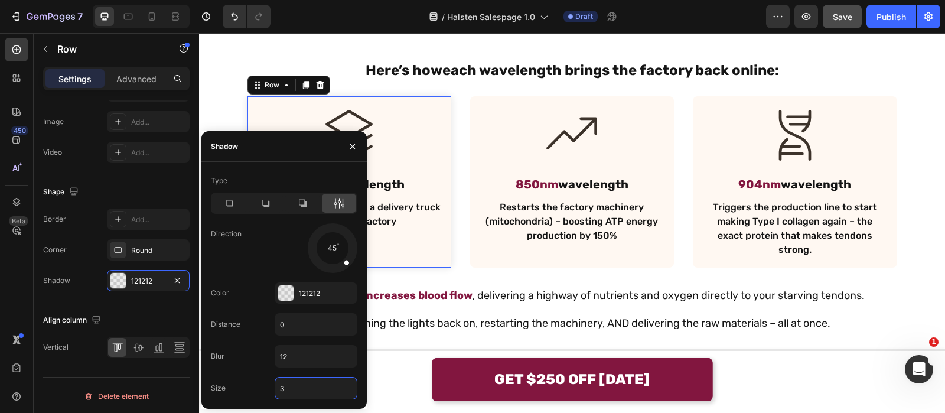
click at [304, 388] on input "3" at bounding box center [316, 387] width 82 height 21
type input "2"
click at [308, 293] on div "121212" at bounding box center [316, 293] width 34 height 11
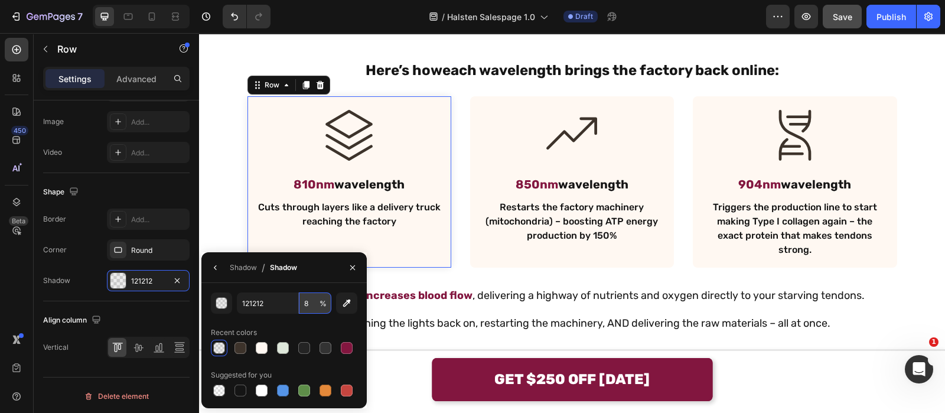
click at [314, 305] on input "8" at bounding box center [315, 302] width 32 height 21
type input "4"
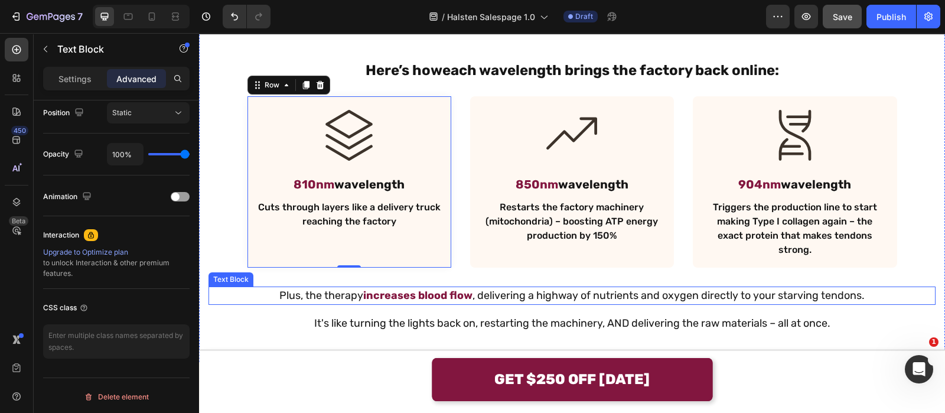
click at [482, 288] on p "Plus, the therapy increases blood flow , delivering a highway of nutrients and …" at bounding box center [572, 296] width 725 height 16
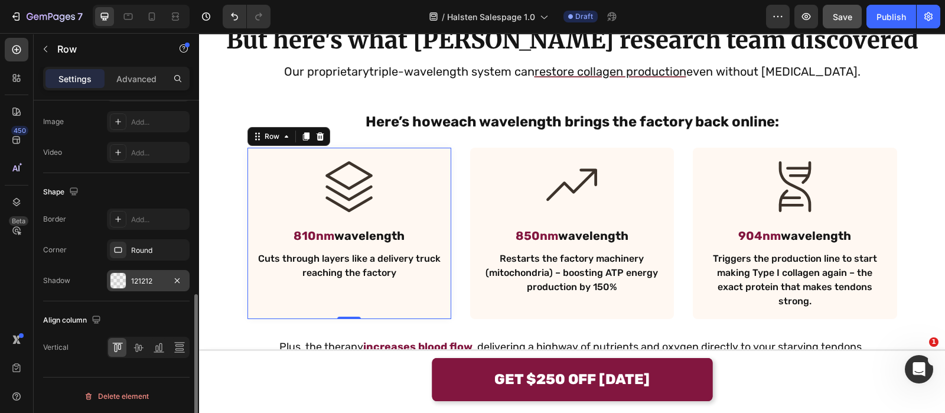
drag, startPoint x: 144, startPoint y: 265, endPoint x: 145, endPoint y: 273, distance: 8.9
click at [145, 273] on div "Border Add... Corner Round Shadow 121212" at bounding box center [116, 250] width 146 height 83
click at [145, 276] on div "121212" at bounding box center [148, 281] width 34 height 11
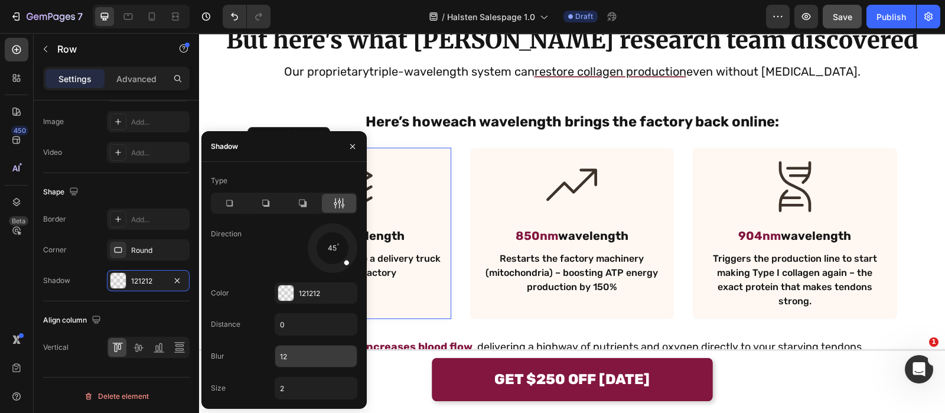
click at [323, 357] on input "12" at bounding box center [316, 356] width 82 height 21
type input "8"
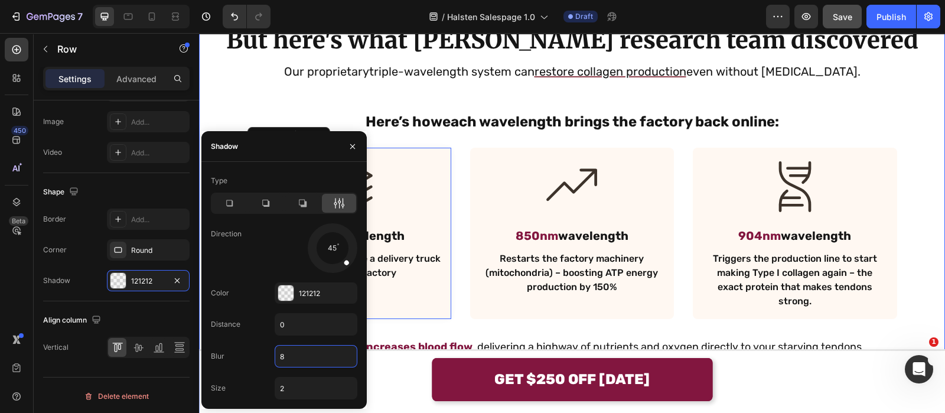
click at [551, 347] on div "But here's what [PERSON_NAME] research team discovered Text Block Our proprieta…" at bounding box center [572, 204] width 727 height 360
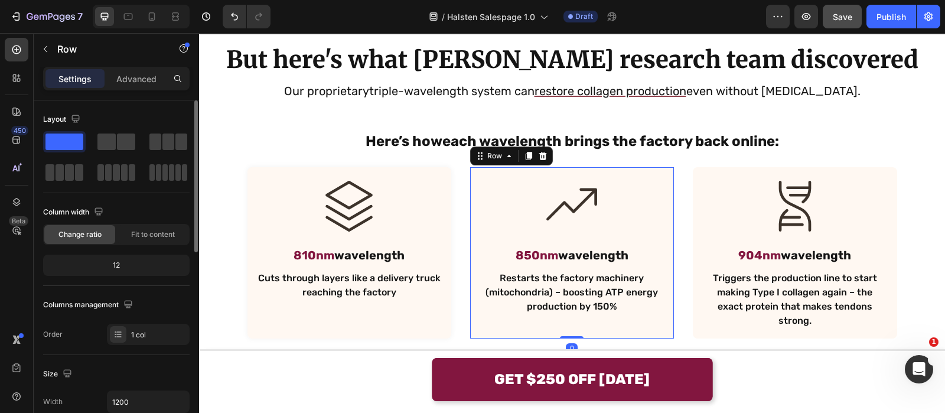
scroll to position [248, 0]
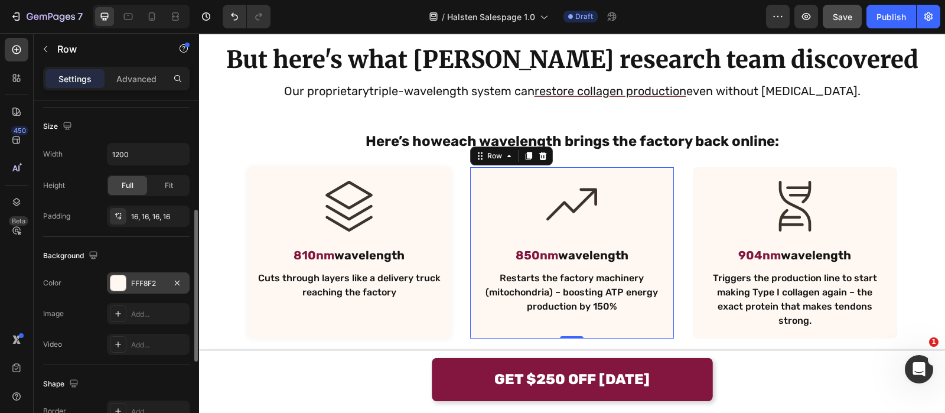
click at [146, 281] on div "FFF8F2" at bounding box center [148, 283] width 34 height 11
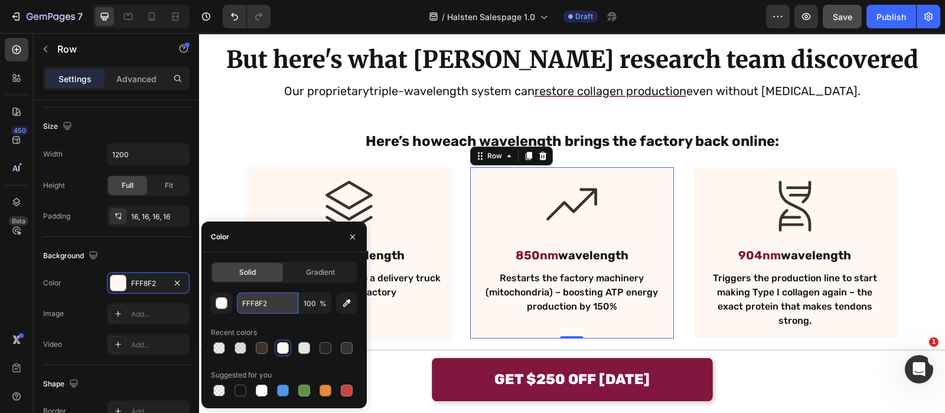
paste input "5EDE4"
type input "F5EDE4"
click at [265, 299] on input "F5EDE4" at bounding box center [267, 302] width 61 height 21
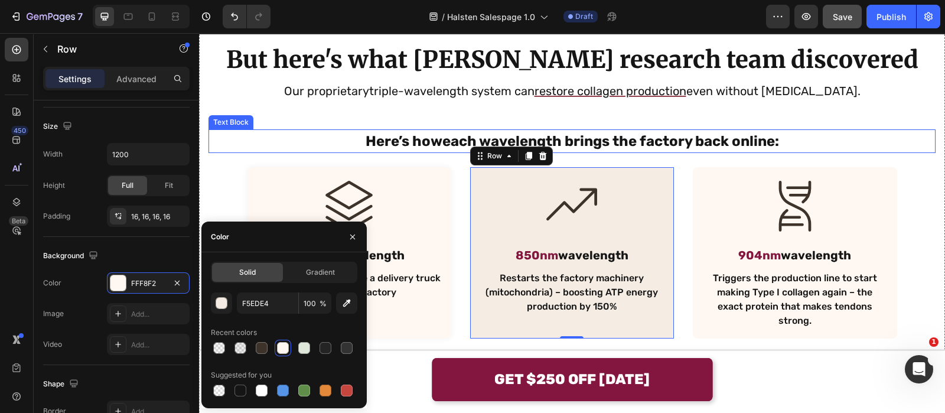
click at [383, 142] on p "Here’s how each wavelength brings the factory back online :" at bounding box center [572, 141] width 725 height 21
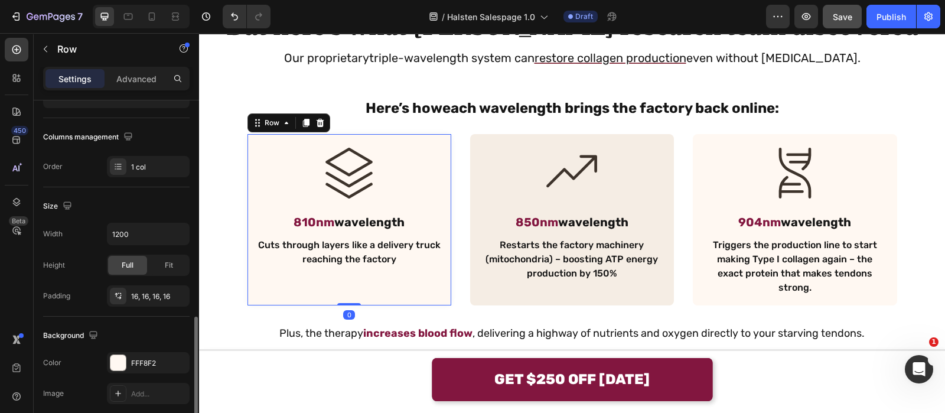
scroll to position [276, 0]
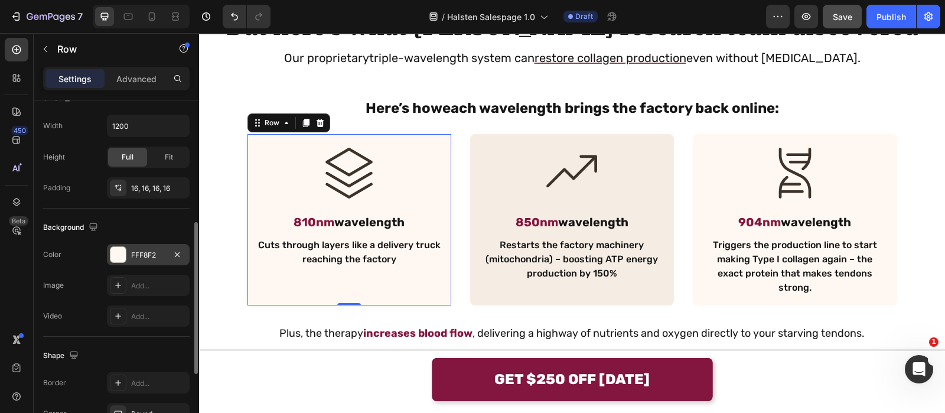
click at [142, 255] on div "FFF8F2" at bounding box center [148, 255] width 34 height 11
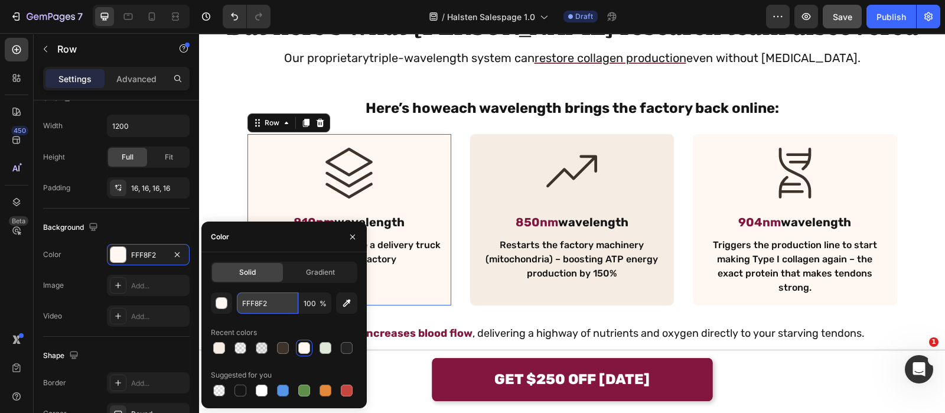
paste input "5EDE4"
type input "F5EDE4"
click at [253, 294] on input "F5EDE4" at bounding box center [267, 302] width 61 height 21
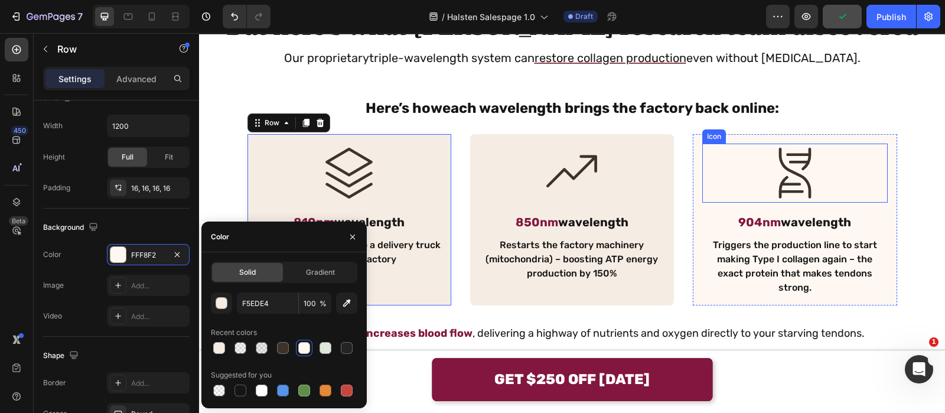
click at [702, 173] on div "Icon" at bounding box center [794, 173] width 185 height 59
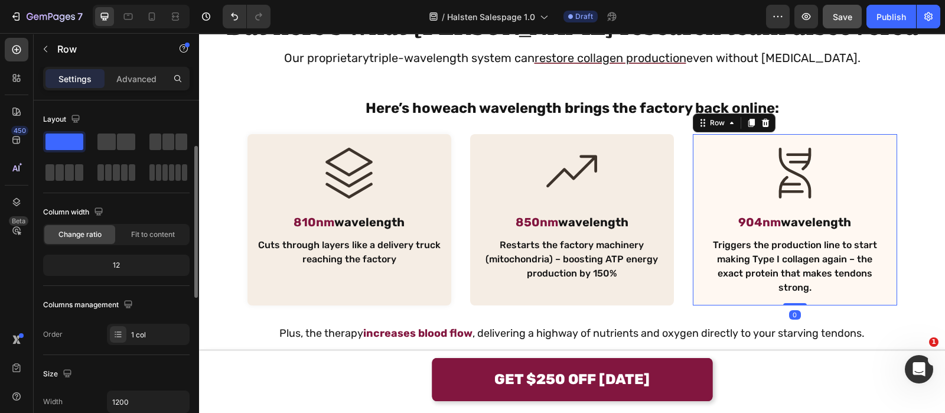
scroll to position [195, 0]
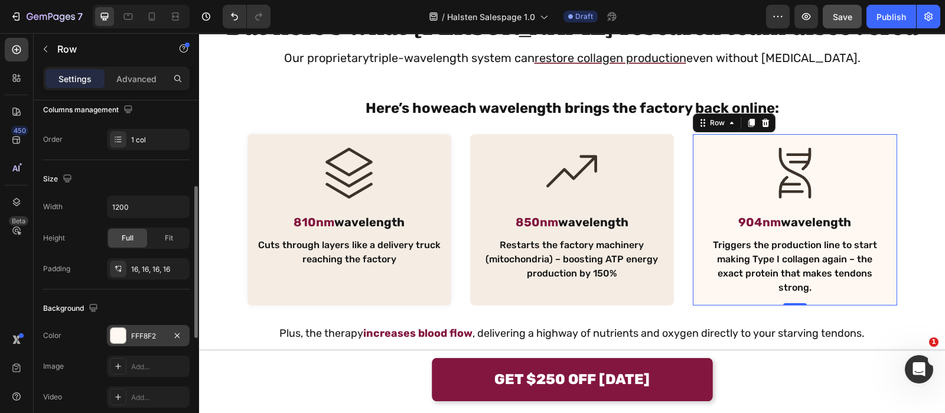
click at [145, 331] on div "FFF8F2" at bounding box center [148, 336] width 34 height 11
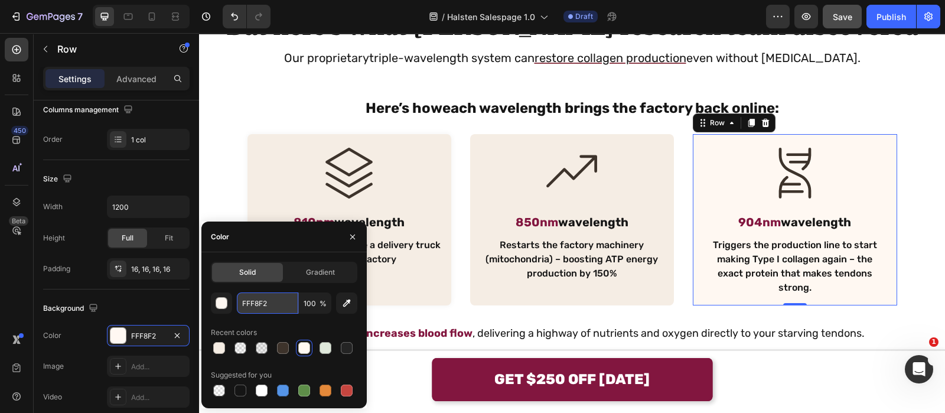
paste input "5EDE4"
type input "F5EDE4"
click at [281, 300] on input "F5EDE4" at bounding box center [267, 302] width 61 height 21
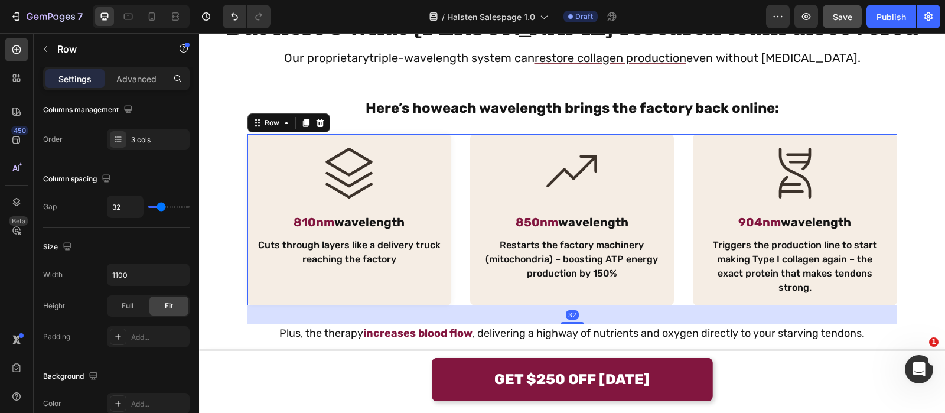
click at [450, 158] on div "Icon 810nm wavelength Text Block Cuts through layers like a delivery truck reac…" at bounding box center [573, 219] width 650 height 171
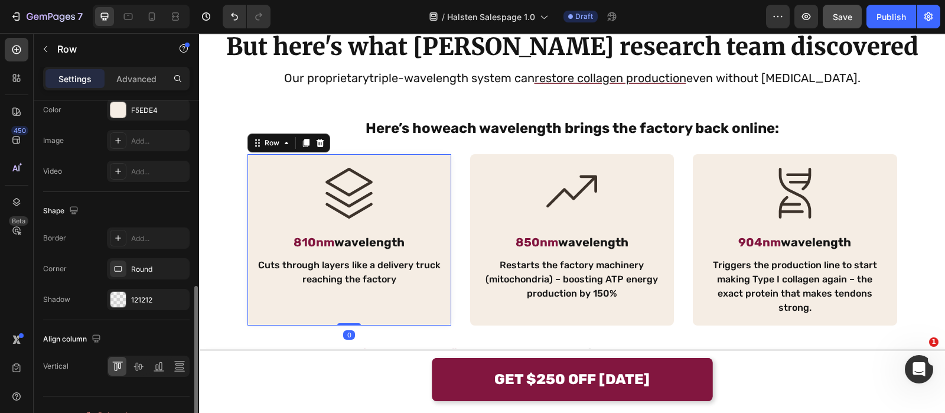
scroll to position [439, 0]
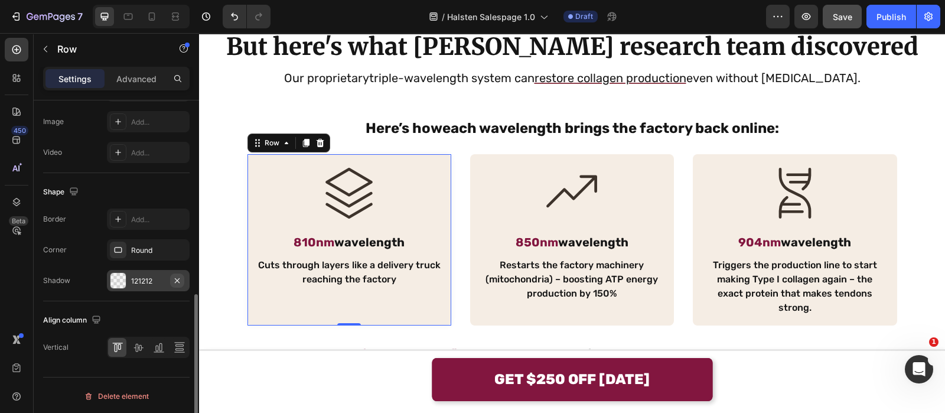
click at [174, 277] on icon "button" at bounding box center [176, 280] width 9 height 9
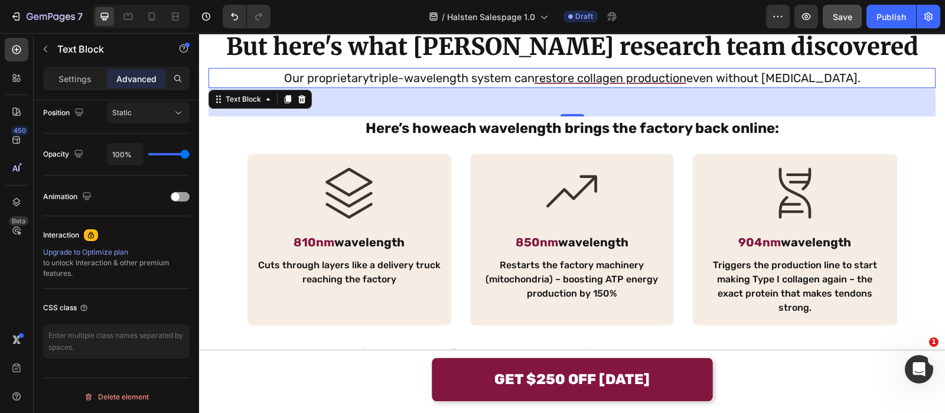
scroll to position [0, 0]
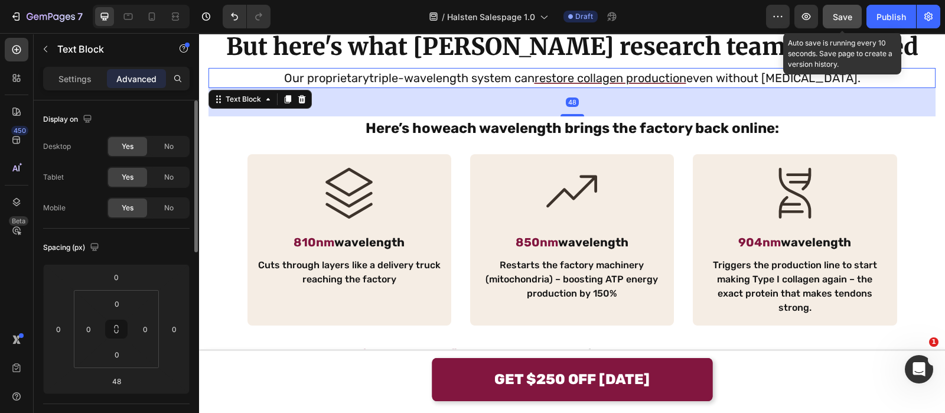
click at [845, 16] on span "Save" at bounding box center [842, 17] width 19 height 10
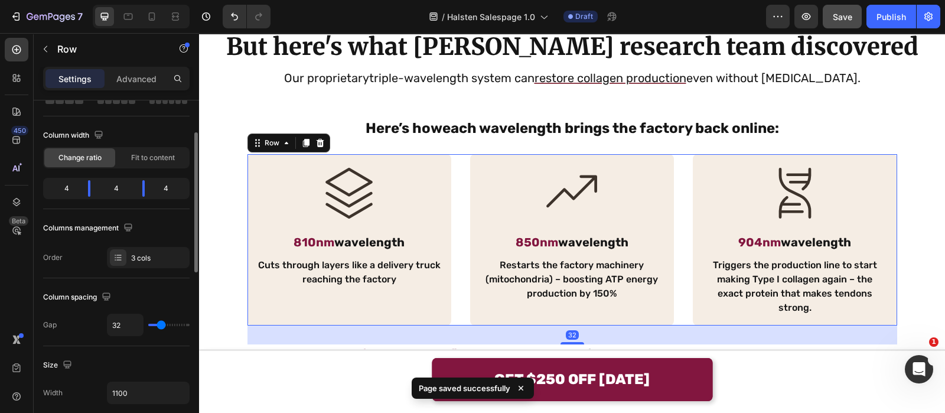
scroll to position [77, 0]
click at [128, 323] on input "32" at bounding box center [125, 324] width 35 height 21
type input "4"
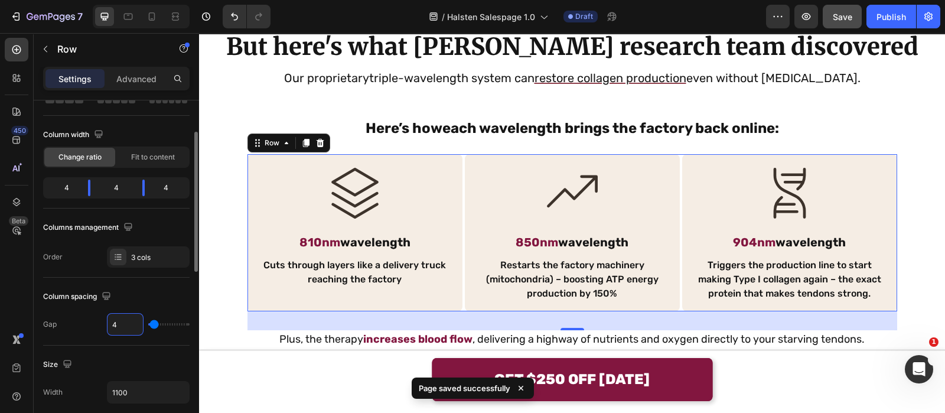
type input "48"
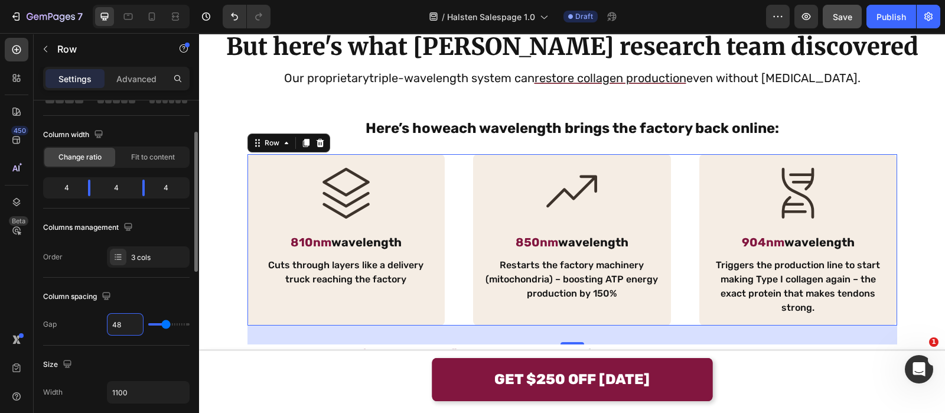
type input "4"
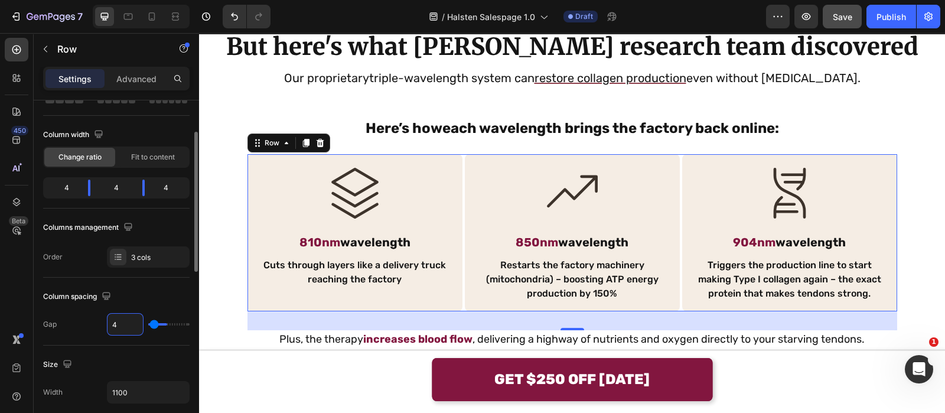
type input "0"
type input "3"
type input "32"
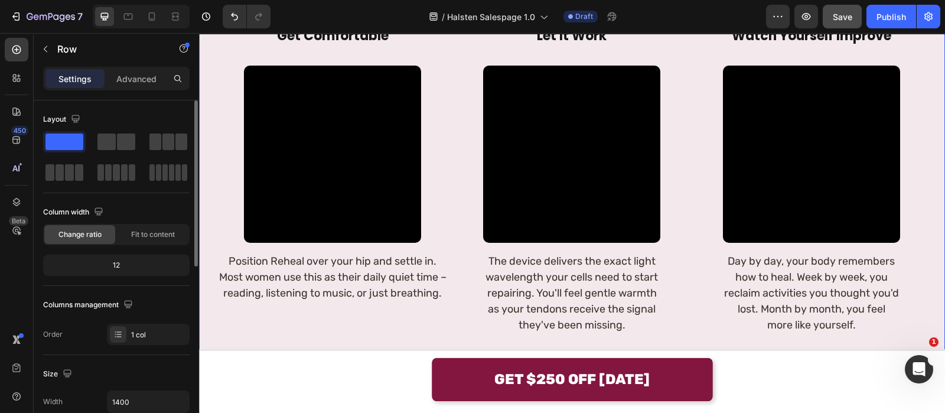
scroll to position [196, 0]
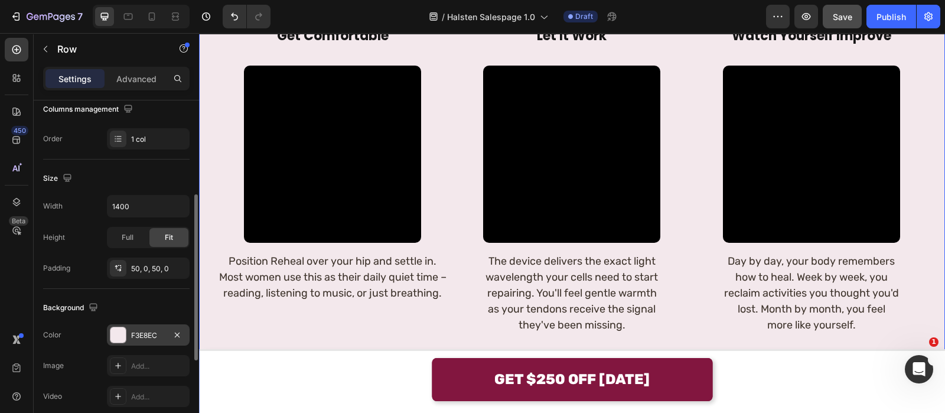
click at [142, 326] on div "F3E8EC" at bounding box center [148, 334] width 83 height 21
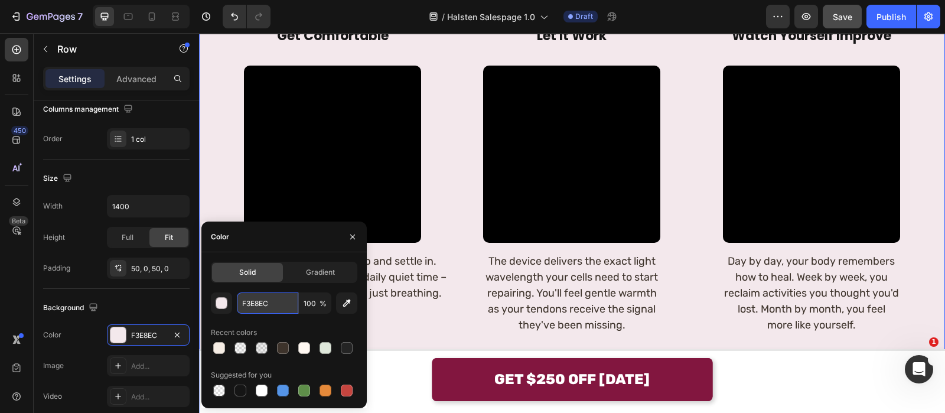
click at [278, 300] on input "F3E8EC" at bounding box center [267, 302] width 61 height 21
click at [350, 232] on icon "button" at bounding box center [352, 236] width 9 height 9
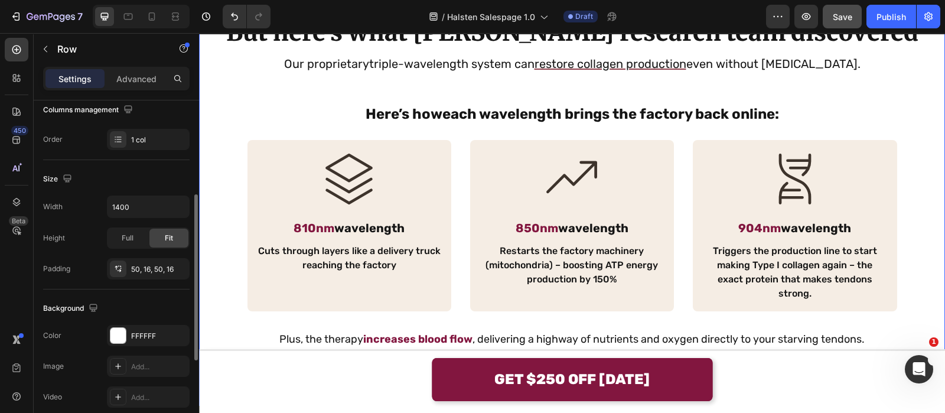
scroll to position [2241, 0]
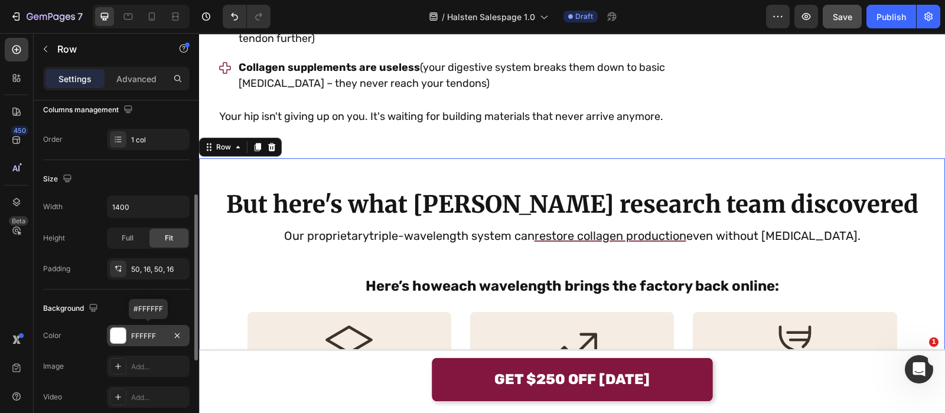
click at [142, 338] on div "FFFFFF" at bounding box center [148, 336] width 34 height 11
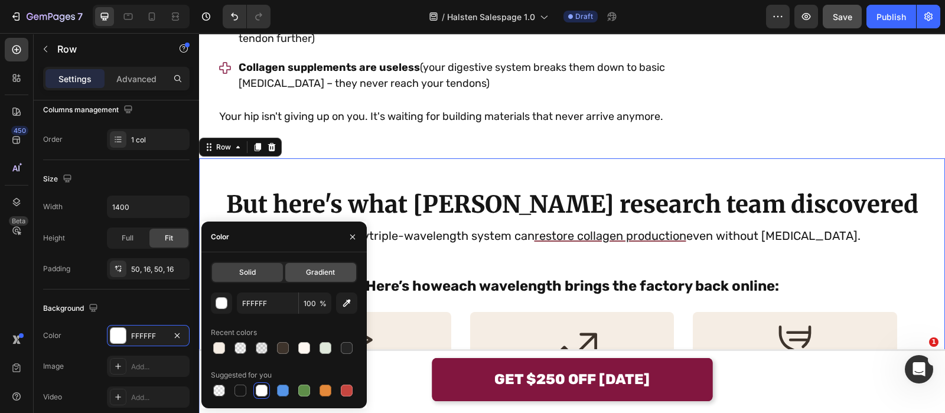
click at [299, 265] on div "Gradient" at bounding box center [320, 272] width 71 height 19
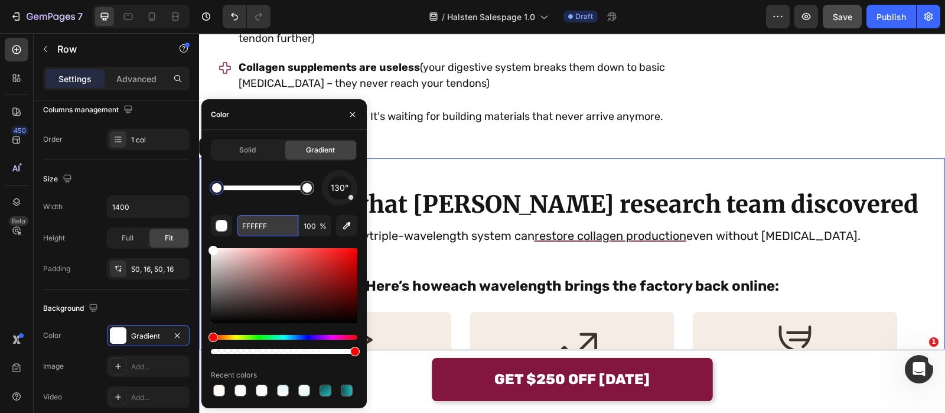
paste input "3E8EC"
click at [272, 223] on input "FFFFFF" at bounding box center [267, 225] width 61 height 21
type input "F3E8EC"
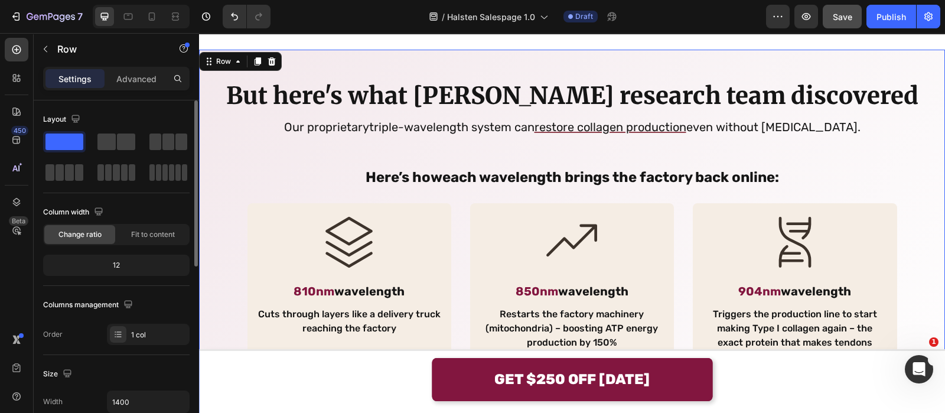
scroll to position [188, 0]
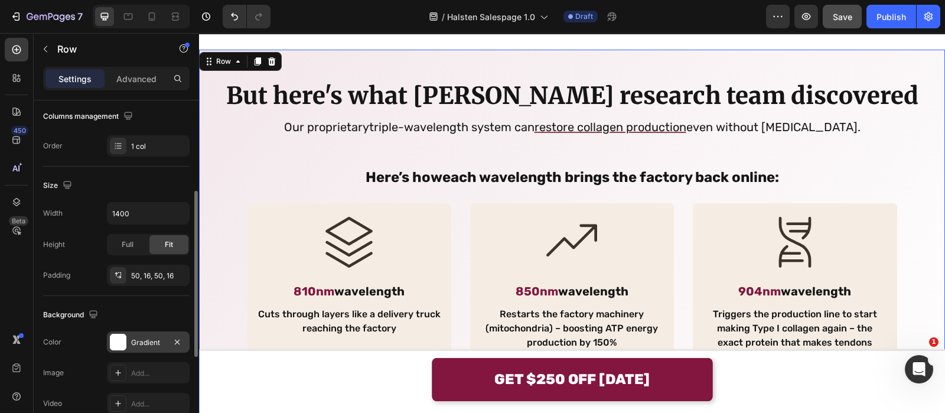
click at [154, 337] on div "Gradient" at bounding box center [148, 342] width 34 height 11
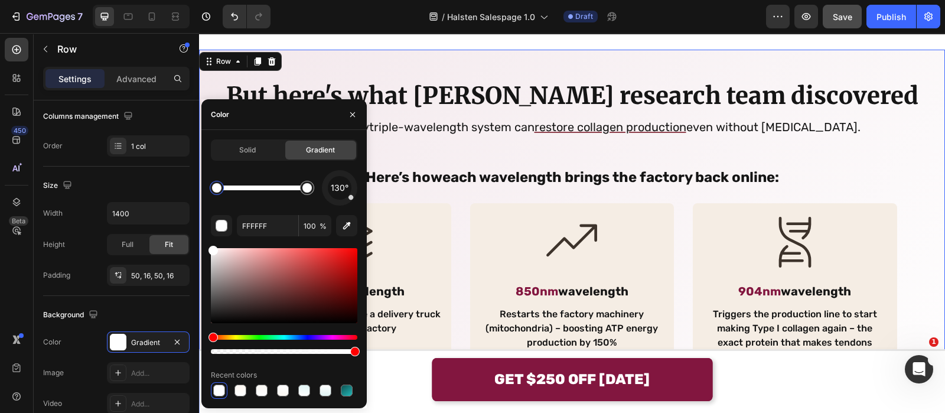
click at [343, 204] on div "130° FFFFFF 100 % Recent colors" at bounding box center [284, 284] width 146 height 229
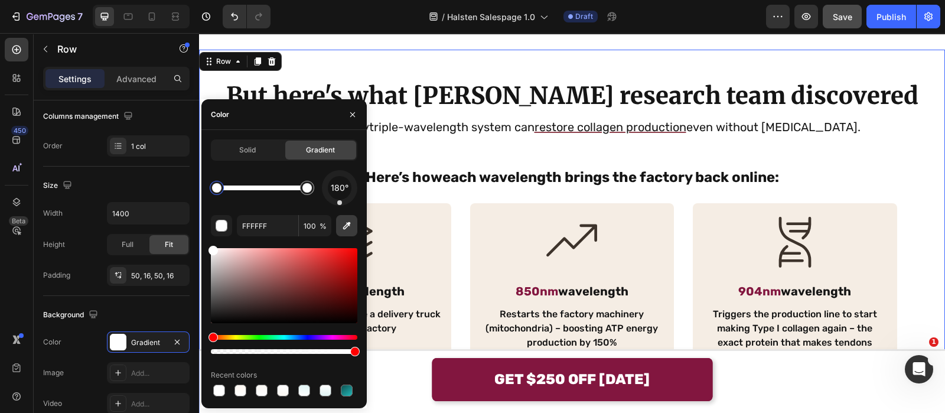
drag, startPoint x: 343, startPoint y: 204, endPoint x: 340, endPoint y: 215, distance: 11.0
click at [340, 215] on div "180° FFFFFF 100 % Recent colors" at bounding box center [284, 284] width 146 height 229
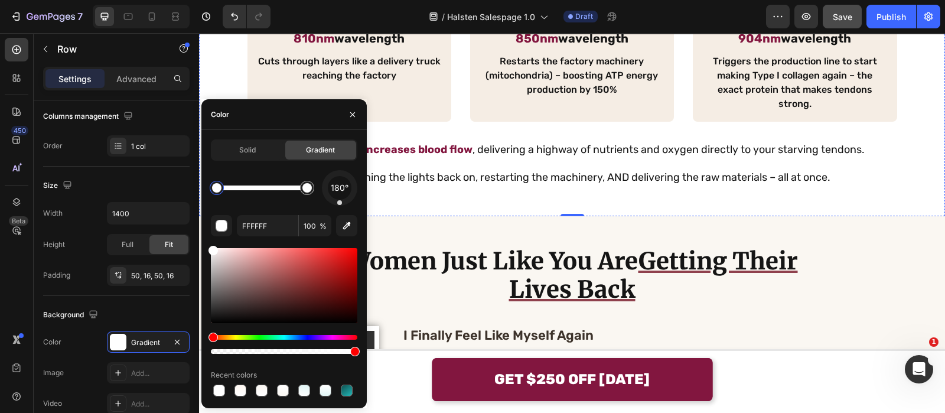
scroll to position [2715, 0]
click at [270, 235] on input "FFFFFF" at bounding box center [267, 225] width 61 height 21
paste input "3E8EC"
type input "F3E8EC"
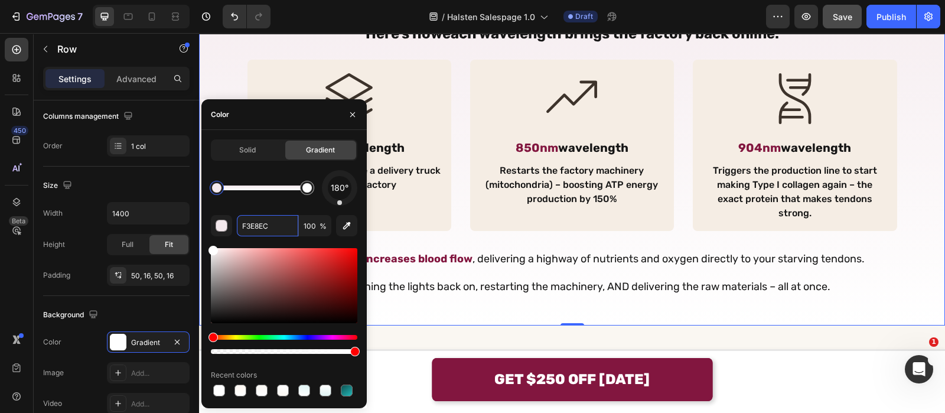
scroll to position [2627, 0]
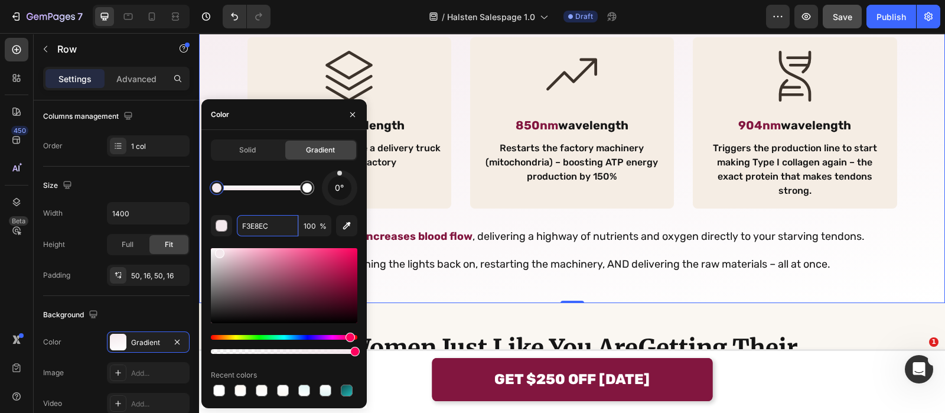
drag, startPoint x: 343, startPoint y: 202, endPoint x: 340, endPoint y: 157, distance: 45.6
click at [340, 157] on div "Solid Gradient 0° F3E8EC 100 % Recent colors" at bounding box center [284, 268] width 146 height 259
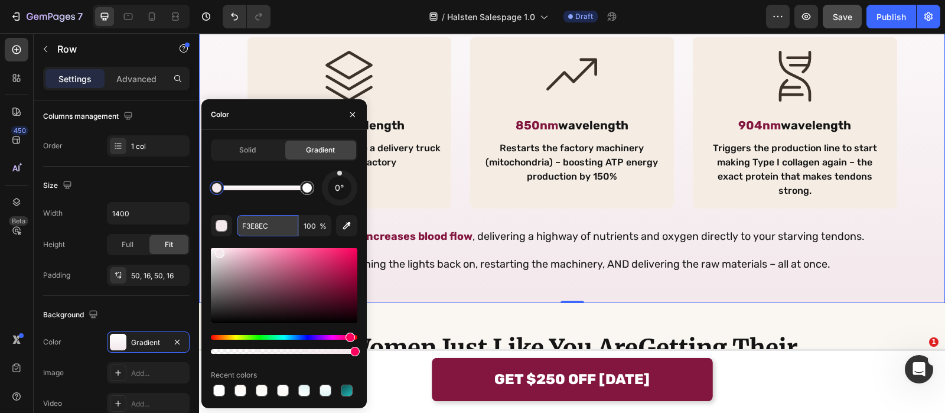
click at [279, 226] on input "F3E8EC" at bounding box center [267, 225] width 61 height 21
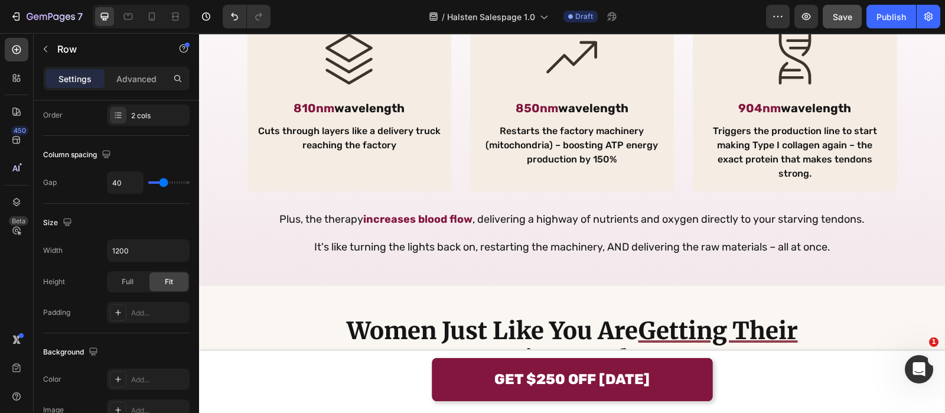
scroll to position [2058, 0]
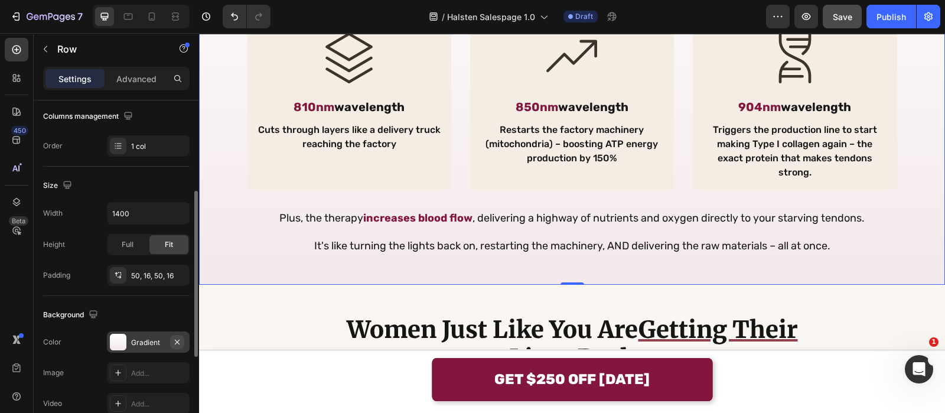
click at [174, 337] on icon "button" at bounding box center [176, 341] width 9 height 9
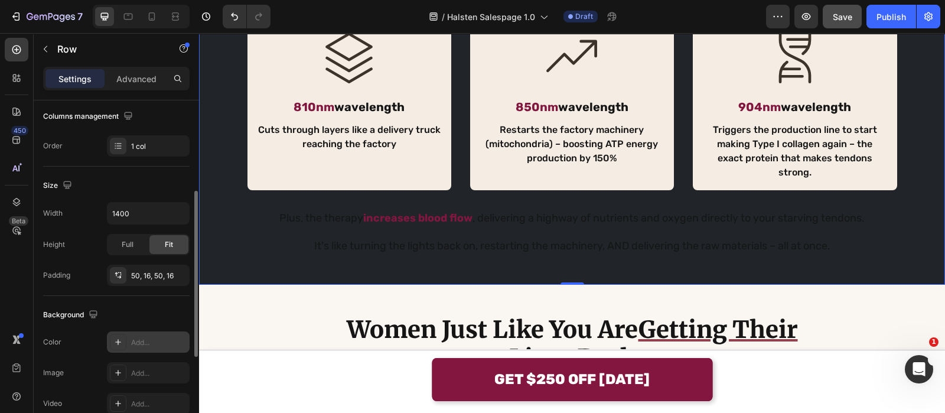
click at [145, 342] on div "Add..." at bounding box center [159, 342] width 56 height 11
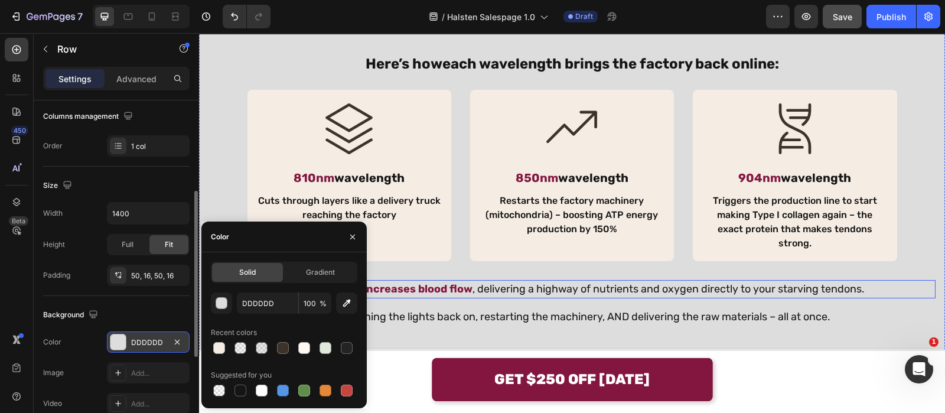
scroll to position [1974, 0]
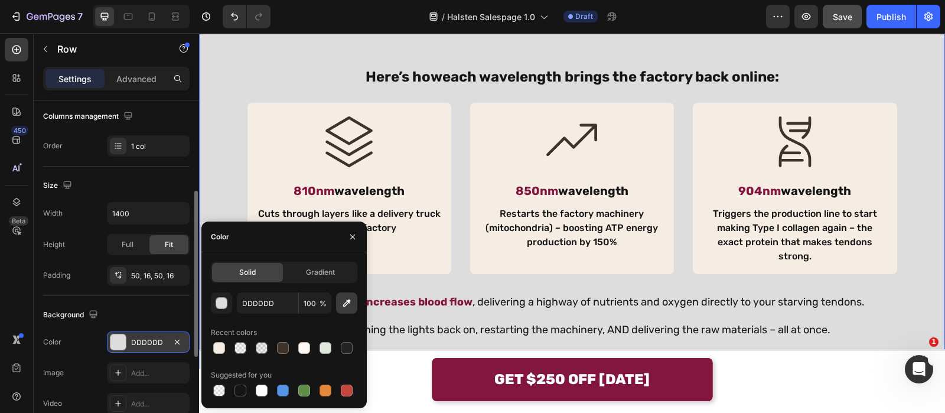
click at [352, 302] on icon "button" at bounding box center [347, 303] width 12 height 12
type input "F5EDE4"
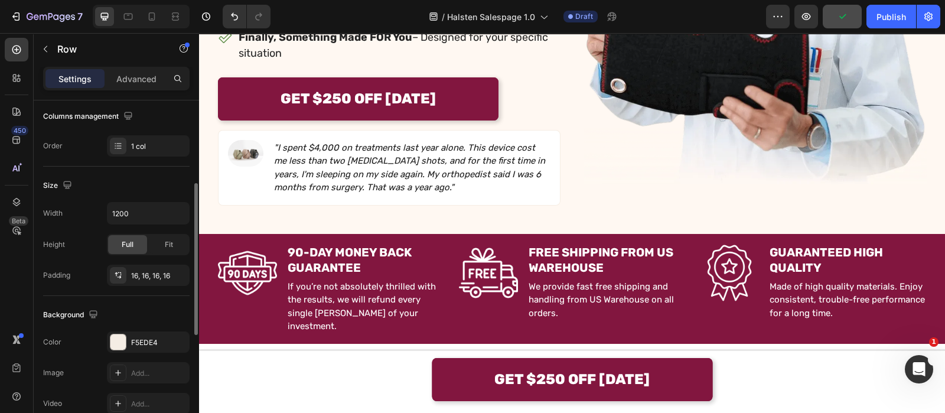
scroll to position [398, 0]
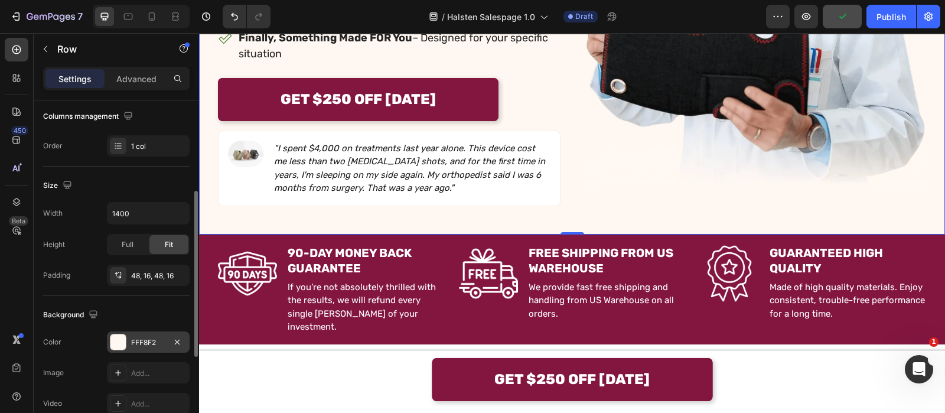
click at [151, 333] on div "FFF8F2" at bounding box center [148, 341] width 83 height 21
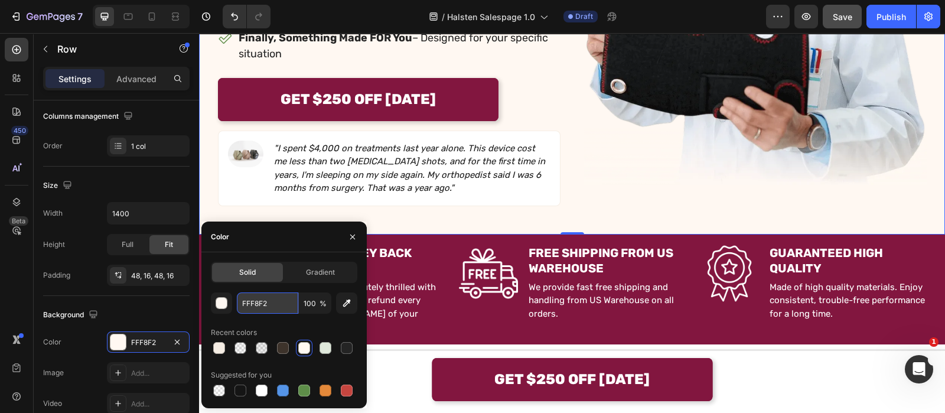
click at [270, 296] on input "FFF8F2" at bounding box center [267, 302] width 61 height 21
click at [350, 238] on icon "button" at bounding box center [352, 237] width 5 height 5
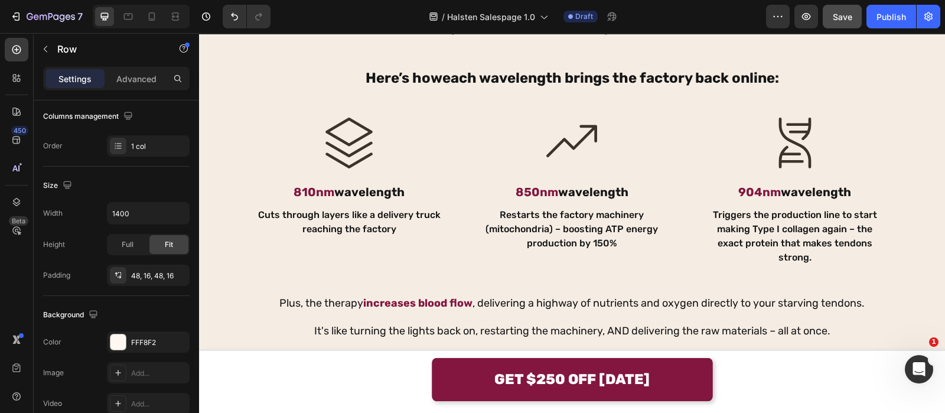
scroll to position [1975, 0]
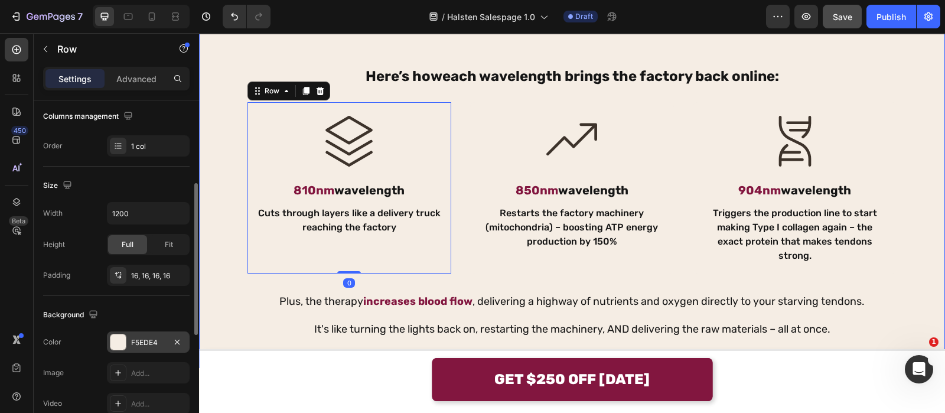
drag, startPoint x: 127, startPoint y: 334, endPoint x: 158, endPoint y: 341, distance: 32.0
click at [158, 341] on div "F5EDE4" at bounding box center [148, 341] width 83 height 21
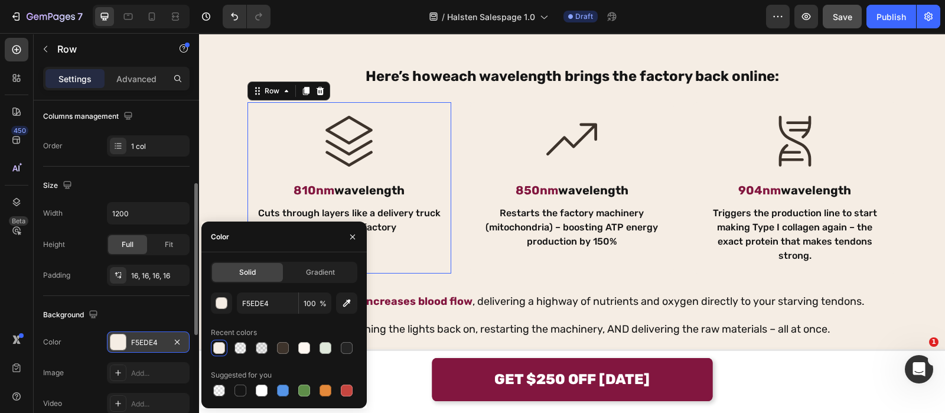
click at [158, 341] on div "F5EDE4" at bounding box center [148, 342] width 34 height 11
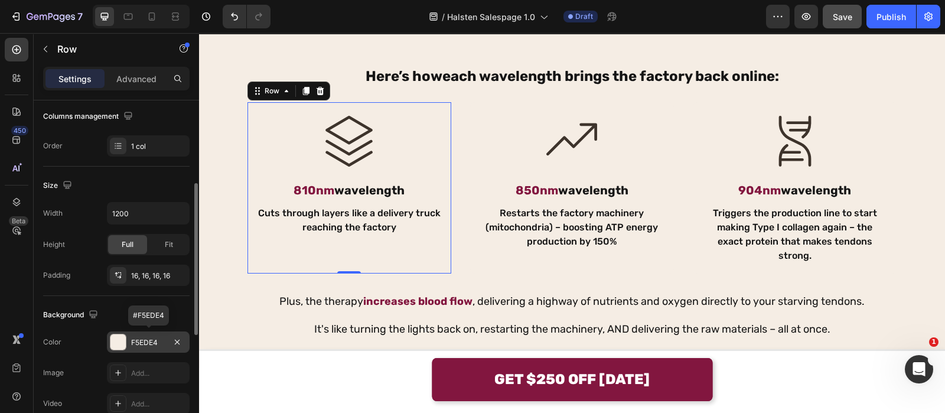
click at [158, 341] on div "F5EDE4" at bounding box center [148, 342] width 34 height 11
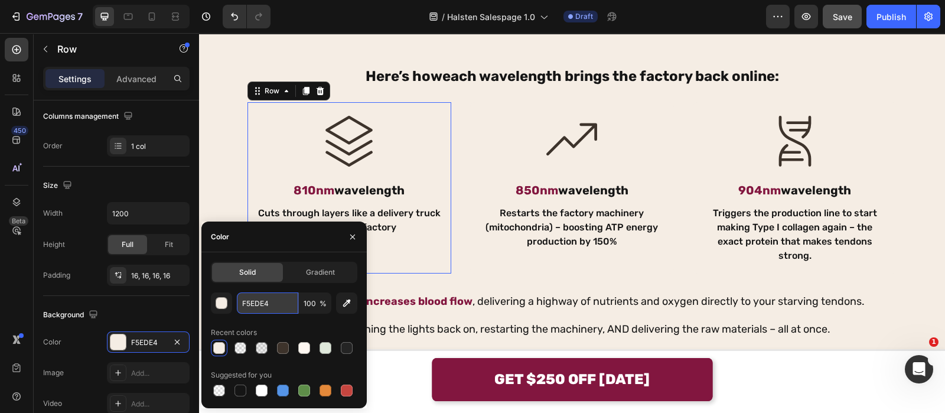
paste input "FF8F2"
click at [259, 311] on input "F5EDE4" at bounding box center [267, 302] width 61 height 21
type input "FFF8F2"
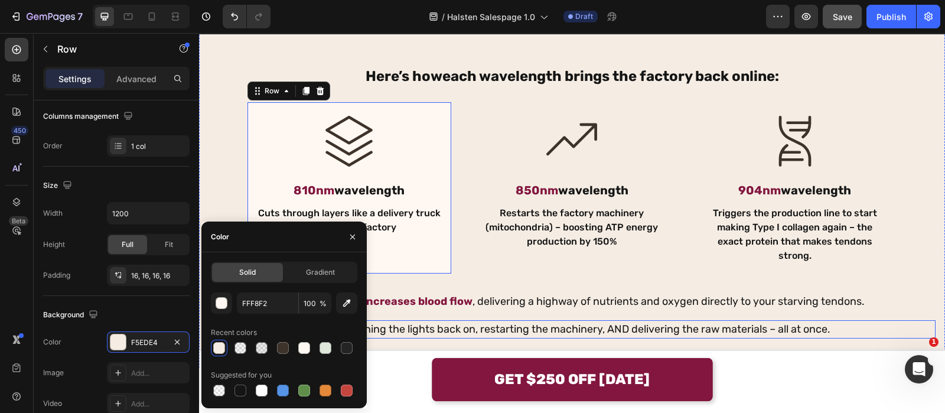
click at [407, 321] on p "It's like turning the lights back on, restarting the machinery, AND delivering …" at bounding box center [572, 329] width 725 height 16
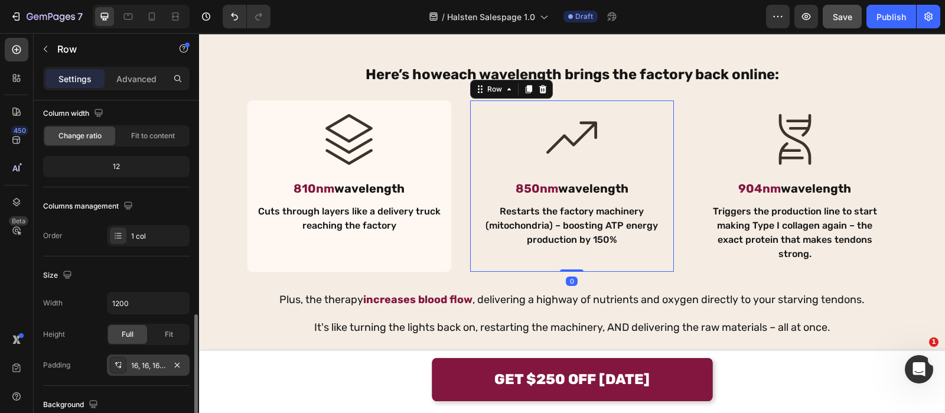
scroll to position [288, 0]
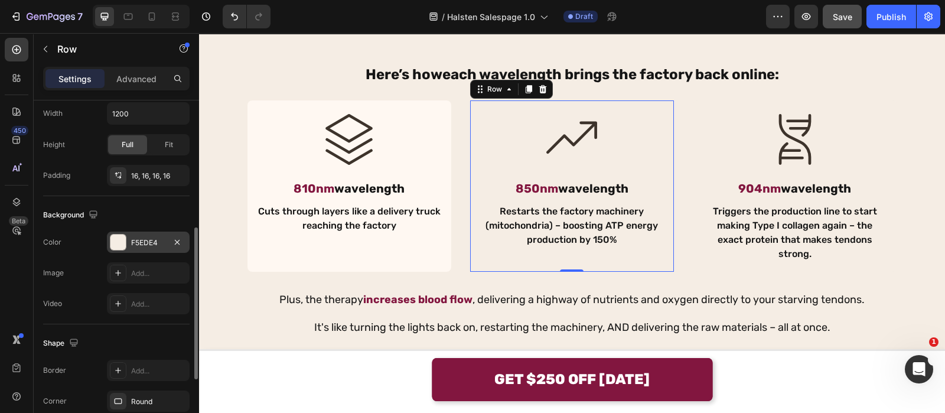
click at [145, 246] on div "F5EDE4" at bounding box center [148, 242] width 34 height 11
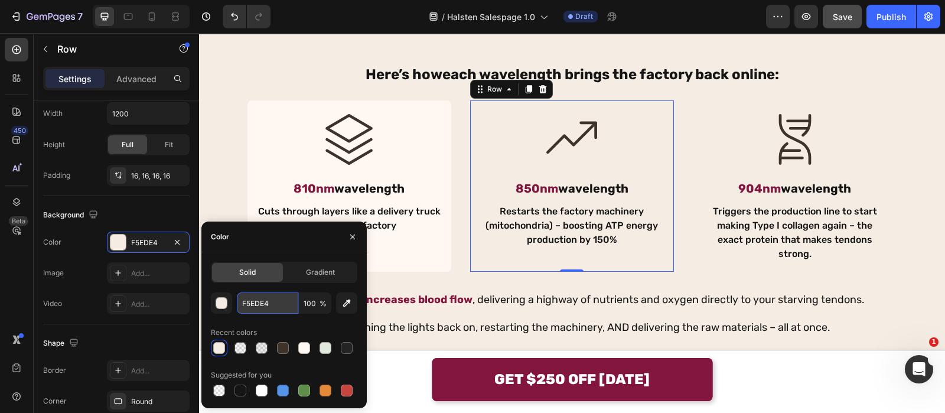
paste input "FF8F2"
type input "FFF8F2"
click at [281, 302] on input "FFF8F2" at bounding box center [267, 302] width 61 height 21
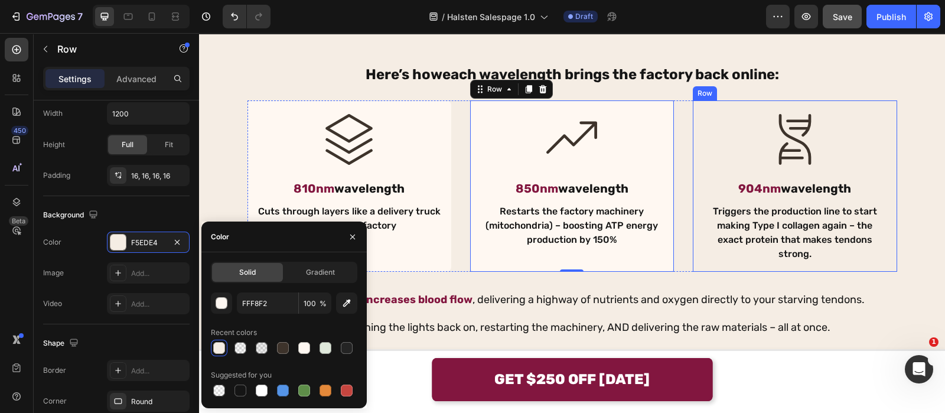
click at [693, 181] on div "Icon 904nm wavelength Text Block Triggers the production line to start making T…" at bounding box center [795, 185] width 204 height 171
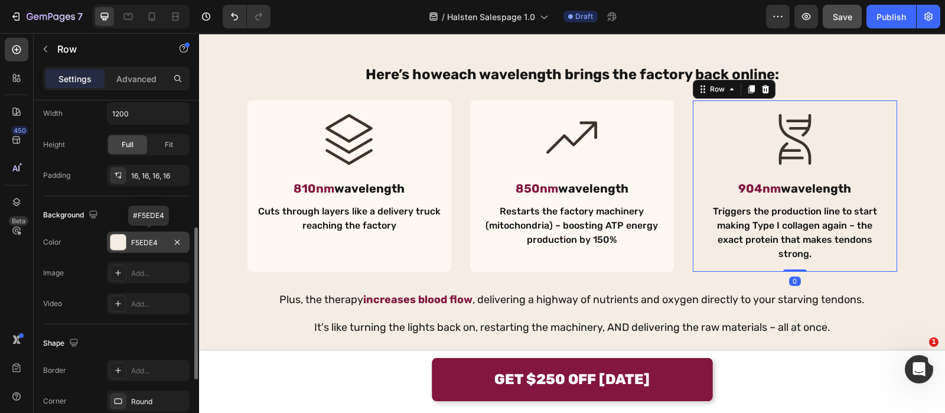
click at [142, 239] on div "F5EDE4" at bounding box center [148, 242] width 34 height 11
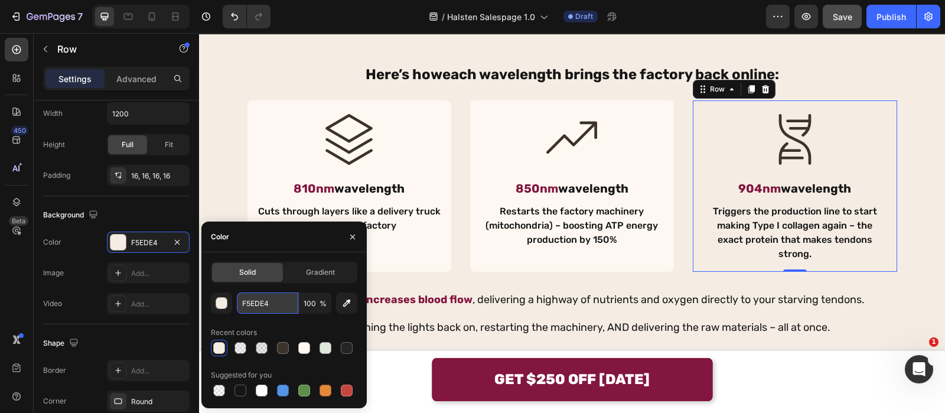
click at [275, 298] on input "F5EDE4" at bounding box center [267, 302] width 61 height 21
paste input "FF8F2"
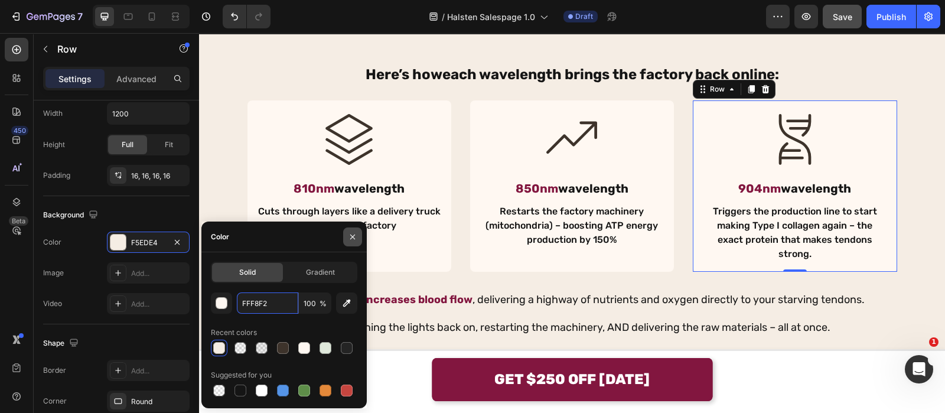
type input "FFF8F2"
click at [356, 236] on icon "button" at bounding box center [352, 236] width 9 height 9
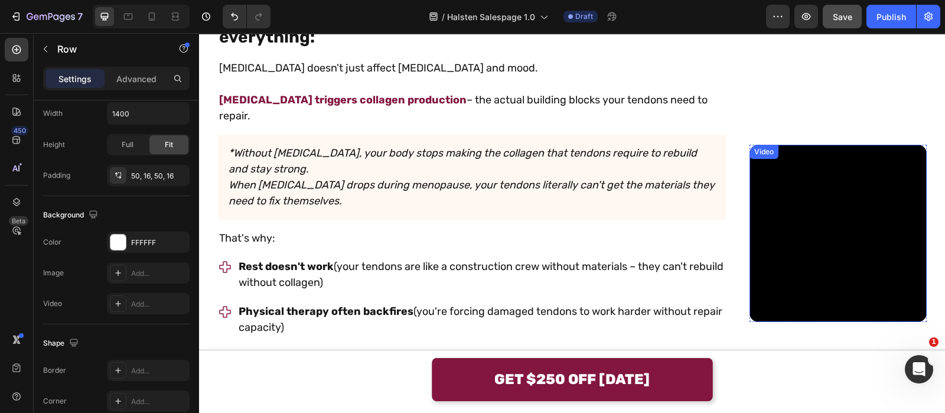
scroll to position [1306, 0]
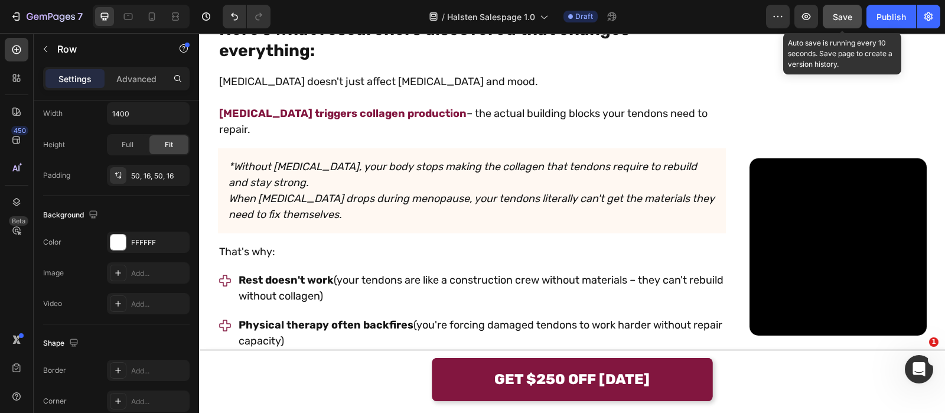
click at [845, 25] on button "Save" at bounding box center [842, 17] width 39 height 24
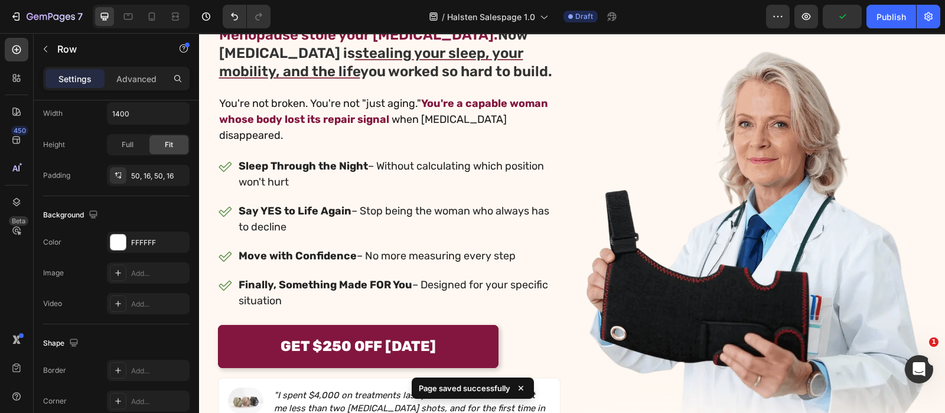
scroll to position [148, 0]
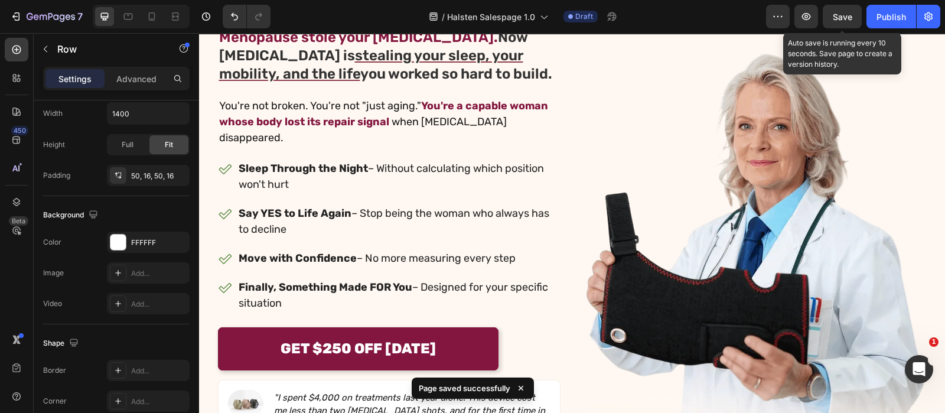
click at [843, 14] on span "Save" at bounding box center [842, 17] width 19 height 10
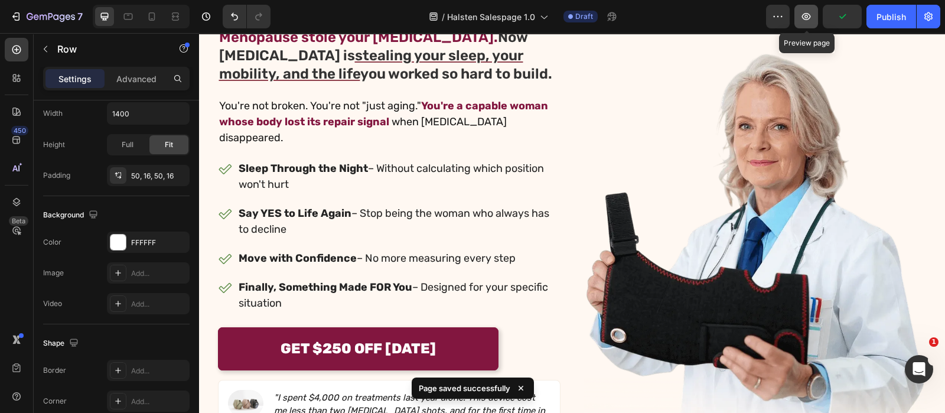
click at [806, 22] on icon "button" at bounding box center [806, 17] width 12 height 12
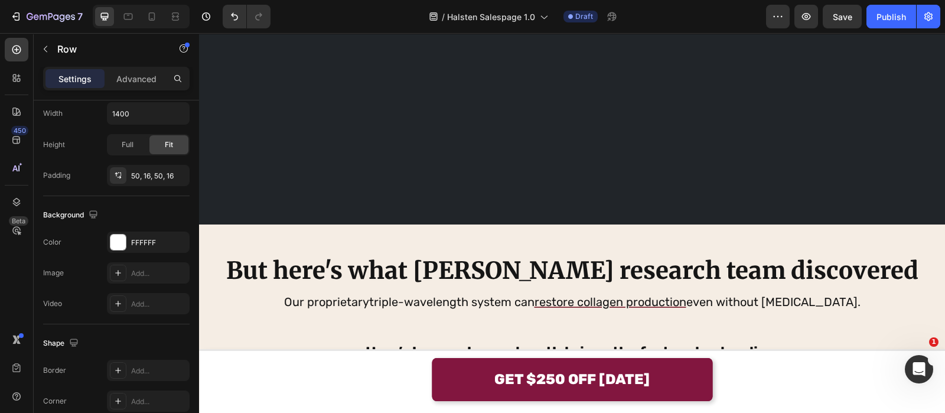
scroll to position [1920, 0]
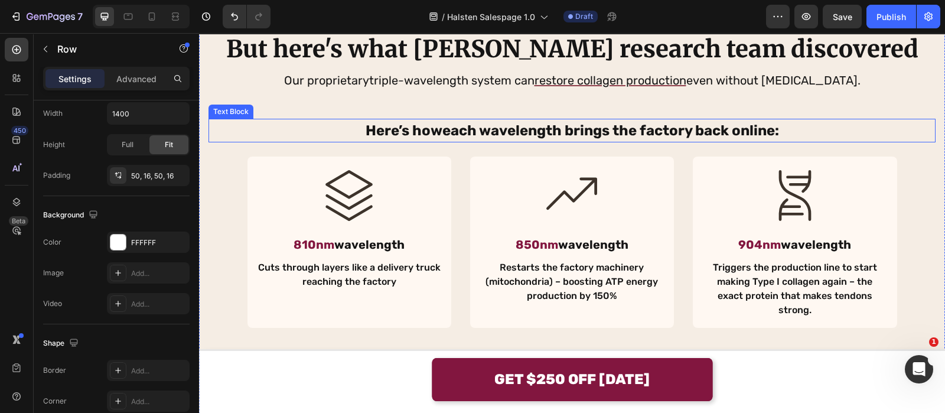
click at [513, 125] on strong "each wavelength brings the factory back online" at bounding box center [608, 130] width 333 height 17
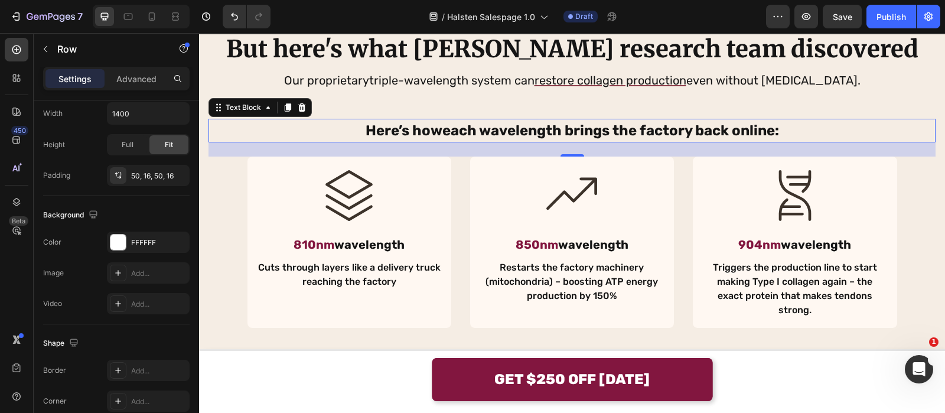
click at [513, 125] on strong "each wavelength brings the factory back online" at bounding box center [608, 130] width 333 height 17
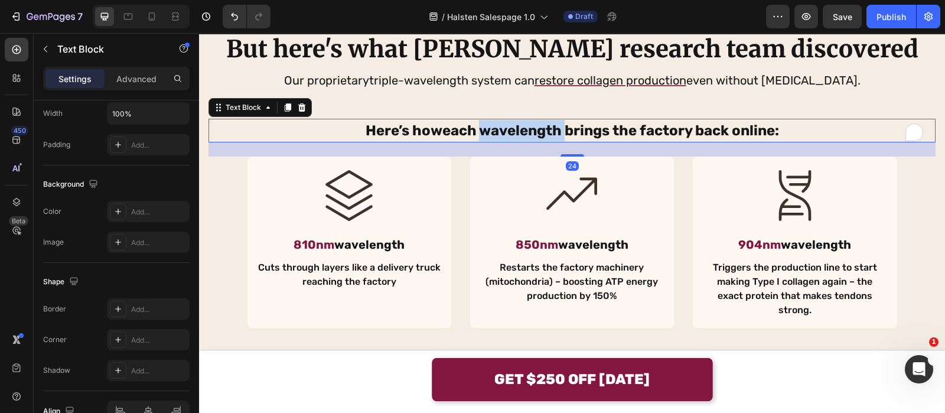
click at [513, 125] on strong "each wavelength brings the factory back online" at bounding box center [608, 130] width 333 height 17
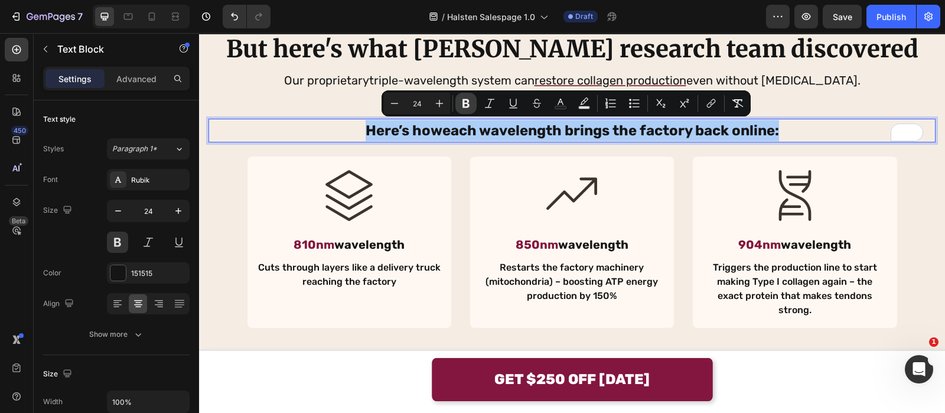
drag, startPoint x: 460, startPoint y: 97, endPoint x: 465, endPoint y: 106, distance: 9.5
click at [461, 97] on icon "Editor contextual toolbar" at bounding box center [466, 103] width 12 height 12
click at [465, 107] on div "But here's what [PERSON_NAME] research team discovered Text Block Our proprieta…" at bounding box center [572, 212] width 727 height 360
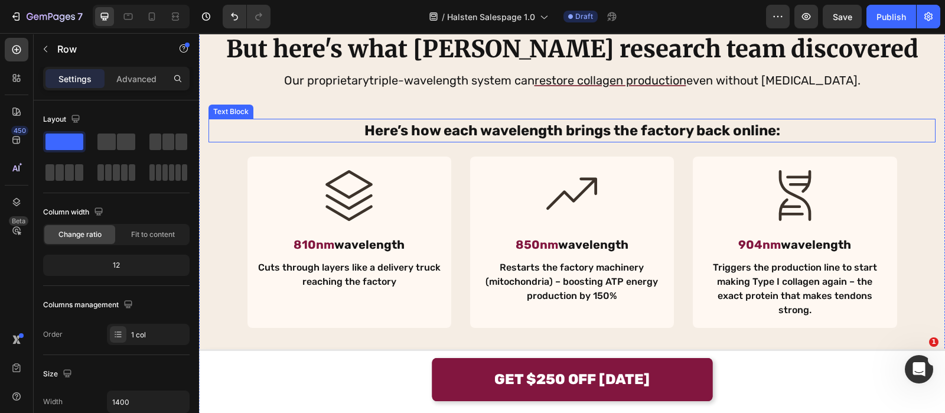
click at [454, 137] on strong "Here’s how each wavelength brings the factory back online:" at bounding box center [572, 130] width 416 height 17
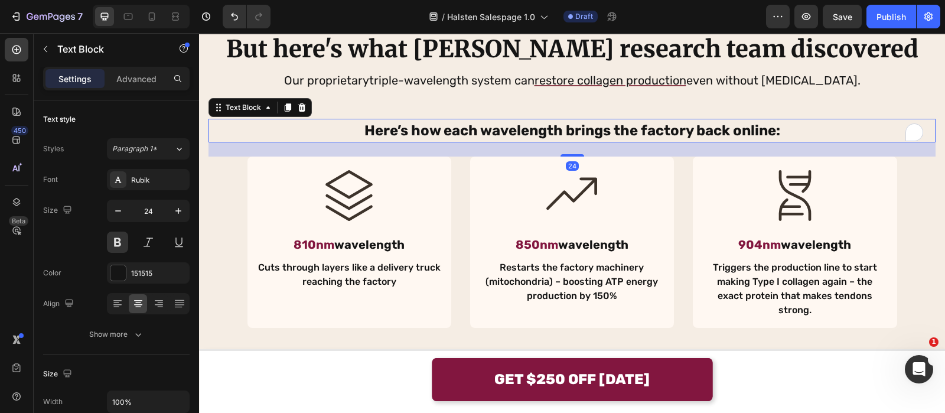
click at [455, 136] on strong "Here’s how each wavelength brings the factory back online:" at bounding box center [572, 130] width 416 height 17
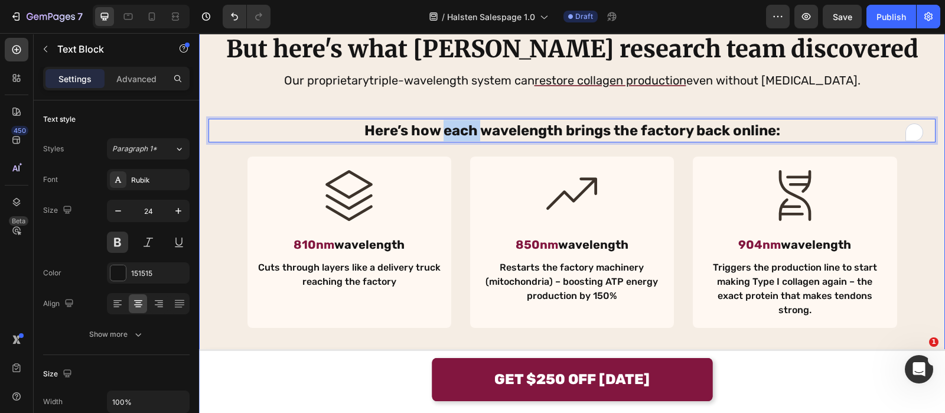
click at [408, 131] on strong "Here’s how each wavelength brings the factory back online:" at bounding box center [572, 130] width 416 height 17
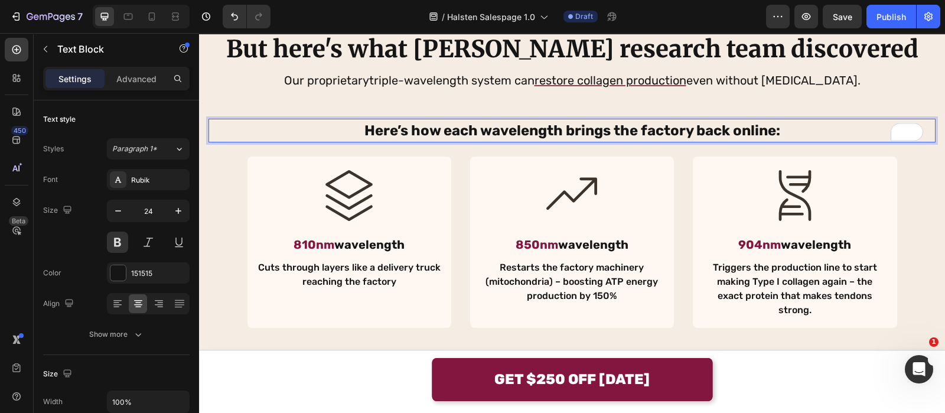
click at [408, 131] on strong "Here’s how each wavelength brings the factory back online:" at bounding box center [572, 130] width 416 height 17
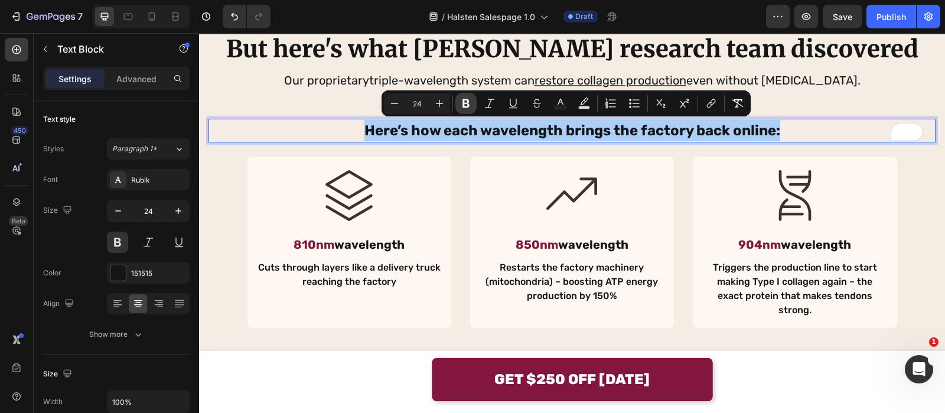
click at [466, 109] on button "Bold" at bounding box center [465, 103] width 21 height 21
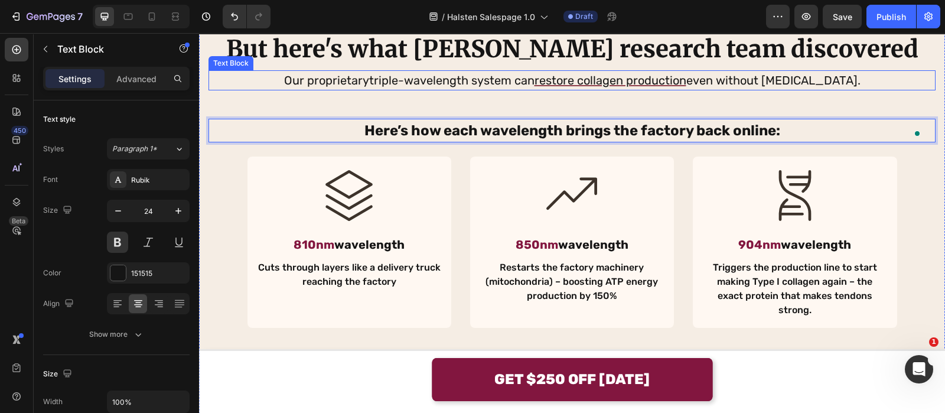
click at [346, 87] on p "Our proprietary triple-wavelength system can restore collagen production even w…" at bounding box center [572, 80] width 725 height 18
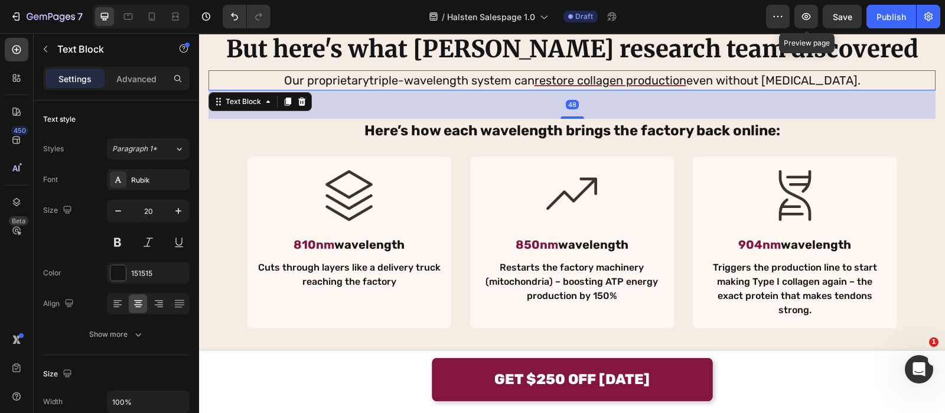
click at [829, 22] on button "Save" at bounding box center [842, 17] width 39 height 24
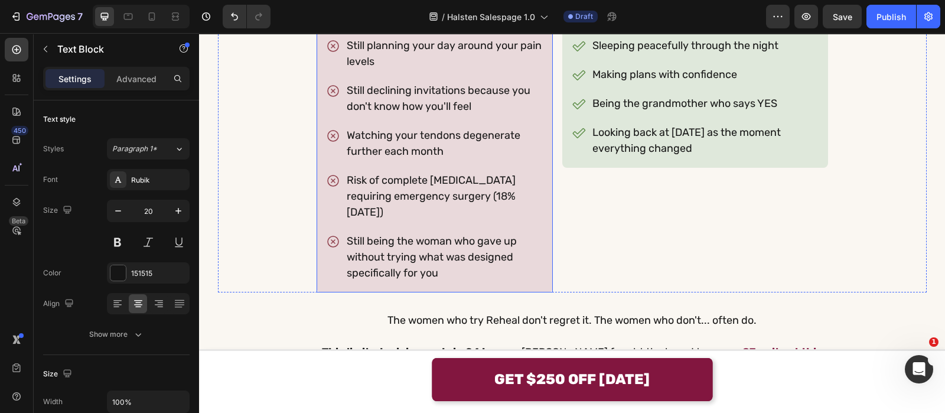
scroll to position [7384, 0]
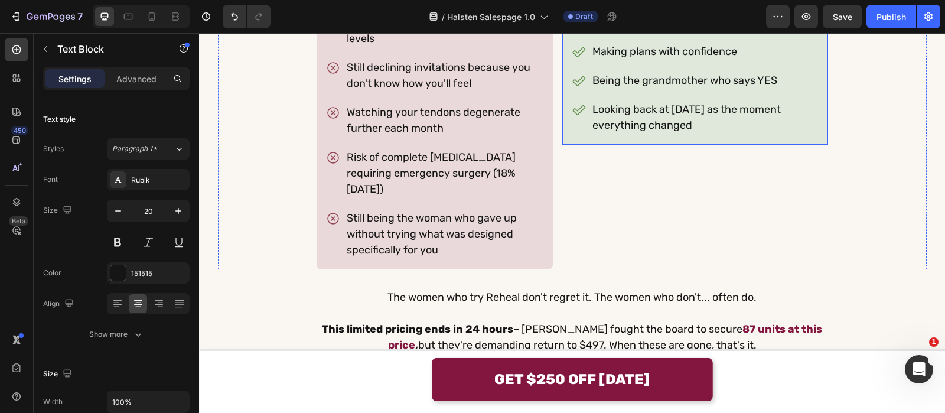
click at [555, 138] on div "If you do nothing: Text Block Still planning your day around your pain levels S…" at bounding box center [572, 123] width 709 height 294
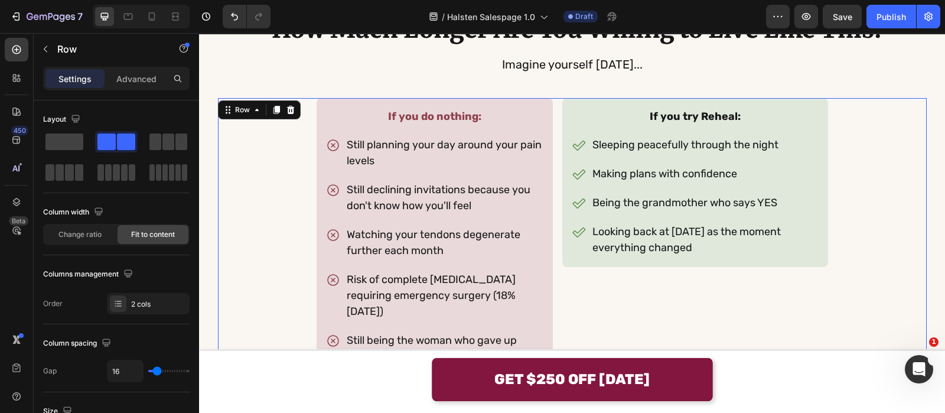
scroll to position [7237, 0]
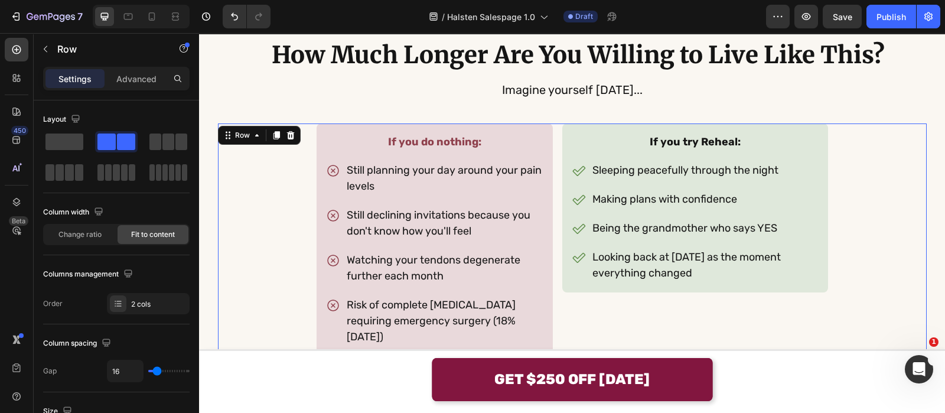
click at [551, 146] on div "If you do nothing: Text Block Still planning your day around your pain levels S…" at bounding box center [572, 270] width 709 height 294
click at [128, 379] on input "16" at bounding box center [125, 370] width 35 height 21
type input "3"
type input "32"
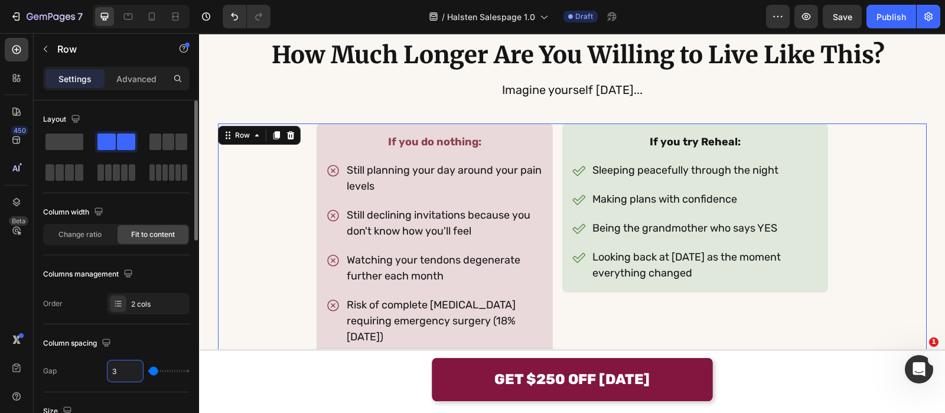
type input "32"
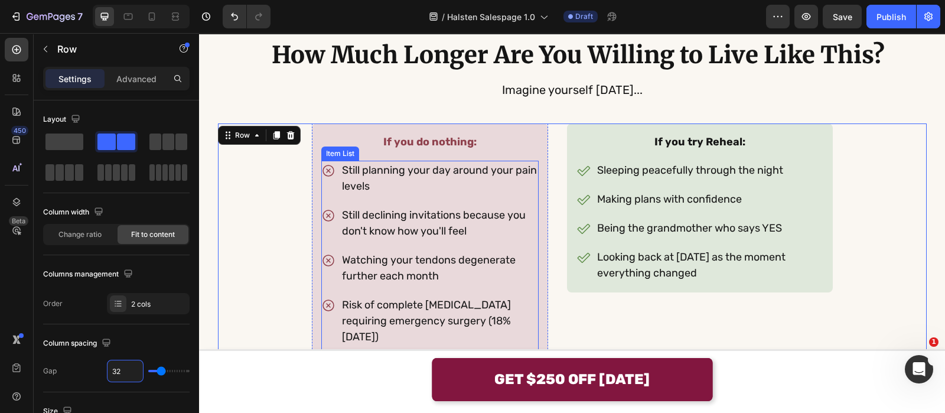
scroll to position [7089, 0]
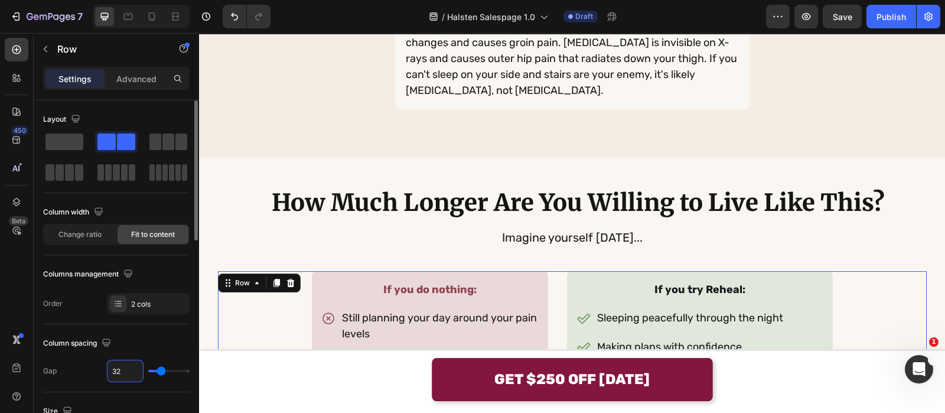
drag, startPoint x: 126, startPoint y: 370, endPoint x: 84, endPoint y: 376, distance: 41.7
click at [78, 377] on div "Gap 32" at bounding box center [116, 371] width 146 height 22
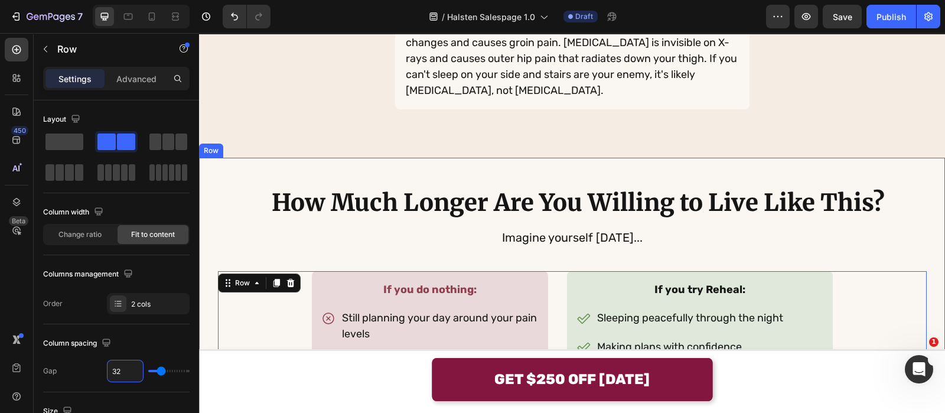
type input "4"
type input "48"
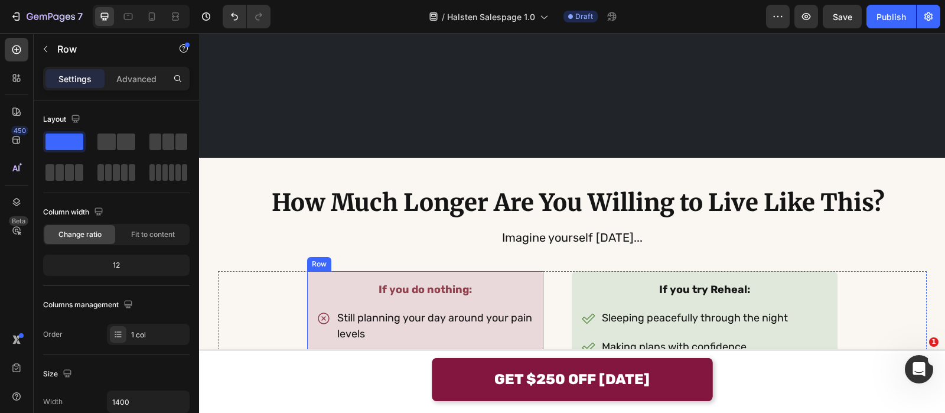
scroll to position [7237, 0]
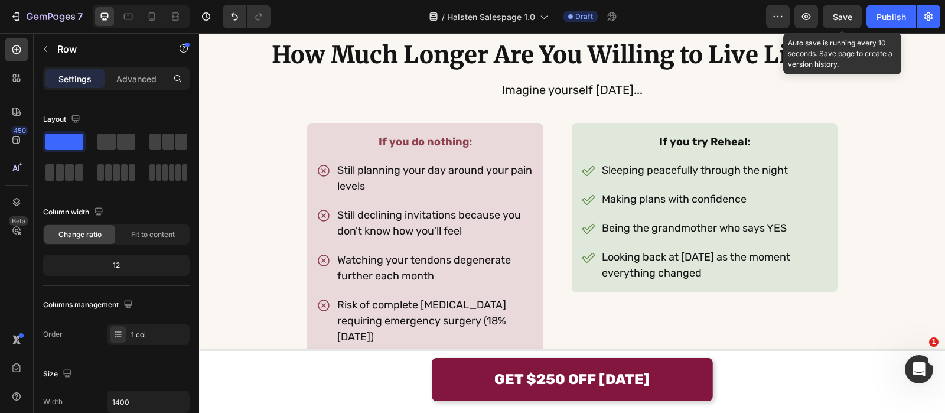
drag, startPoint x: 838, startPoint y: 16, endPoint x: 587, endPoint y: 25, distance: 250.6
click at [837, 15] on span "Save" at bounding box center [842, 17] width 19 height 10
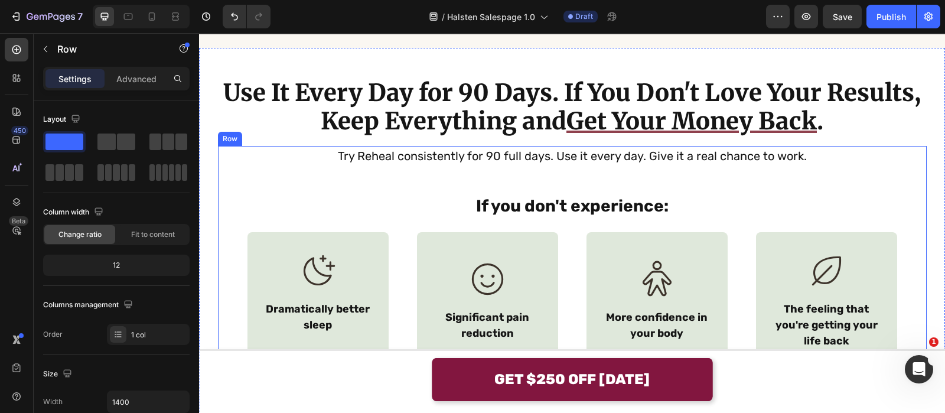
scroll to position [7753, 0]
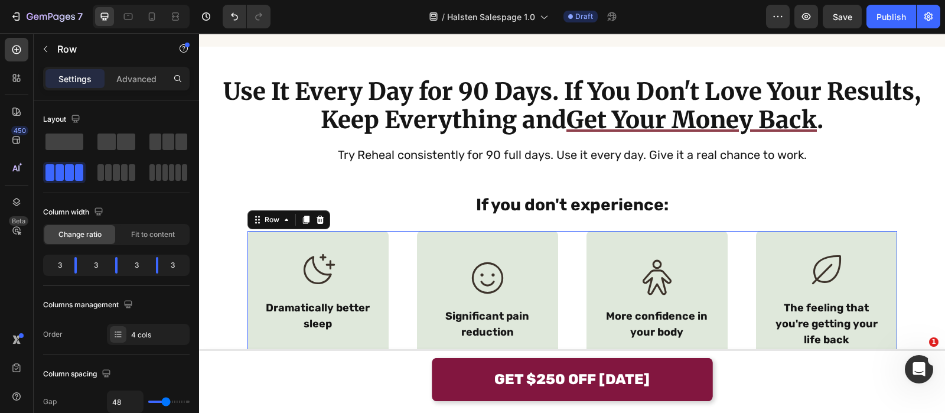
click at [573, 251] on div "Icon Dramatically better sleep Text Block Row Icon Significant pain reduction T…" at bounding box center [573, 299] width 650 height 137
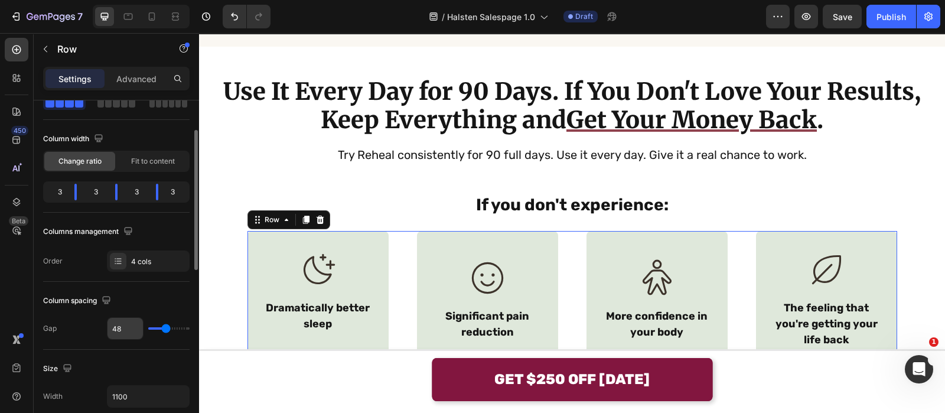
click at [131, 327] on input "48" at bounding box center [125, 328] width 35 height 21
type input "3"
type input "32"
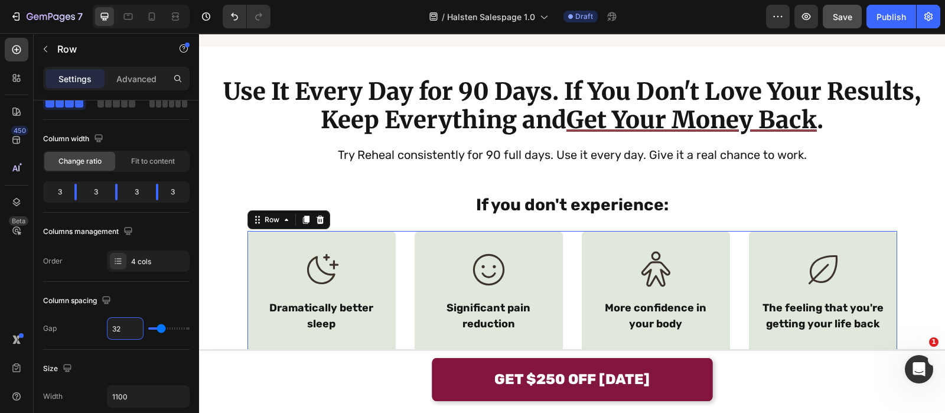
type input "32"
click at [841, 25] on button "Save" at bounding box center [842, 17] width 39 height 24
click at [399, 265] on div "Icon Dramatically better sleep Text Block Row Icon Significant pain reduction T…" at bounding box center [573, 291] width 650 height 121
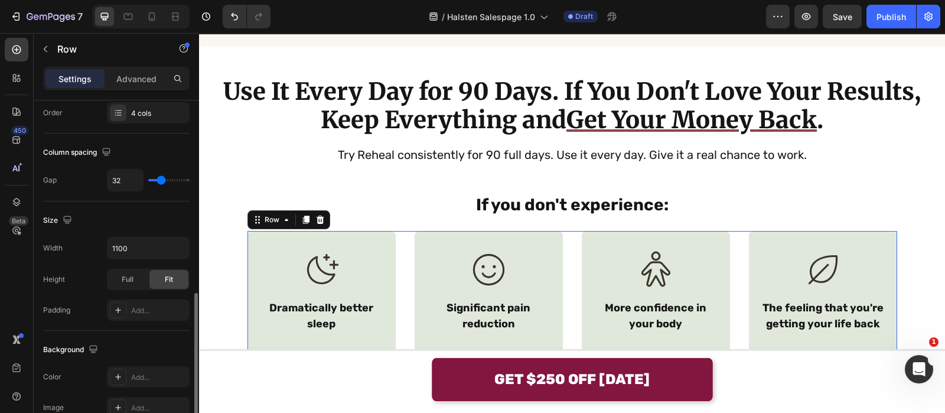
scroll to position [295, 0]
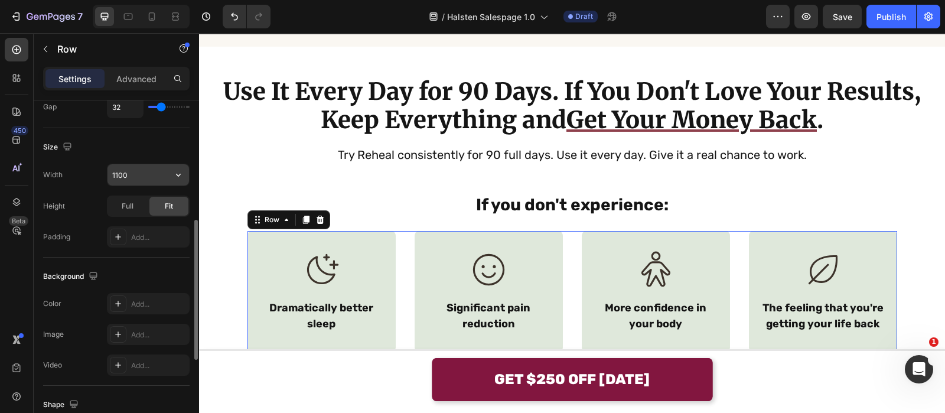
click at [154, 178] on input "1100" at bounding box center [149, 174] width 82 height 21
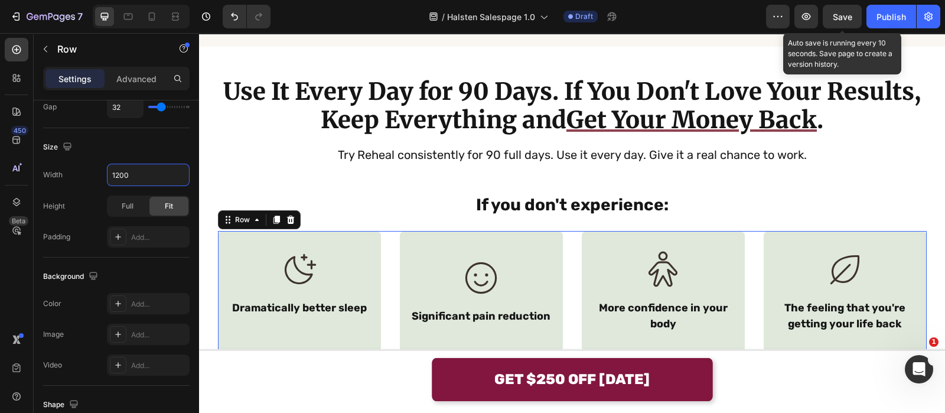
type input "1200"
click at [839, 19] on span "Save" at bounding box center [842, 17] width 19 height 10
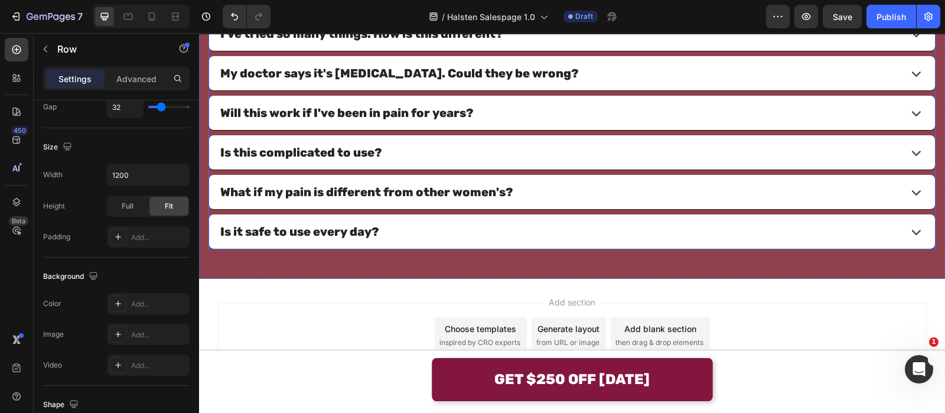
scroll to position [9184, 0]
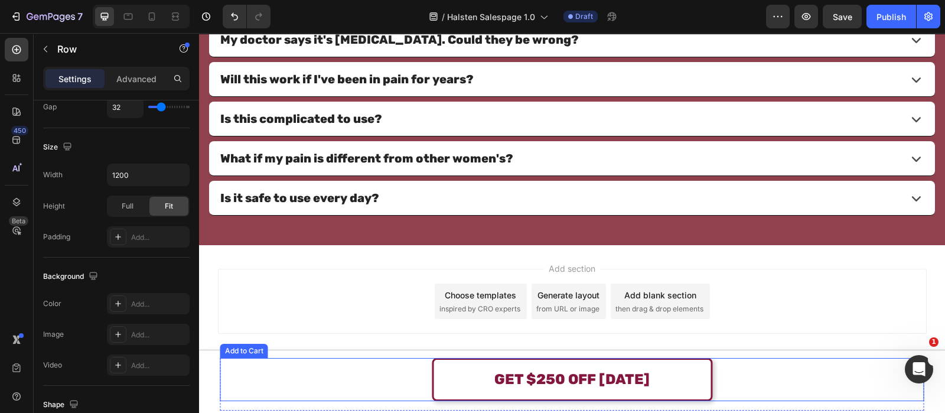
click at [473, 366] on button "GET $250 OFF [DATE]" at bounding box center [572, 379] width 281 height 43
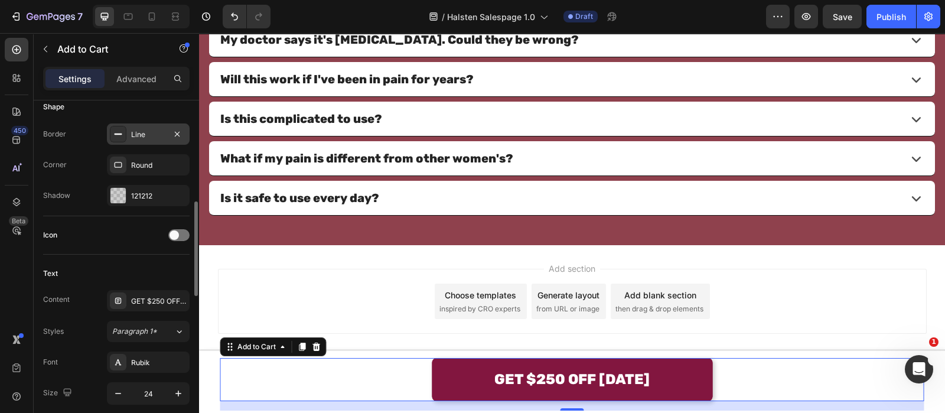
scroll to position [295, 0]
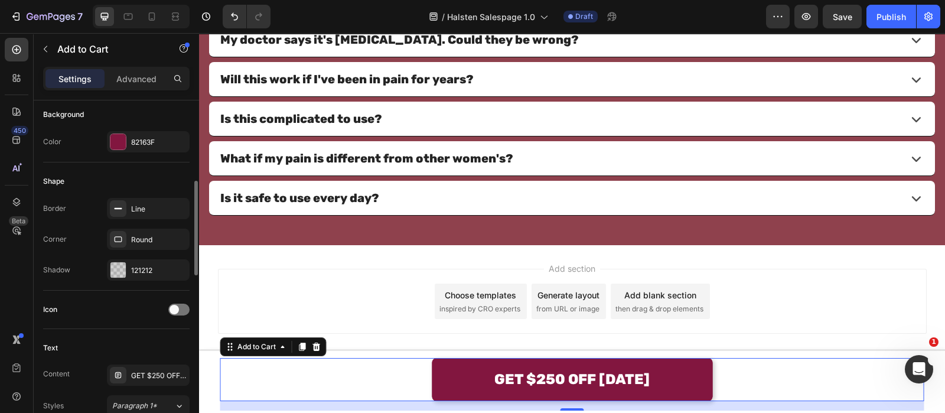
click at [140, 146] on div "82163F" at bounding box center [148, 141] width 83 height 21
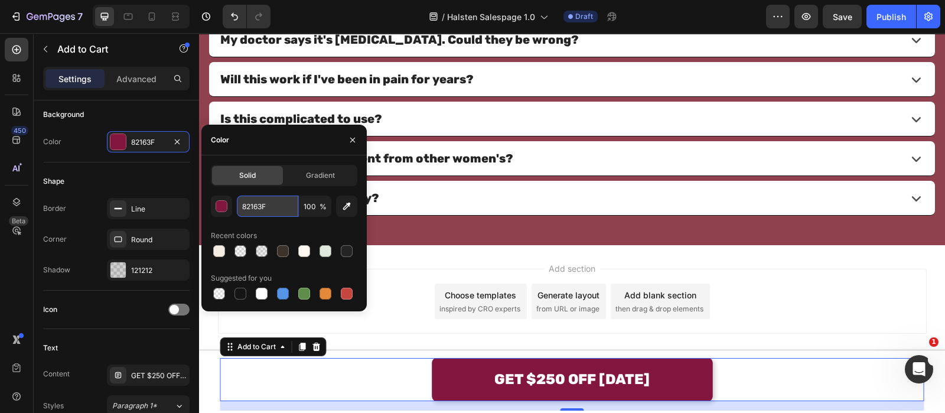
click at [264, 212] on input "82163F" at bounding box center [267, 206] width 61 height 21
click at [360, 136] on button "button" at bounding box center [352, 140] width 19 height 19
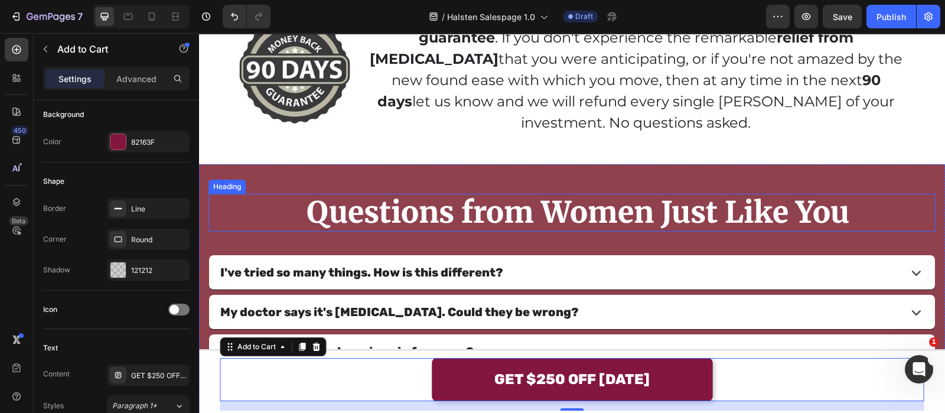
scroll to position [8888, 0]
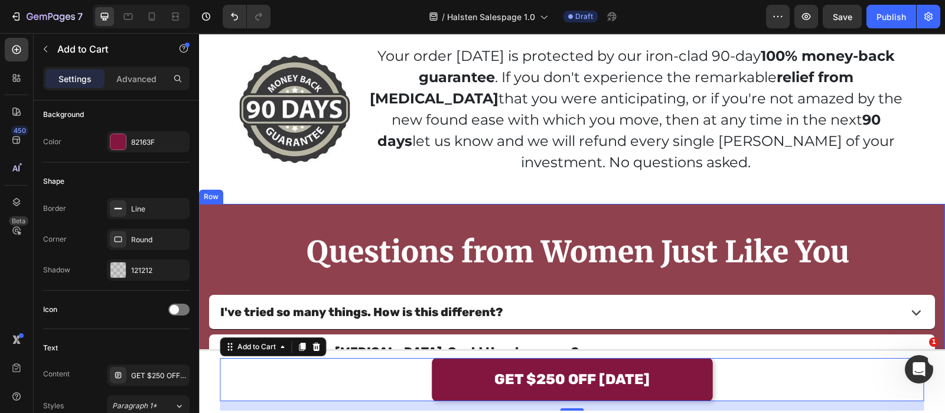
click at [251, 204] on div "Questions from Women Just Like You Heading I've tried so many things. How is th…" at bounding box center [572, 380] width 746 height 353
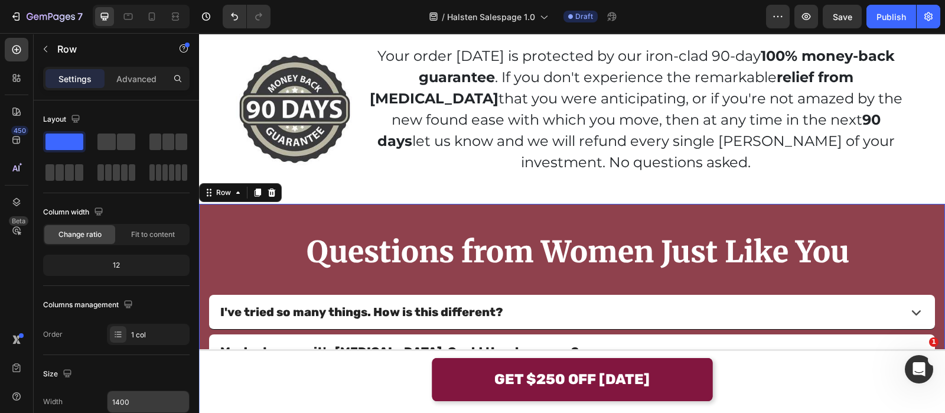
scroll to position [295, 0]
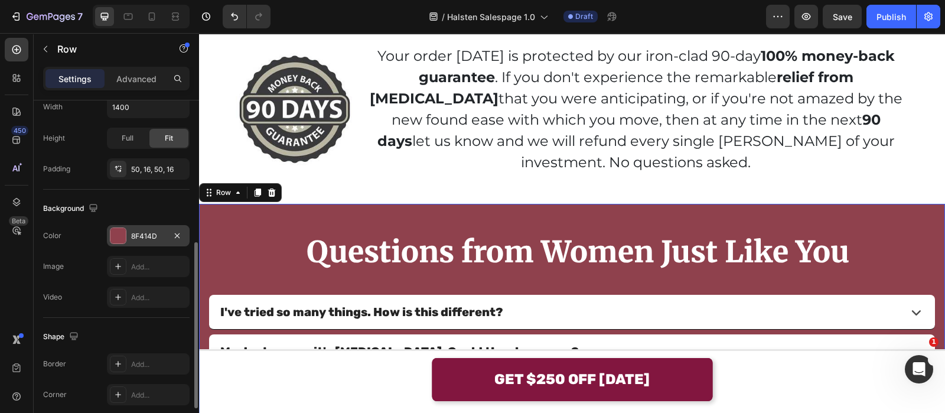
click at [148, 240] on div "8F414D" at bounding box center [148, 235] width 83 height 21
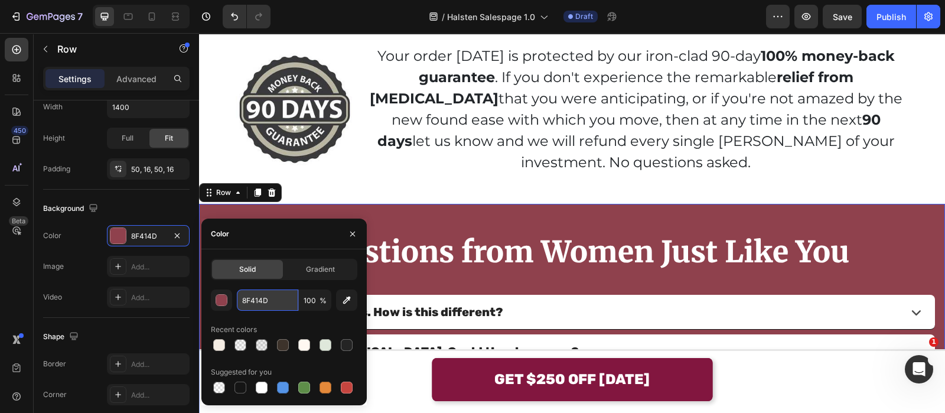
click at [266, 295] on input "8F414D" at bounding box center [267, 299] width 61 height 21
paste input "2163F"
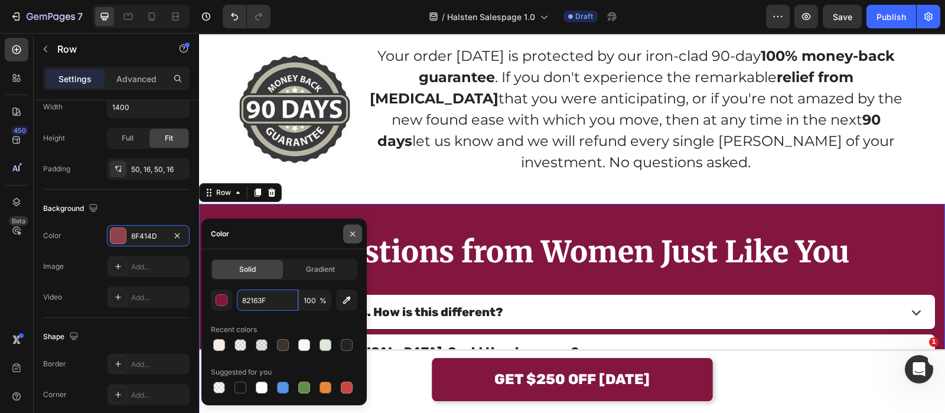
type input "82163F"
click at [342, 226] on div at bounding box center [352, 234] width 28 height 30
click at [360, 237] on button "button" at bounding box center [352, 233] width 19 height 19
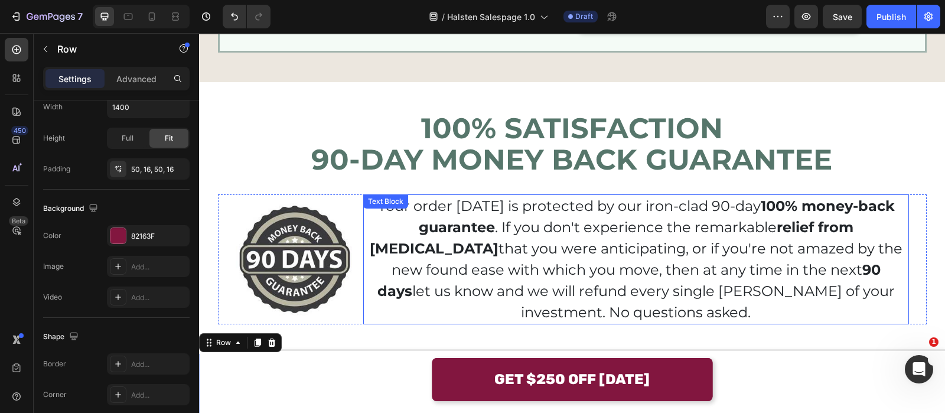
scroll to position [8667, 0]
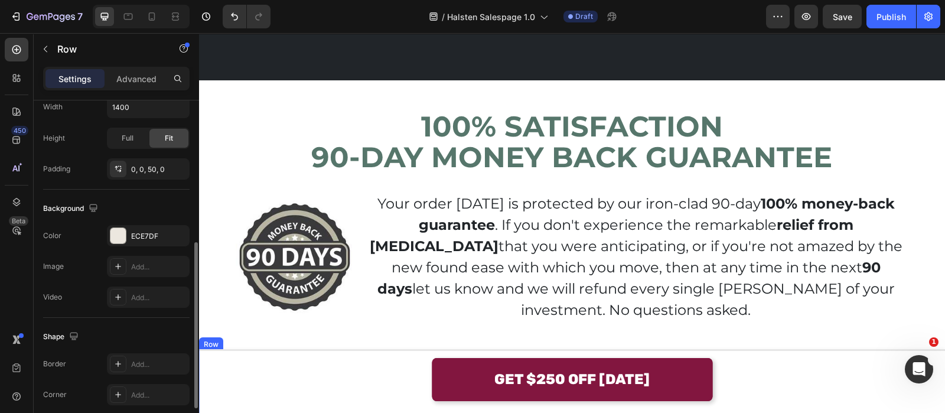
scroll to position [8962, 0]
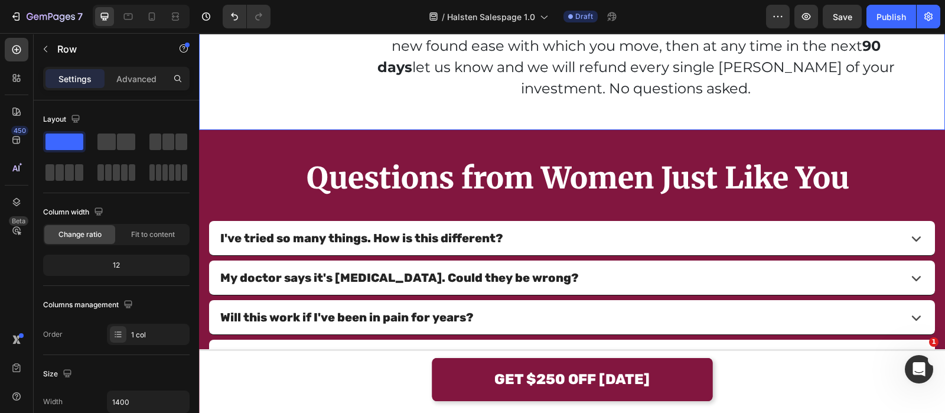
scroll to position [295, 0]
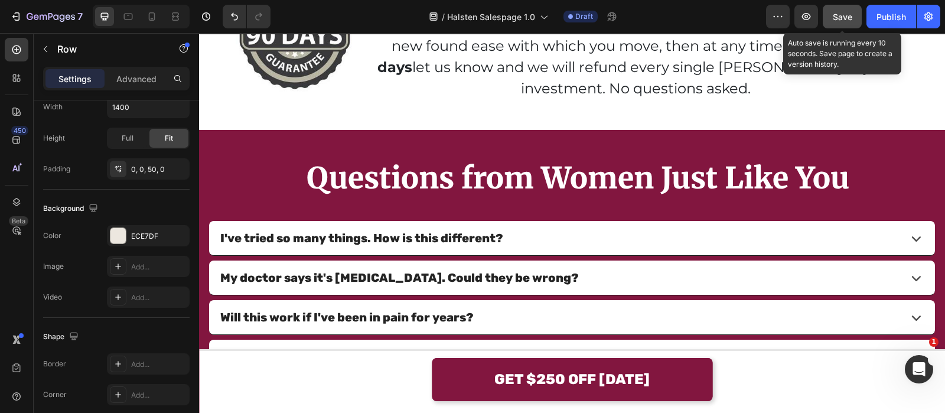
click at [844, 7] on button "Save" at bounding box center [842, 17] width 39 height 24
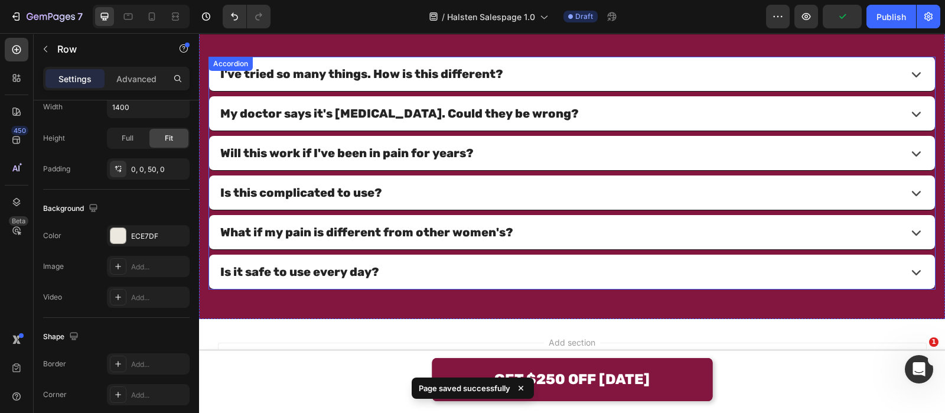
scroll to position [9036, 0]
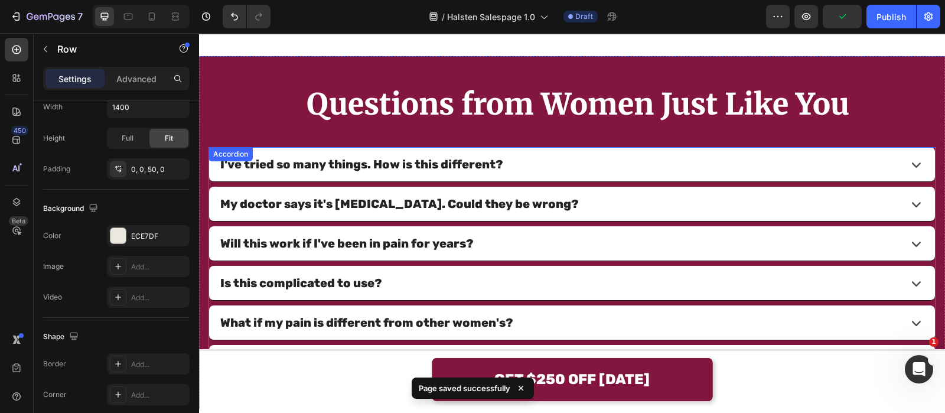
click at [662, 152] on div "I've tried so many things. How is this different?" at bounding box center [558, 164] width 679 height 25
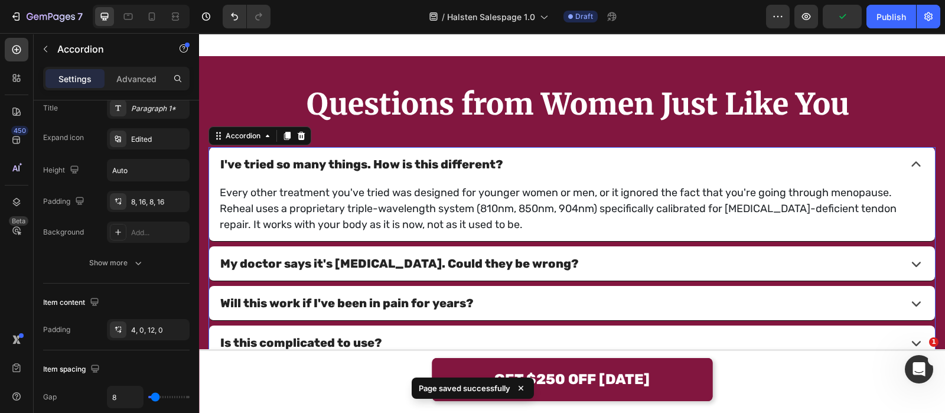
scroll to position [0, 0]
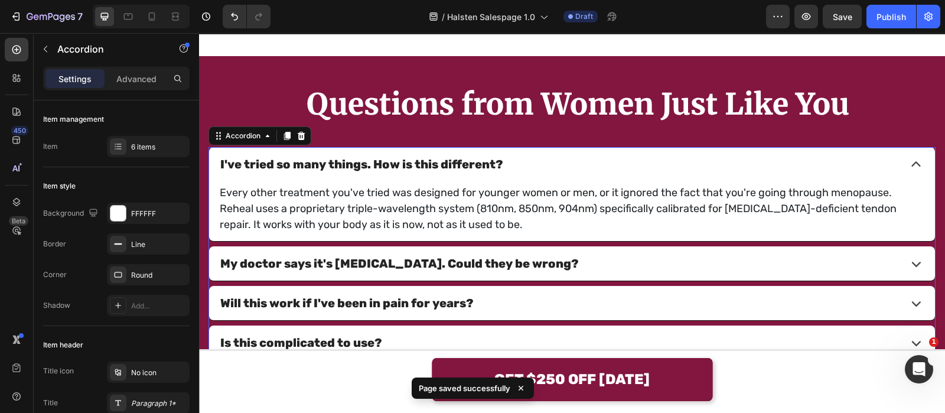
click at [620, 155] on div "I've tried so many things. How is this different?" at bounding box center [558, 164] width 679 height 25
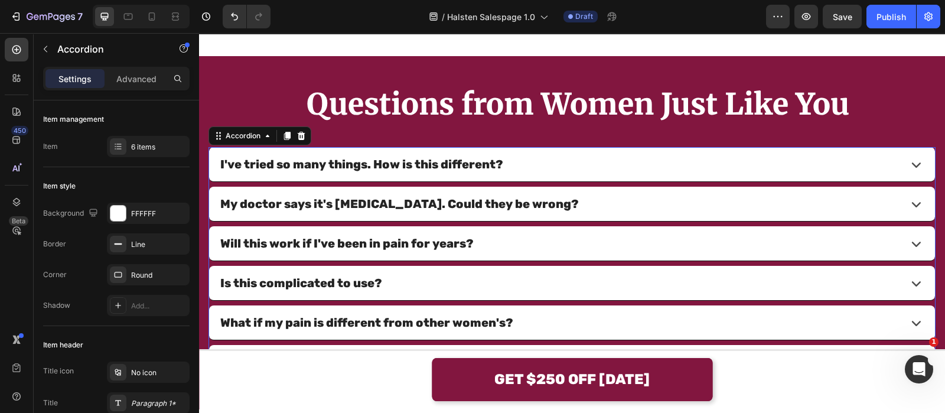
click at [519, 193] on p "My doctor says it's [MEDICAL_DATA]. Could they be wrong?" at bounding box center [399, 203] width 359 height 21
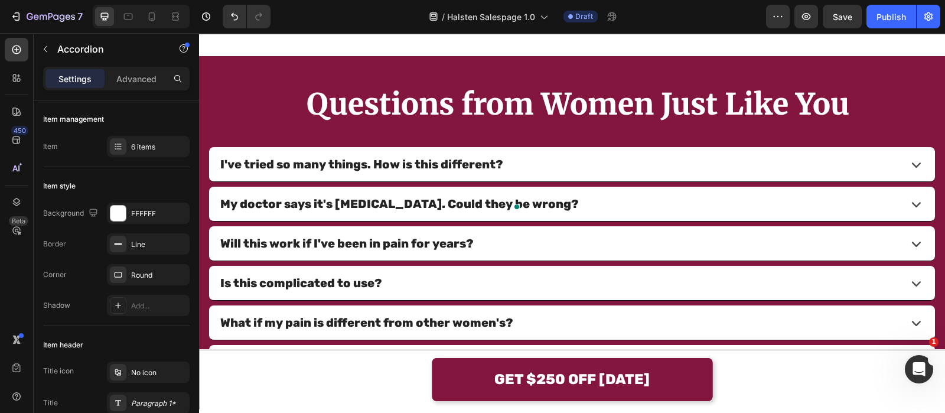
click at [528, 191] on div "My doctor says it's [MEDICAL_DATA]. Could they be wrong?" at bounding box center [558, 203] width 679 height 25
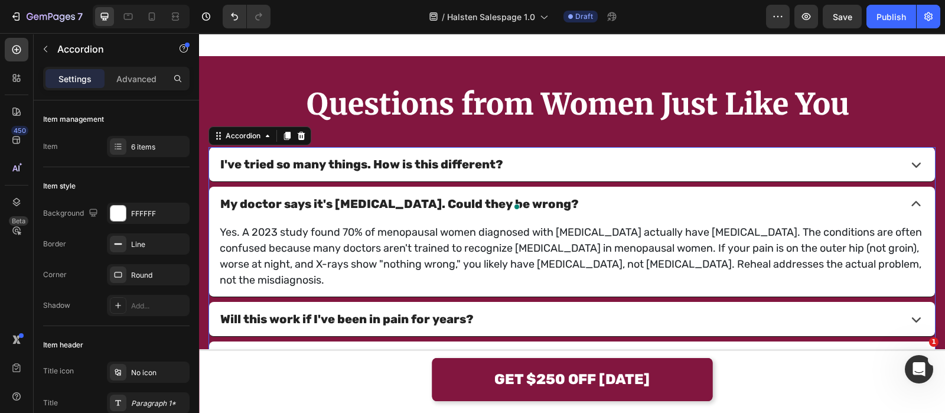
click at [587, 168] on div "I've tried so many things. How is this different? My doctor says it's [MEDICAL_…" at bounding box center [572, 301] width 727 height 308
click at [584, 191] on div "My doctor says it's [MEDICAL_DATA]. Could they be wrong?" at bounding box center [558, 203] width 679 height 25
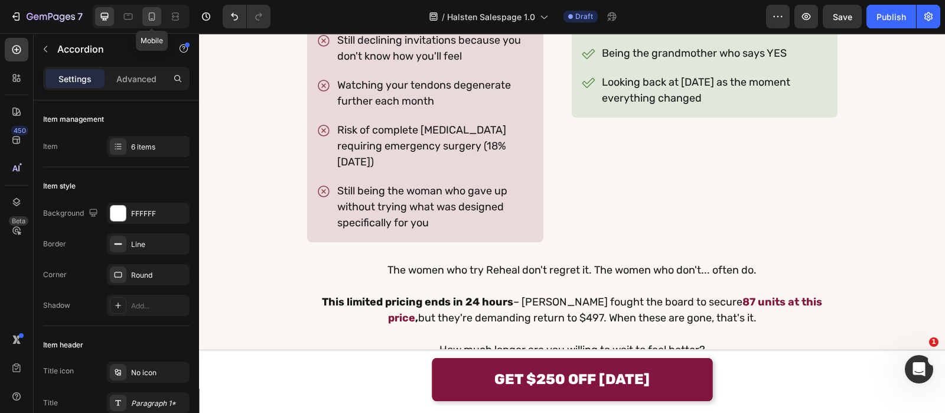
scroll to position [7116, 0]
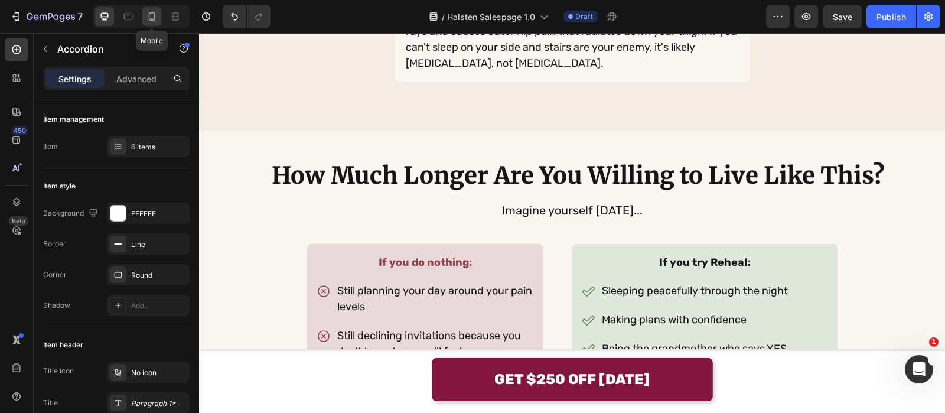
drag, startPoint x: 147, startPoint y: 18, endPoint x: 315, endPoint y: 61, distance: 173.8
click at [147, 18] on icon at bounding box center [152, 17] width 12 height 12
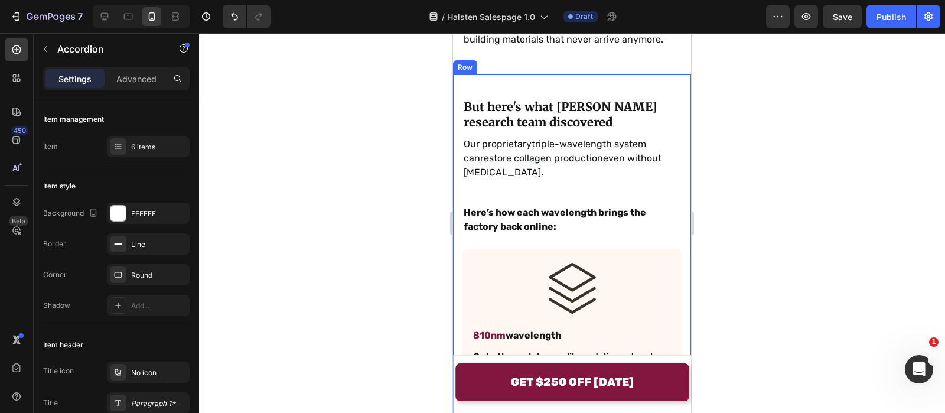
scroll to position [2880, 0]
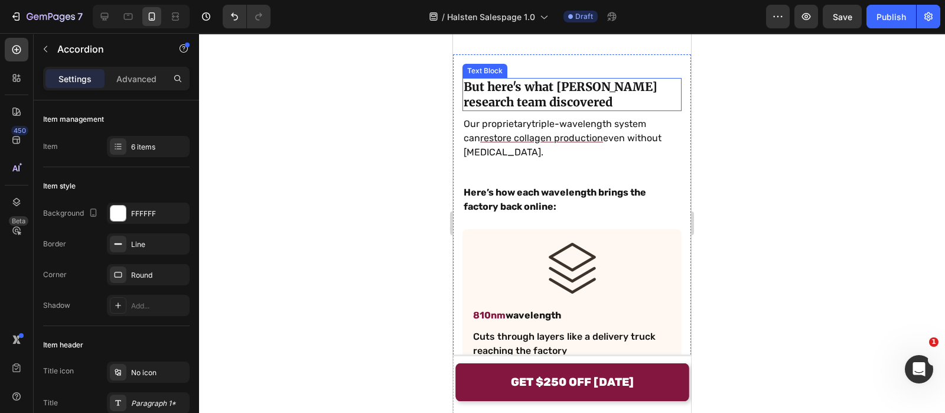
click at [500, 109] on strong "But here's what [PERSON_NAME] research team discovered" at bounding box center [561, 94] width 194 height 30
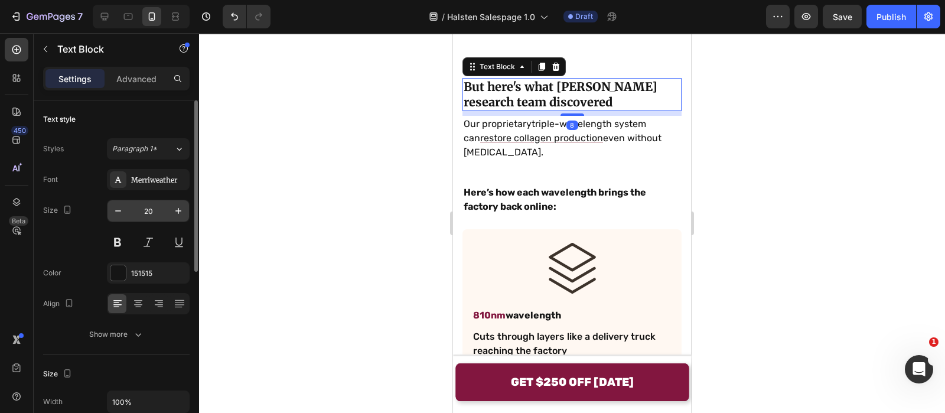
click at [155, 202] on input "20" at bounding box center [148, 210] width 39 height 21
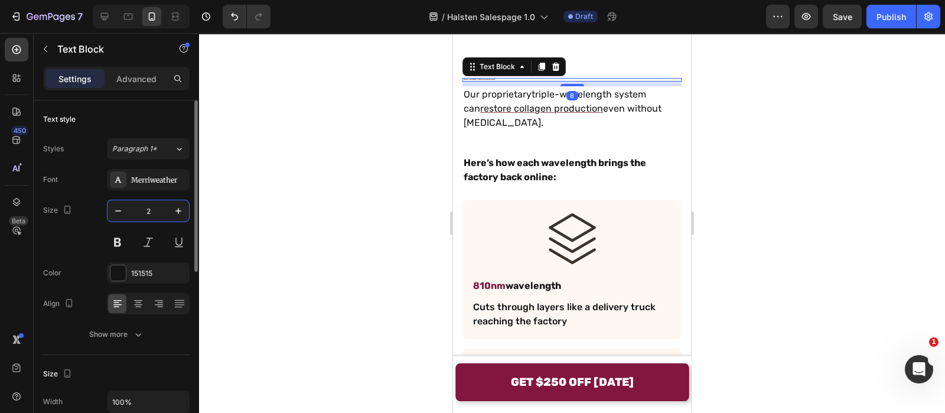
type input "28"
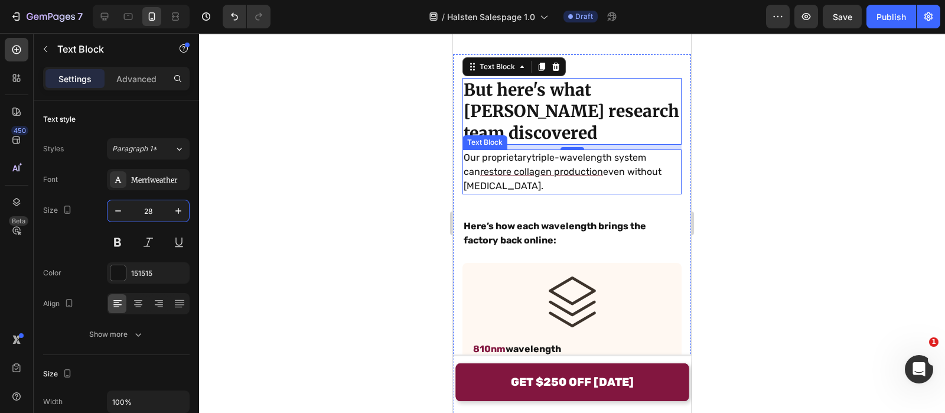
click at [511, 187] on p "Our proprietary triple-wavelength system can restore collagen production even w…" at bounding box center [572, 172] width 217 height 43
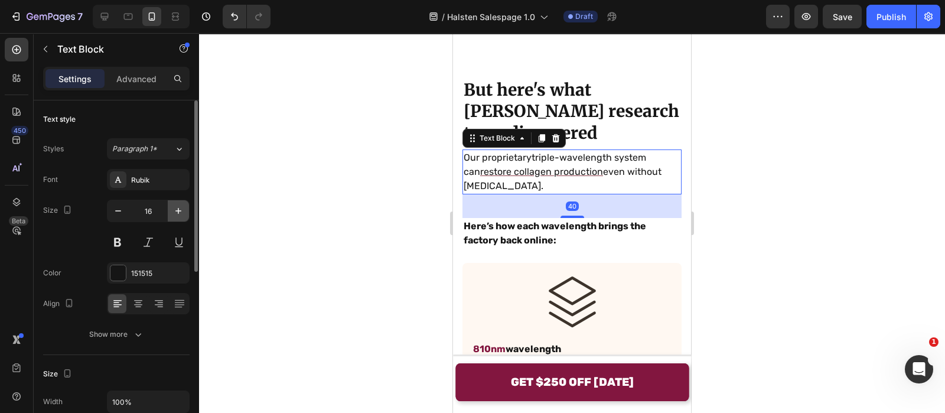
click at [170, 208] on button "button" at bounding box center [178, 210] width 21 height 21
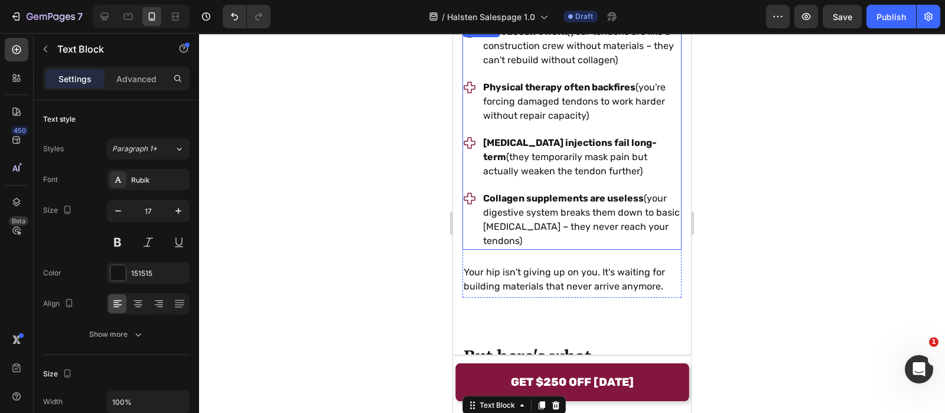
scroll to position [2584, 0]
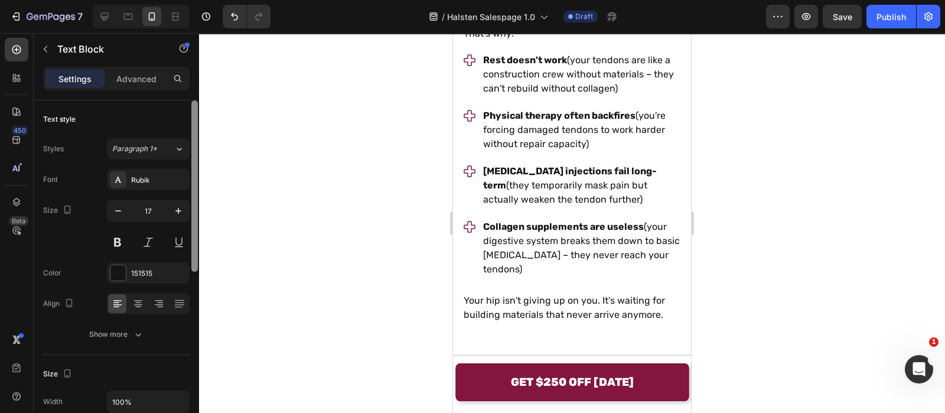
click at [191, 211] on div at bounding box center [194, 185] width 6 height 171
click at [179, 214] on icon "button" at bounding box center [178, 211] width 12 height 12
click at [186, 208] on button "button" at bounding box center [178, 210] width 21 height 21
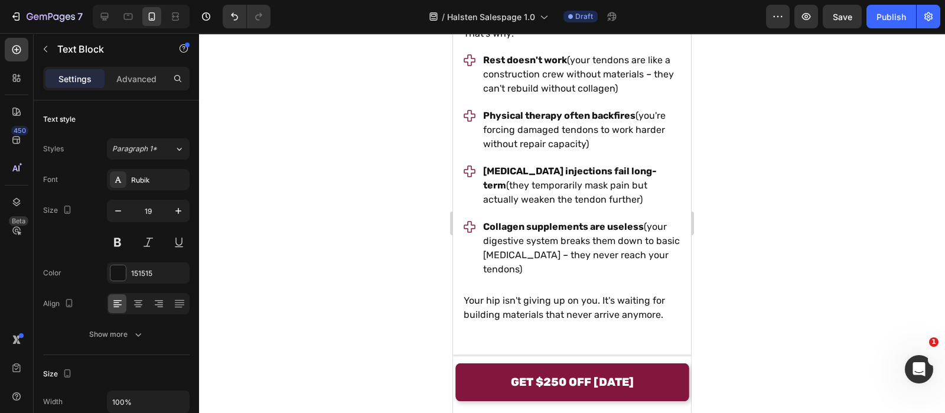
type input "20"
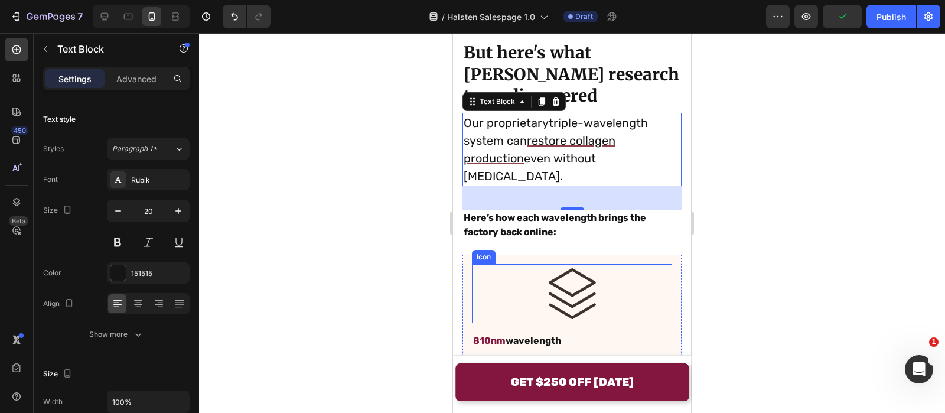
scroll to position [2910, 0]
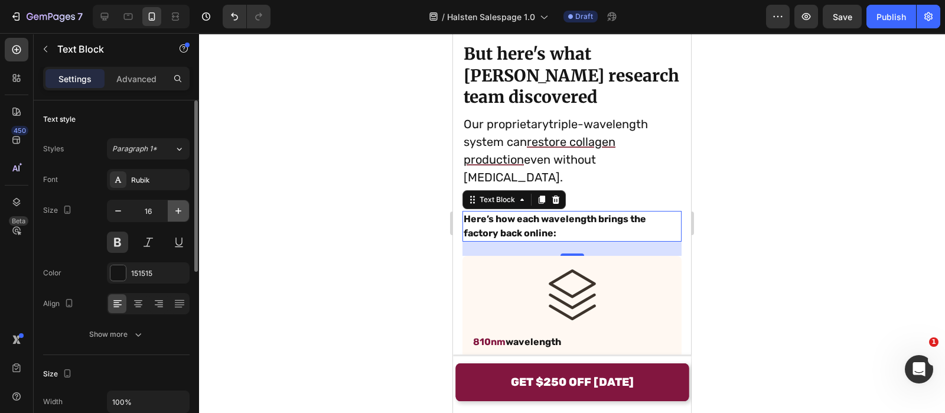
click at [182, 214] on icon "button" at bounding box center [178, 211] width 12 height 12
type input "18"
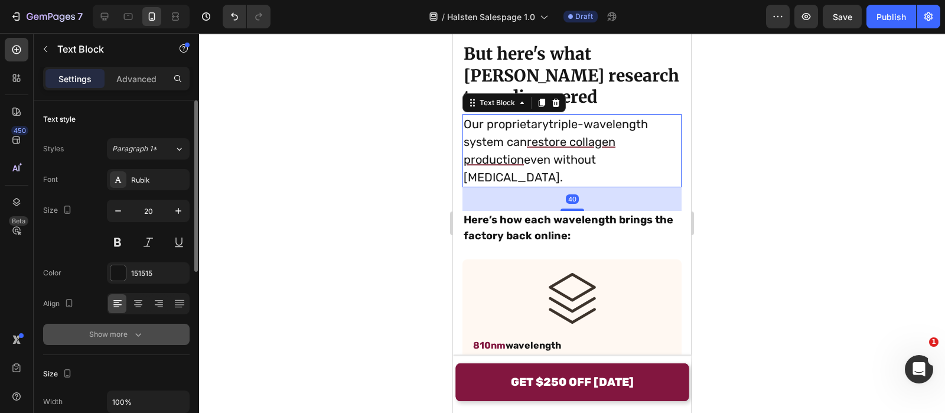
click at [115, 338] on div "Show more" at bounding box center [116, 334] width 55 height 12
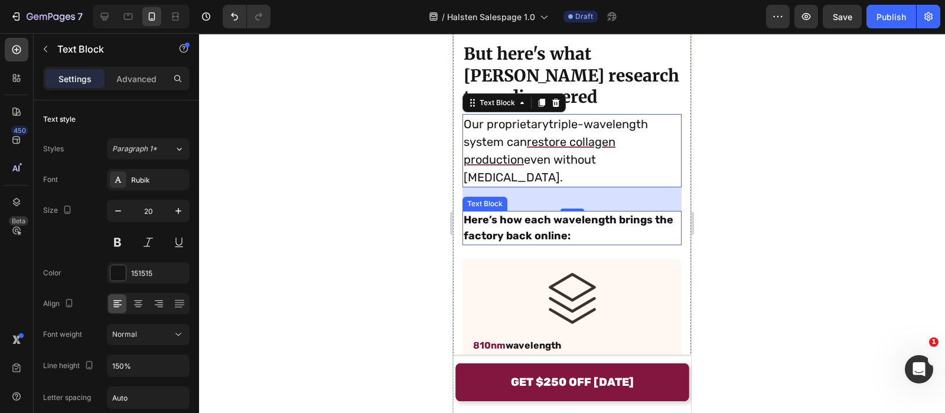
scroll to position [2952, 0]
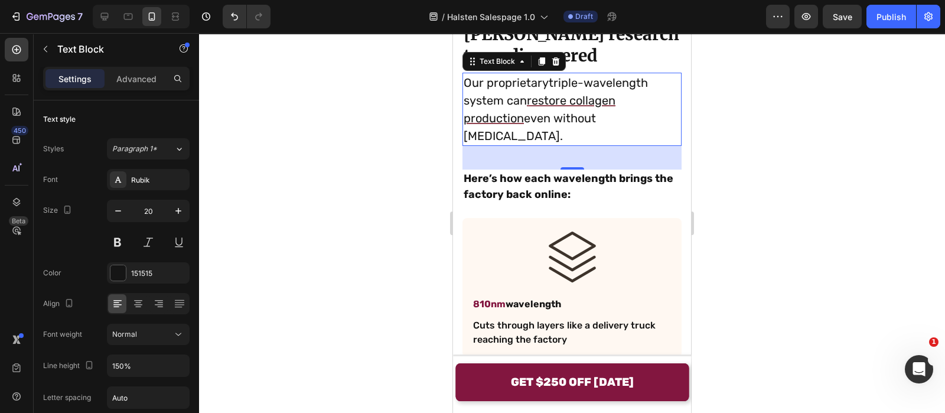
click at [401, 160] on div at bounding box center [572, 223] width 746 height 380
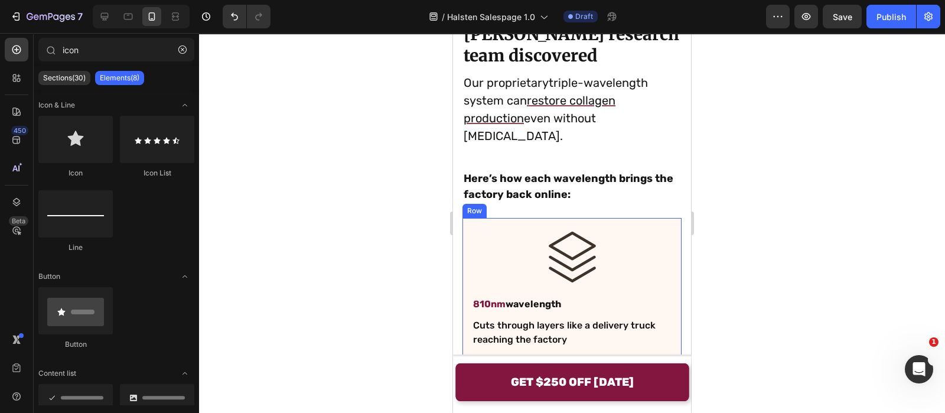
scroll to position [2987, 0]
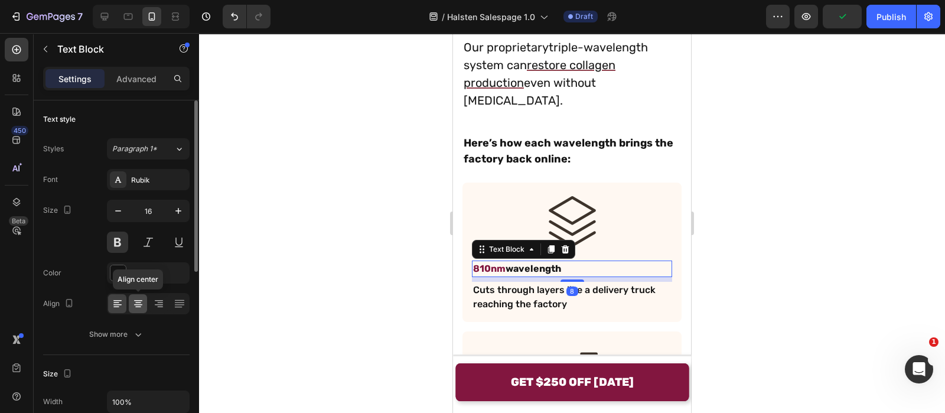
click at [142, 298] on icon at bounding box center [138, 304] width 12 height 12
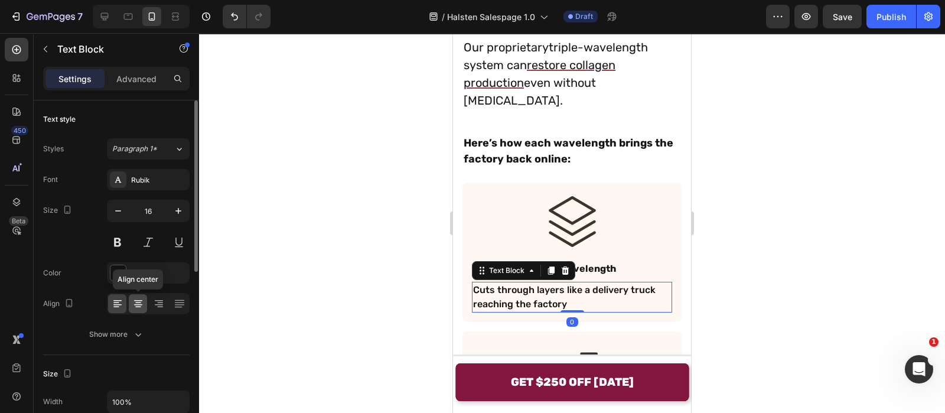
click at [133, 308] on icon at bounding box center [138, 304] width 12 height 12
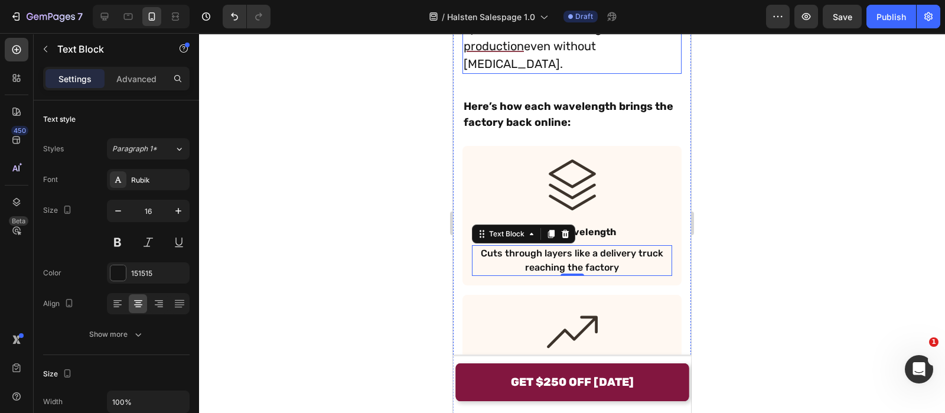
scroll to position [3126, 0]
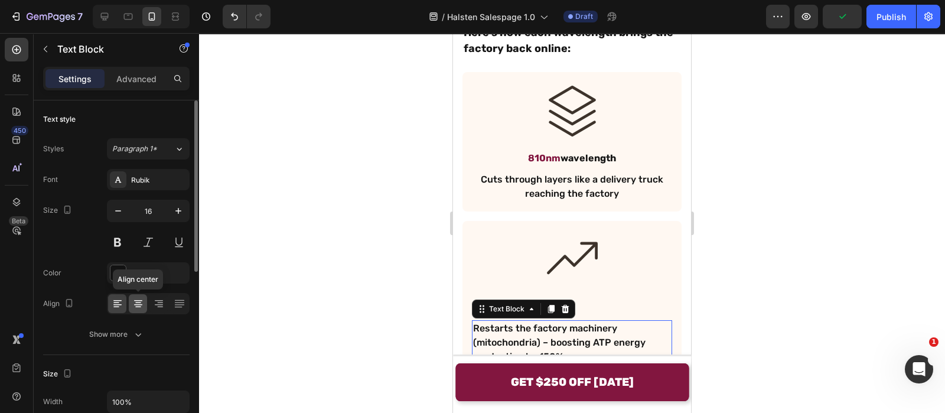
click at [136, 303] on icon at bounding box center [138, 304] width 12 height 12
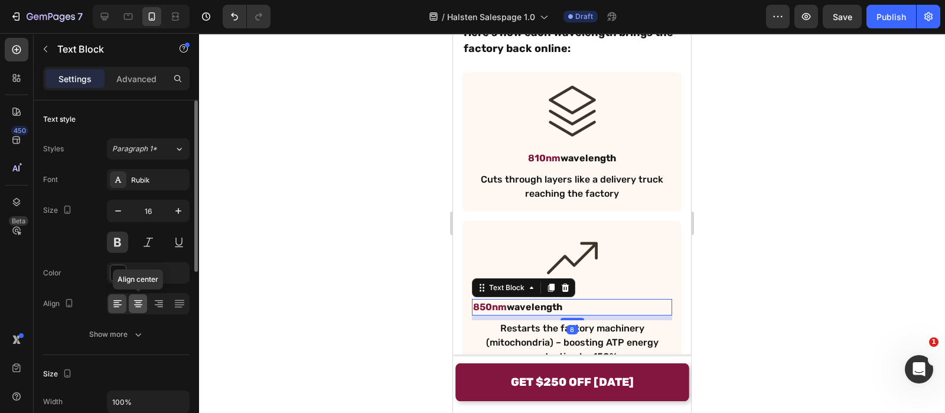
click at [132, 302] on icon at bounding box center [138, 304] width 12 height 12
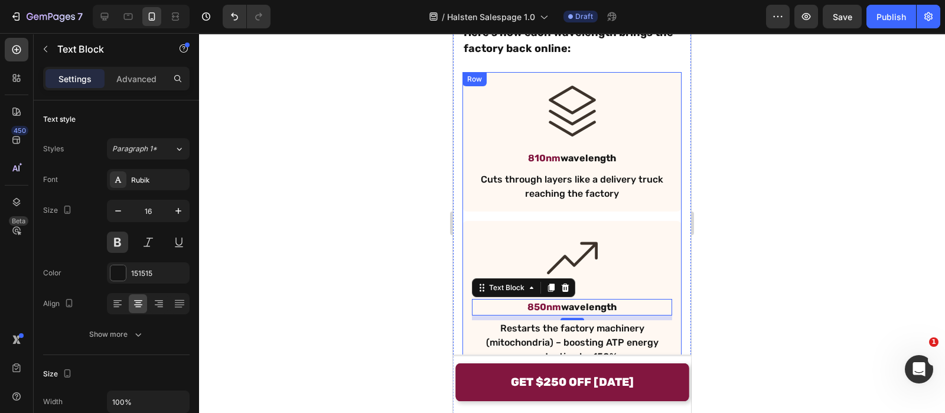
scroll to position [3353, 0]
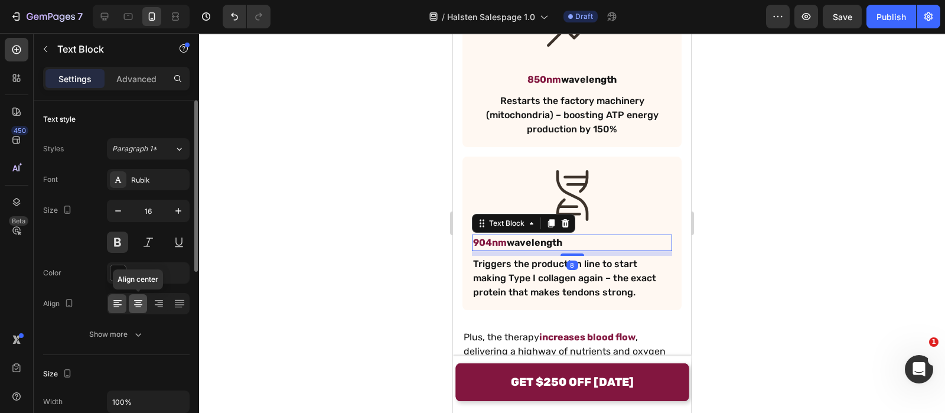
click at [139, 308] on icon at bounding box center [138, 304] width 12 height 12
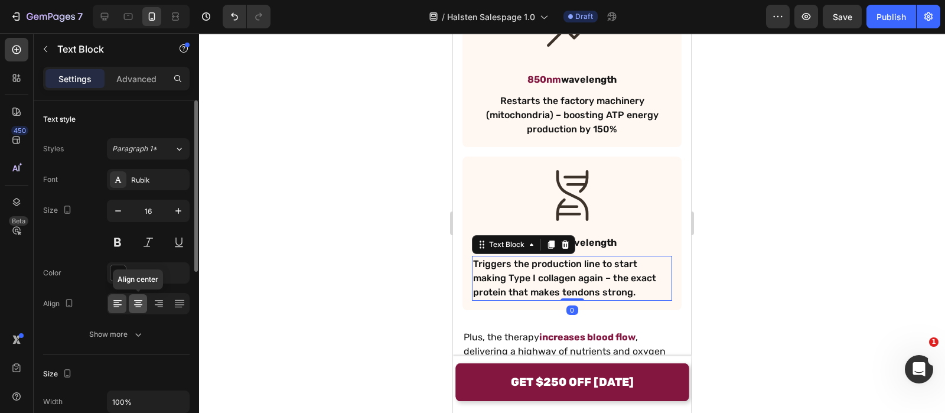
click at [137, 305] on icon at bounding box center [138, 304] width 12 height 12
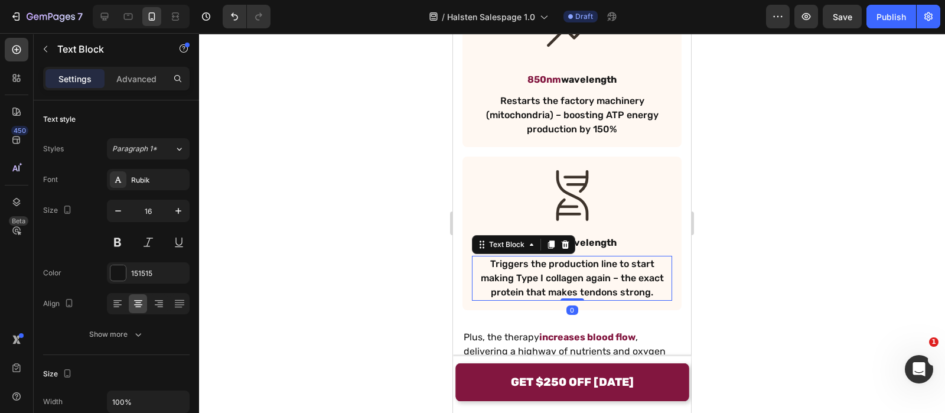
click at [369, 252] on div at bounding box center [572, 223] width 746 height 380
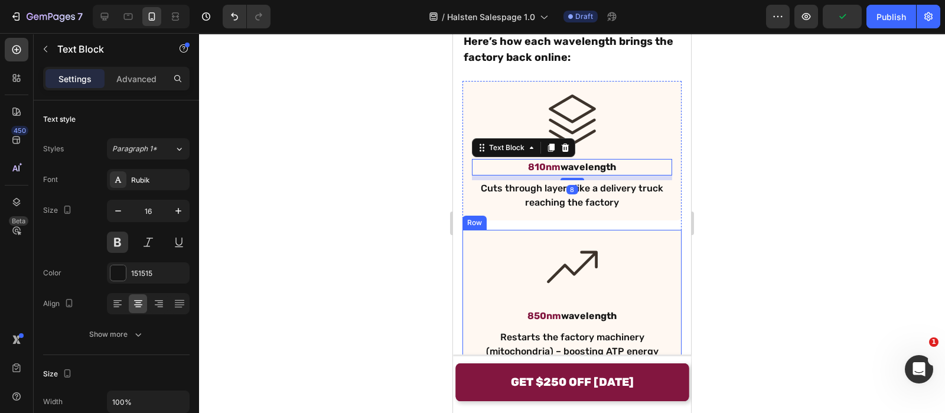
scroll to position [3072, 0]
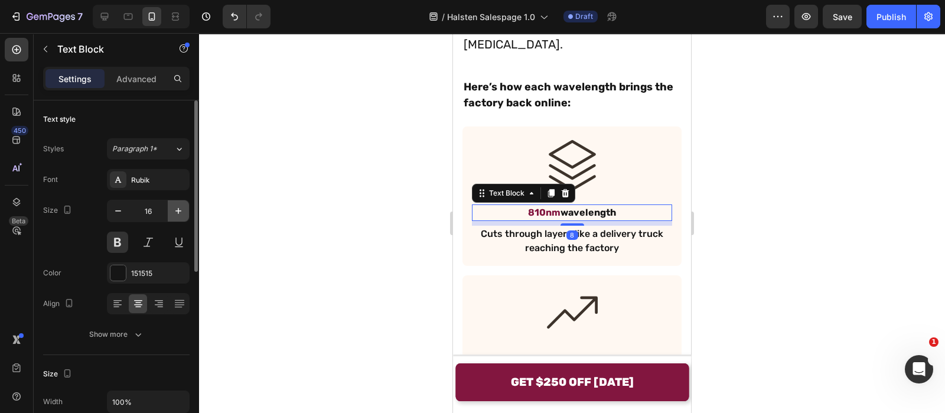
click at [171, 211] on button "button" at bounding box center [178, 210] width 21 height 21
type input "18"
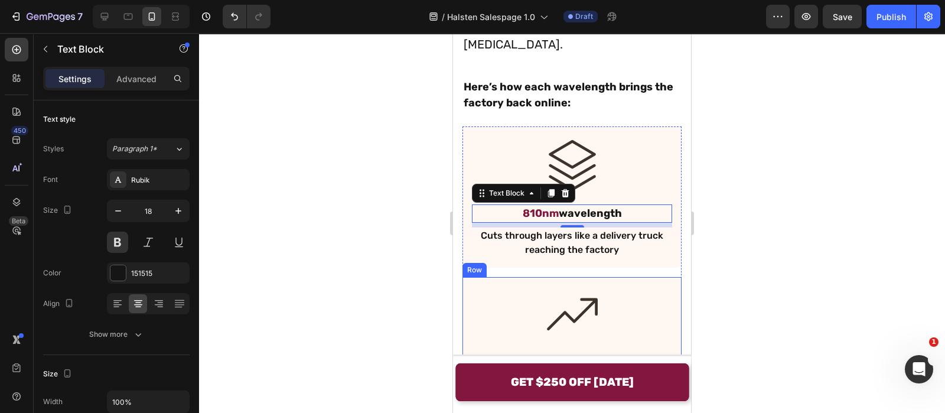
scroll to position [3138, 0]
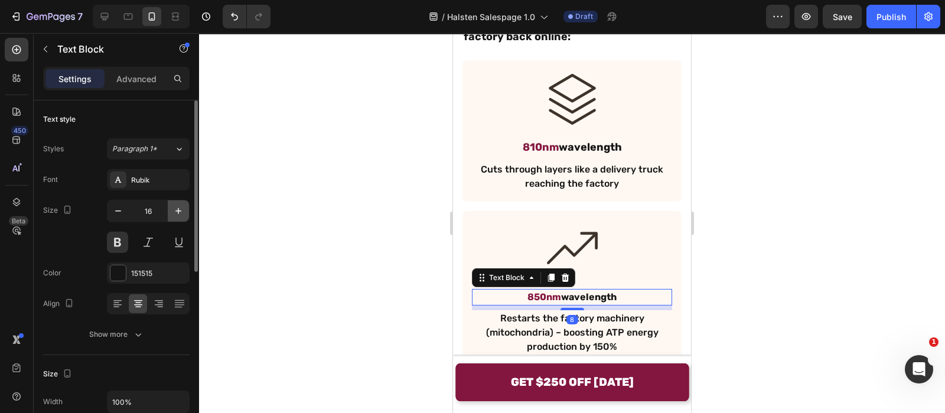
click at [180, 210] on icon "button" at bounding box center [178, 211] width 6 height 6
type input "20"
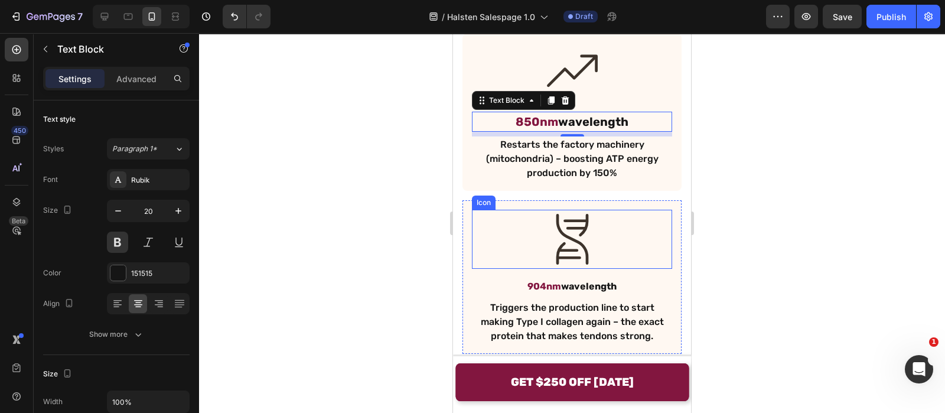
scroll to position [3323, 0]
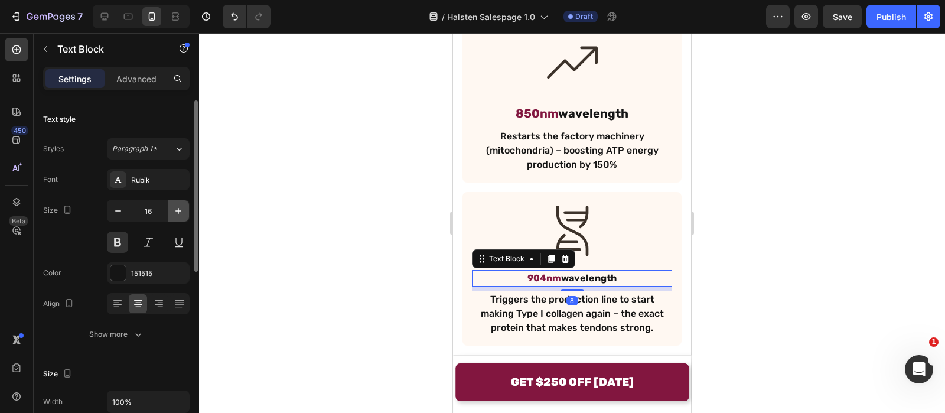
click at [180, 206] on icon "button" at bounding box center [178, 211] width 12 height 12
type input "18"
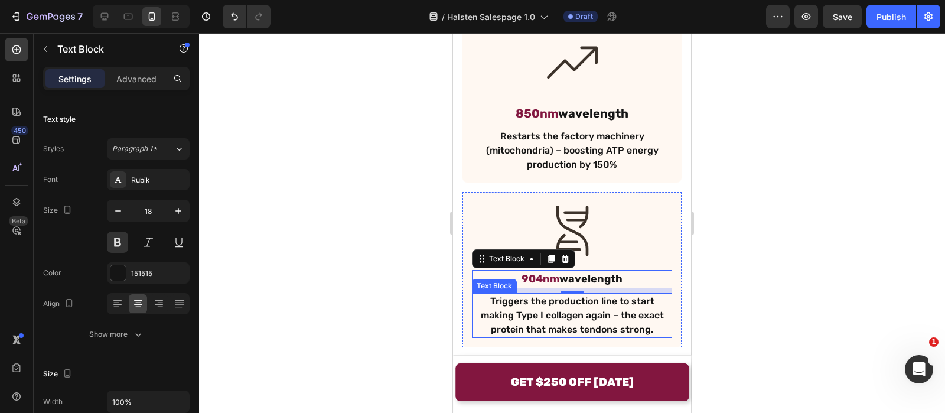
click at [525, 294] on p "Triggers the production line to start making Type I collagen again – the exact …" at bounding box center [572, 315] width 198 height 43
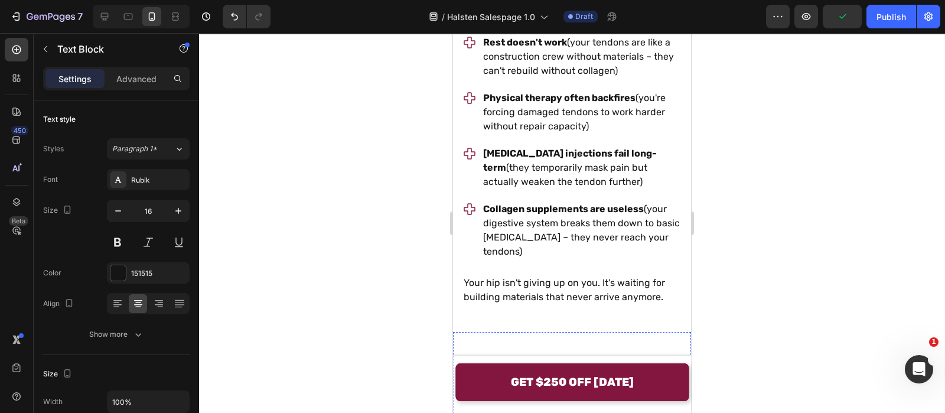
scroll to position [2601, 0]
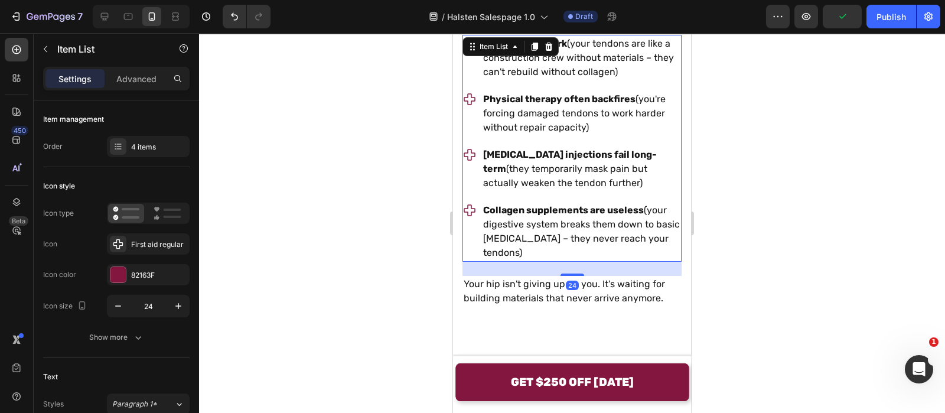
click at [383, 184] on div at bounding box center [572, 223] width 746 height 380
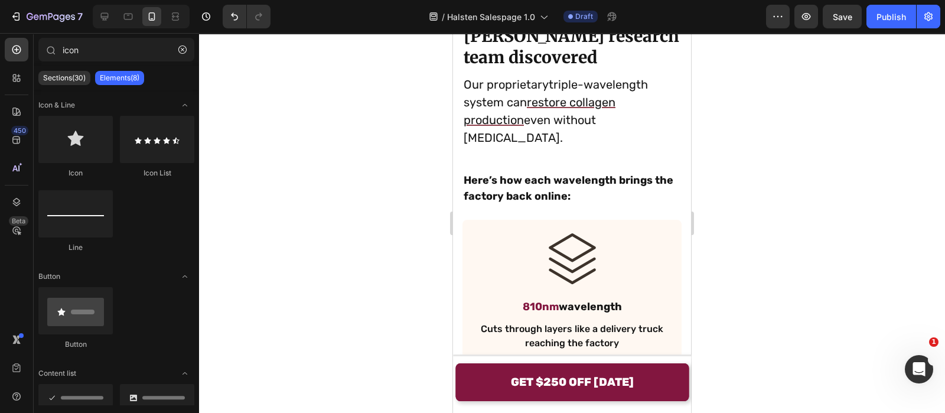
scroll to position [3060, 0]
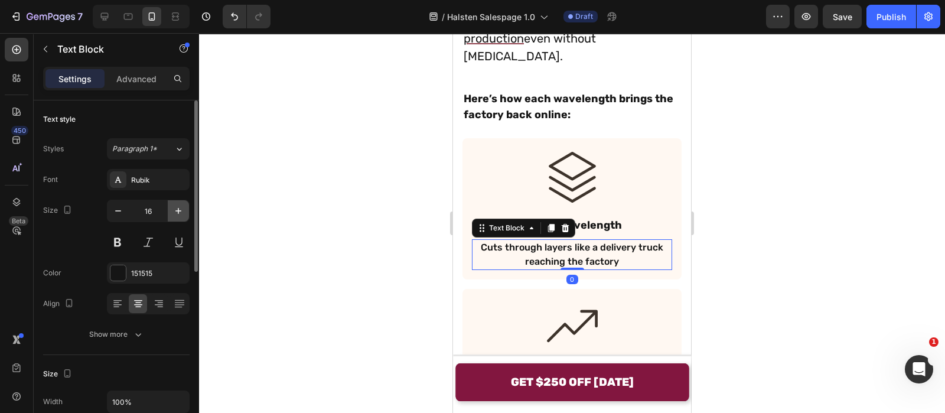
click at [181, 211] on icon "button" at bounding box center [178, 211] width 12 height 12
type input "18"
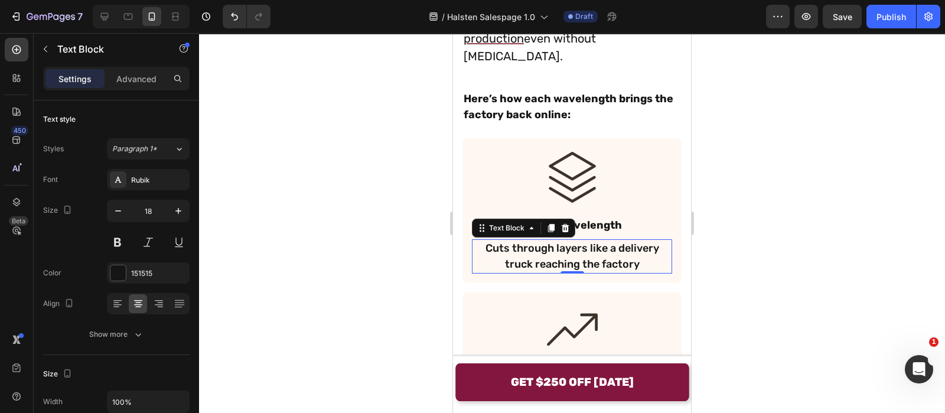
click at [440, 197] on div at bounding box center [572, 223] width 746 height 380
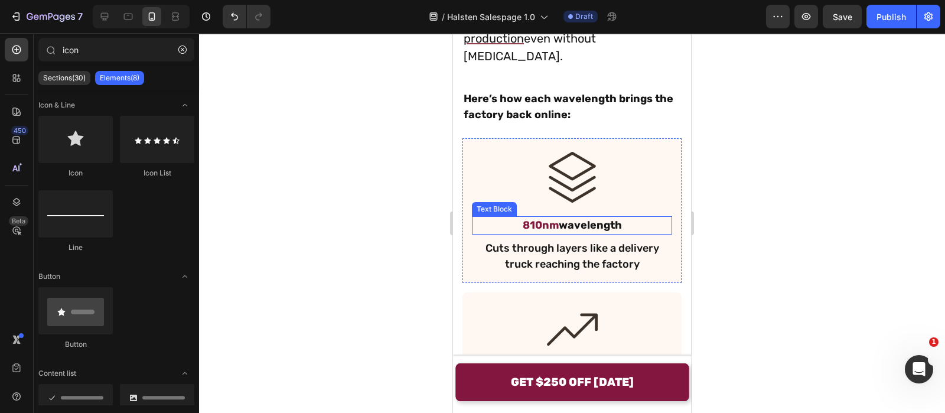
scroll to position [3226, 0]
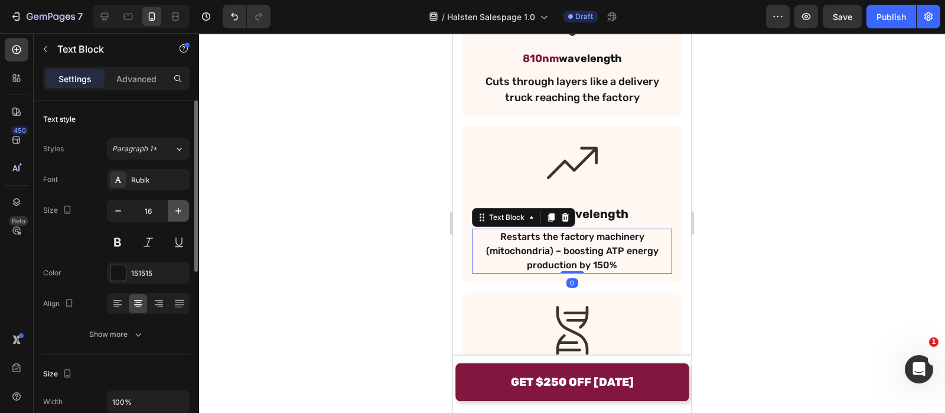
click at [186, 210] on button "button" at bounding box center [178, 210] width 21 height 21
type input "18"
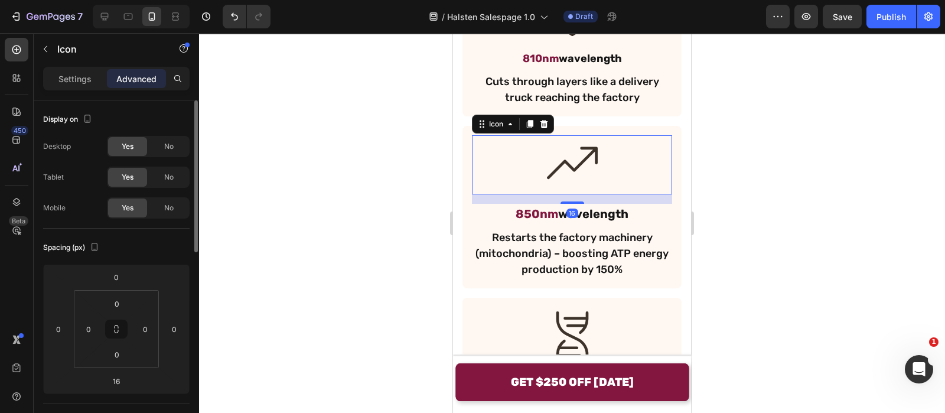
click at [522, 158] on div "Icon 16" at bounding box center [572, 164] width 200 height 59
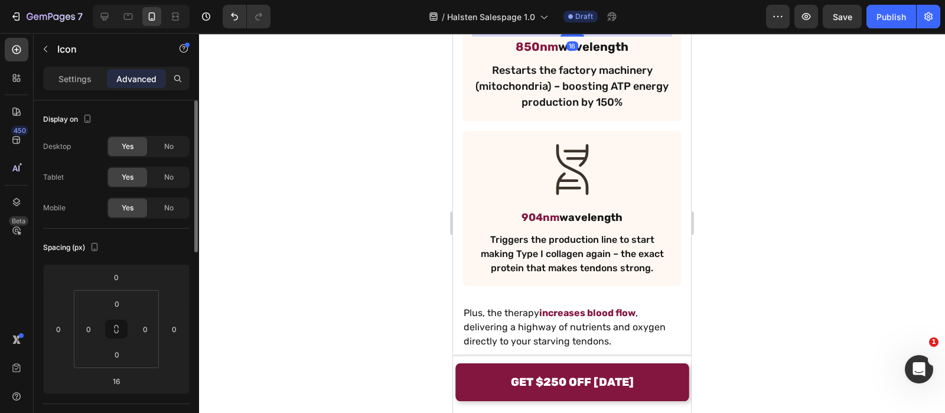
scroll to position [3398, 0]
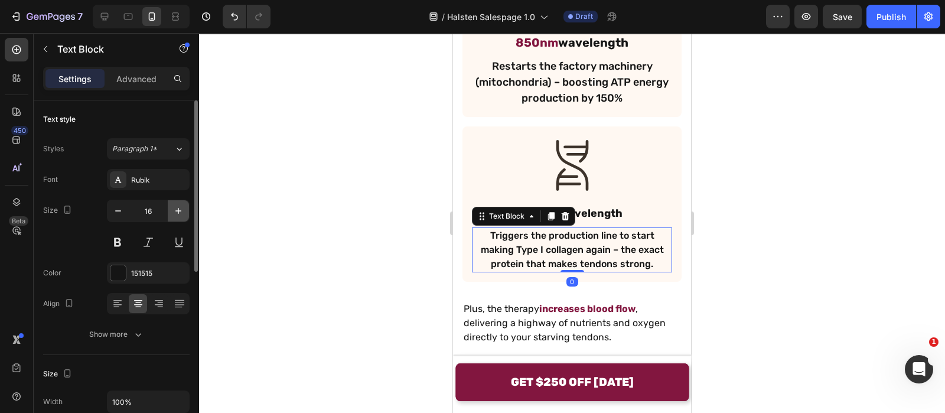
click at [185, 210] on button "button" at bounding box center [178, 210] width 21 height 21
type input "18"
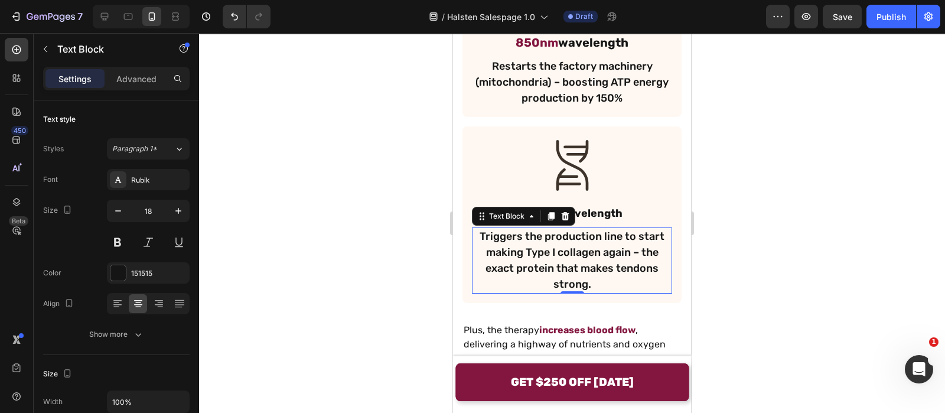
click at [393, 201] on div at bounding box center [572, 223] width 746 height 380
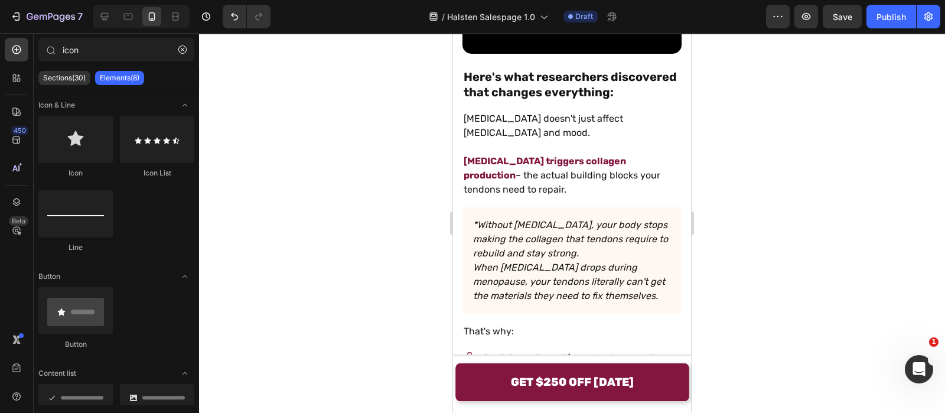
scroll to position [2134, 0]
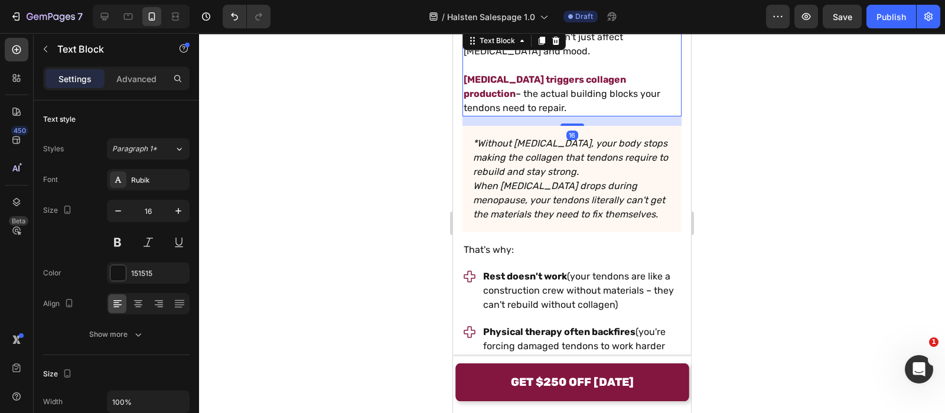
click at [427, 112] on div at bounding box center [572, 223] width 746 height 380
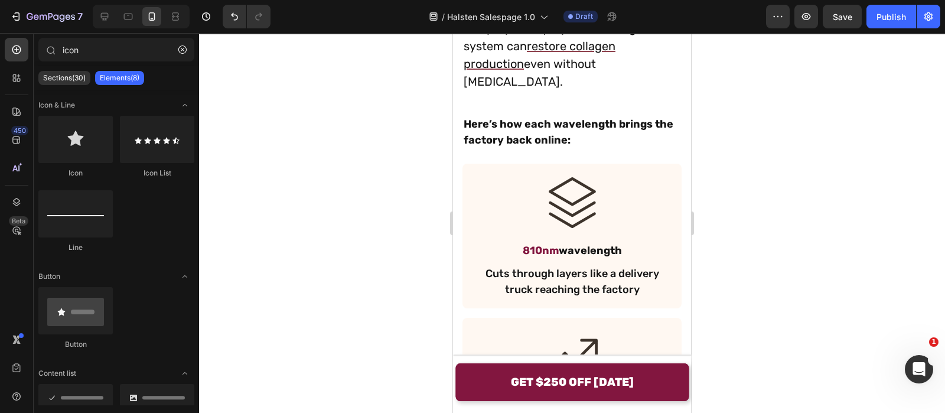
scroll to position [2800, 0]
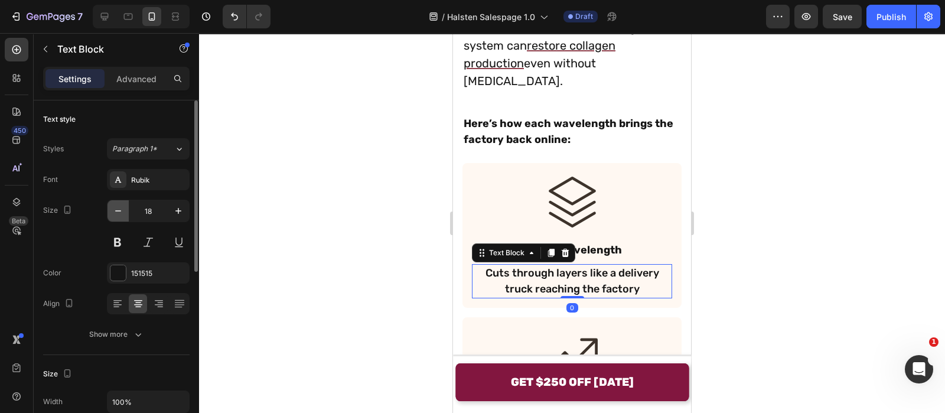
click at [118, 210] on icon "button" at bounding box center [118, 210] width 6 height 1
type input "16"
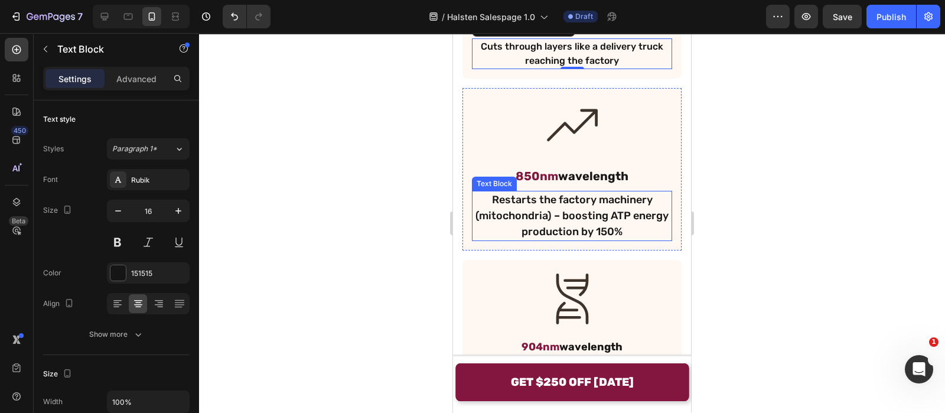
scroll to position [3027, 0]
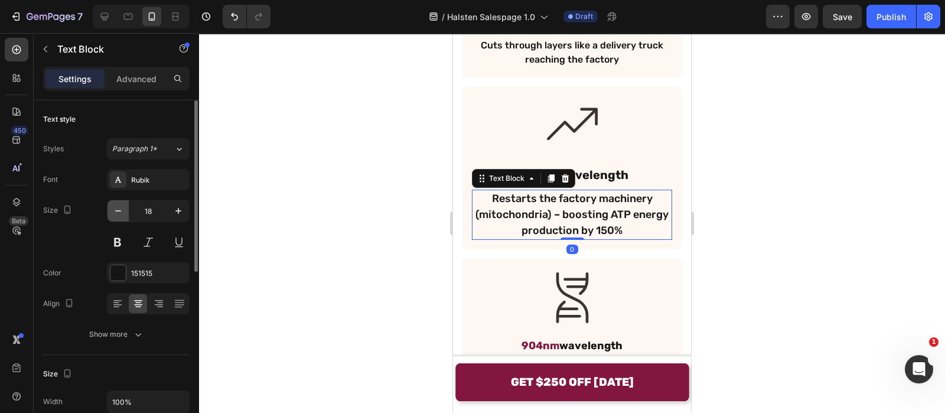
click at [122, 217] on button "button" at bounding box center [118, 210] width 21 height 21
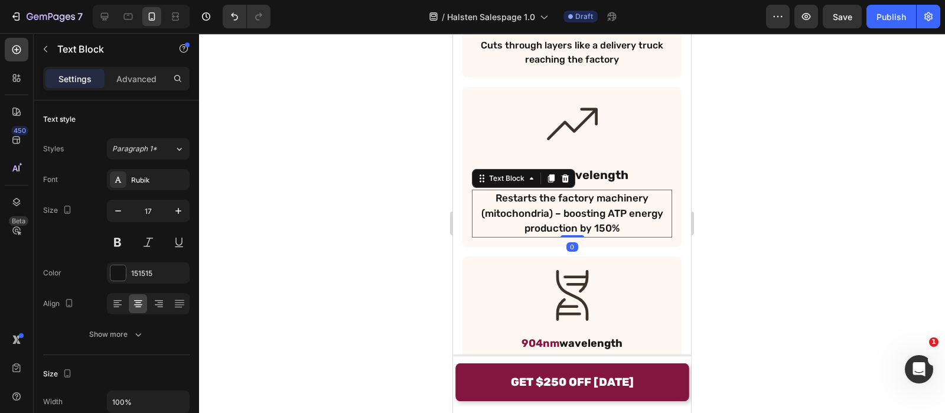
type input "16"
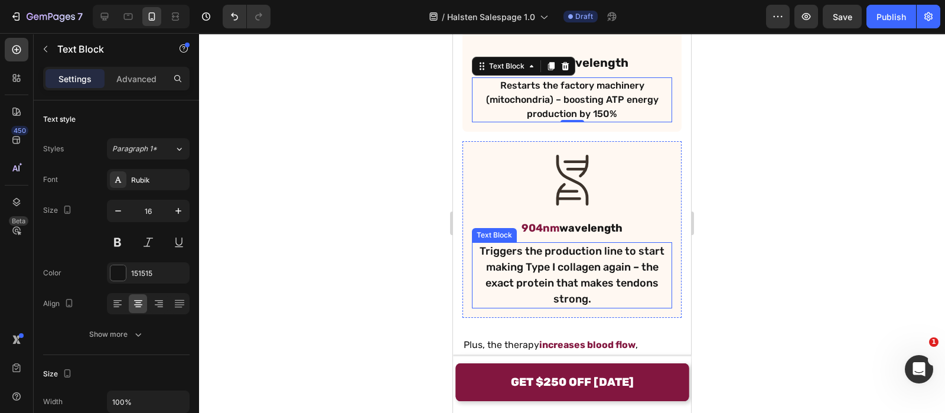
scroll to position [3141, 0]
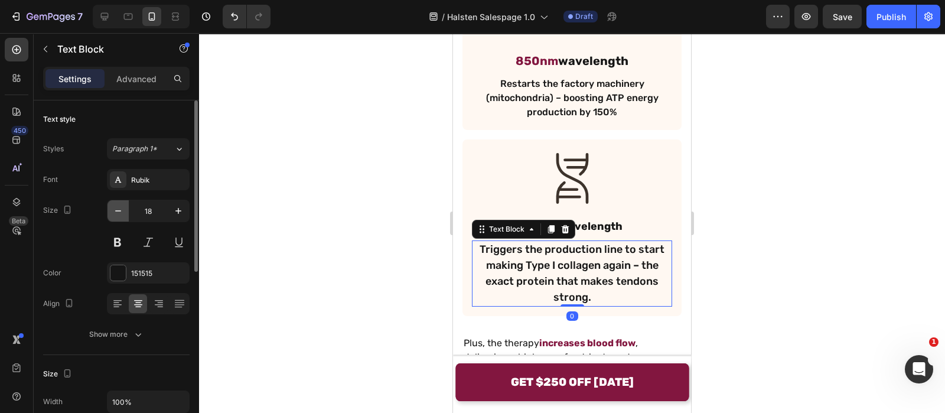
click at [122, 216] on icon "button" at bounding box center [118, 211] width 12 height 12
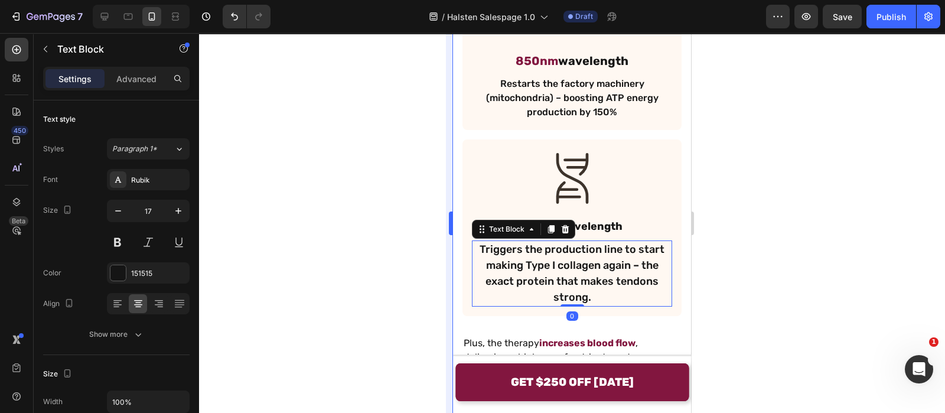
type input "16"
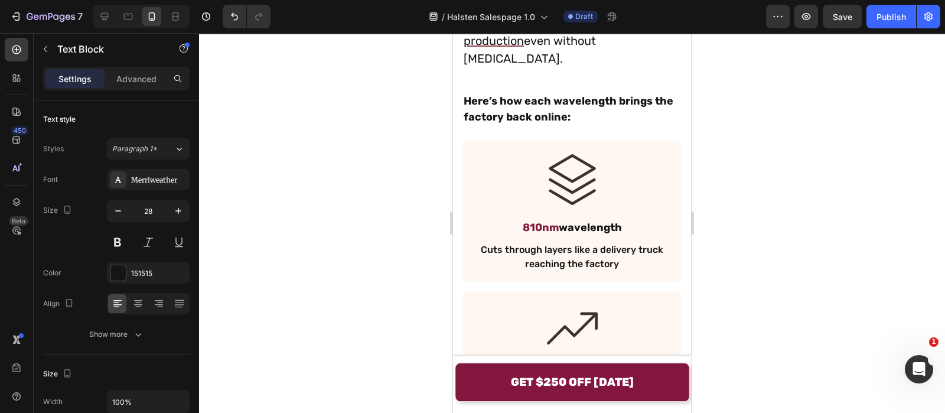
scroll to position [2824, 0]
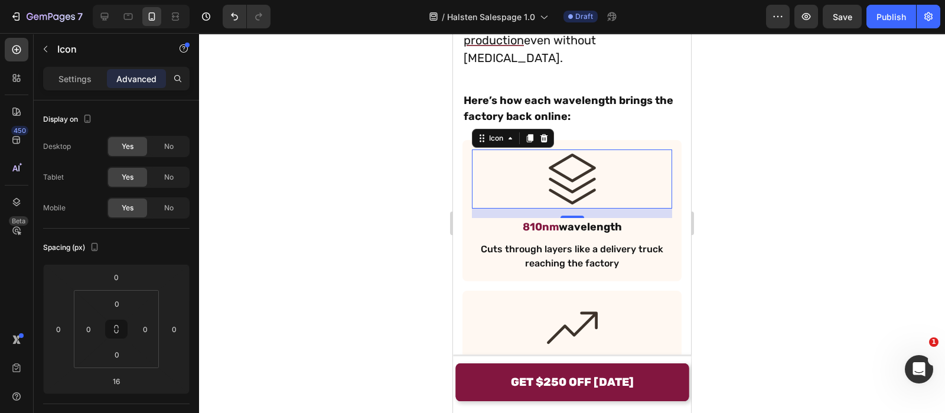
click at [576, 158] on icon at bounding box center [572, 179] width 47 height 51
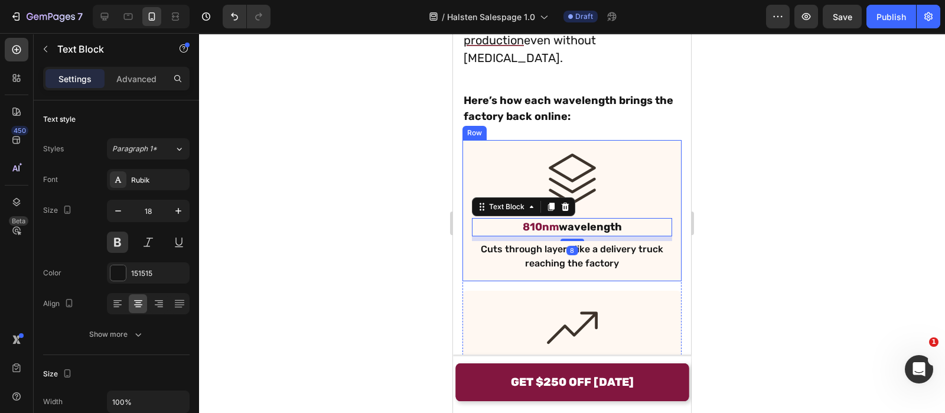
click at [427, 197] on div at bounding box center [572, 223] width 746 height 380
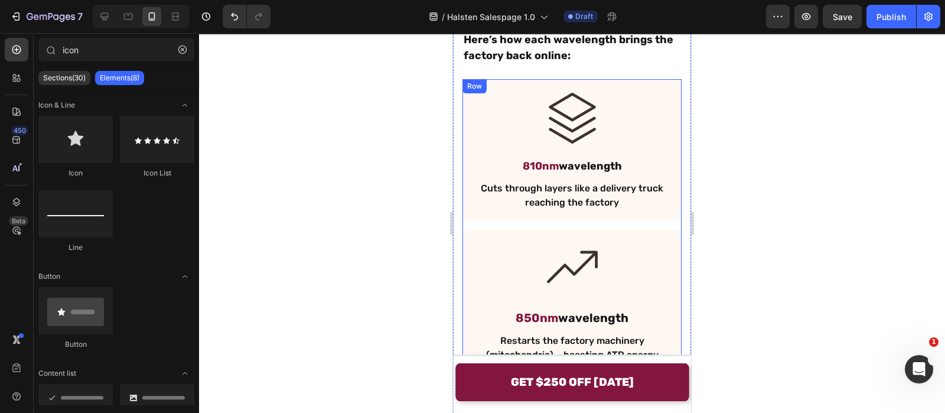
scroll to position [2883, 0]
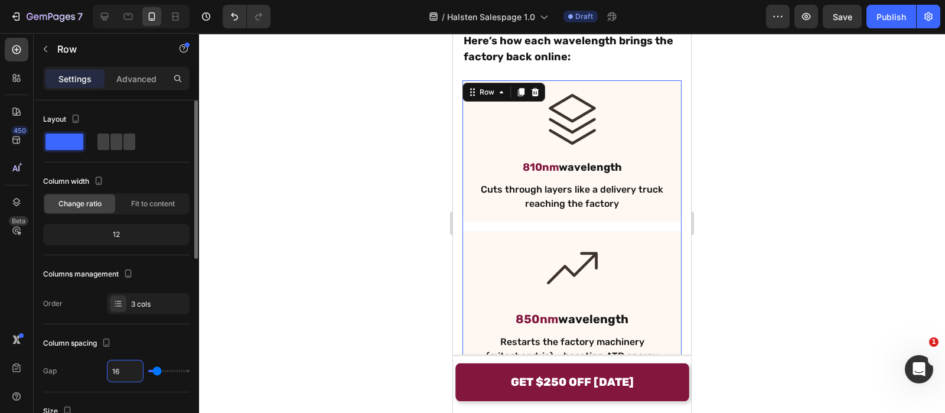
click at [129, 365] on input "16" at bounding box center [125, 370] width 35 height 21
type input "2"
type input "24"
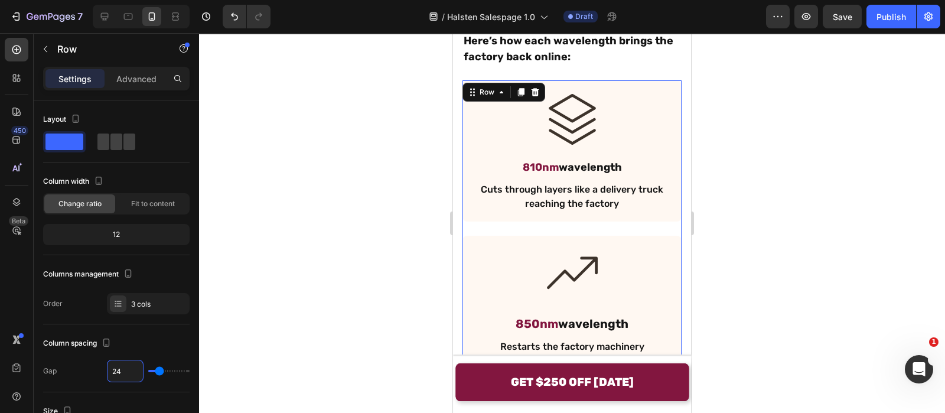
click at [376, 198] on div at bounding box center [572, 223] width 746 height 380
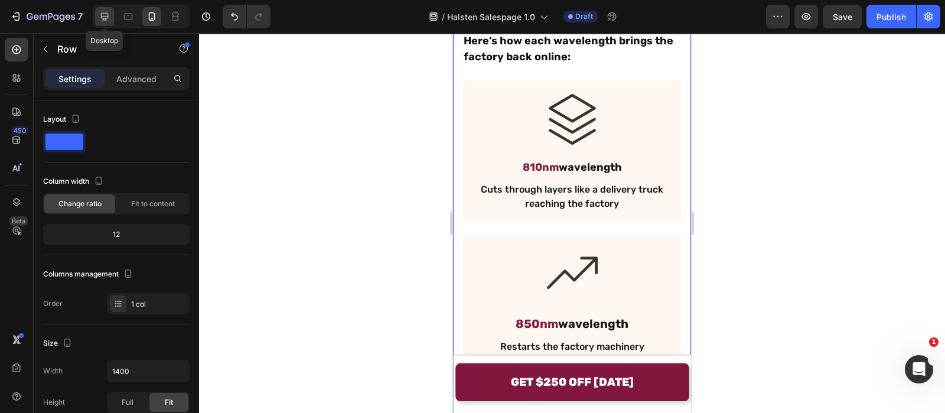
click at [110, 9] on div at bounding box center [104, 16] width 19 height 19
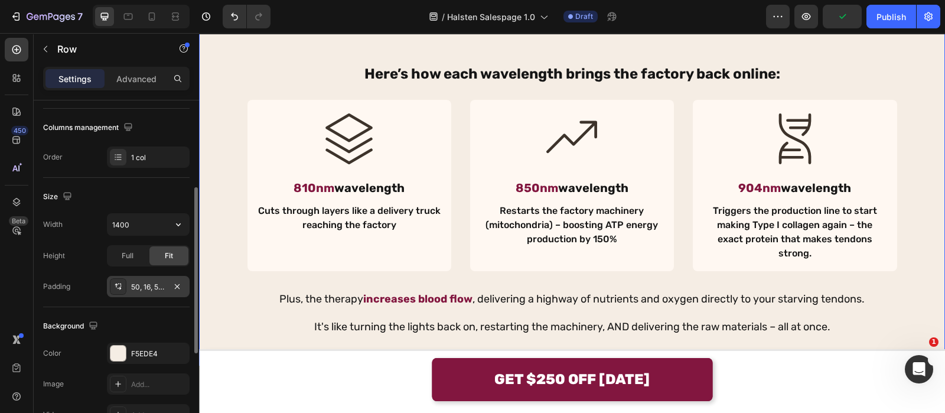
scroll to position [178, 0]
click at [145, 353] on div "F5EDE4" at bounding box center [148, 352] width 34 height 11
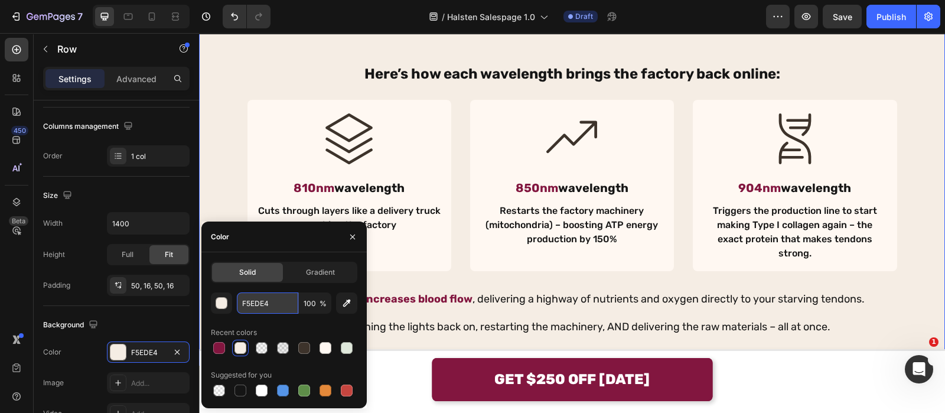
click at [265, 302] on input "F5EDE4" at bounding box center [267, 302] width 61 height 21
click at [151, 7] on div at bounding box center [151, 16] width 19 height 19
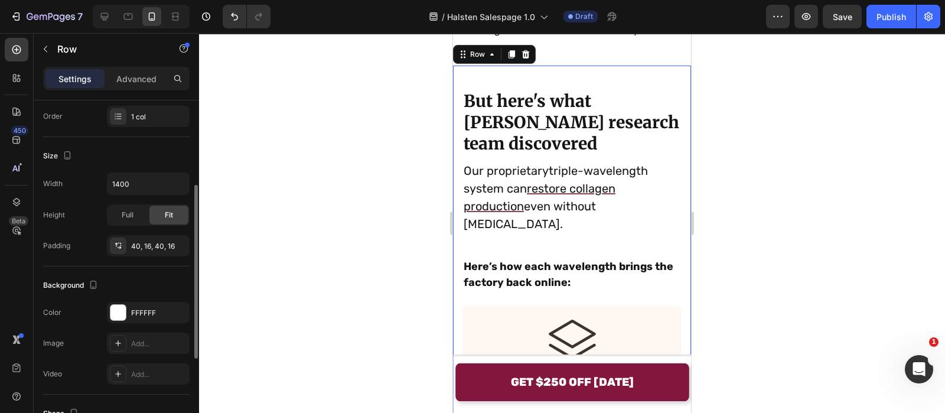
scroll to position [193, 0]
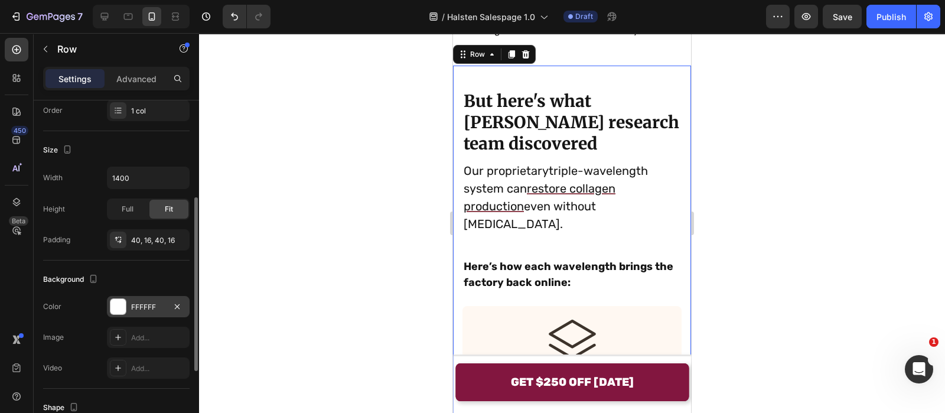
click at [136, 296] on div "FFFFFF" at bounding box center [148, 306] width 83 height 21
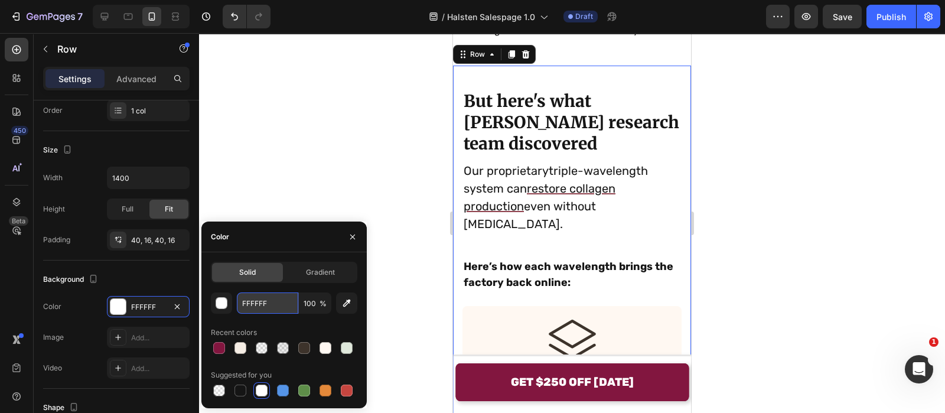
click at [279, 308] on input "FFFFFF" at bounding box center [267, 302] width 61 height 21
paste input "5EDE4"
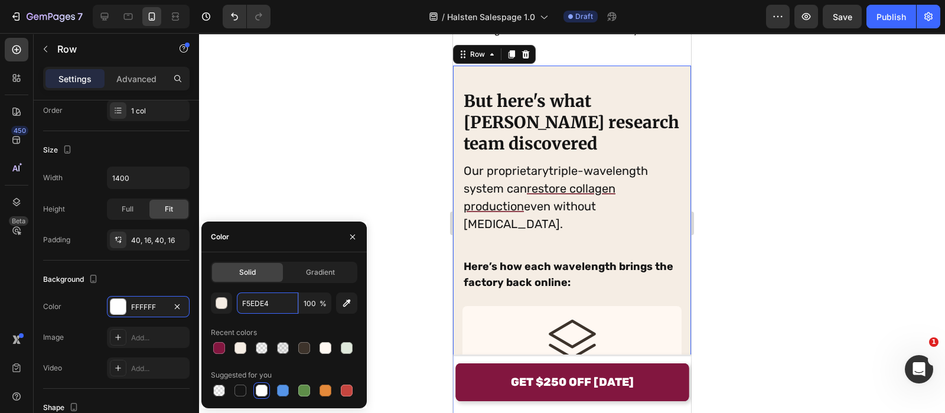
type input "F5EDE4"
click at [327, 243] on div "Color" at bounding box center [283, 237] width 165 height 31
click at [354, 236] on icon "button" at bounding box center [352, 236] width 9 height 9
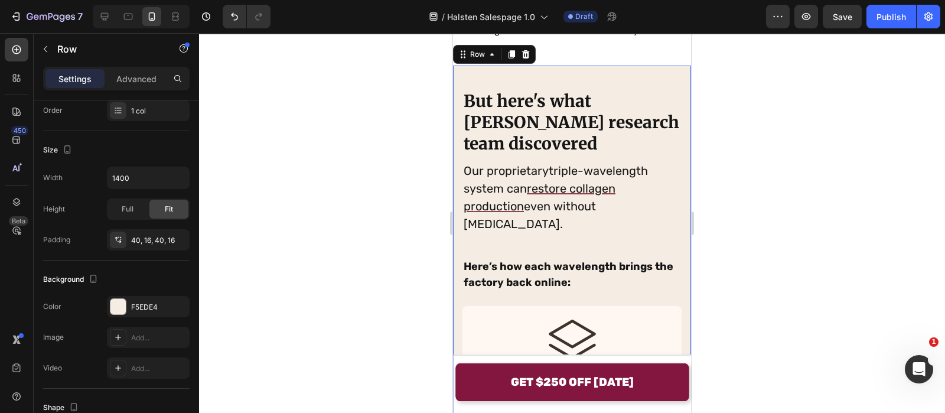
click at [426, 204] on div at bounding box center [572, 223] width 746 height 380
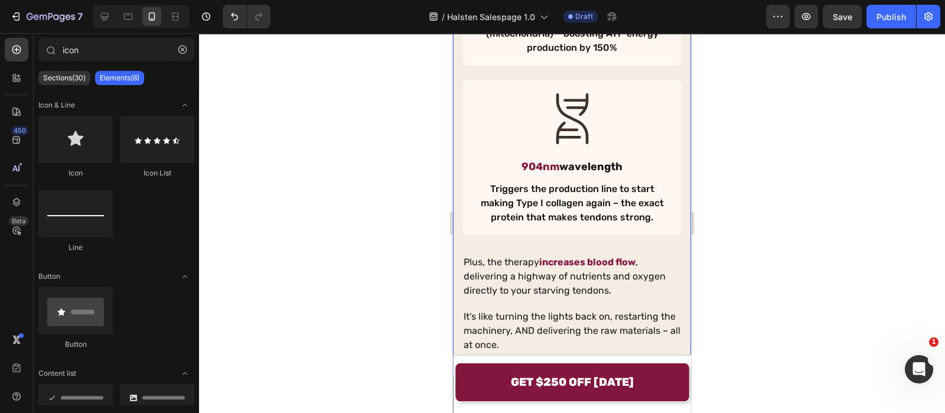
scroll to position [2774, 0]
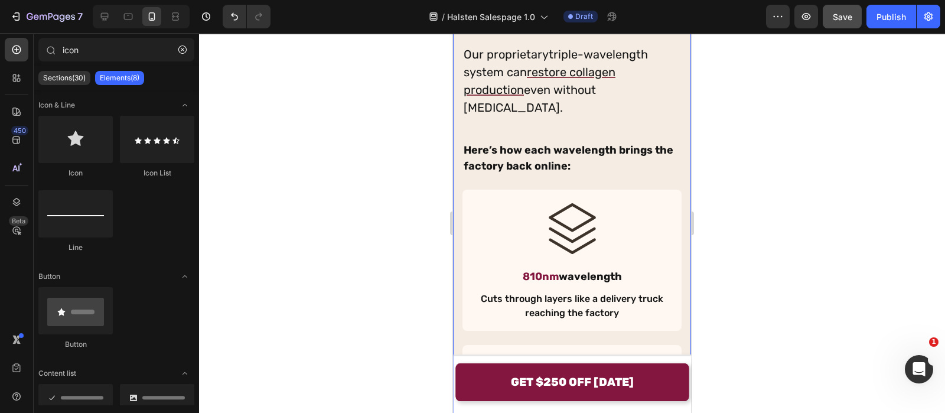
click at [837, 17] on span "Save" at bounding box center [842, 17] width 19 height 10
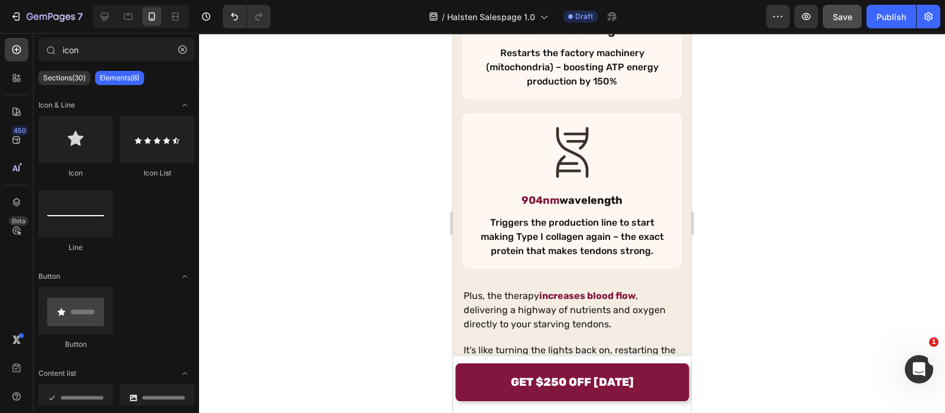
scroll to position [3525, 0]
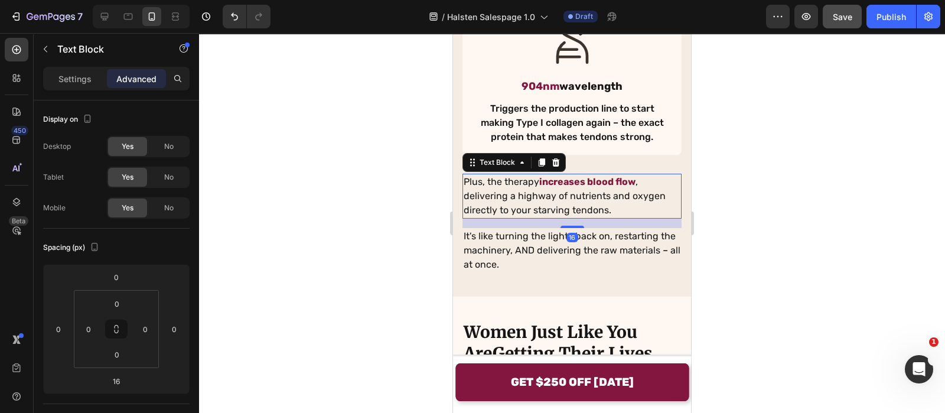
click at [426, 196] on div at bounding box center [572, 223] width 746 height 380
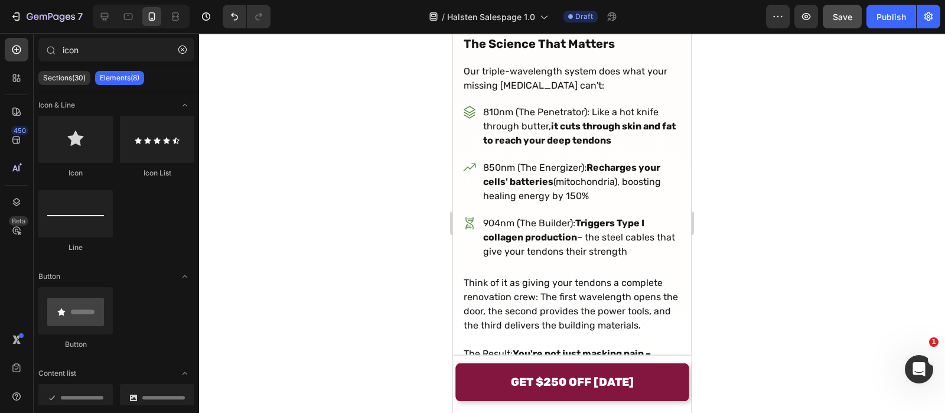
scroll to position [6932, 0]
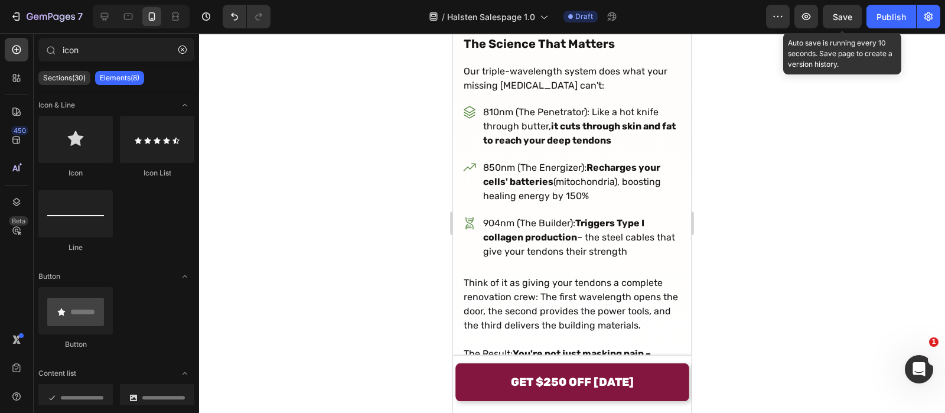
click at [841, 14] on span "Save" at bounding box center [842, 17] width 19 height 10
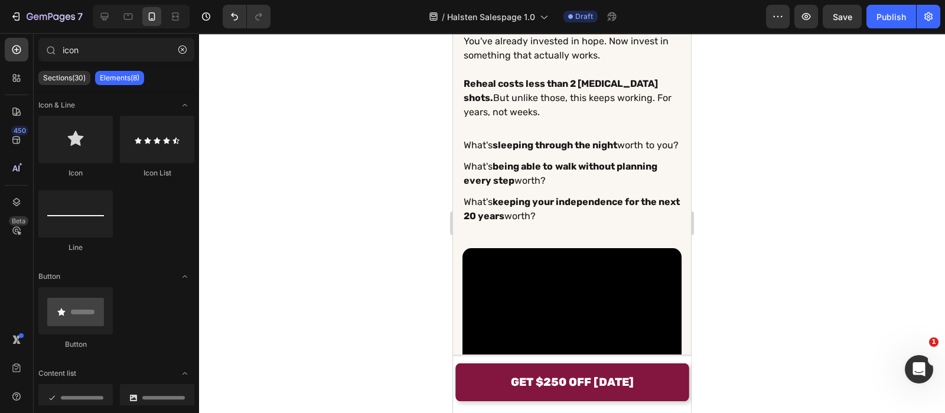
scroll to position [9358, 0]
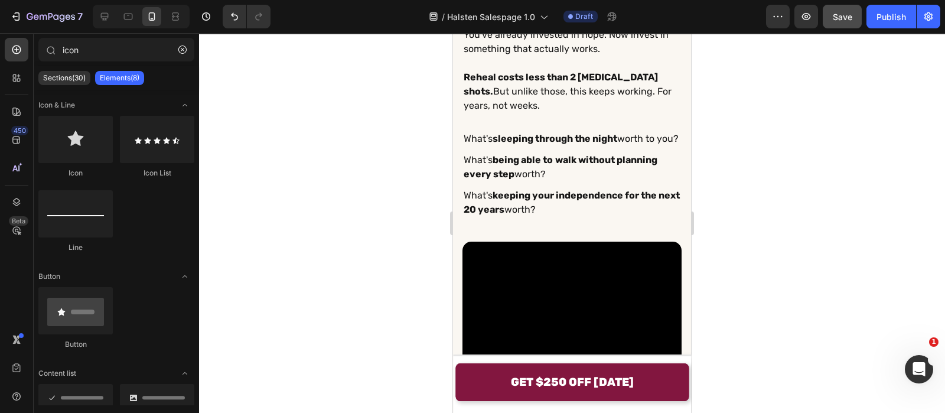
click at [848, 5] on div "7 Version history / Halsten Salespage 1.0 Draft Preview Save Publish" at bounding box center [472, 17] width 945 height 34
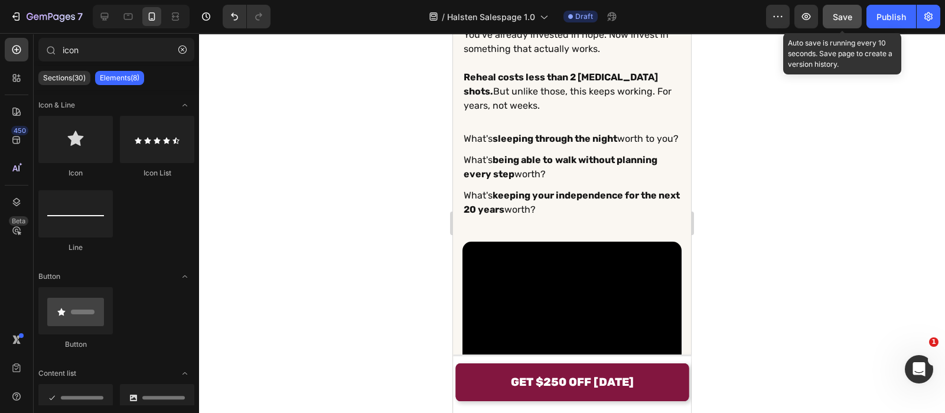
click at [848, 5] on button "Save" at bounding box center [842, 17] width 39 height 24
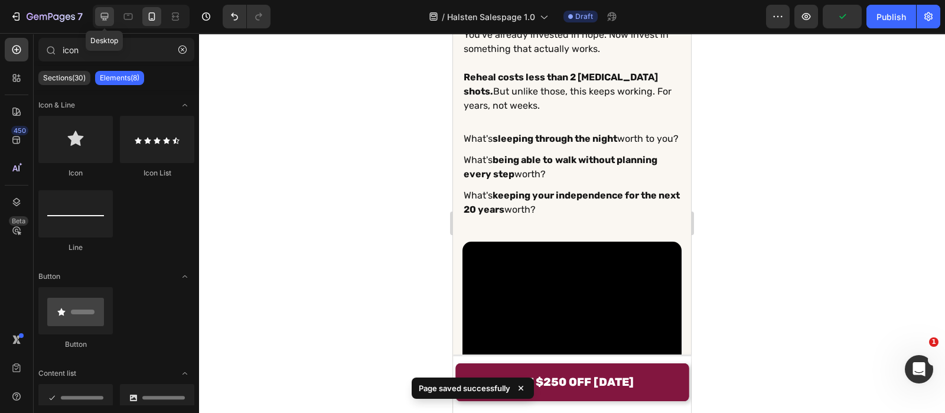
click at [103, 18] on icon at bounding box center [105, 17] width 8 height 8
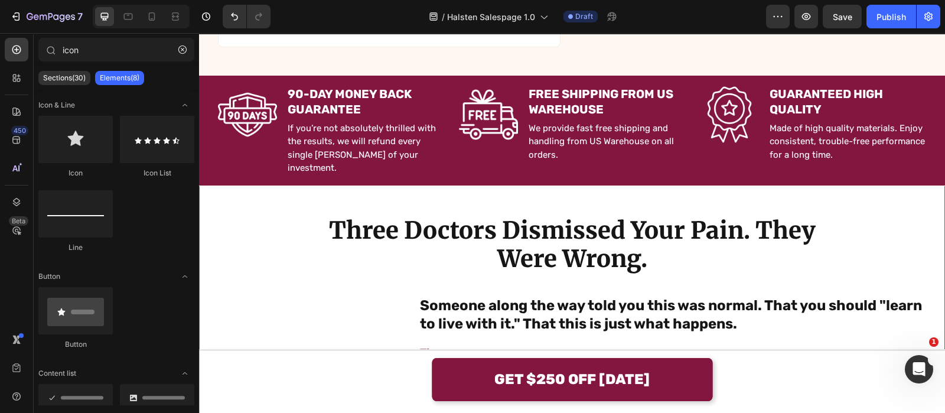
scroll to position [529, 0]
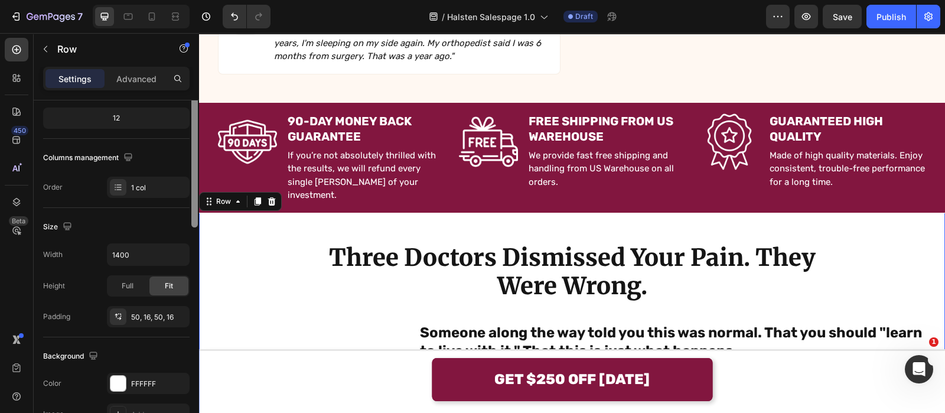
scroll to position [0, 0]
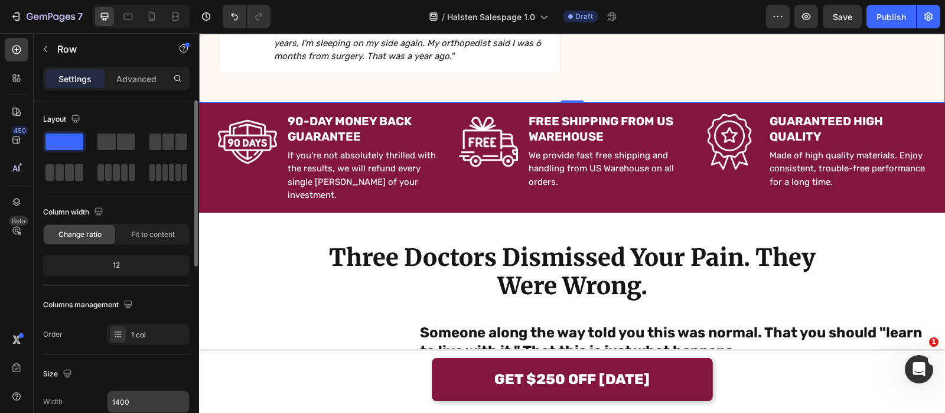
scroll to position [147, 0]
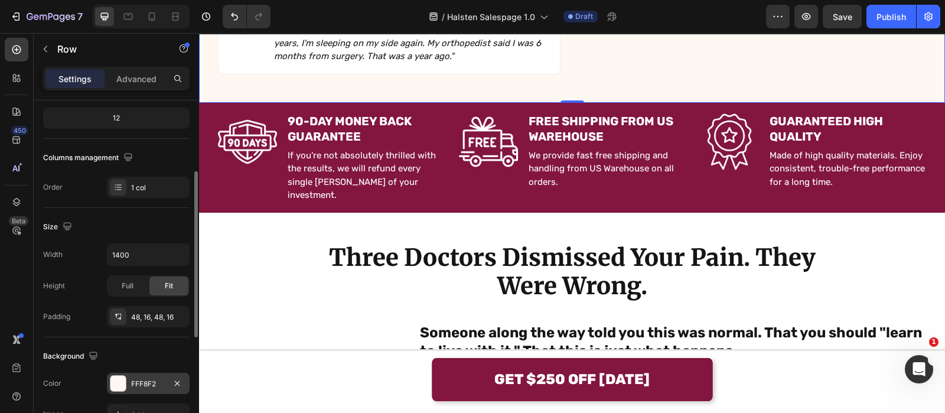
click at [137, 386] on div "FFF8F2" at bounding box center [148, 384] width 34 height 11
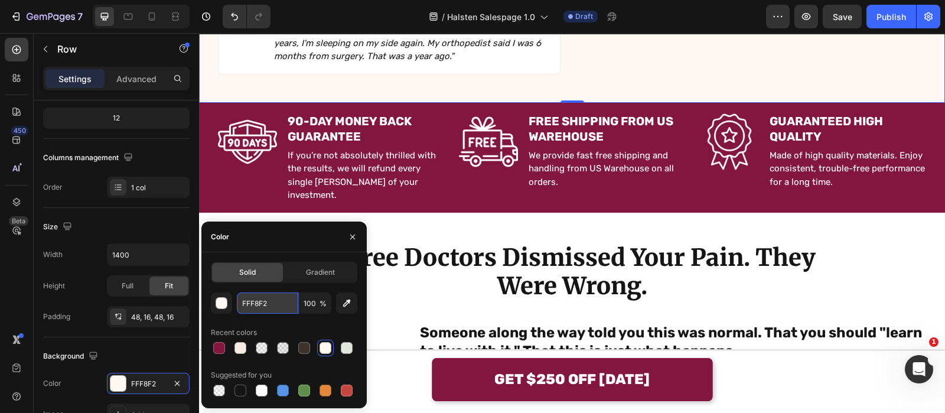
click at [275, 299] on input "FFF8F2" at bounding box center [267, 302] width 61 height 21
click at [352, 232] on icon "button" at bounding box center [352, 236] width 9 height 9
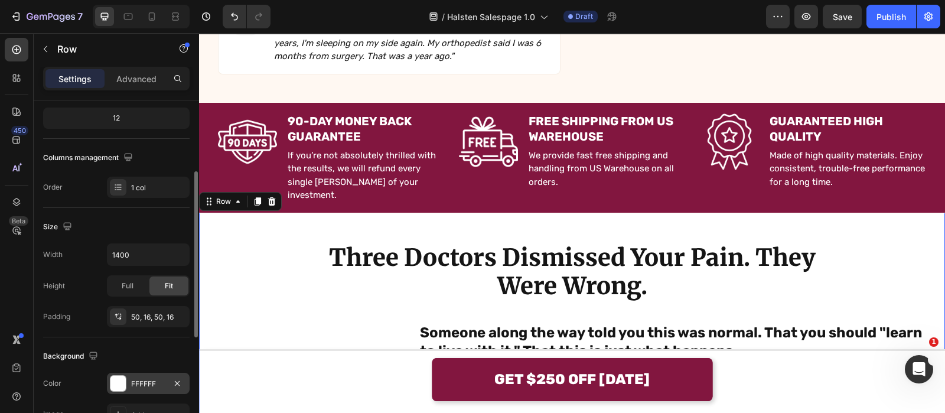
click at [151, 379] on div "FFFFFF" at bounding box center [148, 384] width 34 height 11
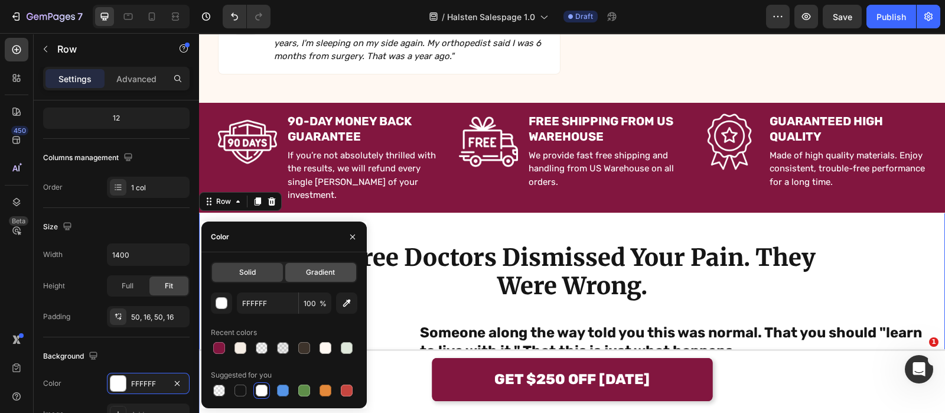
click at [322, 271] on span "Gradient" at bounding box center [320, 272] width 29 height 11
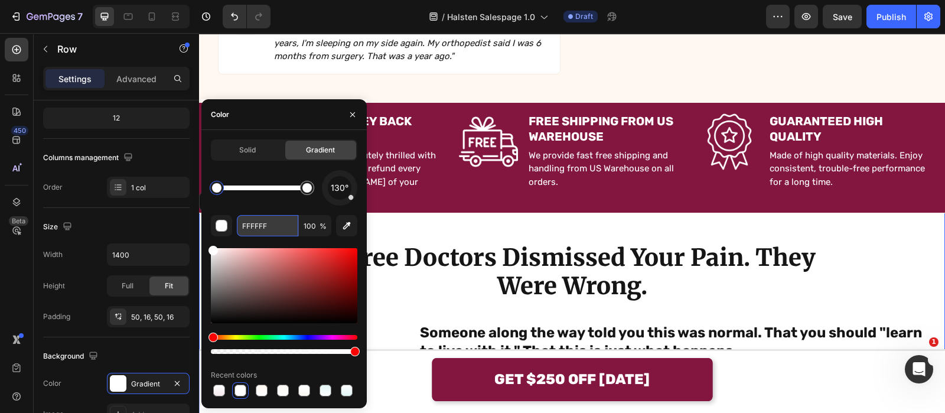
click at [263, 219] on input "FFFFFF" at bounding box center [267, 225] width 61 height 21
paste input "8F2"
type input "FFF8F2"
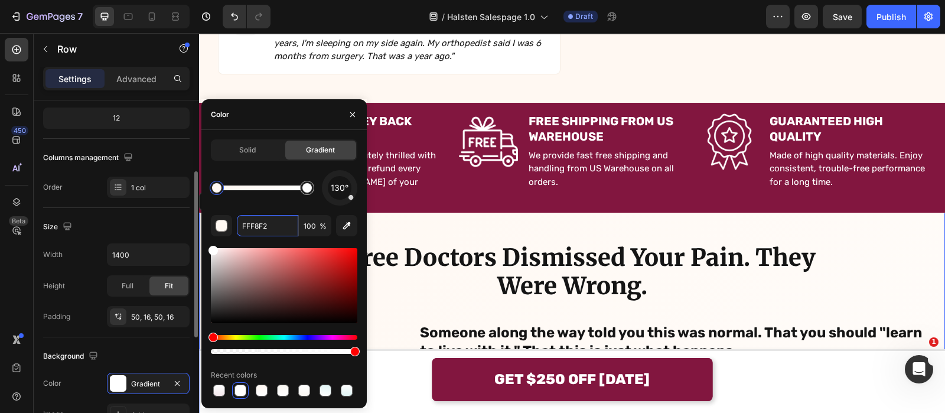
drag, startPoint x: 278, startPoint y: 224, endPoint x: 127, endPoint y: 227, distance: 150.6
click at [132, 227] on div "450 Beta icon Sections(30) Elements(8) Icon & Line Icon Icon List Line Button B…" at bounding box center [99, 223] width 199 height 380
drag, startPoint x: 216, startPoint y: 190, endPoint x: 187, endPoint y: 184, distance: 29.1
click at [188, 184] on div "450 Beta icon Sections(30) Elements(8) Icon & Line Icon Icon List Line Button B…" at bounding box center [99, 223] width 199 height 380
click at [186, 184] on div "1 col" at bounding box center [148, 187] width 83 height 21
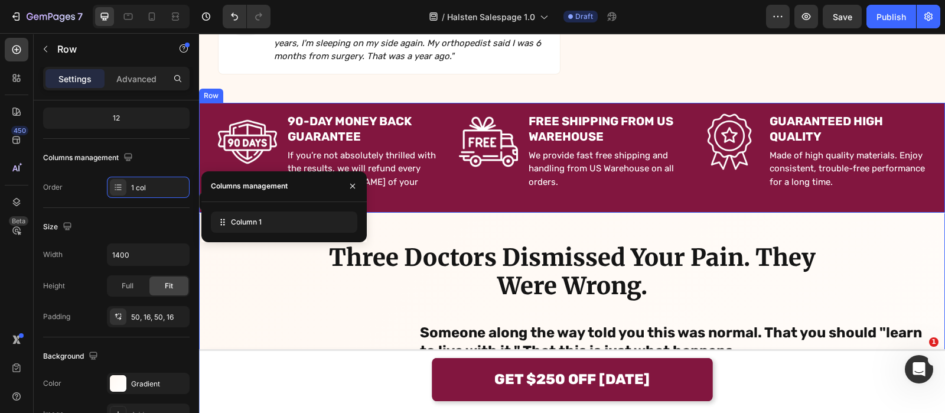
click at [402, 152] on p "If you’re not absolutely thrilled with the results, we will refund every single…" at bounding box center [366, 175] width 156 height 53
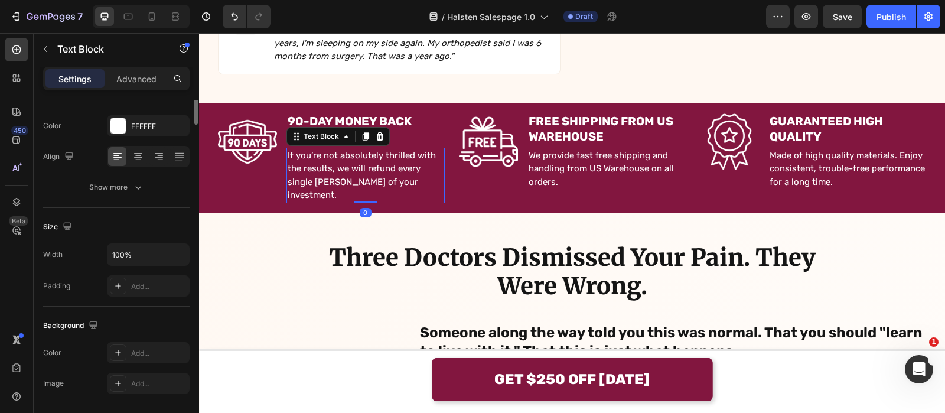
scroll to position [0, 0]
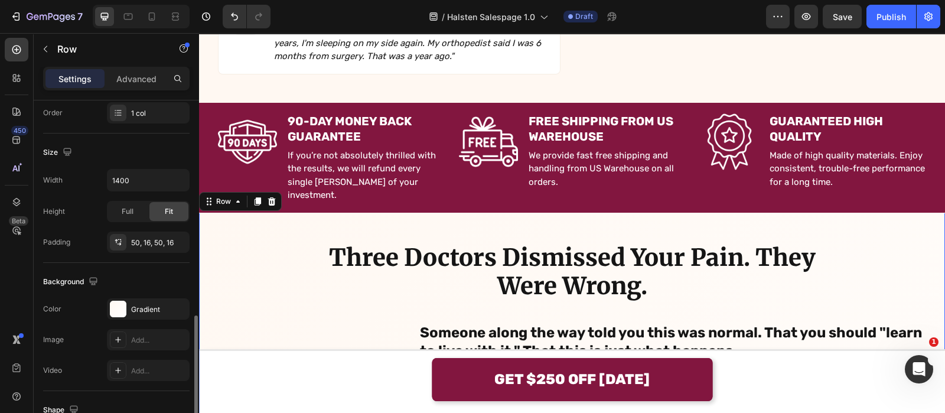
scroll to position [295, 0]
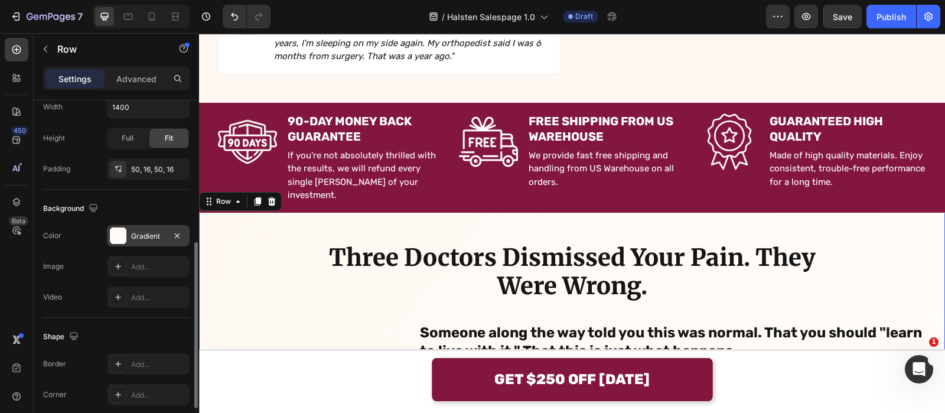
click at [151, 239] on div "Gradient" at bounding box center [148, 236] width 34 height 11
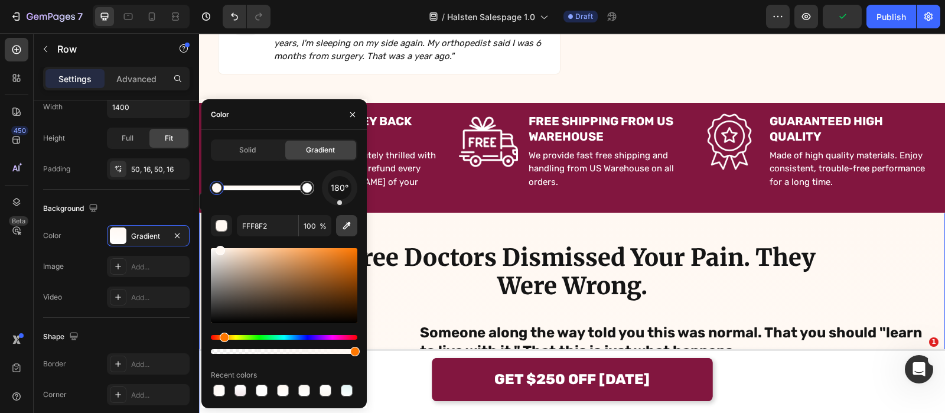
drag, startPoint x: 340, startPoint y: 198, endPoint x: 340, endPoint y: 217, distance: 18.3
click at [340, 217] on div "180° FFF8F2 100 % Recent colors" at bounding box center [284, 284] width 146 height 229
click at [360, 114] on button "button" at bounding box center [352, 114] width 19 height 19
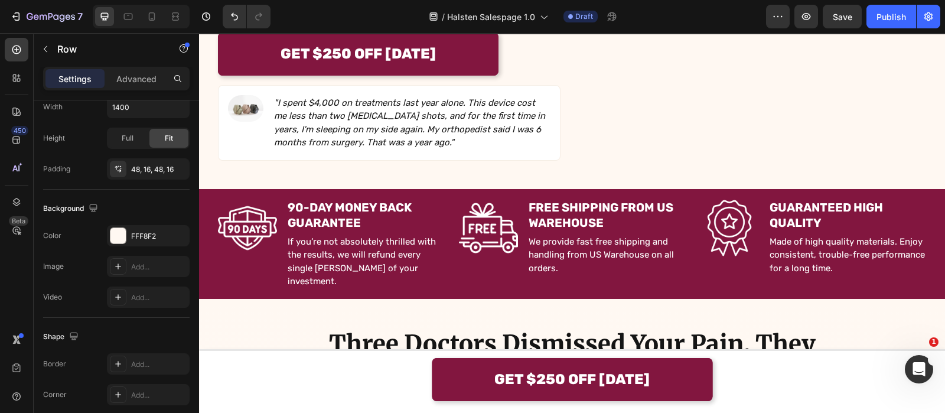
scroll to position [665, 0]
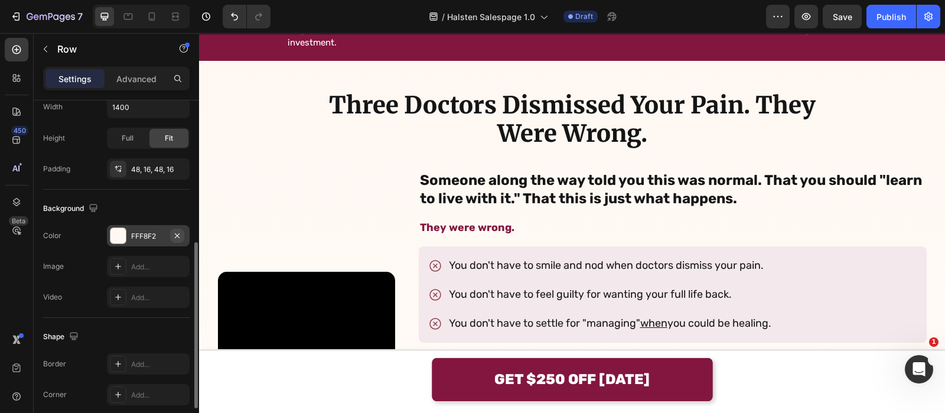
click at [181, 231] on icon "button" at bounding box center [176, 235] width 9 height 9
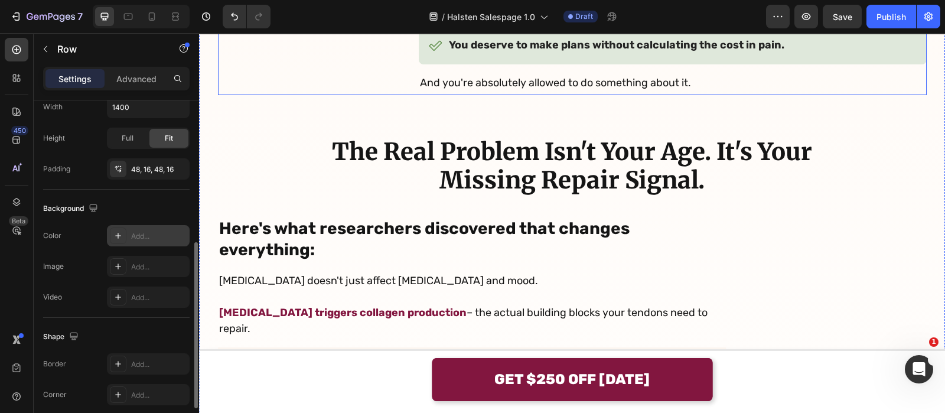
scroll to position [1107, 0]
click at [199, 182] on div "Three Doctors Dismissed Your Pain. They Were Wrong. Heading Someone along the w…" at bounding box center [572, 154] width 746 height 1100
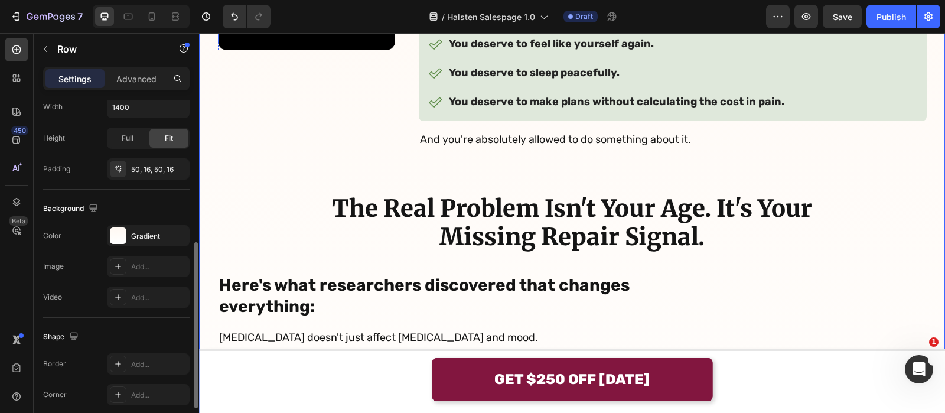
scroll to position [665, 0]
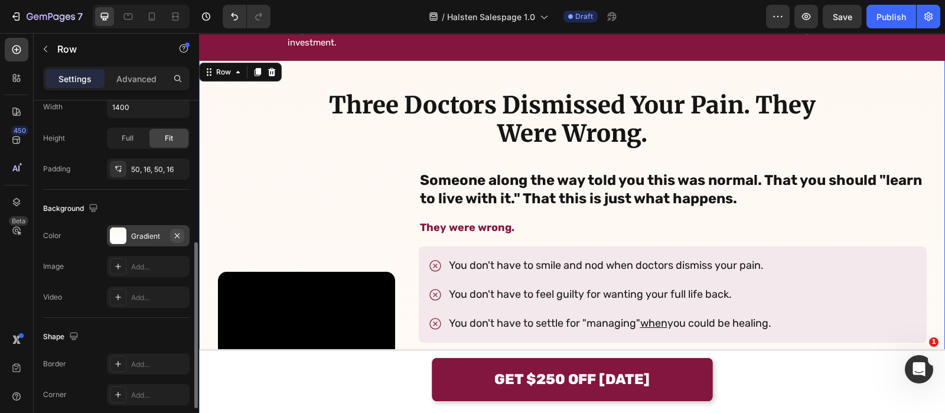
click at [183, 230] on button "button" at bounding box center [177, 236] width 14 height 14
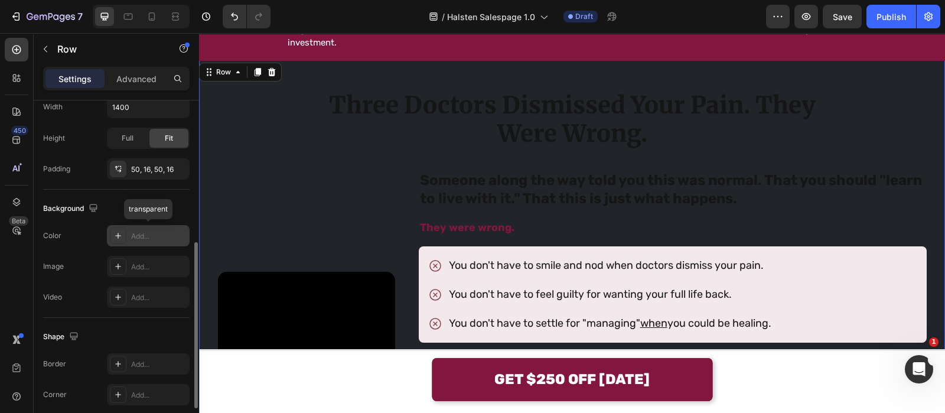
click at [159, 233] on div "Add..." at bounding box center [159, 236] width 56 height 11
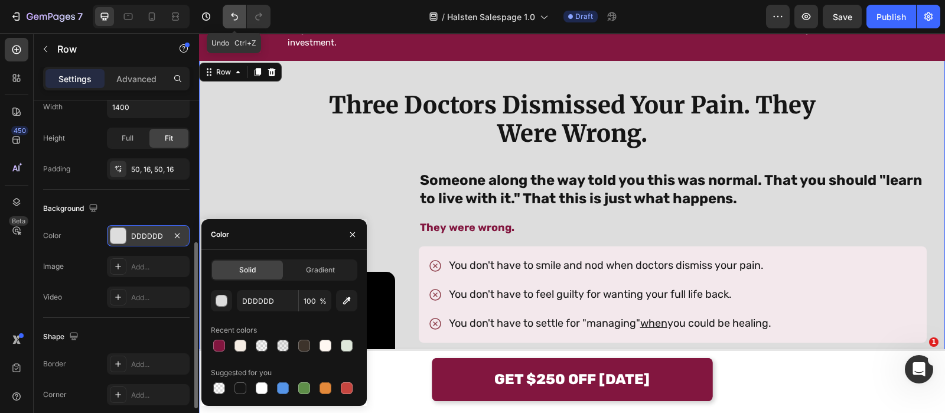
click at [234, 21] on icon "Undo/Redo" at bounding box center [235, 17] width 12 height 12
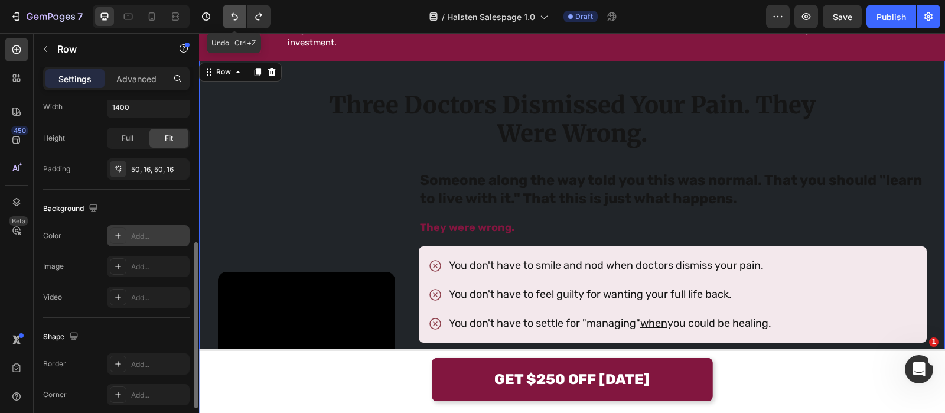
click at [234, 21] on icon "Undo/Redo" at bounding box center [235, 17] width 12 height 12
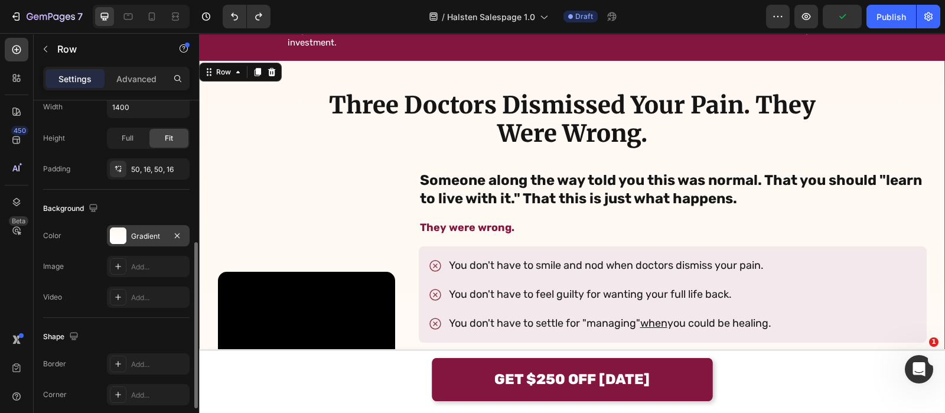
click at [141, 241] on div "Gradient" at bounding box center [148, 235] width 83 height 21
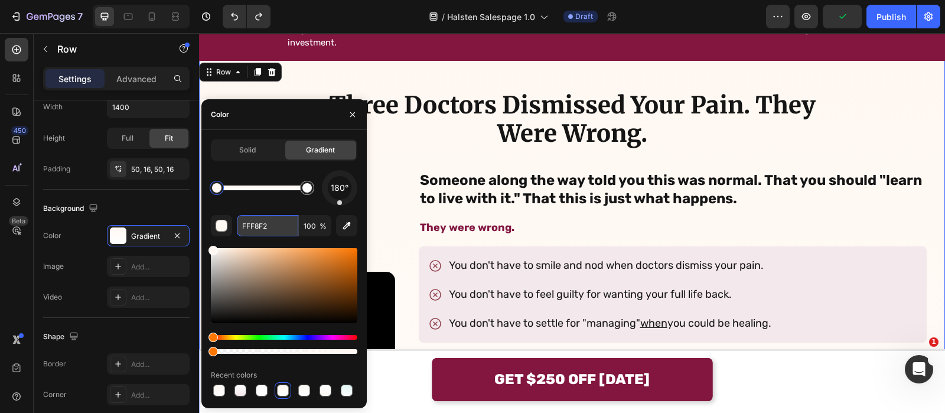
click at [249, 226] on input "FFF8F2" at bounding box center [267, 225] width 61 height 21
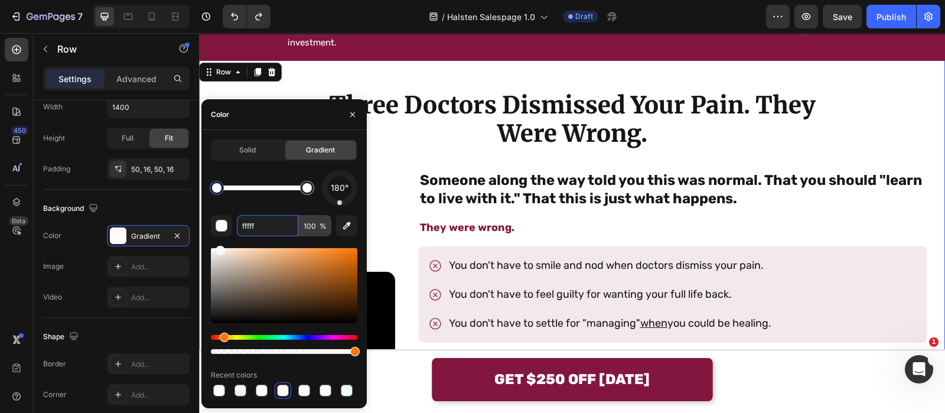
type input "FFFFFF"
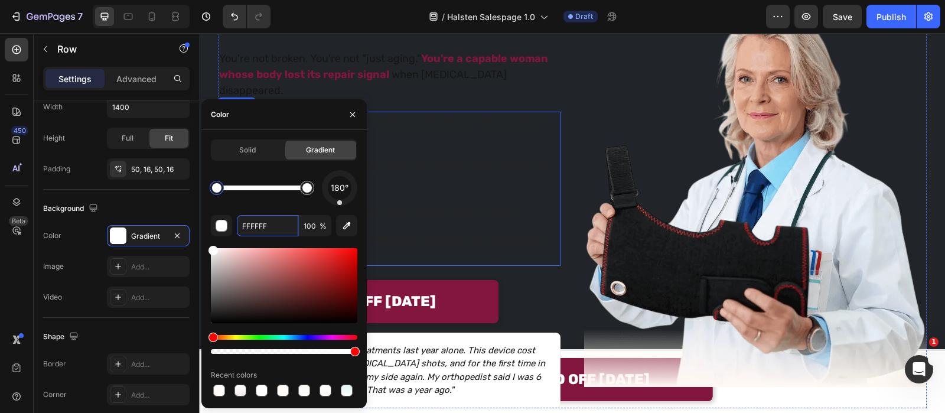
scroll to position [222, 0]
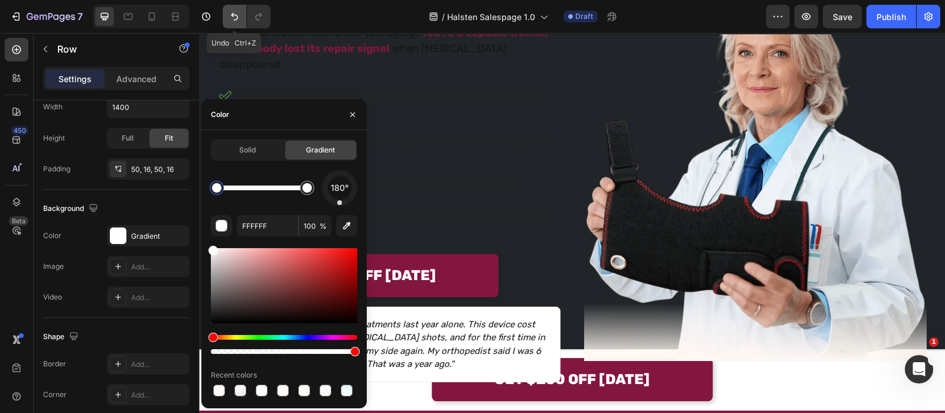
click at [239, 19] on icon "Undo/Redo" at bounding box center [235, 17] width 12 height 12
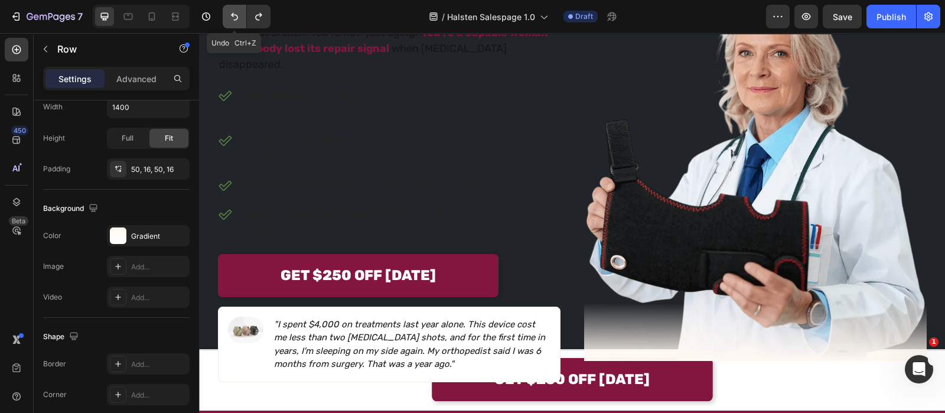
click at [239, 19] on icon "Undo/Redo" at bounding box center [235, 17] width 12 height 12
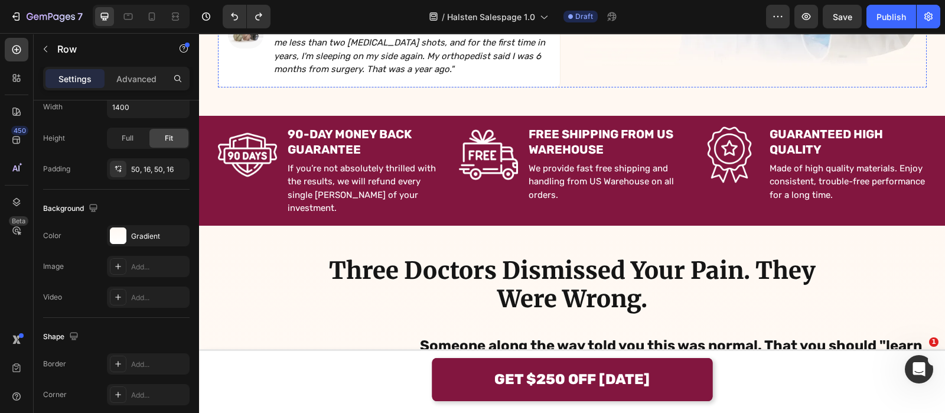
scroll to position [590, 0]
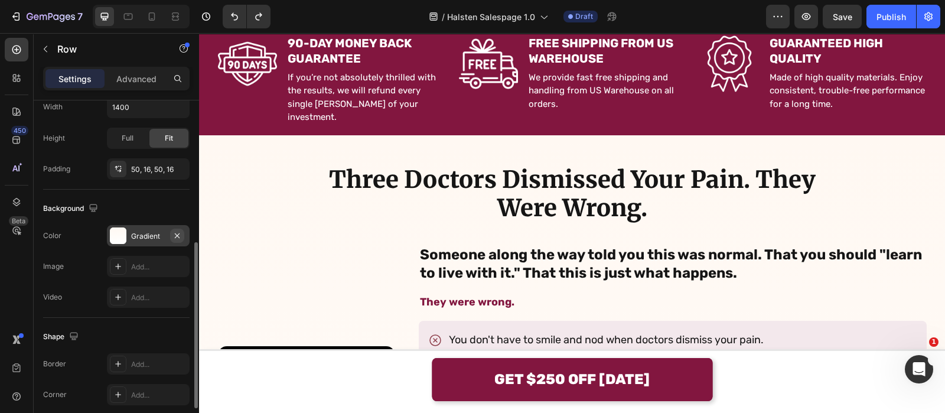
click at [174, 237] on icon "button" at bounding box center [176, 235] width 9 height 9
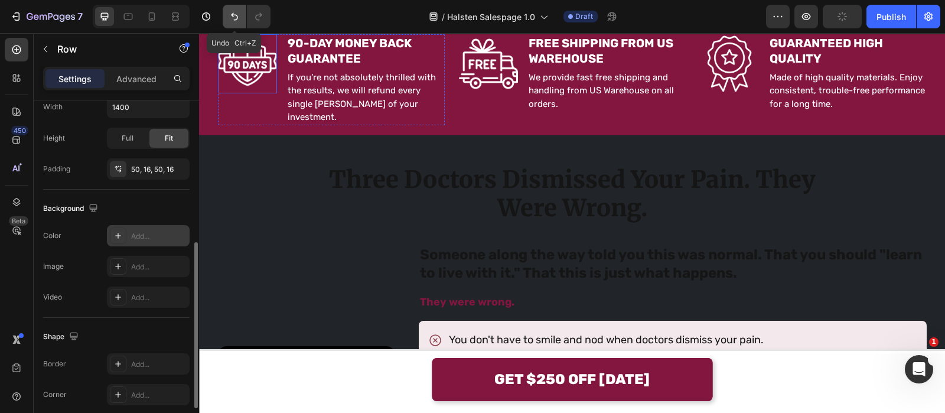
drag, startPoint x: 233, startPoint y: 14, endPoint x: 58, endPoint y: 32, distance: 175.8
click at [234, 14] on icon "Undo/Redo" at bounding box center [234, 17] width 7 height 8
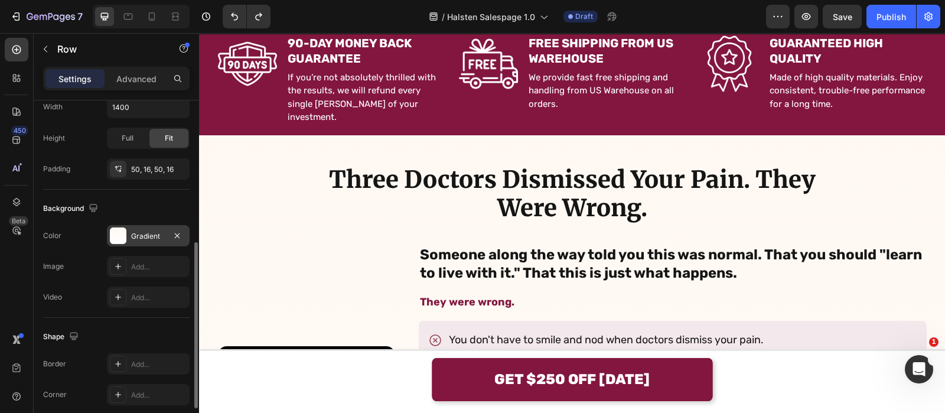
click at [175, 231] on icon "button" at bounding box center [176, 235] width 9 height 9
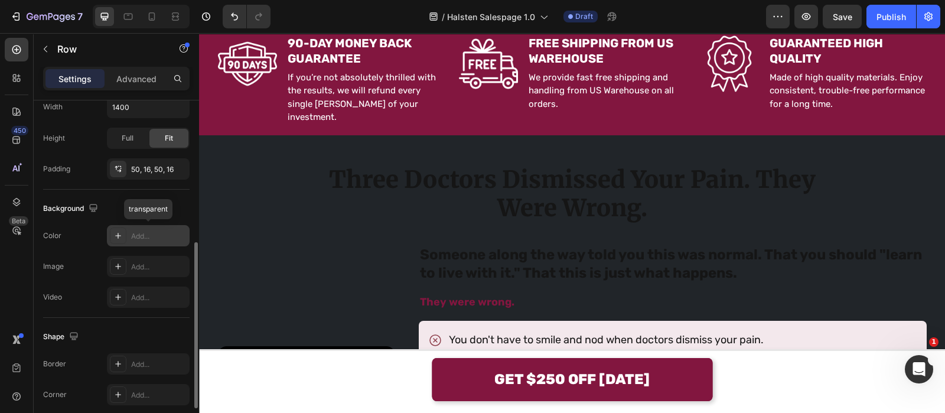
click at [169, 235] on div "Add..." at bounding box center [159, 236] width 56 height 11
type input "DDDDDD"
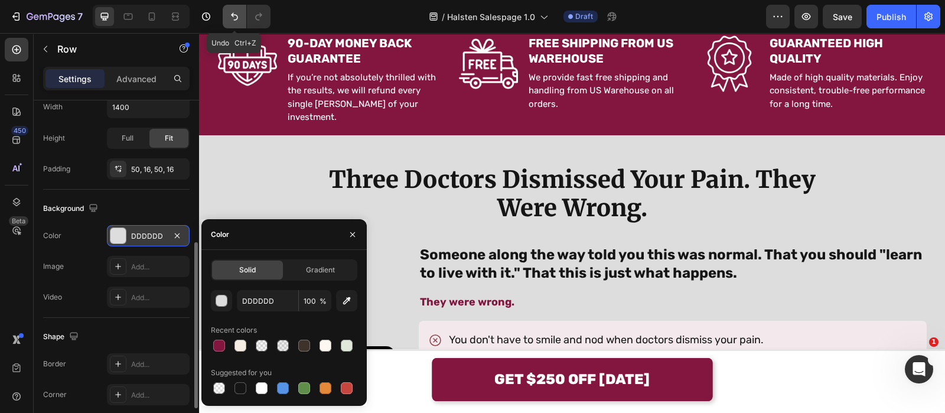
click at [232, 19] on icon "Undo/Redo" at bounding box center [235, 17] width 12 height 12
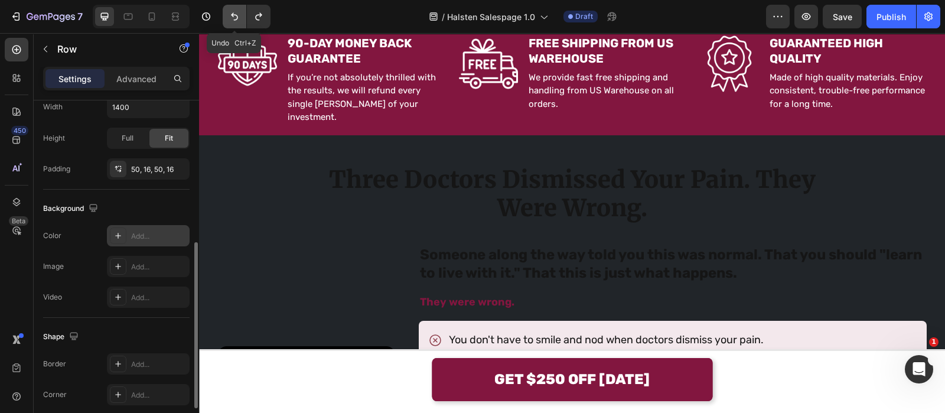
click at [232, 19] on icon "Undo/Redo" at bounding box center [235, 17] width 12 height 12
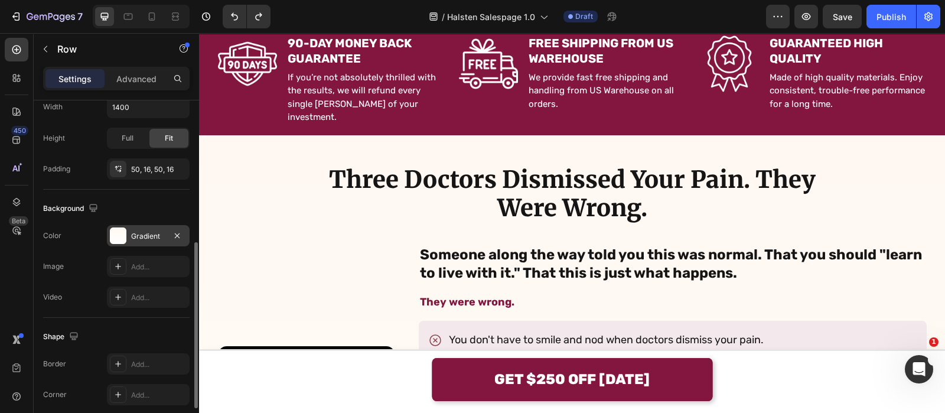
click at [159, 235] on div "Gradient" at bounding box center [148, 236] width 34 height 11
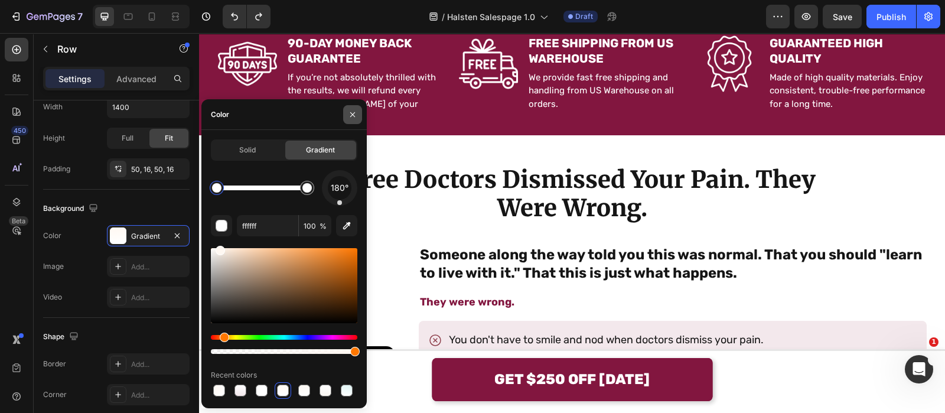
type input "FFFFFF"
click at [351, 115] on icon "button" at bounding box center [352, 114] width 9 height 9
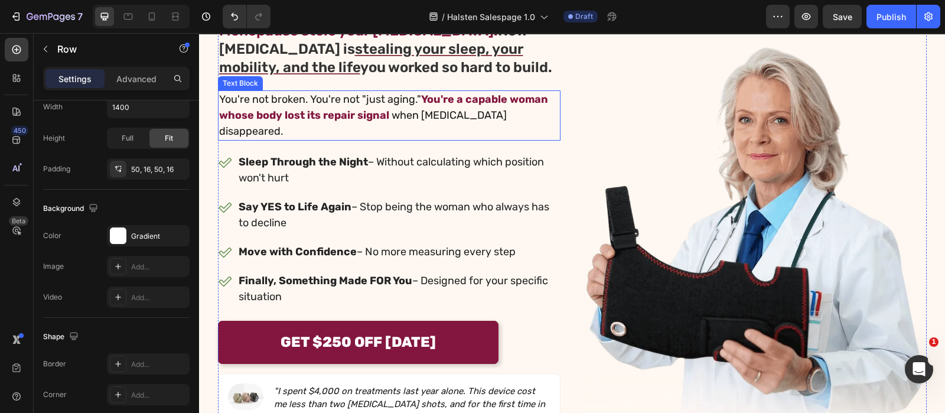
scroll to position [147, 0]
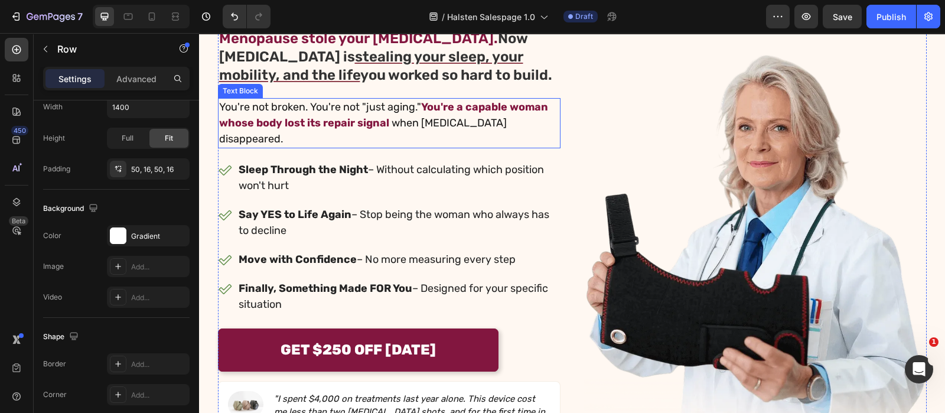
click at [530, 105] on strong "You're a capable woman whose body lost its repair signal" at bounding box center [383, 114] width 329 height 29
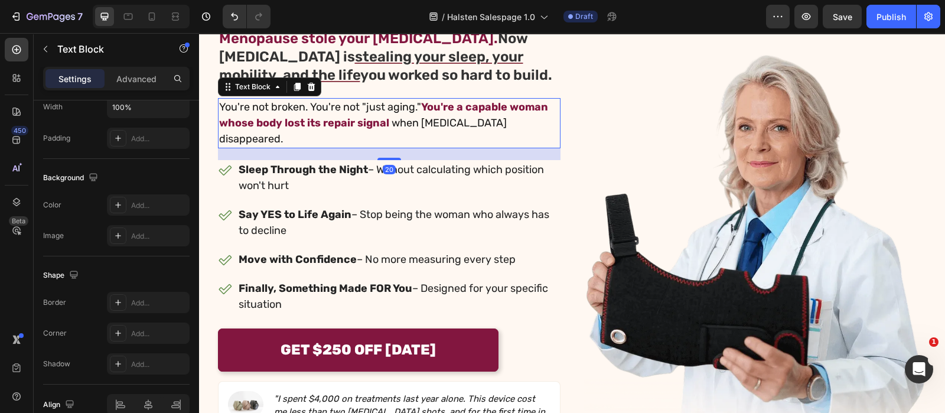
scroll to position [0, 0]
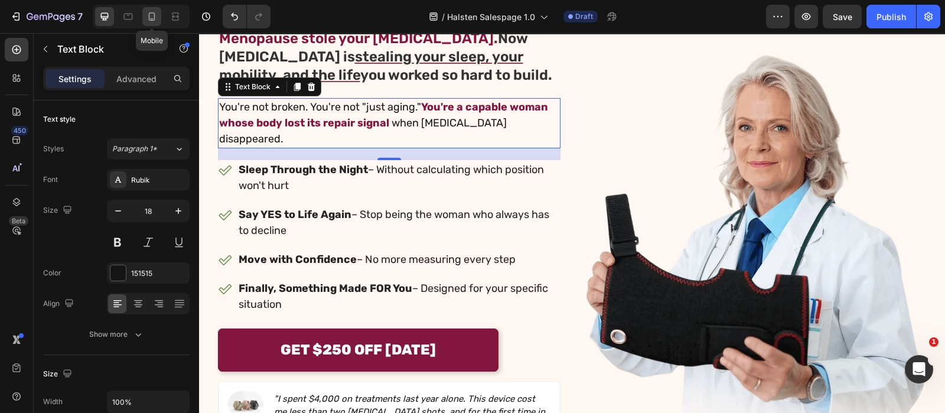
click at [150, 11] on icon at bounding box center [152, 17] width 12 height 12
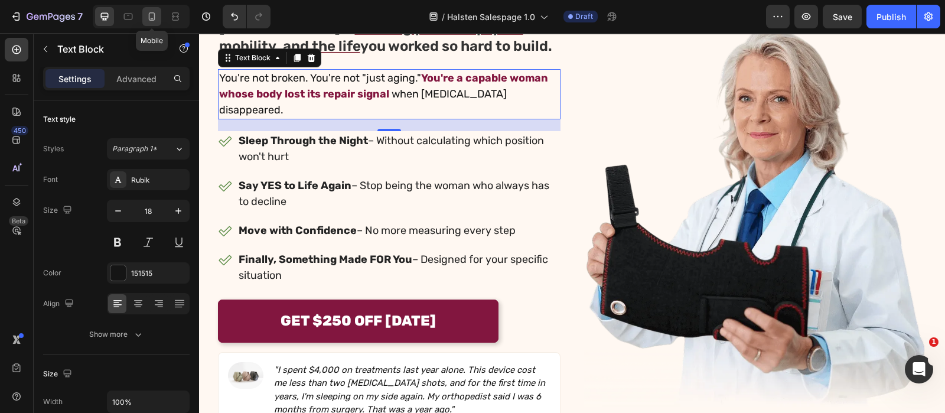
type input "16"
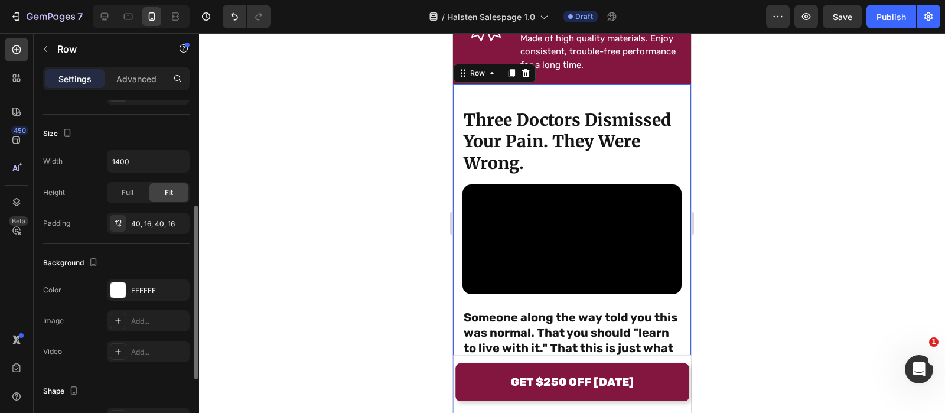
scroll to position [211, 0]
click at [313, 209] on div at bounding box center [572, 223] width 746 height 380
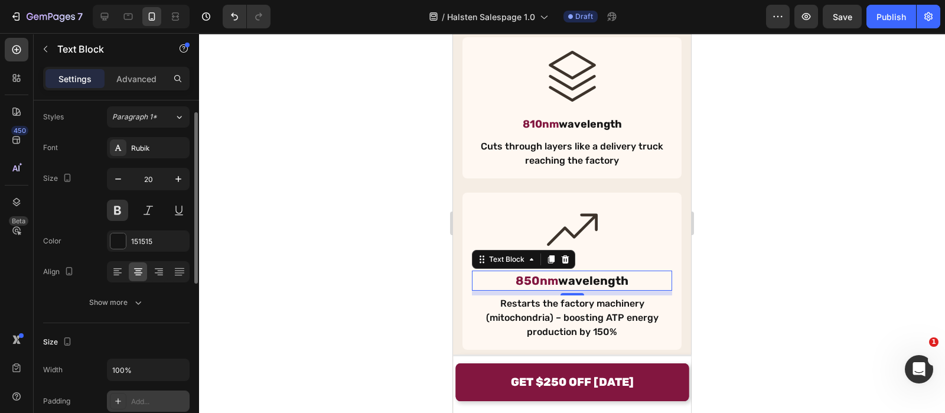
scroll to position [8, 0]
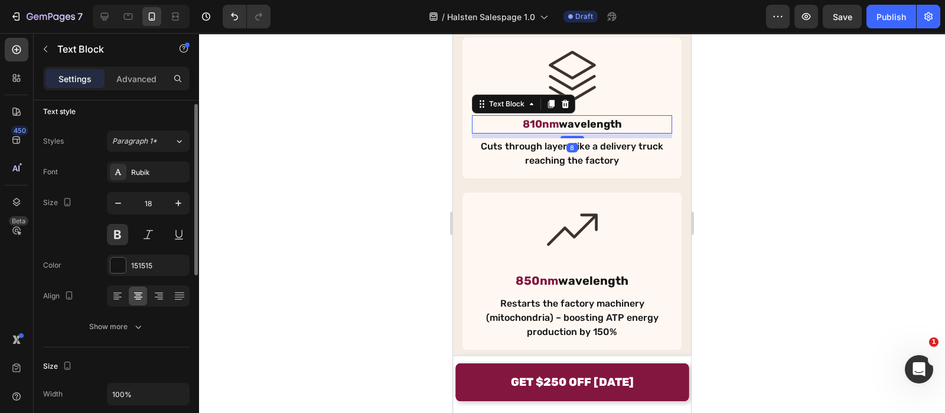
click at [361, 146] on div at bounding box center [572, 223] width 746 height 380
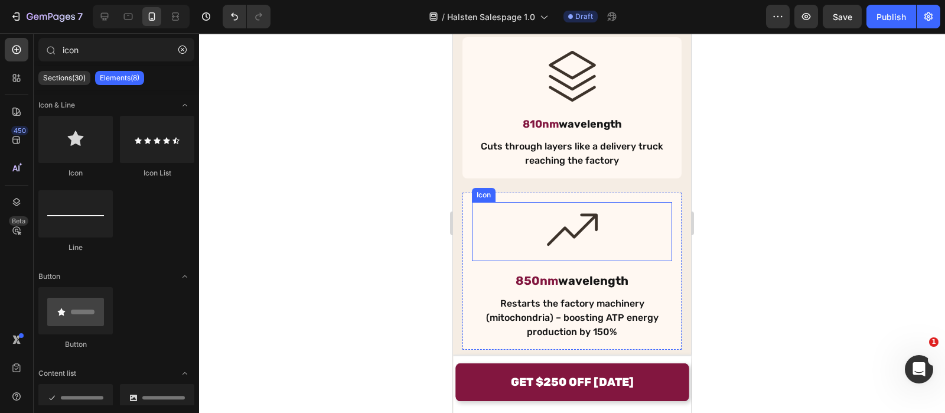
scroll to position [3248, 0]
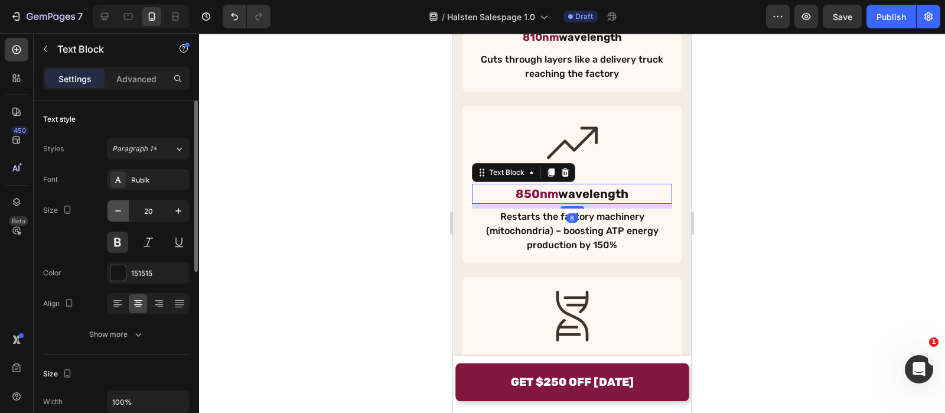
click at [112, 214] on icon "button" at bounding box center [118, 211] width 12 height 12
type input "18"
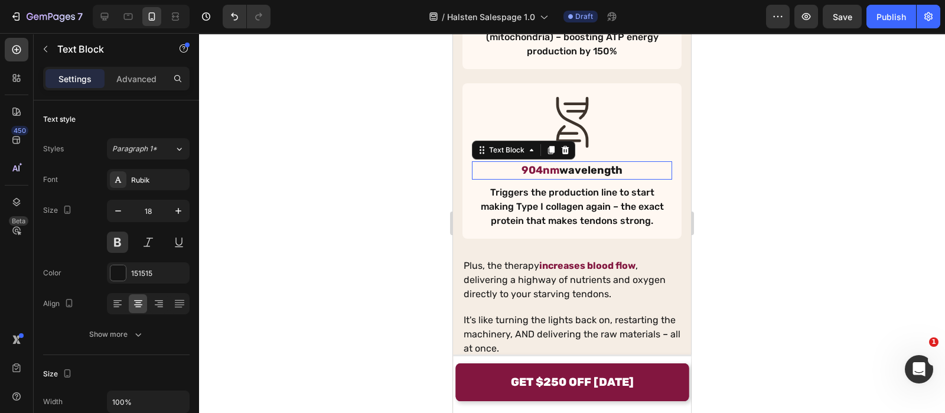
scroll to position [8, 0]
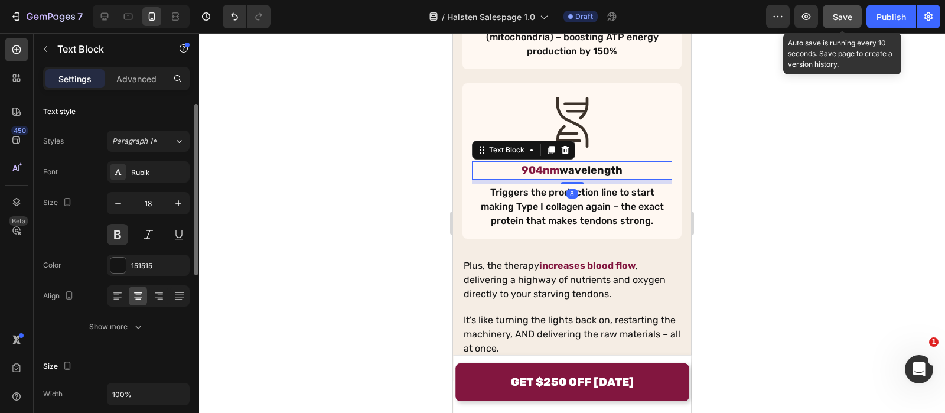
click at [828, 20] on button "Save" at bounding box center [842, 17] width 39 height 24
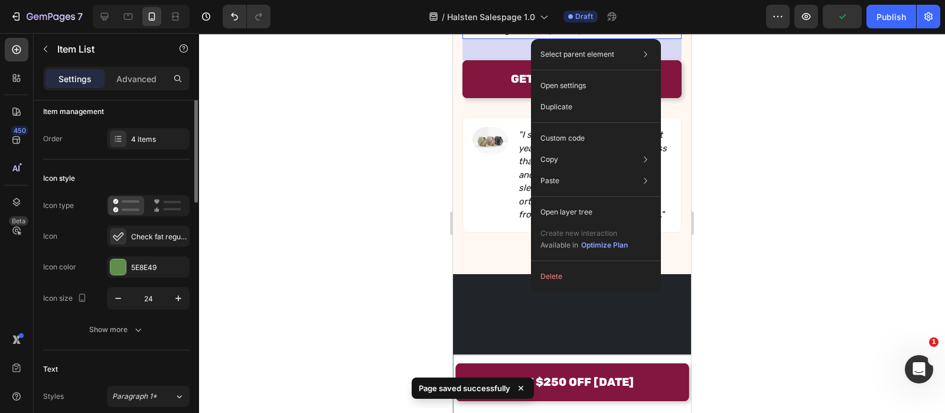
scroll to position [0, 0]
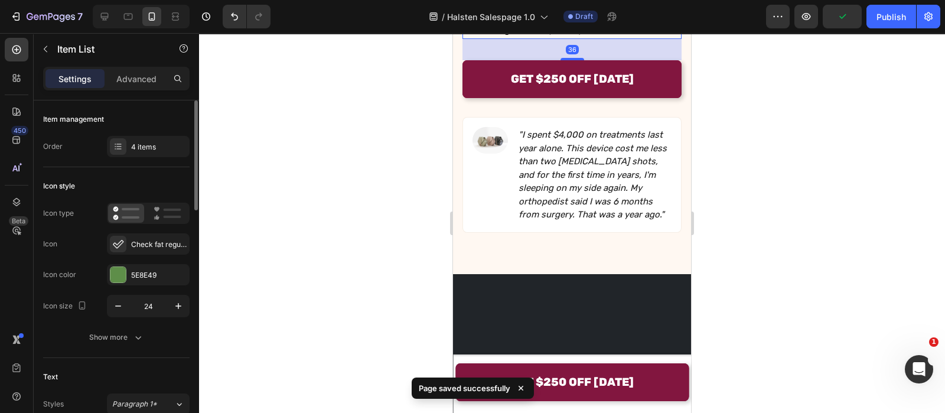
click at [406, 182] on div at bounding box center [572, 223] width 746 height 380
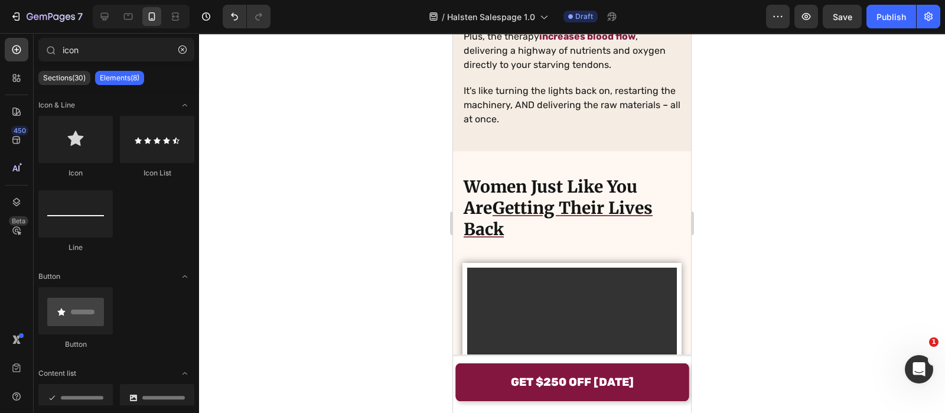
scroll to position [3670, 0]
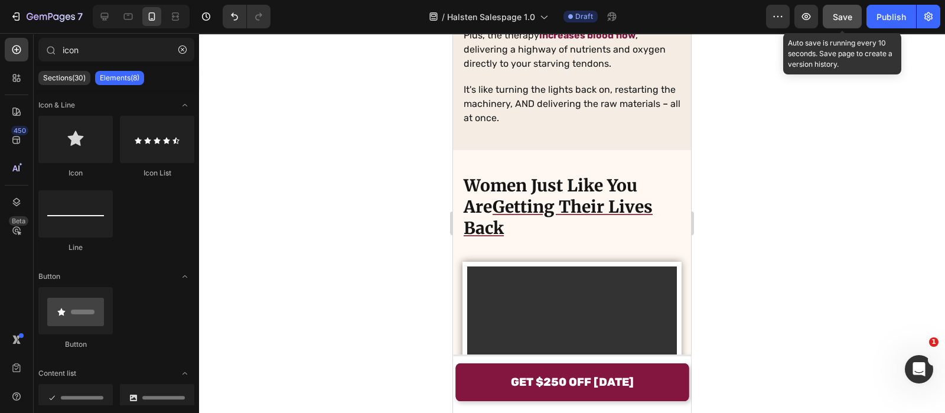
click at [834, 23] on button "Save" at bounding box center [842, 17] width 39 height 24
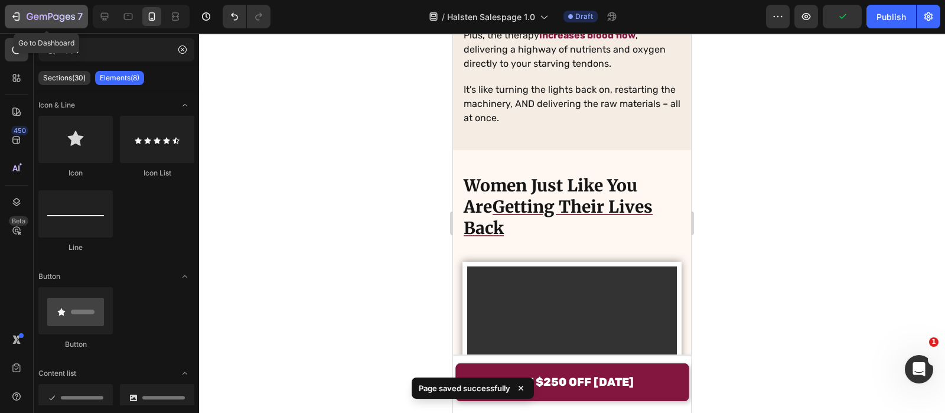
click at [54, 7] on button "7" at bounding box center [46, 17] width 83 height 24
